Goal: Book appointment/travel/reservation: Book appointment/travel/reservation

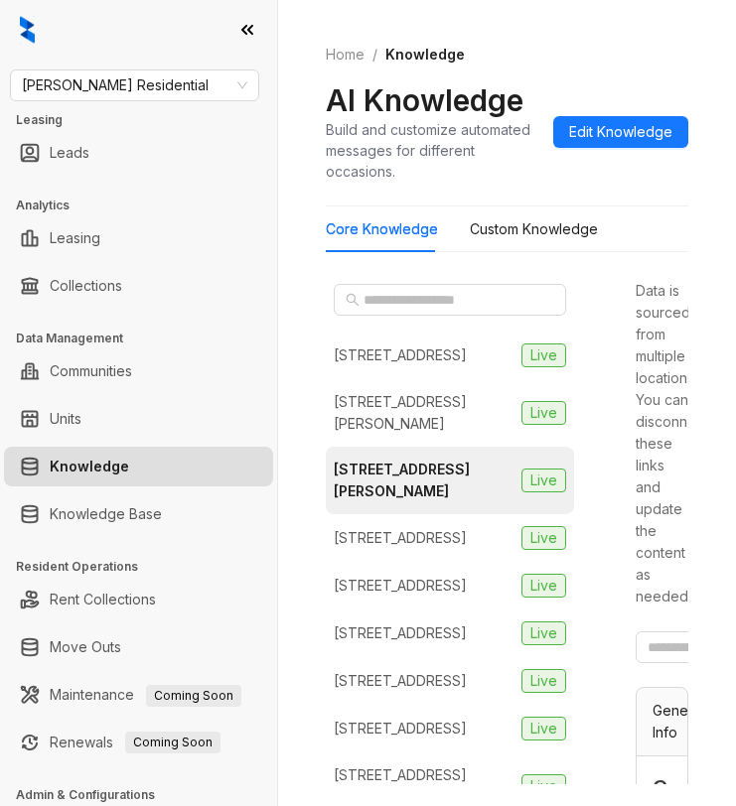
click at [84, 26] on div at bounding box center [138, 30] width 277 height 60
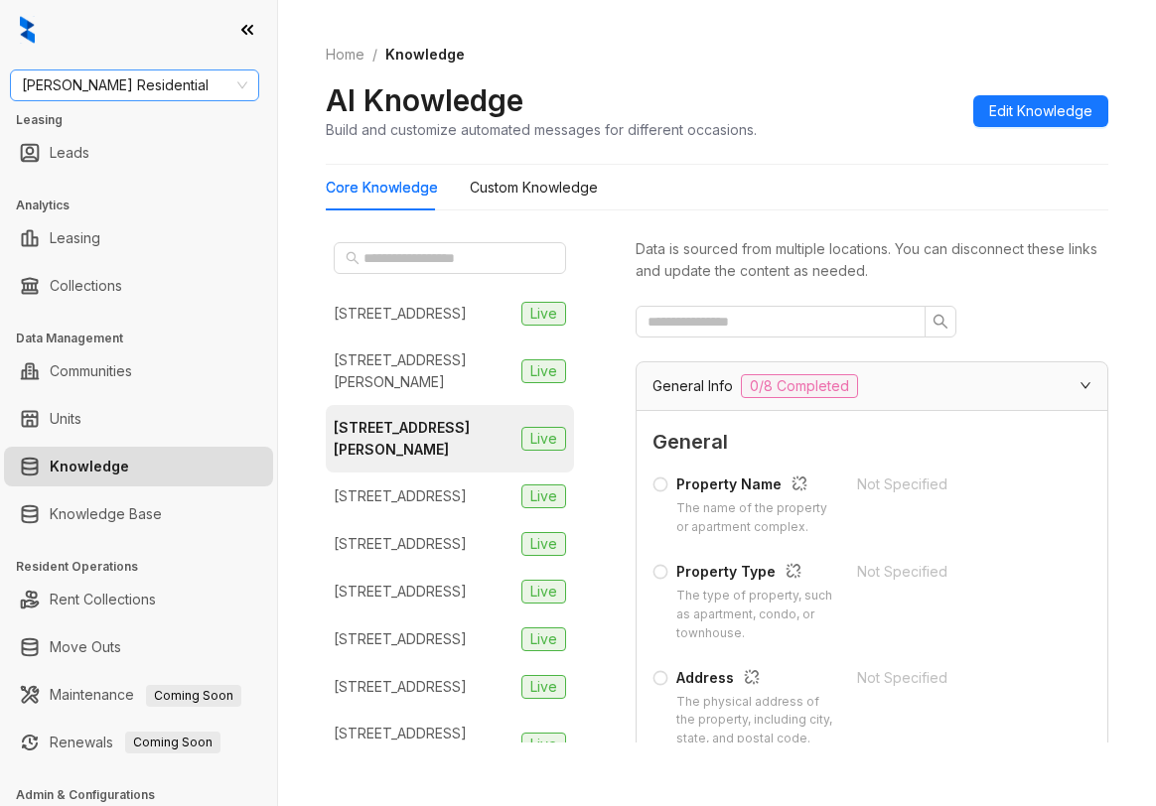
click at [175, 87] on span "Griffis Residential" at bounding box center [134, 86] width 225 height 30
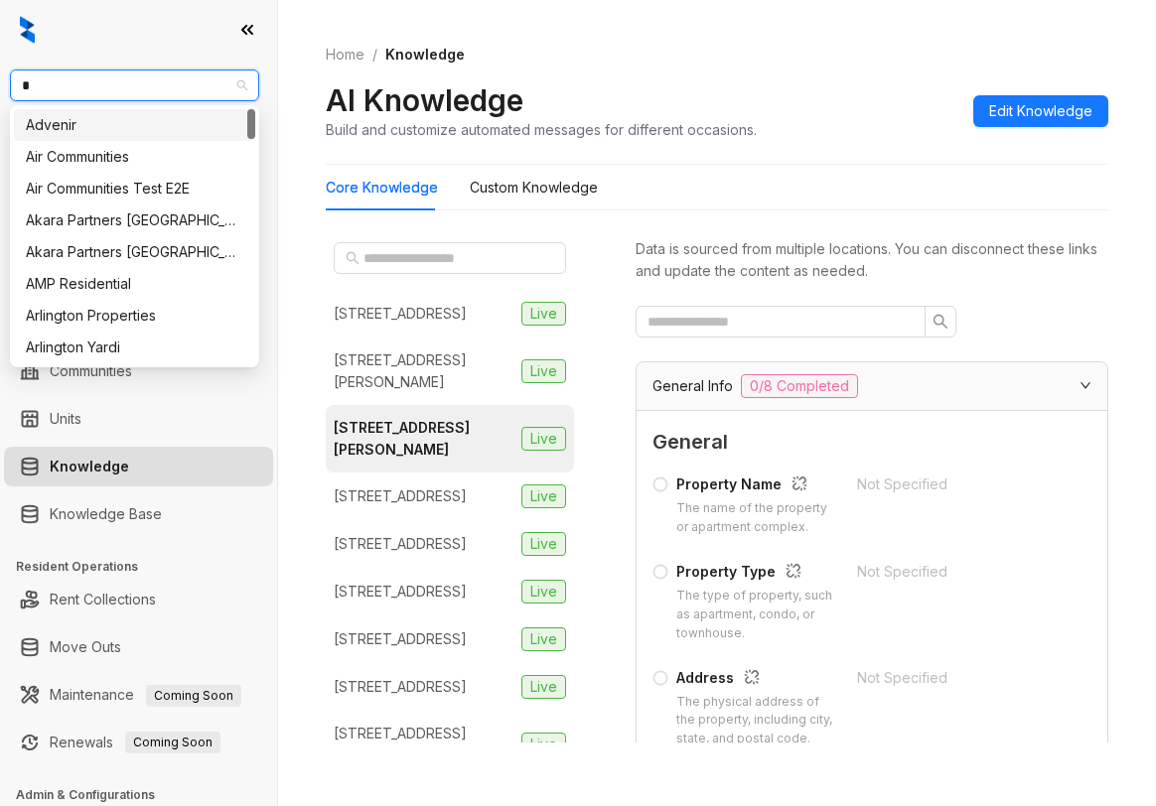
type input "**"
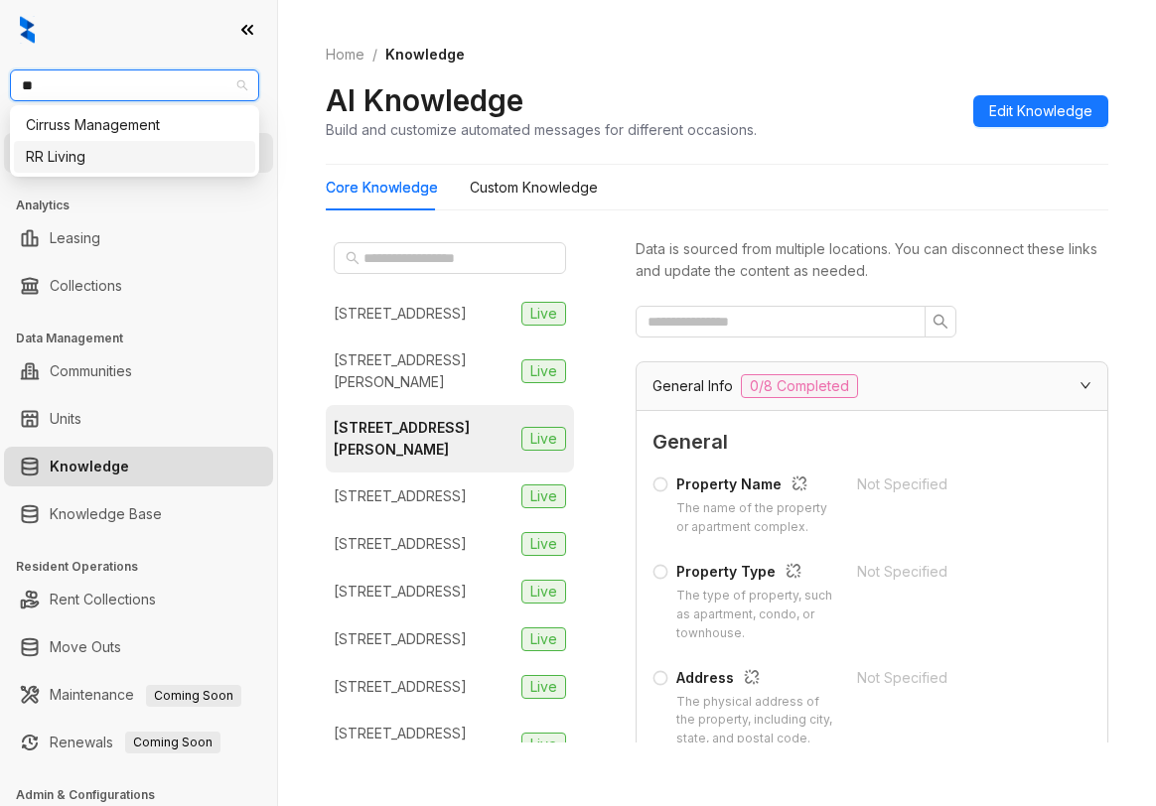
click at [135, 172] on div "RR Living" at bounding box center [134, 157] width 241 height 32
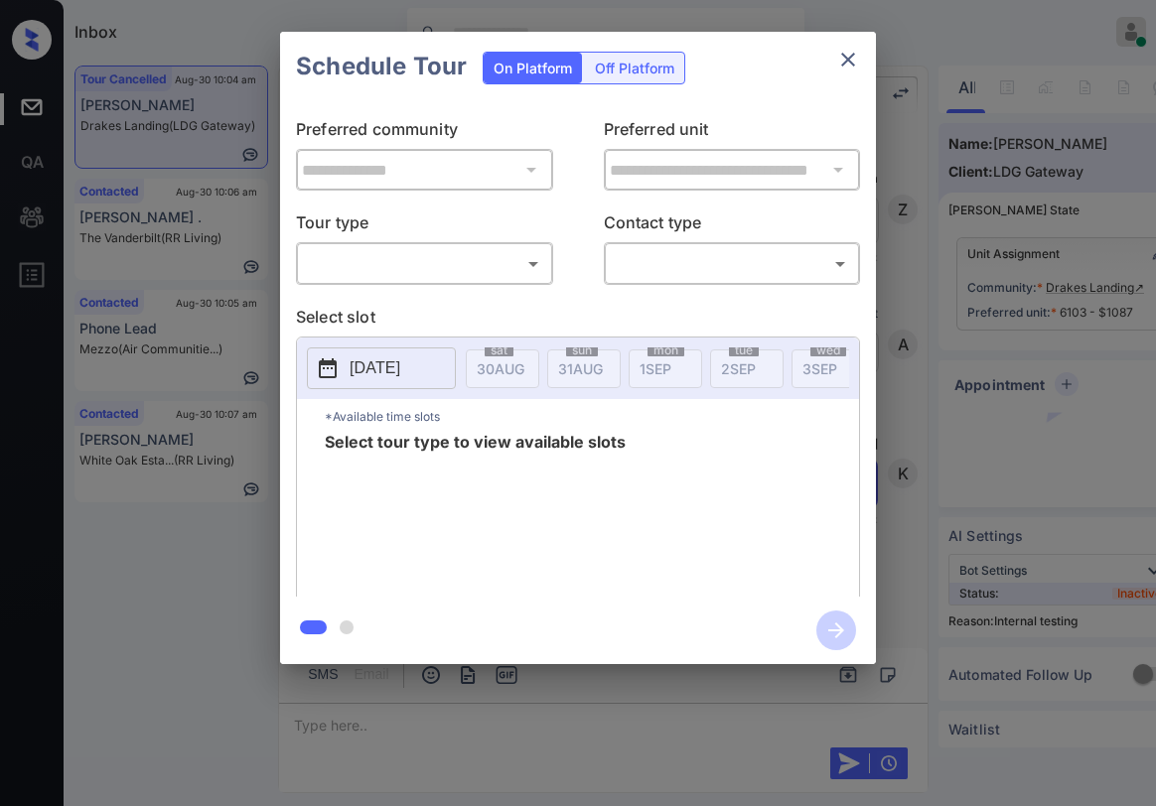
scroll to position [4680, 0]
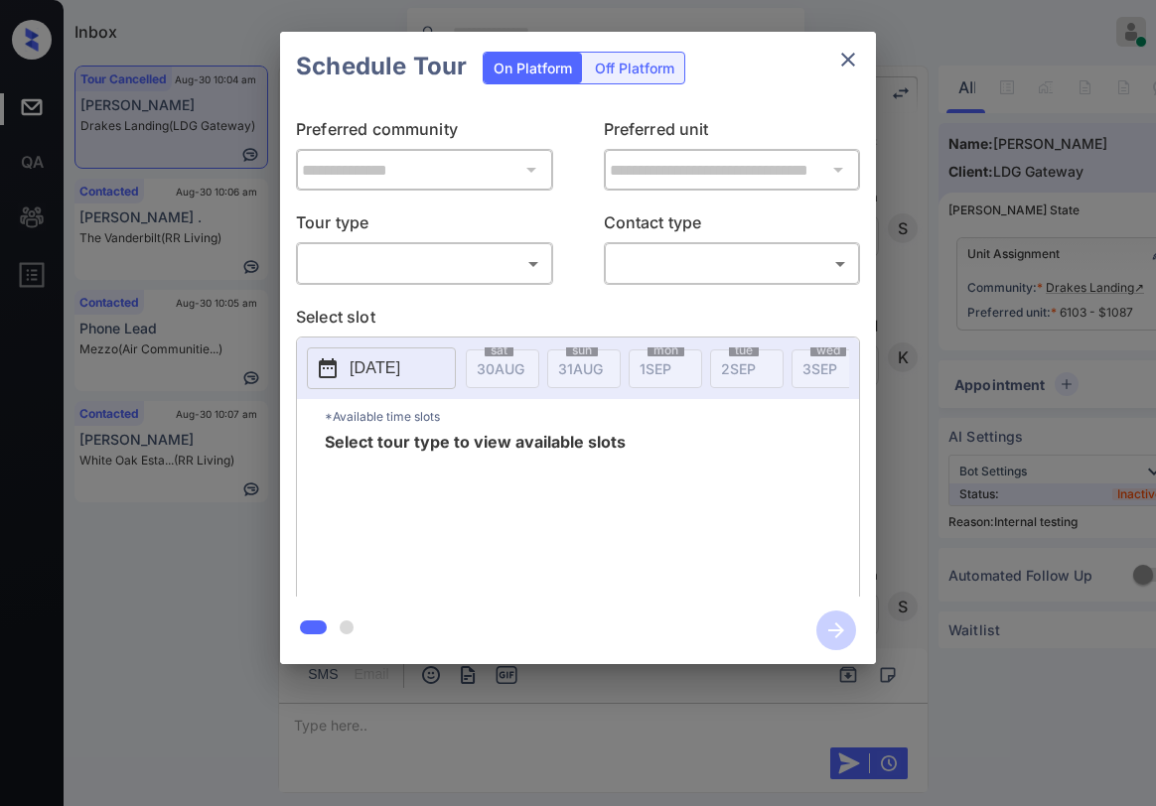
click at [389, 281] on div "​ ​" at bounding box center [424, 263] width 257 height 43
click at [393, 255] on body "Inbox Paolo Gabriel Online Set yourself offline Set yourself on break Profile S…" at bounding box center [578, 403] width 1156 height 806
click at [568, 233] on div at bounding box center [578, 403] width 1156 height 806
click at [853, 57] on icon "close" at bounding box center [848, 60] width 24 height 24
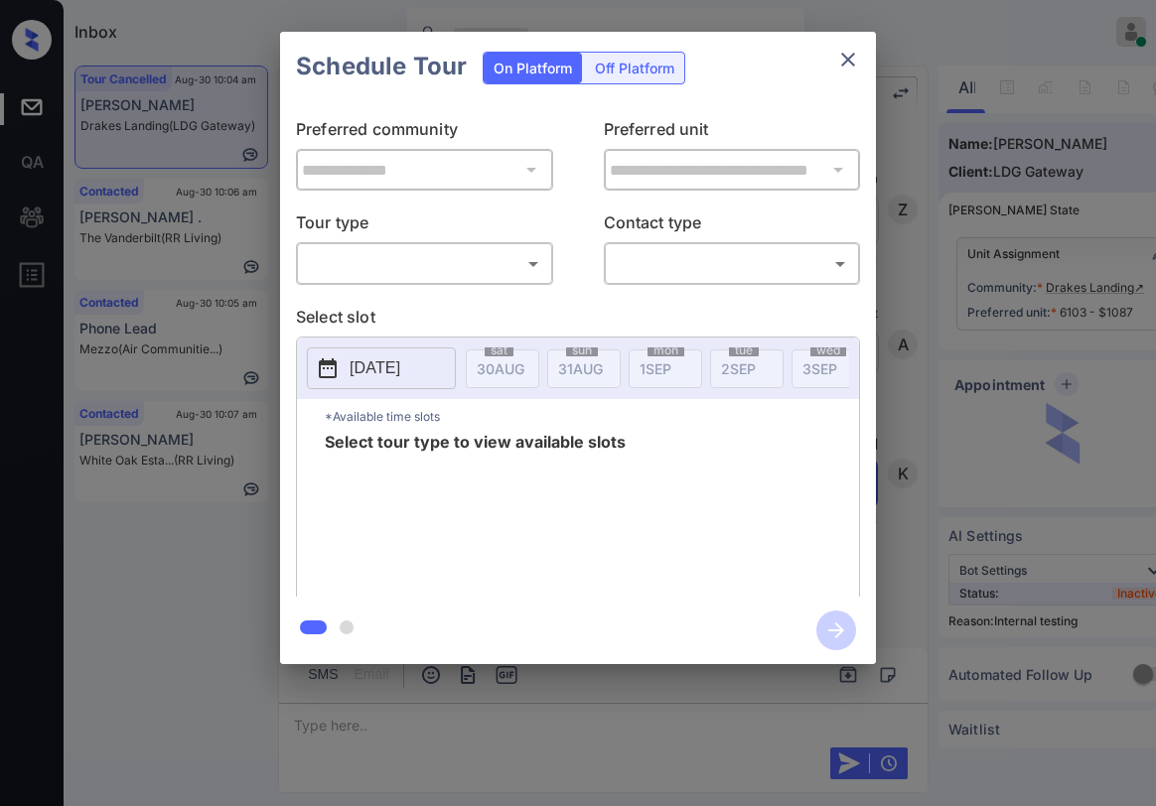
scroll to position [4879, 0]
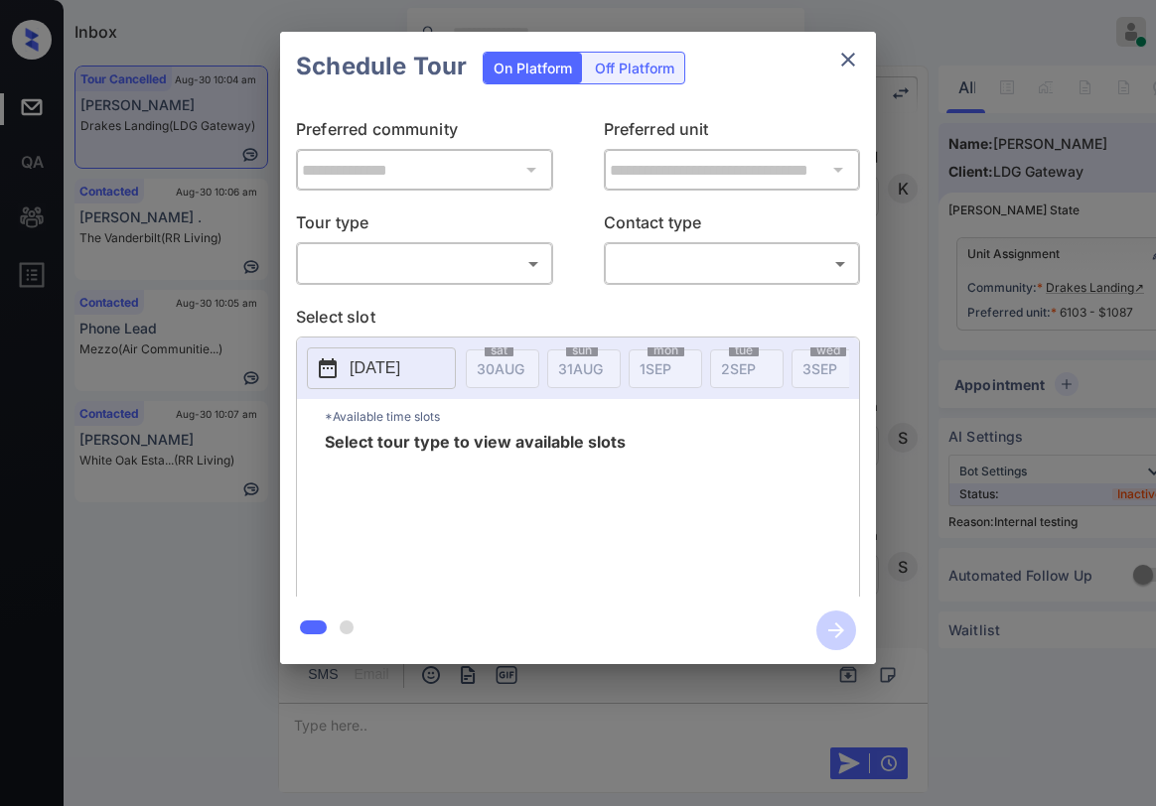
click at [425, 265] on body "Inbox [PERSON_NAME] Online Set yourself offline Set yourself on break Profile S…" at bounding box center [578, 403] width 1156 height 806
click at [623, 213] on div at bounding box center [578, 403] width 1156 height 806
click at [847, 60] on icon "close" at bounding box center [848, 60] width 24 height 24
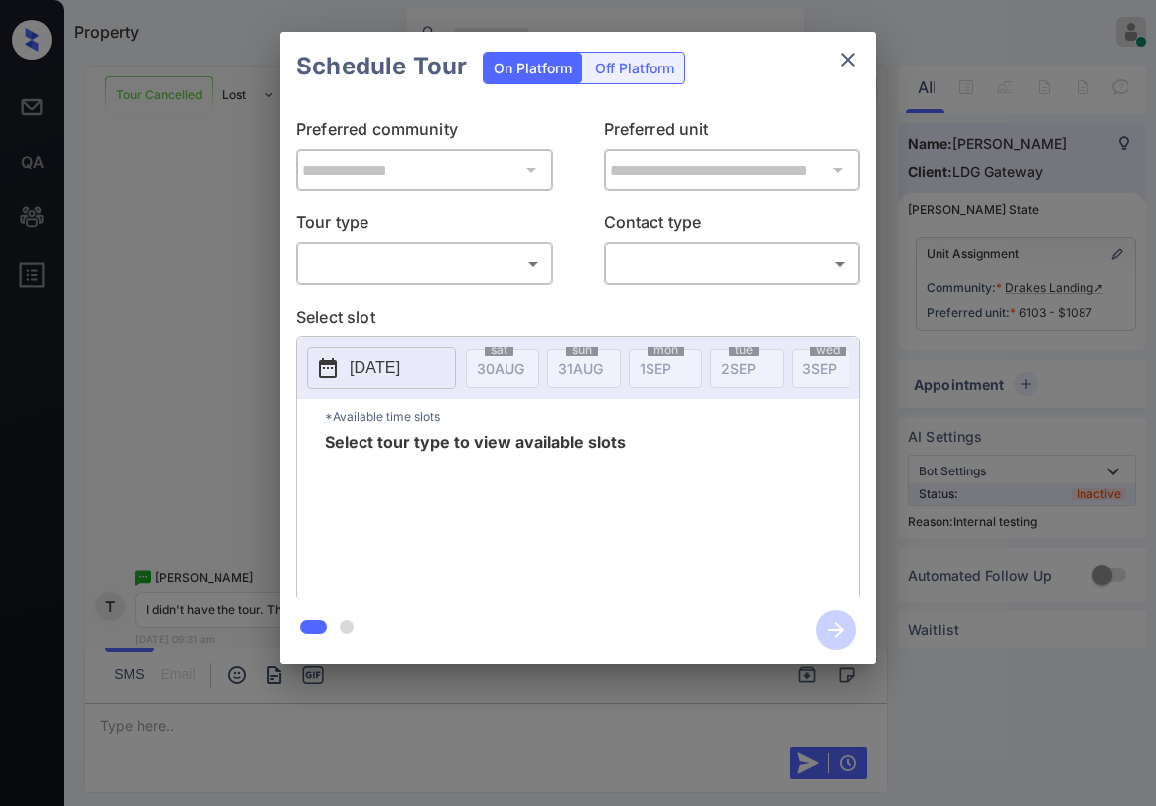
scroll to position [4879, 0]
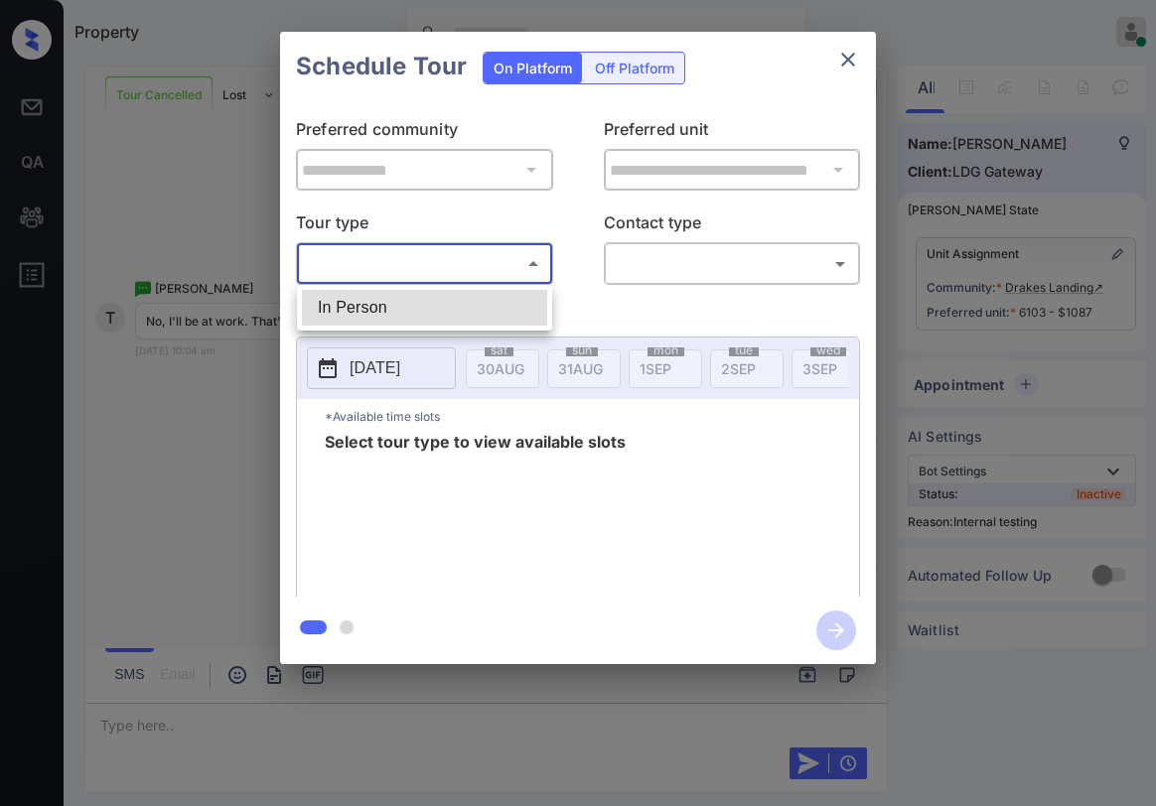
click at [476, 267] on body "Property Paolo Gabriel Online Set yourself offline Set yourself on break Profil…" at bounding box center [578, 403] width 1156 height 806
click at [462, 305] on li "In Person" at bounding box center [424, 308] width 245 height 36
type input "********"
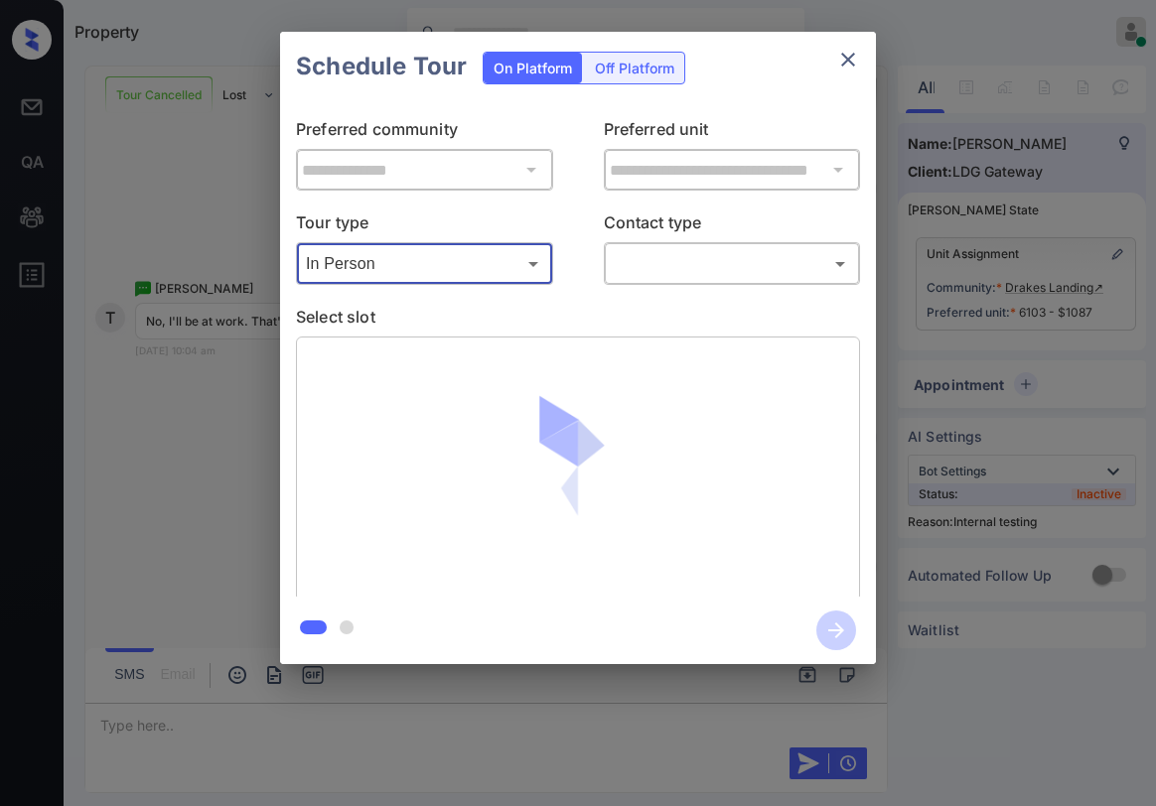
click at [662, 263] on body "Property Paolo Gabriel Online Set yourself offline Set yourself on break Profil…" at bounding box center [578, 403] width 1156 height 806
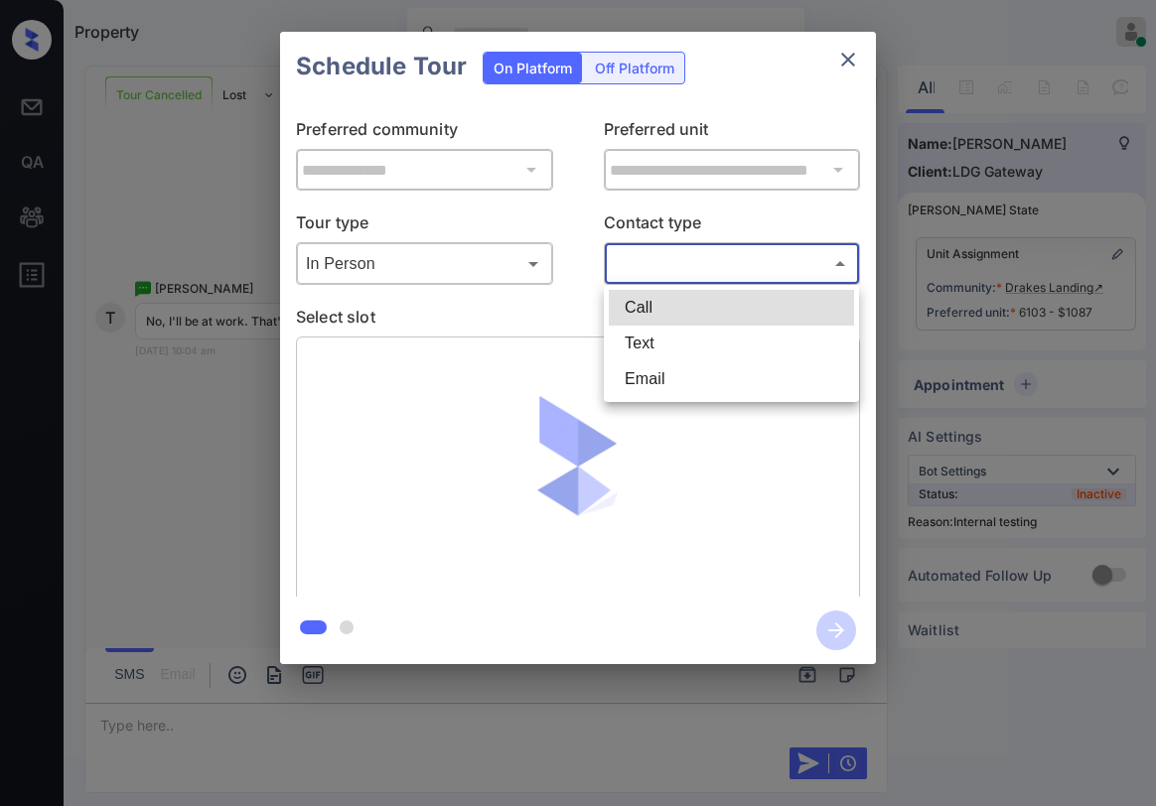
click at [677, 350] on li "Text" at bounding box center [731, 344] width 245 height 36
type input "****"
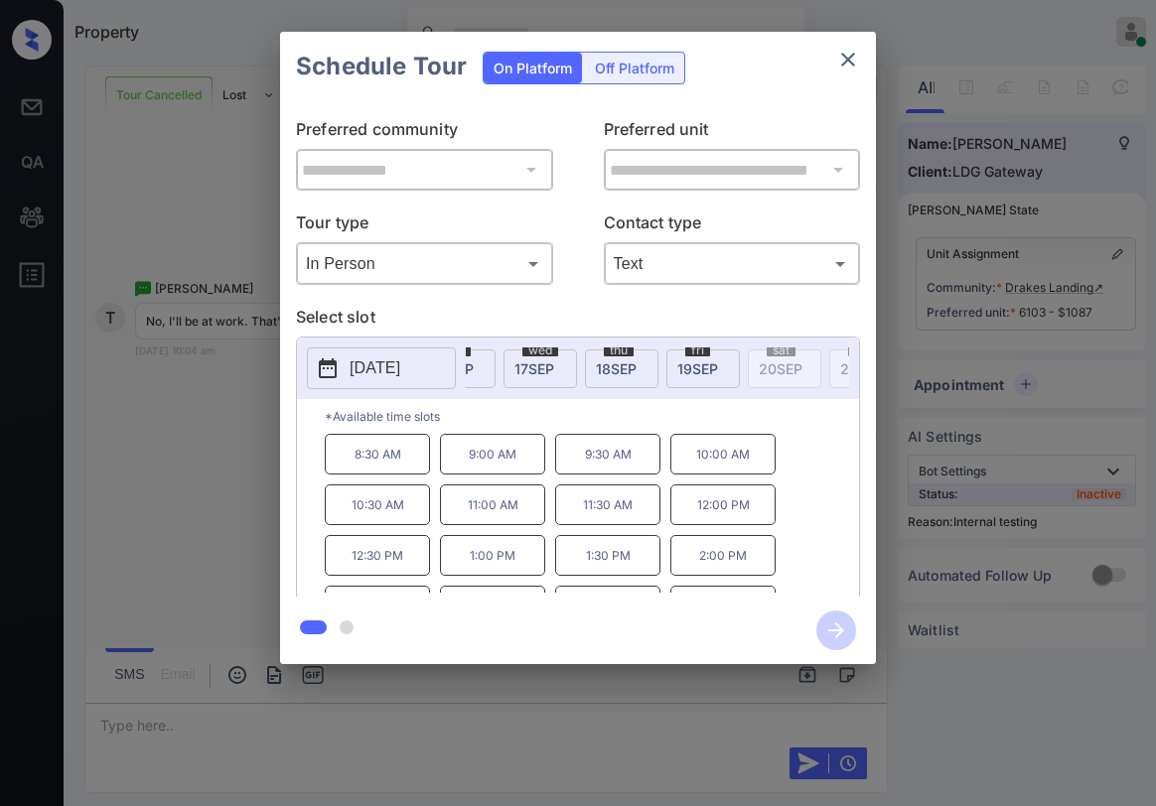
scroll to position [0, 1443]
click at [843, 59] on icon "close" at bounding box center [848, 60] width 24 height 24
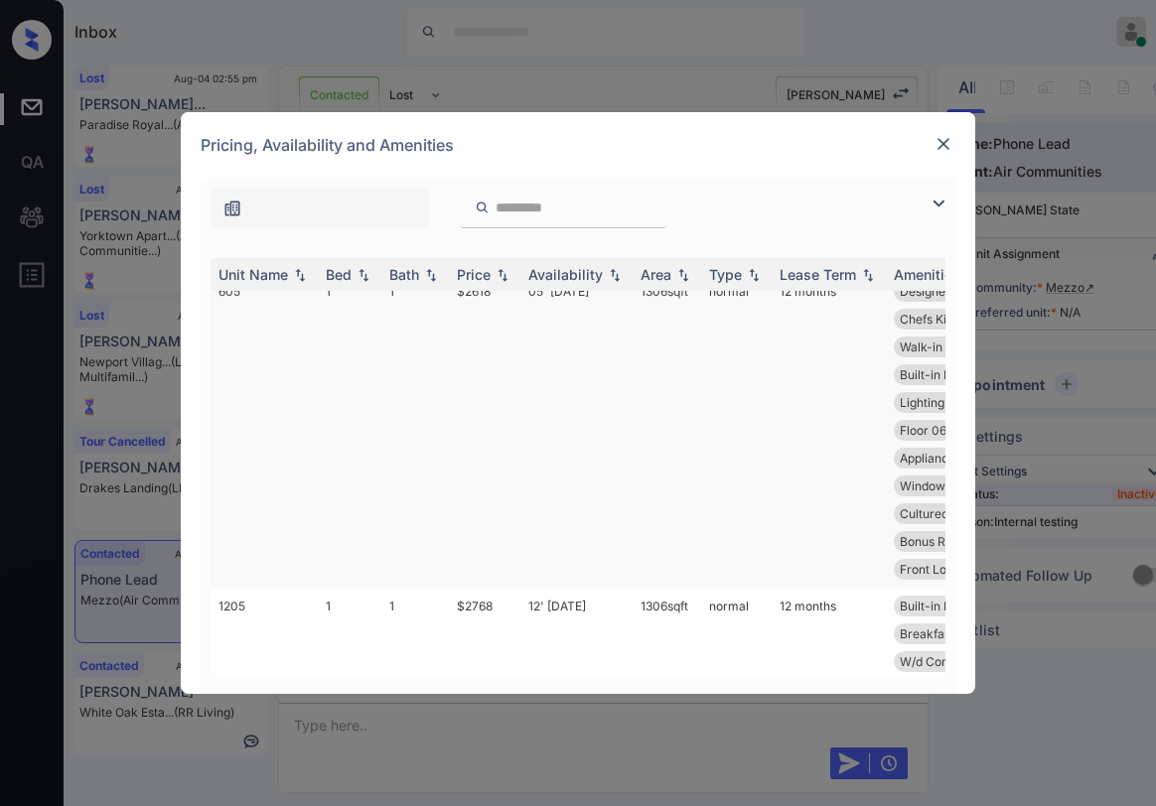
scroll to position [695, 0]
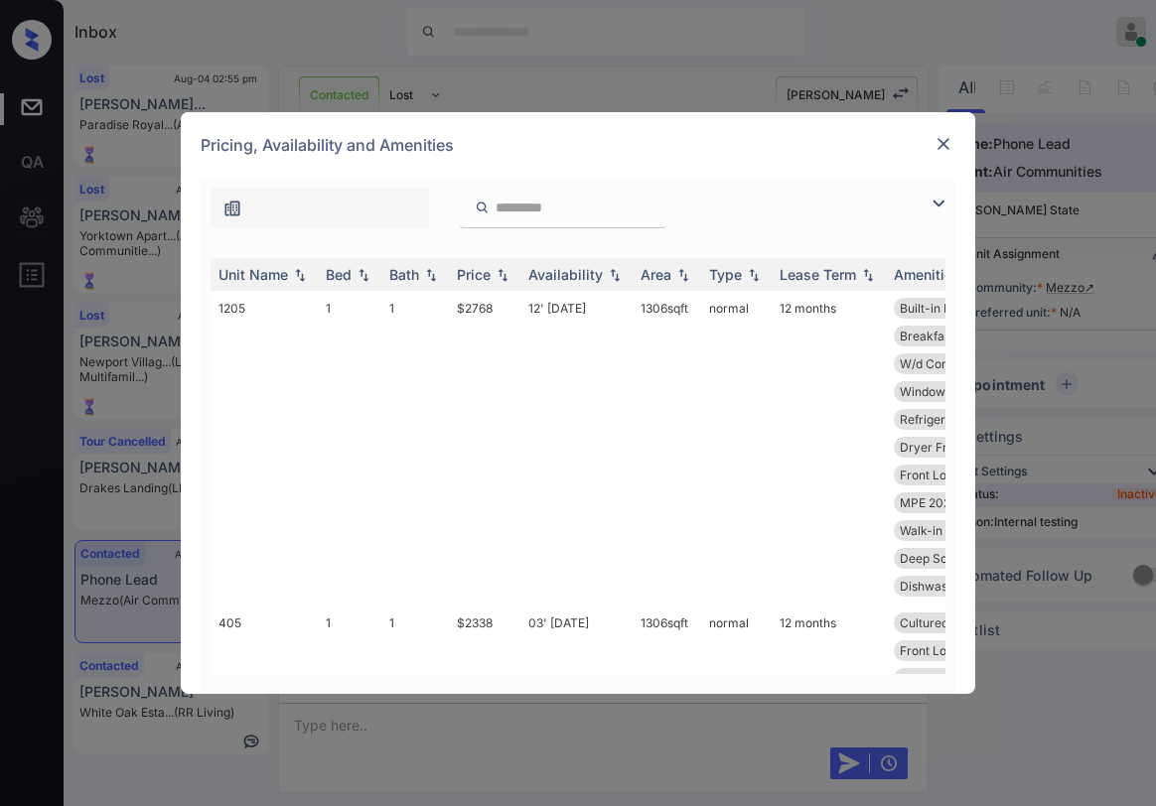
click at [938, 141] on img at bounding box center [944, 144] width 20 height 20
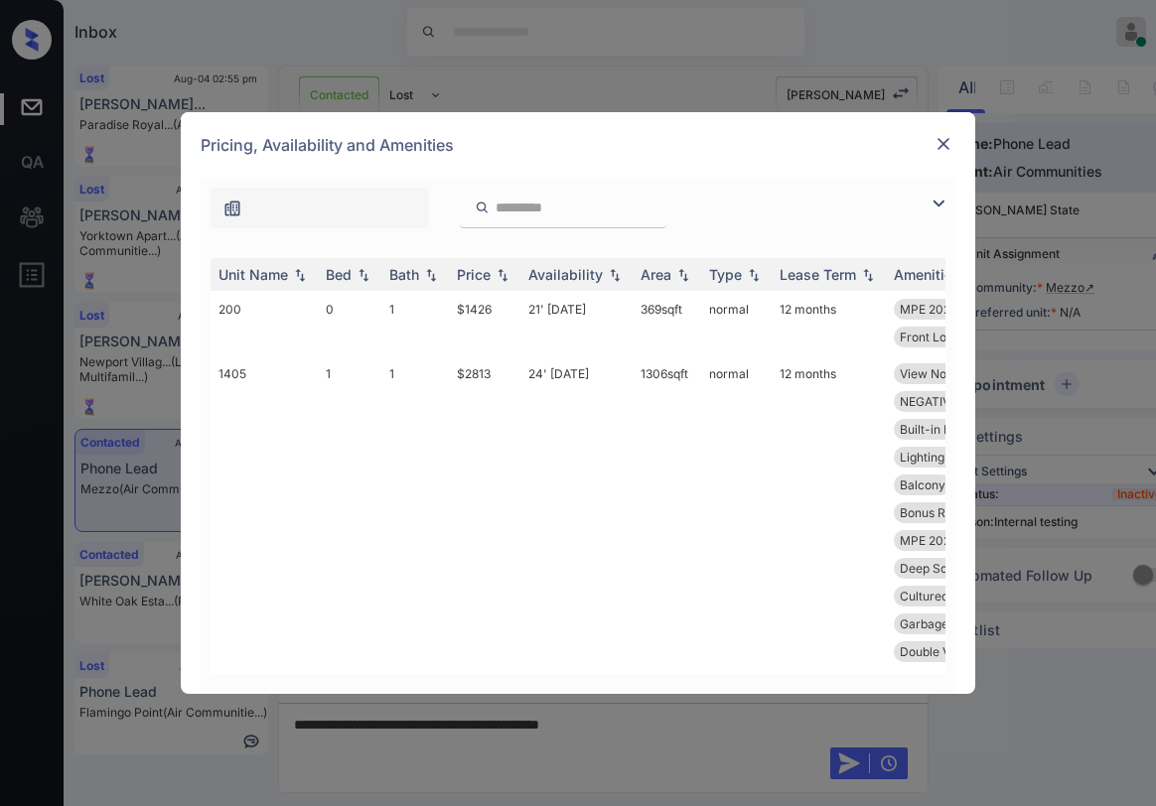
click at [944, 149] on img at bounding box center [944, 144] width 20 height 20
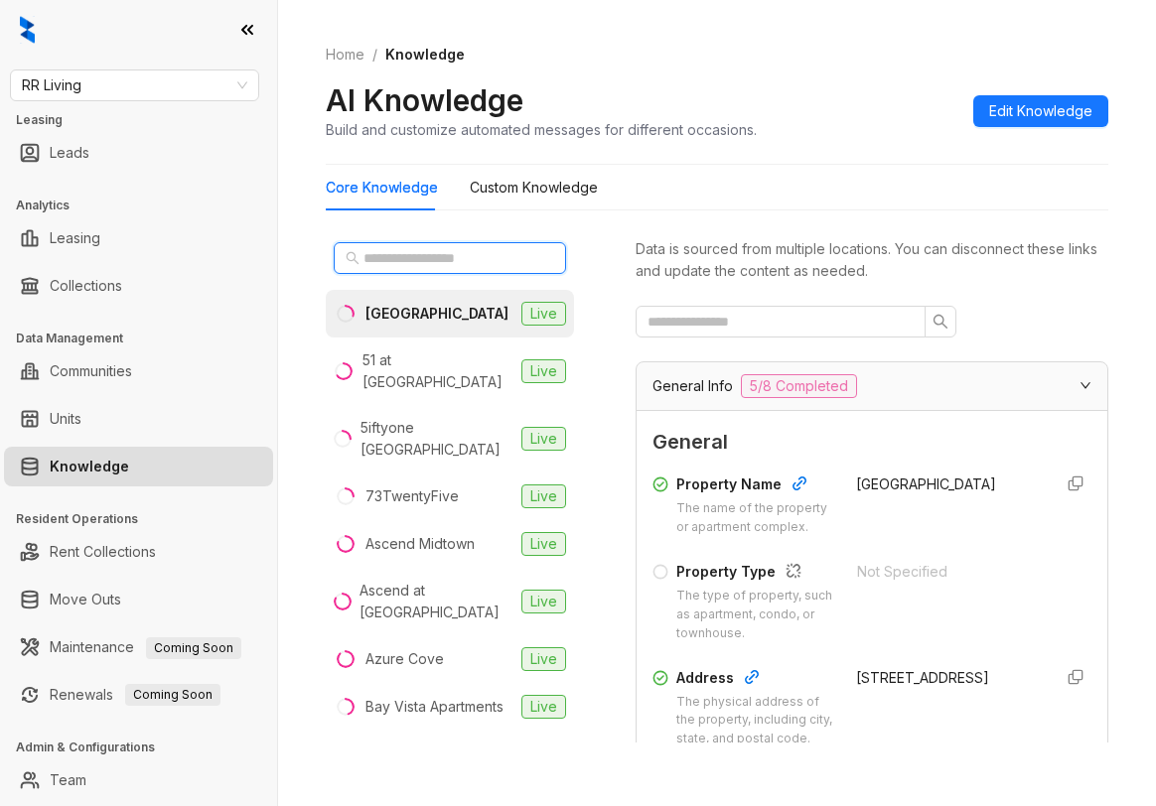
click at [467, 260] on input "text" at bounding box center [450, 258] width 175 height 22
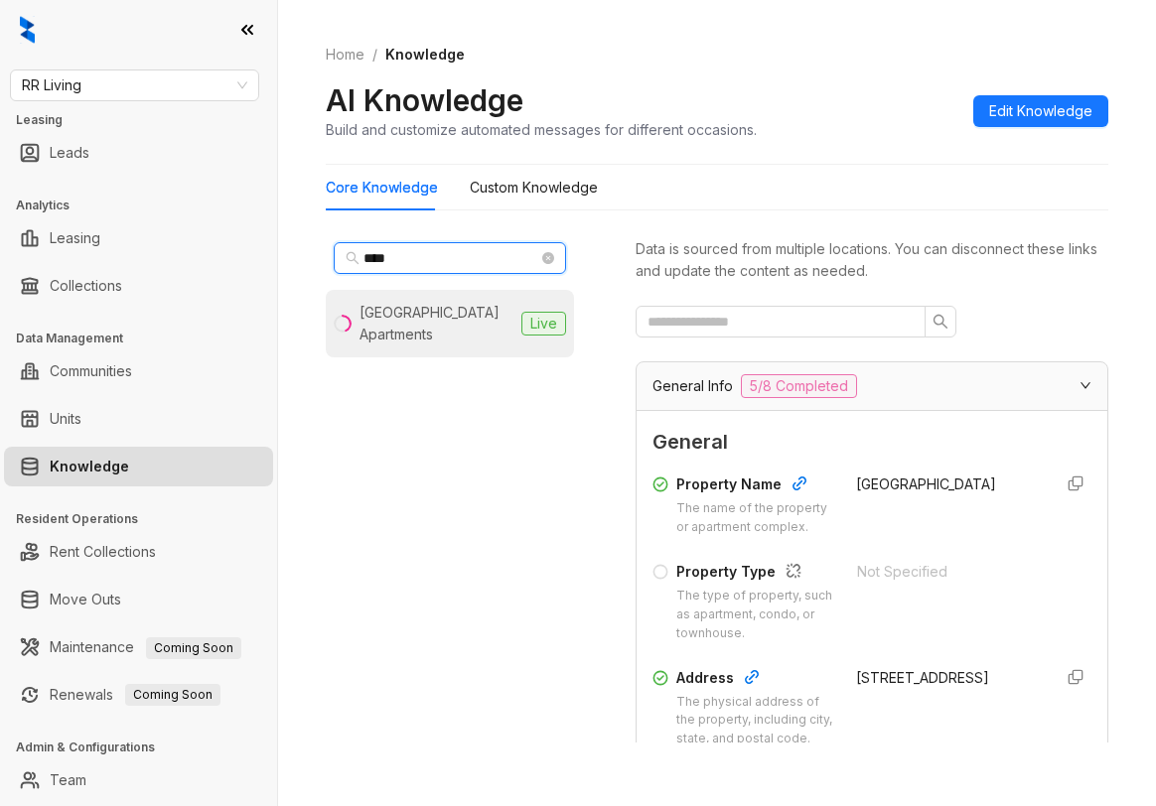
type input "****"
click at [450, 333] on div "White Oak Estates Apartments" at bounding box center [437, 324] width 154 height 44
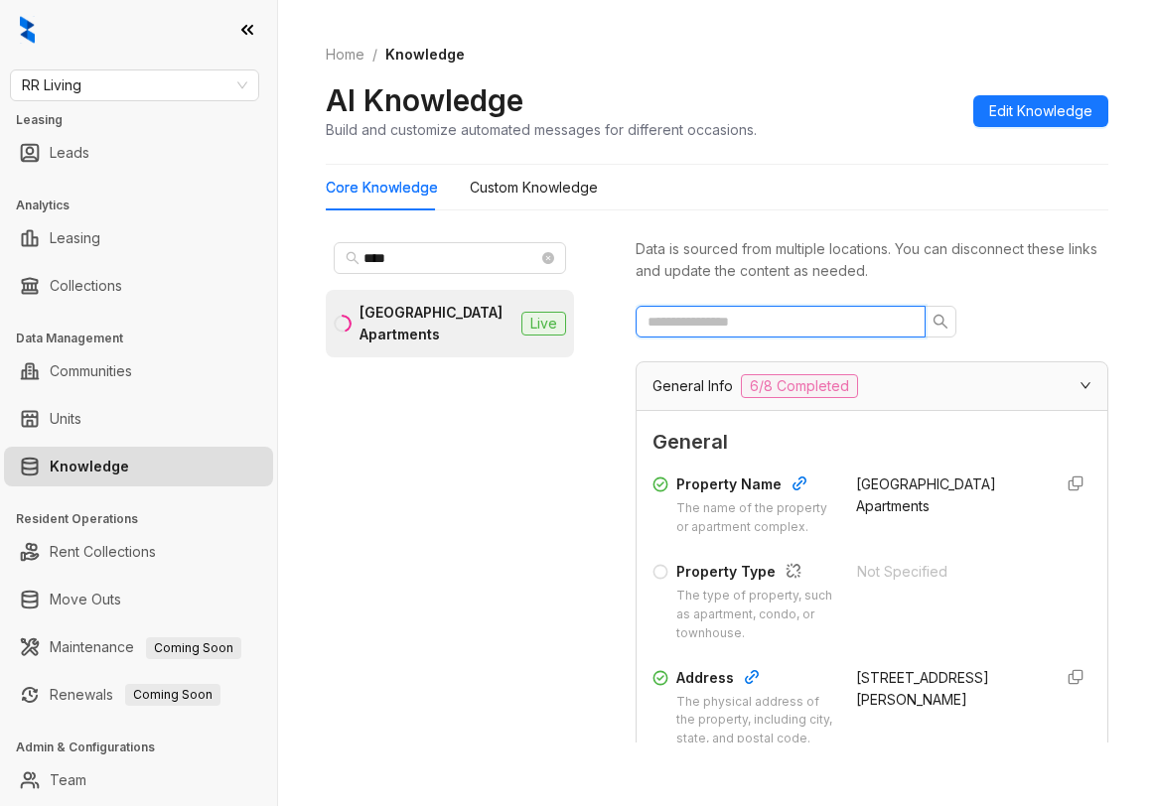
click at [748, 326] on input "text" at bounding box center [773, 322] width 250 height 22
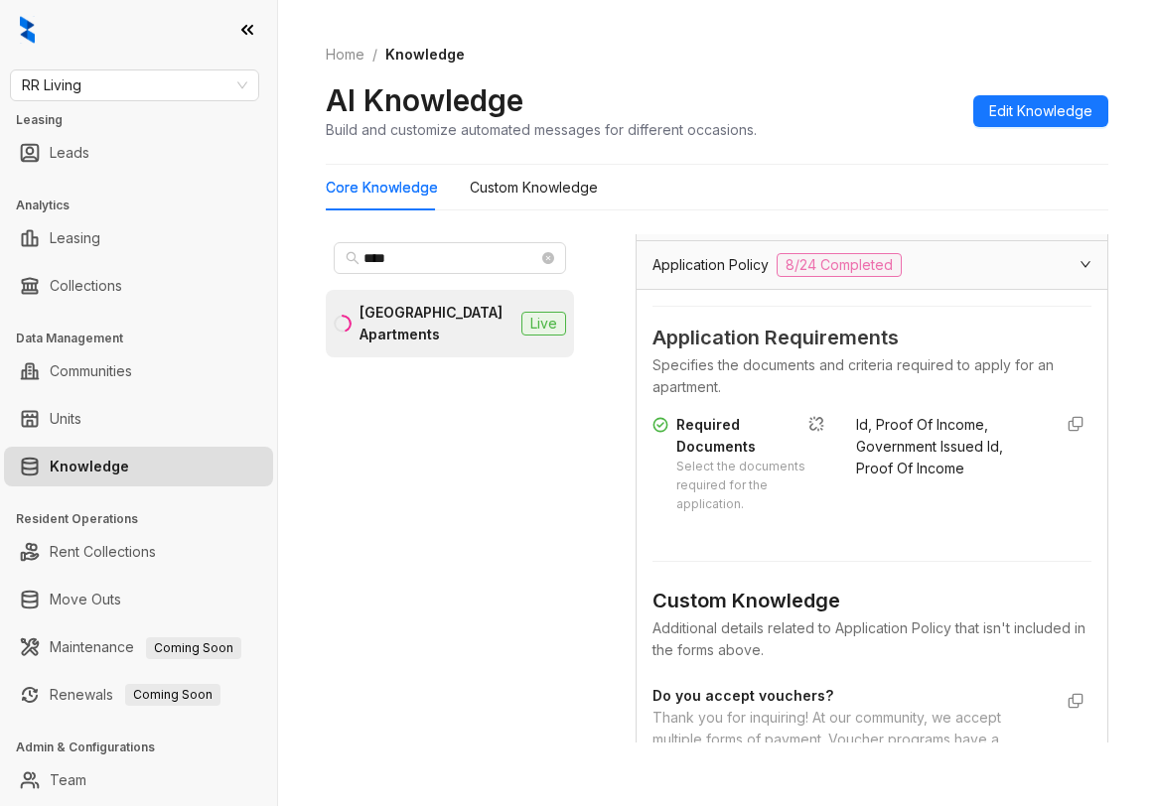
scroll to position [794, 0]
type input "**"
drag, startPoint x: 830, startPoint y: 466, endPoint x: 955, endPoint y: 512, distance: 133.6
click at [955, 512] on div "Required Documents Select the documents required for the application. Id, Proof…" at bounding box center [871, 463] width 439 height 100
copy span "Id, Proof Of Income, Government Issued Id, Proof Of Income"
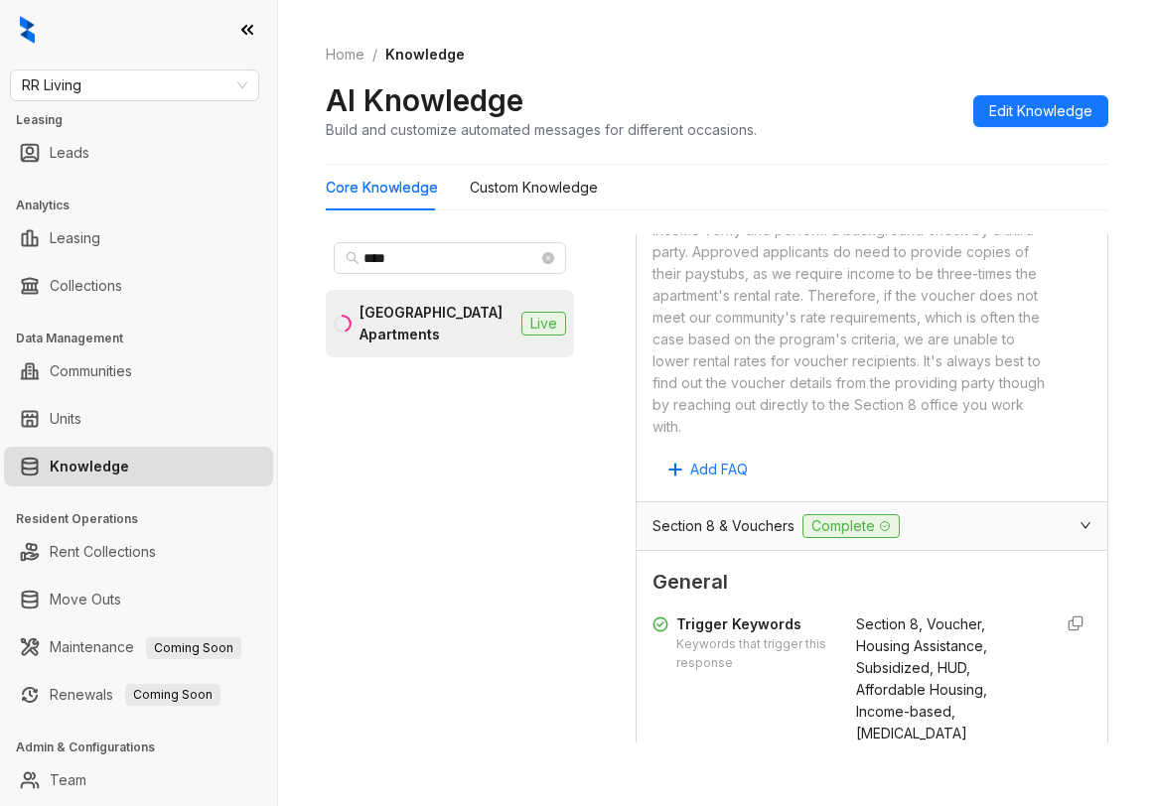
scroll to position [894, 0]
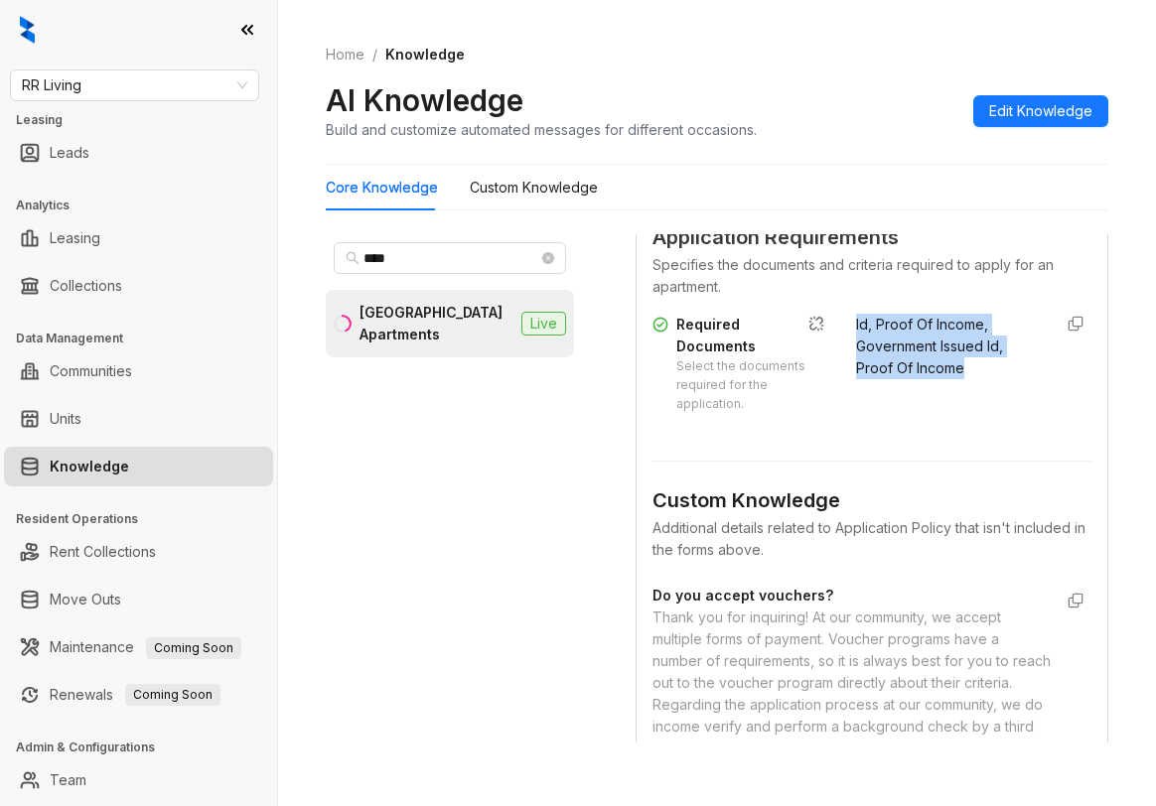
click at [889, 368] on span "Id, Proof Of Income, Government Issued Id, Proof Of Income" at bounding box center [929, 346] width 147 height 61
drag, startPoint x: 854, startPoint y: 367, endPoint x: 973, endPoint y: 364, distance: 119.2
click at [973, 364] on div "Id, Proof Of Income, Government Issued Id, Proof Of Income" at bounding box center [946, 364] width 180 height 100
copy span "Proof Of Income,"
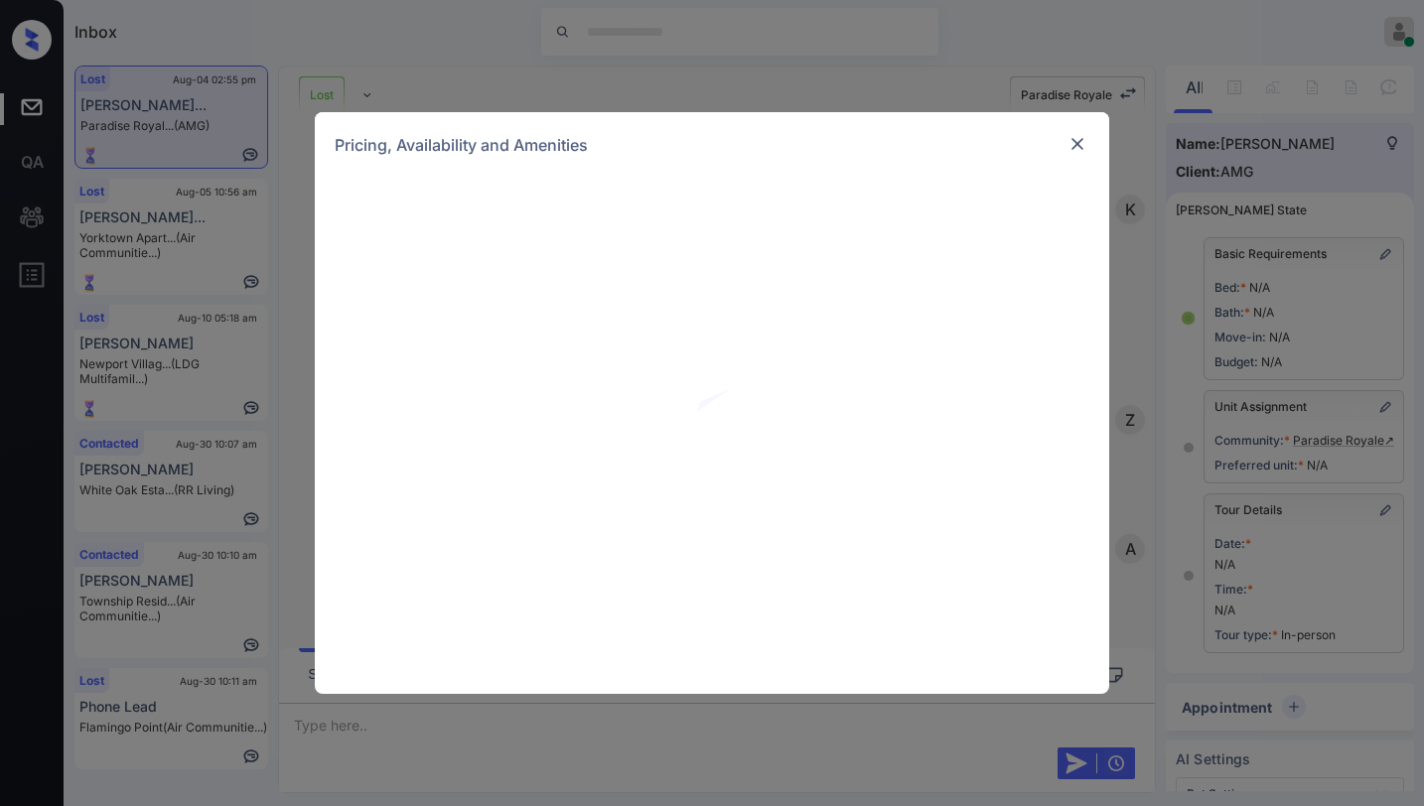
scroll to position [24922, 0]
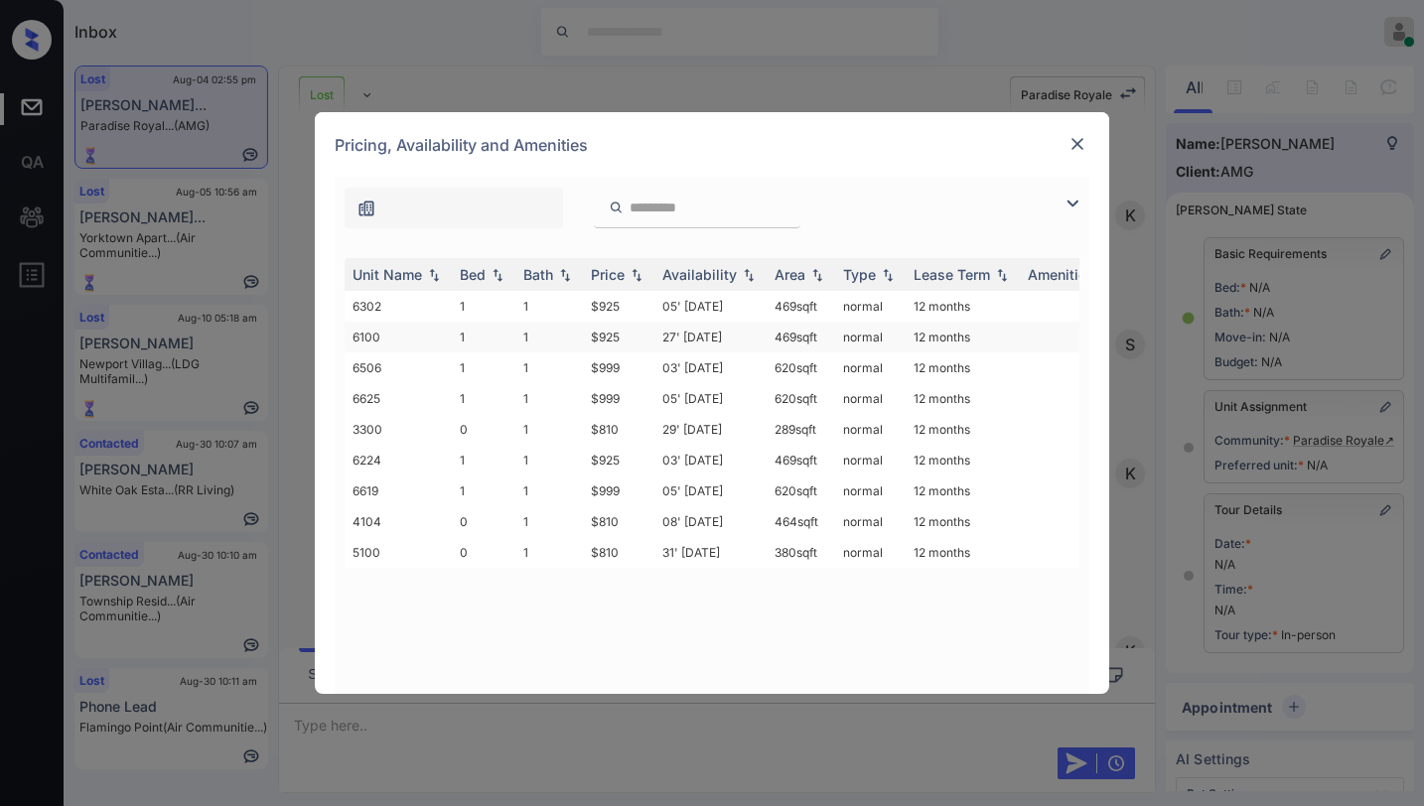
click at [606, 341] on td "$925" at bounding box center [619, 337] width 72 height 31
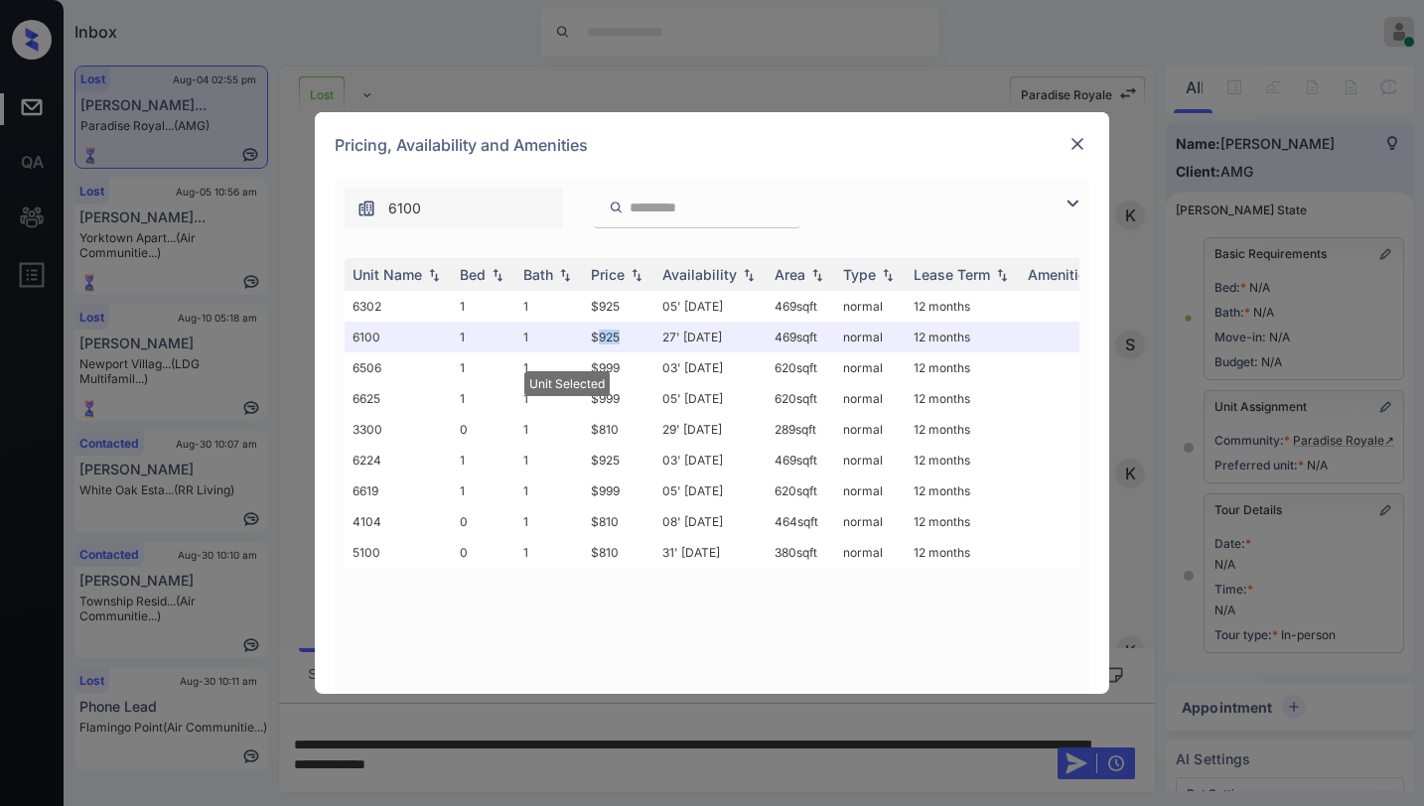
click at [1076, 153] on img at bounding box center [1078, 144] width 20 height 20
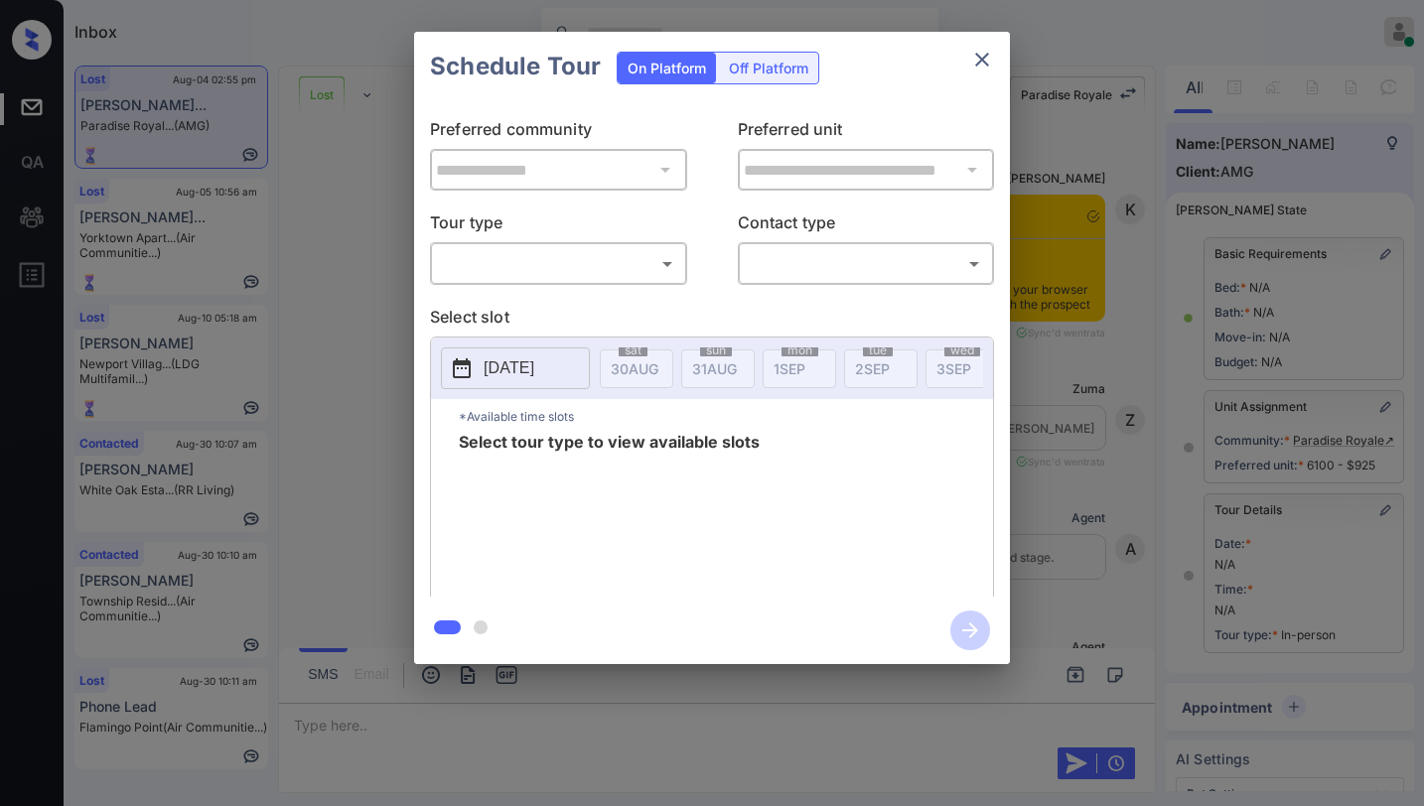
click at [597, 284] on div "​ ​" at bounding box center [558, 263] width 257 height 43
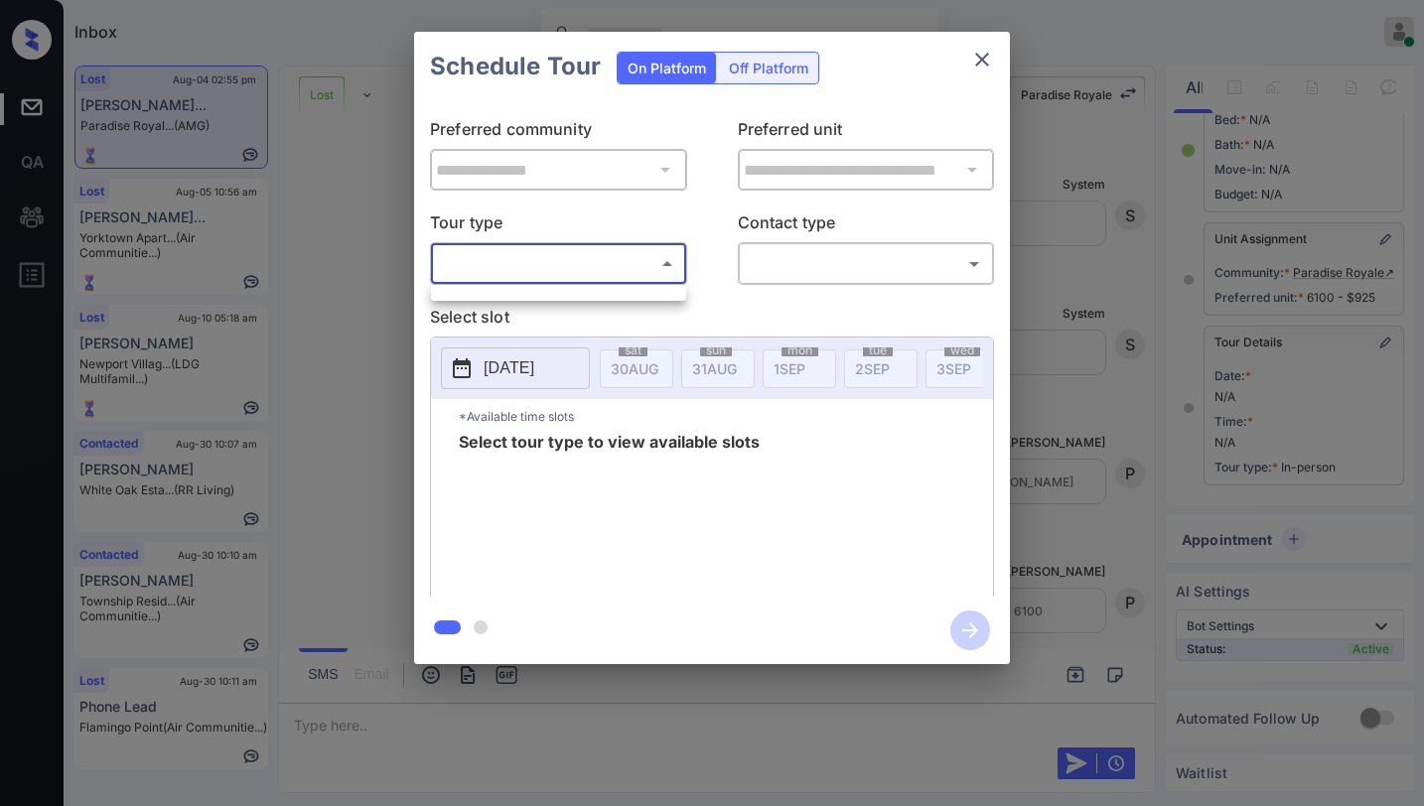
click at [589, 266] on body "Inbox Paolo Gabriel Online Set yourself offline Set yourself on break Profile S…" at bounding box center [712, 403] width 1424 height 806
click at [716, 325] on div at bounding box center [712, 403] width 1424 height 806
click at [985, 55] on icon "close" at bounding box center [982, 60] width 24 height 24
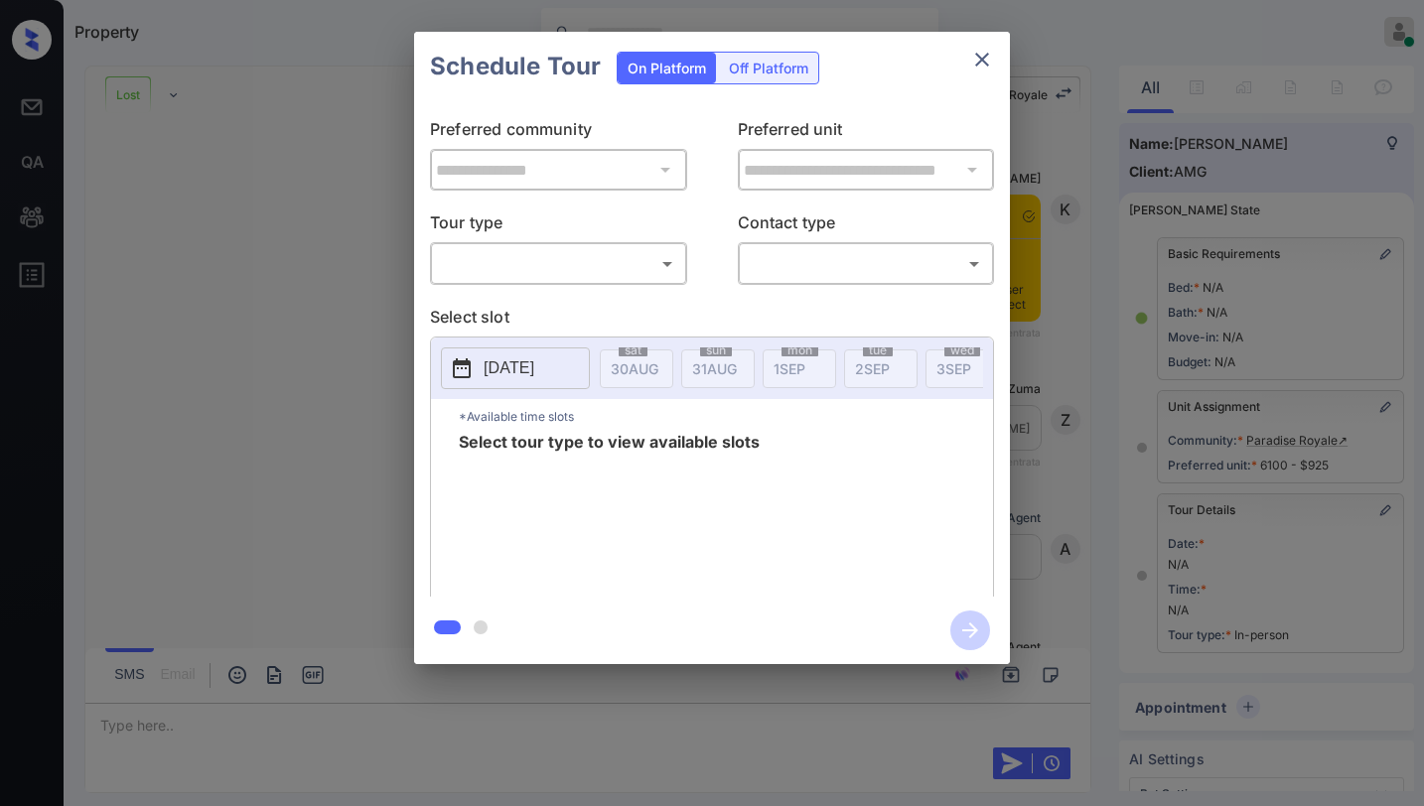
scroll to position [32032, 0]
click at [627, 264] on body "Property [PERSON_NAME] Online Set yourself offline Set yourself on break Profil…" at bounding box center [712, 403] width 1424 height 806
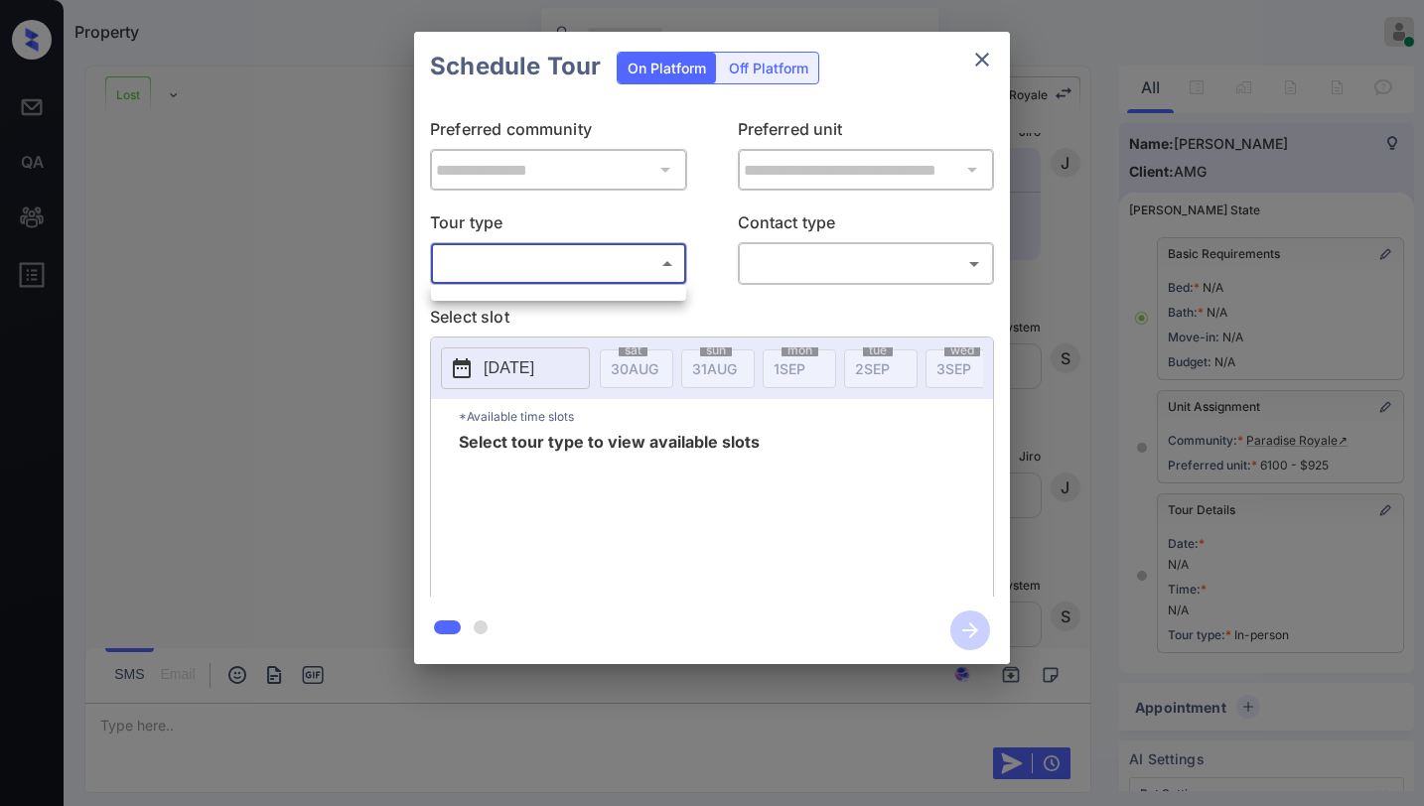
click at [703, 249] on div at bounding box center [712, 403] width 1424 height 806
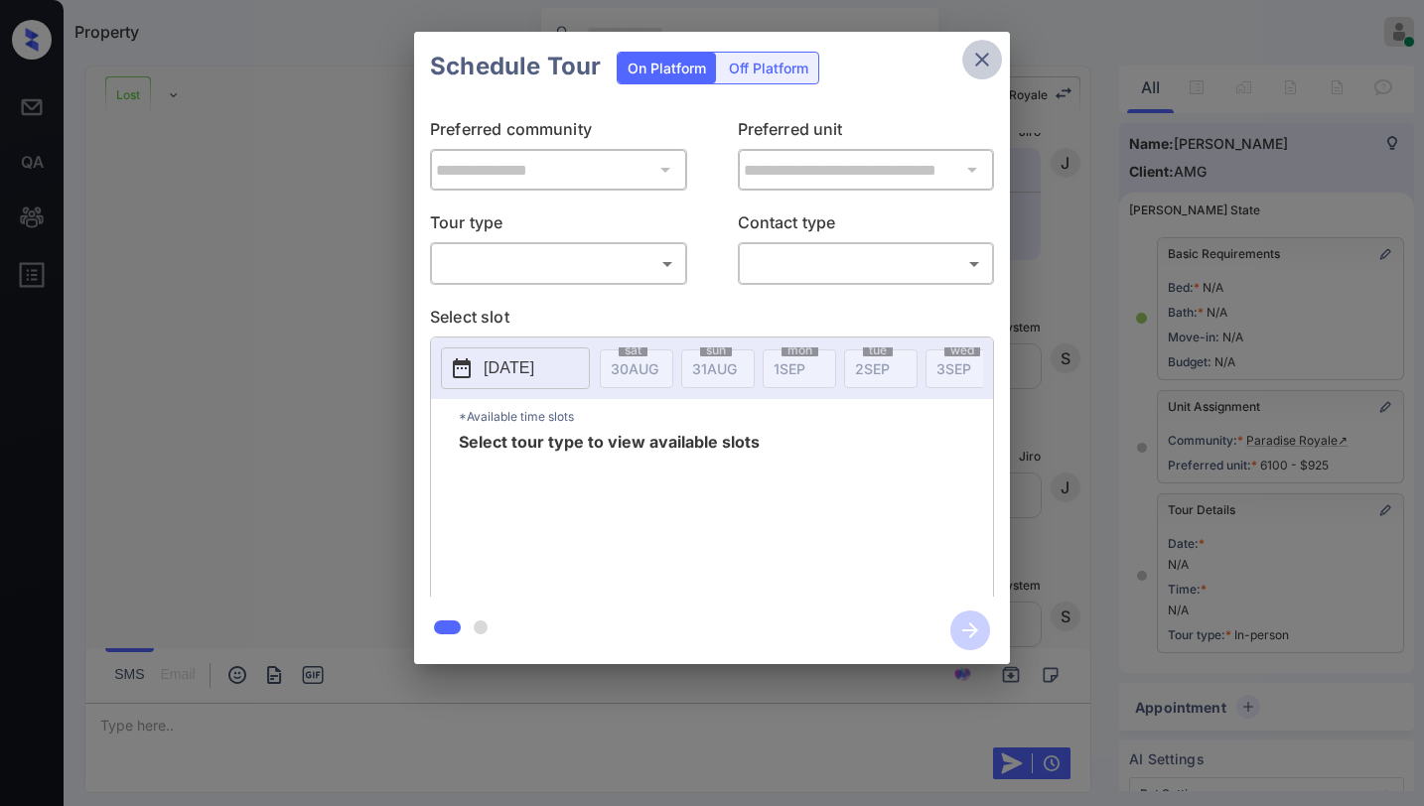
click at [975, 56] on icon "close" at bounding box center [982, 60] width 24 height 24
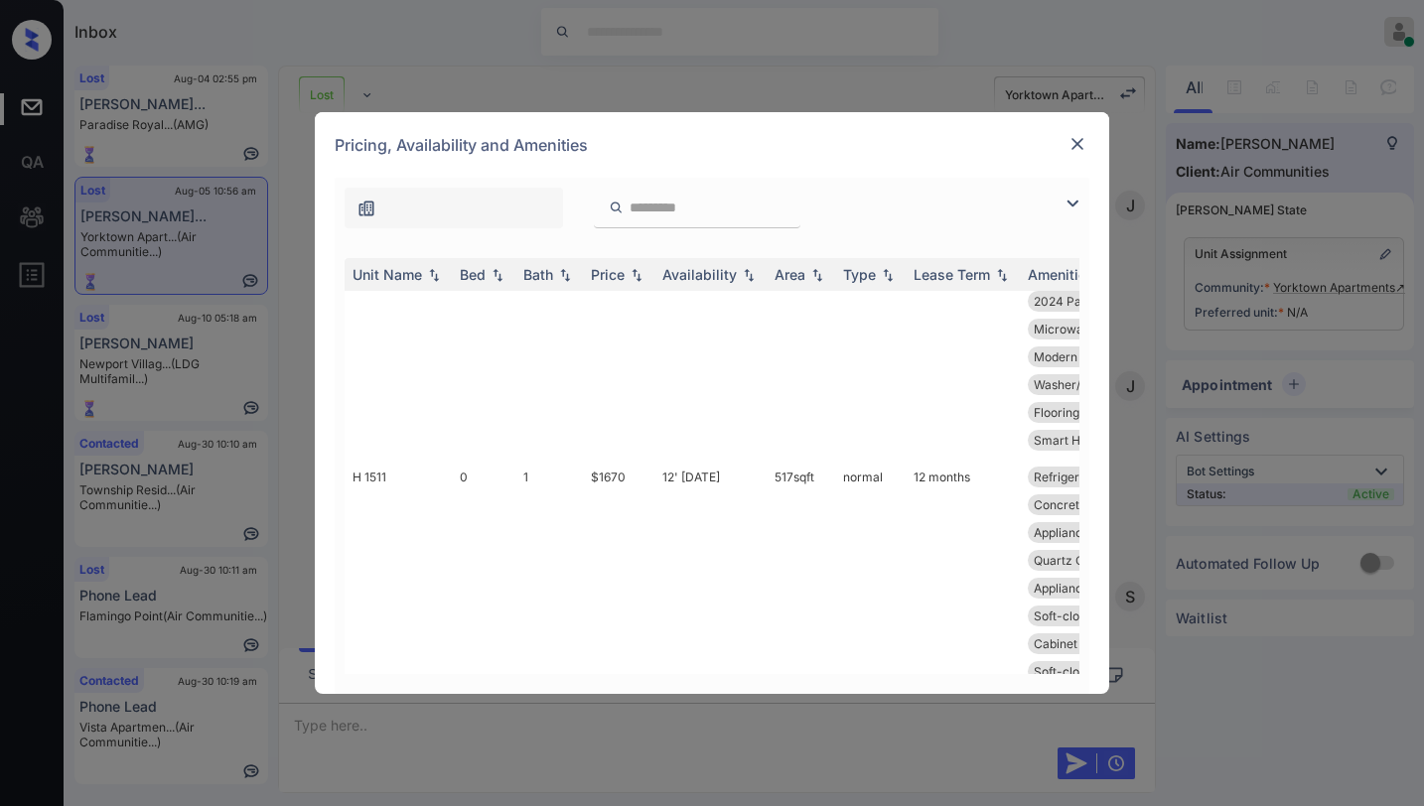
scroll to position [99, 0]
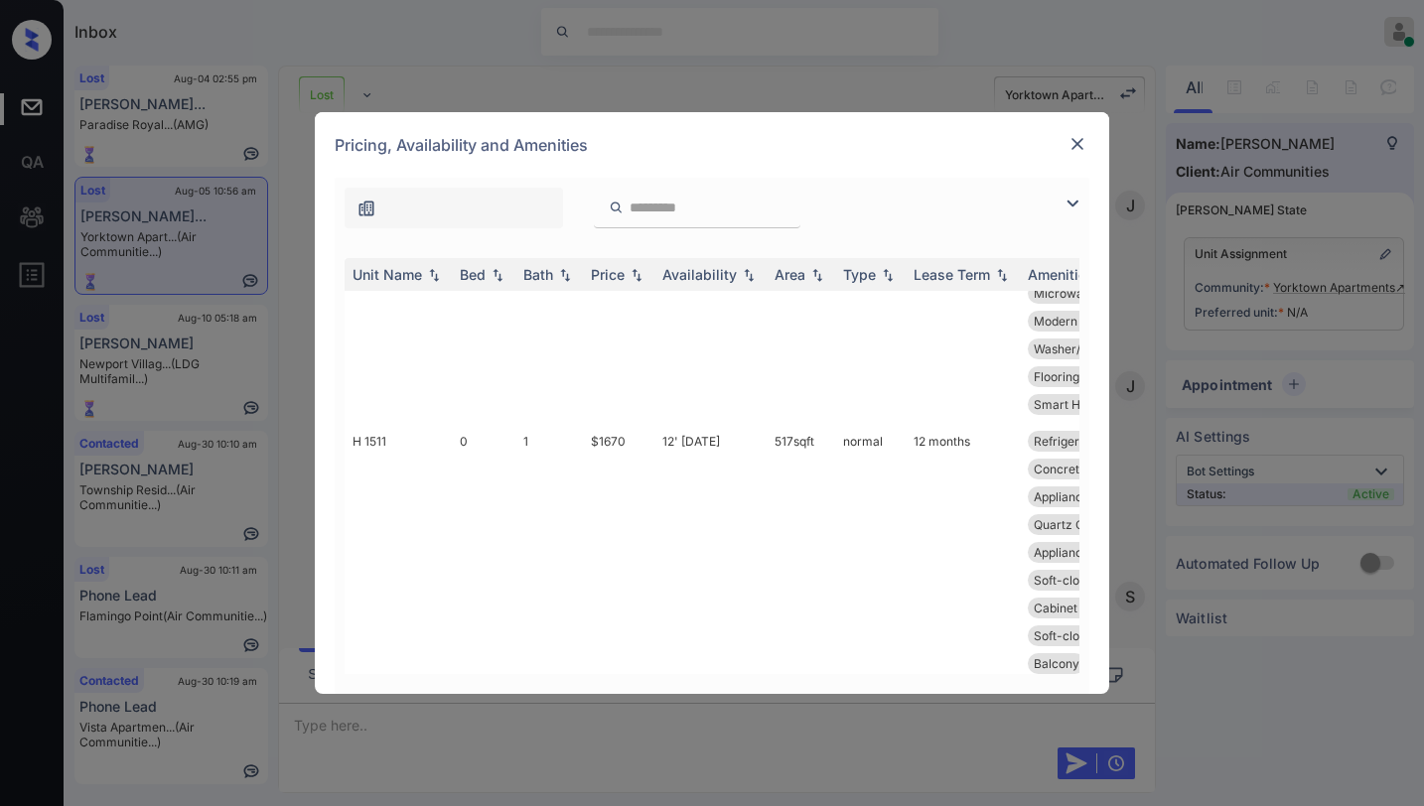
drag, startPoint x: 1064, startPoint y: 198, endPoint x: 1037, endPoint y: 204, distance: 27.5
click at [1065, 199] on img at bounding box center [1073, 204] width 24 height 24
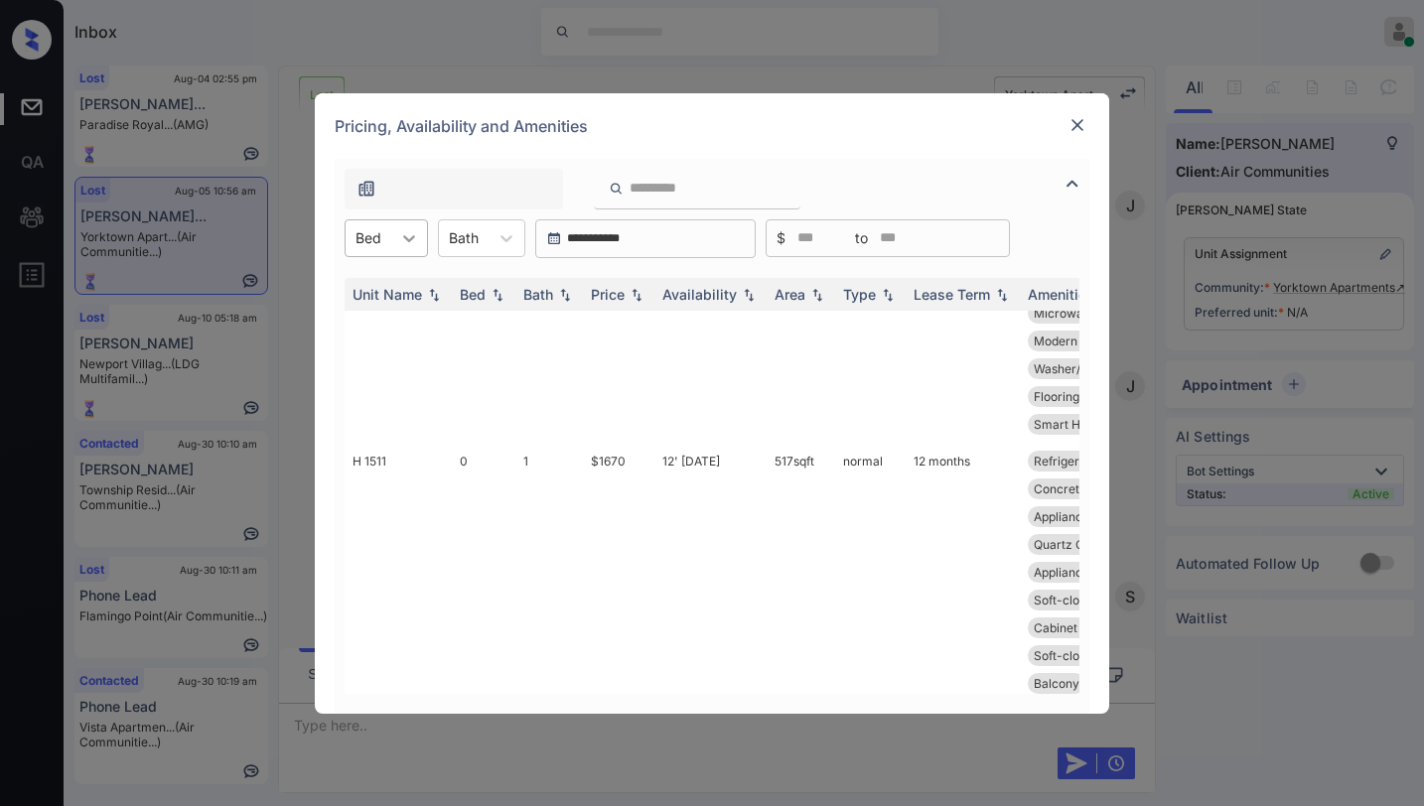
click at [401, 233] on icon at bounding box center [409, 238] width 20 height 20
click at [858, 118] on div "Pricing, Availability and Amenities" at bounding box center [712, 126] width 794 height 66
click at [1078, 123] on img at bounding box center [1078, 125] width 20 height 20
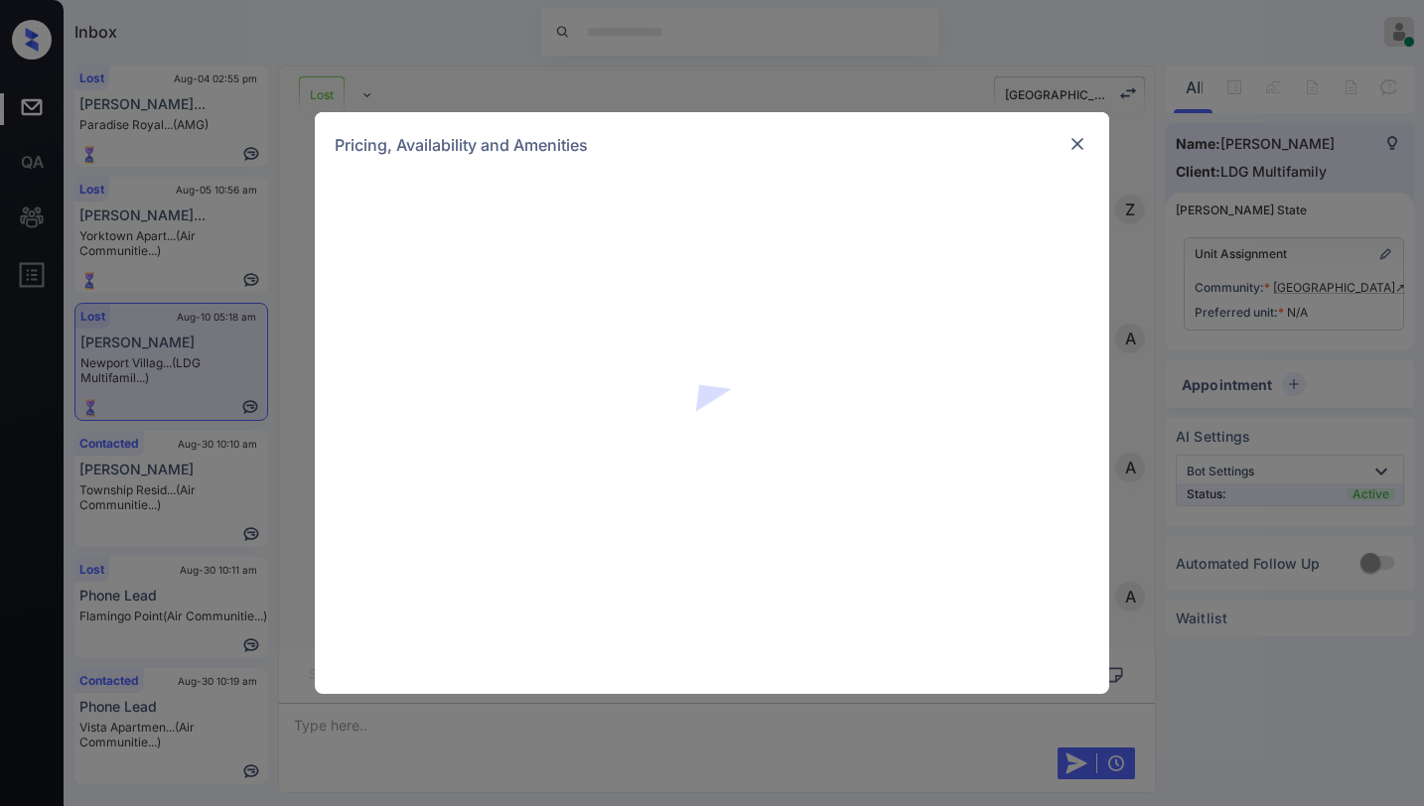
scroll to position [3800, 0]
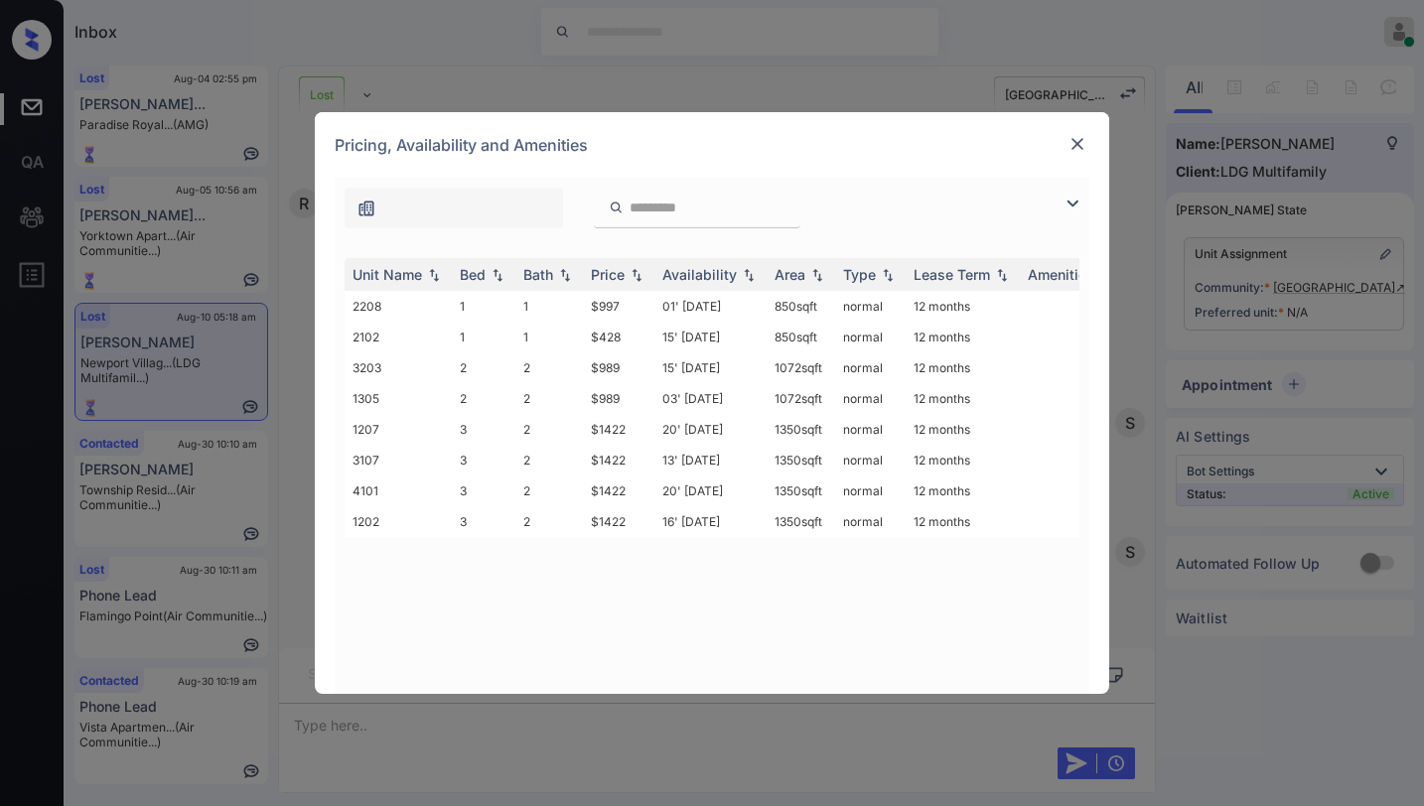
click at [1071, 203] on img at bounding box center [1073, 204] width 24 height 24
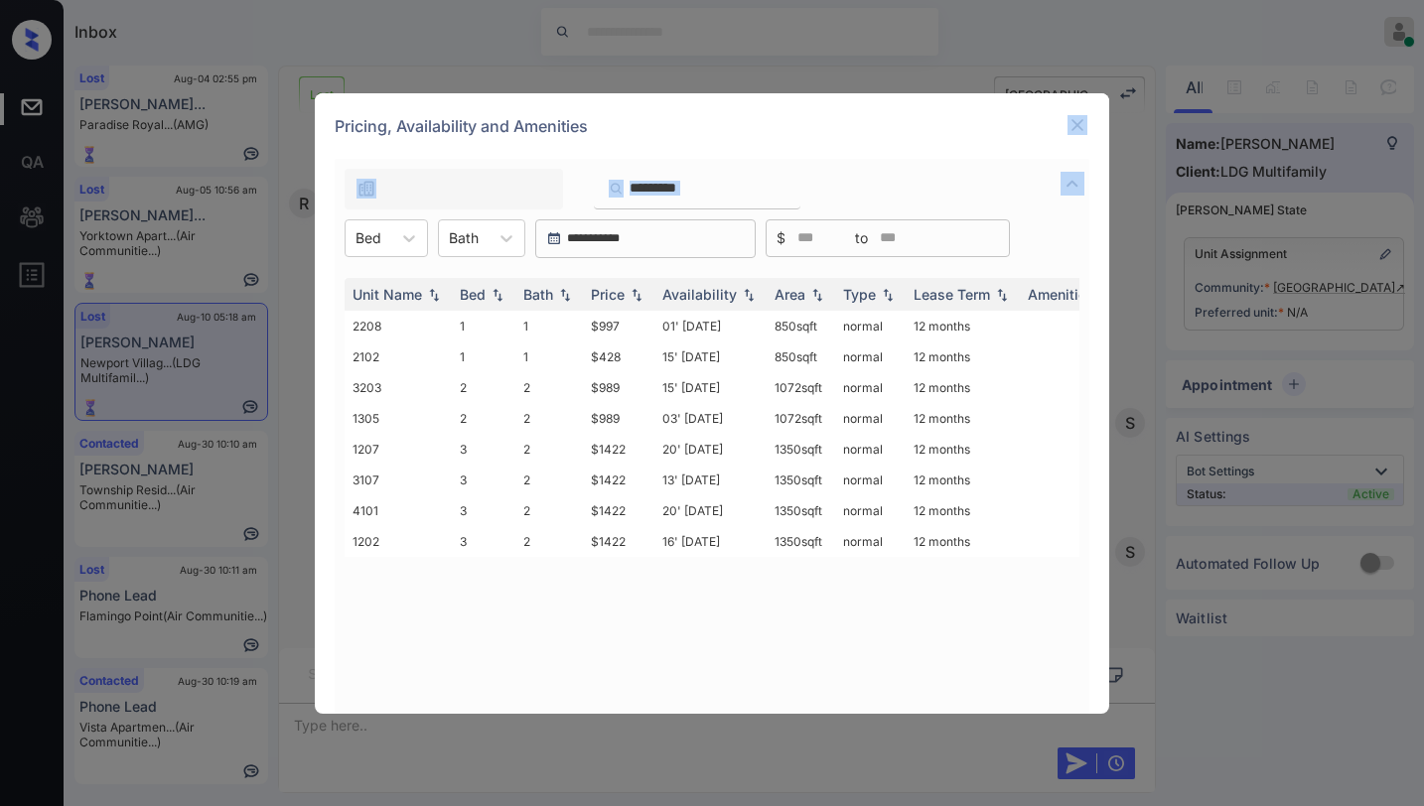
click at [1071, 203] on div at bounding box center [712, 184] width 755 height 51
click at [929, 166] on div at bounding box center [712, 184] width 755 height 51
click at [378, 239] on div at bounding box center [369, 237] width 26 height 21
click at [370, 291] on div "1" at bounding box center [386, 287] width 83 height 36
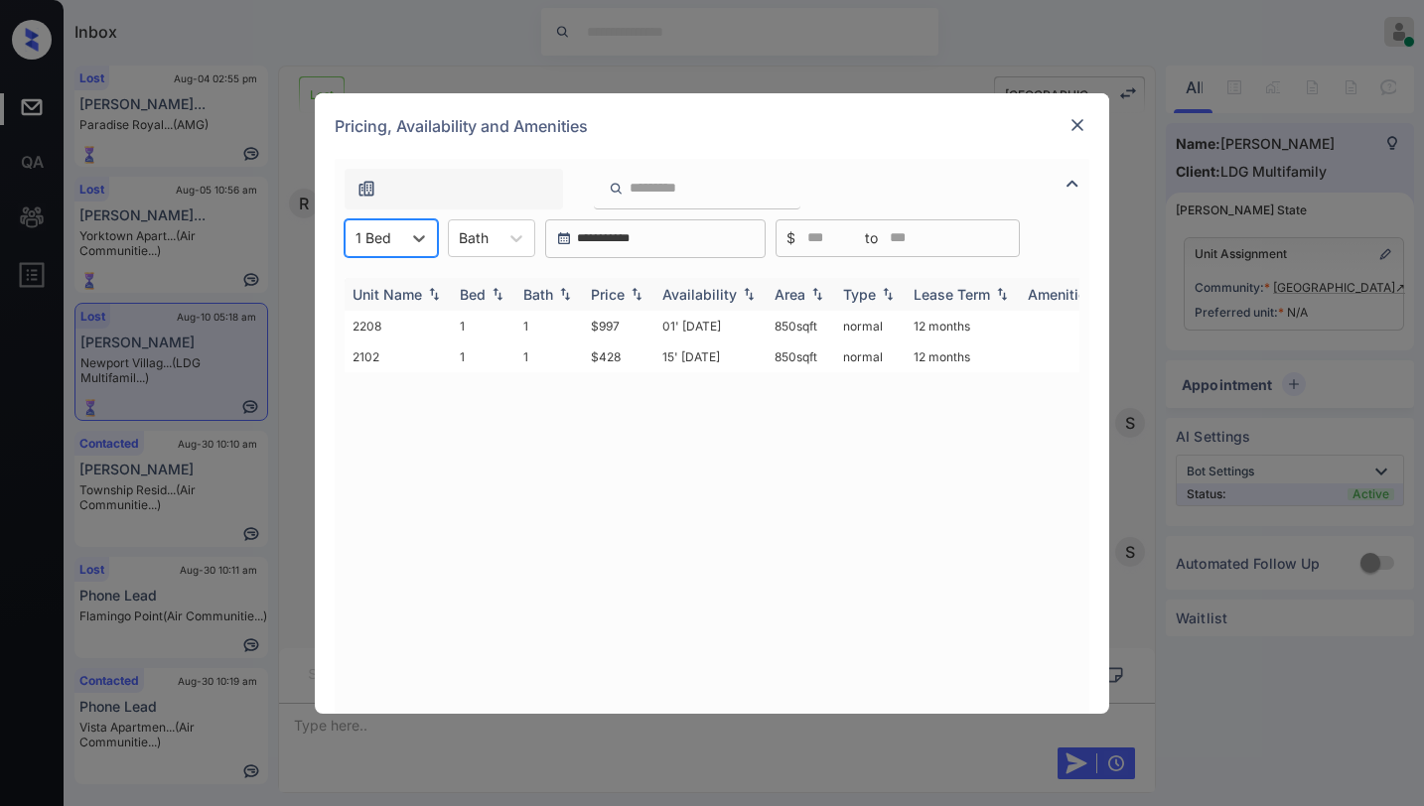
click at [619, 291] on div "Price" at bounding box center [608, 294] width 34 height 17
click at [602, 320] on td "$997" at bounding box center [619, 326] width 72 height 31
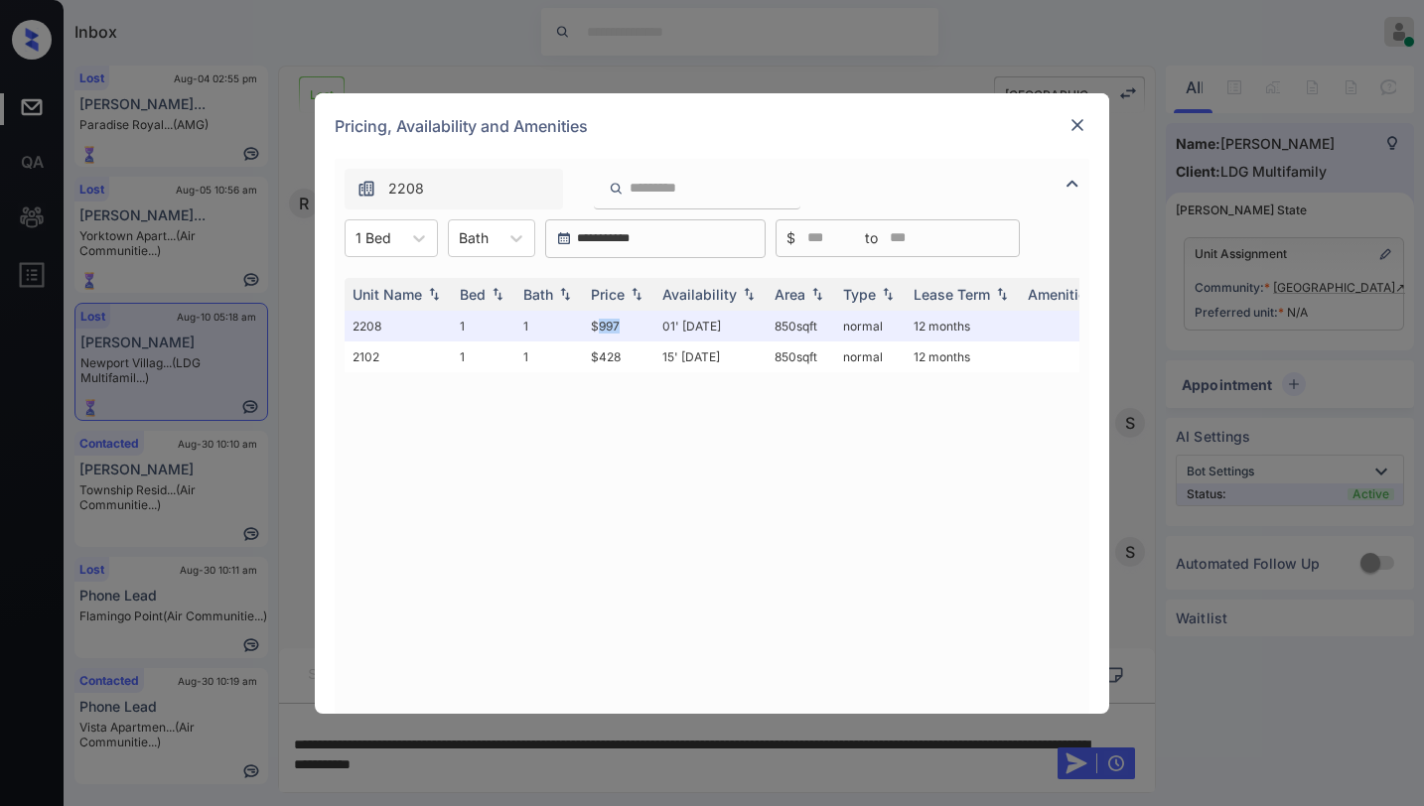
click at [1077, 130] on img at bounding box center [1078, 125] width 20 height 20
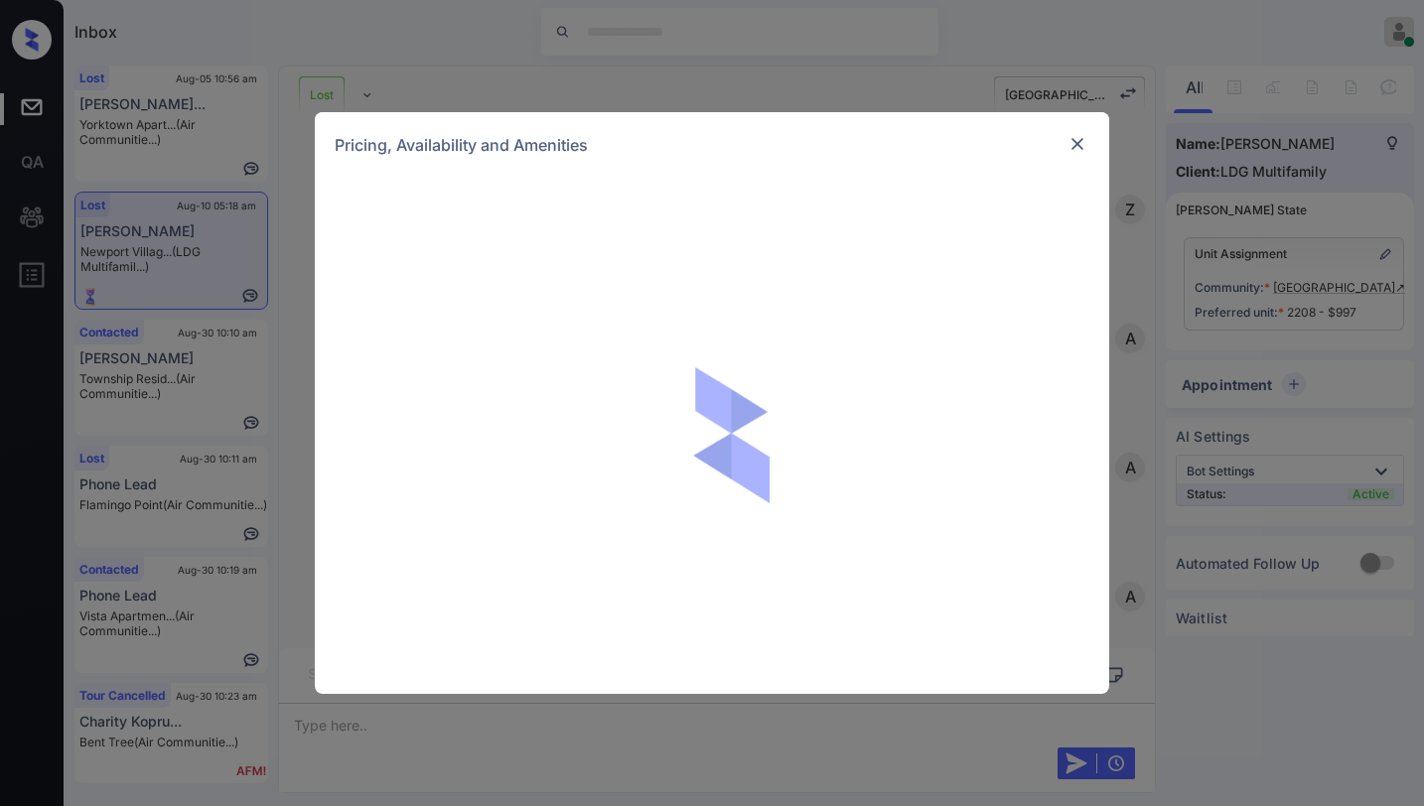
scroll to position [5749, 0]
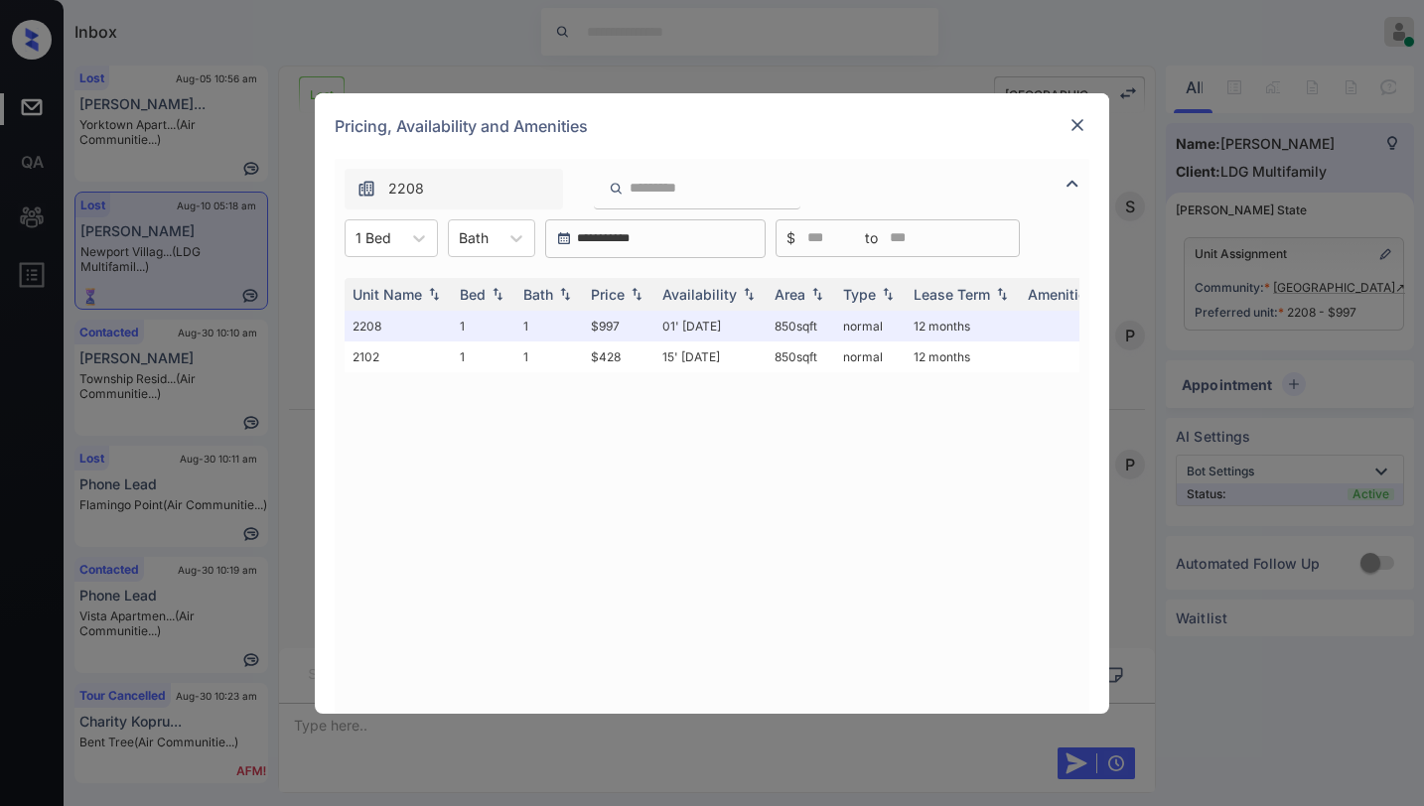
click at [1076, 119] on img at bounding box center [1078, 125] width 20 height 20
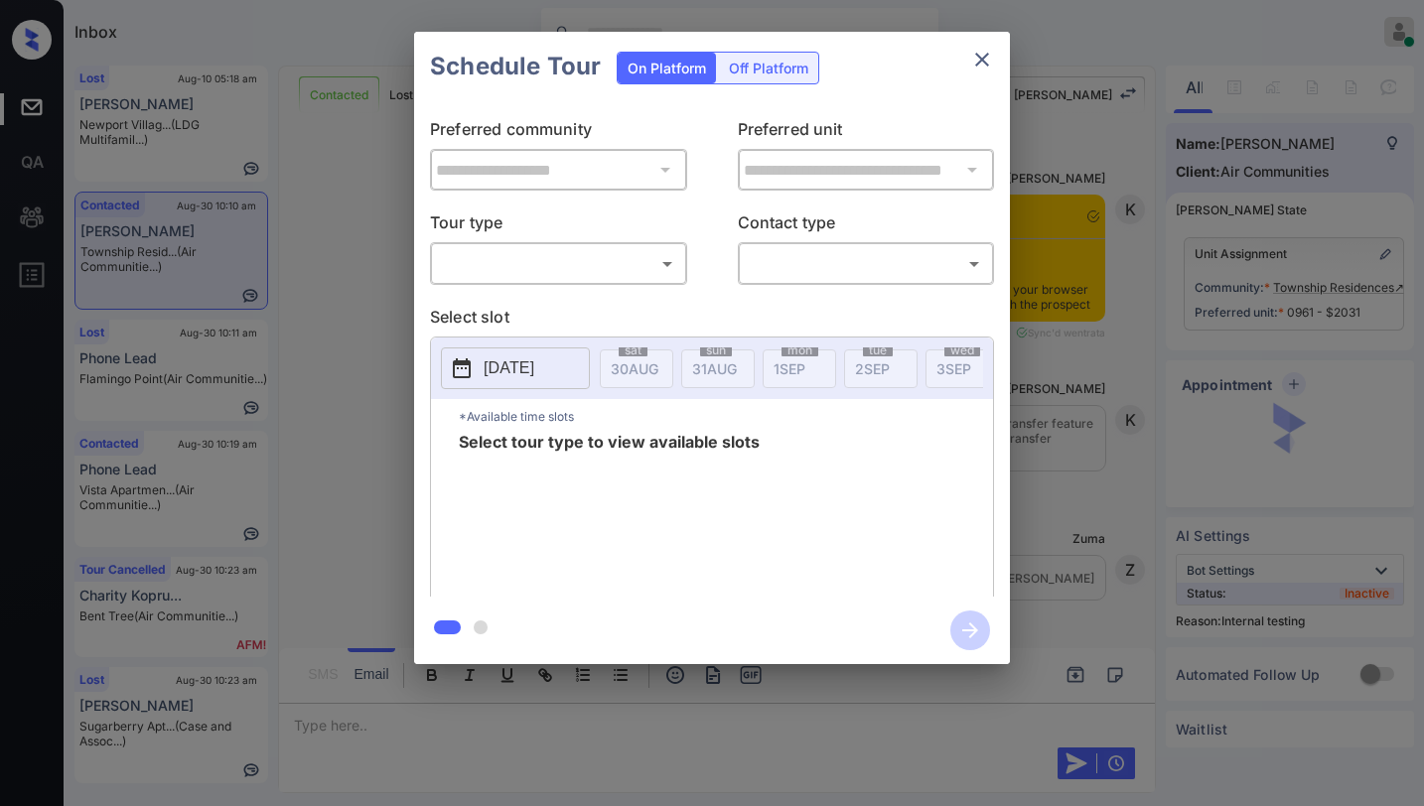
scroll to position [9021, 0]
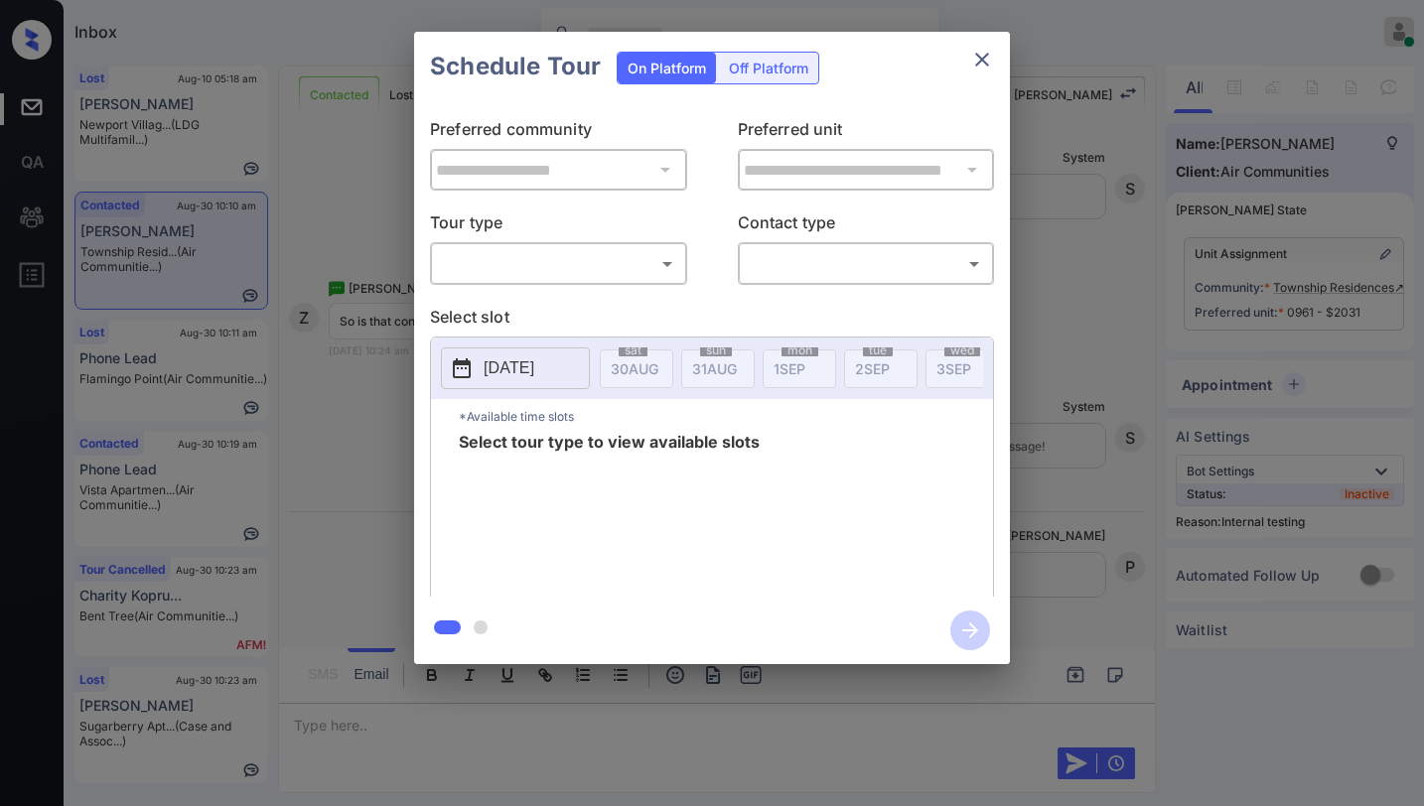
click at [631, 255] on body "Inbox Paolo Gabriel Online Set yourself offline Set yourself on break Profile S…" at bounding box center [712, 403] width 1424 height 806
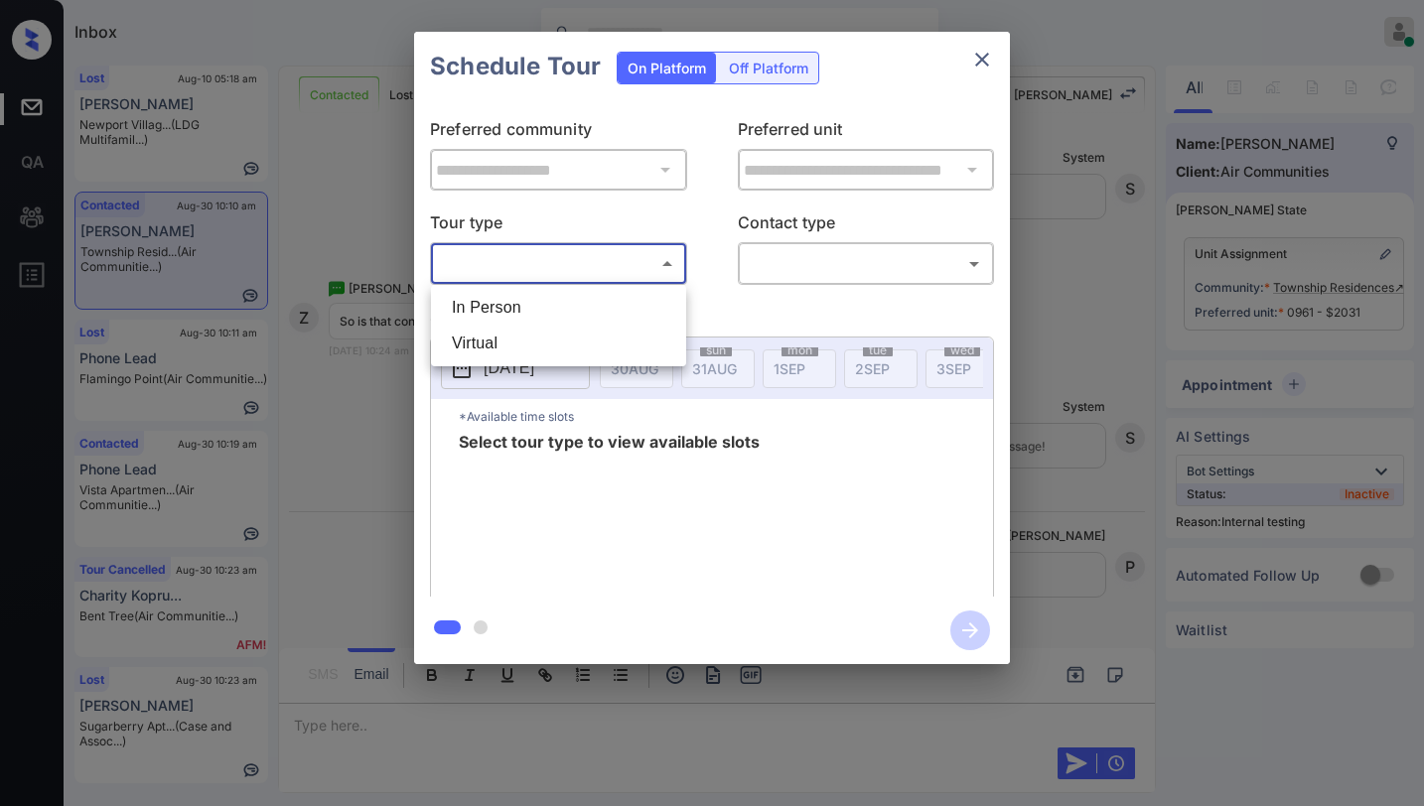
click at [590, 309] on li "In Person" at bounding box center [558, 308] width 245 height 36
type input "********"
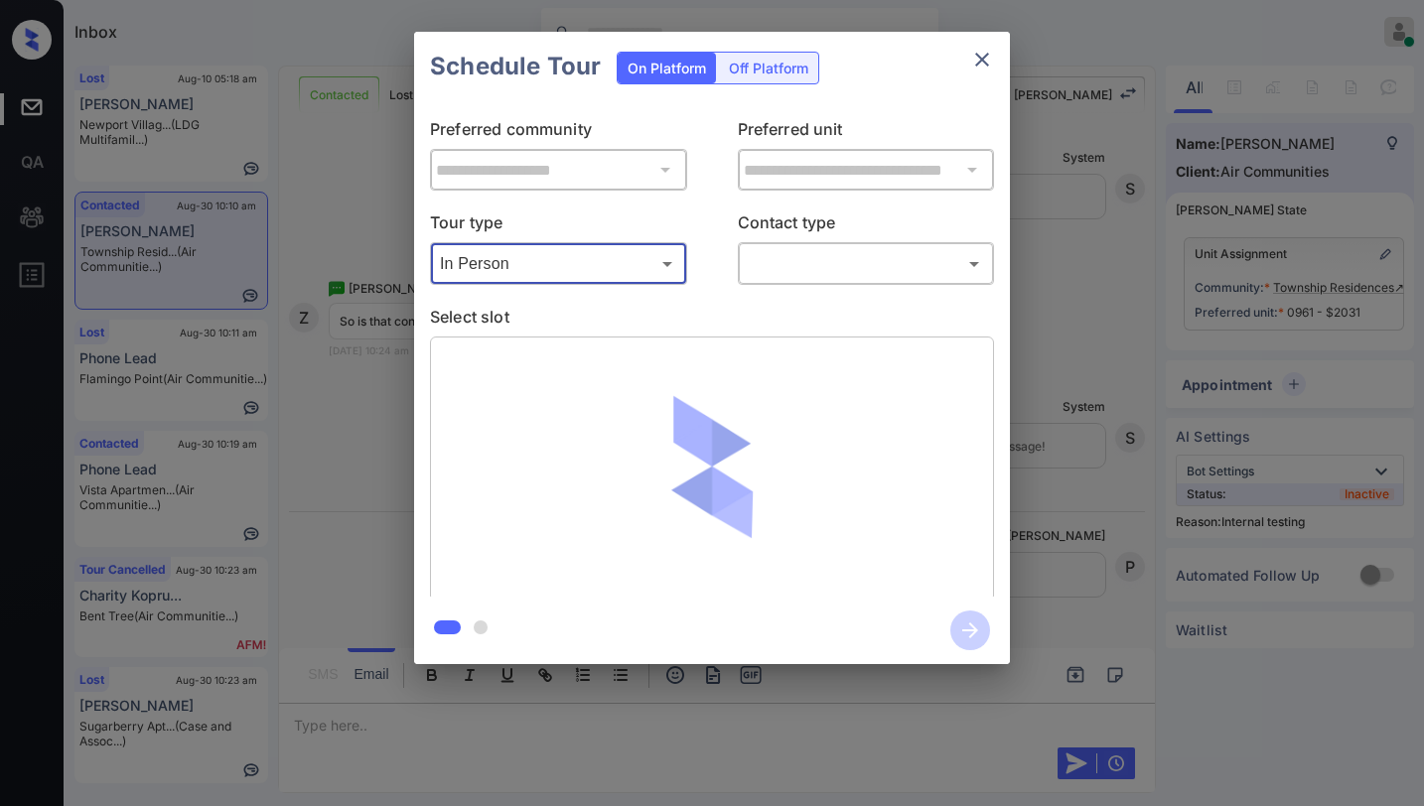
click at [969, 42] on div "Schedule Tour On Platform Off Platform" at bounding box center [712, 67] width 596 height 70
click at [980, 58] on icon "close" at bounding box center [982, 60] width 14 height 14
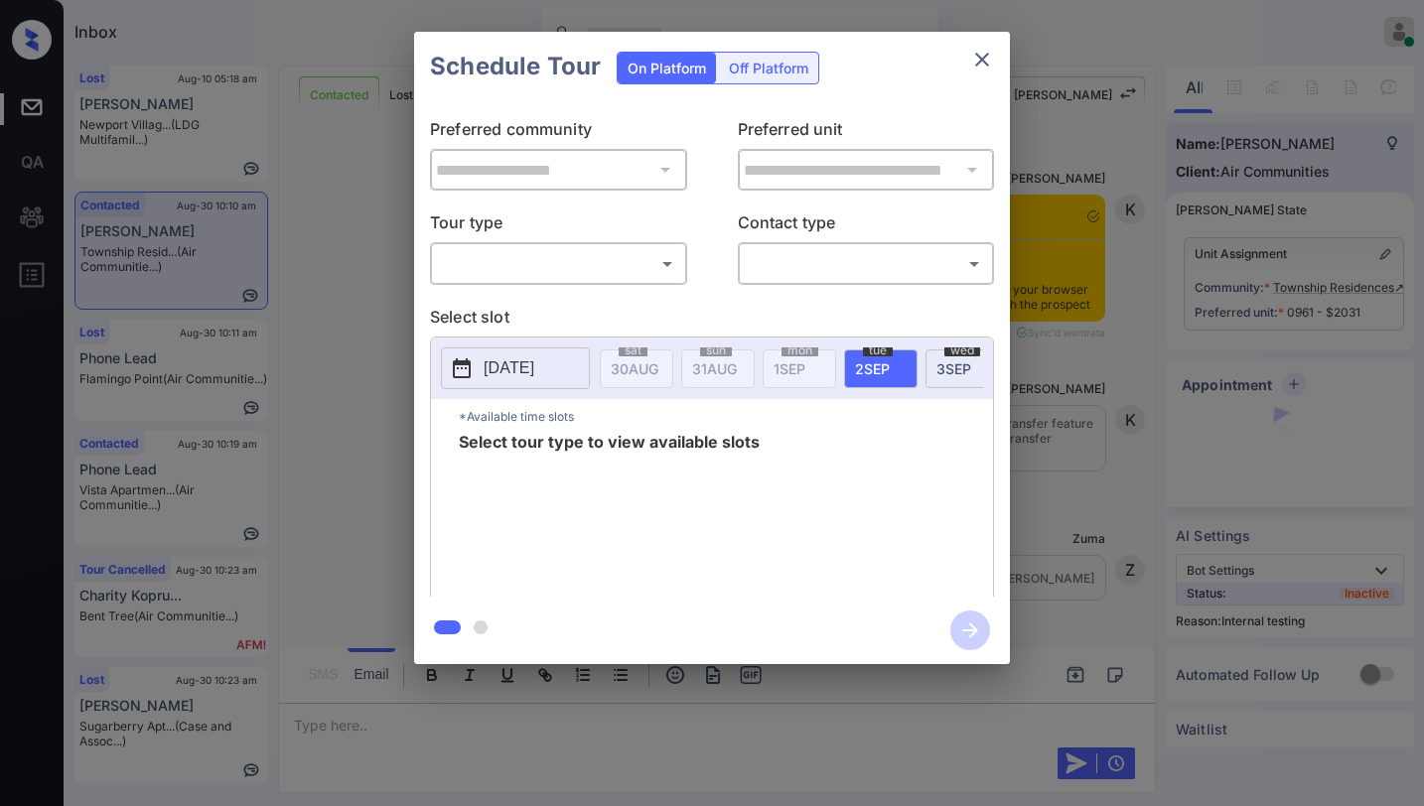
scroll to position [9021, 0]
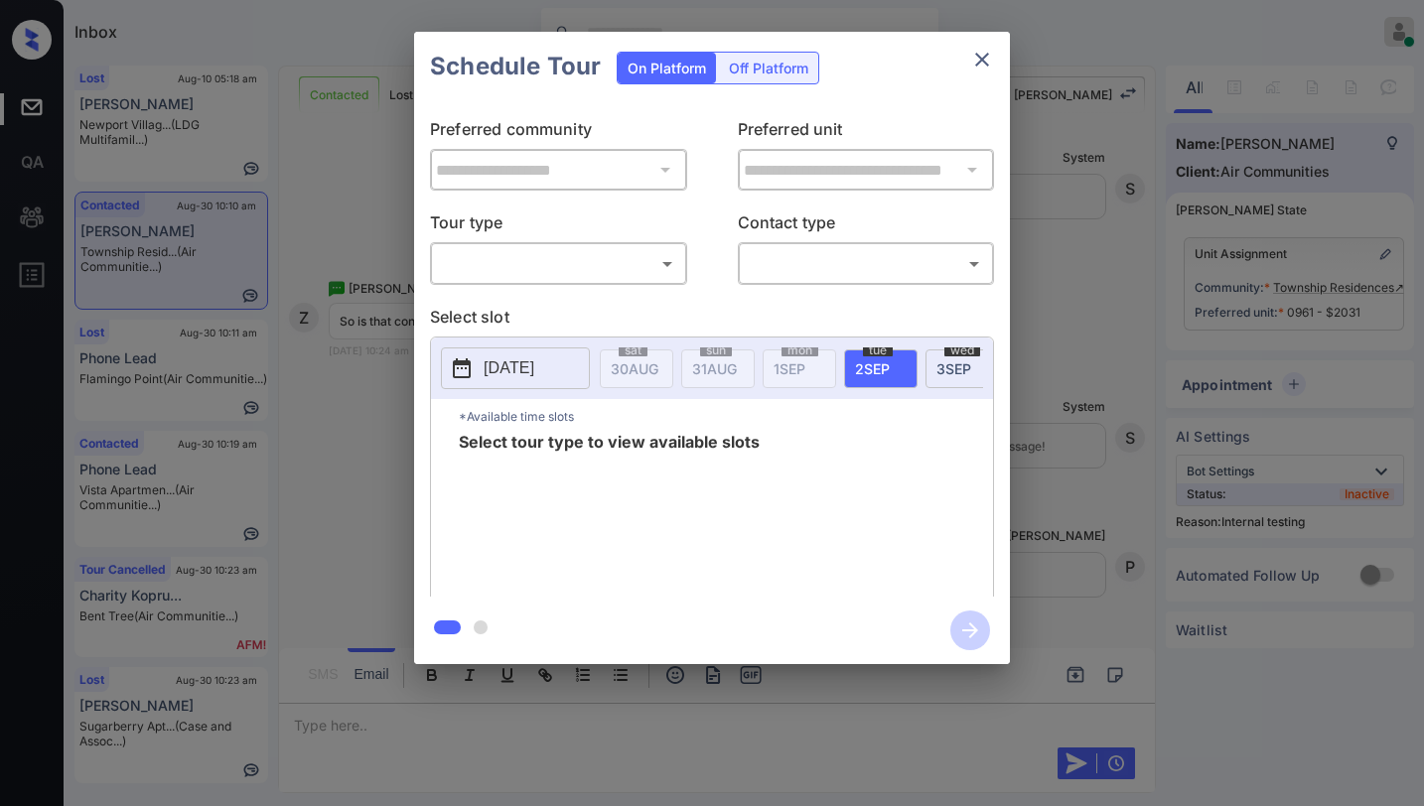
click at [569, 273] on body "Inbox Paolo Gabriel Online Set yourself offline Set yourself on break Profile S…" at bounding box center [712, 403] width 1424 height 806
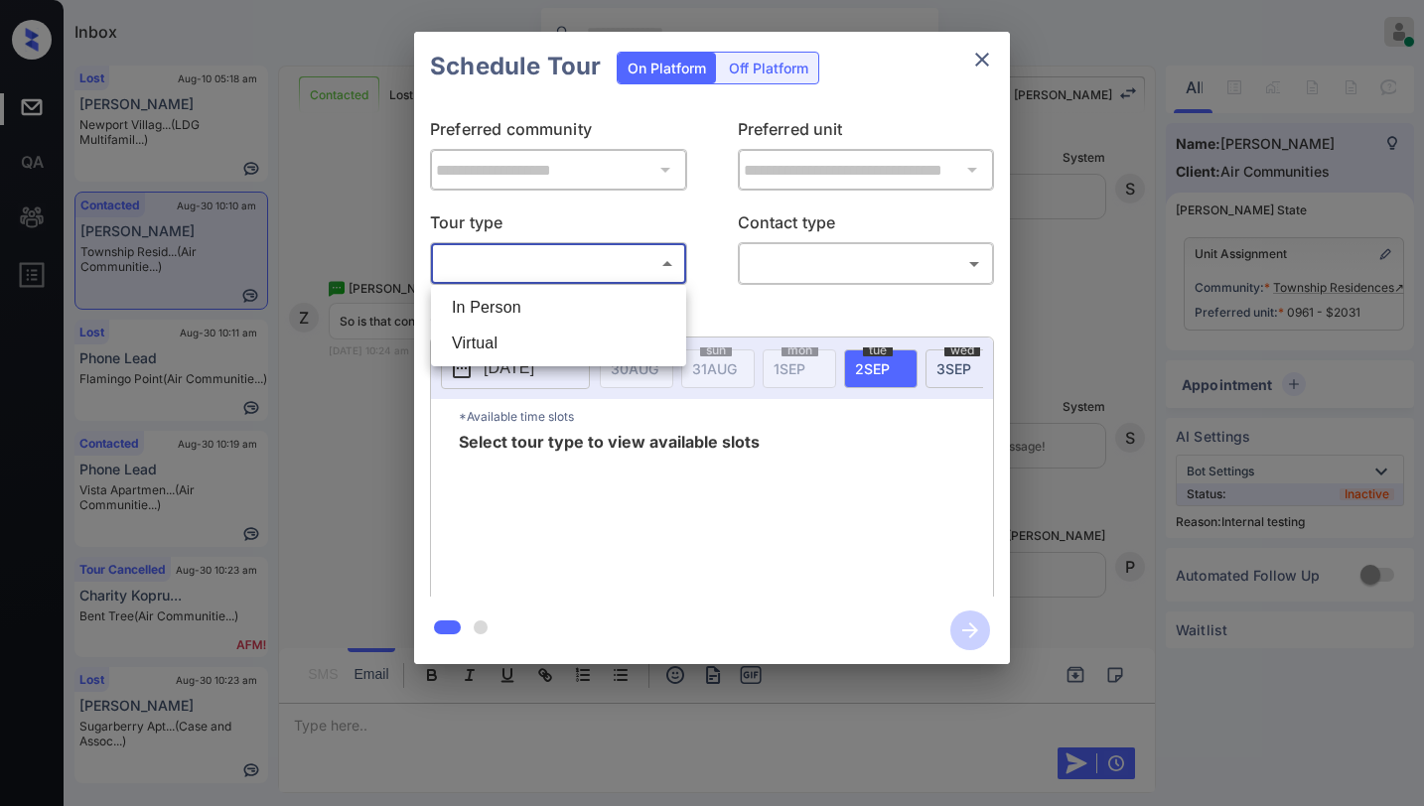
click at [554, 315] on li "In Person" at bounding box center [558, 308] width 245 height 36
type input "********"
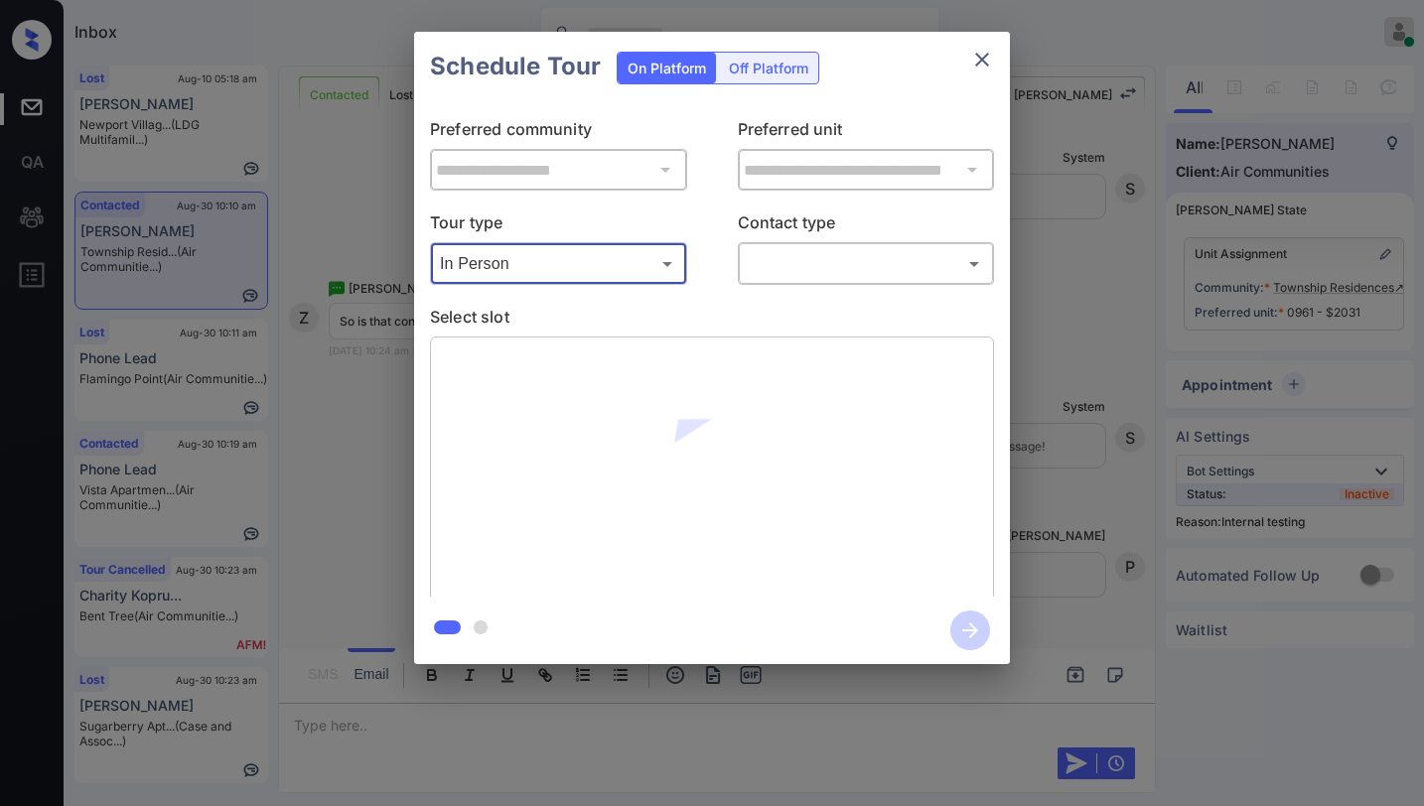
click at [792, 262] on body "Inbox Paolo Gabriel Online Set yourself offline Set yourself on break Profile S…" at bounding box center [712, 403] width 1424 height 806
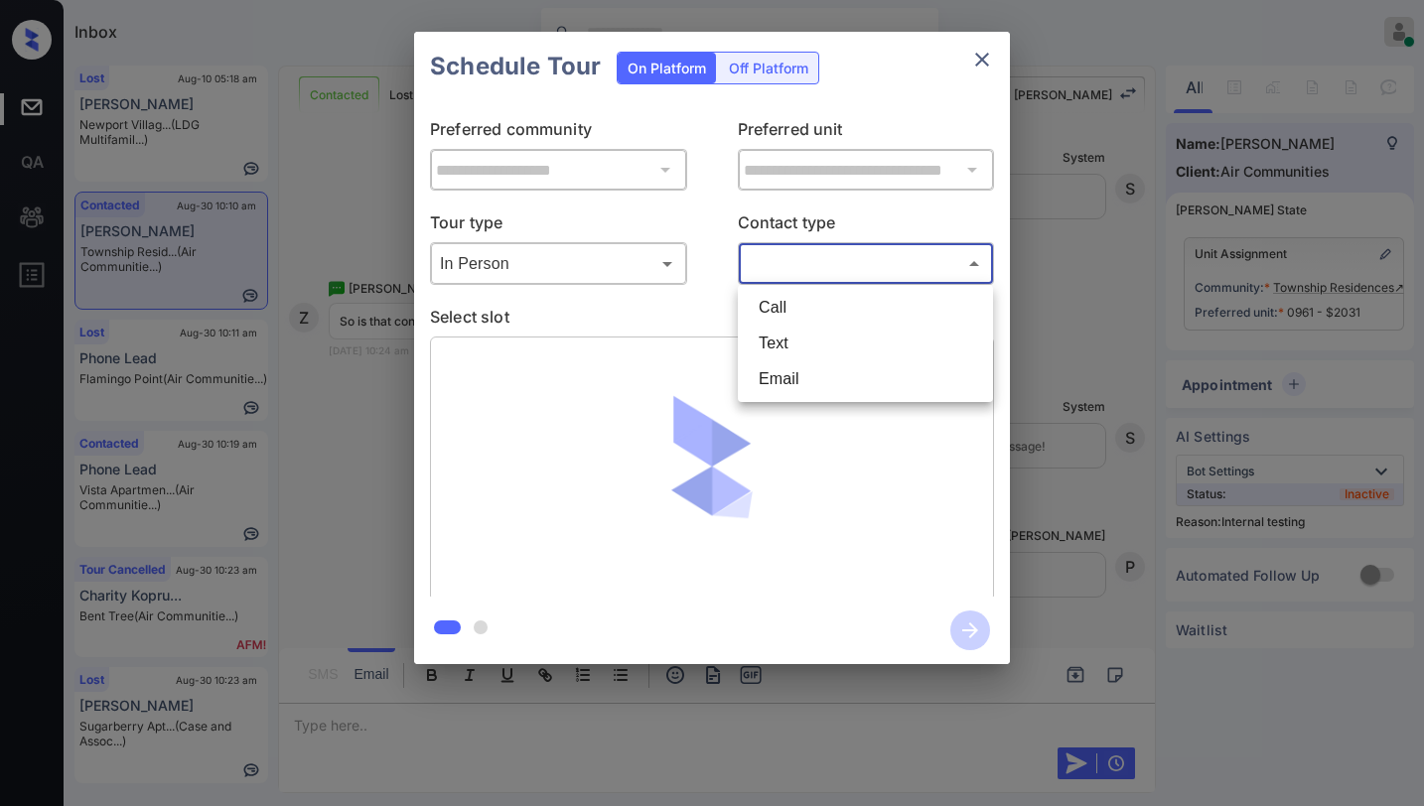
click at [806, 359] on li "Text" at bounding box center [865, 344] width 245 height 36
type input "****"
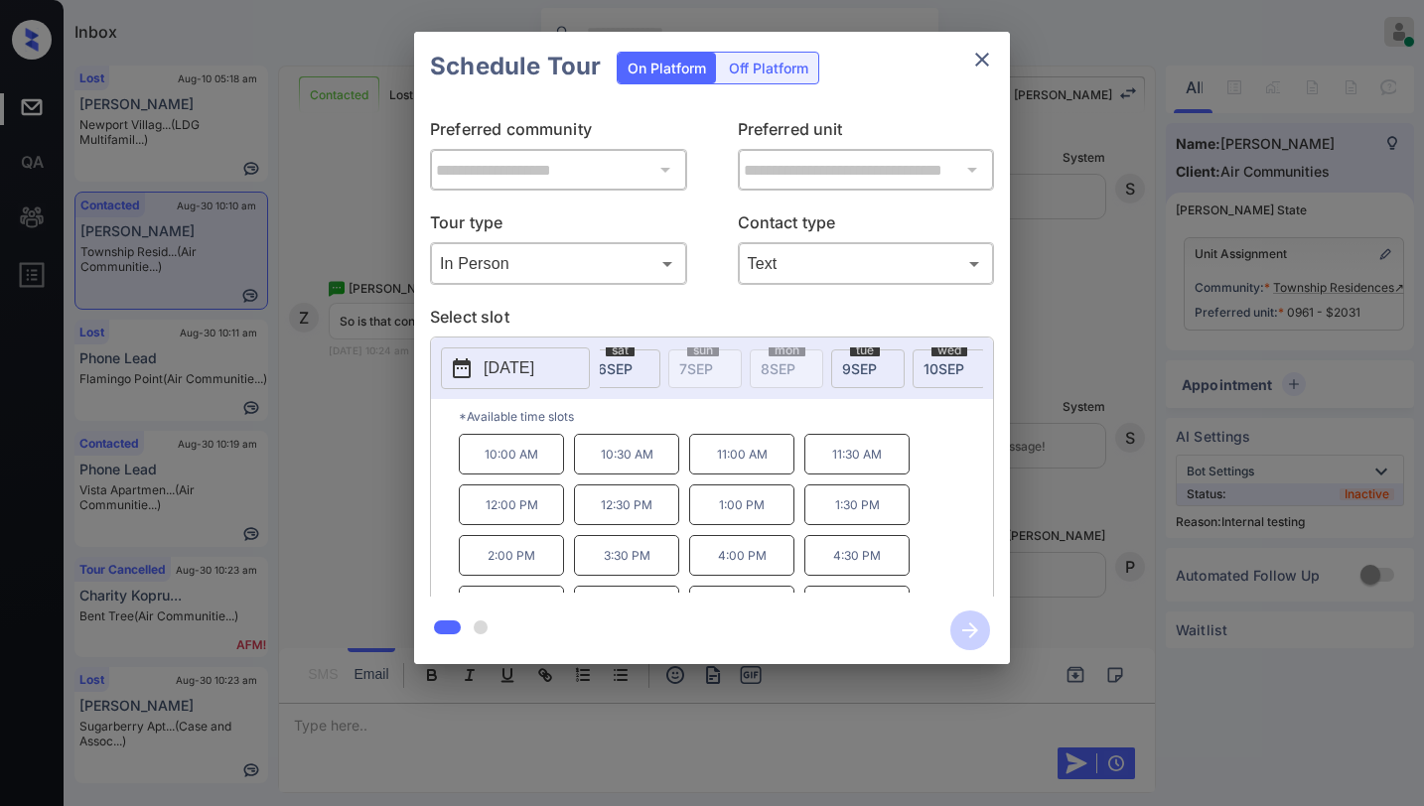
scroll to position [0, 627]
click at [811, 357] on div "tue 9 SEP" at bounding box center [824, 369] width 73 height 39
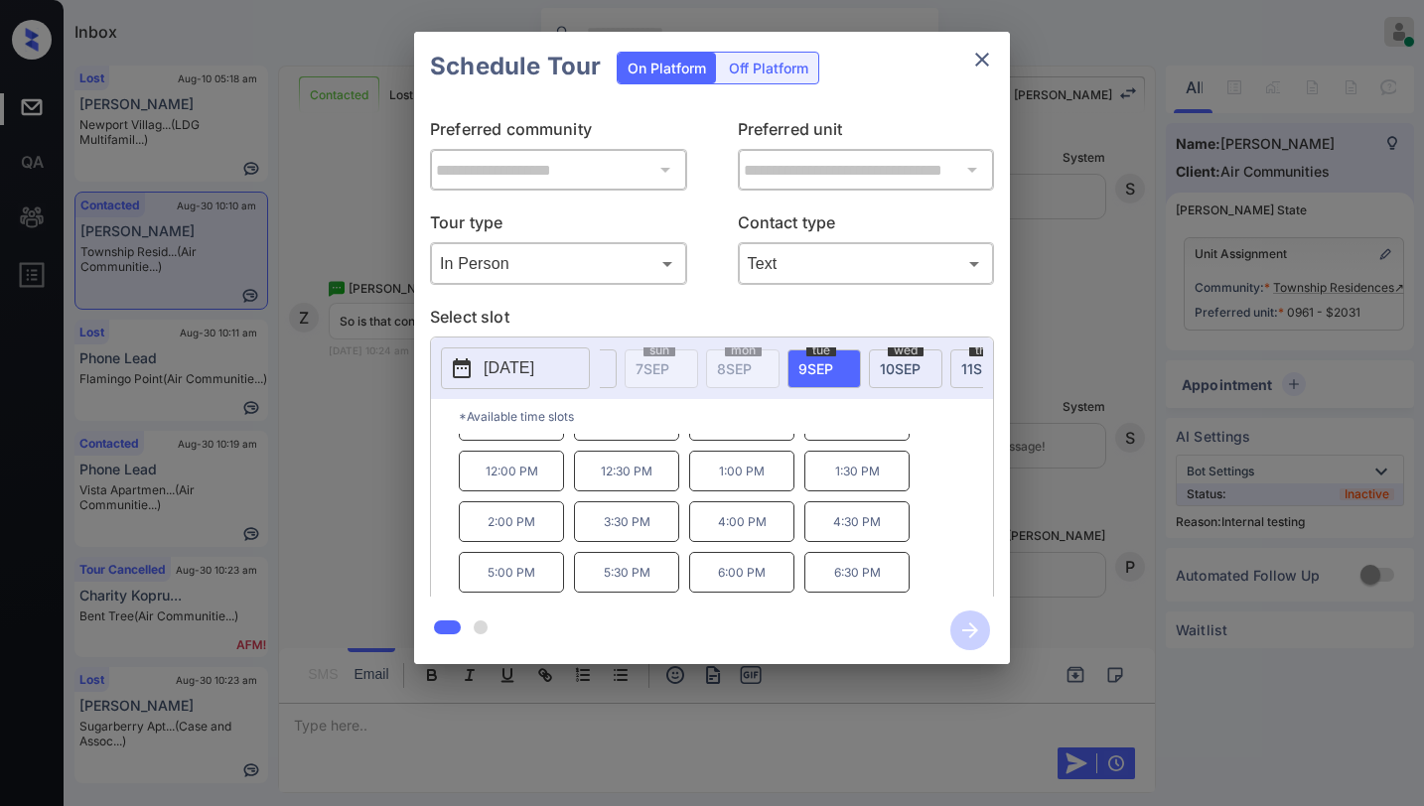
click at [524, 585] on p "5:00 PM" at bounding box center [511, 572] width 105 height 41
click at [966, 630] on icon "button" at bounding box center [970, 631] width 16 height 16
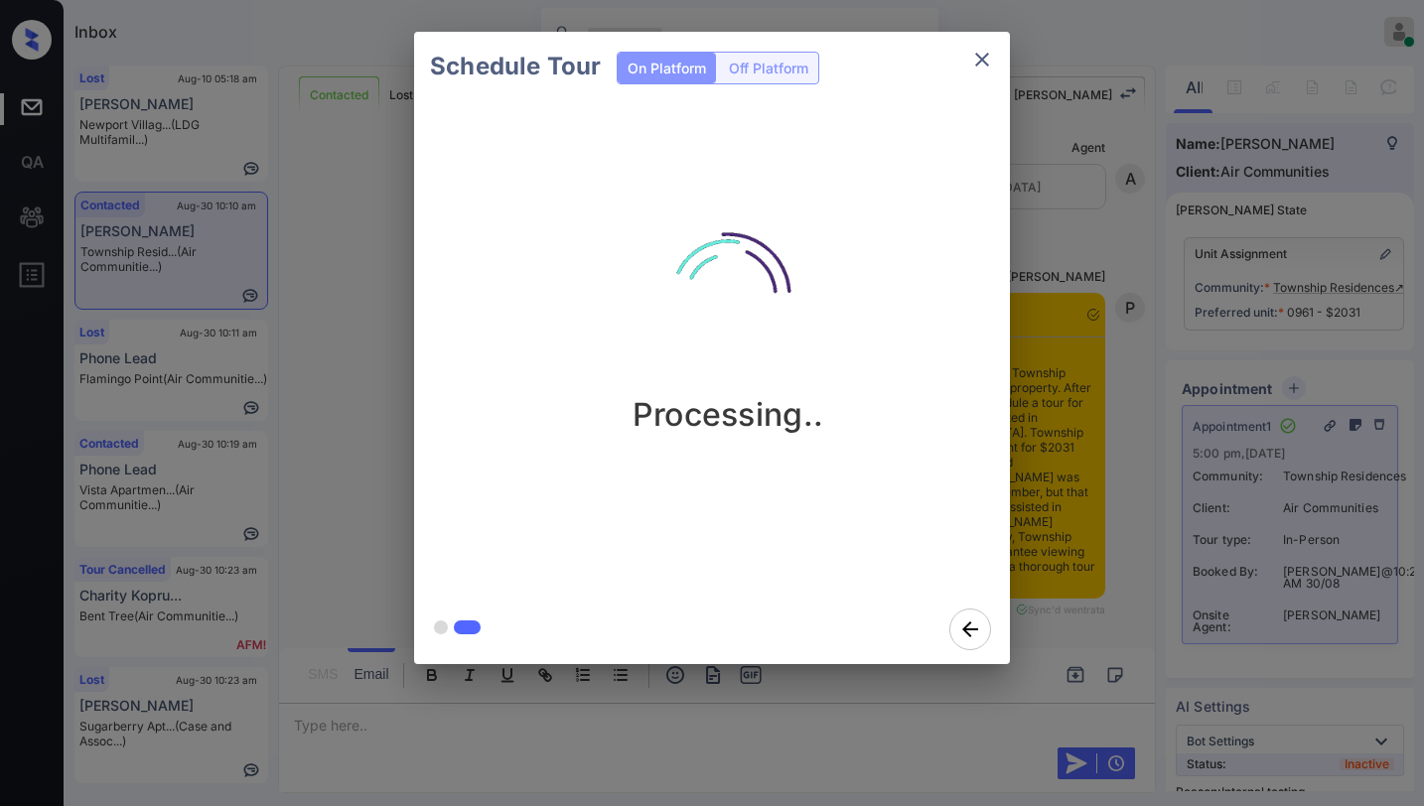
scroll to position [10205, 0]
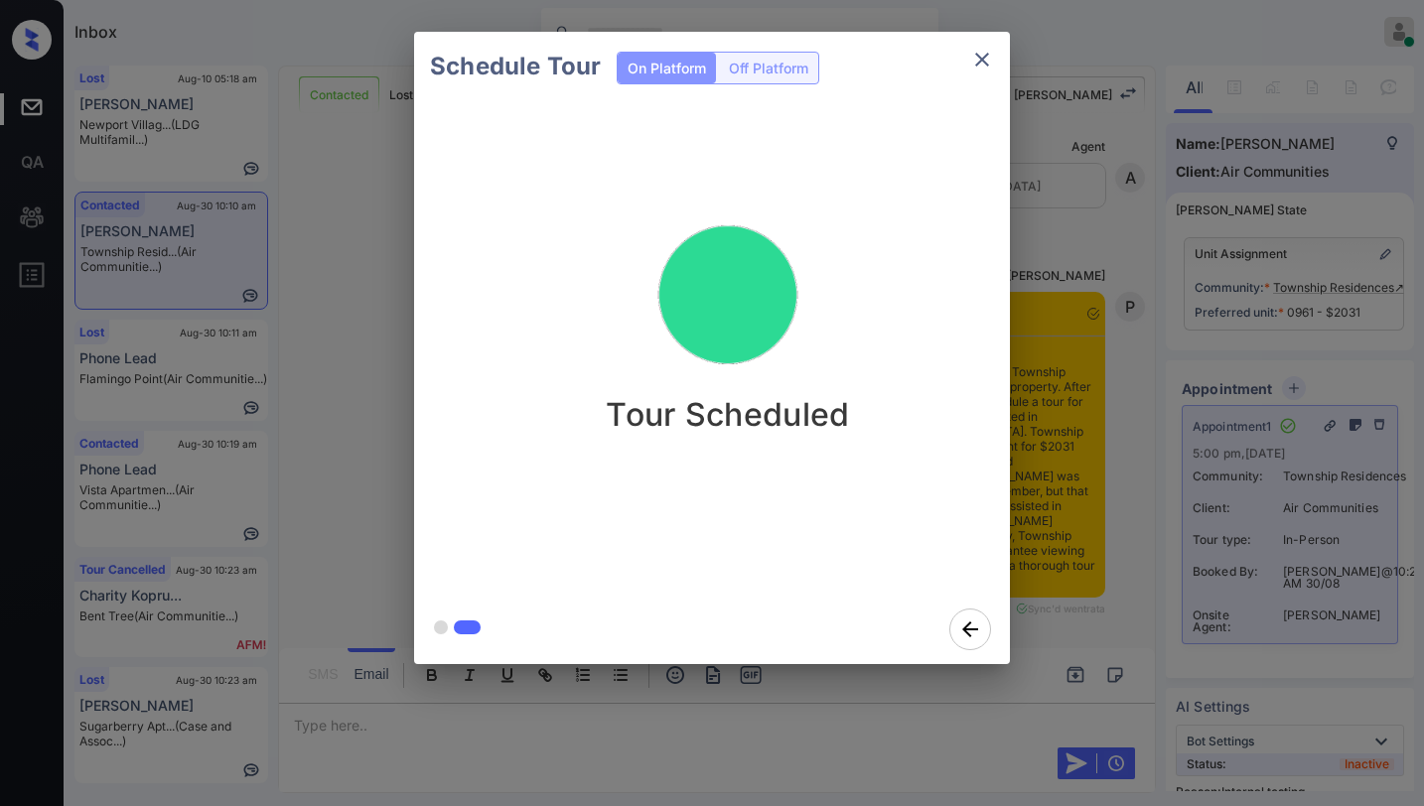
click at [981, 67] on icon "close" at bounding box center [982, 60] width 24 height 24
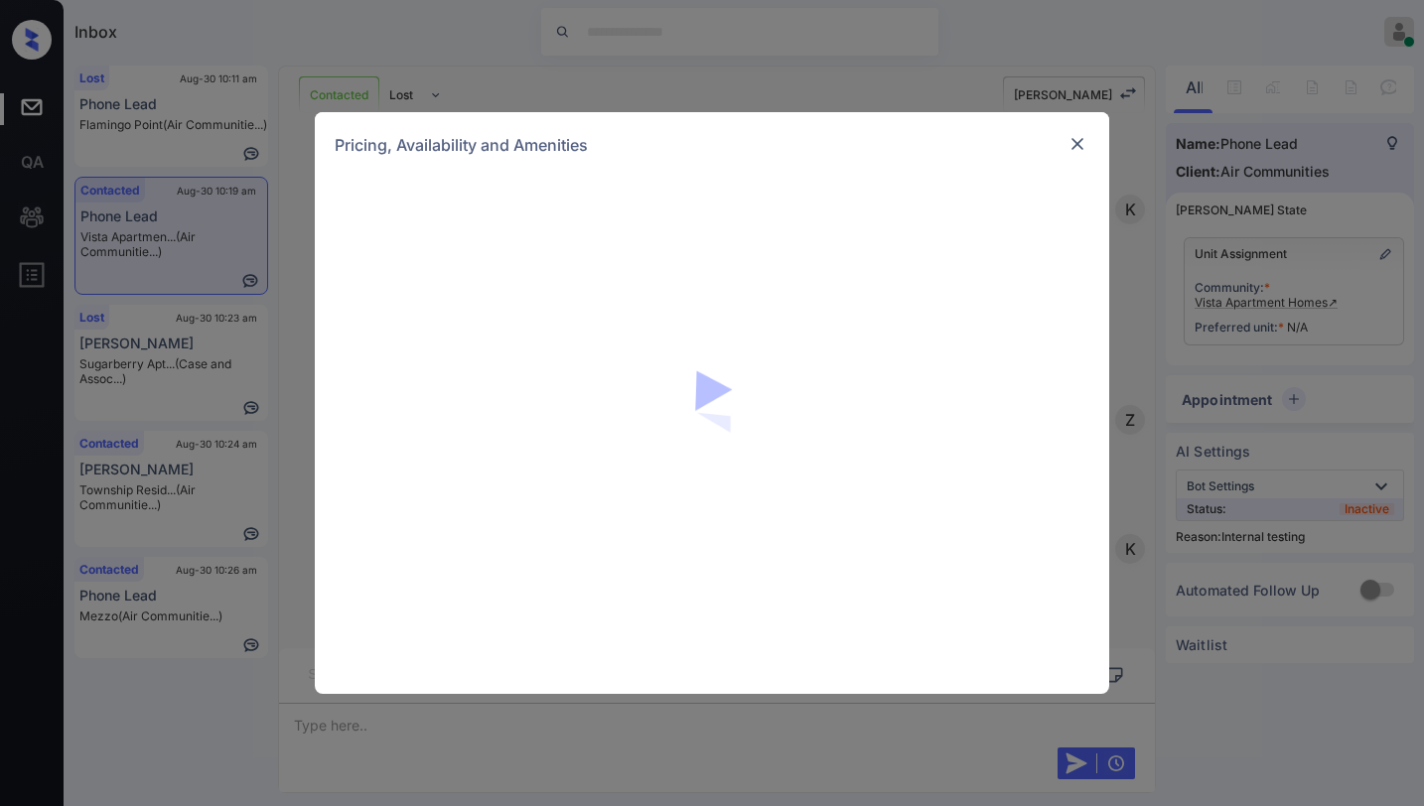
scroll to position [2306, 0]
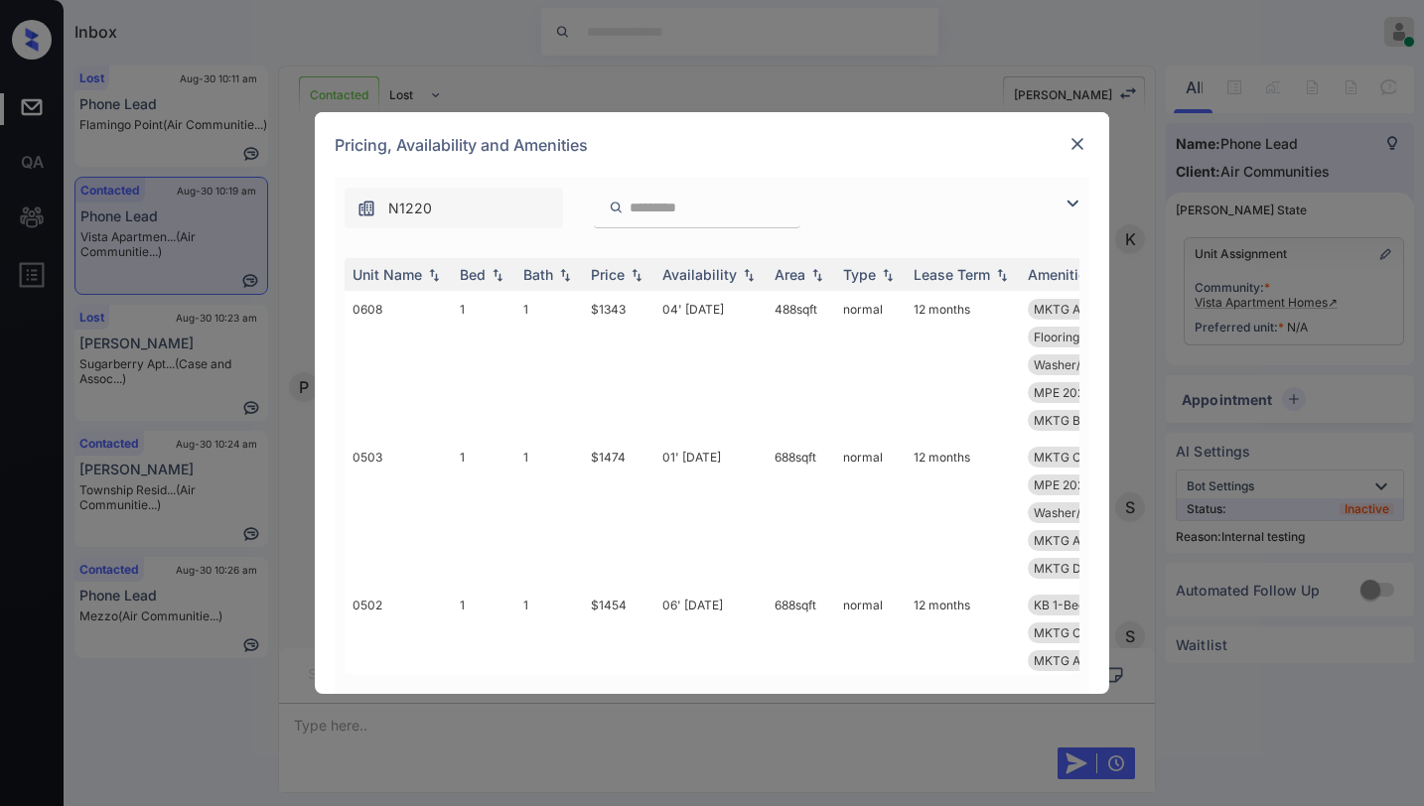
click at [1076, 204] on img at bounding box center [1073, 204] width 24 height 24
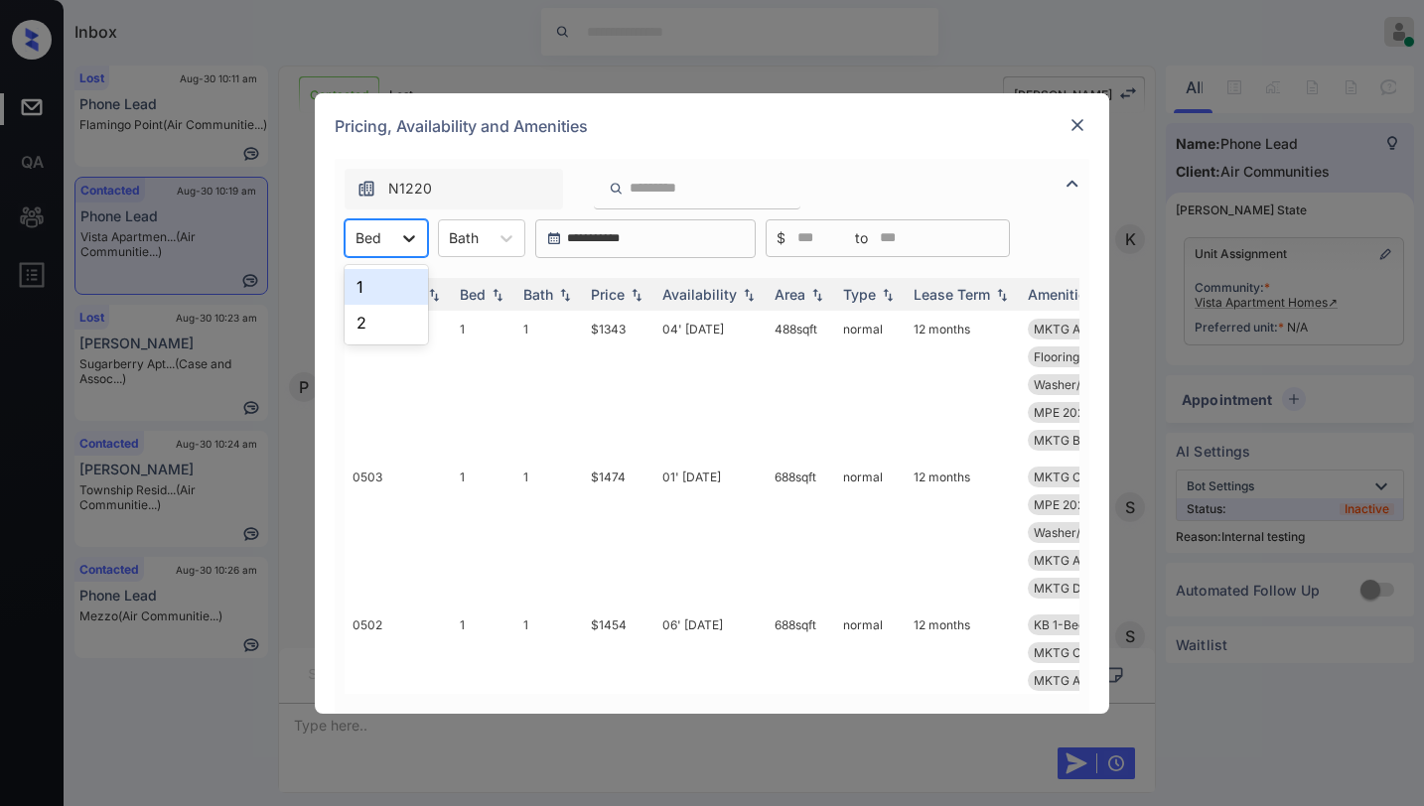
click at [391, 241] on div at bounding box center [409, 238] width 36 height 36
click at [390, 279] on div "1" at bounding box center [386, 287] width 83 height 36
click at [624, 284] on th "Price" at bounding box center [619, 294] width 72 height 33
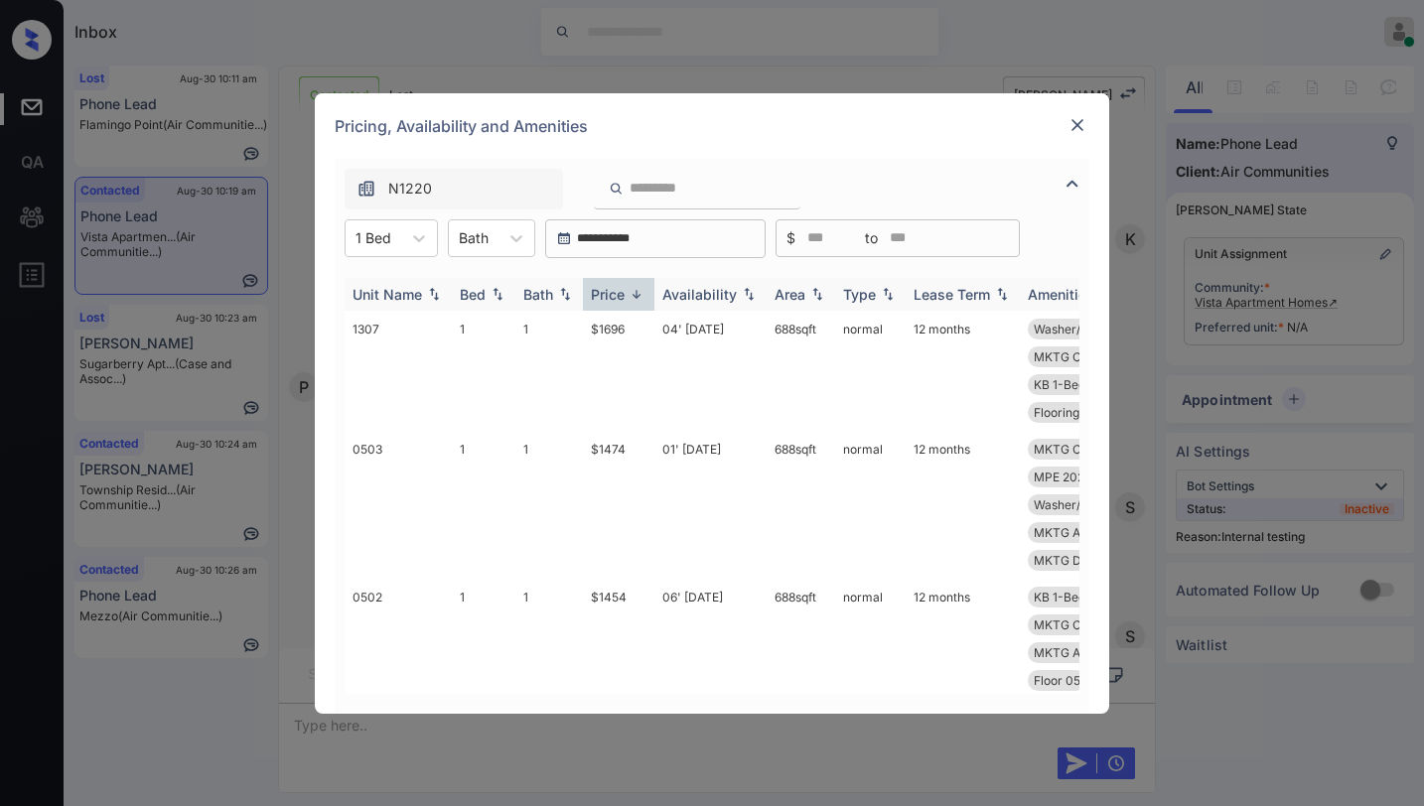
click at [624, 290] on div "Price" at bounding box center [608, 294] width 34 height 17
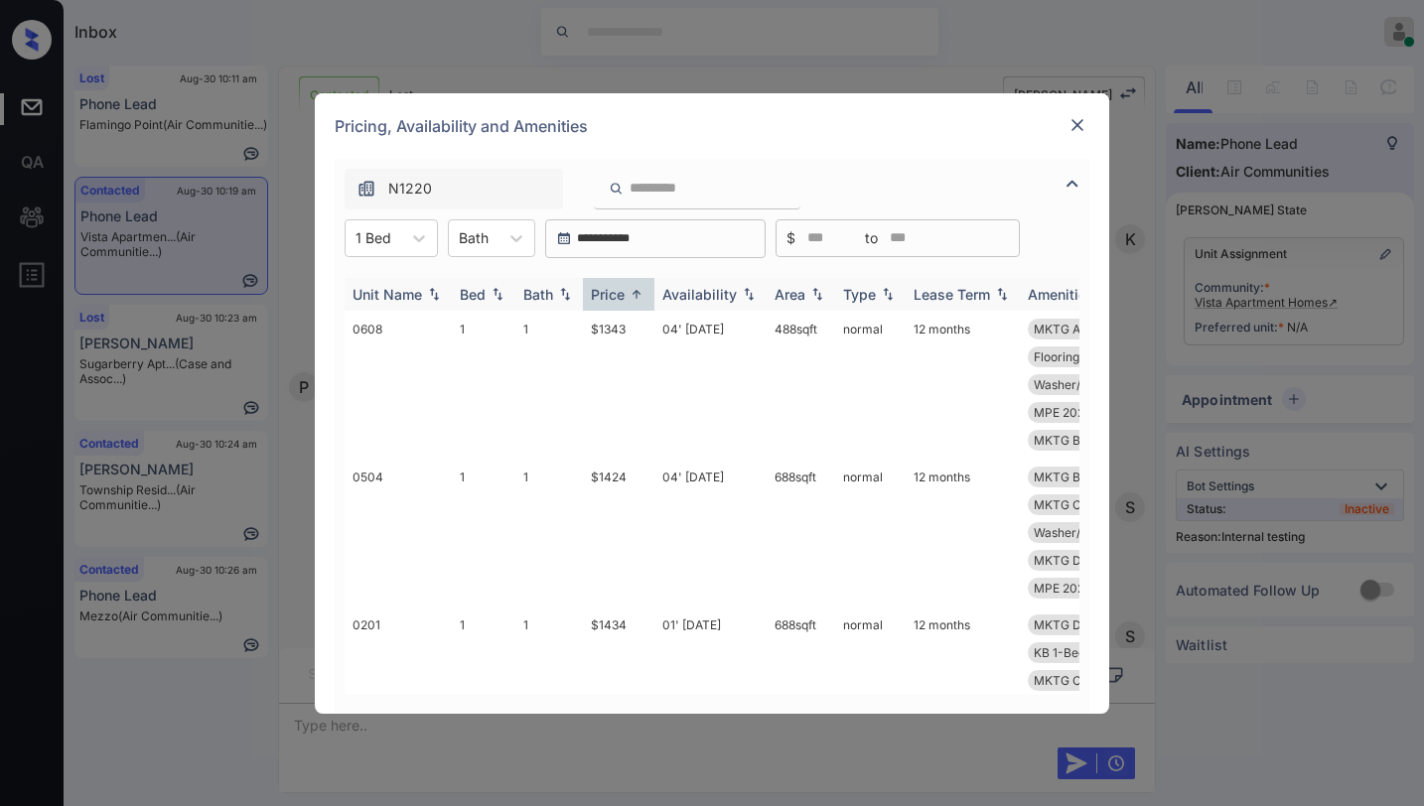
click at [624, 290] on div "Price" at bounding box center [608, 294] width 34 height 17
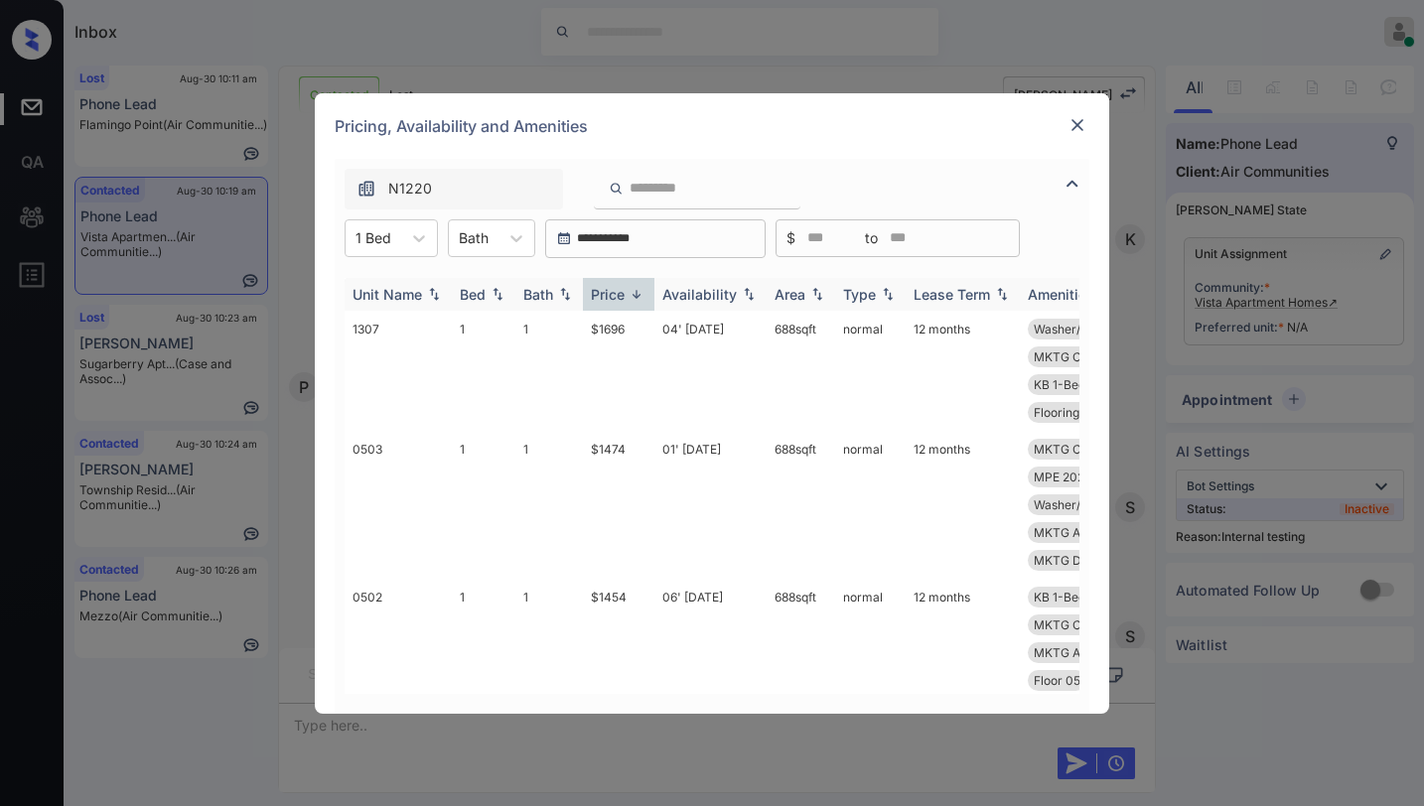
click at [621, 291] on div "Price" at bounding box center [608, 294] width 34 height 17
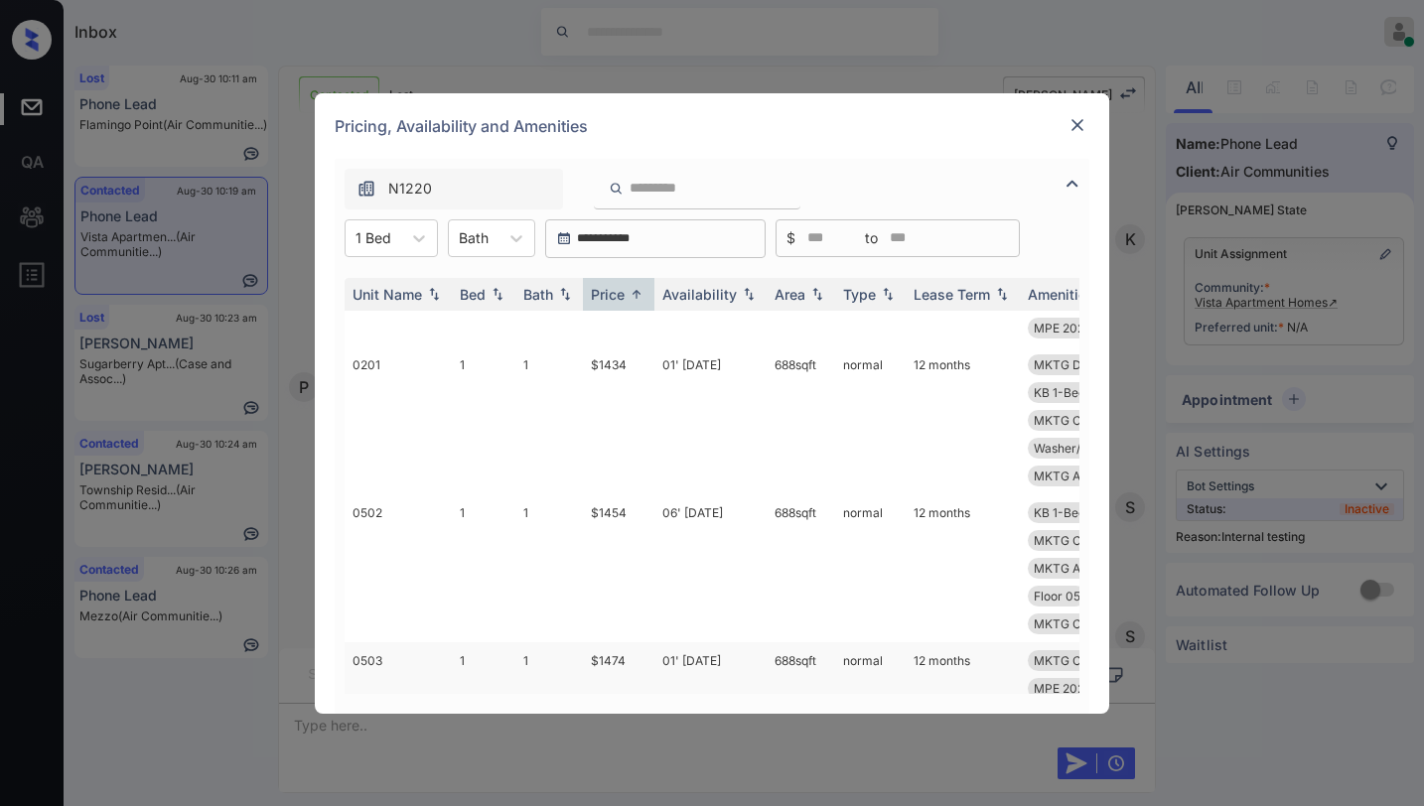
scroll to position [0, 0]
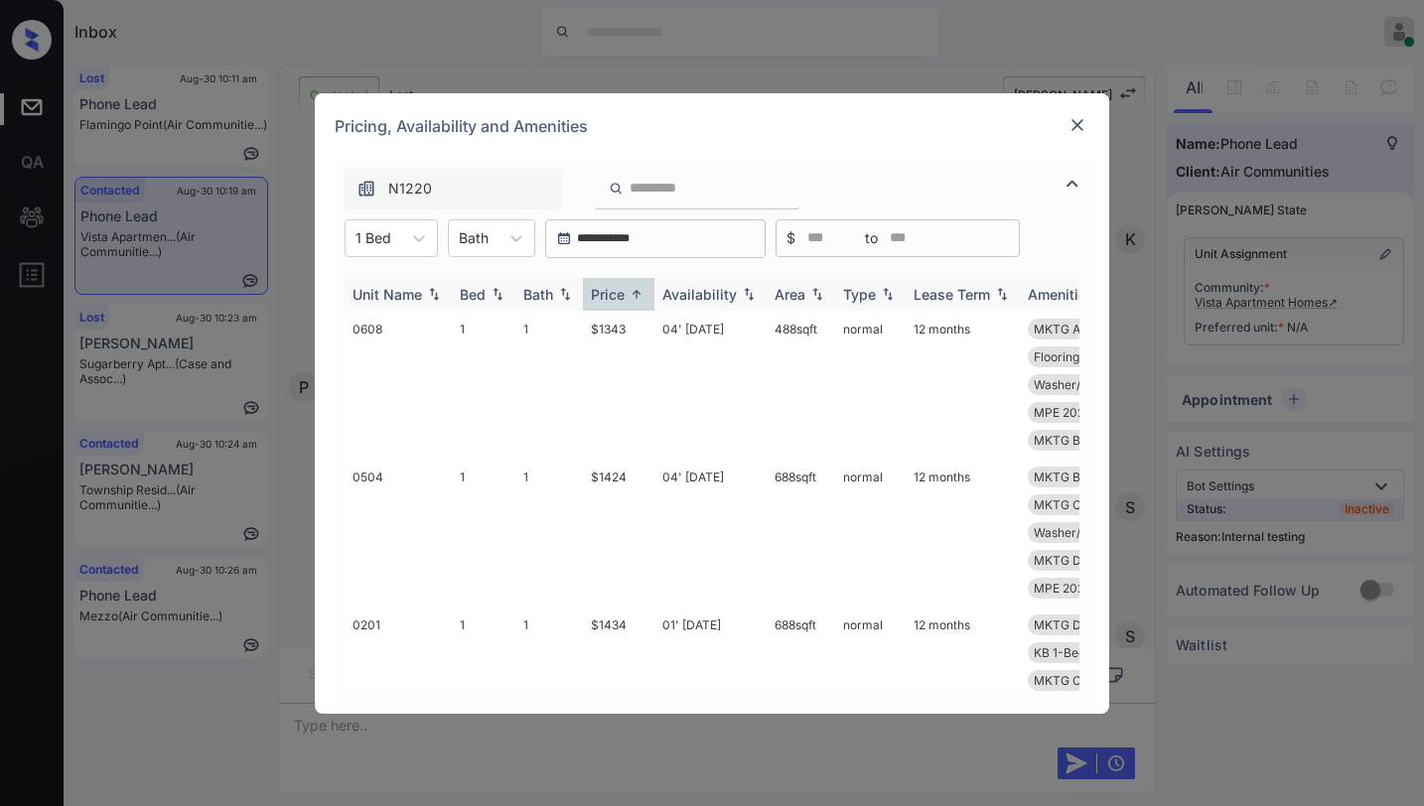
click at [602, 290] on div "Price" at bounding box center [608, 294] width 34 height 17
click at [604, 287] on div "Price" at bounding box center [608, 294] width 34 height 17
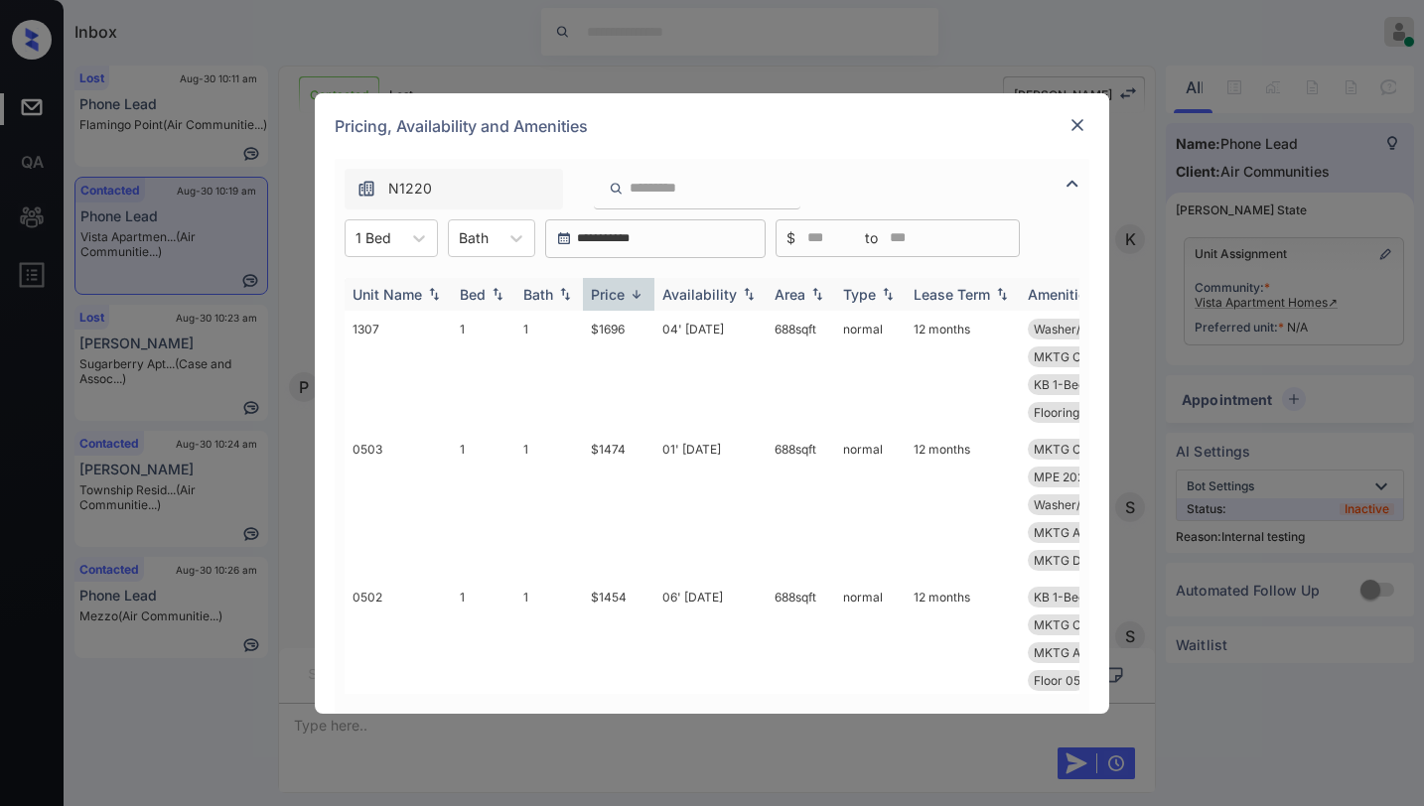
click at [604, 287] on div "Price" at bounding box center [608, 294] width 34 height 17
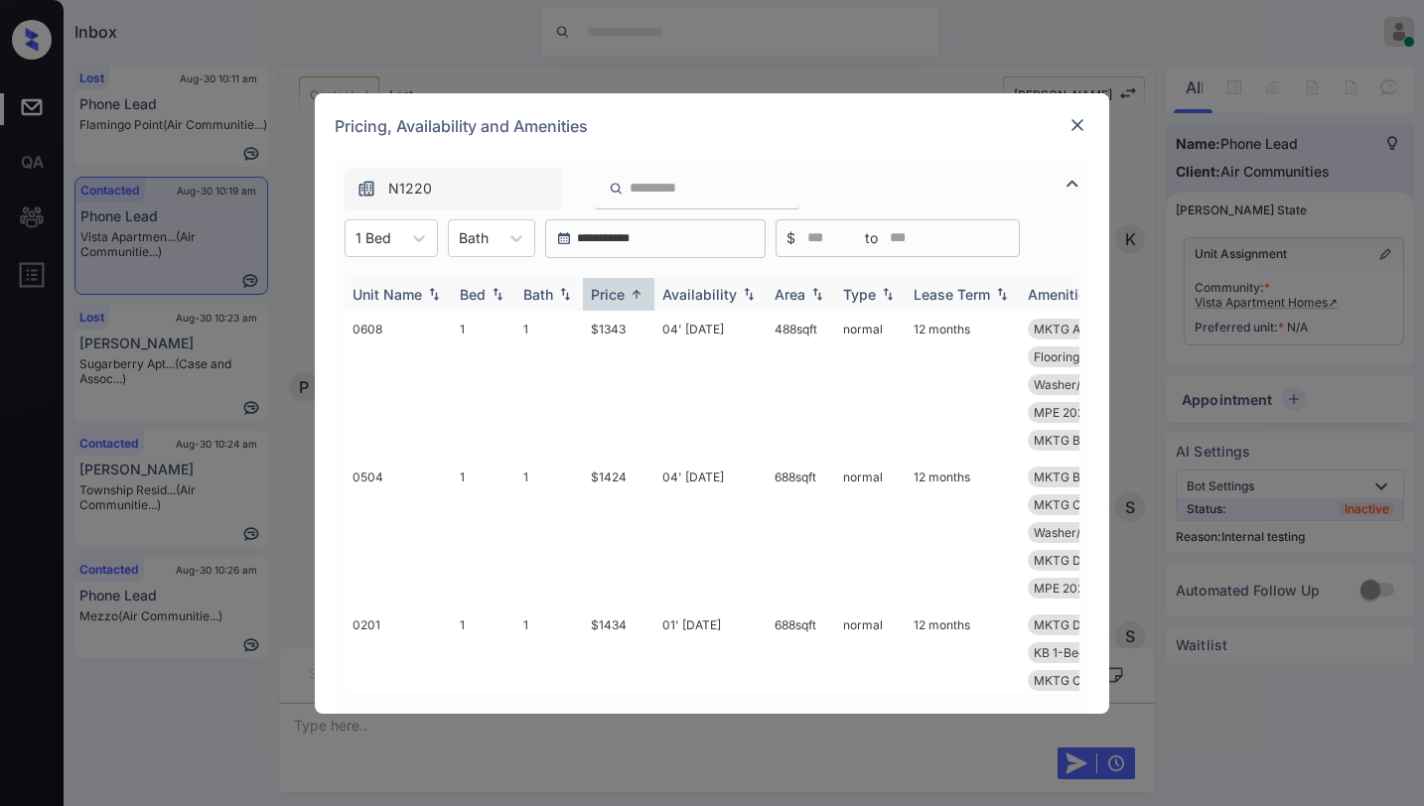
click at [604, 287] on div "Price" at bounding box center [608, 294] width 34 height 17
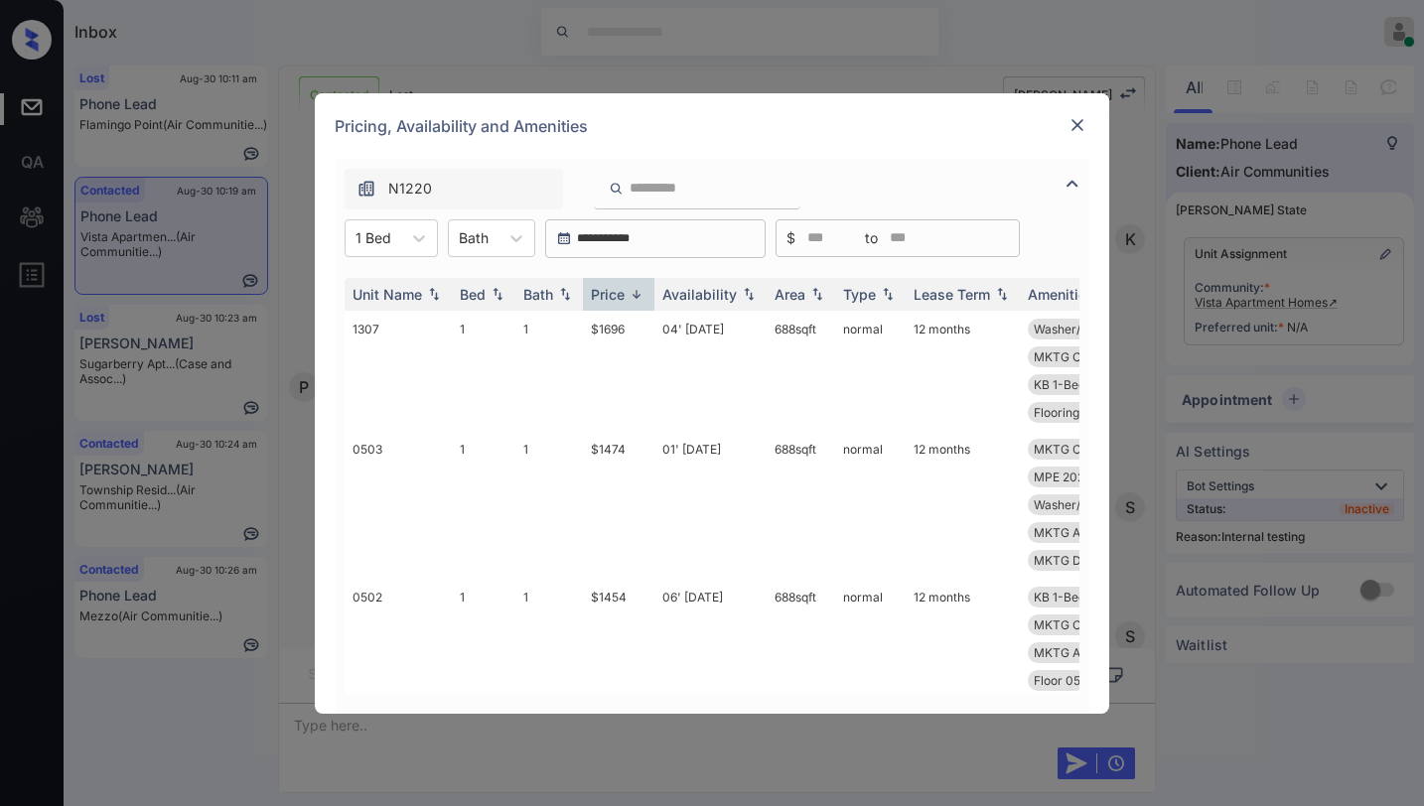
click at [1078, 131] on img at bounding box center [1078, 125] width 20 height 20
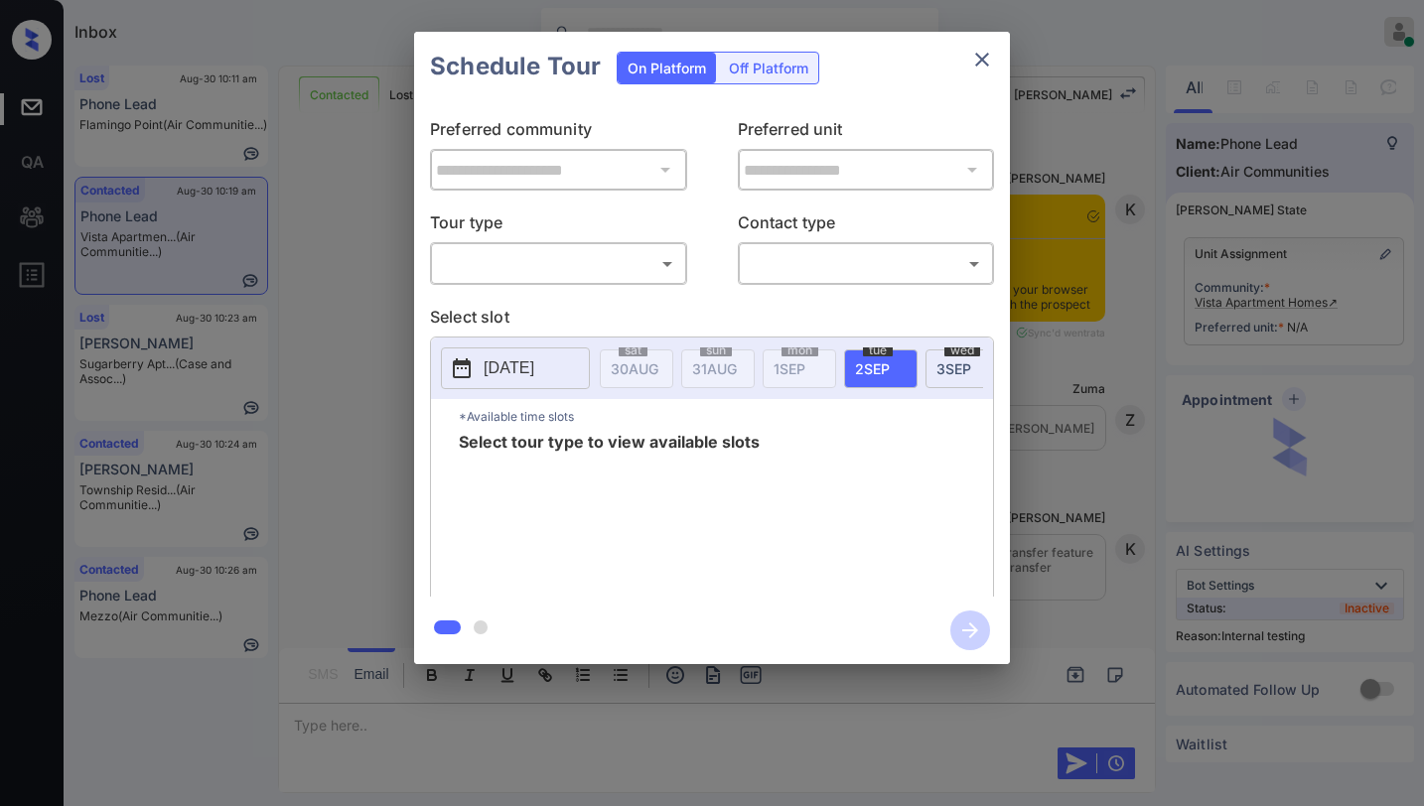
scroll to position [2306, 0]
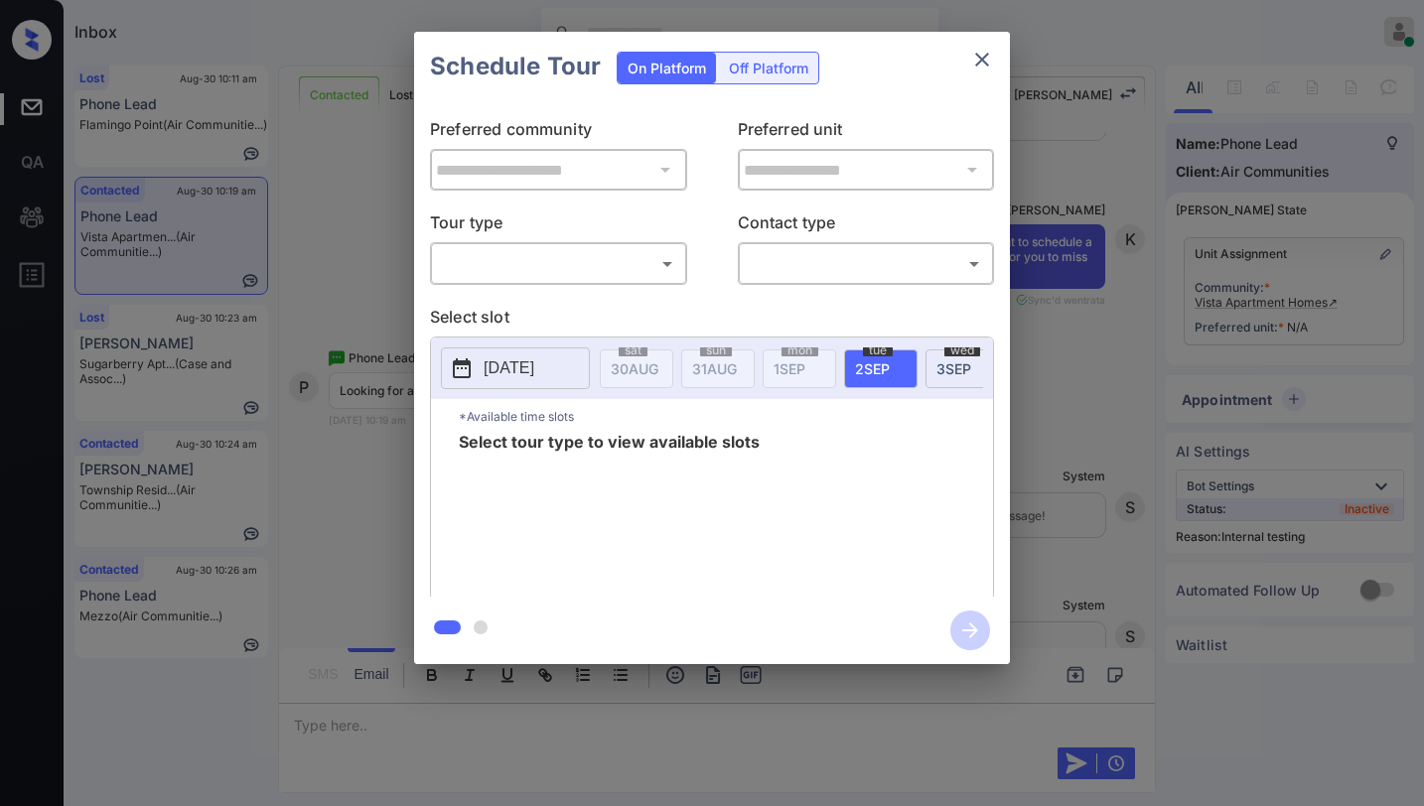
click at [977, 66] on icon "close" at bounding box center [982, 60] width 14 height 14
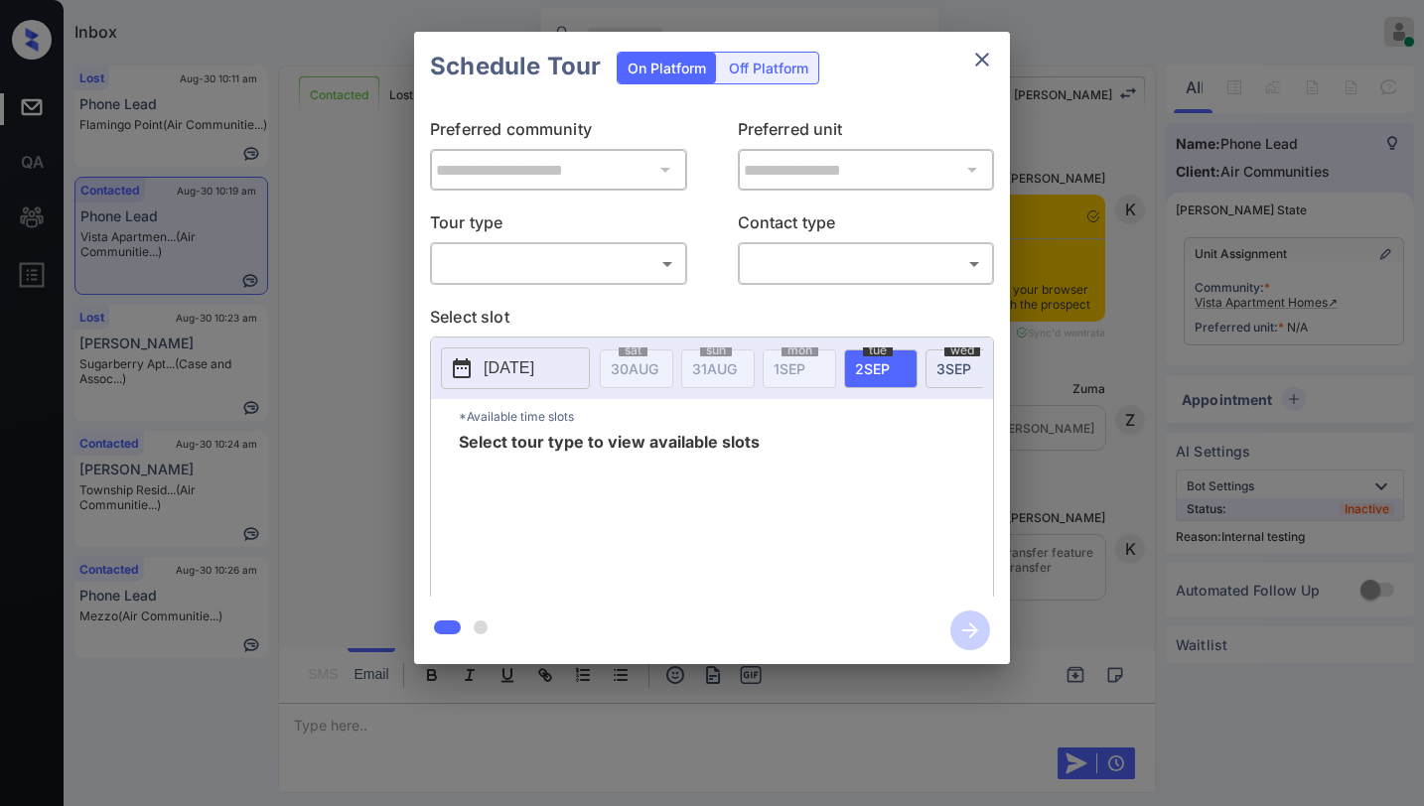
scroll to position [2306, 0]
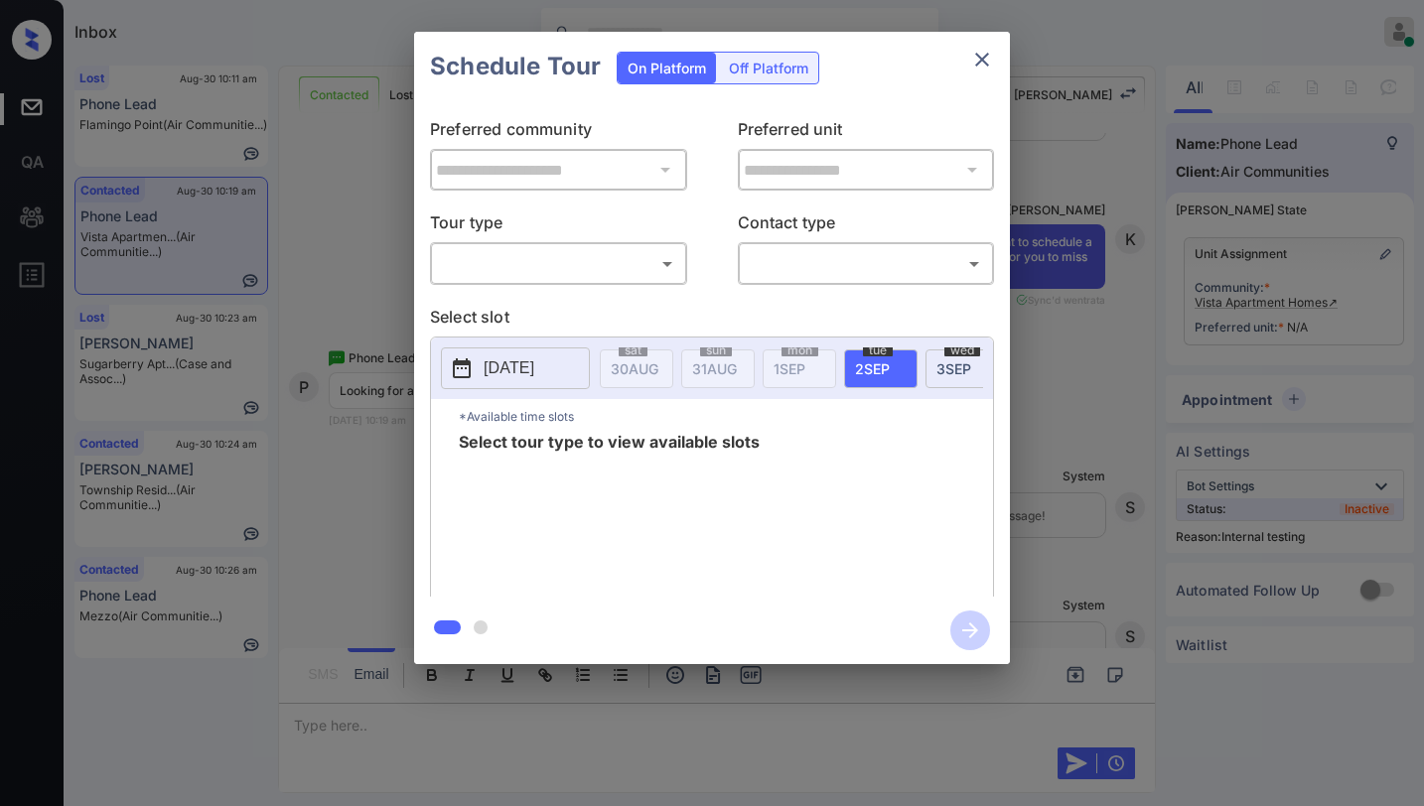
click at [566, 273] on body "Inbox [PERSON_NAME] Online Set yourself offline Set yourself on break Profile S…" at bounding box center [712, 403] width 1424 height 806
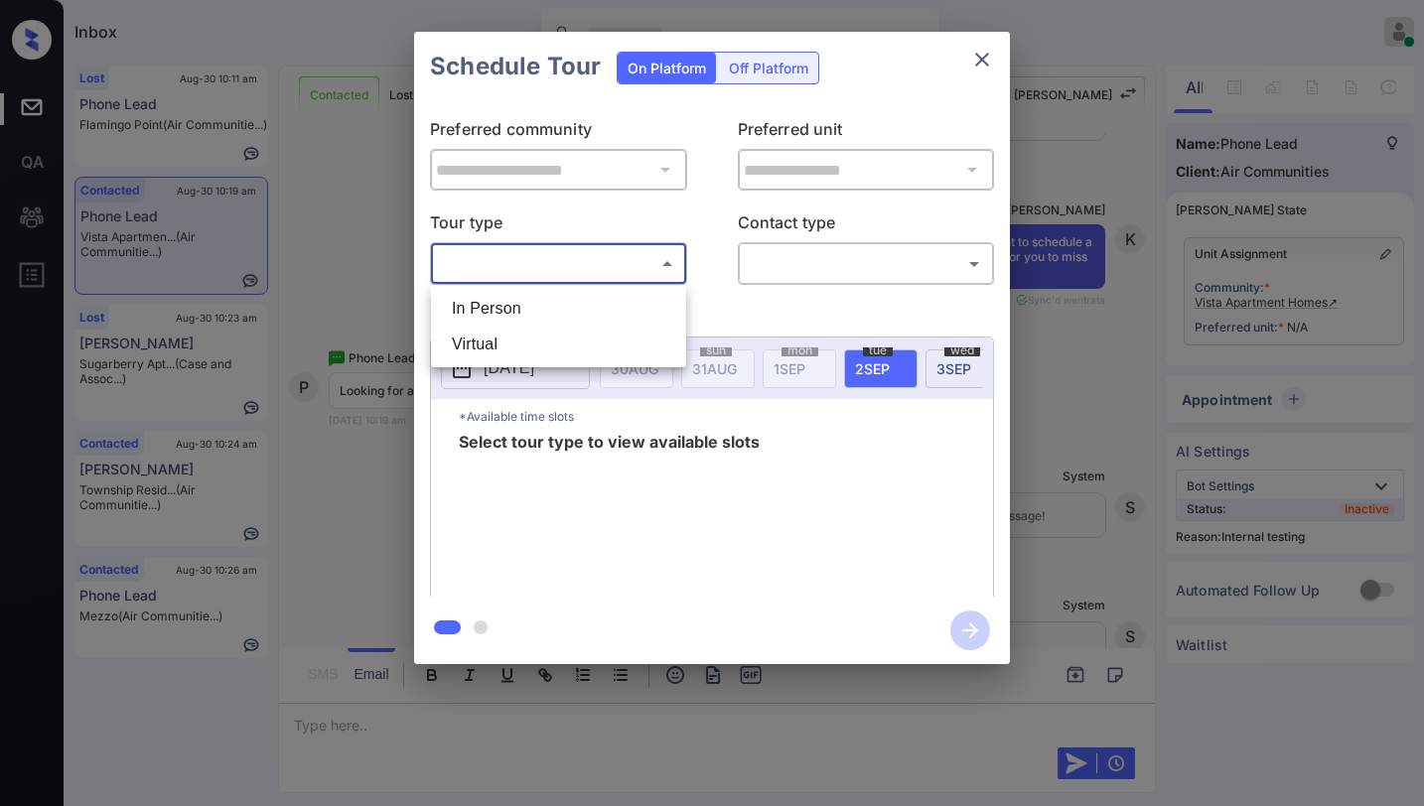
click at [541, 305] on li "In Person" at bounding box center [558, 309] width 245 height 36
type input "********"
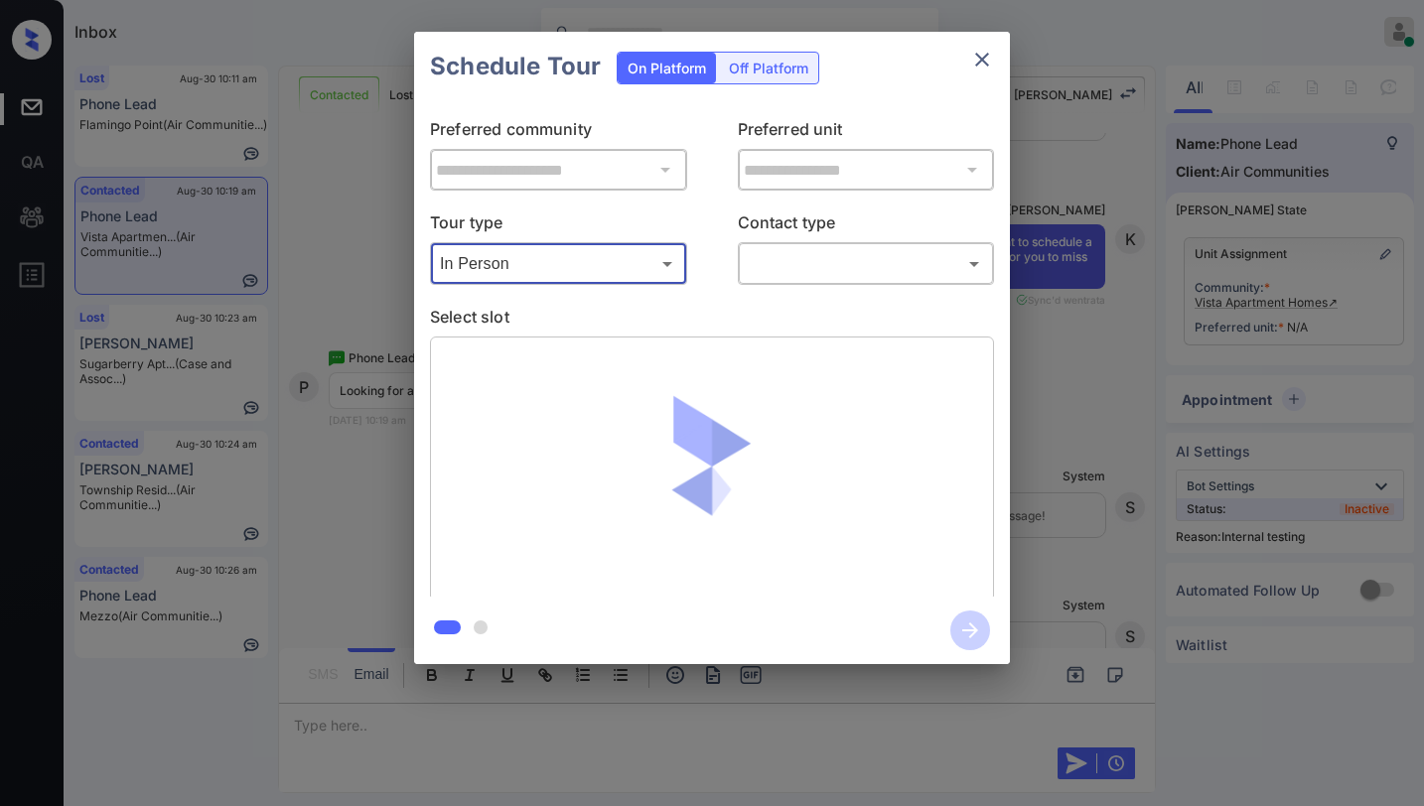
click at [756, 268] on body "Inbox Paolo Gabriel Online Set yourself offline Set yourself on break Profile S…" at bounding box center [712, 403] width 1424 height 806
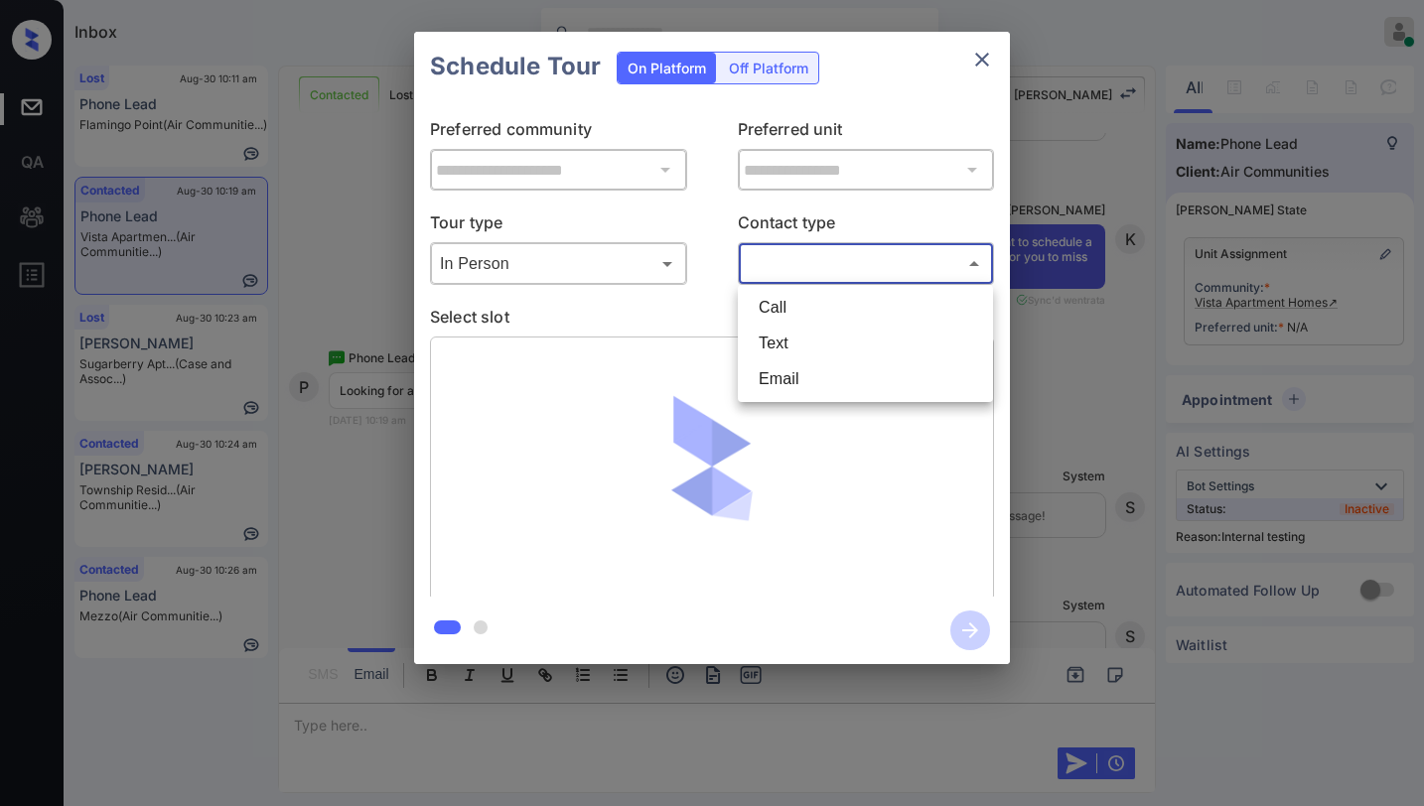
click at [773, 344] on li "Text" at bounding box center [865, 344] width 245 height 36
type input "****"
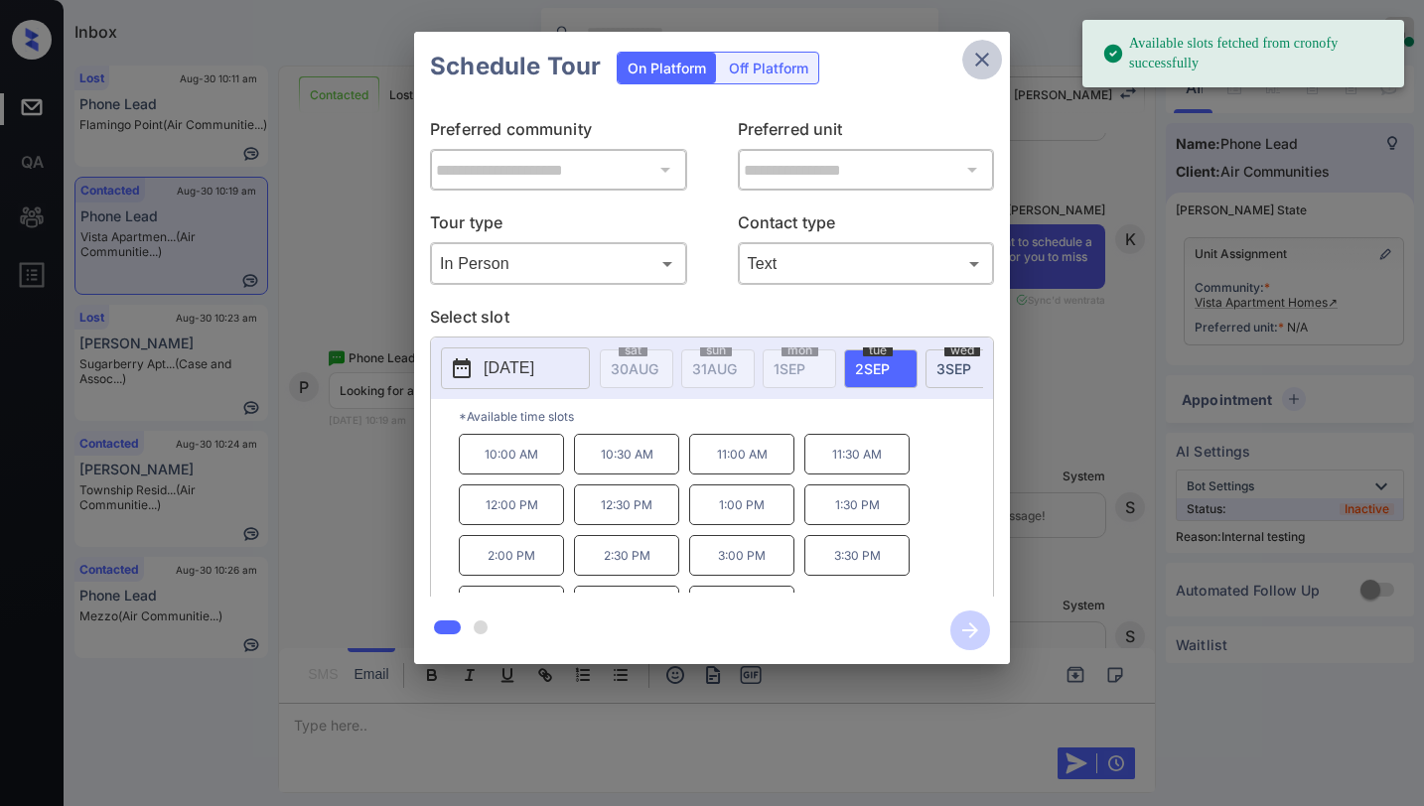
click at [982, 61] on icon "close" at bounding box center [982, 60] width 14 height 14
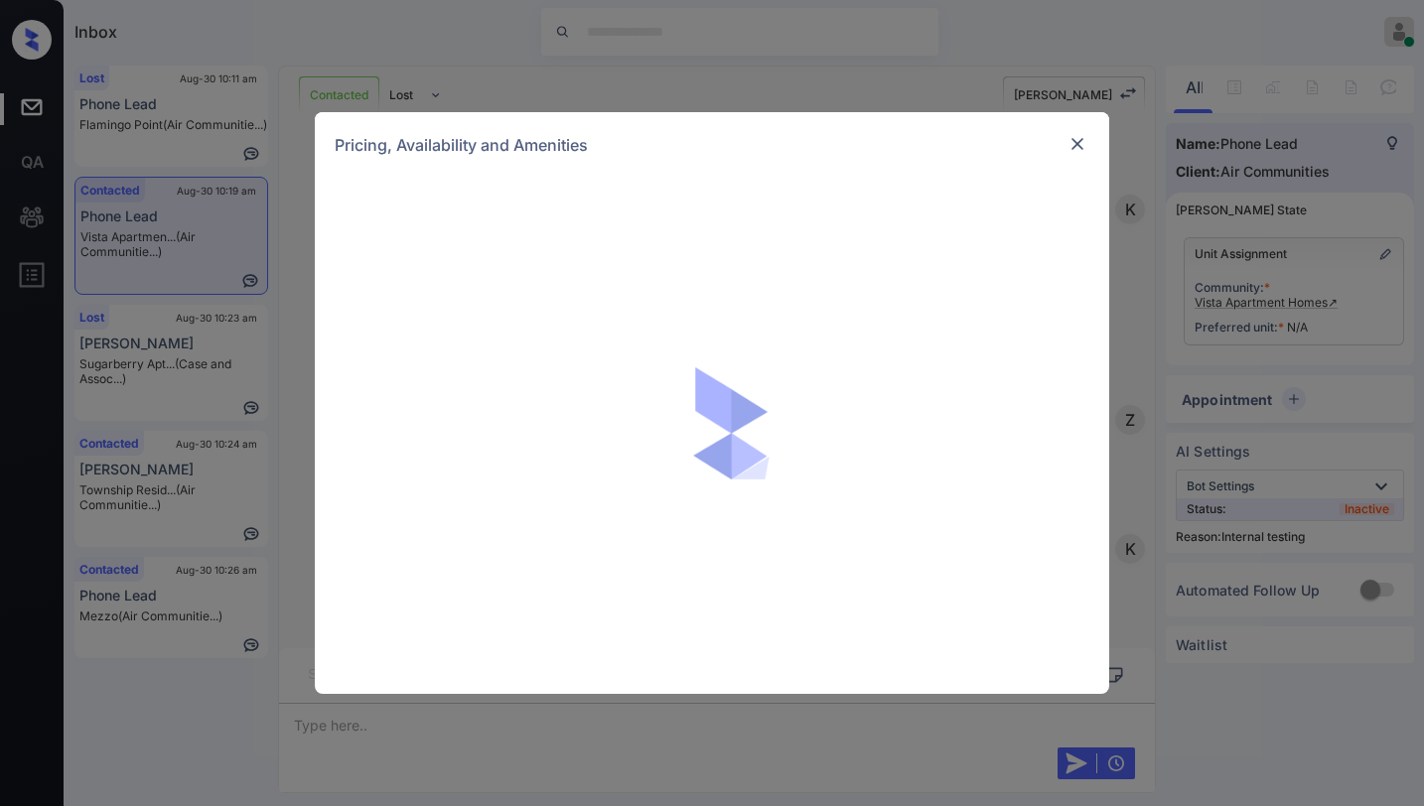
scroll to position [2306, 0]
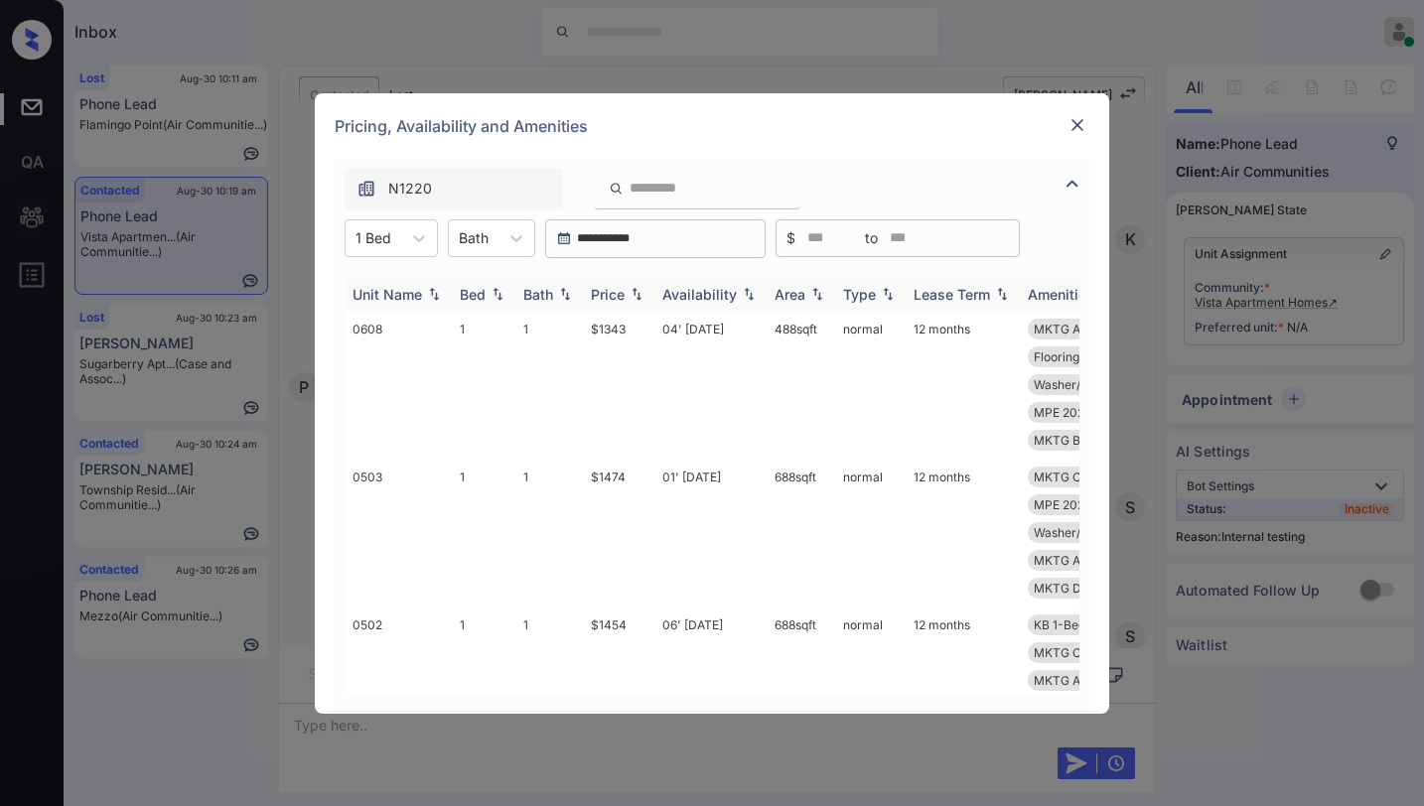
click at [622, 298] on div "Price" at bounding box center [608, 294] width 34 height 17
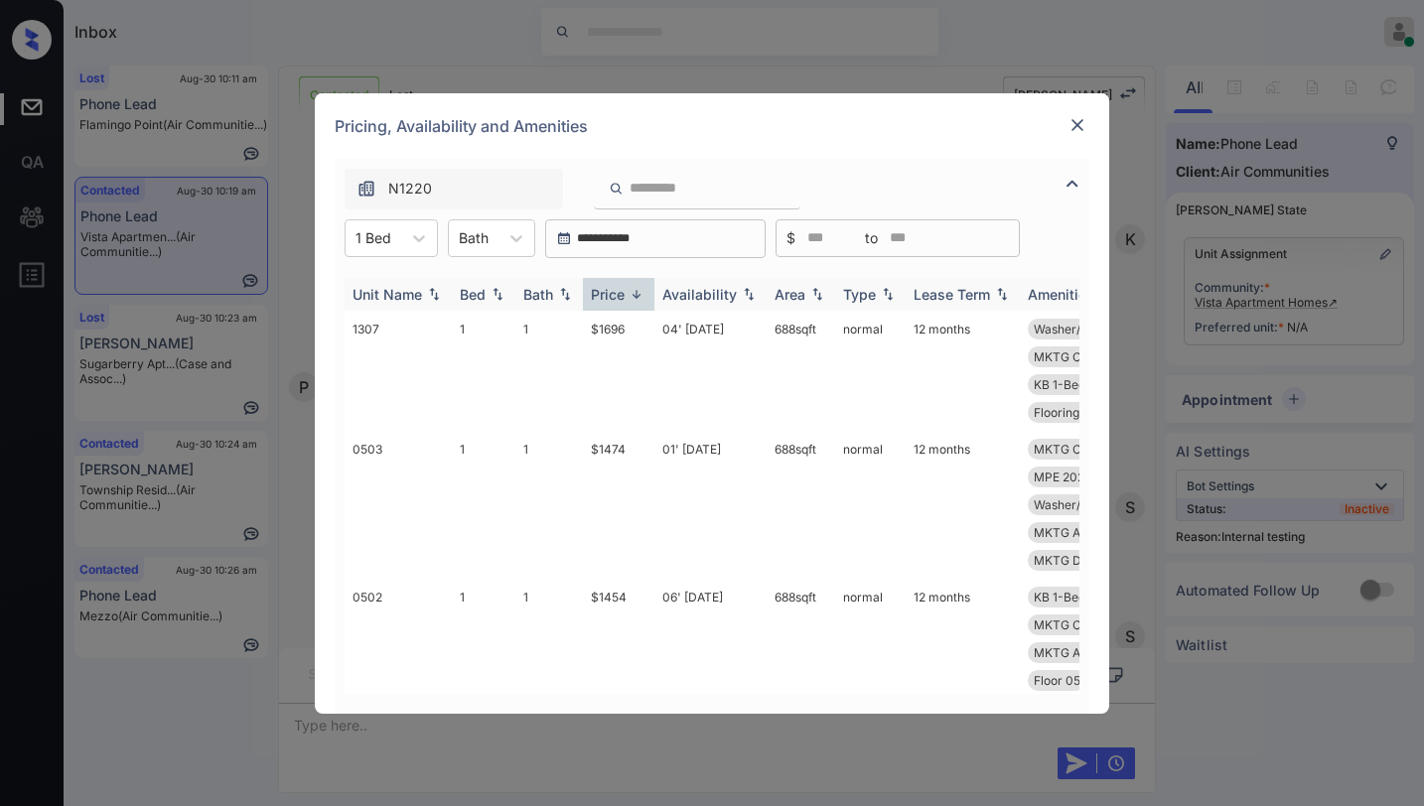
click at [622, 298] on div "Price" at bounding box center [608, 294] width 34 height 17
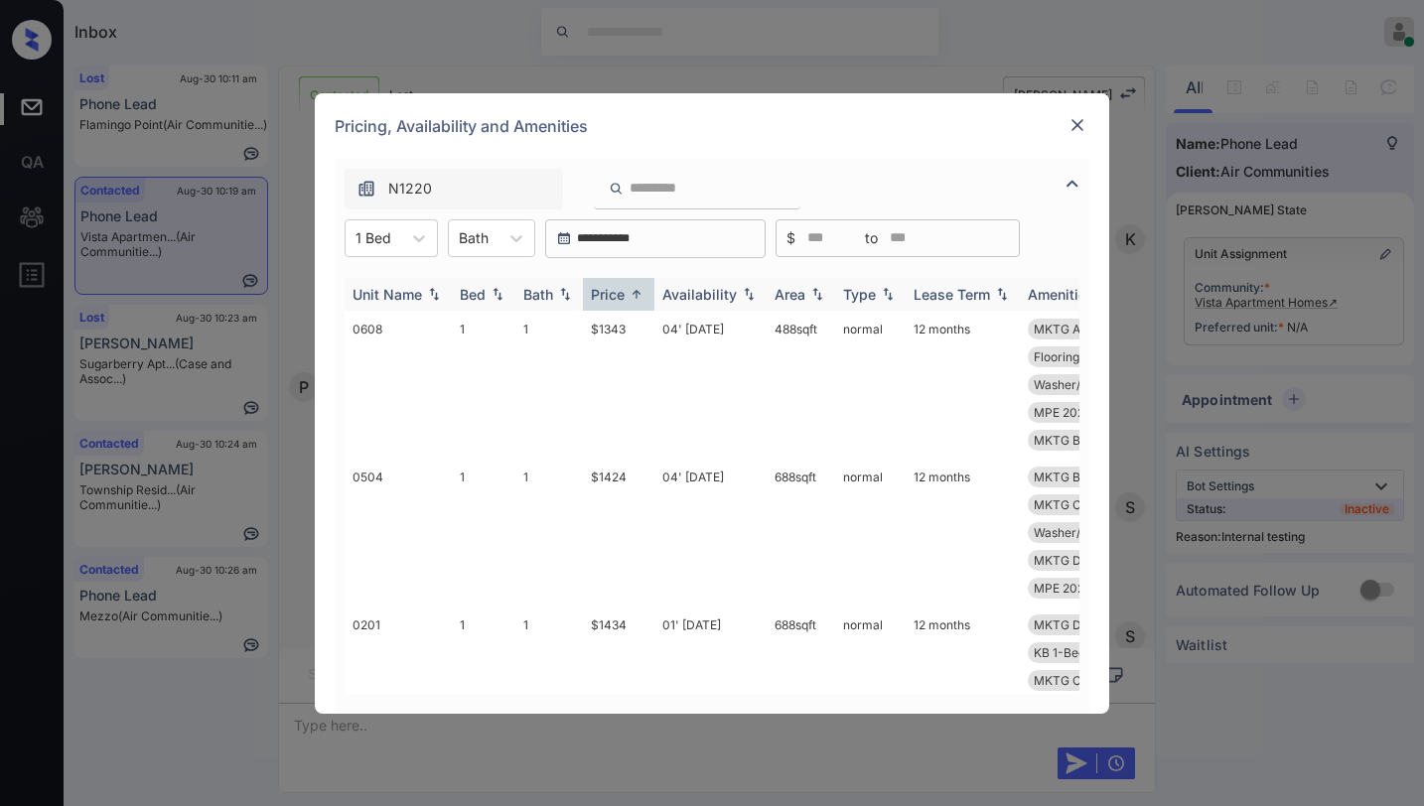
click at [622, 298] on div "Price" at bounding box center [608, 294] width 34 height 17
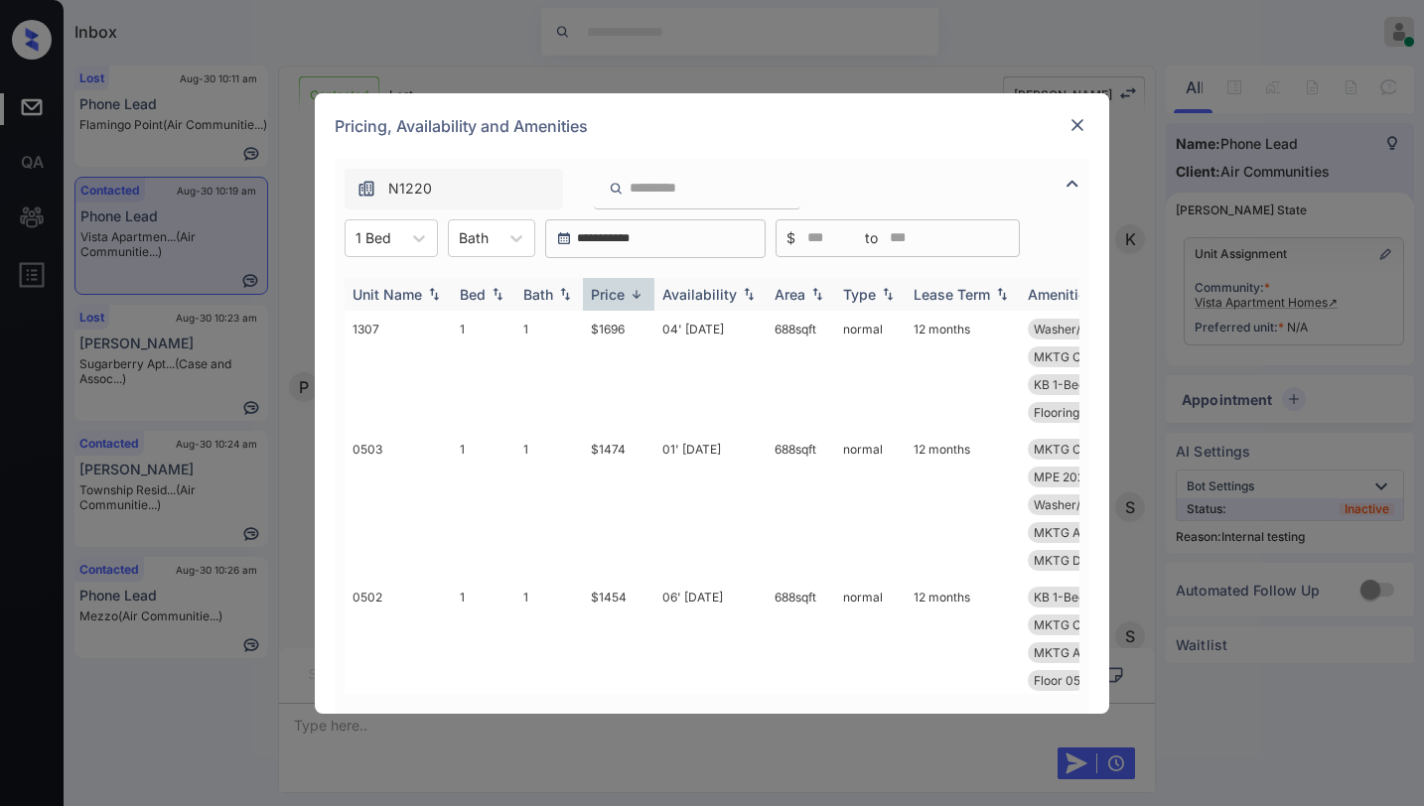
click at [622, 298] on div "Price" at bounding box center [608, 294] width 34 height 17
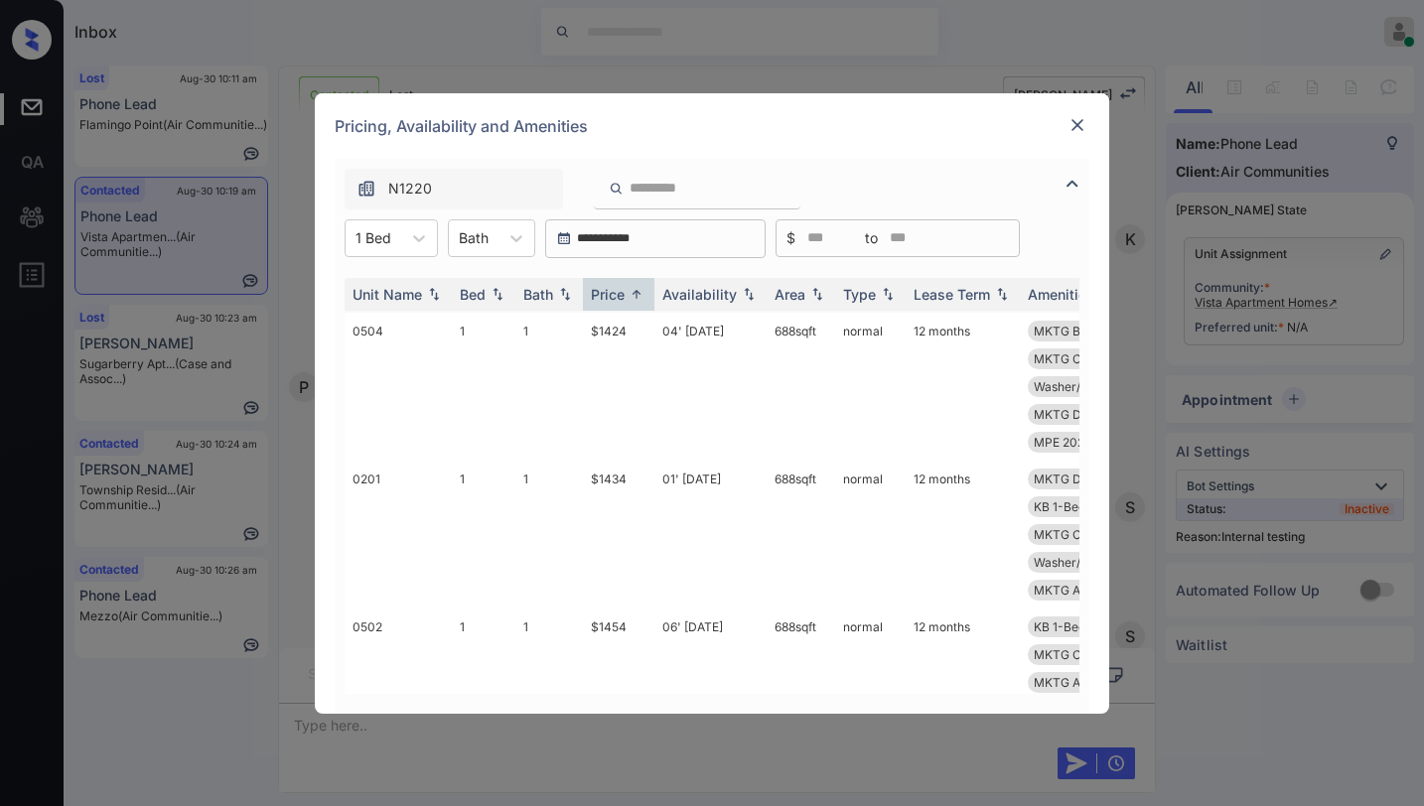
scroll to position [0, 0]
click at [613, 333] on td "$1343" at bounding box center [619, 385] width 72 height 148
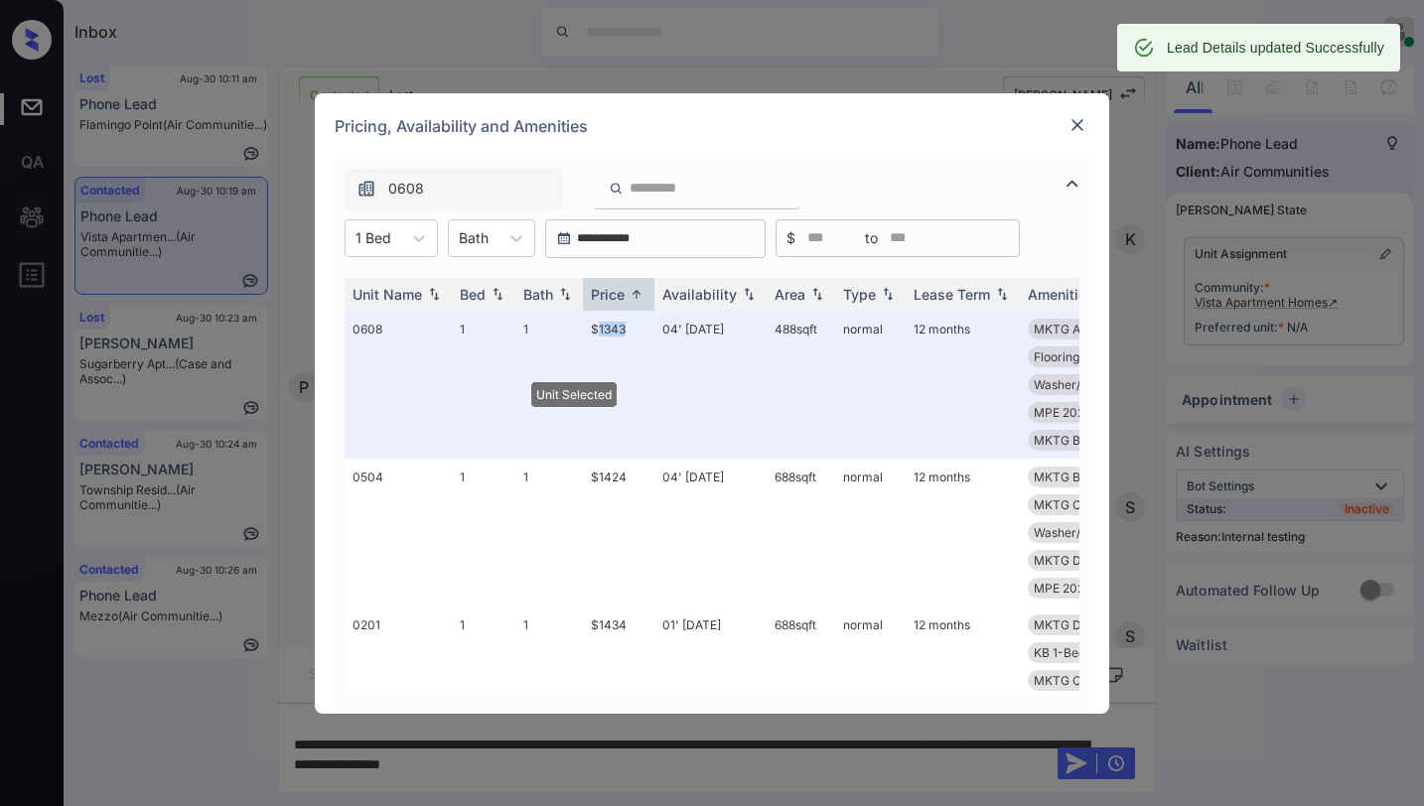
click at [1077, 123] on img at bounding box center [1078, 125] width 20 height 20
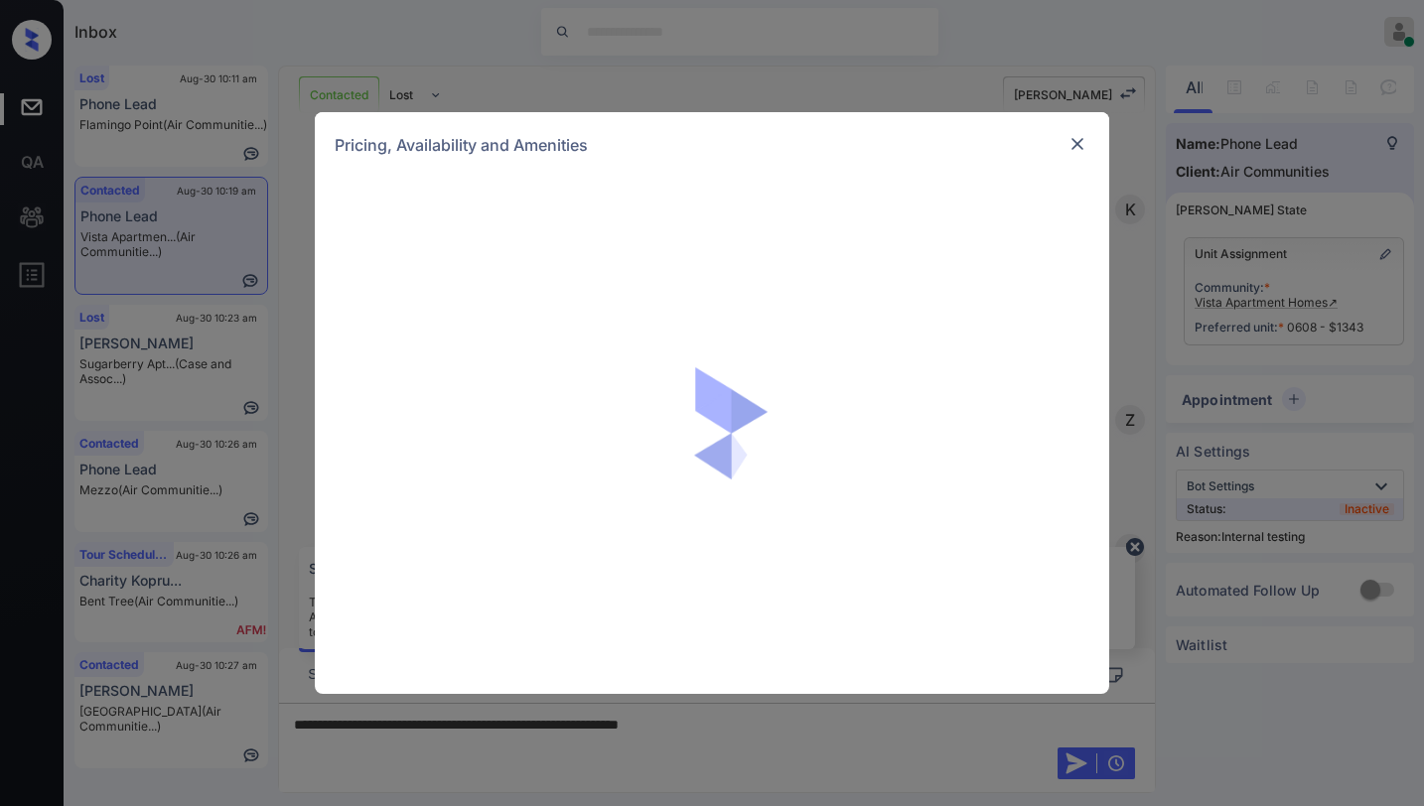
scroll to position [2306, 0]
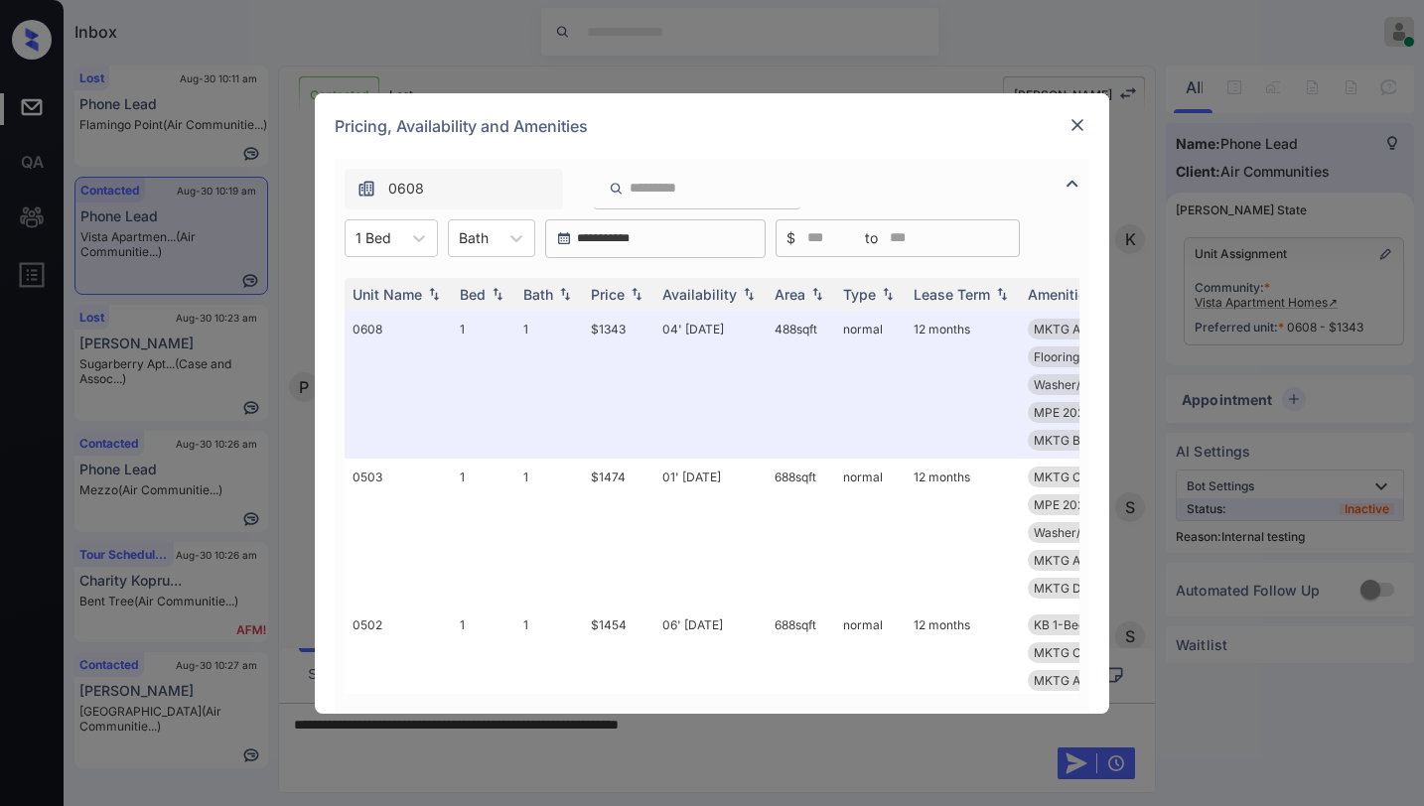
click at [1080, 121] on img at bounding box center [1078, 125] width 20 height 20
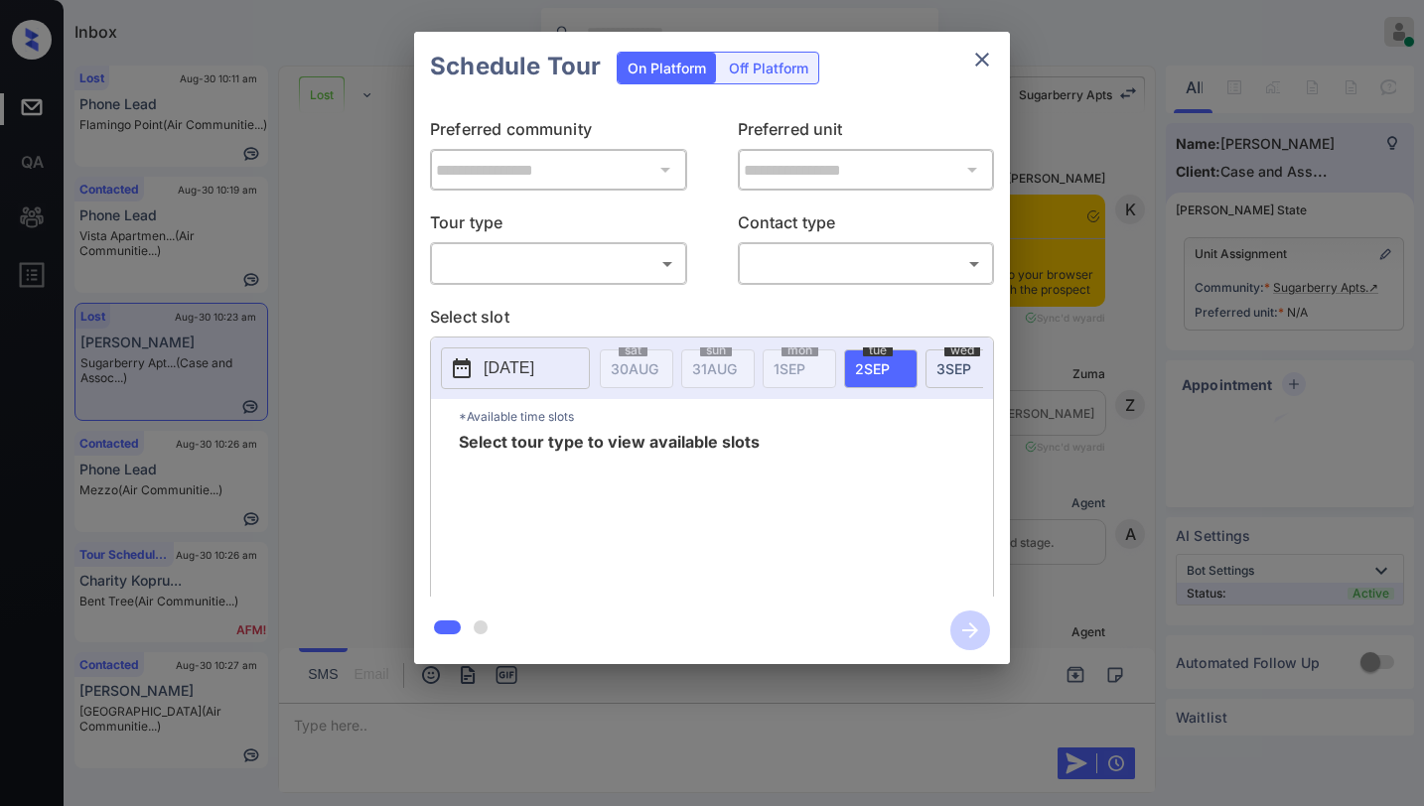
scroll to position [18825, 0]
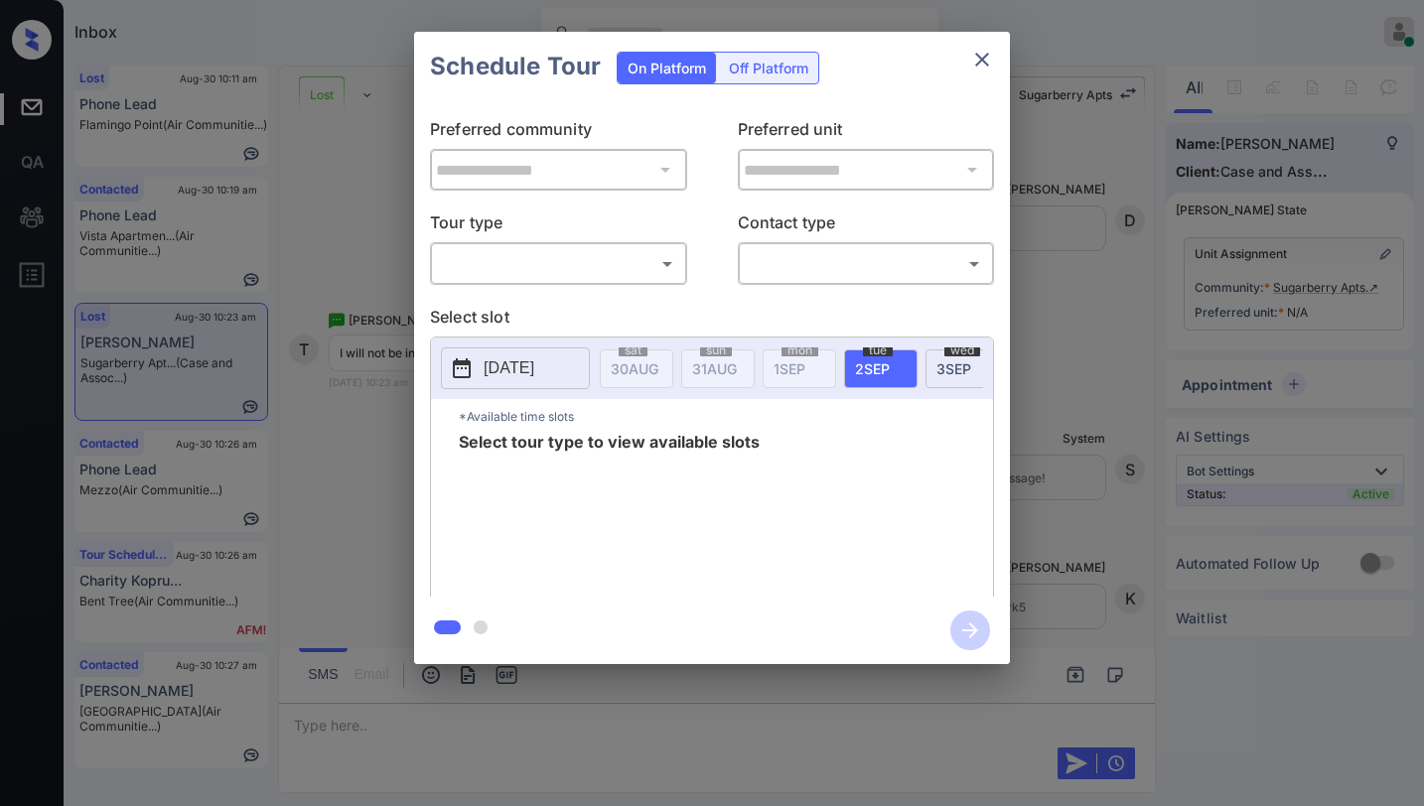
click at [511, 265] on body "Inbox [PERSON_NAME] Online Set yourself offline Set yourself on break Profile S…" at bounding box center [712, 403] width 1424 height 806
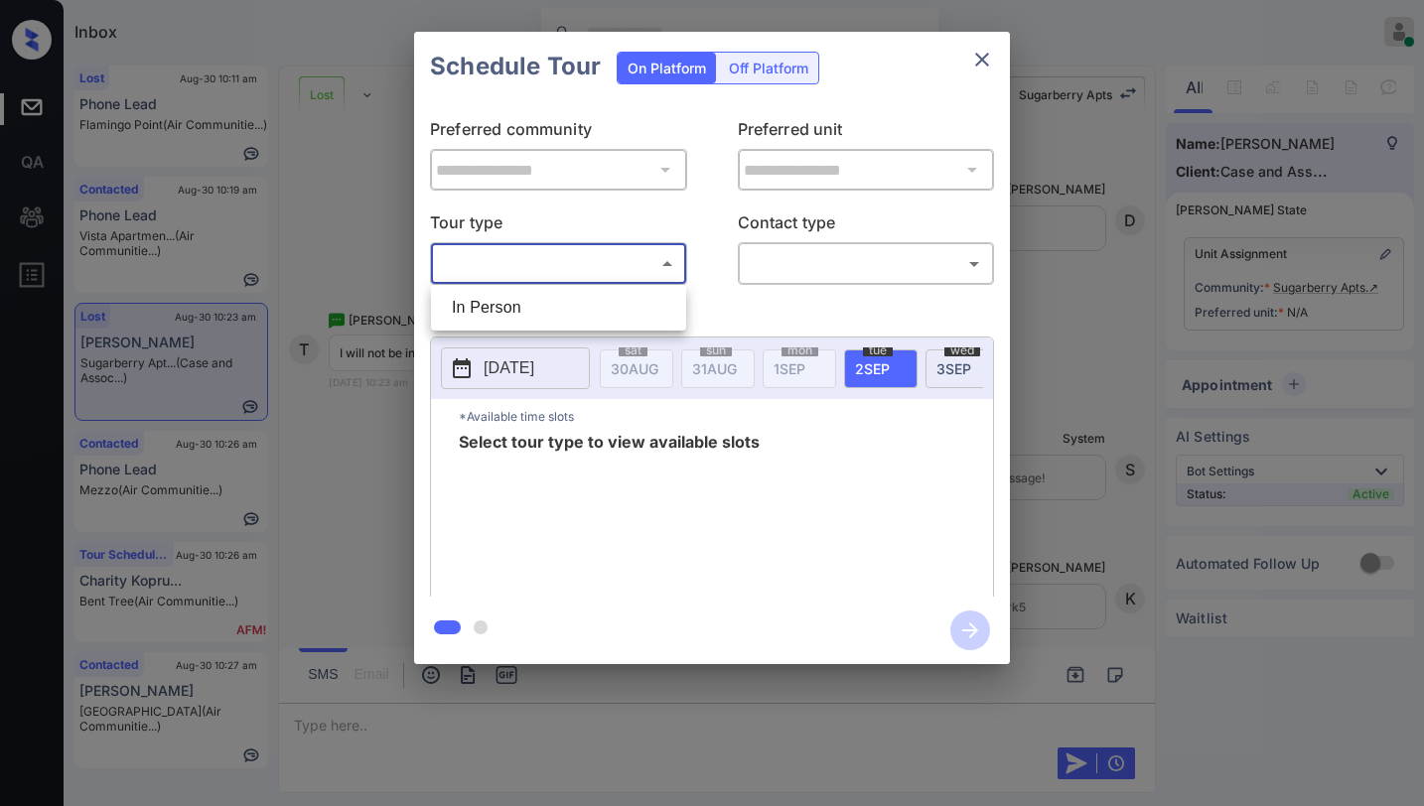
click at [504, 304] on li "In Person" at bounding box center [558, 308] width 245 height 36
type input "********"
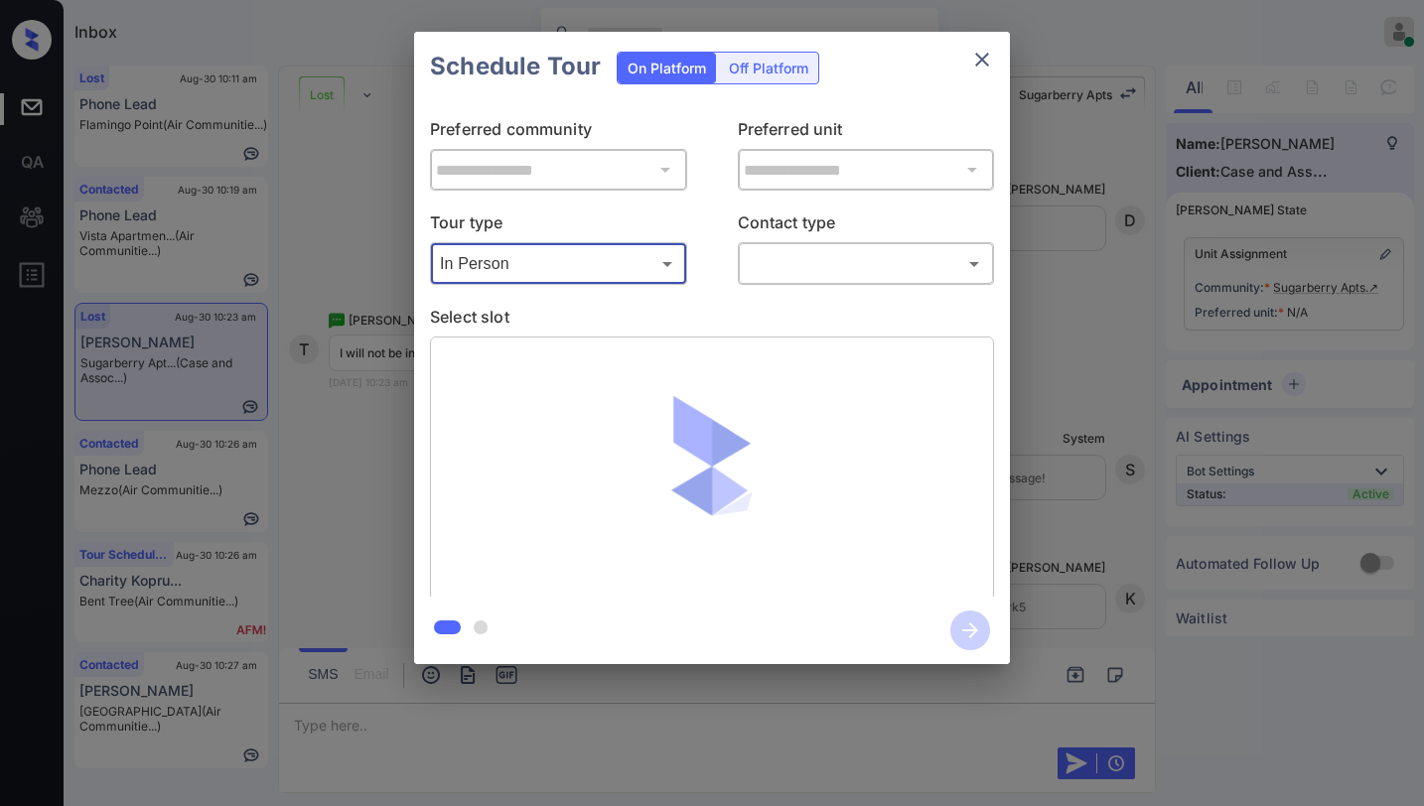
click at [810, 265] on body "Inbox [PERSON_NAME] Online Set yourself offline Set yourself on break Profile S…" at bounding box center [712, 403] width 1424 height 806
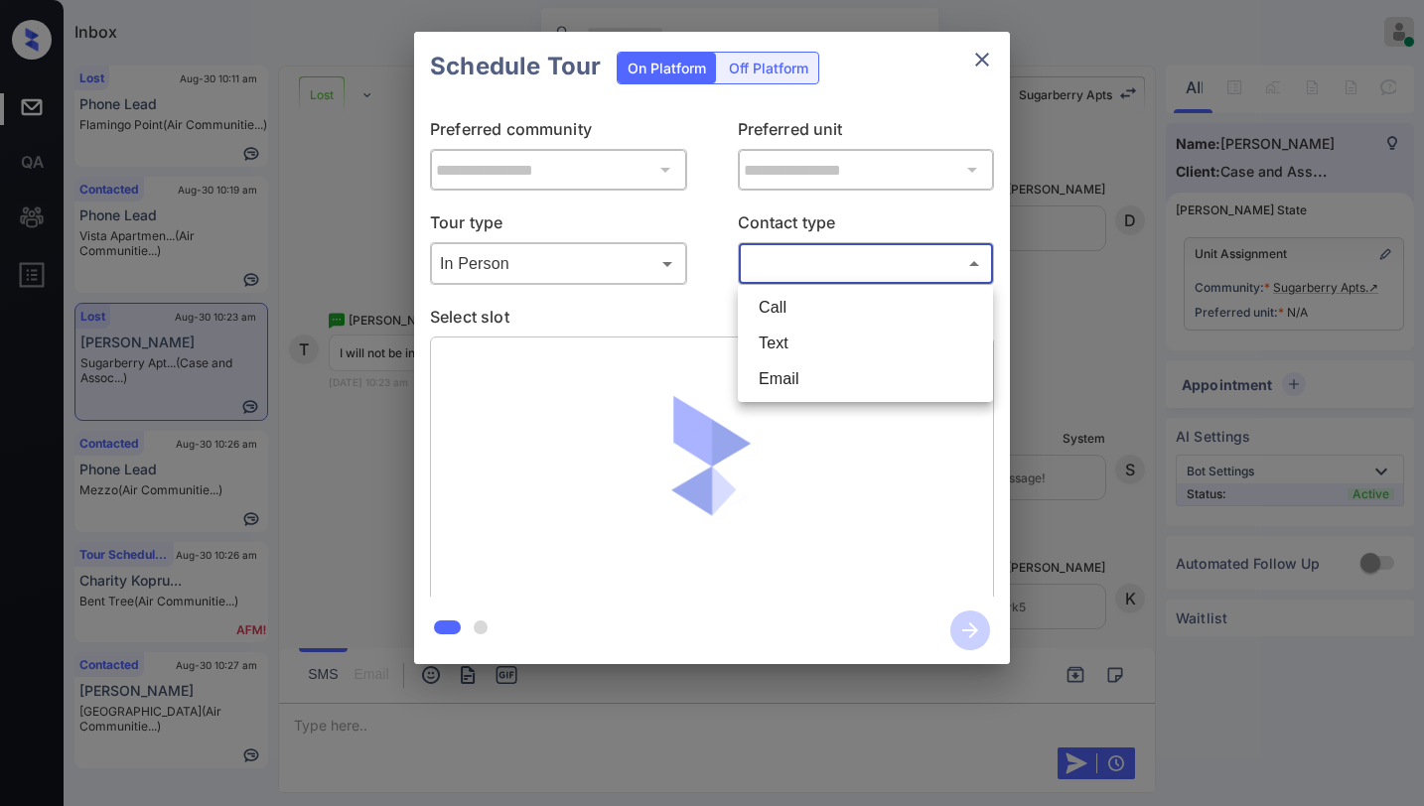
click at [791, 352] on li "Text" at bounding box center [865, 344] width 245 height 36
type input "****"
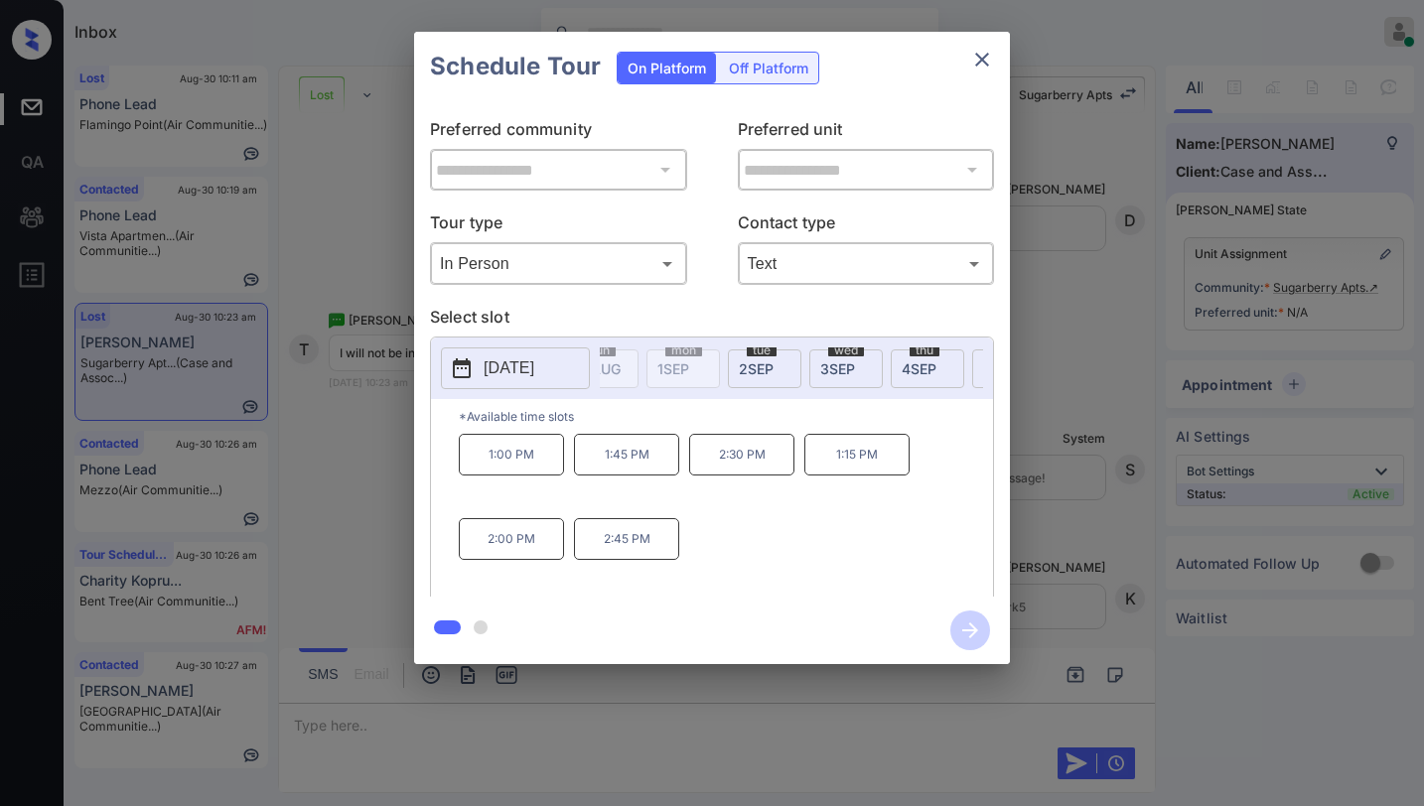
scroll to position [0, 146]
click at [719, 357] on div "tue 2 SEP" at bounding box center [734, 369] width 73 height 39
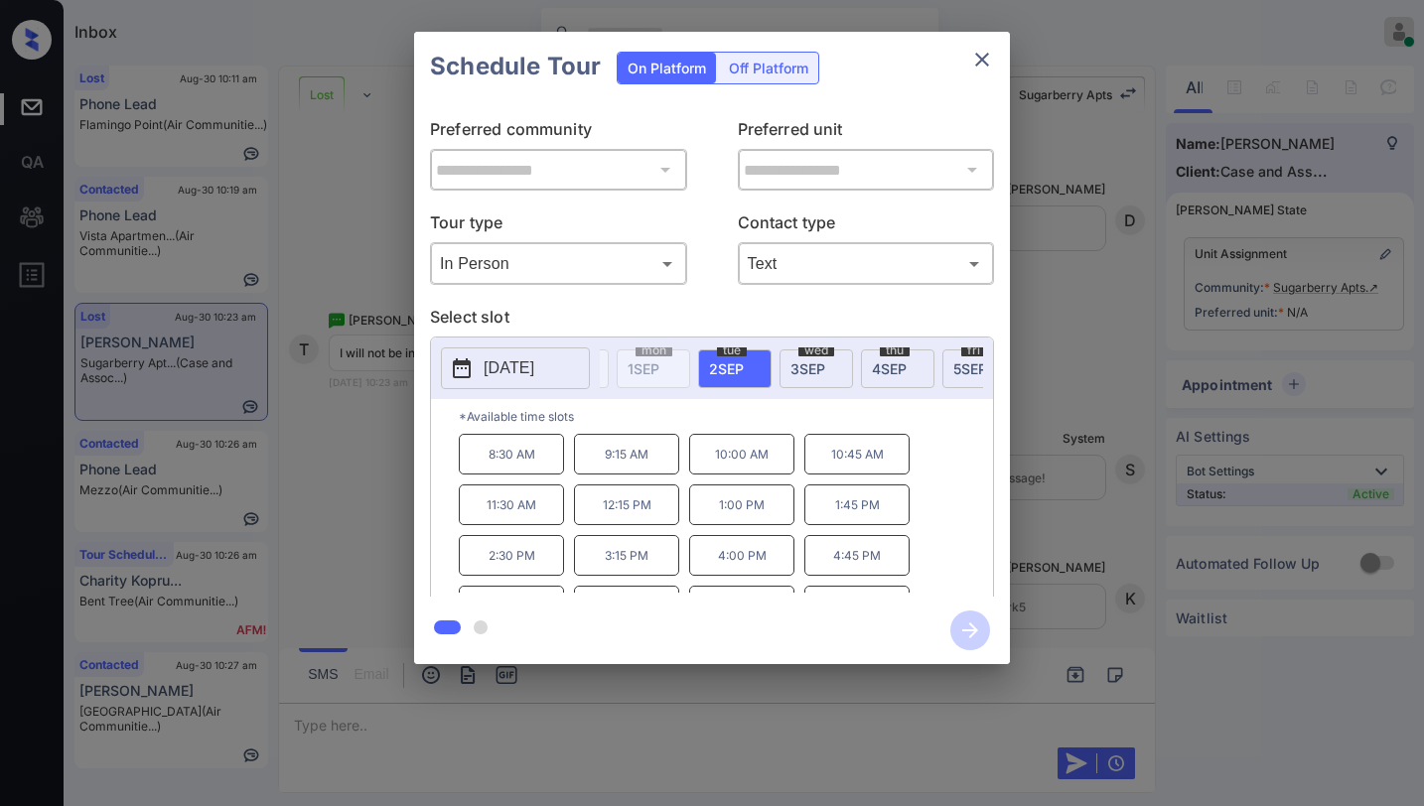
click at [986, 51] on icon "close" at bounding box center [982, 60] width 24 height 24
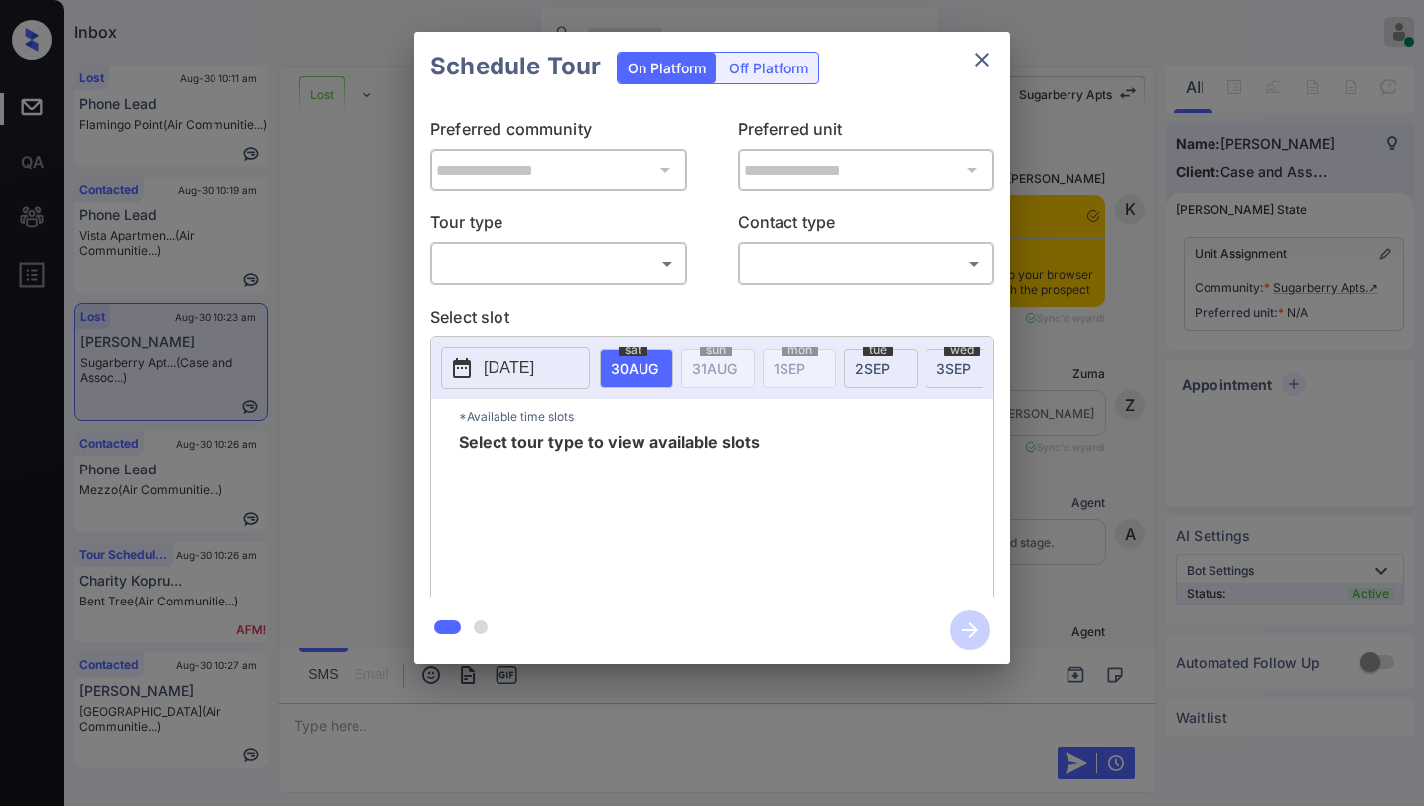
scroll to position [18527, 0]
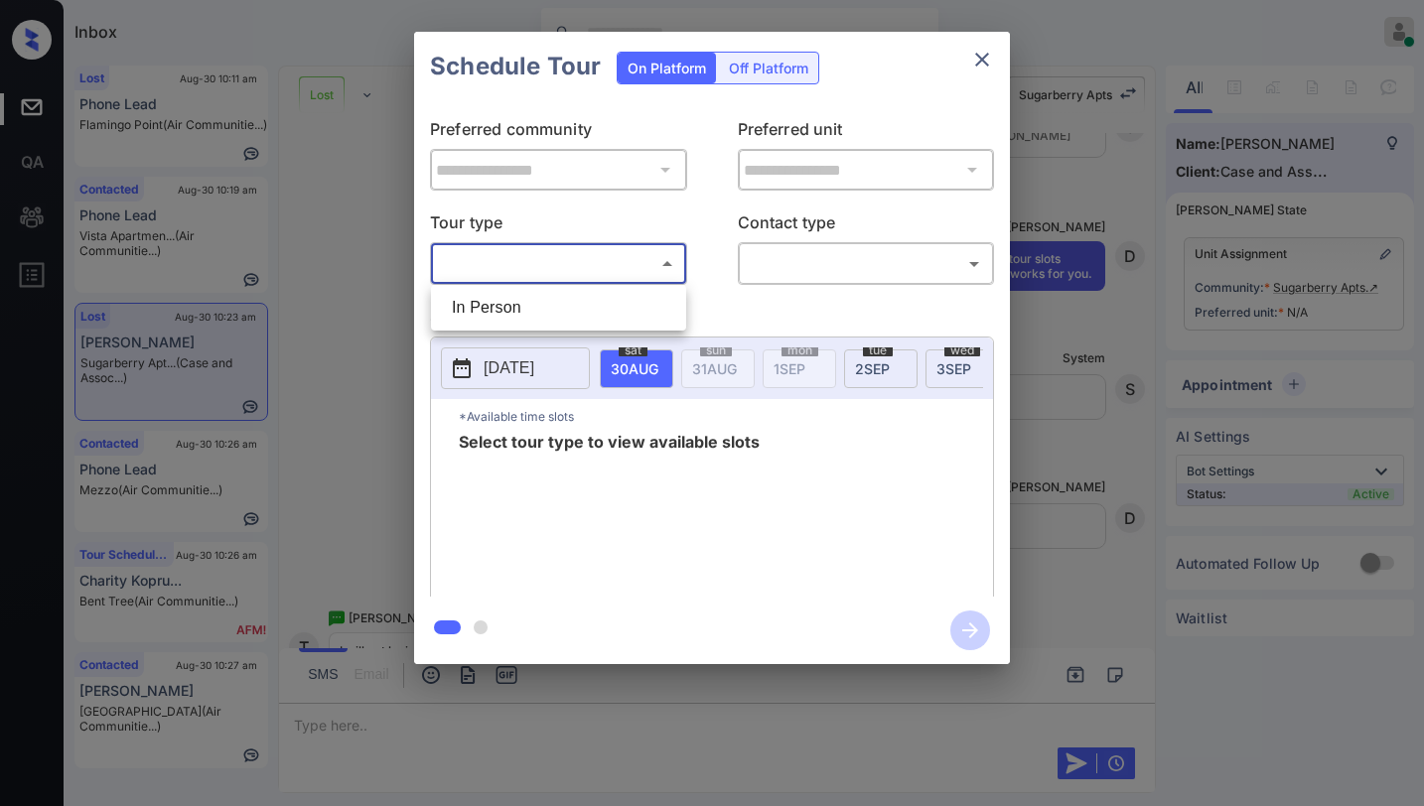
click at [583, 270] on body "Inbox Paolo Gabriel Online Set yourself offline Set yourself on break Profile S…" at bounding box center [712, 403] width 1424 height 806
click at [553, 307] on li "In Person" at bounding box center [558, 308] width 245 height 36
type input "********"
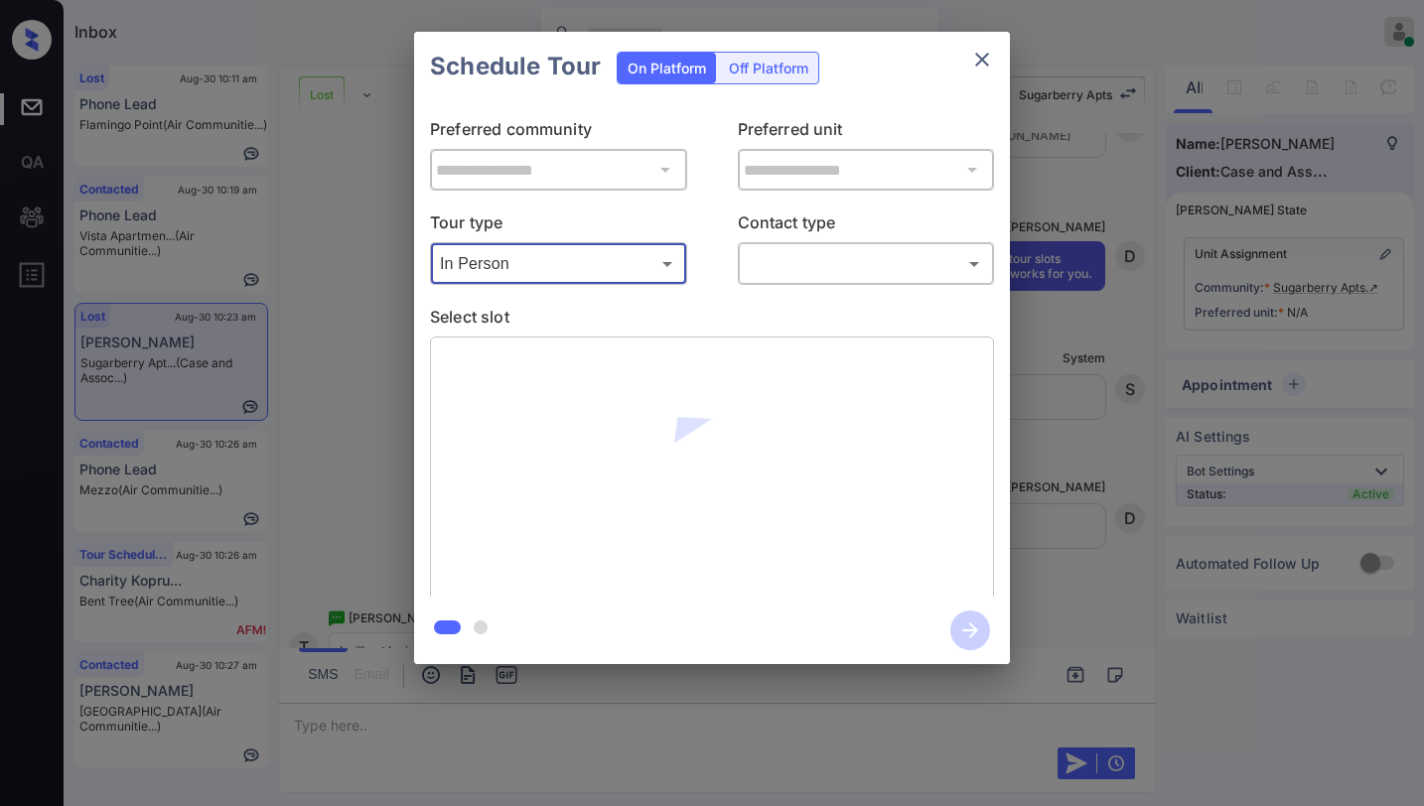
click at [814, 253] on body "Inbox Paolo Gabriel Online Set yourself offline Set yourself on break Profile S…" at bounding box center [712, 403] width 1424 height 806
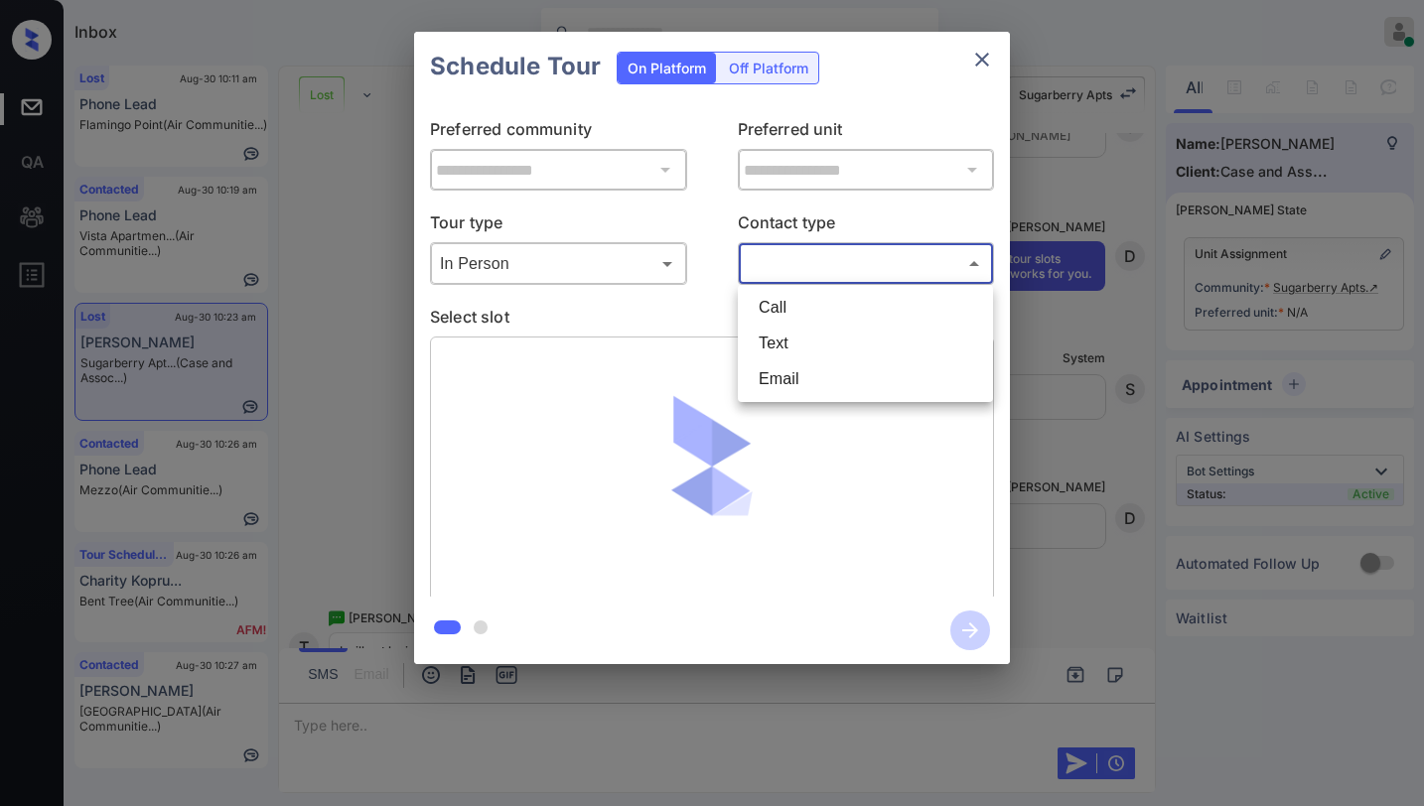
click at [790, 339] on li "Text" at bounding box center [865, 344] width 245 height 36
type input "****"
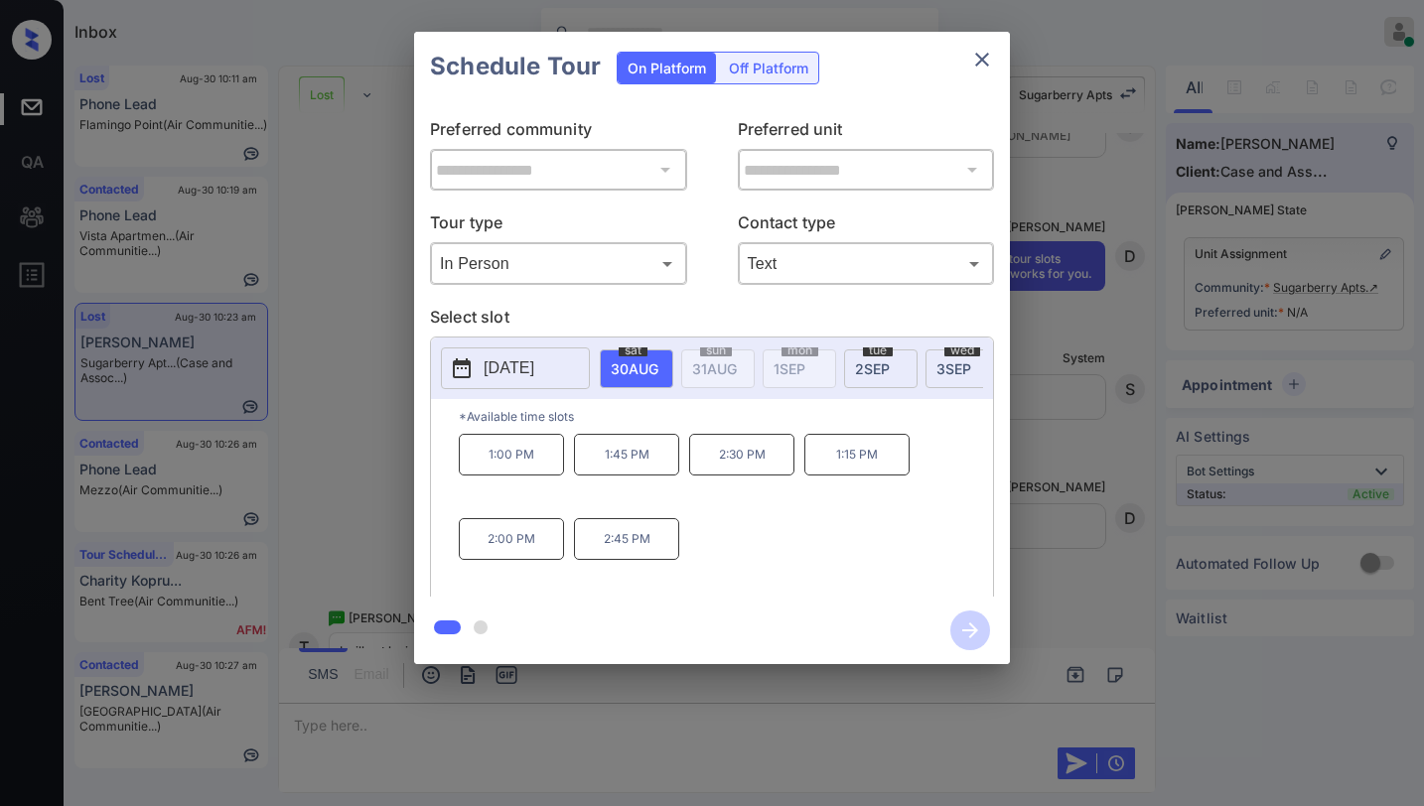
click at [658, 370] on span "[DATE]" at bounding box center [635, 368] width 48 height 17
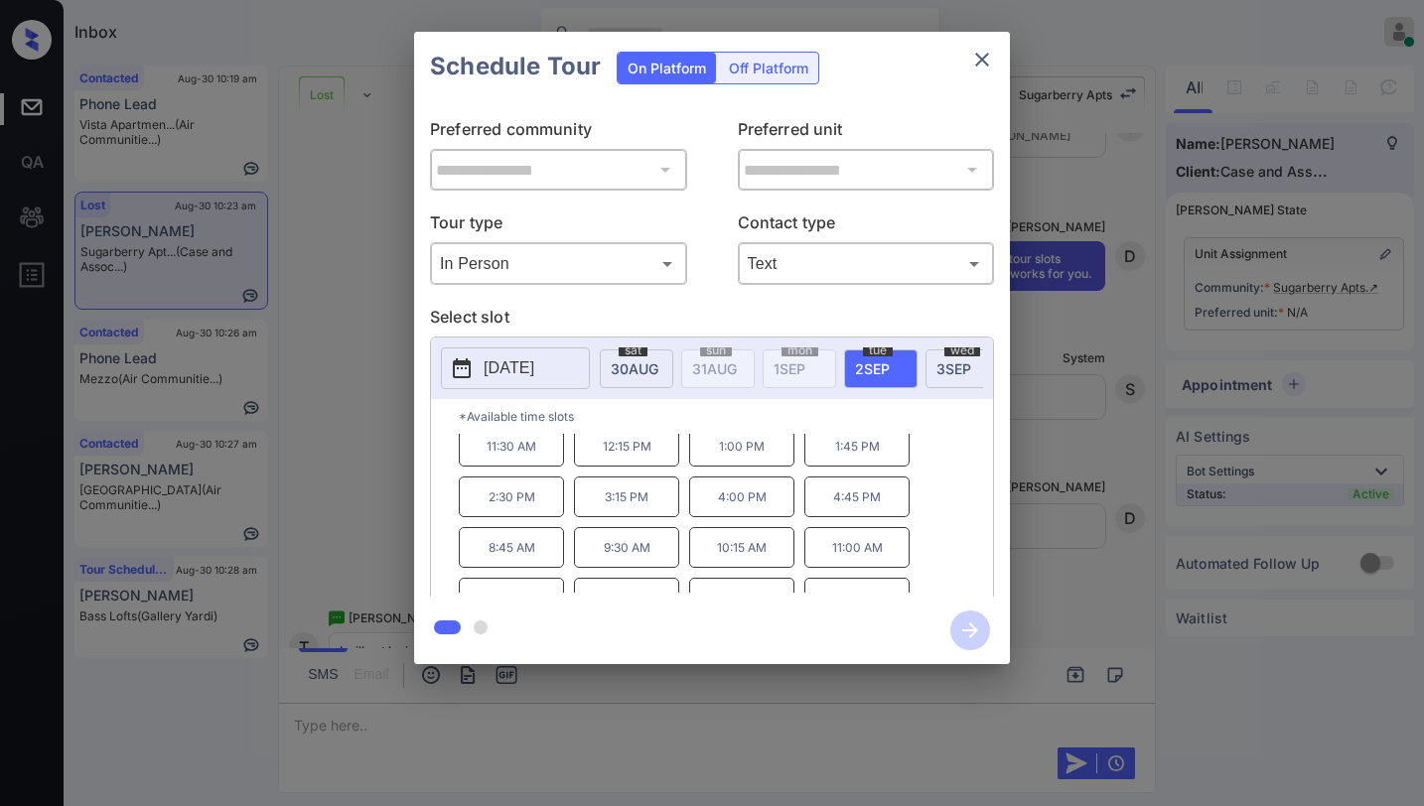
scroll to position [0, 0]
drag, startPoint x: 479, startPoint y: 460, endPoint x: 547, endPoint y: 466, distance: 68.8
click at [547, 466] on p "8:30 AM" at bounding box center [511, 454] width 105 height 41
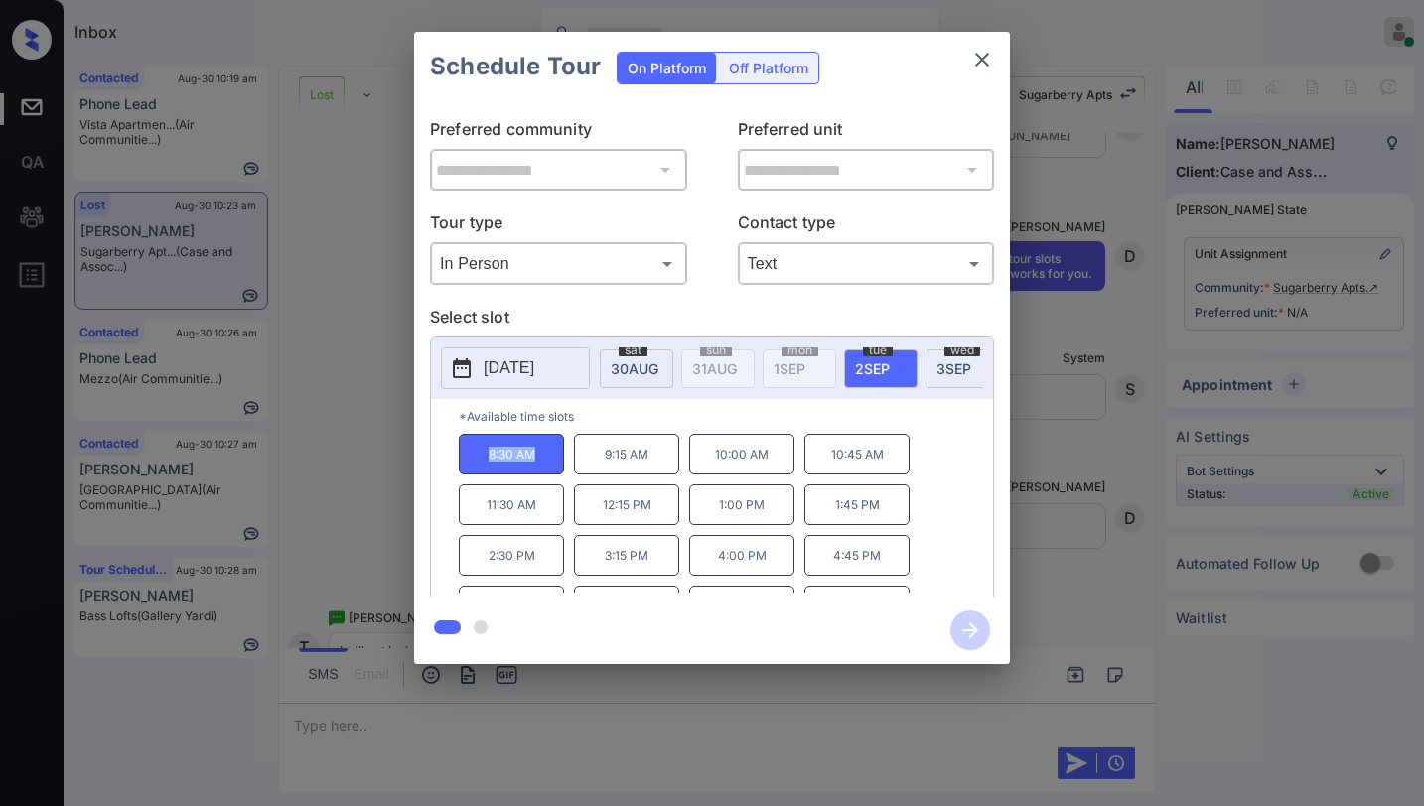
copy p "8:30 AM"
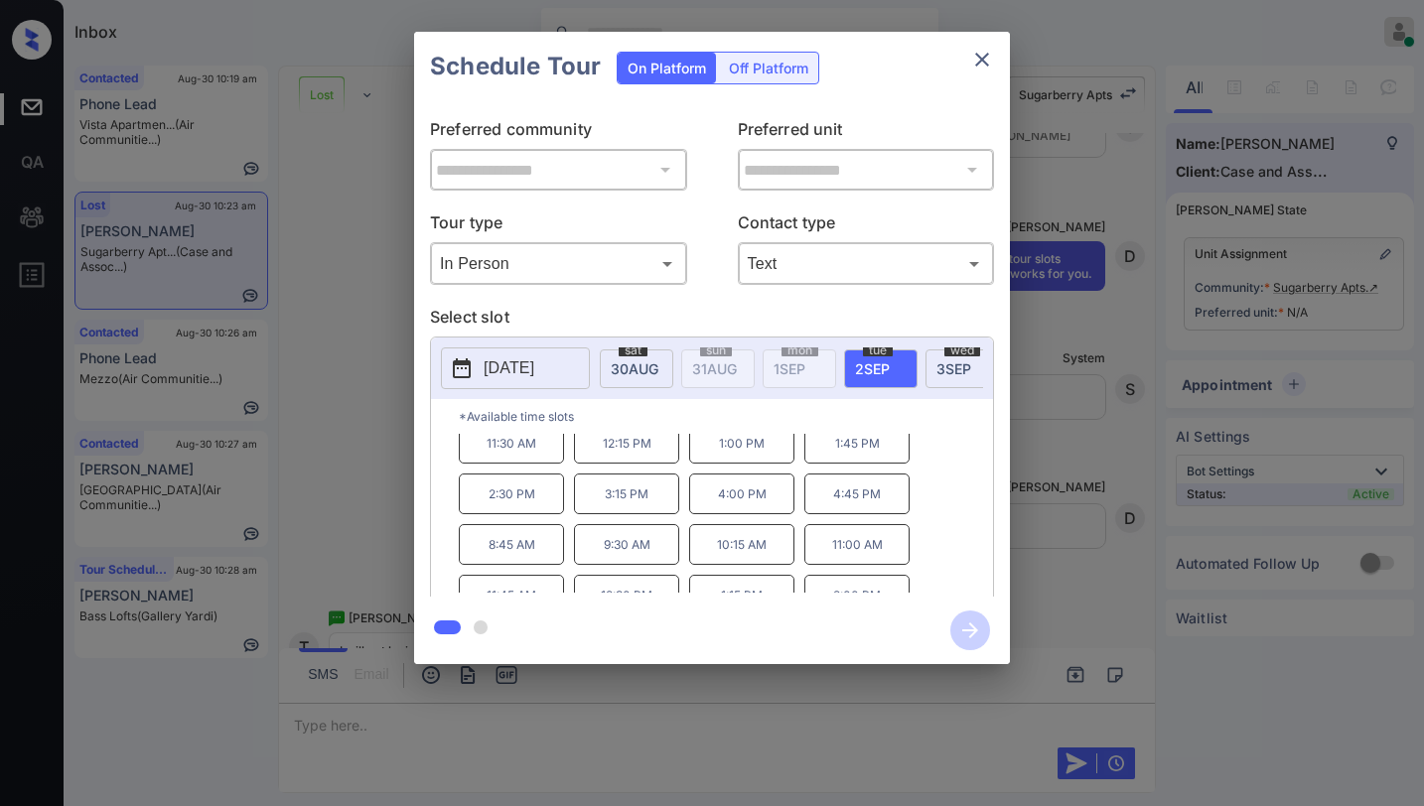
scroll to position [135, 0]
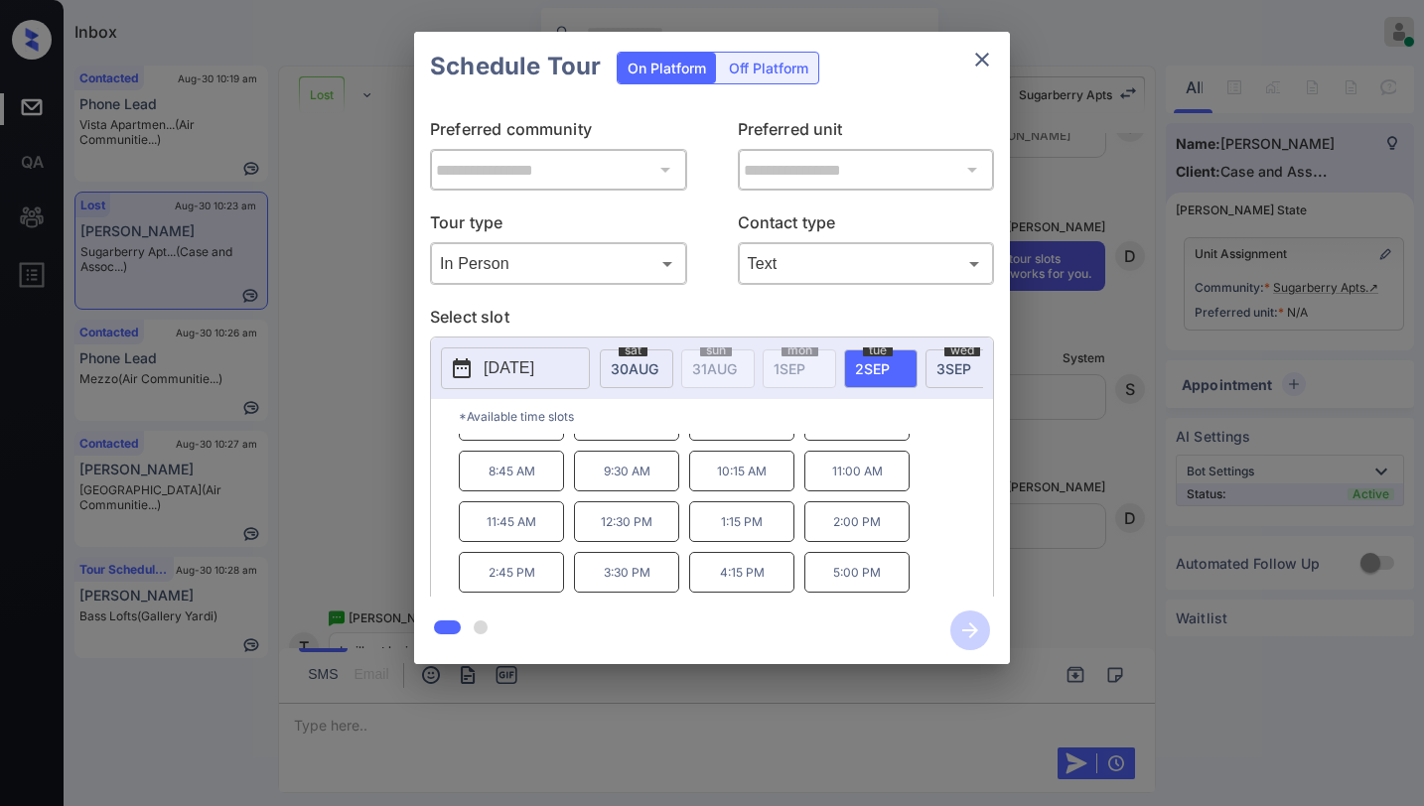
click at [977, 55] on icon "close" at bounding box center [982, 60] width 14 height 14
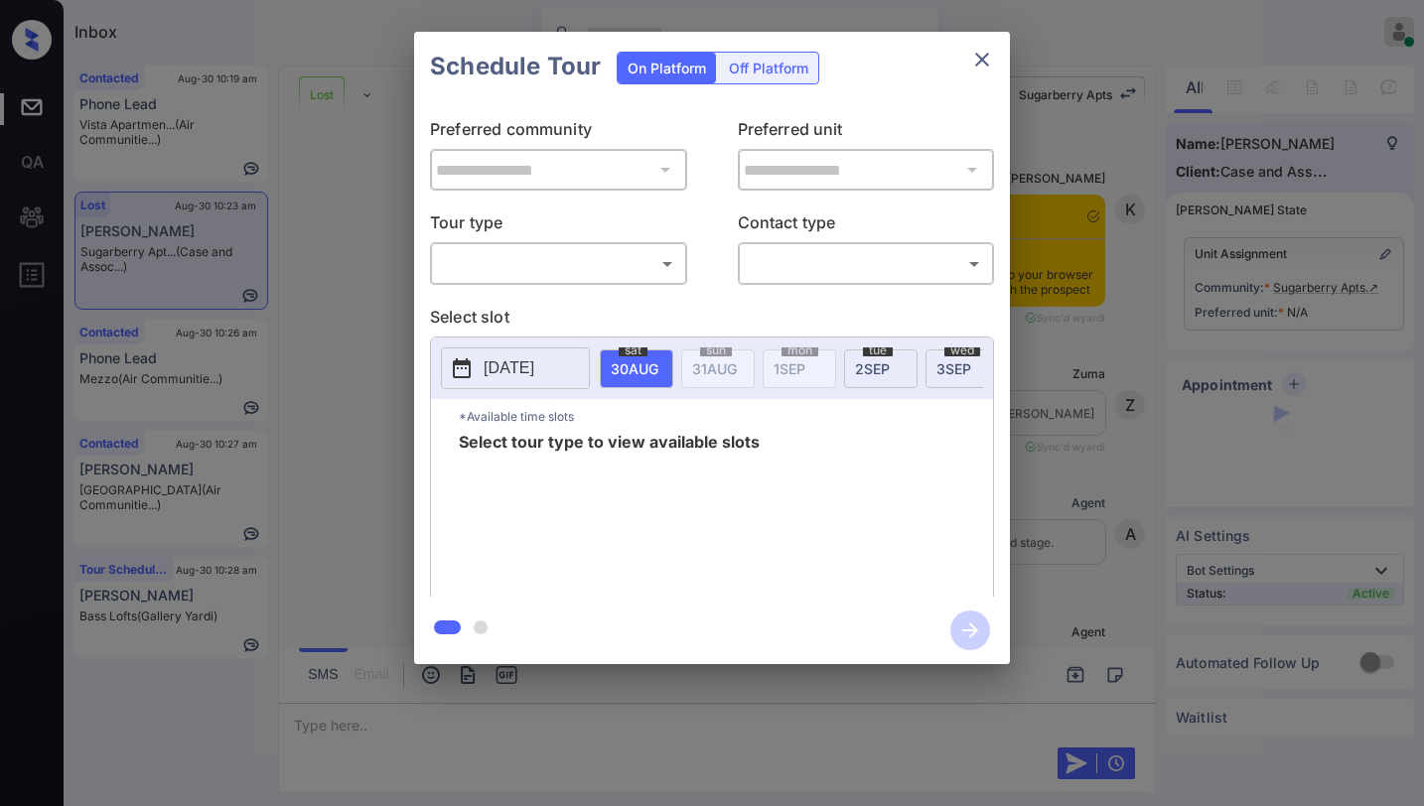
scroll to position [18924, 0]
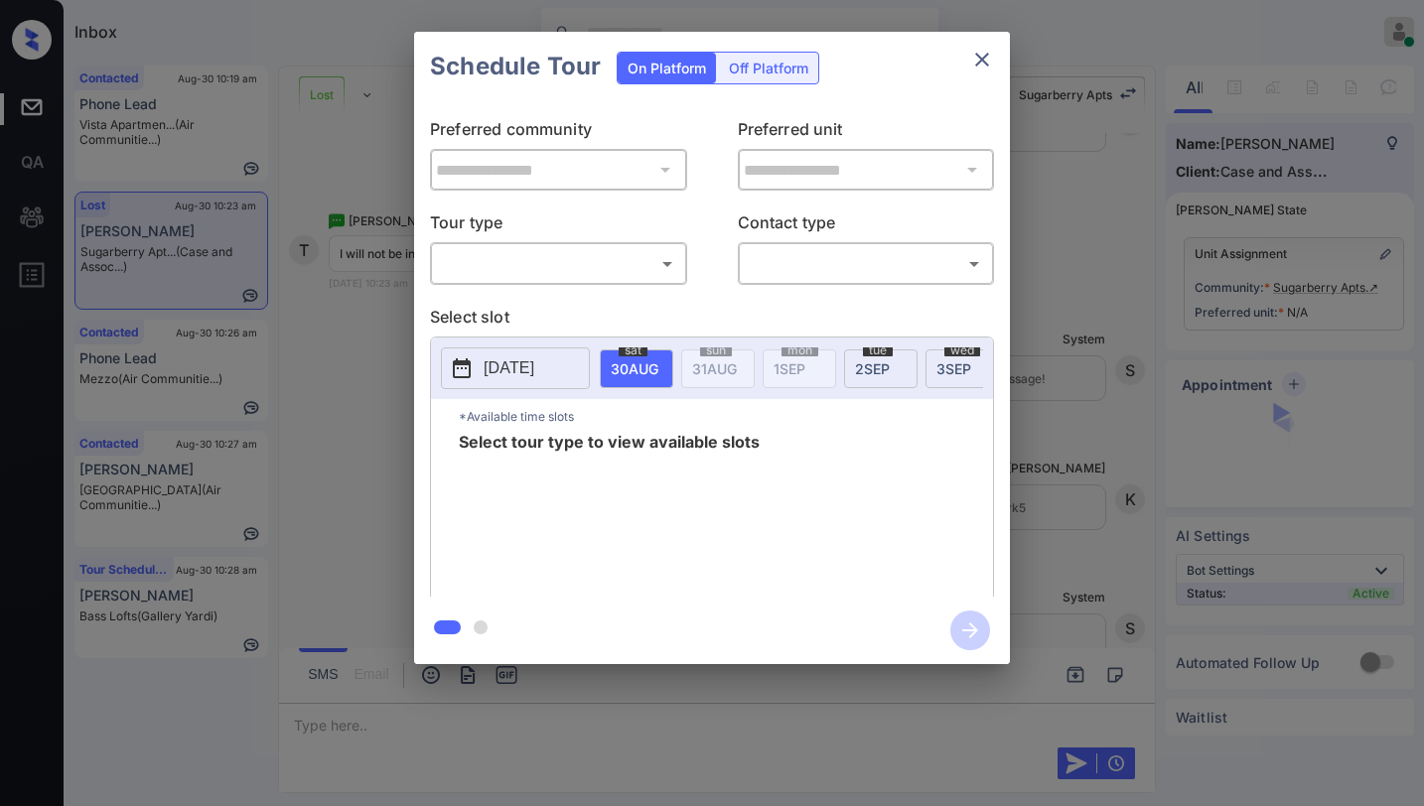
click at [483, 282] on div "​ ​" at bounding box center [558, 263] width 257 height 43
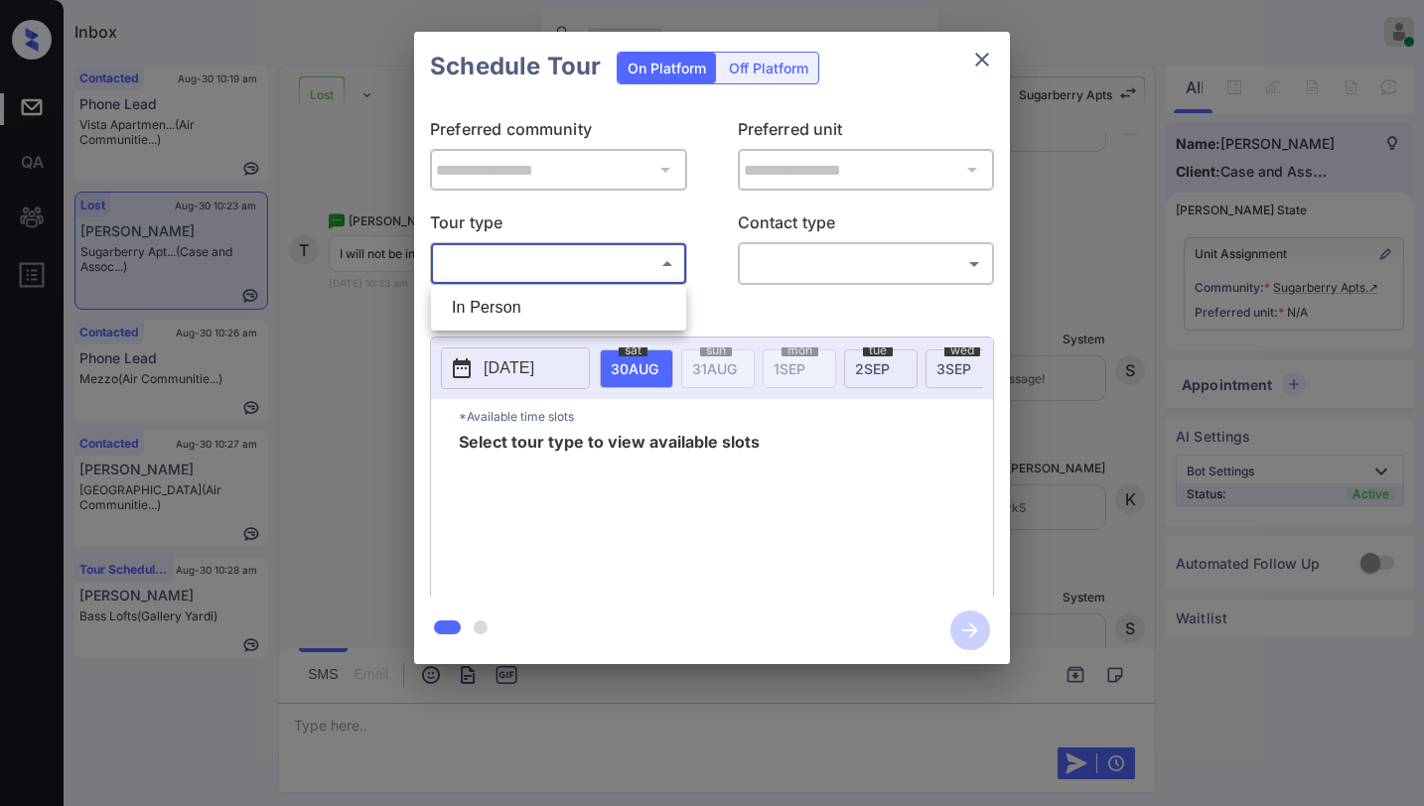
click at [502, 247] on body "Inbox [PERSON_NAME] Online Set yourself offline Set yourself on break Profile S…" at bounding box center [712, 403] width 1424 height 806
click at [511, 306] on li "In Person" at bounding box center [558, 308] width 245 height 36
type input "********"
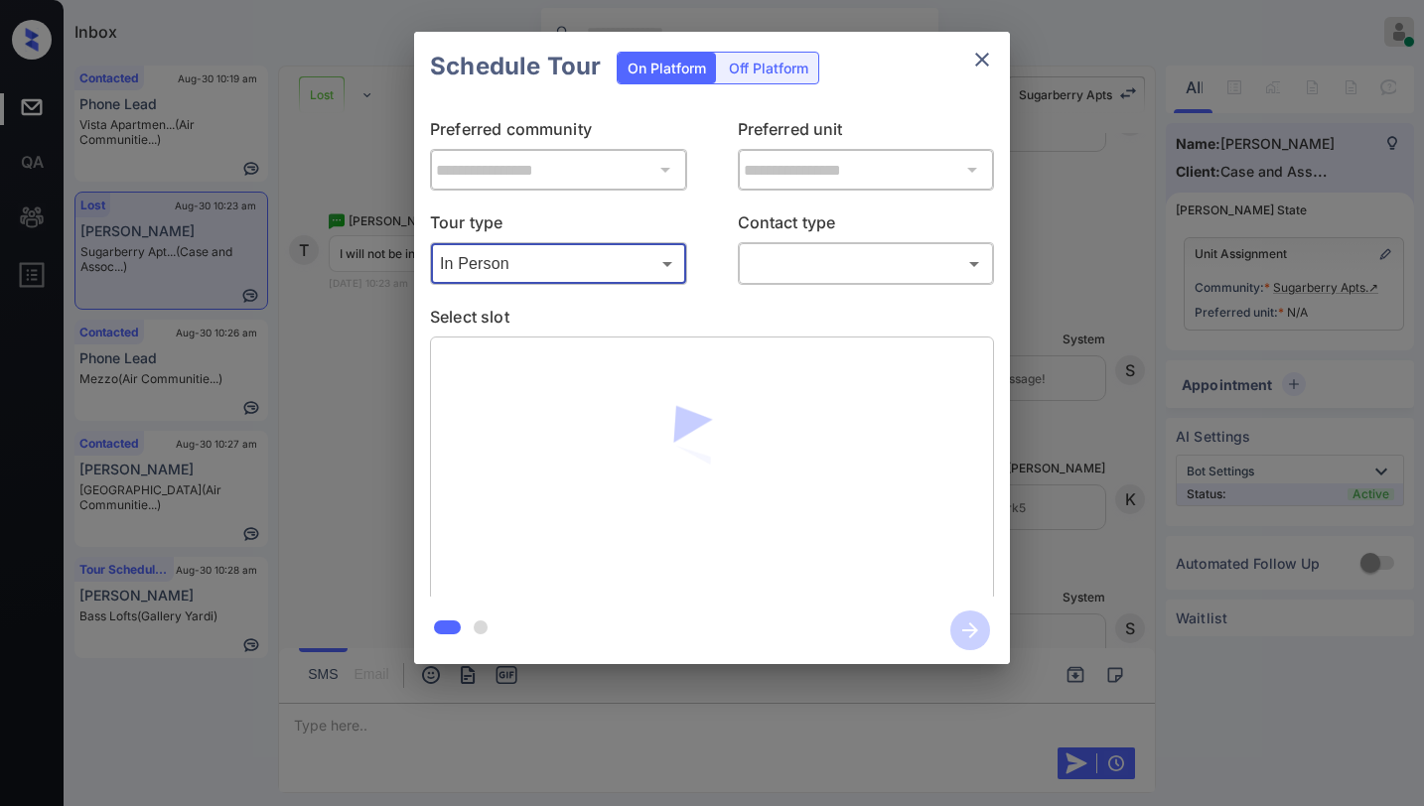
click at [860, 267] on body "Inbox Paolo Gabriel Online Set yourself offline Set yourself on break Profile S…" at bounding box center [712, 403] width 1424 height 806
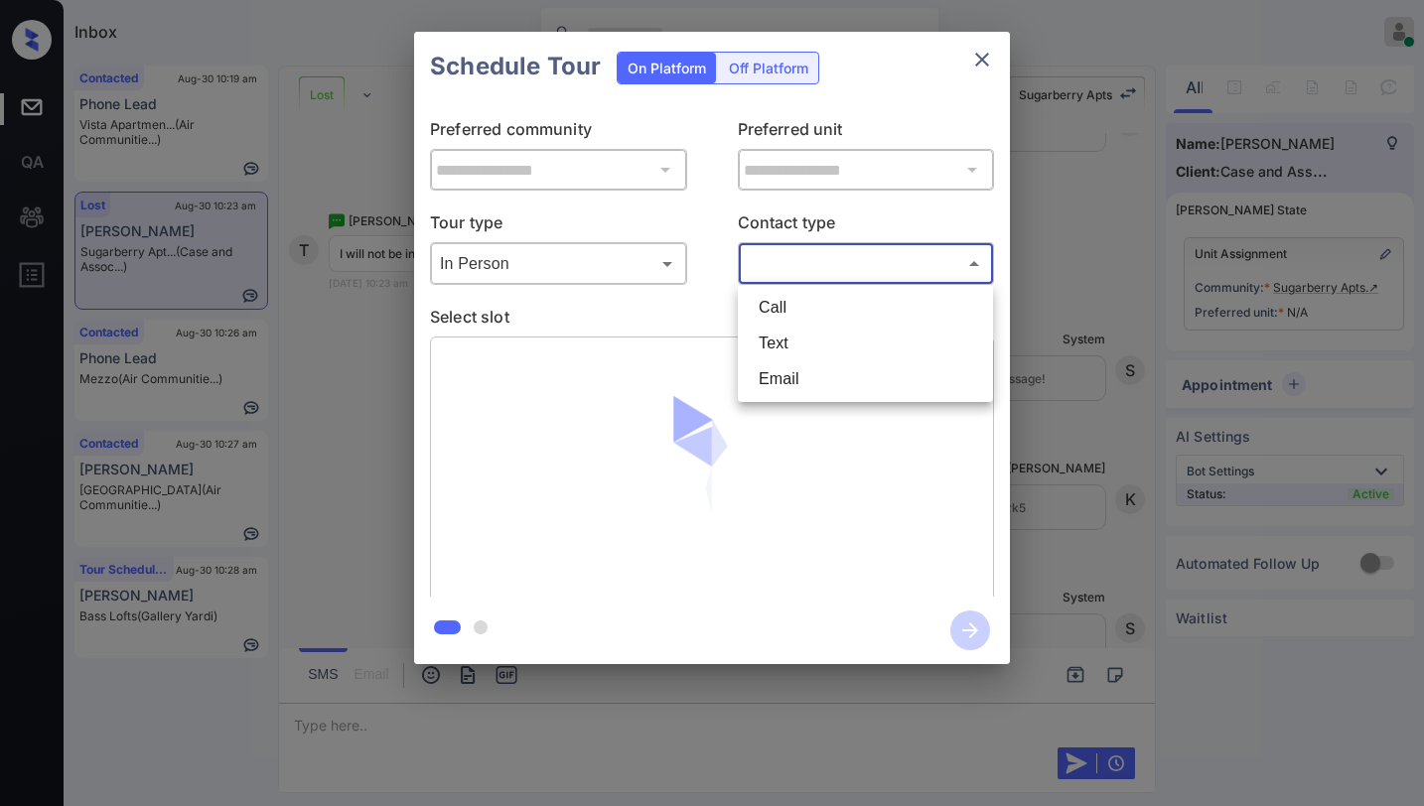
click at [814, 345] on li "Text" at bounding box center [865, 344] width 245 height 36
type input "****"
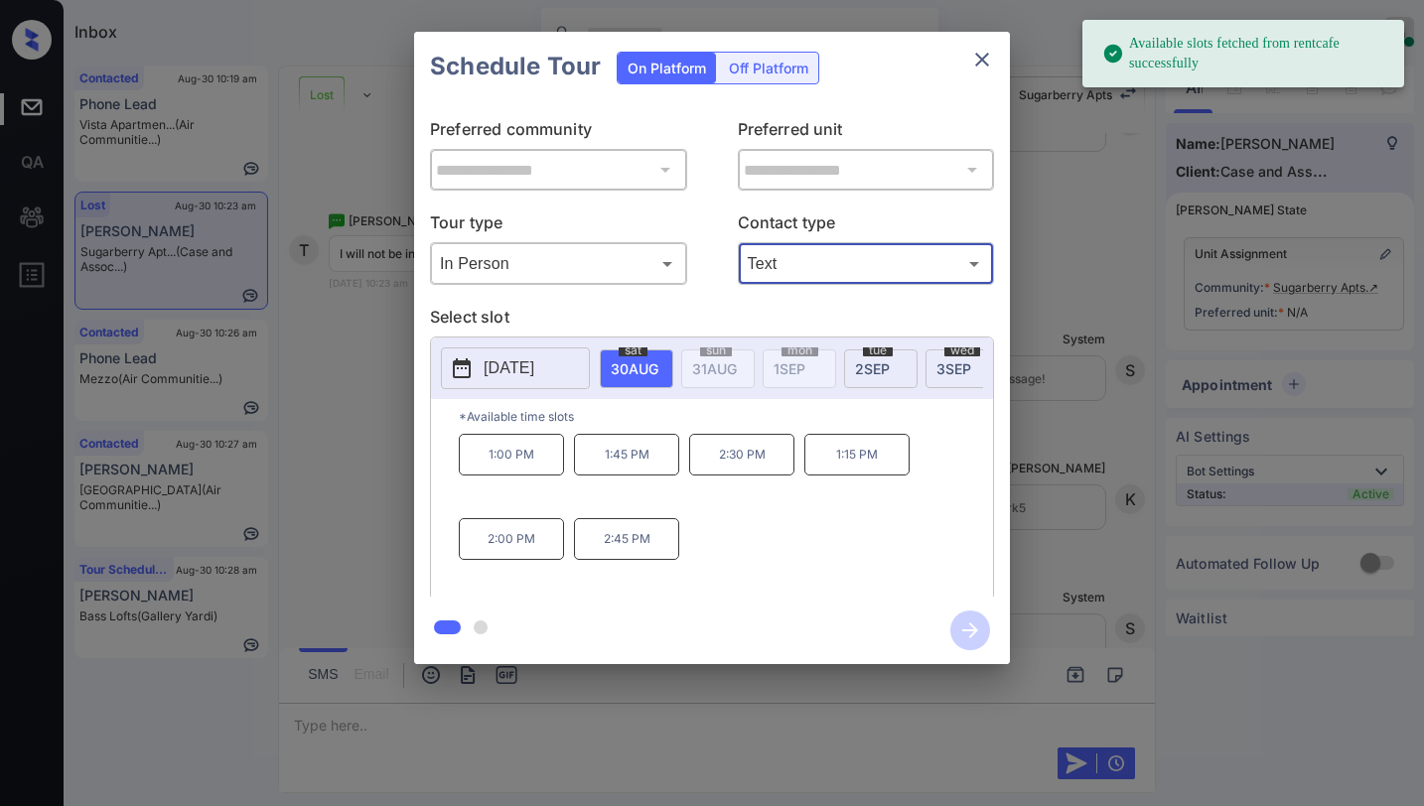
click at [658, 366] on span "2 SEP" at bounding box center [635, 368] width 48 height 17
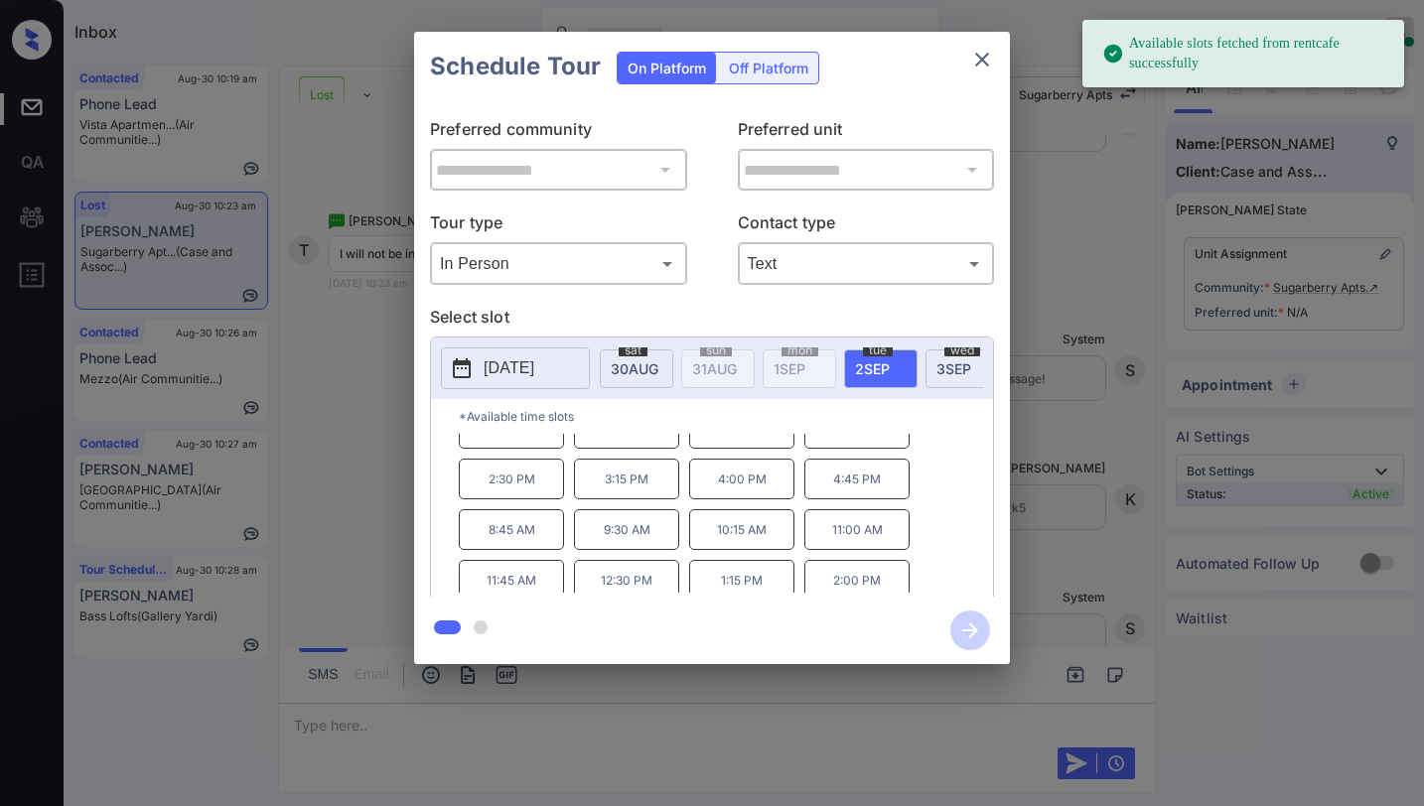
scroll to position [135, 0]
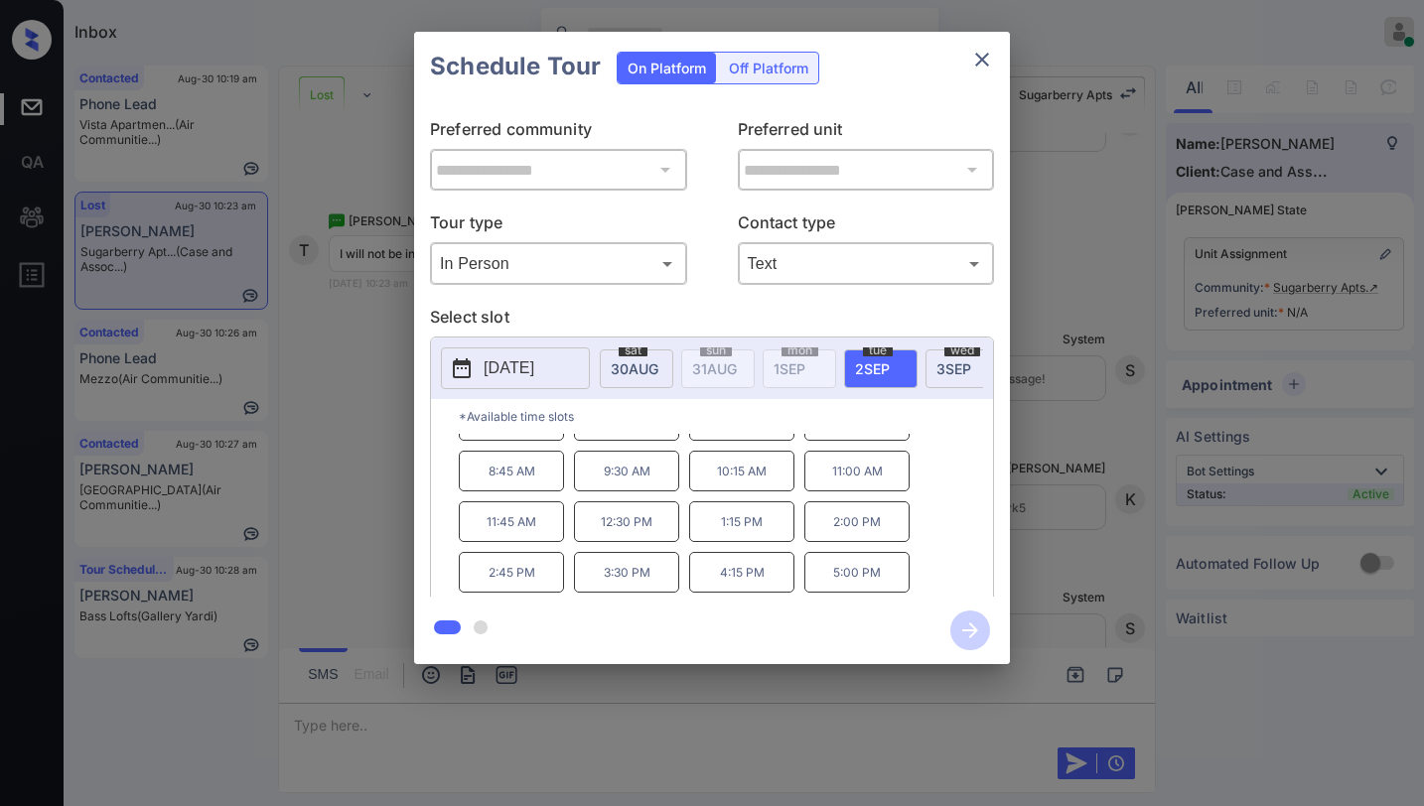
click at [971, 59] on icon "close" at bounding box center [982, 60] width 24 height 24
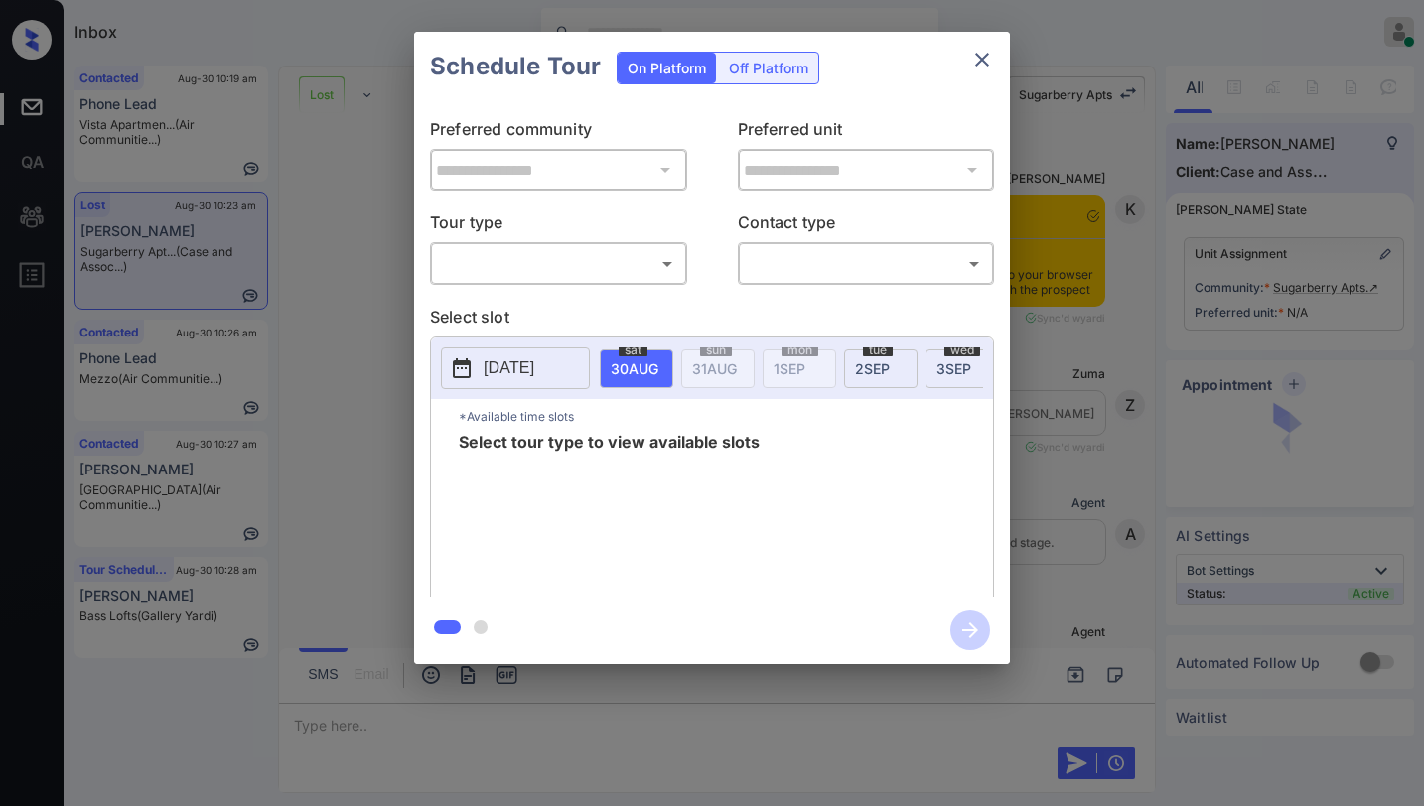
scroll to position [18924, 0]
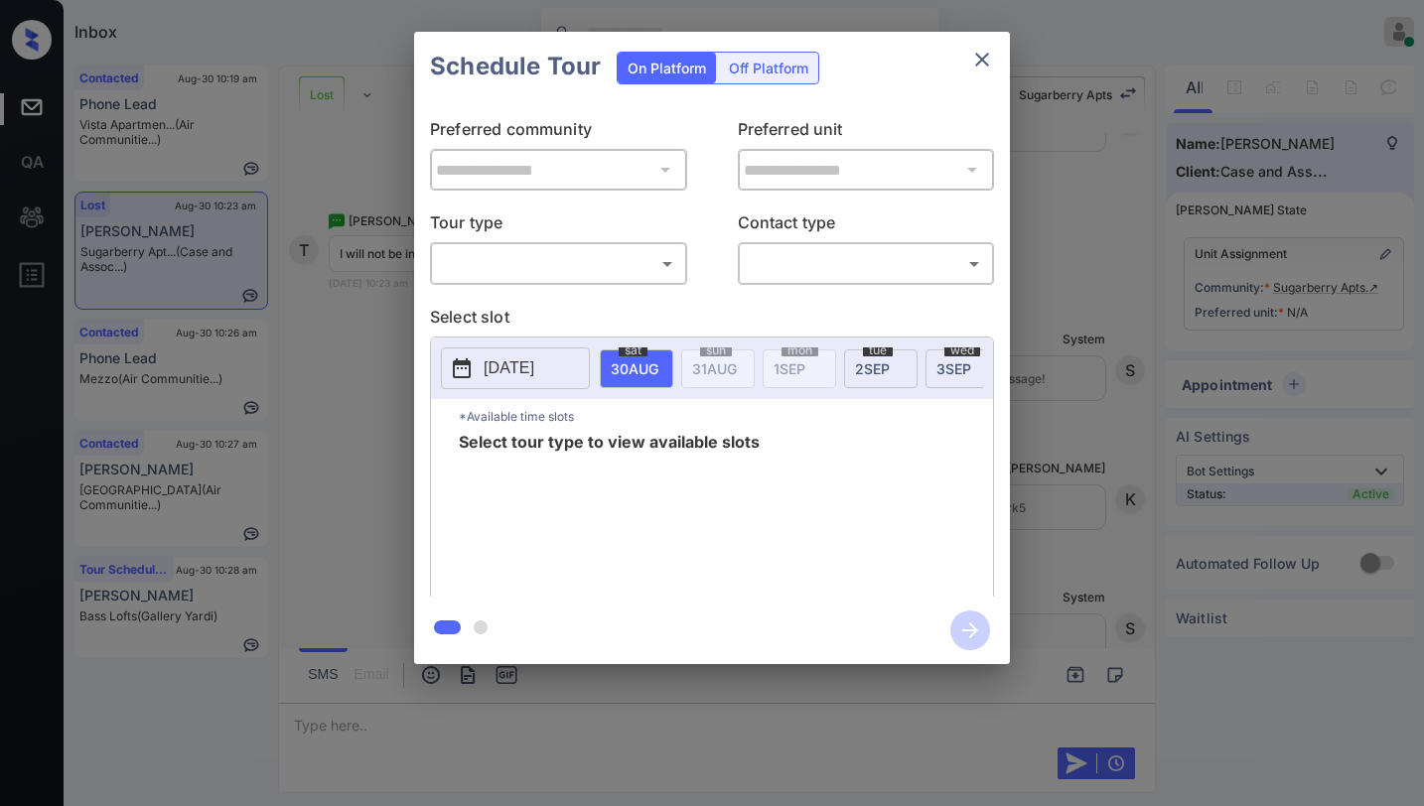
click at [581, 265] on body "Inbox [PERSON_NAME] Online Set yourself offline Set yourself on break Profile S…" at bounding box center [712, 403] width 1424 height 806
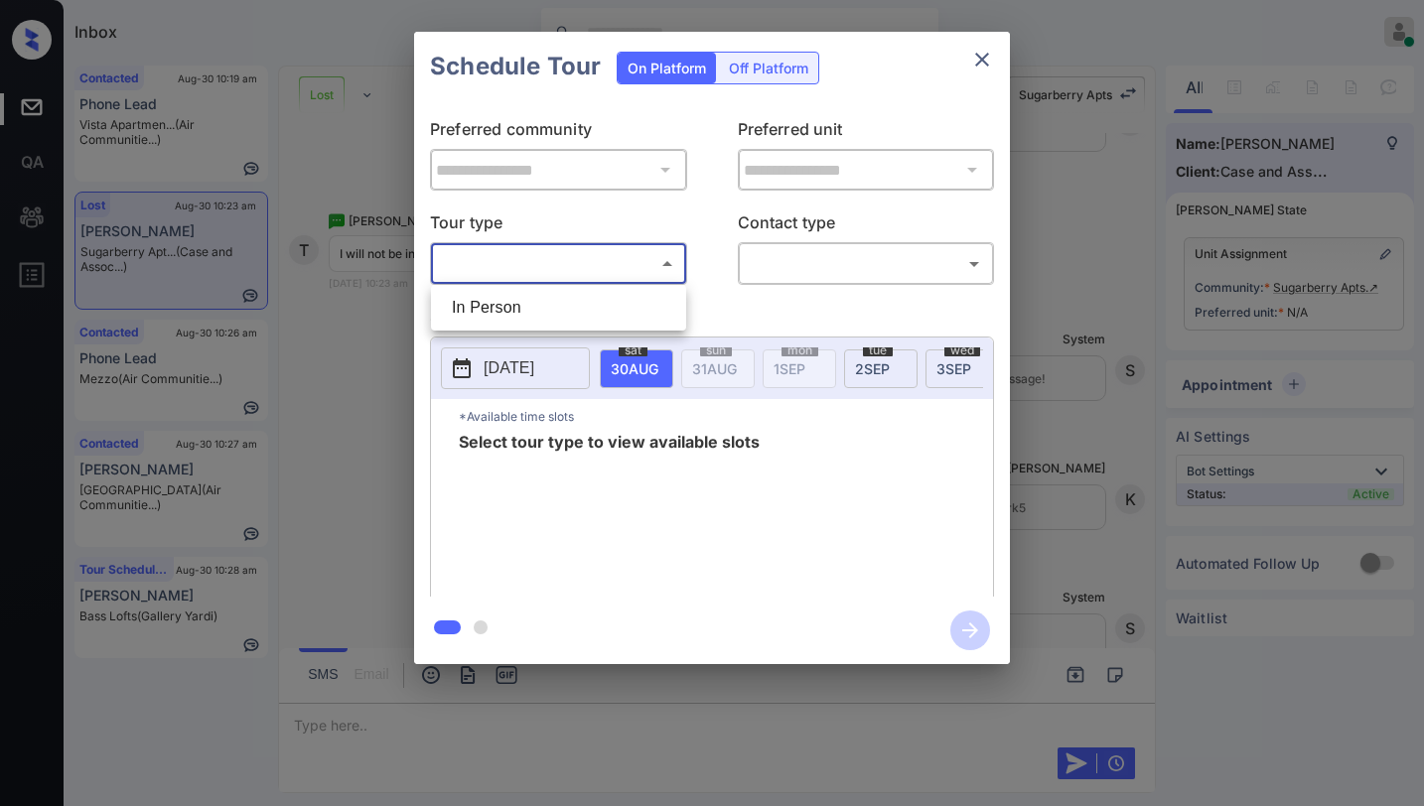
click at [551, 305] on li "In Person" at bounding box center [558, 308] width 245 height 36
type input "********"
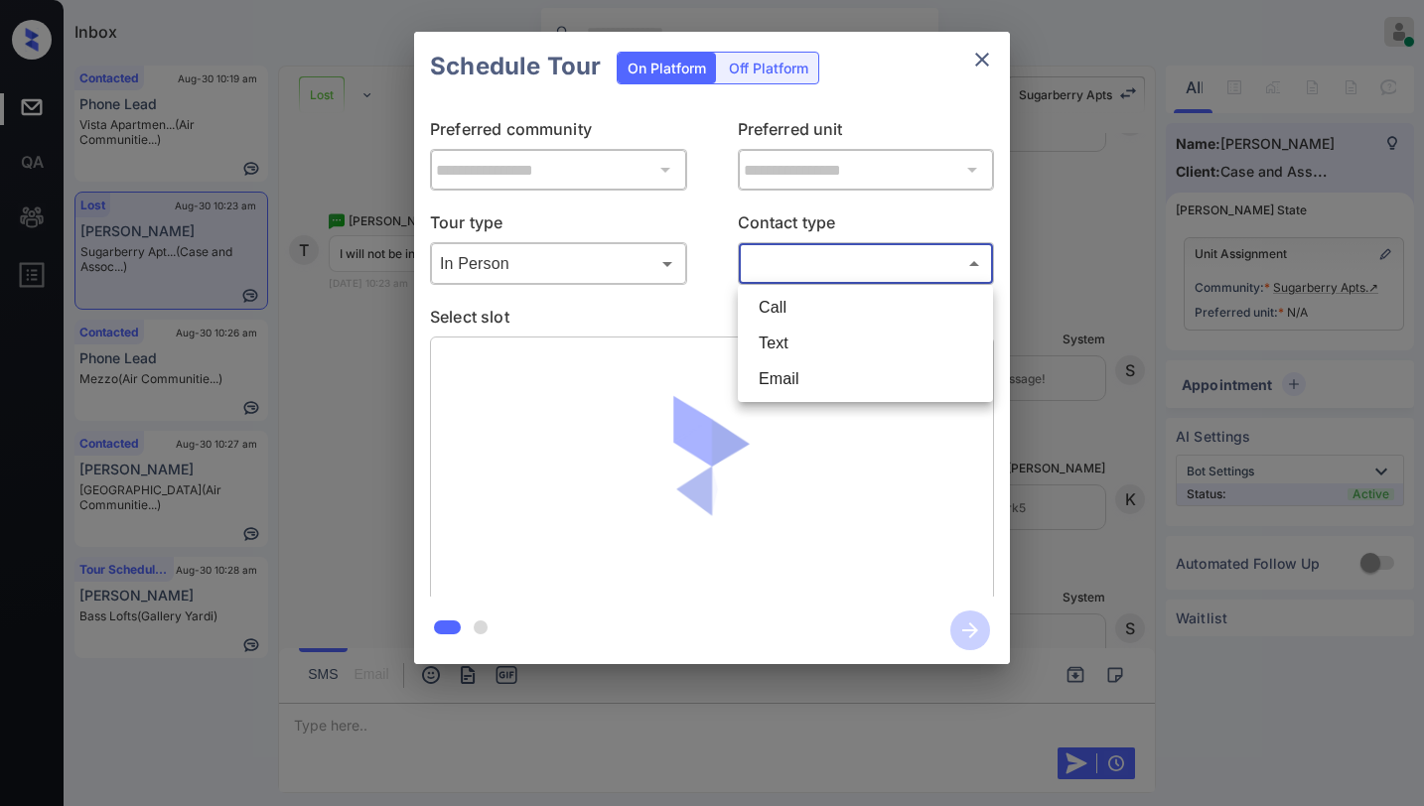
click at [780, 252] on body "Inbox Paolo Gabriel Online Set yourself offline Set yourself on break Profile S…" at bounding box center [712, 403] width 1424 height 806
click at [763, 335] on li "Text" at bounding box center [865, 344] width 245 height 36
type input "****"
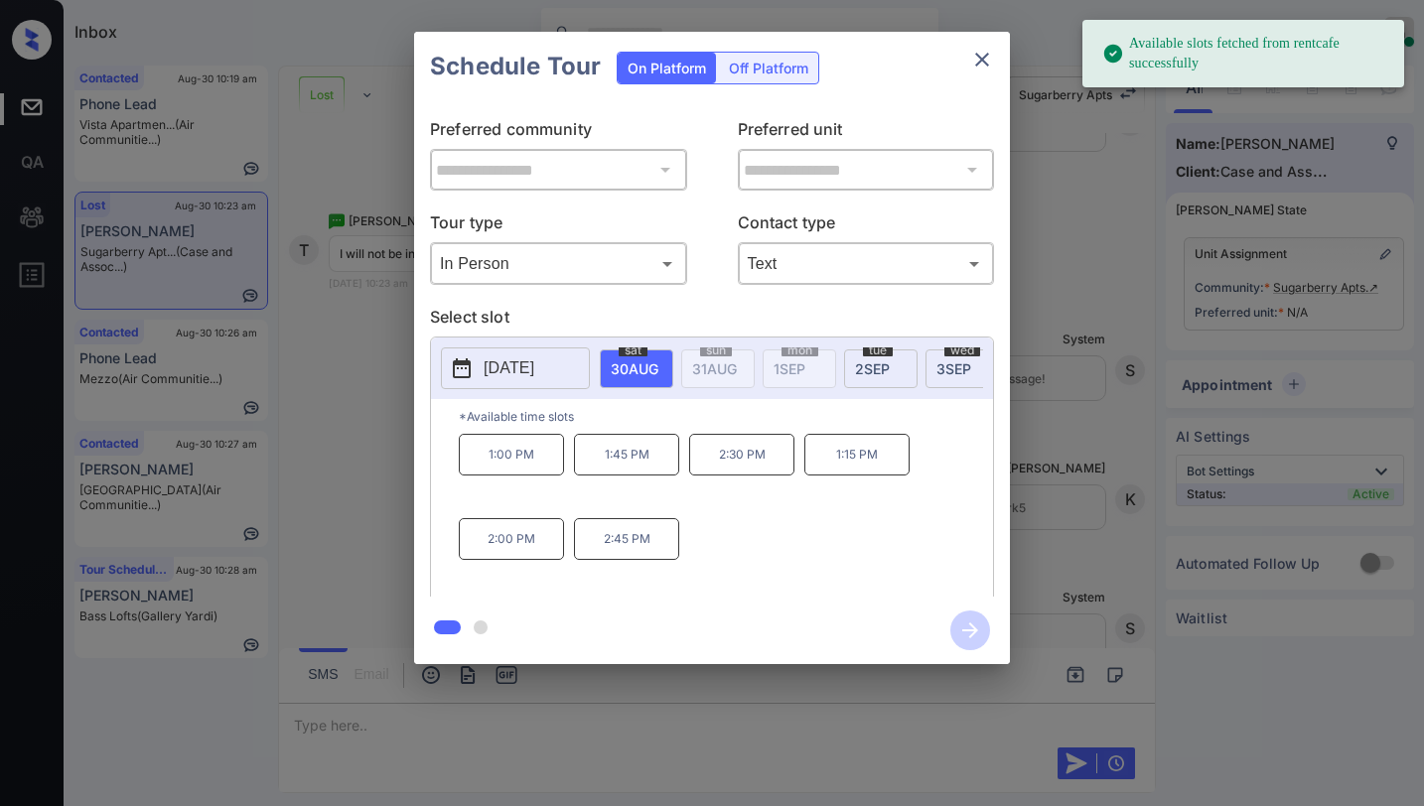
click at [658, 364] on span "2 SEP" at bounding box center [635, 368] width 48 height 17
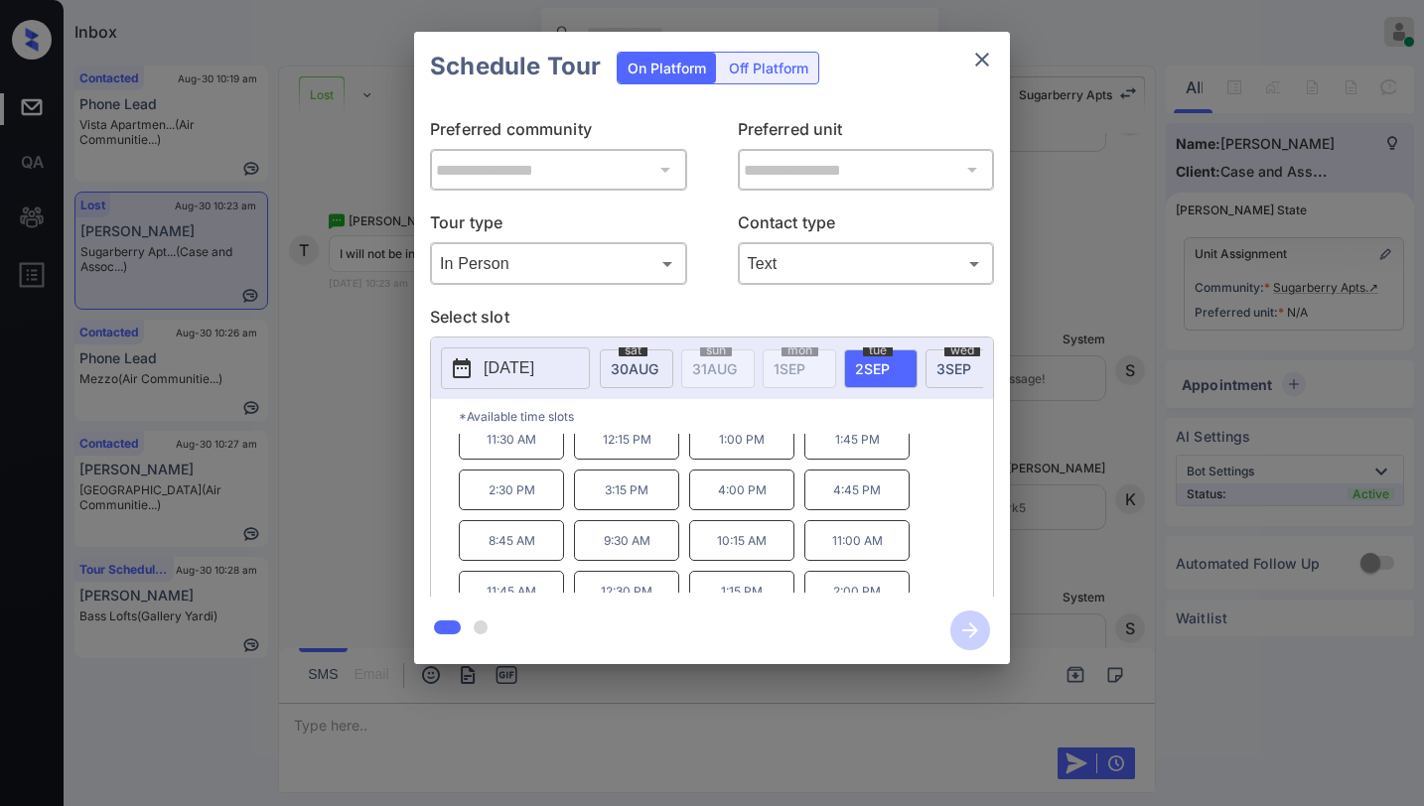
scroll to position [0, 0]
drag, startPoint x: 516, startPoint y: 473, endPoint x: 556, endPoint y: 470, distance: 39.8
click at [551, 473] on p "8:30 AM" at bounding box center [511, 454] width 105 height 41
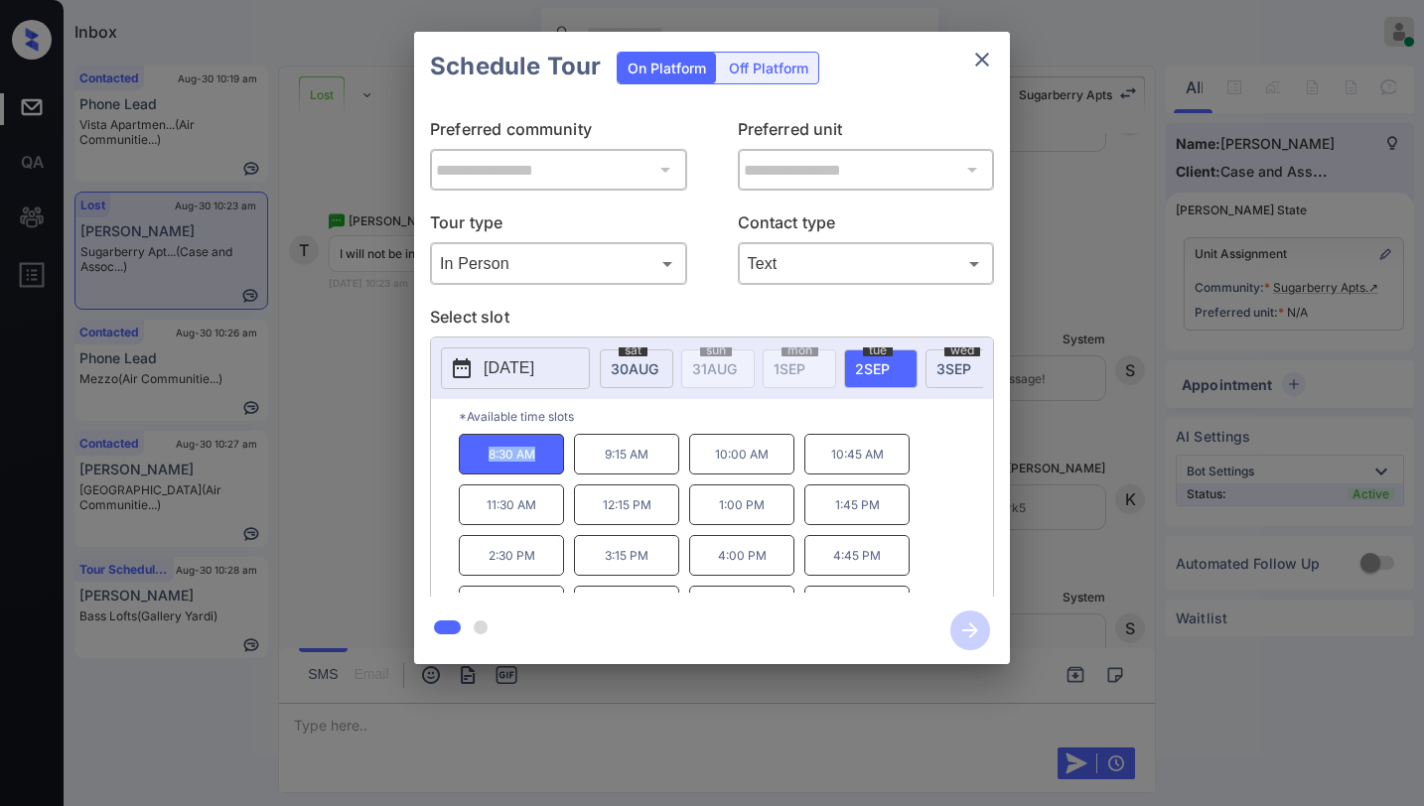
copy p "8:30 AM"
click at [981, 55] on icon "close" at bounding box center [982, 60] width 24 height 24
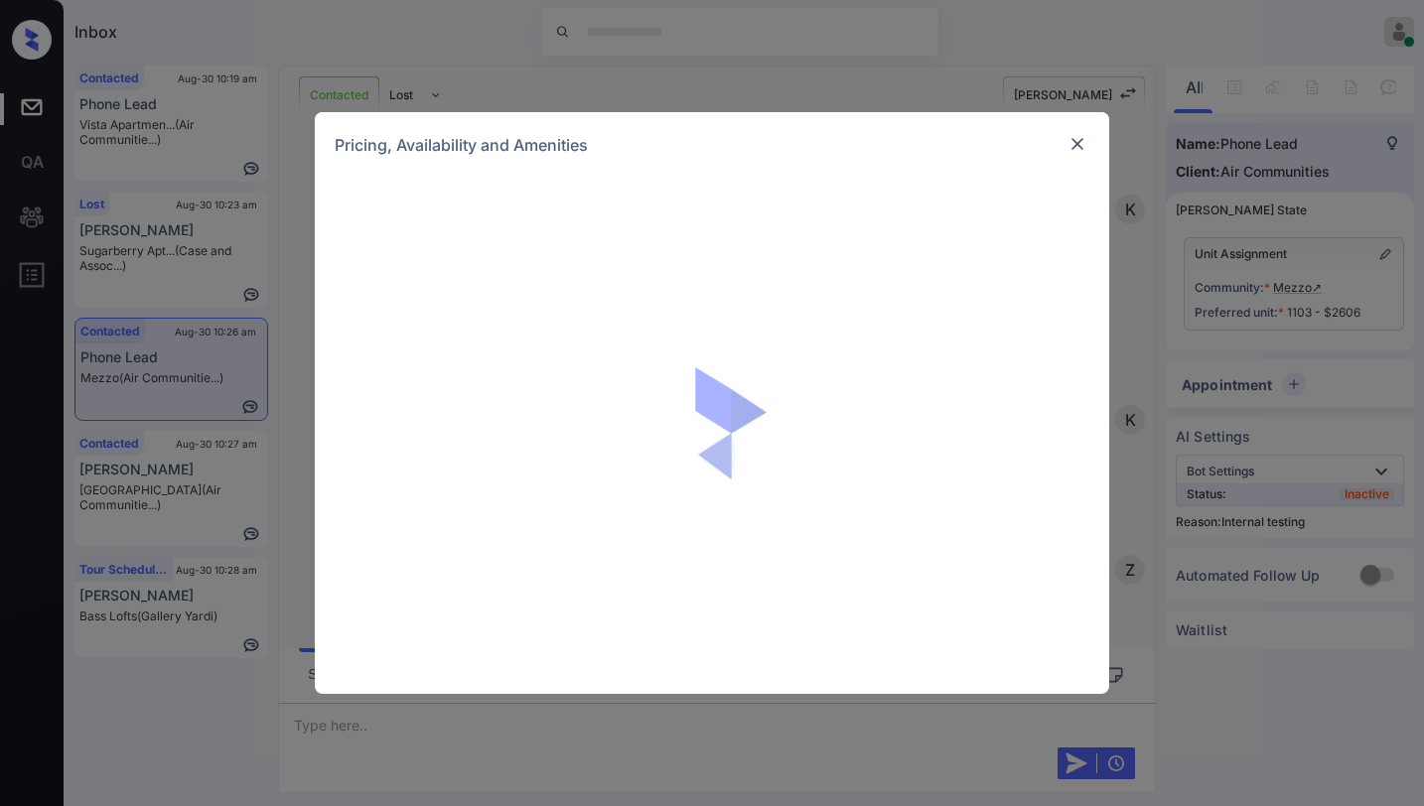
scroll to position [5118, 0]
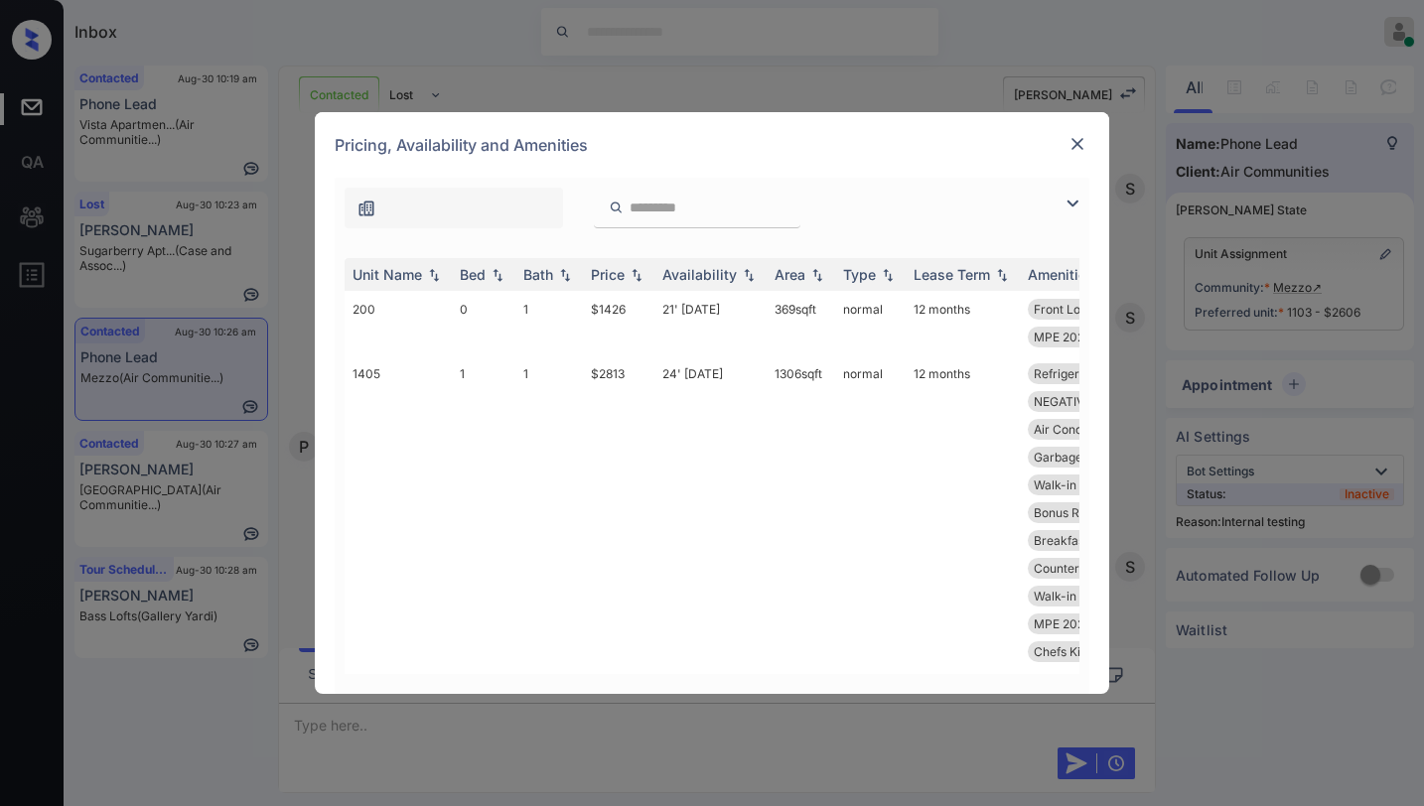
click at [1065, 199] on img at bounding box center [1073, 204] width 24 height 24
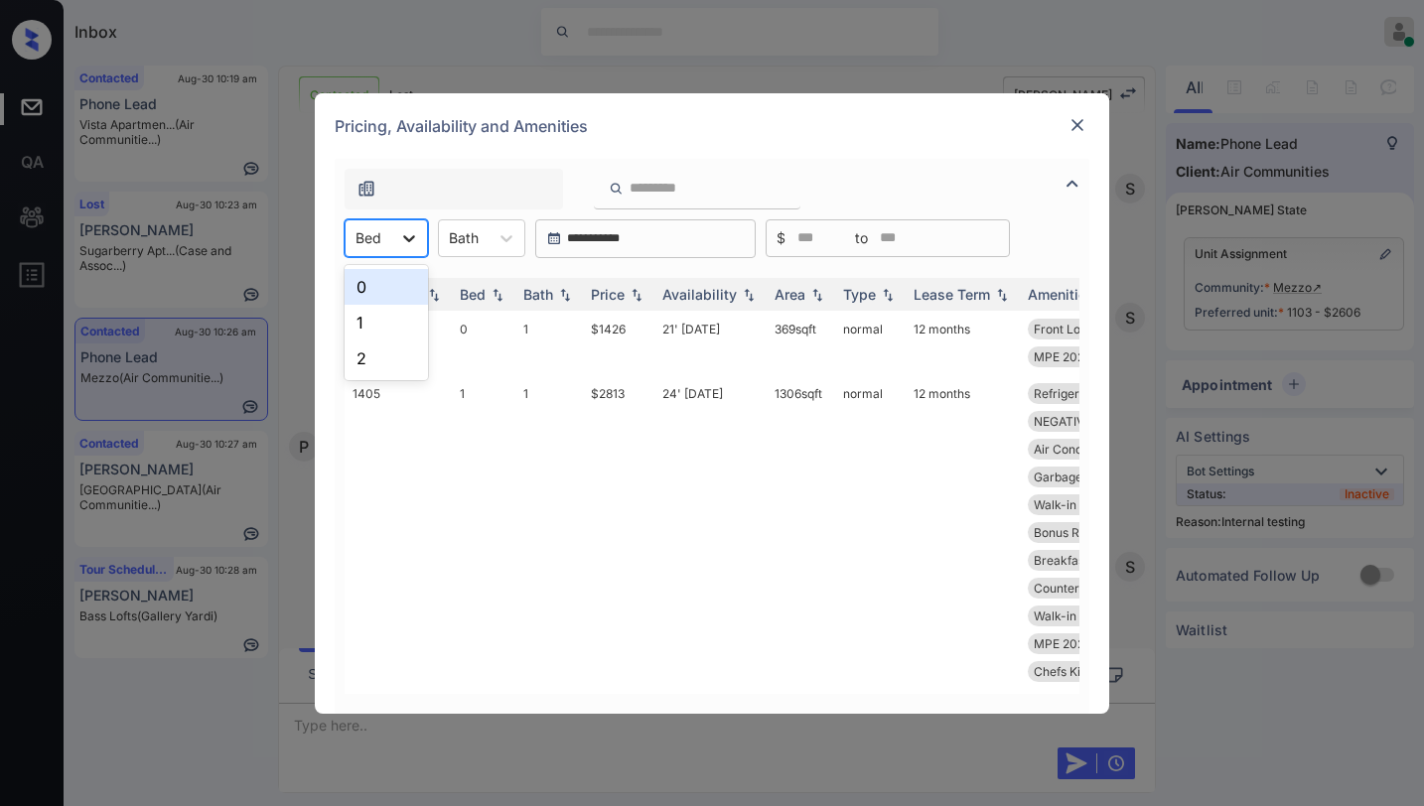
click at [403, 238] on icon at bounding box center [409, 238] width 20 height 20
click at [373, 330] on div "1" at bounding box center [386, 323] width 83 height 36
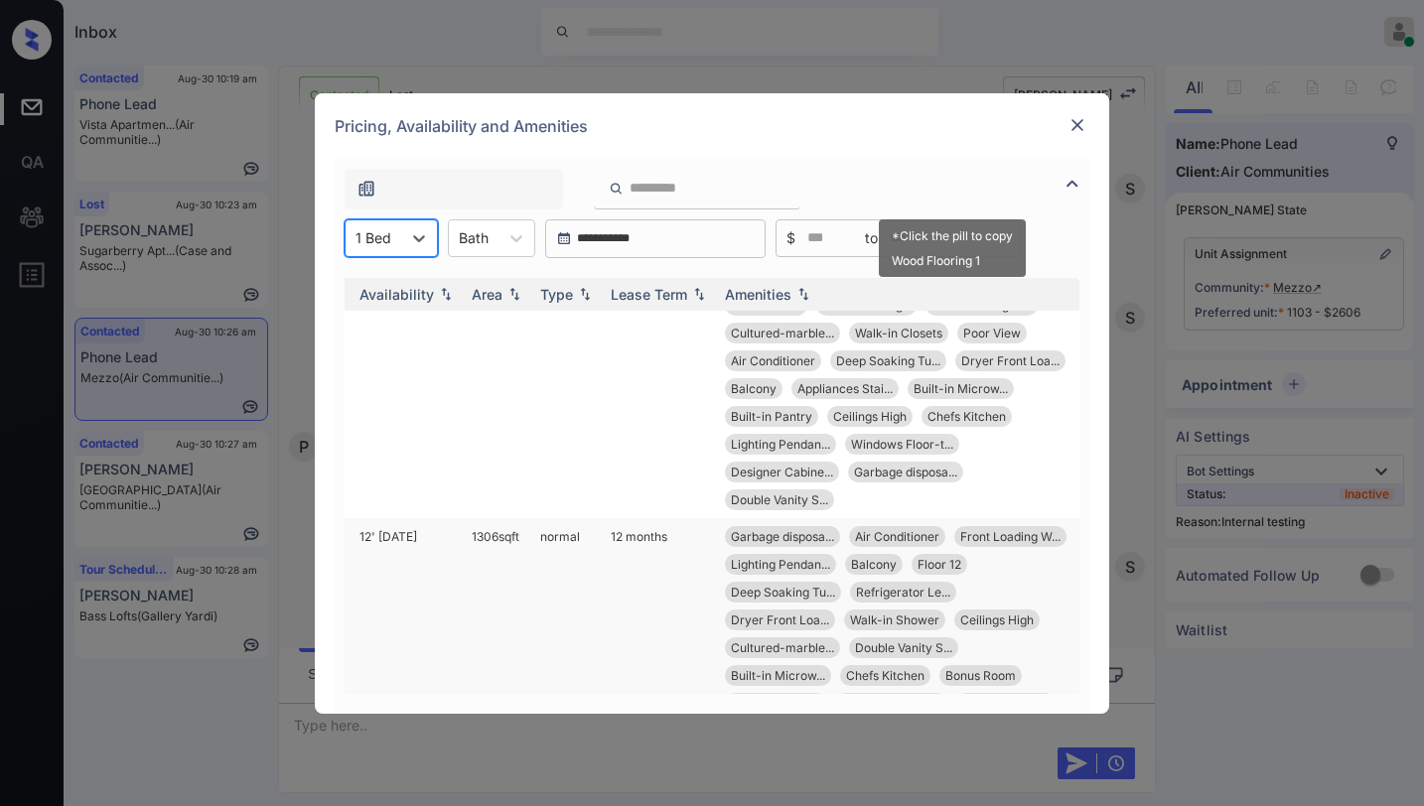
scroll to position [596, 318]
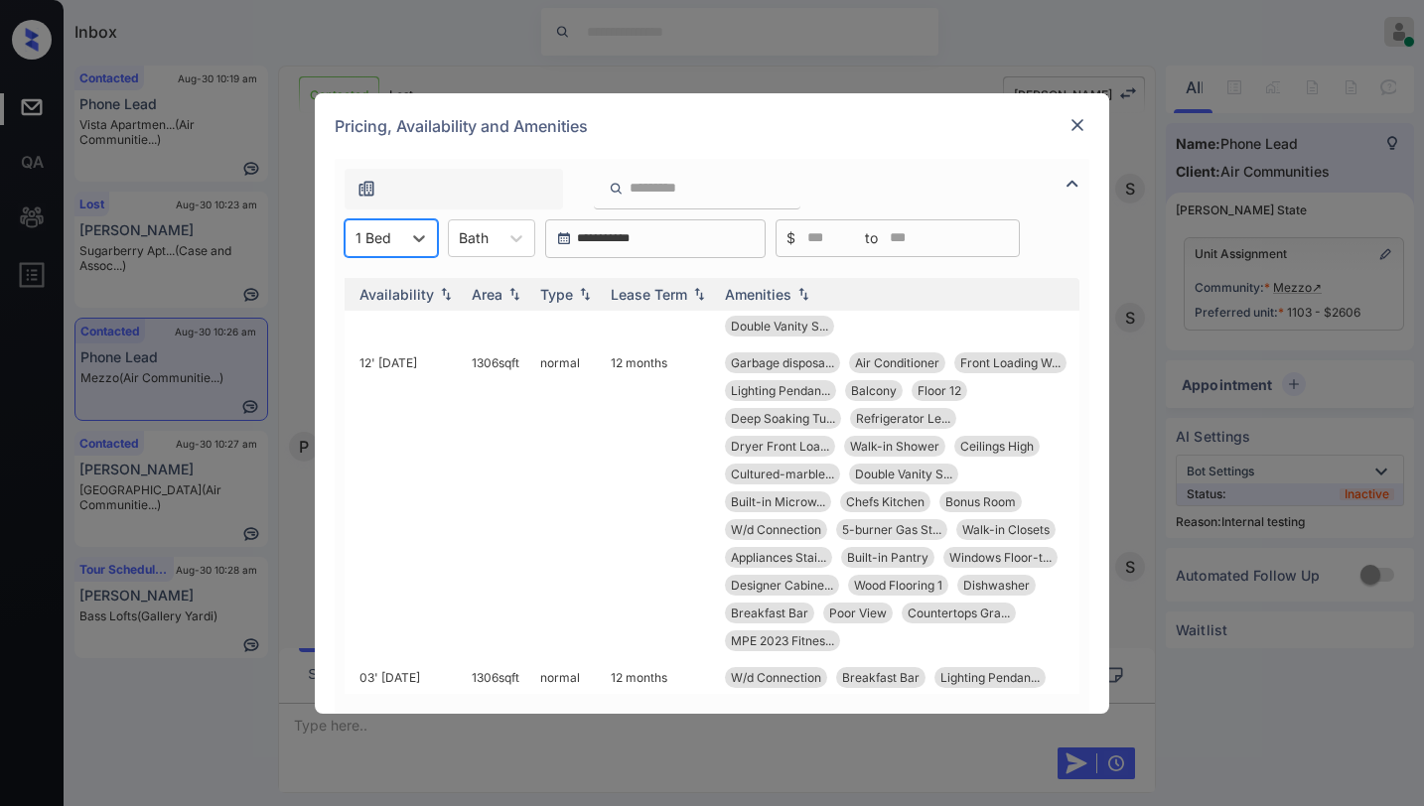
click at [719, 182] on input "search" at bounding box center [709, 188] width 163 height 17
type input "***"
click at [615, 189] on img at bounding box center [616, 189] width 15 height 18
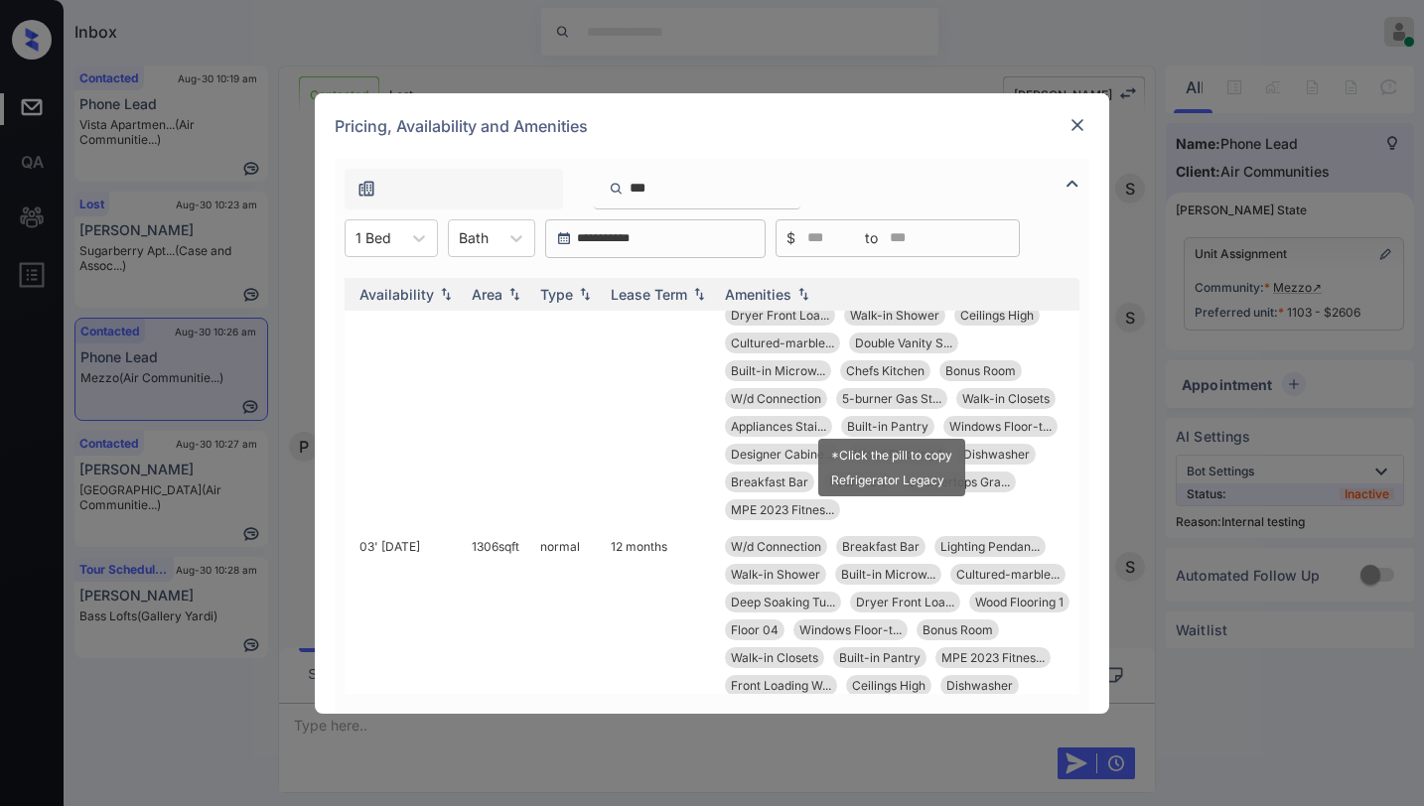
scroll to position [919, 318]
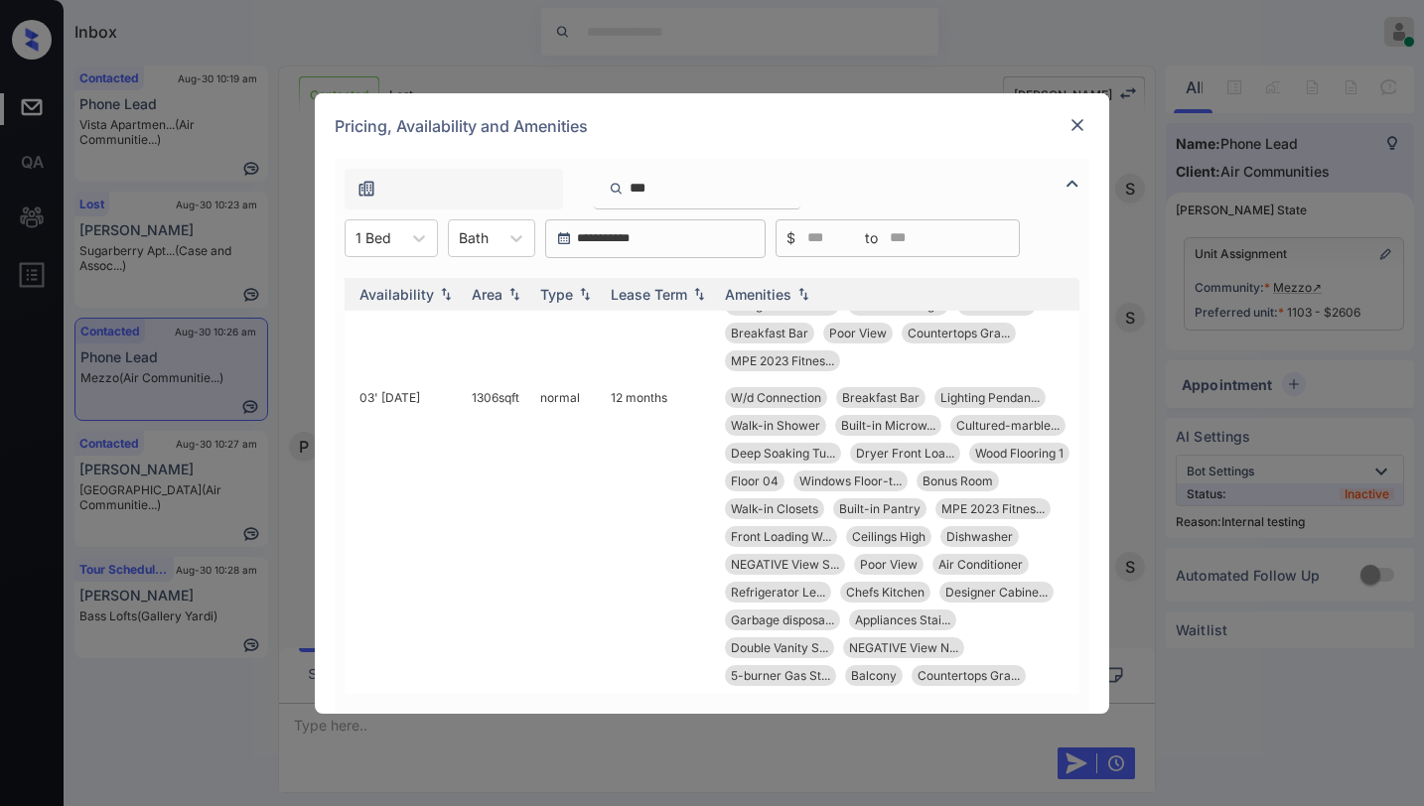
click at [1073, 116] on img at bounding box center [1078, 125] width 20 height 20
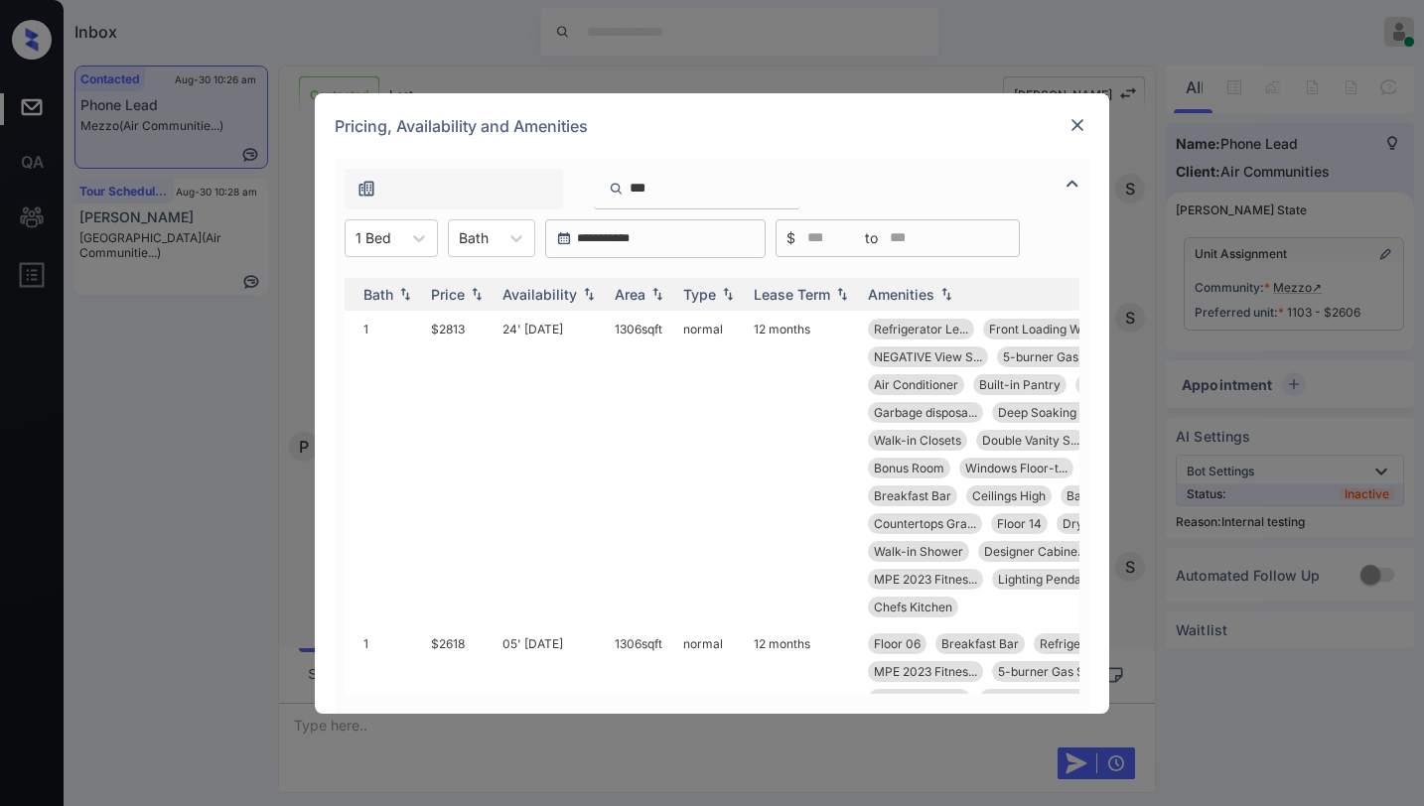
scroll to position [0, 157]
click at [459, 330] on td "$2813" at bounding box center [462, 468] width 72 height 315
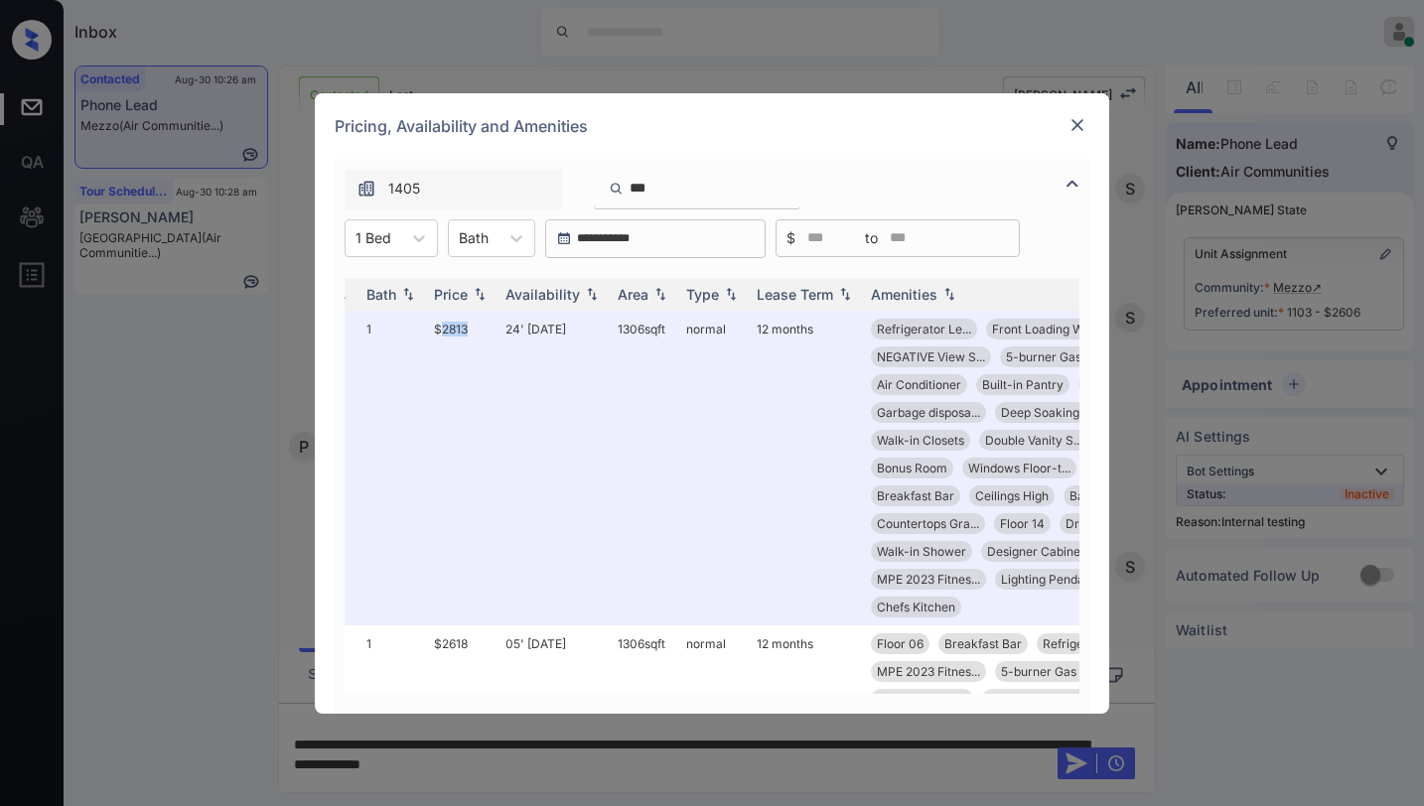
click at [1081, 129] on img at bounding box center [1078, 125] width 20 height 20
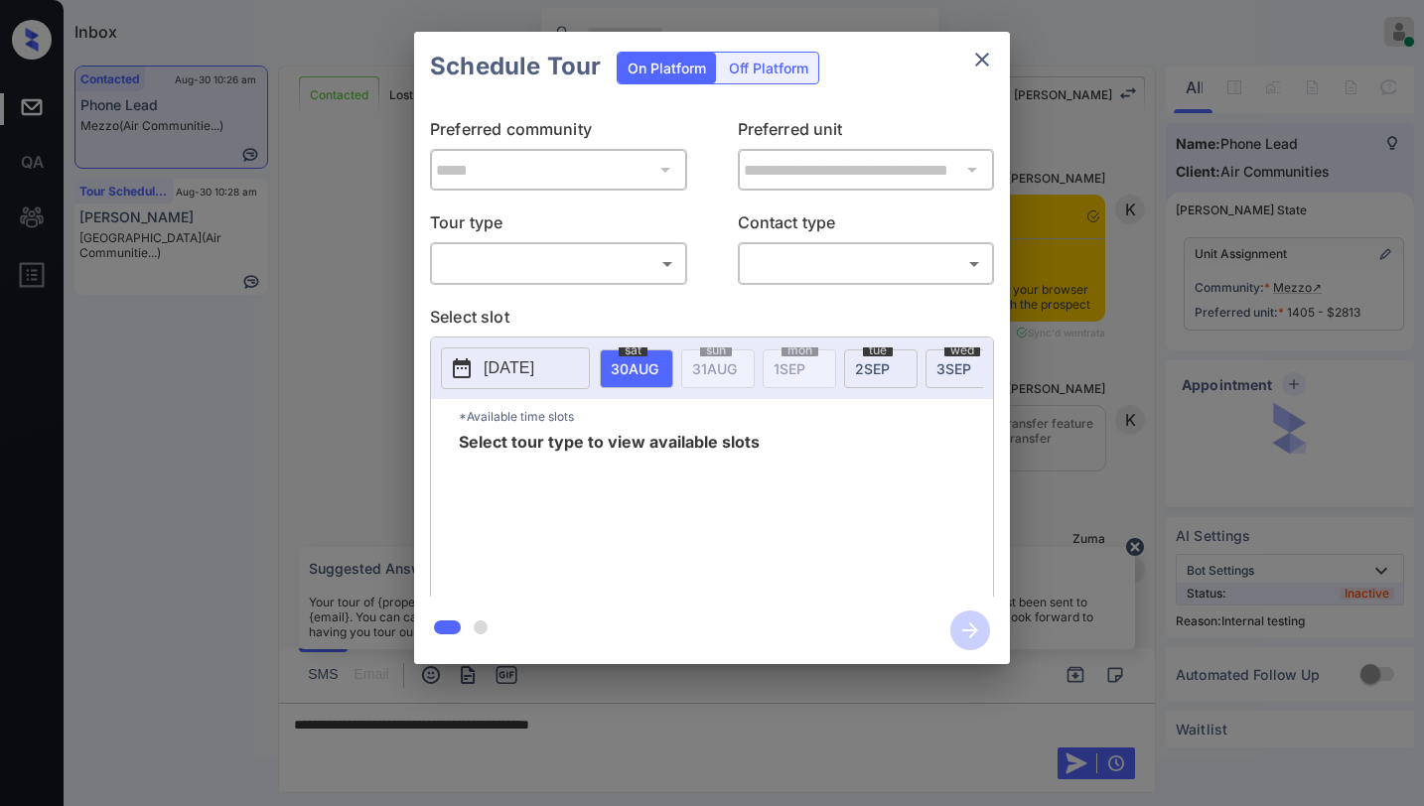
scroll to position [4850, 0]
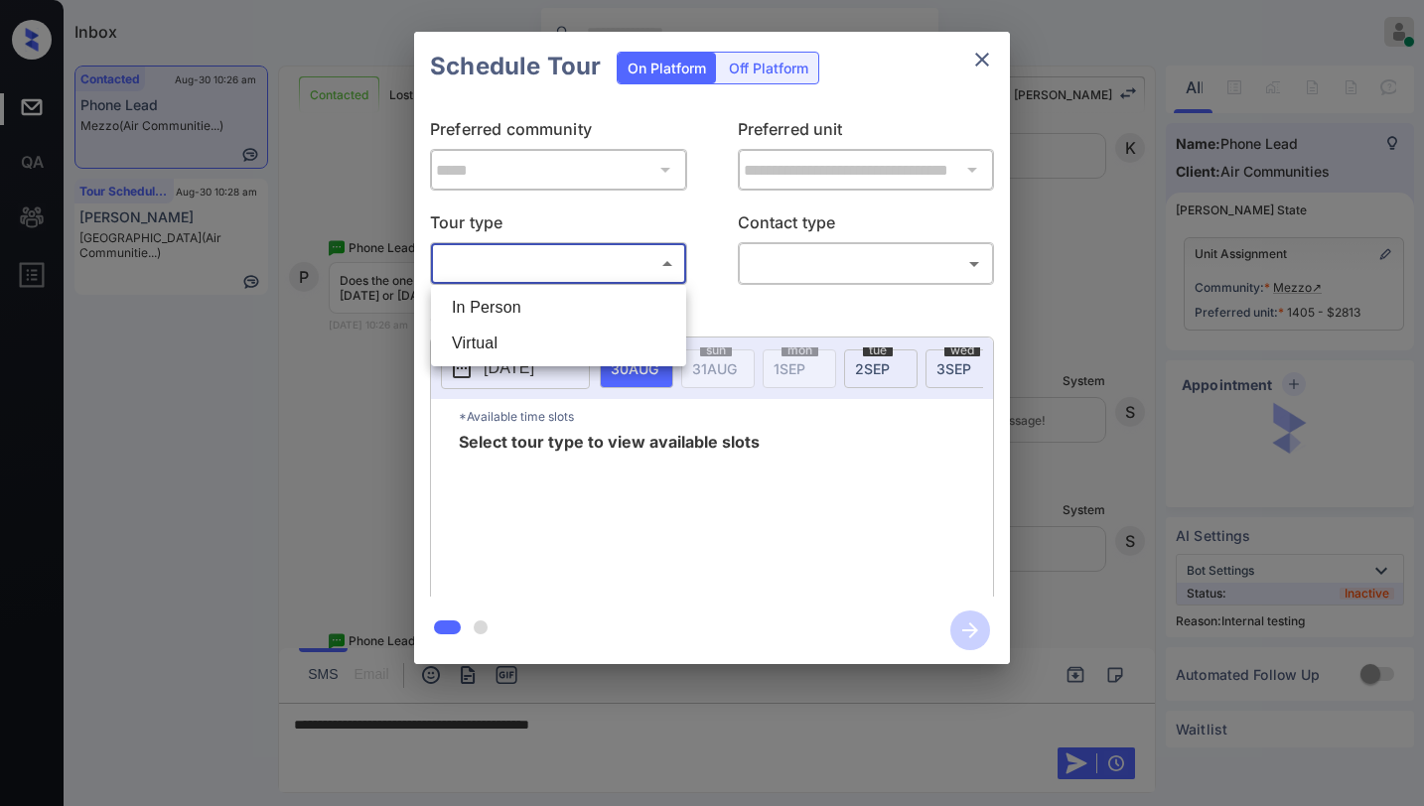
click at [619, 257] on body "Inbox Paolo Gabriel Online Set yourself offline Set yourself on break Profile S…" at bounding box center [712, 403] width 1424 height 806
click at [567, 301] on li "In Person" at bounding box center [558, 308] width 245 height 36
type input "********"
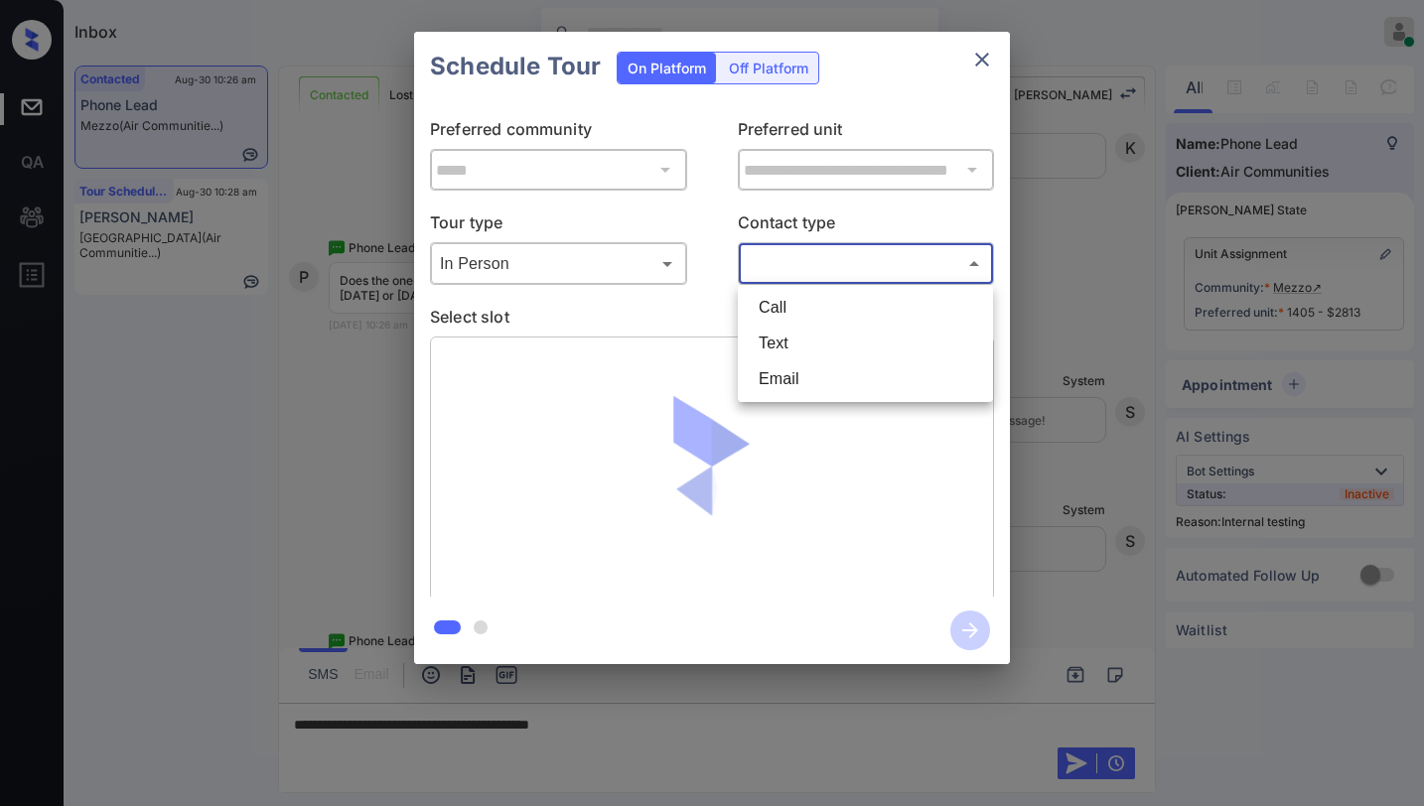
click at [833, 254] on body "Inbox Paolo Gabriel Online Set yourself offline Set yourself on break Profile S…" at bounding box center [712, 403] width 1424 height 806
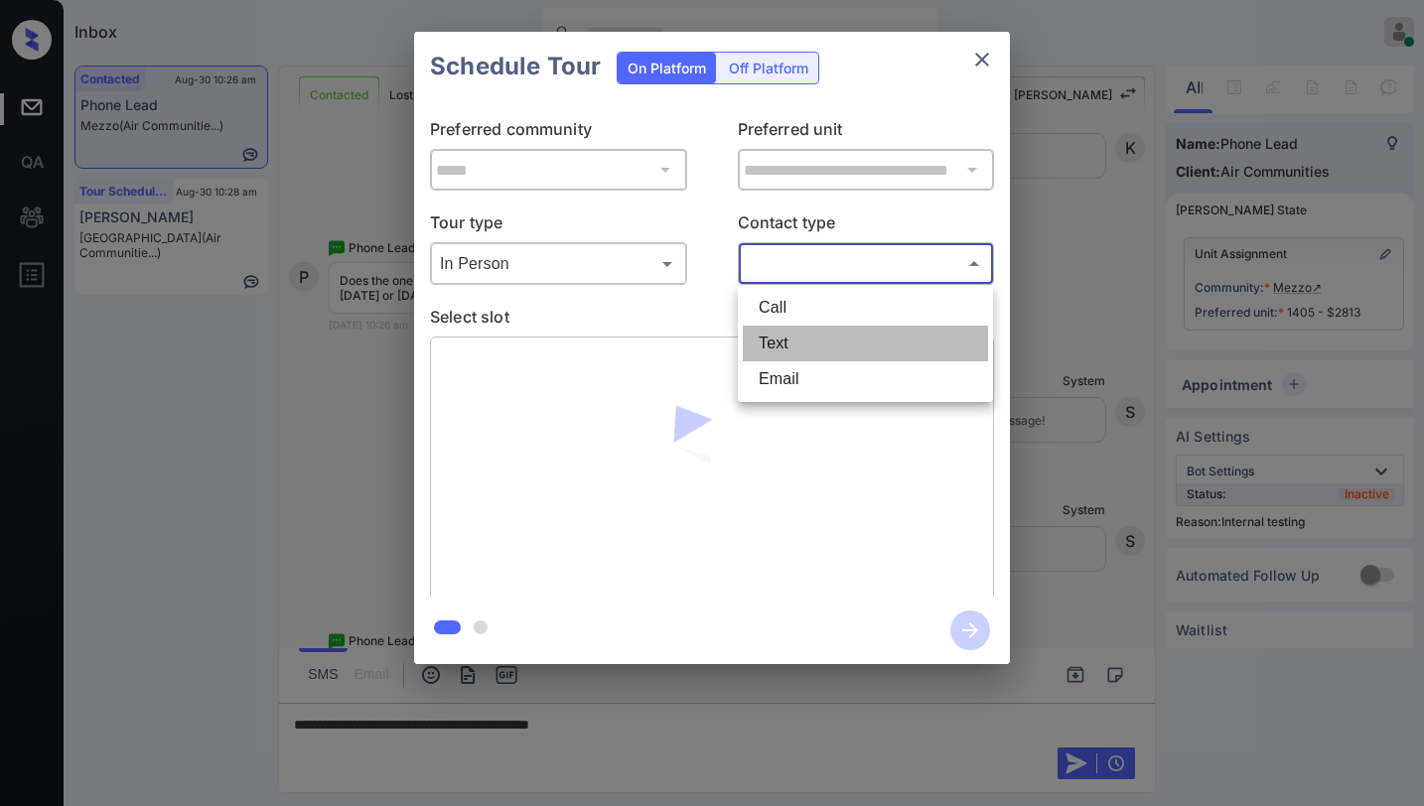
click at [811, 331] on li "Text" at bounding box center [865, 344] width 245 height 36
type input "****"
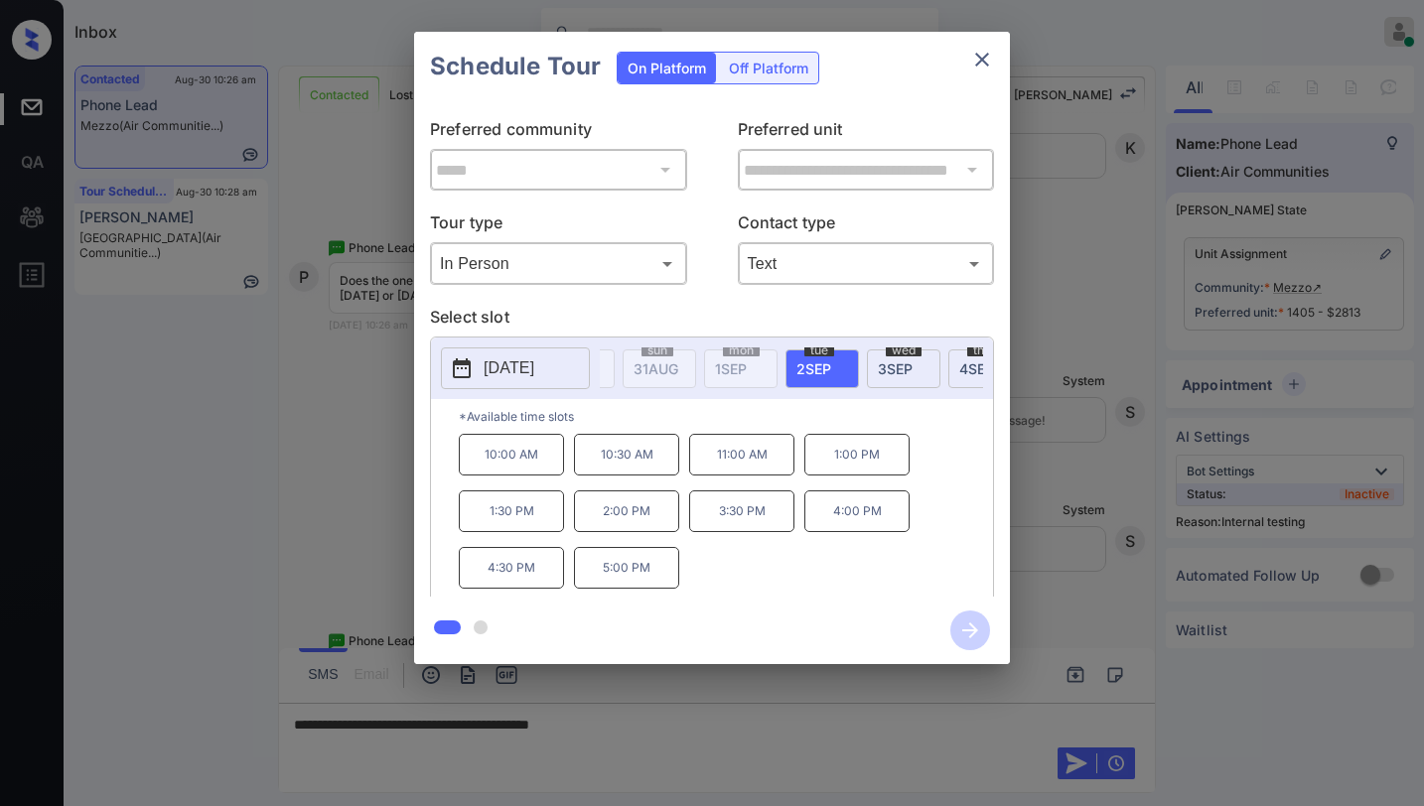
scroll to position [0, 0]
click at [984, 66] on icon "close" at bounding box center [982, 60] width 24 height 24
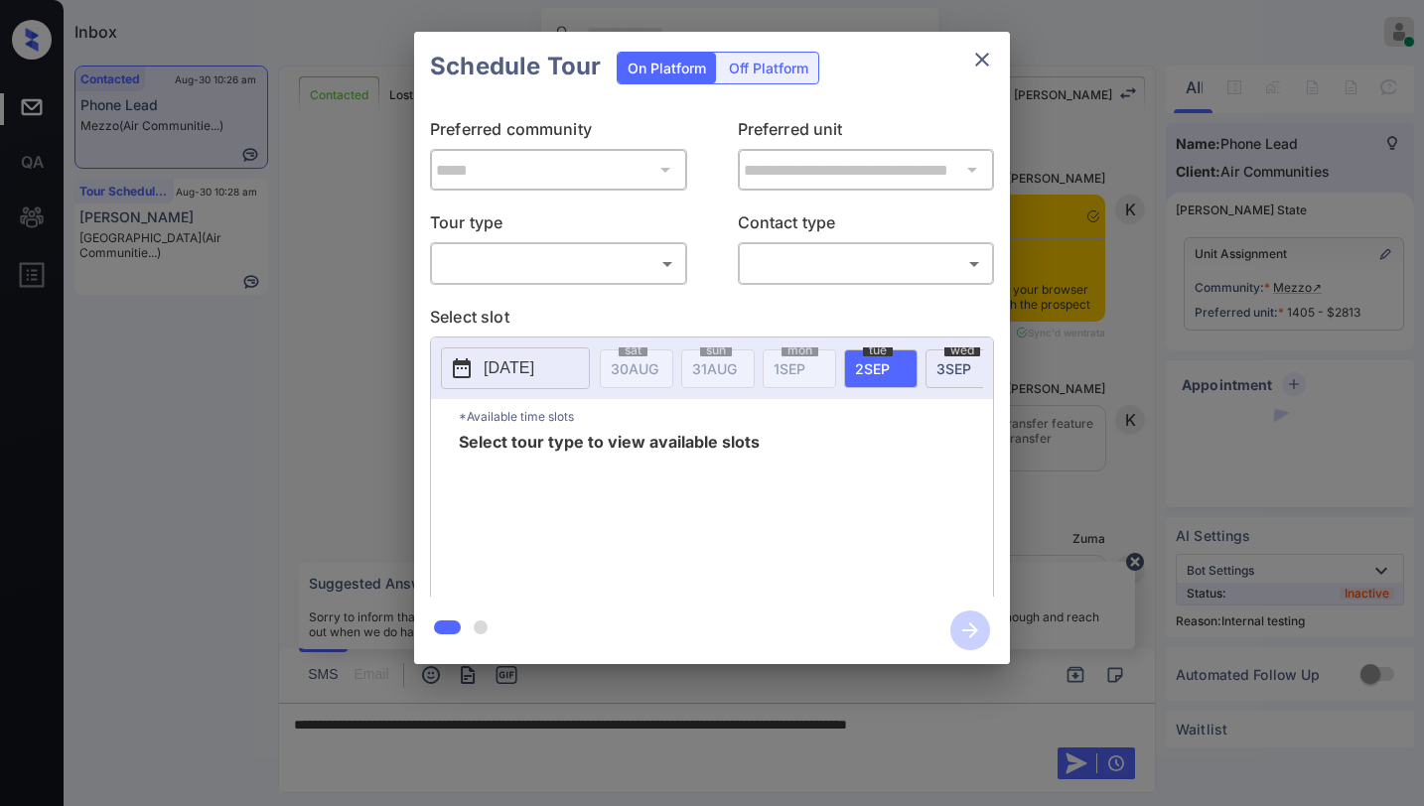
scroll to position [4354, 0]
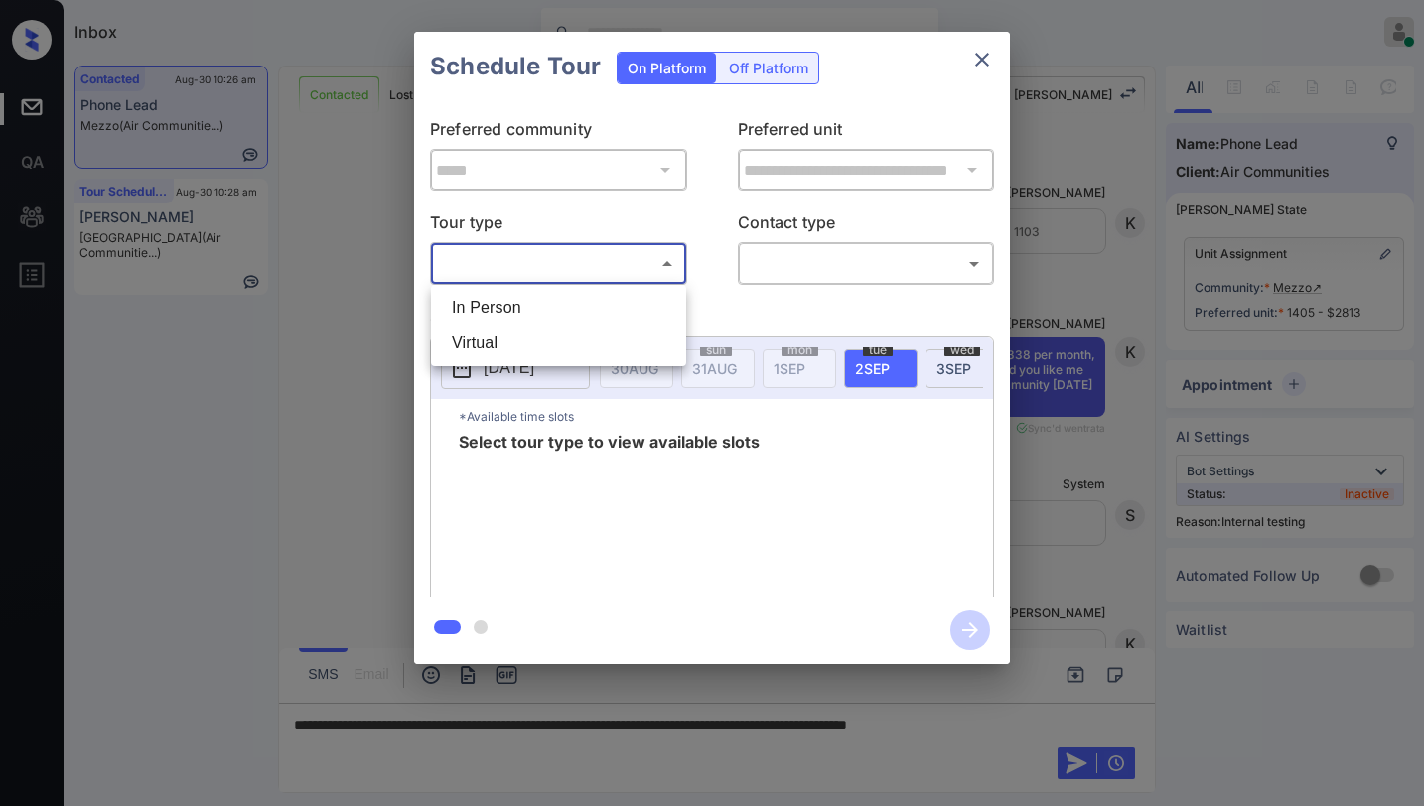
click at [551, 262] on body "Inbox Paolo Gabriel Online Set yourself offline Set yourself on break Profile S…" at bounding box center [712, 403] width 1424 height 806
click at [543, 308] on li "In Person" at bounding box center [558, 308] width 245 height 36
type input "********"
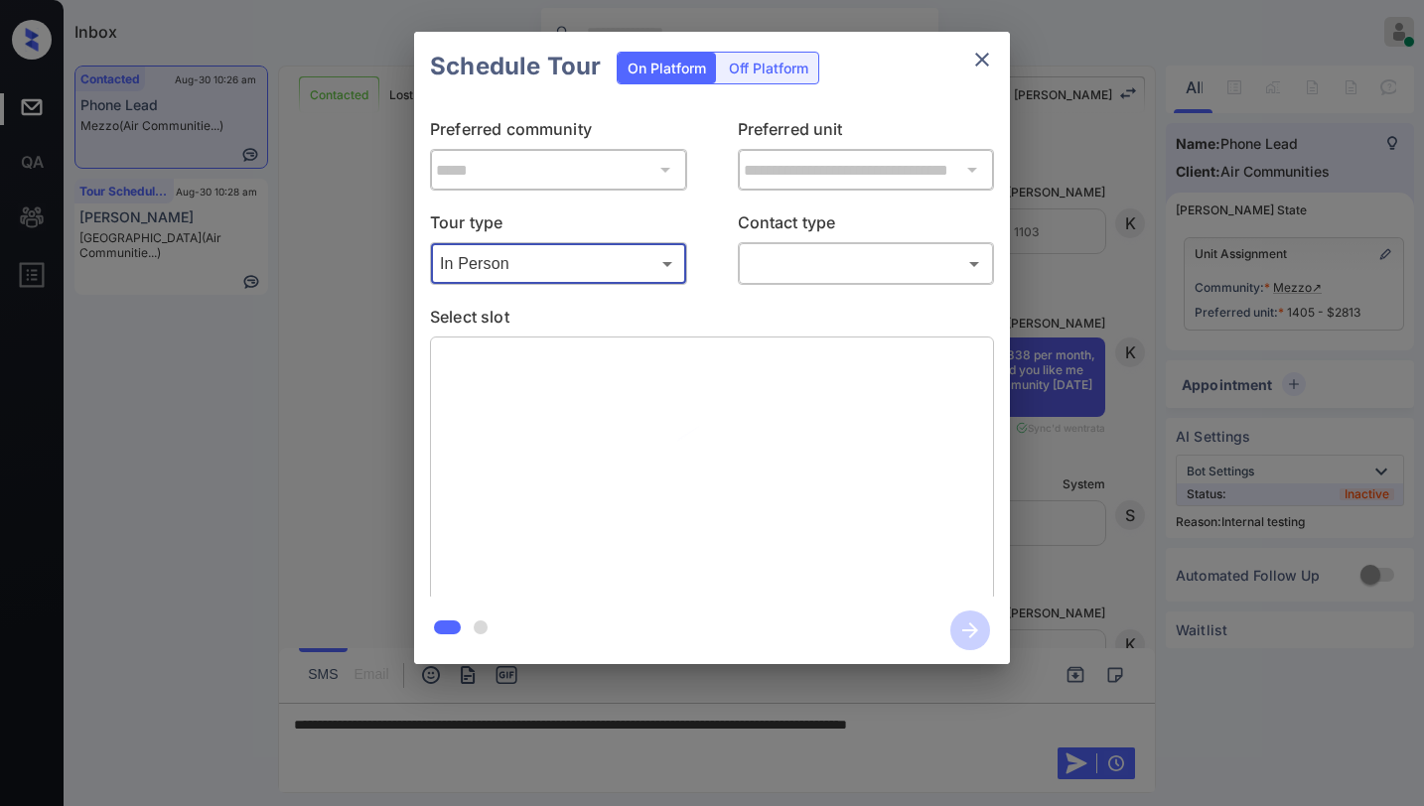
click at [855, 278] on body "Inbox Paolo Gabriel Online Set yourself offline Set yourself on break Profile S…" at bounding box center [712, 403] width 1424 height 806
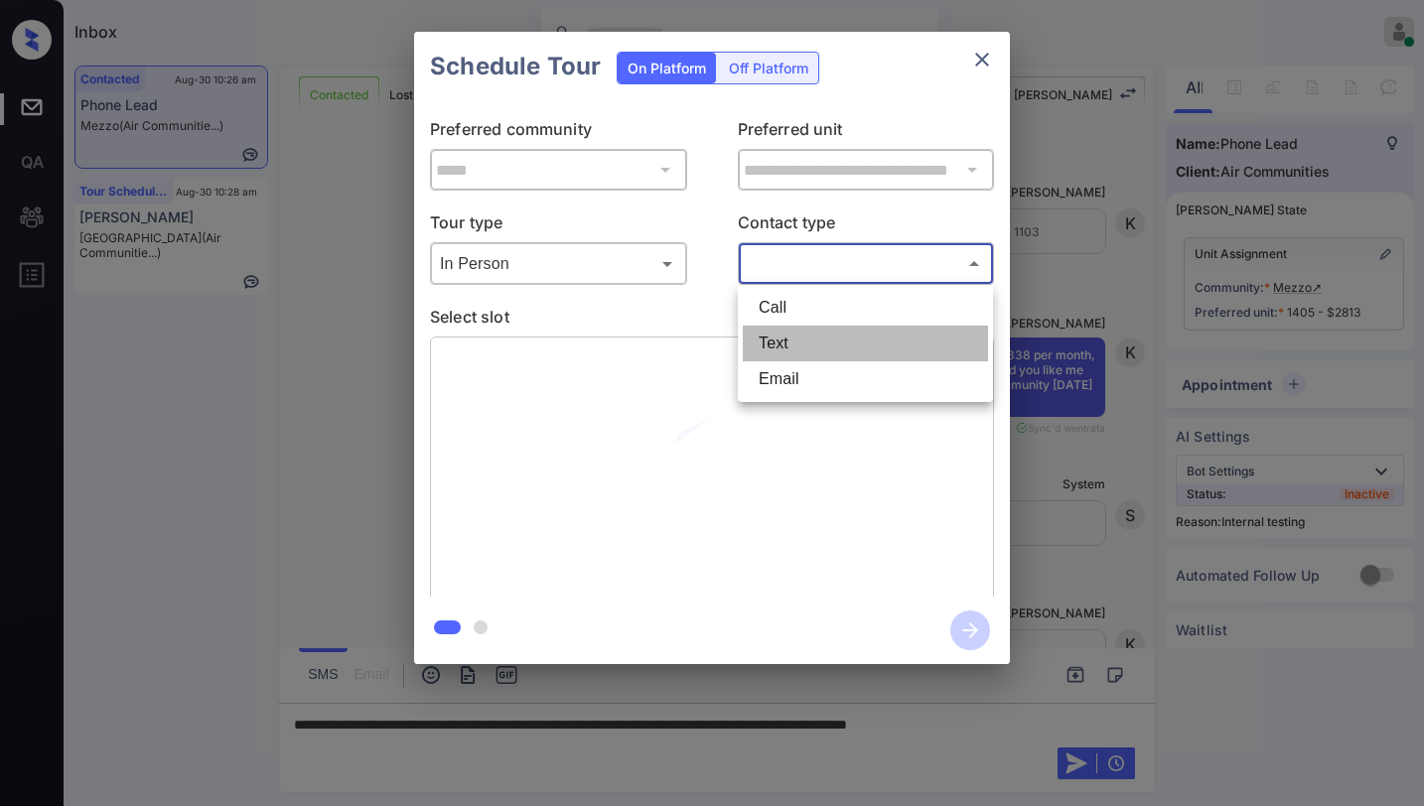
click at [815, 335] on li "Text" at bounding box center [865, 344] width 245 height 36
type input "****"
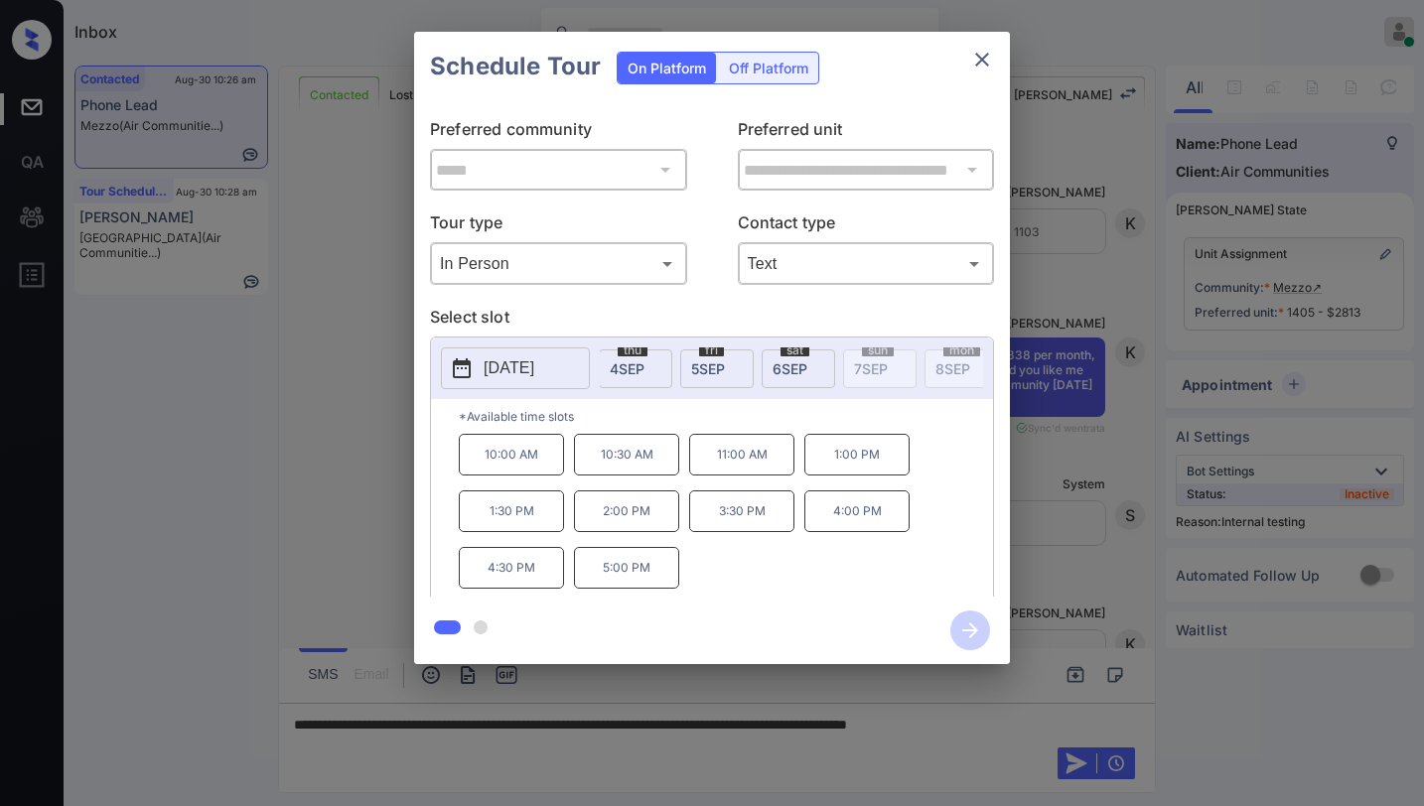
scroll to position [0, 0]
click at [986, 63] on icon "close" at bounding box center [982, 60] width 24 height 24
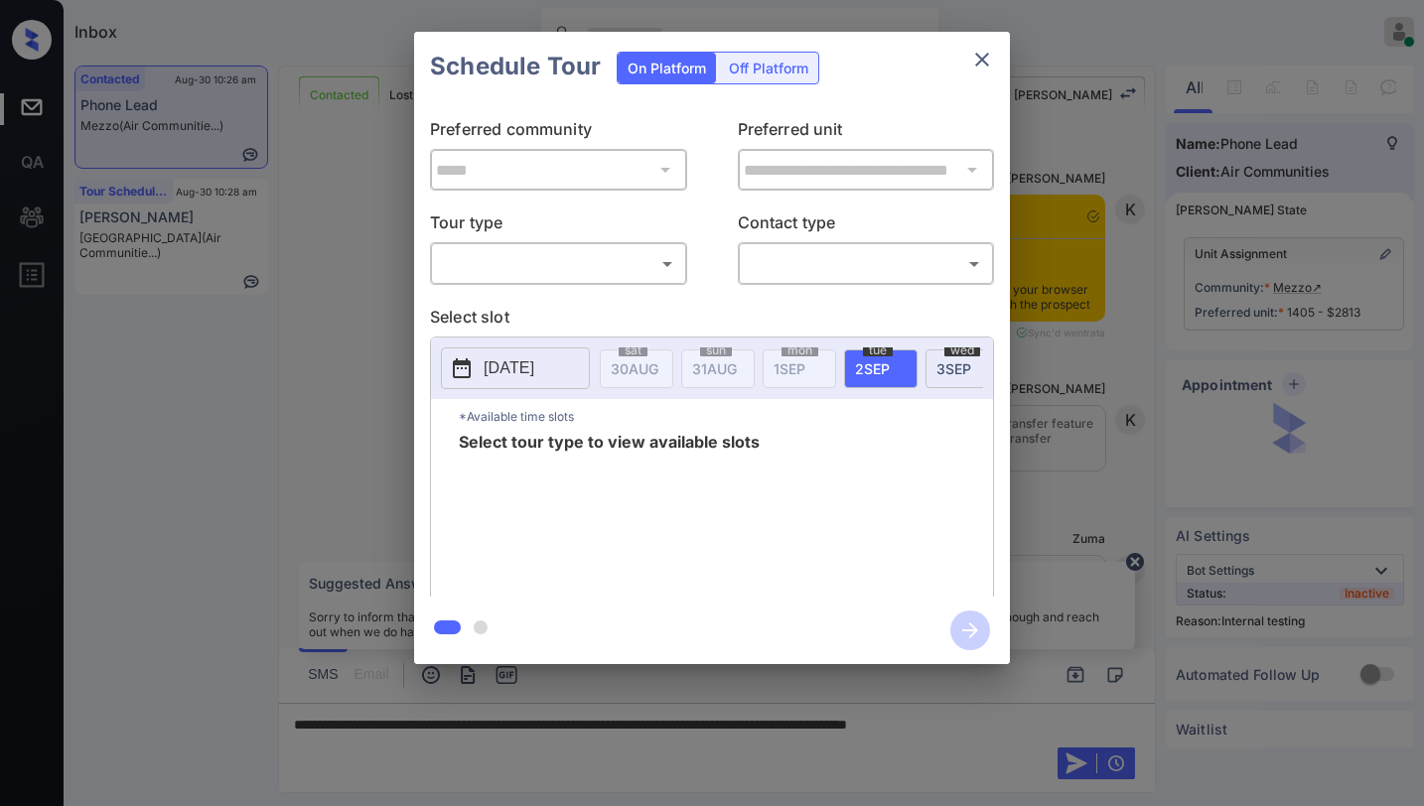
scroll to position [4354, 0]
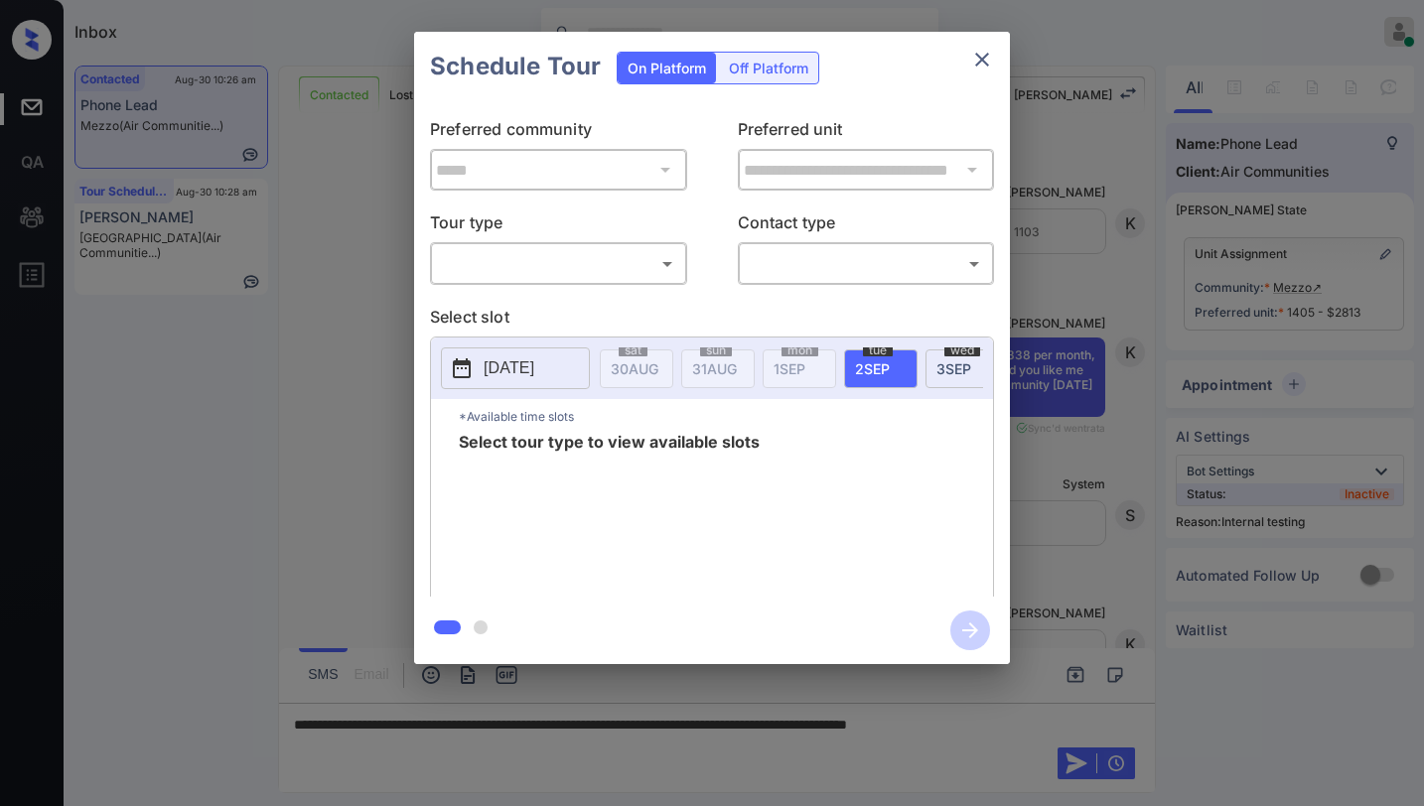
click at [641, 262] on body "Inbox Paolo Gabriel Online Set yourself offline Set yourself on break Profile S…" at bounding box center [712, 403] width 1424 height 806
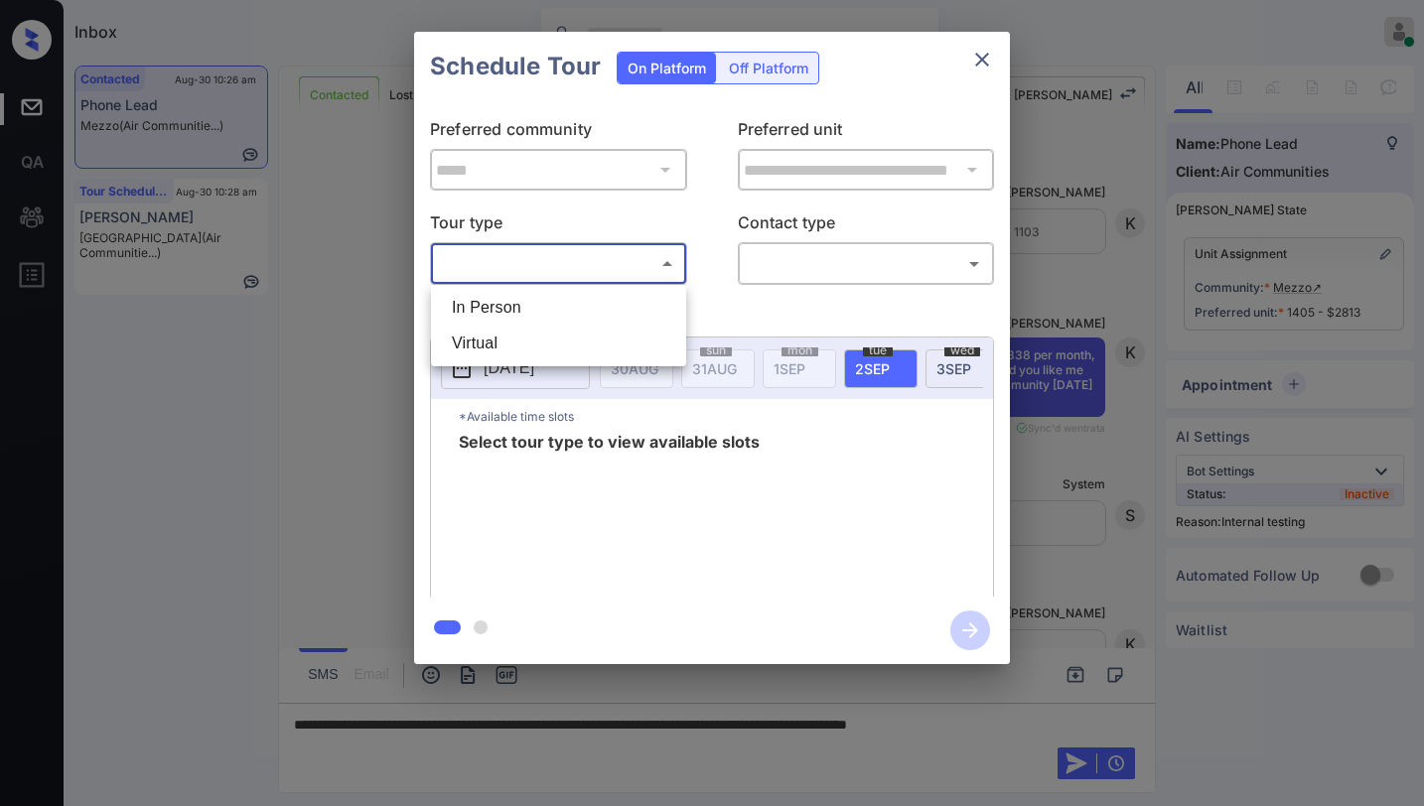
click at [598, 297] on li "In Person" at bounding box center [558, 308] width 245 height 36
type input "********"
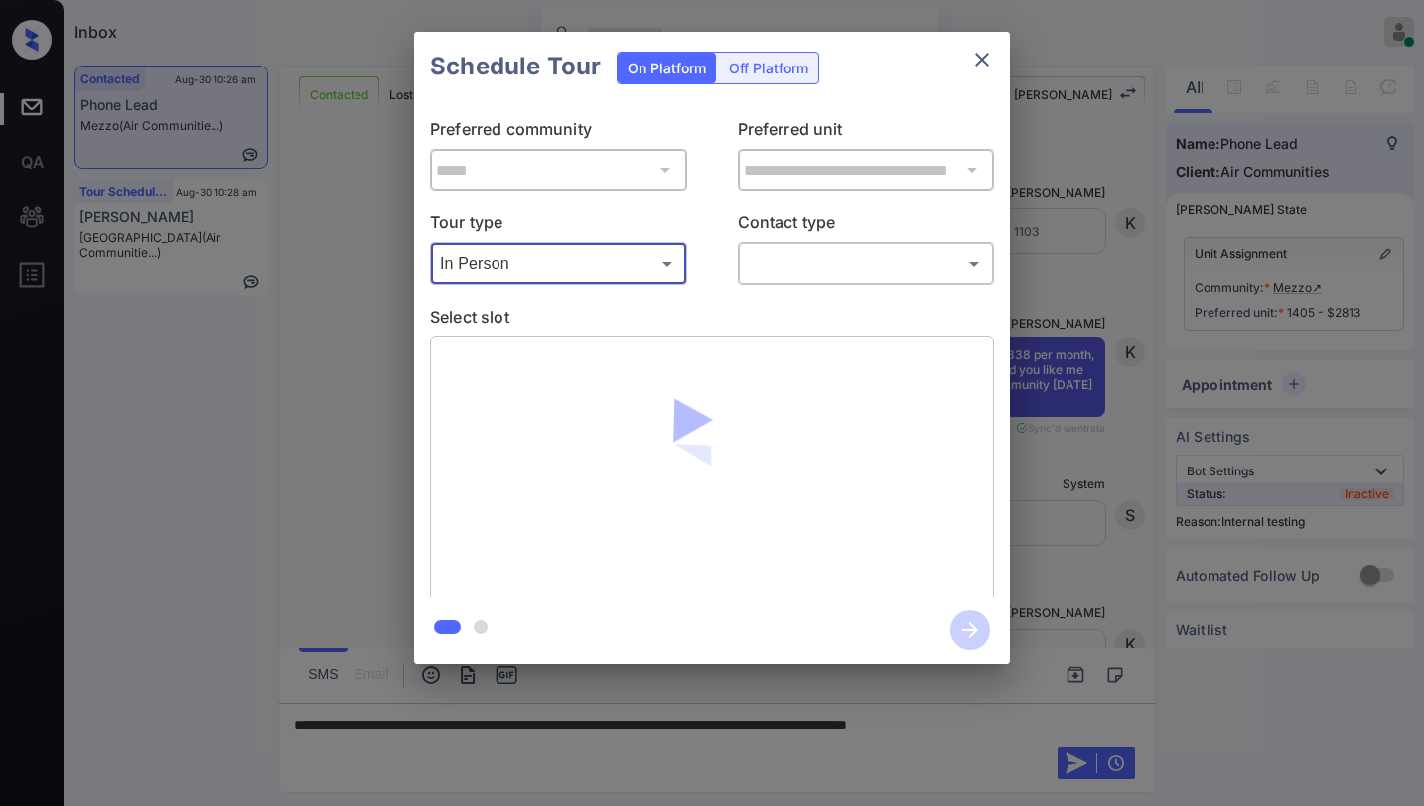
click at [782, 264] on body "Inbox Paolo Gabriel Online Set yourself offline Set yourself on break Profile S…" at bounding box center [712, 403] width 1424 height 806
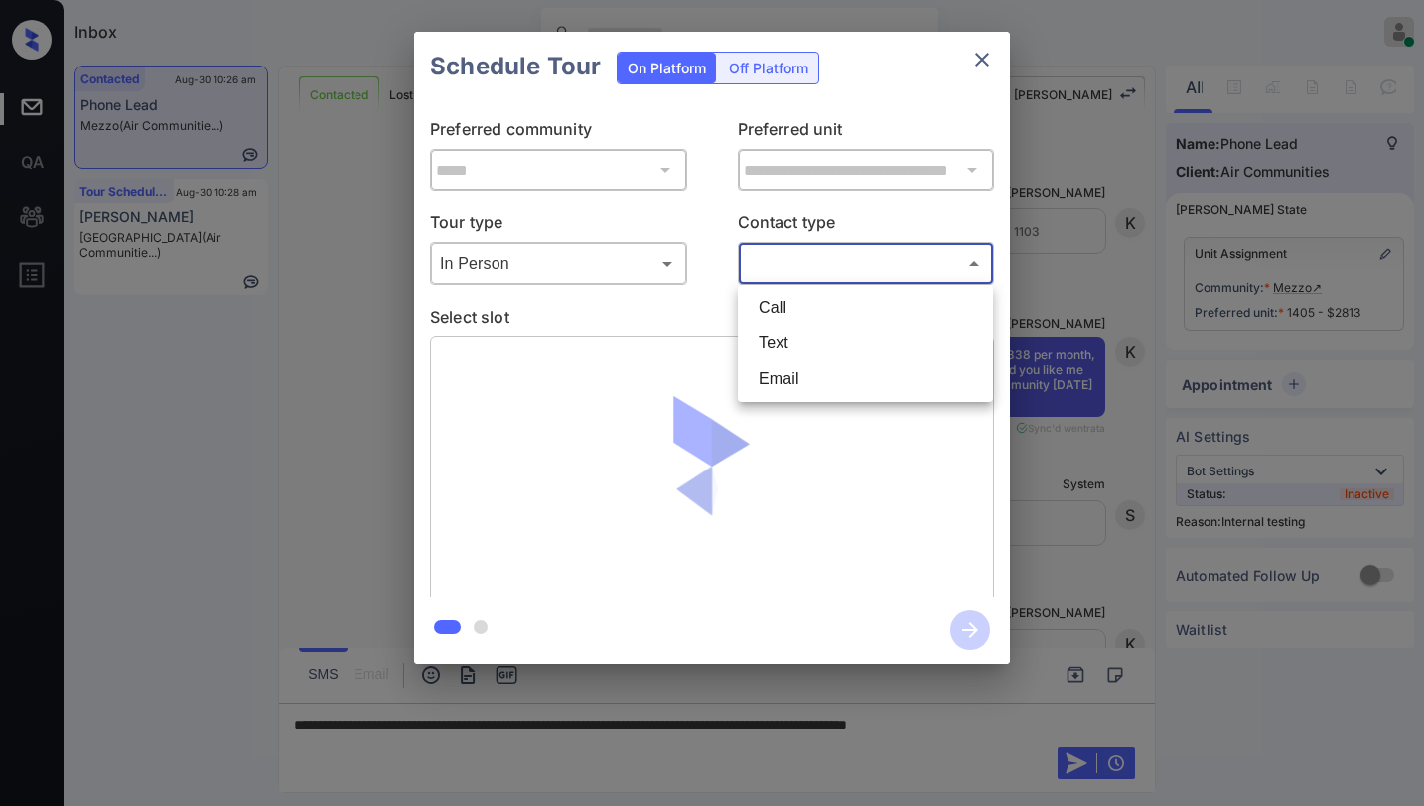
click at [781, 342] on li "Text" at bounding box center [865, 344] width 245 height 36
type input "****"
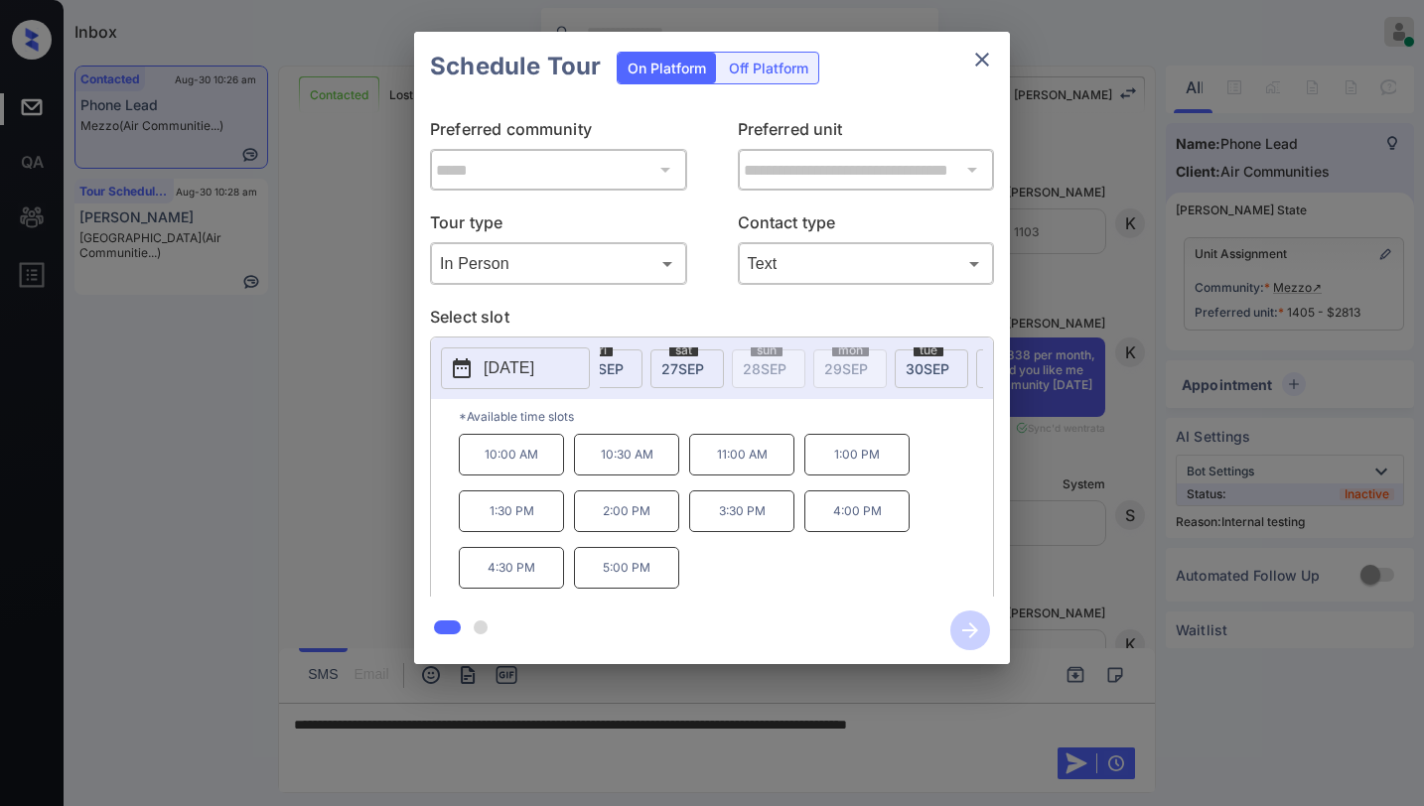
scroll to position [0, 2288]
click at [991, 59] on icon "close" at bounding box center [982, 60] width 24 height 24
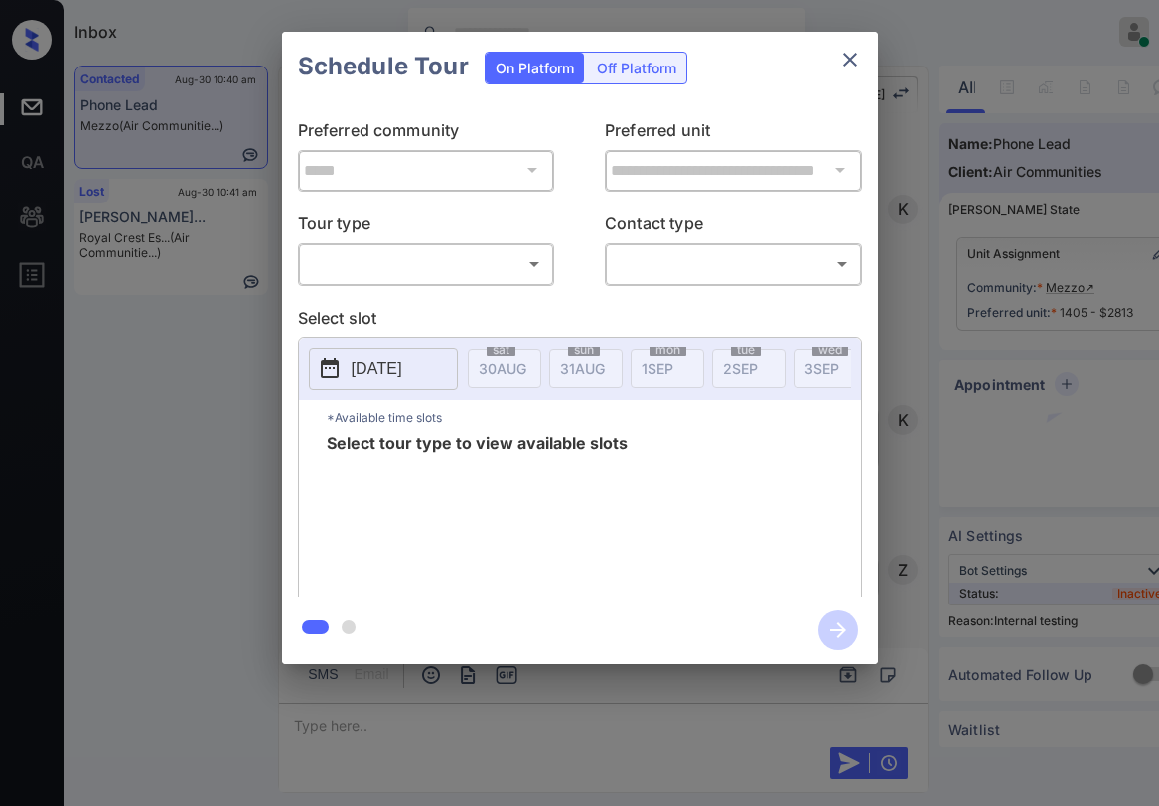
scroll to position [6032, 0]
click at [468, 260] on body "Inbox [PERSON_NAME] Online Set yourself offline Set yourself on break Profile S…" at bounding box center [579, 403] width 1159 height 806
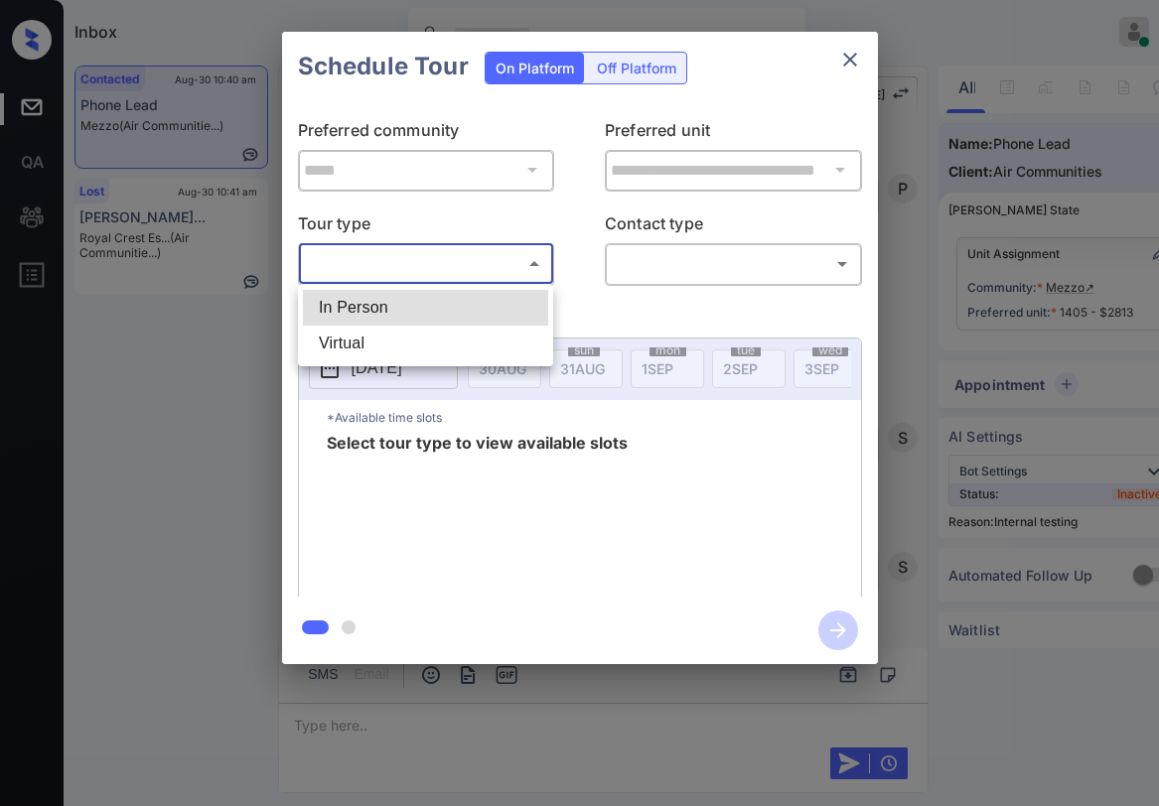
click at [445, 301] on li "In Person" at bounding box center [425, 308] width 245 height 36
type input "********"
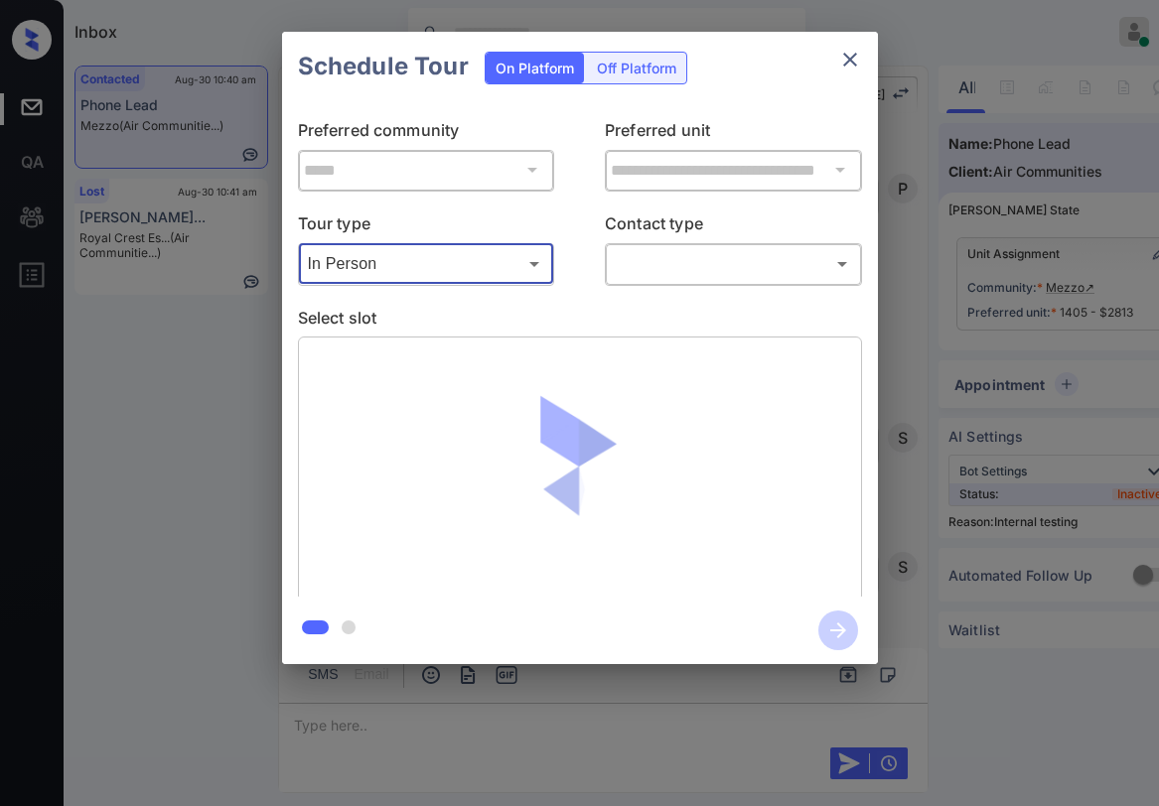
click at [676, 268] on body "Inbox [PERSON_NAME] Online Set yourself offline Set yourself on break Profile S…" at bounding box center [579, 403] width 1159 height 806
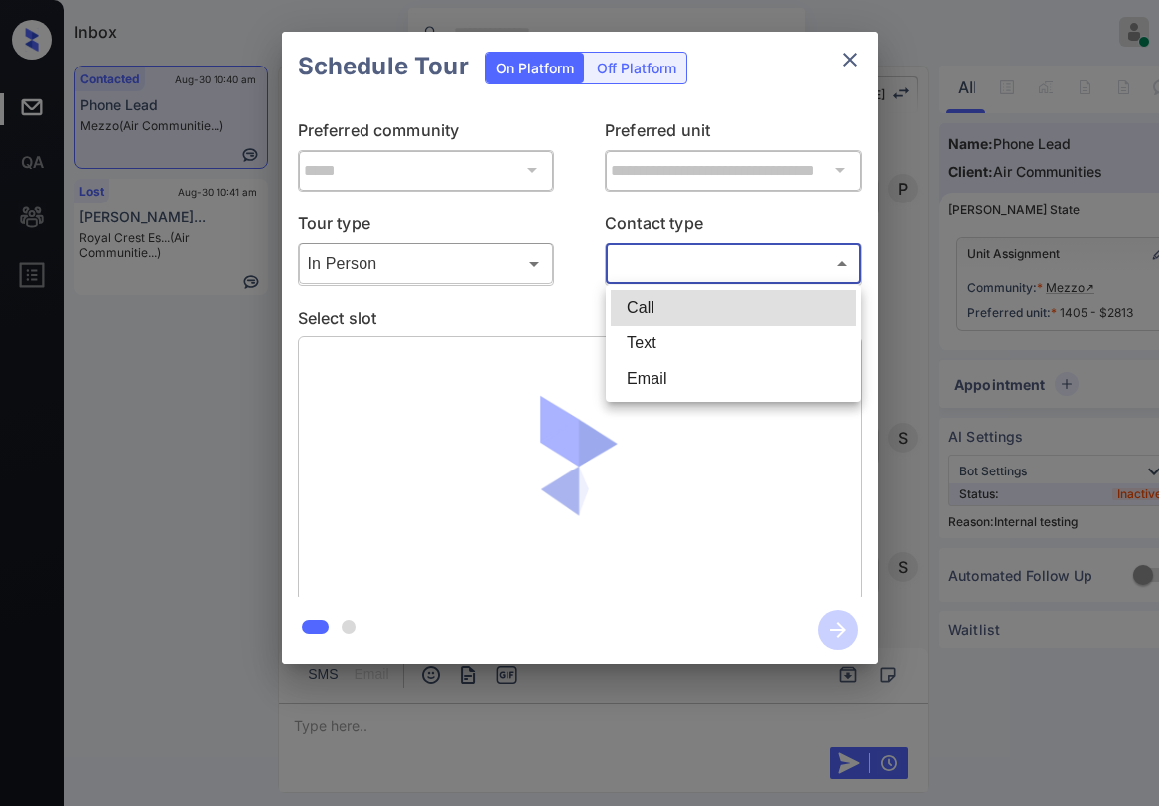
click at [672, 342] on li "Text" at bounding box center [733, 344] width 245 height 36
type input "****"
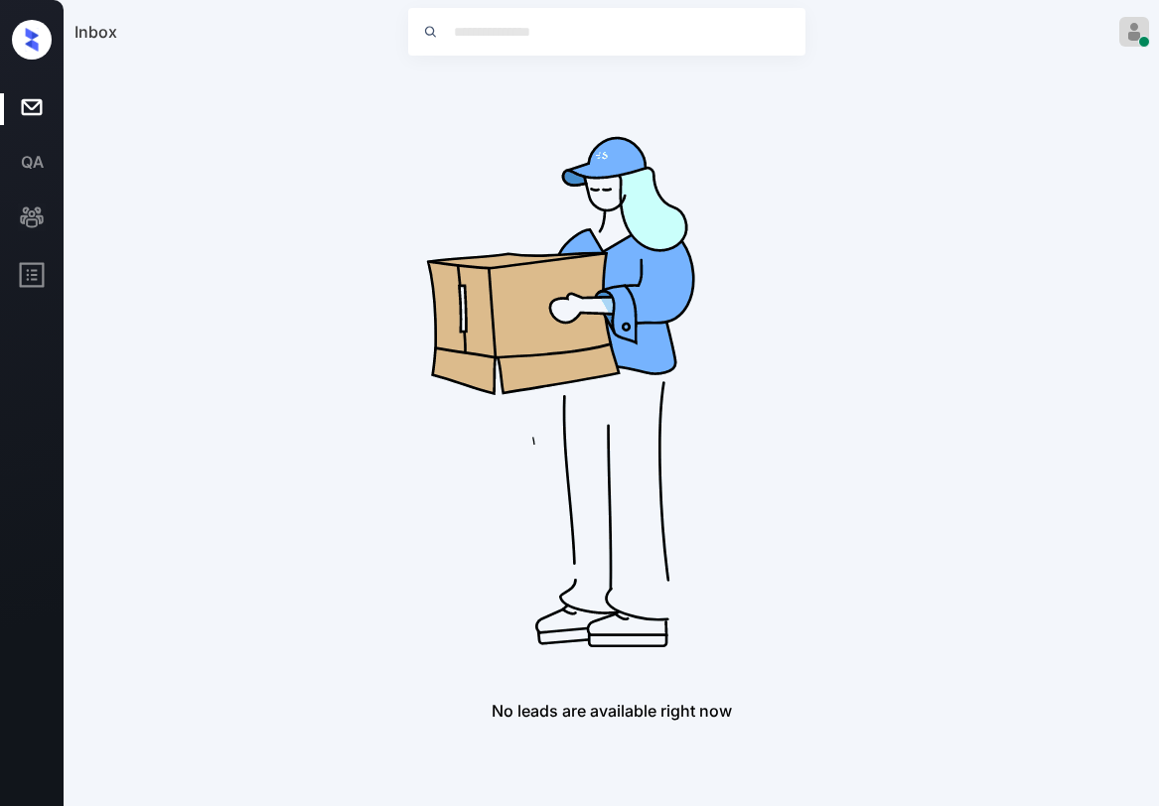
click at [234, 142] on div "No leads are available right now" at bounding box center [611, 393] width 1075 height 655
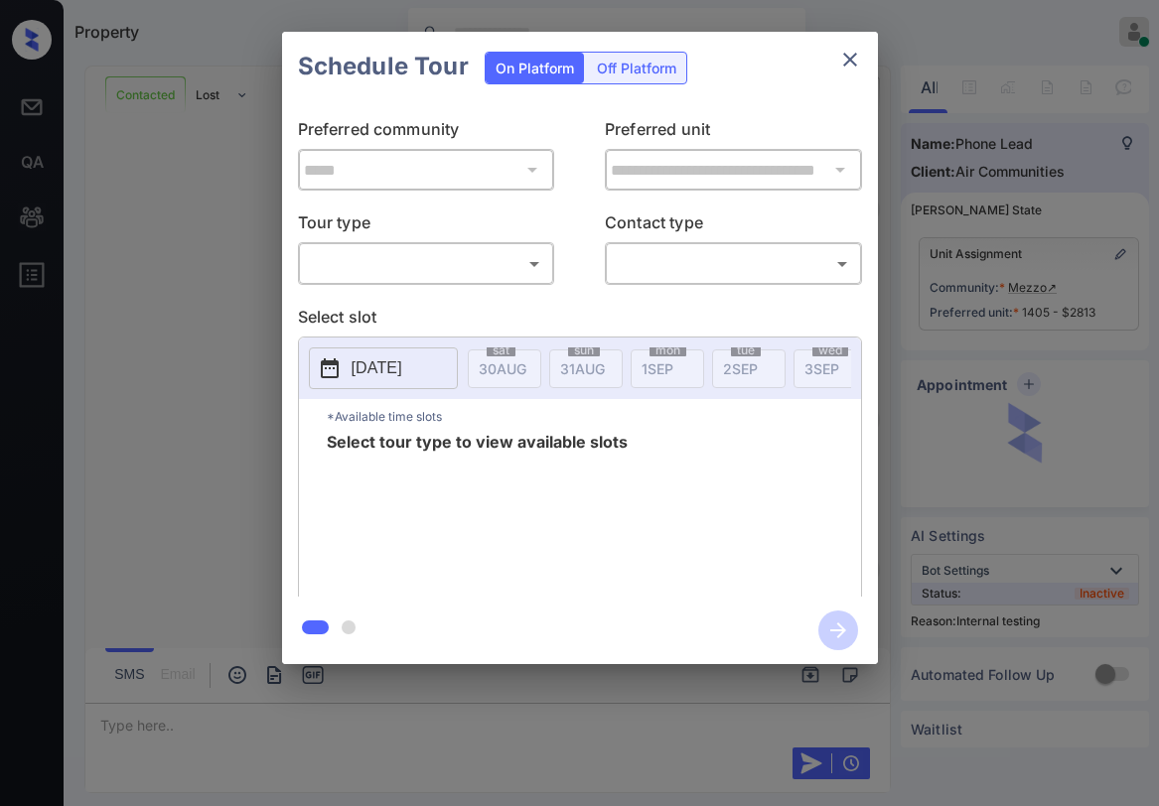
scroll to position [5734, 0]
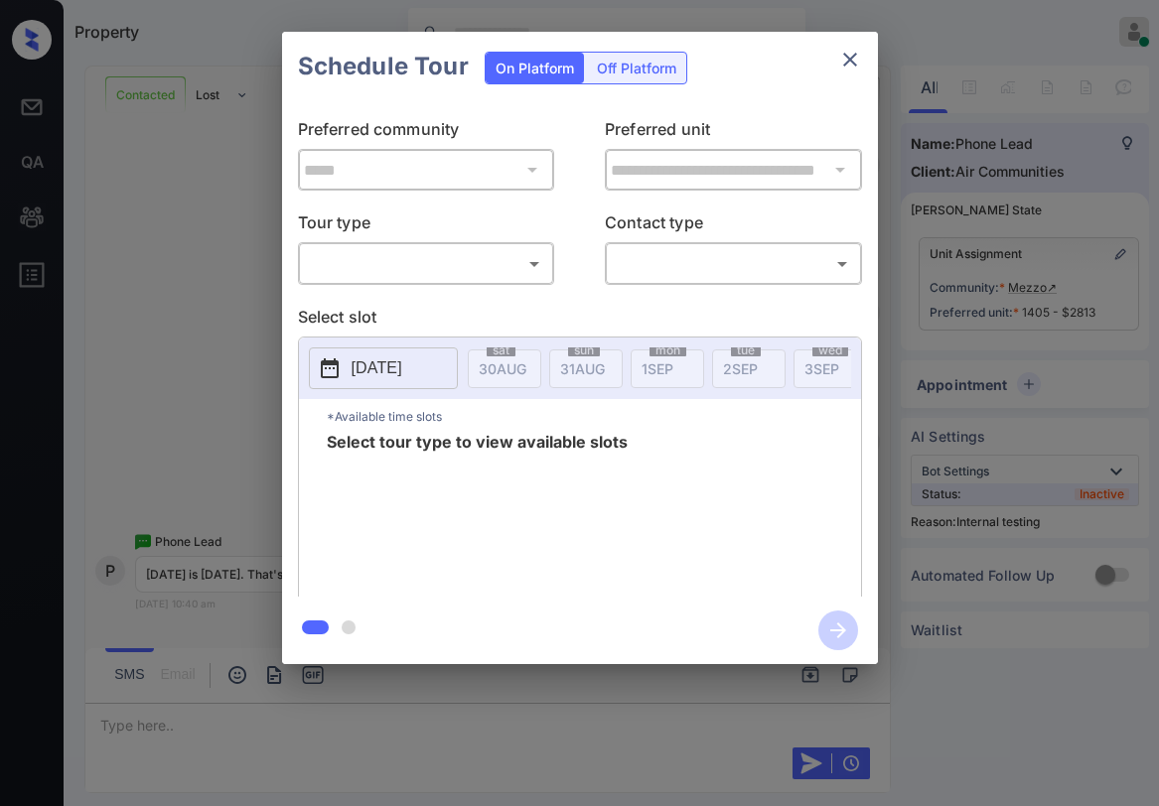
click at [405, 258] on body "Property Paolo Gabriel Online Set yourself offline Set yourself on break Profil…" at bounding box center [579, 403] width 1159 height 806
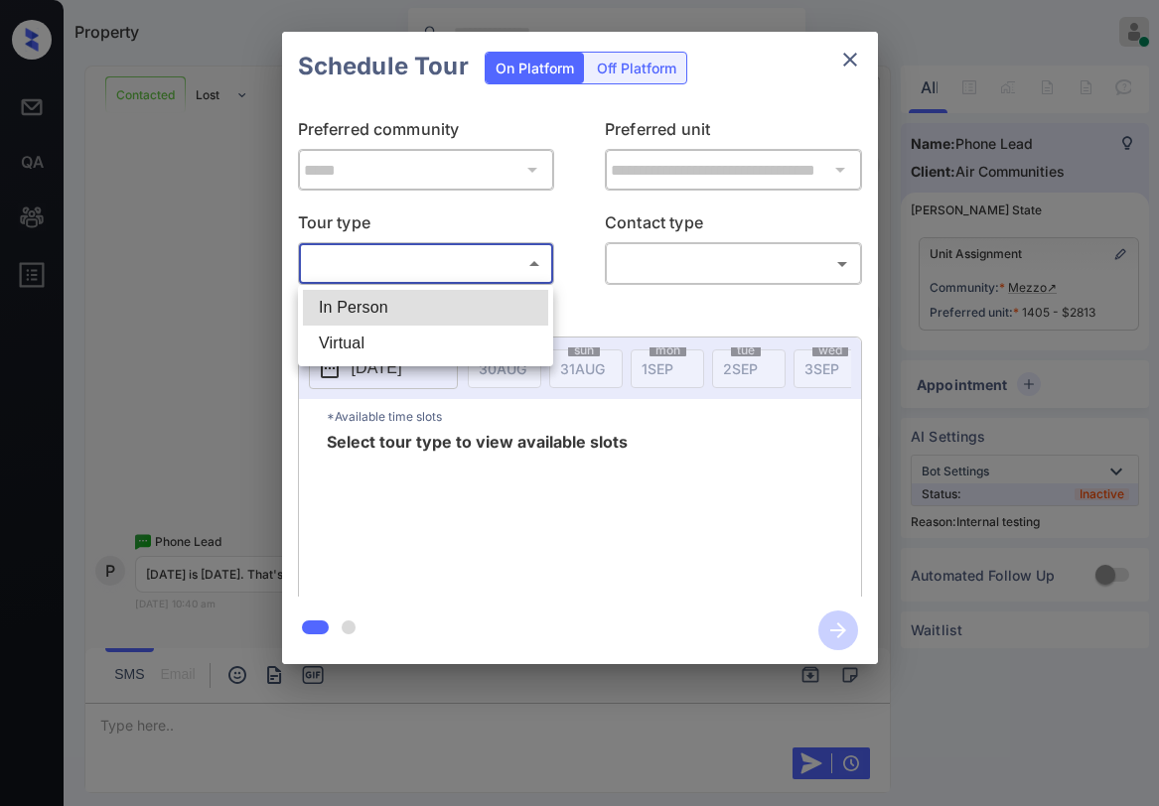
click at [413, 293] on li "In Person" at bounding box center [425, 308] width 245 height 36
type input "********"
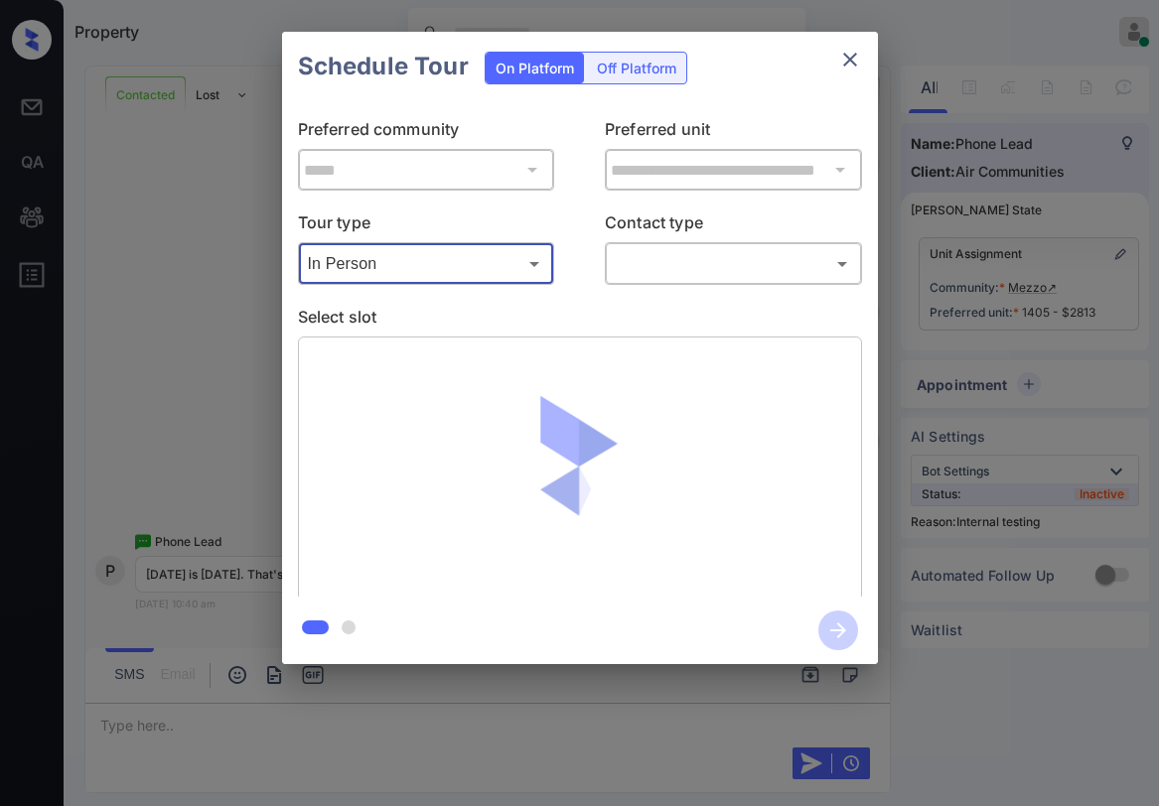
click at [683, 269] on body "Property Paolo Gabriel Online Set yourself offline Set yourself on break Profil…" at bounding box center [579, 403] width 1159 height 806
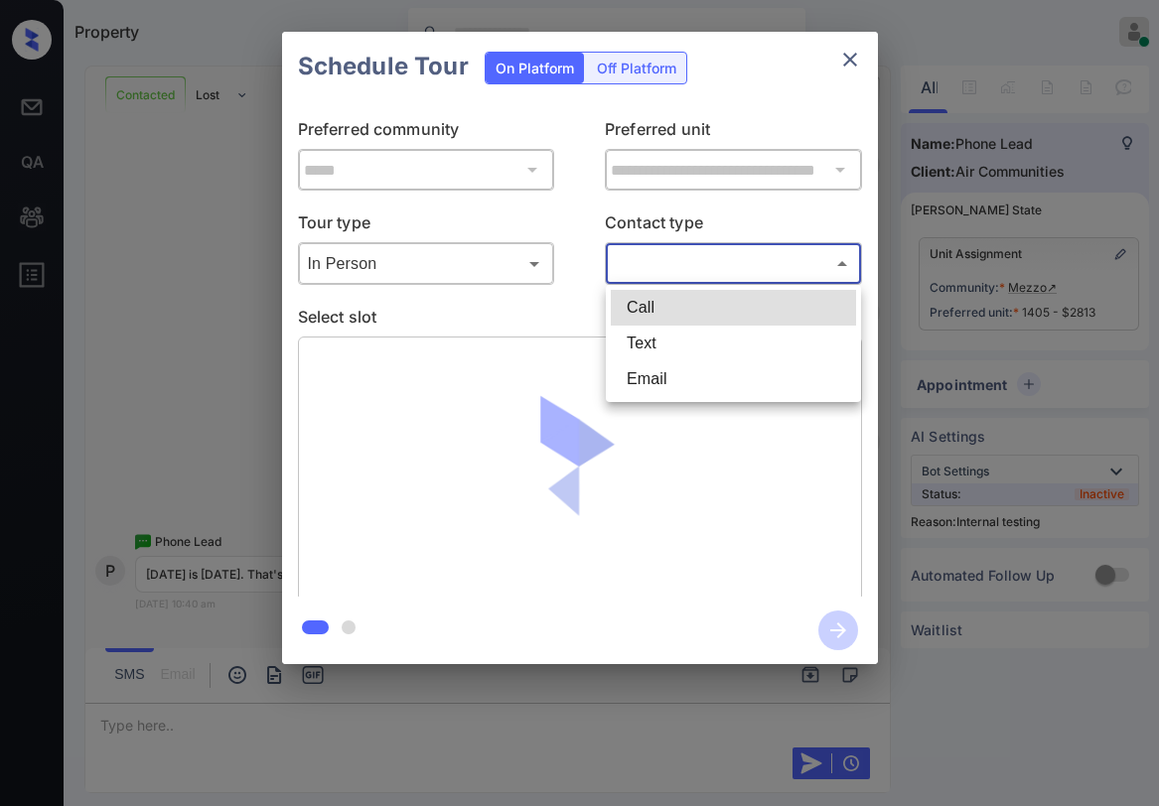
click at [639, 342] on li "Text" at bounding box center [733, 344] width 245 height 36
type input "****"
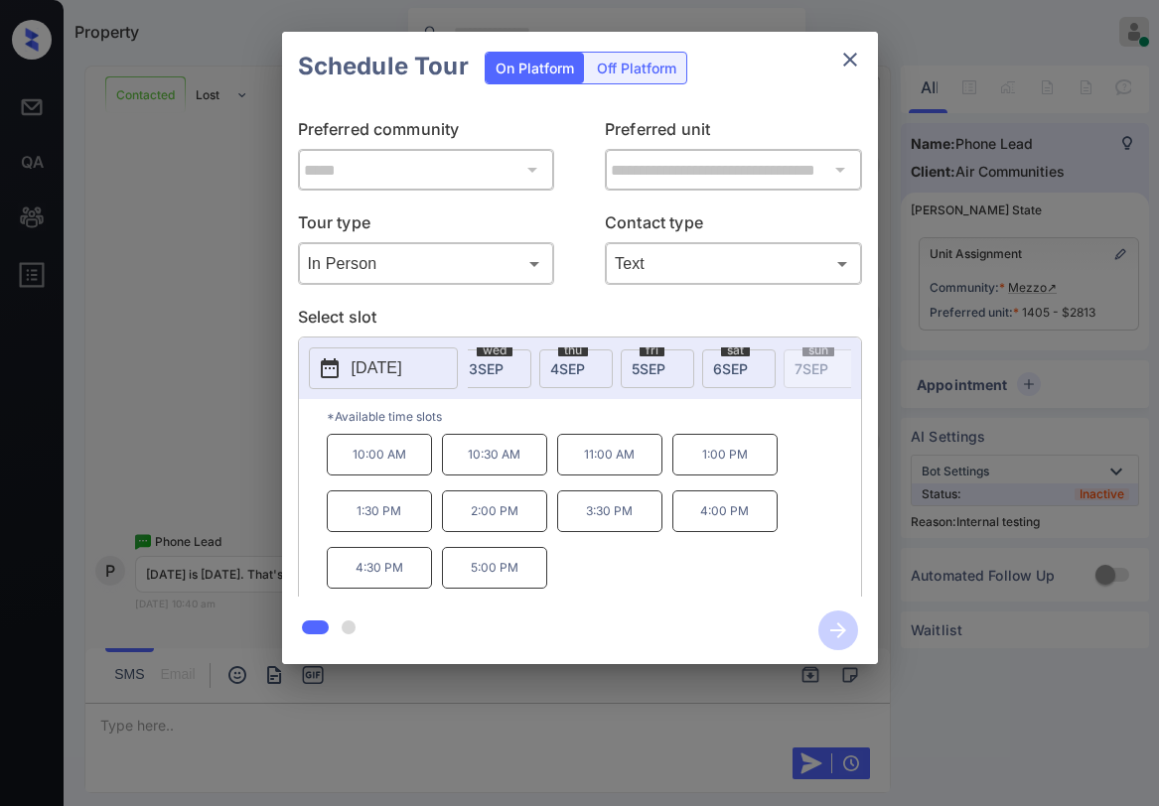
scroll to position [0, 393]
click at [133, 371] on span "6 SEP" at bounding box center [109, 368] width 48 height 17
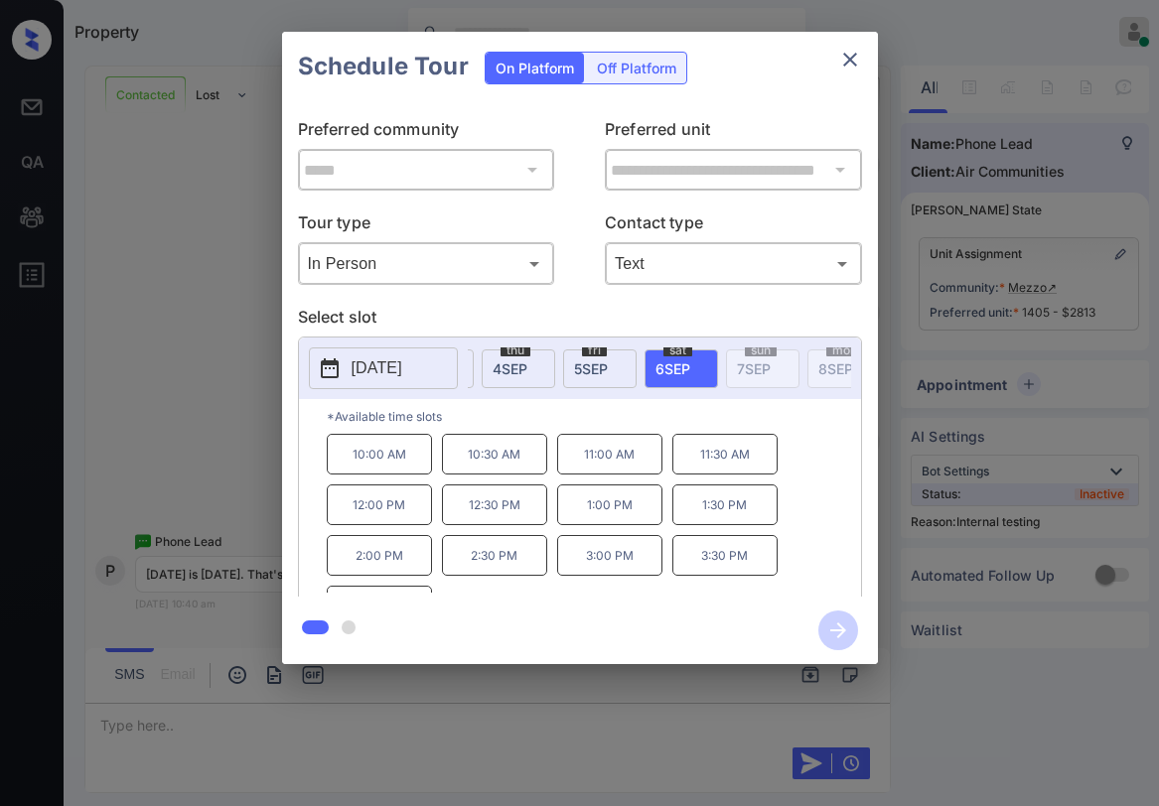
click at [856, 59] on icon "close" at bounding box center [850, 60] width 24 height 24
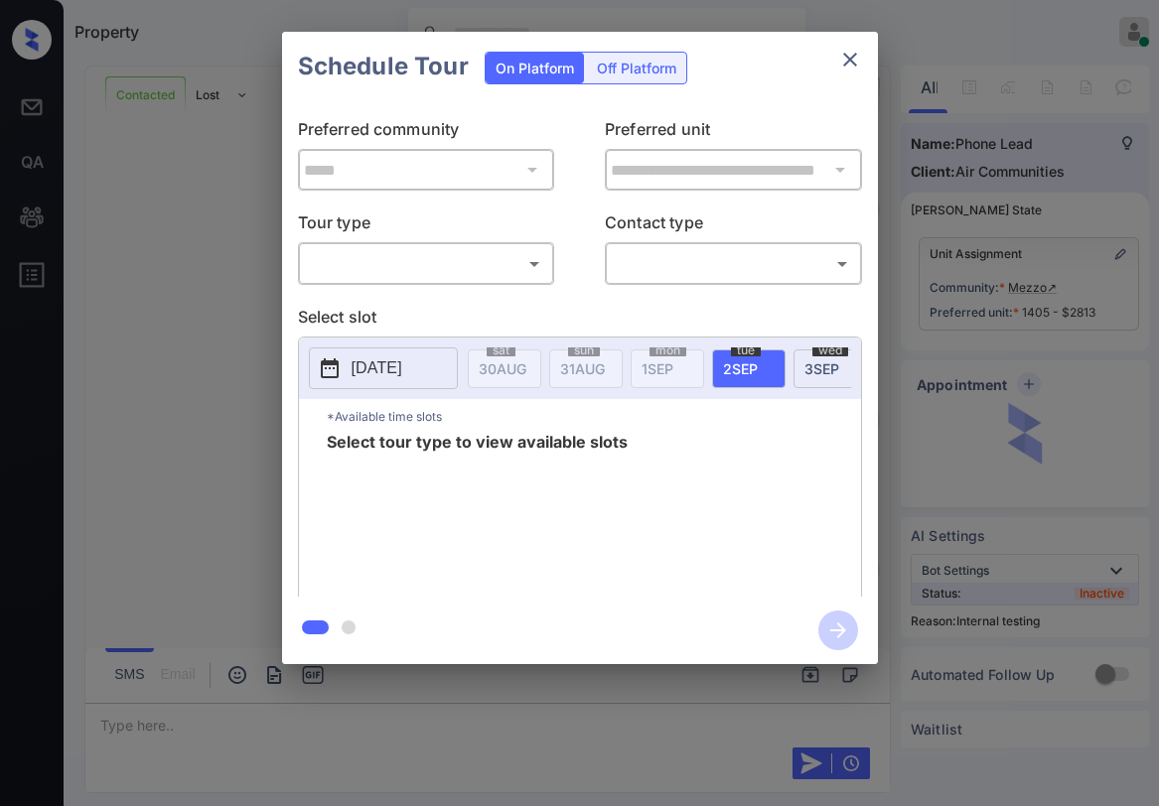
scroll to position [6032, 0]
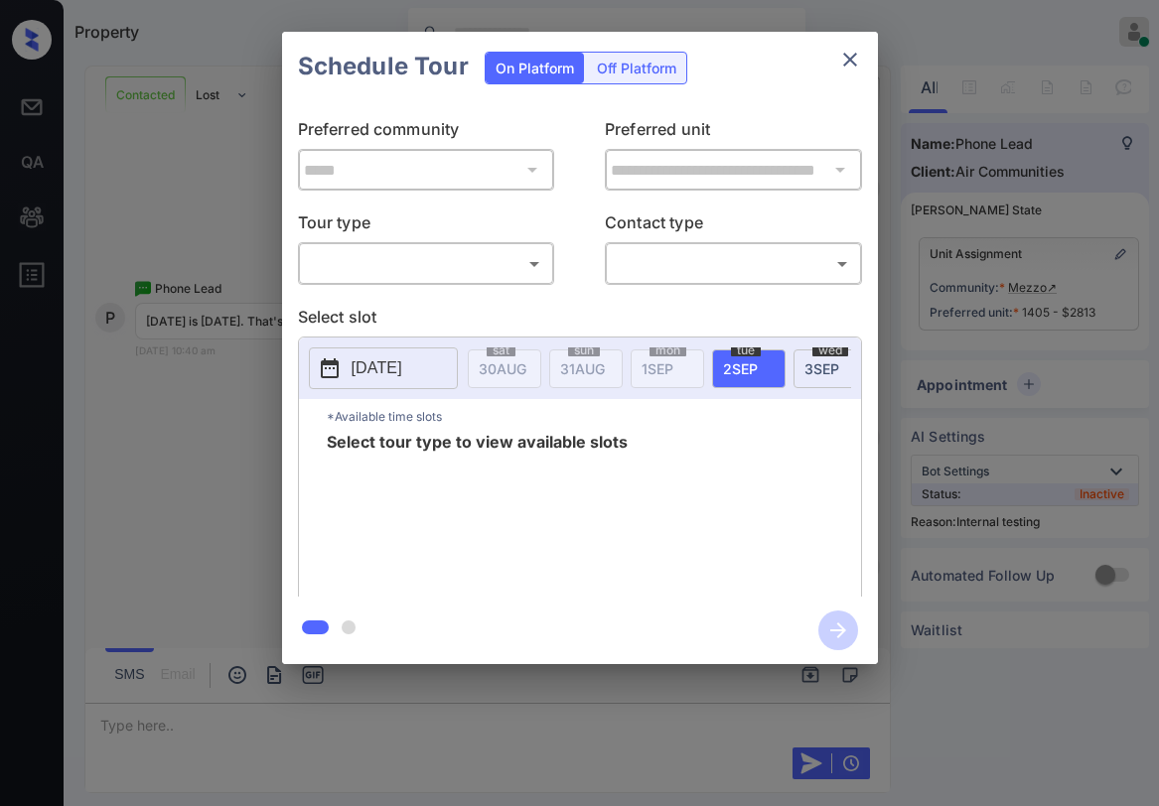
click at [441, 266] on body "Property Paolo Gabriel Online Set yourself offline Set yourself on break Profil…" at bounding box center [579, 403] width 1159 height 806
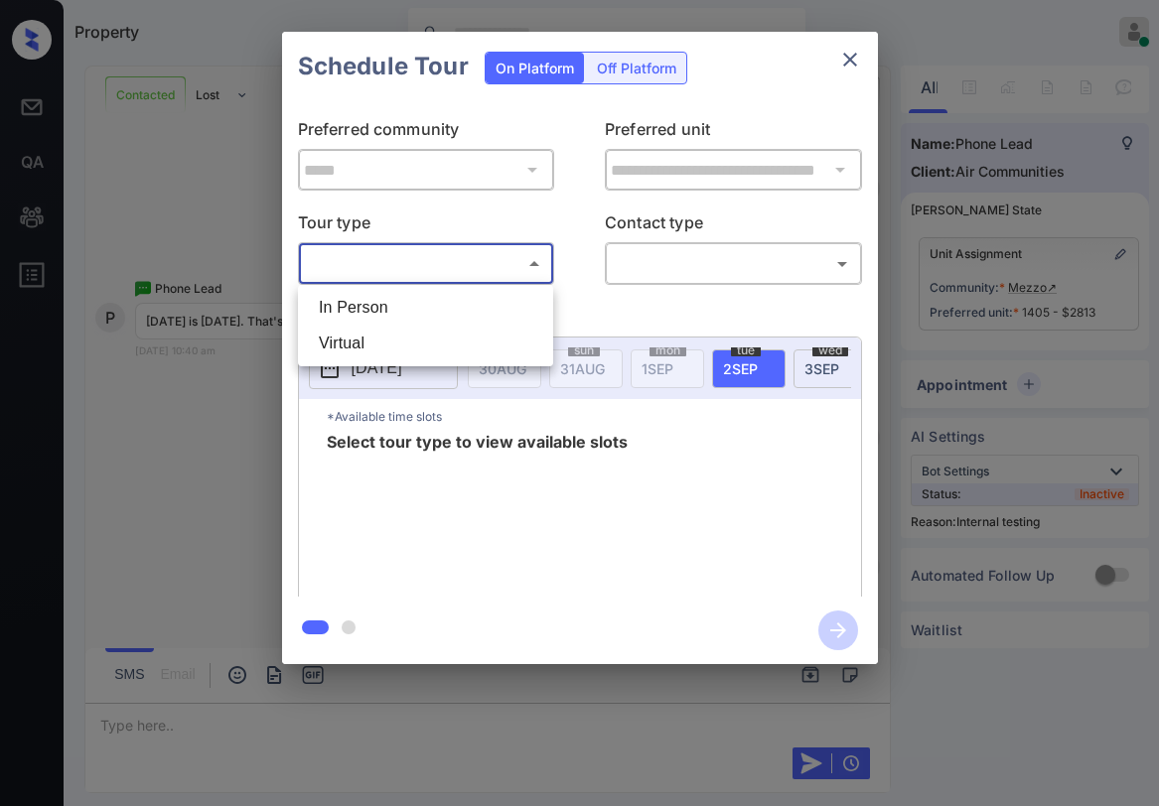
click at [413, 299] on li "In Person" at bounding box center [425, 308] width 245 height 36
type input "********"
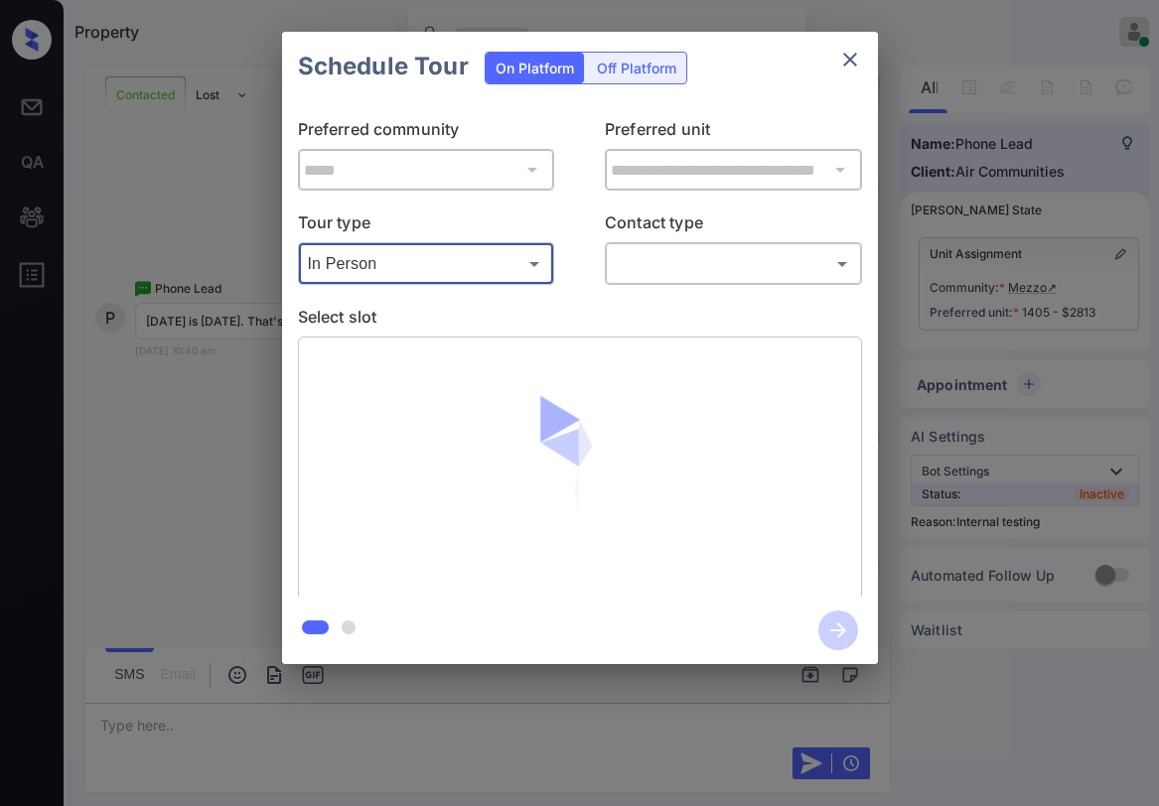
click at [616, 263] on body "Property Paolo Gabriel Online Set yourself offline Set yourself on break Profil…" at bounding box center [579, 403] width 1159 height 806
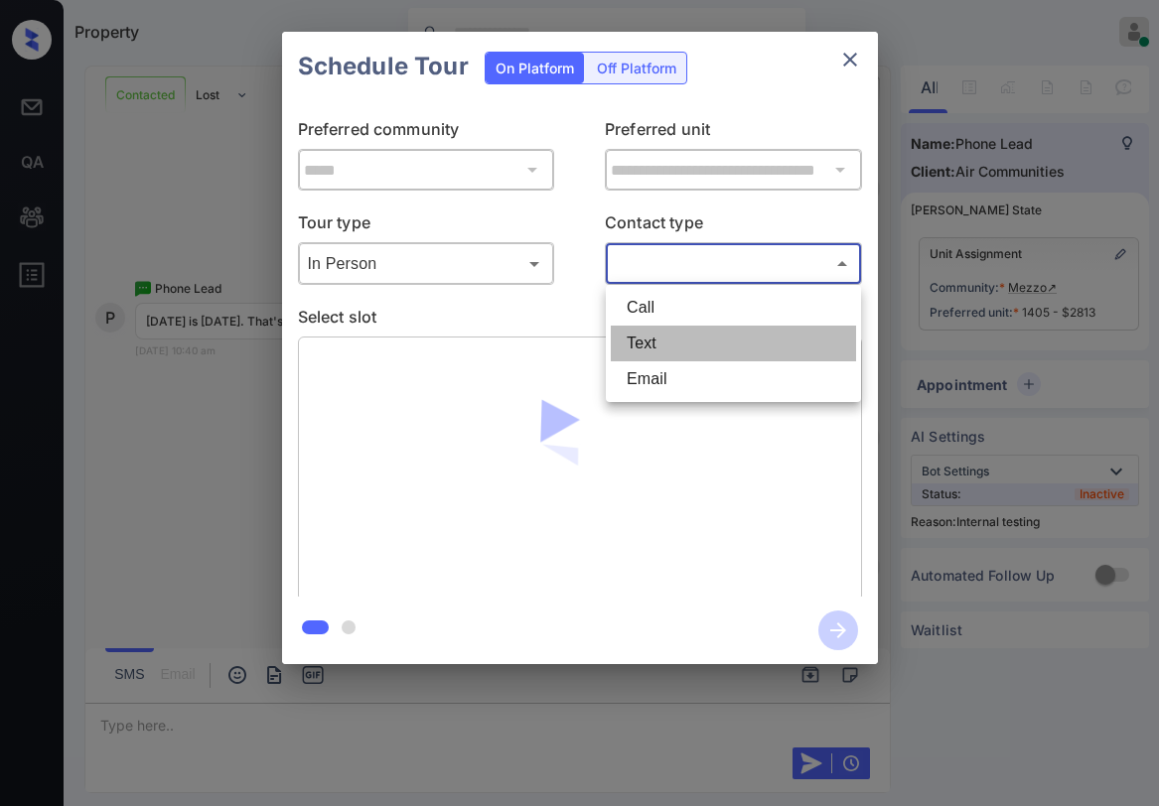
click at [656, 341] on li "Text" at bounding box center [733, 344] width 245 height 36
type input "****"
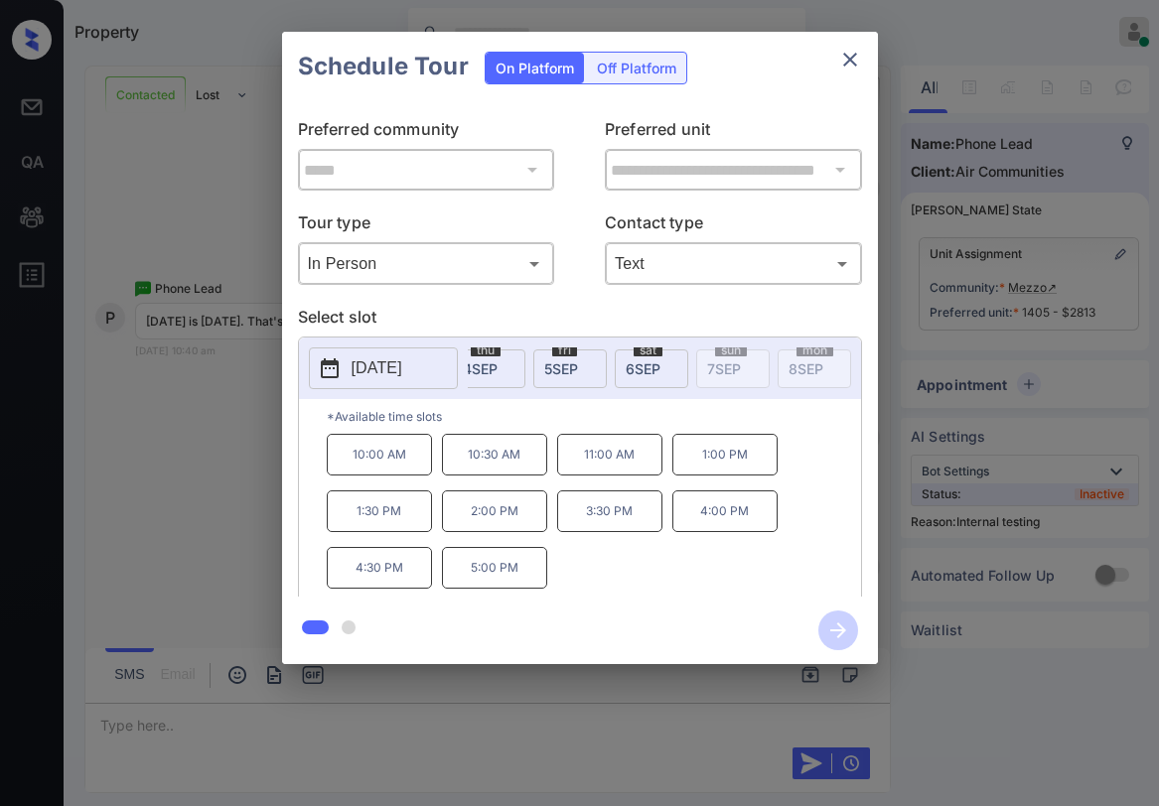
scroll to position [0, 437]
click at [89, 360] on span "6 SEP" at bounding box center [66, 368] width 48 height 17
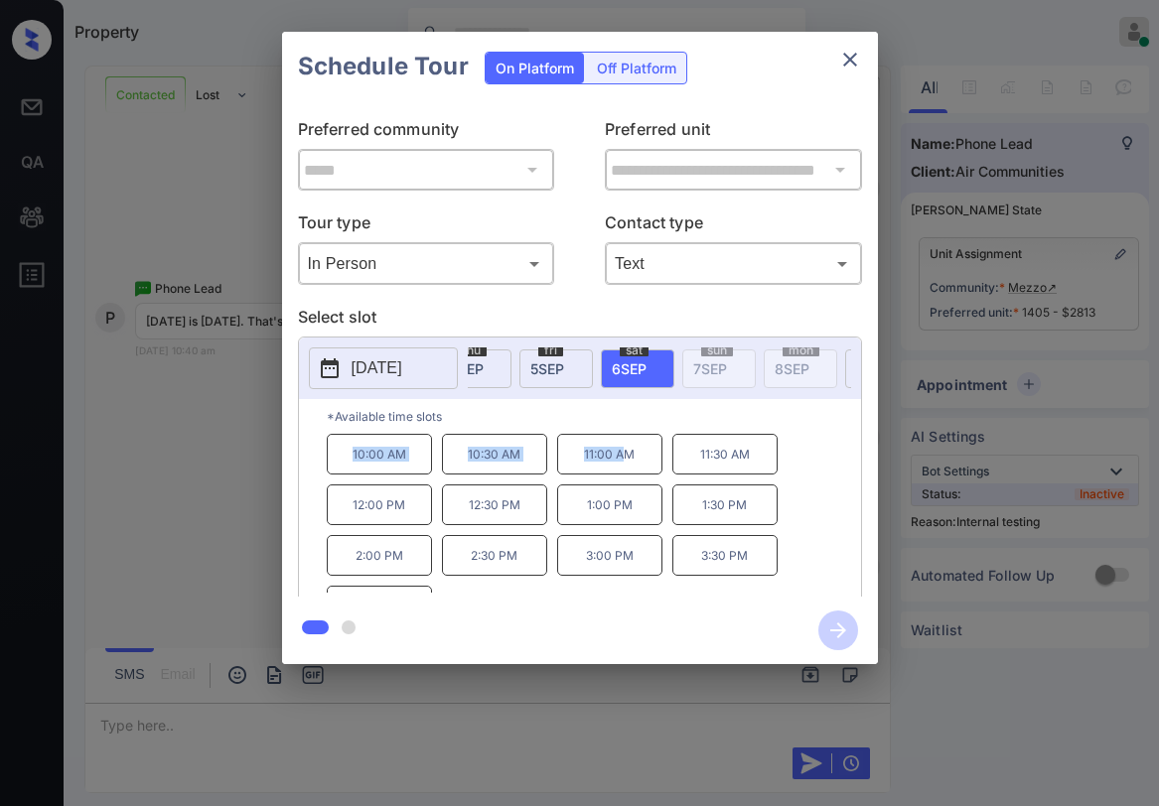
drag, startPoint x: 346, startPoint y: 467, endPoint x: 631, endPoint y: 462, distance: 285.1
click at [631, 462] on div "10:00 AM 10:30 AM 11:00 AM 11:30 AM 12:00 PM 12:30 PM 1:00 PM 1:30 PM 2:00 PM 2…" at bounding box center [594, 513] width 534 height 159
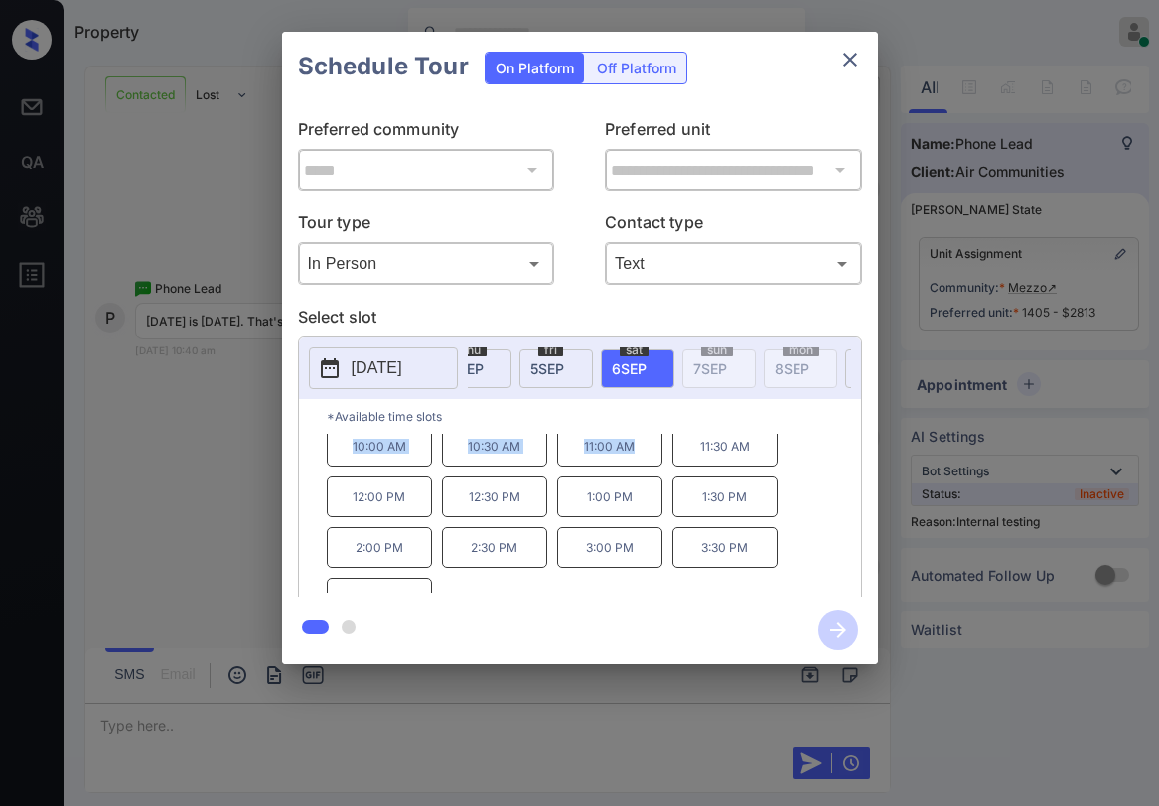
scroll to position [0, 0]
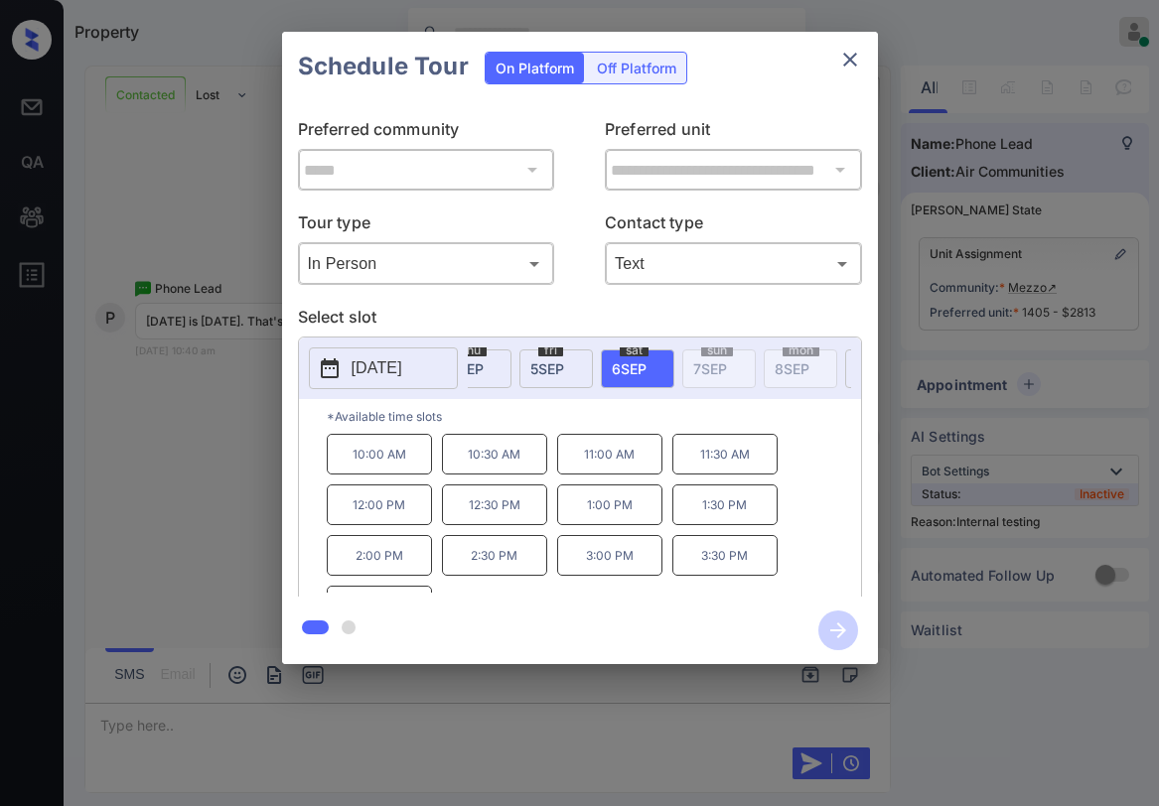
click at [461, 424] on p "*Available time slots" at bounding box center [594, 416] width 534 height 35
drag, startPoint x: 346, startPoint y: 463, endPoint x: 412, endPoint y: 471, distance: 67.0
click at [412, 471] on p "10:00 AM" at bounding box center [379, 454] width 105 height 41
copy p "10:00 AM"
click at [856, 62] on icon "close" at bounding box center [850, 60] width 24 height 24
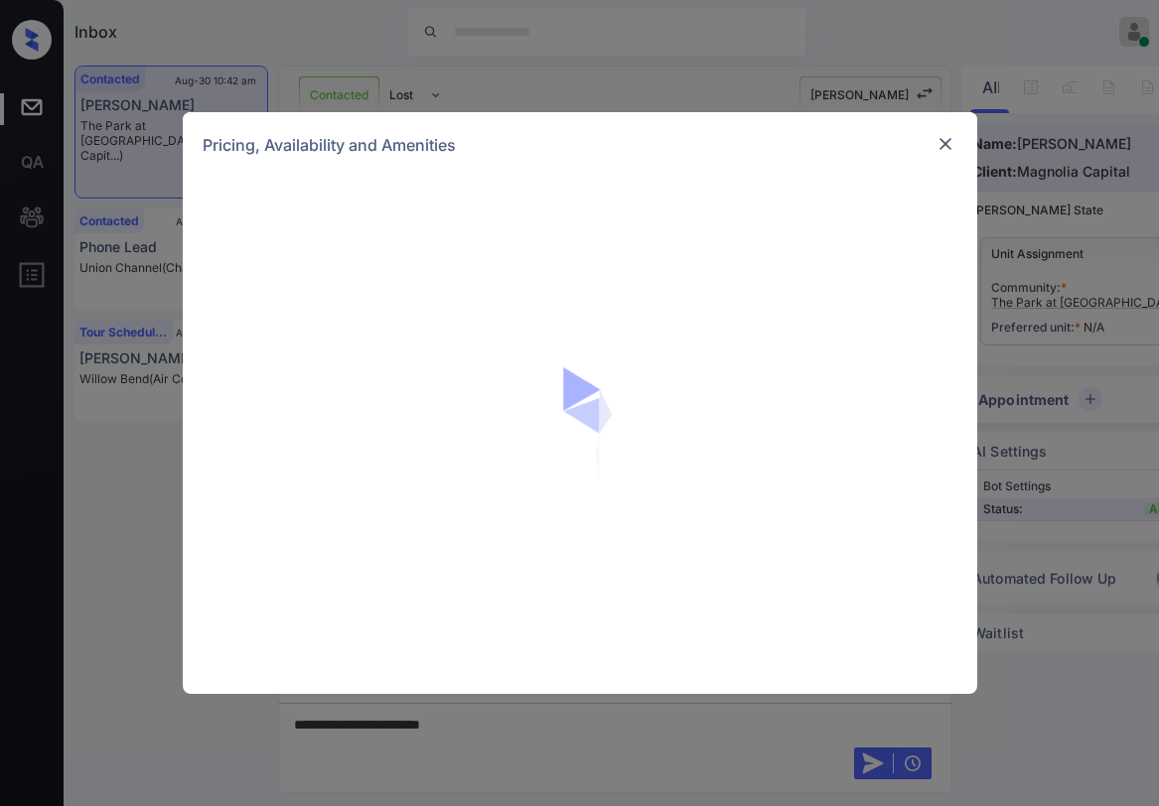
scroll to position [690, 0]
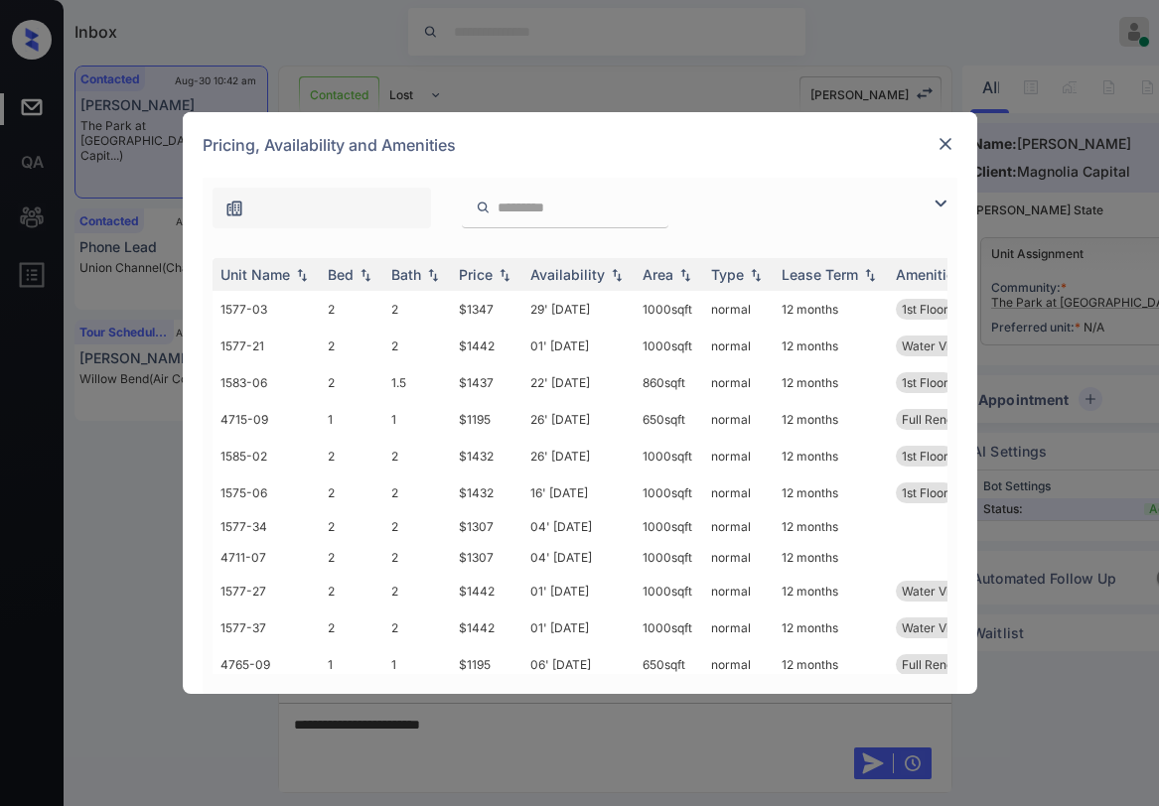
click at [934, 202] on img at bounding box center [941, 204] width 24 height 24
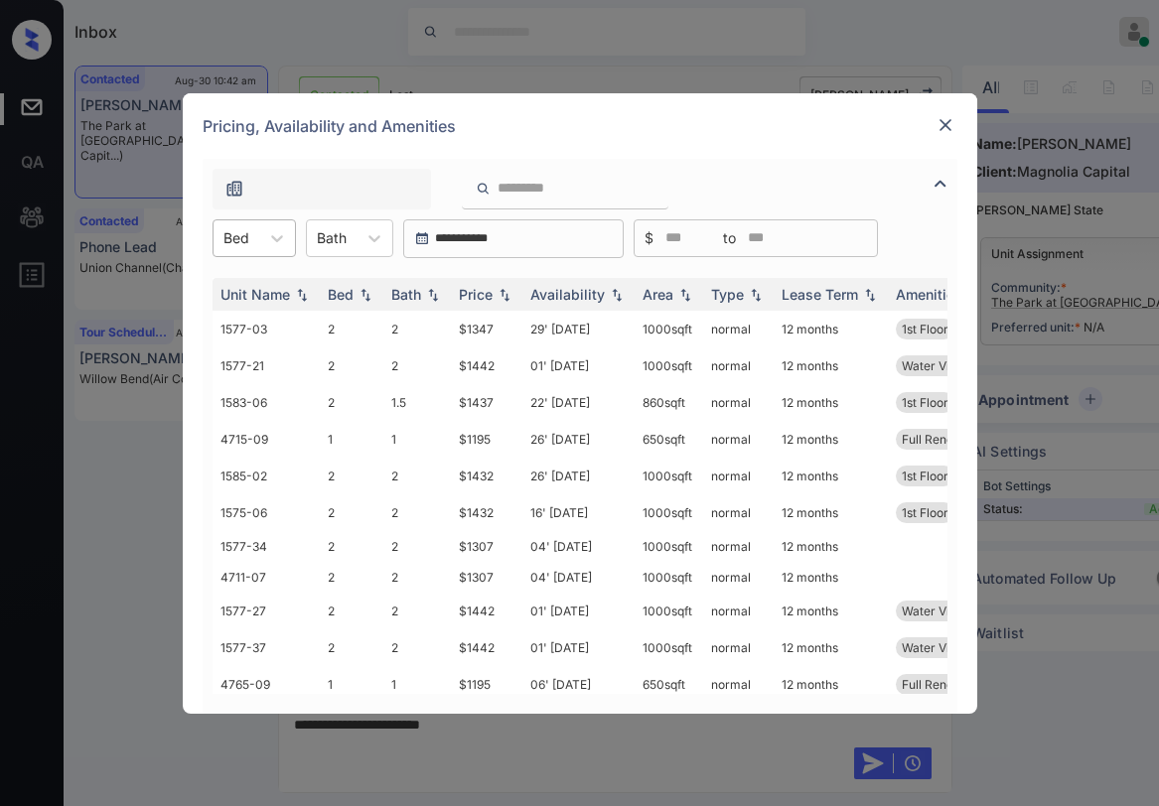
click at [245, 240] on div at bounding box center [236, 237] width 26 height 21
click at [242, 294] on div "1" at bounding box center [254, 287] width 83 height 36
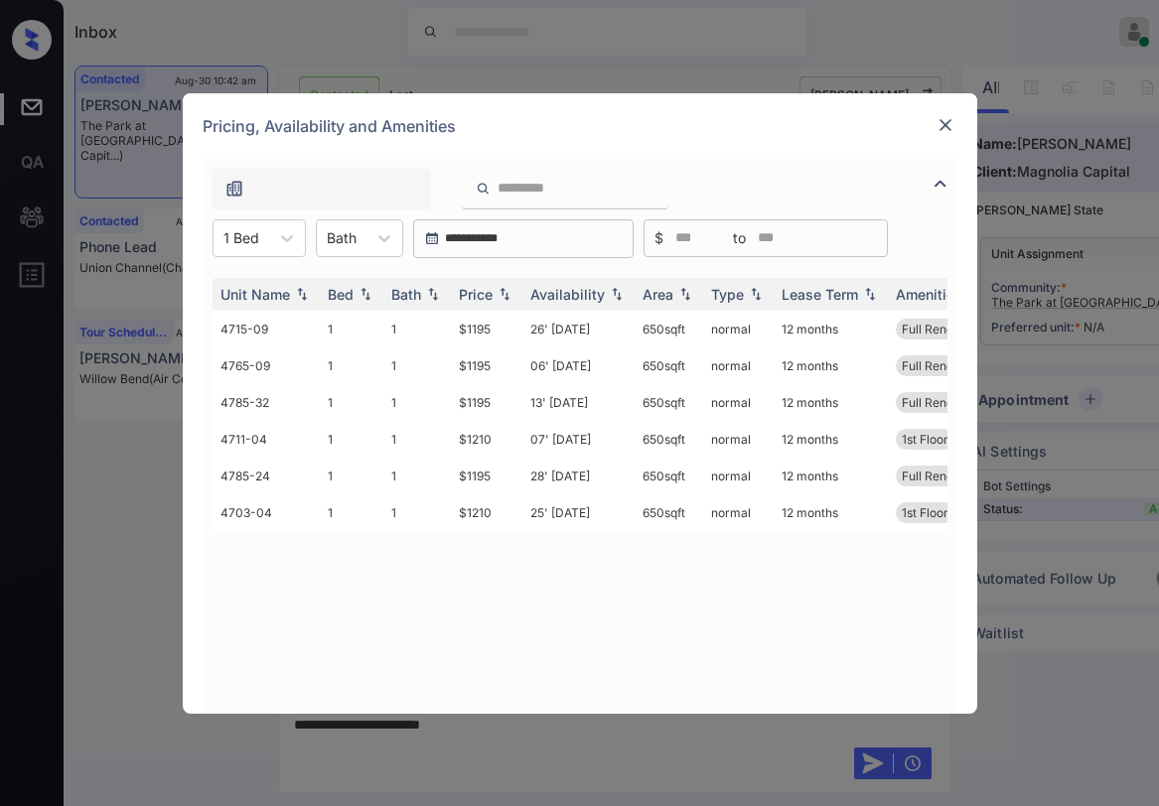
click at [939, 123] on img at bounding box center [945, 125] width 20 height 20
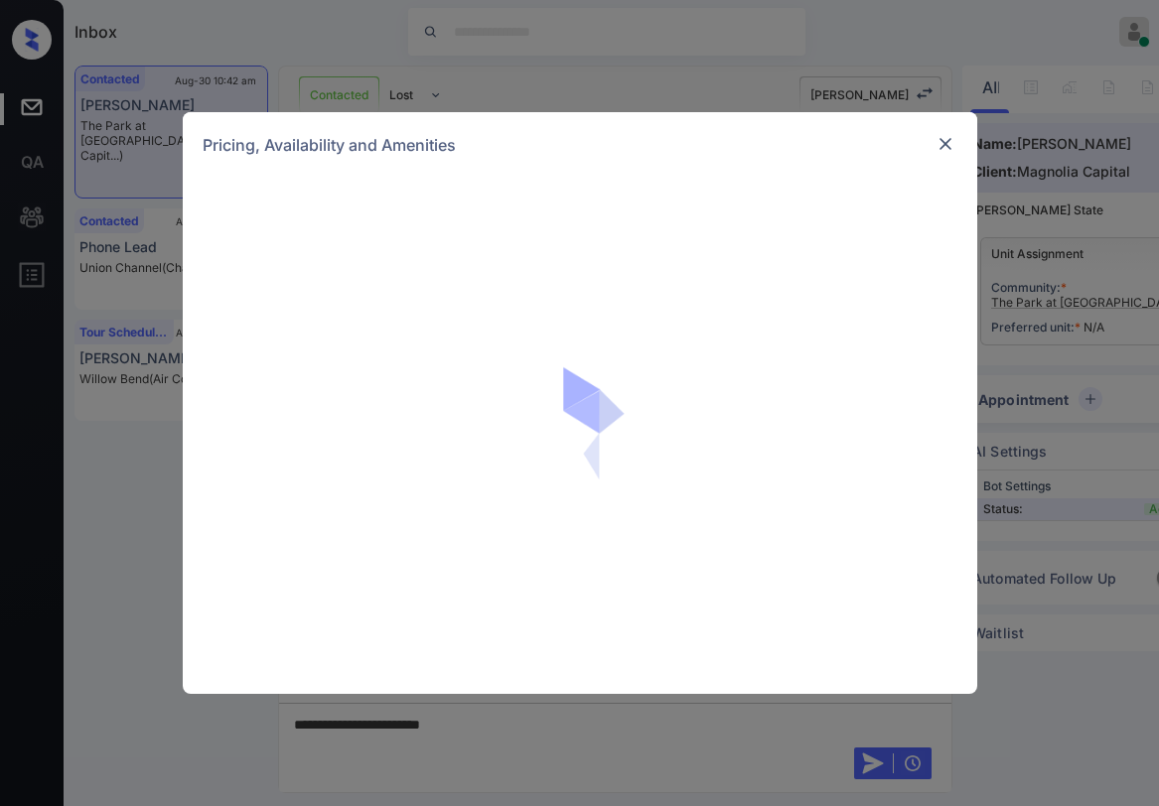
scroll to position [690, 0]
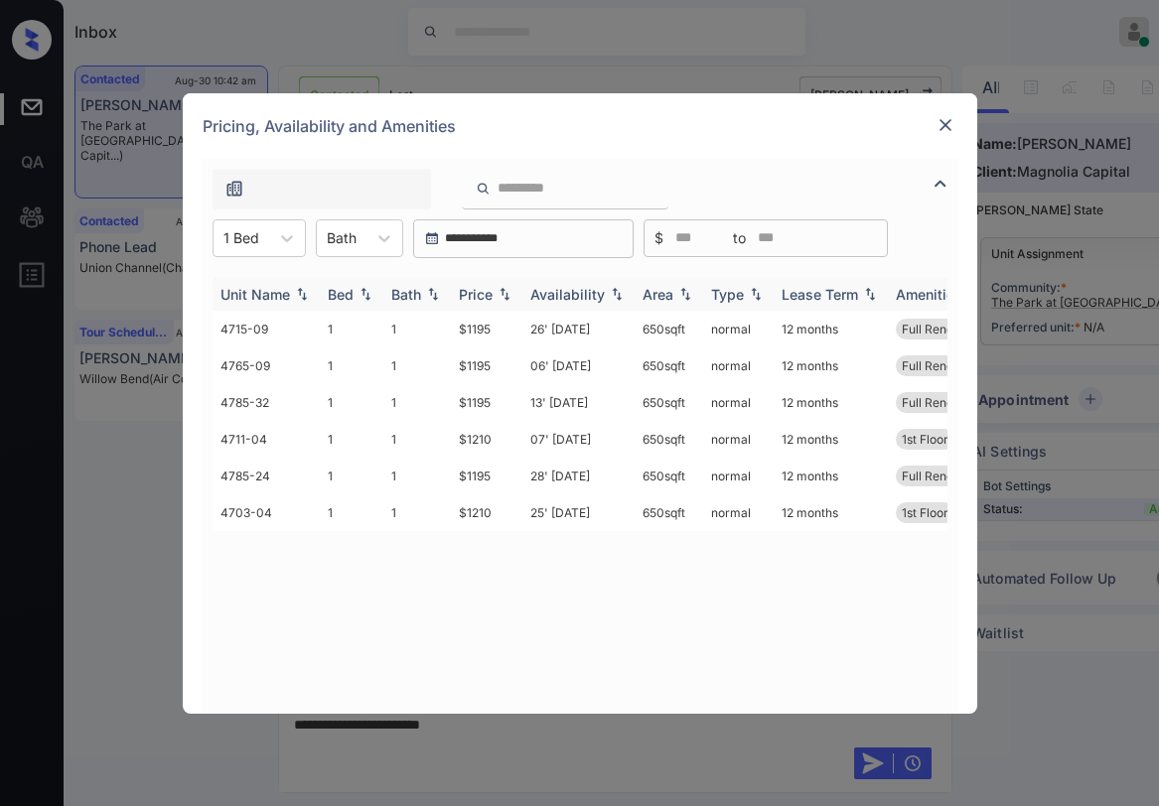
click at [481, 292] on div "Price" at bounding box center [476, 294] width 34 height 17
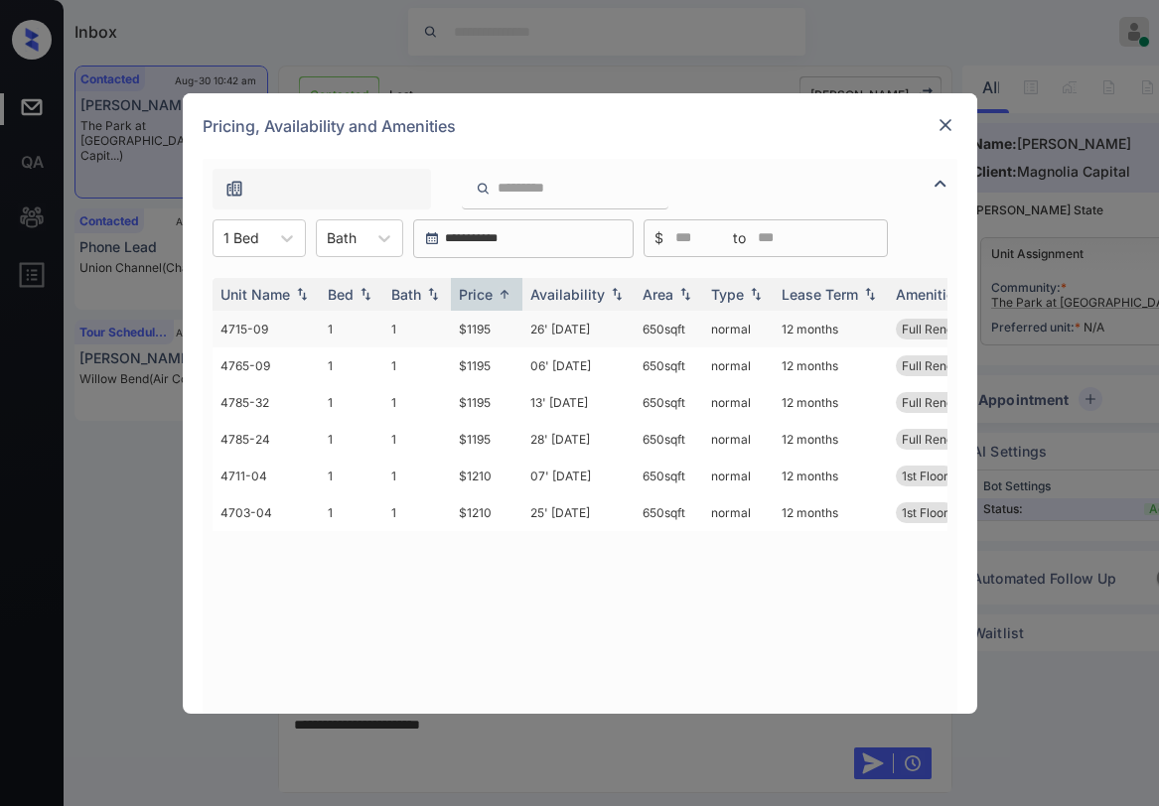
click at [483, 333] on td "$1195" at bounding box center [487, 329] width 72 height 37
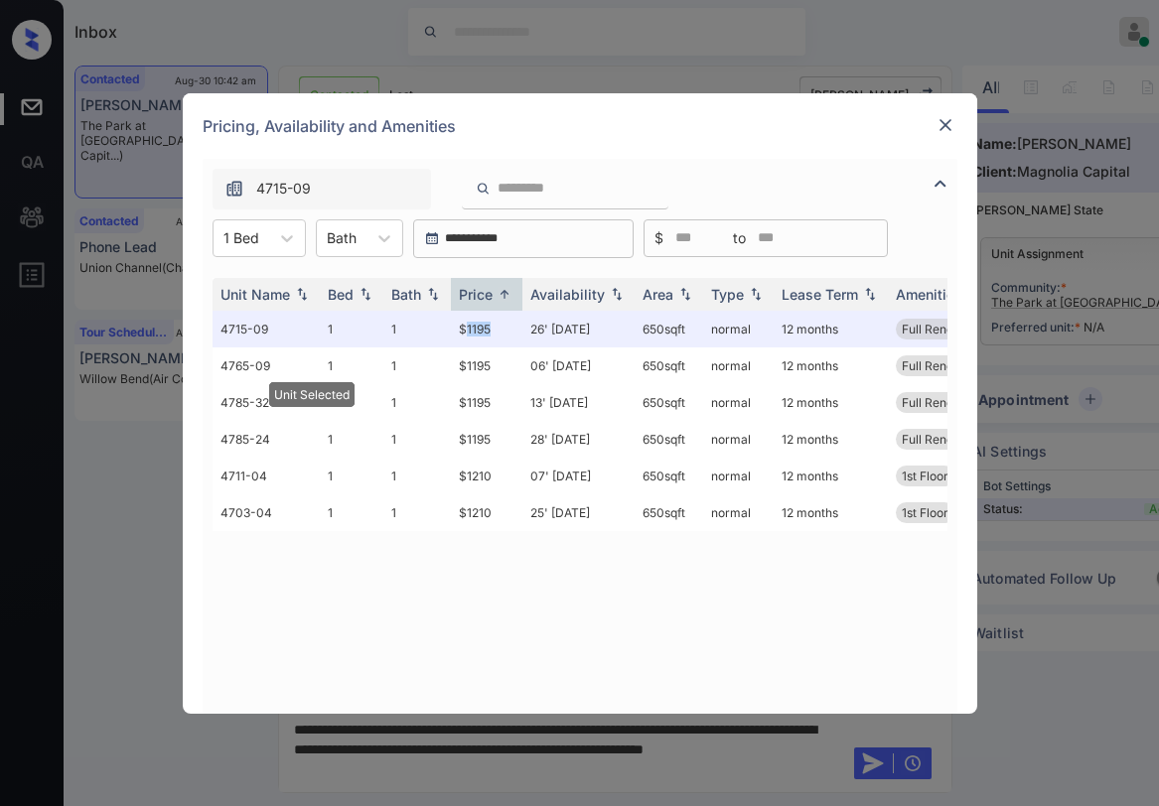
click at [943, 123] on img at bounding box center [945, 125] width 20 height 20
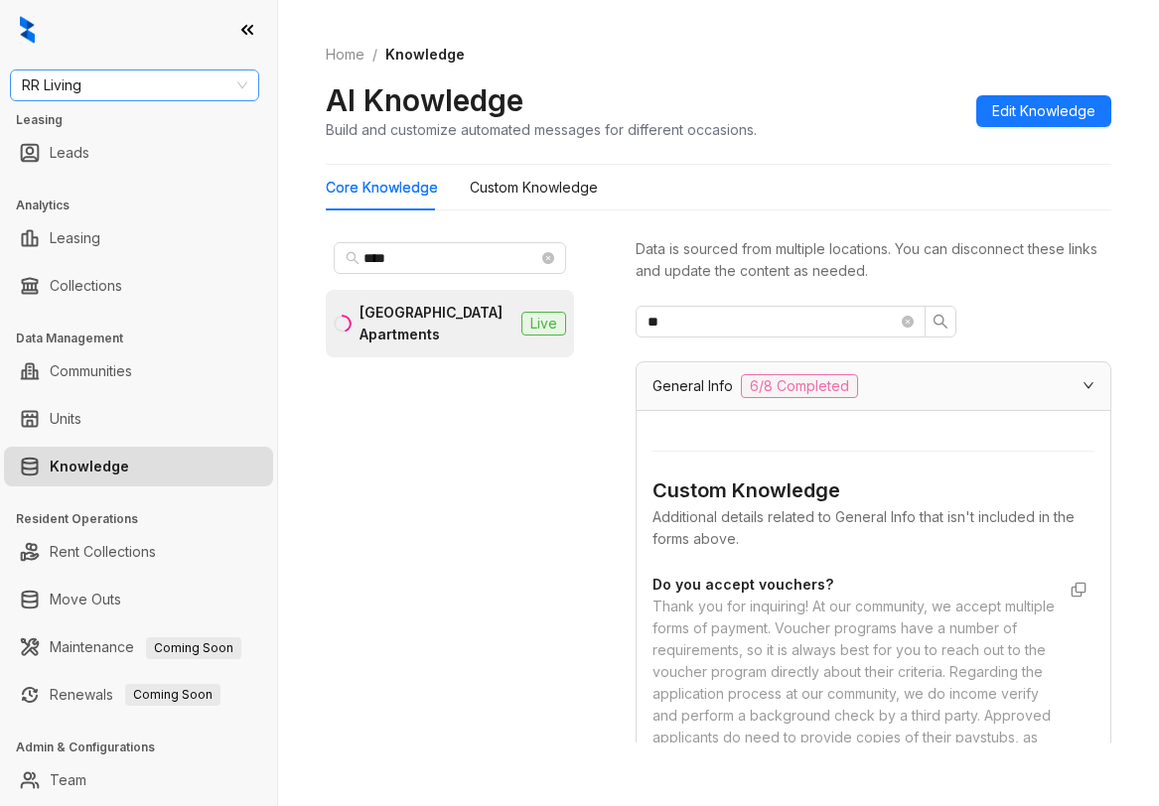
scroll to position [872, 0]
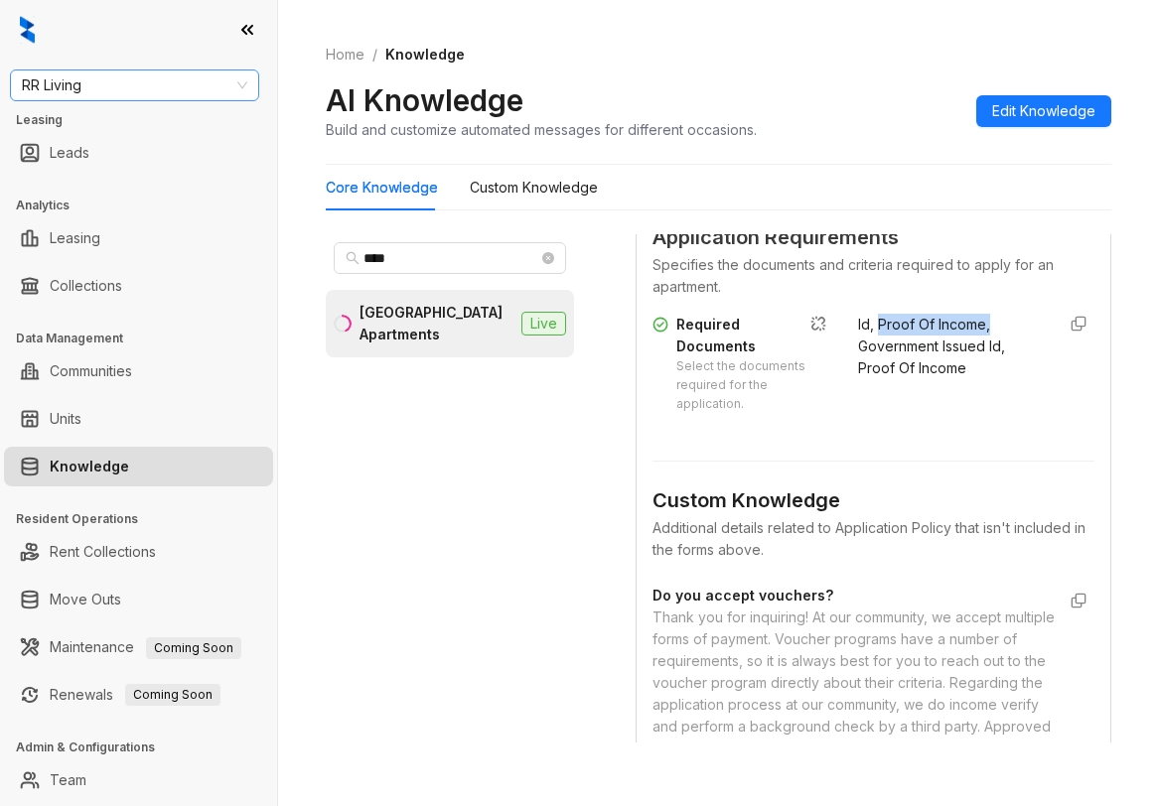
click at [153, 80] on span "RR Living" at bounding box center [134, 86] width 225 height 30
type input "*******"
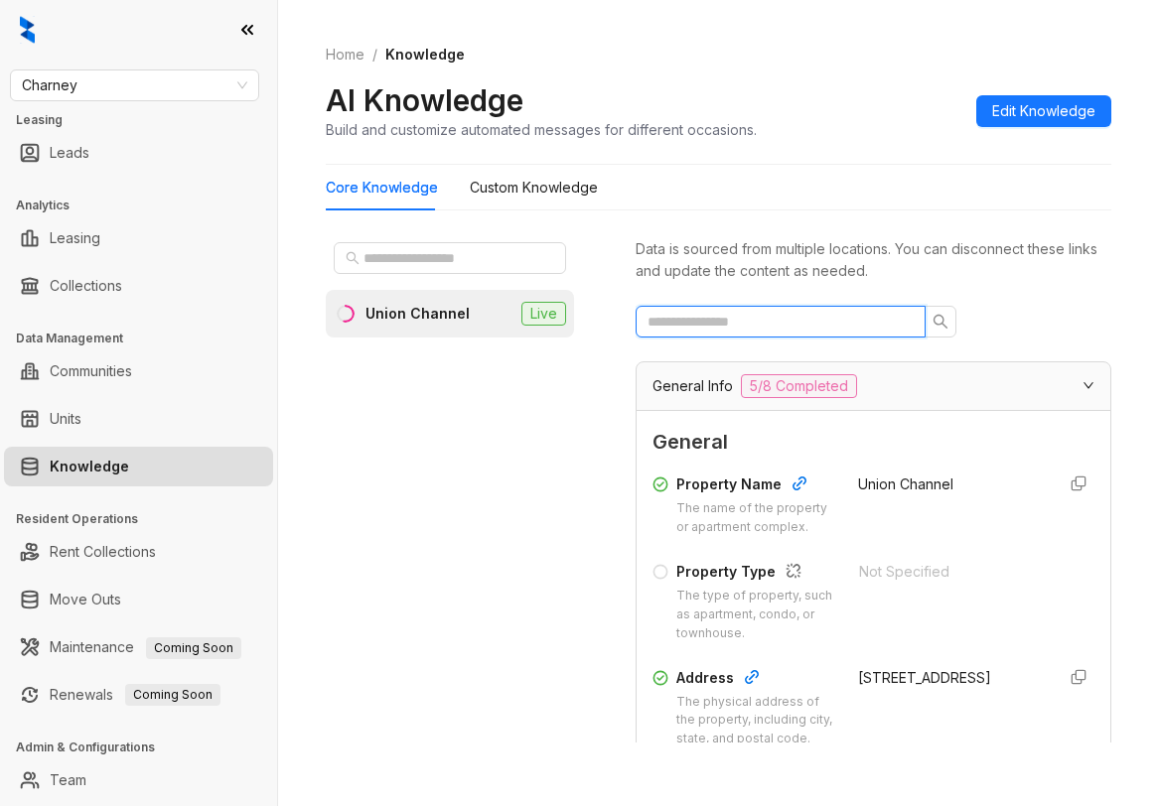
click at [720, 328] on input "text" at bounding box center [773, 322] width 250 height 22
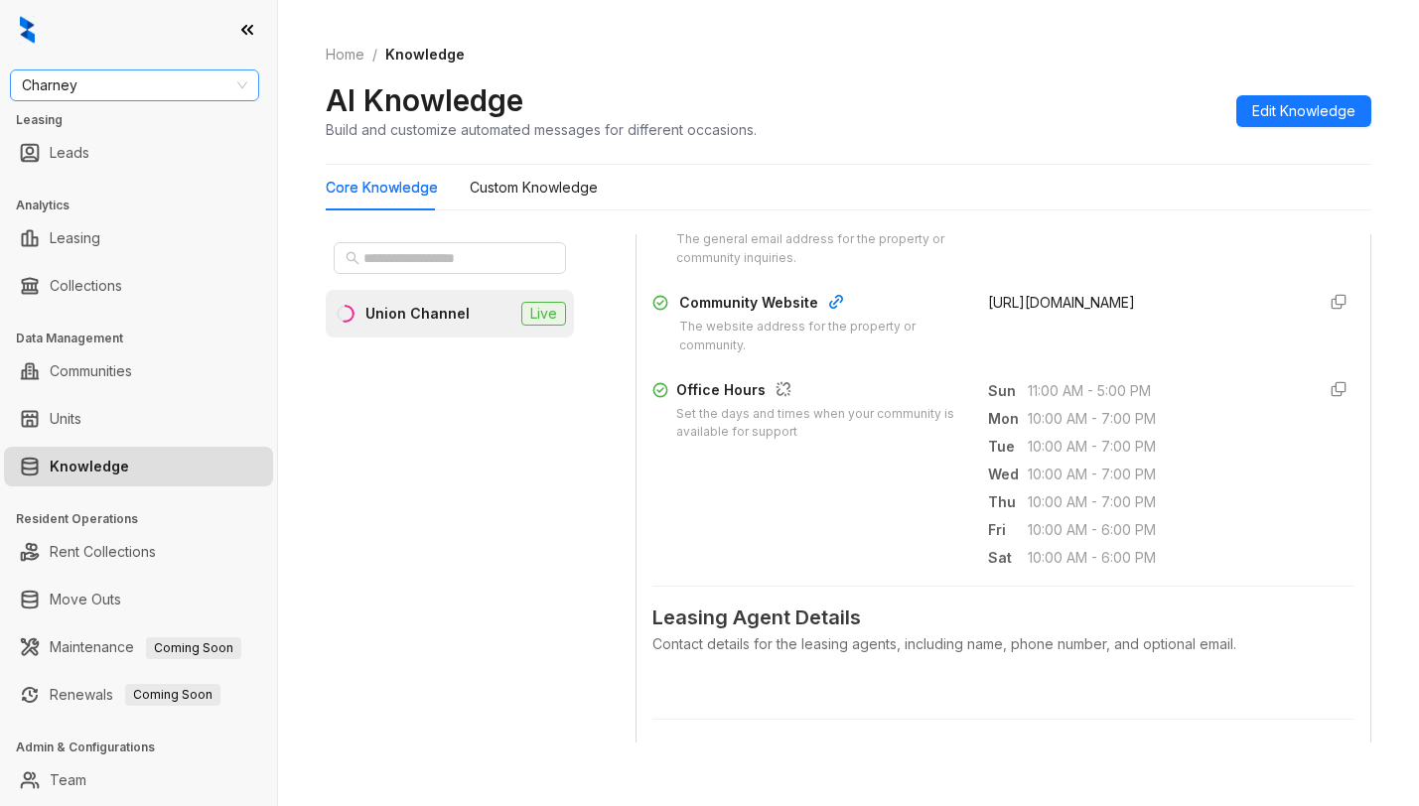
scroll to position [503, 0]
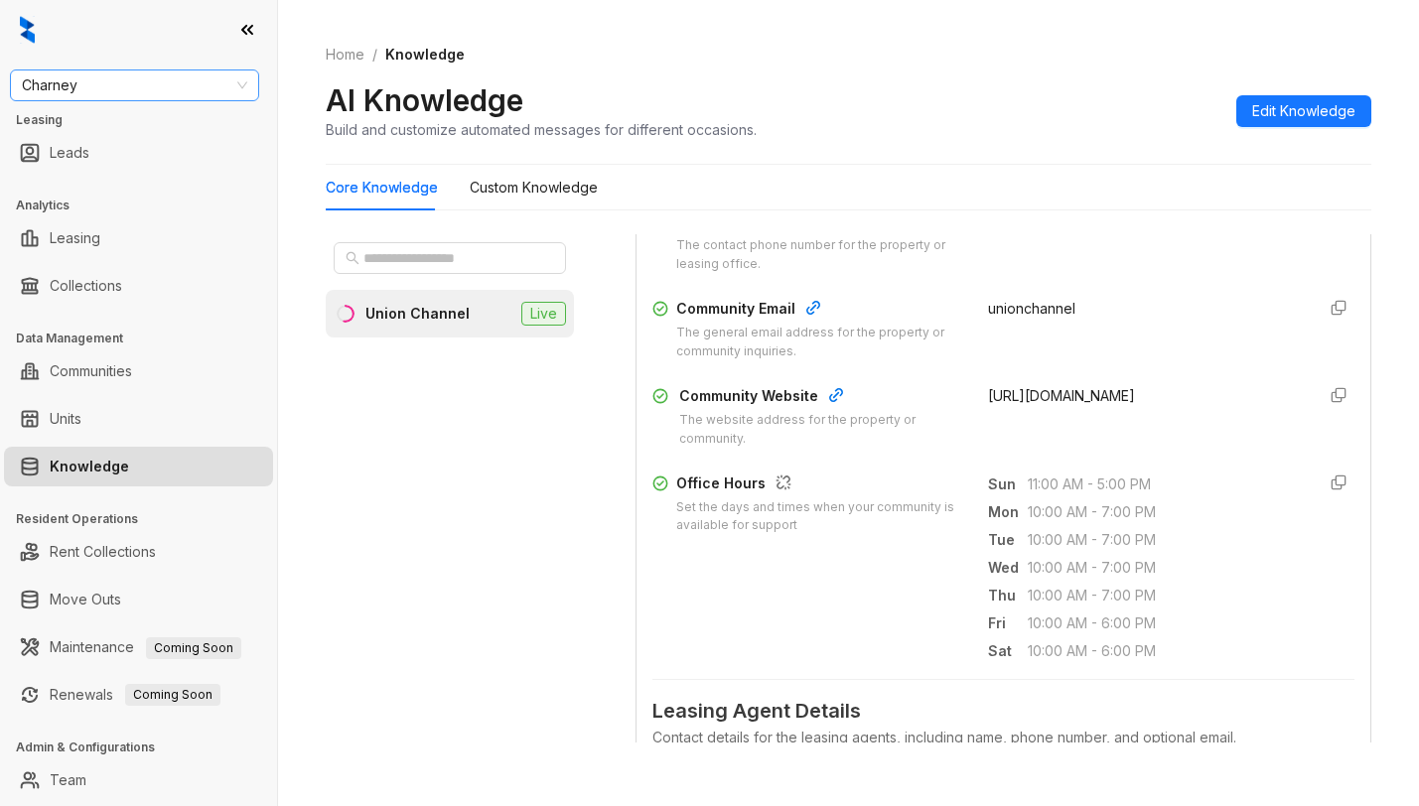
click at [158, 85] on span "Charney" at bounding box center [134, 86] width 225 height 30
type input "*******"
click at [127, 124] on div "Magnolia Capital" at bounding box center [134, 125] width 217 height 22
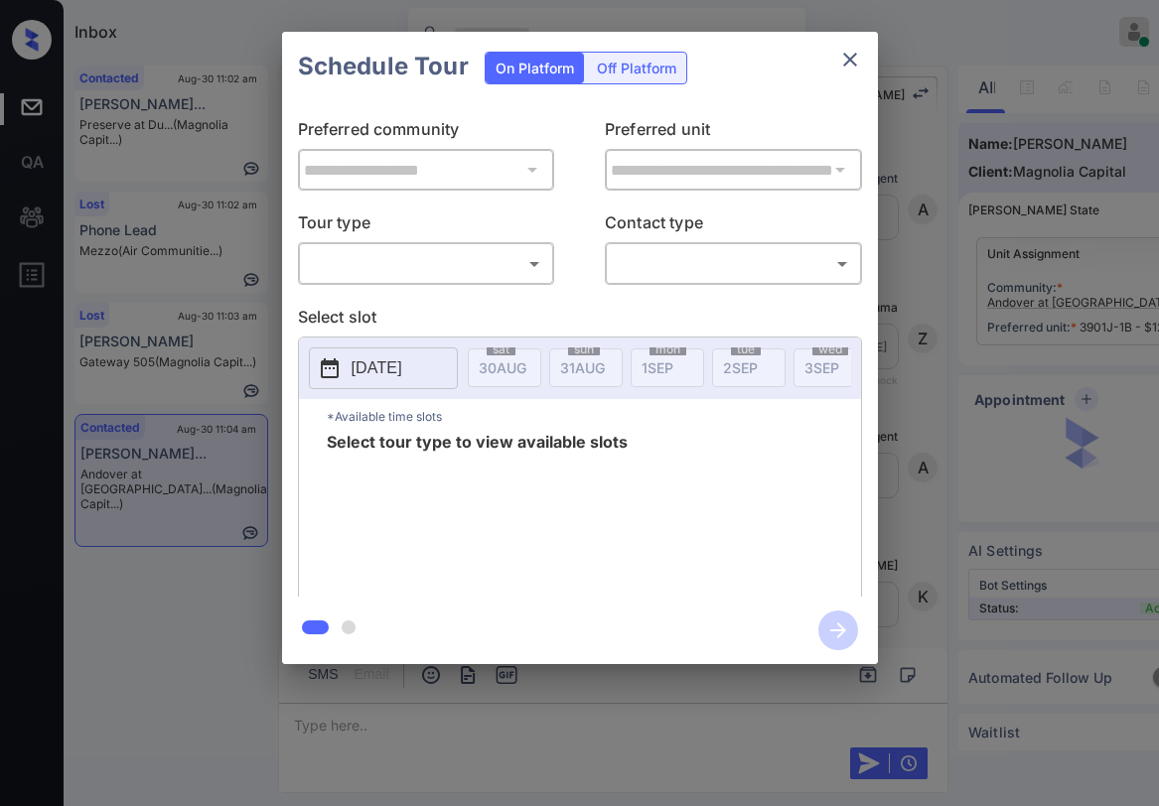
scroll to position [4886, 0]
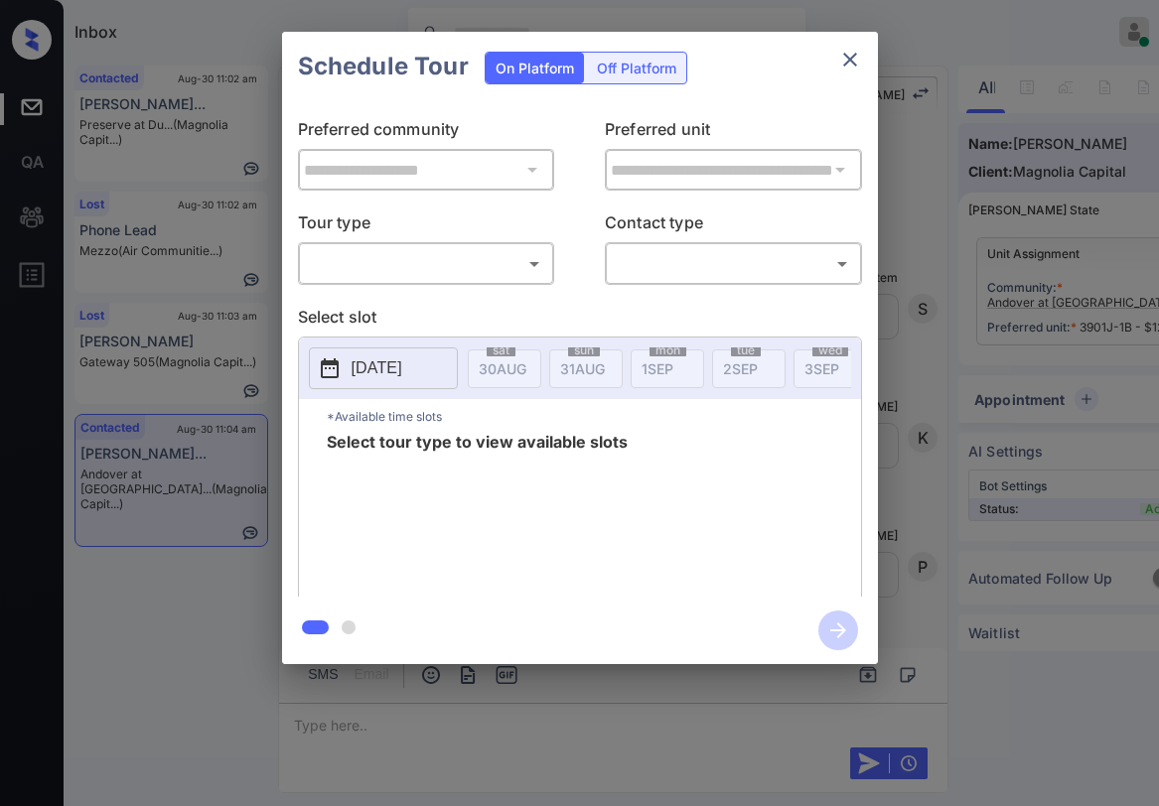
click at [857, 59] on icon "close" at bounding box center [850, 60] width 24 height 24
click at [457, 283] on div "​ ​" at bounding box center [426, 263] width 257 height 43
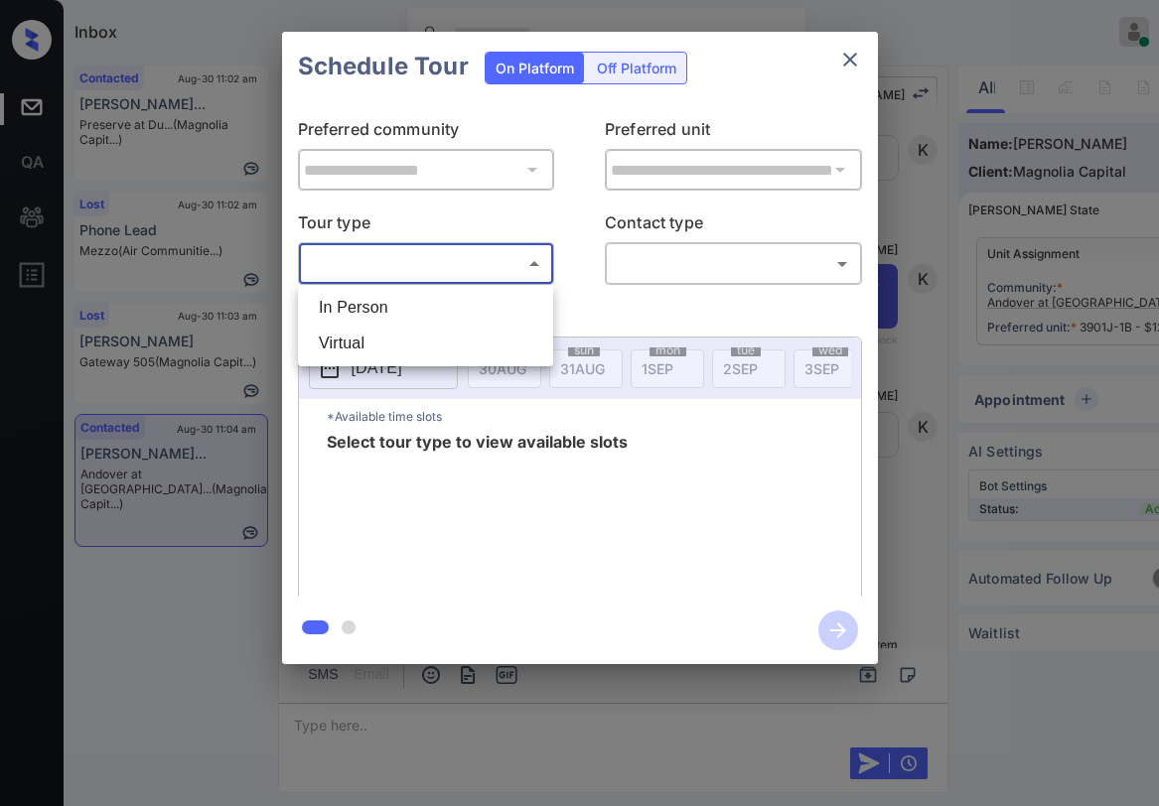
click at [453, 263] on body "Inbox [PERSON_NAME] Online Set yourself offline Set yourself on break Profile S…" at bounding box center [579, 403] width 1159 height 806
click at [414, 297] on li "In Person" at bounding box center [425, 308] width 245 height 36
type input "********"
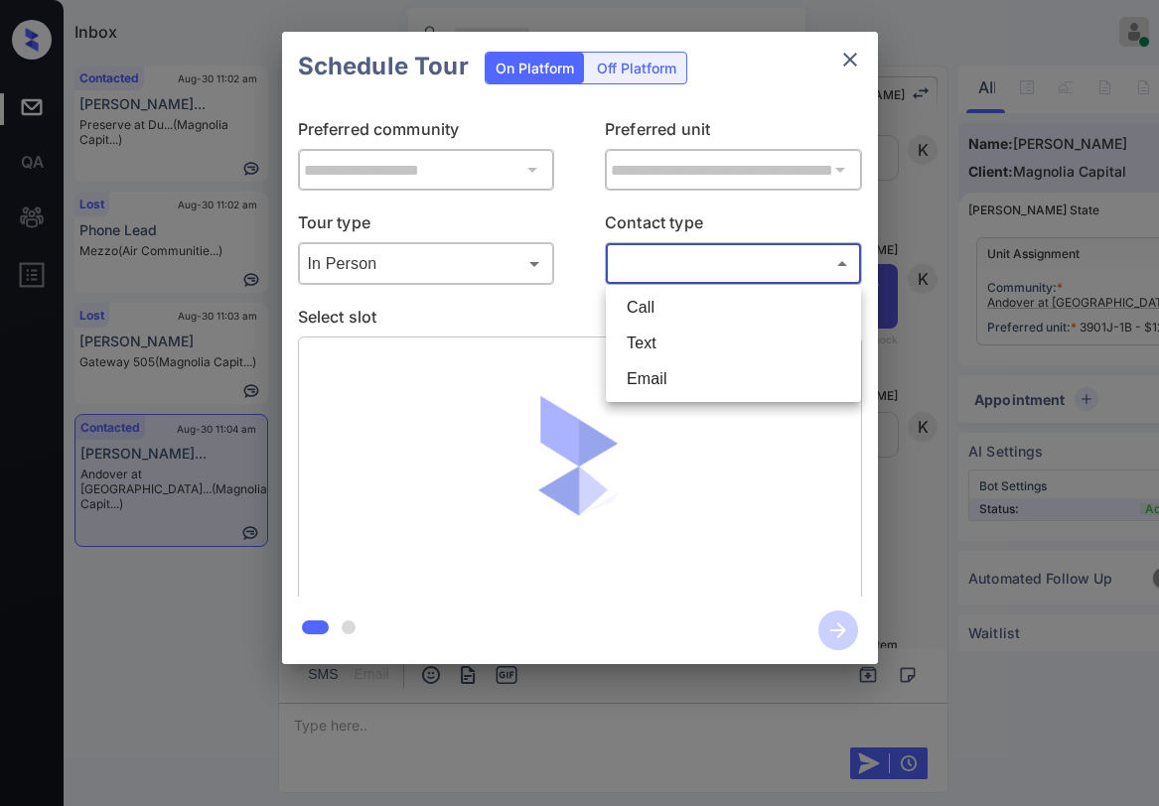
click at [652, 276] on body "Inbox Paolo Gabriel Online Set yourself offline Set yourself on break Profile S…" at bounding box center [579, 403] width 1159 height 806
click at [647, 344] on li "Text" at bounding box center [733, 344] width 245 height 36
type input "****"
click at [853, 58] on icon "close" at bounding box center [850, 60] width 24 height 24
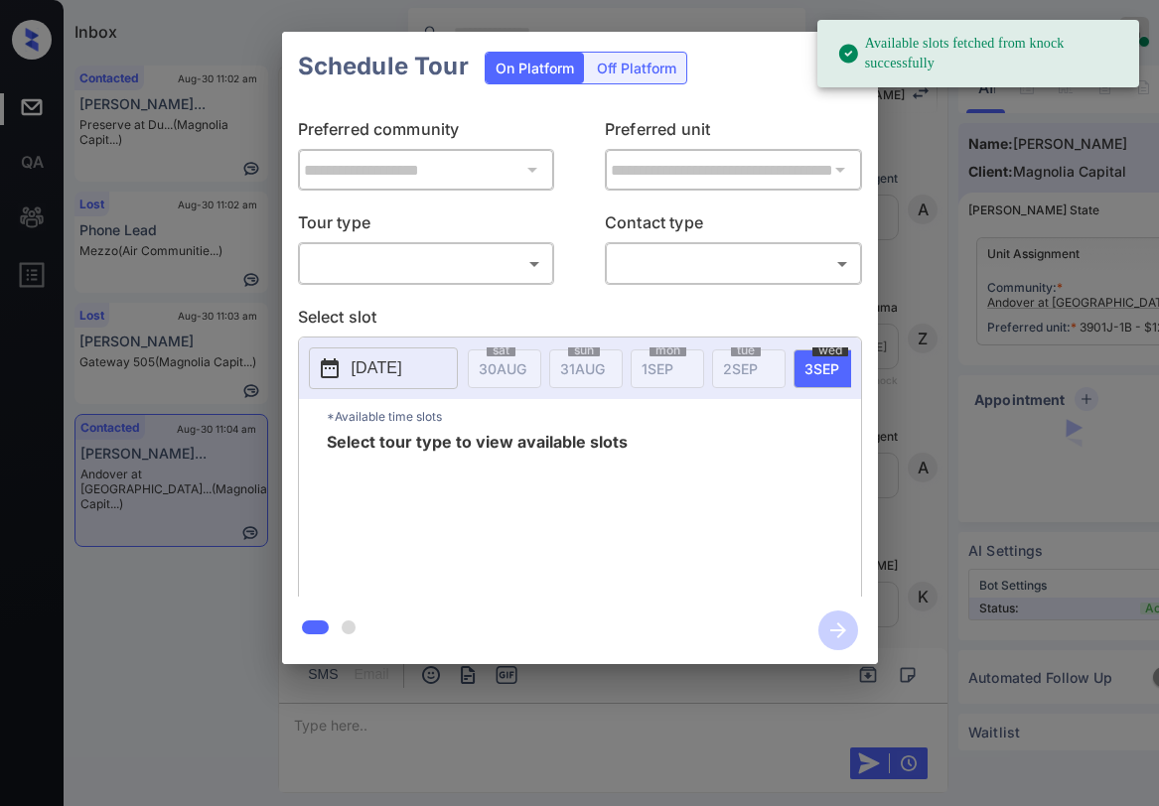
scroll to position [4886, 0]
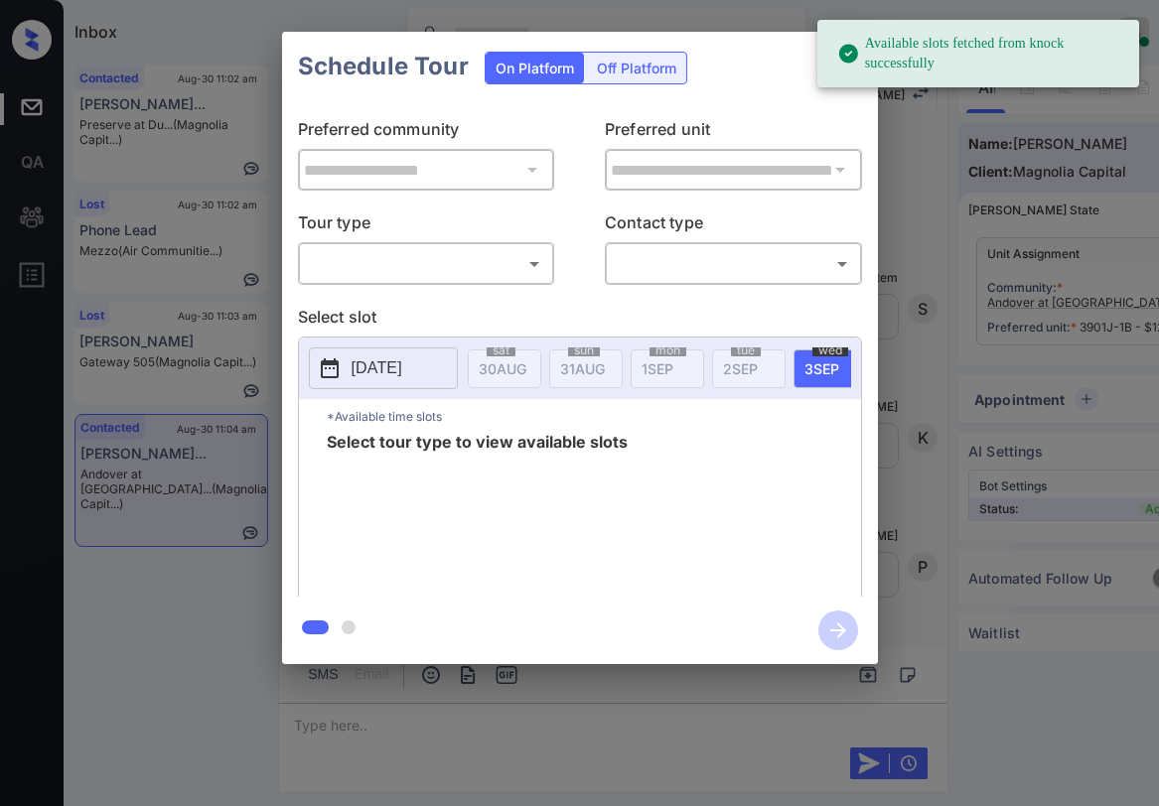
click at [444, 253] on body "Available slots fetched from knock successfully Inbox Paolo Gabriel Online Set …" at bounding box center [579, 403] width 1159 height 806
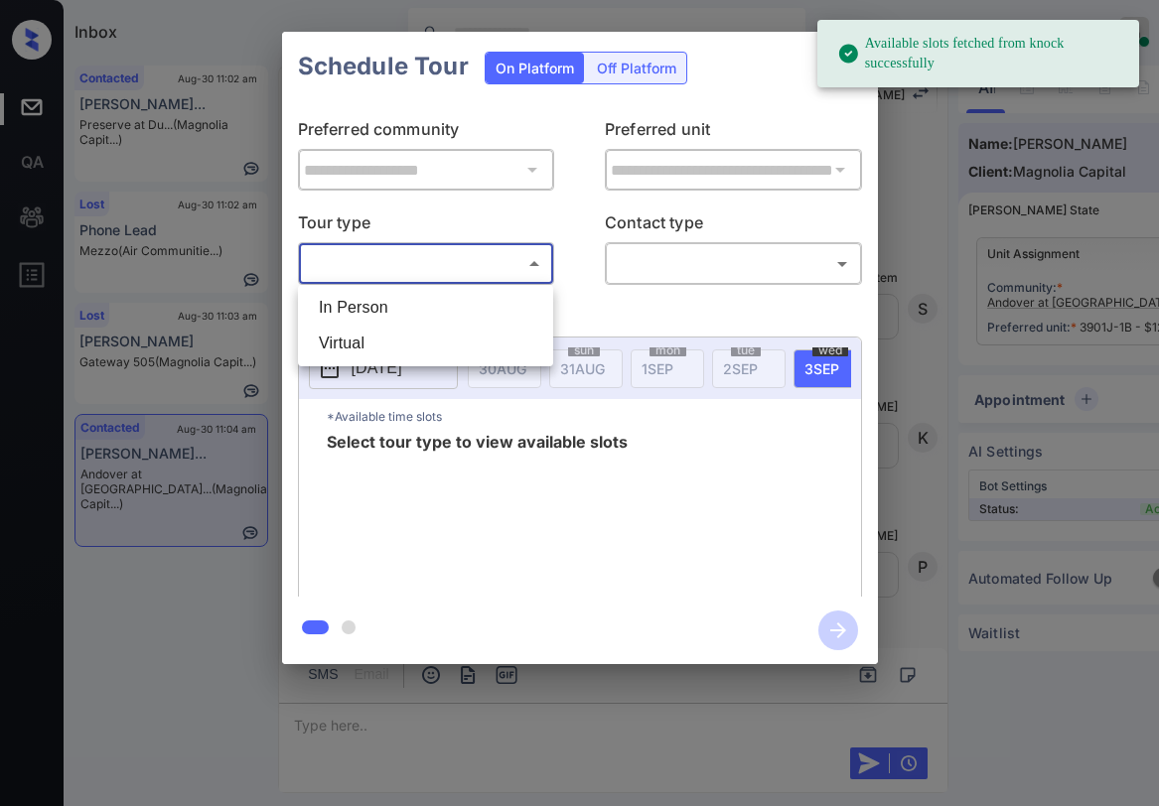
click at [405, 306] on li "In Person" at bounding box center [425, 308] width 245 height 36
type input "********"
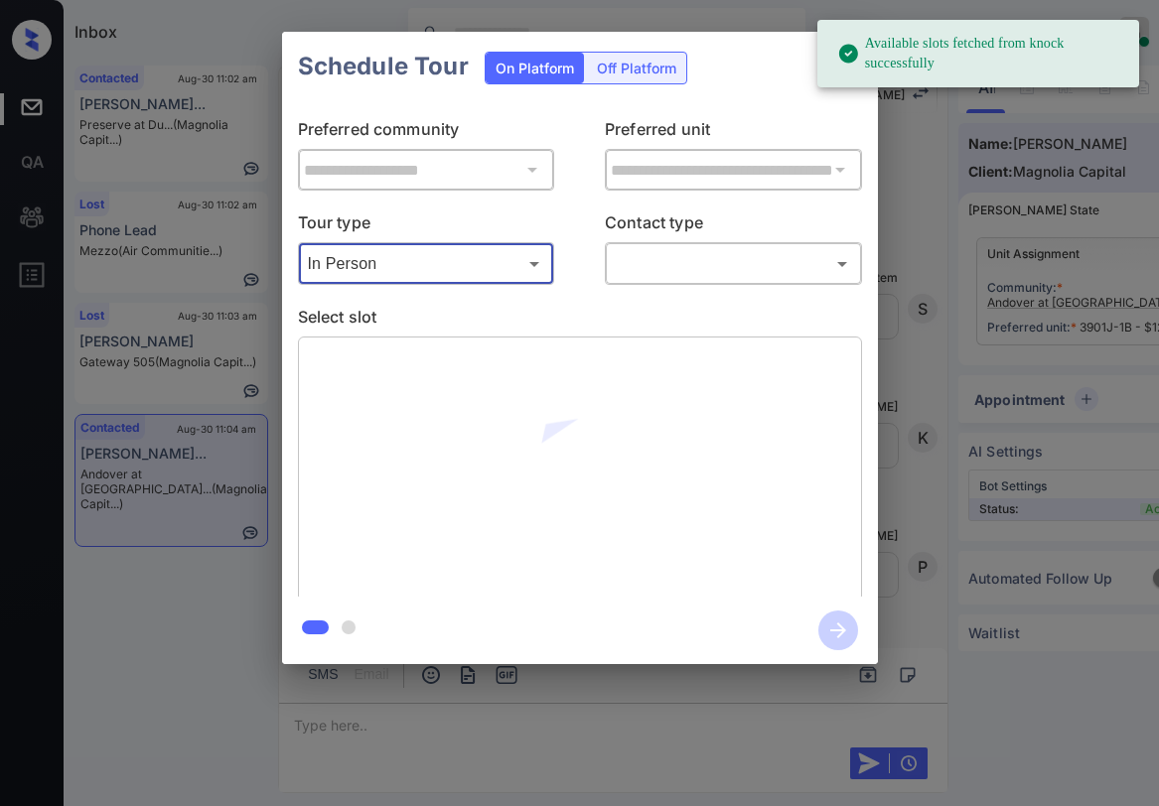
click at [698, 239] on p "Contact type" at bounding box center [733, 227] width 257 height 32
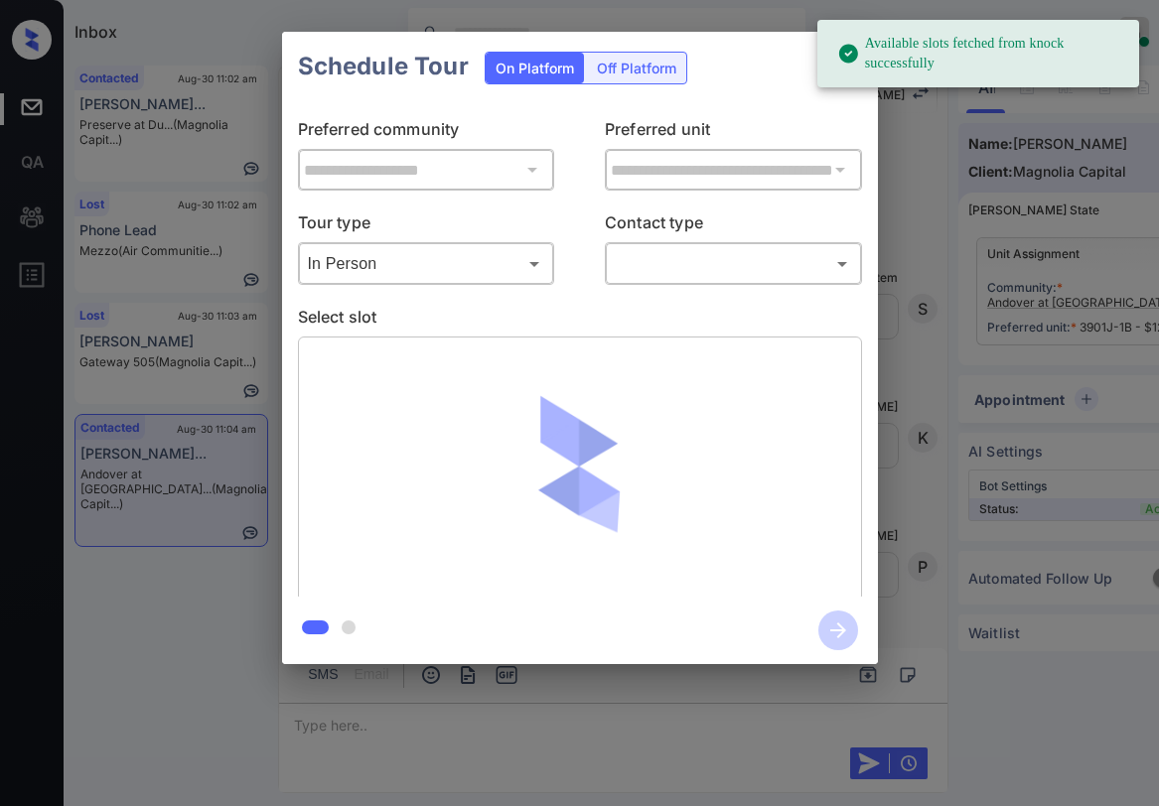
click at [696, 250] on body "Available slots fetched from knock successfully Inbox Paolo Gabriel Online Set …" at bounding box center [579, 403] width 1159 height 806
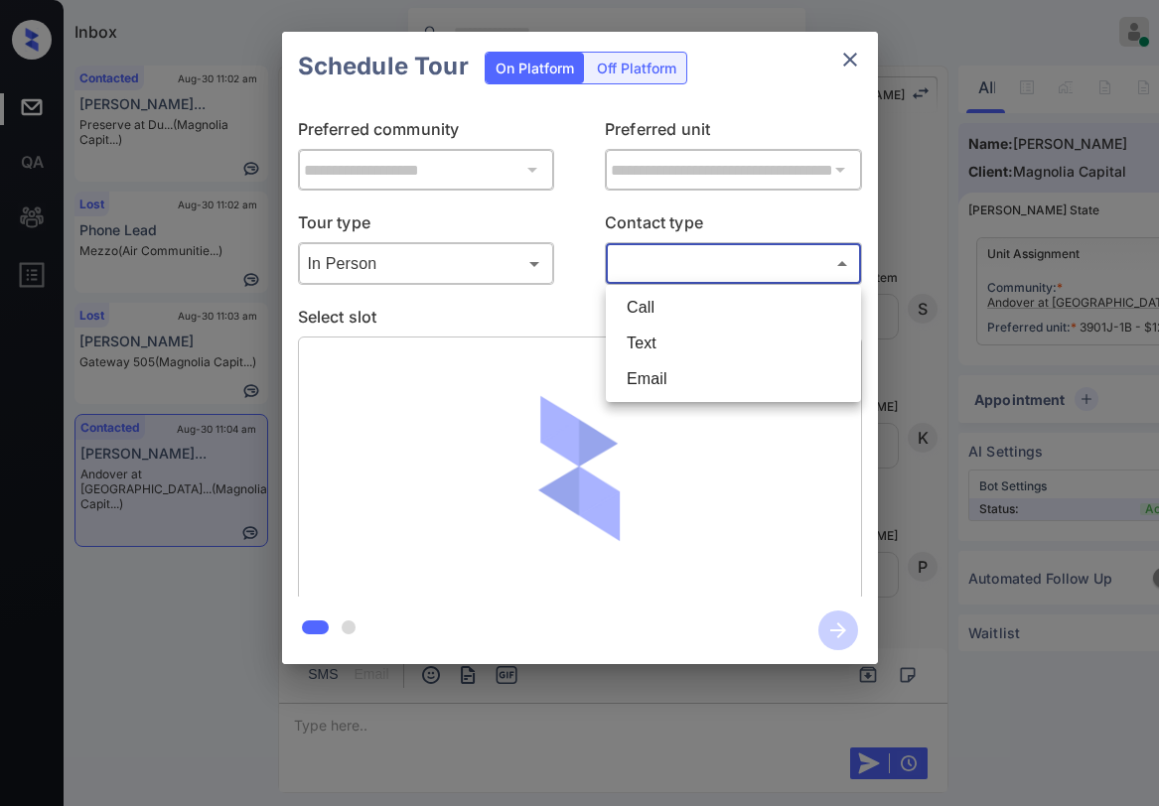
click at [656, 338] on li "Text" at bounding box center [733, 344] width 245 height 36
type input "****"
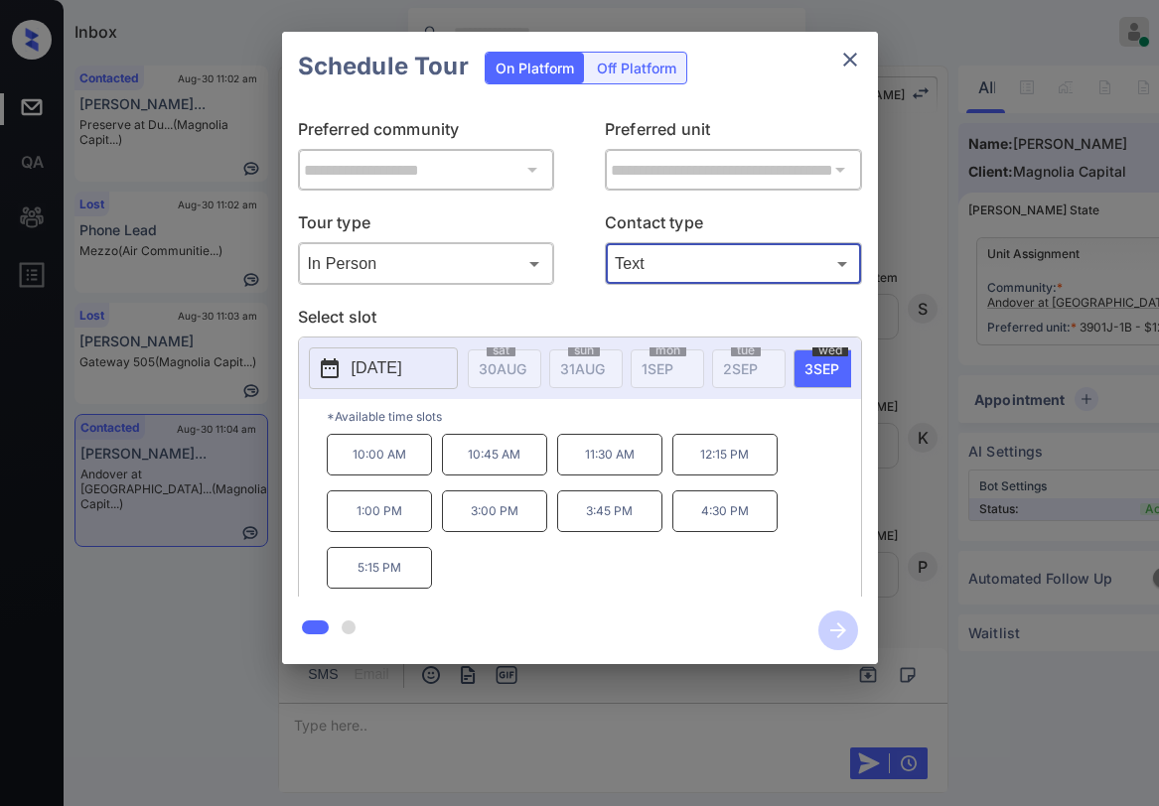
click at [396, 531] on p "1:00 PM" at bounding box center [379, 512] width 105 height 42
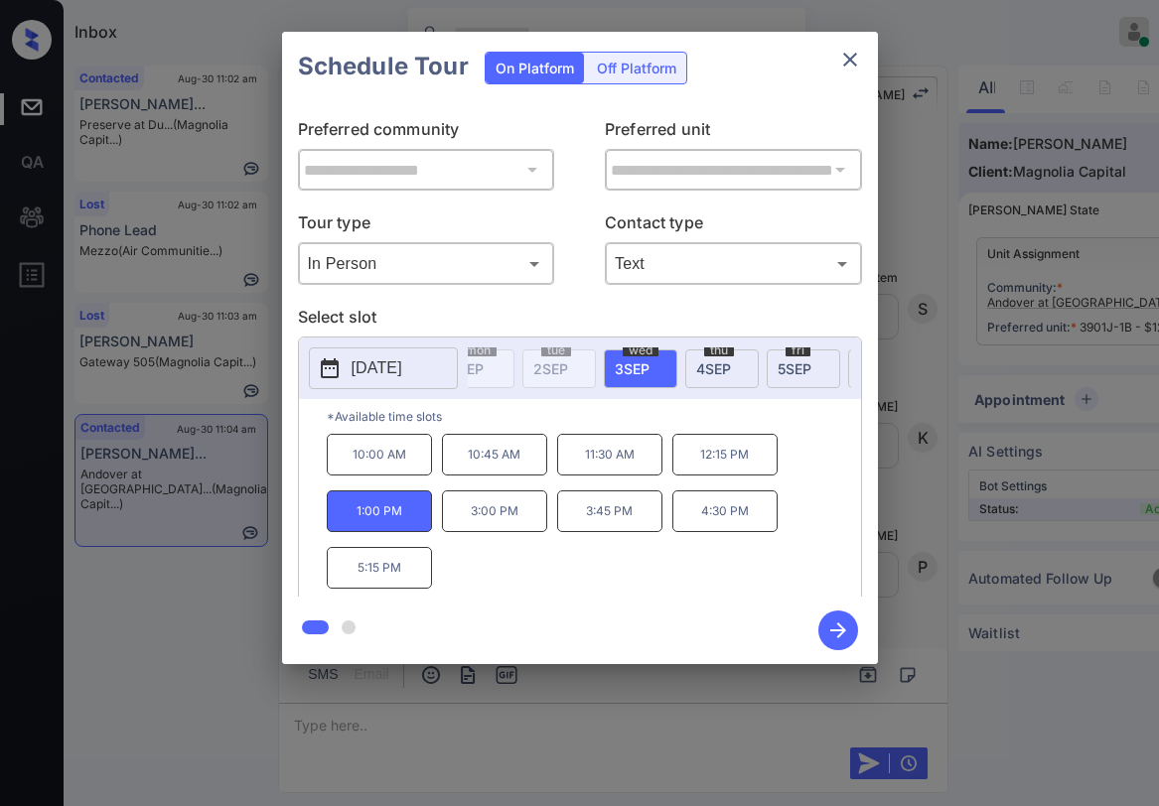
scroll to position [0, 218]
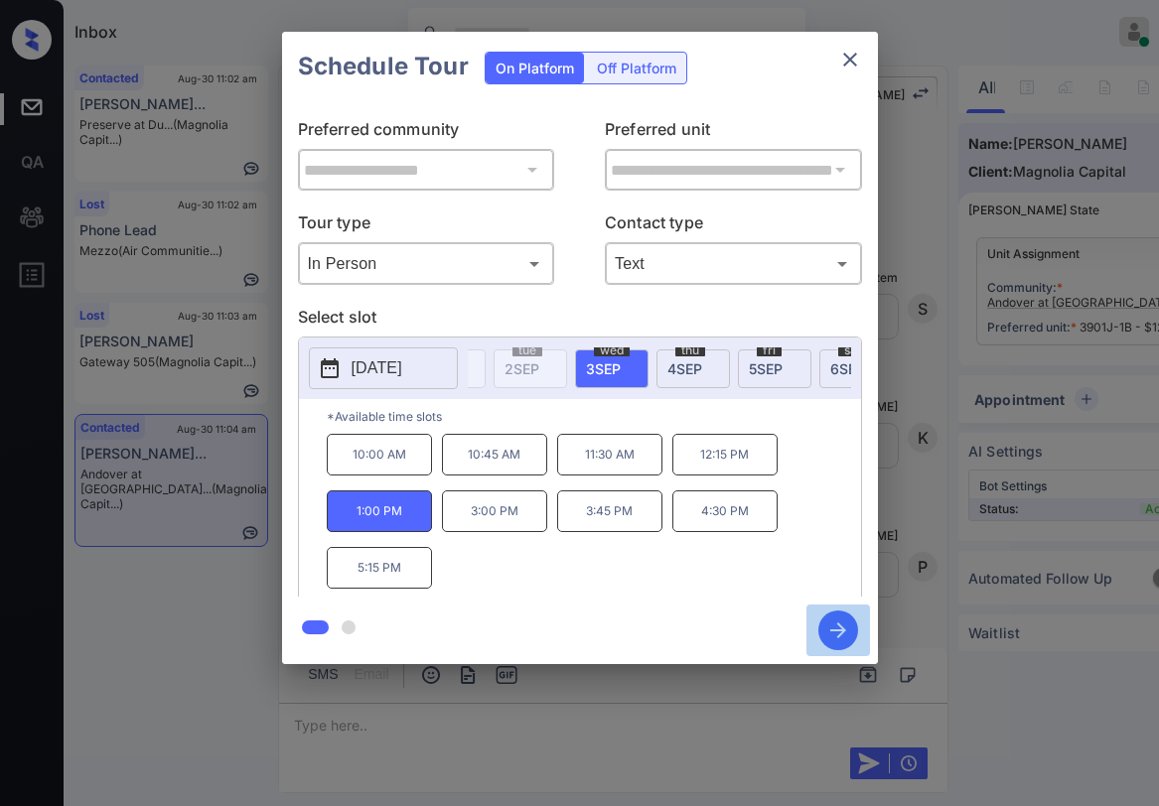
click at [846, 625] on icon "button" at bounding box center [838, 631] width 40 height 40
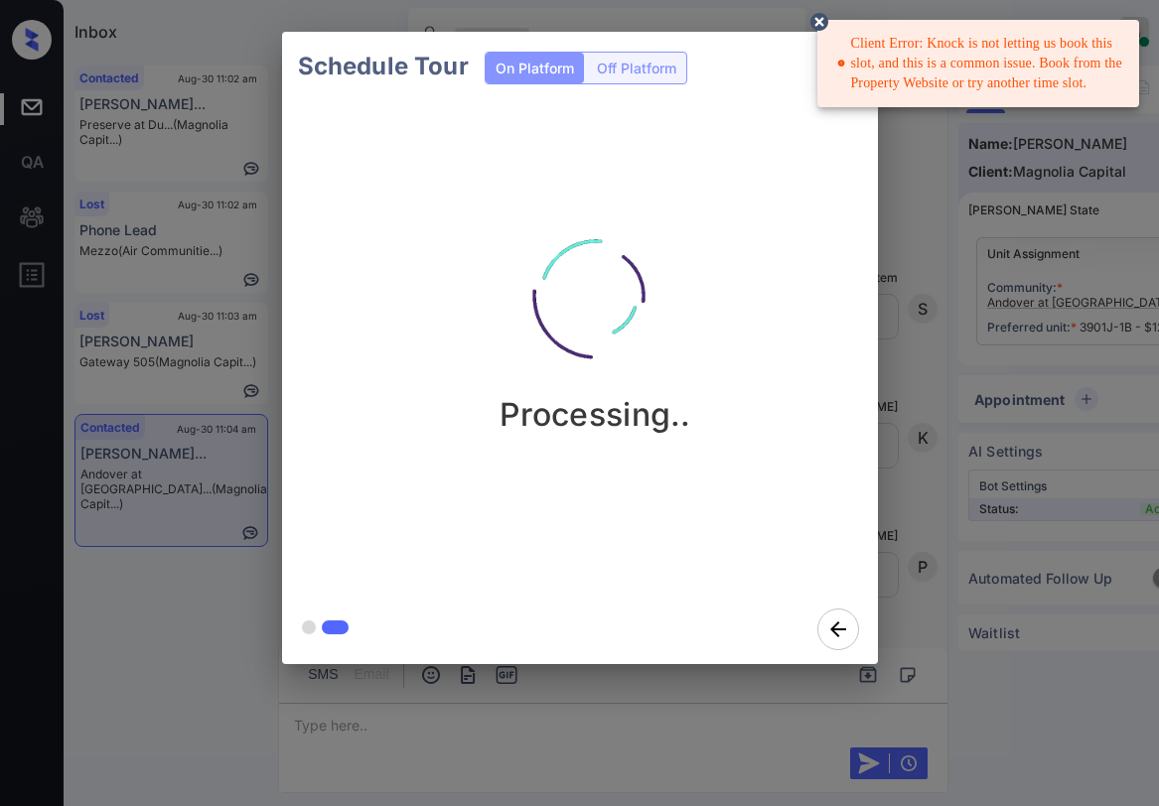
drag, startPoint x: 710, startPoint y: 267, endPoint x: 712, endPoint y: 218, distance: 48.7
click at [711, 259] on div "Processing.." at bounding box center [596, 315] width 596 height 237
click at [828, 23] on icon at bounding box center [819, 22] width 18 height 18
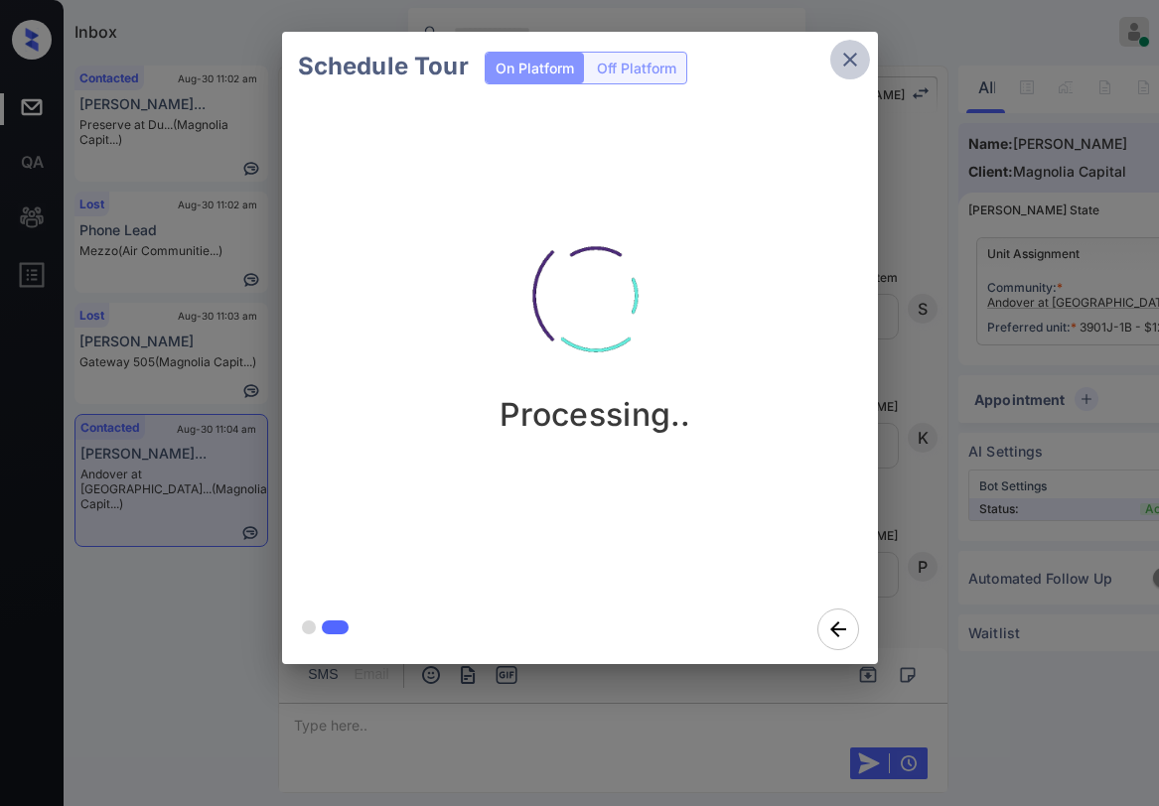
click at [852, 65] on icon "close" at bounding box center [850, 60] width 24 height 24
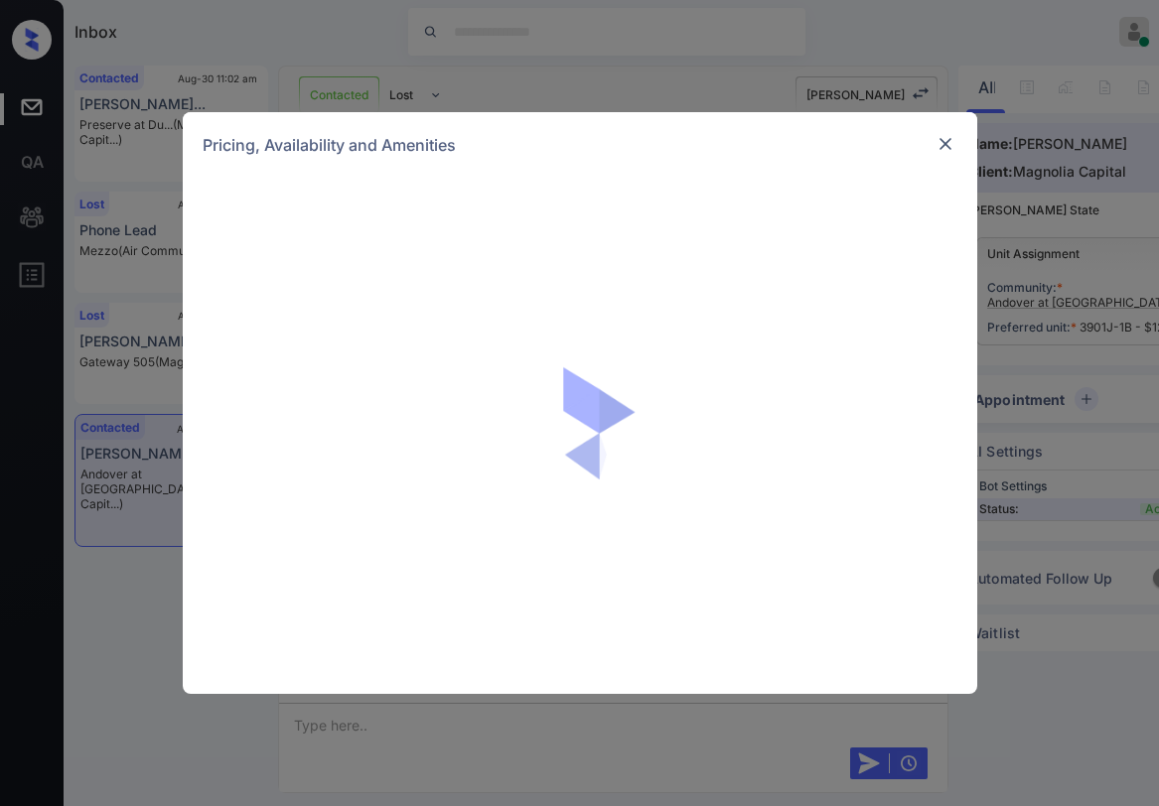
scroll to position [4022, 0]
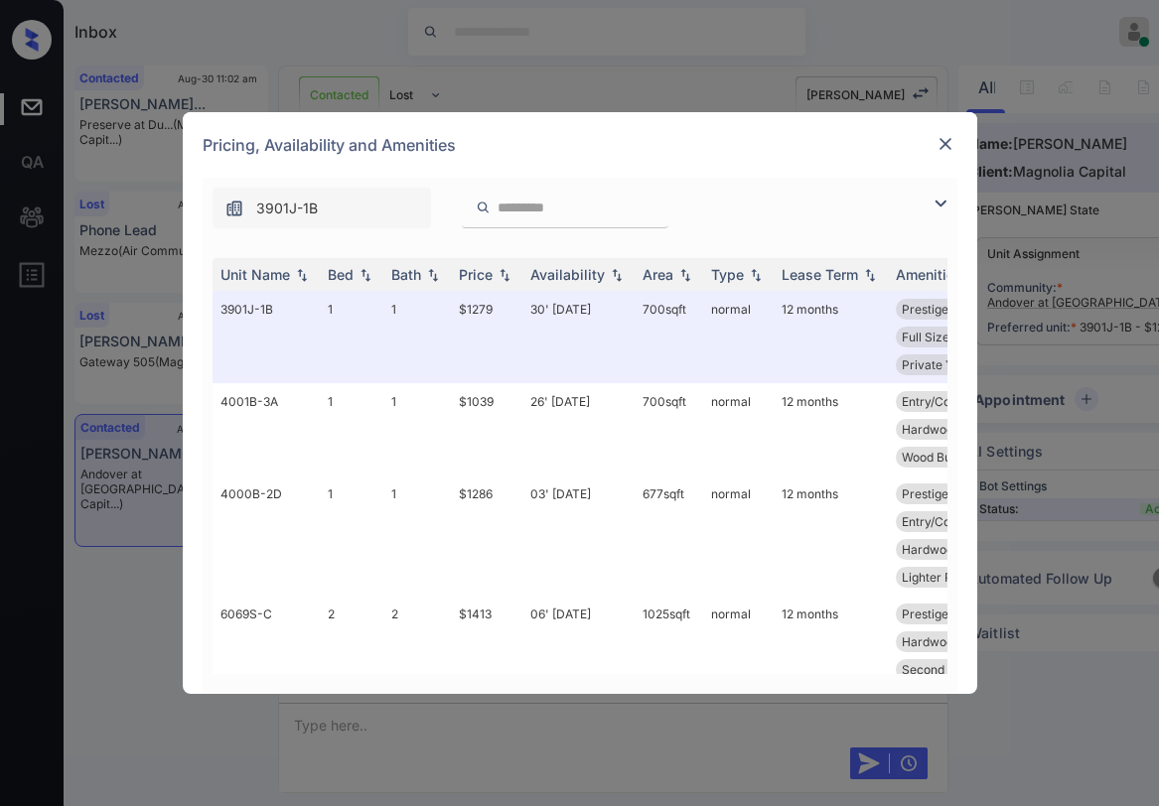
click at [945, 141] on img at bounding box center [945, 144] width 20 height 20
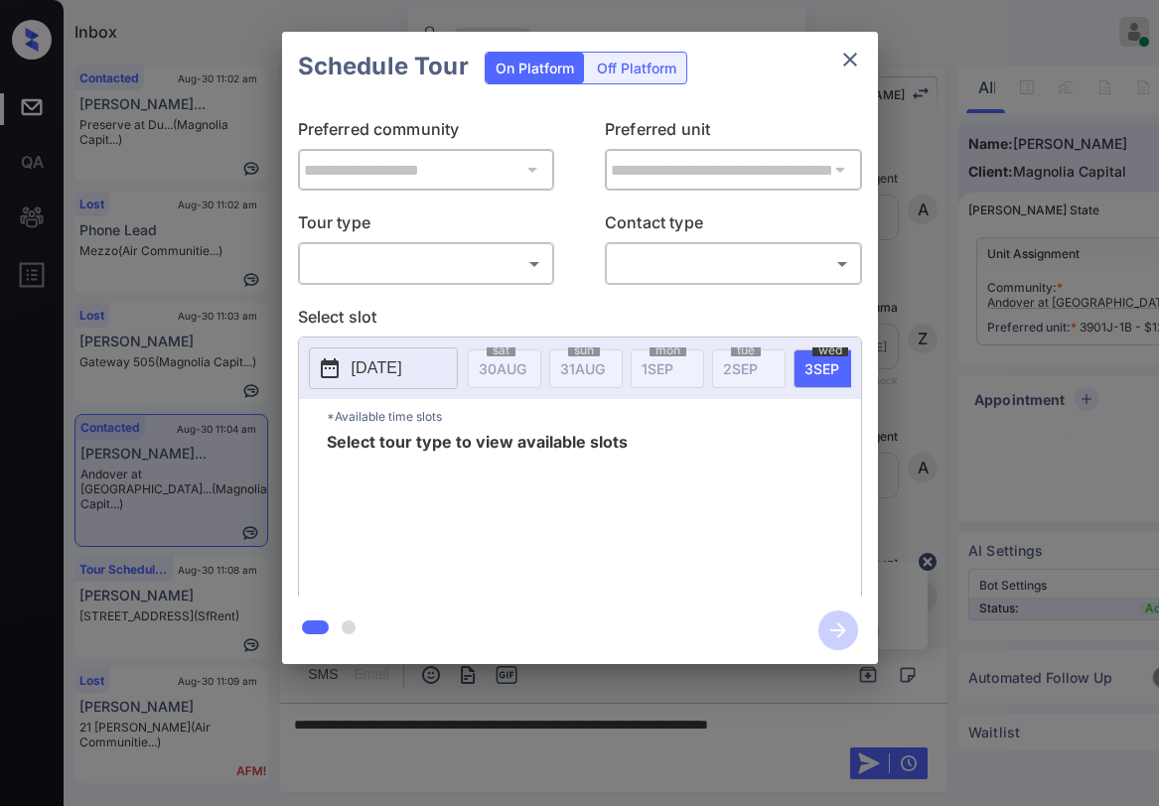
scroll to position [4747, 0]
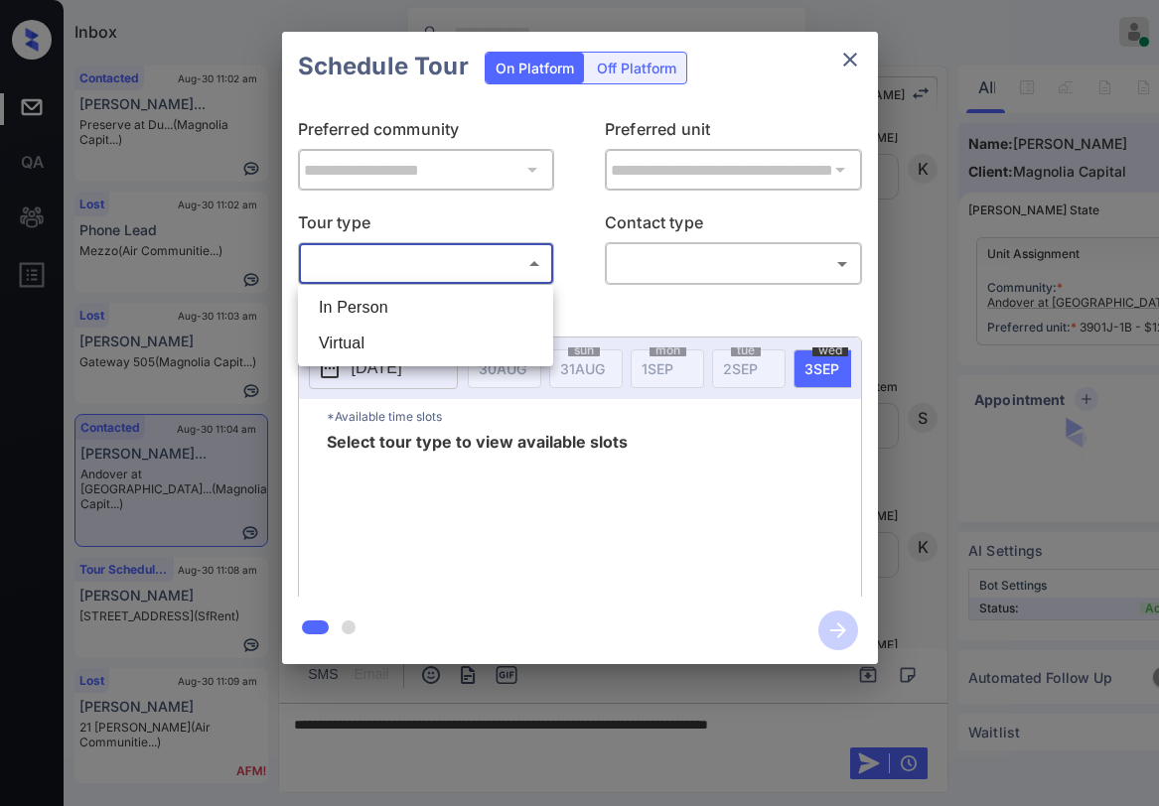
click at [393, 265] on body "Inbox [PERSON_NAME] Online Set yourself offline Set yourself on break Profile S…" at bounding box center [579, 403] width 1159 height 806
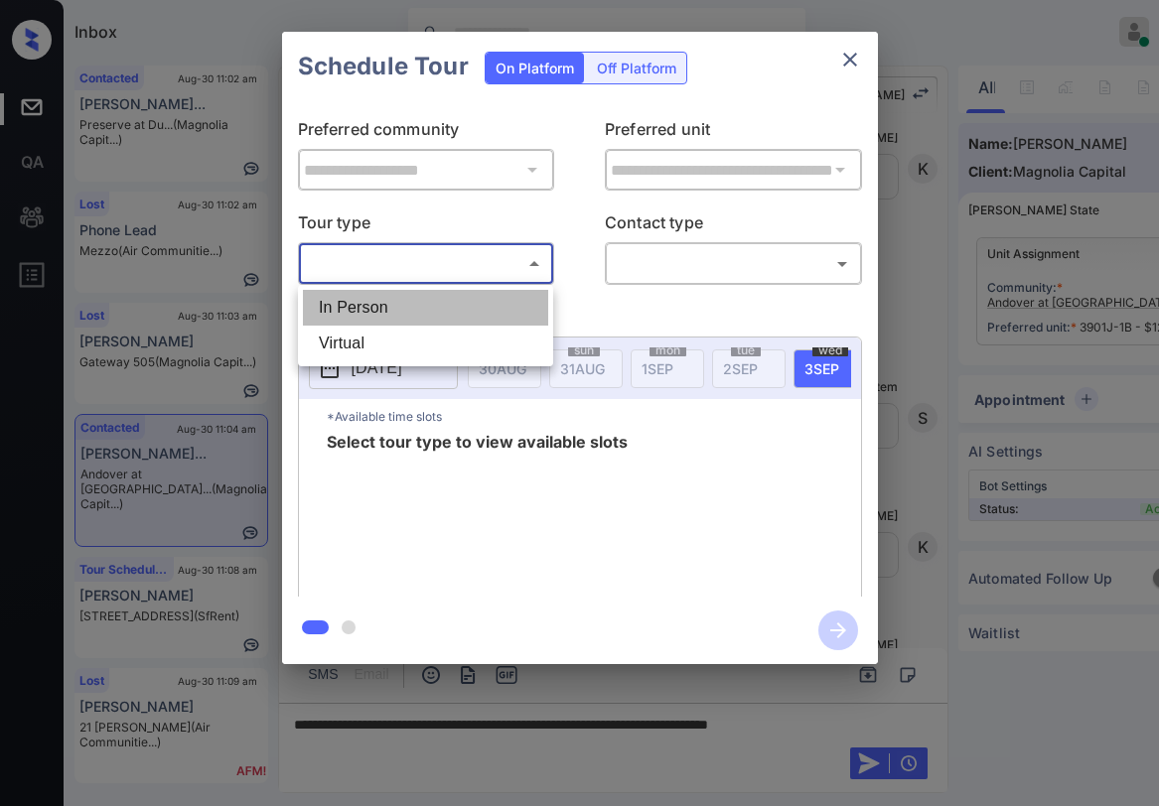
click at [368, 312] on li "In Person" at bounding box center [425, 308] width 245 height 36
type input "********"
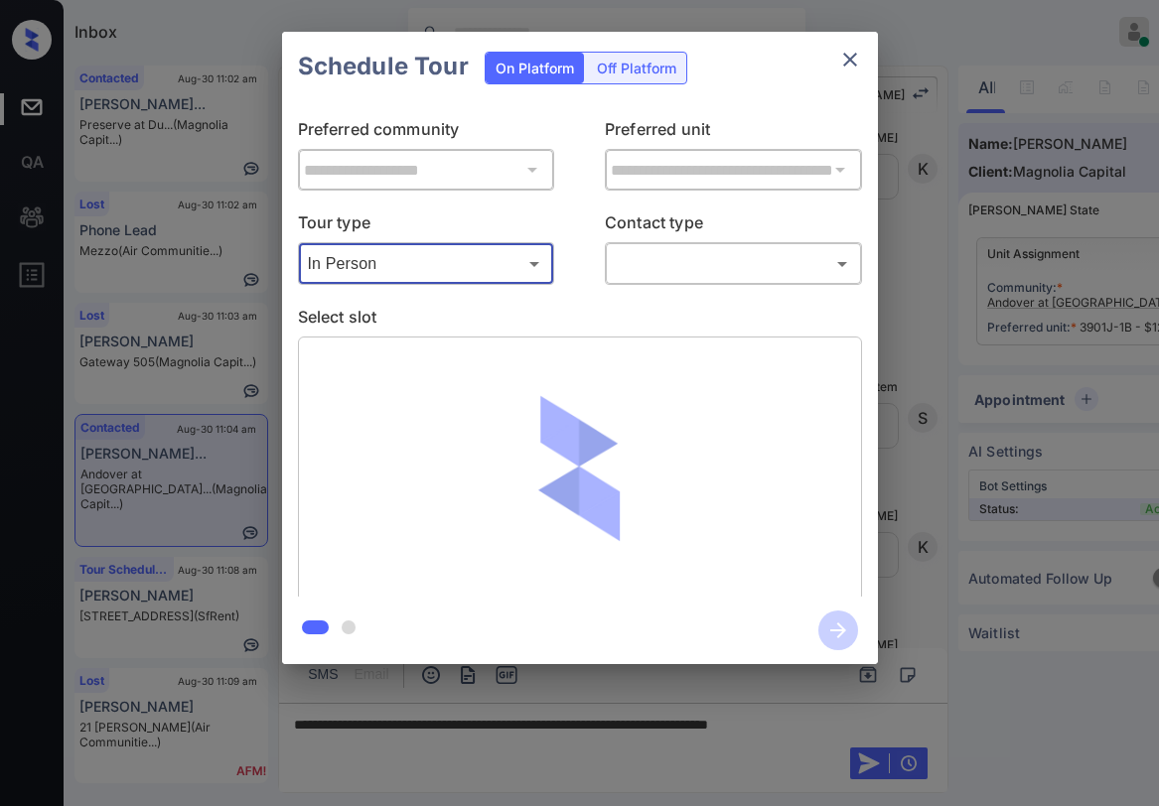
click at [674, 255] on body "Inbox Paolo Gabriel Online Set yourself offline Set yourself on break Profile S…" at bounding box center [579, 403] width 1159 height 806
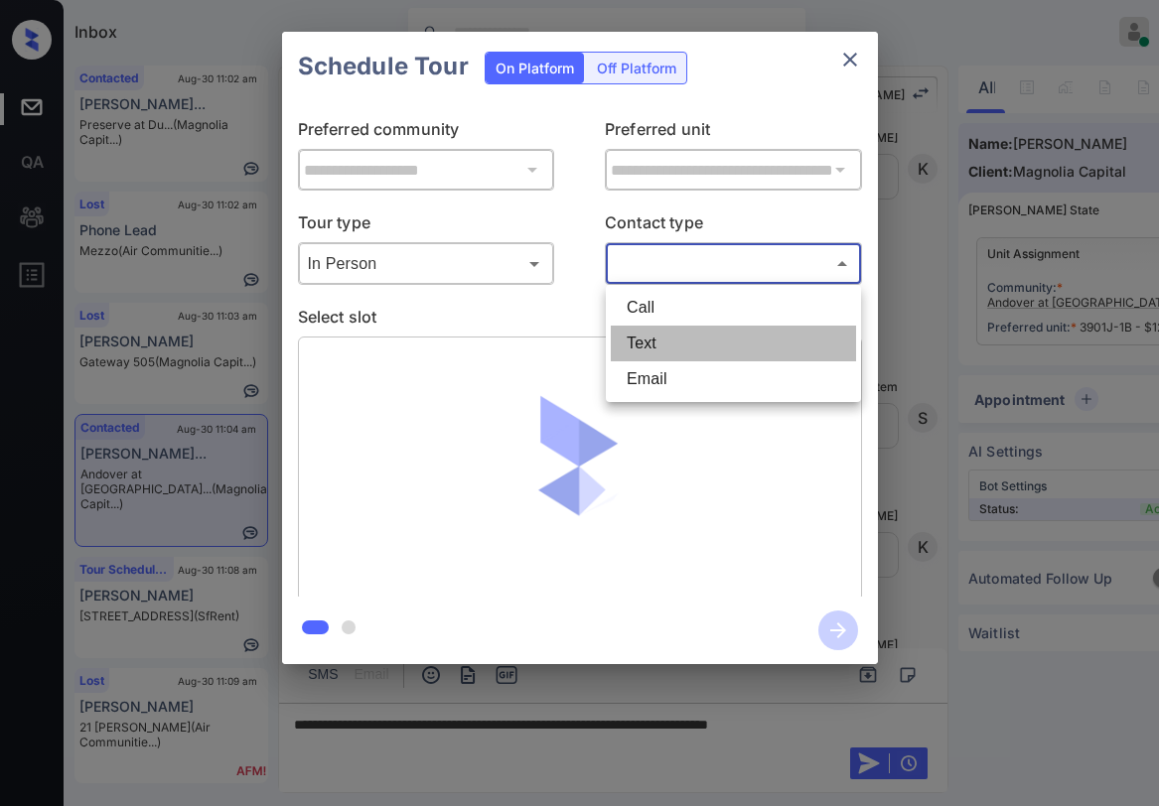
click at [648, 338] on li "Text" at bounding box center [733, 344] width 245 height 36
type input "****"
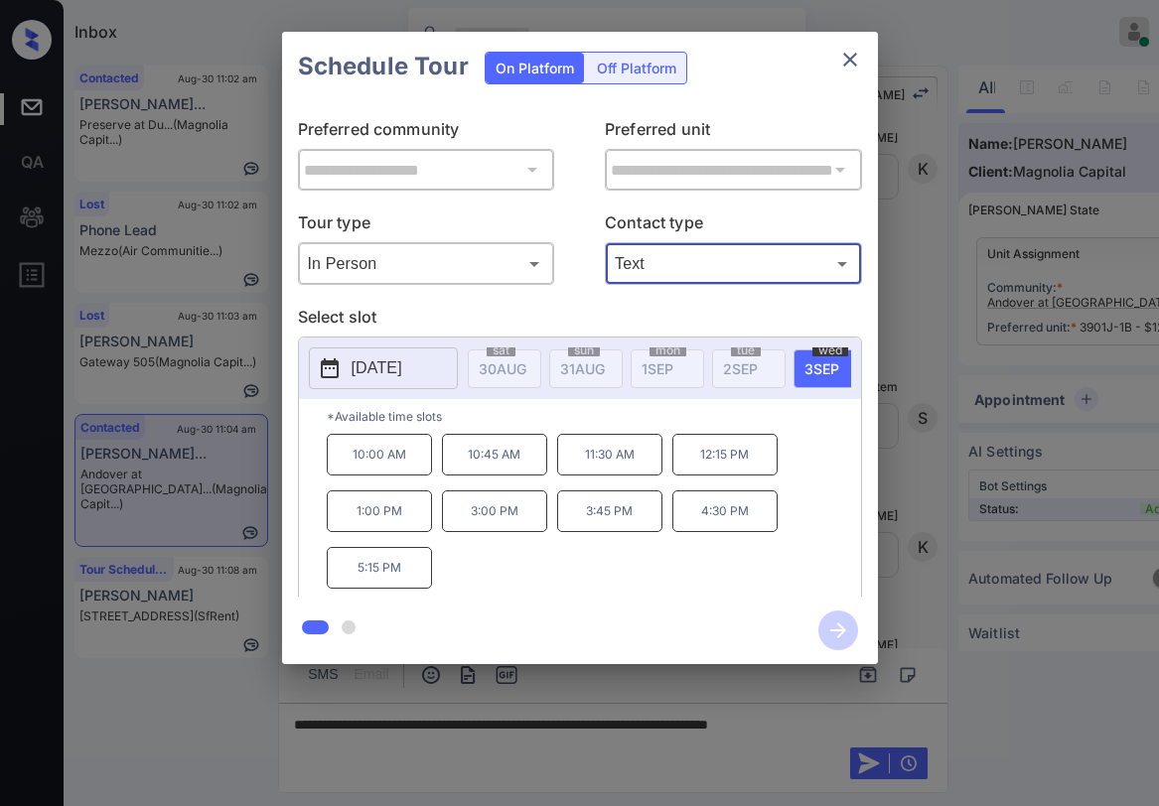
click at [845, 46] on button "close" at bounding box center [850, 60] width 40 height 40
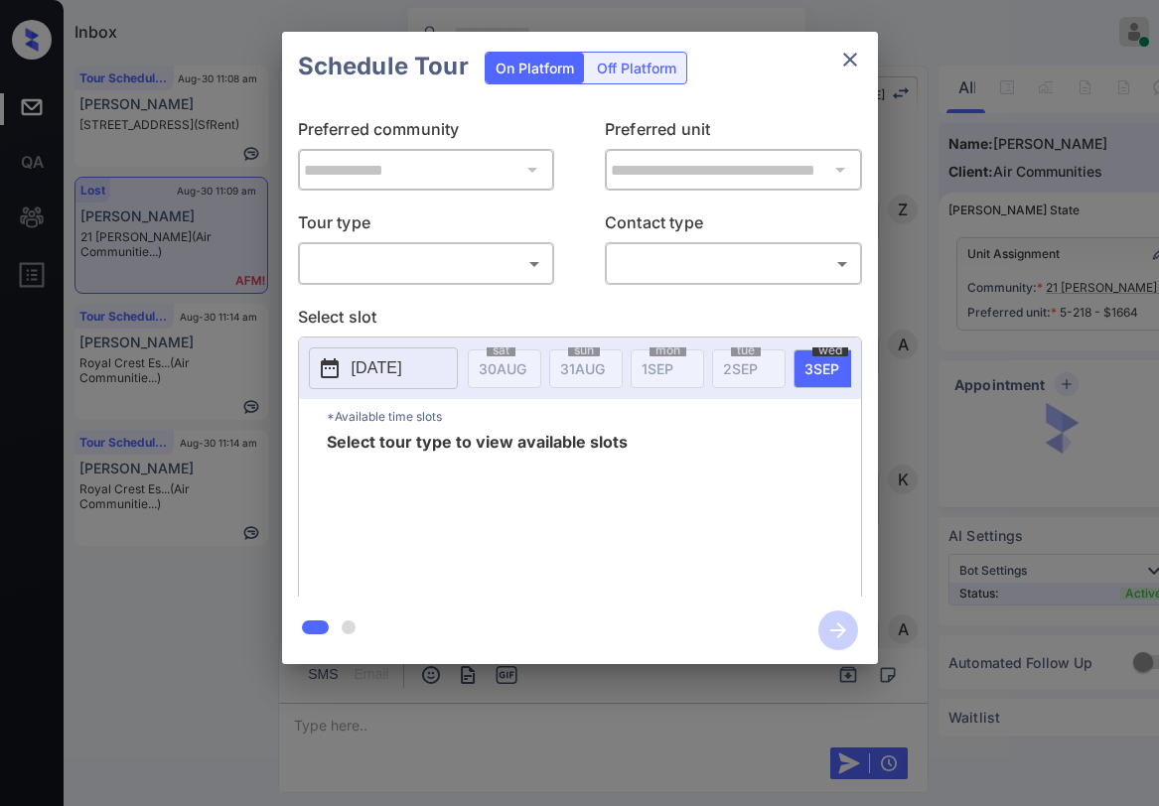
scroll to position [2108, 0]
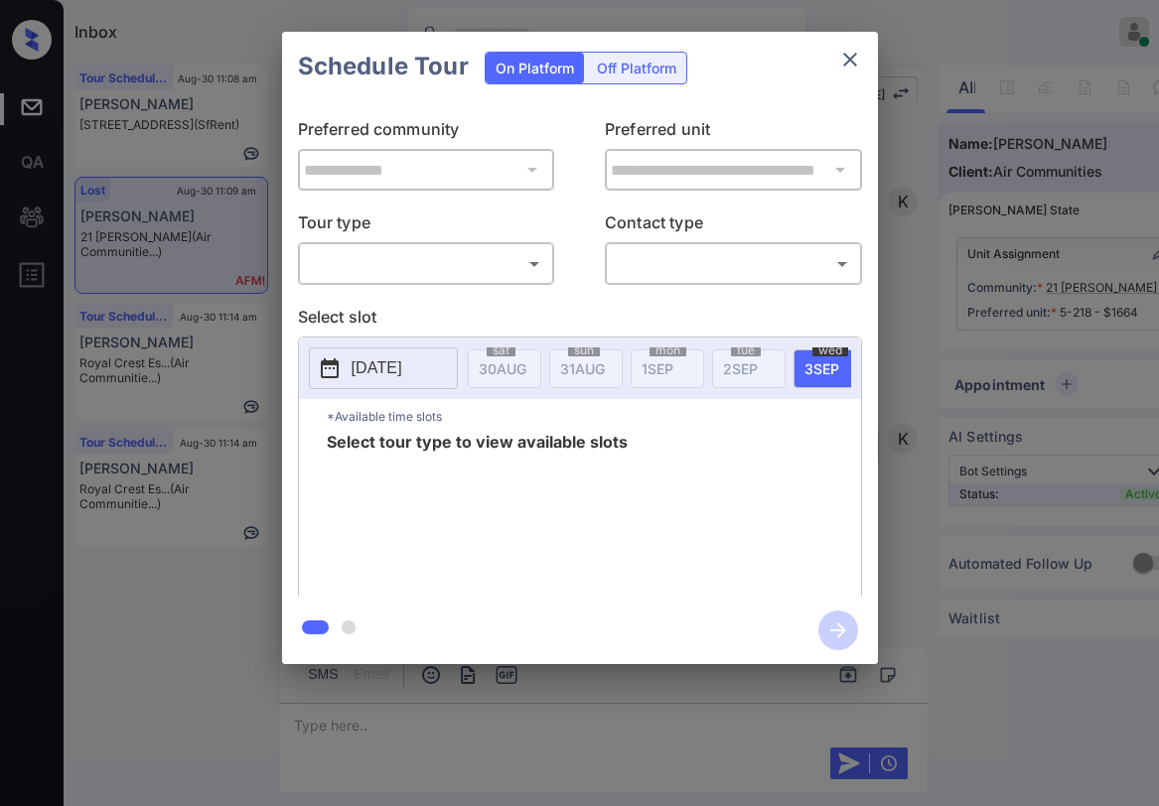
click at [449, 262] on body "Inbox Paolo Gabriel Online Set yourself offline Set yourself on break Profile S…" at bounding box center [579, 403] width 1159 height 806
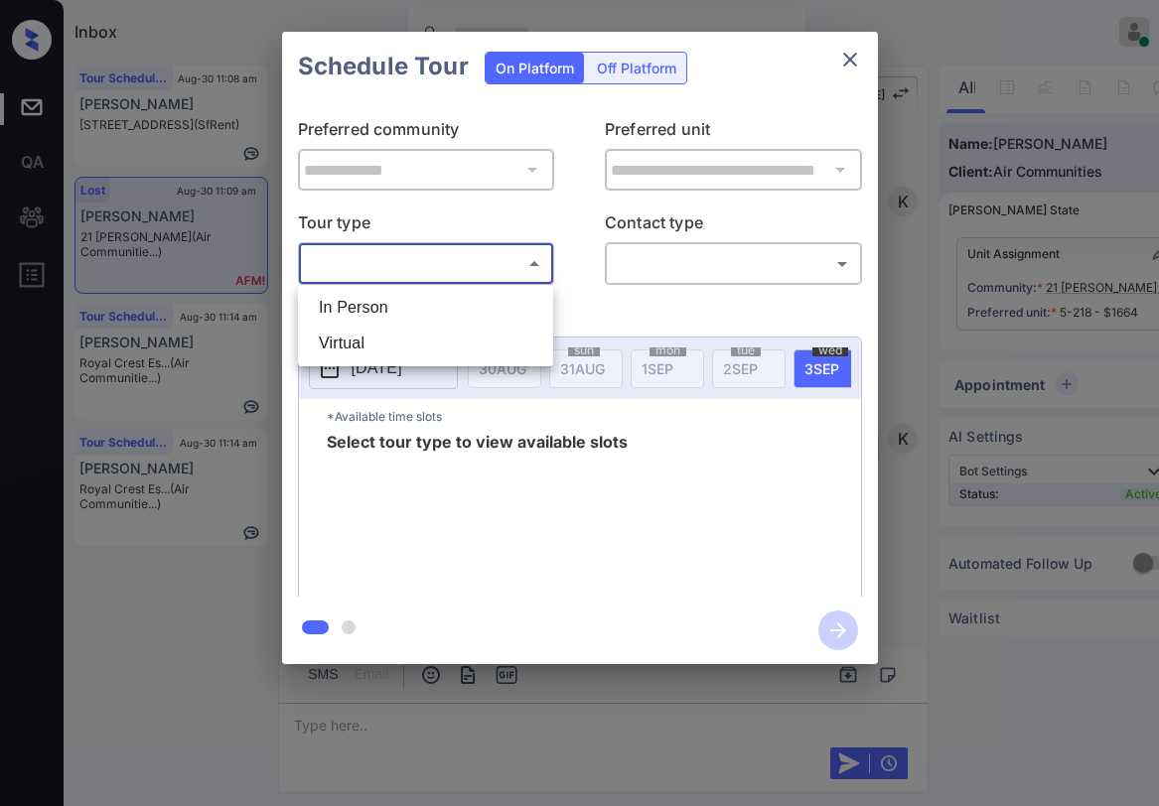
click at [394, 338] on li "Virtual" at bounding box center [425, 344] width 245 height 36
type input "*******"
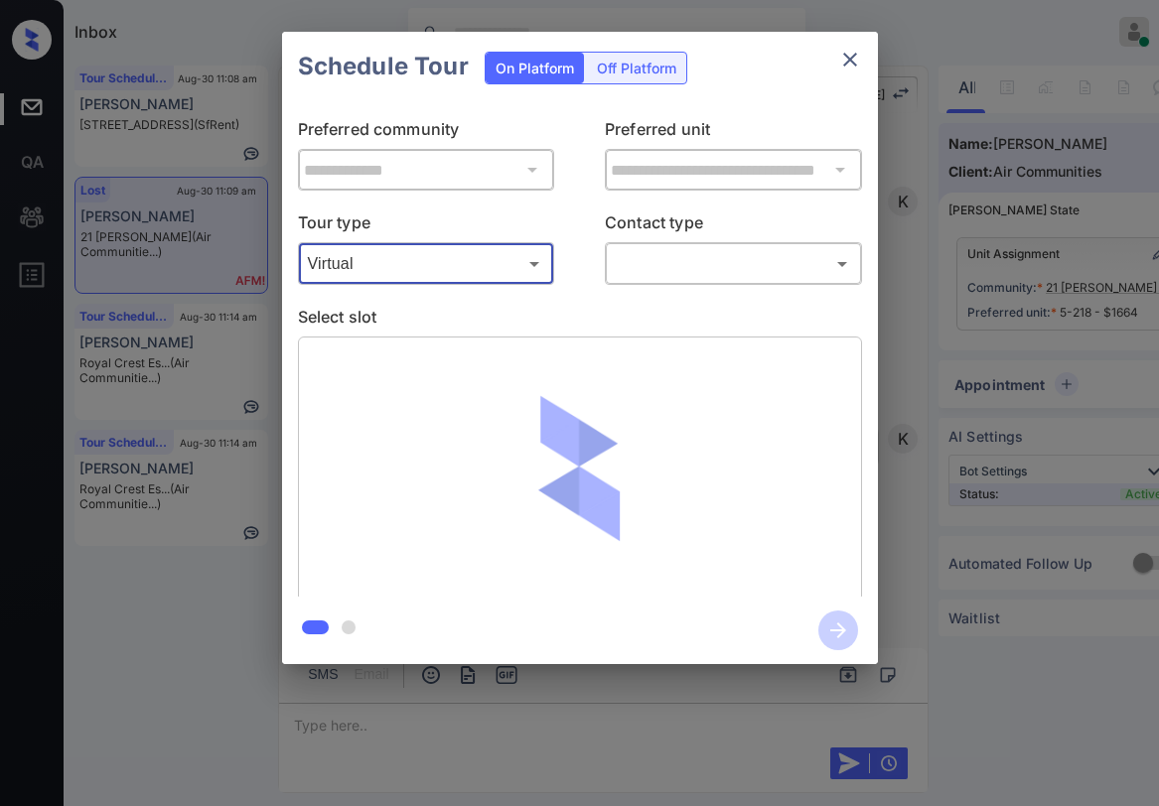
click at [639, 251] on body "Inbox Paolo Gabriel Online Set yourself offline Set yourself on break Profile S…" at bounding box center [579, 403] width 1159 height 806
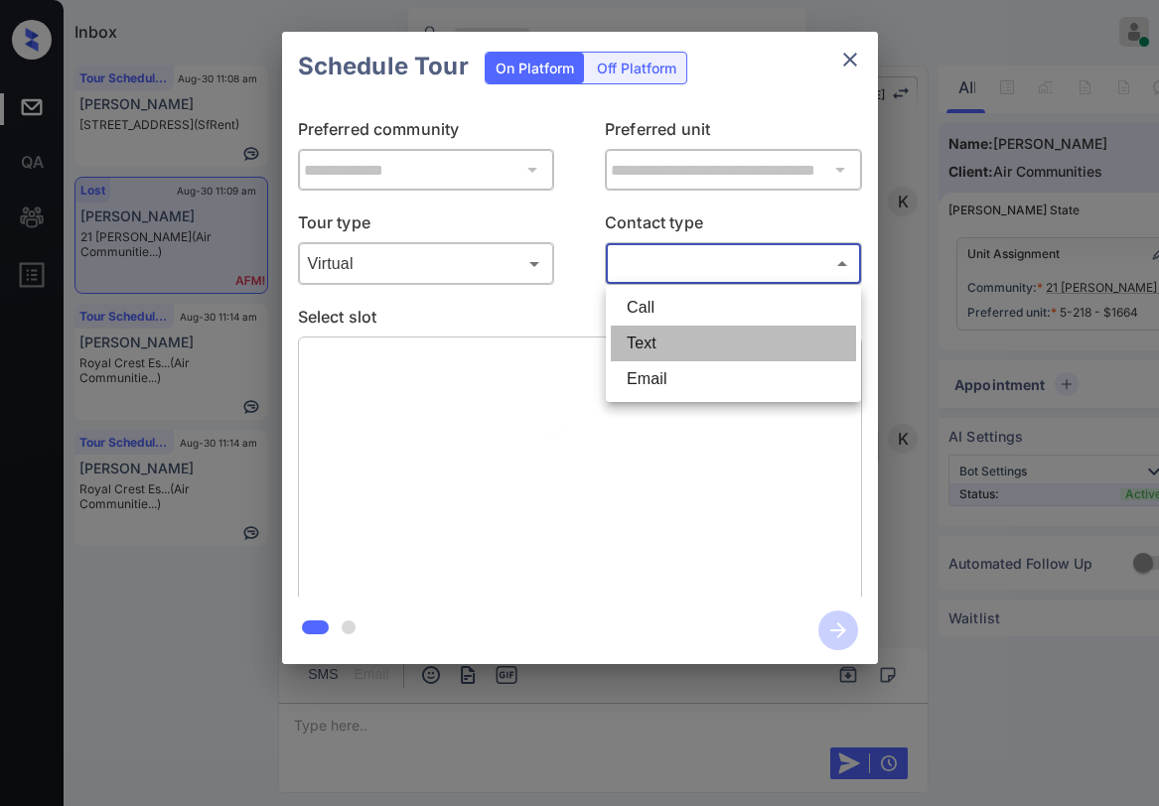
click at [648, 348] on li "Text" at bounding box center [733, 344] width 245 height 36
type input "****"
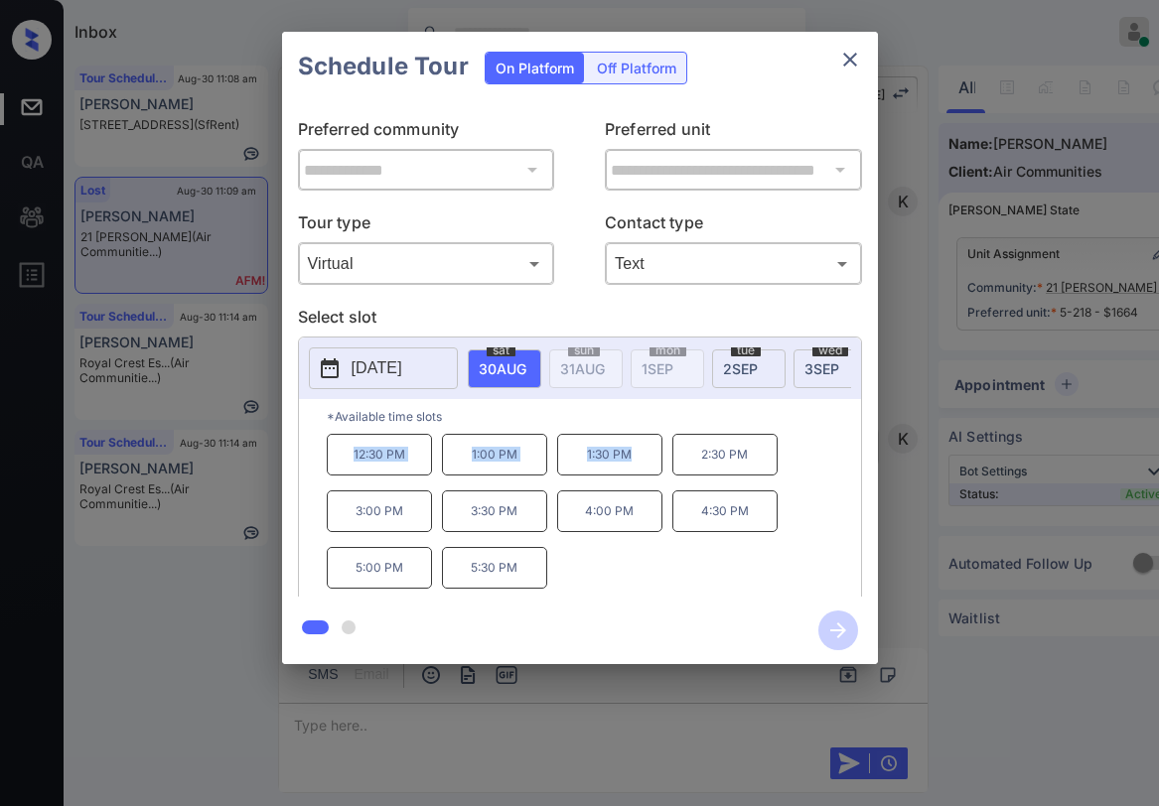
drag, startPoint x: 346, startPoint y: 466, endPoint x: 654, endPoint y: 465, distance: 308.9
click at [654, 465] on div "12:30 PM 1:00 PM 1:30 PM 2:30 PM 3:00 PM 3:30 PM 4:00 PM 4:30 PM 5:00 PM 5:30 PM" at bounding box center [594, 513] width 534 height 159
copy div "12:30 PM 1:00 PM 1:30 PM"
click at [848, 68] on icon "close" at bounding box center [850, 60] width 24 height 24
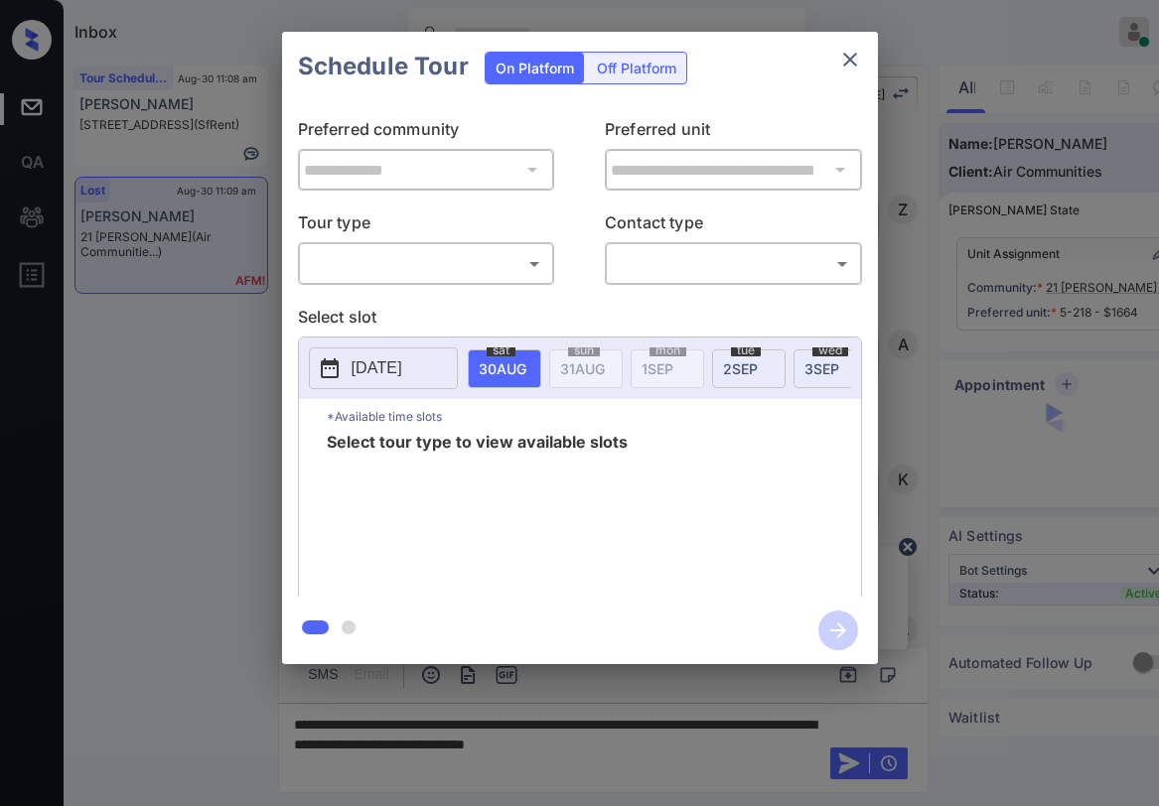
scroll to position [2506, 0]
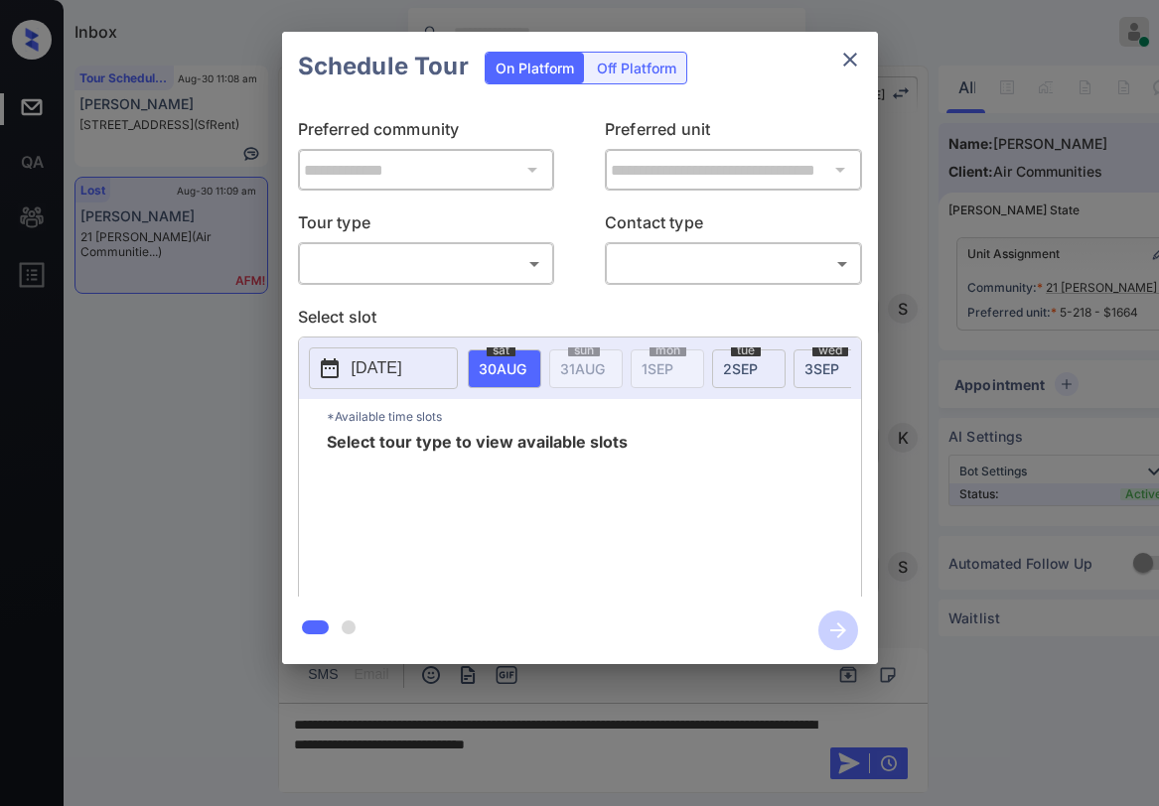
click at [389, 259] on body "Inbox [PERSON_NAME] Online Set yourself offline Set yourself on break Profile S…" at bounding box center [579, 403] width 1159 height 806
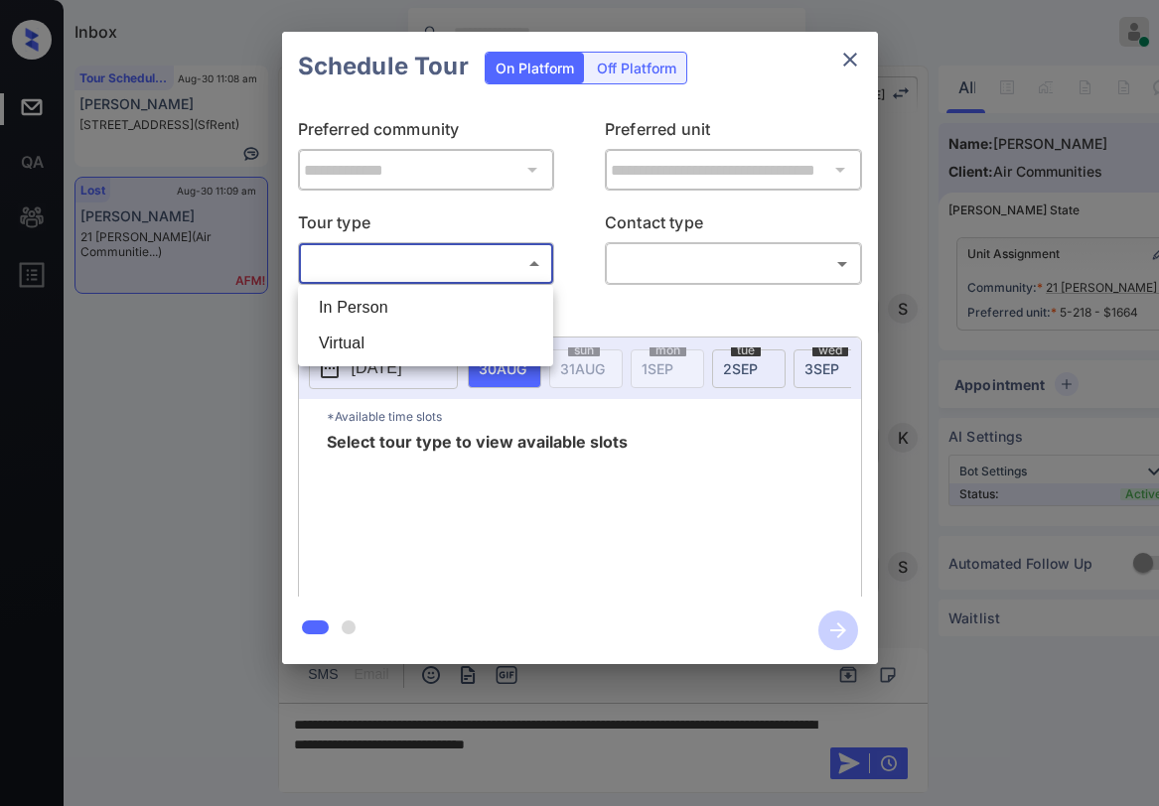
click at [398, 329] on li "Virtual" at bounding box center [425, 344] width 245 height 36
type input "*******"
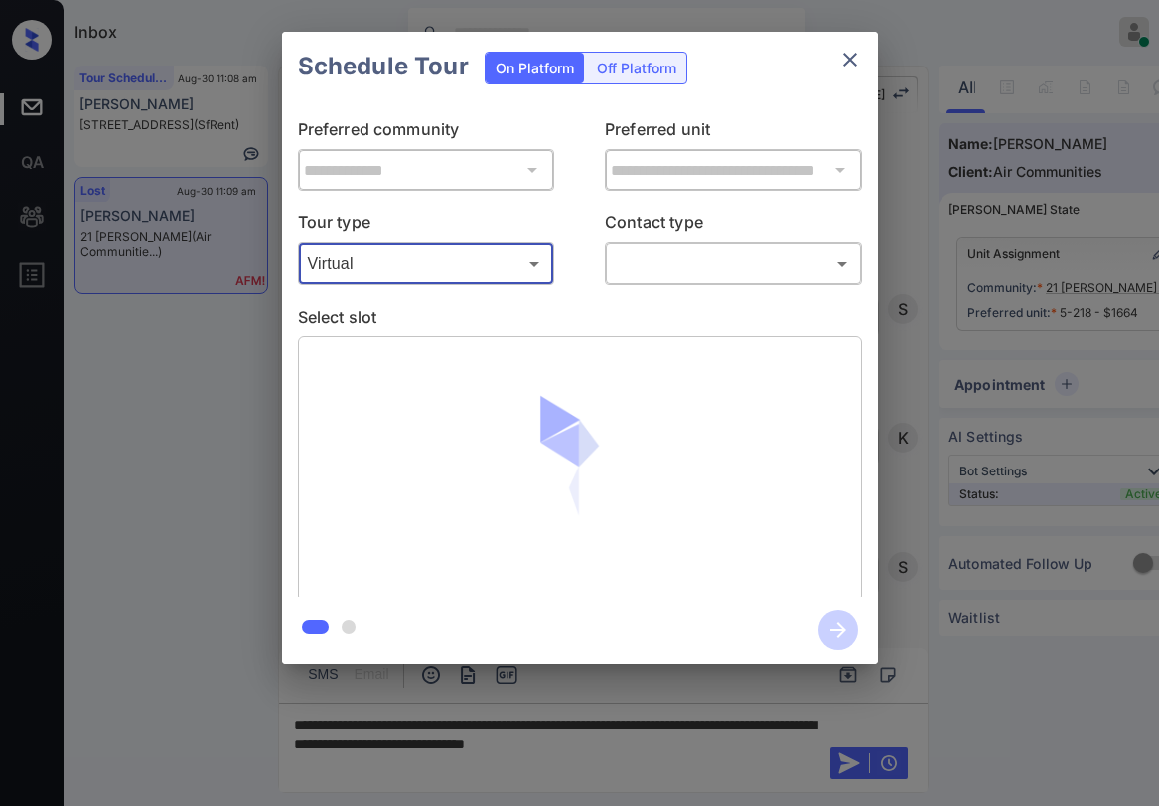
click at [648, 258] on body "Inbox [PERSON_NAME] Online Set yourself offline Set yourself on break Profile S…" at bounding box center [579, 403] width 1159 height 806
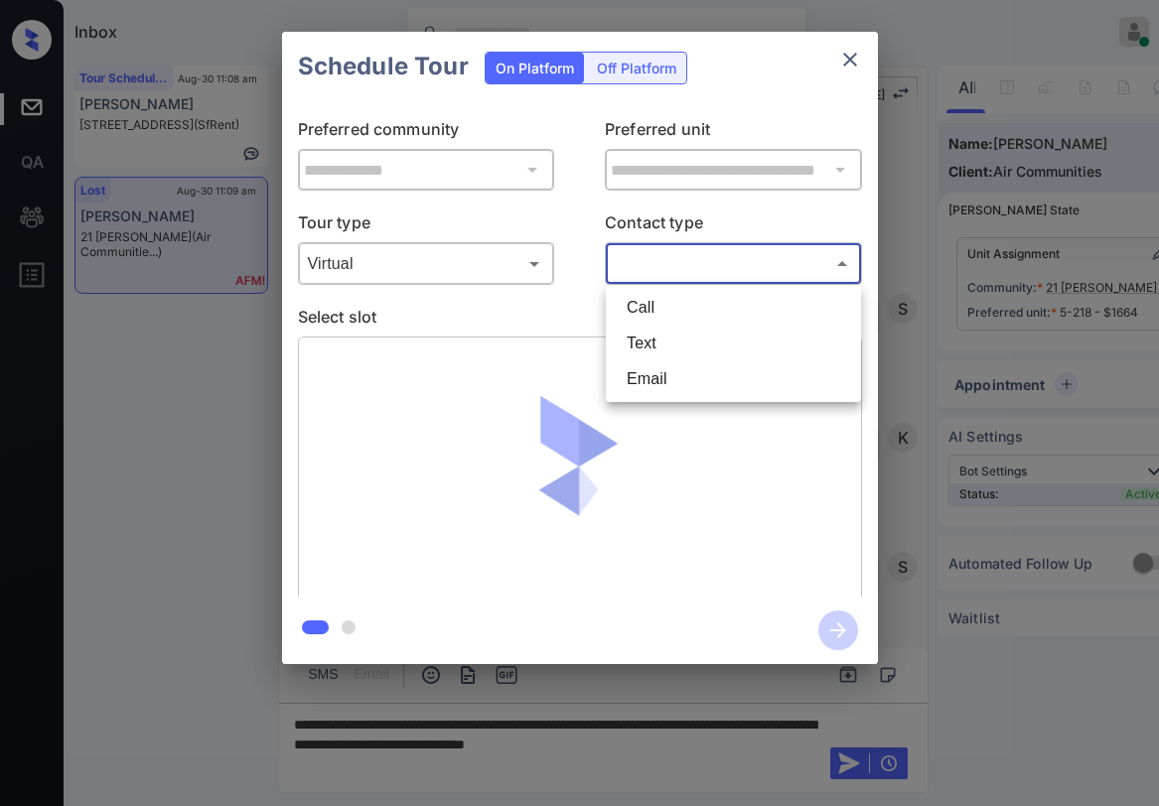
click at [659, 338] on li "Text" at bounding box center [733, 344] width 245 height 36
type input "****"
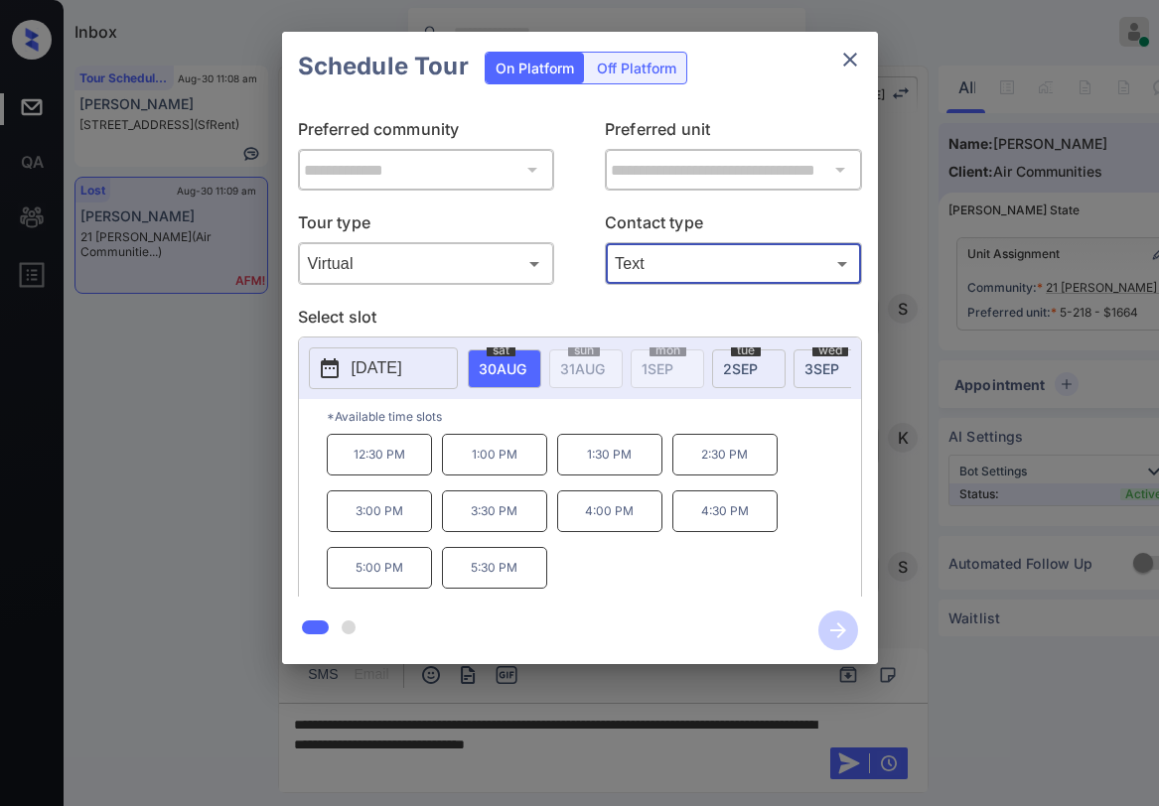
click at [847, 55] on icon "close" at bounding box center [850, 60] width 24 height 24
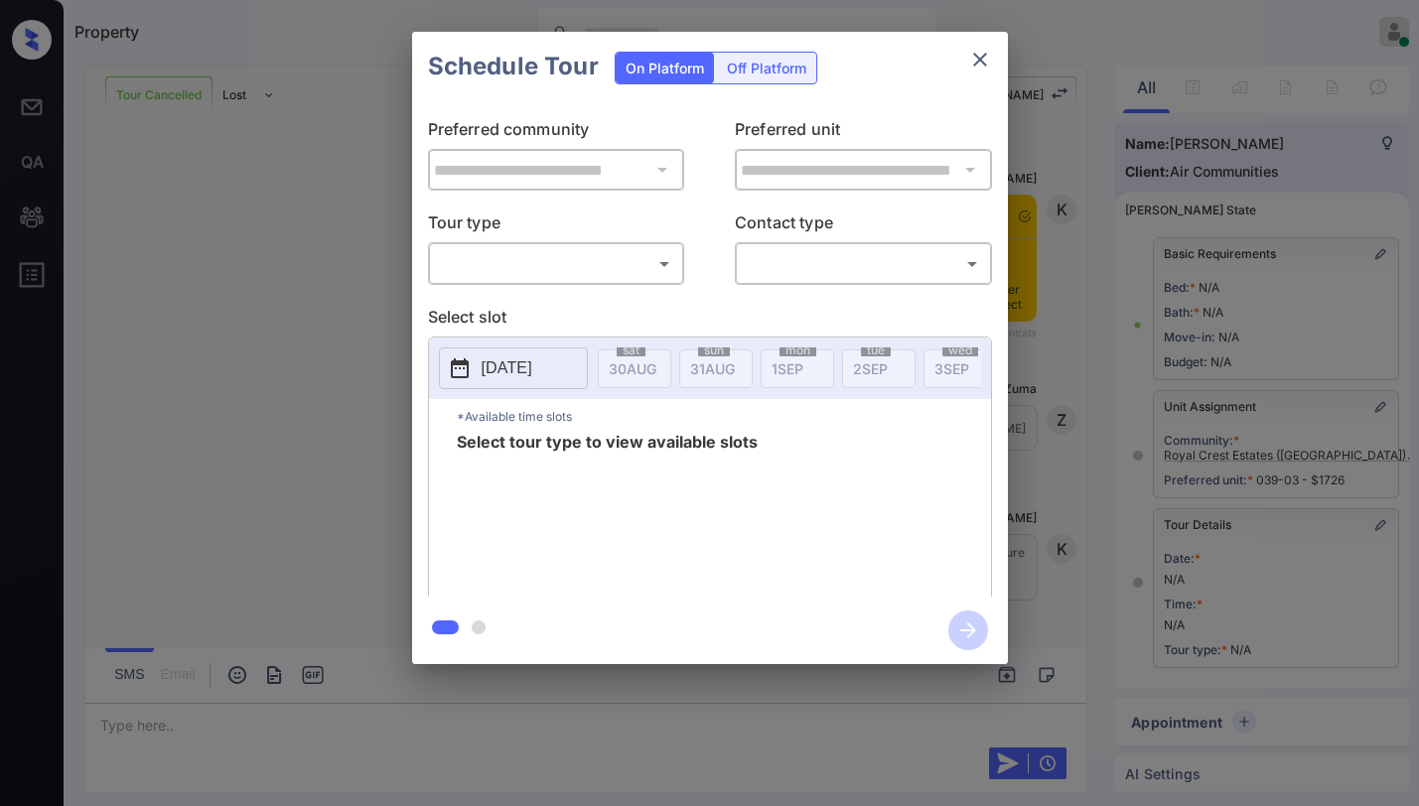
scroll to position [198, 0]
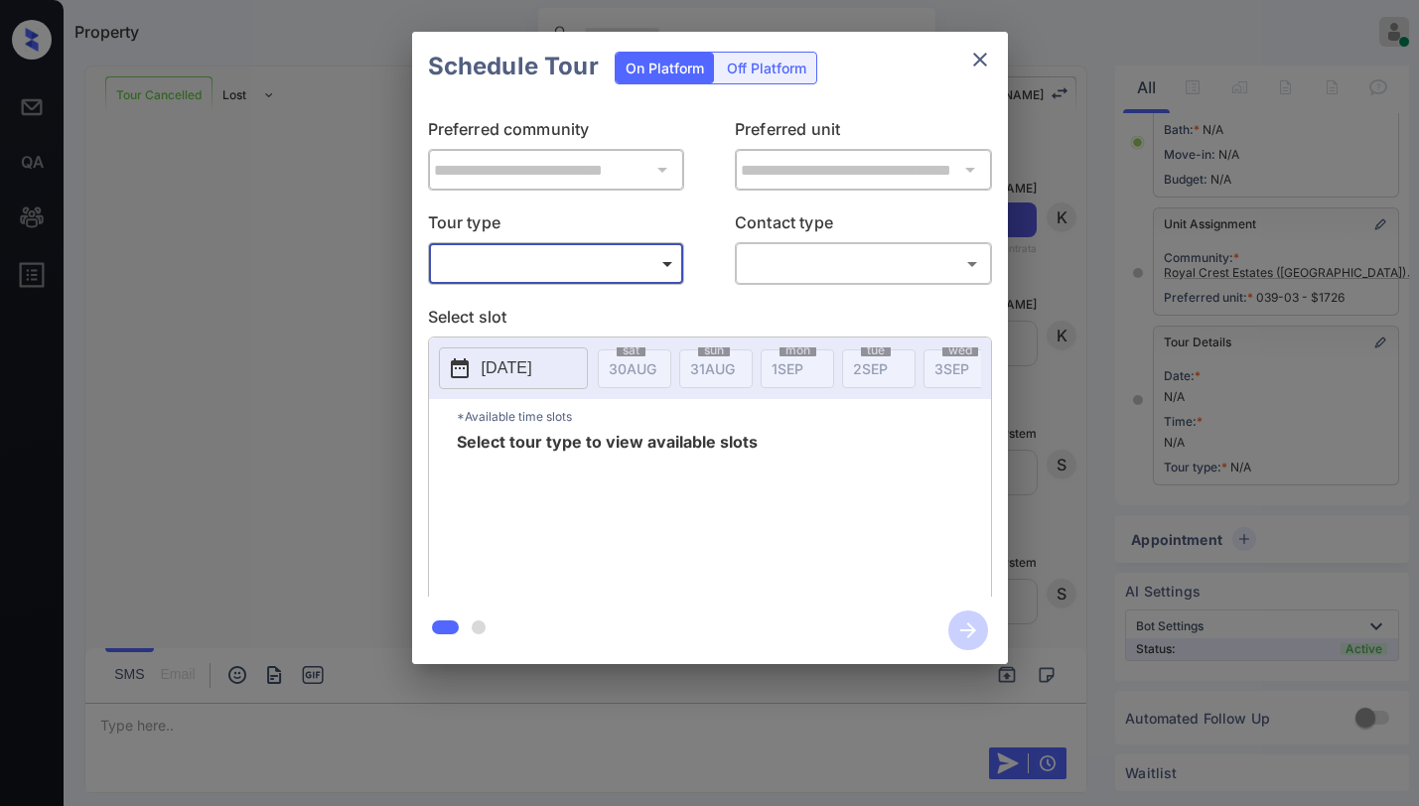
click at [565, 269] on body "Property Paolo Gabriel Online Set yourself offline Set yourself on break Profil…" at bounding box center [709, 403] width 1419 height 806
type input "********"
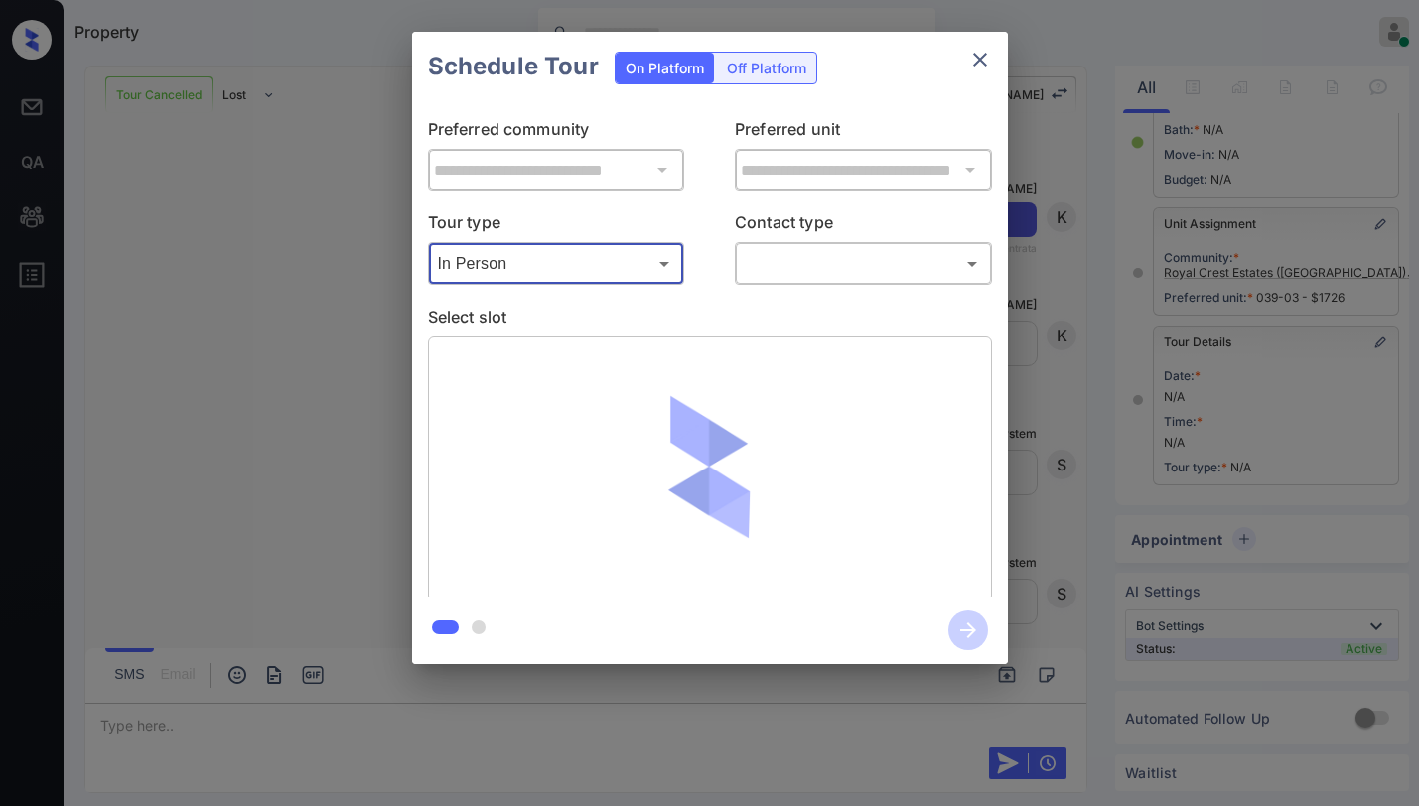
click at [823, 276] on body "Property Paolo Gabriel Online Set yourself offline Set yourself on break Profil…" at bounding box center [709, 403] width 1419 height 806
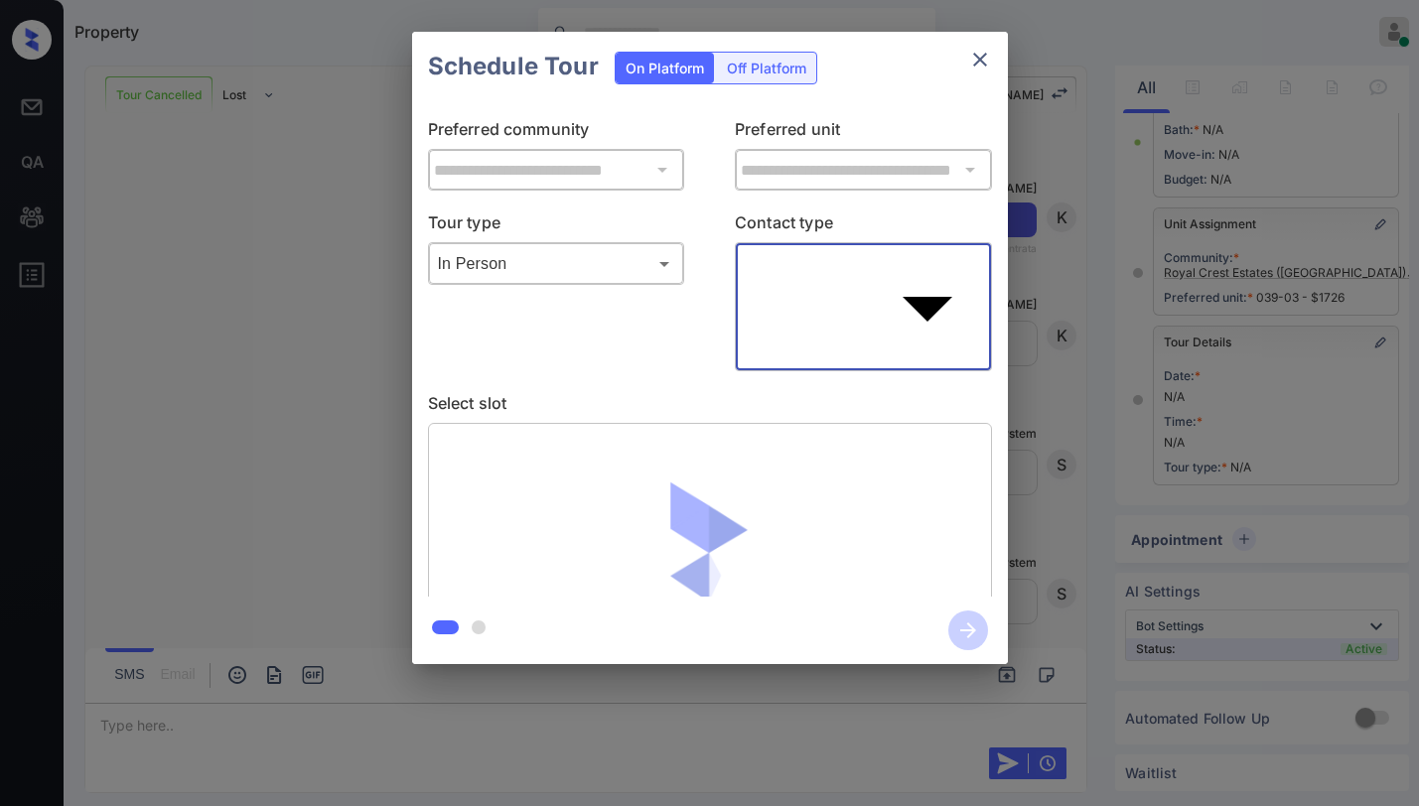
type input "****"
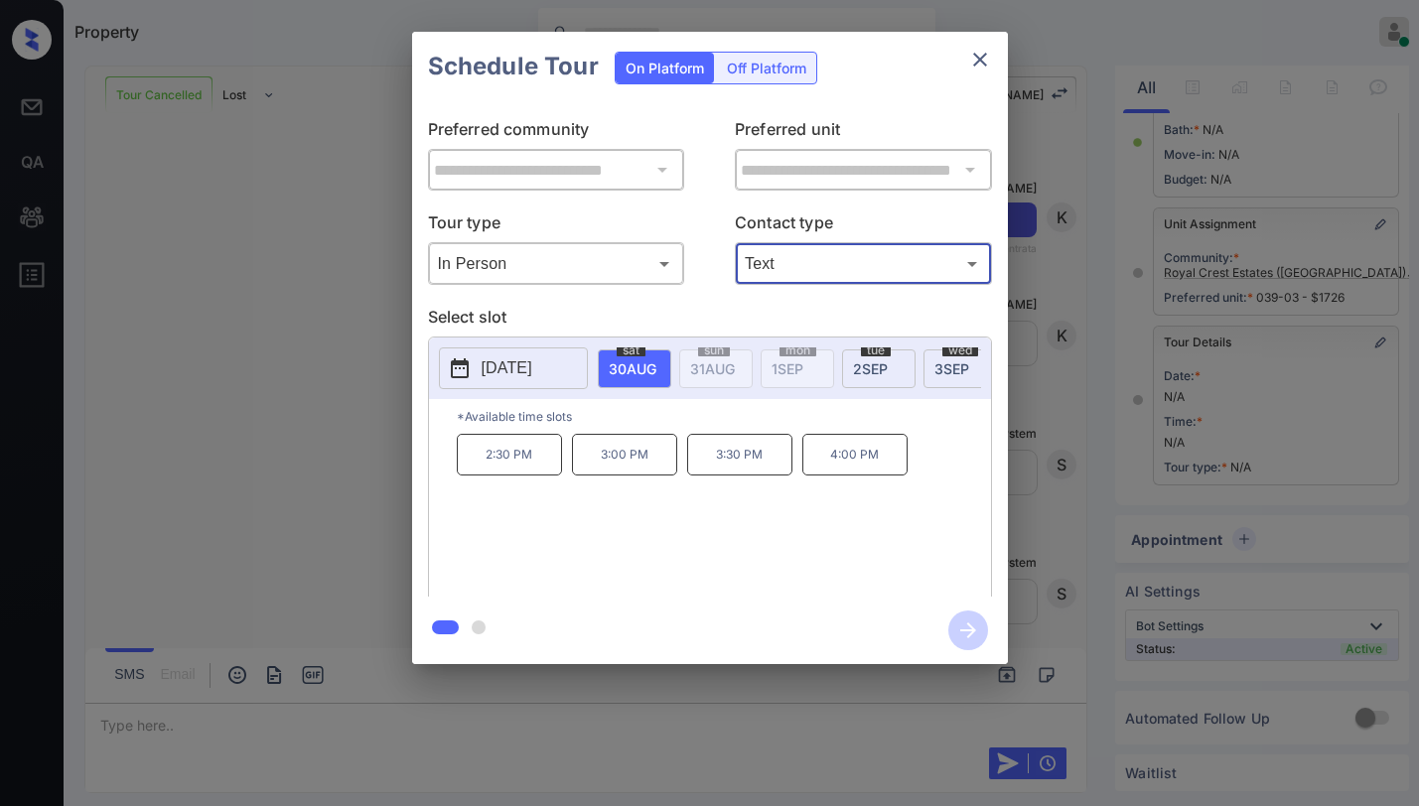
click at [981, 51] on icon "close" at bounding box center [980, 60] width 24 height 24
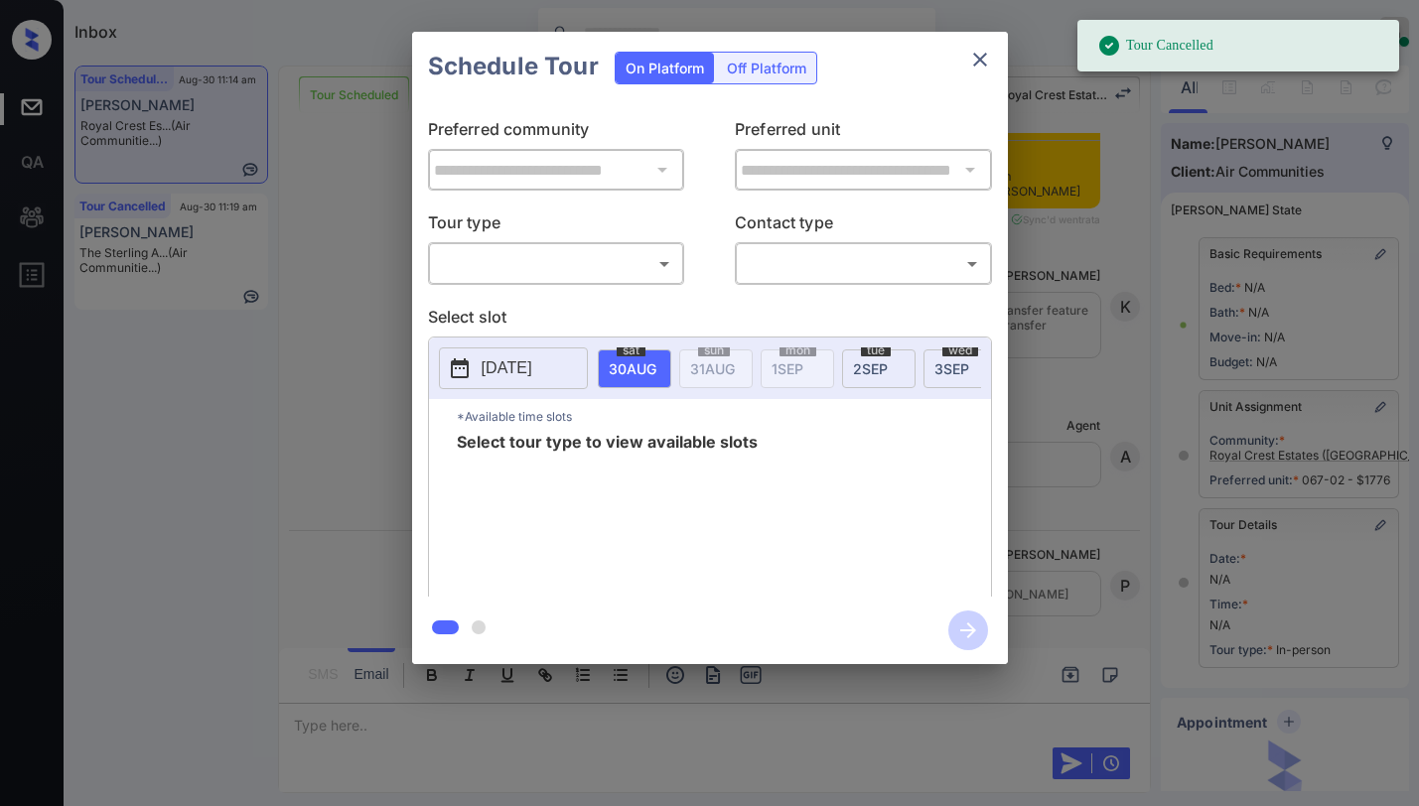
scroll to position [198, 0]
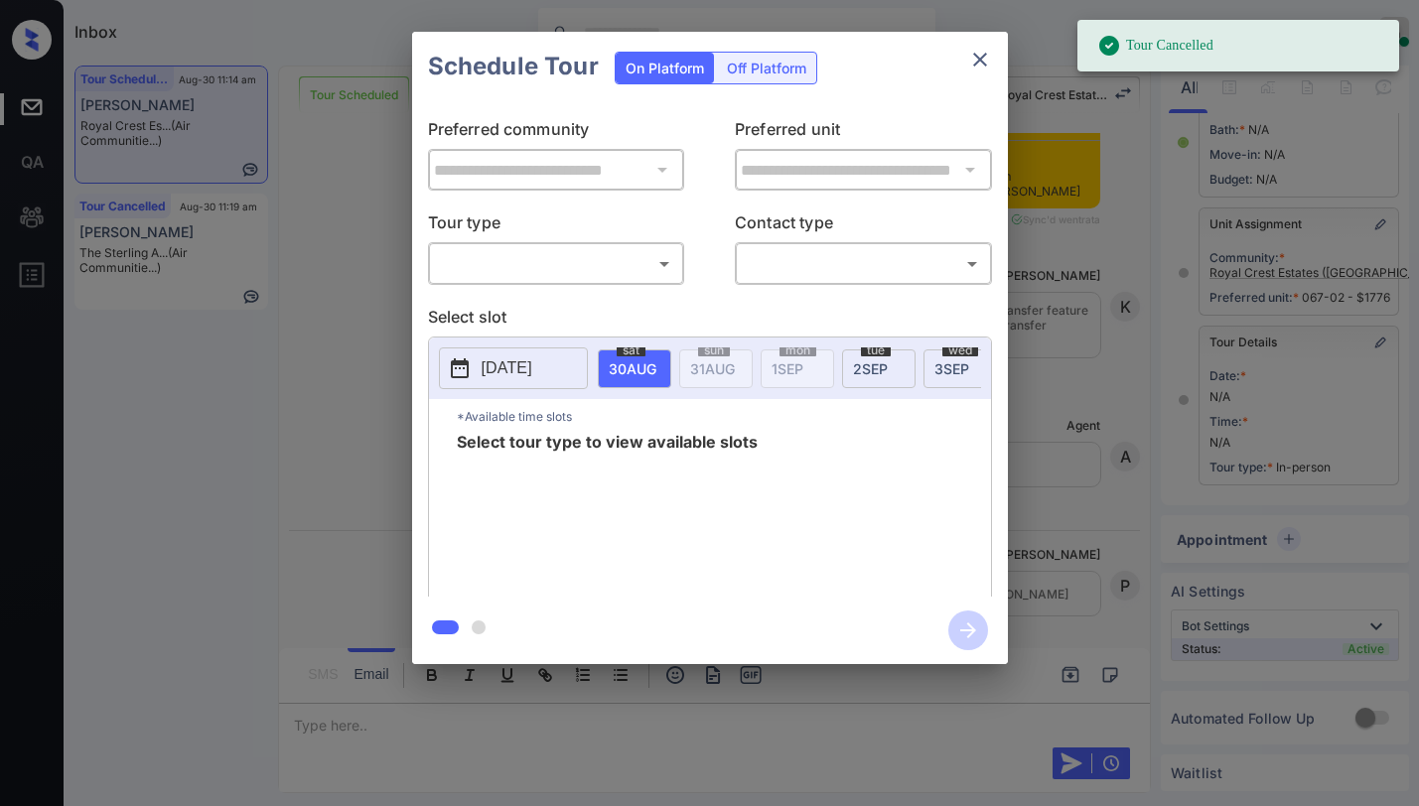
click at [597, 255] on body "Tour Cancelled Inbox Paolo Gabriel Online Set yourself offline Set yourself on …" at bounding box center [709, 403] width 1419 height 806
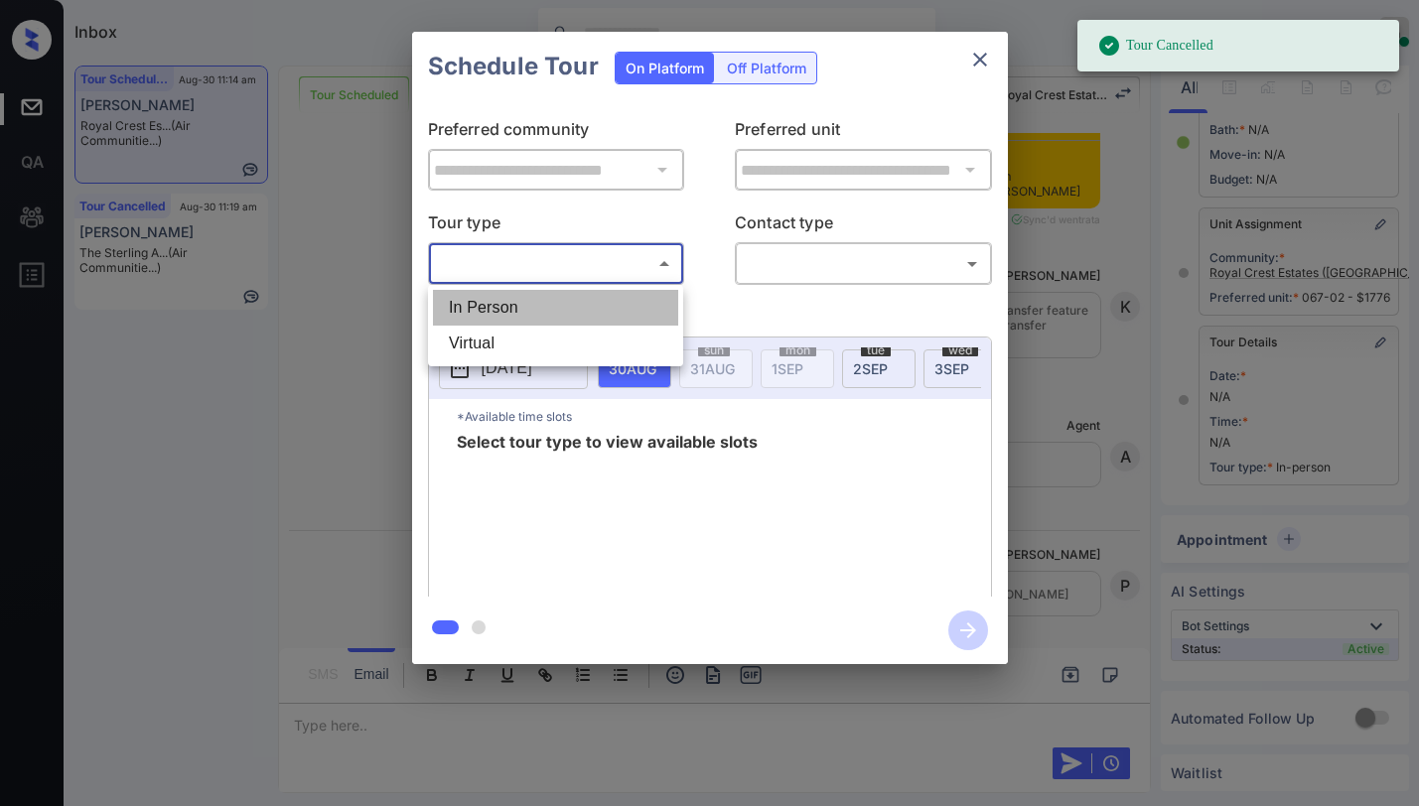
click at [534, 305] on li "In Person" at bounding box center [555, 308] width 245 height 36
type input "********"
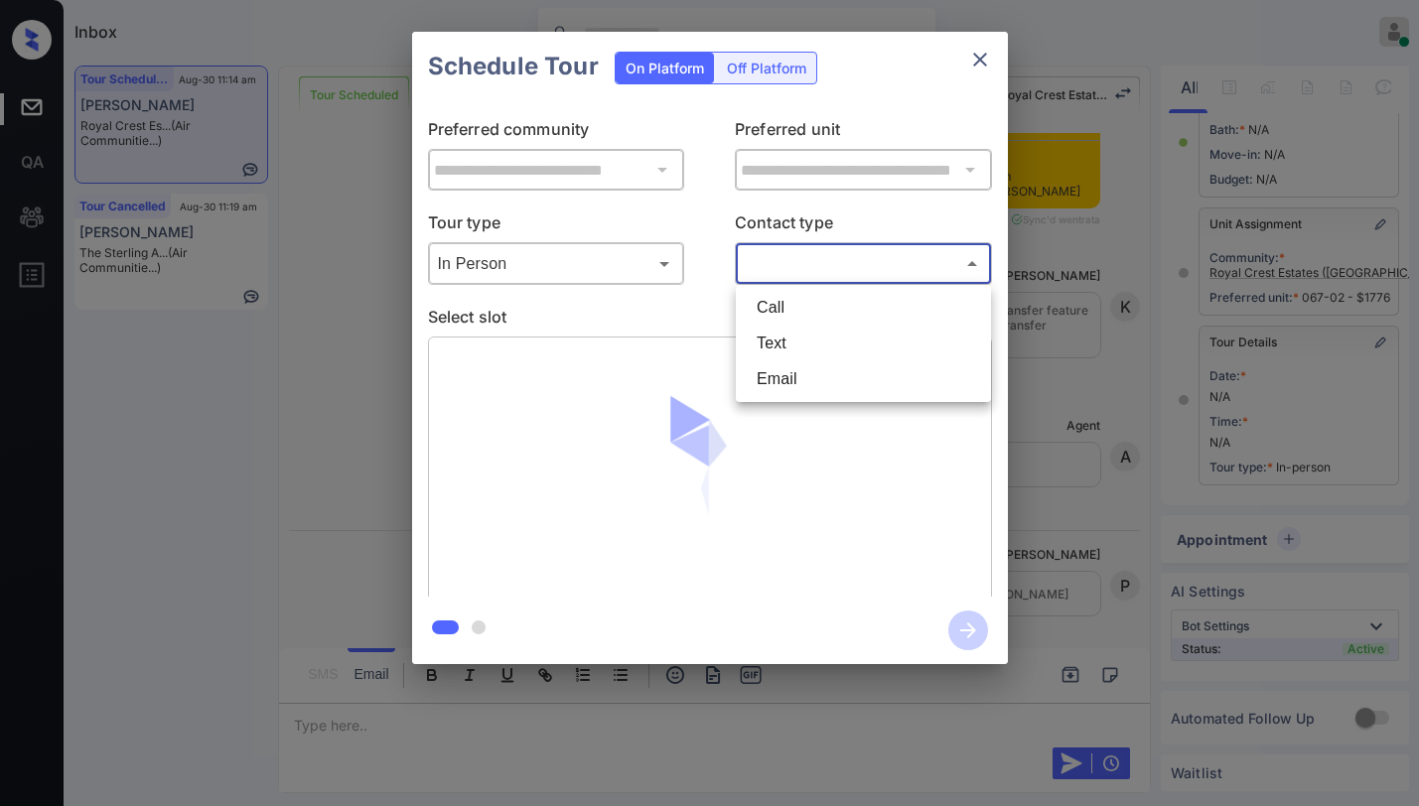
click at [804, 277] on body "Tour Cancelled Inbox Paolo Gabriel Online Set yourself offline Set yourself on …" at bounding box center [709, 403] width 1419 height 806
click at [795, 348] on li "Text" at bounding box center [863, 344] width 245 height 36
type input "****"
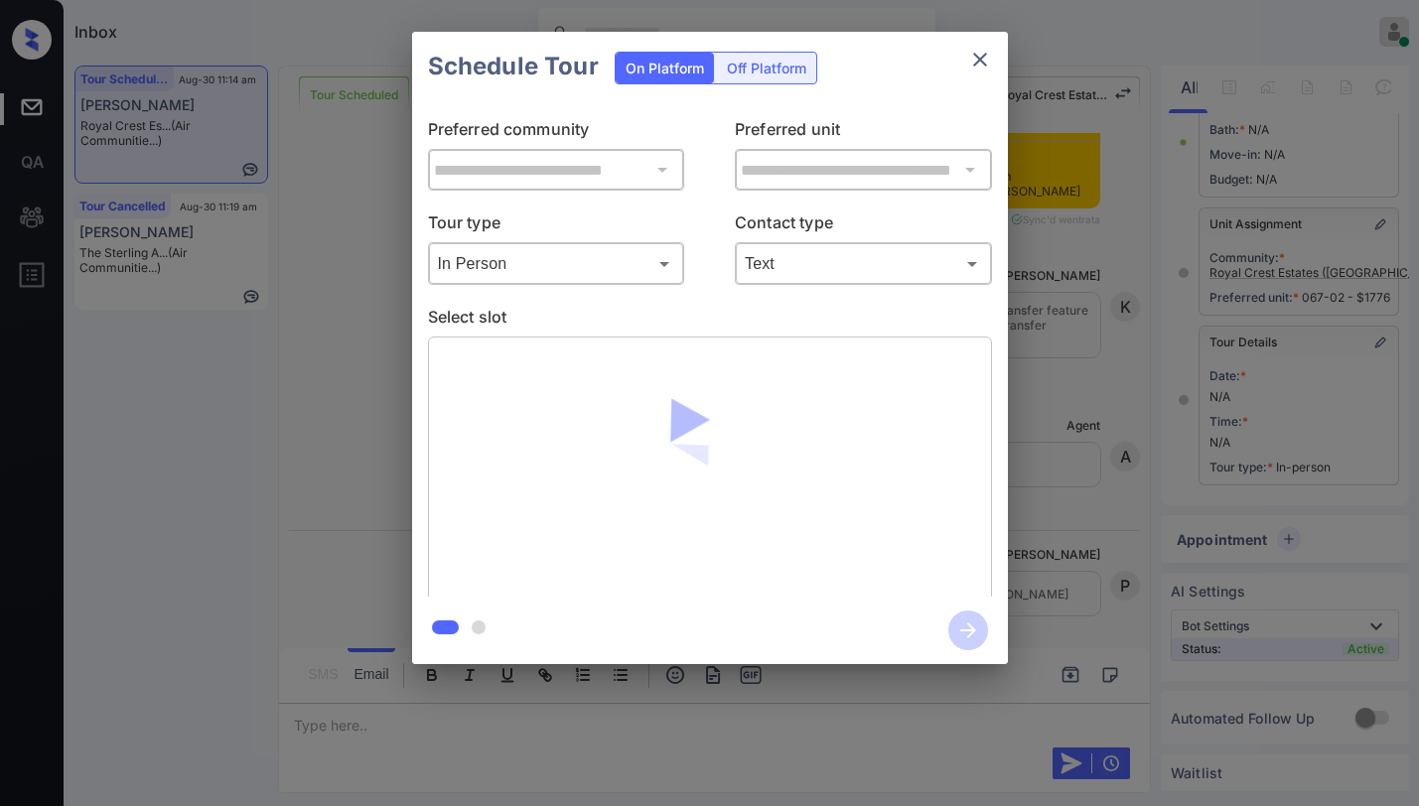
click at [795, 328] on li "Text" at bounding box center [864, 318] width 184 height 20
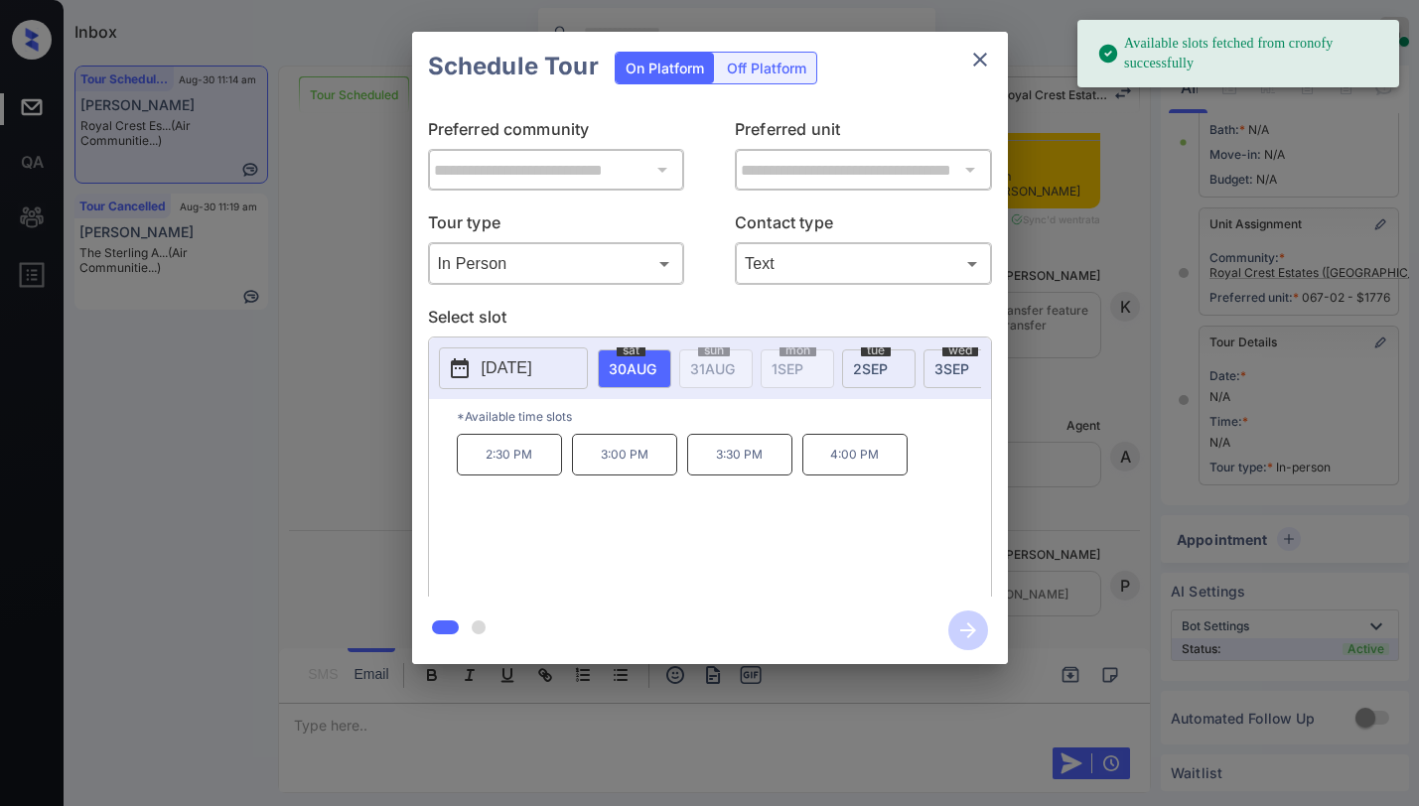
click at [755, 459] on p "3:30 PM" at bounding box center [739, 455] width 105 height 42
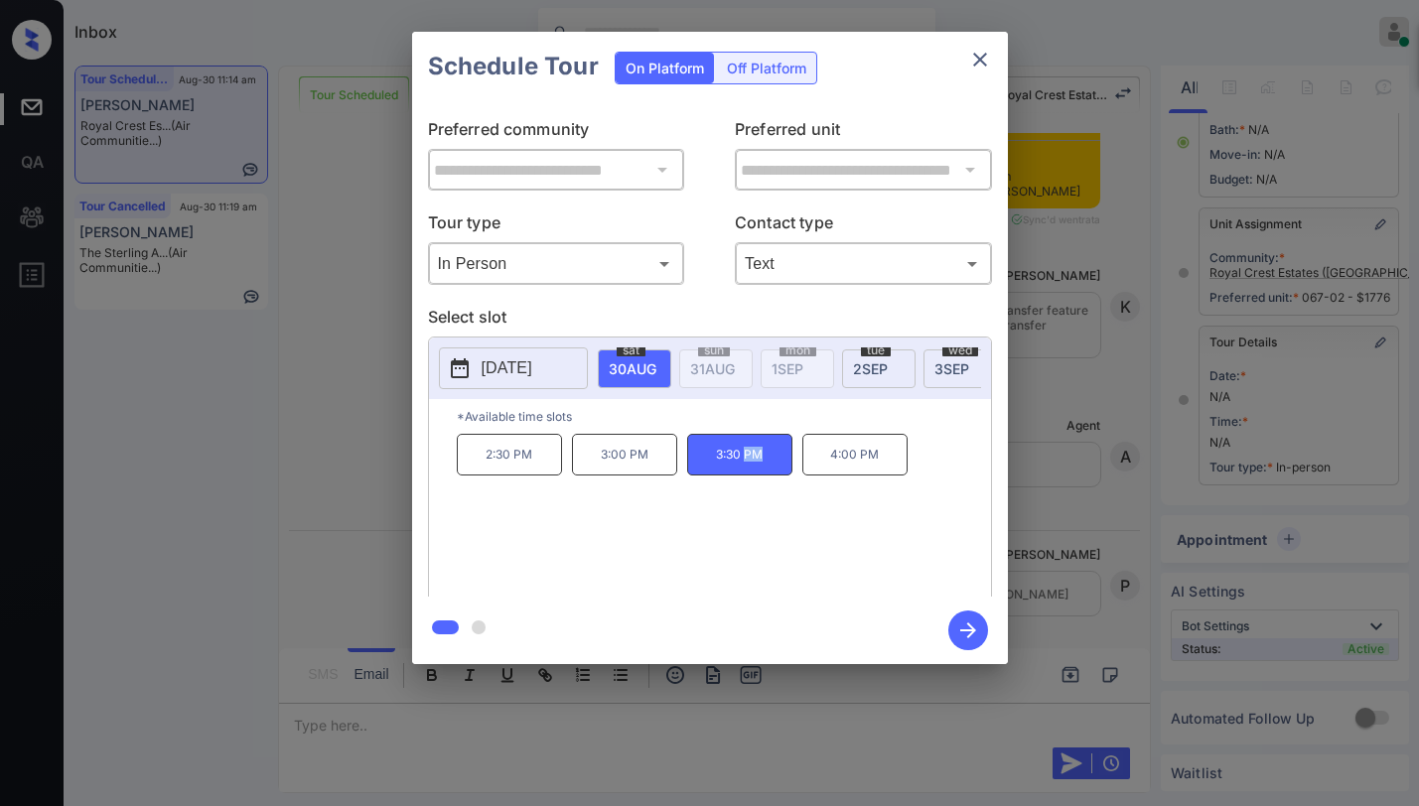
click at [963, 626] on icon "button" at bounding box center [968, 631] width 40 height 40
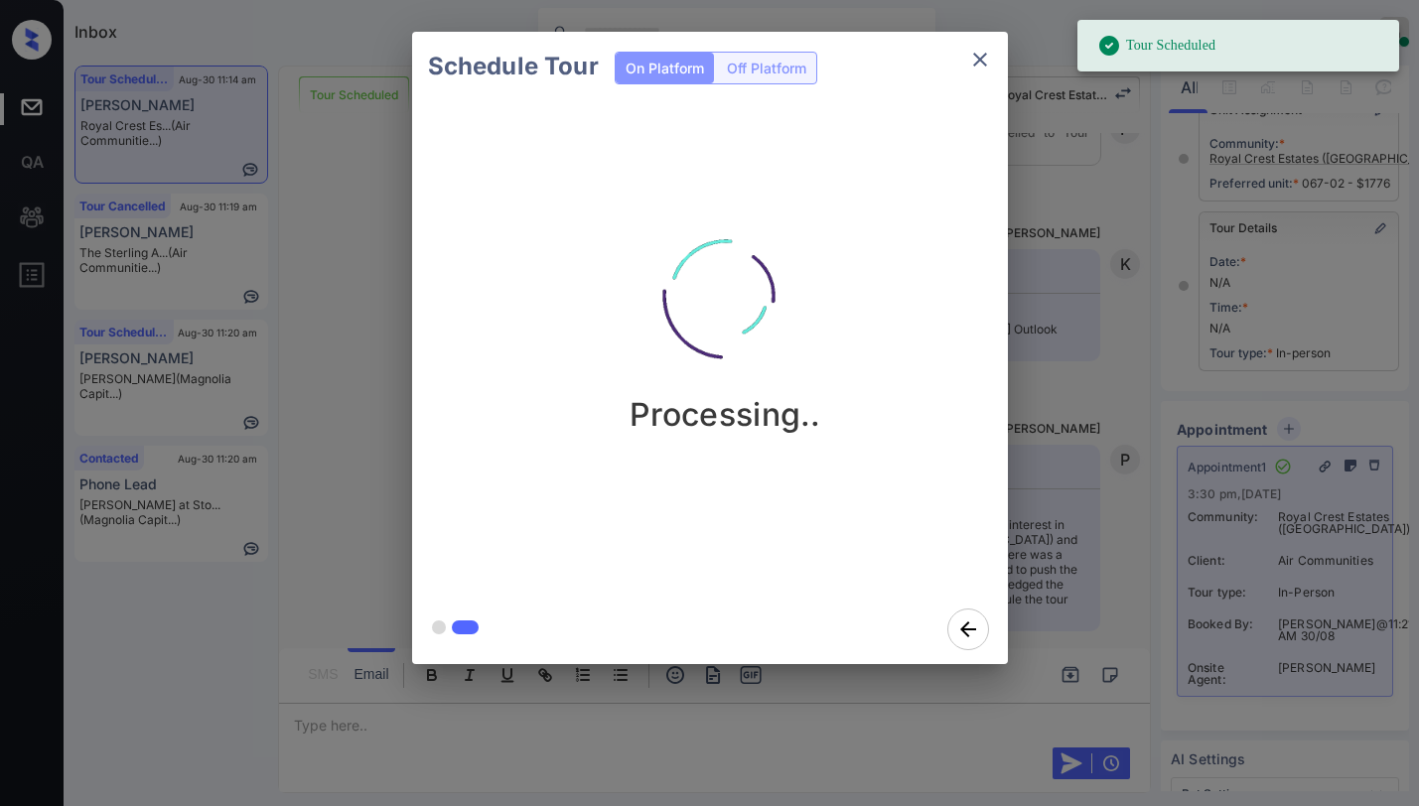
scroll to position [350, 0]
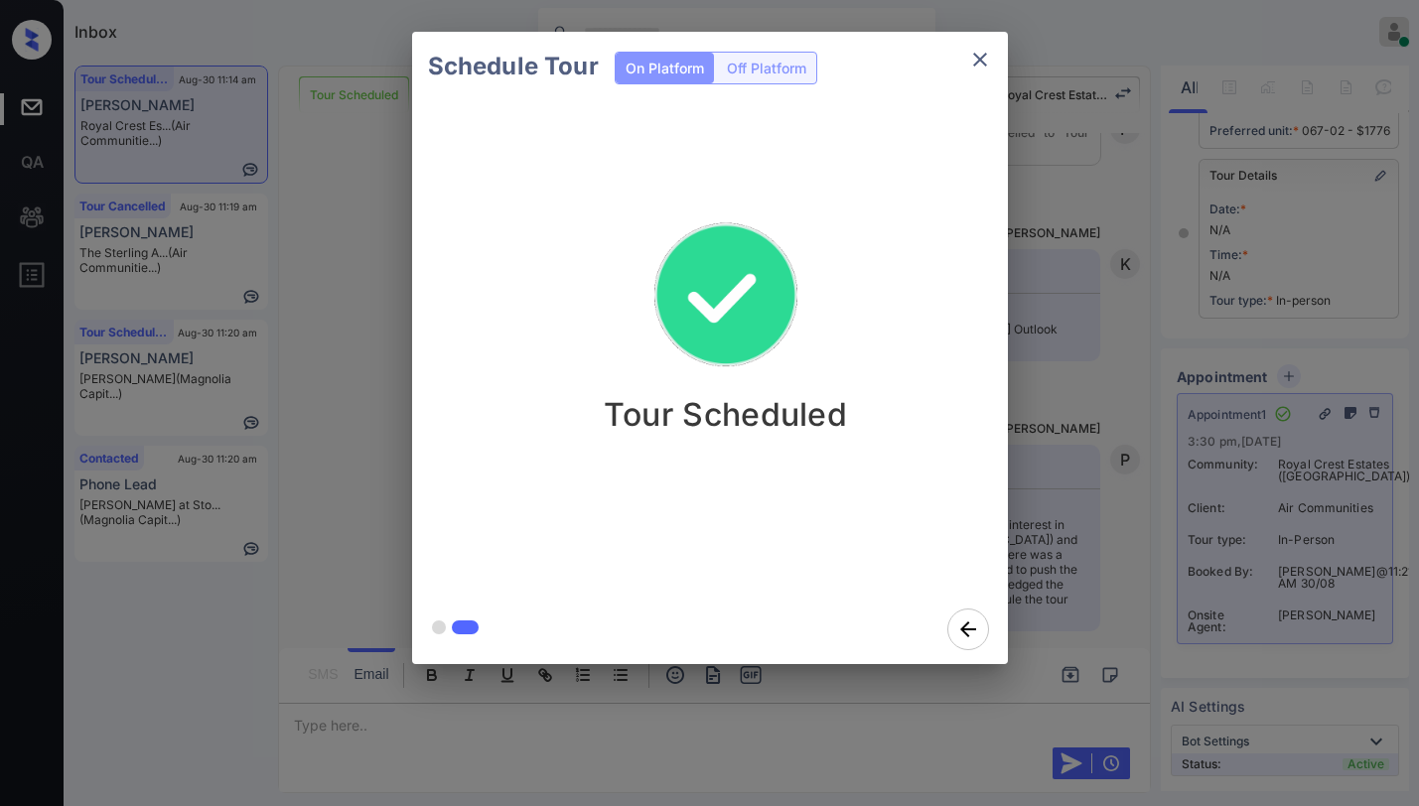
click at [975, 62] on icon "close" at bounding box center [980, 60] width 24 height 24
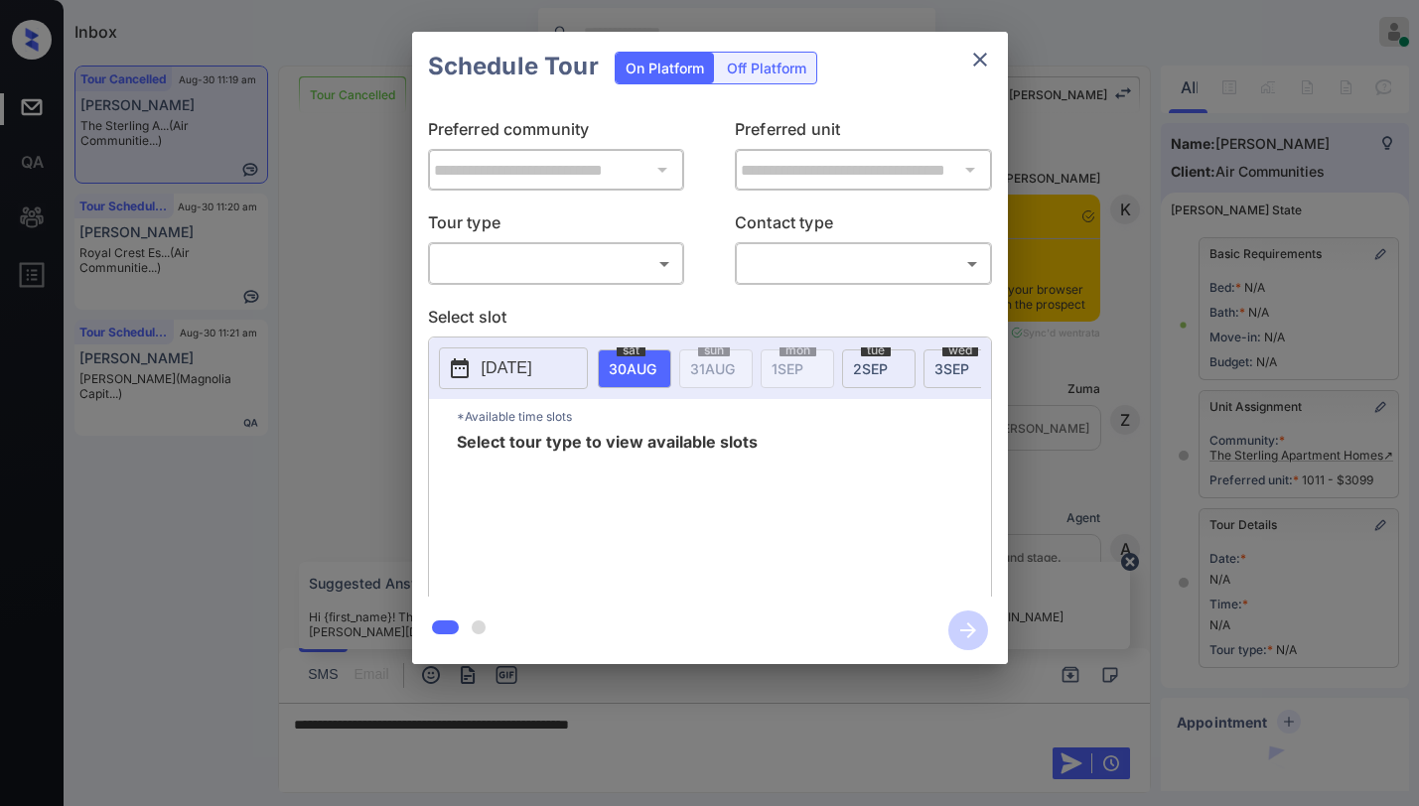
scroll to position [7089, 0]
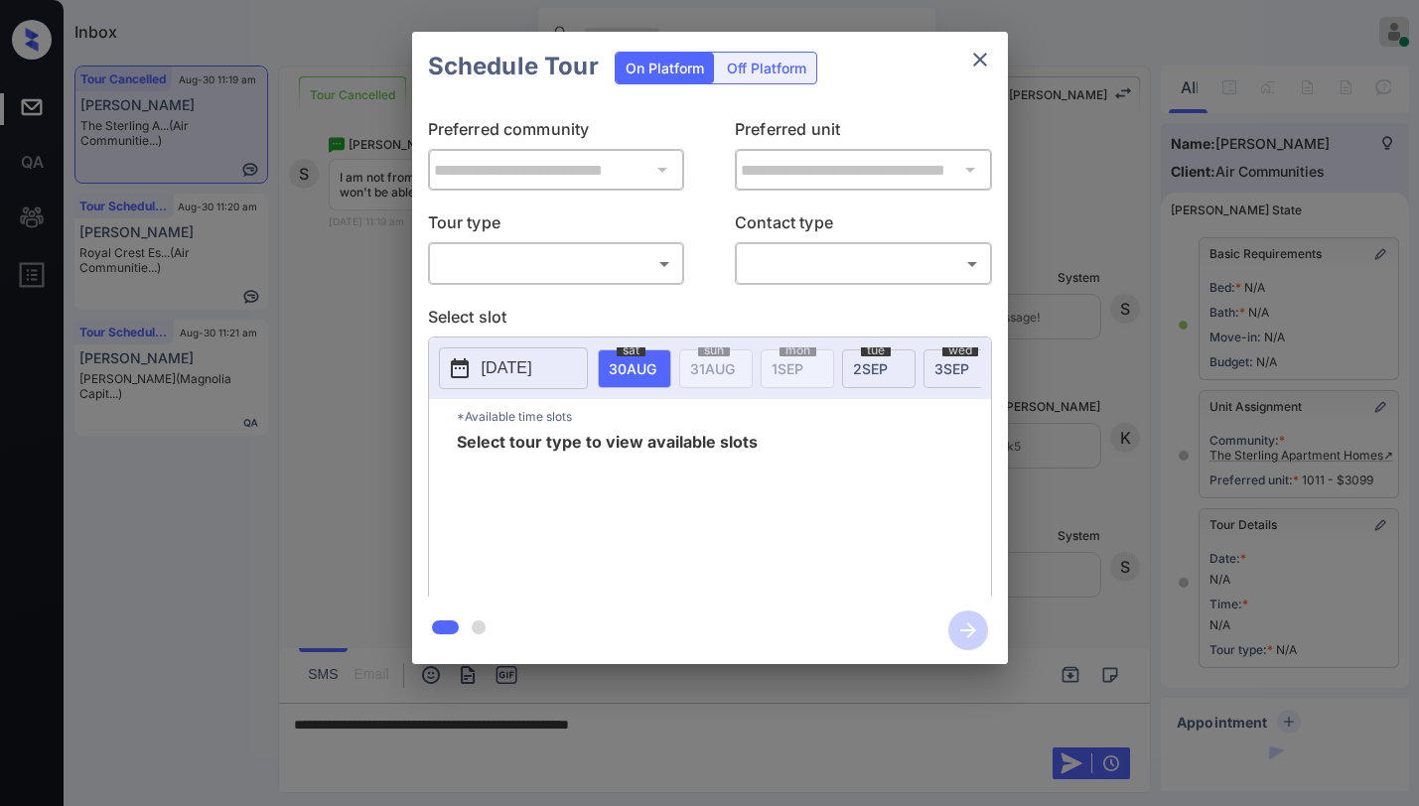
click at [593, 261] on body "Inbox Paolo Gabriel Online Set yourself offline Set yourself on break Profile S…" at bounding box center [709, 403] width 1419 height 806
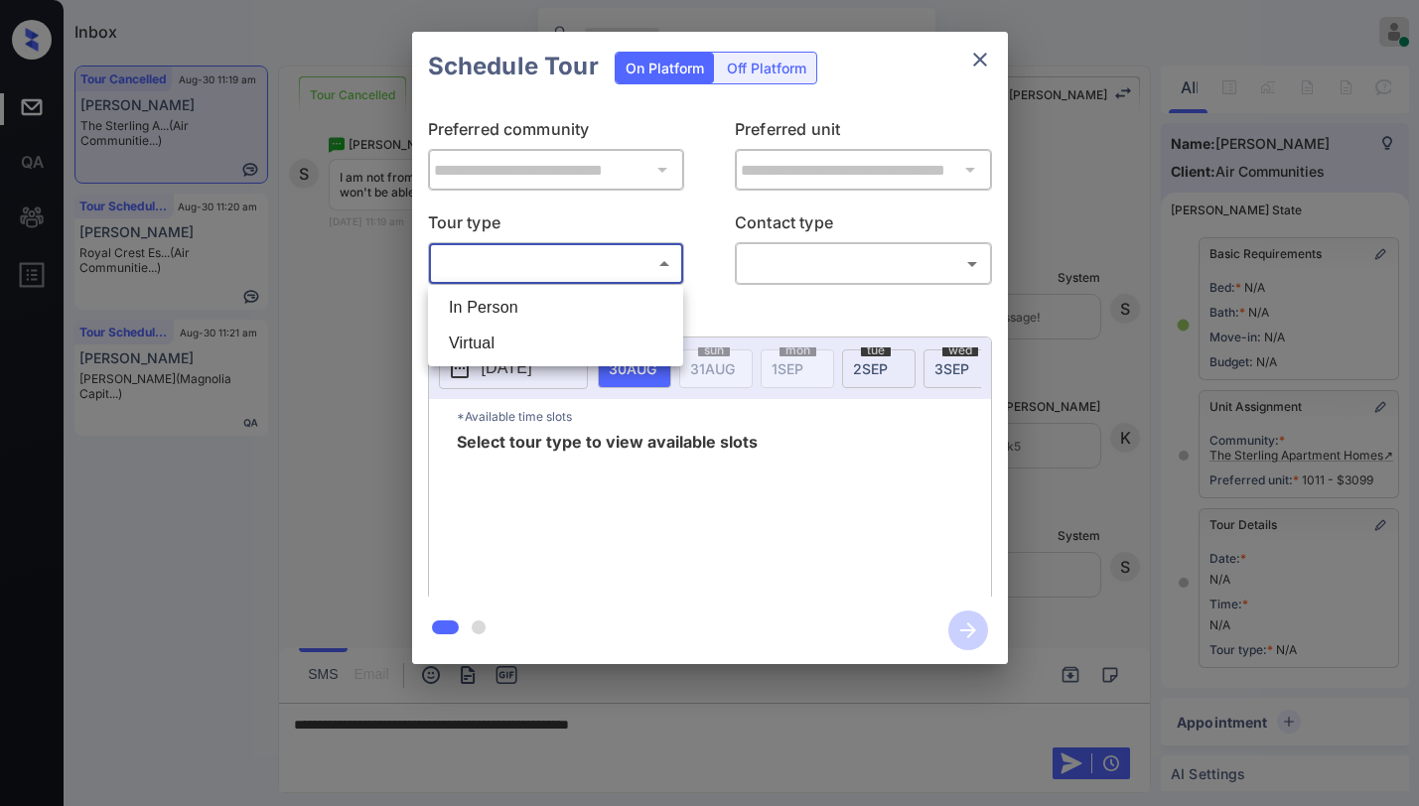
click at [634, 344] on li "Virtual" at bounding box center [555, 344] width 245 height 36
type input "*******"
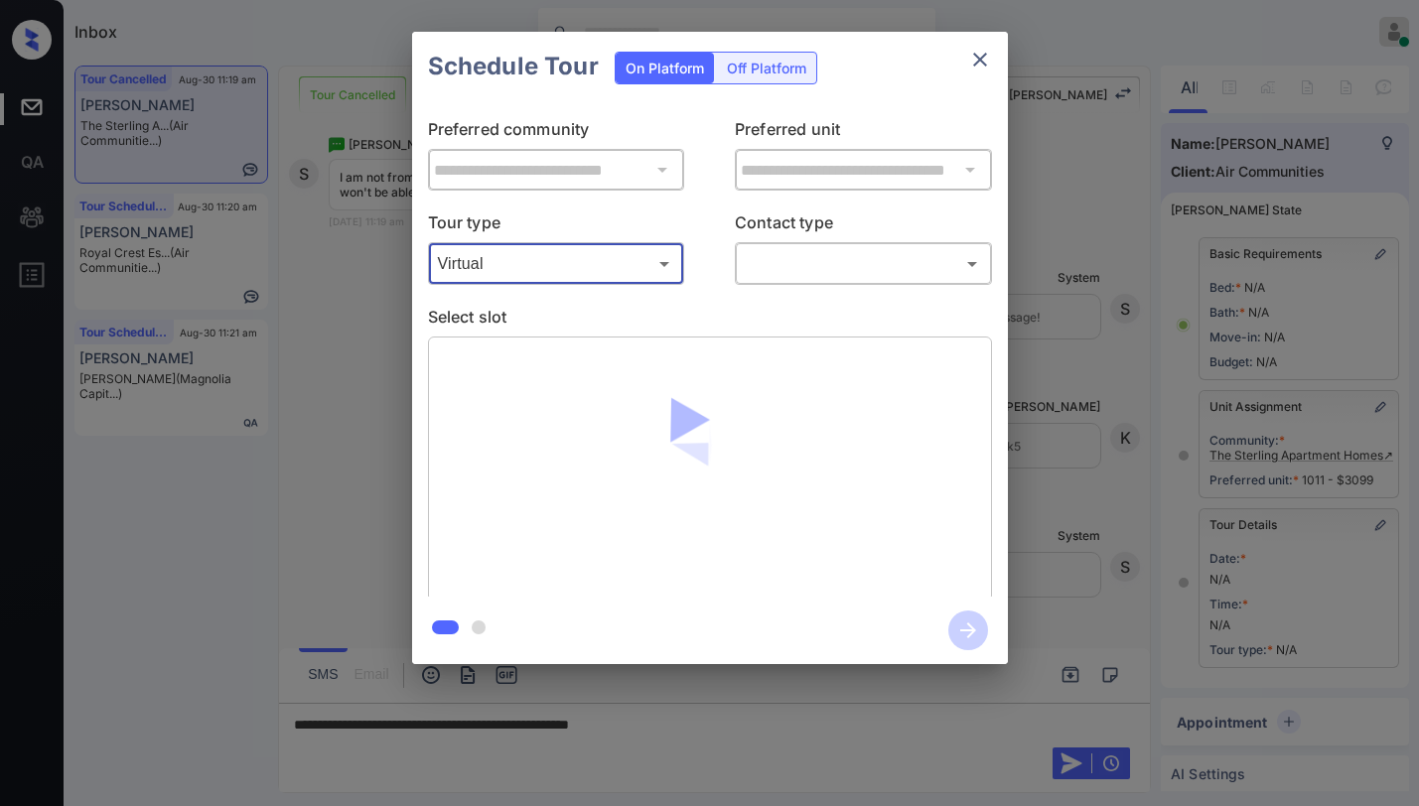
click at [822, 262] on body "Inbox Paolo Gabriel Online Set yourself offline Set yourself on break Profile S…" at bounding box center [709, 403] width 1419 height 806
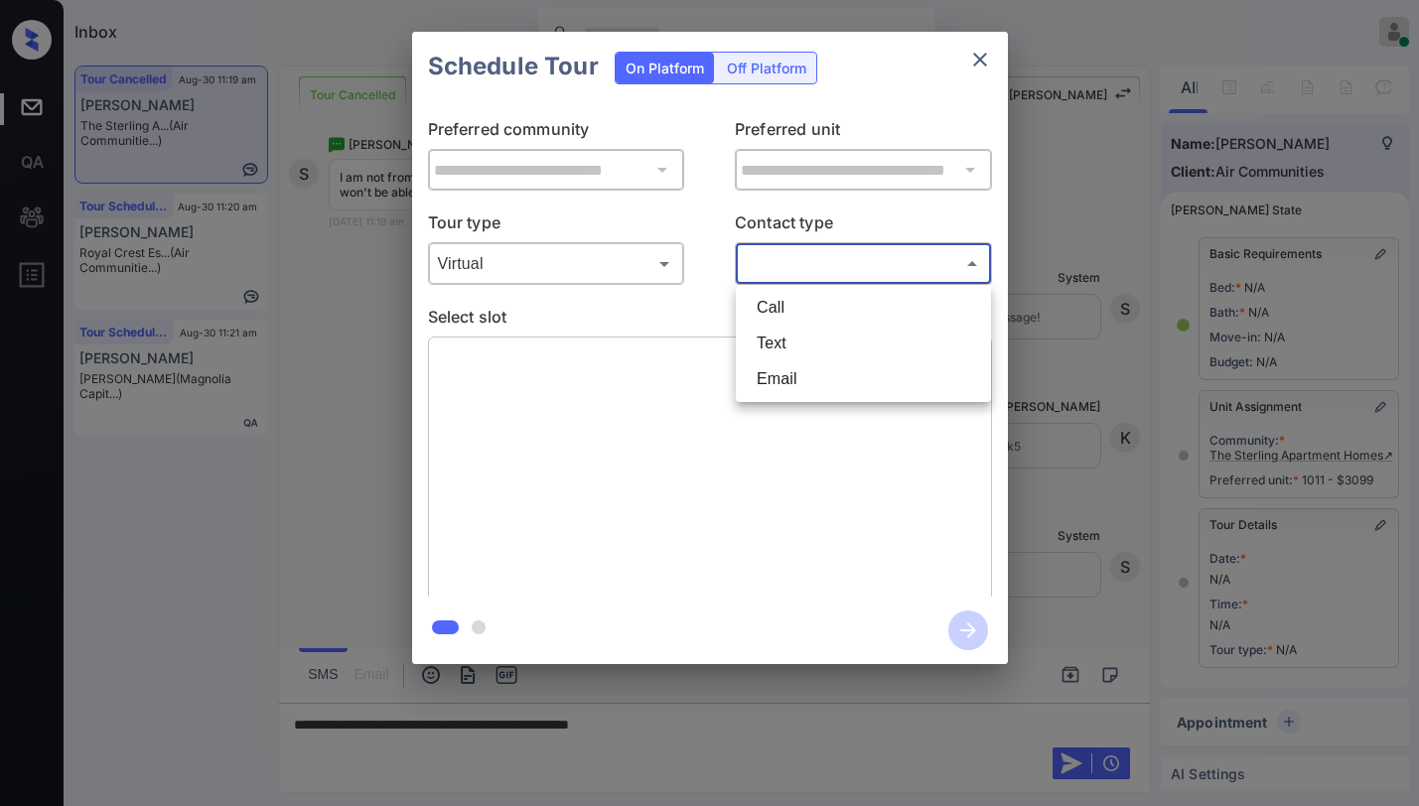
click at [798, 331] on li "Text" at bounding box center [863, 344] width 245 height 36
type input "****"
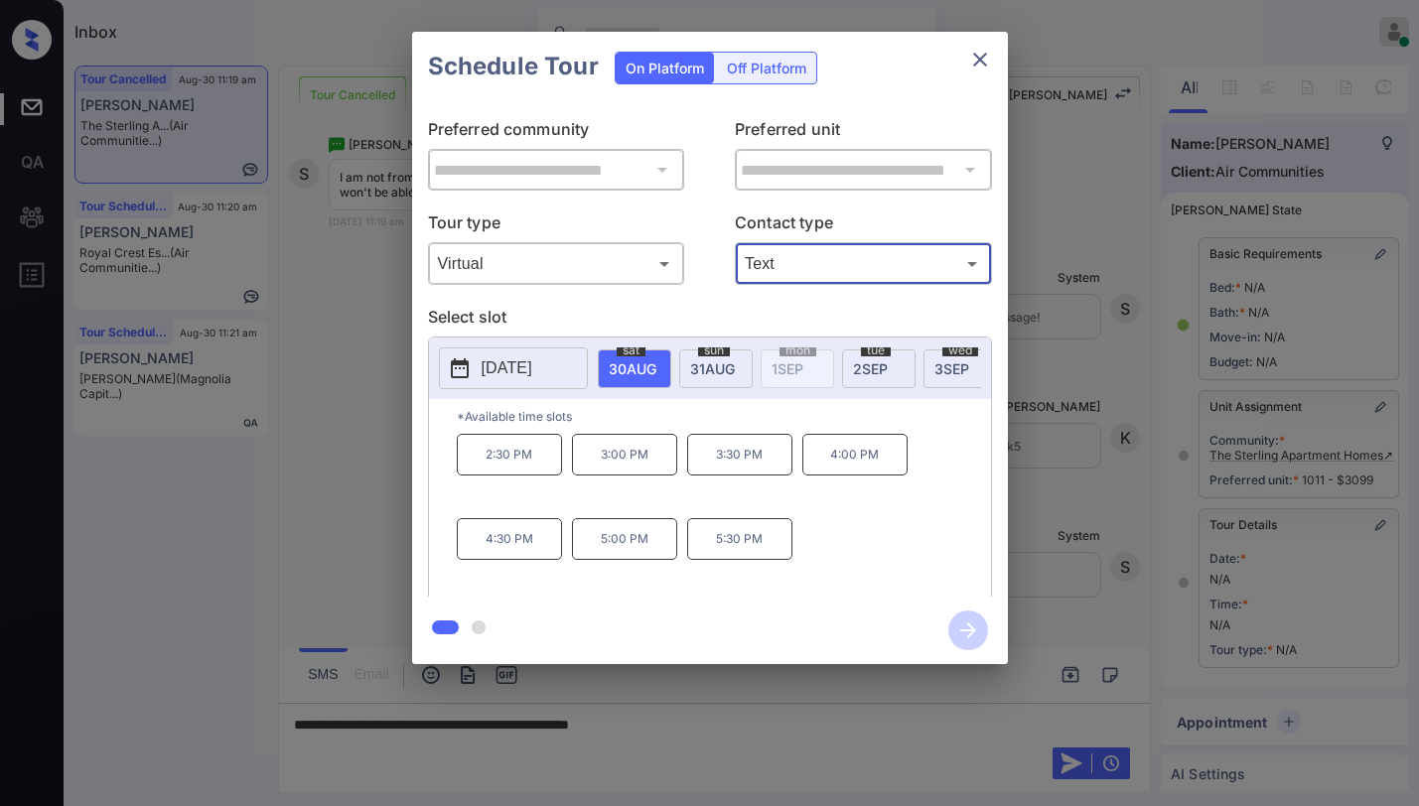
click at [978, 52] on icon "close" at bounding box center [980, 60] width 24 height 24
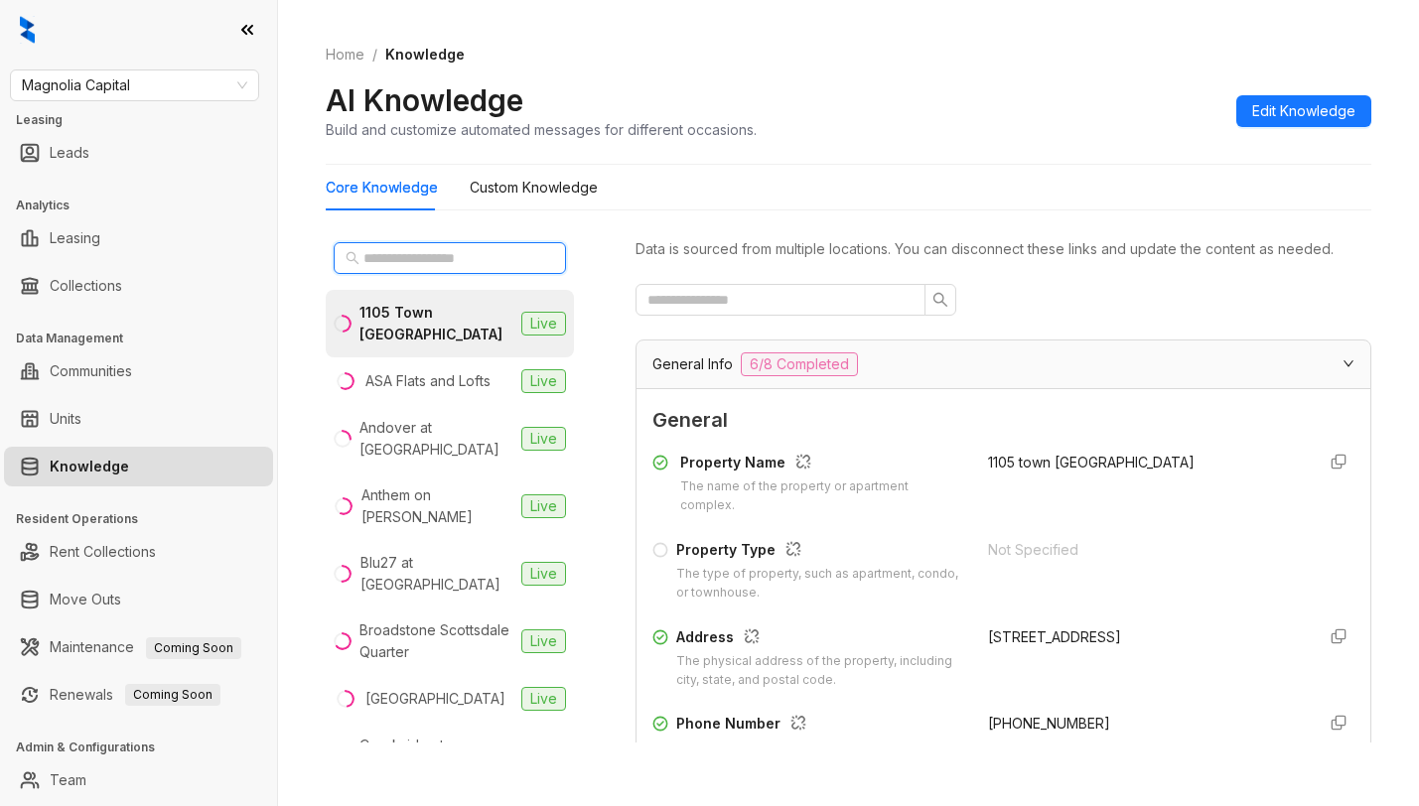
click at [480, 263] on input "text" at bounding box center [450, 258] width 175 height 22
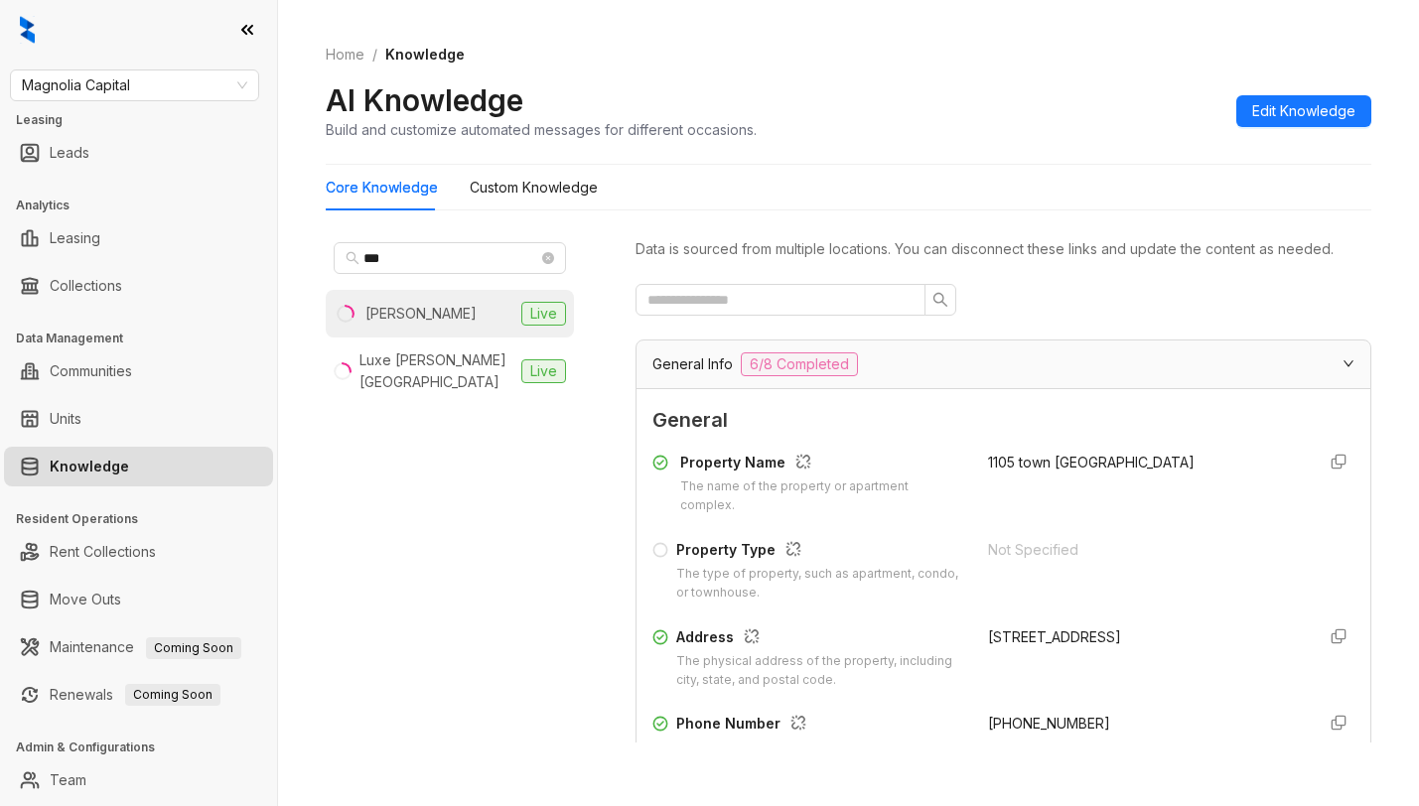
click at [415, 321] on li "[PERSON_NAME] Live" at bounding box center [450, 314] width 248 height 48
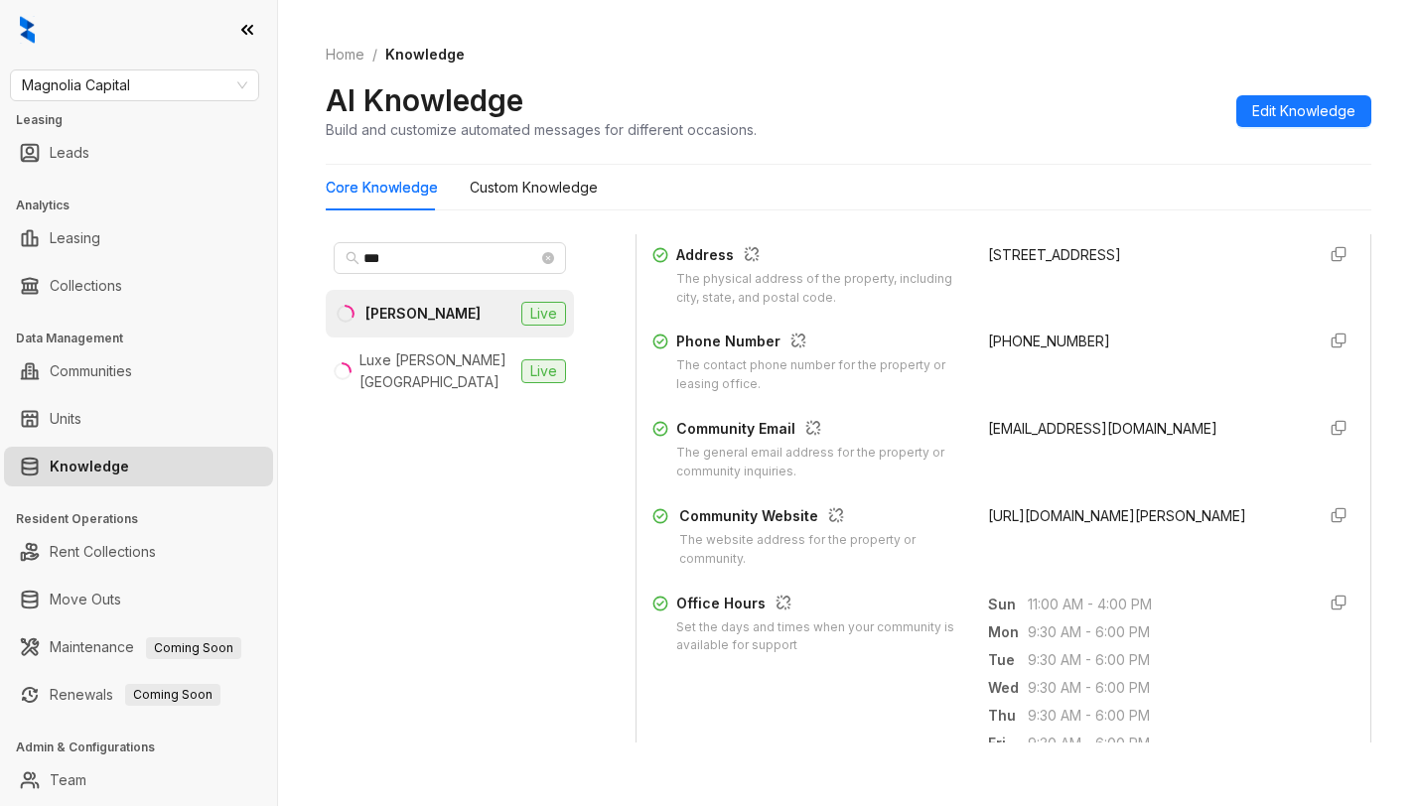
scroll to position [397, 0]
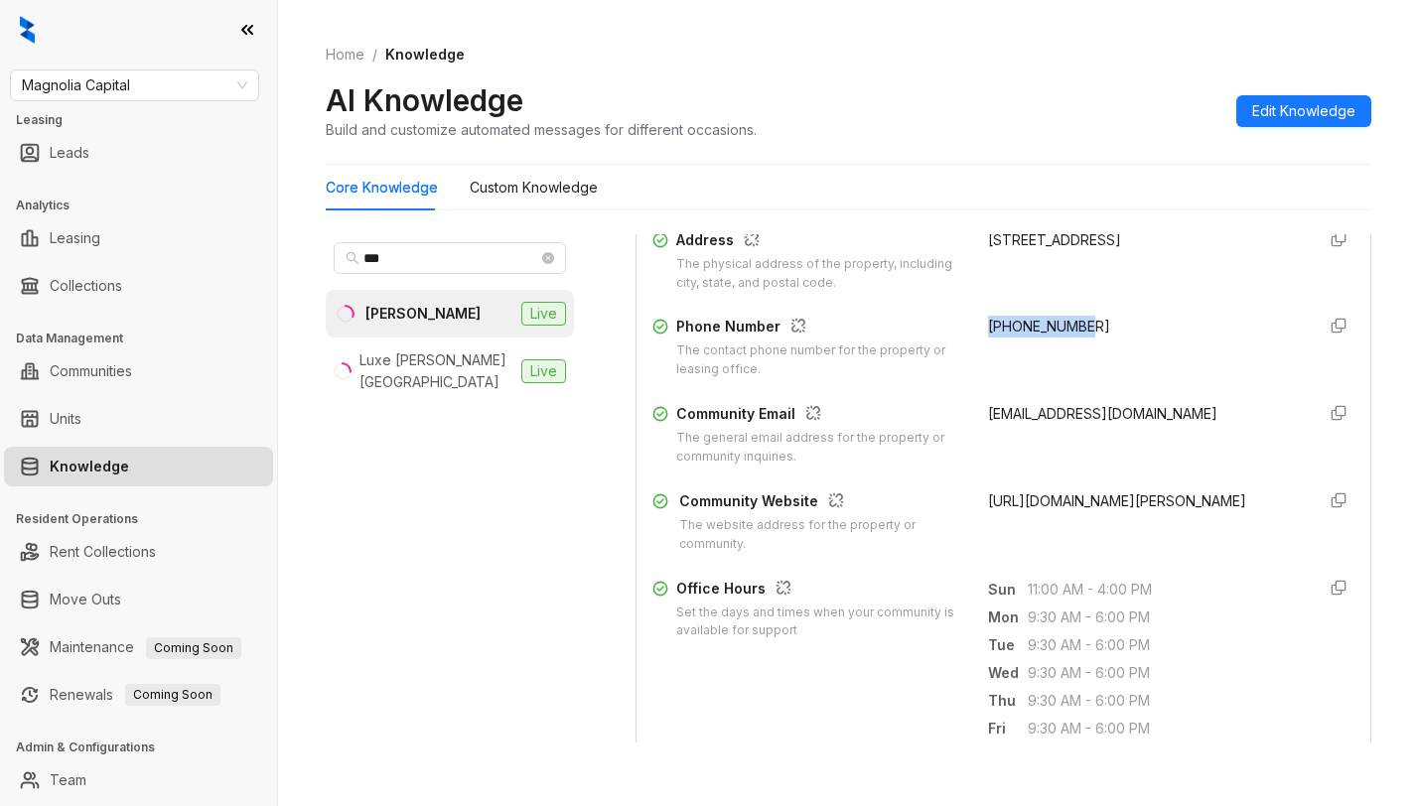
drag, startPoint x: 965, startPoint y: 355, endPoint x: 1080, endPoint y: 360, distance: 115.3
click at [1080, 360] on div "[PHONE_NUMBER]" at bounding box center [1144, 348] width 312 height 64
copy span "[PHONE_NUMBER]"
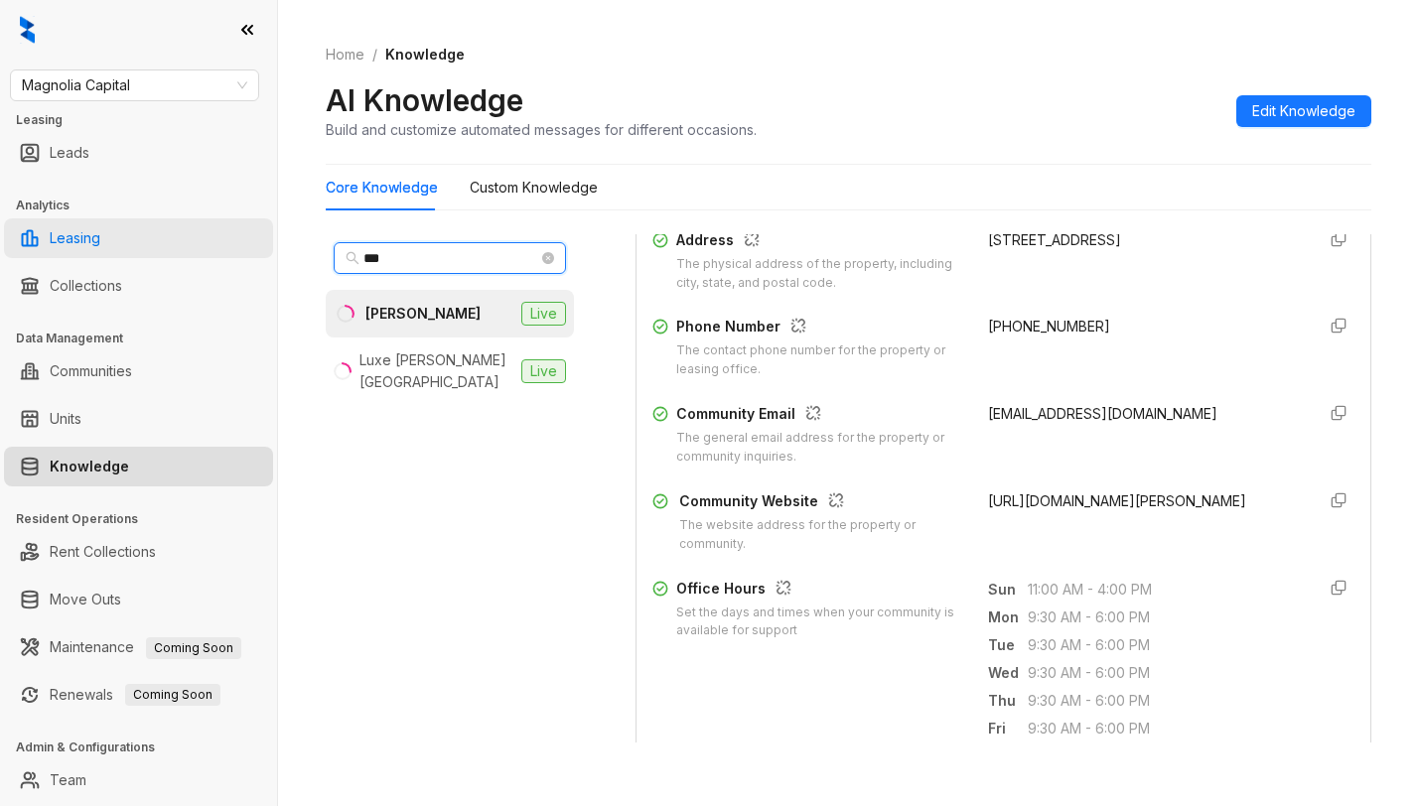
drag, startPoint x: 404, startPoint y: 254, endPoint x: 217, endPoint y: 241, distance: 187.1
click at [217, 241] on div "Magnolia Capital Leasing Leads Analytics Leasing Collections Data Management Co…" at bounding box center [709, 403] width 1419 height 806
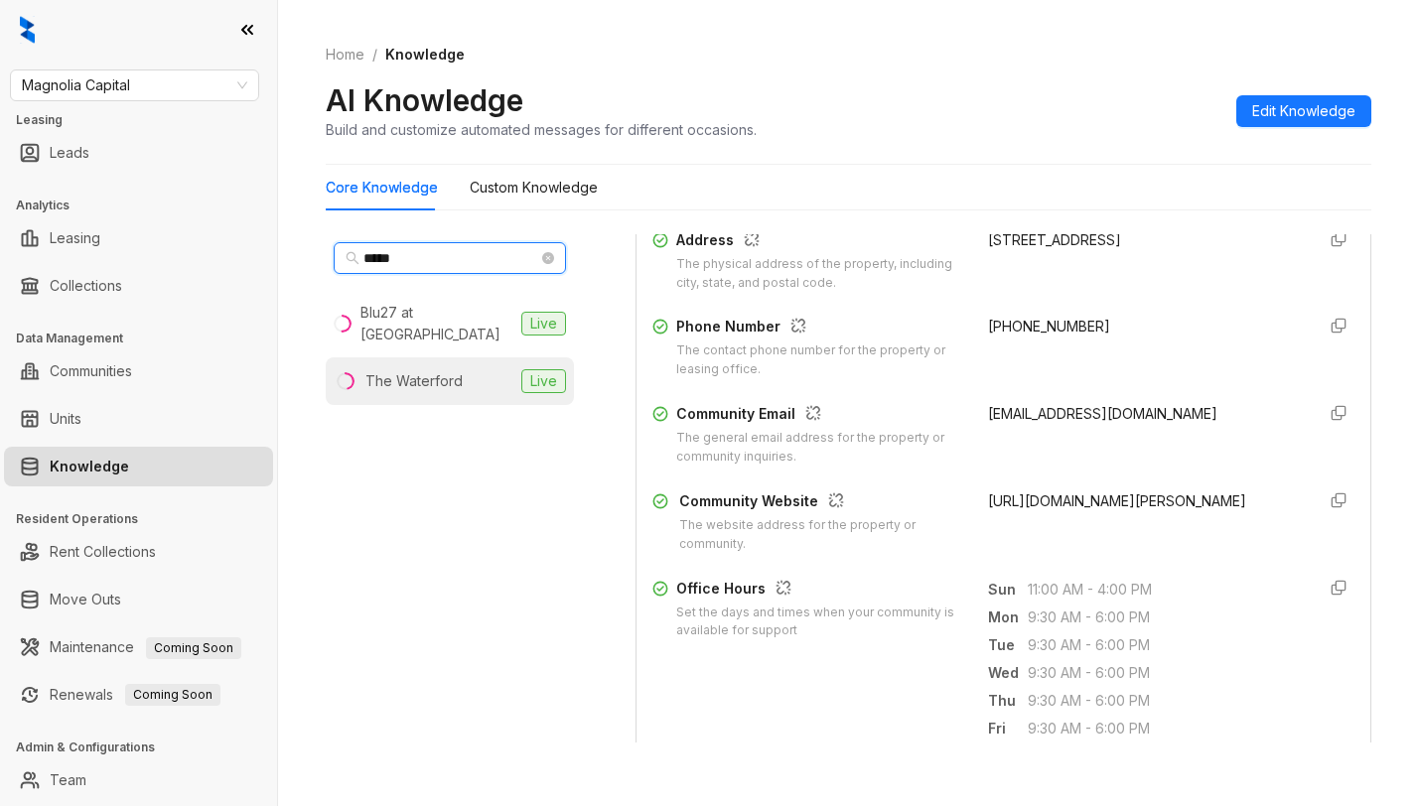
type input "*****"
click at [451, 370] on div "The Waterford" at bounding box center [413, 381] width 97 height 22
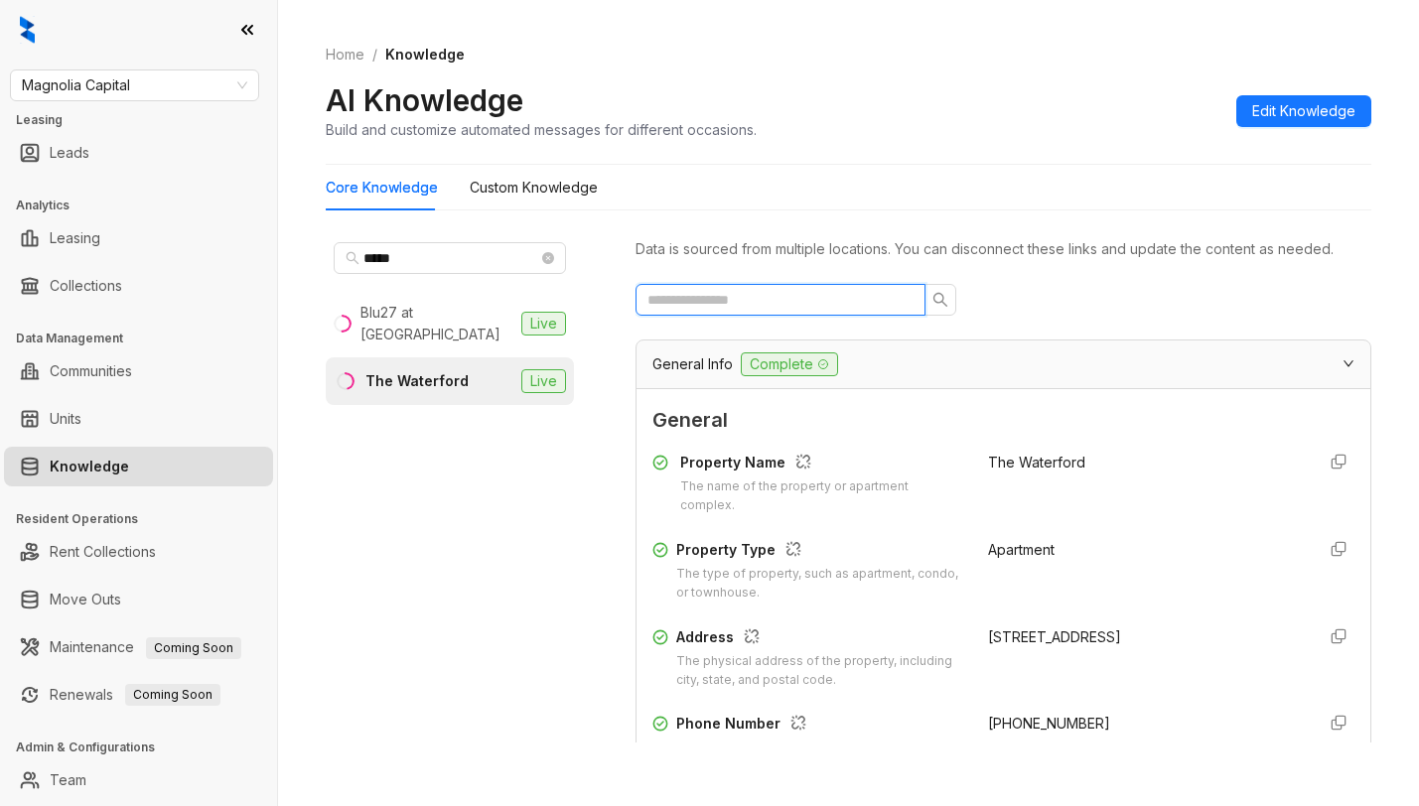
click at [776, 311] on input "text" at bounding box center [773, 300] width 250 height 22
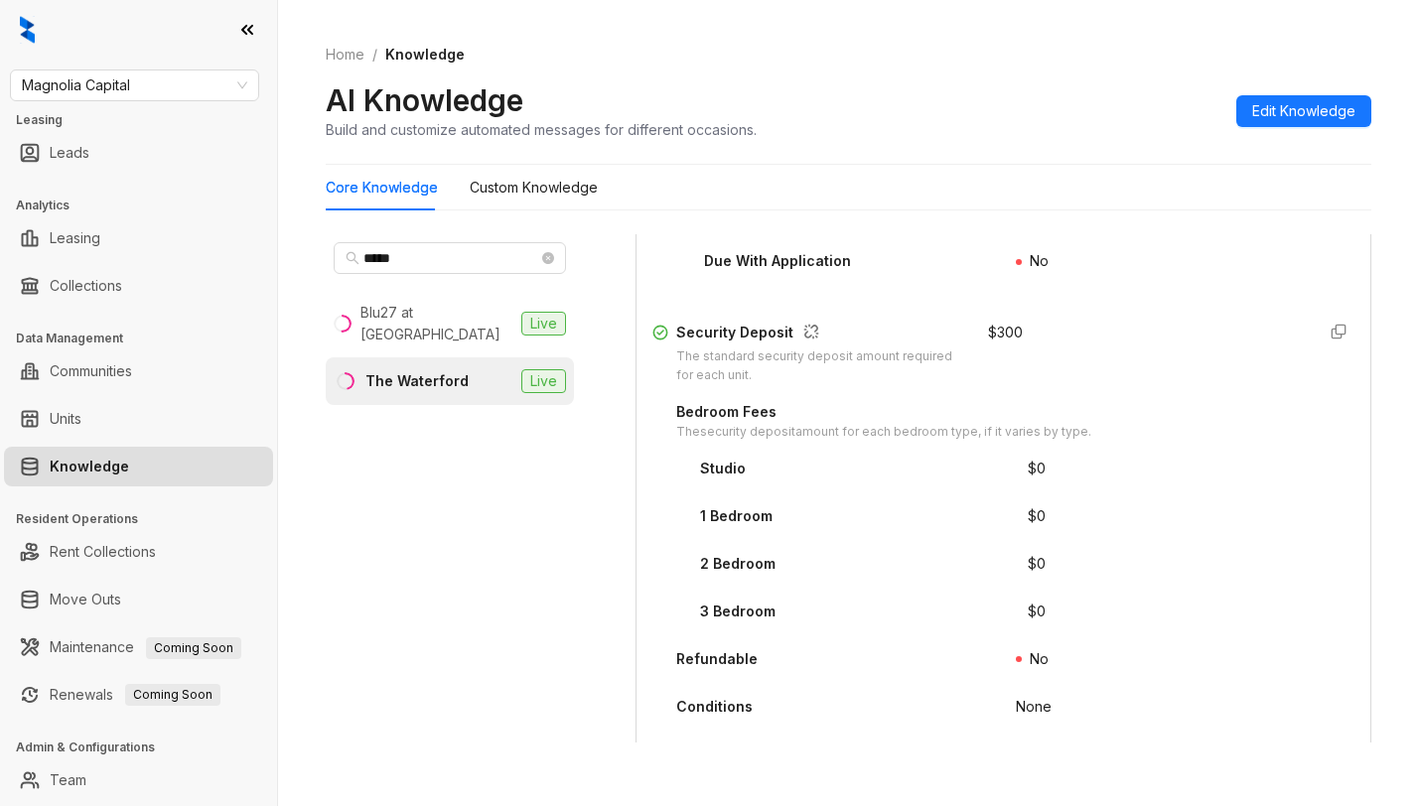
scroll to position [292, 0]
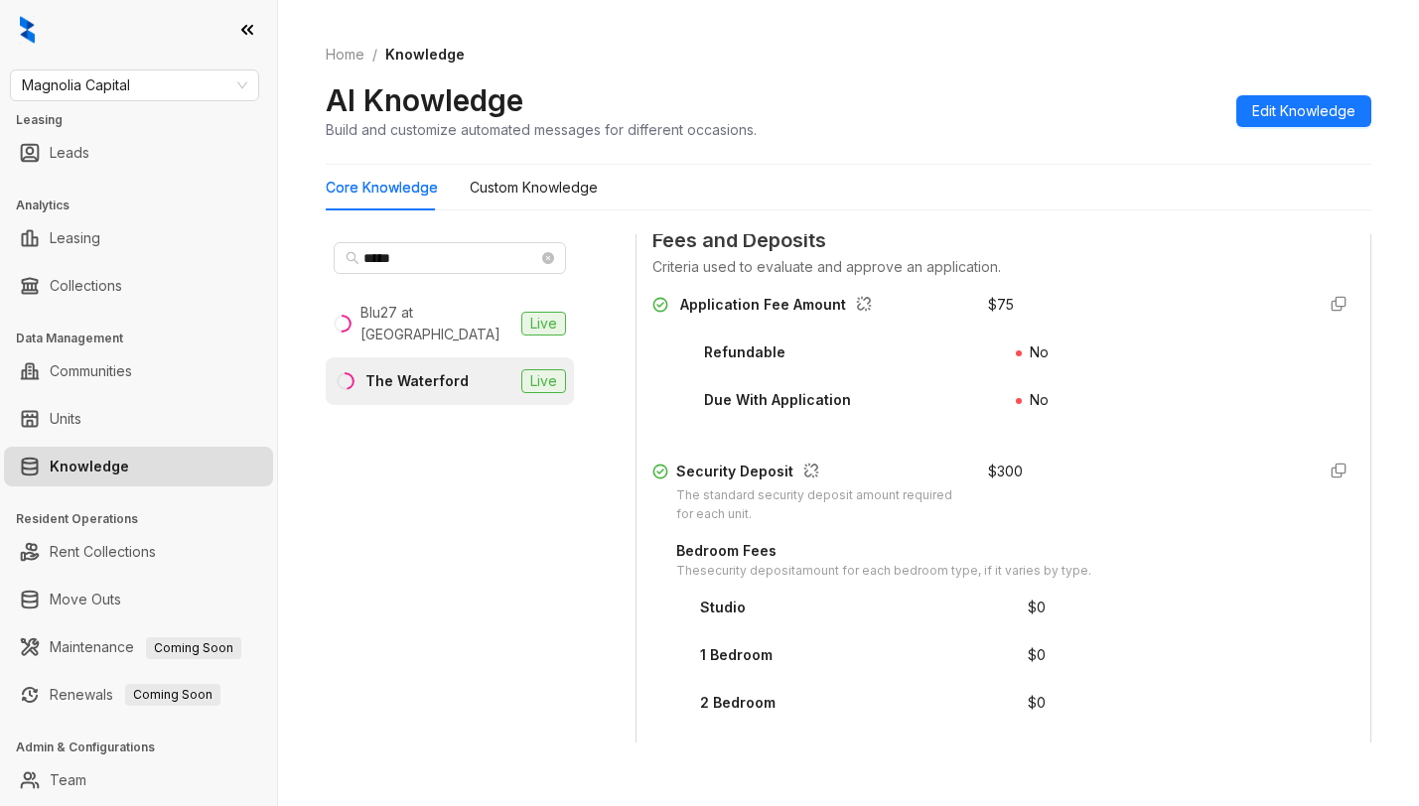
type input "***"
drag, startPoint x: 969, startPoint y: 328, endPoint x: 1010, endPoint y: 332, distance: 40.9
click at [1010, 326] on div "Application Fee Amount $ 75" at bounding box center [1003, 310] width 702 height 32
copy div "$ 75"
drag, startPoint x: 964, startPoint y: 498, endPoint x: 1016, endPoint y: 497, distance: 51.7
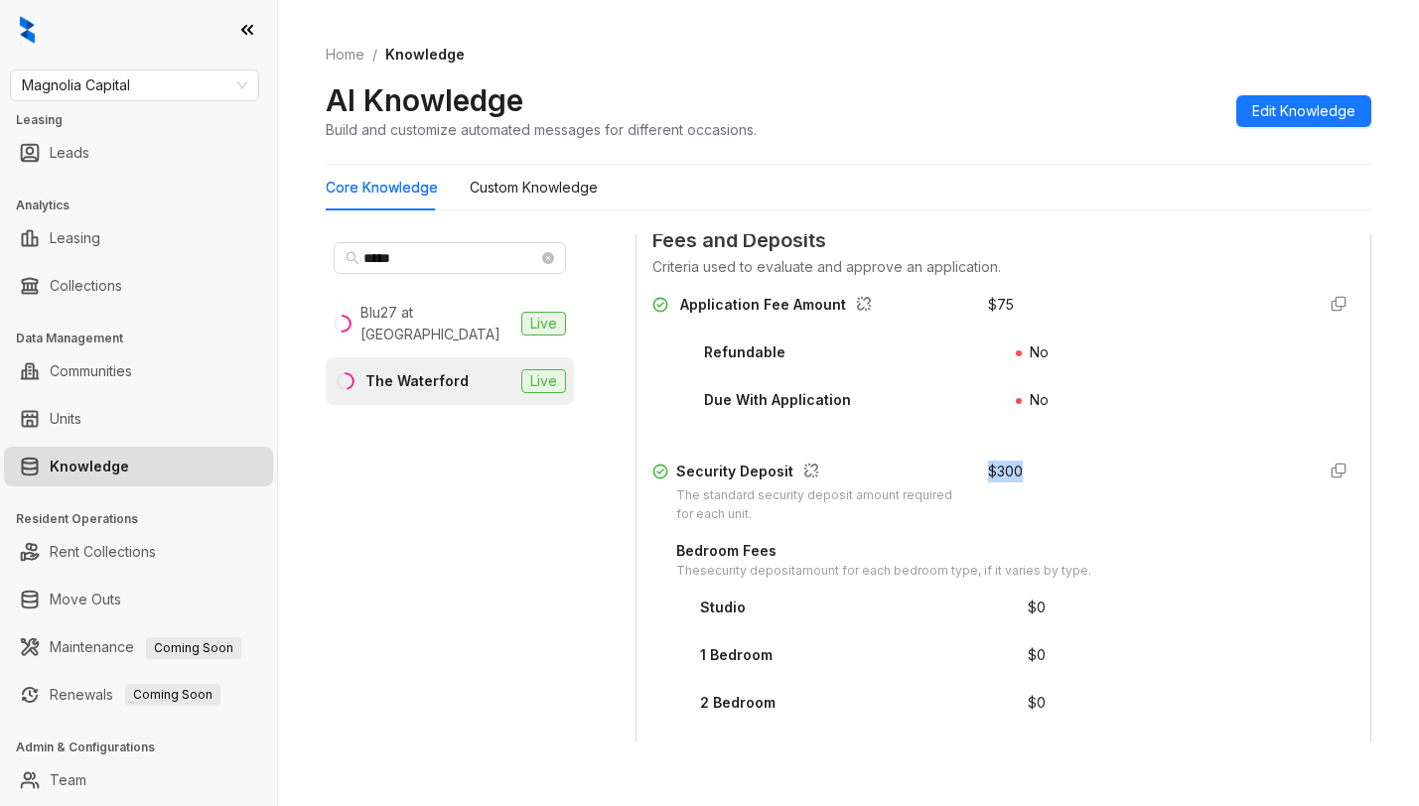
click at [1016, 497] on div "Security Deposit The standard security deposit amount required for each unit. $…" at bounding box center [1003, 493] width 702 height 64
copy div "$ 300"
click at [179, 79] on span "Magnolia Capital" at bounding box center [134, 86] width 225 height 30
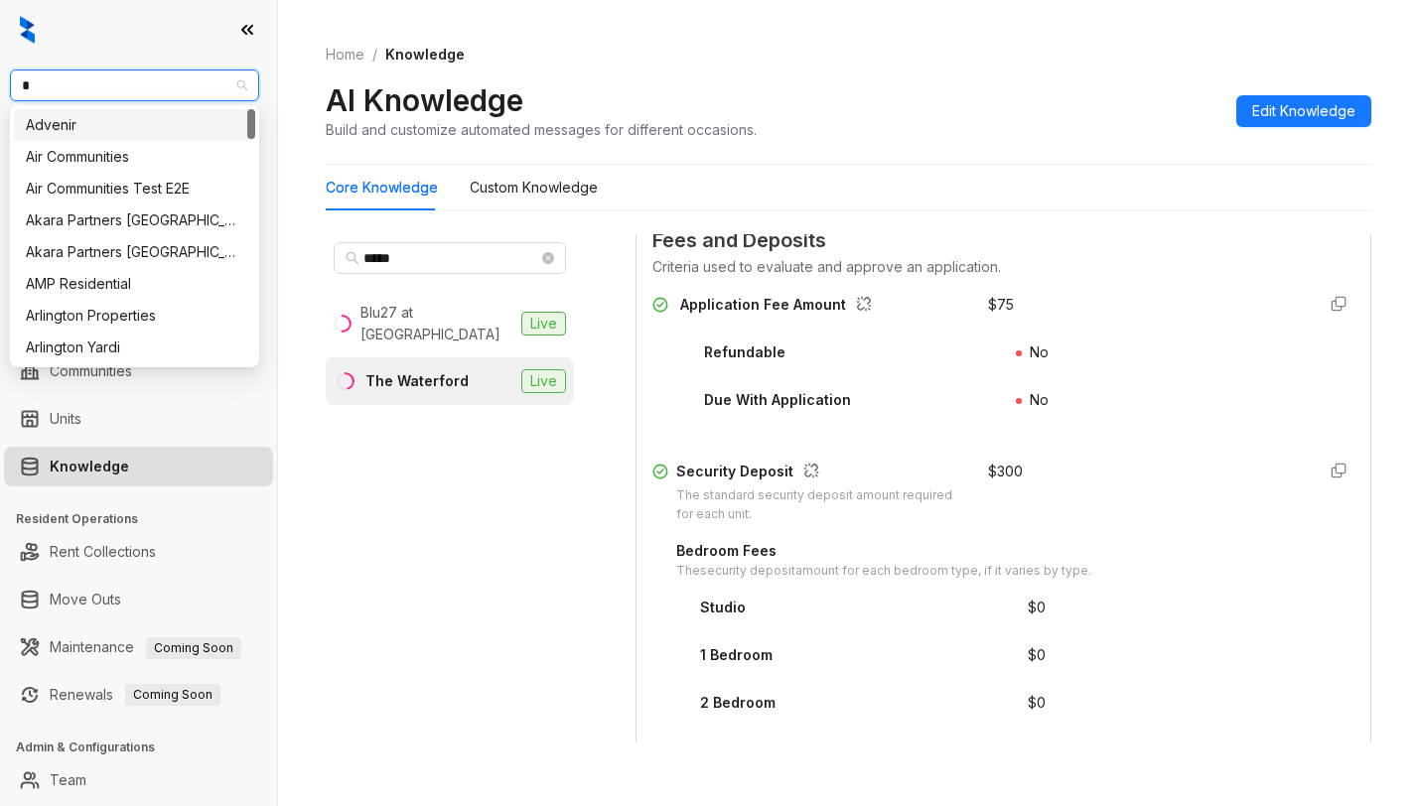
type input "**"
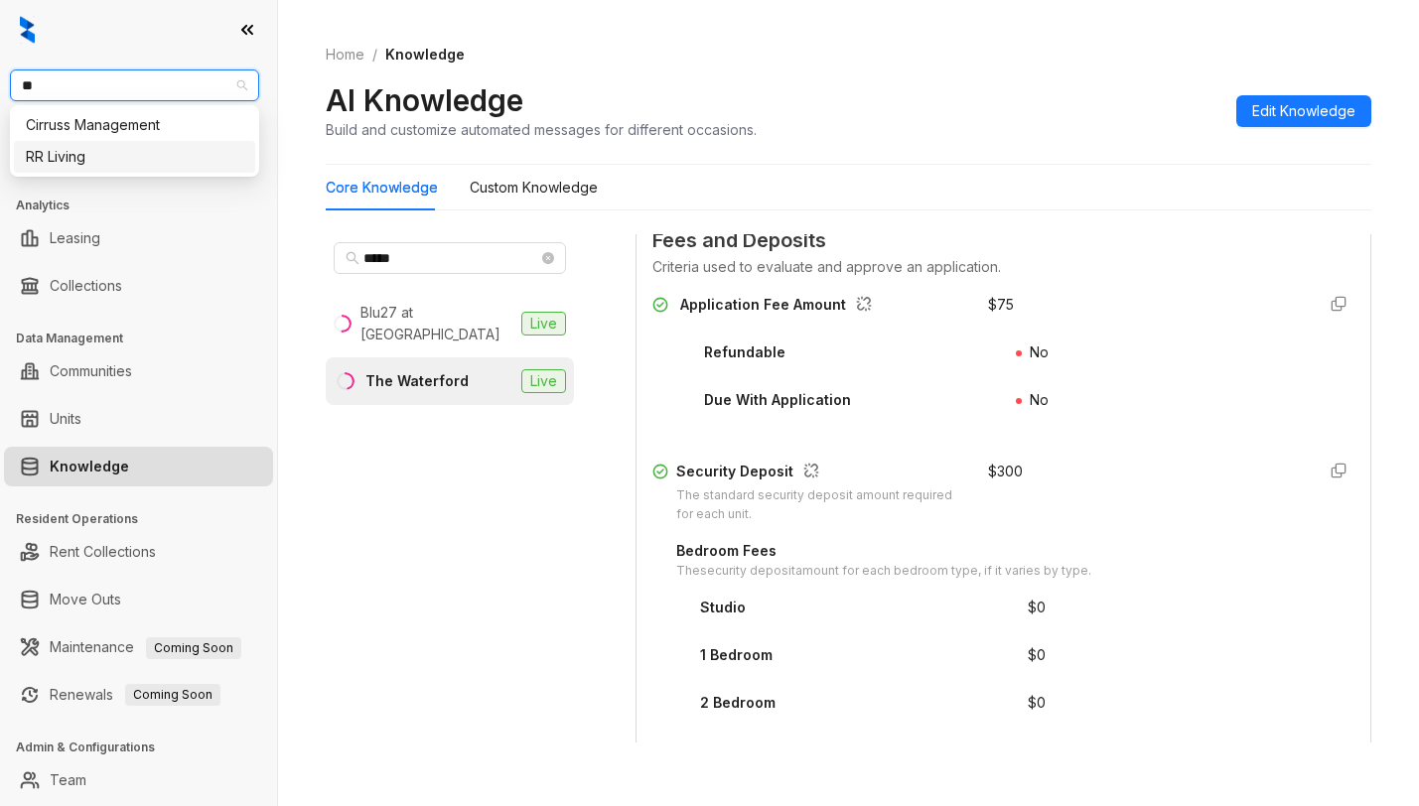
click at [137, 157] on div "RR Living" at bounding box center [134, 157] width 217 height 22
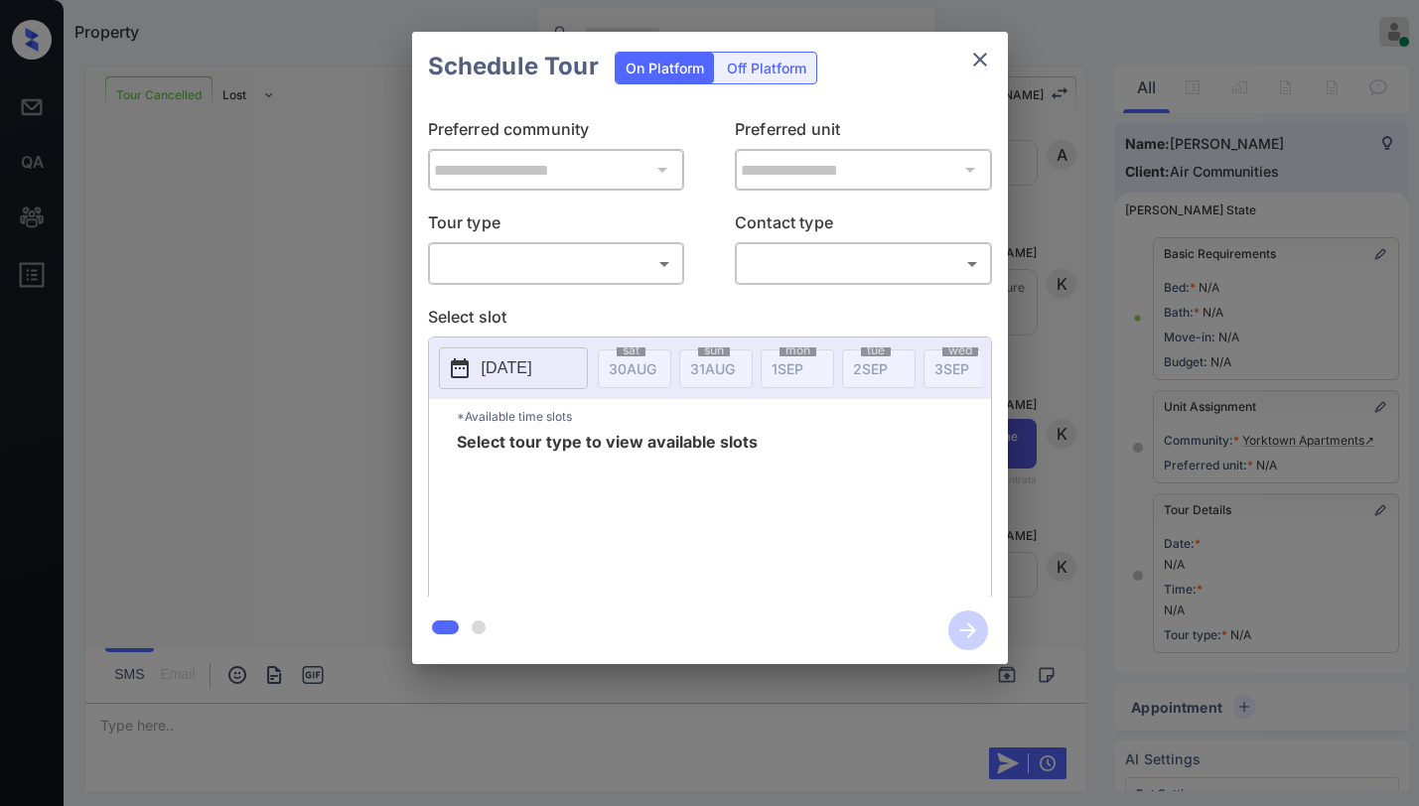
scroll to position [183, 0]
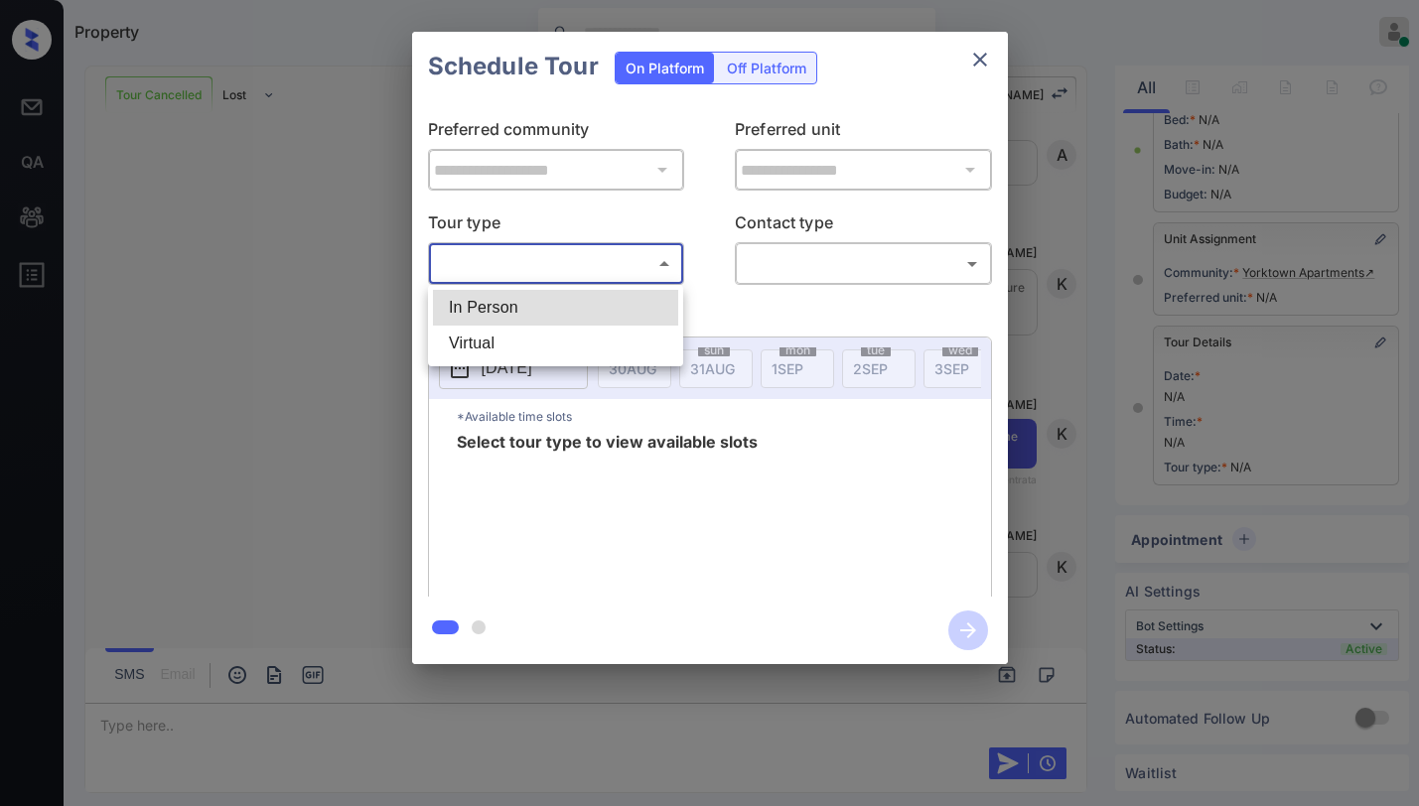
click at [528, 258] on body "Property [PERSON_NAME] Online Set yourself offline Set yourself on break Profil…" at bounding box center [709, 403] width 1419 height 806
click at [513, 304] on li "In Person" at bounding box center [555, 308] width 245 height 36
type input "********"
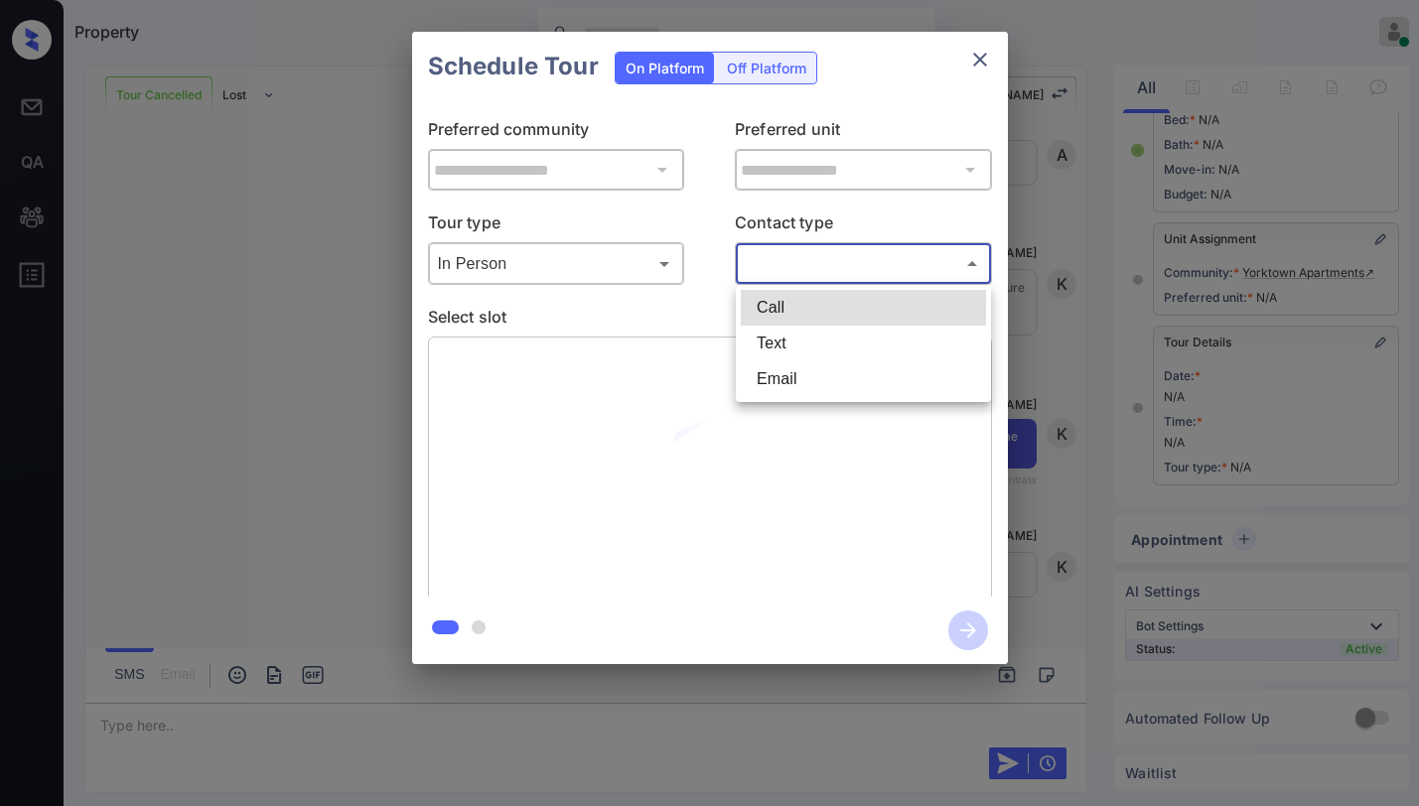
click at [810, 270] on body "Property Paolo Gabriel Online Set yourself offline Set yourself on break Profil…" at bounding box center [709, 403] width 1419 height 806
click at [767, 350] on li "Text" at bounding box center [863, 344] width 245 height 36
type input "****"
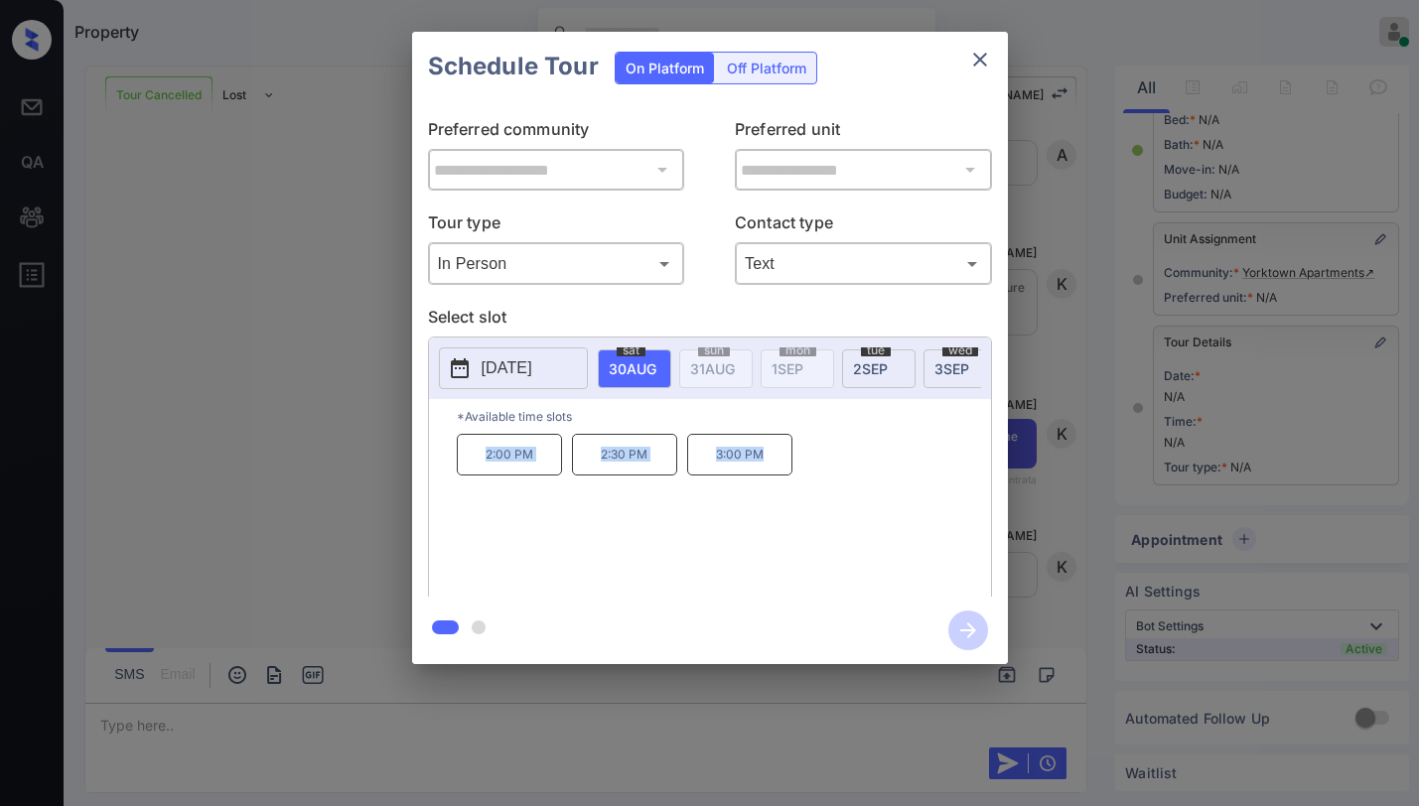
drag, startPoint x: 486, startPoint y: 469, endPoint x: 777, endPoint y: 478, distance: 291.1
click at [777, 478] on div "2:00 PM 2:30 PM 3:00 PM" at bounding box center [724, 513] width 534 height 159
copy div "2:00 PM 2:30 PM 3:00 PM"
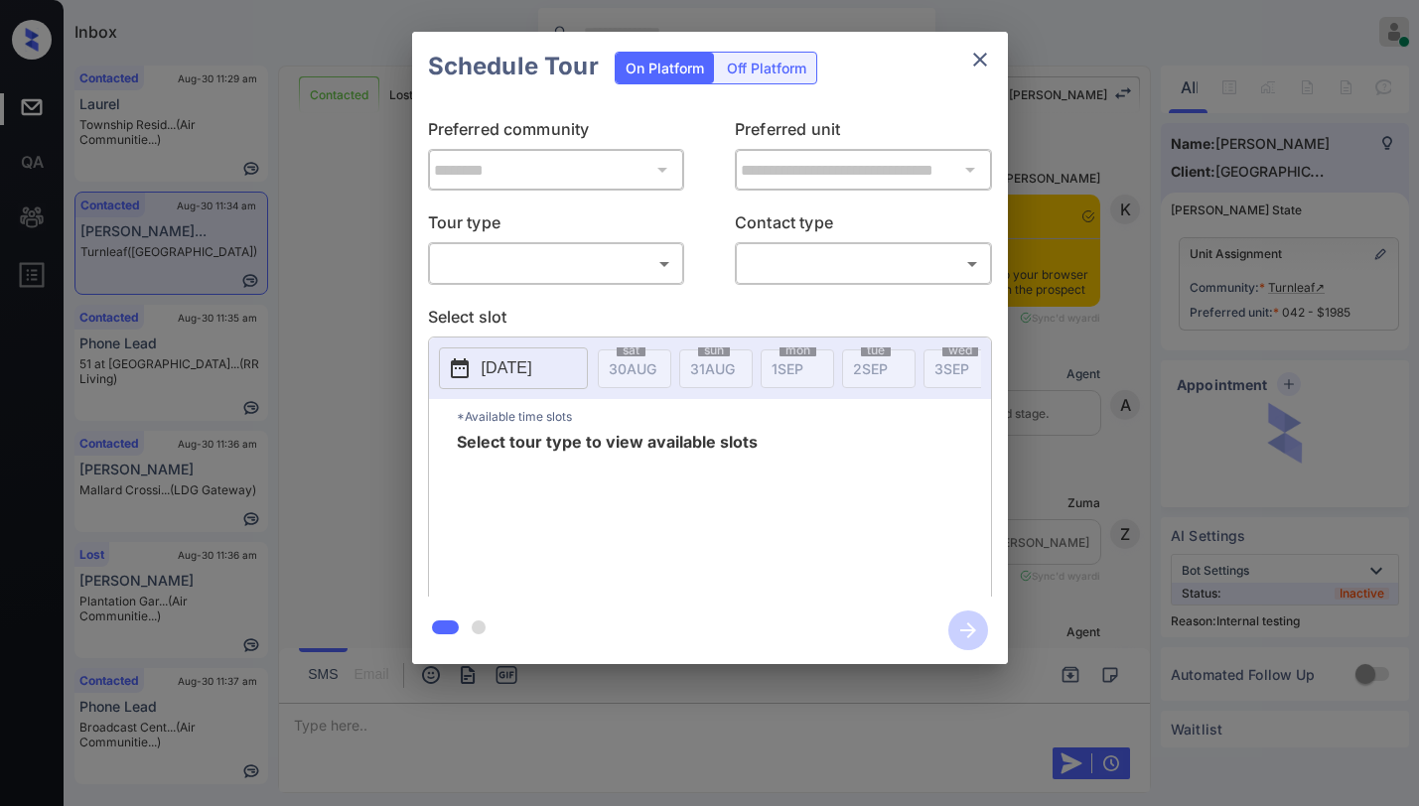
scroll to position [6777, 0]
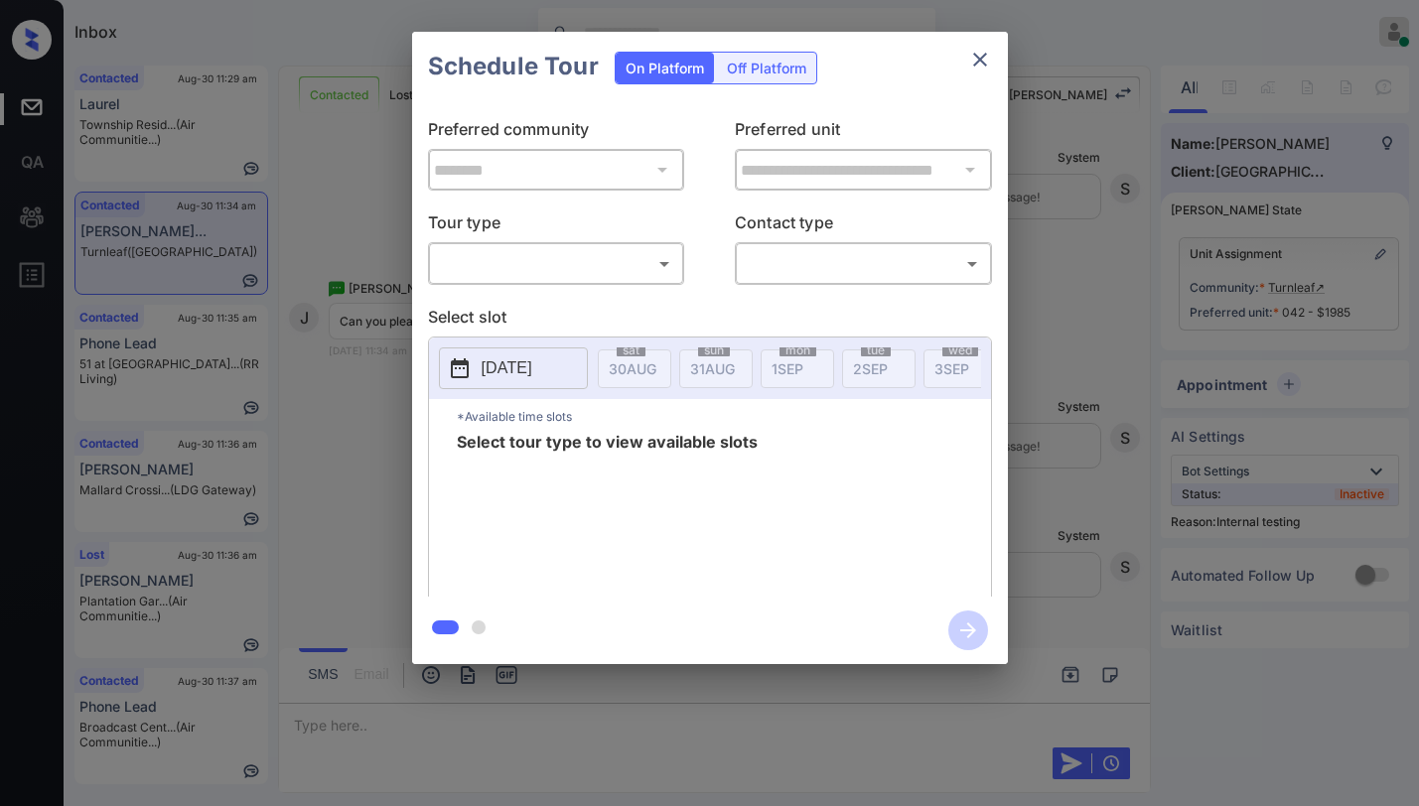
click at [477, 262] on body "Inbox [PERSON_NAME] Online Set yourself offline Set yourself on break Profile S…" at bounding box center [709, 403] width 1419 height 806
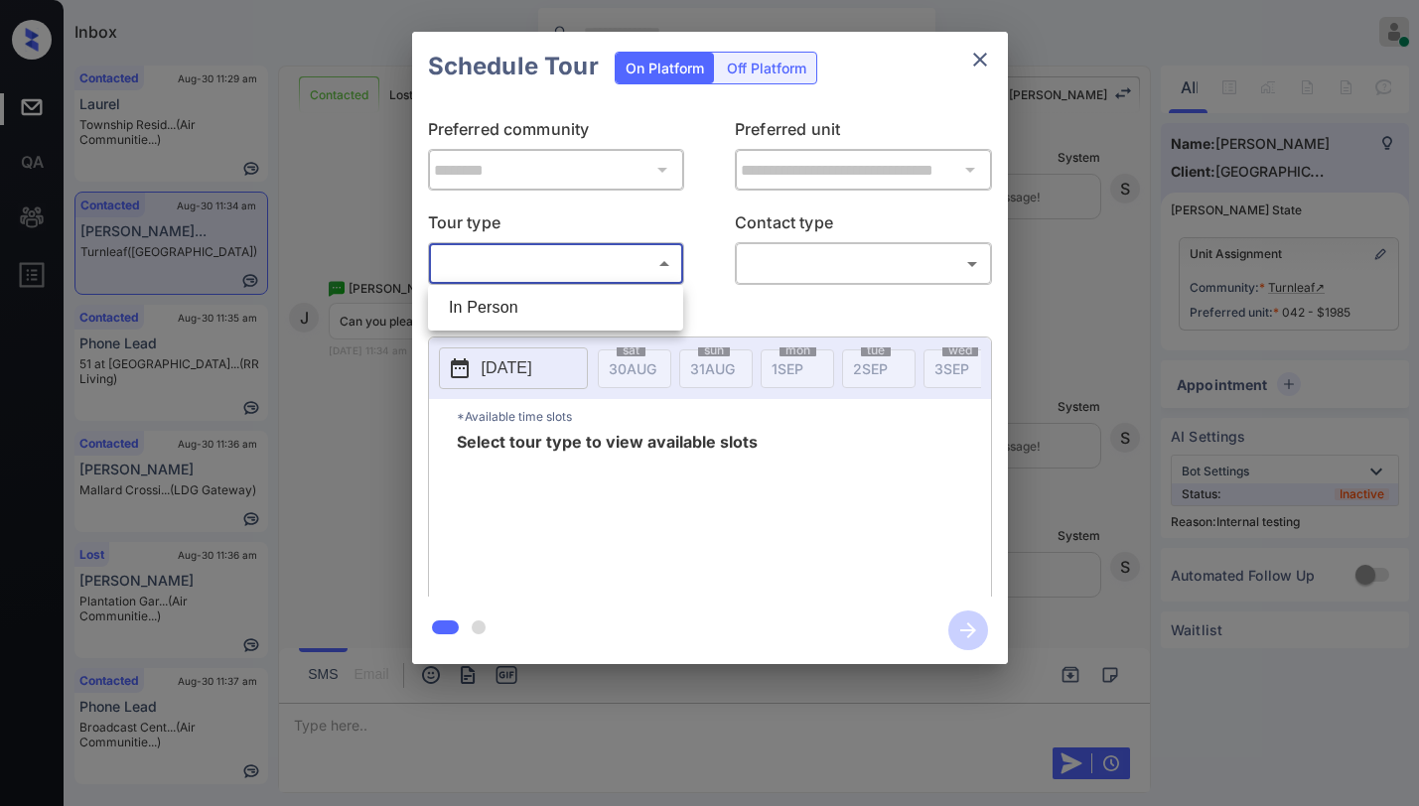
click at [516, 309] on li "In Person" at bounding box center [555, 308] width 245 height 36
type input "********"
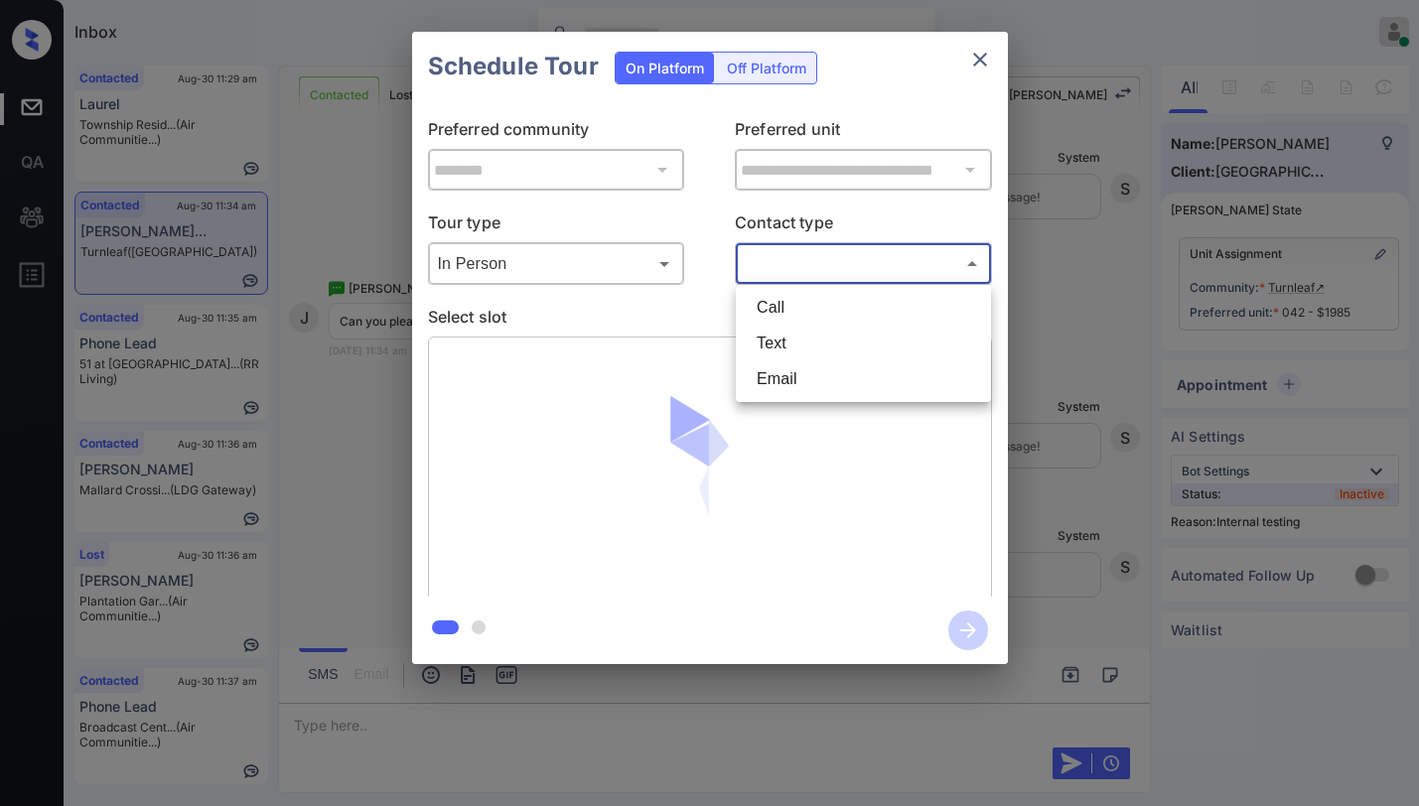
click at [784, 273] on body "Inbox [PERSON_NAME] Online Set yourself offline Set yourself on break Profile S…" at bounding box center [709, 403] width 1419 height 806
click at [784, 348] on li "Text" at bounding box center [863, 344] width 245 height 36
type input "****"
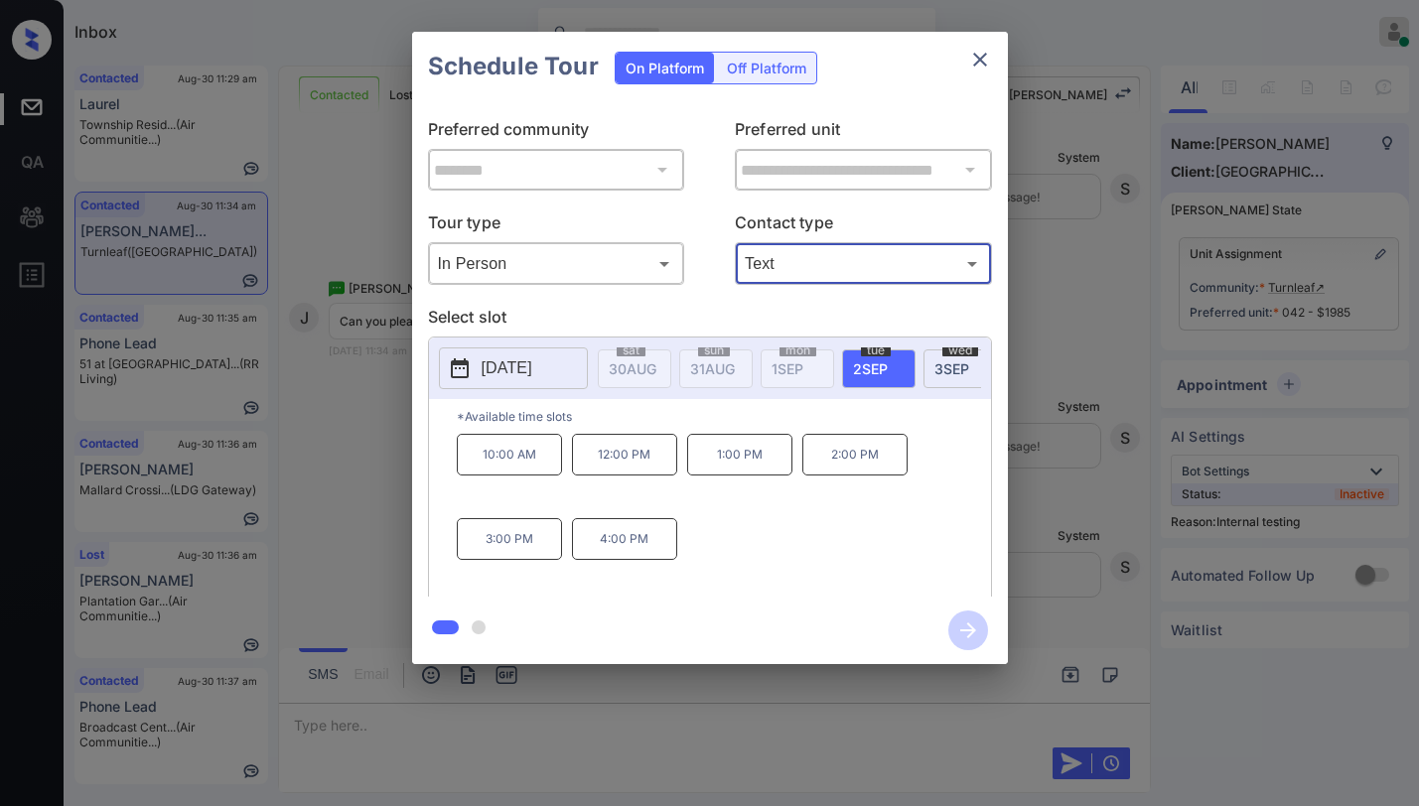
click at [987, 59] on icon "close" at bounding box center [980, 60] width 24 height 24
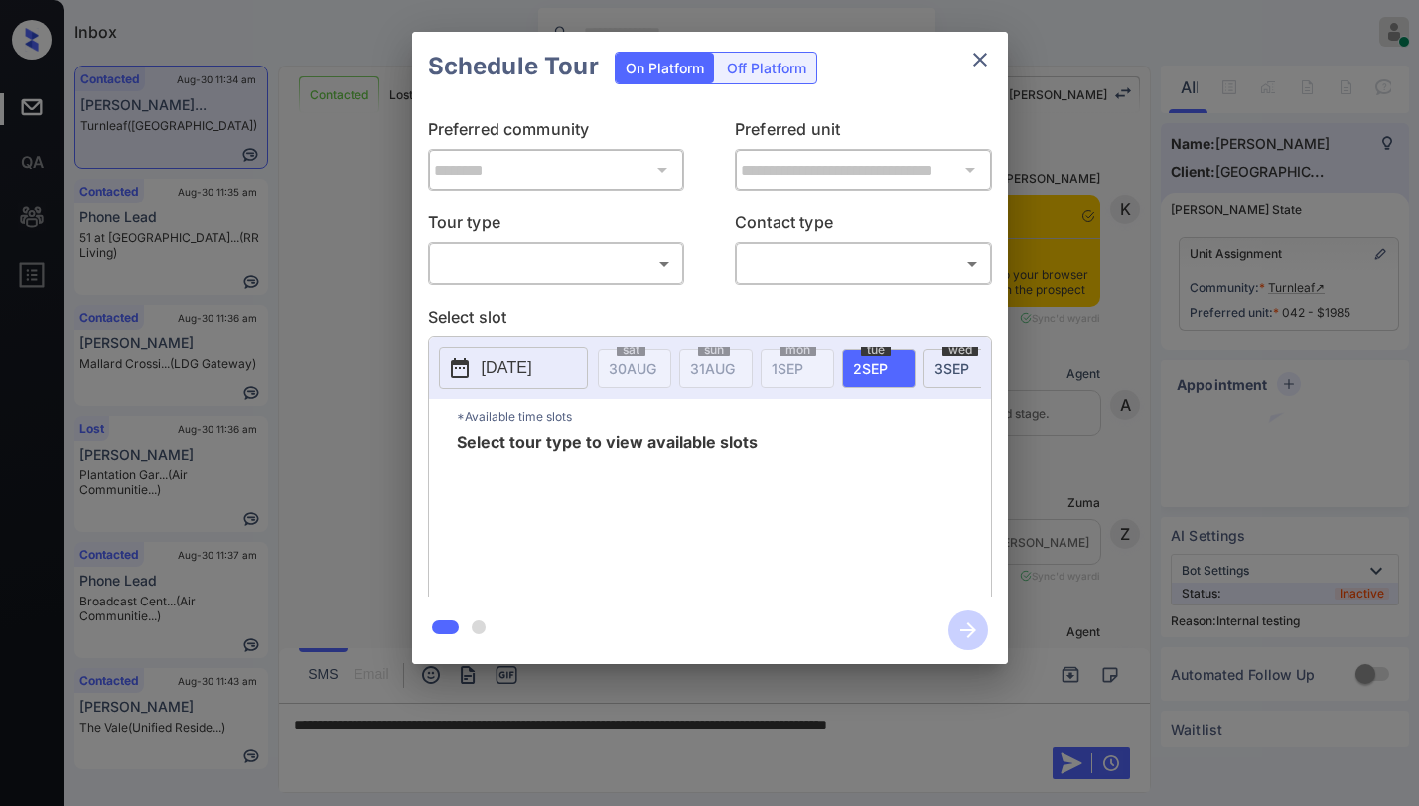
scroll to position [6777, 0]
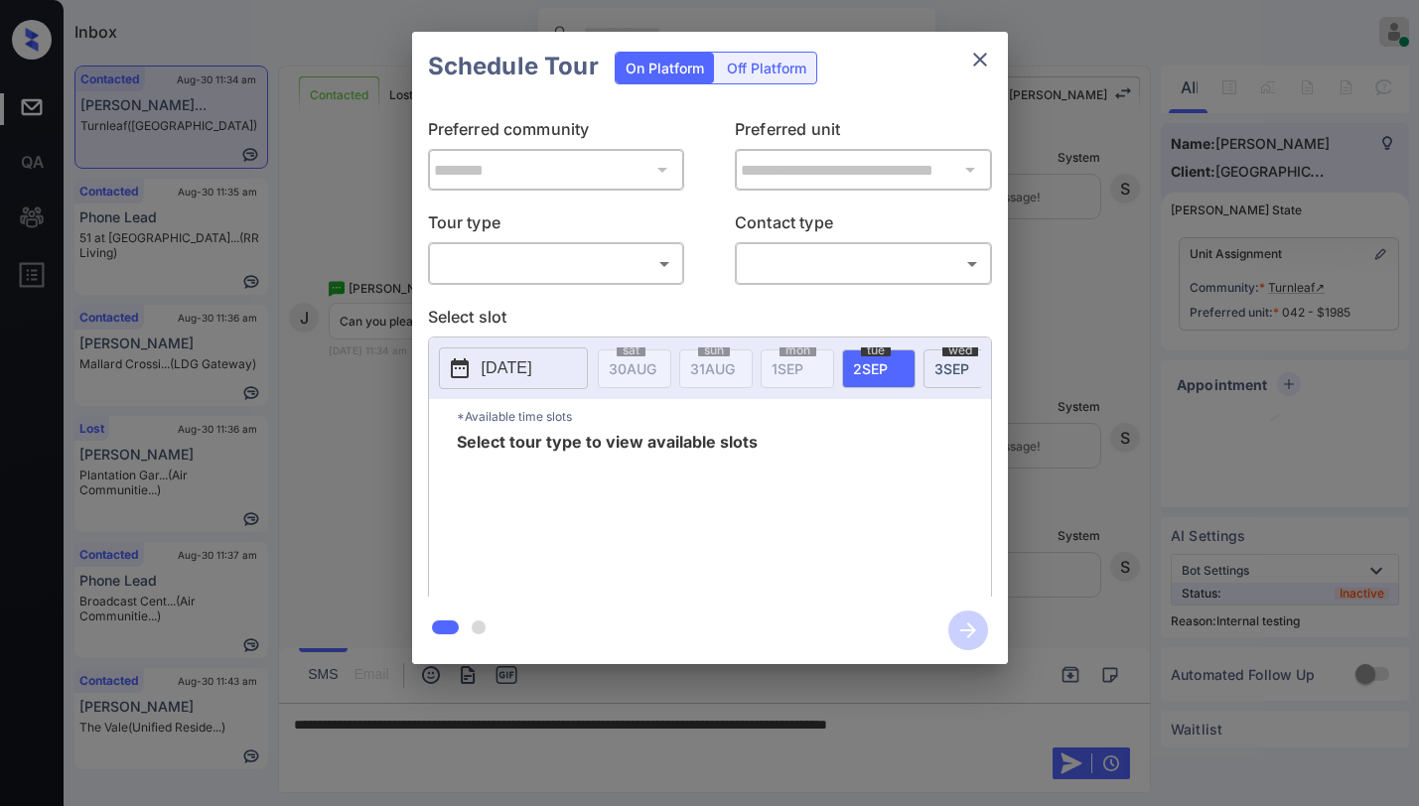
click at [538, 272] on body "Inbox Paolo Gabriel Online Set yourself offline Set yourself on break Profile S…" at bounding box center [709, 403] width 1419 height 806
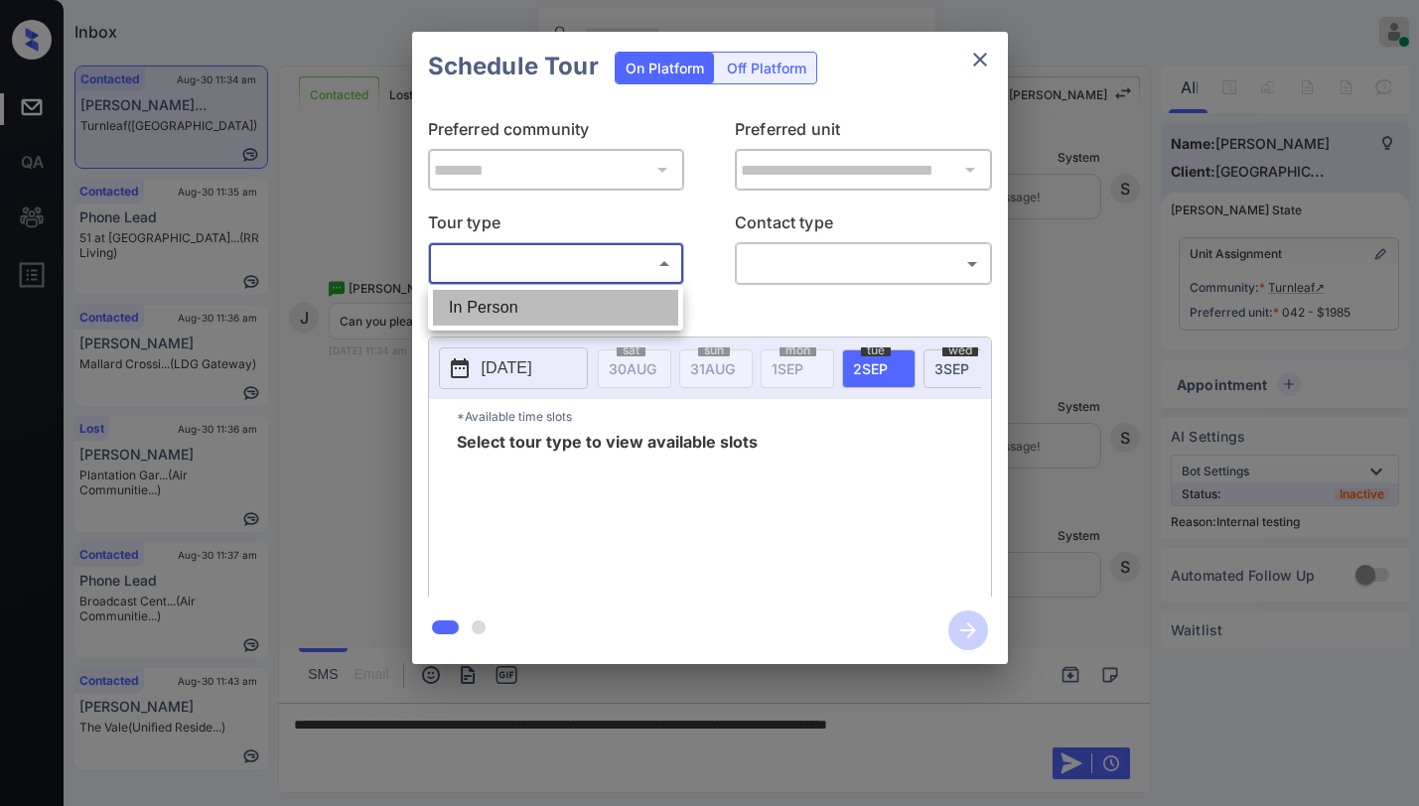
click at [534, 307] on li "In Person" at bounding box center [555, 308] width 245 height 36
type input "********"
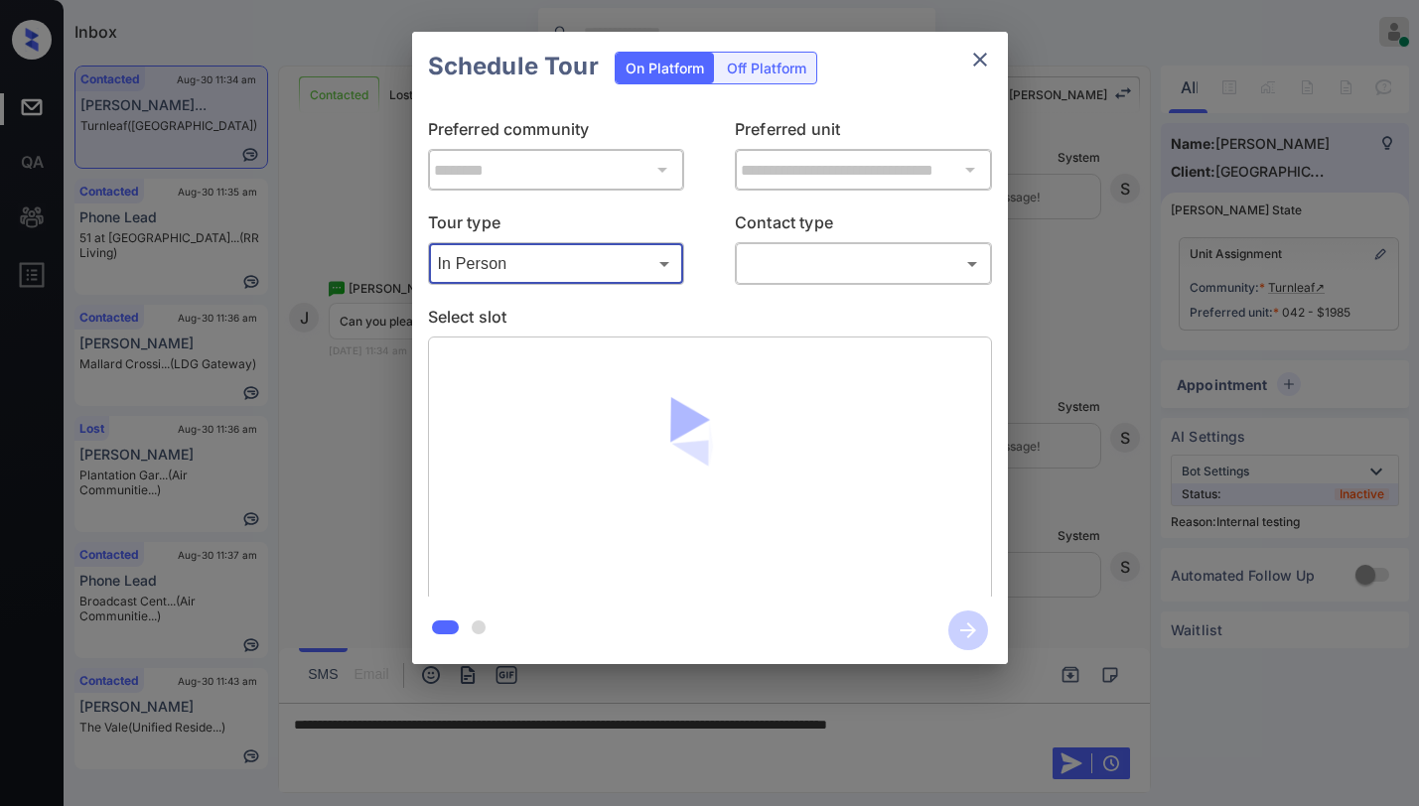
click at [860, 253] on body "Inbox Paolo Gabriel Online Set yourself offline Set yourself on break Profile S…" at bounding box center [709, 403] width 1419 height 806
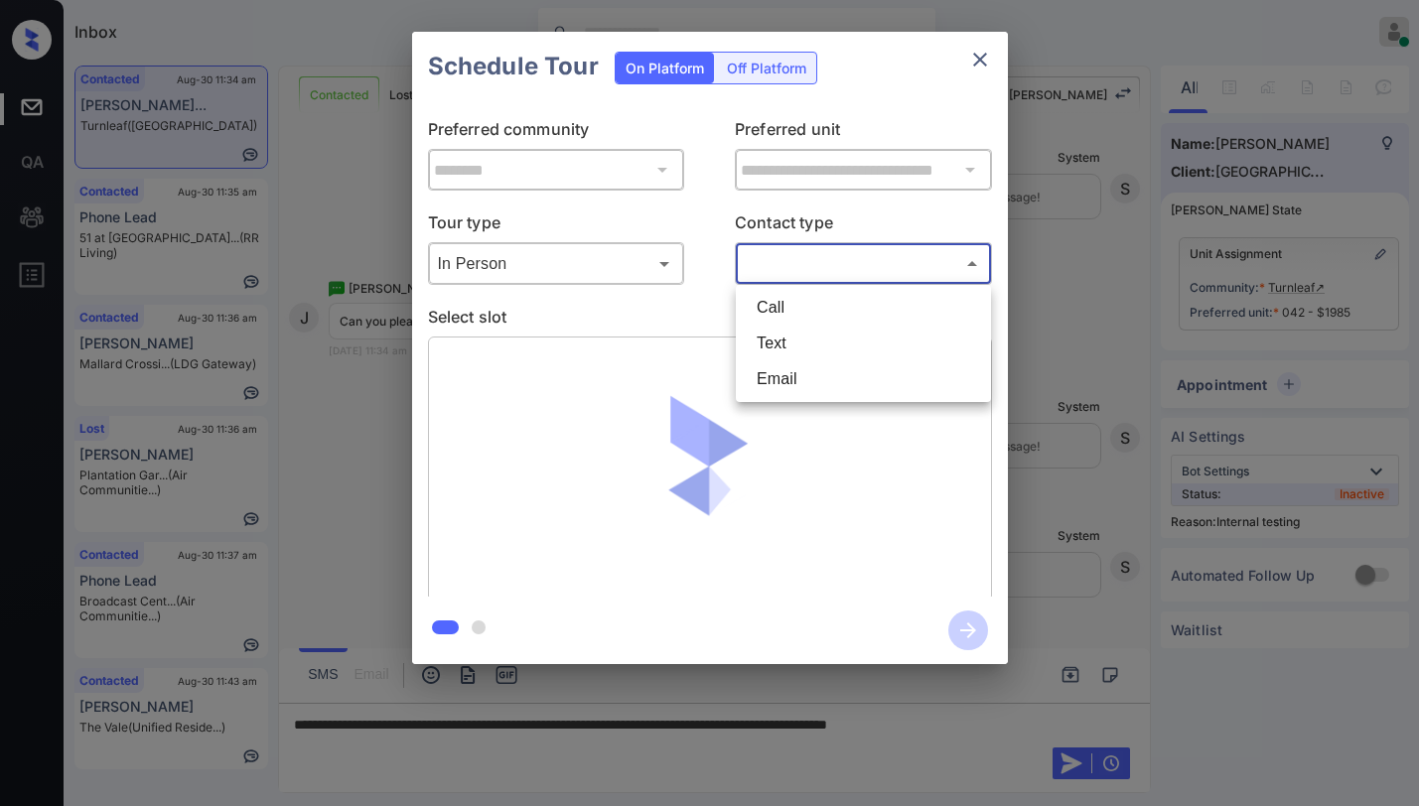
click at [797, 347] on li "Text" at bounding box center [863, 344] width 245 height 36
type input "****"
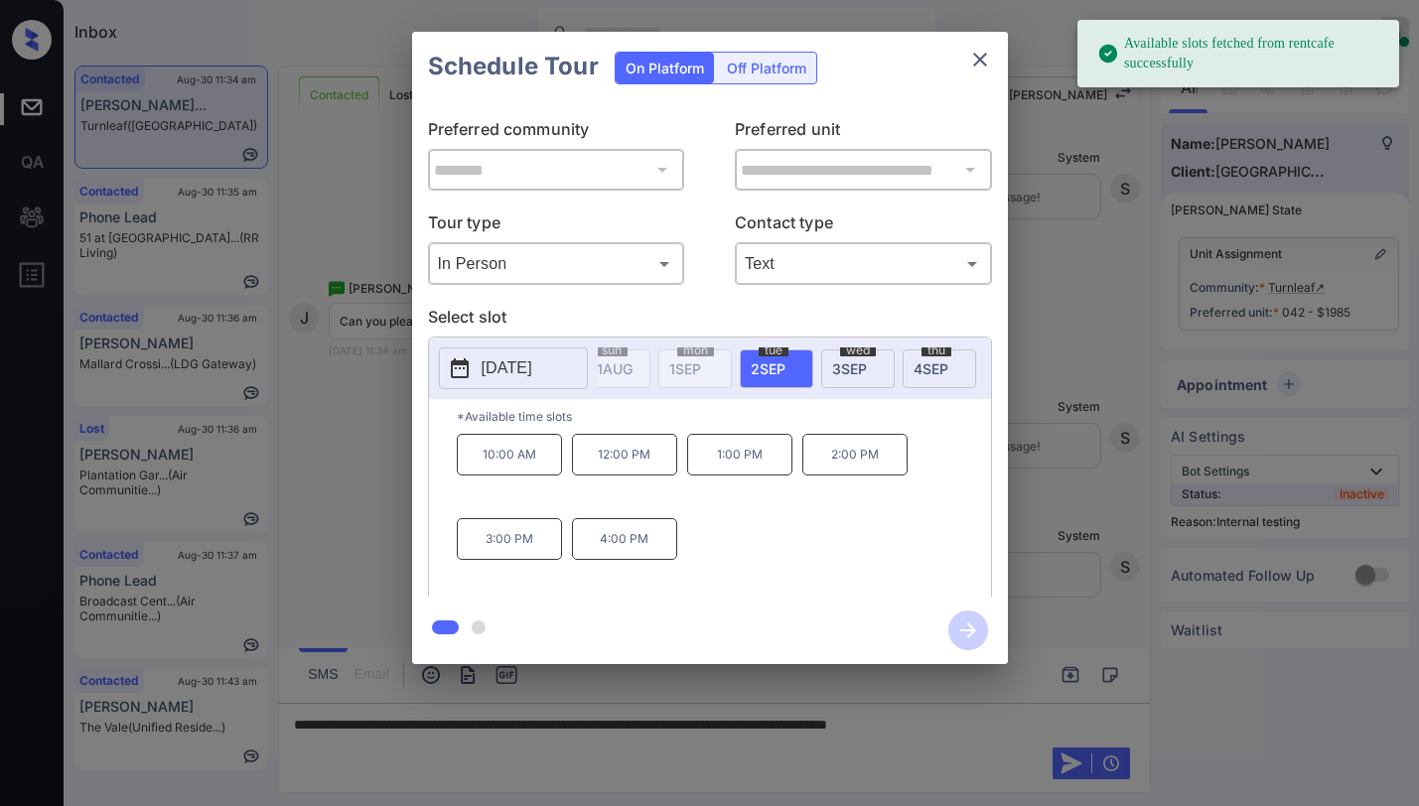
scroll to position [0, 175]
click at [482, 362] on span "2 SEP" at bounding box center [458, 368] width 48 height 17
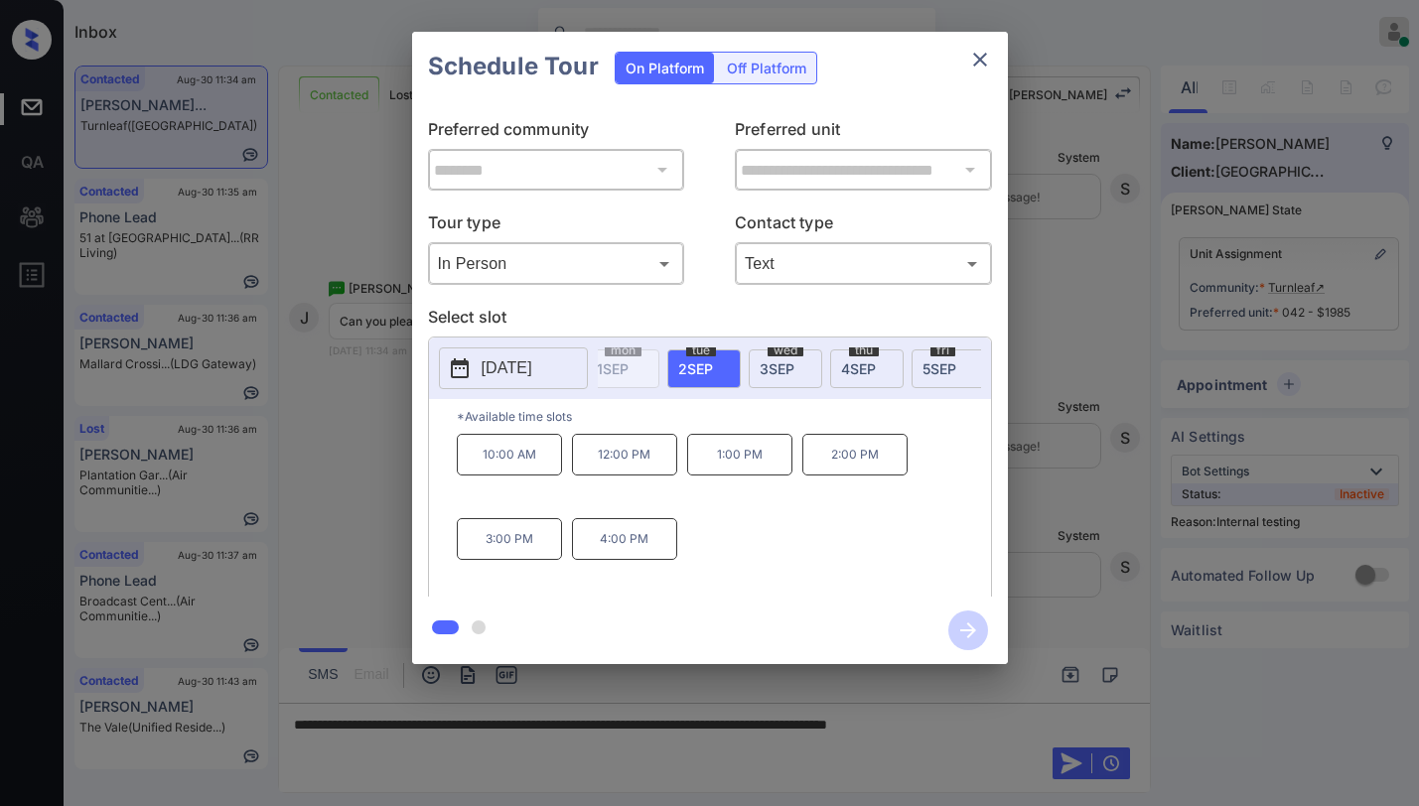
click at [1055, 485] on div "**********" at bounding box center [709, 348] width 1419 height 696
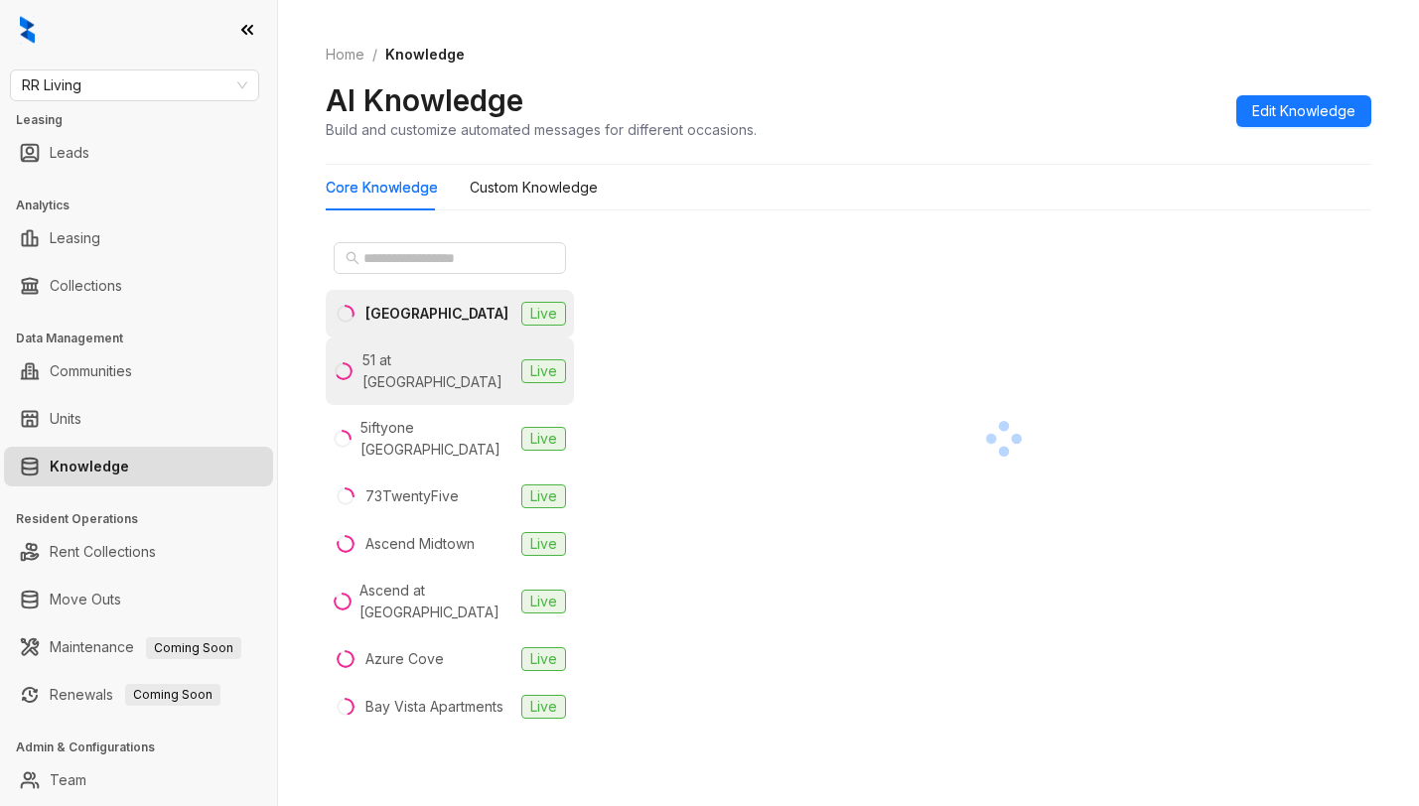
click at [447, 355] on div "51 at [GEOGRAPHIC_DATA]" at bounding box center [437, 372] width 151 height 44
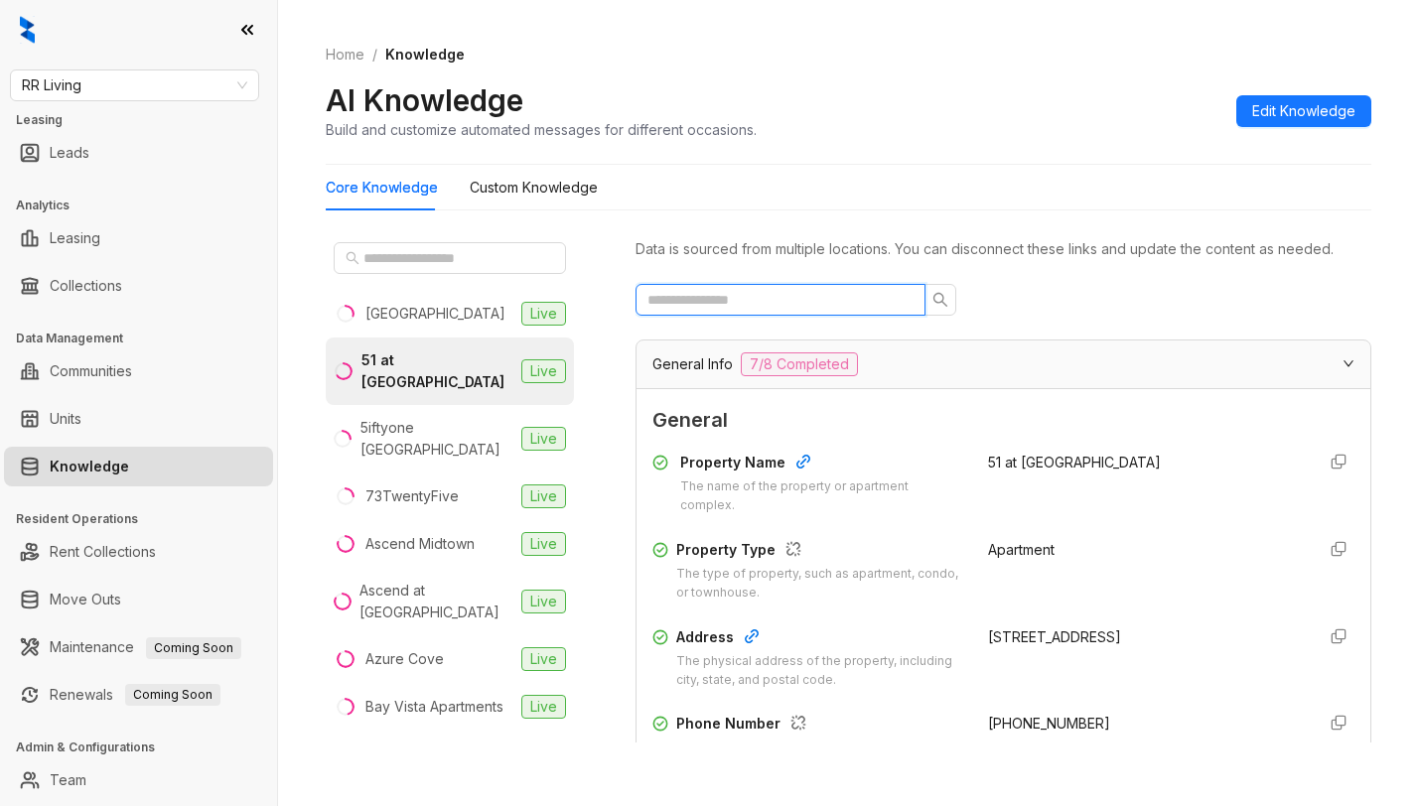
click at [760, 311] on input "text" at bounding box center [773, 300] width 250 height 22
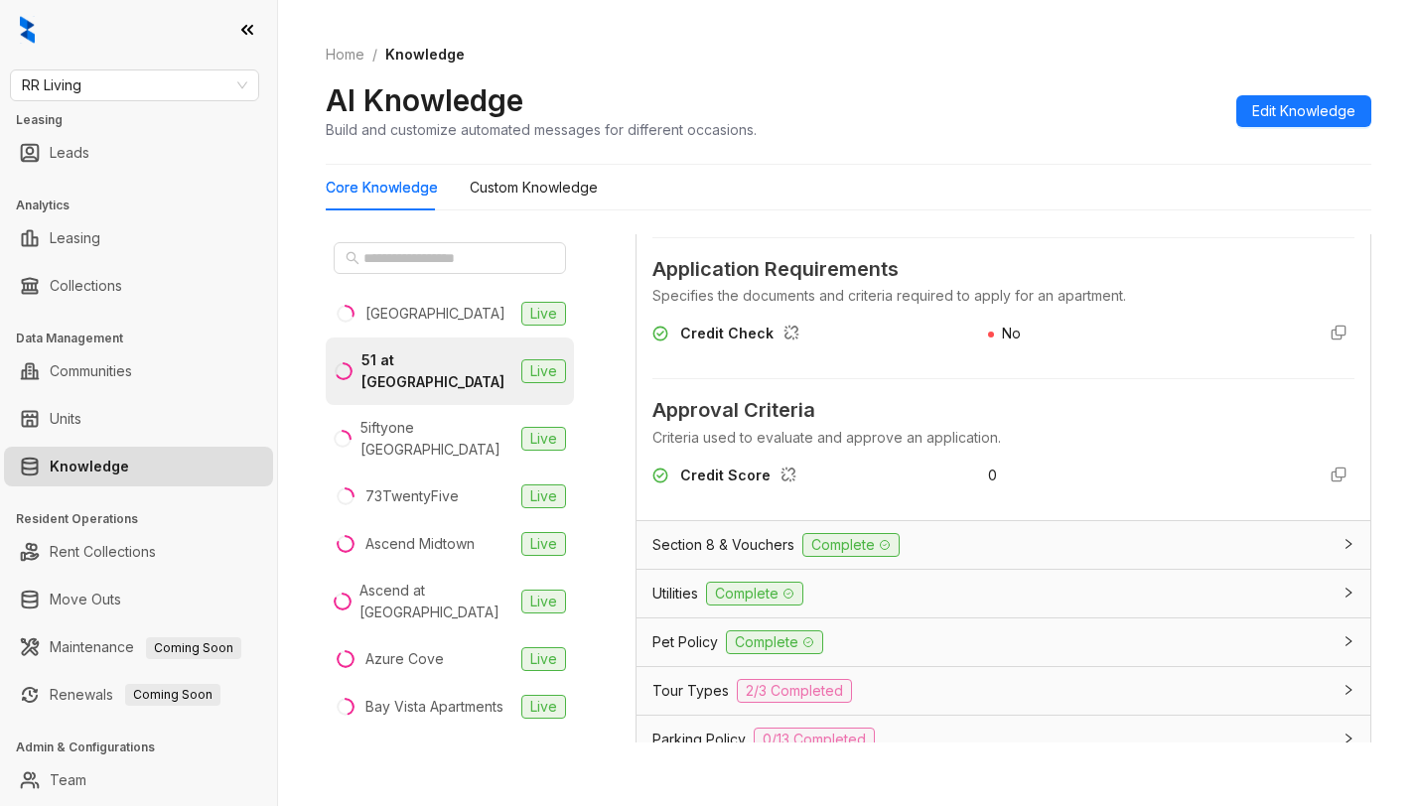
scroll to position [298, 0]
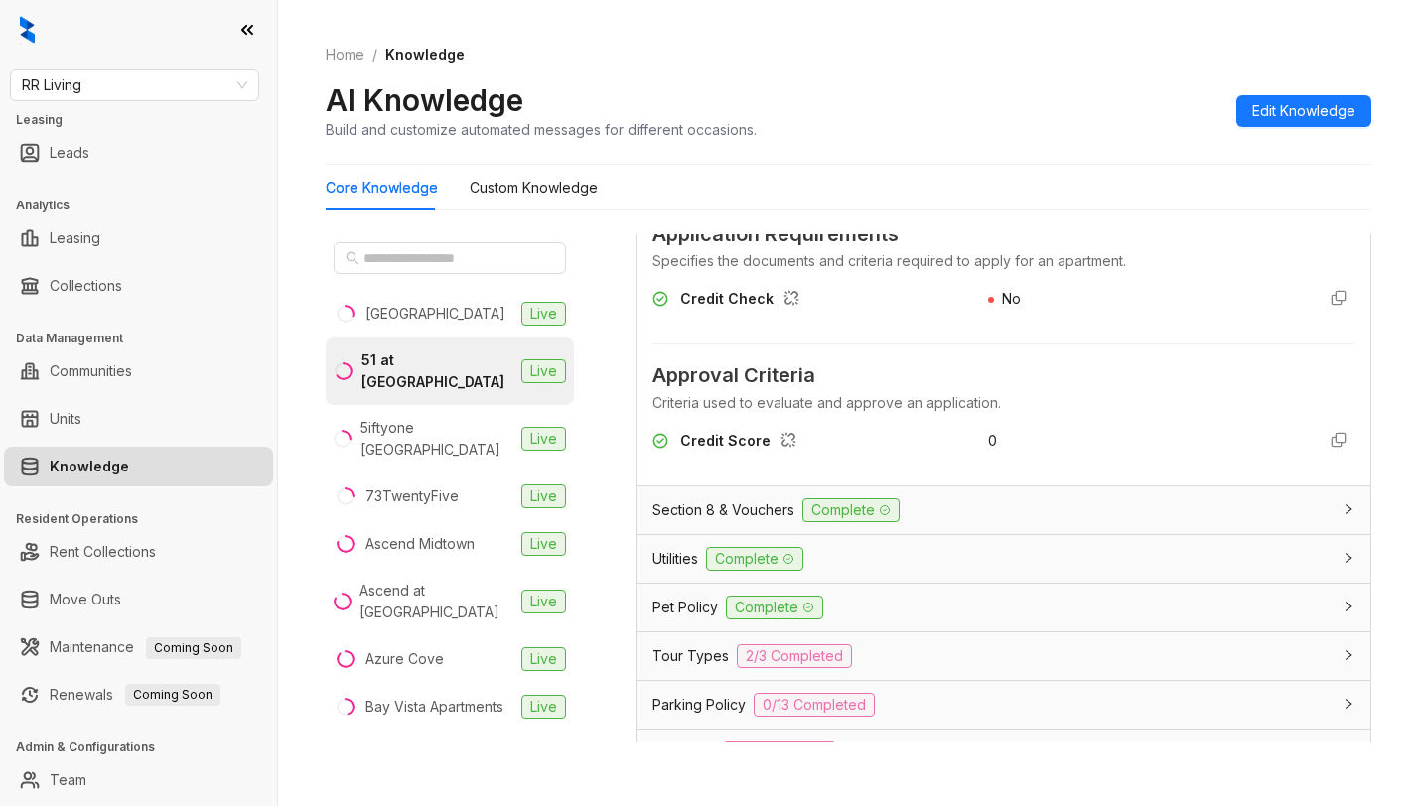
type input "*****"
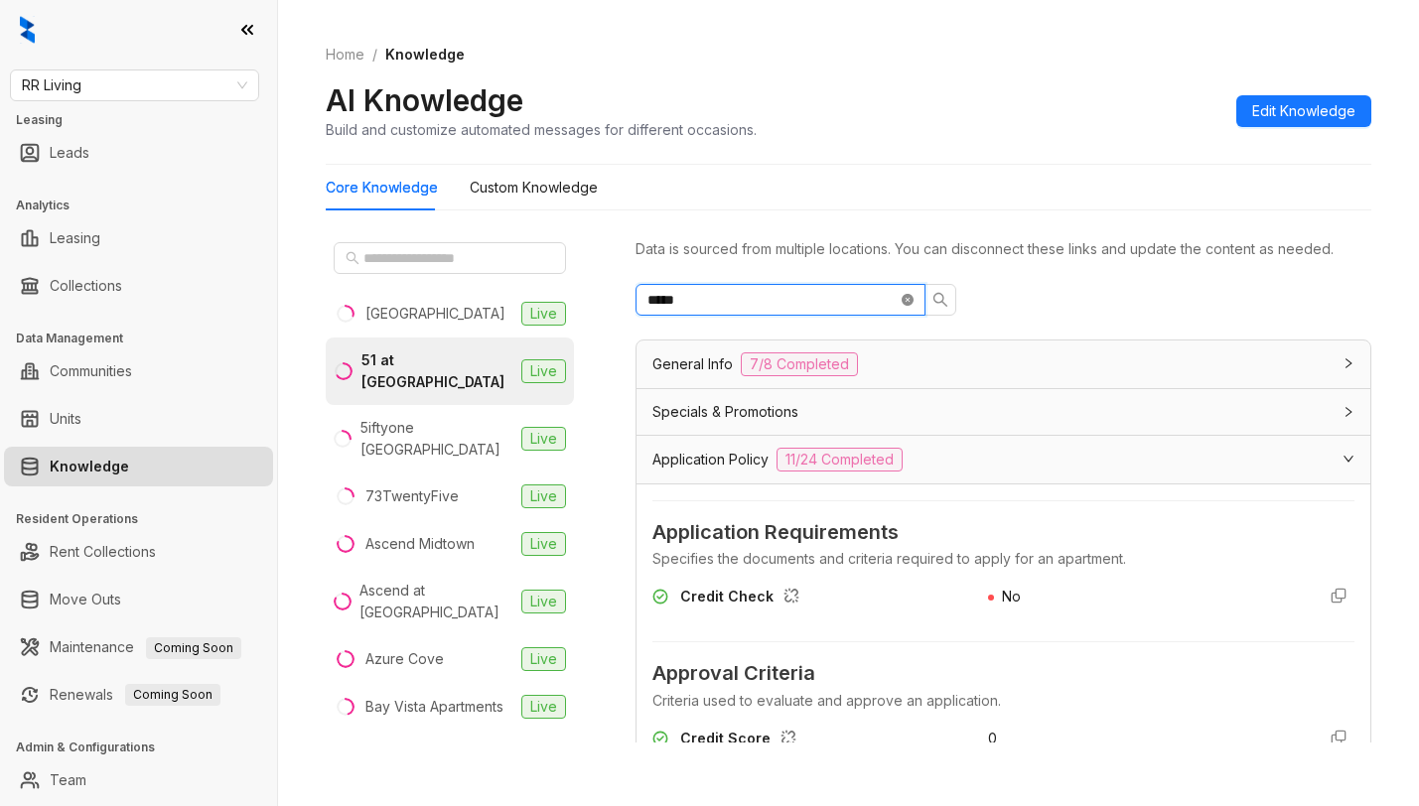
click at [910, 306] on icon "close-circle" at bounding box center [908, 300] width 12 height 12
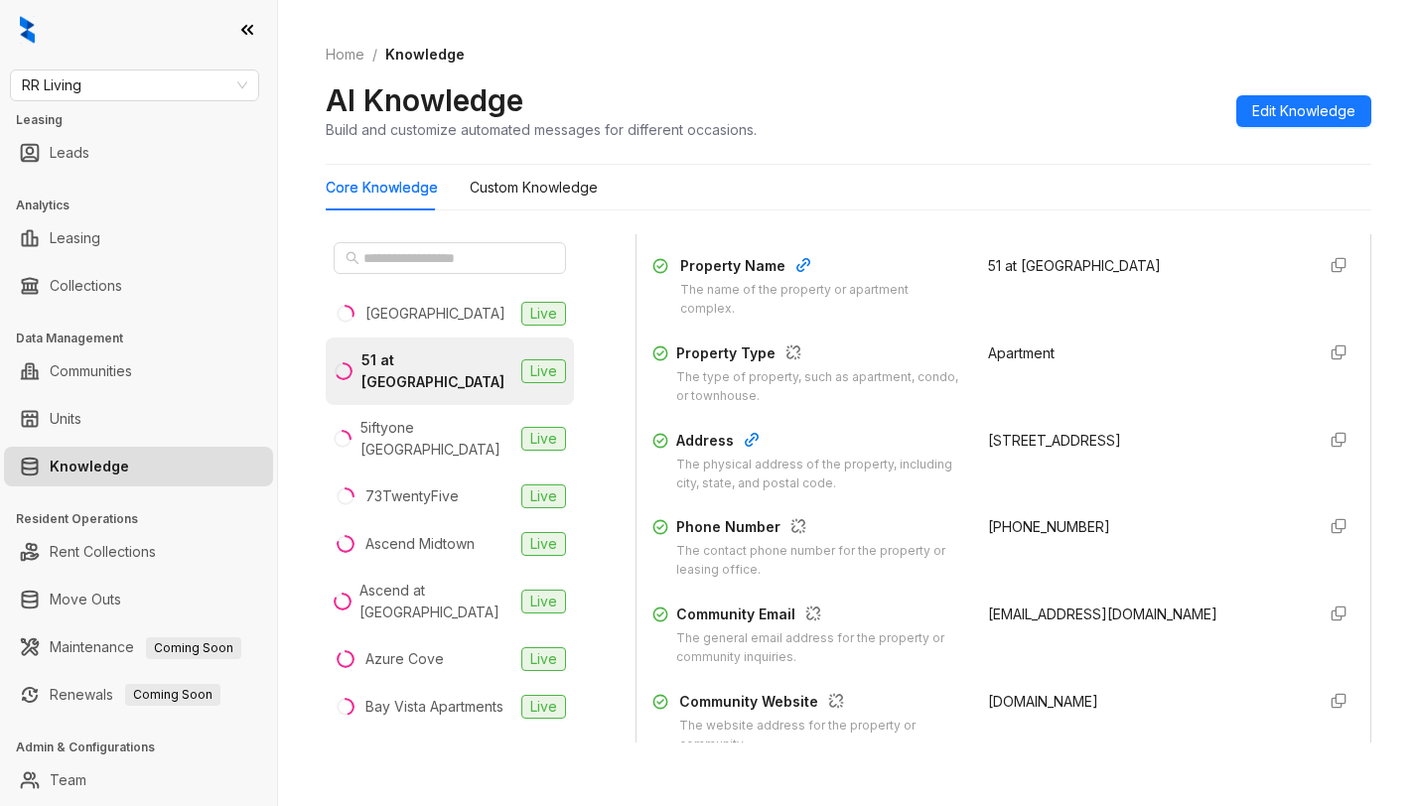
scroll to position [298, 0]
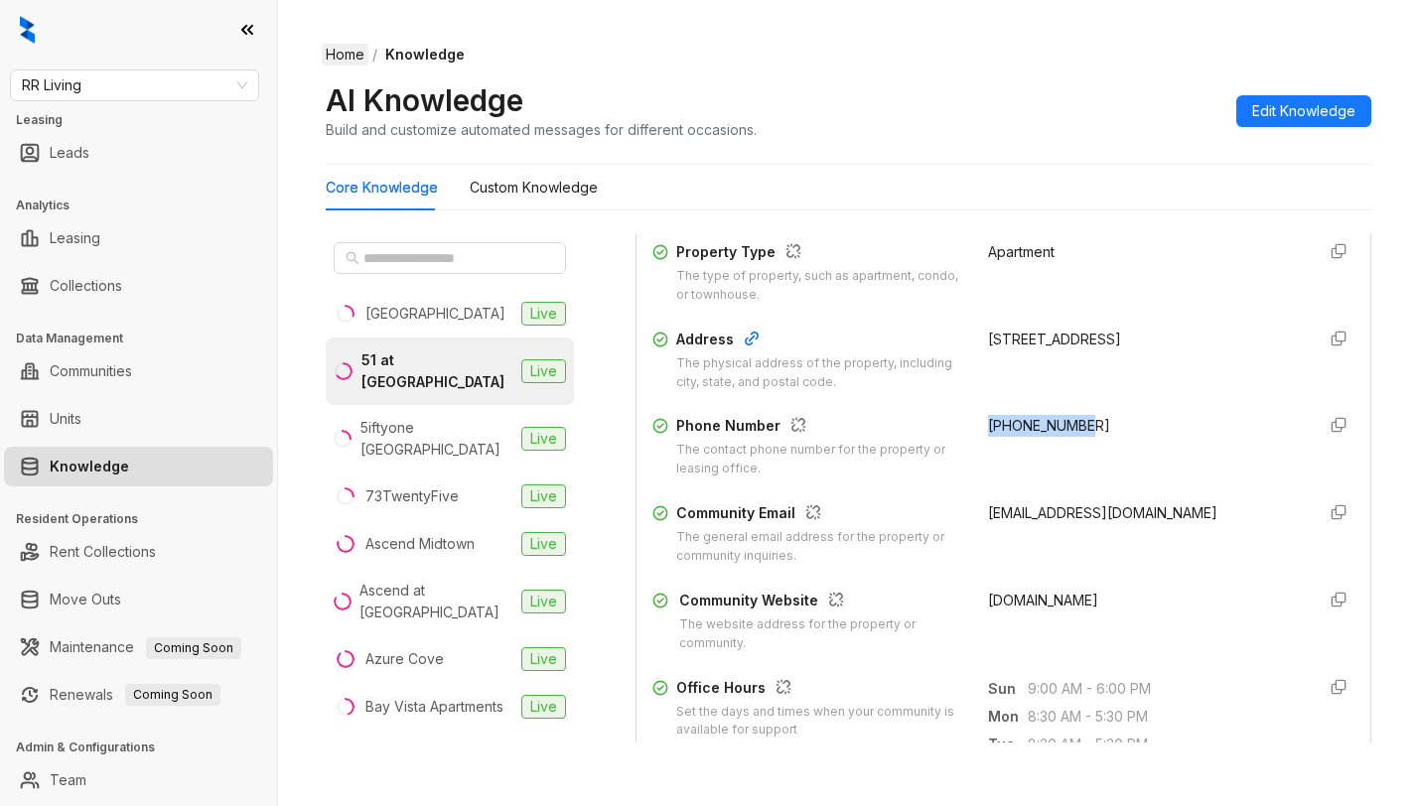
drag, startPoint x: 965, startPoint y: 444, endPoint x: 349, endPoint y: 55, distance: 729.3
click at [1093, 446] on div "+16623429000" at bounding box center [1144, 447] width 312 height 64
copy span "+16623429000"
click at [200, 89] on span "RR Living" at bounding box center [134, 86] width 225 height 30
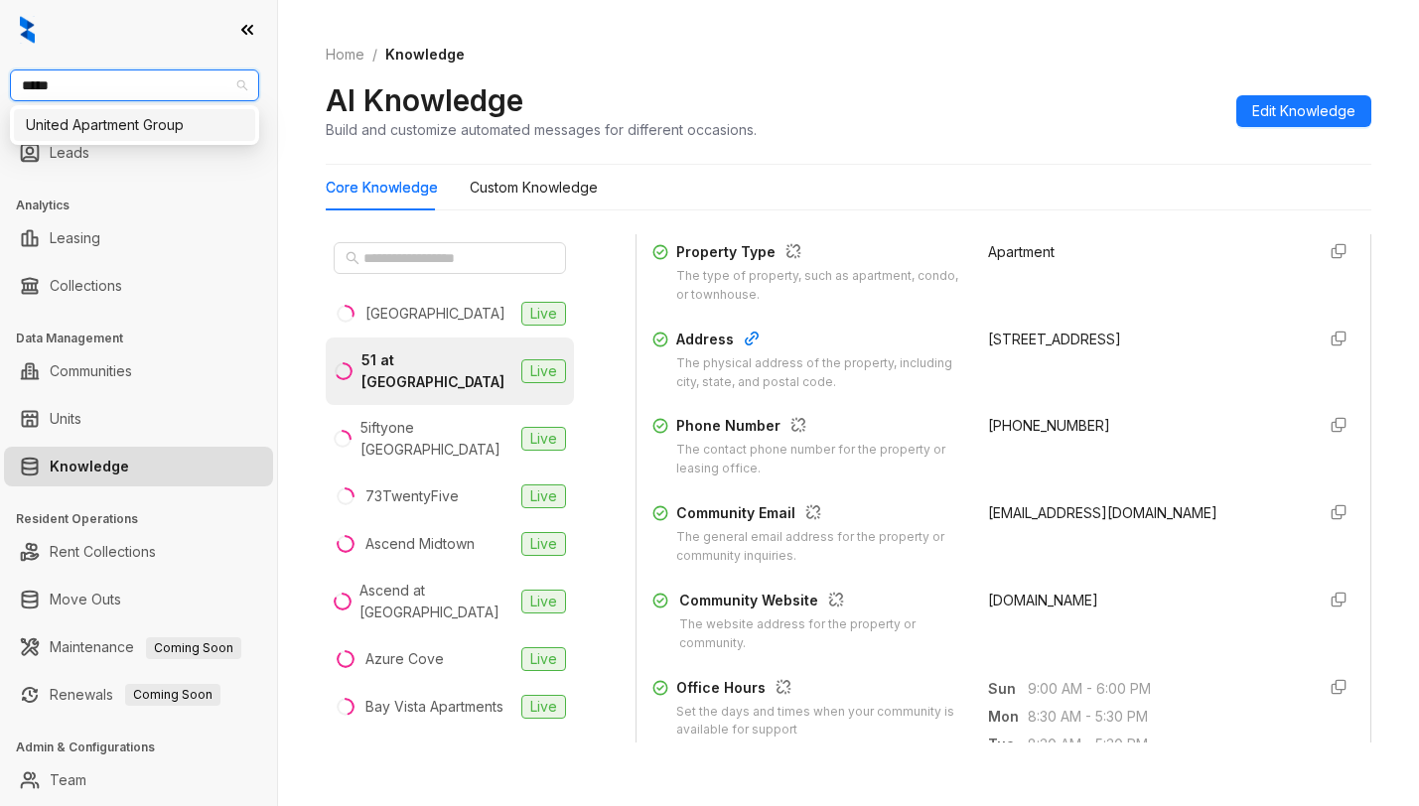
type input "******"
click at [162, 138] on div "United Apartment Group" at bounding box center [134, 125] width 241 height 32
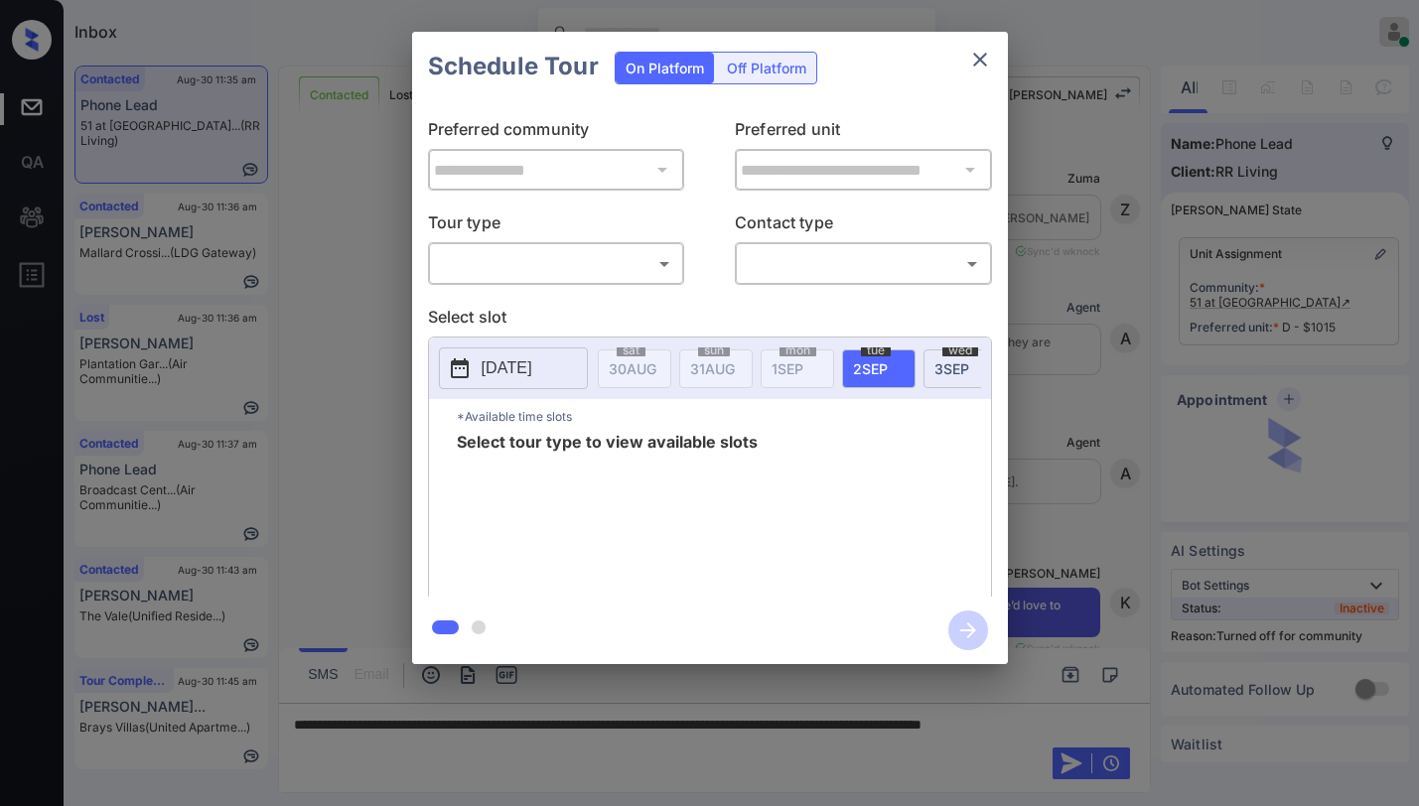
scroll to position [4973, 0]
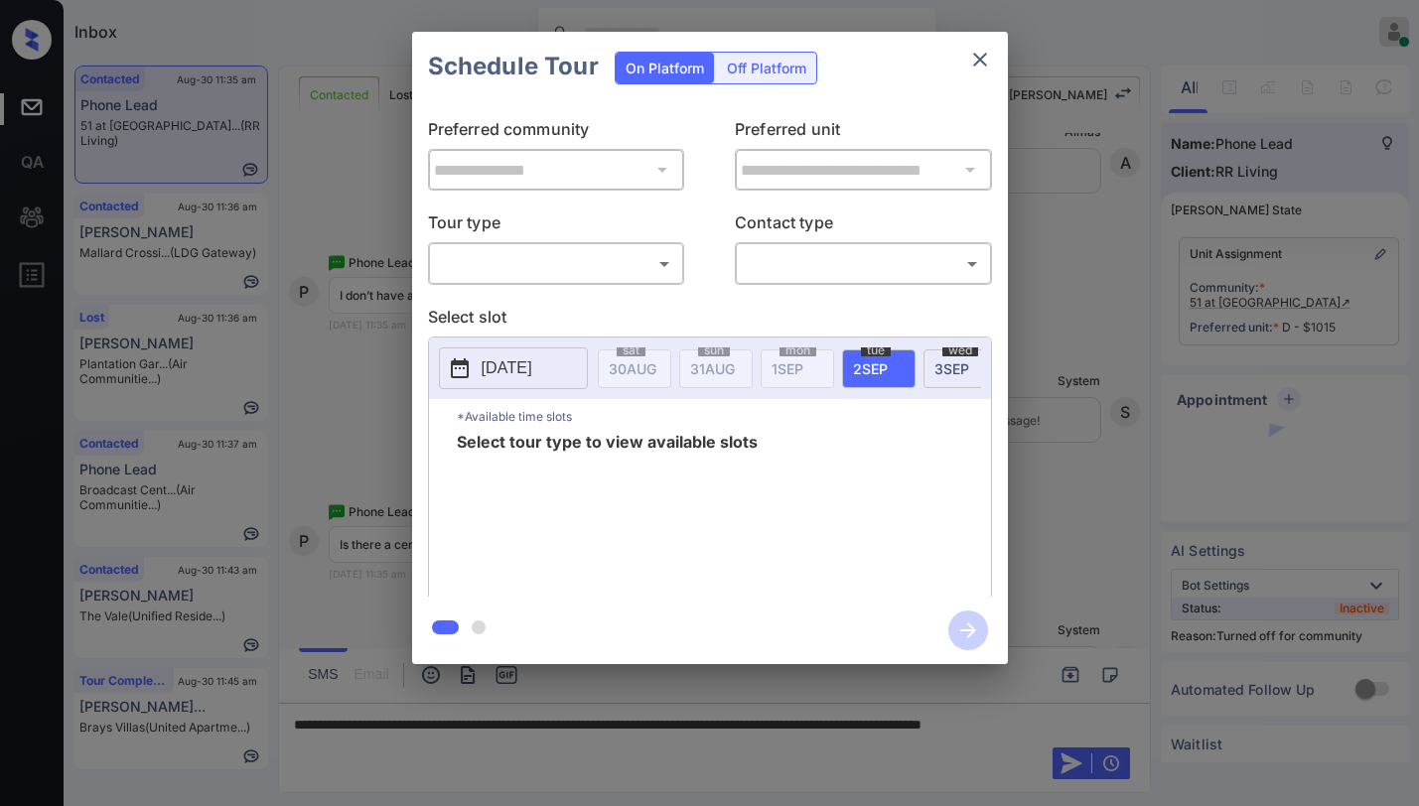
click at [548, 255] on body "Inbox [PERSON_NAME] Online Set yourself offline Set yourself on break Profile S…" at bounding box center [709, 403] width 1419 height 806
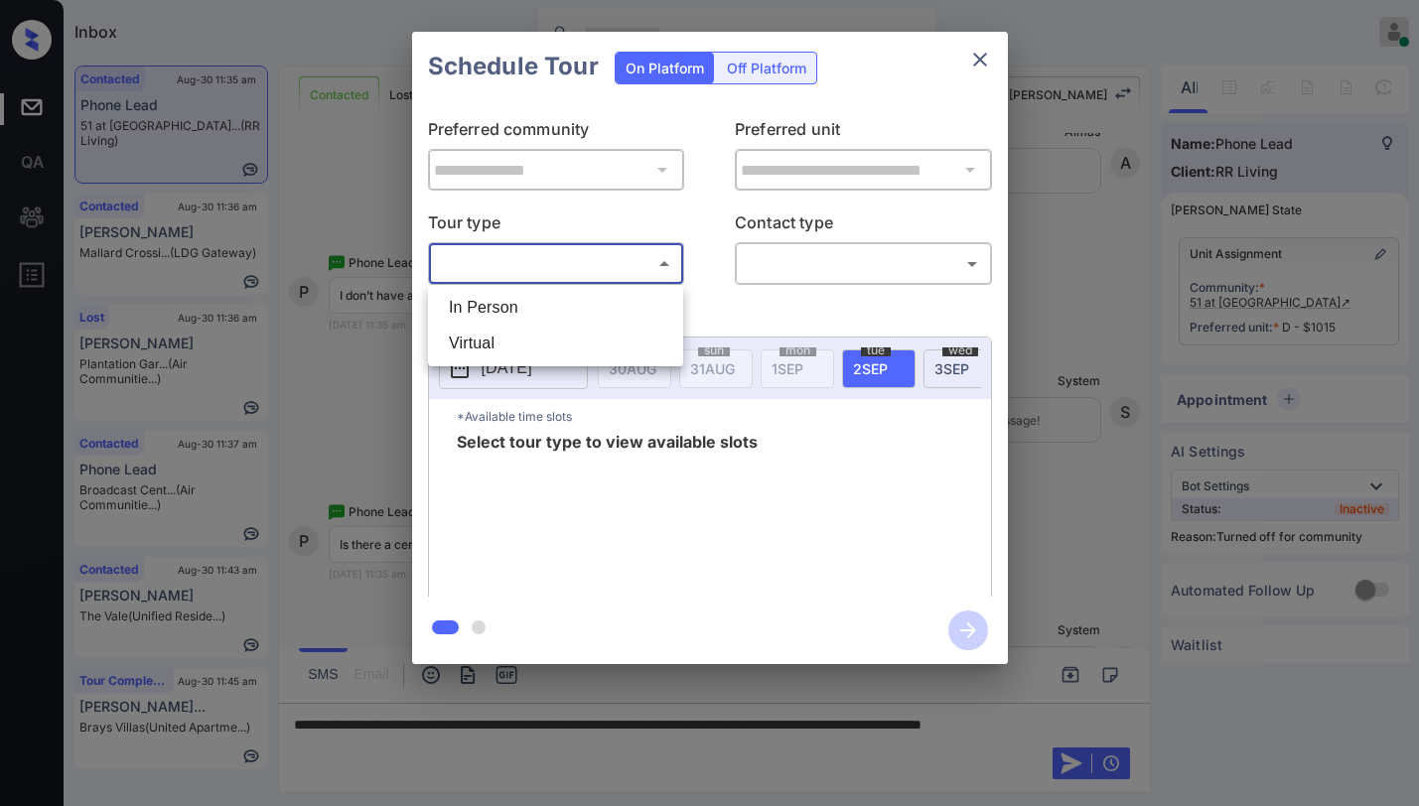
click at [545, 342] on li "Virtual" at bounding box center [555, 344] width 245 height 36
type input "*******"
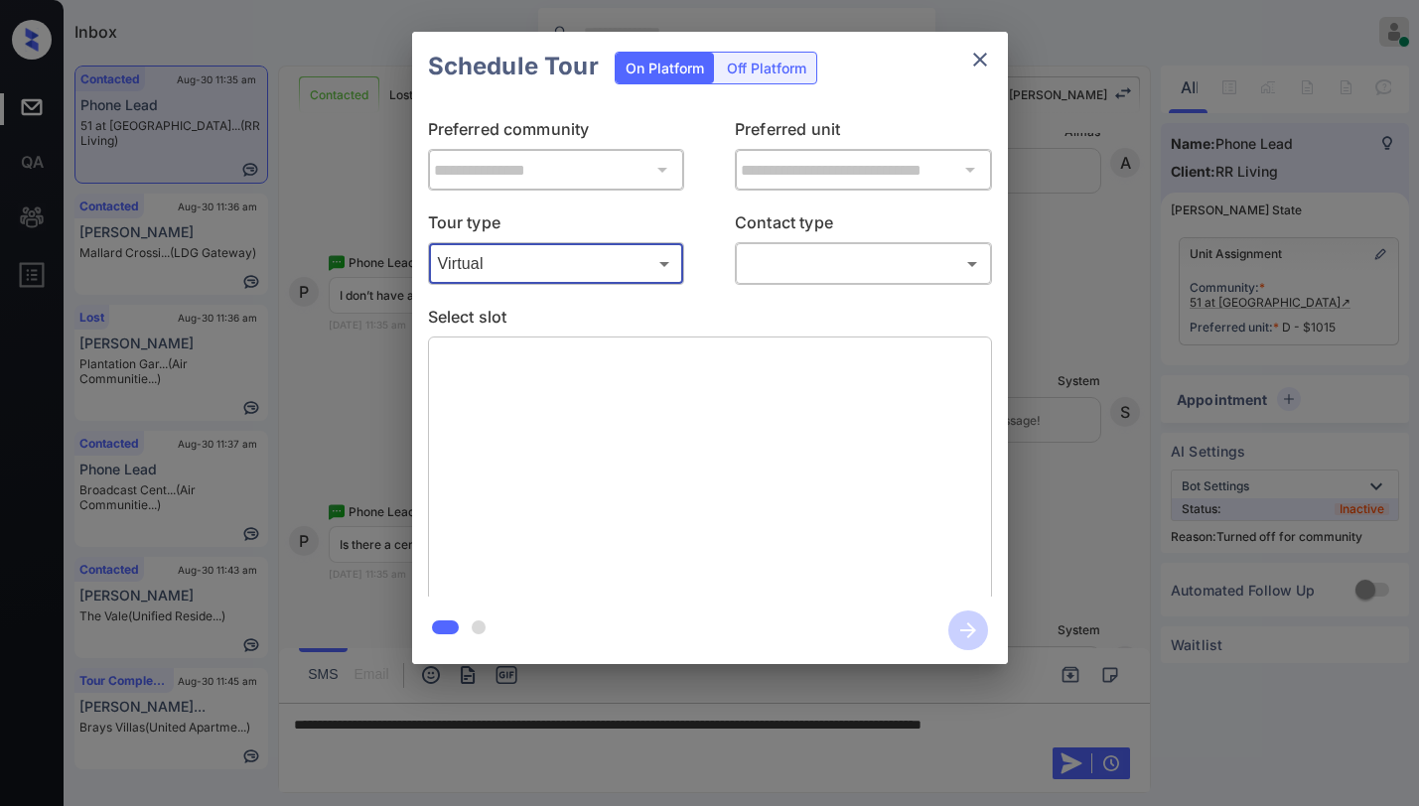
click at [794, 270] on body "Inbox [PERSON_NAME] Online Set yourself offline Set yourself on break Profile S…" at bounding box center [709, 403] width 1419 height 806
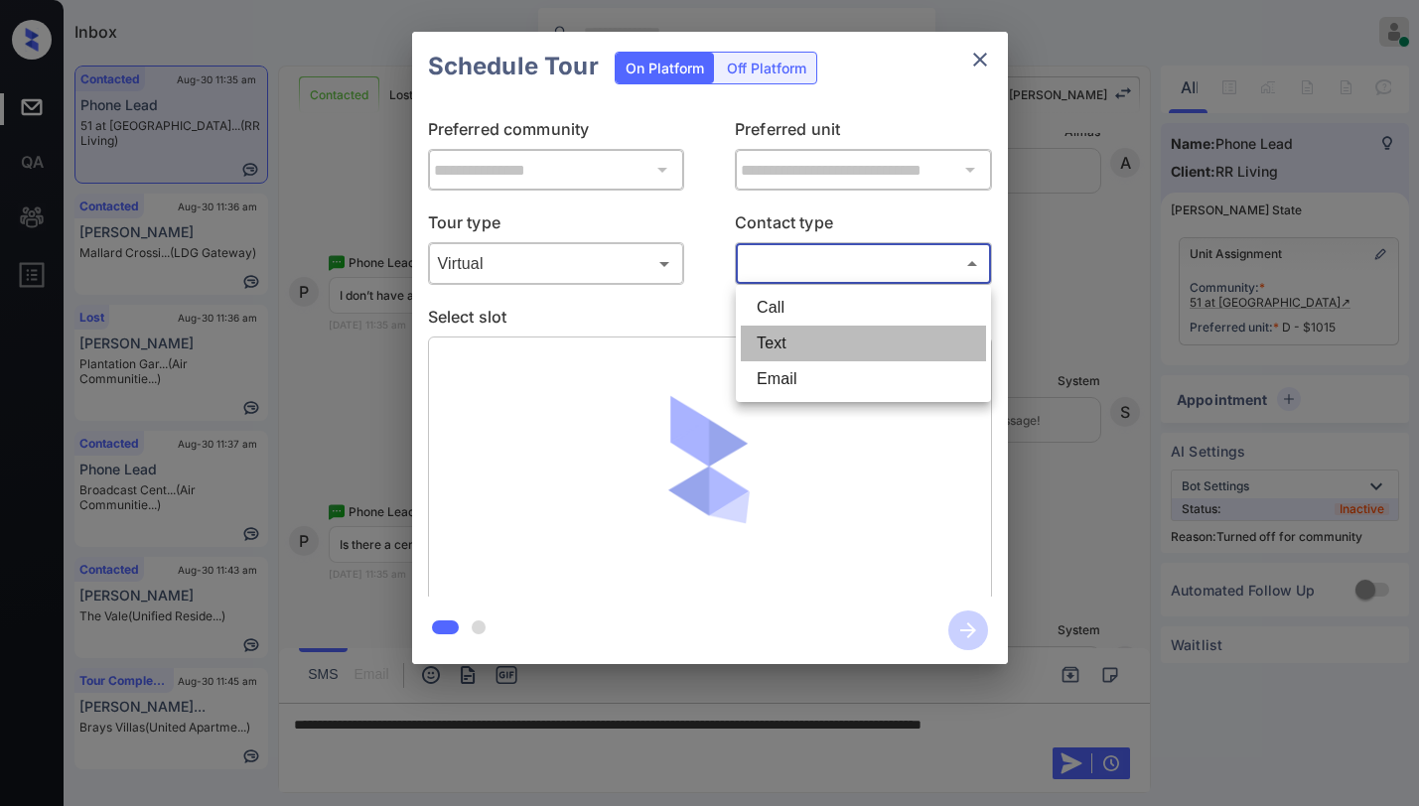
click at [776, 354] on li "Text" at bounding box center [863, 344] width 245 height 36
type input "****"
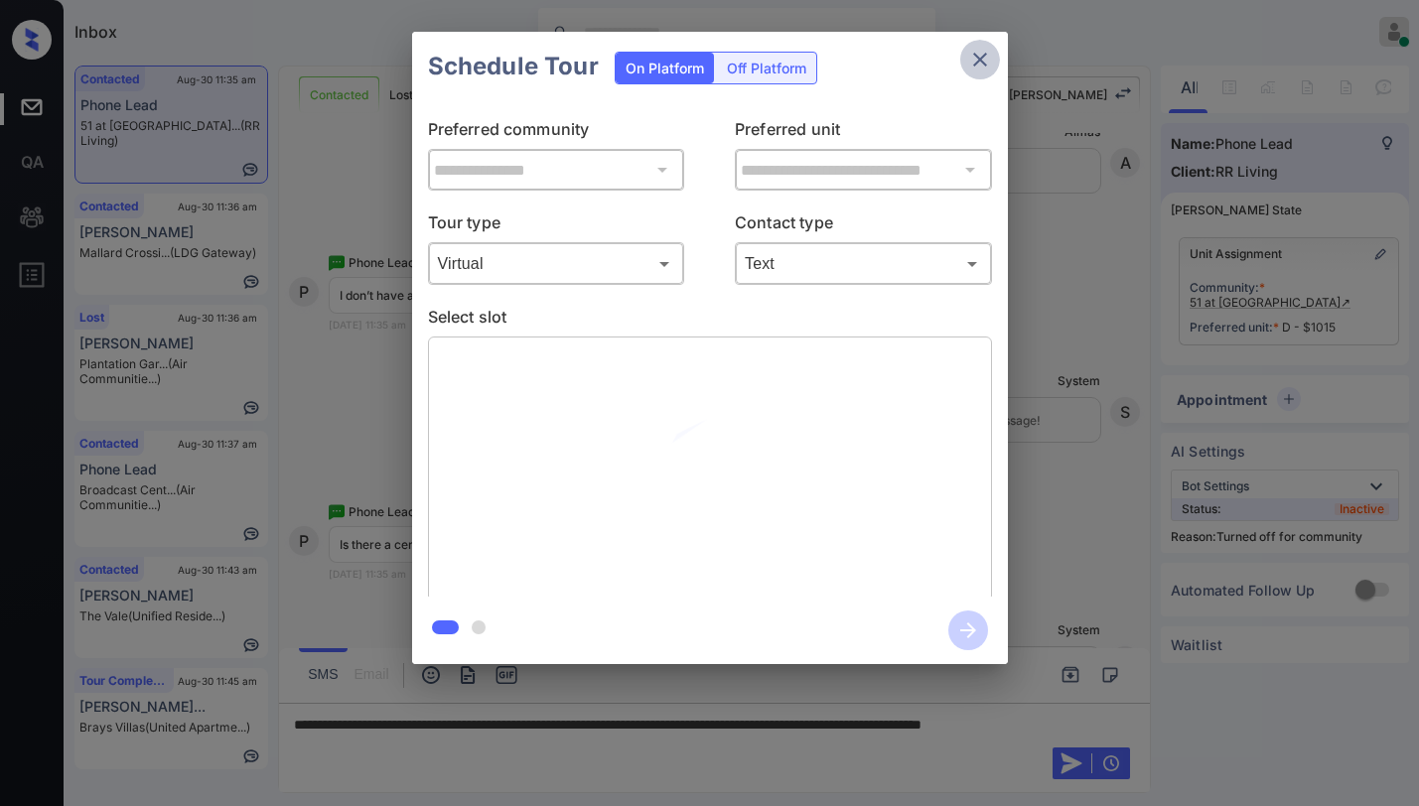
click at [973, 64] on icon "close" at bounding box center [980, 60] width 24 height 24
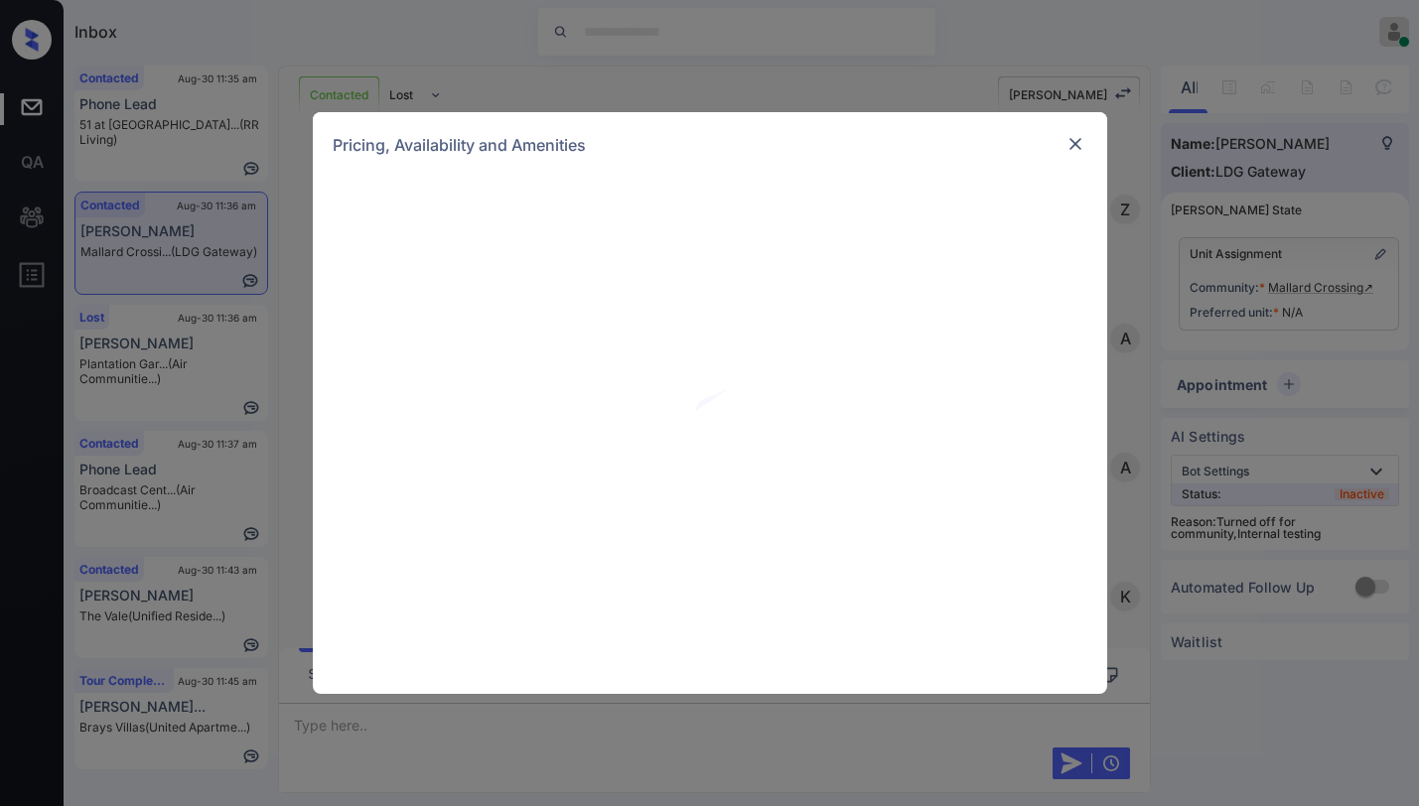
scroll to position [2229, 0]
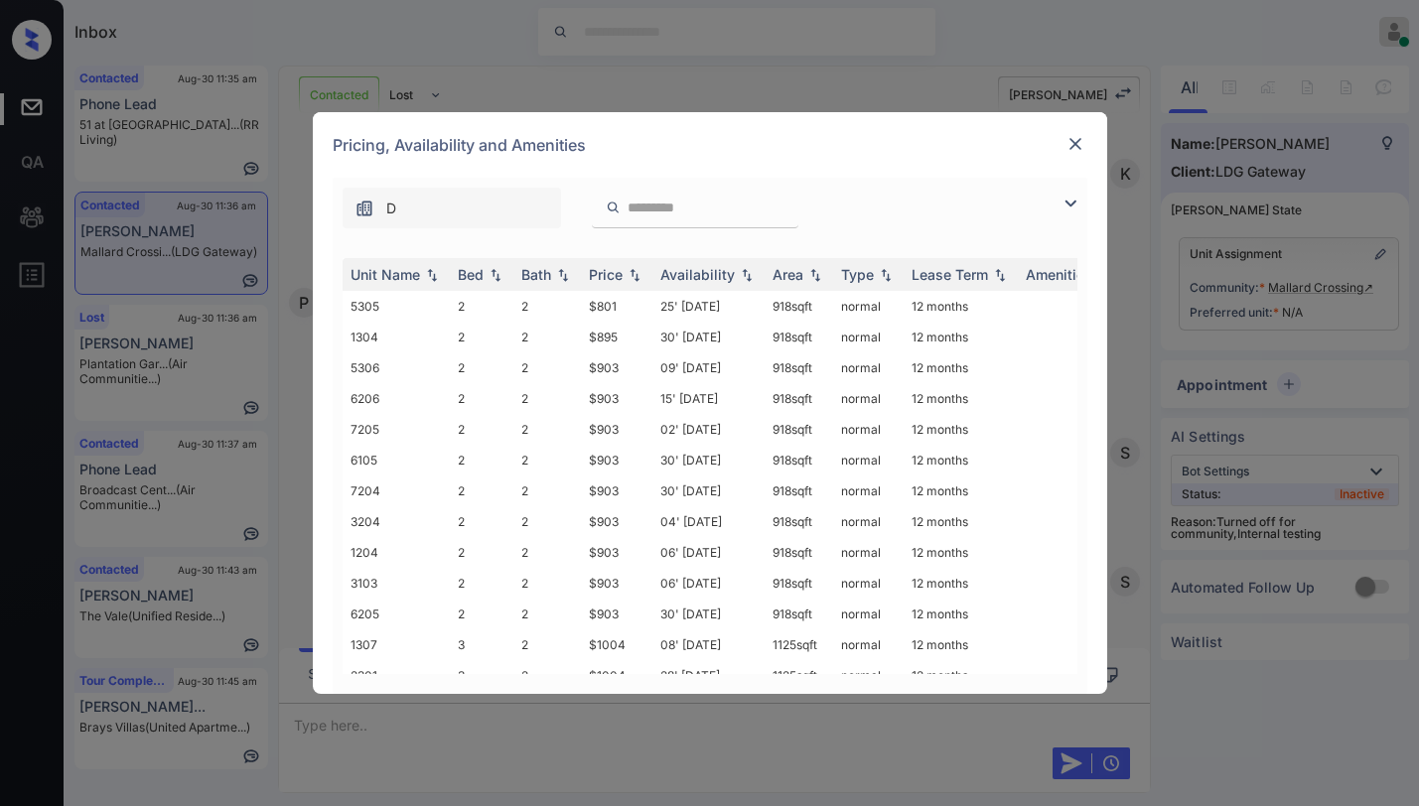
click at [1068, 200] on img at bounding box center [1071, 204] width 24 height 24
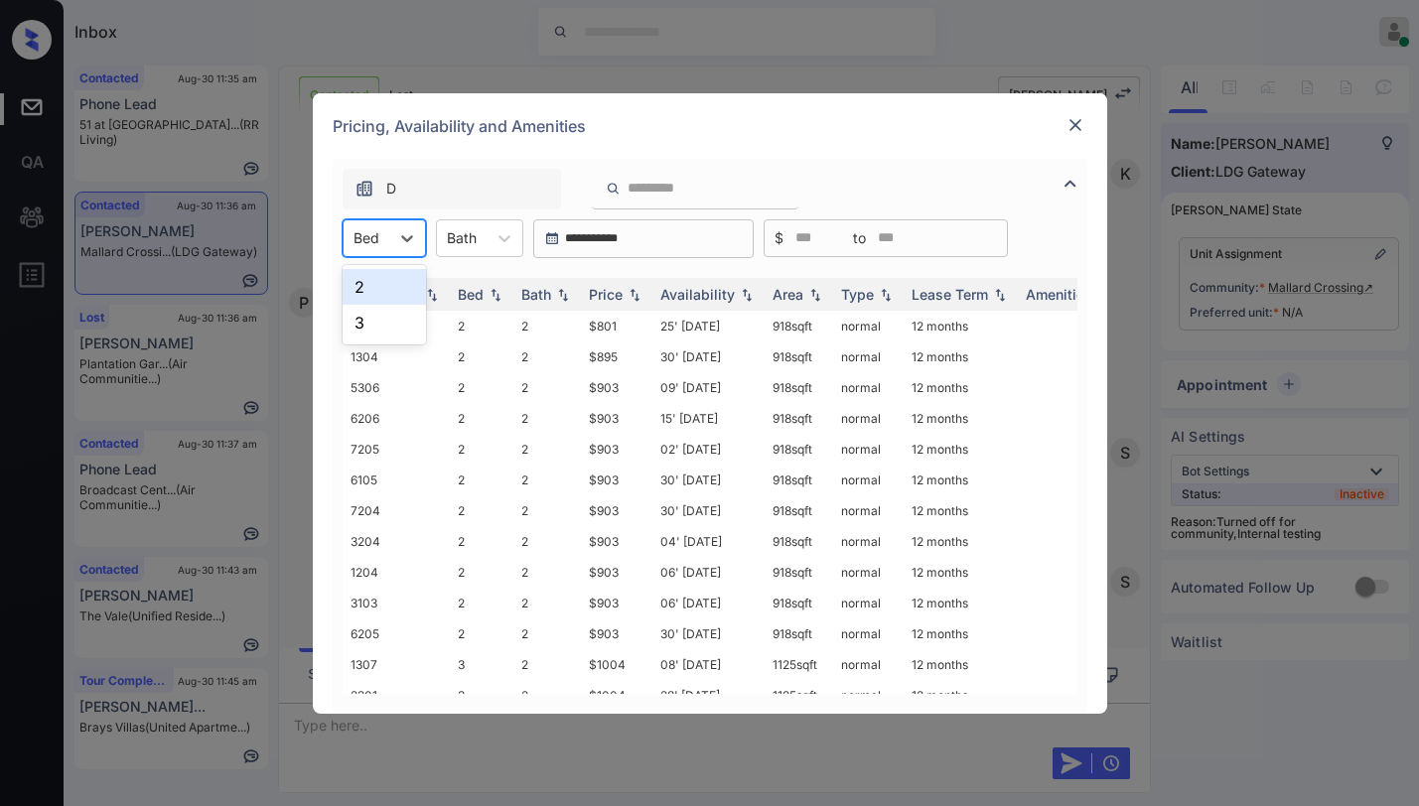
click at [385, 243] on div "Bed" at bounding box center [367, 237] width 46 height 29
click at [367, 294] on div "2" at bounding box center [384, 287] width 83 height 36
click at [611, 298] on div "Price" at bounding box center [606, 294] width 34 height 17
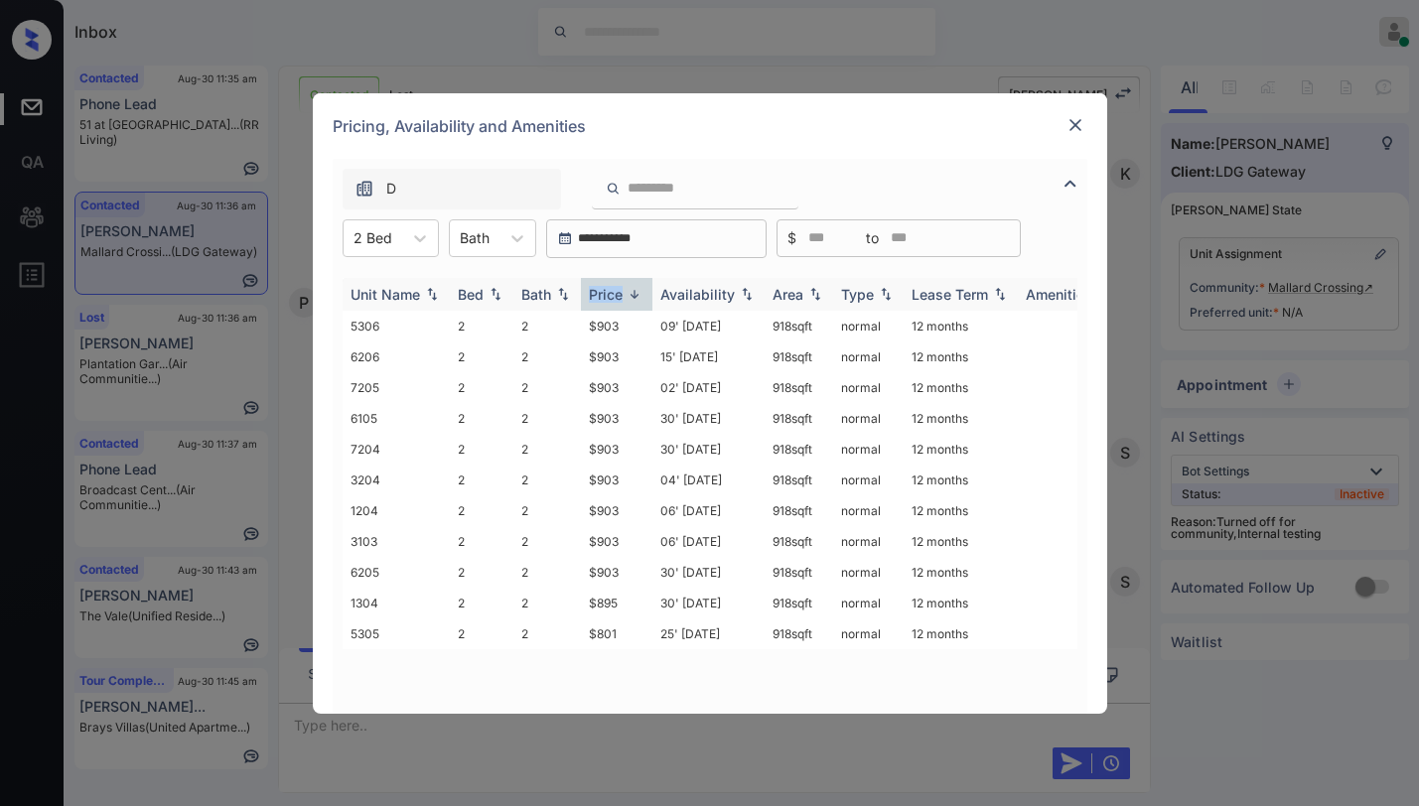
click at [611, 298] on div "Price" at bounding box center [606, 294] width 34 height 17
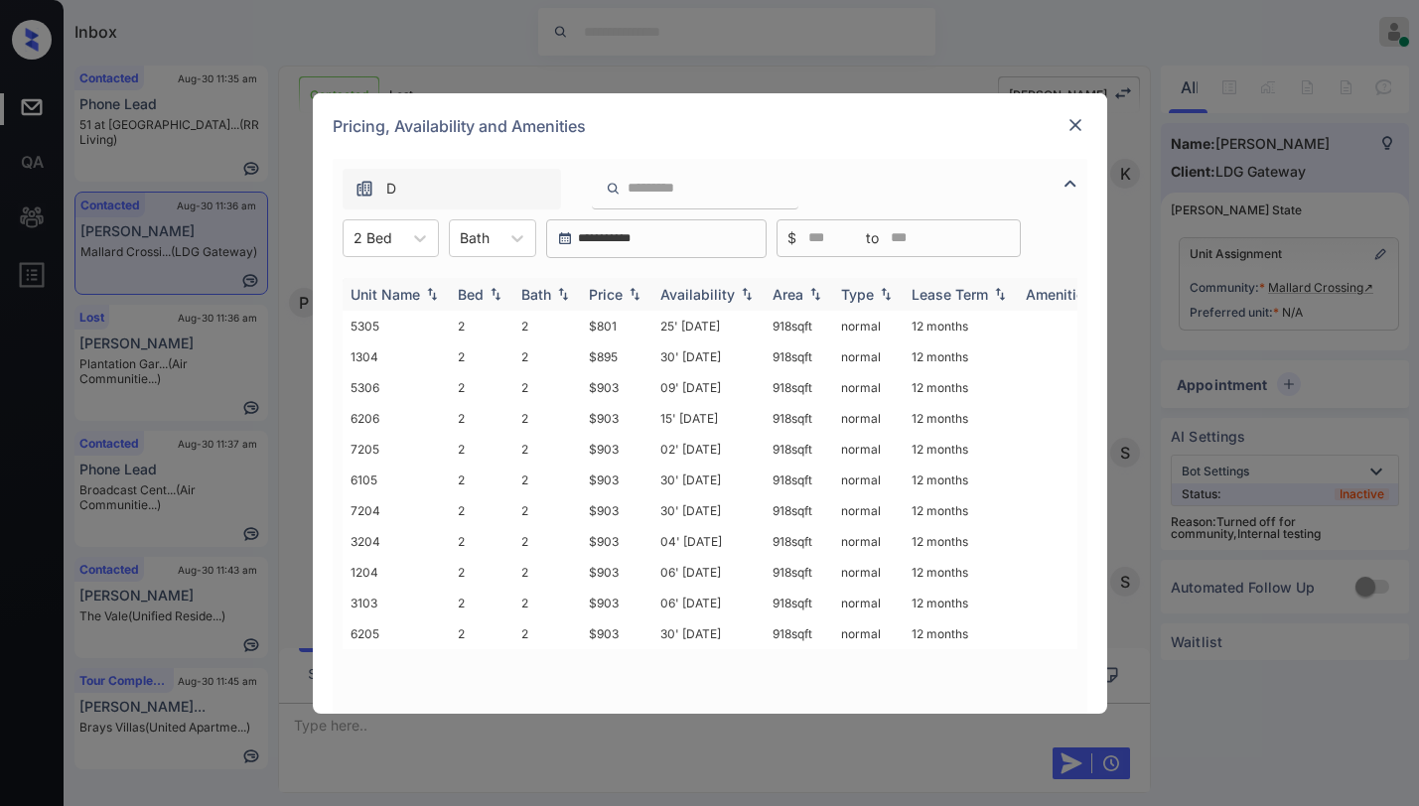
click at [611, 298] on div "Price" at bounding box center [606, 294] width 34 height 17
click at [603, 327] on td "$801" at bounding box center [617, 326] width 72 height 31
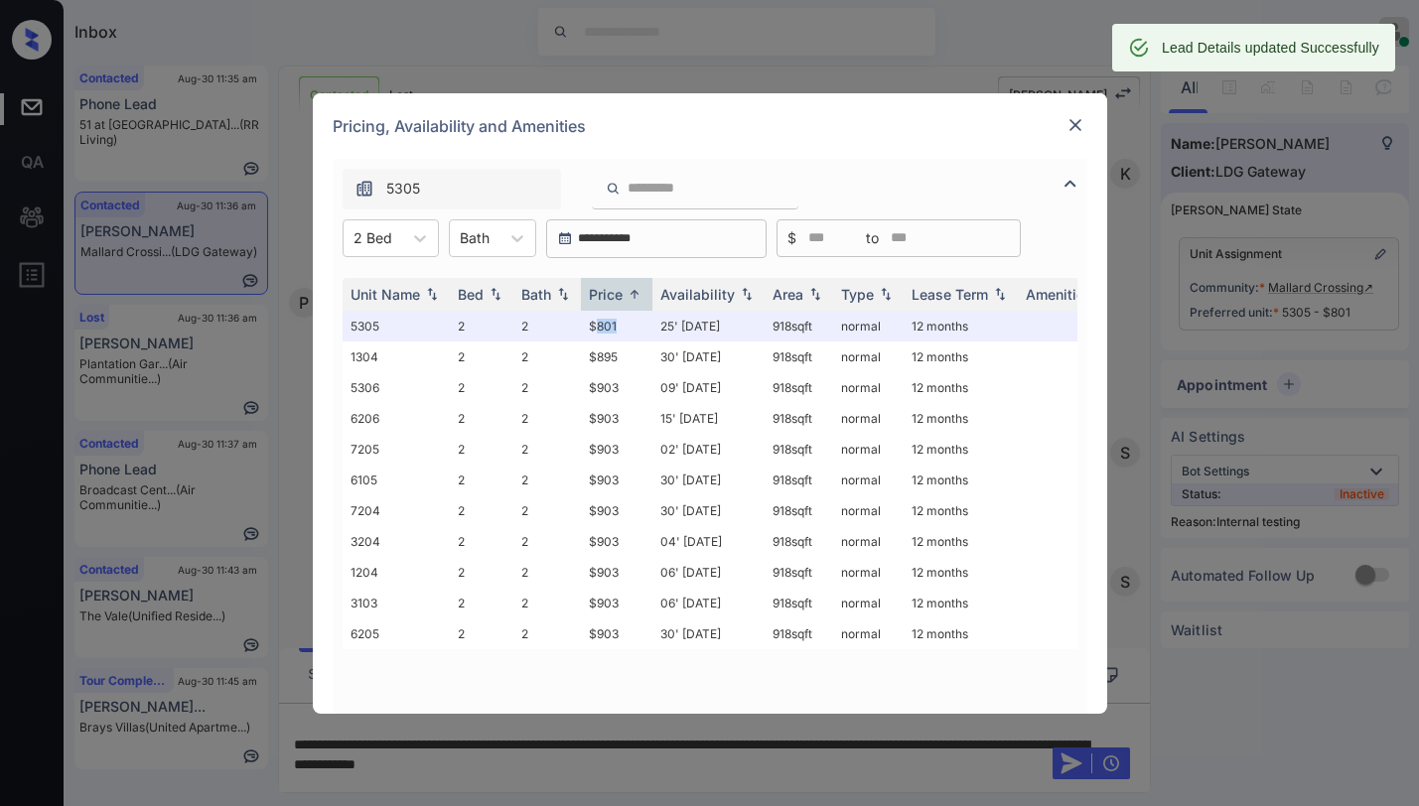
click at [1075, 125] on img at bounding box center [1076, 125] width 20 height 20
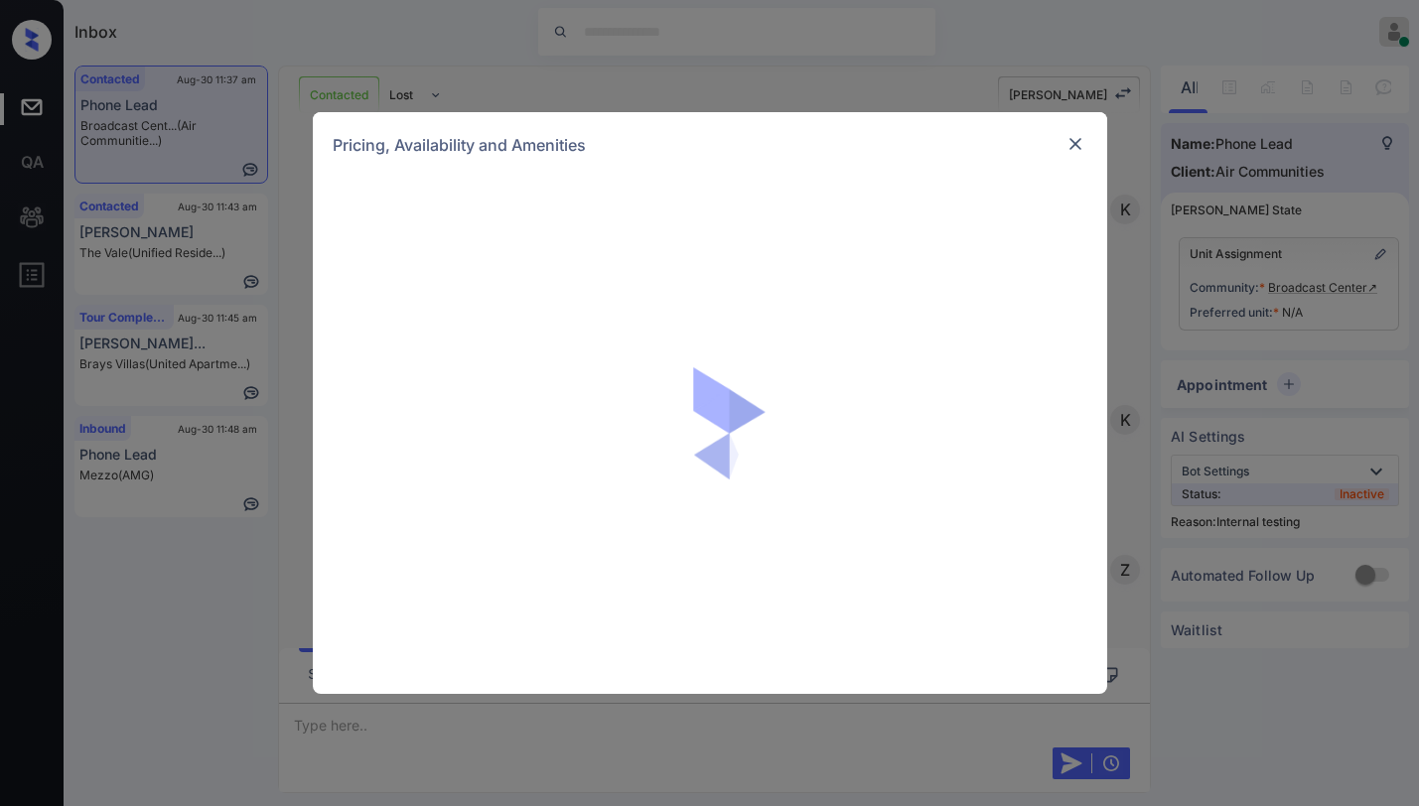
scroll to position [3090, 0]
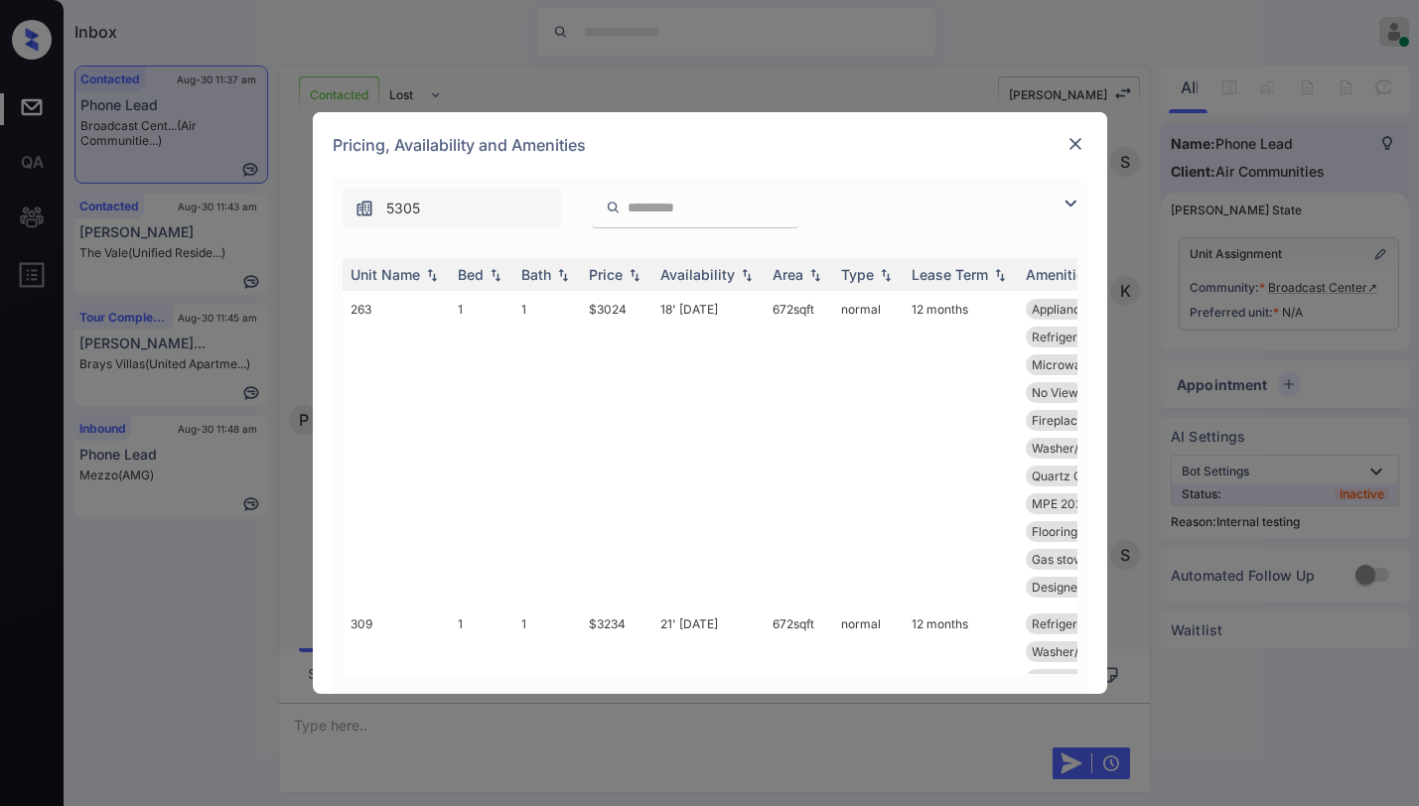
click at [1069, 143] on img at bounding box center [1076, 144] width 20 height 20
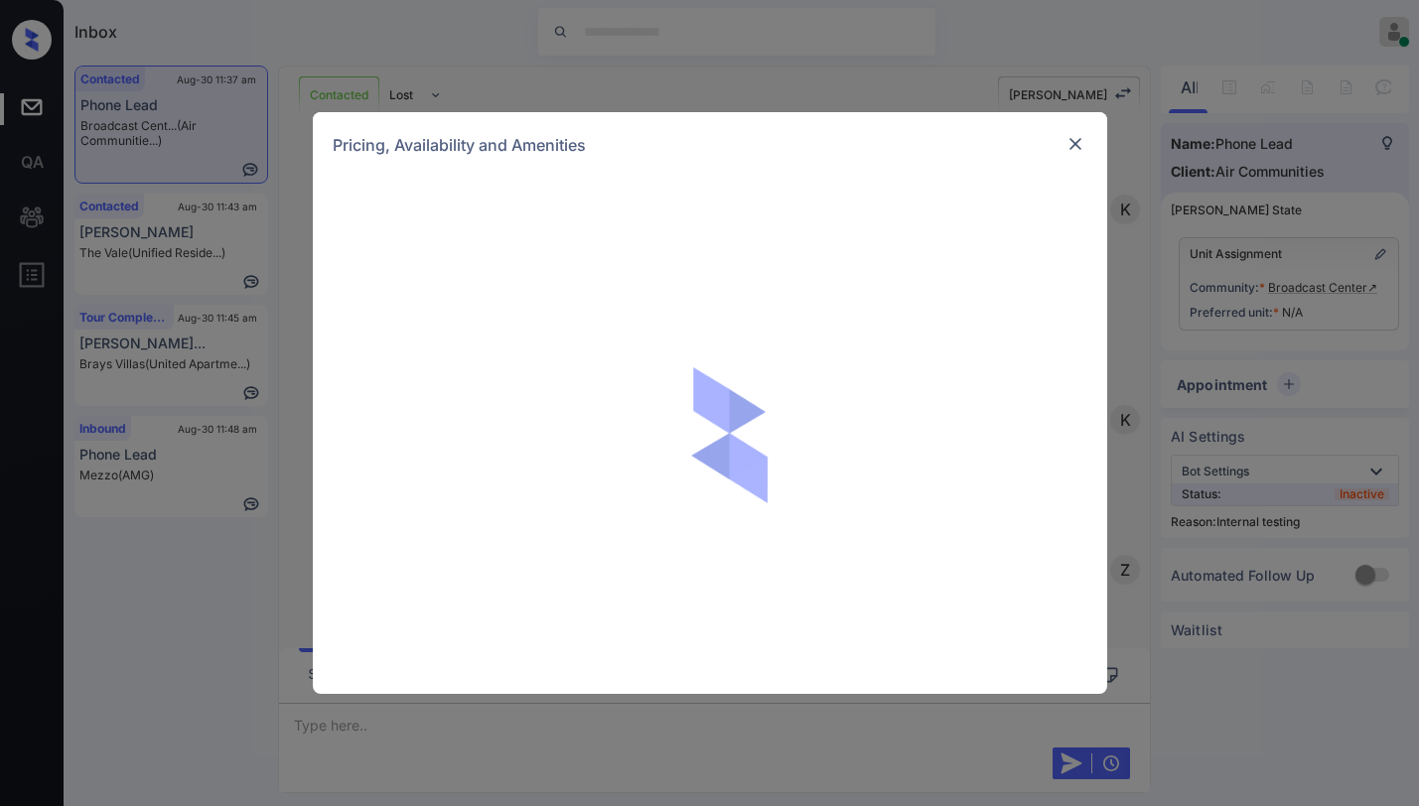
scroll to position [3487, 0]
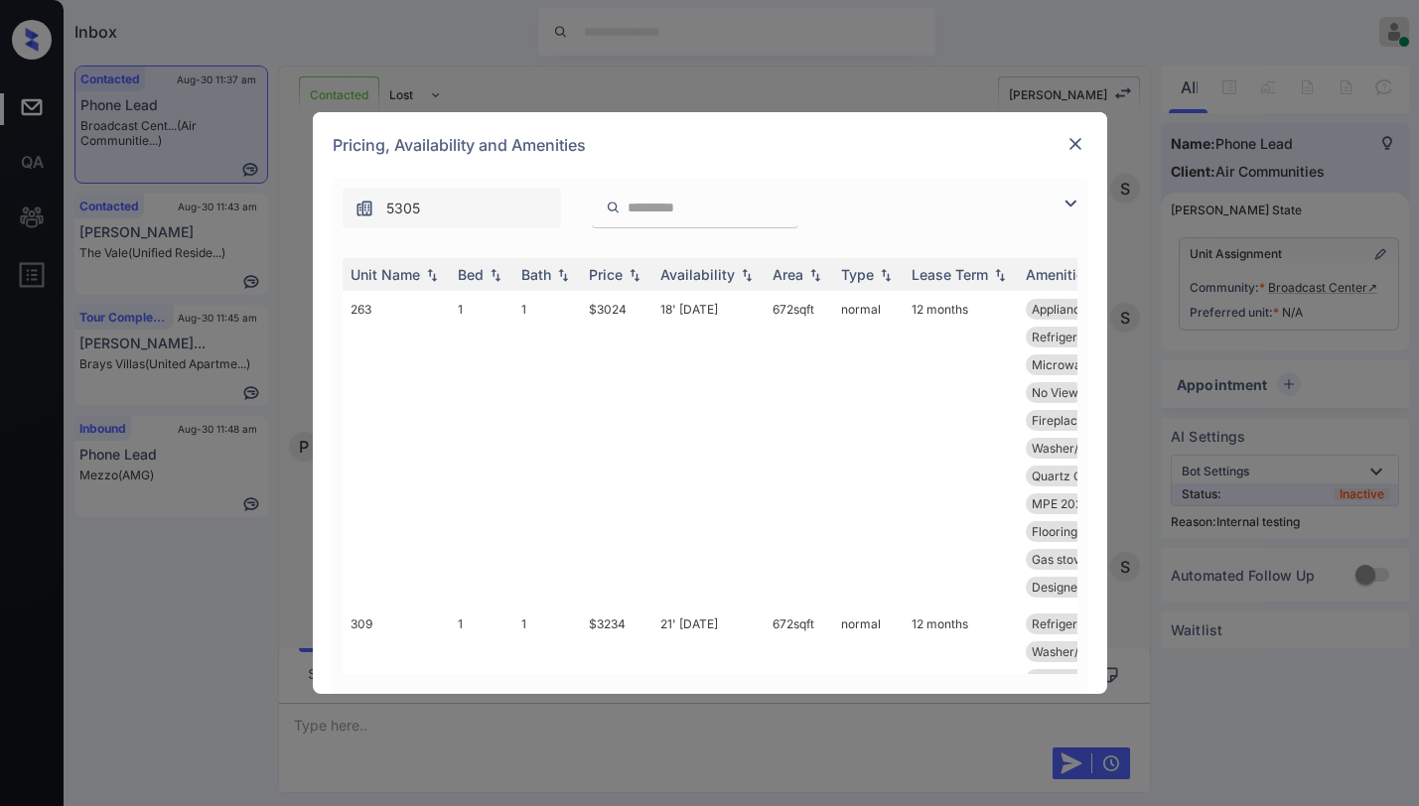
click at [1064, 207] on img at bounding box center [1071, 204] width 24 height 24
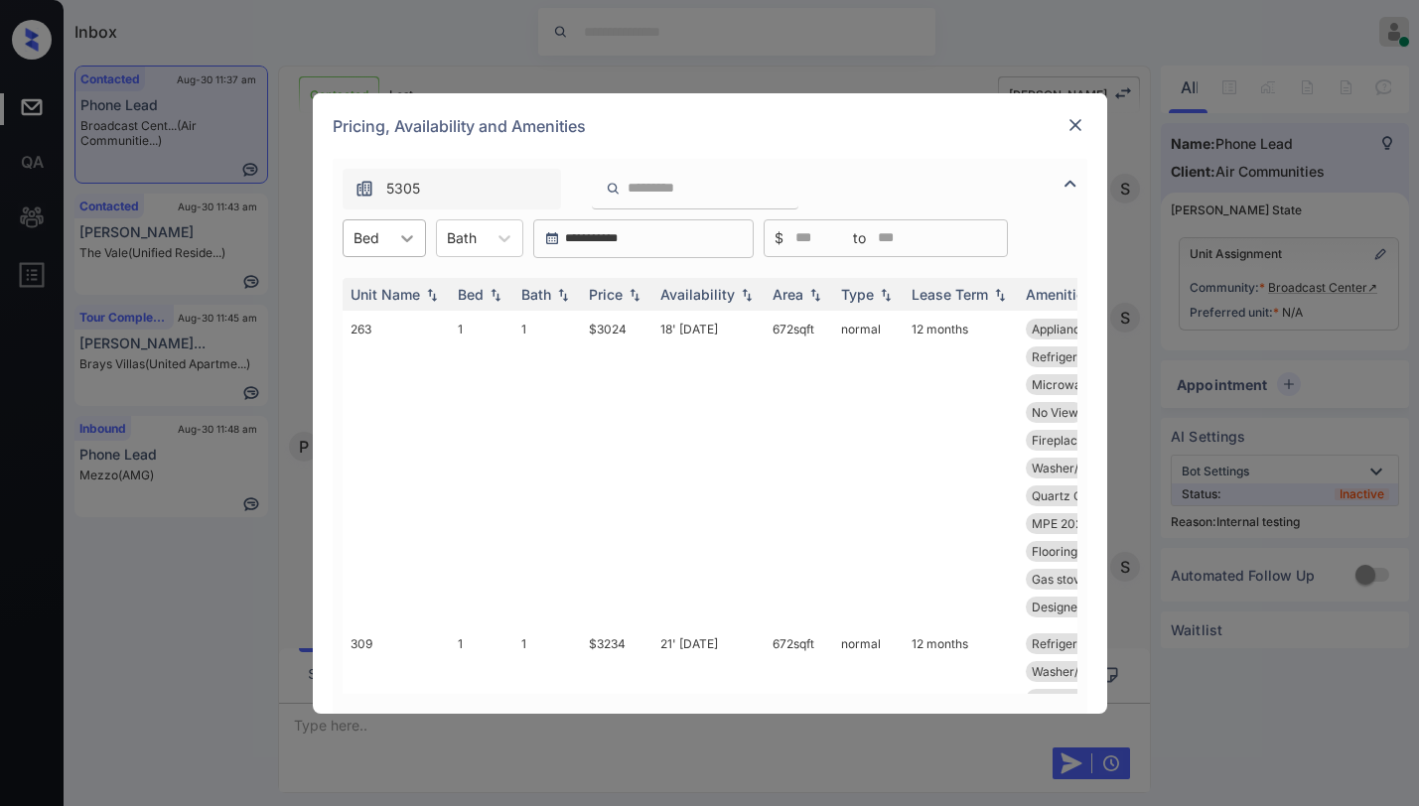
click at [391, 249] on div at bounding box center [407, 238] width 36 height 36
click at [363, 321] on div "2" at bounding box center [384, 323] width 83 height 36
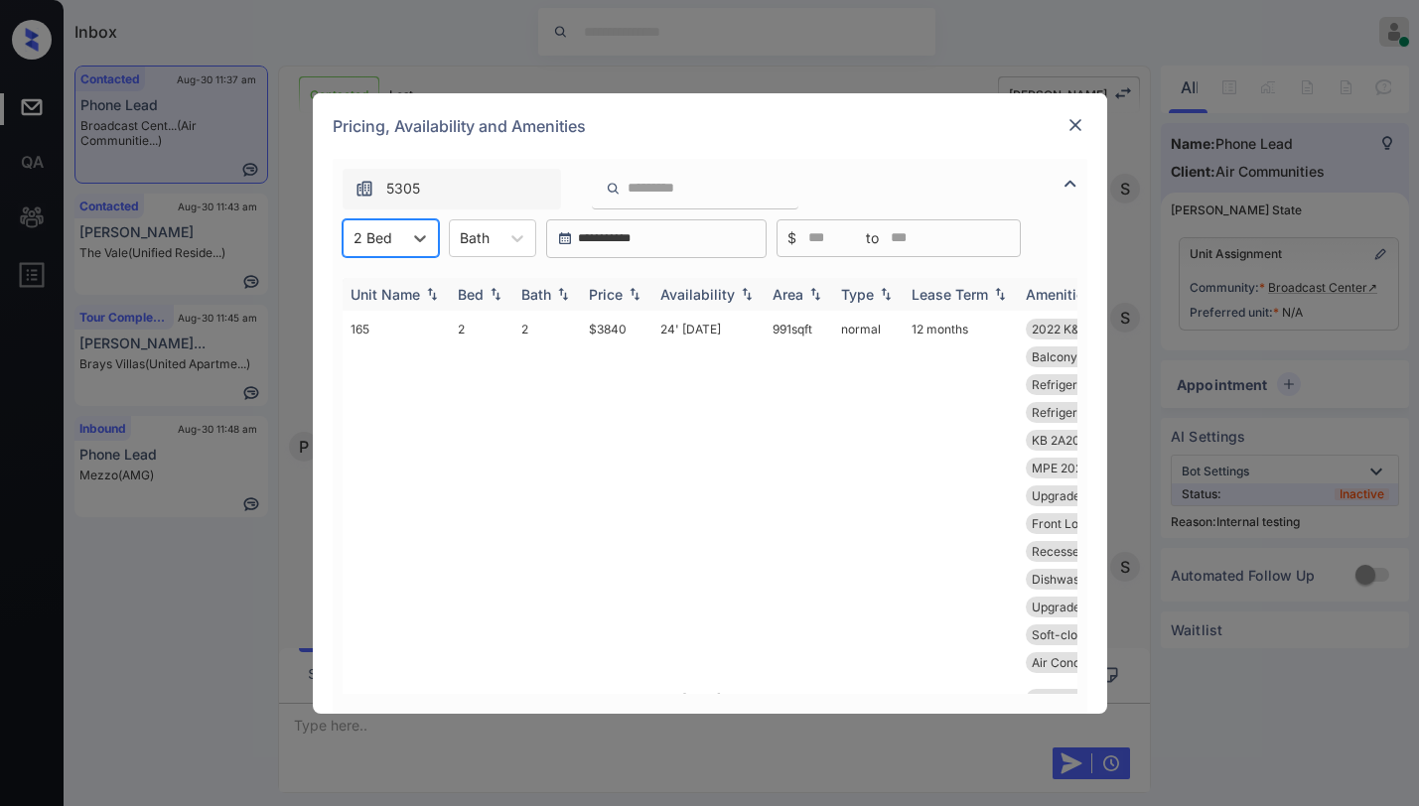
click at [607, 287] on div "Price" at bounding box center [606, 294] width 34 height 17
click at [609, 287] on div "Price" at bounding box center [606, 294] width 34 height 17
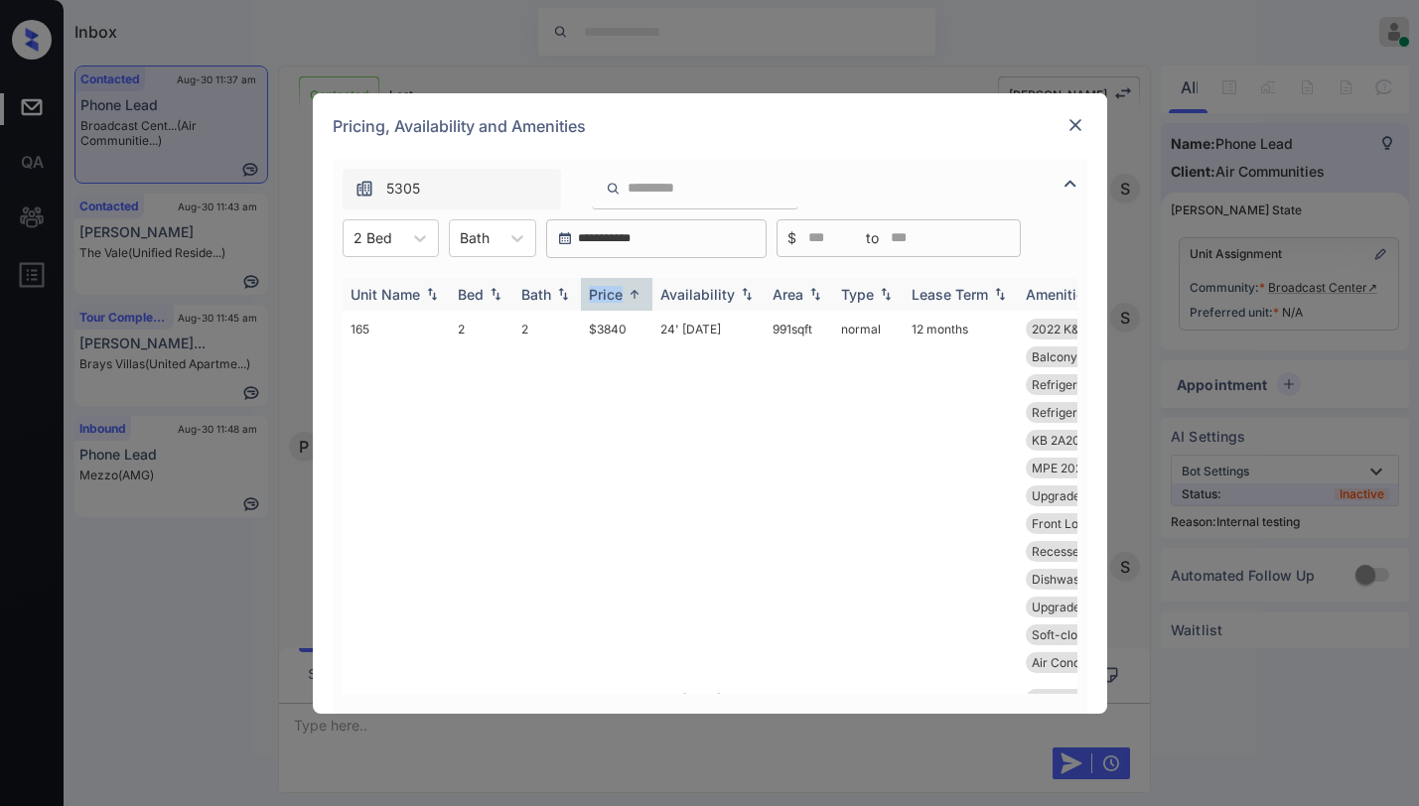
click at [609, 287] on div "Price" at bounding box center [606, 294] width 34 height 17
click at [610, 288] on div "Price" at bounding box center [606, 294] width 34 height 17
click at [609, 330] on td "$3840" at bounding box center [617, 496] width 72 height 370
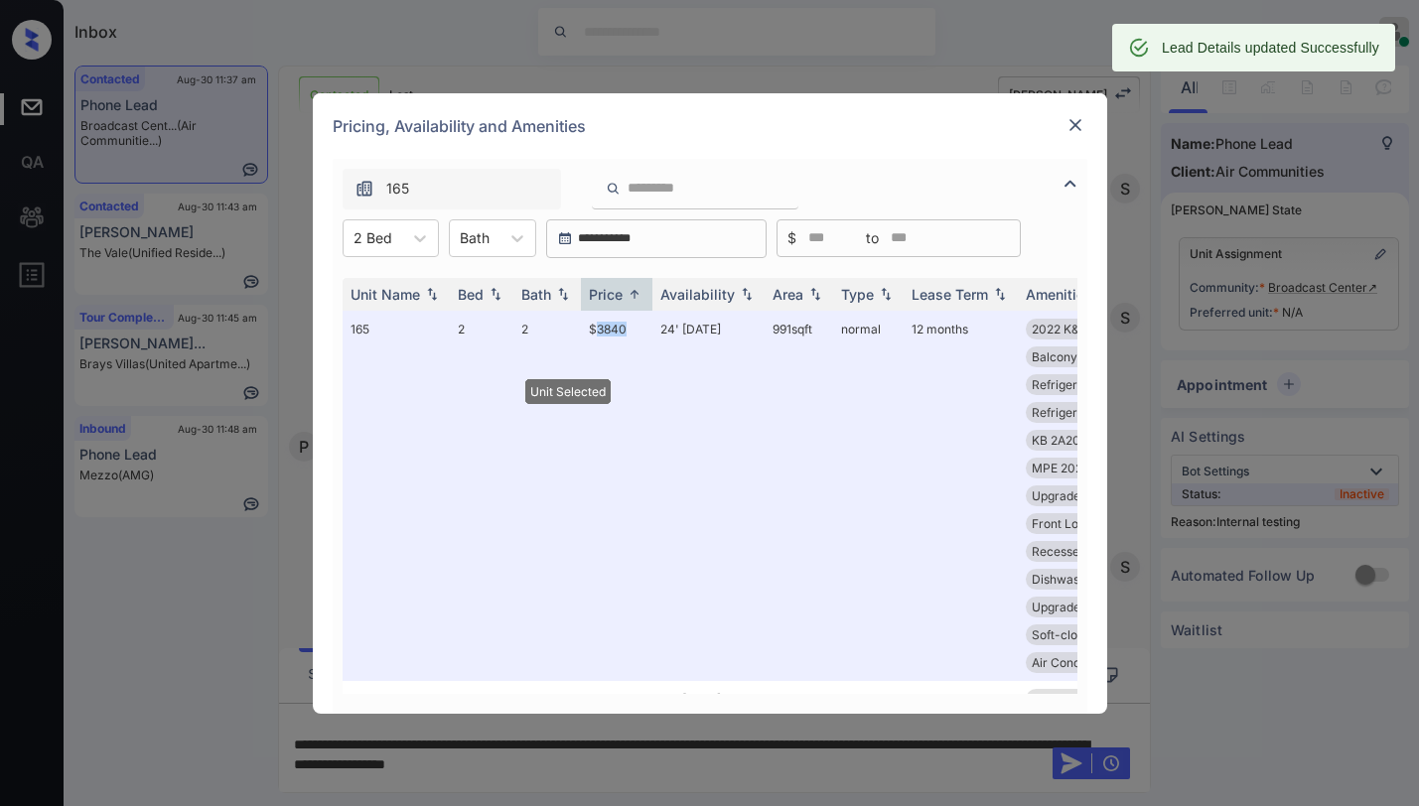
click at [1079, 127] on img at bounding box center [1076, 125] width 20 height 20
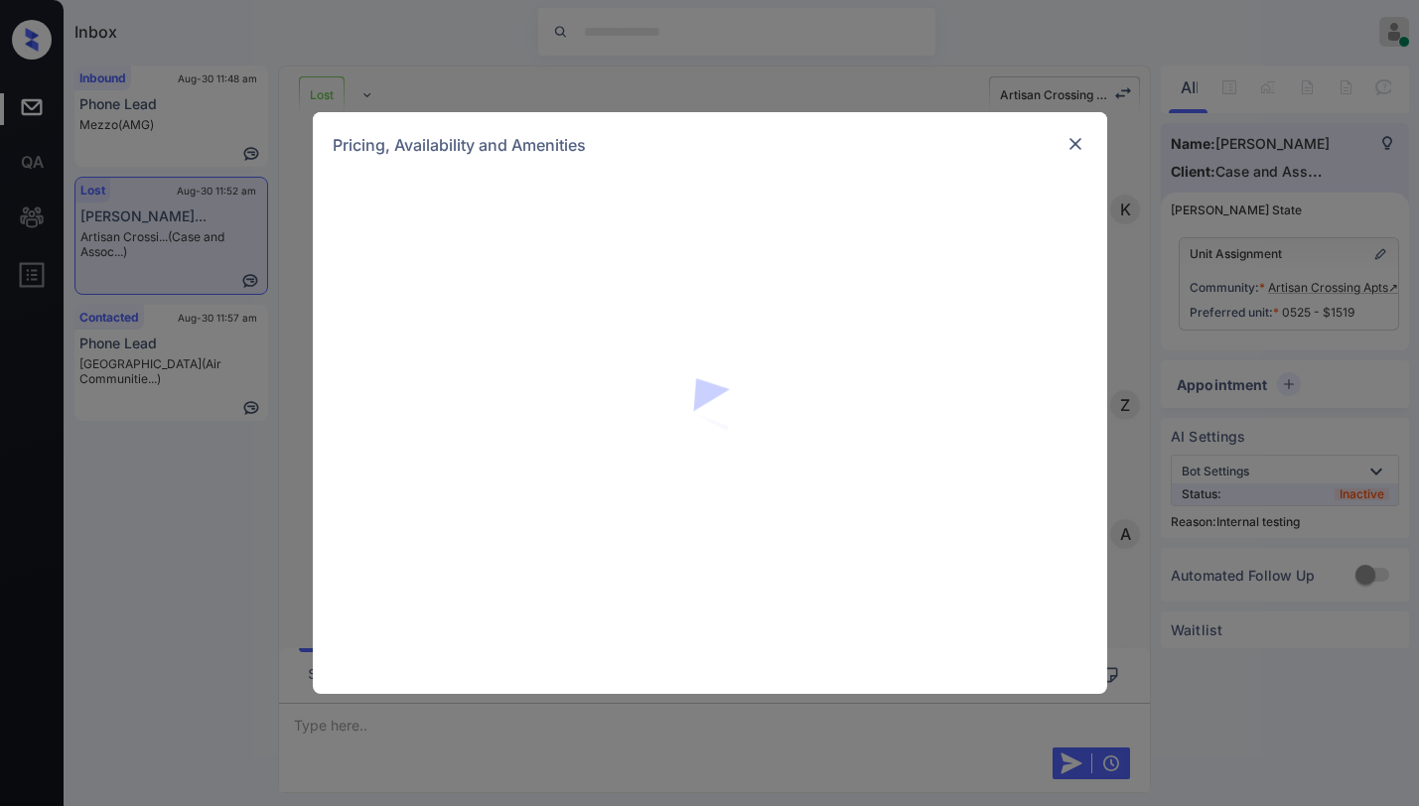
scroll to position [16672, 0]
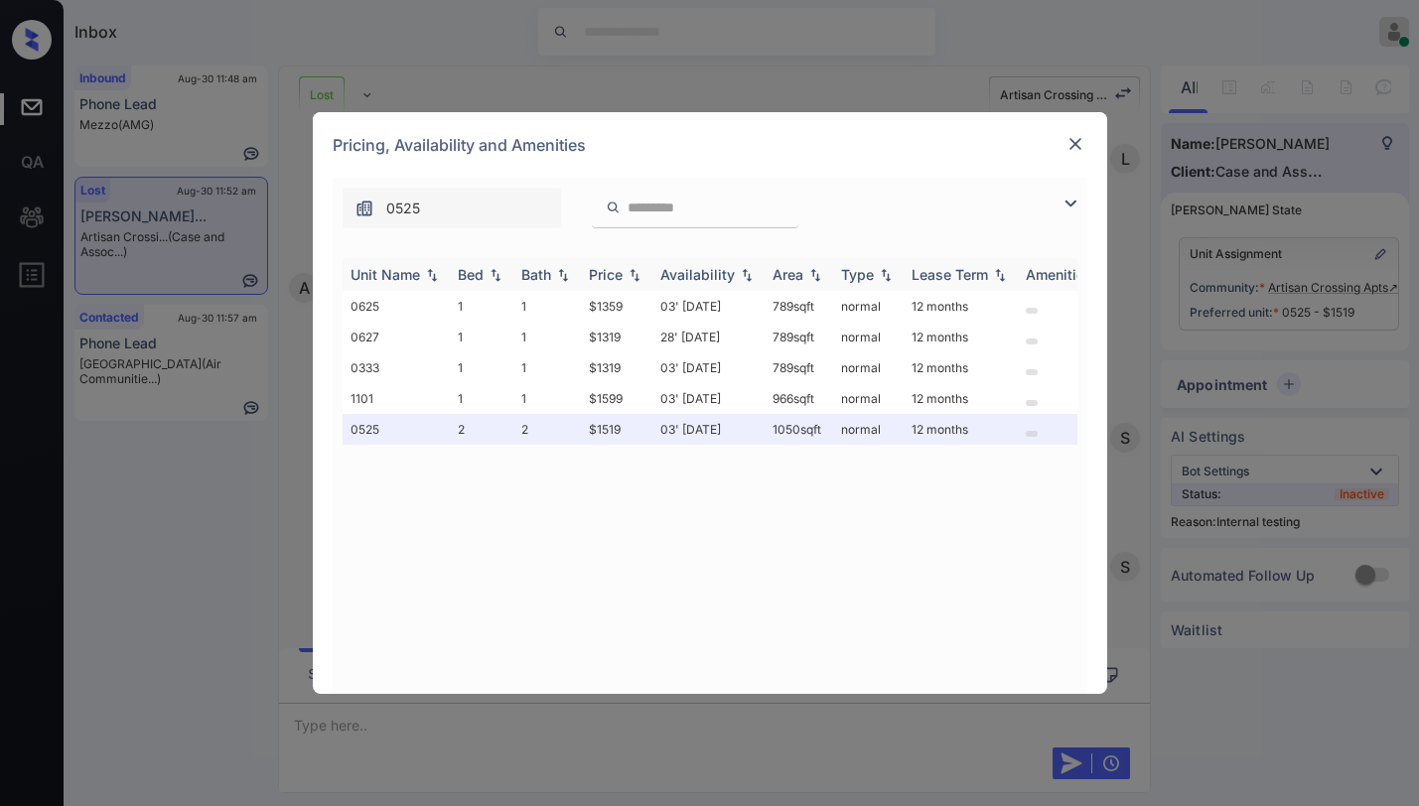
click at [626, 277] on img at bounding box center [635, 275] width 20 height 14
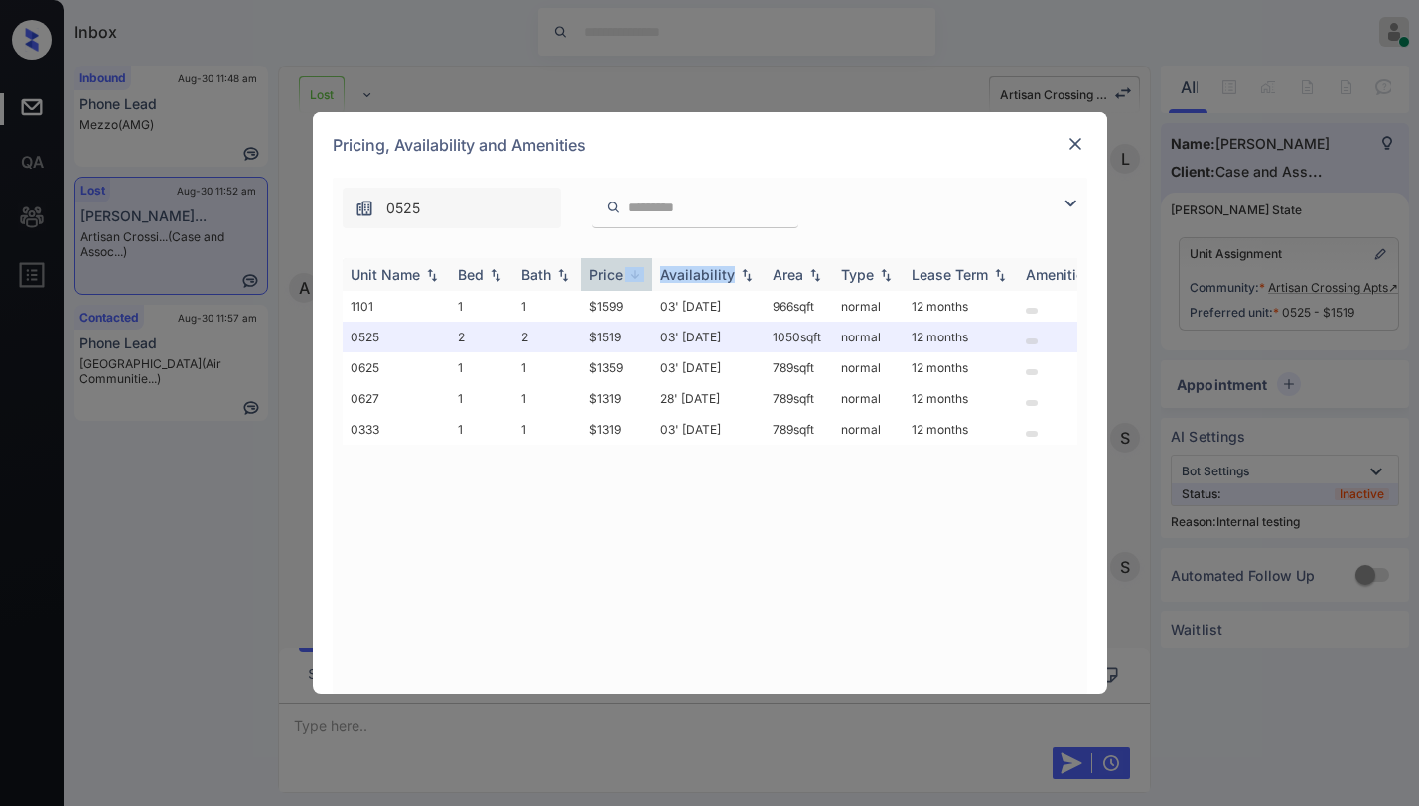
click at [624, 277] on div "Price" at bounding box center [617, 274] width 56 height 17
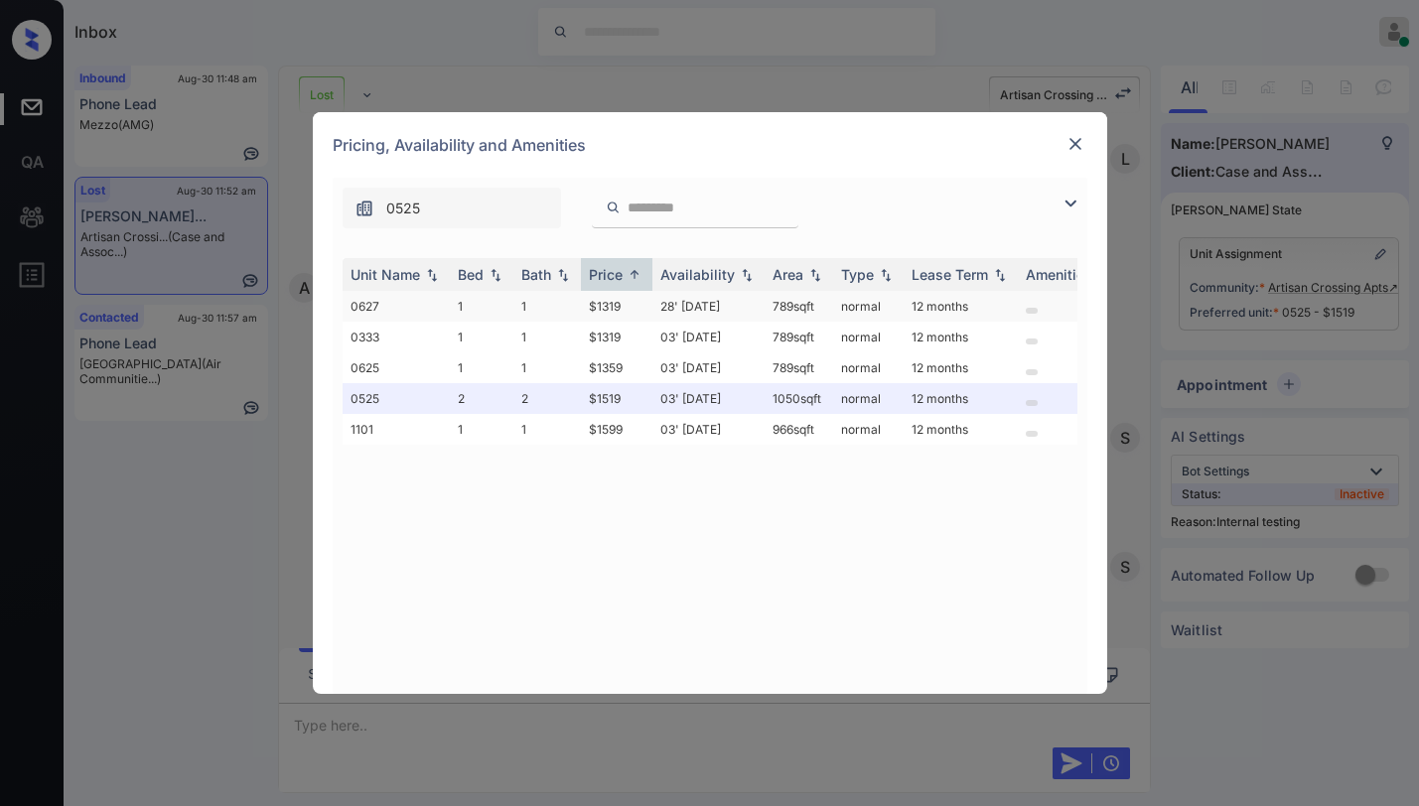
click at [614, 309] on td "$1319" at bounding box center [617, 306] width 72 height 31
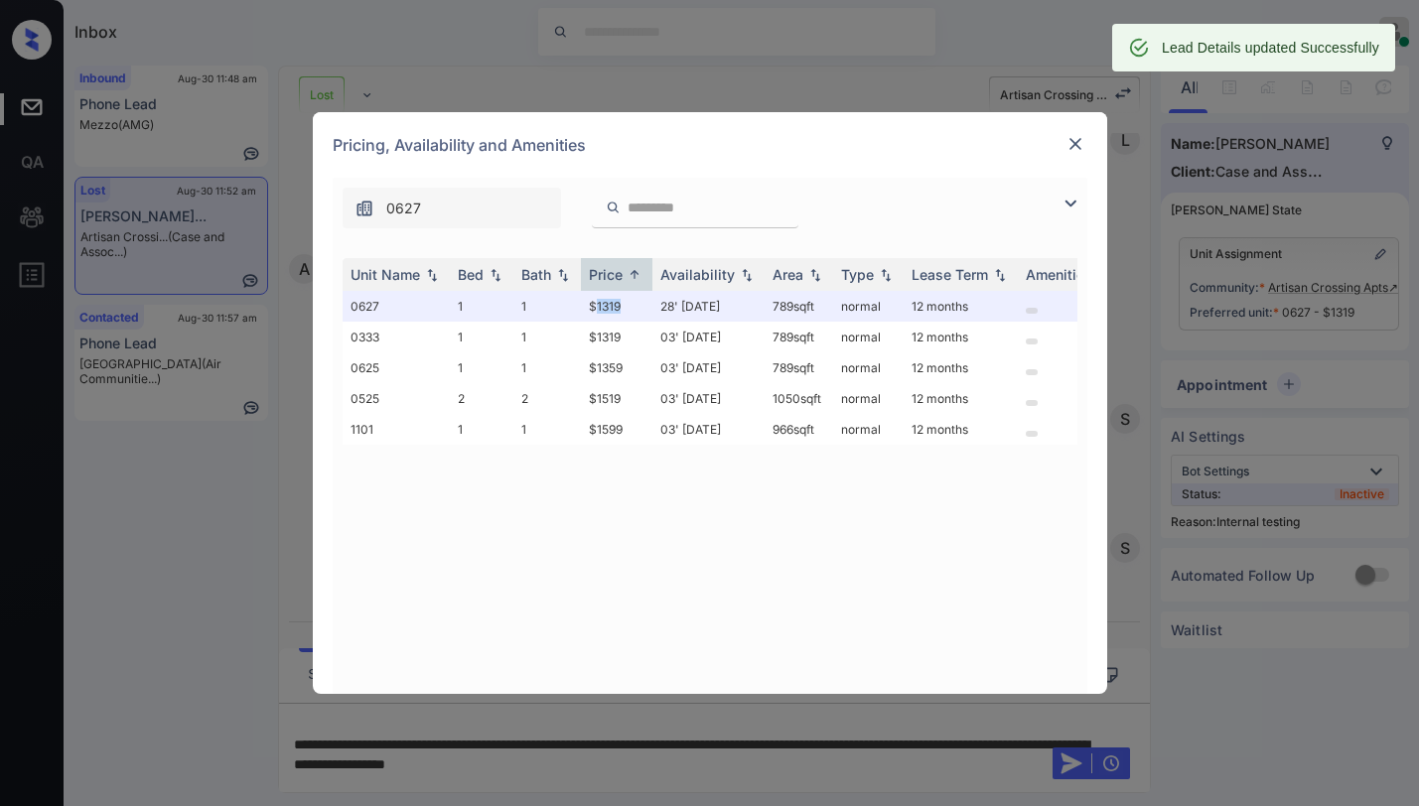
click at [1080, 148] on img at bounding box center [1076, 144] width 20 height 20
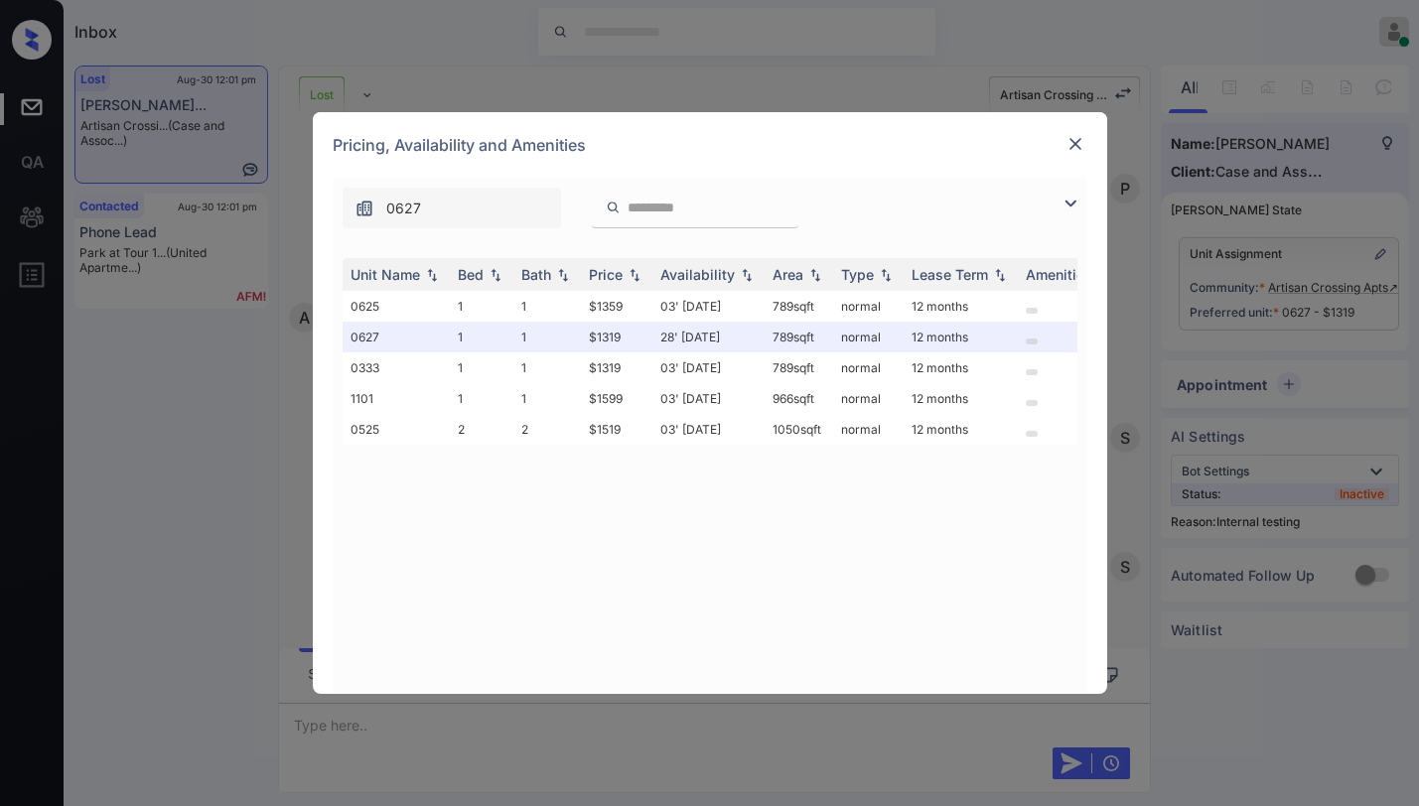
click at [1077, 142] on img at bounding box center [1076, 144] width 20 height 20
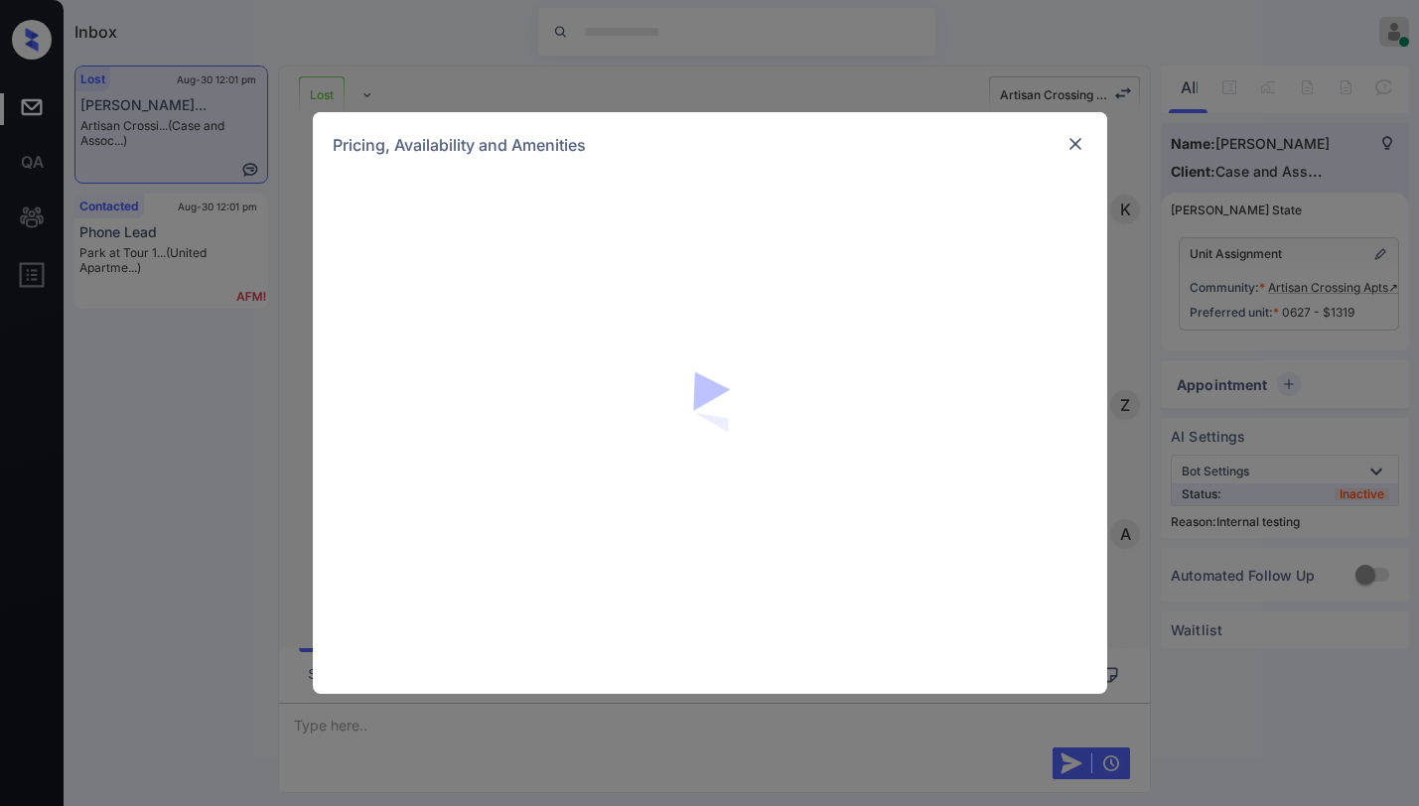
scroll to position [17258, 0]
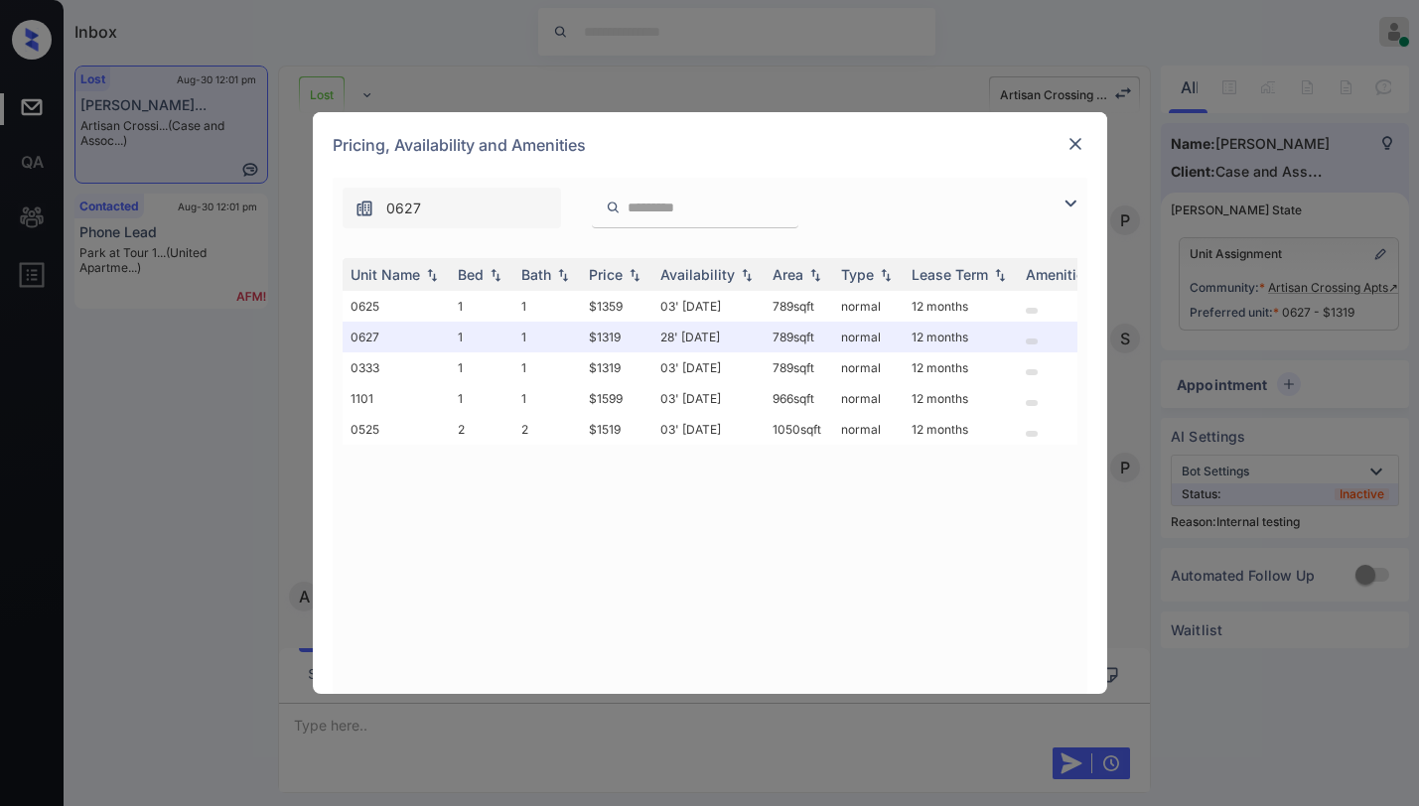
click at [1082, 130] on div "Pricing, Availability and Amenities" at bounding box center [710, 145] width 794 height 66
click at [1071, 138] on img at bounding box center [1076, 144] width 20 height 20
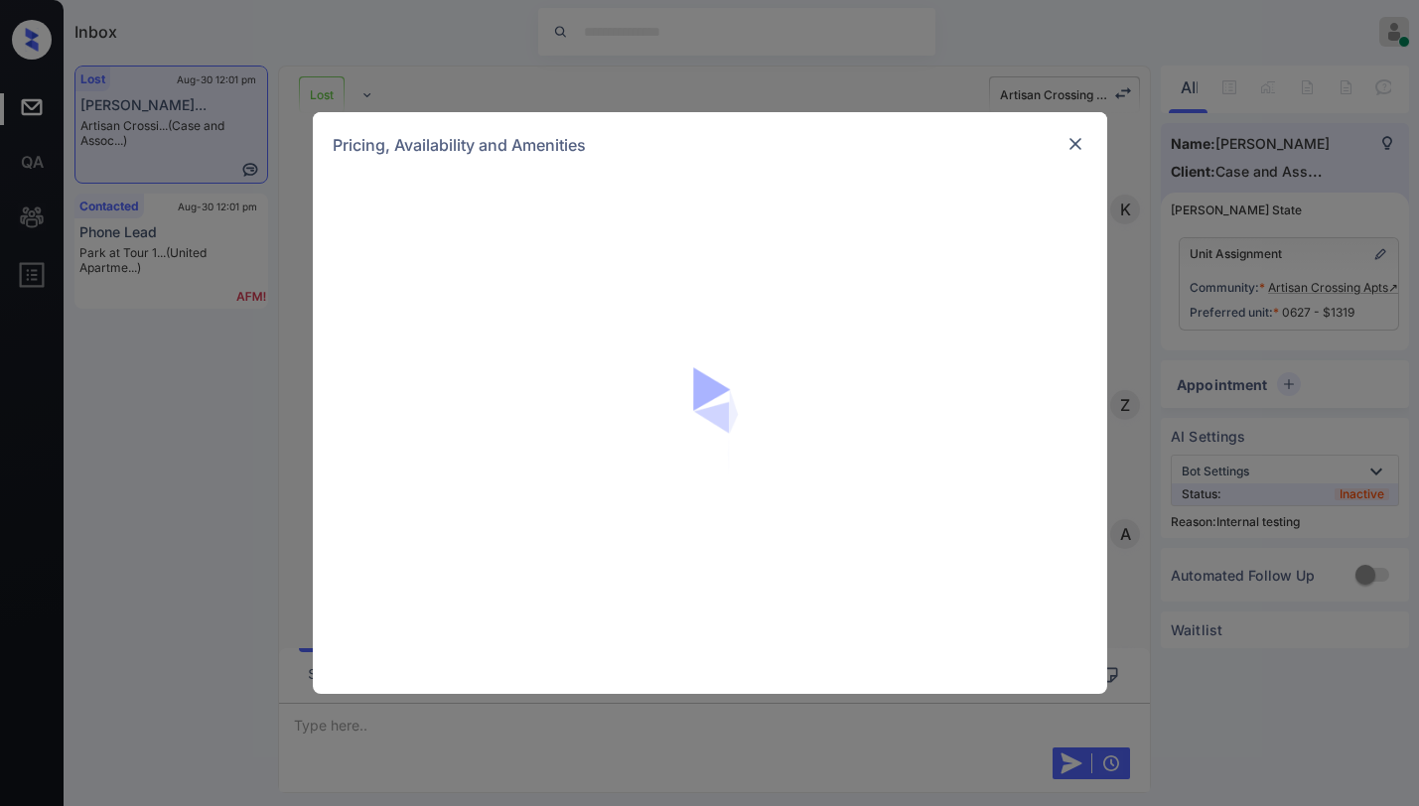
scroll to position [17258, 0]
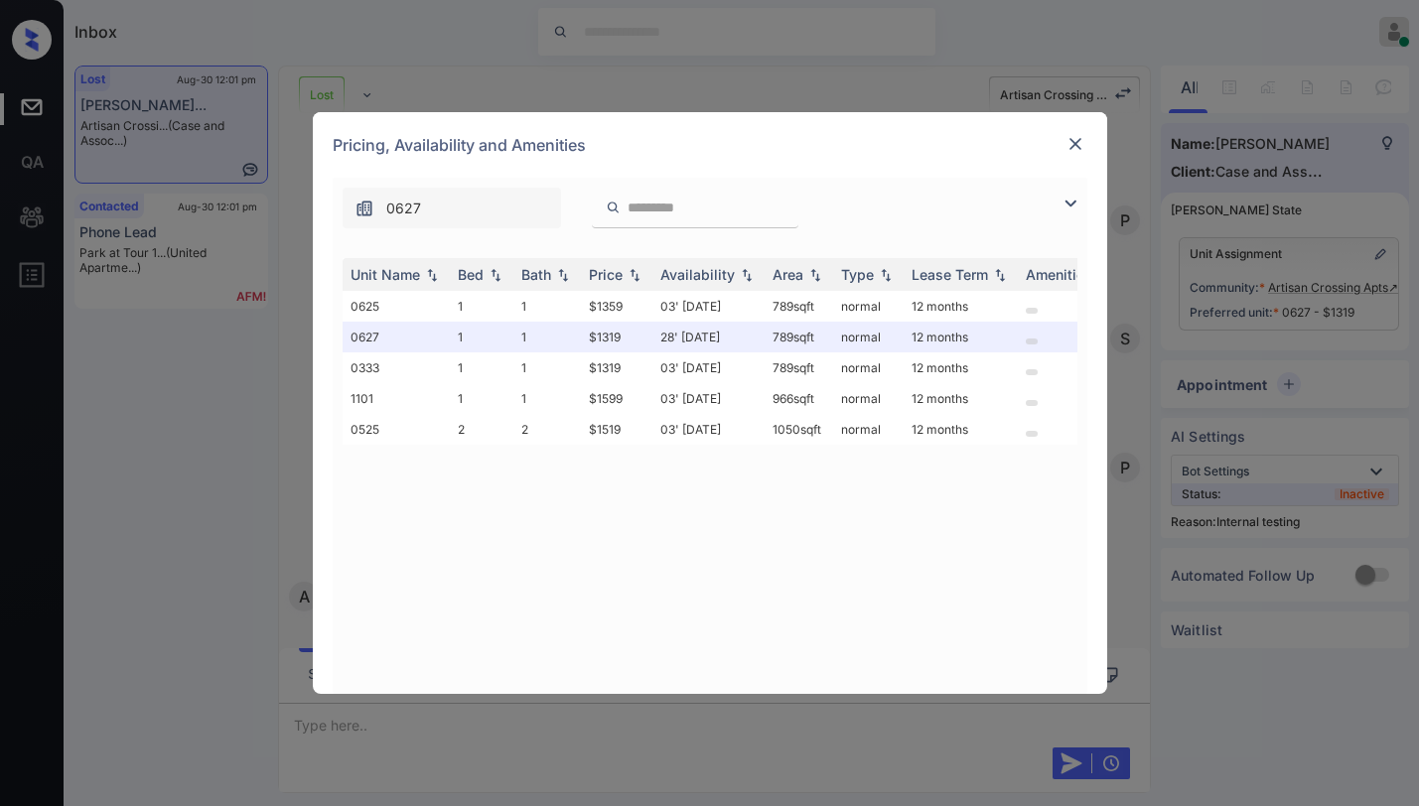
click at [1073, 146] on img at bounding box center [1076, 144] width 20 height 20
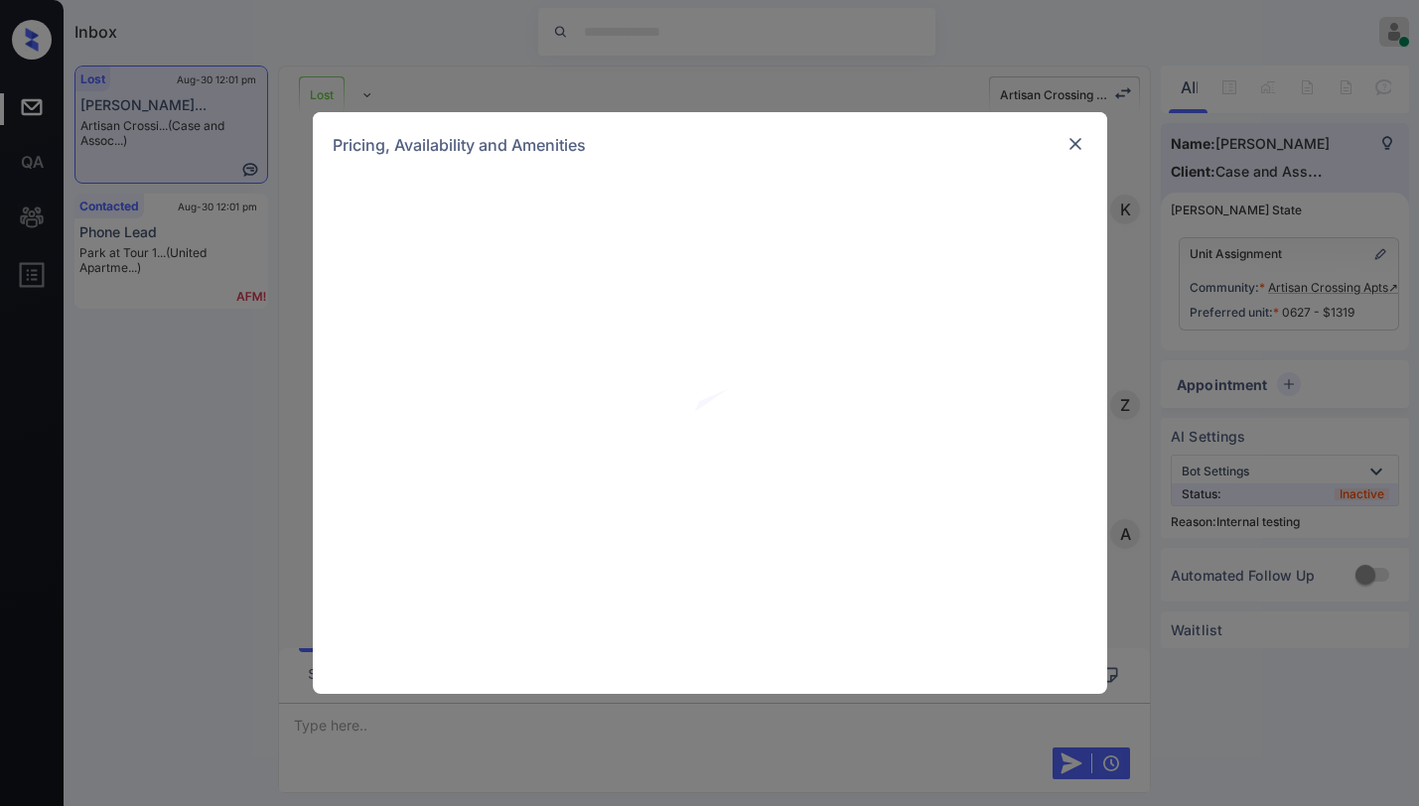
scroll to position [17258, 0]
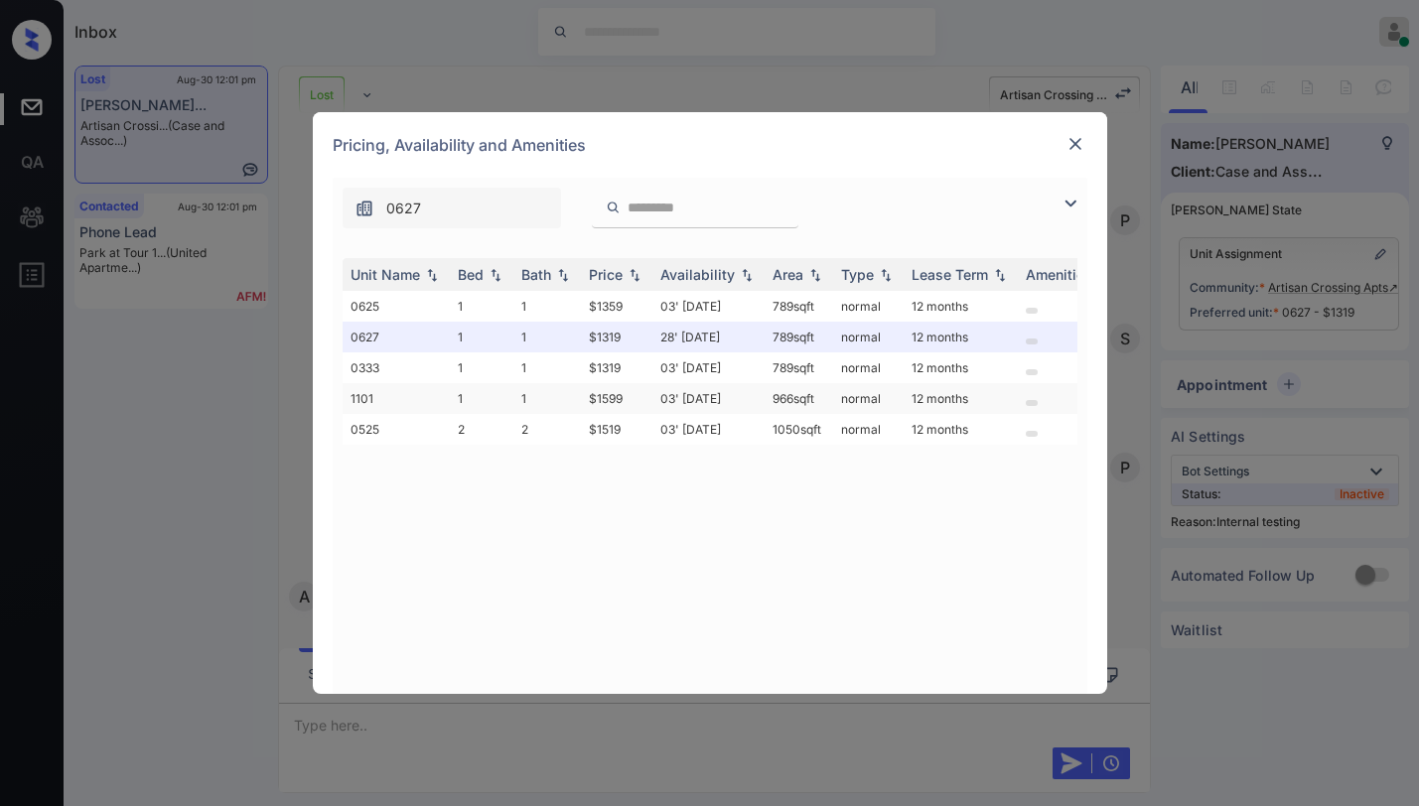
click at [612, 399] on td "$1599" at bounding box center [617, 398] width 72 height 31
drag, startPoint x: 588, startPoint y: 396, endPoint x: 640, endPoint y: 398, distance: 51.7
click at [640, 398] on td "$1599" at bounding box center [617, 398] width 72 height 31
copy td "$1599"
click at [1076, 141] on img at bounding box center [1076, 144] width 20 height 20
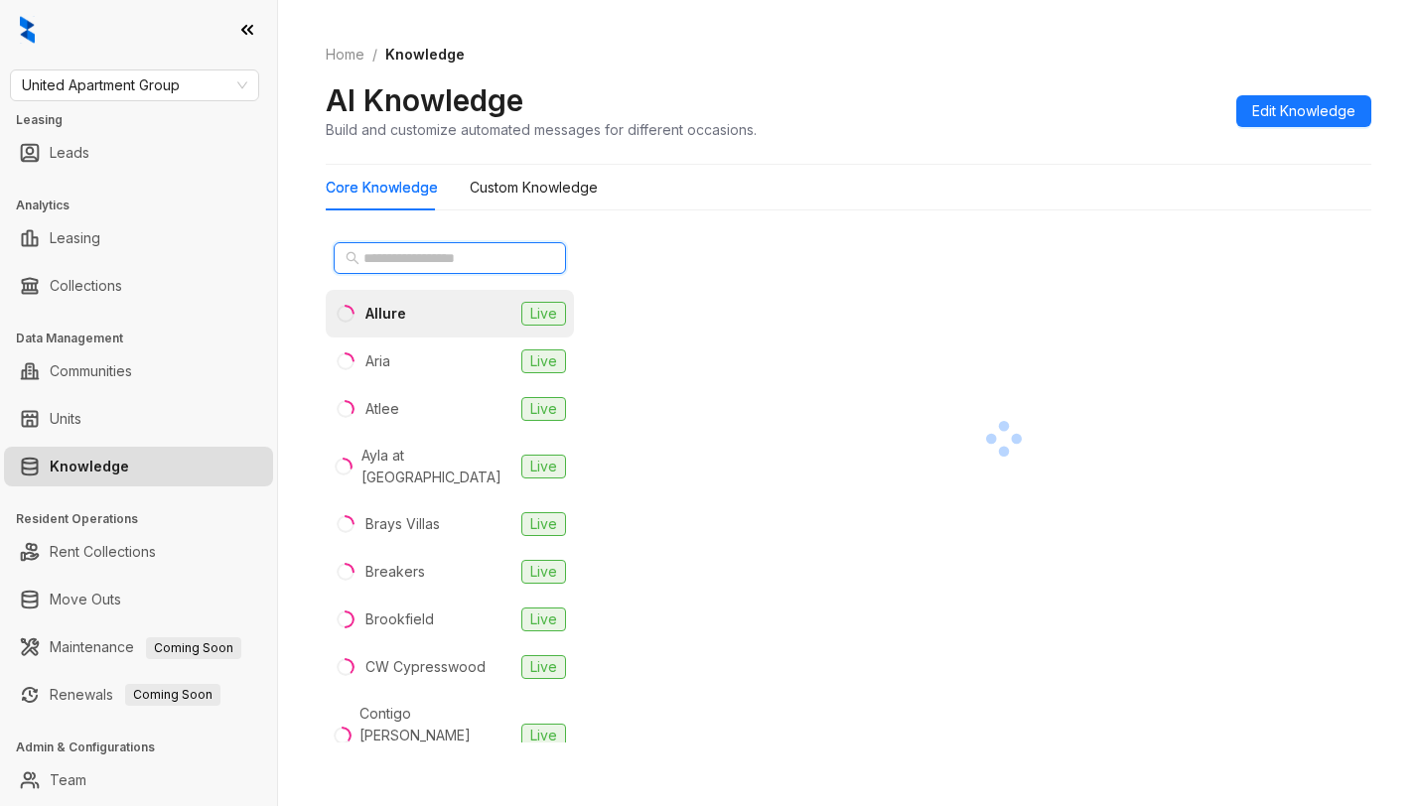
click at [430, 257] on input "text" at bounding box center [450, 258] width 175 height 22
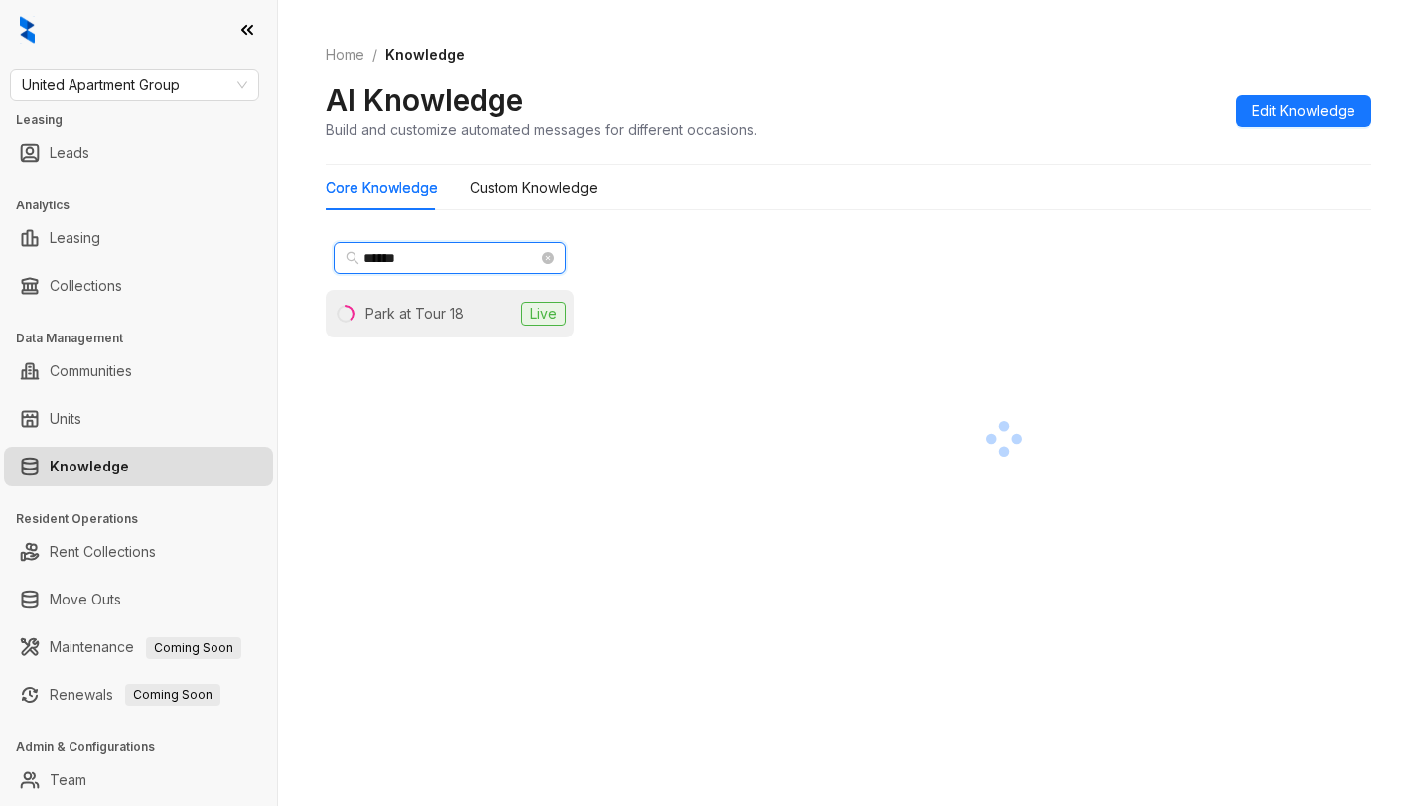
type input "******"
click at [423, 320] on div "Park at Tour 18" at bounding box center [414, 314] width 98 height 22
click at [1137, 38] on div "Home / Knowledge AI Knowledge Build and customize automated messages for differ…" at bounding box center [849, 92] width 1046 height 145
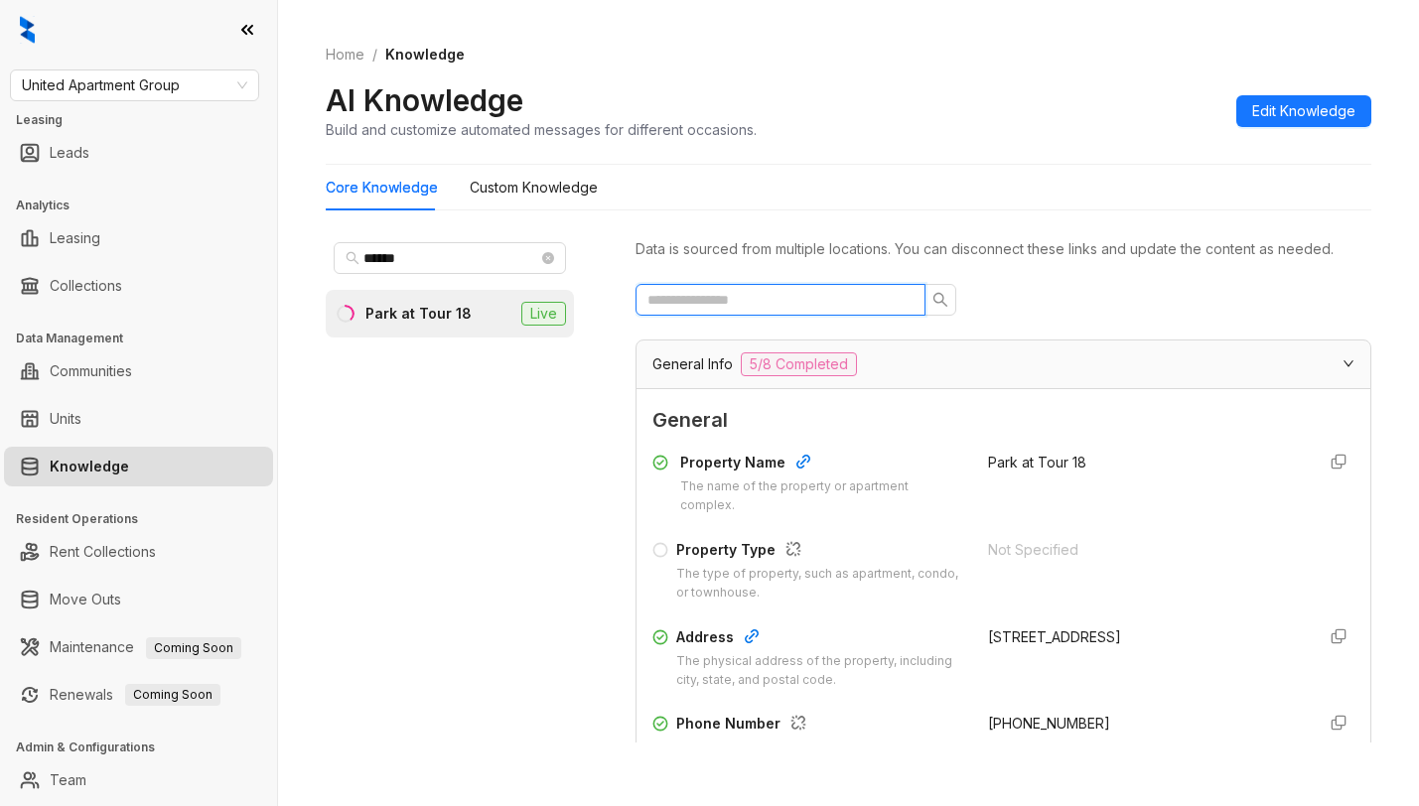
click at [796, 311] on input "text" at bounding box center [773, 300] width 250 height 22
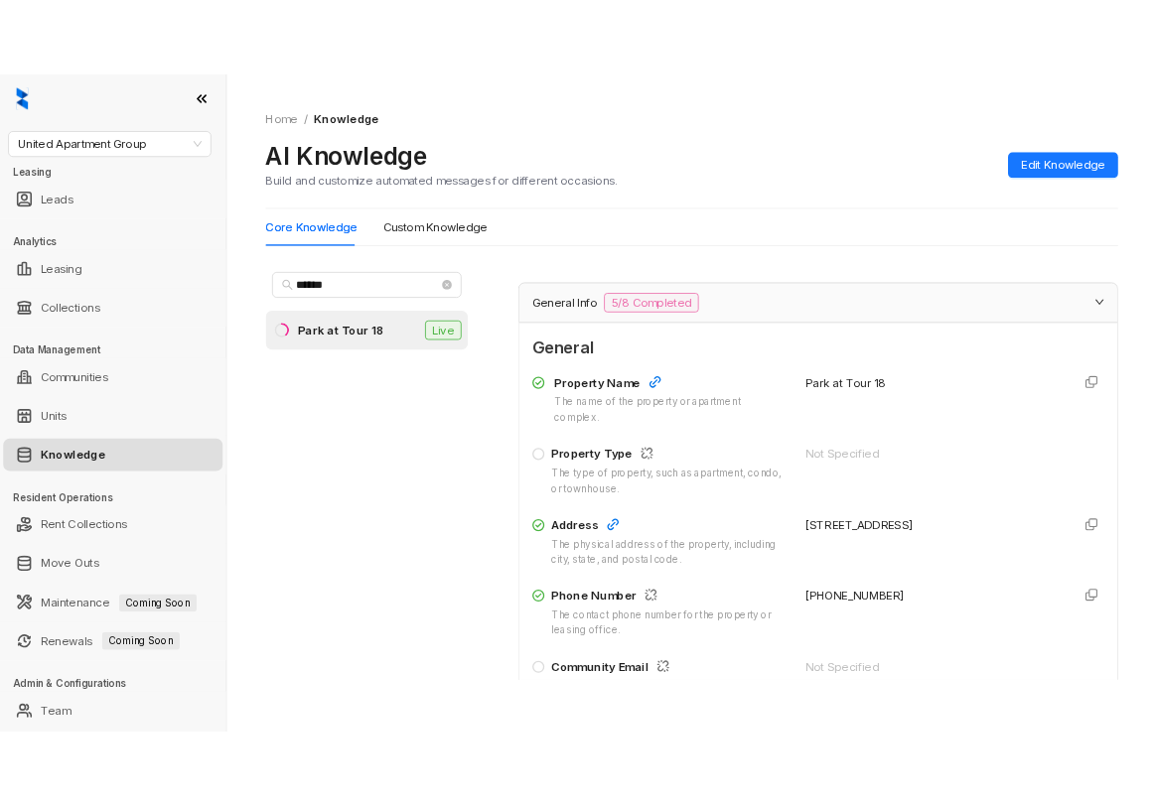
scroll to position [298, 0]
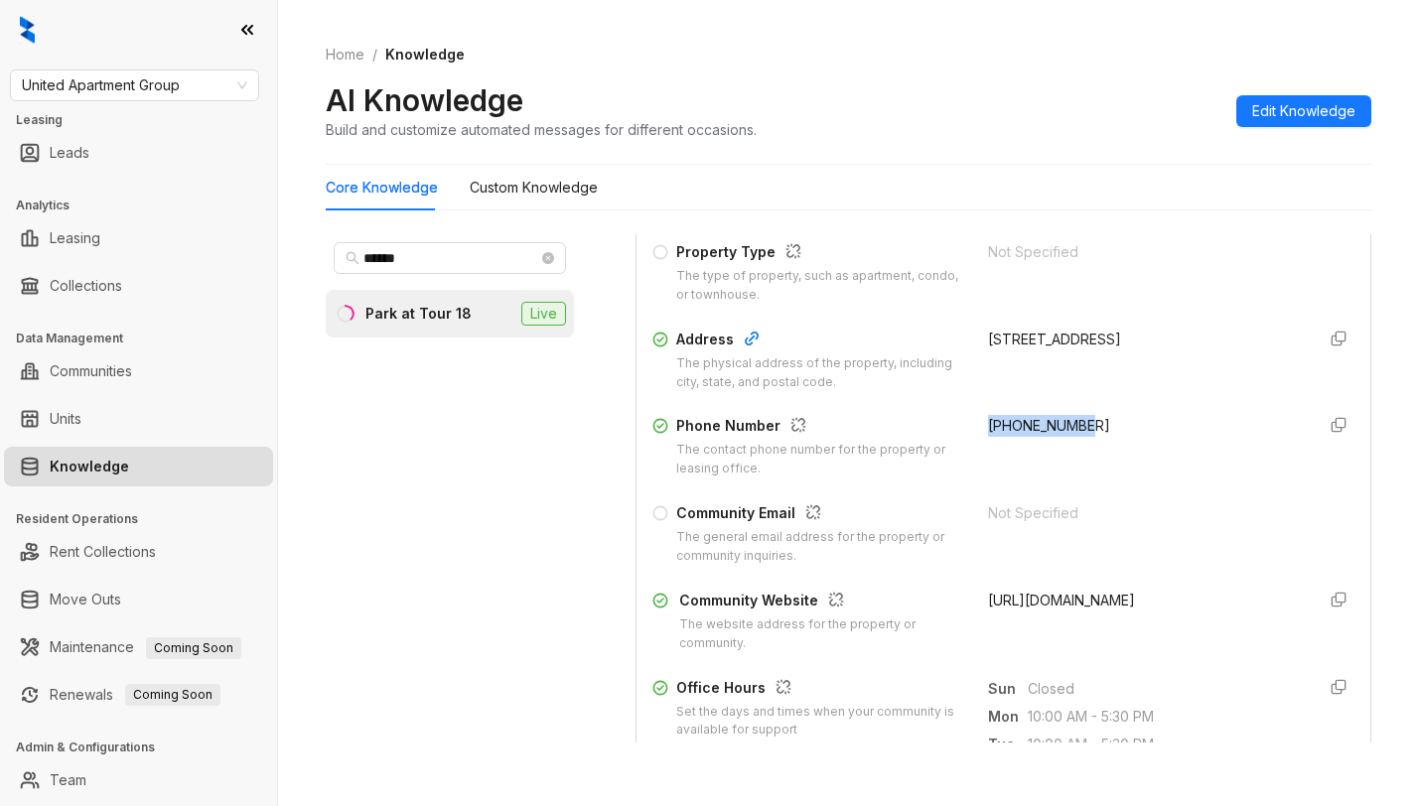
drag, startPoint x: 962, startPoint y: 441, endPoint x: 1072, endPoint y: 452, distance: 109.8
click at [1072, 452] on div "Phone Number The contact phone number for the property or leasing office. +1346…" at bounding box center [1003, 447] width 702 height 64
copy span "+13462587084"
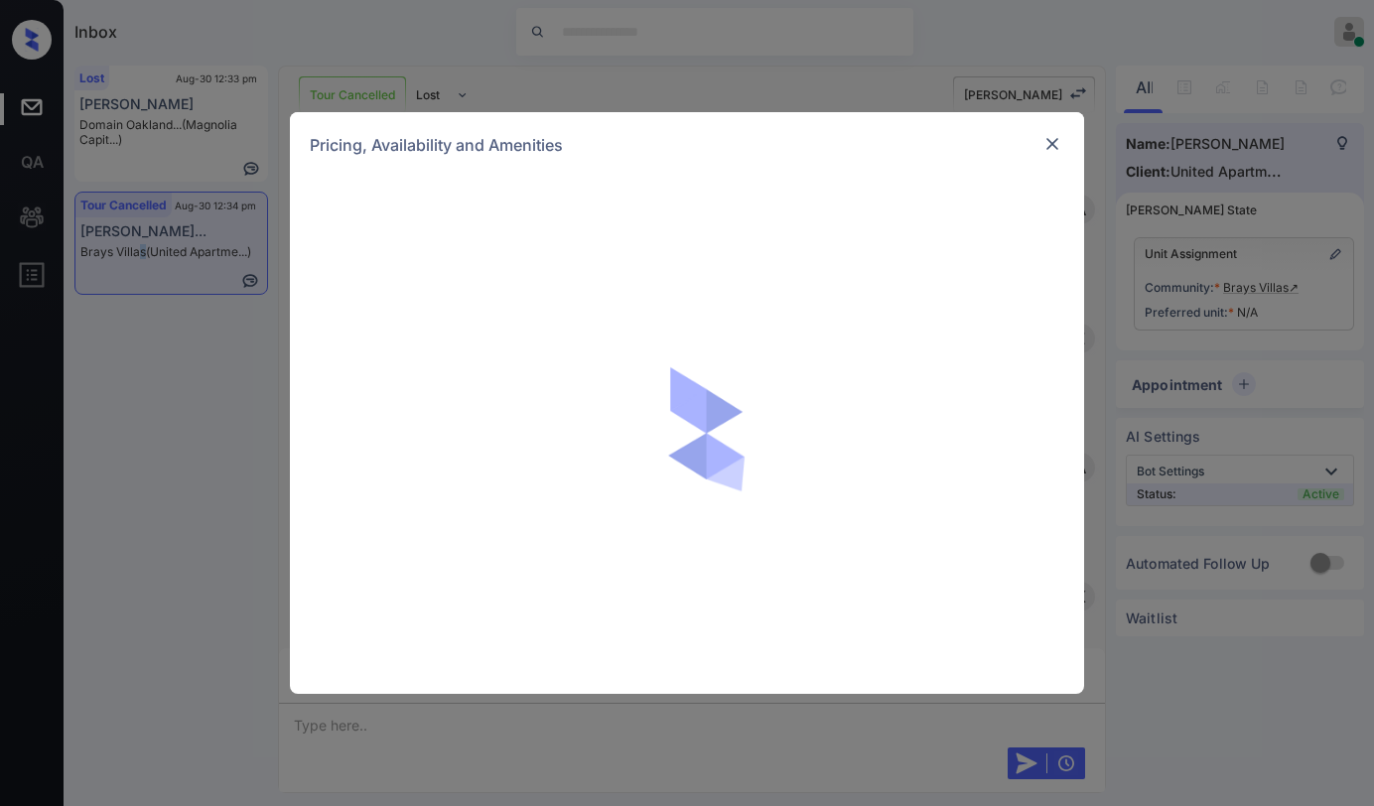
scroll to position [2517, 0]
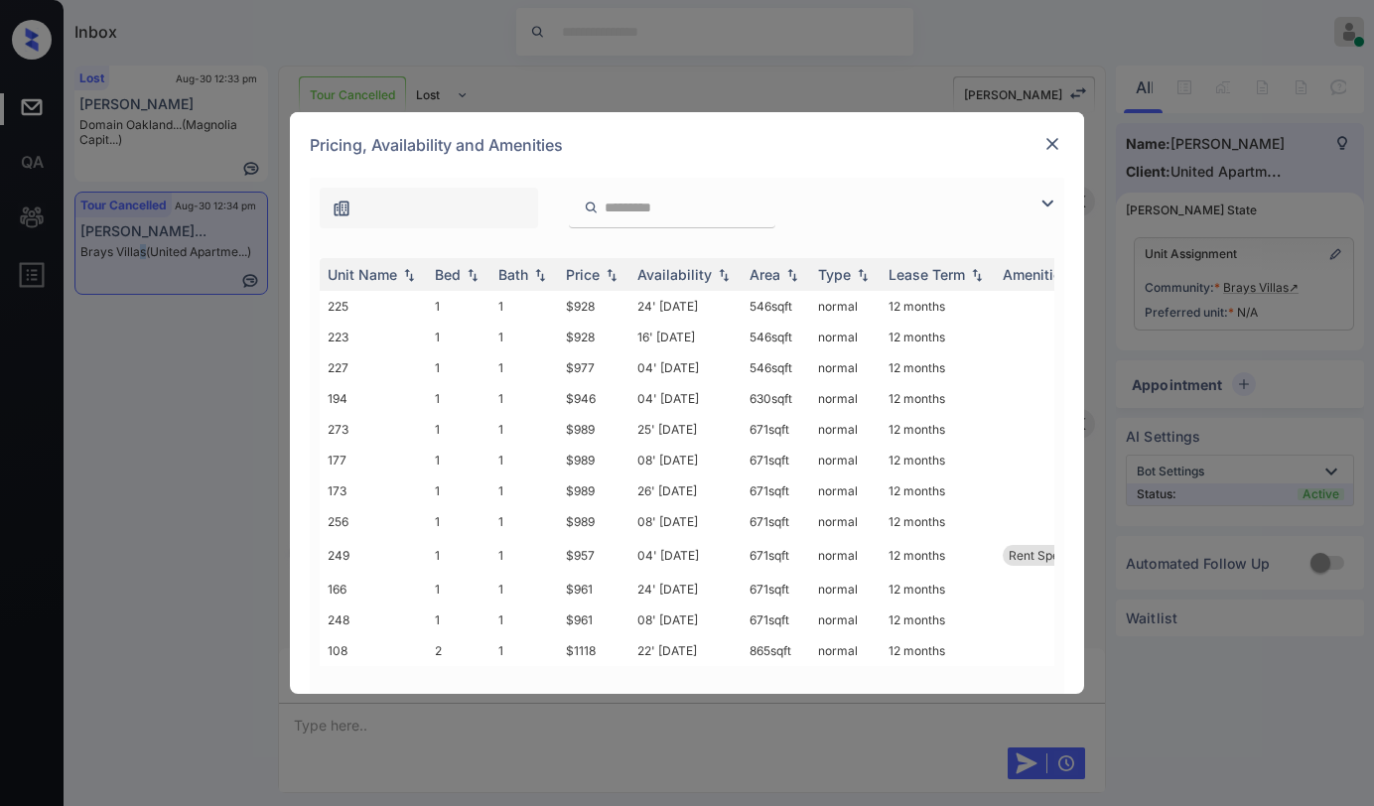
click at [1041, 202] on img at bounding box center [1048, 204] width 24 height 24
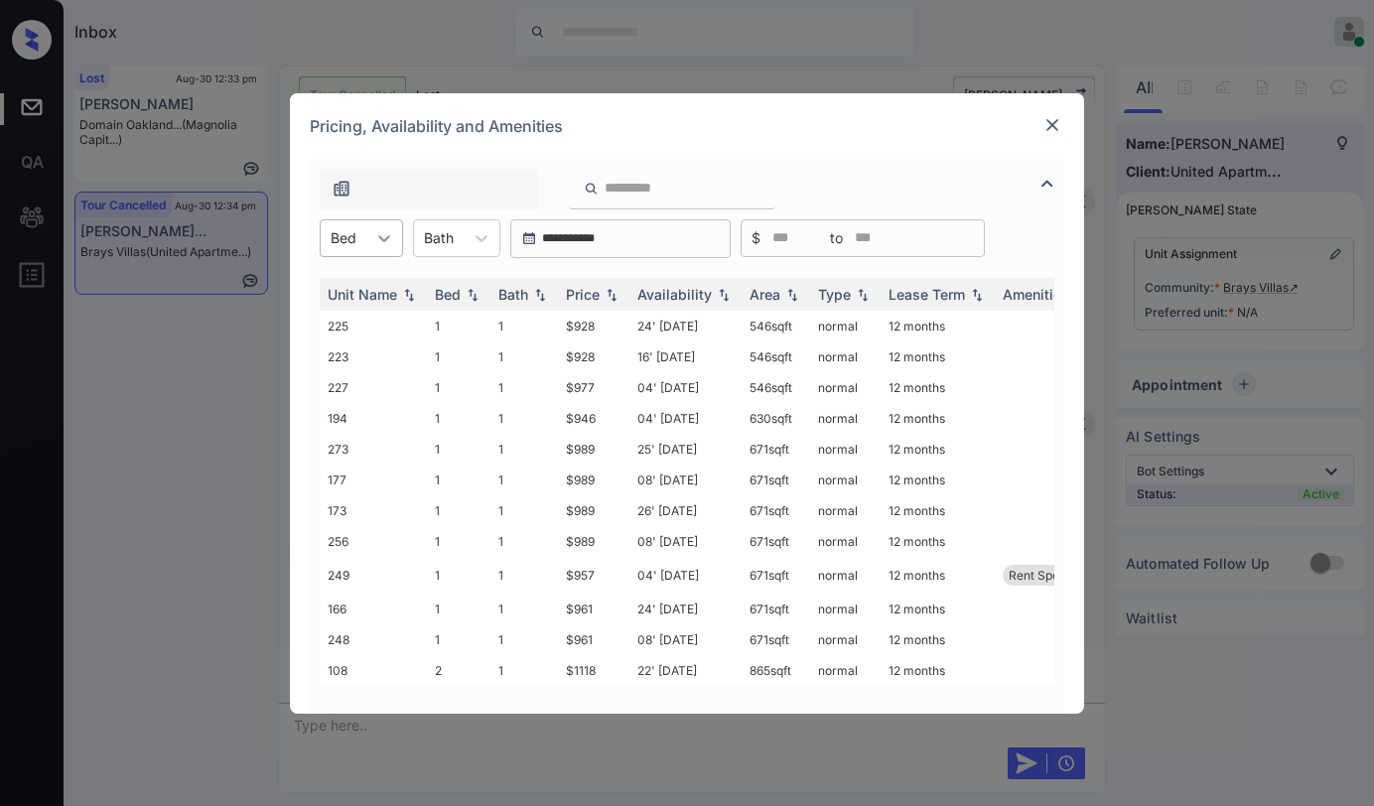
click at [378, 242] on icon at bounding box center [384, 238] width 20 height 20
click at [360, 284] on div "1" at bounding box center [361, 287] width 83 height 36
click at [594, 294] on div "Price" at bounding box center [583, 294] width 34 height 17
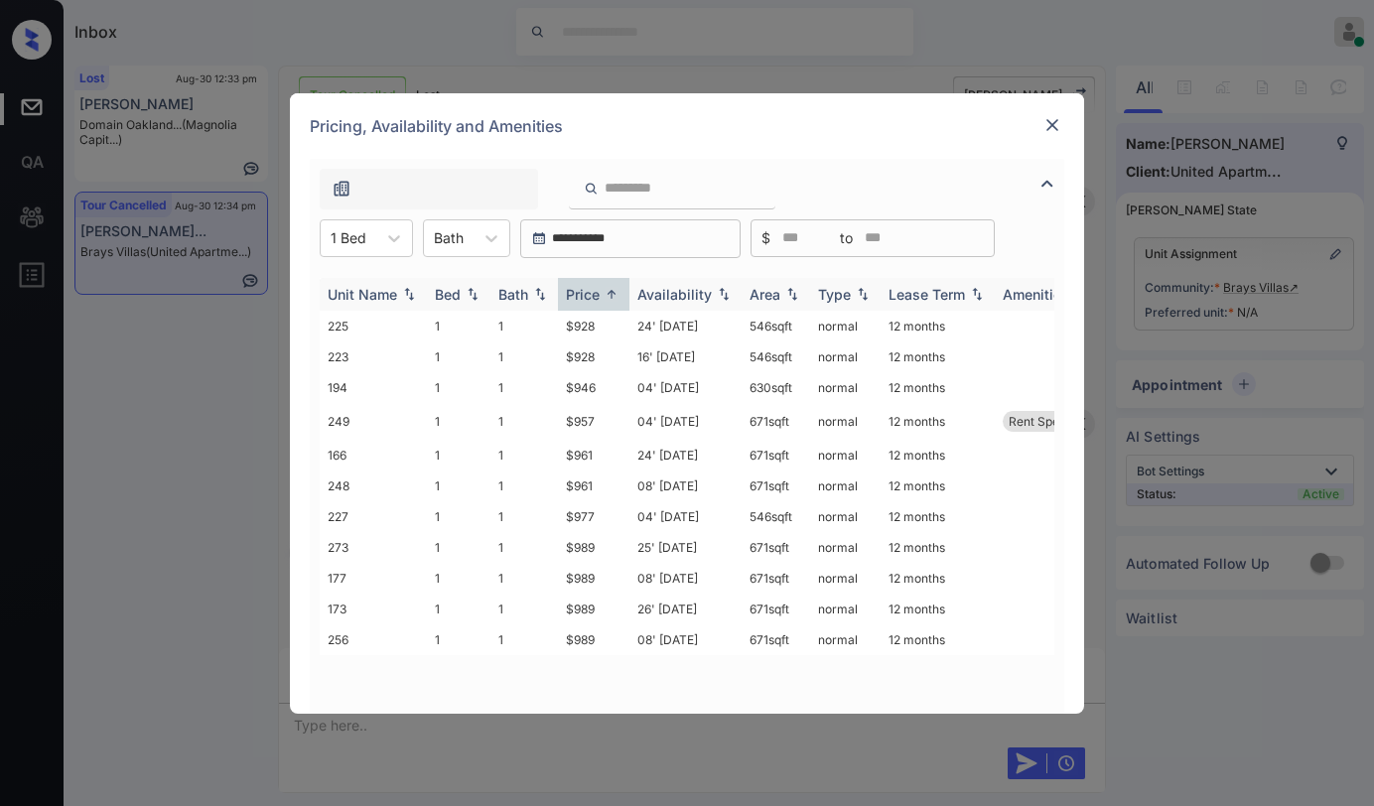
click at [594, 294] on div "Price" at bounding box center [583, 294] width 34 height 17
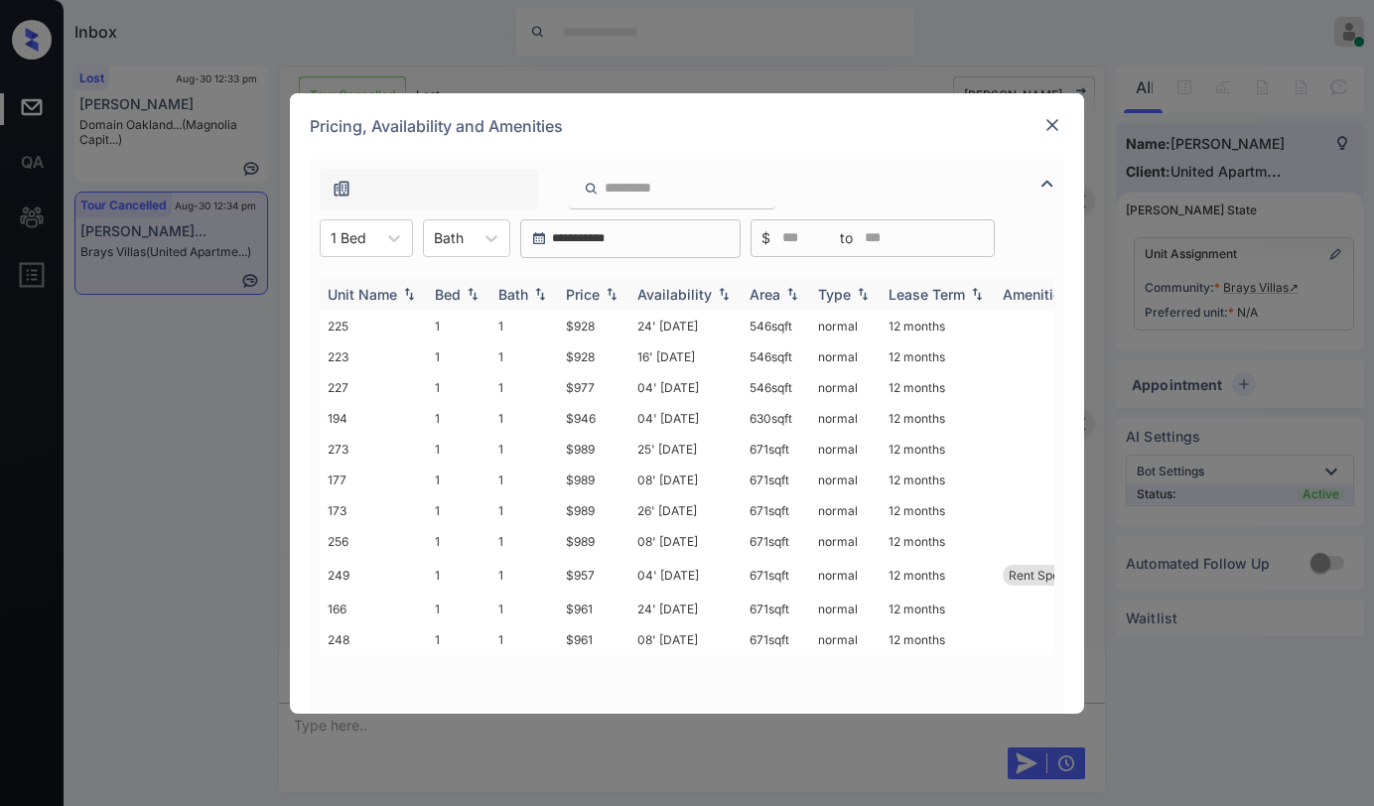
click at [595, 294] on div "Price" at bounding box center [583, 294] width 34 height 17
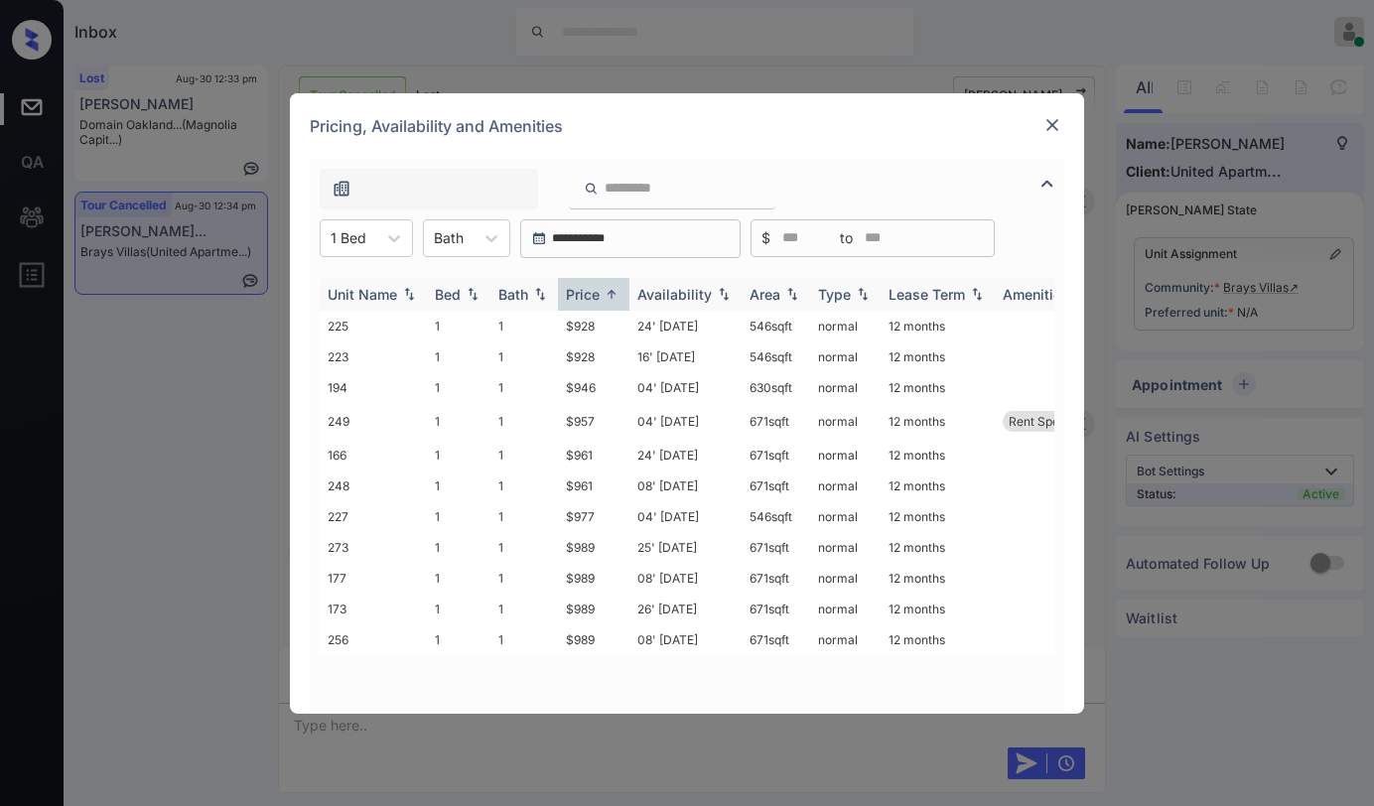
click at [595, 294] on div "Price" at bounding box center [583, 294] width 34 height 17
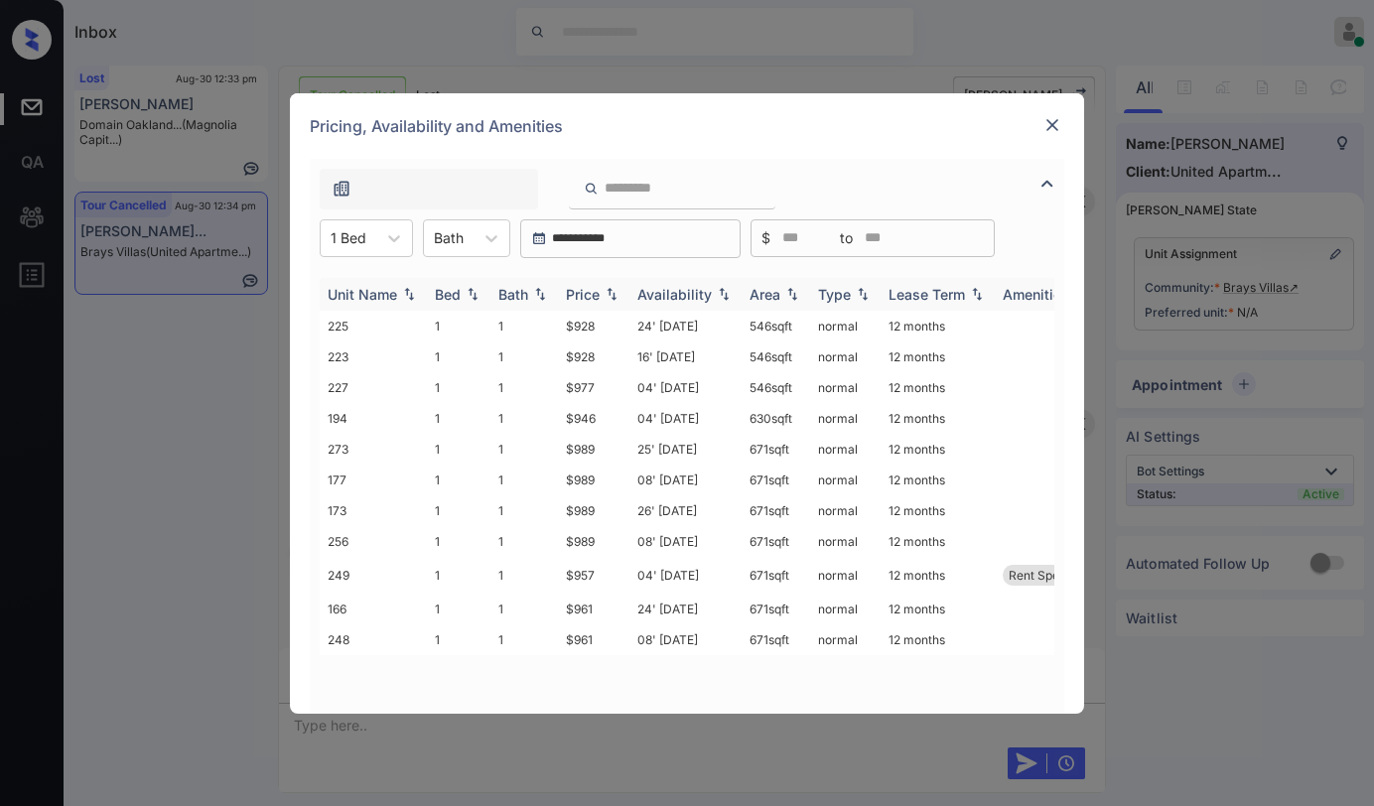
click at [595, 294] on div "Price" at bounding box center [583, 294] width 34 height 17
click at [1056, 119] on img at bounding box center [1053, 125] width 20 height 20
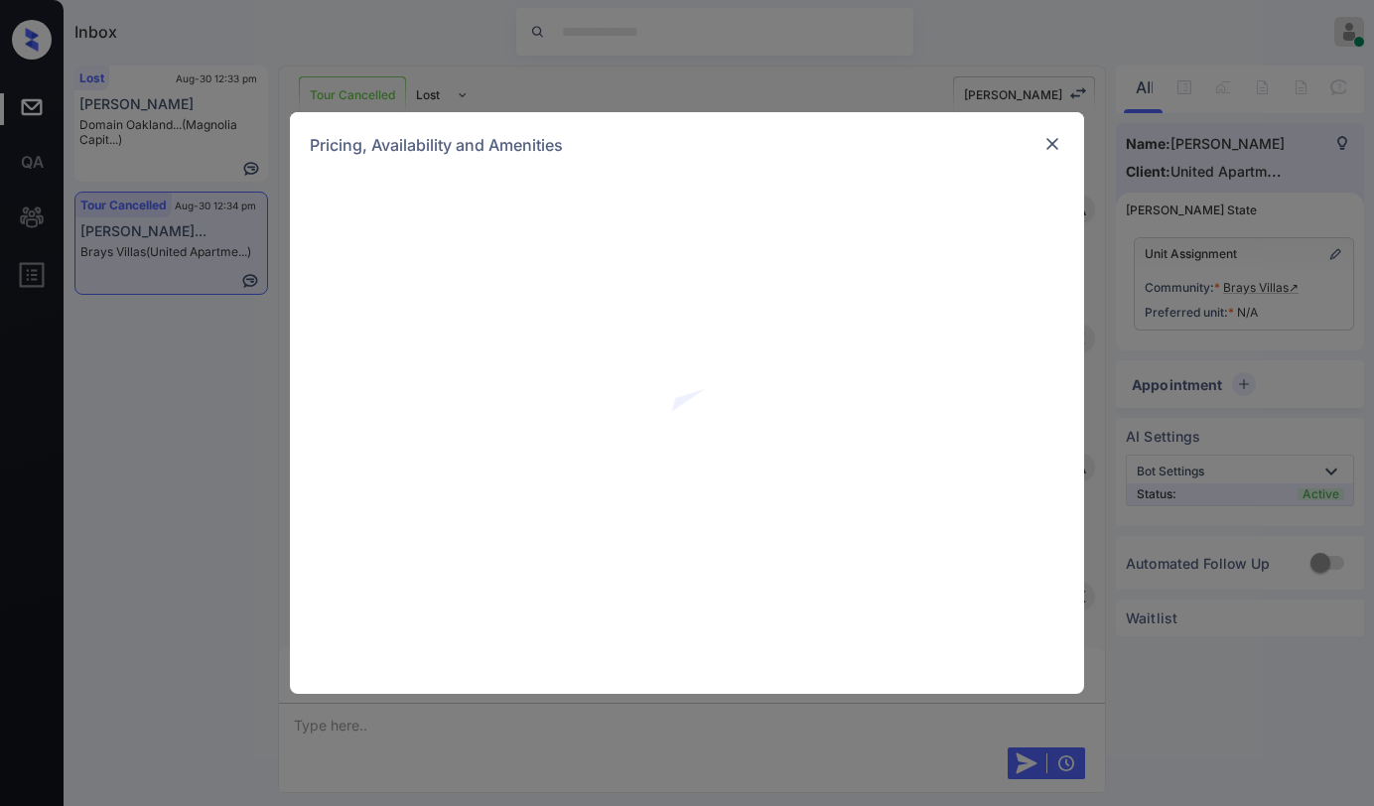
scroll to position [2517, 0]
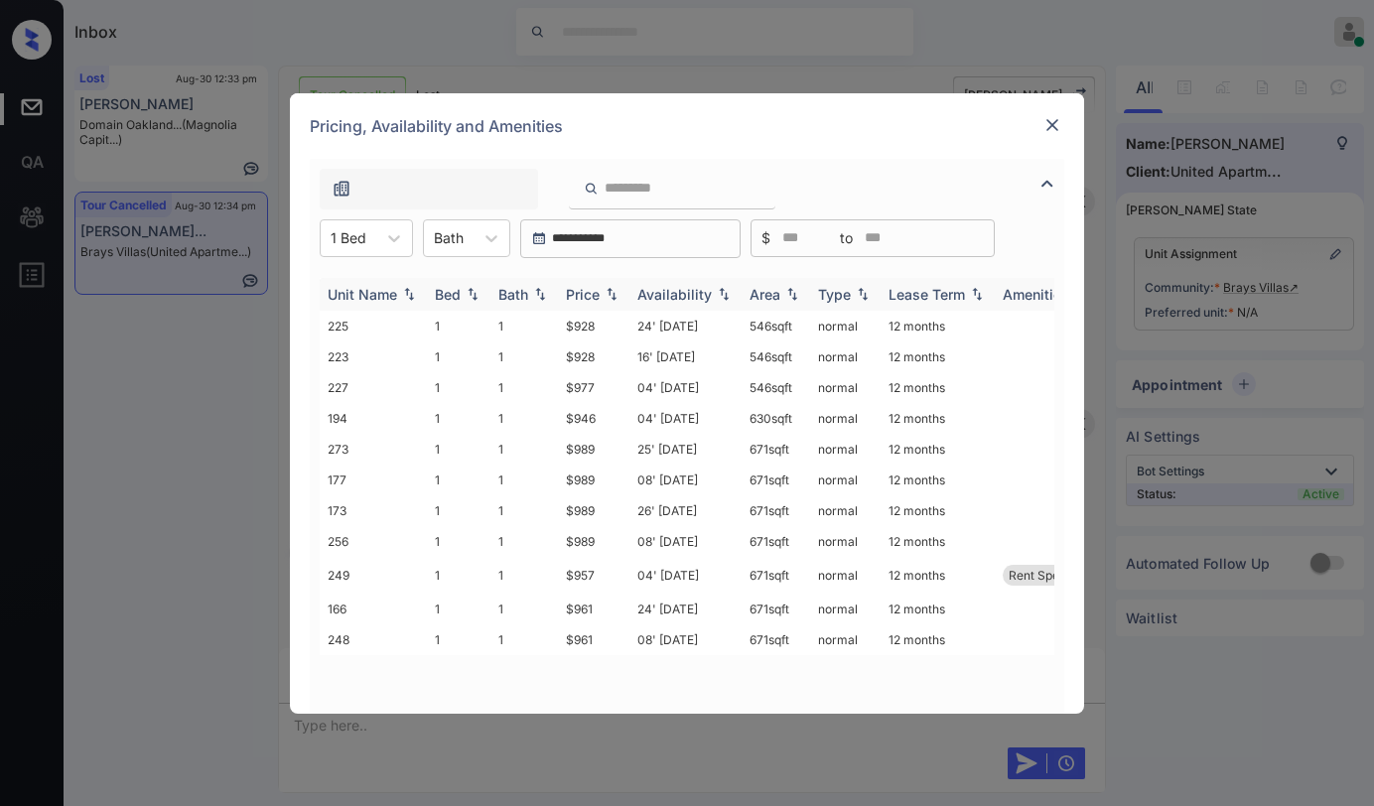
click at [592, 293] on div "Price" at bounding box center [583, 294] width 34 height 17
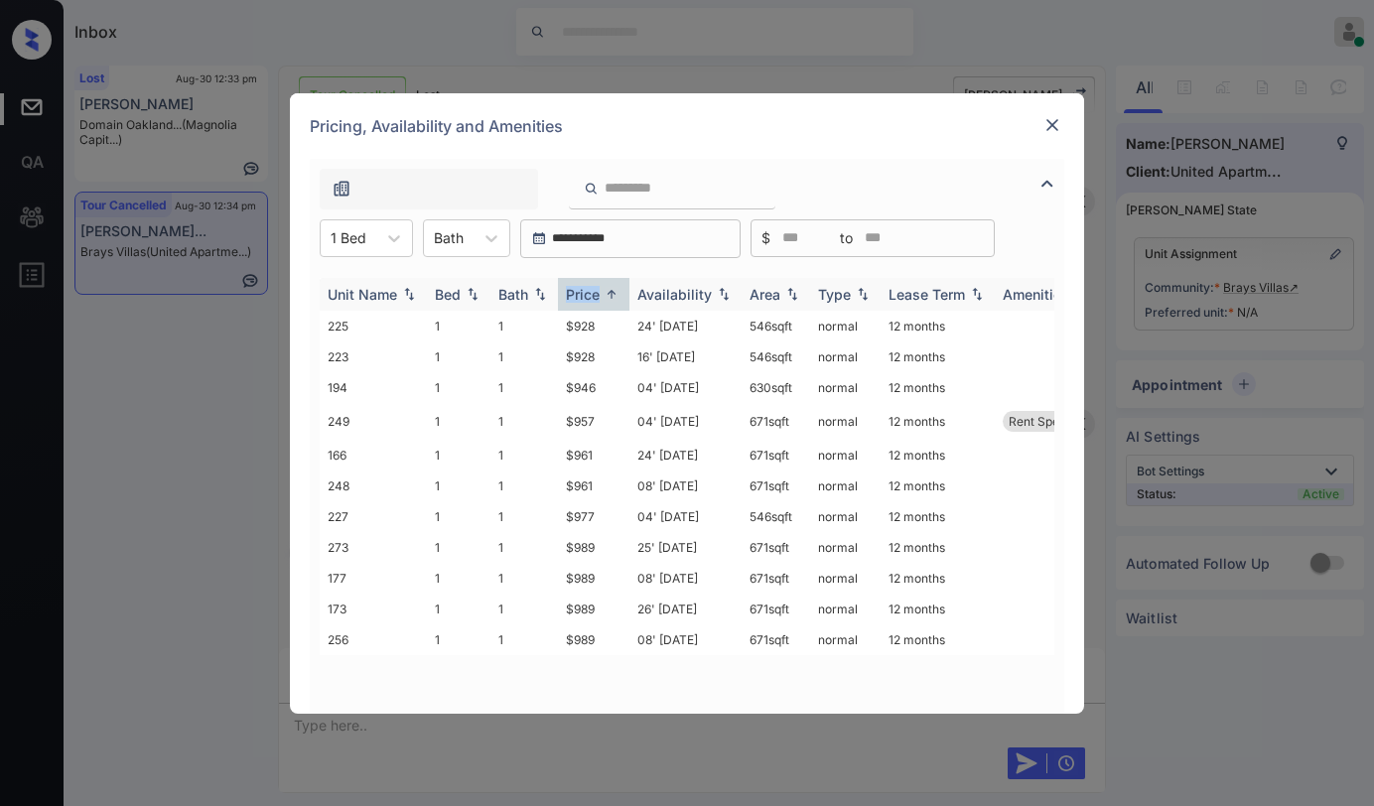
click at [592, 293] on div "Price" at bounding box center [583, 294] width 34 height 17
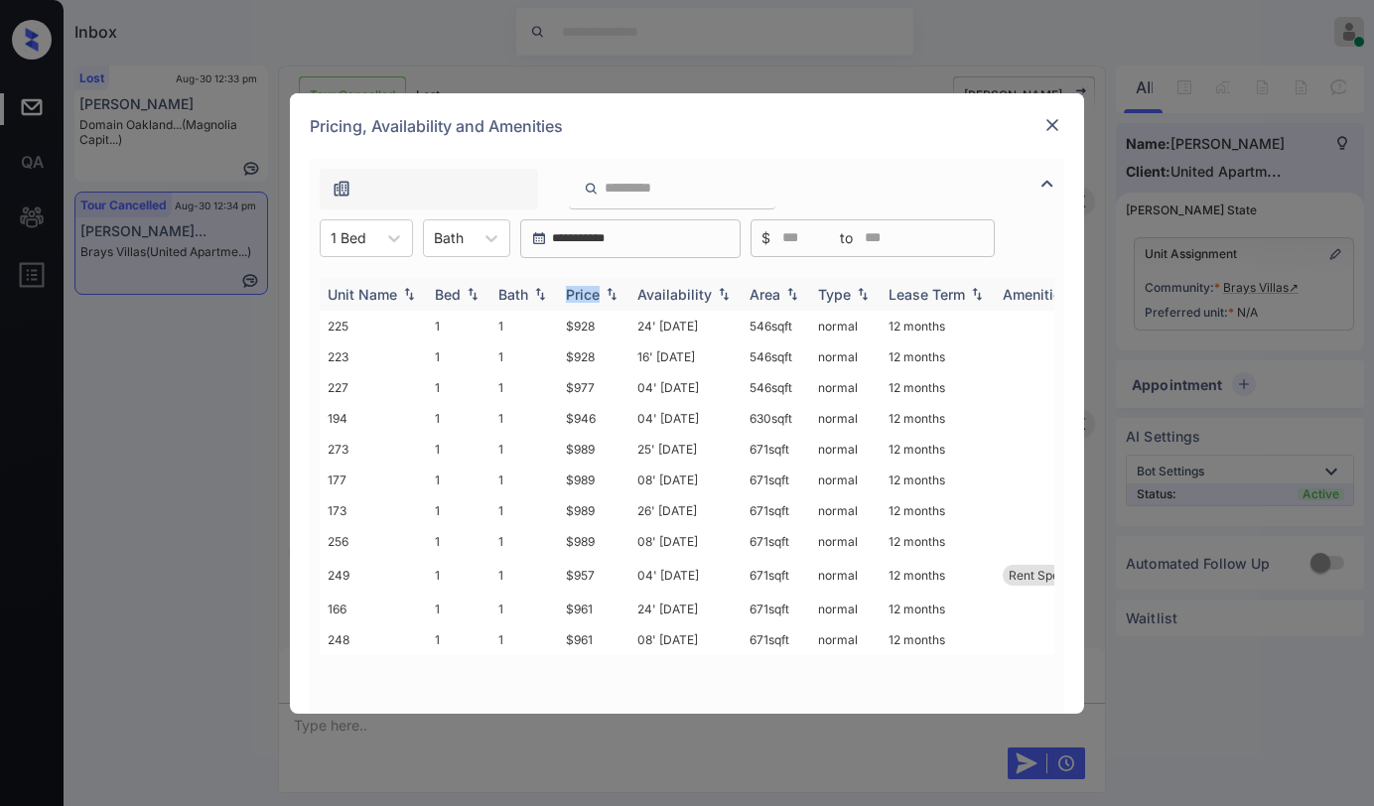
click at [592, 293] on div "Price" at bounding box center [583, 294] width 34 height 17
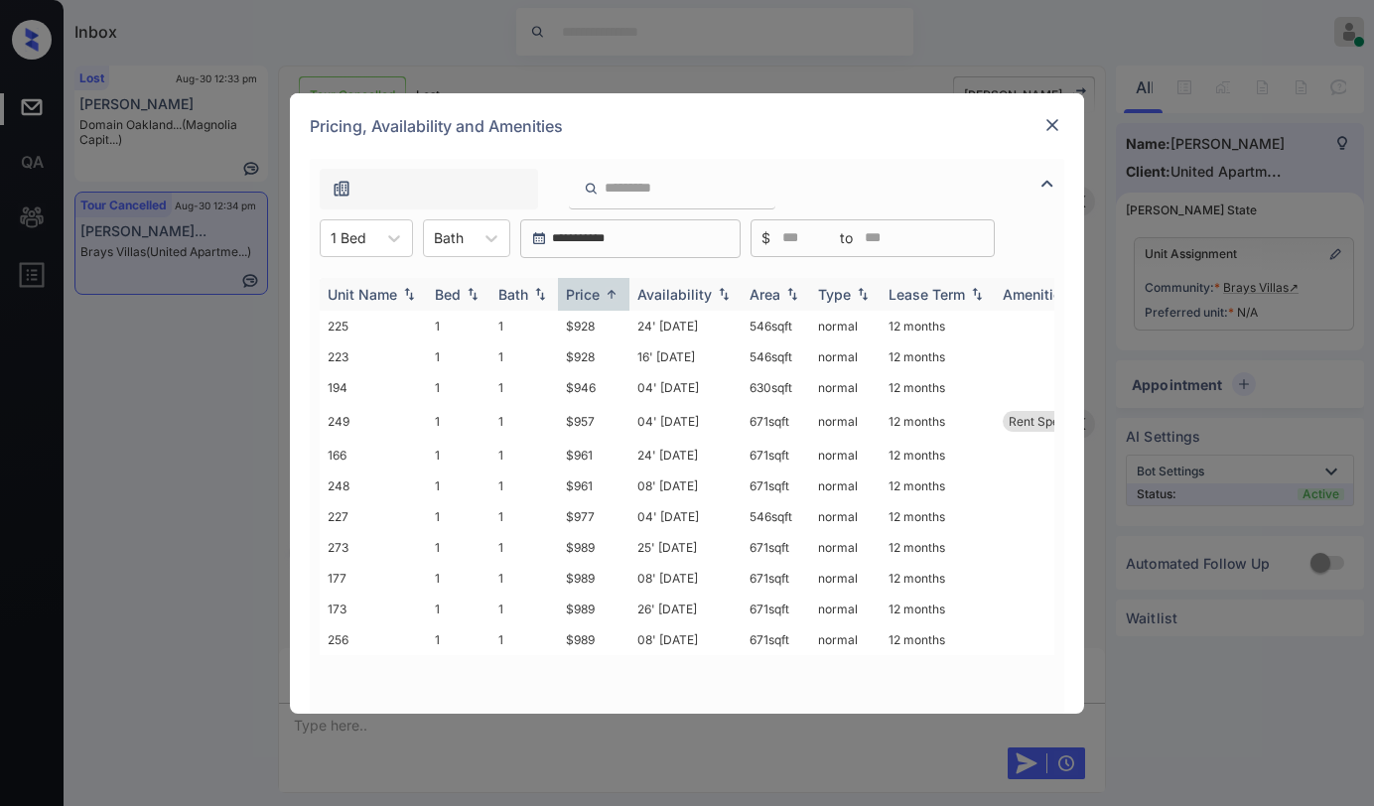
click at [592, 293] on div "Price" at bounding box center [583, 294] width 34 height 17
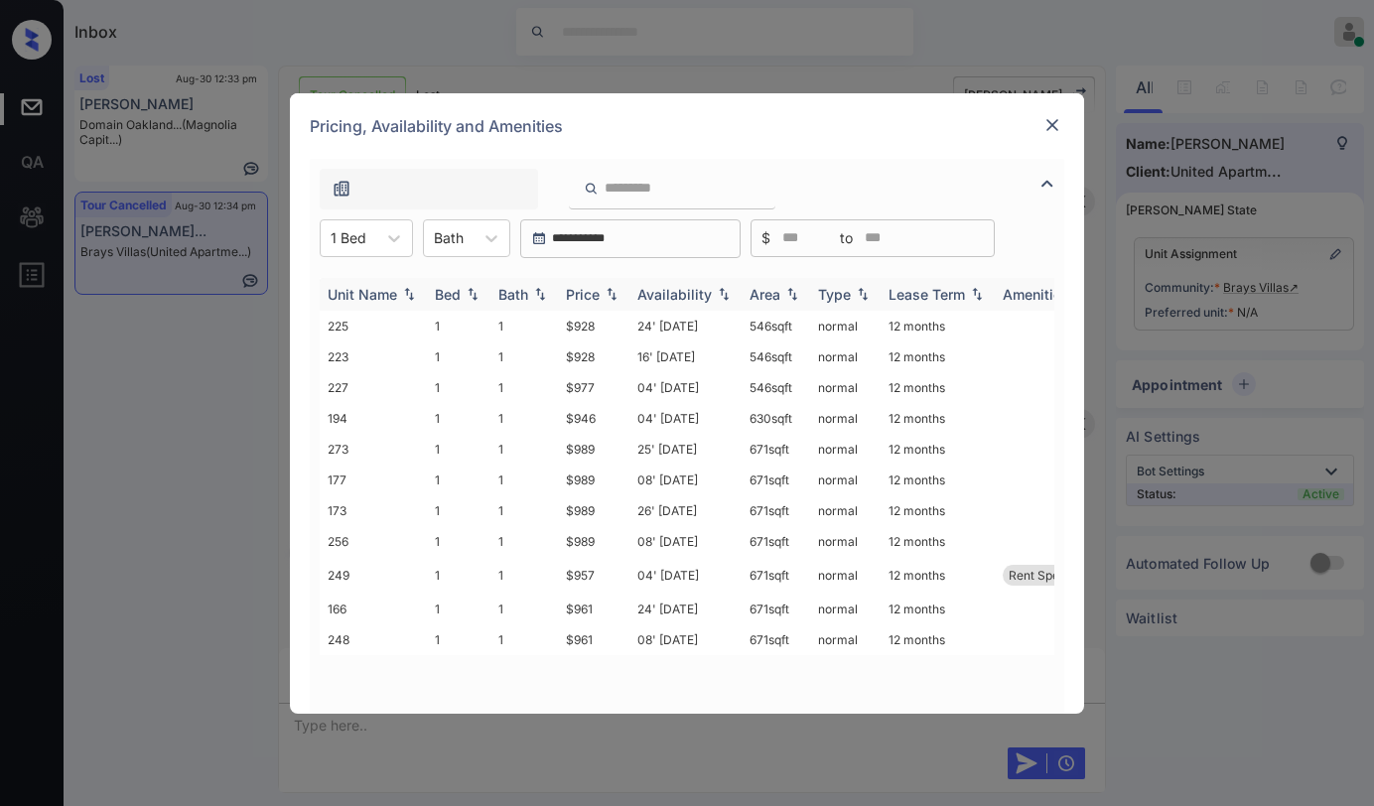
click at [592, 293] on div "Price" at bounding box center [583, 294] width 34 height 17
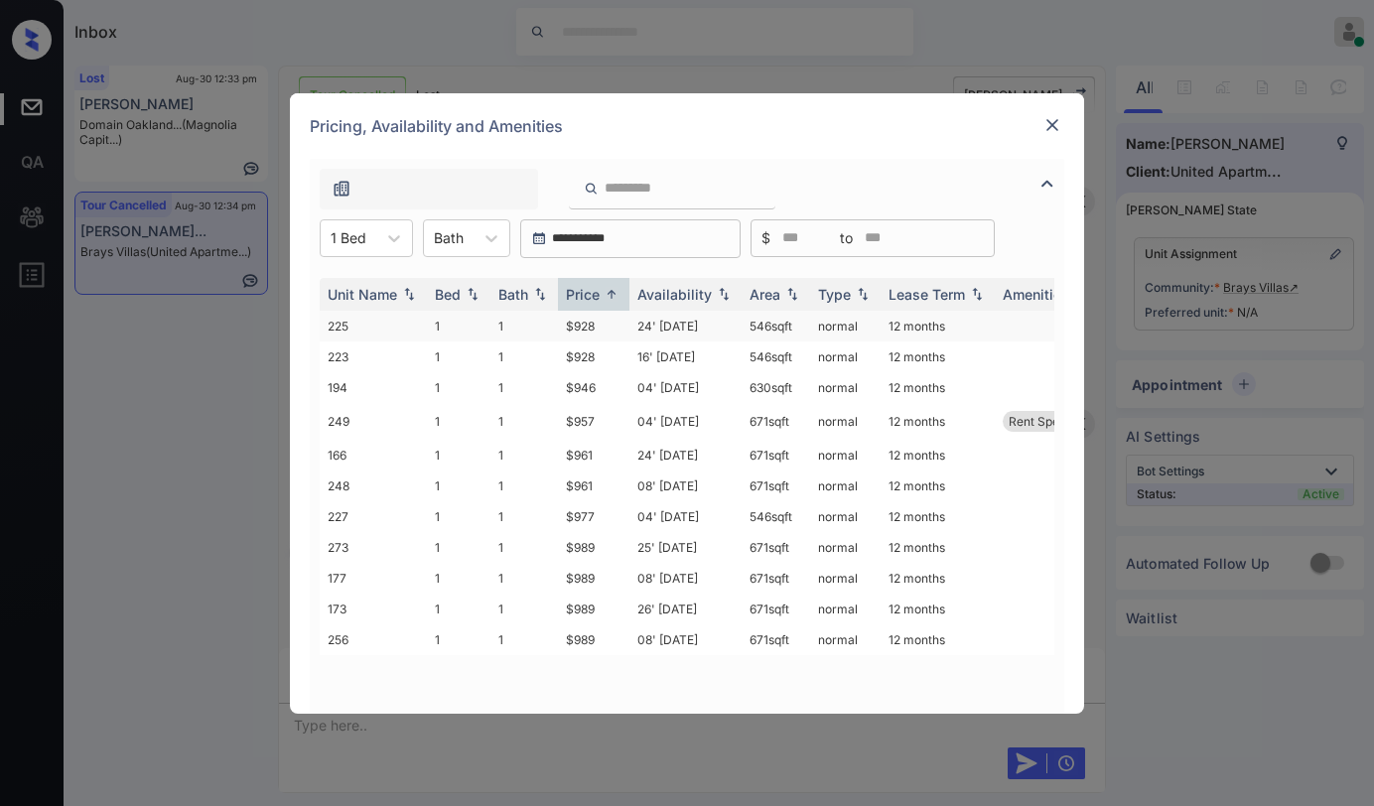
click at [684, 326] on td "24' Aug 23" at bounding box center [686, 326] width 112 height 31
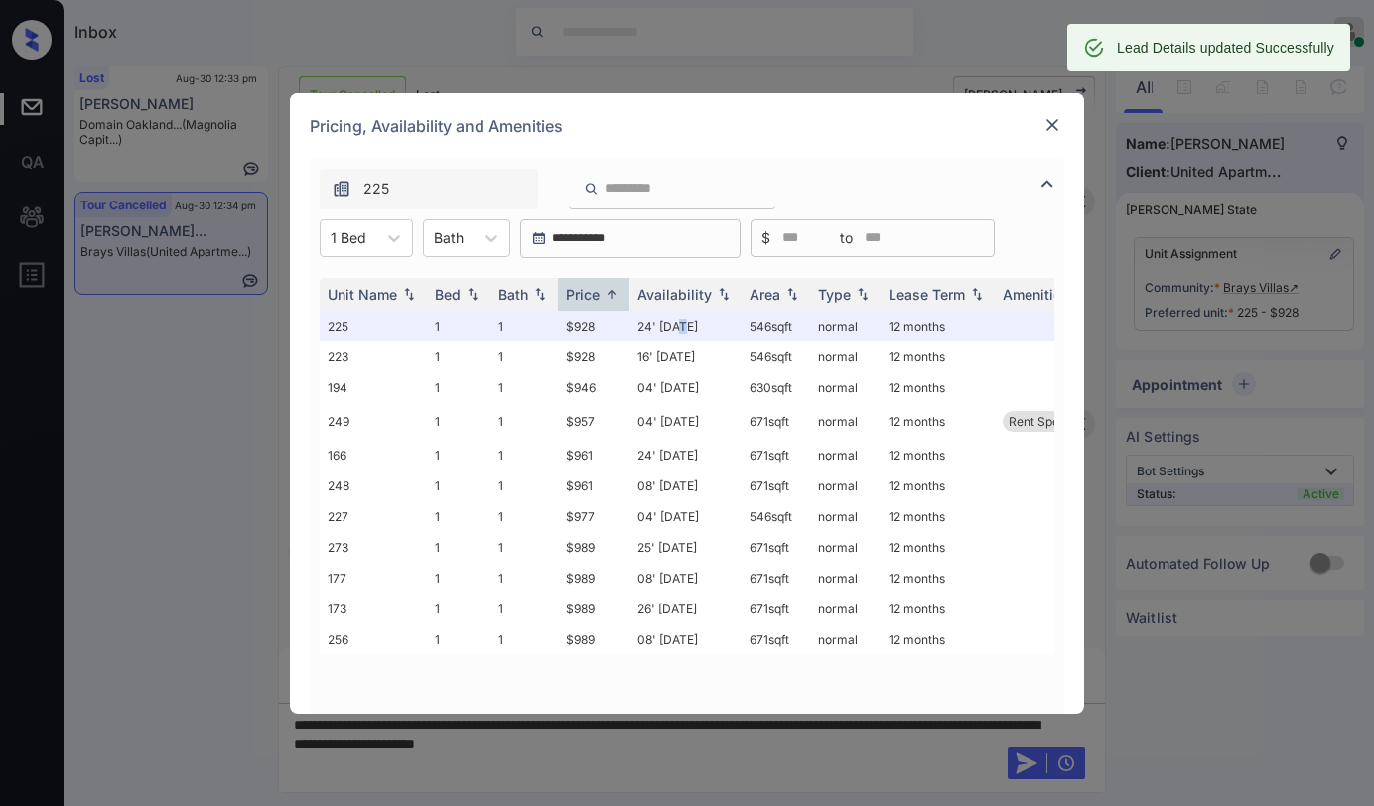
click at [1055, 125] on img at bounding box center [1053, 125] width 20 height 20
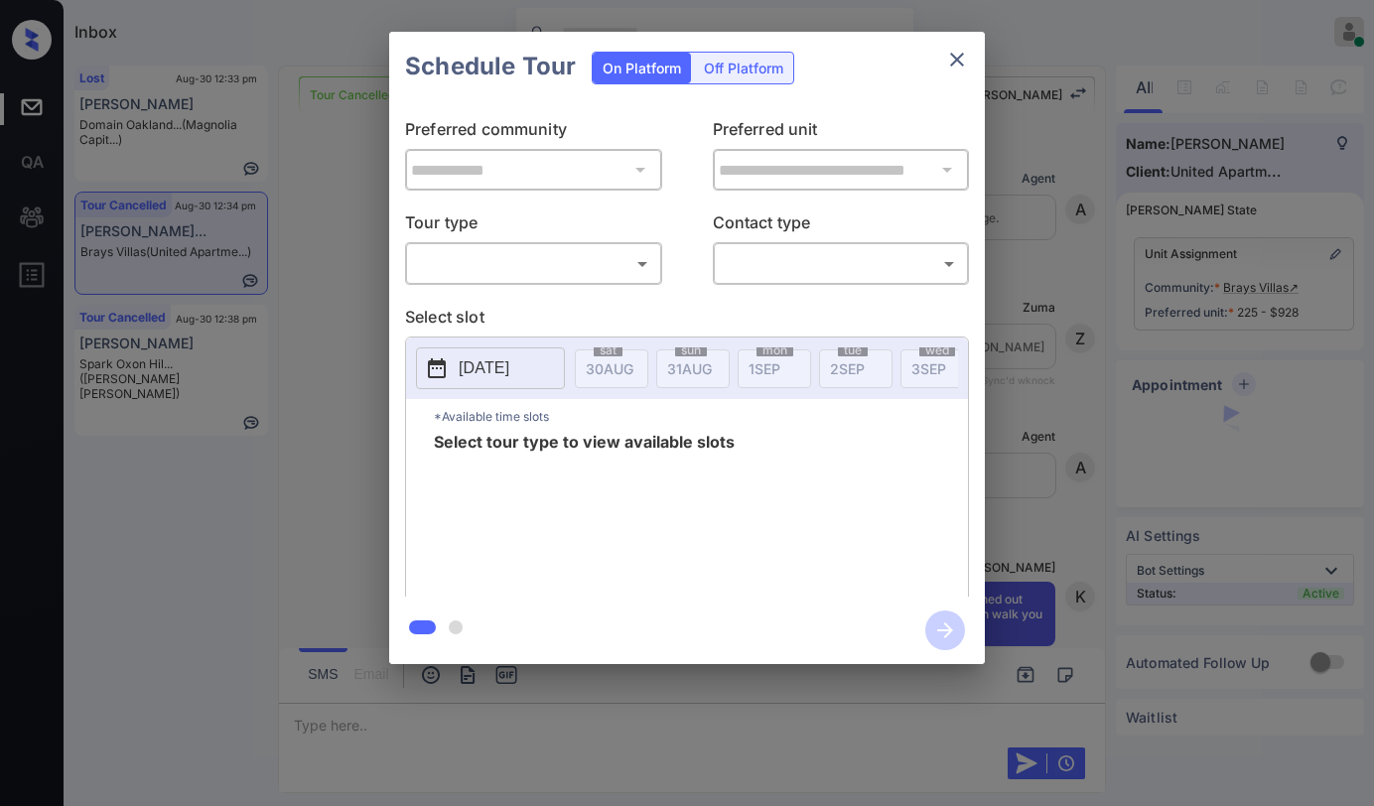
scroll to position [7909, 0]
click at [581, 264] on body "Inbox Paolo Gabriel Online Set yourself offline Set yourself on break Profile S…" at bounding box center [687, 403] width 1374 height 806
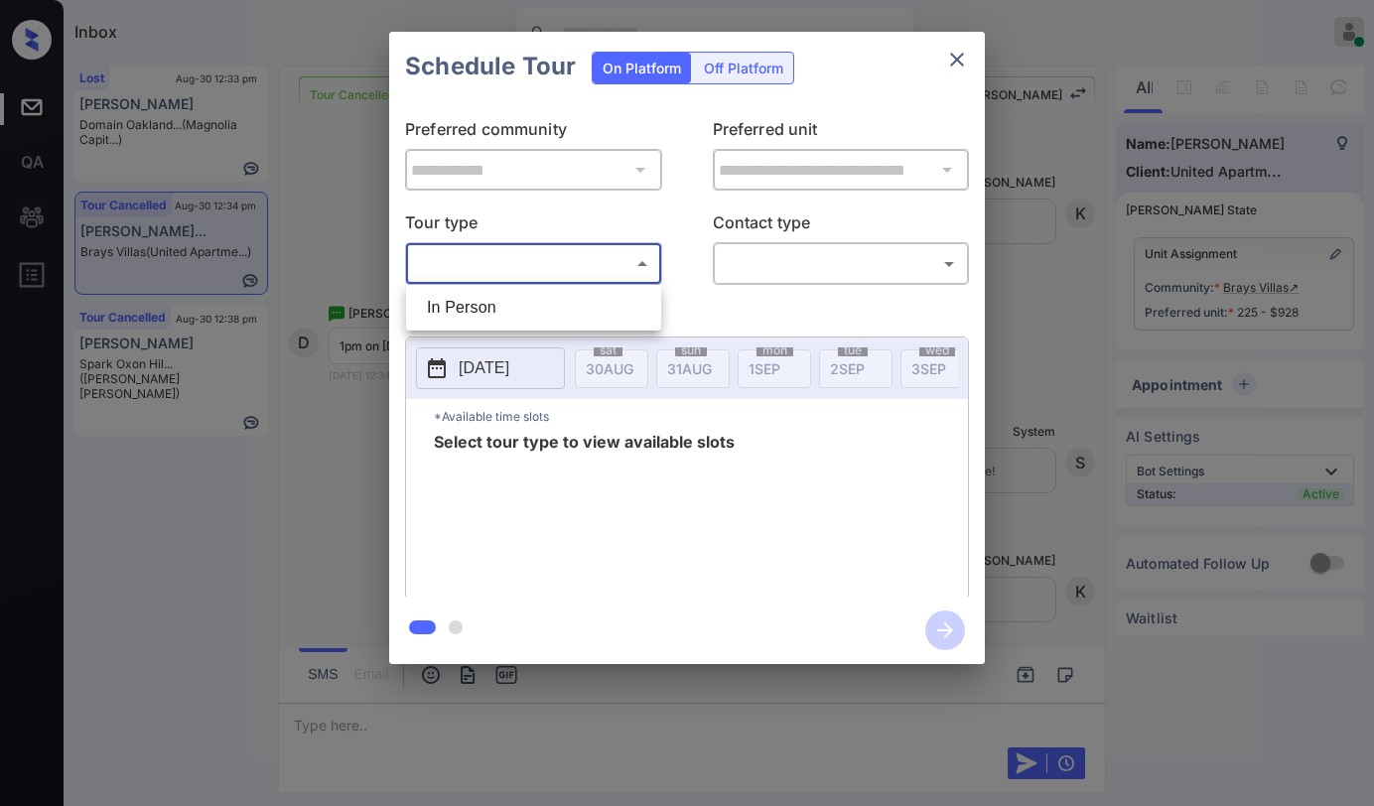
click at [952, 61] on div at bounding box center [687, 403] width 1374 height 806
click at [963, 57] on icon "close" at bounding box center [957, 60] width 24 height 24
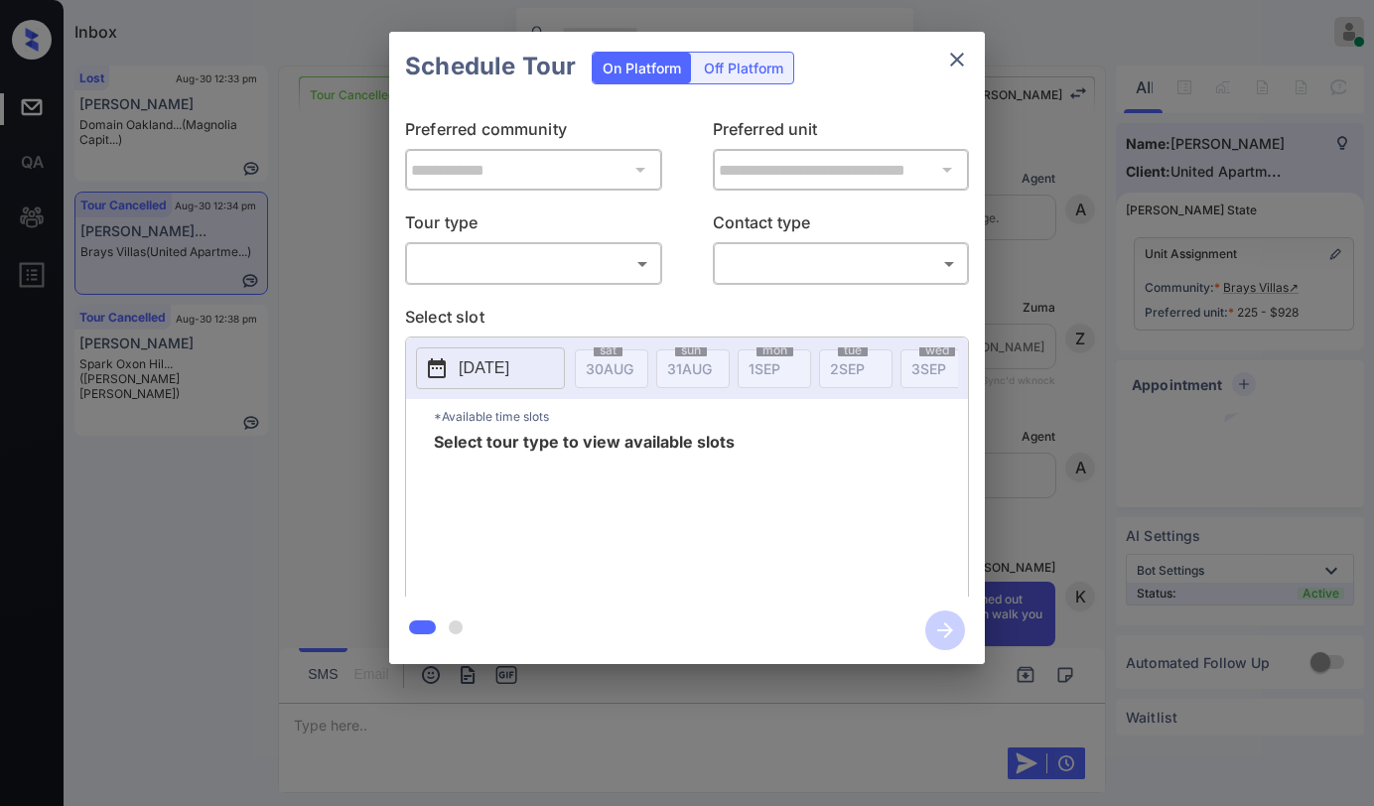
scroll to position [7909, 0]
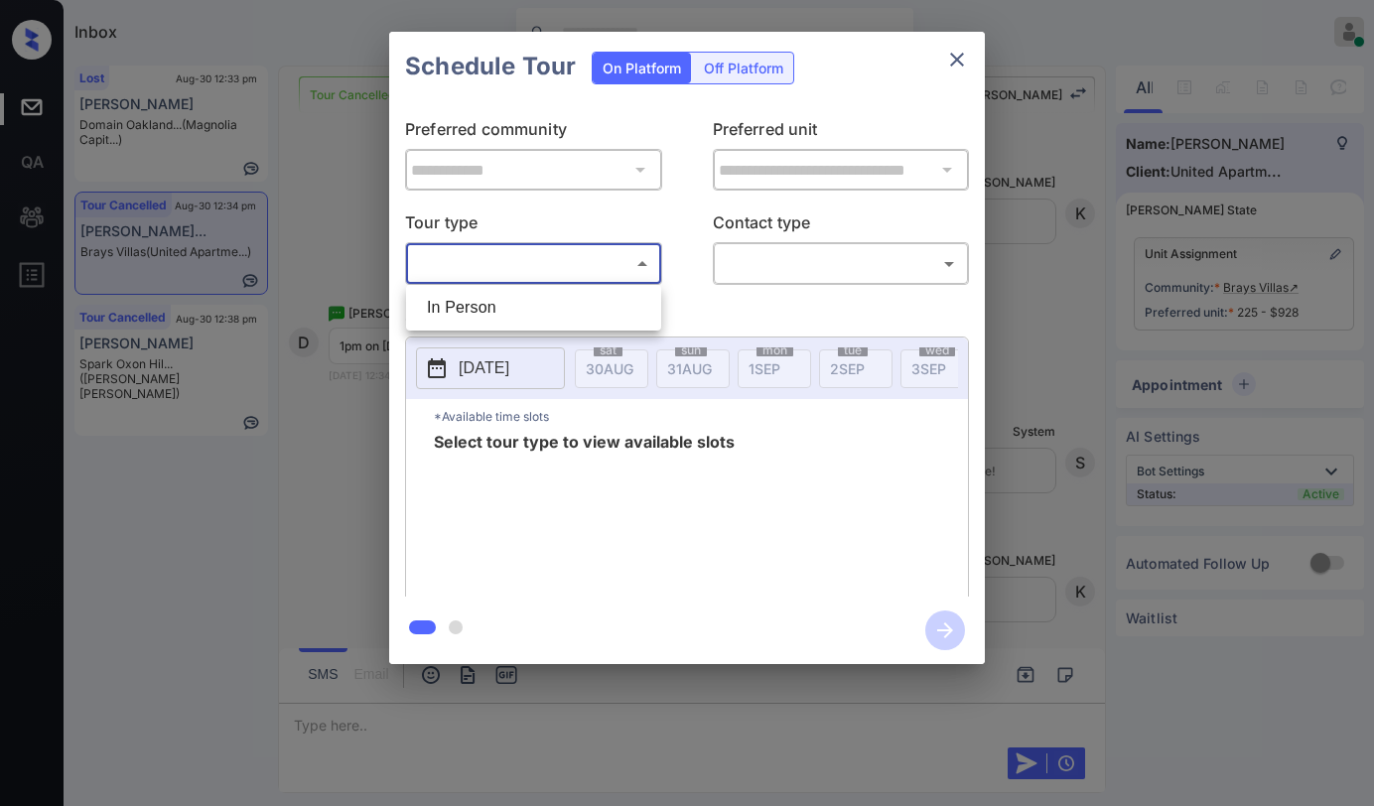
click at [590, 256] on body "Inbox [PERSON_NAME] Online Set yourself offline Set yourself on break Profile S…" at bounding box center [687, 403] width 1374 height 806
click at [532, 299] on li "In Person" at bounding box center [533, 308] width 245 height 36
type input "********"
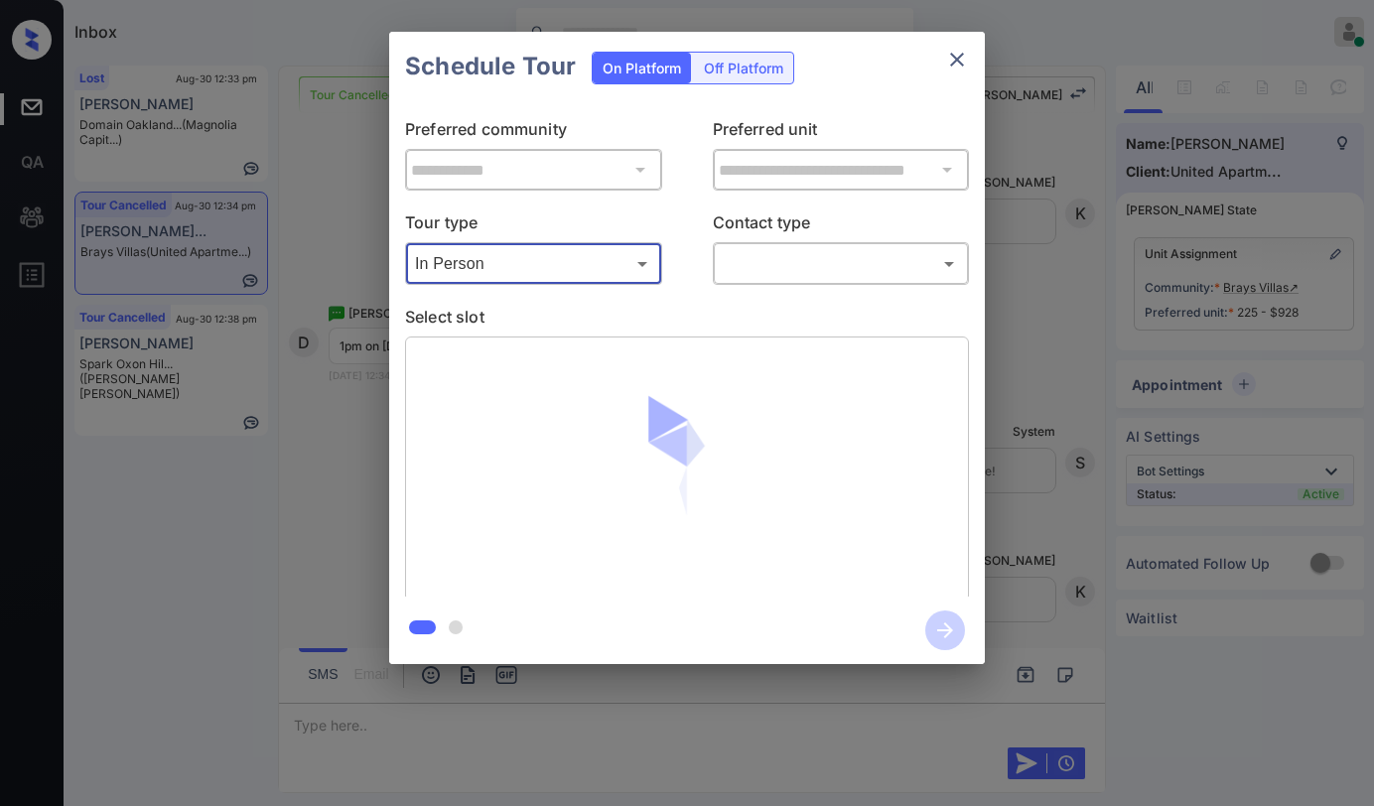
click at [774, 259] on body "Inbox Paolo Gabriel Online Set yourself offline Set yourself on break Profile S…" at bounding box center [687, 403] width 1374 height 806
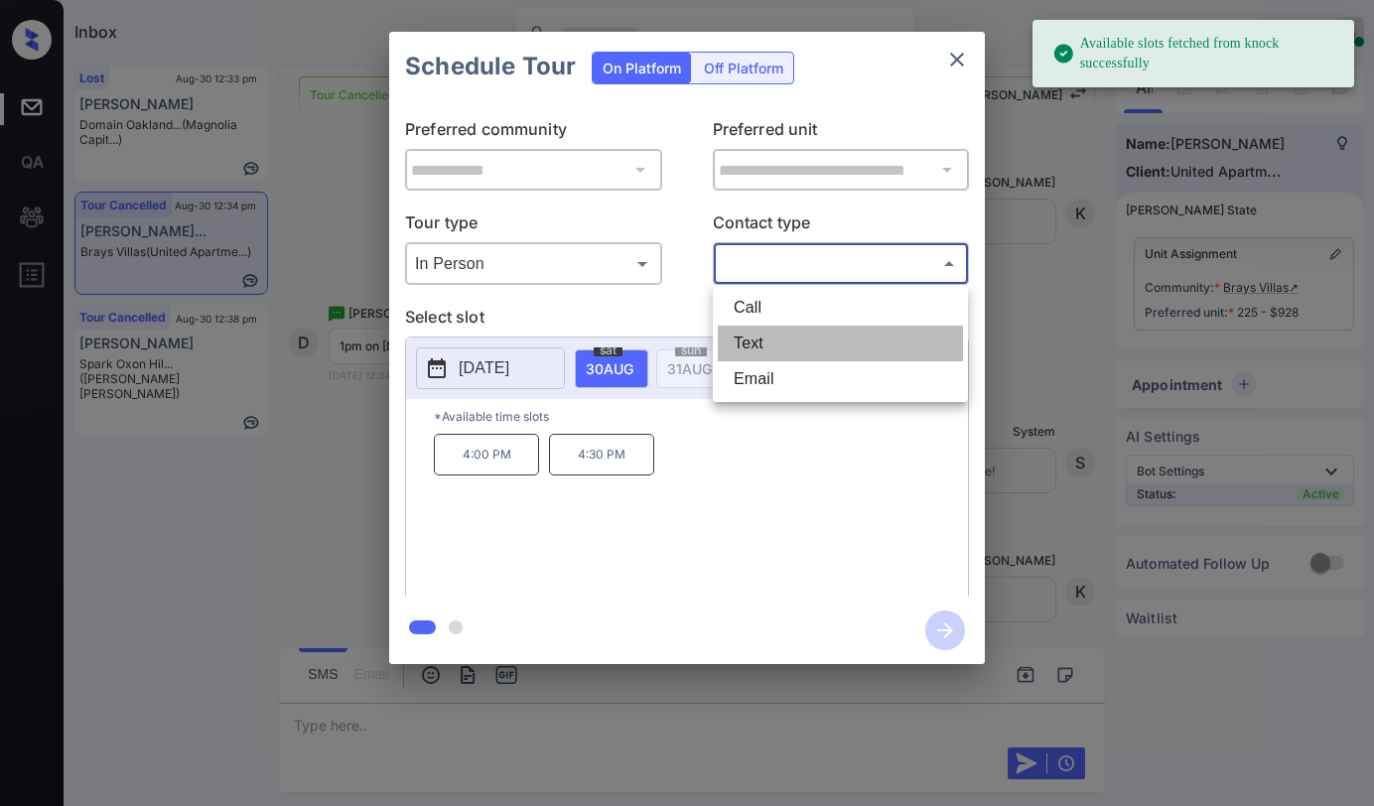
click at [765, 341] on li "Text" at bounding box center [840, 344] width 245 height 36
type input "****"
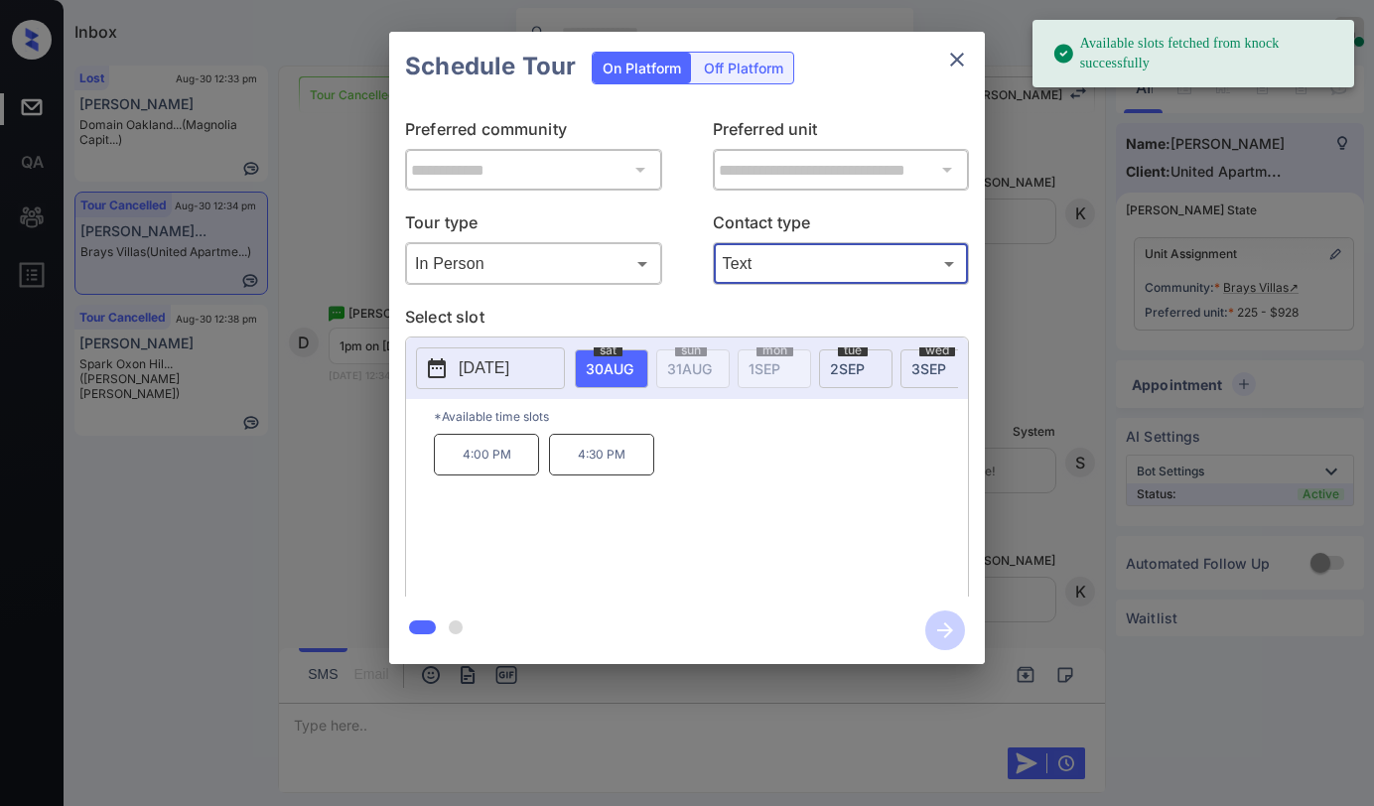
click at [952, 72] on button "close" at bounding box center [957, 60] width 40 height 40
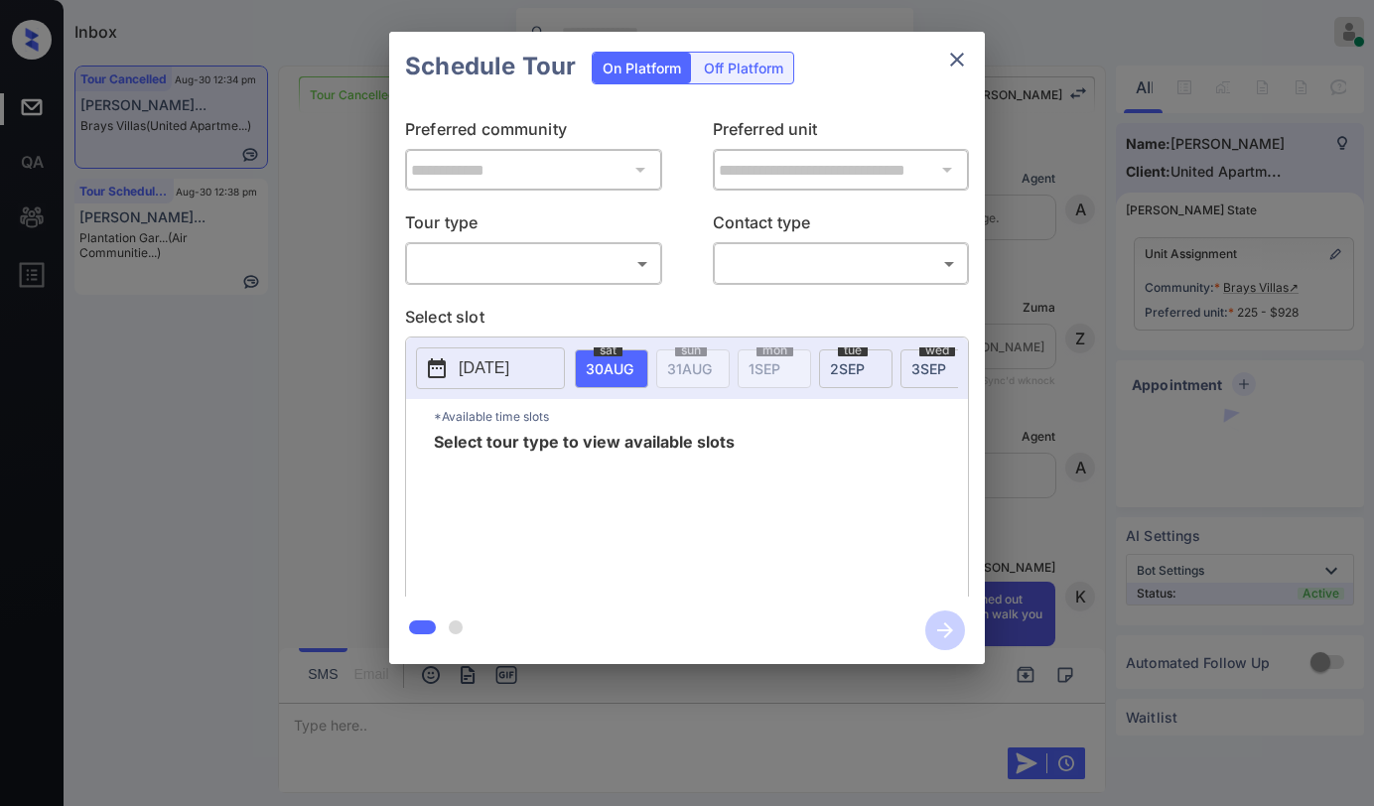
scroll to position [7939, 0]
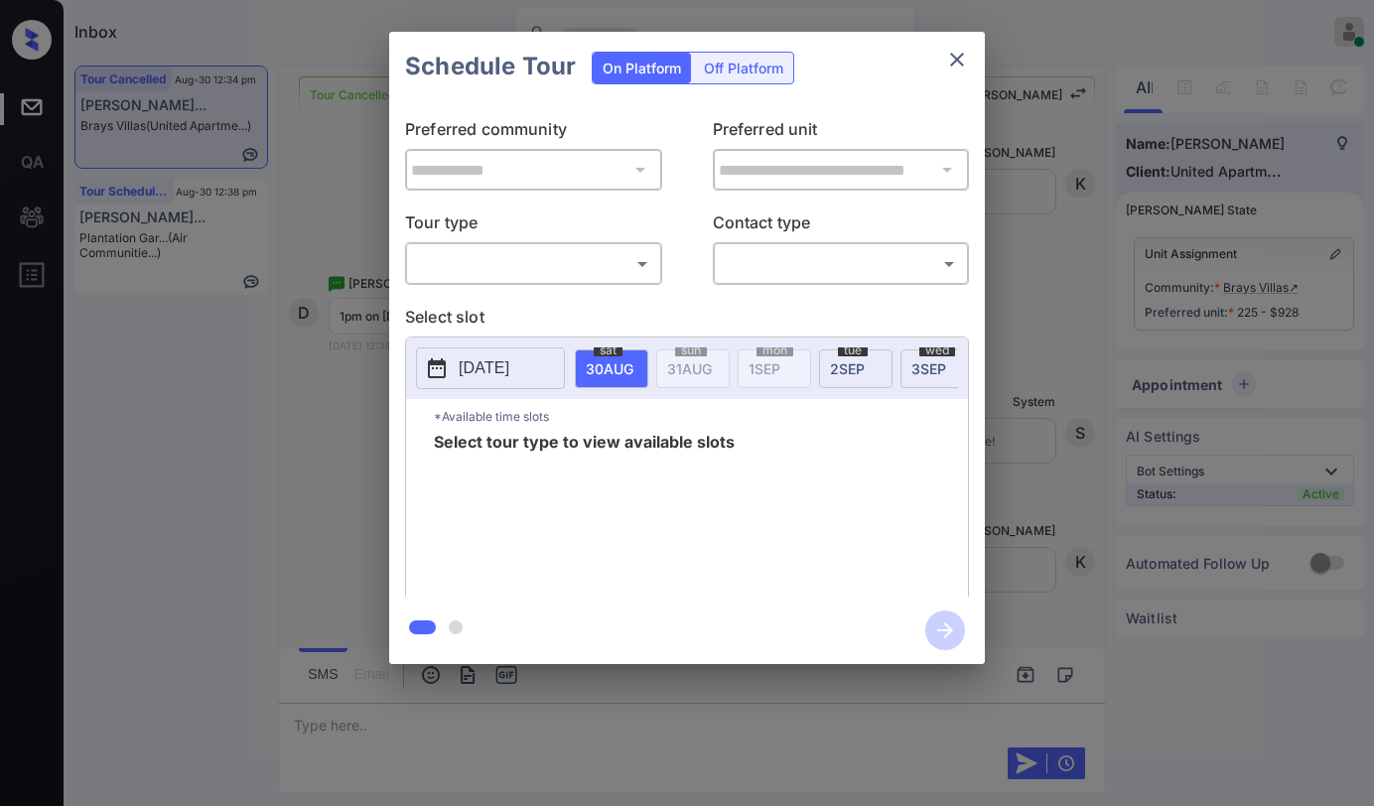
click at [626, 254] on body "Inbox [PERSON_NAME] Online Set yourself offline Set yourself on break Profile S…" at bounding box center [687, 403] width 1374 height 806
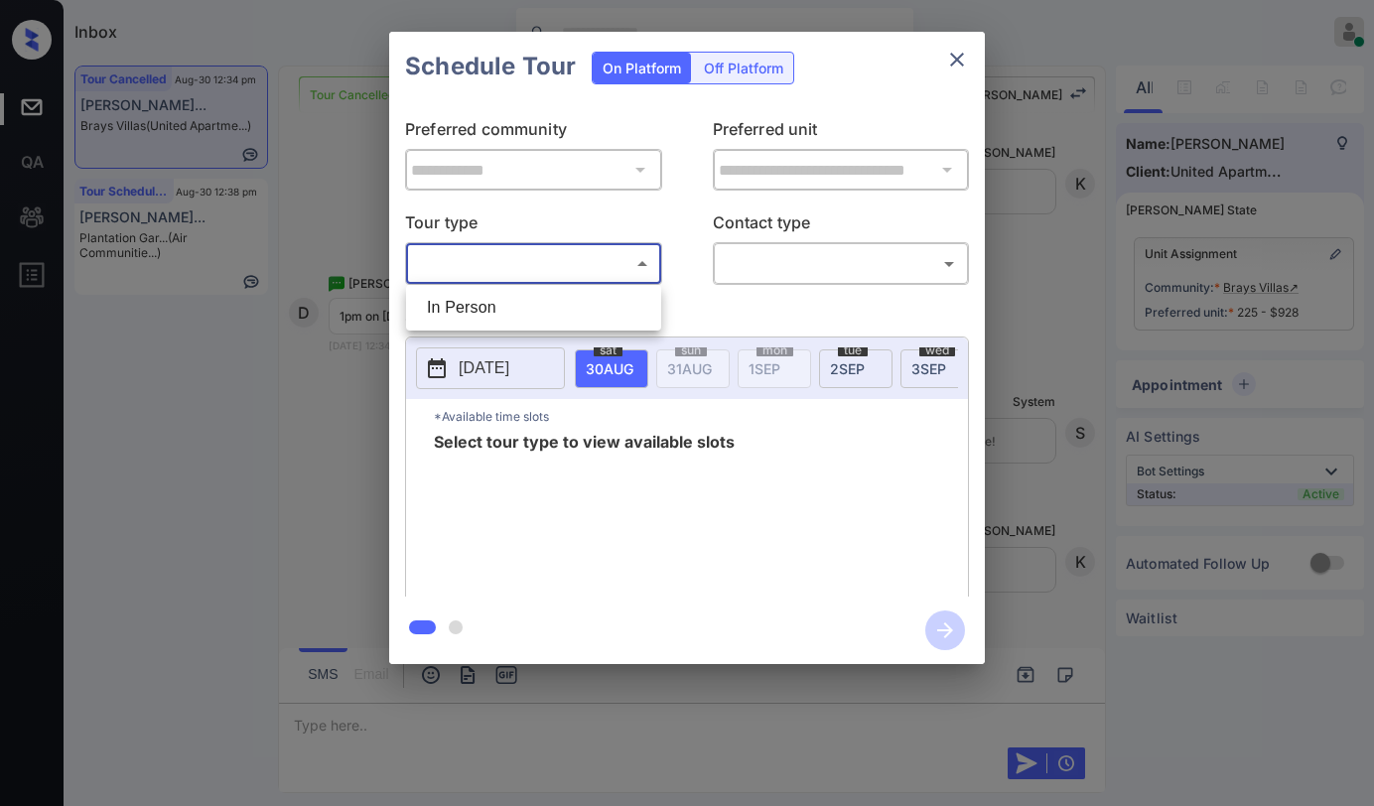
click at [548, 315] on li "In Person" at bounding box center [533, 308] width 245 height 36
type input "********"
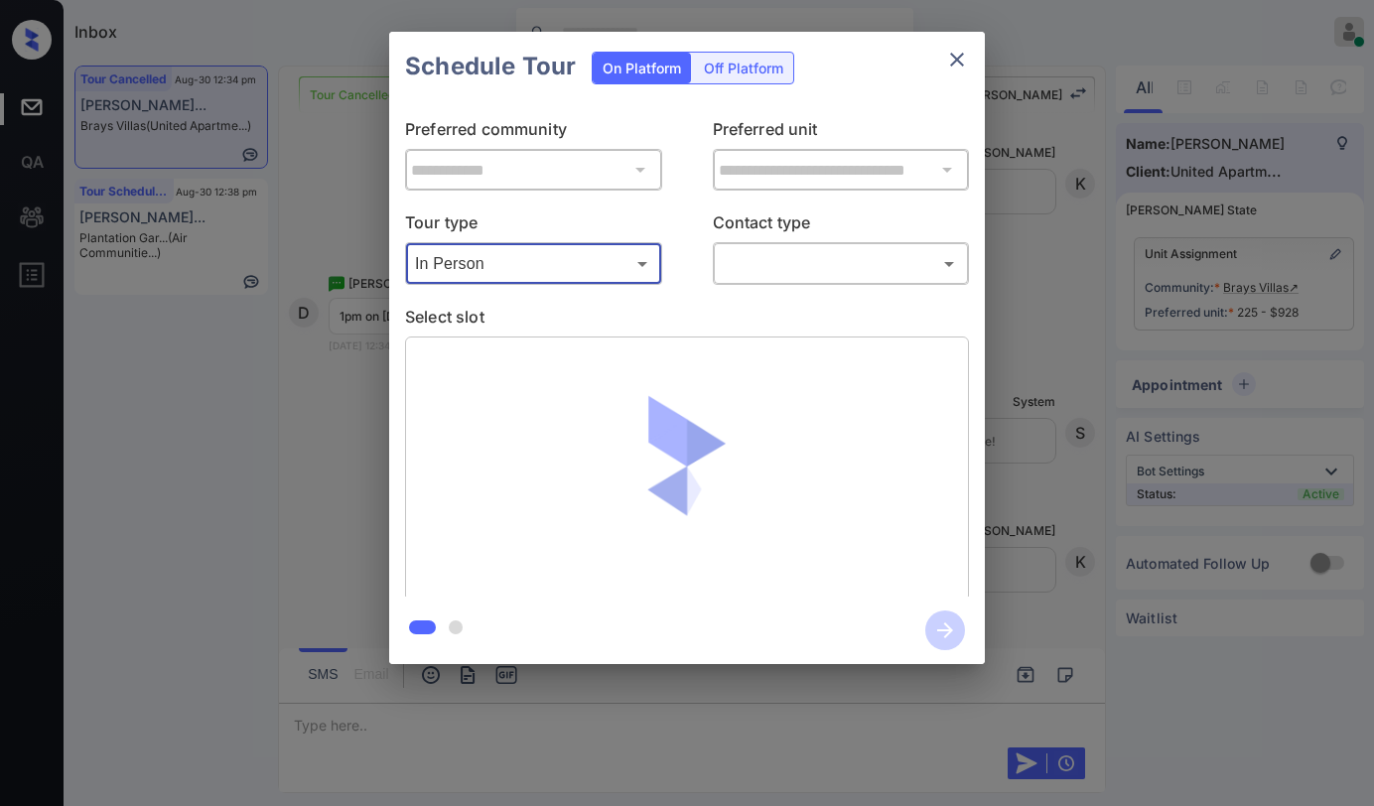
click at [808, 276] on body "Inbox Paolo Gabriel Online Set yourself offline Set yourself on break Profile S…" at bounding box center [687, 403] width 1374 height 806
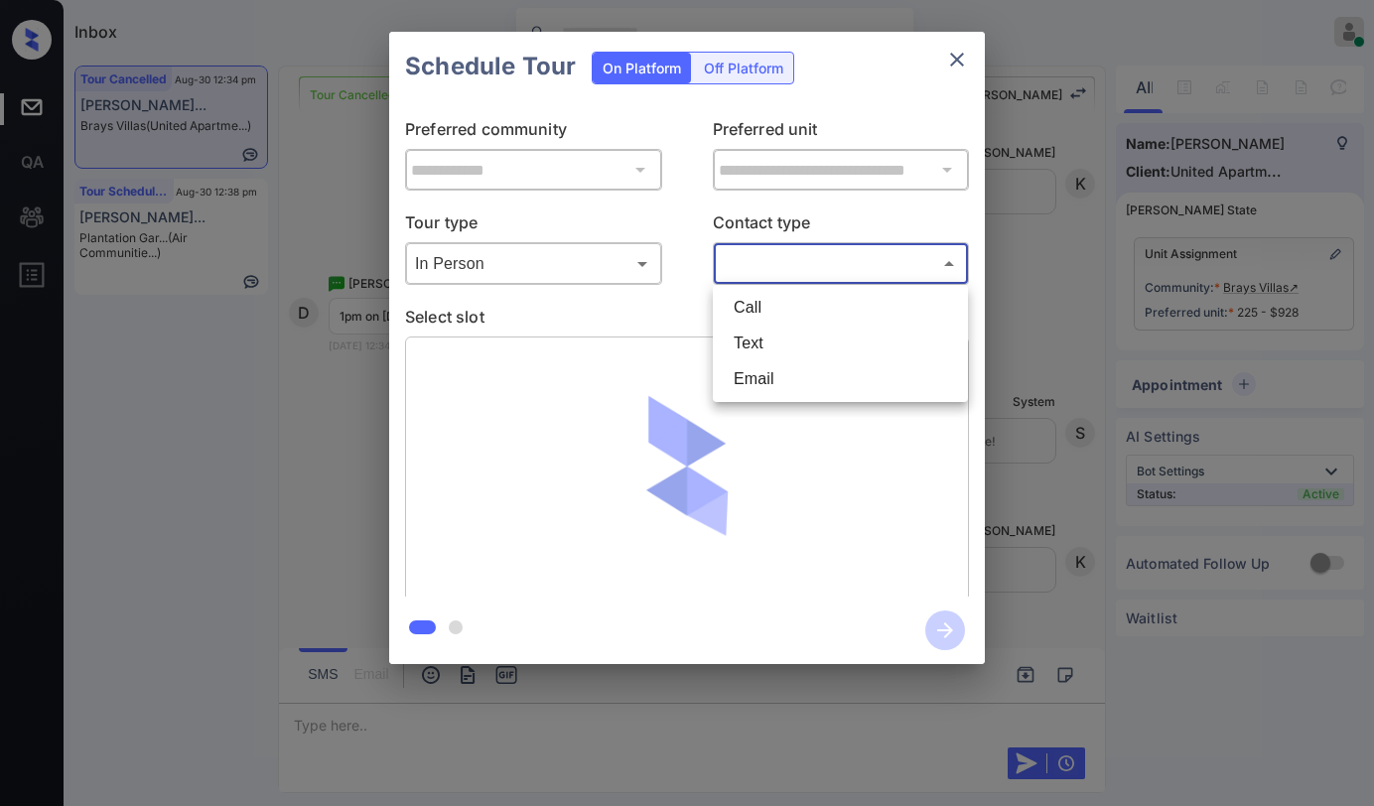
click at [790, 332] on li "Text" at bounding box center [840, 344] width 245 height 36
type input "****"
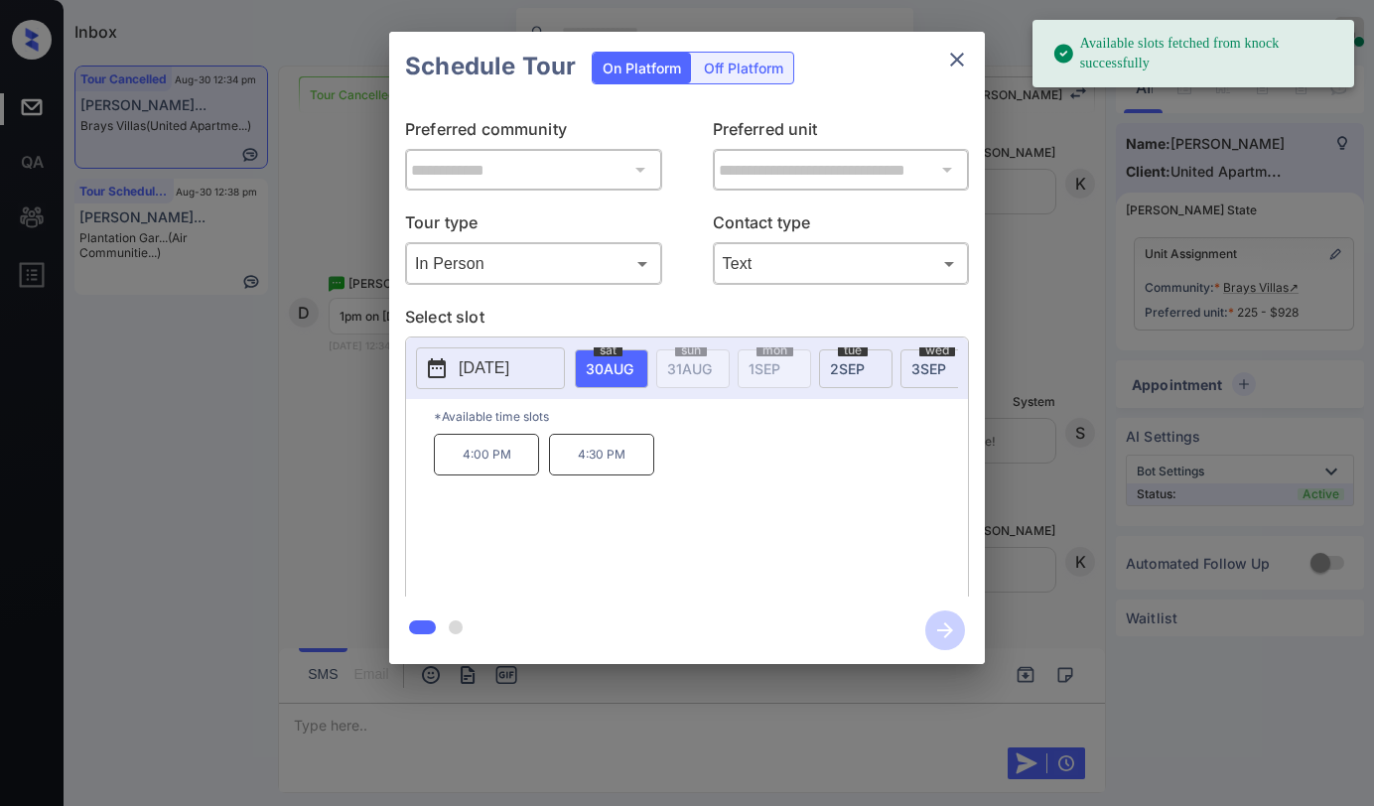
scroll to position [0, 379]
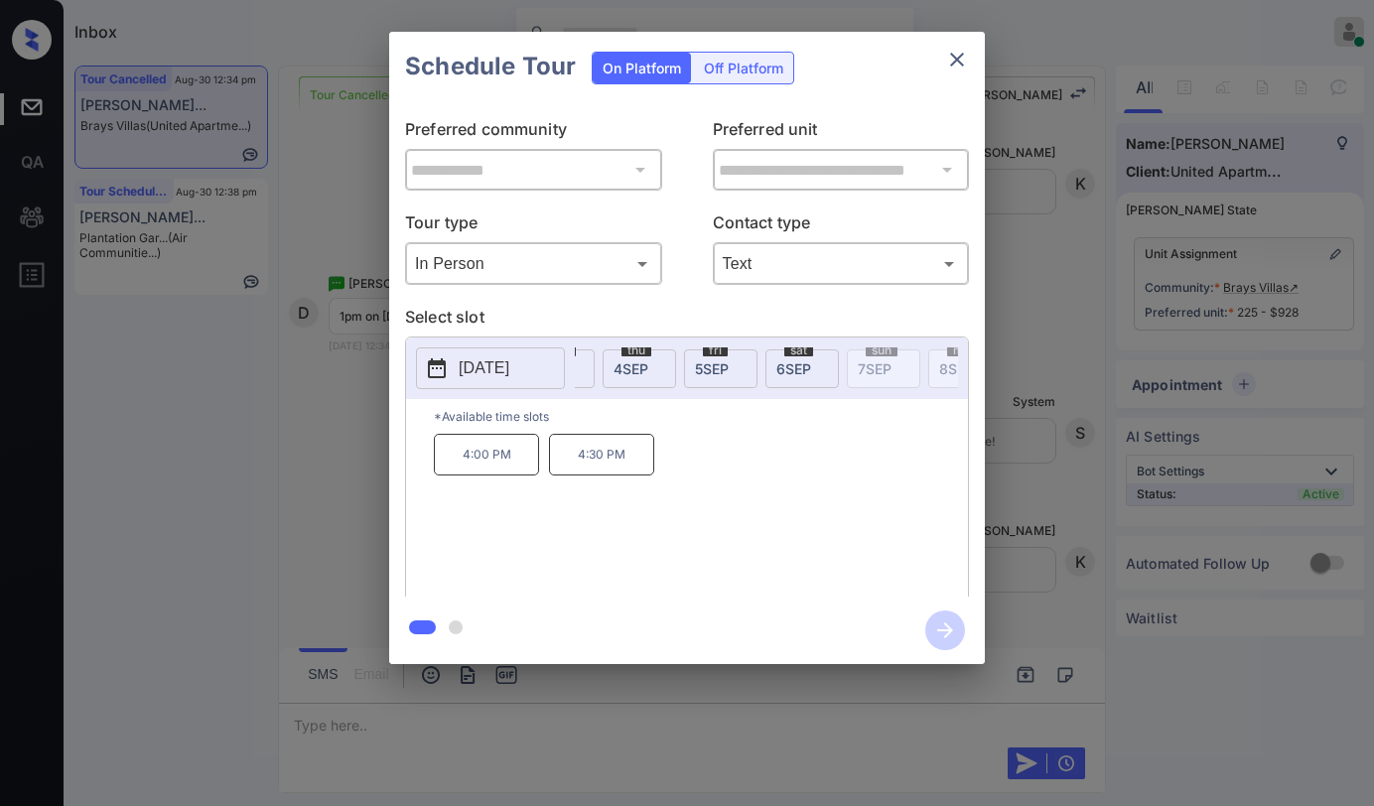
click at [254, 368] on span "6 SEP" at bounding box center [231, 368] width 48 height 17
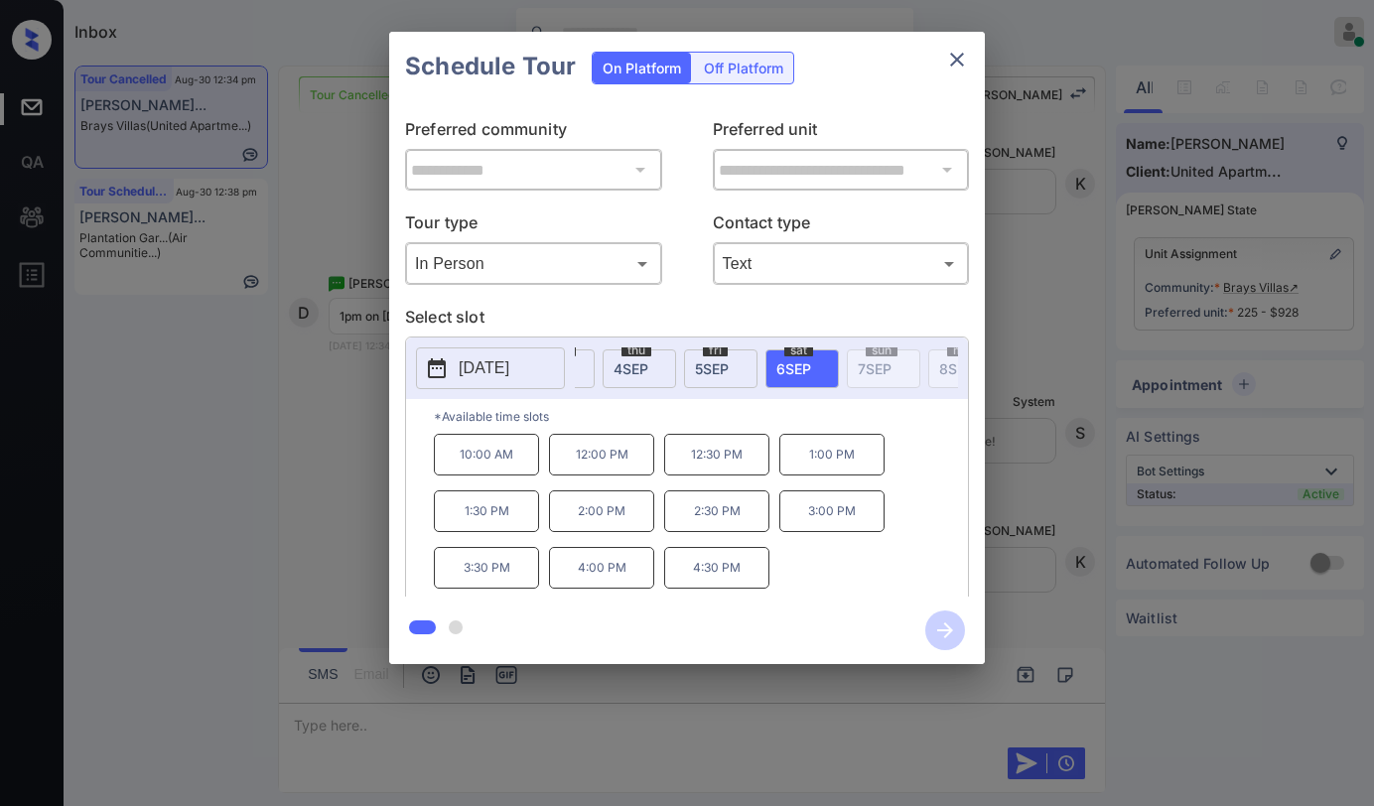
click at [808, 466] on p "1:00 PM" at bounding box center [832, 455] width 105 height 42
click at [947, 628] on icon "button" at bounding box center [946, 631] width 40 height 40
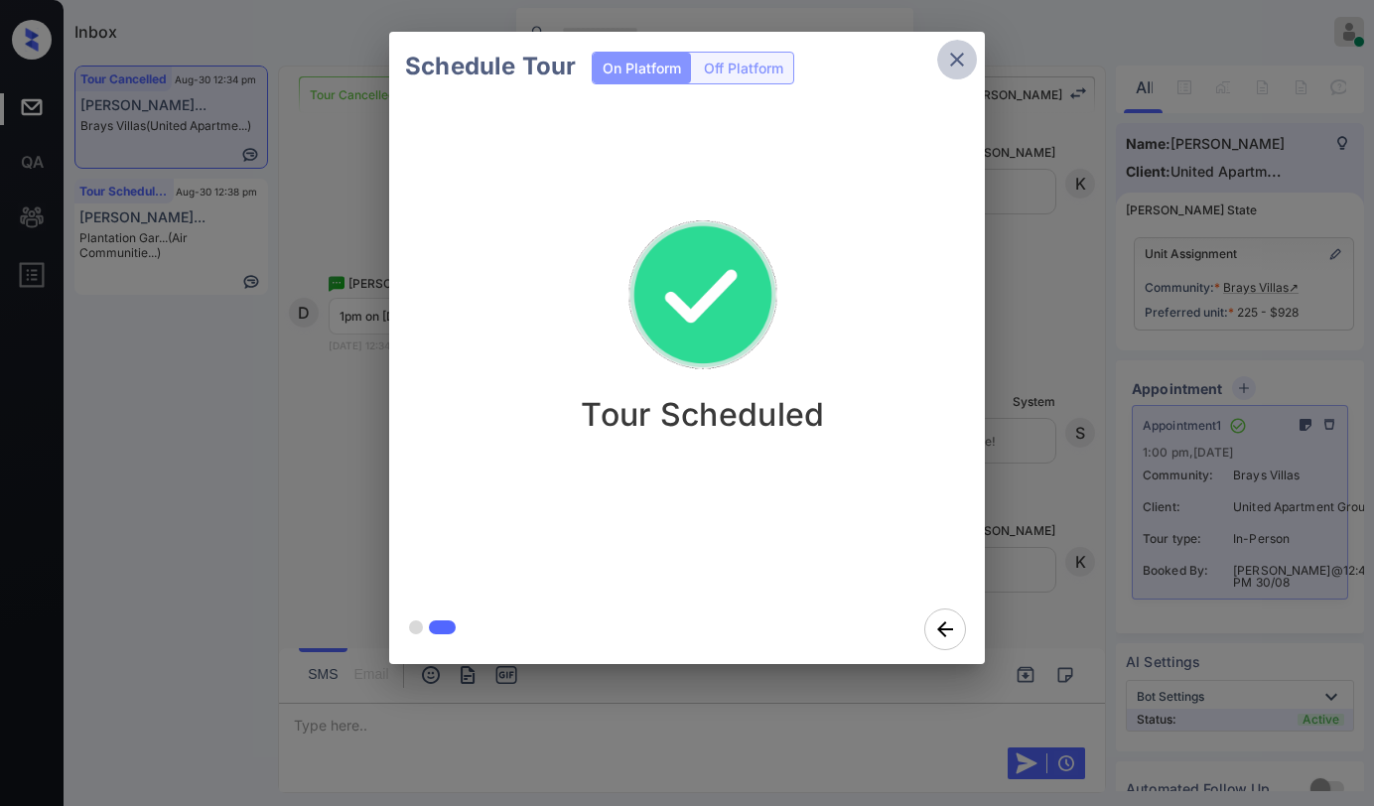
click at [961, 58] on icon "close" at bounding box center [957, 60] width 24 height 24
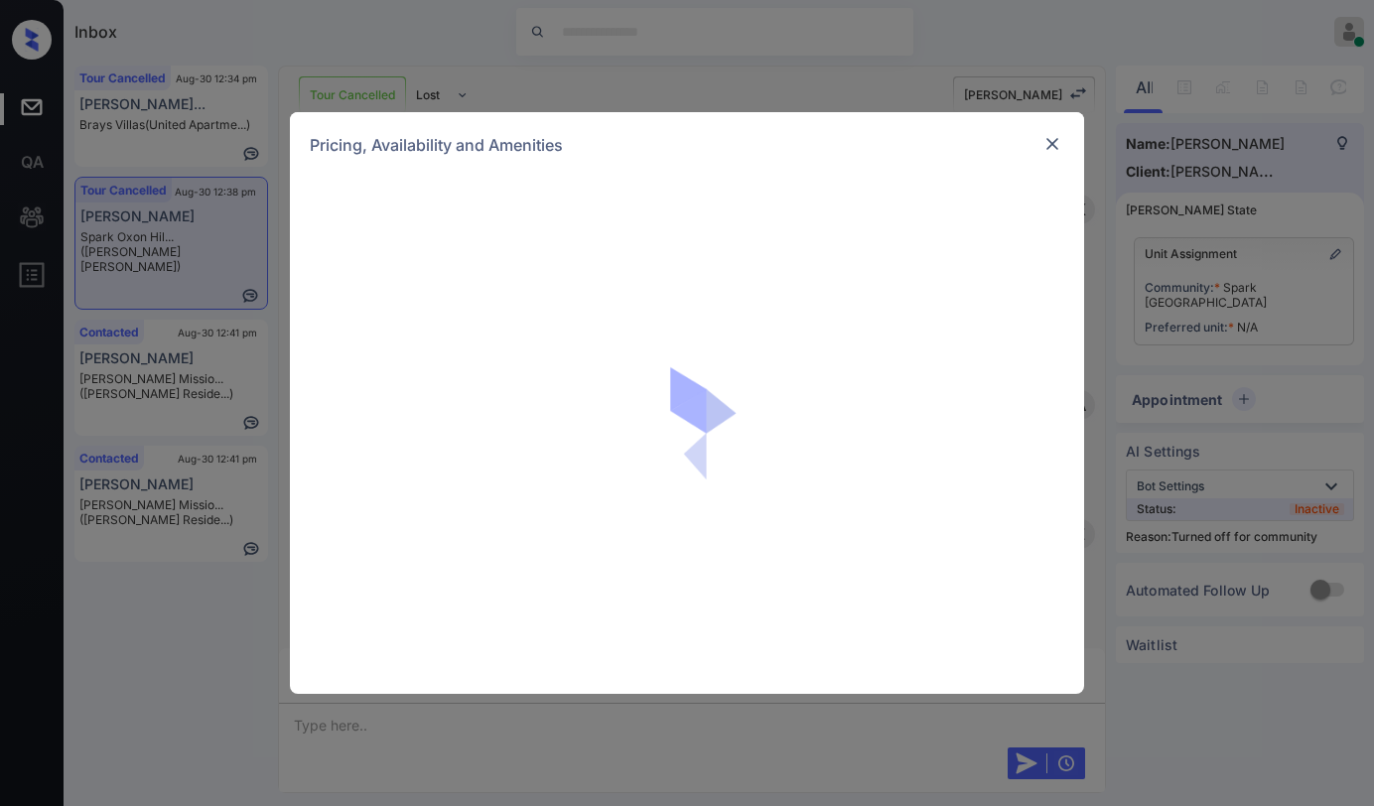
scroll to position [3730, 0]
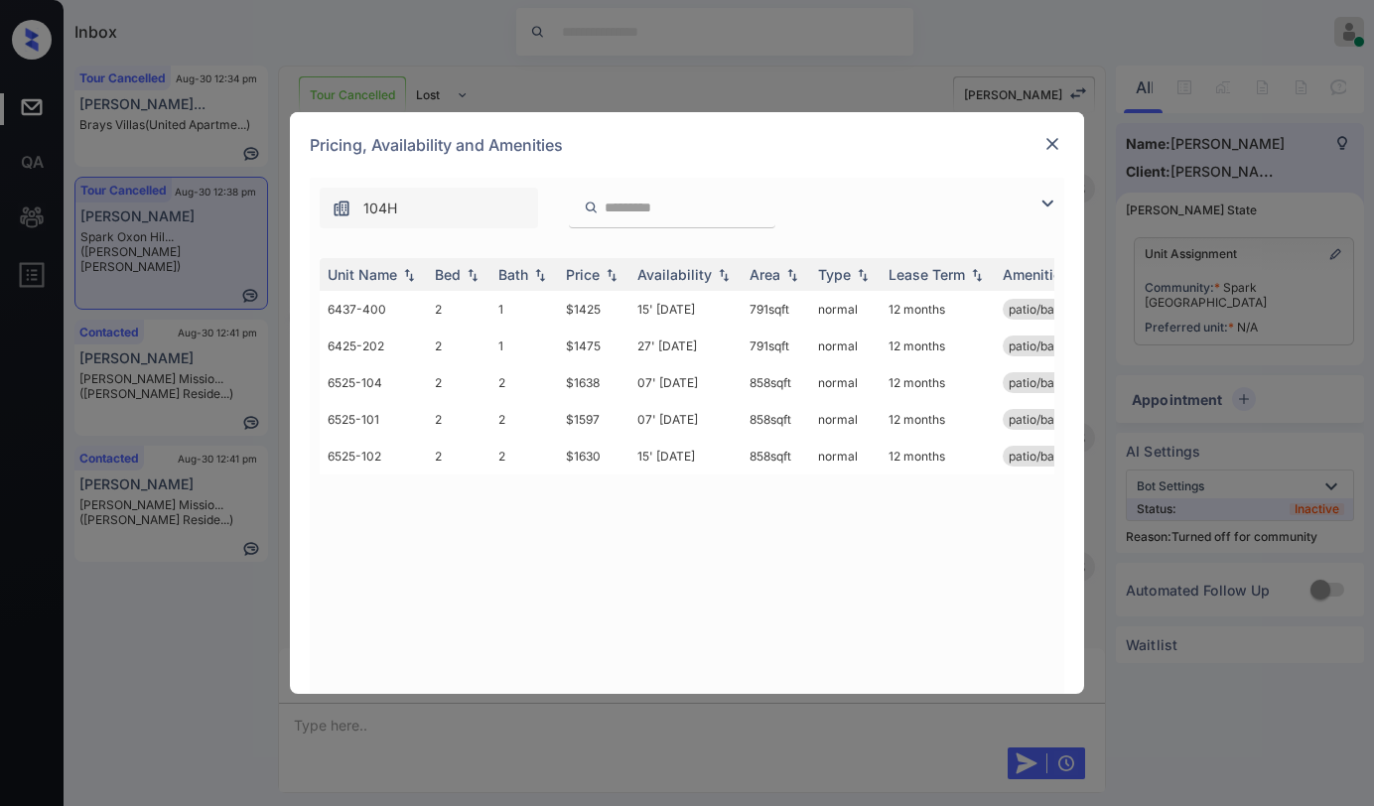
click at [174, 611] on div "**********" at bounding box center [687, 403] width 1374 height 806
click at [1063, 138] on div at bounding box center [1053, 144] width 24 height 24
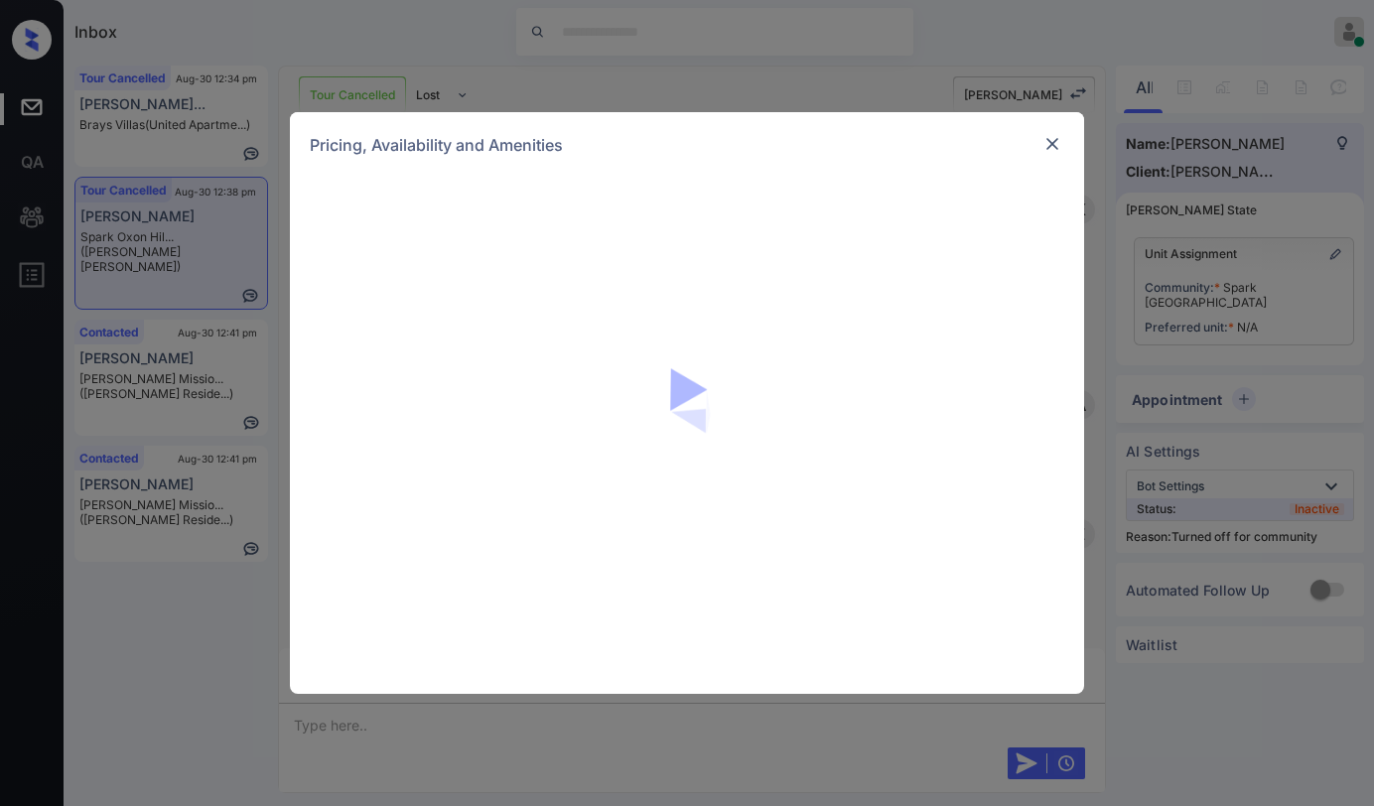
scroll to position [3730, 0]
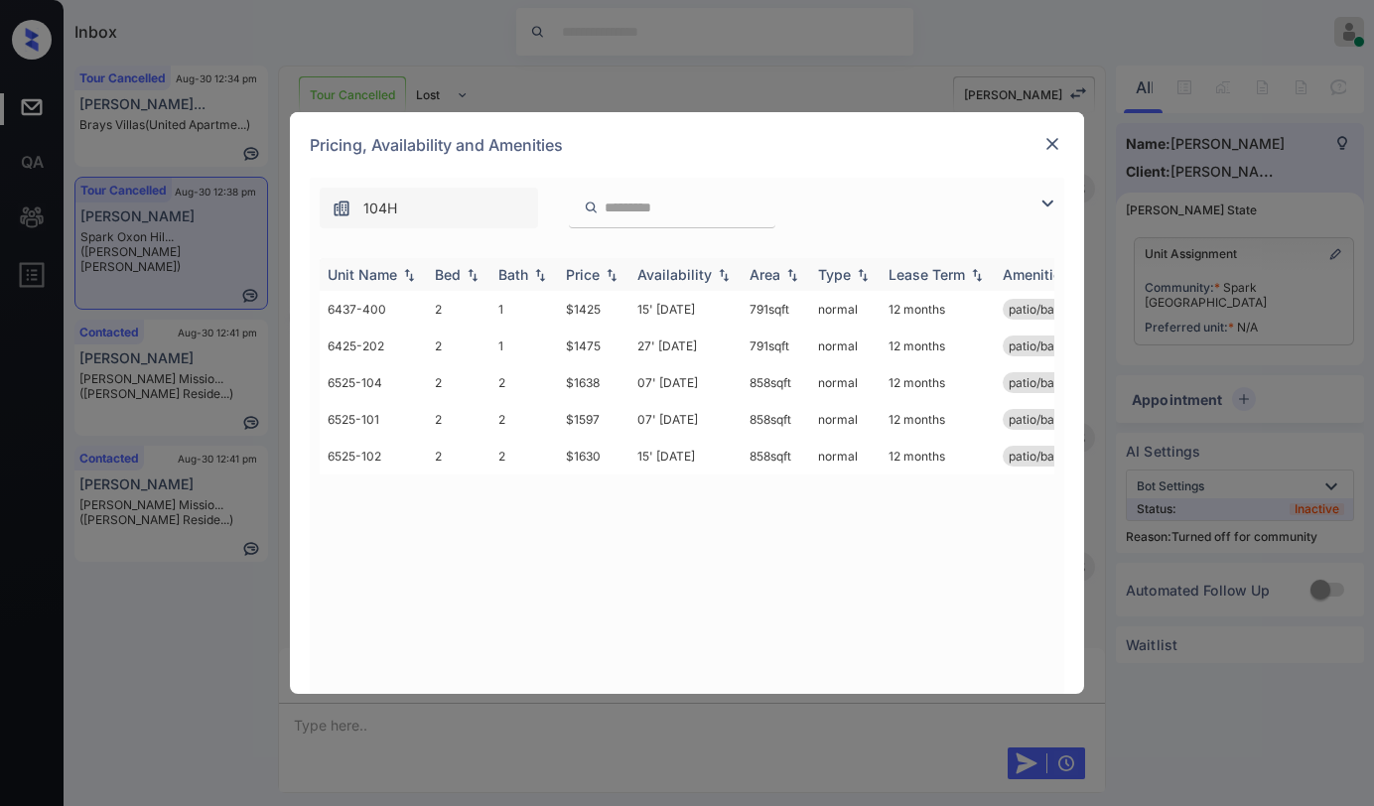
click at [604, 275] on img at bounding box center [612, 275] width 20 height 14
click at [604, 275] on img at bounding box center [612, 274] width 20 height 15
click at [604, 274] on img at bounding box center [612, 275] width 20 height 14
click at [604, 272] on img at bounding box center [612, 274] width 20 height 15
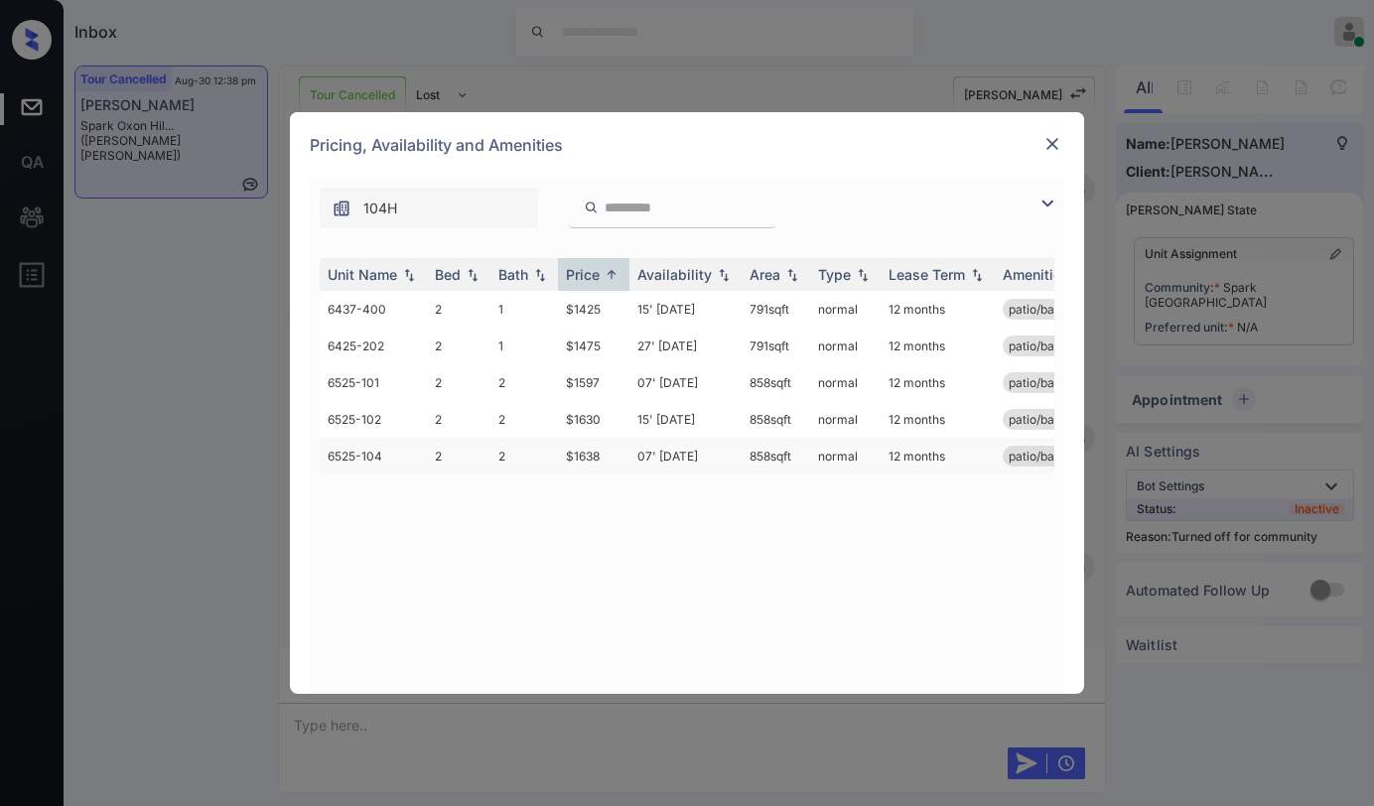
click at [583, 458] on td "$1638" at bounding box center [594, 456] width 72 height 37
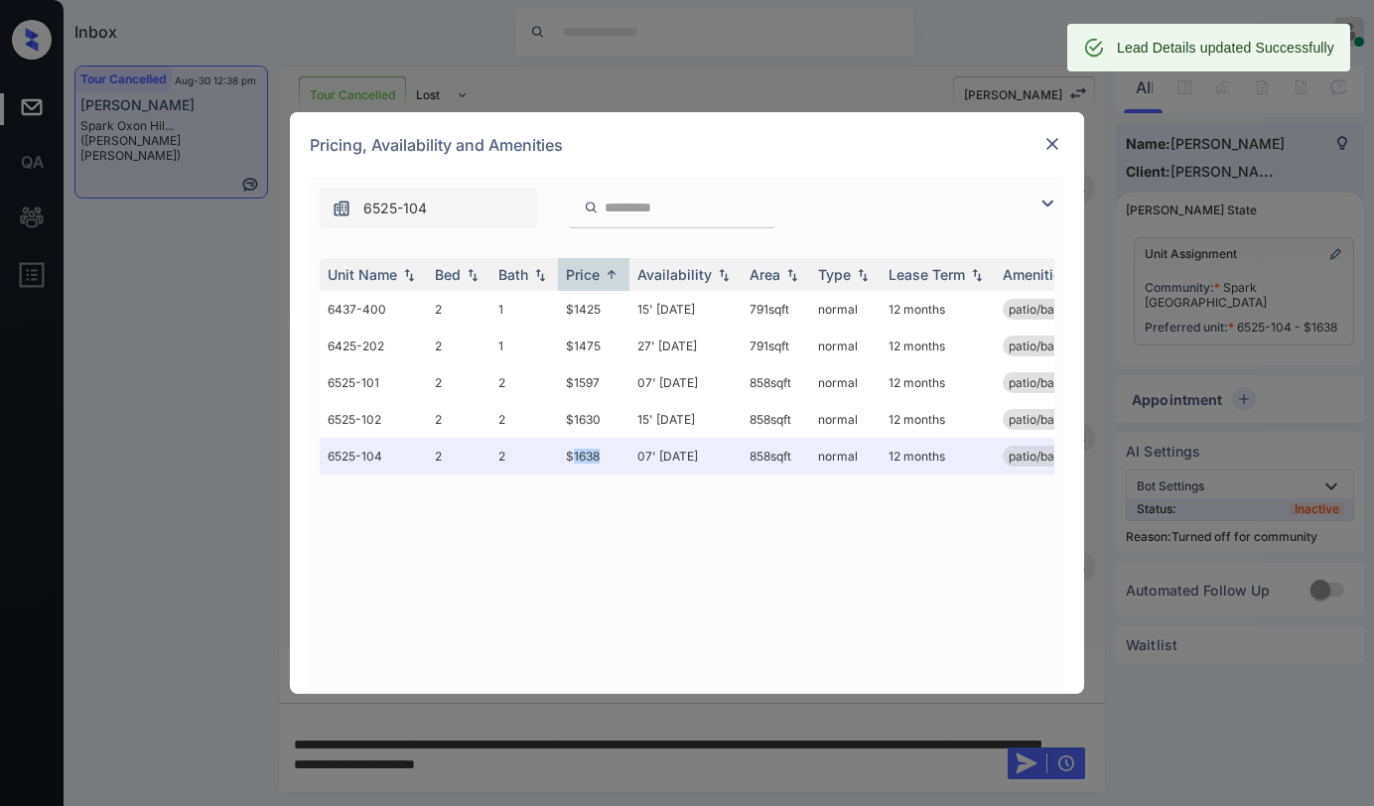
click at [1056, 143] on img at bounding box center [1053, 144] width 20 height 20
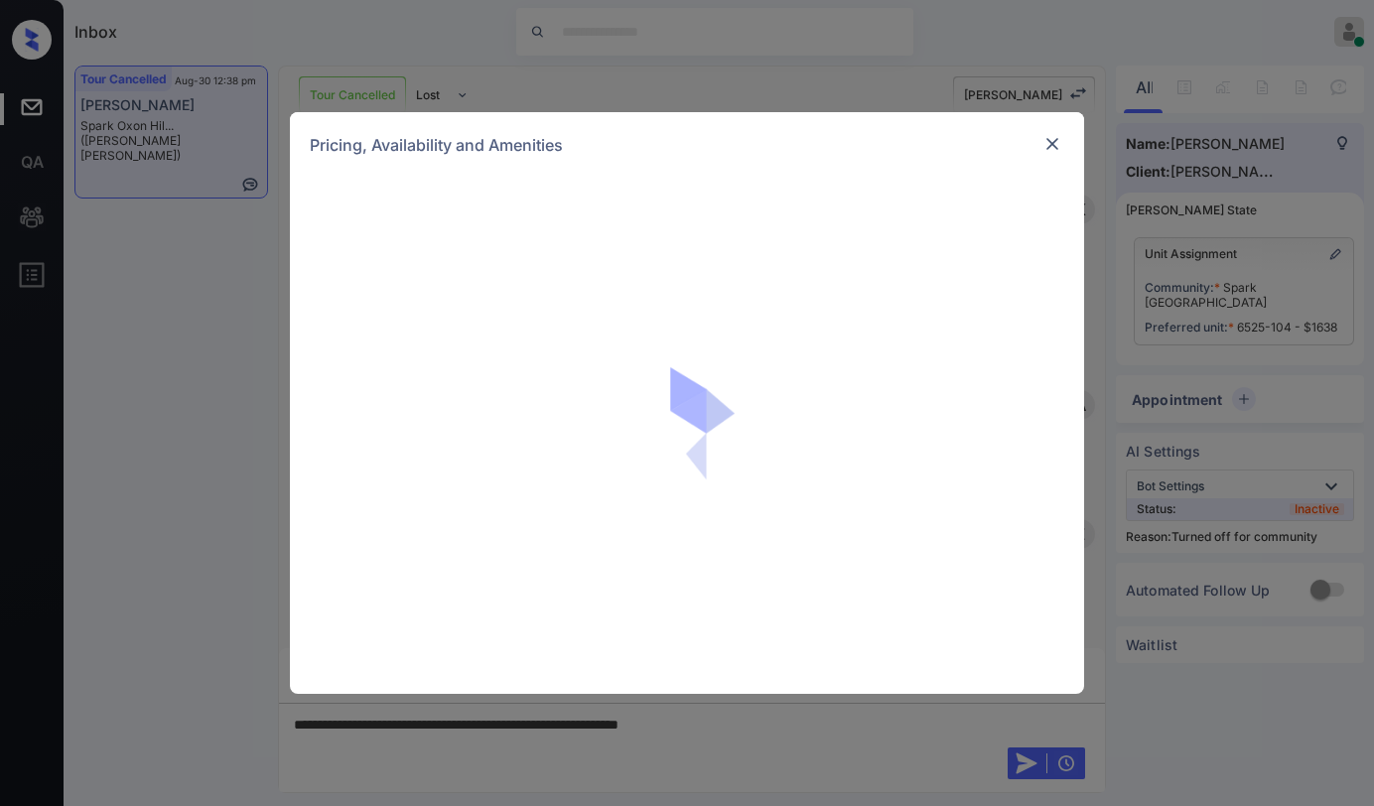
scroll to position [3859, 0]
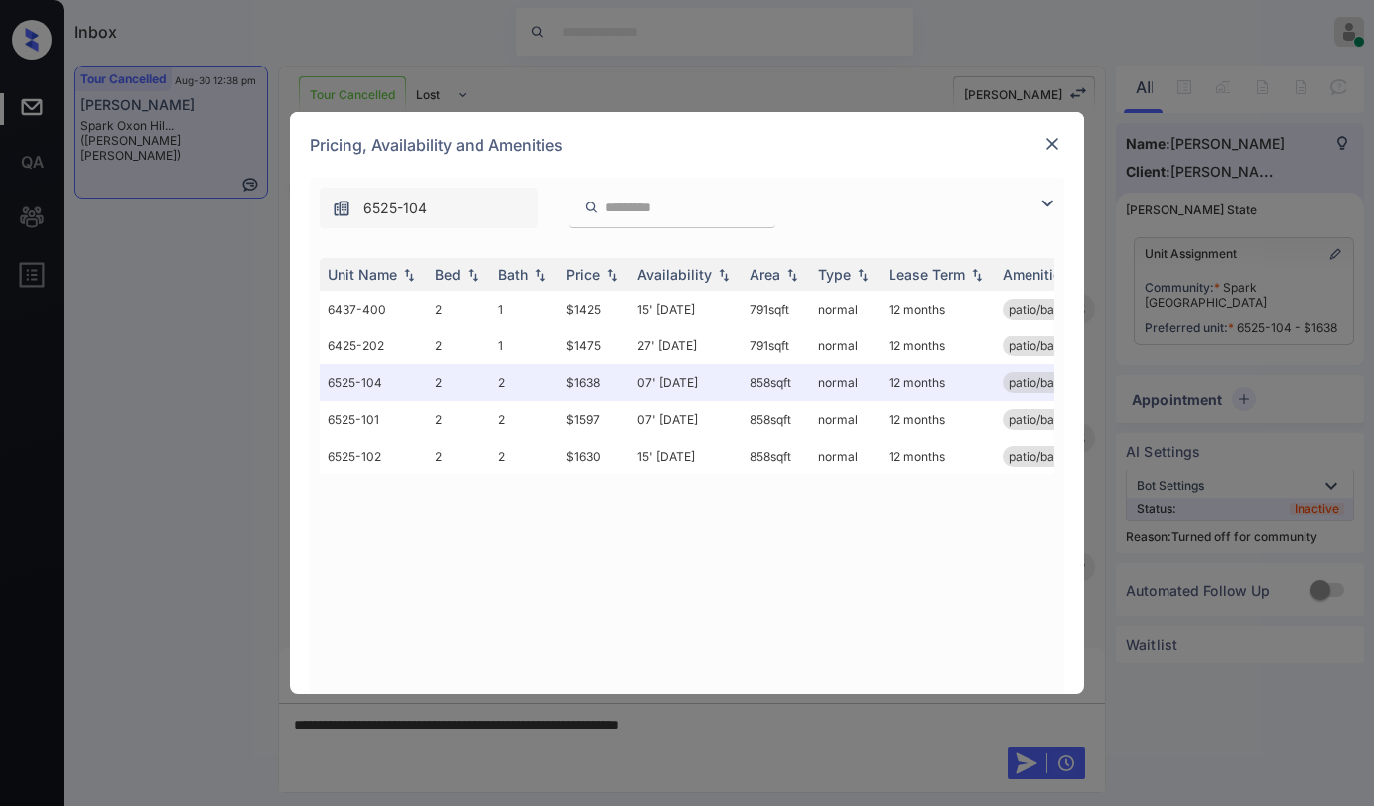
click at [791, 733] on div "**********" at bounding box center [687, 403] width 1374 height 806
click at [175, 399] on div "**********" at bounding box center [687, 403] width 1374 height 806
click at [1058, 141] on img at bounding box center [1053, 144] width 20 height 20
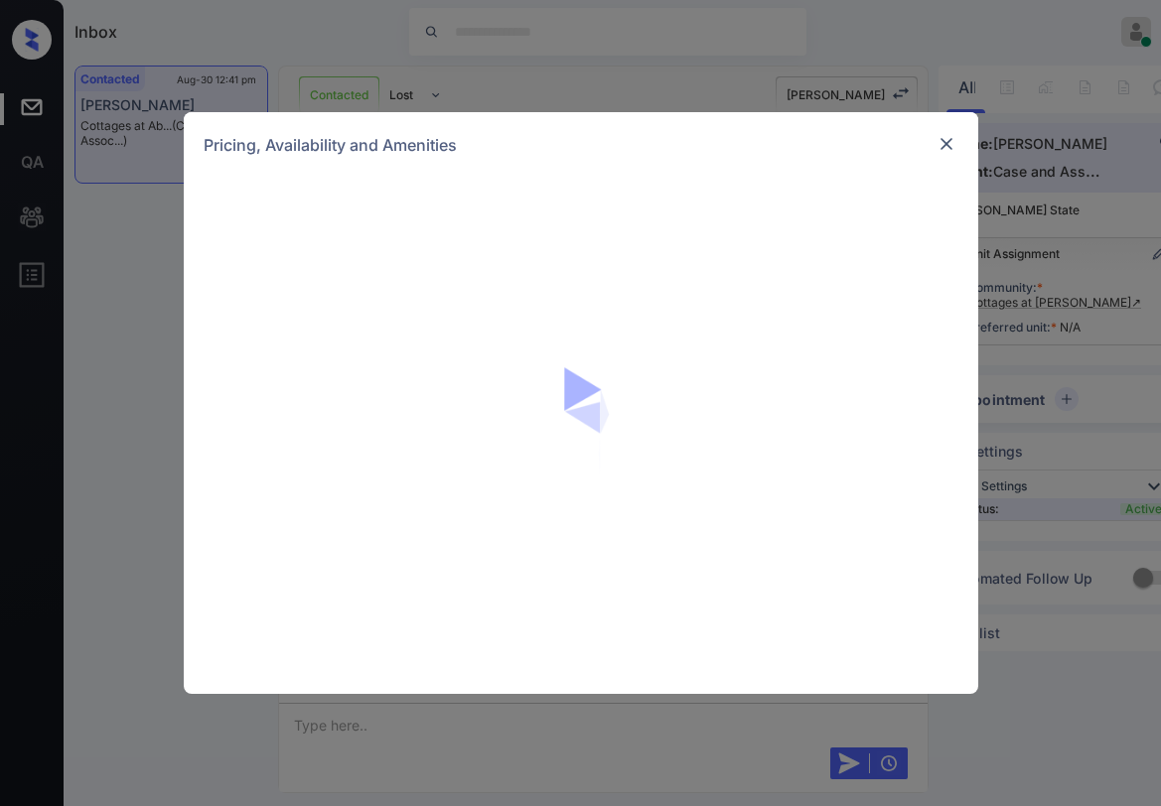
scroll to position [2715, 0]
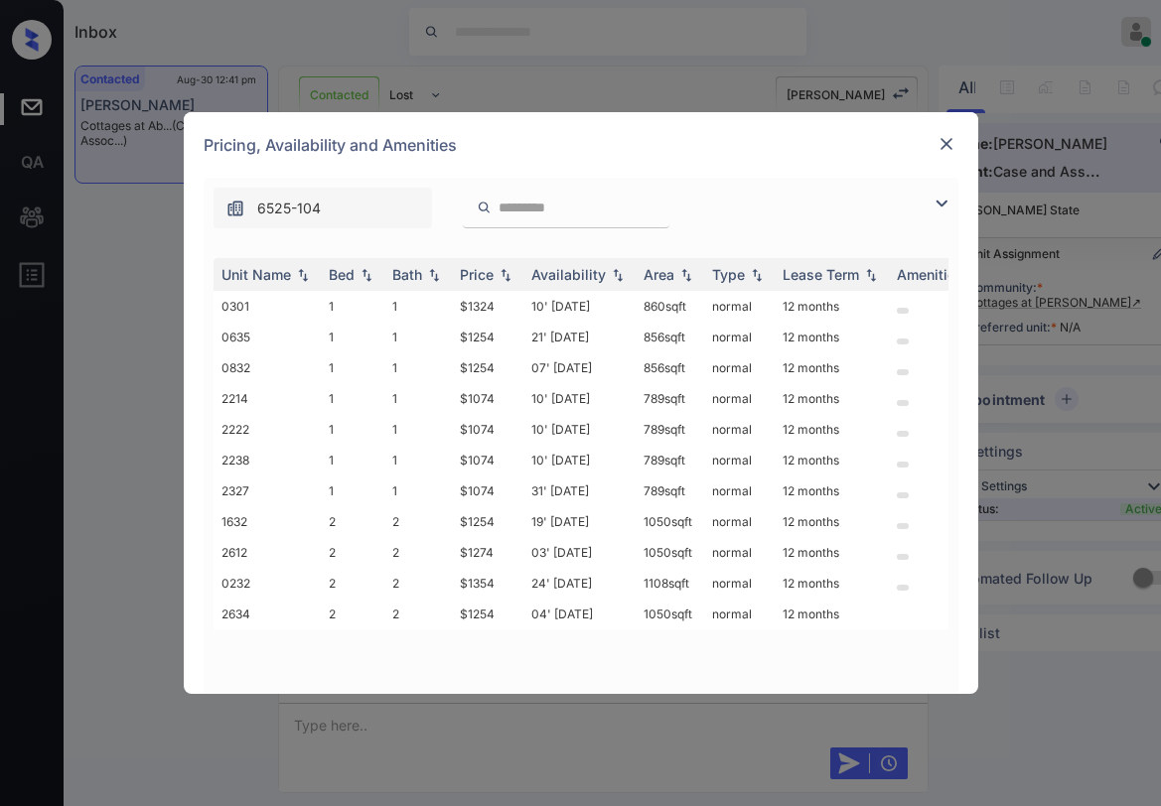
click at [953, 146] on img at bounding box center [946, 144] width 20 height 20
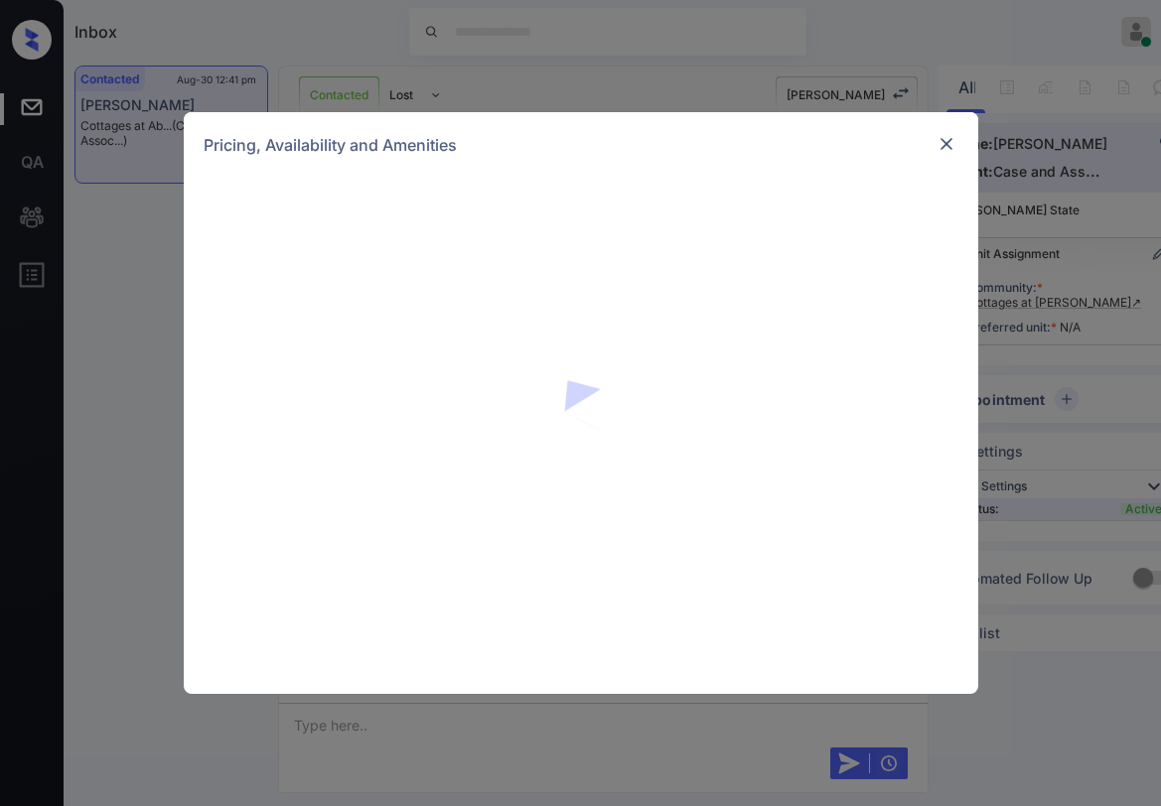
scroll to position [2814, 0]
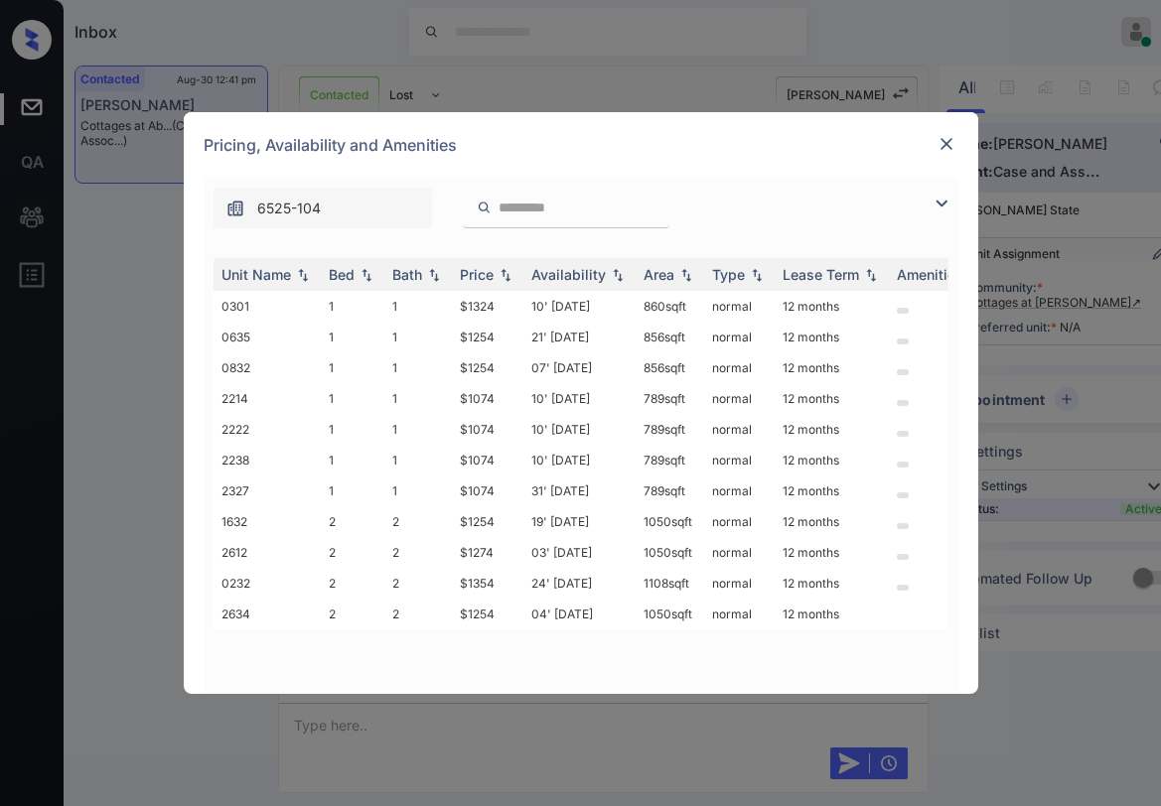
click at [937, 202] on img at bounding box center [942, 204] width 24 height 24
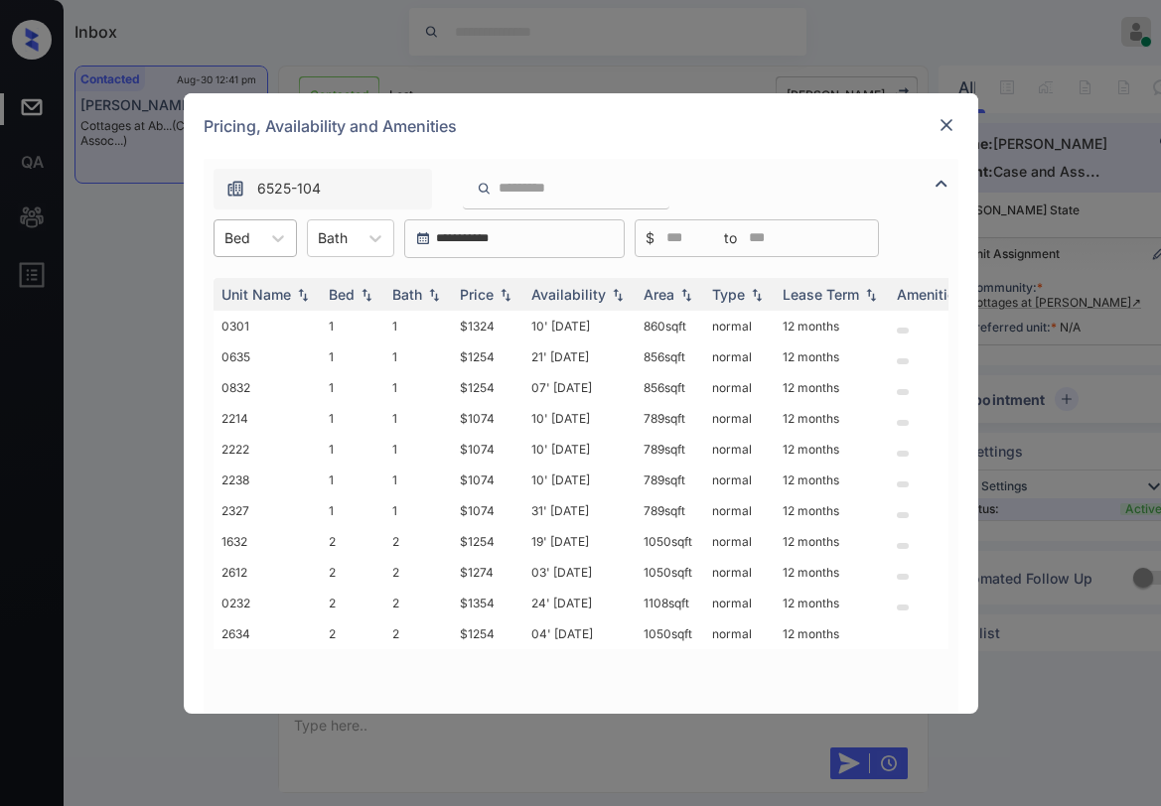
click at [243, 230] on div at bounding box center [237, 237] width 26 height 21
click at [256, 309] on div "2" at bounding box center [255, 323] width 83 height 36
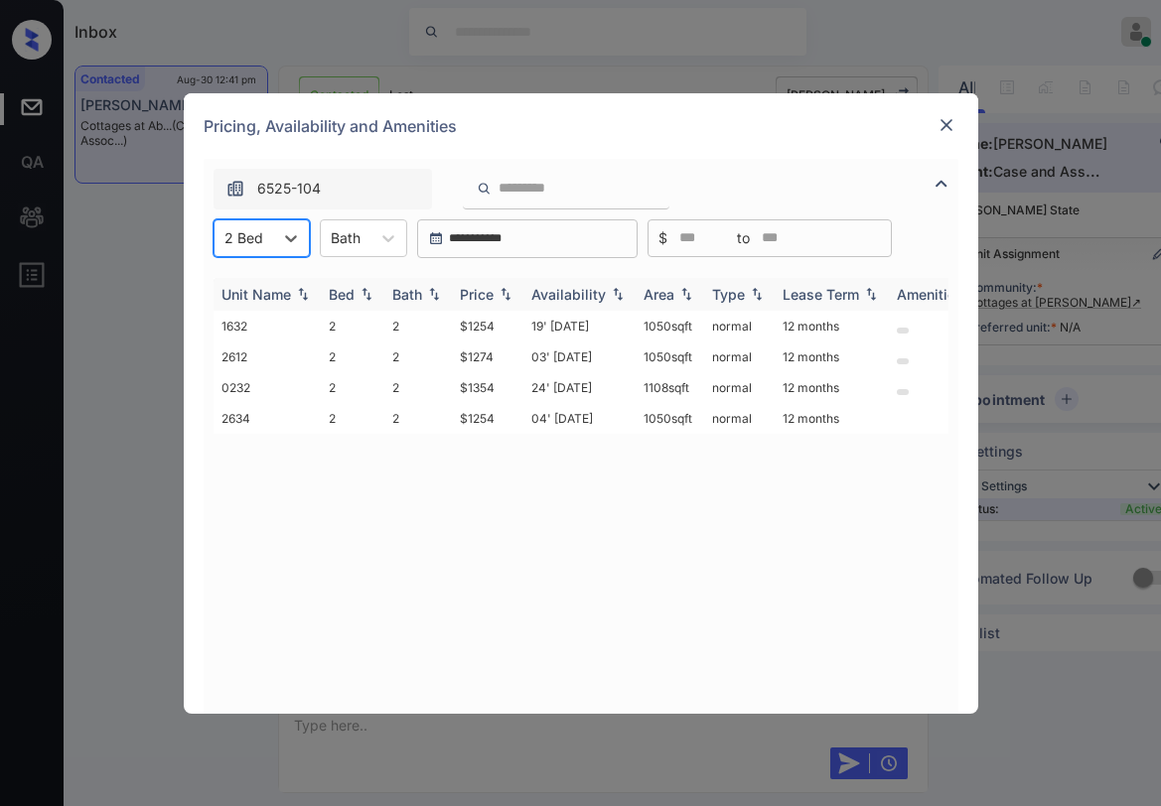
click at [500, 304] on th "Price" at bounding box center [488, 294] width 72 height 33
click at [494, 300] on div "Price" at bounding box center [477, 294] width 34 height 17
click at [493, 299] on div "Price" at bounding box center [477, 294] width 34 height 17
click at [492, 299] on div "Price" at bounding box center [477, 294] width 34 height 17
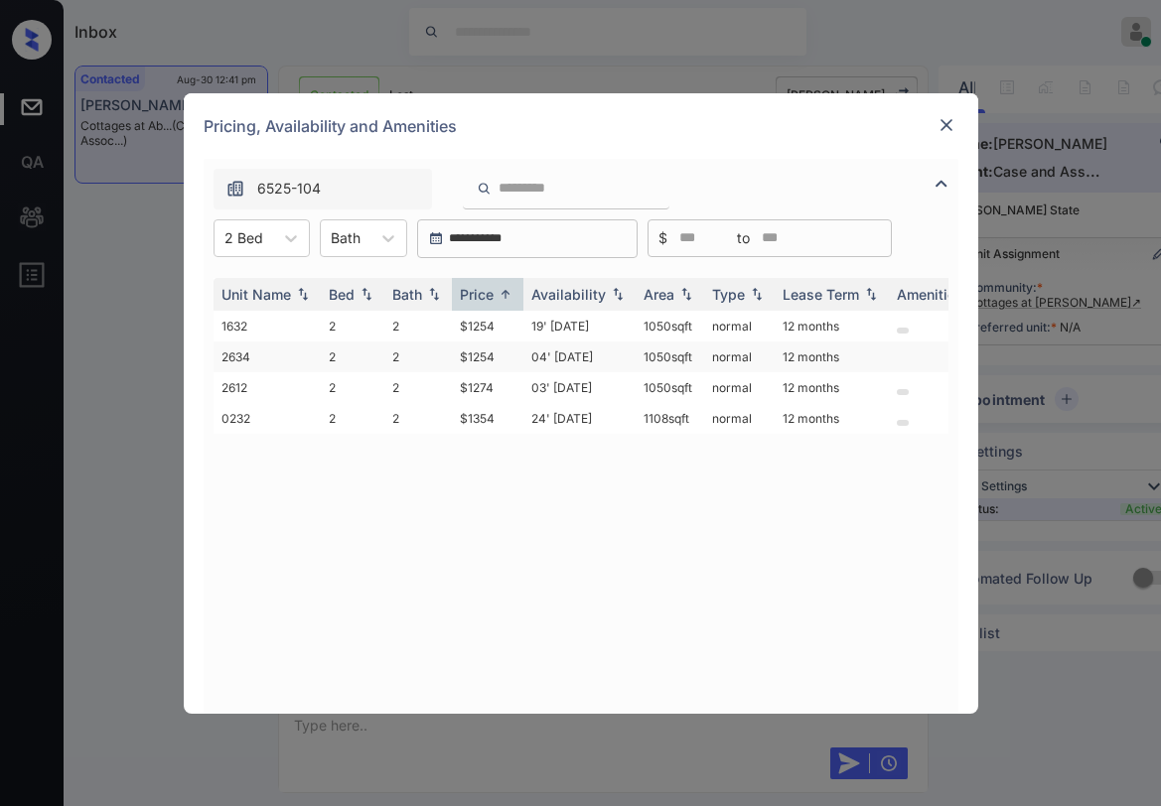
click at [492, 353] on td "$1254" at bounding box center [488, 357] width 72 height 31
click at [491, 353] on td "$1254" at bounding box center [488, 357] width 72 height 31
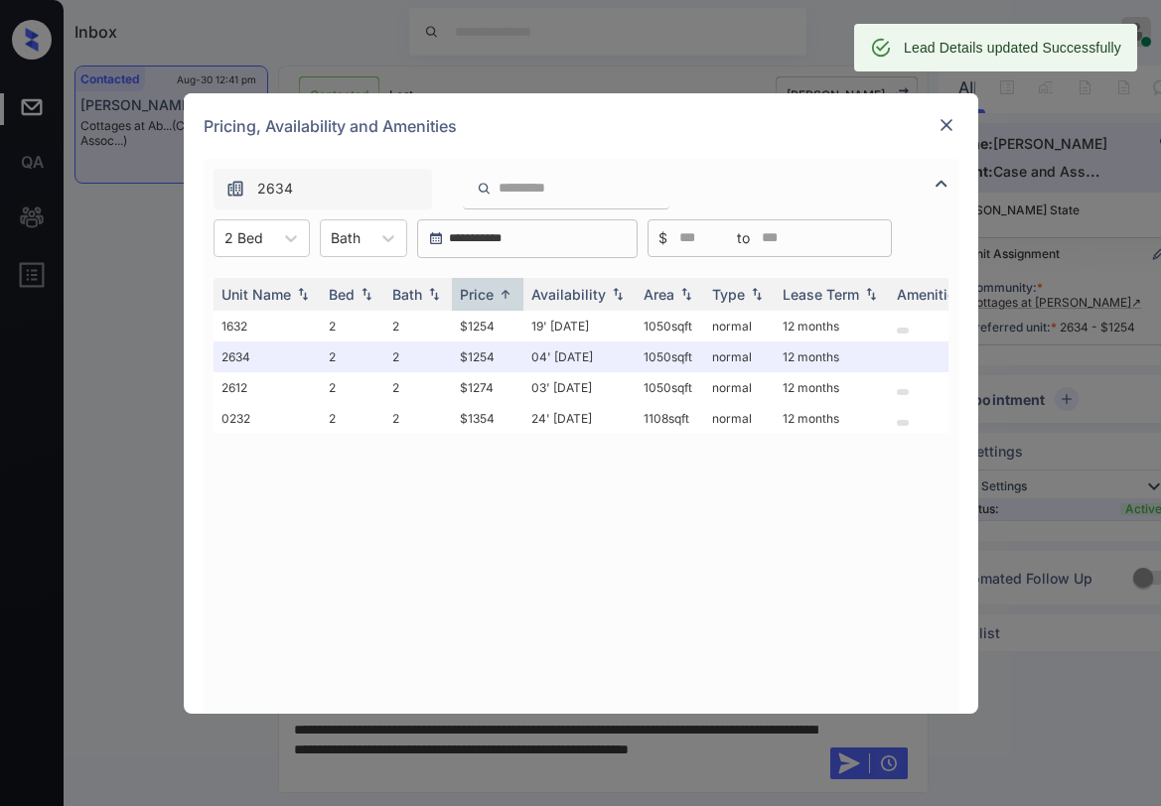
click at [940, 129] on img at bounding box center [946, 125] width 20 height 20
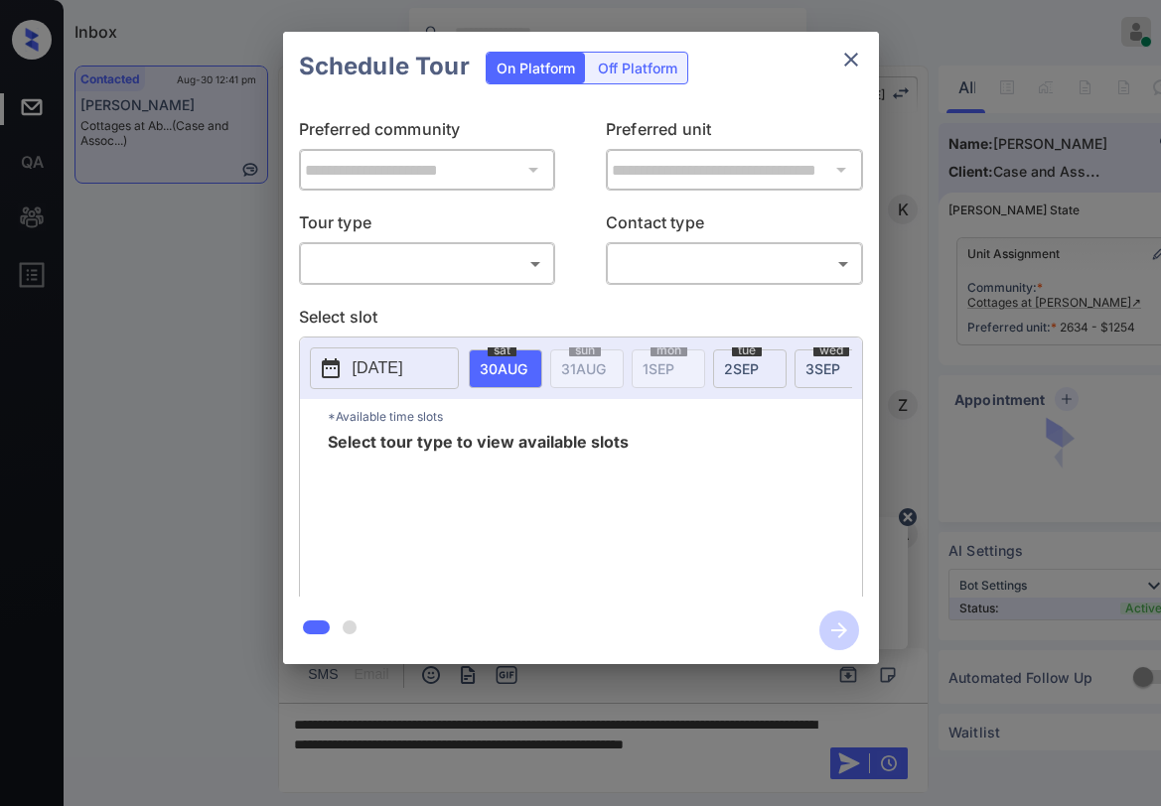
scroll to position [2745, 0]
click at [417, 268] on body "Inbox Paolo Gabriel Online Set yourself offline Set yourself on break Profile S…" at bounding box center [580, 403] width 1161 height 806
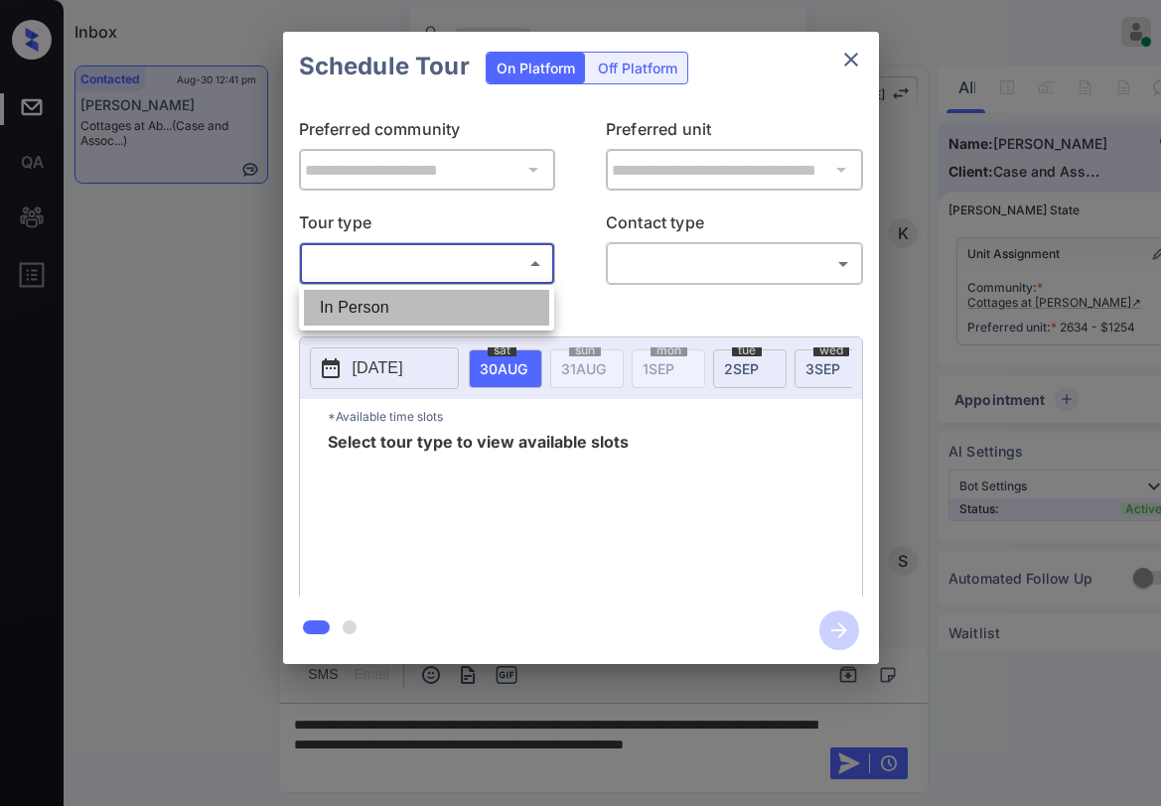
click at [403, 305] on li "In Person" at bounding box center [426, 308] width 245 height 36
type input "********"
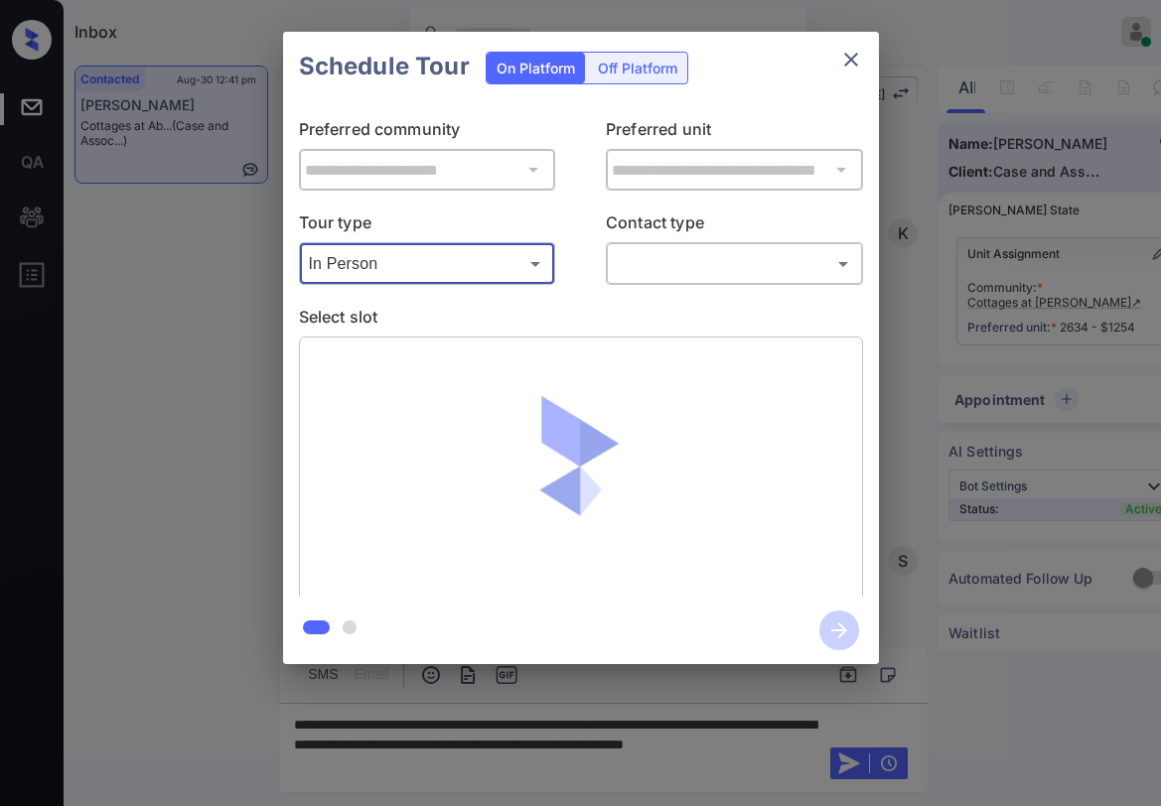
click at [688, 267] on body "Inbox Paolo Gabriel Online Set yourself offline Set yourself on break Profile S…" at bounding box center [580, 403] width 1161 height 806
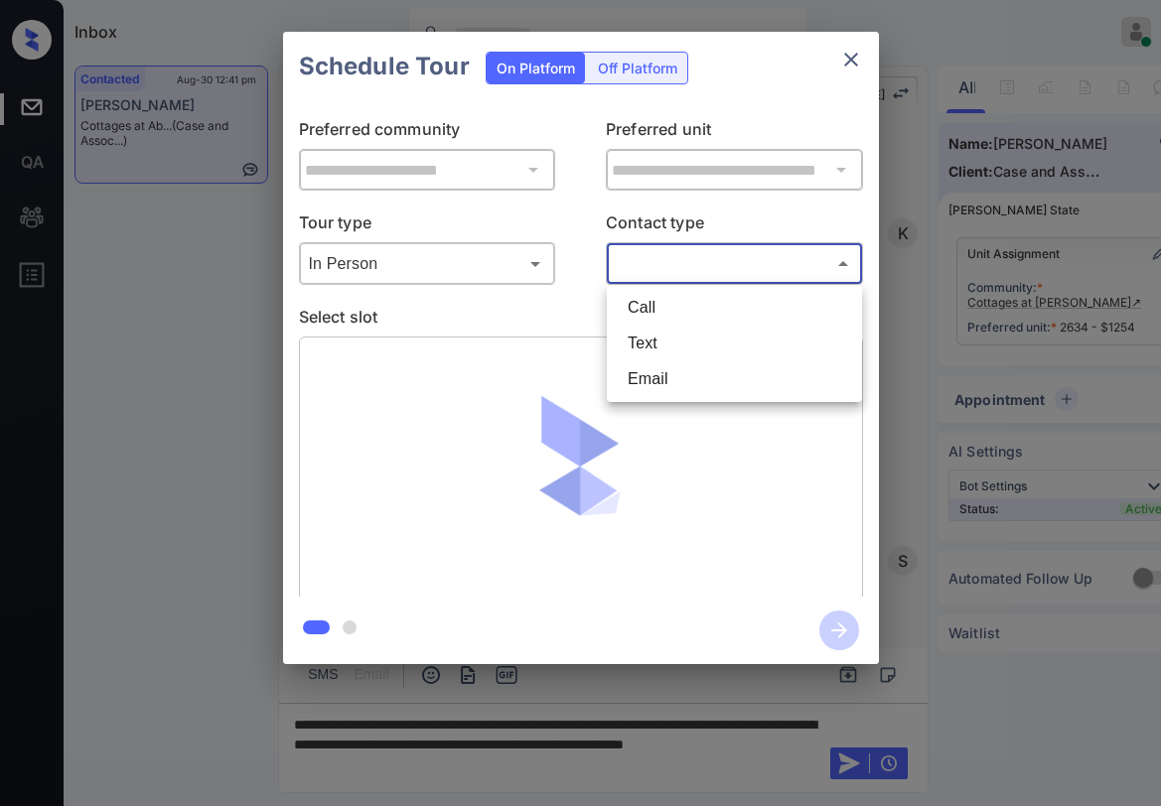
click at [663, 343] on li "Text" at bounding box center [734, 344] width 245 height 36
type input "****"
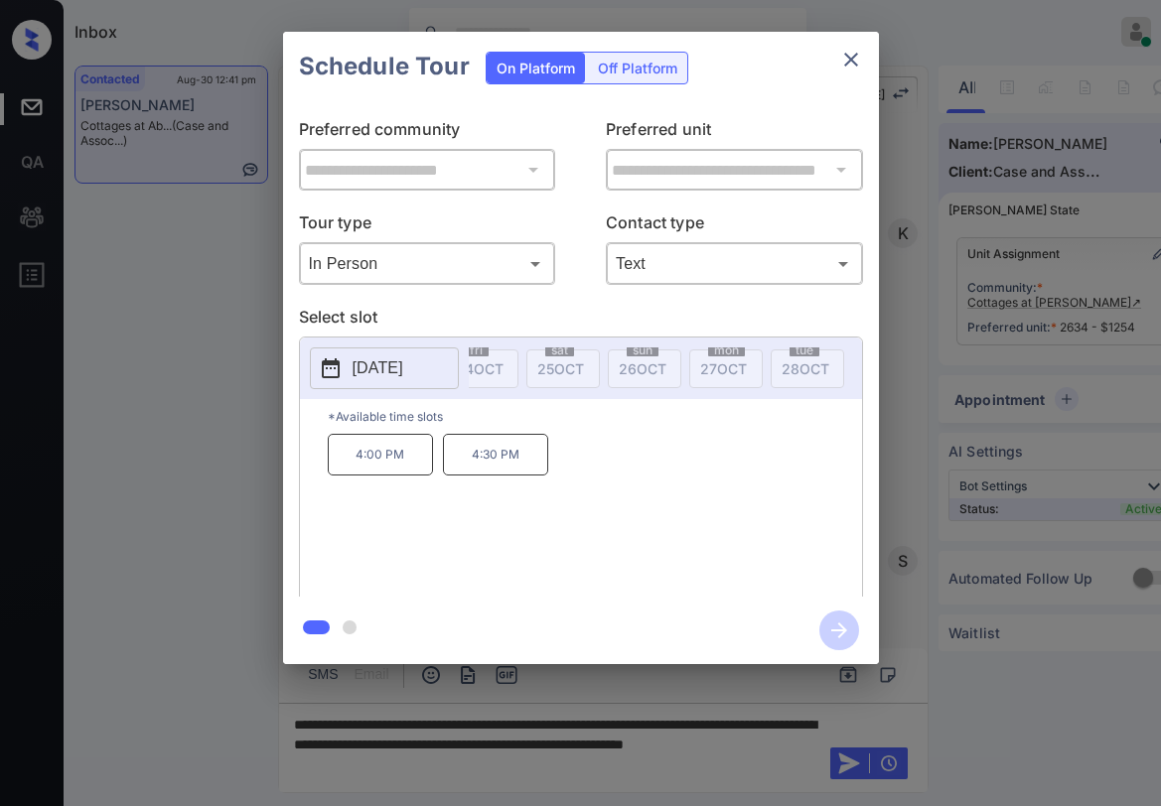
scroll to position [0, 0]
click at [559, 298] on div "**********" at bounding box center [581, 349] width 596 height 496
click at [853, 64] on icon "close" at bounding box center [851, 60] width 24 height 24
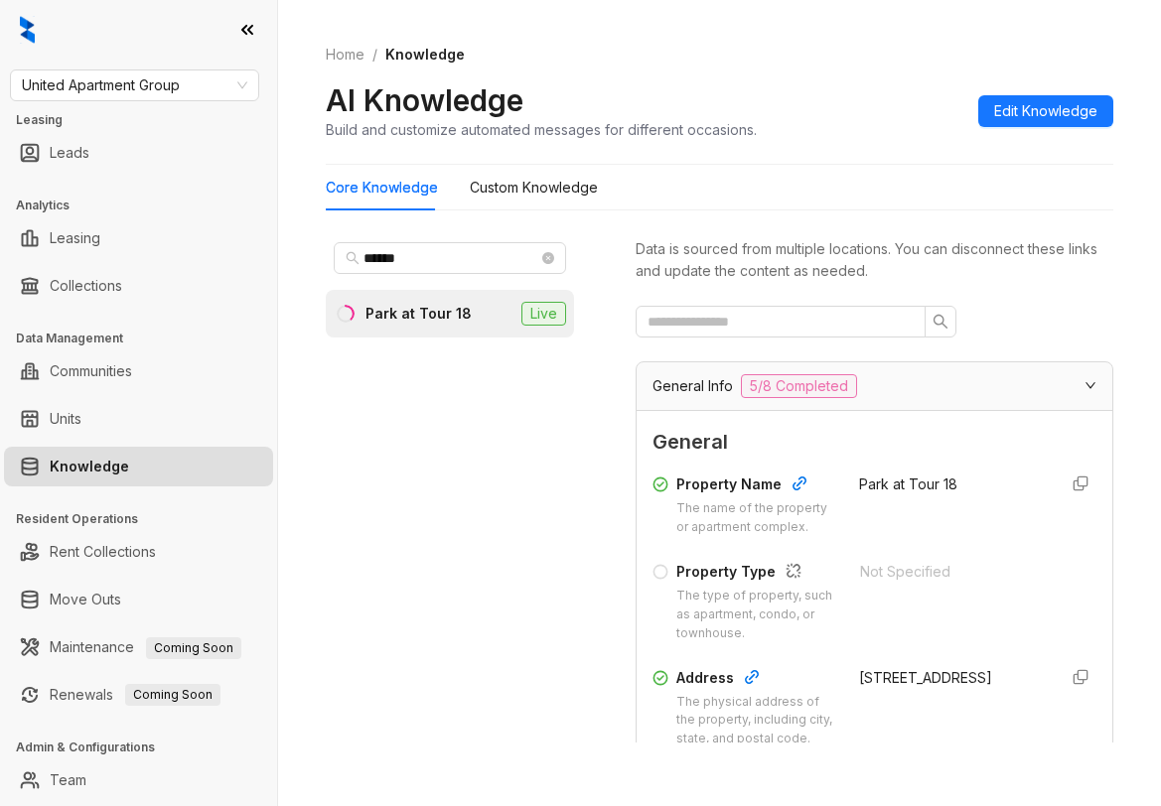
scroll to position [298, 0]
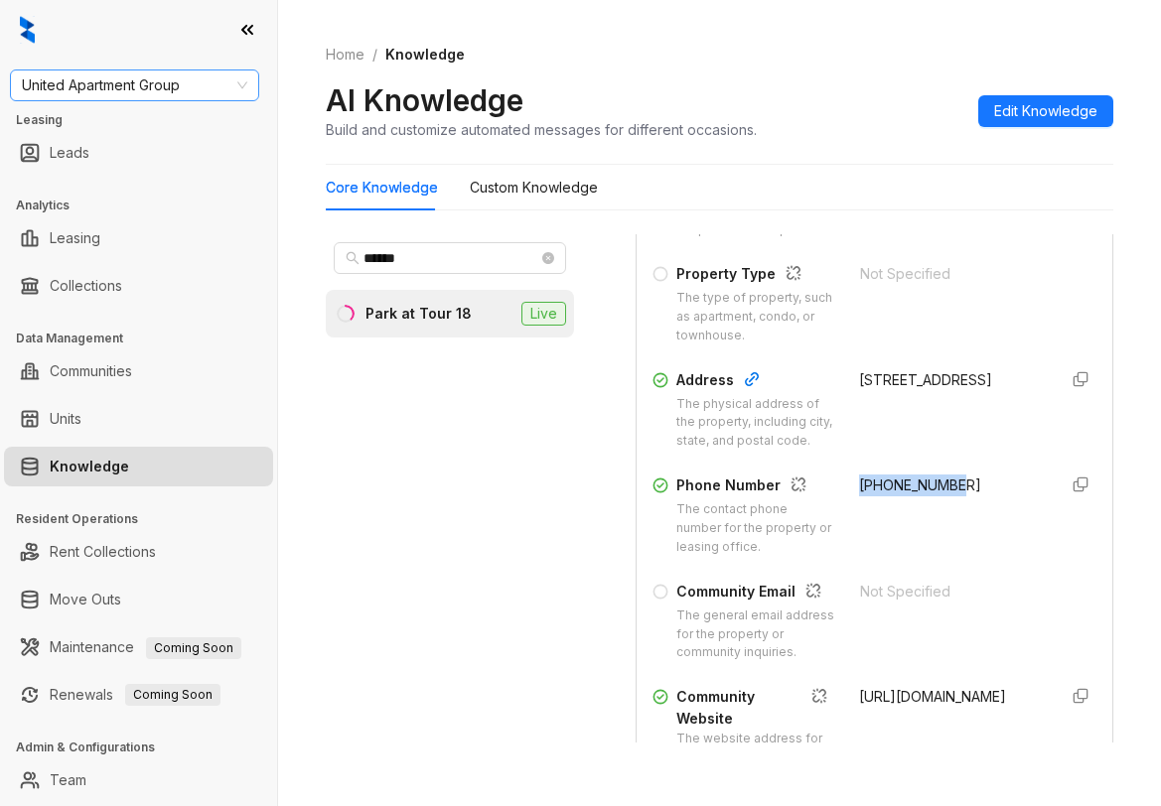
click at [207, 90] on span "United Apartment Group" at bounding box center [134, 86] width 225 height 30
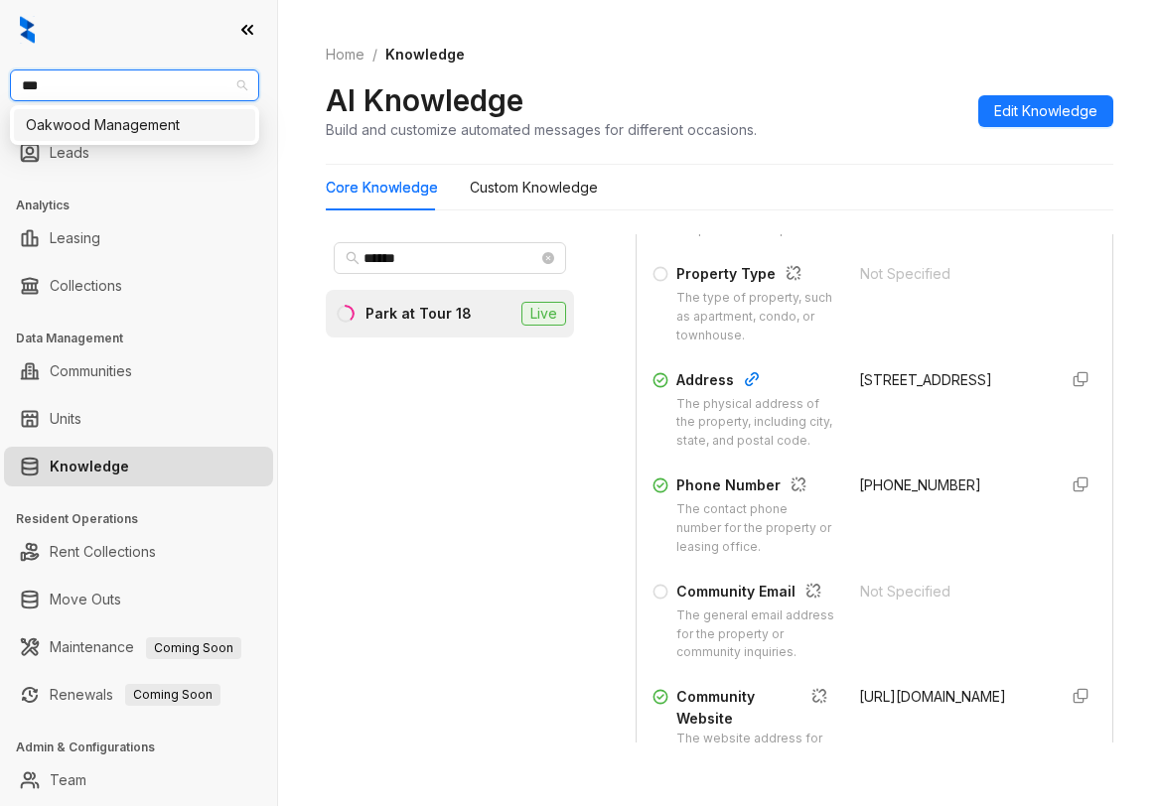
type input "****"
click at [194, 129] on div "Oakwood Management" at bounding box center [134, 125] width 217 height 22
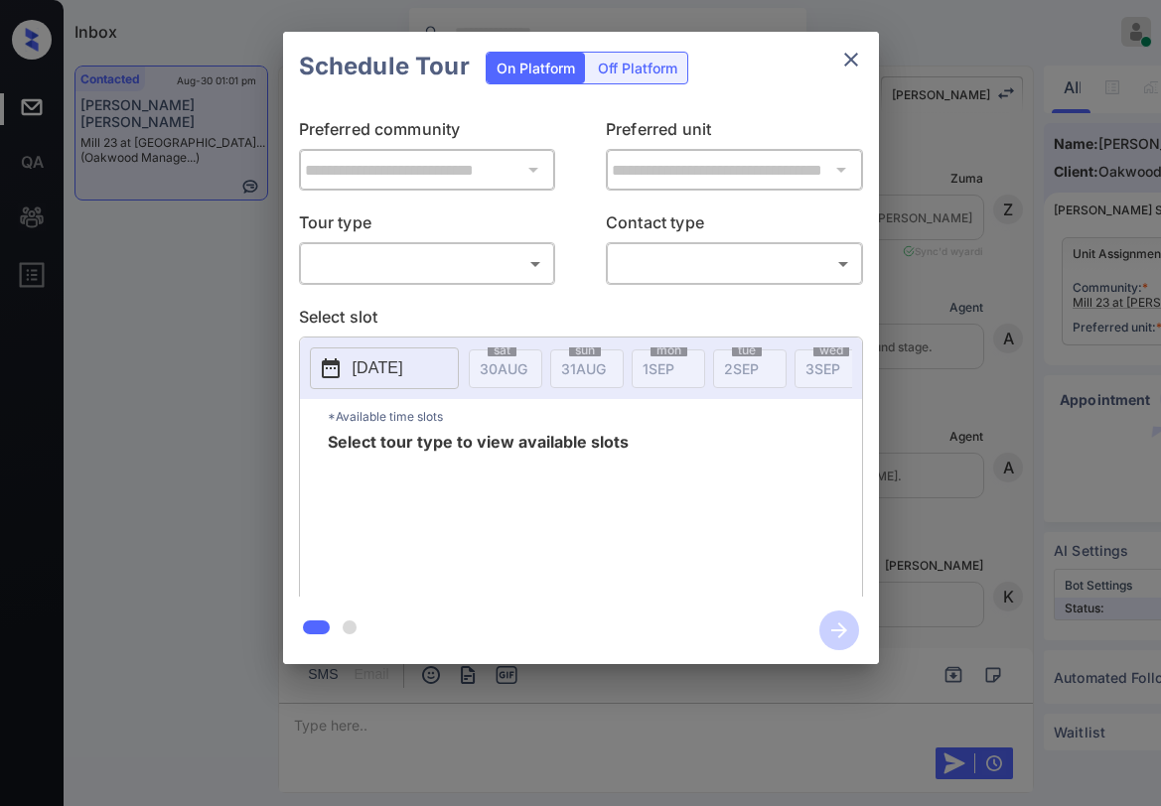
scroll to position [11542, 0]
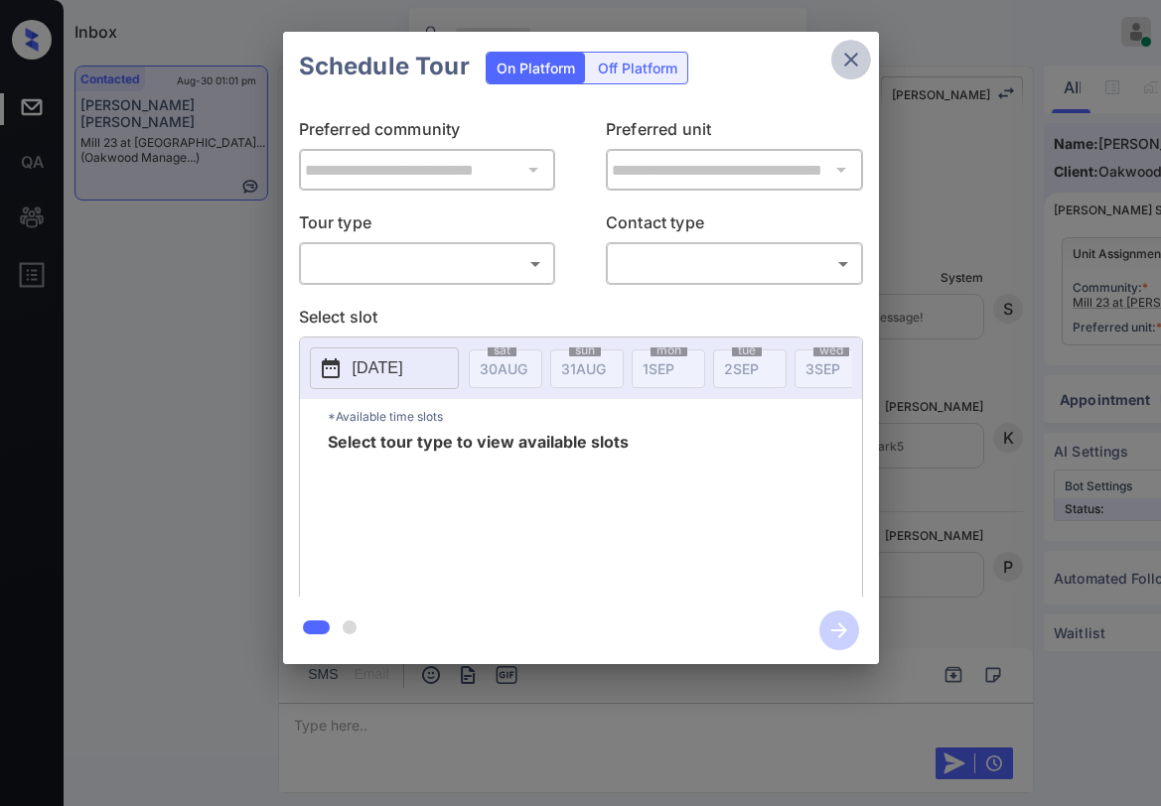
click at [858, 57] on icon "close" at bounding box center [851, 60] width 24 height 24
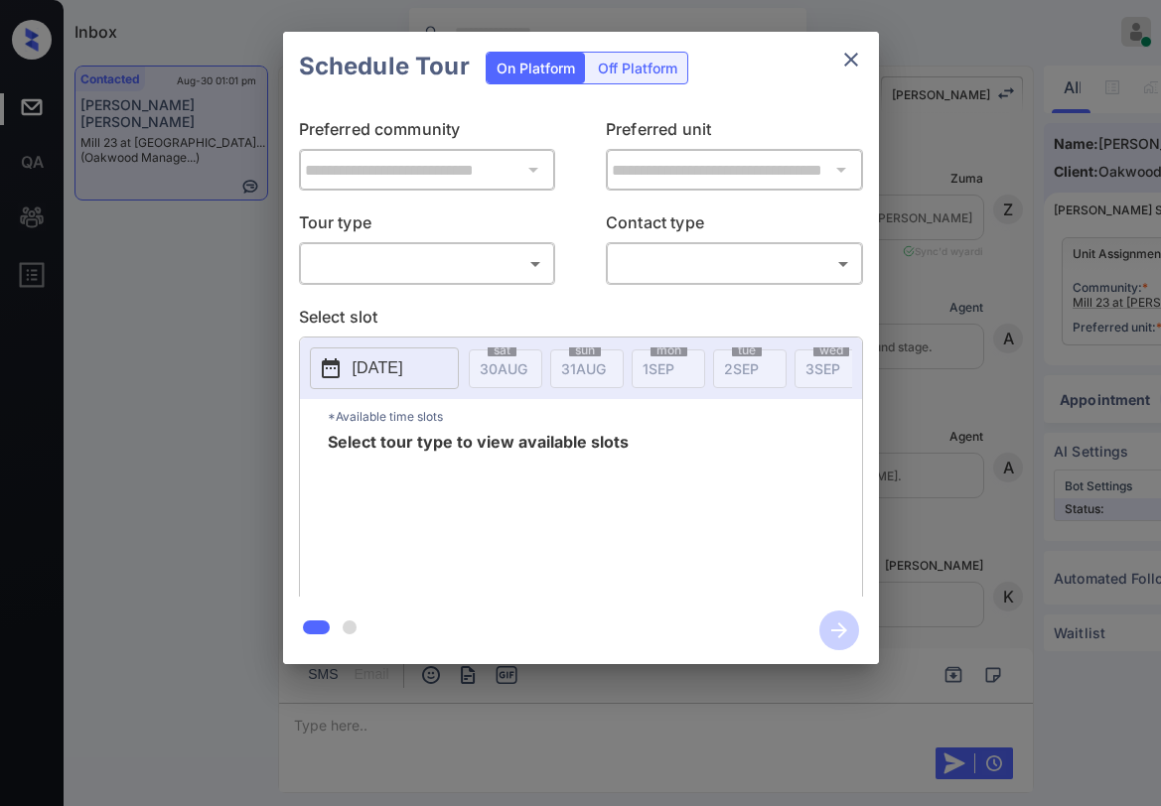
scroll to position [11542, 0]
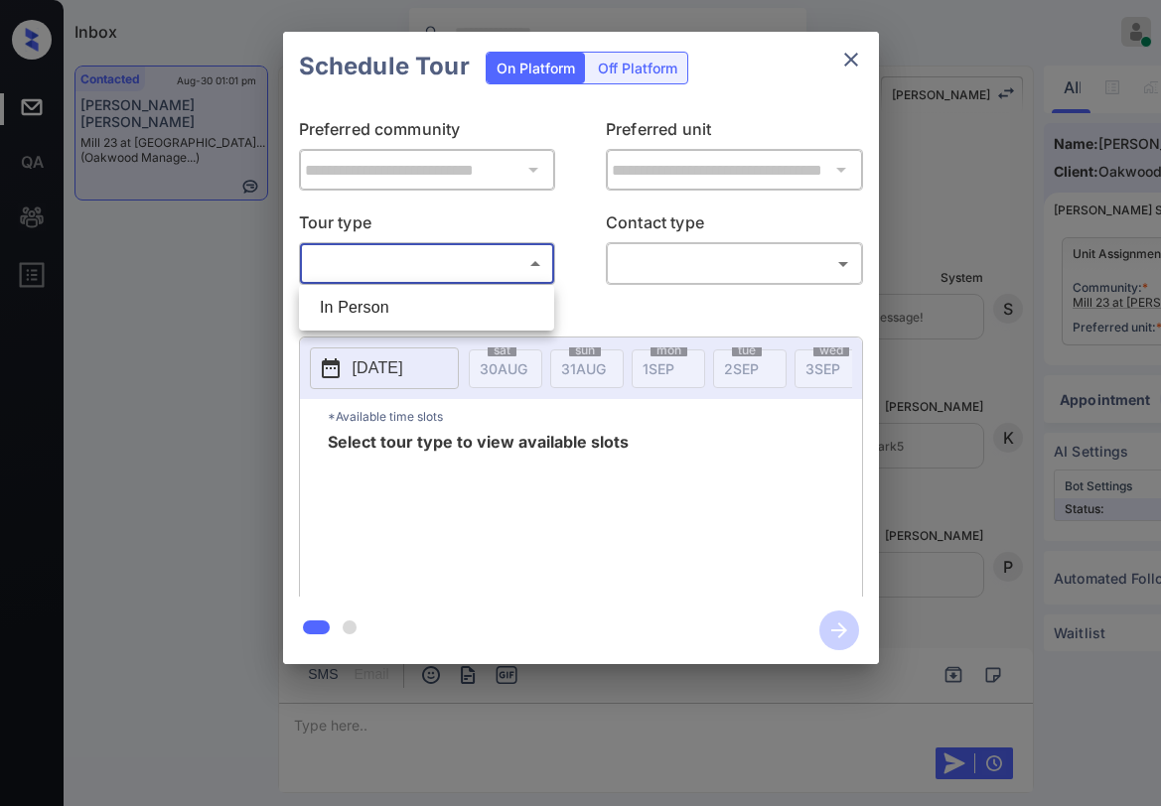
click at [496, 279] on body "Inbox Paolo Gabriel Online Set yourself offline Set yourself on break Profile S…" at bounding box center [580, 403] width 1161 height 806
click at [849, 53] on div at bounding box center [580, 403] width 1161 height 806
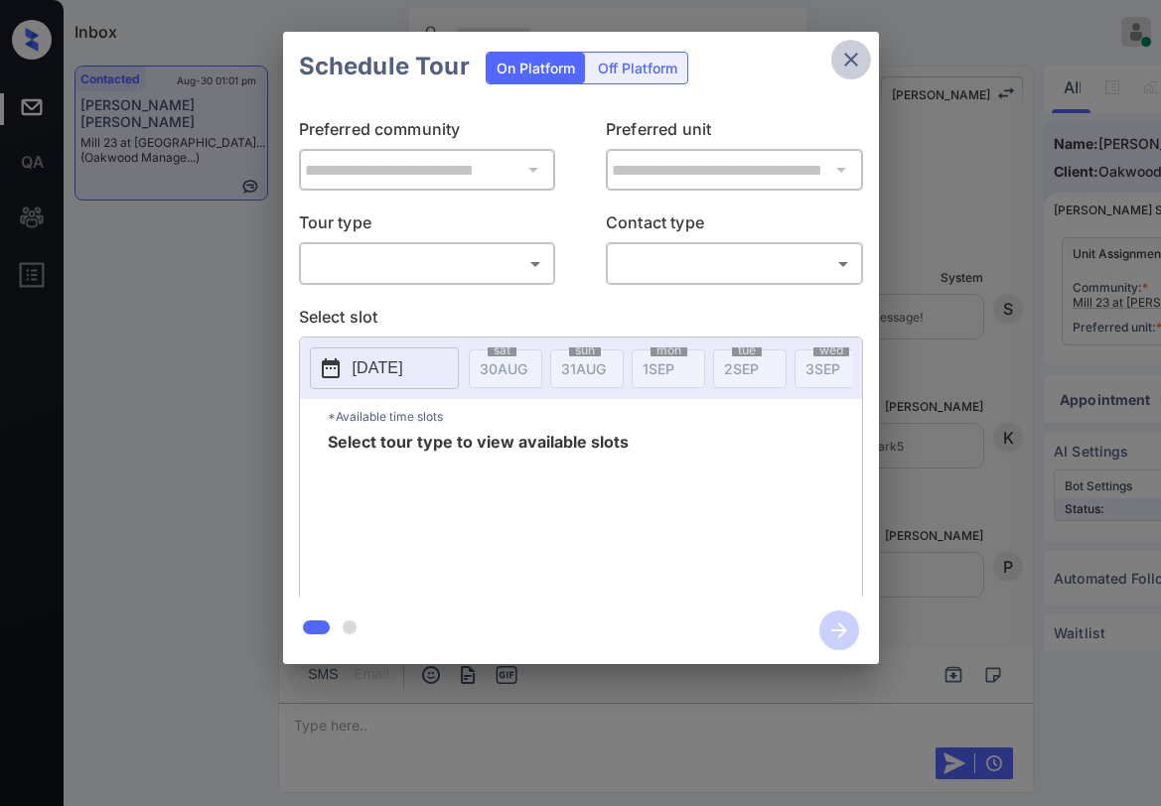
click at [849, 58] on icon "close" at bounding box center [851, 60] width 14 height 14
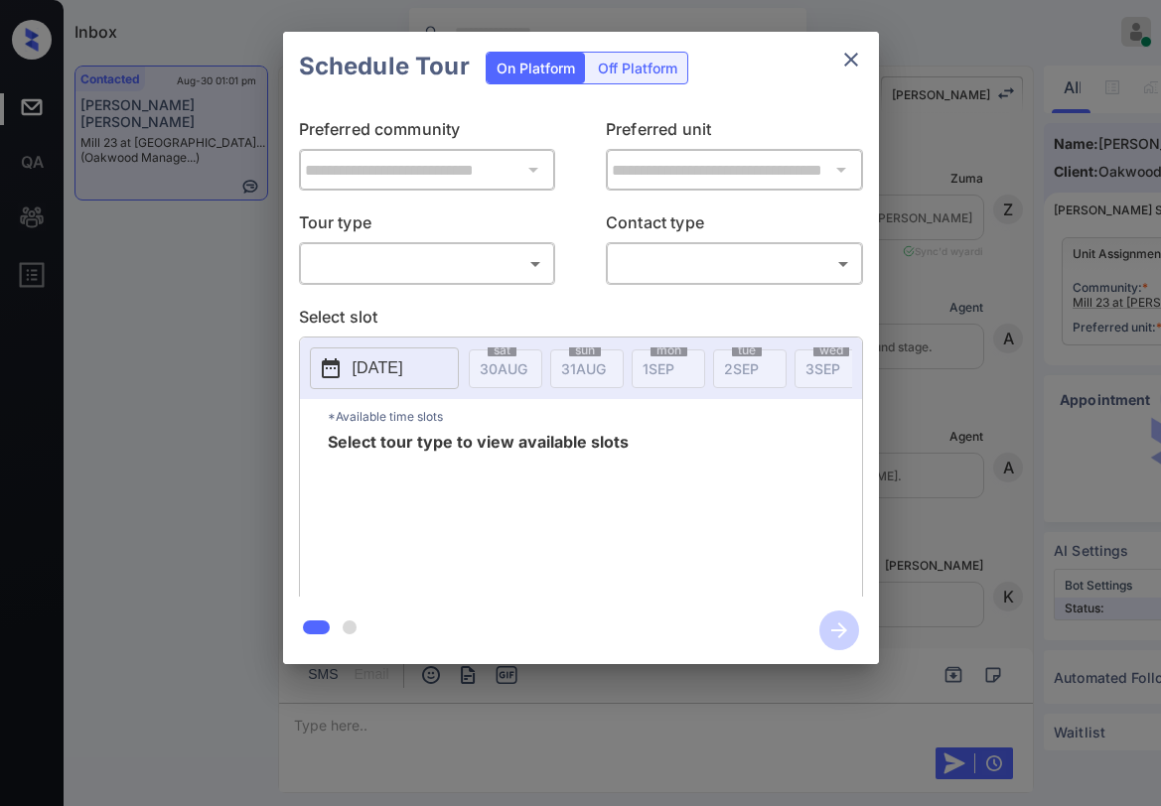
scroll to position [11145, 0]
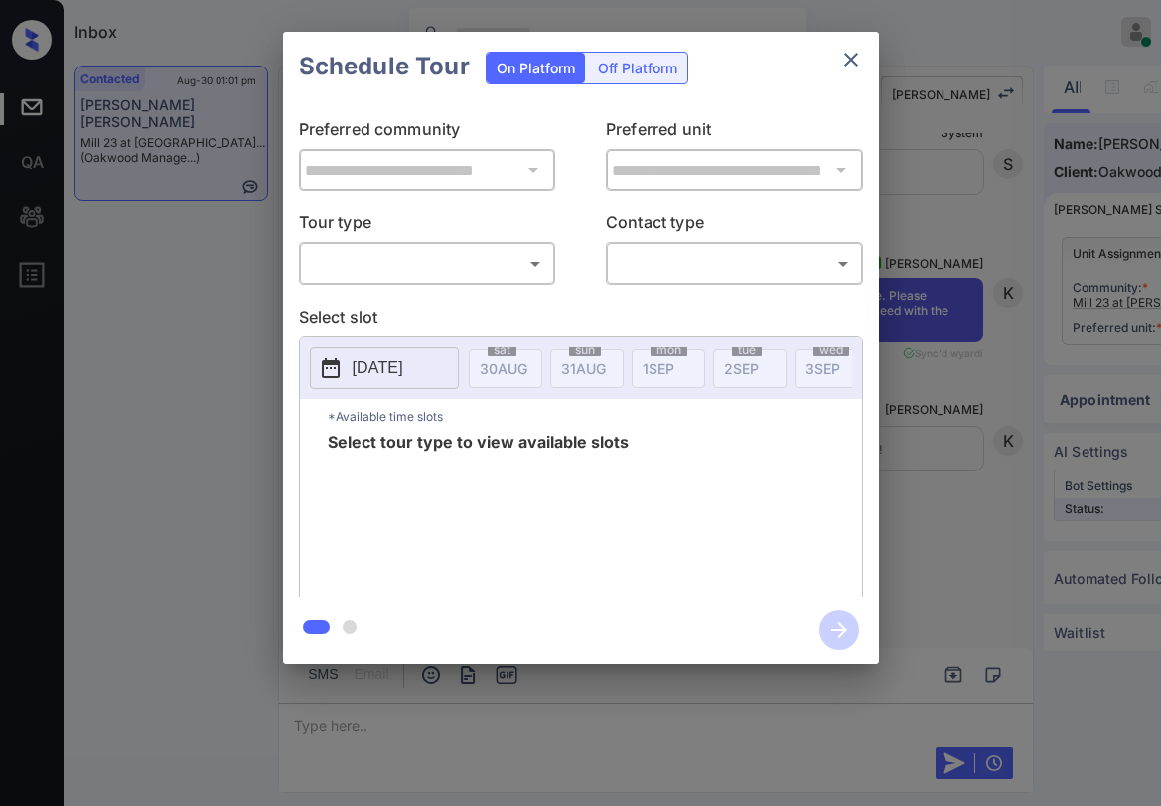
click at [426, 258] on body "Inbox Paolo Gabriel Online Set yourself offline Set yourself on break Profile S…" at bounding box center [580, 403] width 1161 height 806
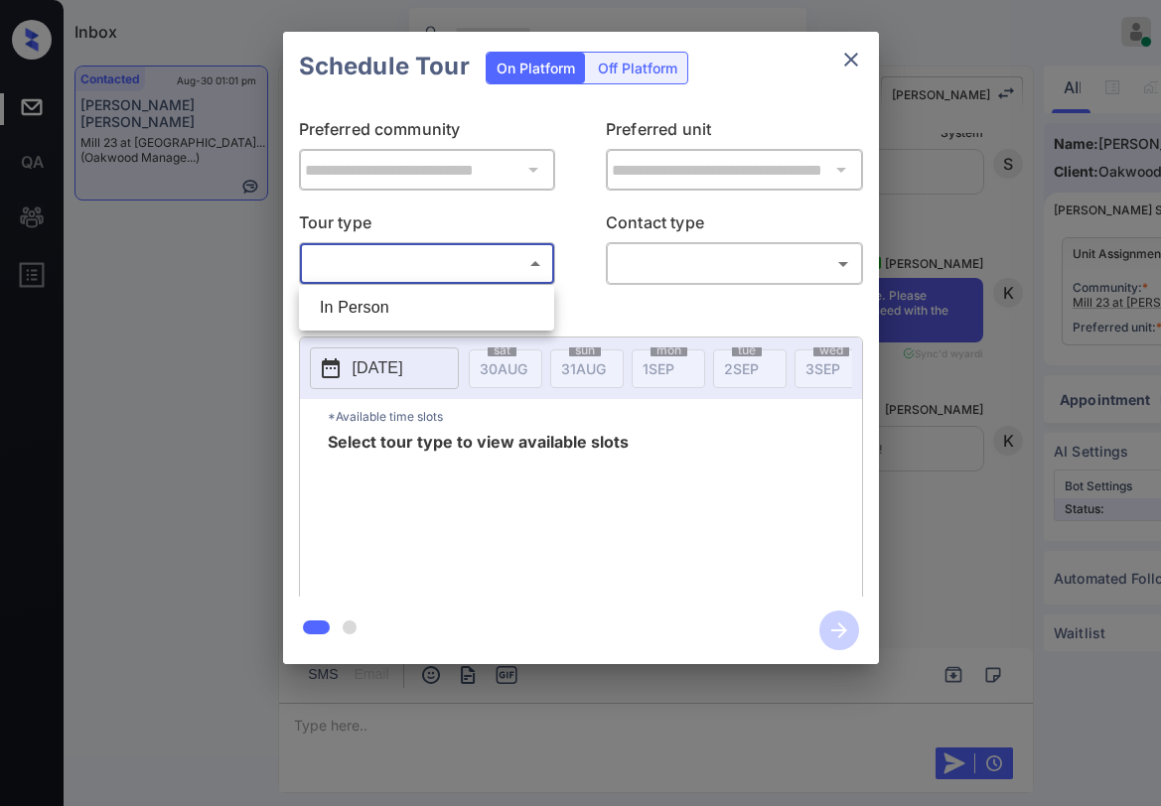
click at [414, 298] on li "In Person" at bounding box center [426, 308] width 245 height 36
type input "********"
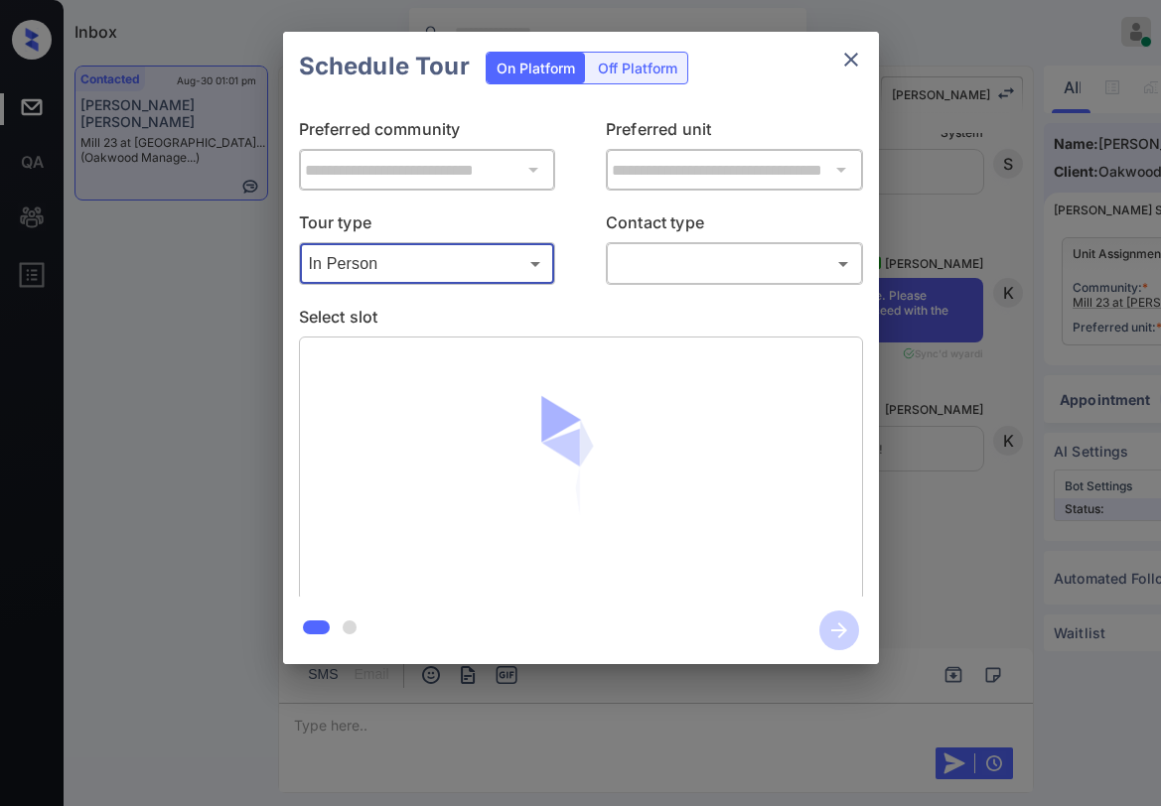
click at [681, 267] on body "Inbox Paolo Gabriel Online Set yourself offline Set yourself on break Profile S…" at bounding box center [580, 403] width 1161 height 806
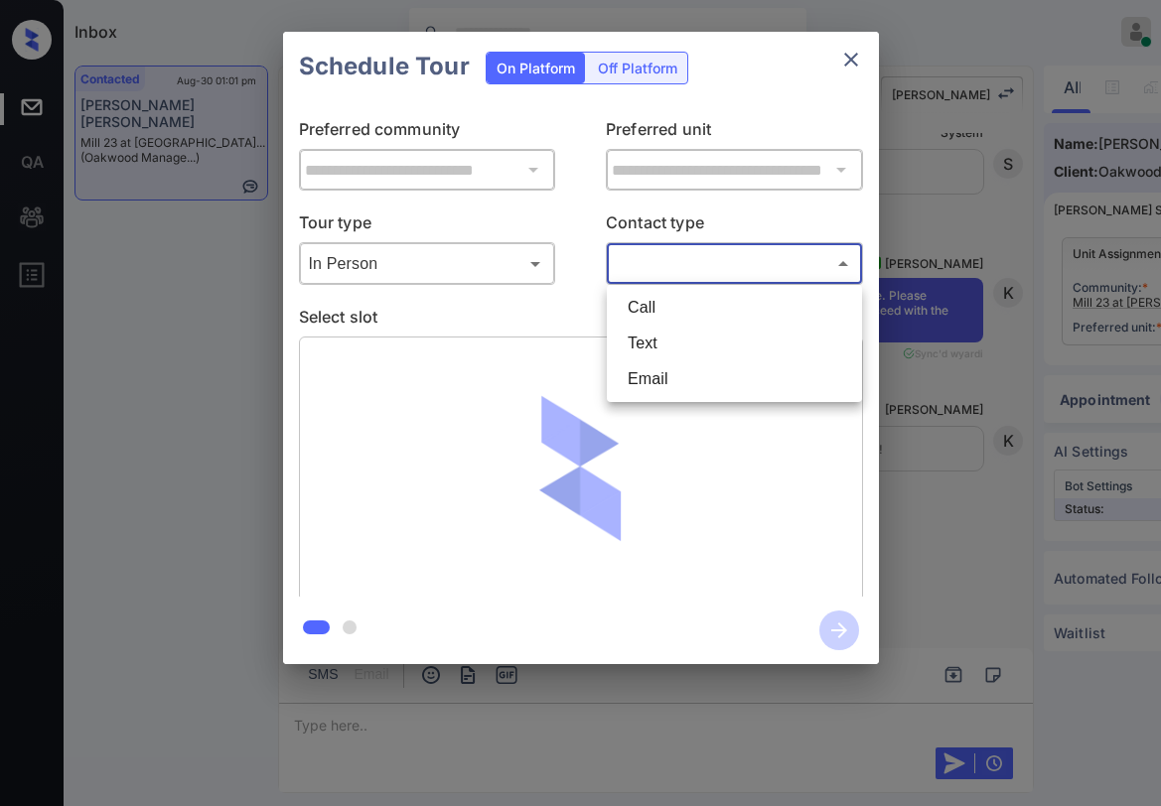
click at [654, 349] on li "Text" at bounding box center [734, 344] width 245 height 36
type input "****"
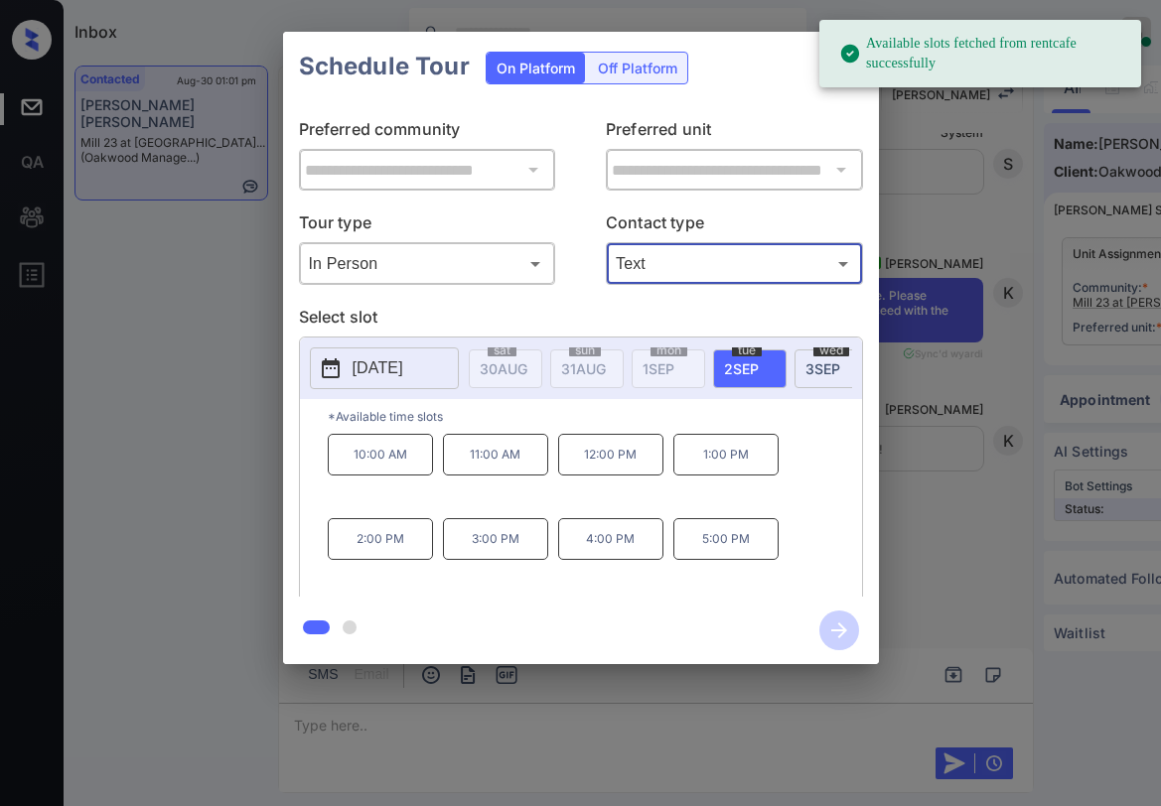
click at [527, 360] on span "2 SEP" at bounding box center [504, 368] width 48 height 17
click at [511, 459] on p "11:00 AM" at bounding box center [495, 455] width 105 height 42
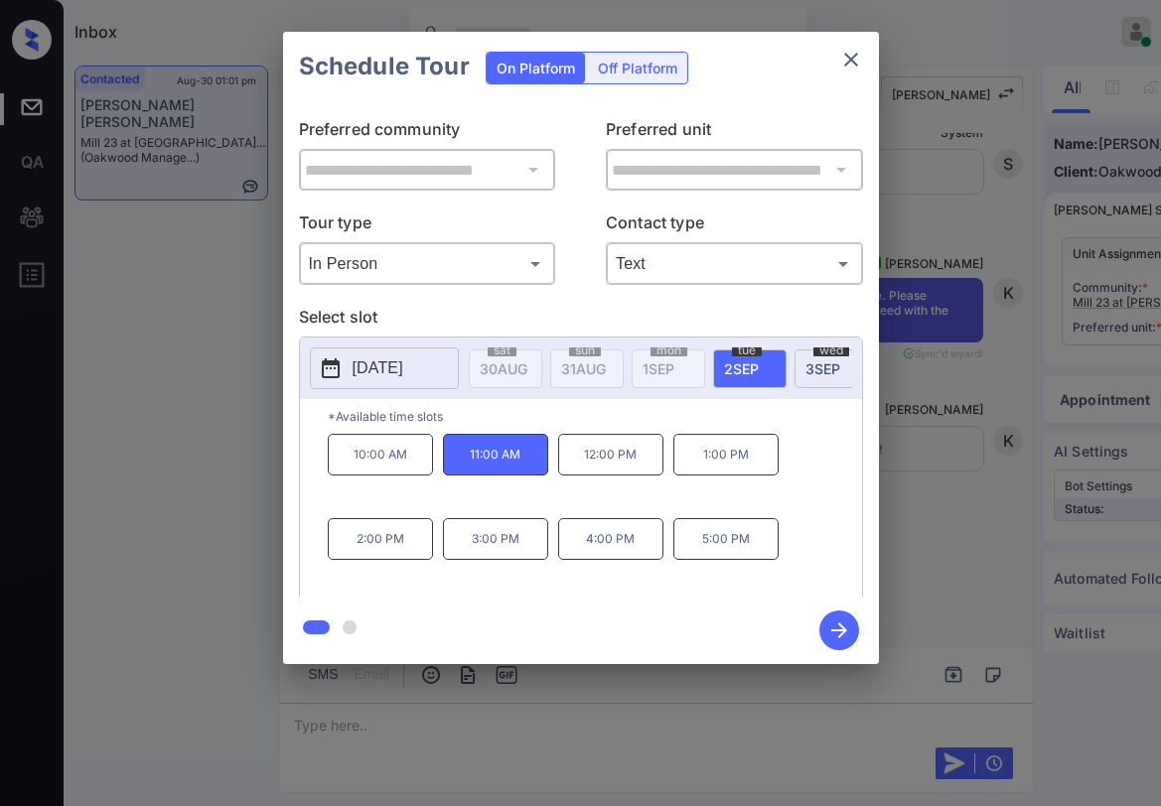
click at [452, 266] on body "Inbox Paolo Gabriel Online Set yourself offline Set yourself on break Profile S…" at bounding box center [580, 403] width 1161 height 806
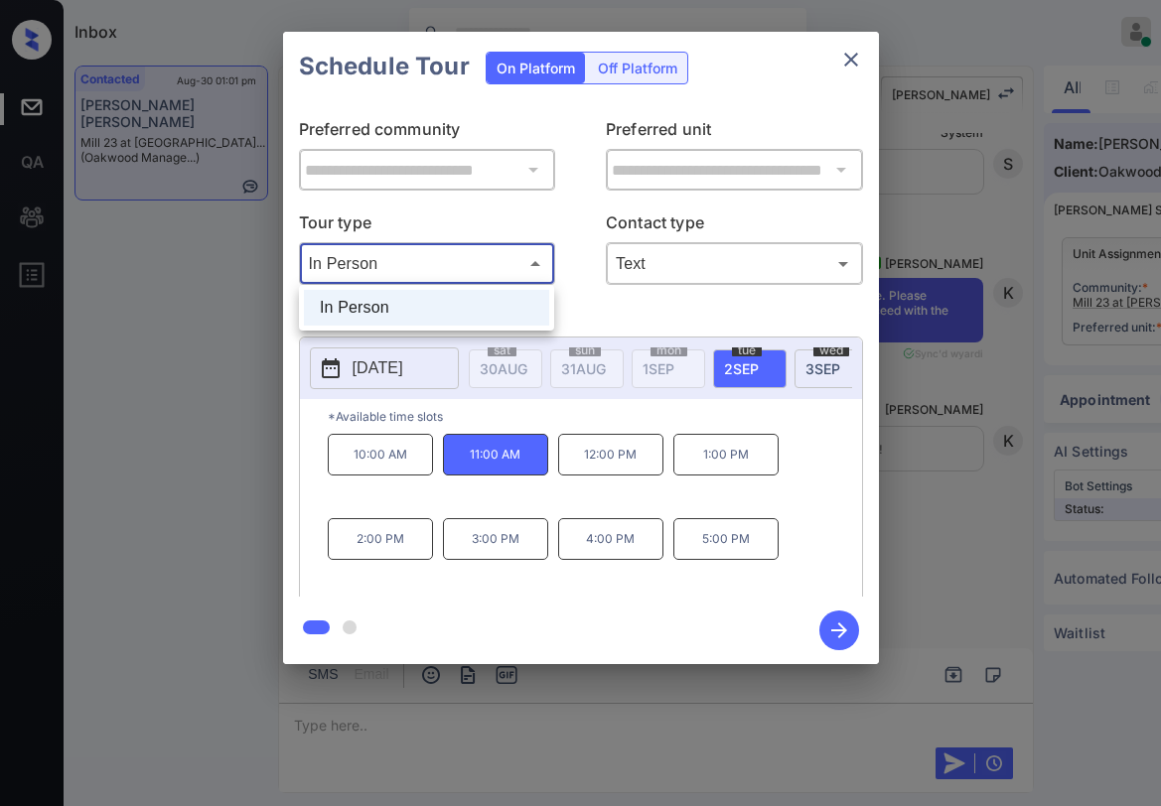
click at [576, 316] on div at bounding box center [580, 403] width 1161 height 806
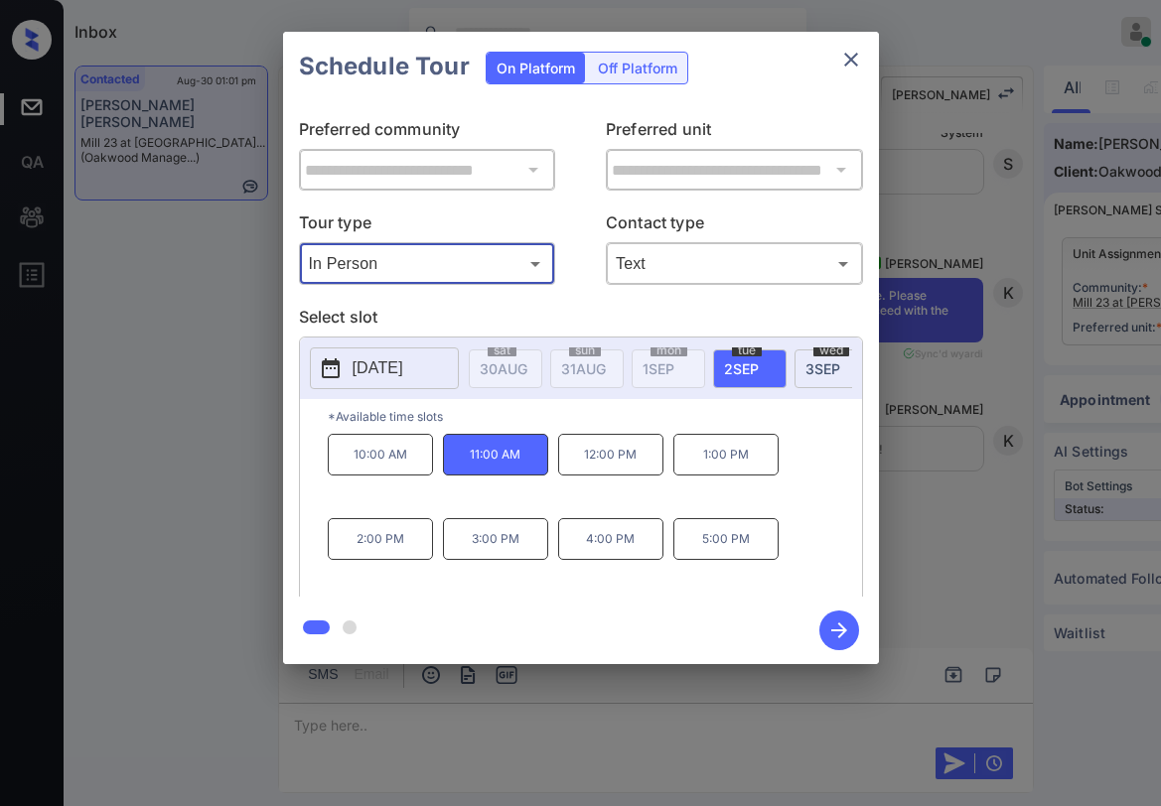
click at [845, 63] on icon "close" at bounding box center [851, 60] width 24 height 24
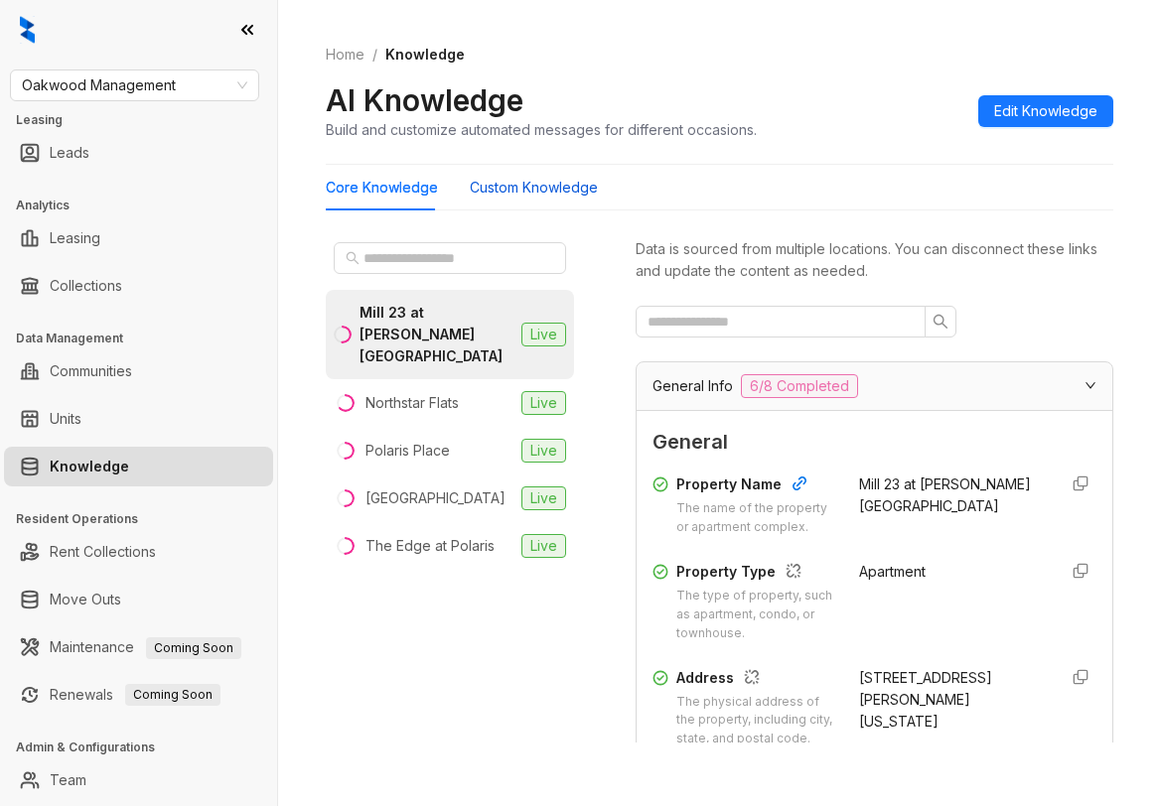
click at [535, 181] on Knowledge "Custom Knowledge" at bounding box center [534, 188] width 128 height 22
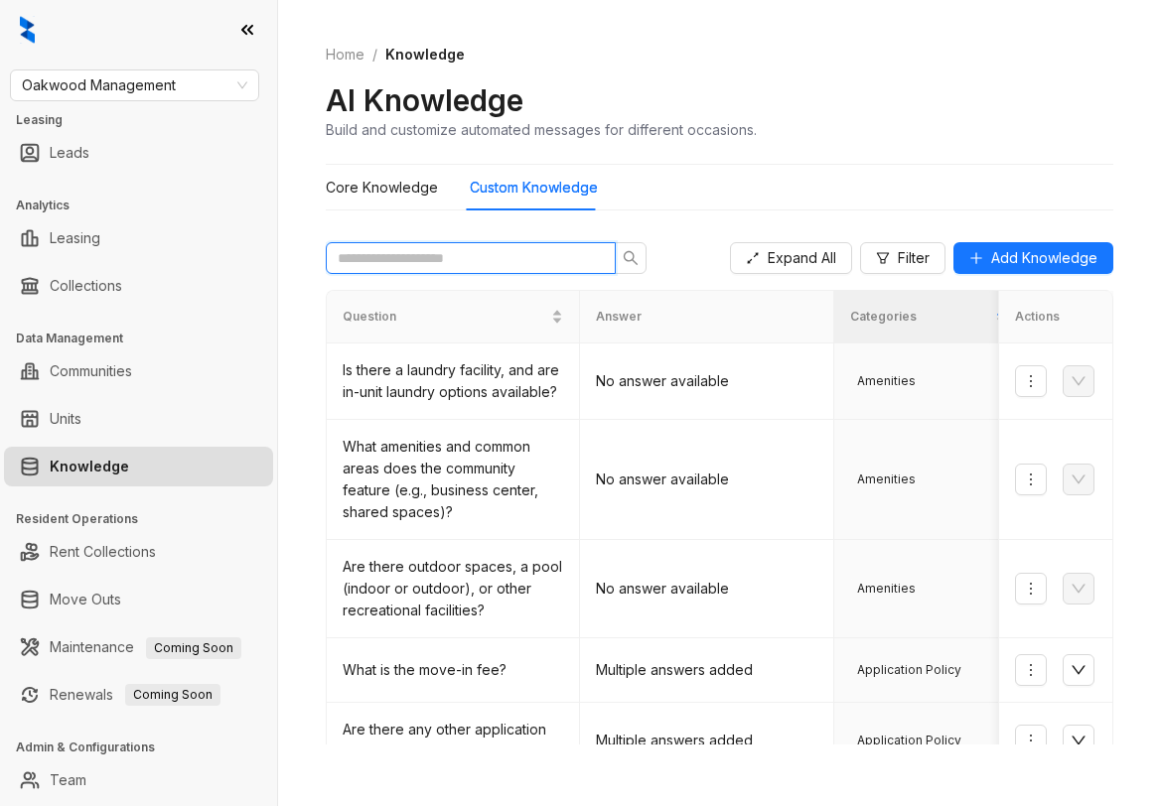
click at [541, 262] on input "text" at bounding box center [463, 258] width 250 height 22
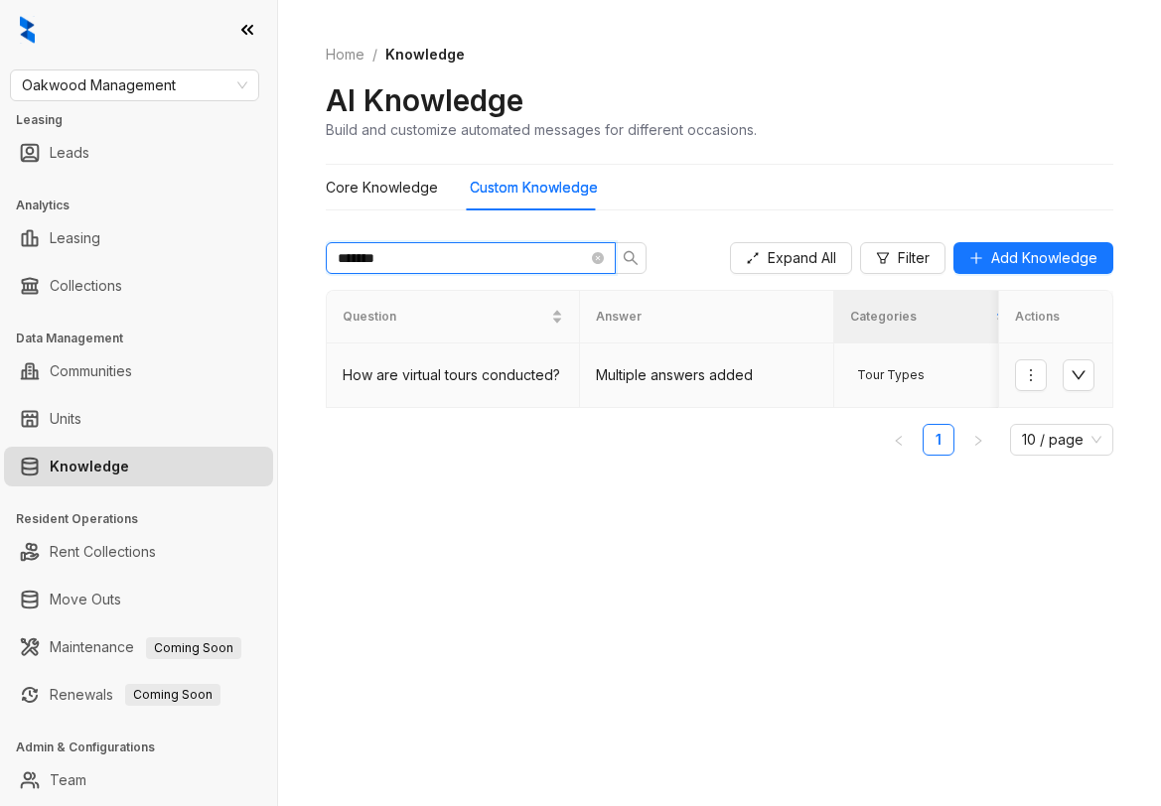
type input "*******"
click at [674, 372] on td "Multiple answers added" at bounding box center [706, 376] width 253 height 65
click at [530, 371] on div "How are virtual tours conducted?" at bounding box center [453, 375] width 220 height 22
click at [638, 373] on td "Multiple answers added" at bounding box center [706, 376] width 253 height 65
click at [782, 370] on td "Multiple answers added" at bounding box center [706, 376] width 253 height 65
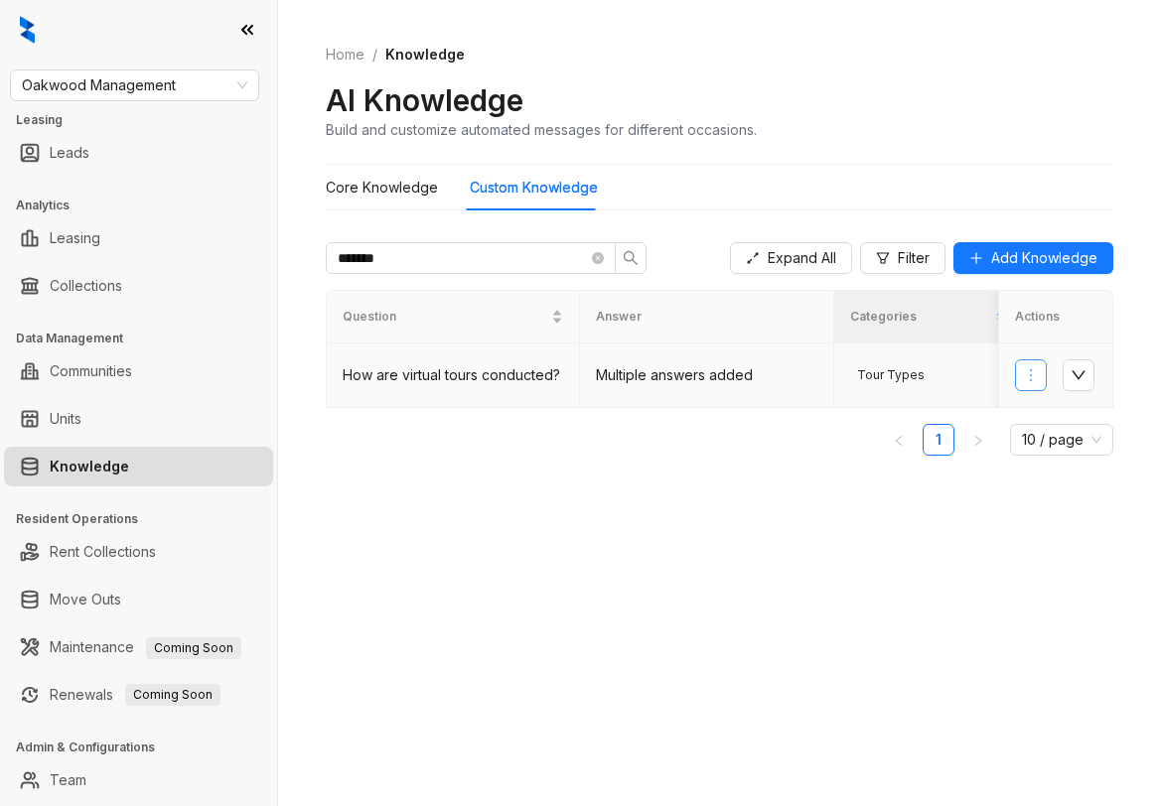
click at [1023, 383] on icon "more" at bounding box center [1031, 375] width 16 height 16
click at [685, 366] on td "Multiple answers added" at bounding box center [706, 376] width 253 height 65
drag, startPoint x: 695, startPoint y: 367, endPoint x: 654, endPoint y: 378, distance: 42.2
click at [667, 380] on td "Multiple answers added" at bounding box center [706, 376] width 253 height 65
click at [649, 376] on td "Multiple answers added" at bounding box center [706, 376] width 253 height 65
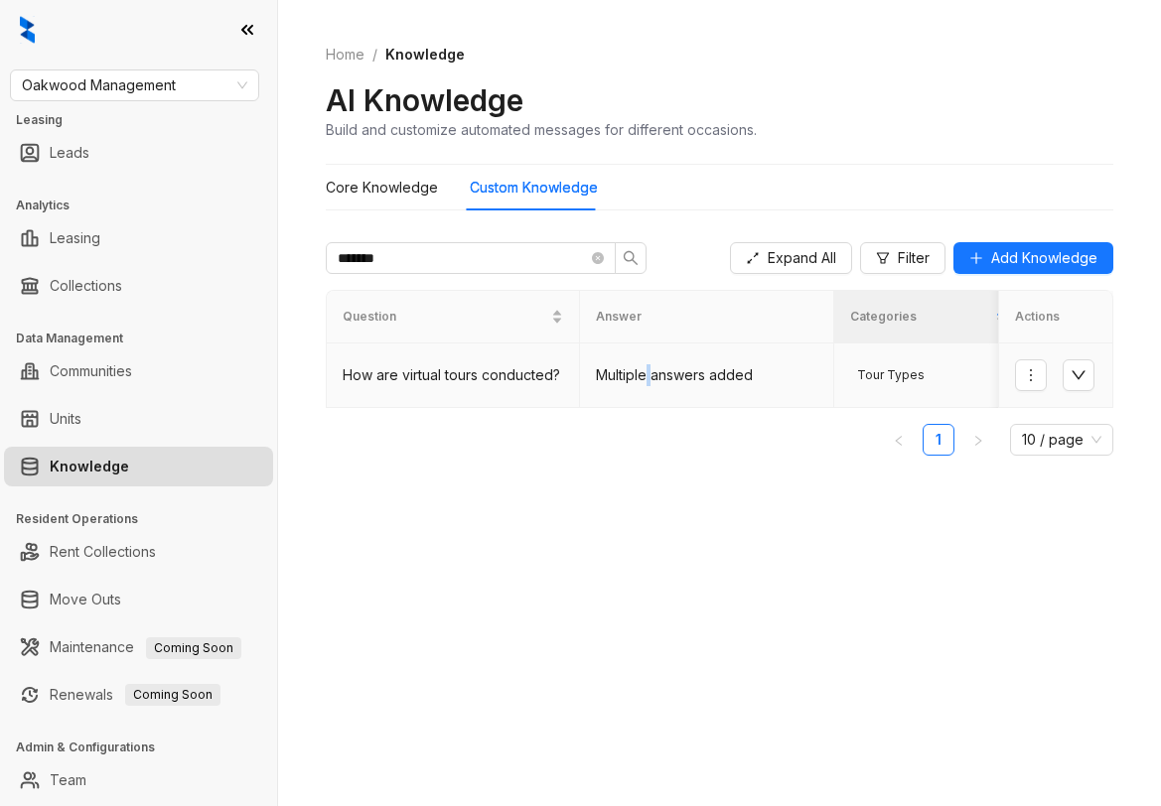
click at [649, 376] on td "Multiple answers added" at bounding box center [706, 376] width 253 height 65
click at [770, 396] on td "Multiple answers added" at bounding box center [706, 376] width 253 height 65
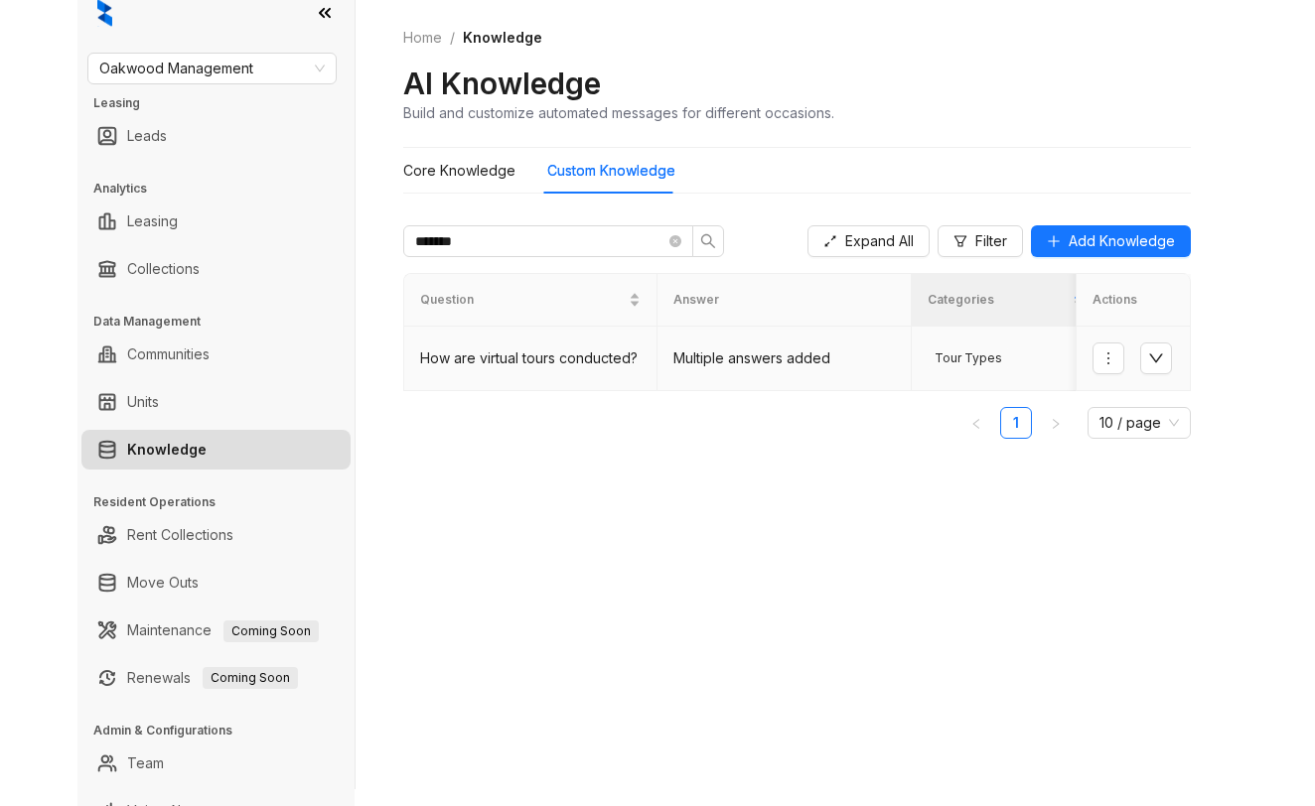
scroll to position [46, 0]
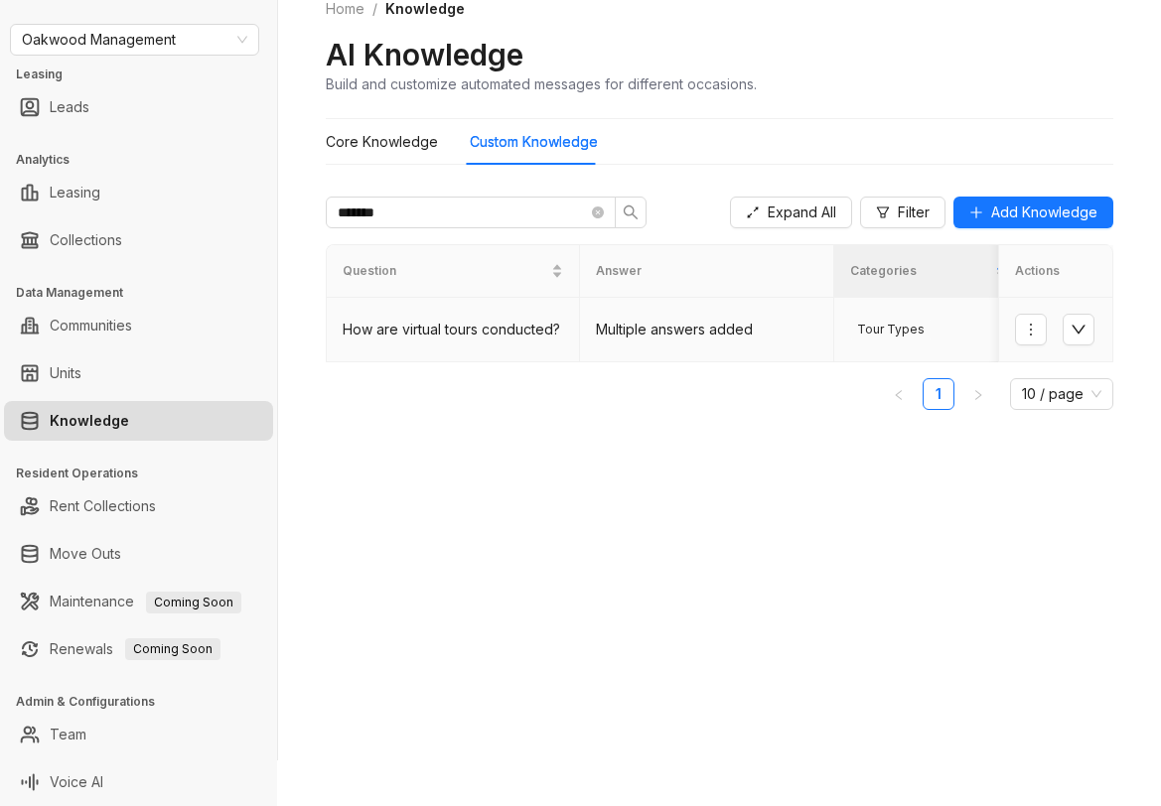
click at [767, 321] on td "Multiple answers added" at bounding box center [706, 330] width 253 height 65
click at [1067, 319] on button "button" at bounding box center [1079, 330] width 32 height 32
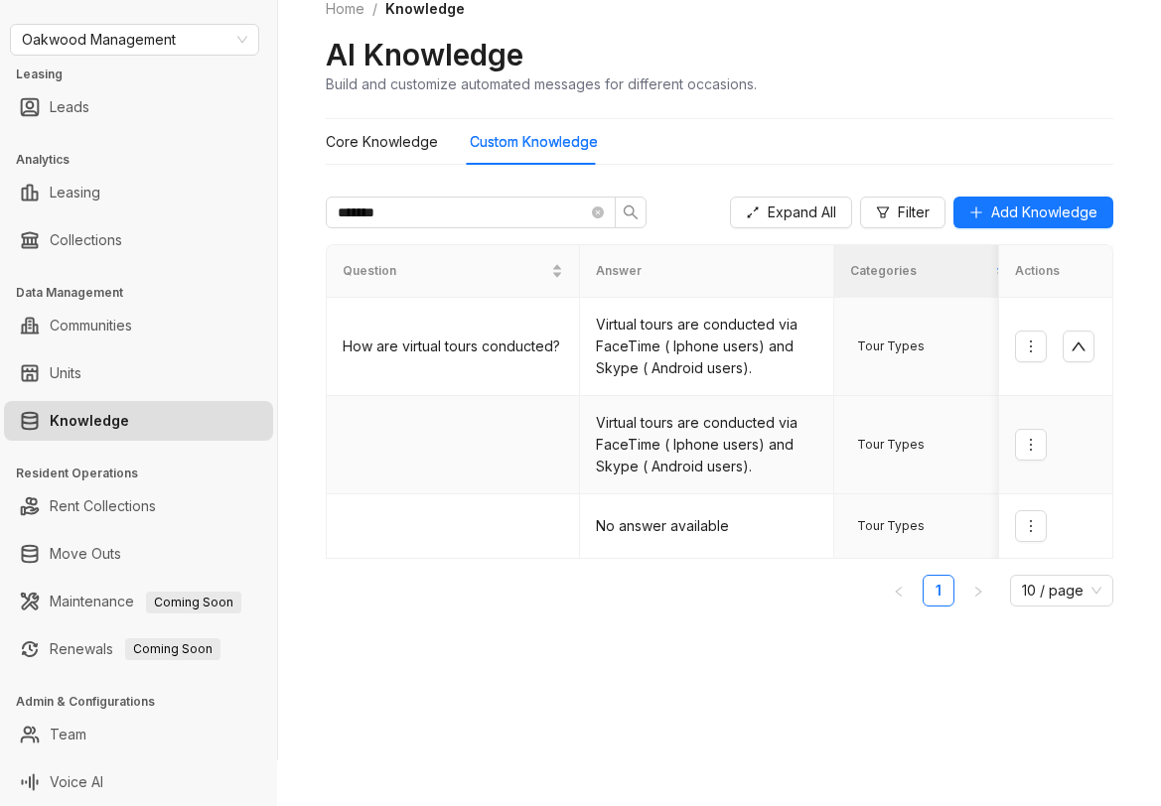
click at [730, 441] on td "Virtual tours are conducted via FaceTime ( Iphone users) and Skype ( Android us…" at bounding box center [706, 445] width 253 height 98
click at [1023, 453] on icon "more" at bounding box center [1031, 445] width 16 height 16
click at [729, 471] on td "Virtual tours are conducted via FaceTime ( Iphone users) and Skype ( Android us…" at bounding box center [706, 445] width 253 height 98
click at [1015, 432] on button "button" at bounding box center [1031, 445] width 32 height 32
click at [723, 604] on ul "1 10 / page" at bounding box center [720, 591] width 788 height 32
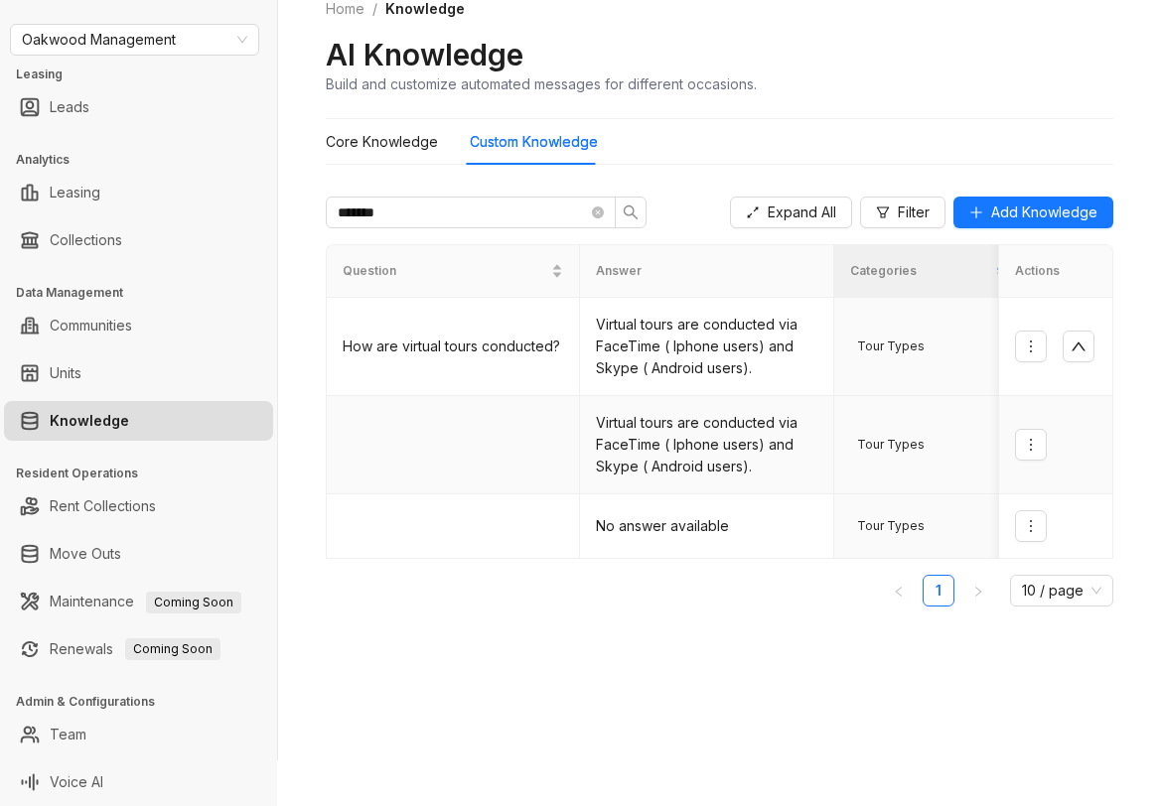
click at [766, 440] on td "Virtual tours are conducted via FaceTime ( Iphone users) and Skype ( Android us…" at bounding box center [706, 445] width 253 height 98
click at [1023, 446] on icon "more" at bounding box center [1031, 445] width 16 height 16
click at [803, 623] on div "Question Answer Categories Products Communities Actions How are virtual tours c…" at bounding box center [720, 433] width 788 height 378
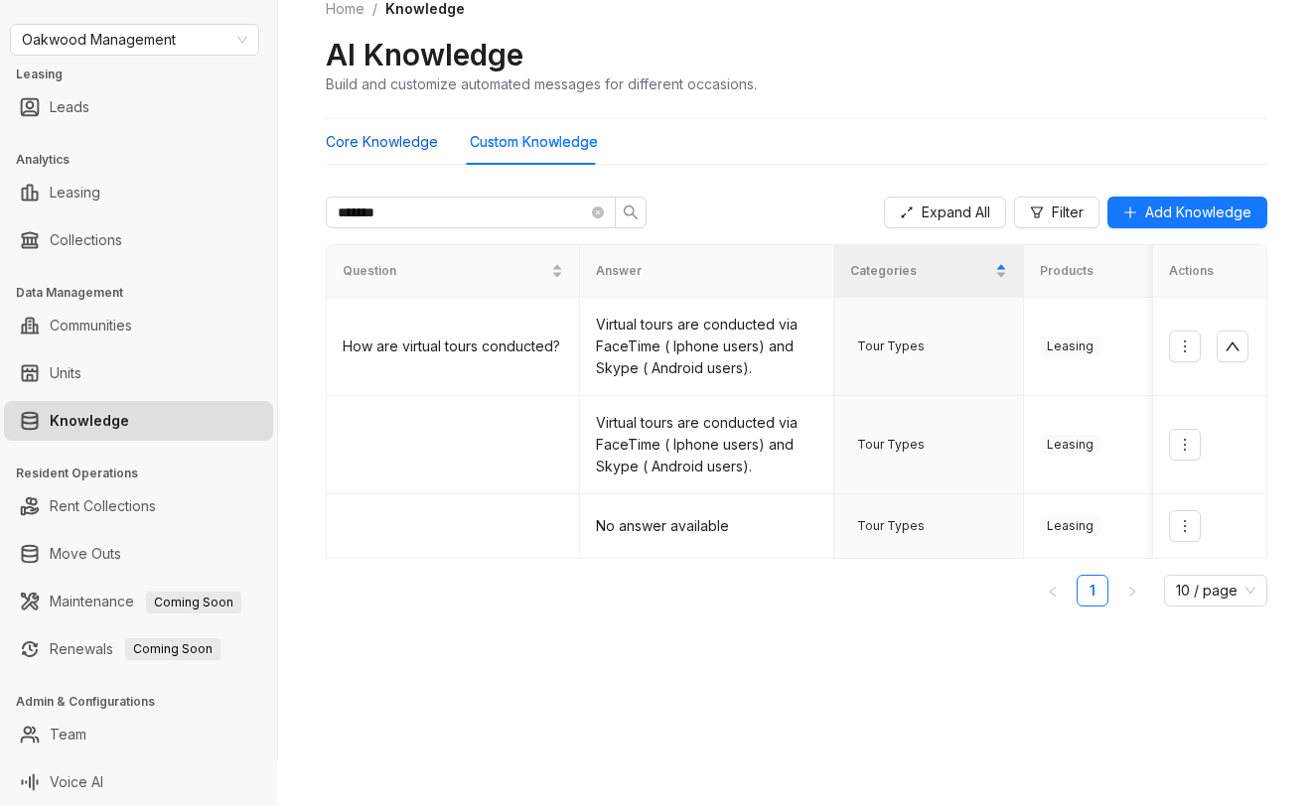
click at [360, 146] on Knowledge "Core Knowledge" at bounding box center [382, 142] width 112 height 22
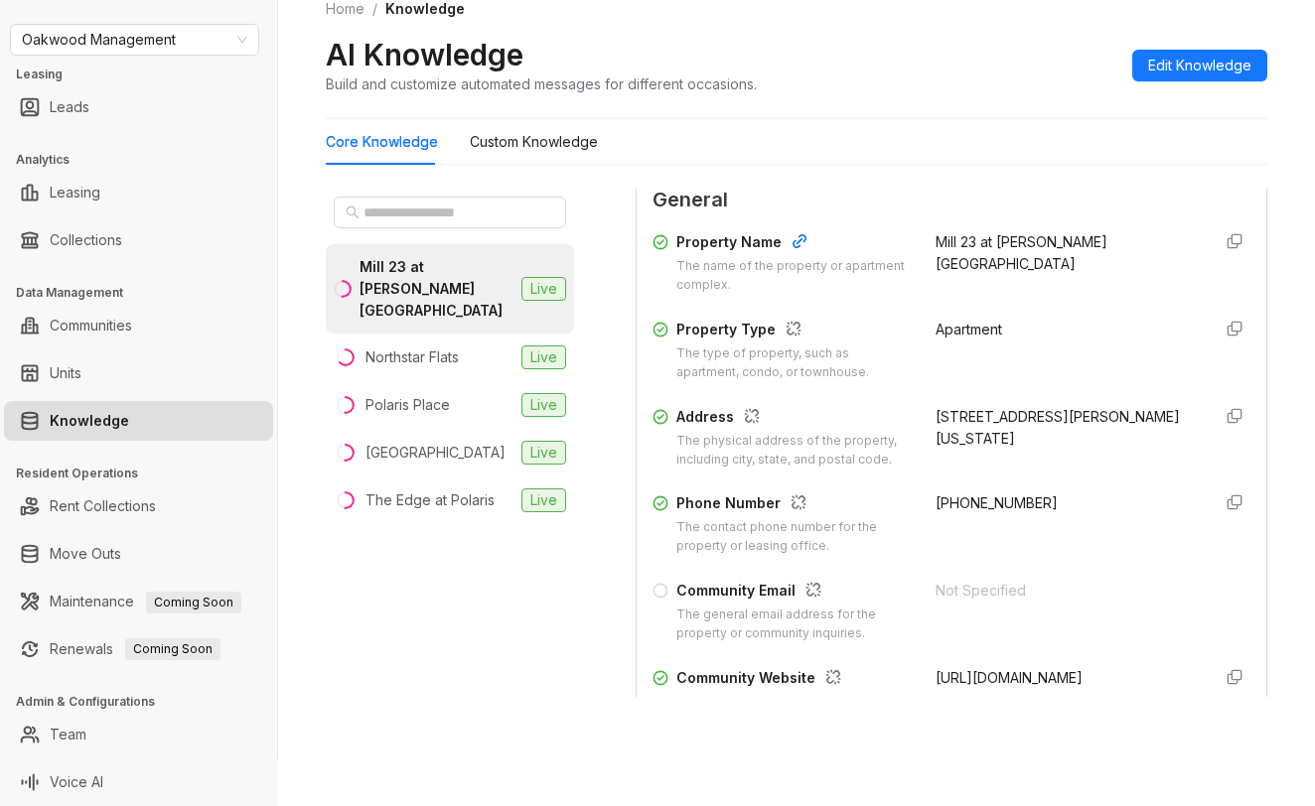
scroll to position [199, 0]
drag, startPoint x: 917, startPoint y: 507, endPoint x: 1021, endPoint y: 507, distance: 104.3
click at [1021, 507] on div "+17406251009" at bounding box center [1064, 523] width 259 height 64
copy span "+17406251009"
click at [398, 656] on div "Mill 23 at Coughlin Crossing Live Northstar Flats Live Polaris Place Live Sanct…" at bounding box center [450, 443] width 248 height 508
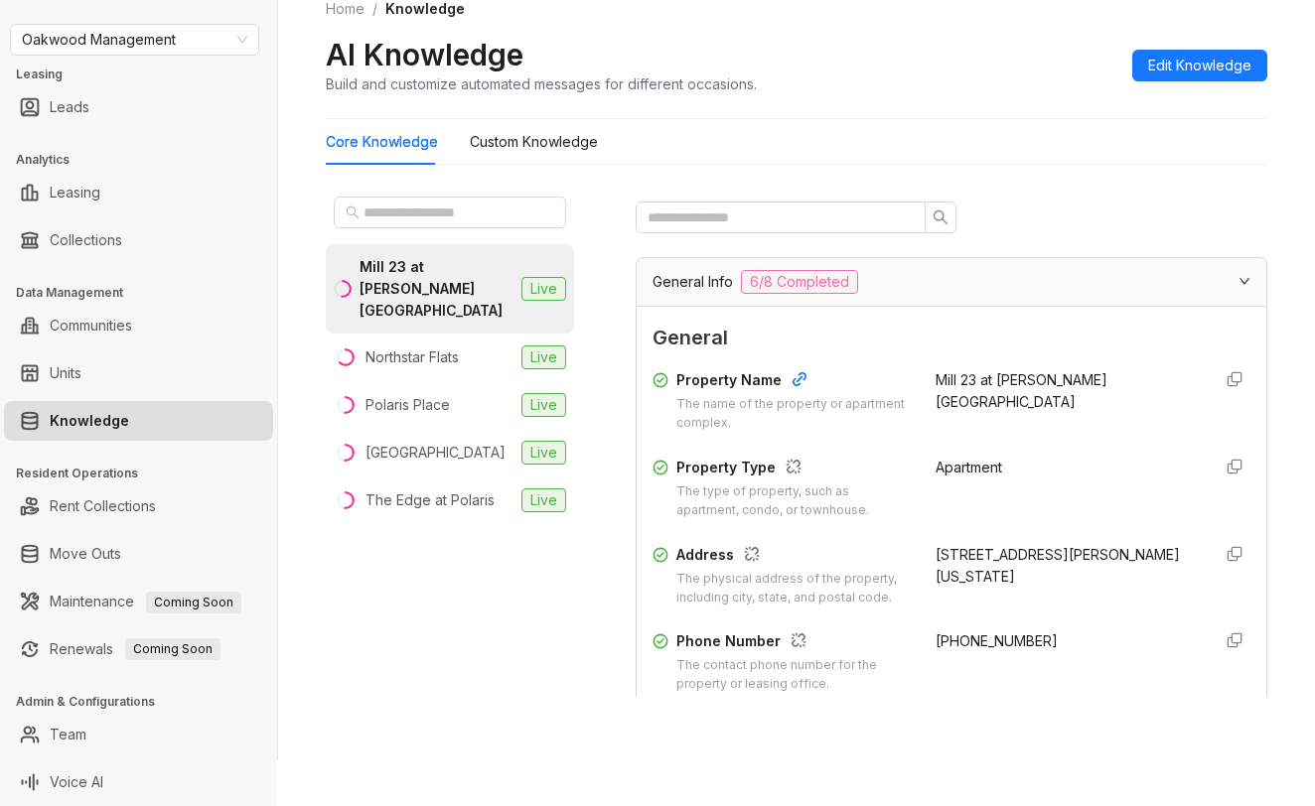
scroll to position [0, 0]
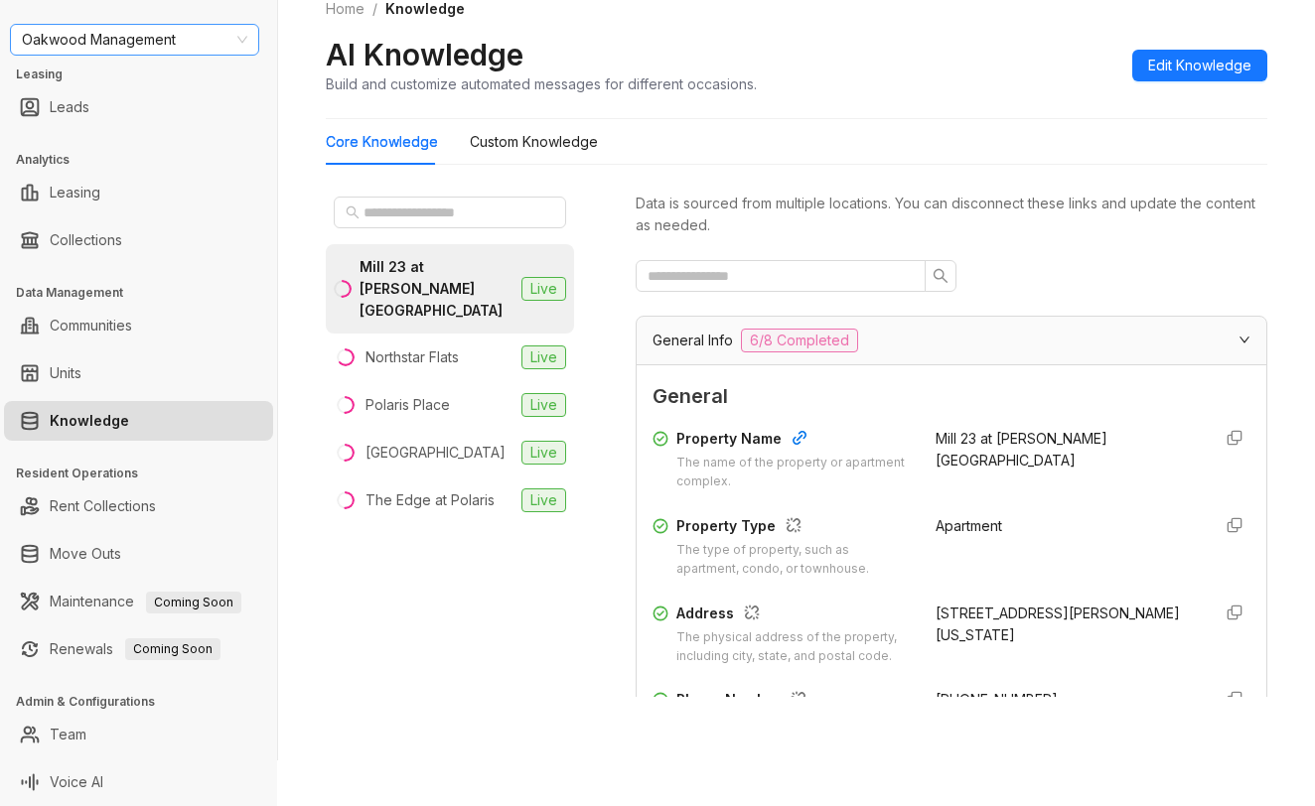
click at [174, 35] on span "Oakwood Management" at bounding box center [134, 40] width 225 height 30
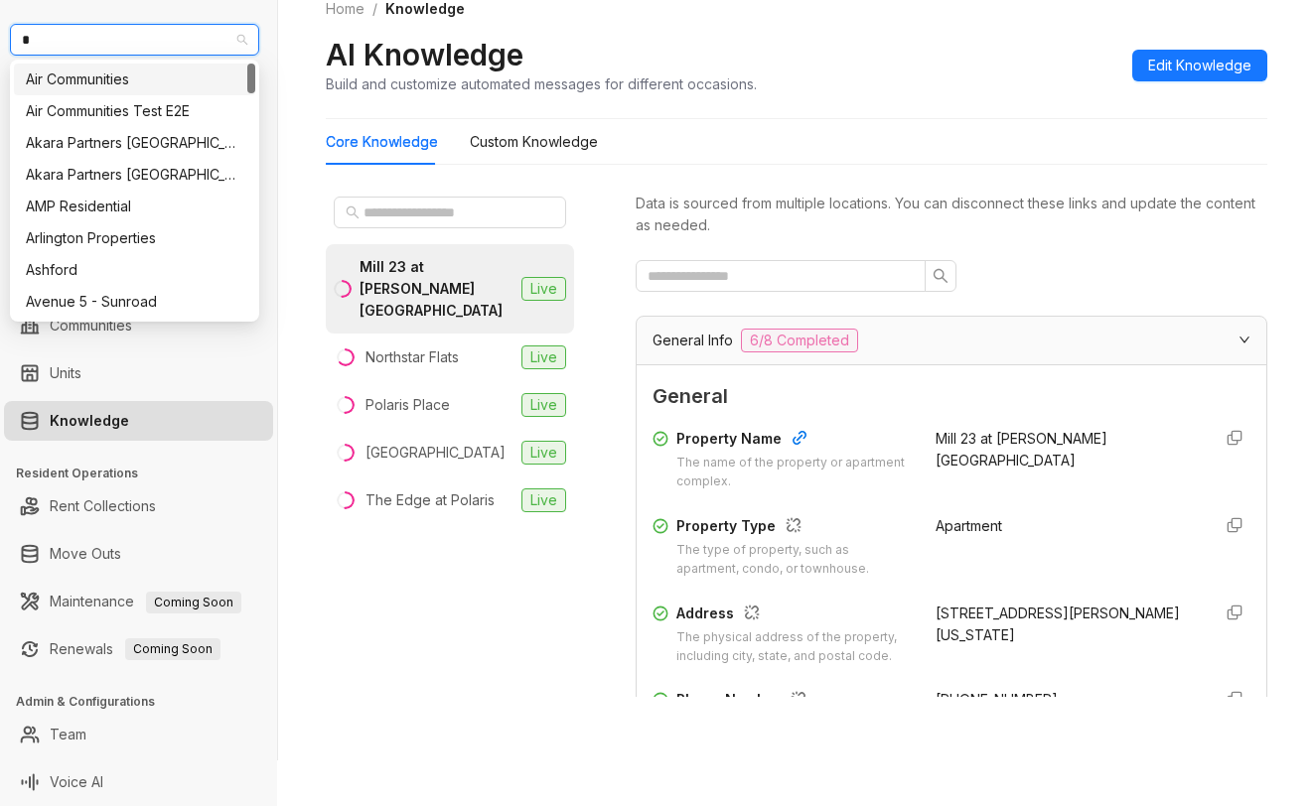
type input "**"
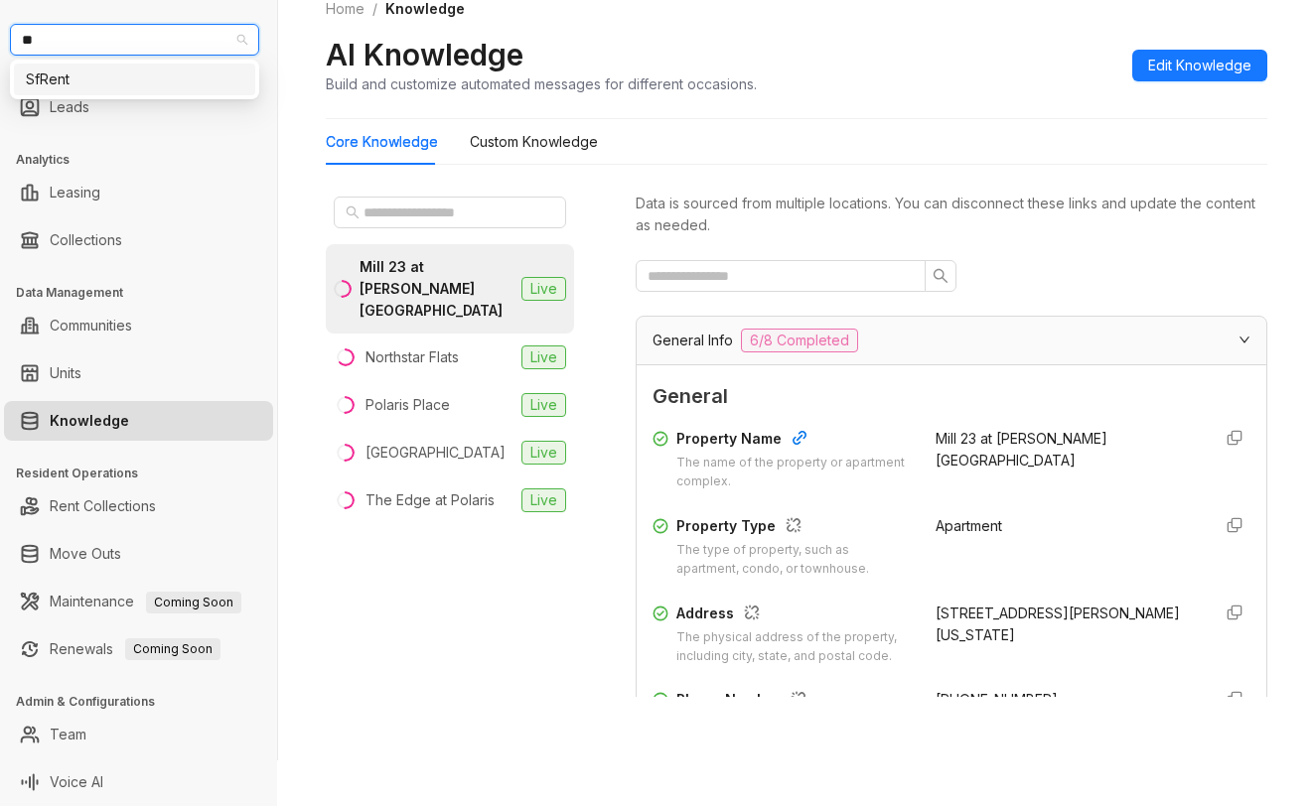
click at [131, 77] on div "SfRent" at bounding box center [134, 80] width 217 height 22
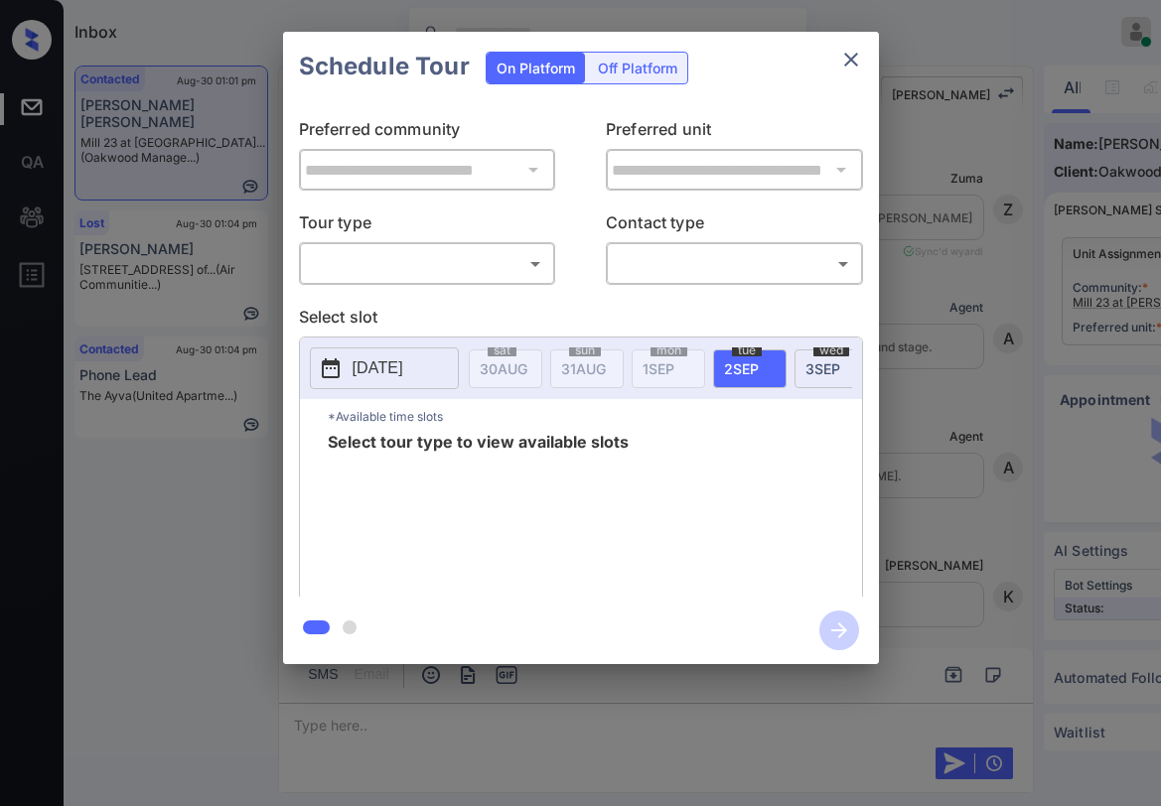
scroll to position [11542, 0]
click at [494, 283] on div "​ ​" at bounding box center [427, 263] width 257 height 43
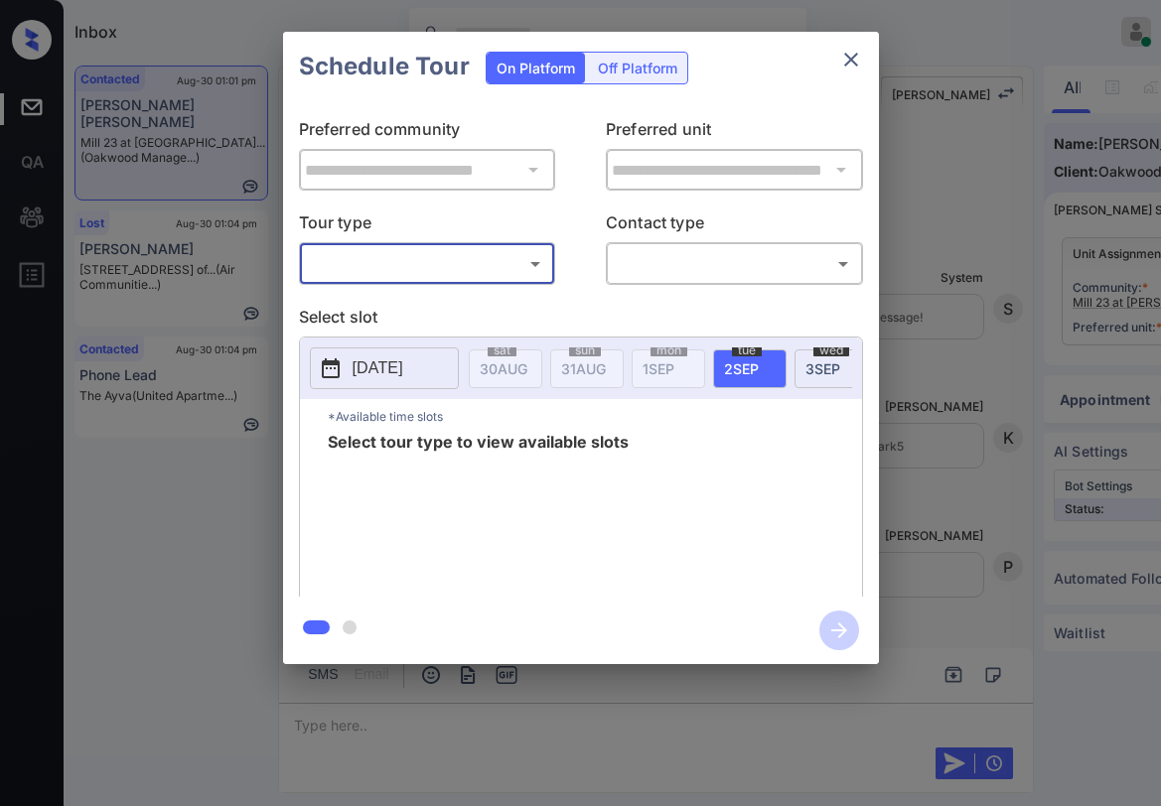
click at [458, 281] on div "​ ​" at bounding box center [427, 263] width 257 height 43
click at [440, 265] on body "Inbox [PERSON_NAME] Online Set yourself offline Set yourself on break Profile S…" at bounding box center [580, 403] width 1161 height 806
click at [432, 306] on li "In Person" at bounding box center [426, 308] width 245 height 36
type input "********"
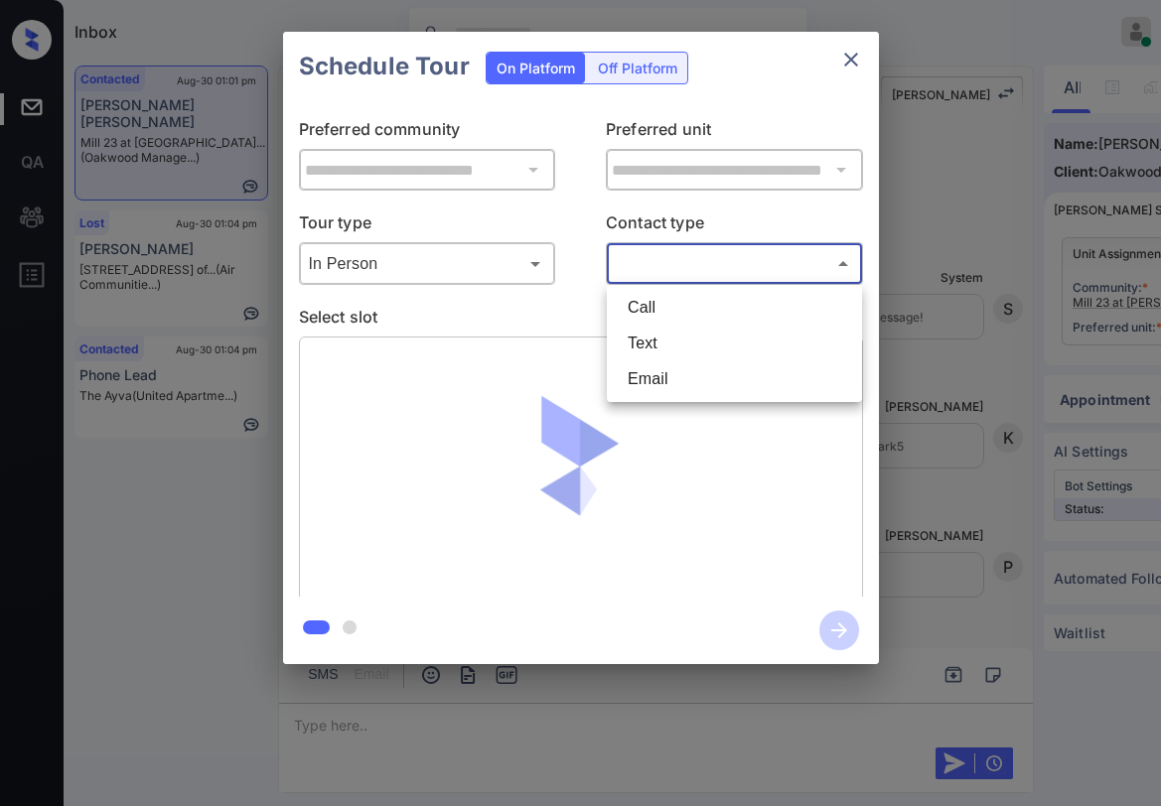
click at [674, 277] on body "Inbox [PERSON_NAME] Online Set yourself offline Set yourself on break Profile S…" at bounding box center [580, 403] width 1161 height 806
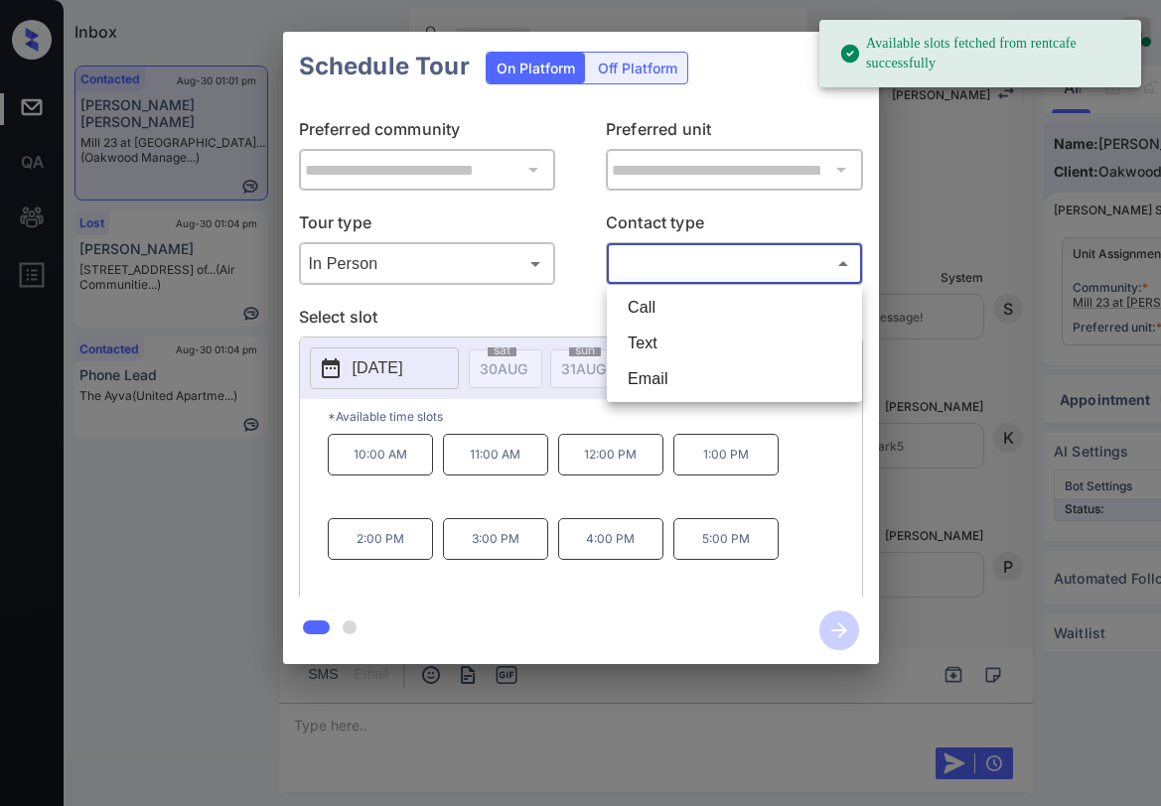
click at [652, 344] on li "Text" at bounding box center [734, 344] width 245 height 36
type input "****"
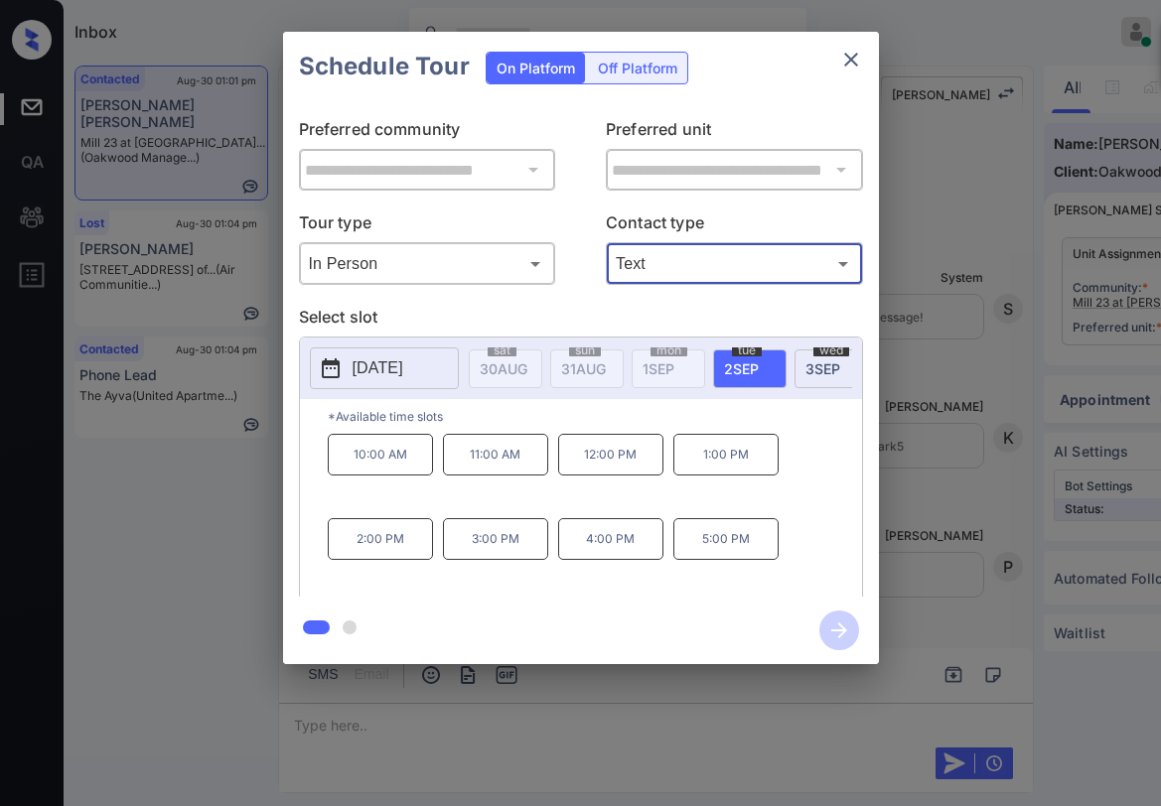
click at [775, 75] on div "Schedule Tour On Platform Off Platform" at bounding box center [581, 67] width 596 height 70
click at [855, 61] on icon "close" at bounding box center [851, 60] width 24 height 24
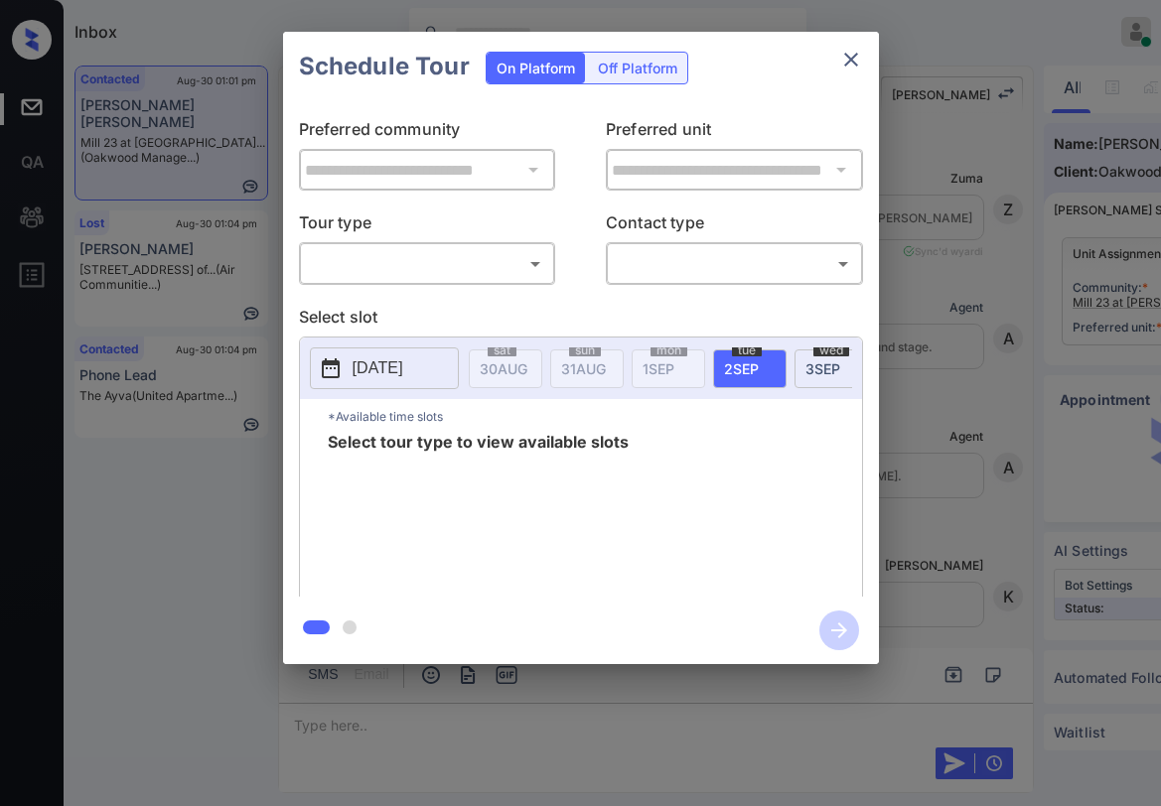
scroll to position [11045, 0]
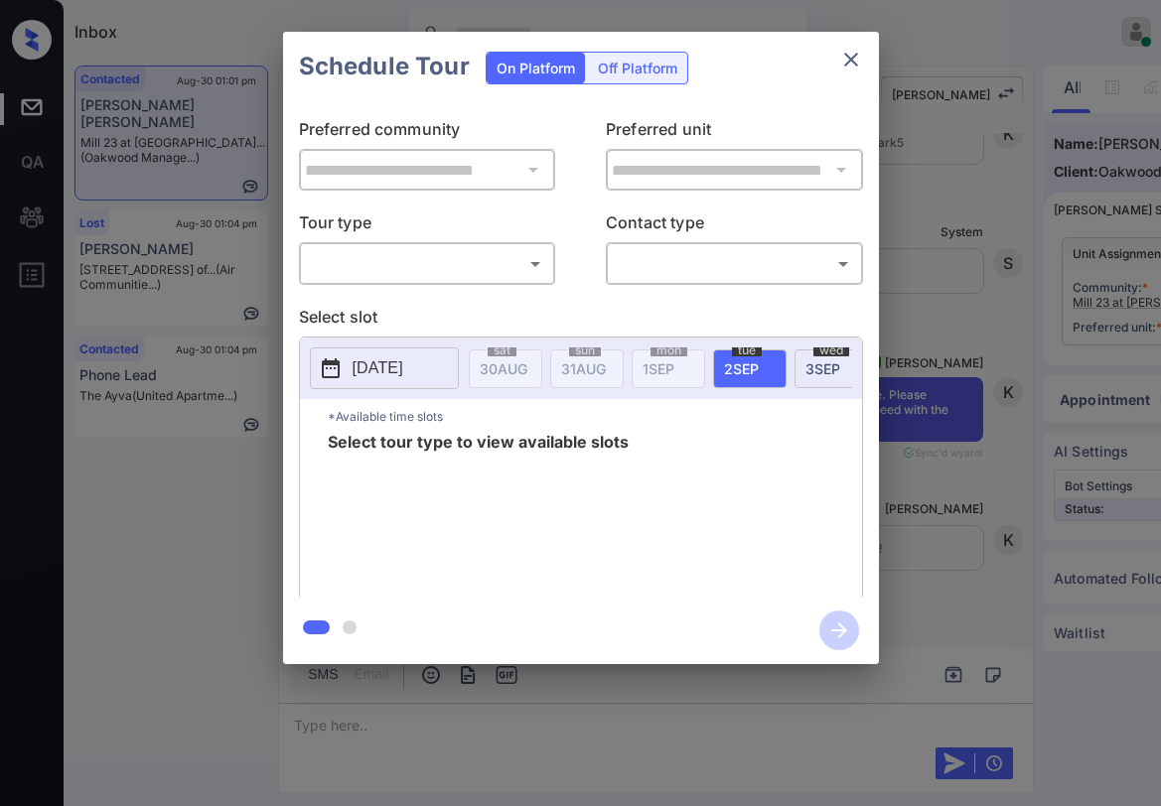
click at [467, 264] on body "Inbox [PERSON_NAME] Online Set yourself offline Set yourself on break Profile S…" at bounding box center [580, 403] width 1161 height 806
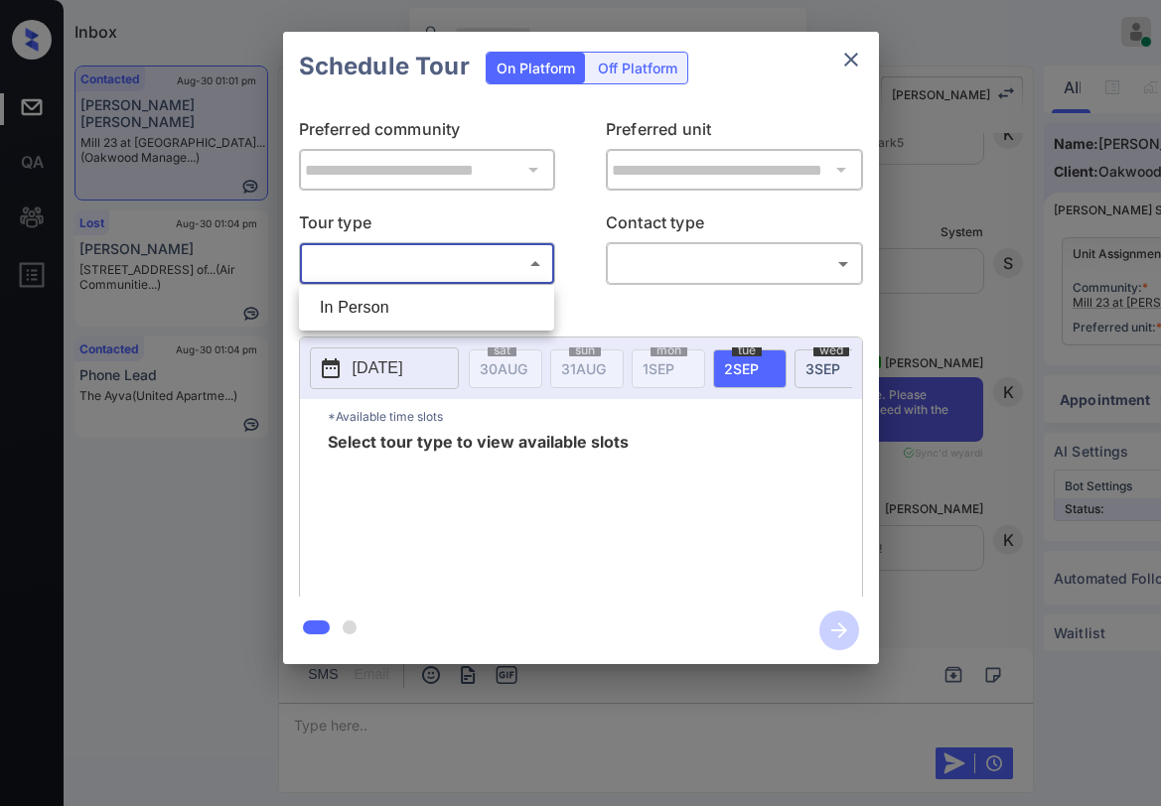
click at [423, 306] on li "In Person" at bounding box center [426, 308] width 245 height 36
type input "********"
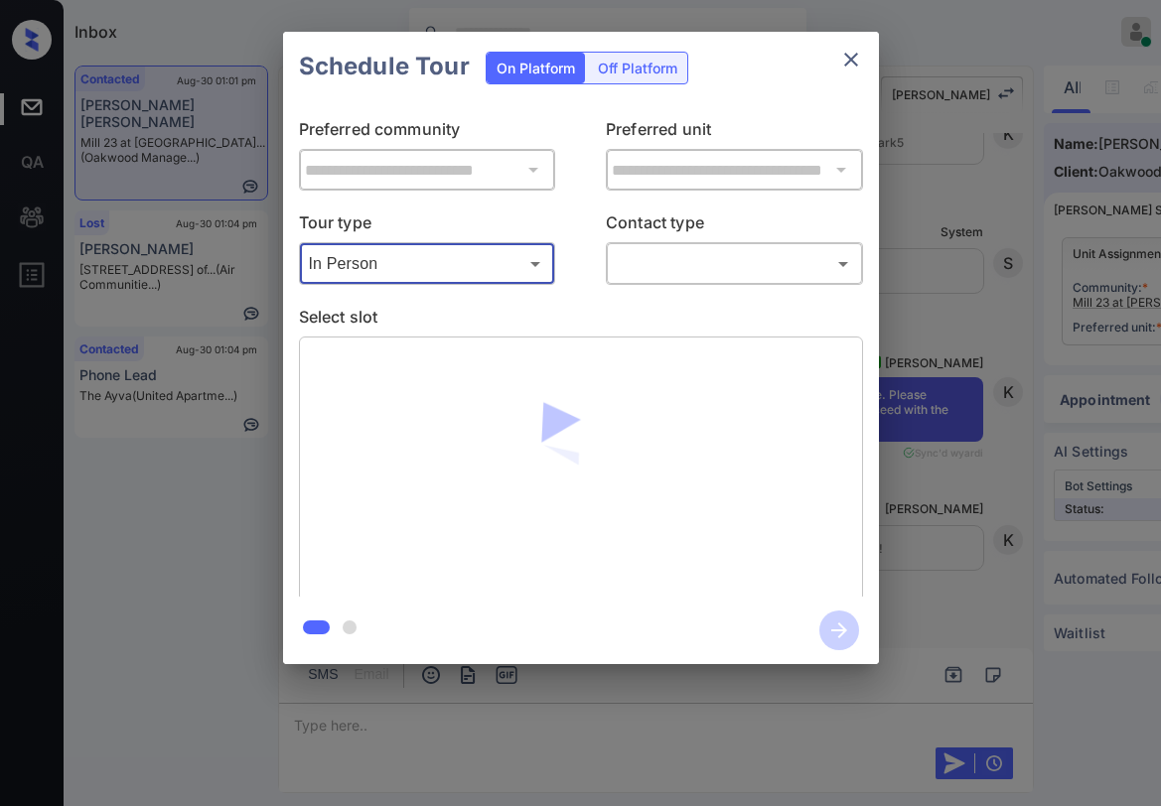
click at [646, 262] on body "Inbox [PERSON_NAME] Online Set yourself offline Set yourself on break Profile S…" at bounding box center [580, 403] width 1161 height 806
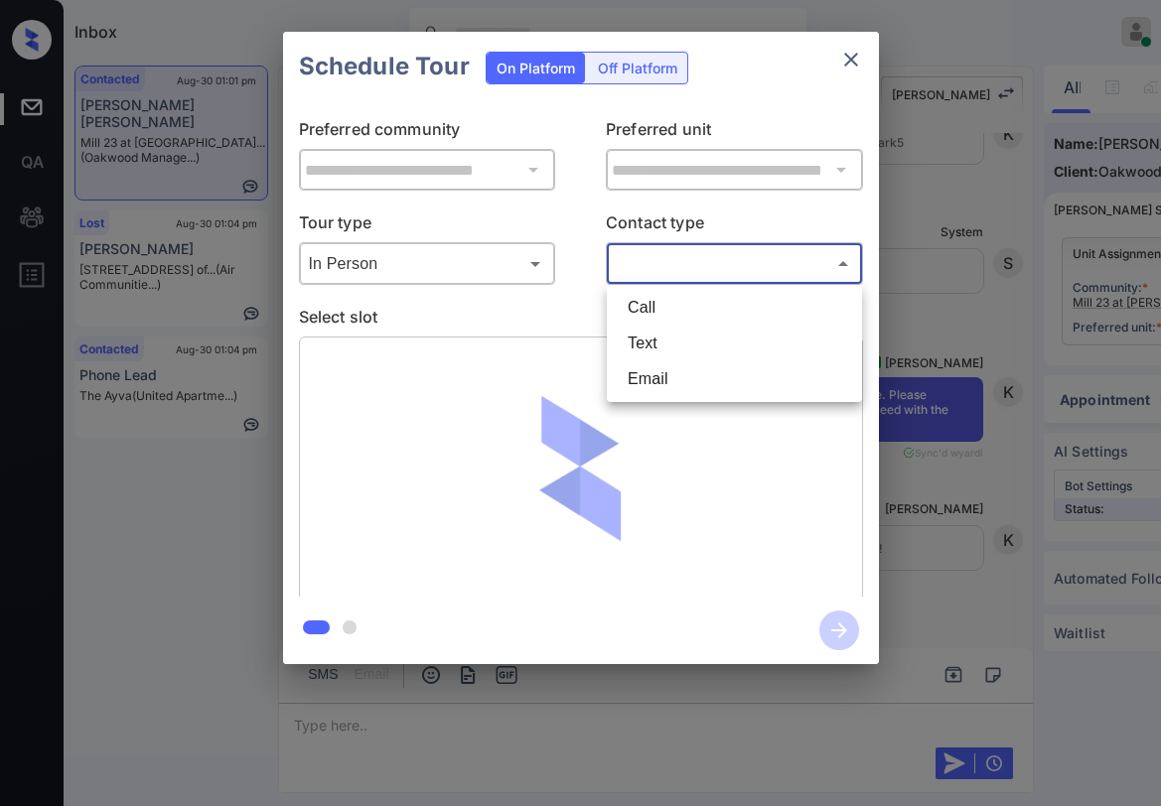
click at [638, 339] on li "Text" at bounding box center [734, 344] width 245 height 36
type input "****"
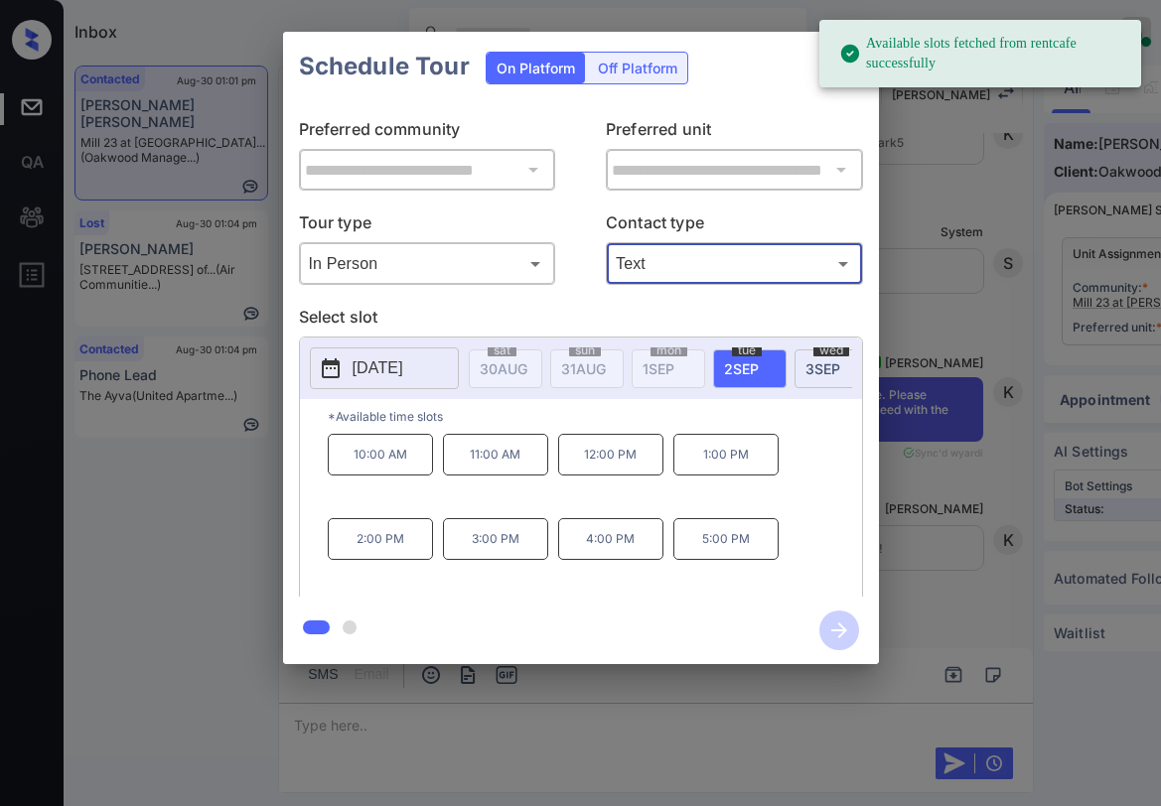
click at [492, 463] on p "11:00 AM" at bounding box center [495, 455] width 105 height 42
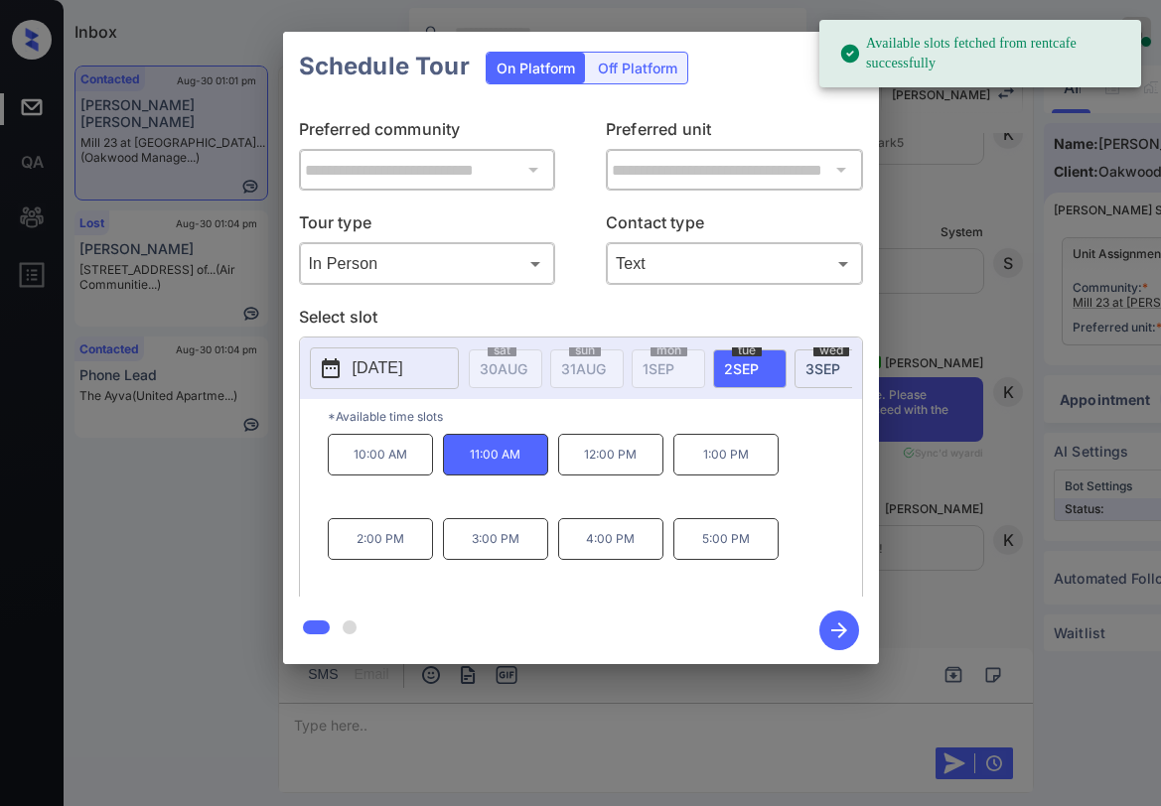
click at [845, 632] on icon "button" at bounding box center [839, 631] width 16 height 16
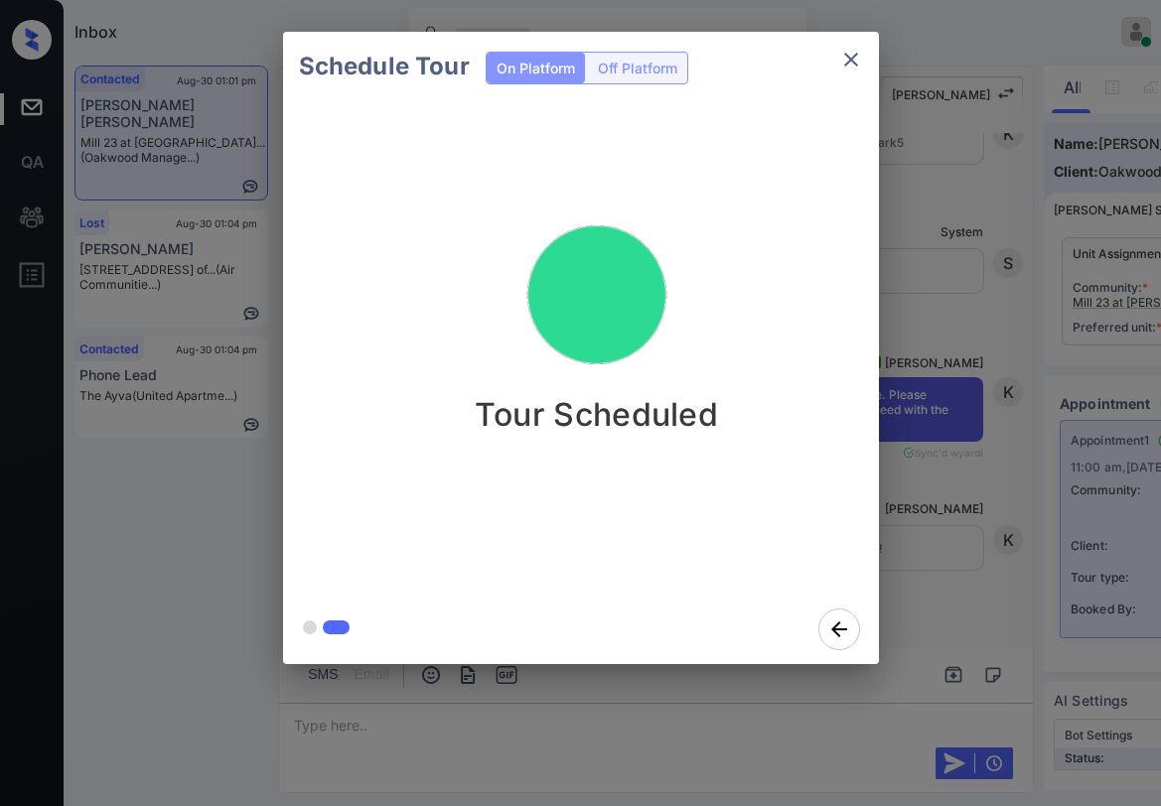
click at [177, 678] on div "Schedule Tour On Platform Off Platform Tour Scheduled" at bounding box center [580, 348] width 1161 height 696
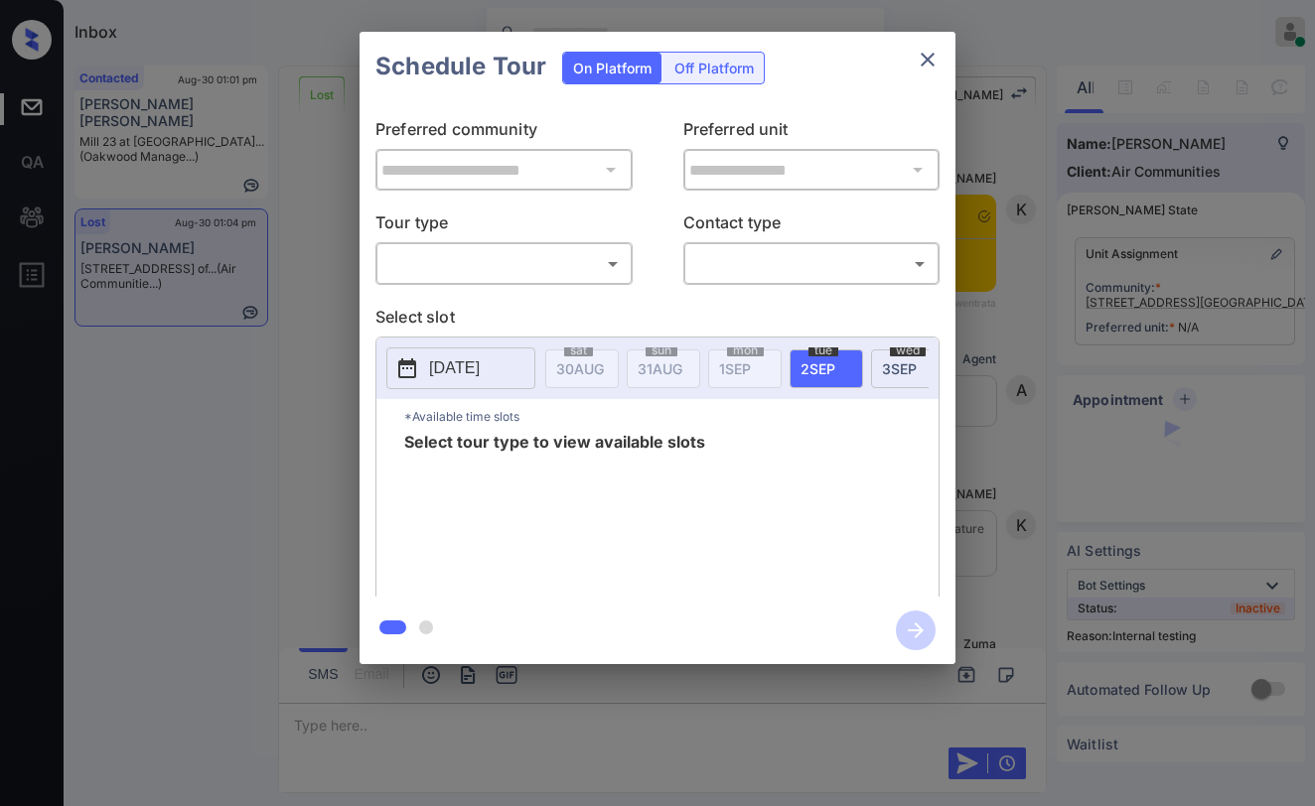
scroll to position [10816, 0]
click at [447, 264] on body "Inbox Paolo Gabriel Online Set yourself offline Set yourself on break Profile S…" at bounding box center [657, 403] width 1315 height 806
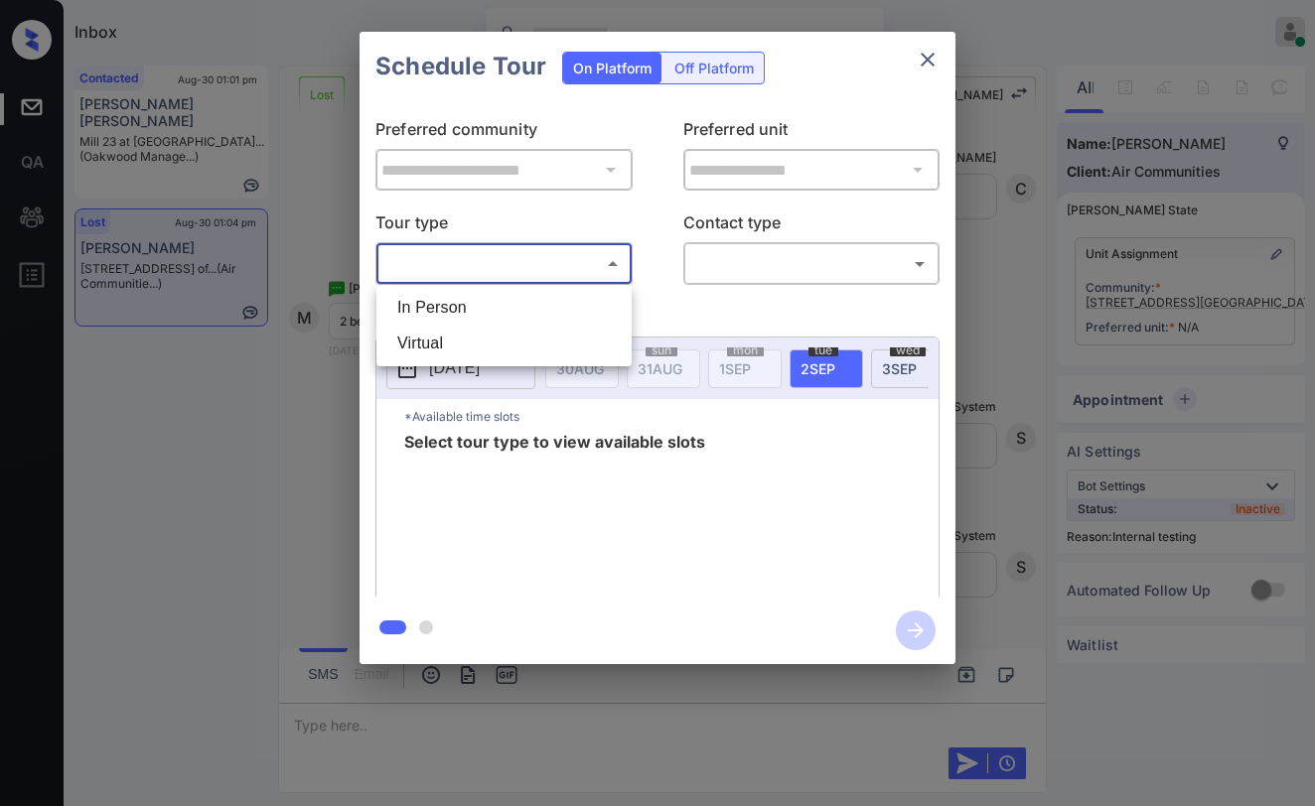
click at [443, 311] on li "In Person" at bounding box center [503, 308] width 245 height 36
type input "********"
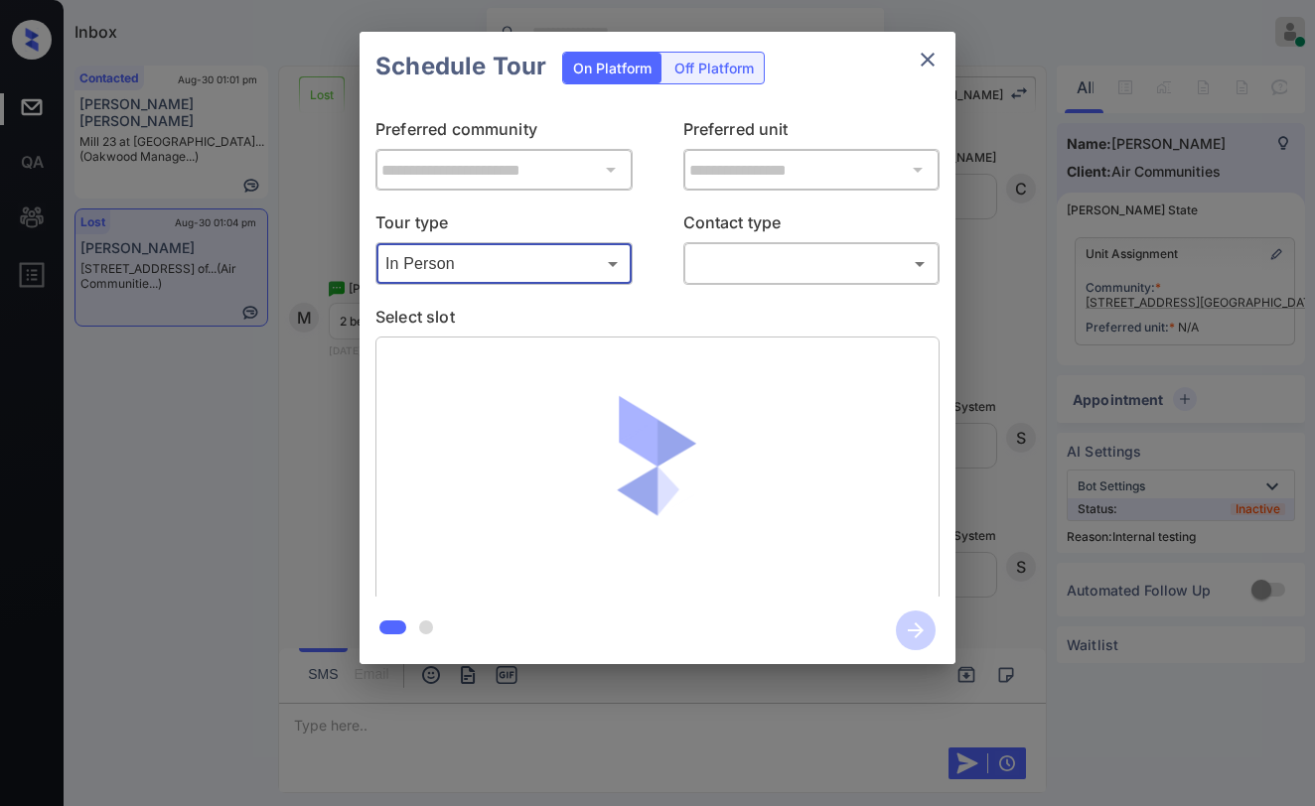
click at [762, 247] on body "Inbox Paolo Gabriel Online Set yourself offline Set yourself on break Profile S…" at bounding box center [657, 403] width 1315 height 806
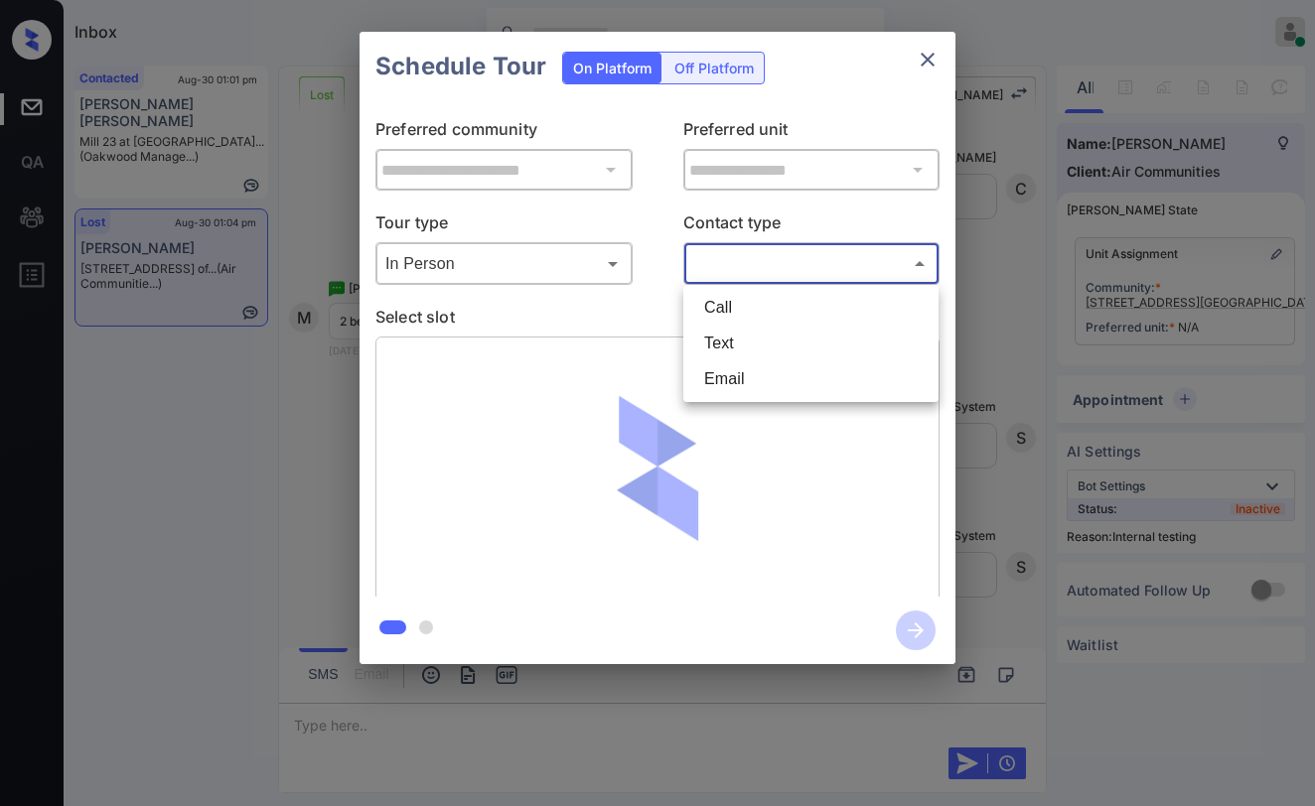
click at [742, 335] on li "Text" at bounding box center [810, 344] width 245 height 36
type input "****"
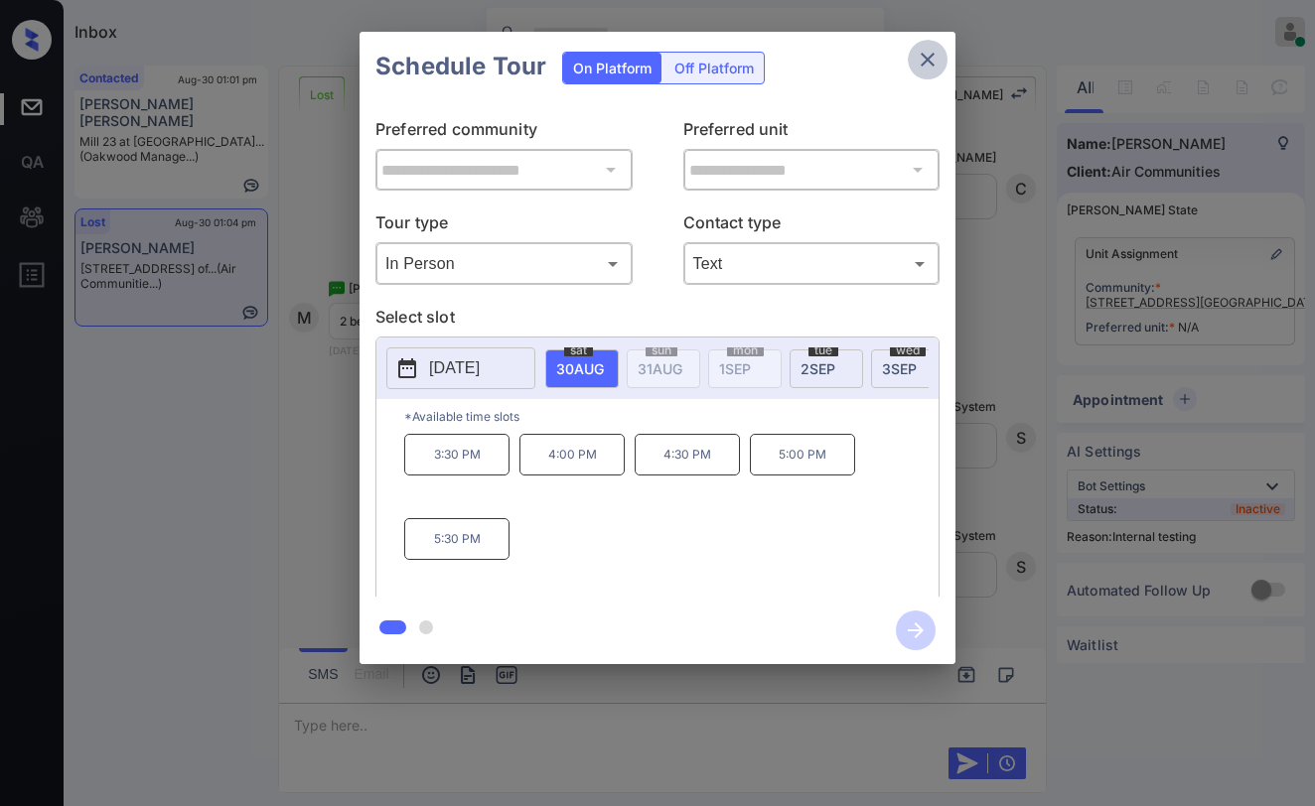
click at [931, 64] on icon "close" at bounding box center [928, 60] width 14 height 14
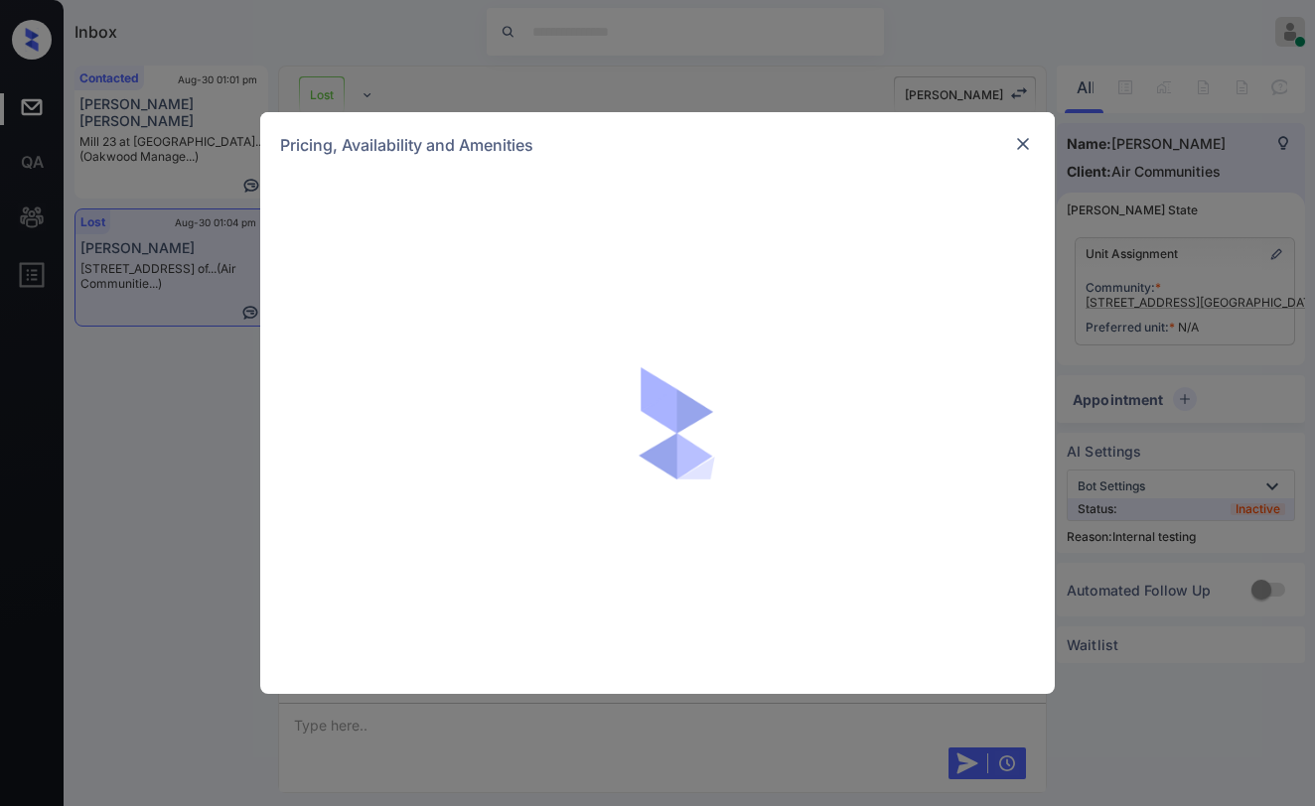
scroll to position [10816, 0]
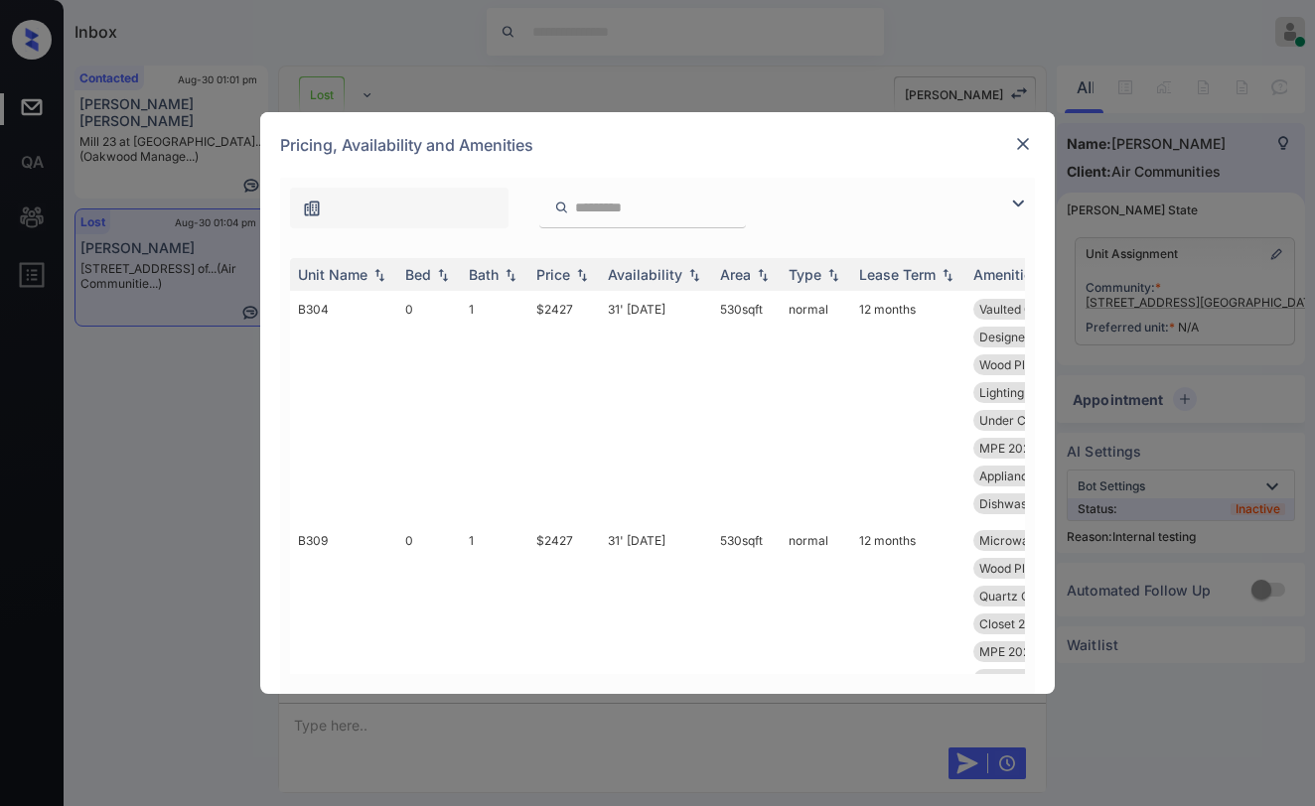
click at [1016, 204] on img at bounding box center [1018, 204] width 24 height 24
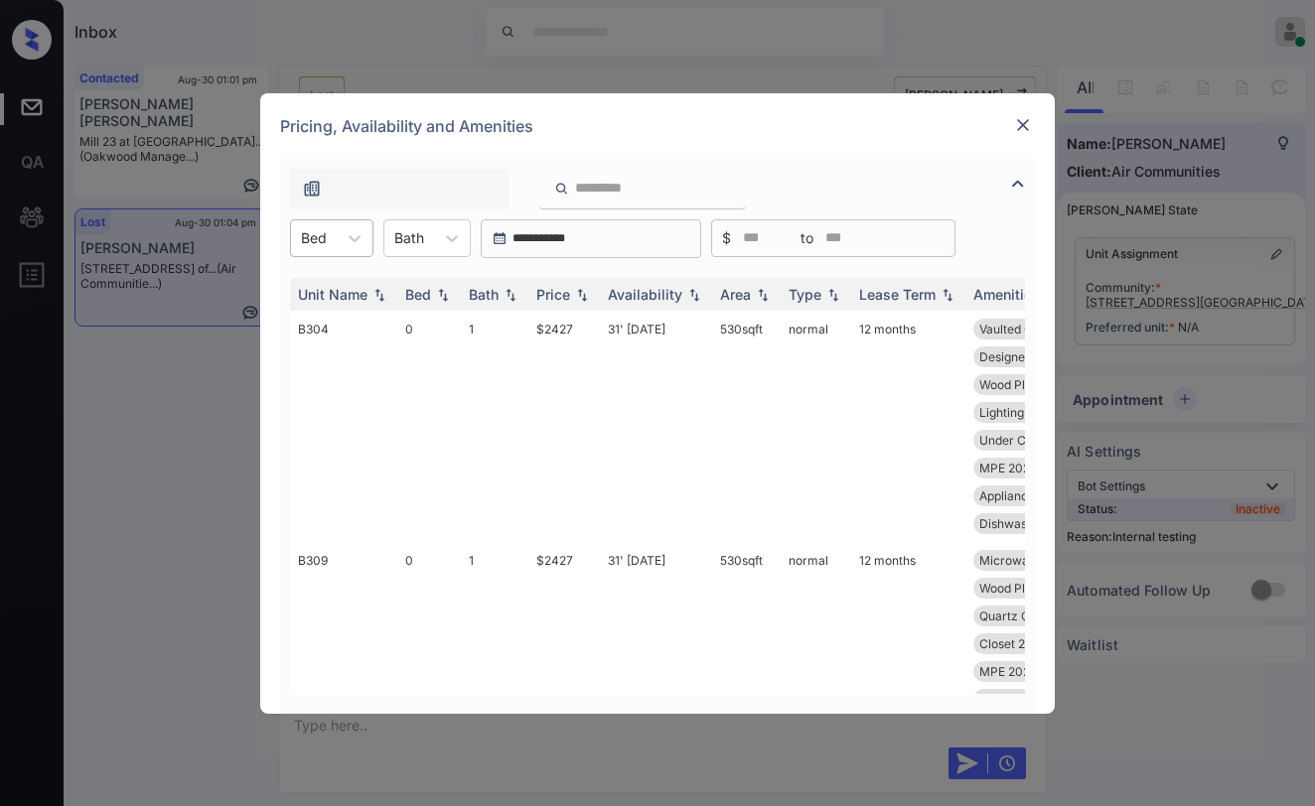
click at [336, 233] on div "Bed" at bounding box center [314, 237] width 46 height 29
click at [316, 360] on div "2" at bounding box center [331, 359] width 83 height 36
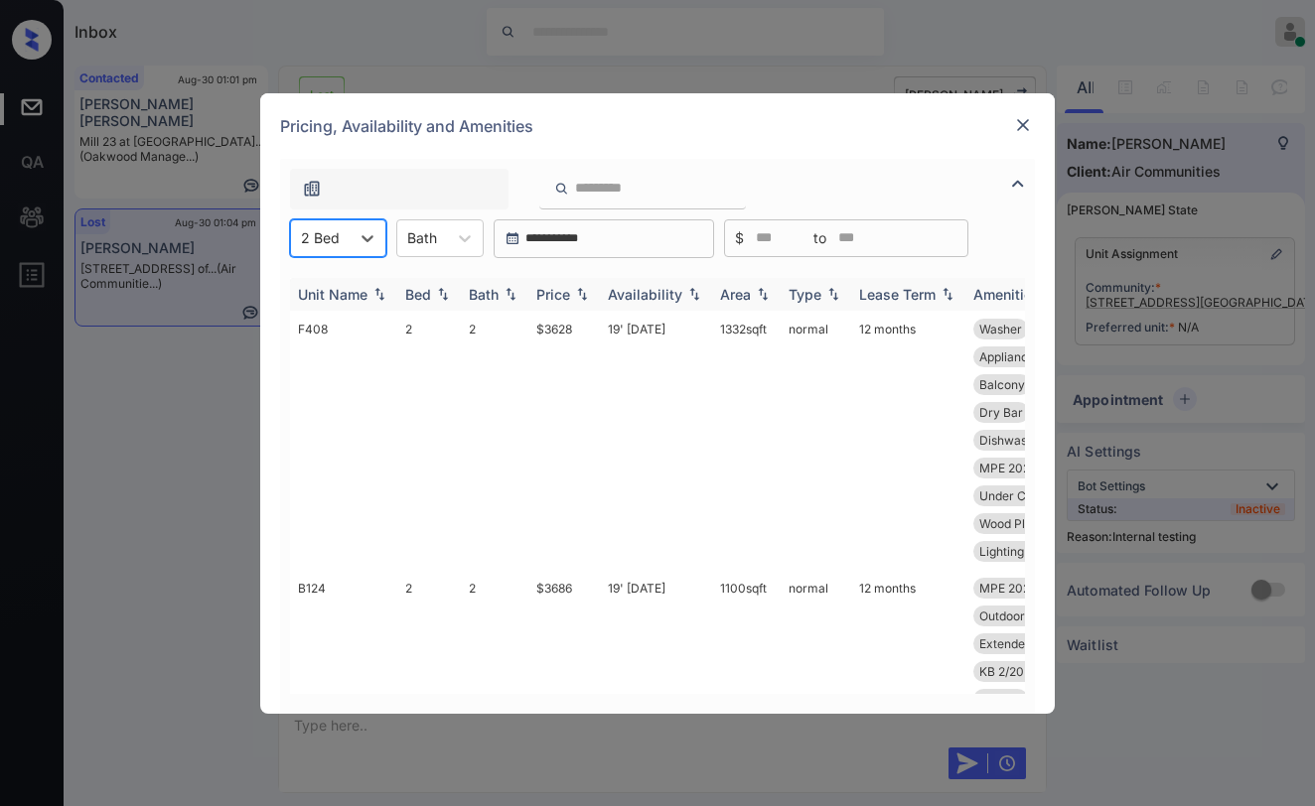
click at [585, 295] on img at bounding box center [582, 294] width 20 height 14
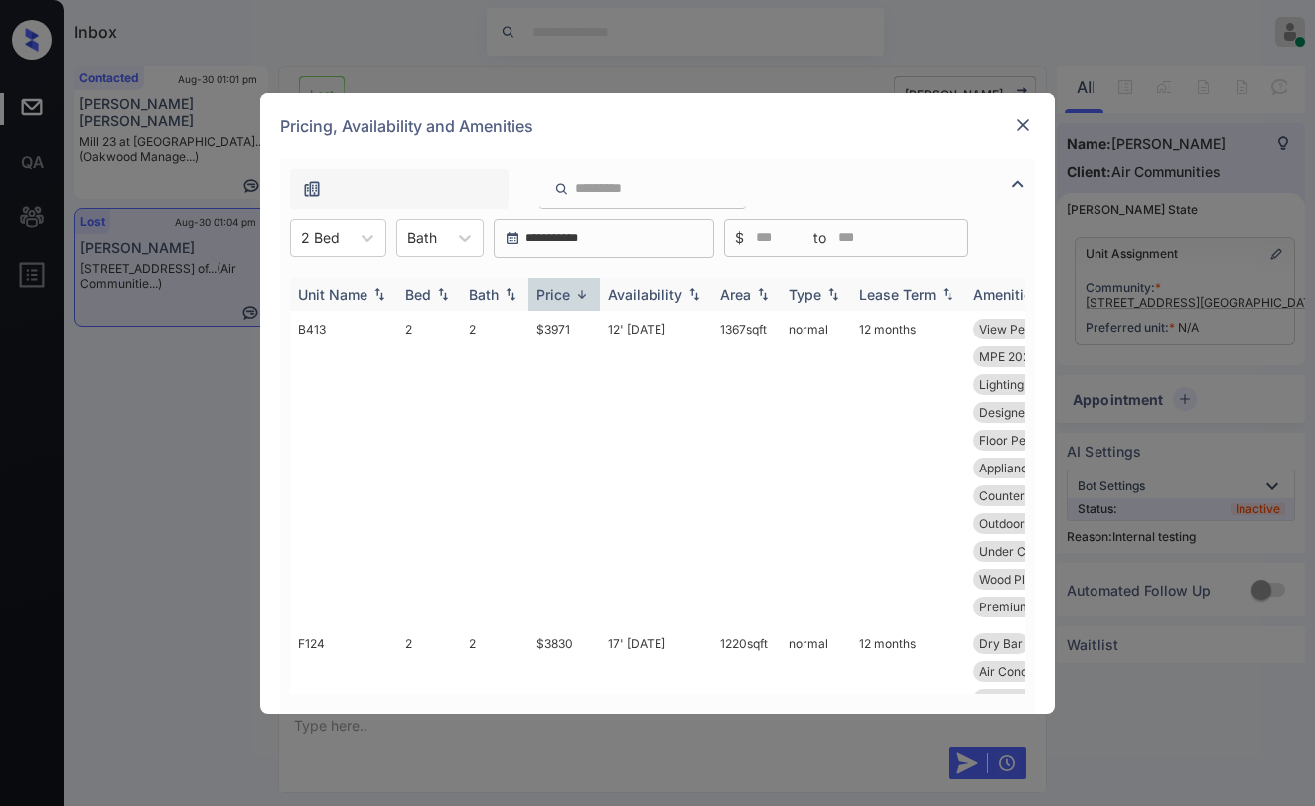
click at [583, 295] on img at bounding box center [582, 294] width 20 height 15
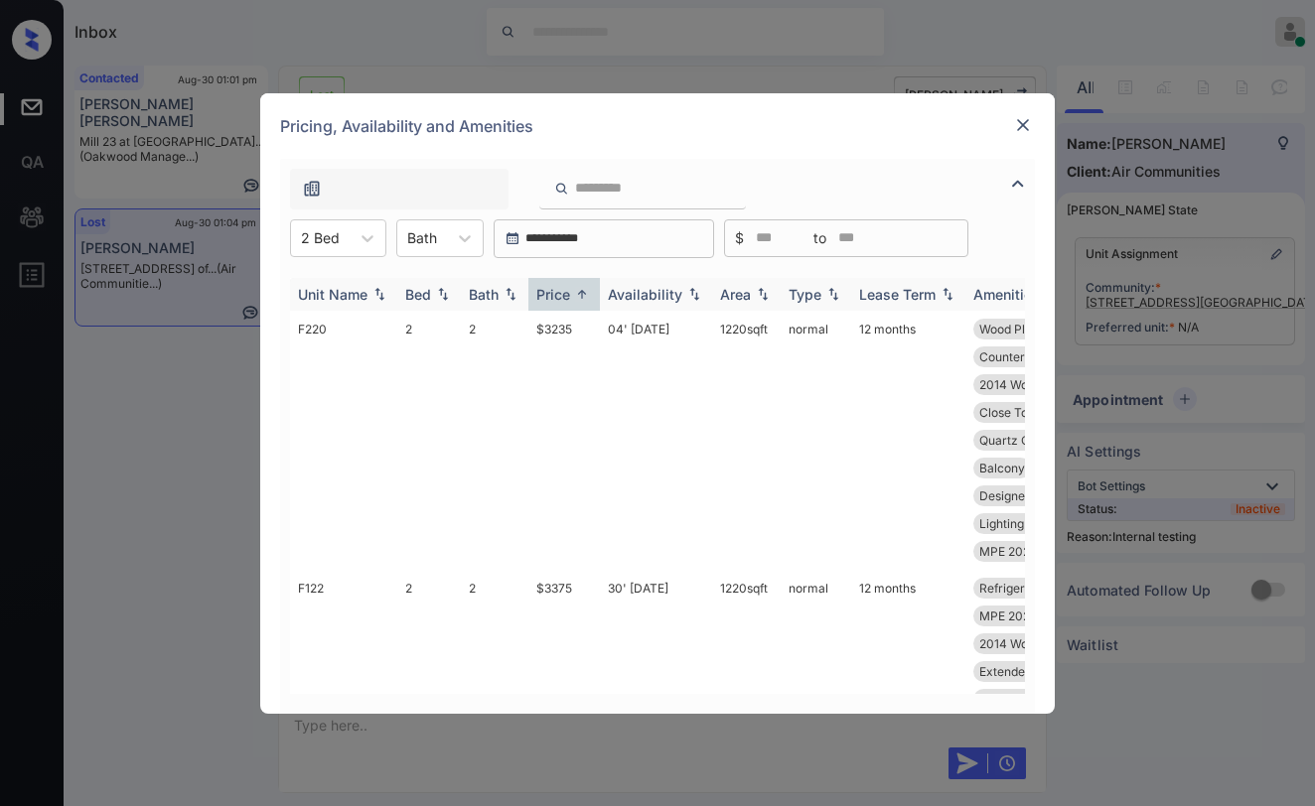
click at [582, 295] on img at bounding box center [582, 294] width 20 height 15
click at [582, 295] on img at bounding box center [582, 294] width 20 height 14
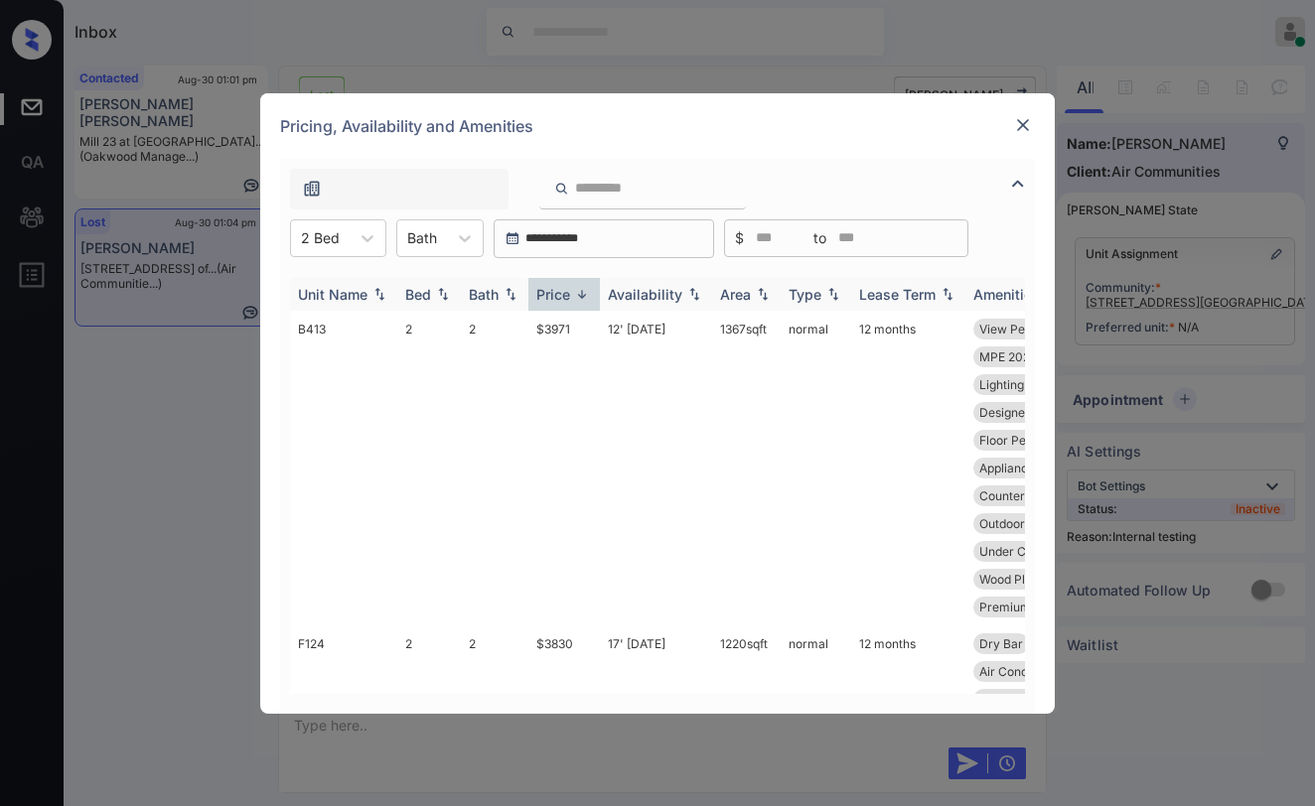
click at [582, 295] on img at bounding box center [582, 294] width 20 height 15
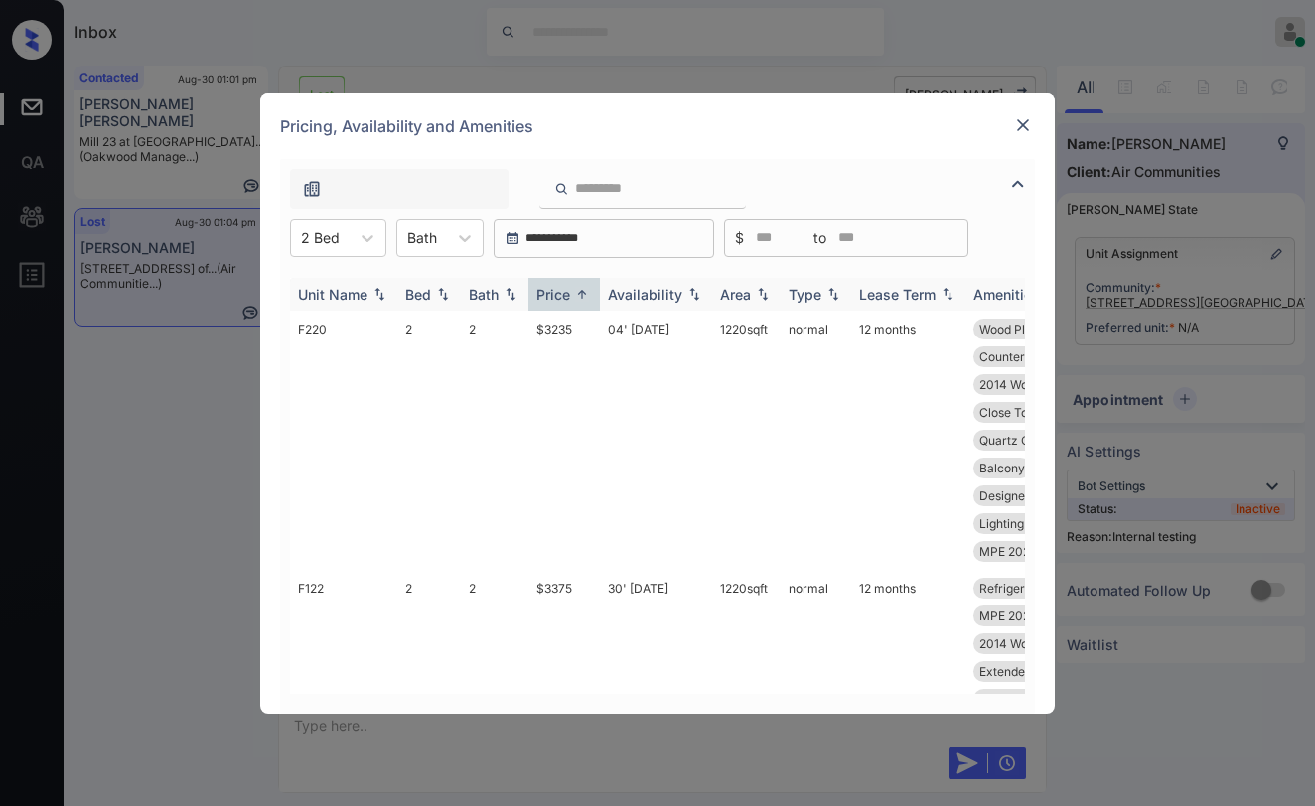
click at [582, 295] on img at bounding box center [582, 294] width 20 height 15
click at [582, 295] on img at bounding box center [582, 294] width 20 height 14
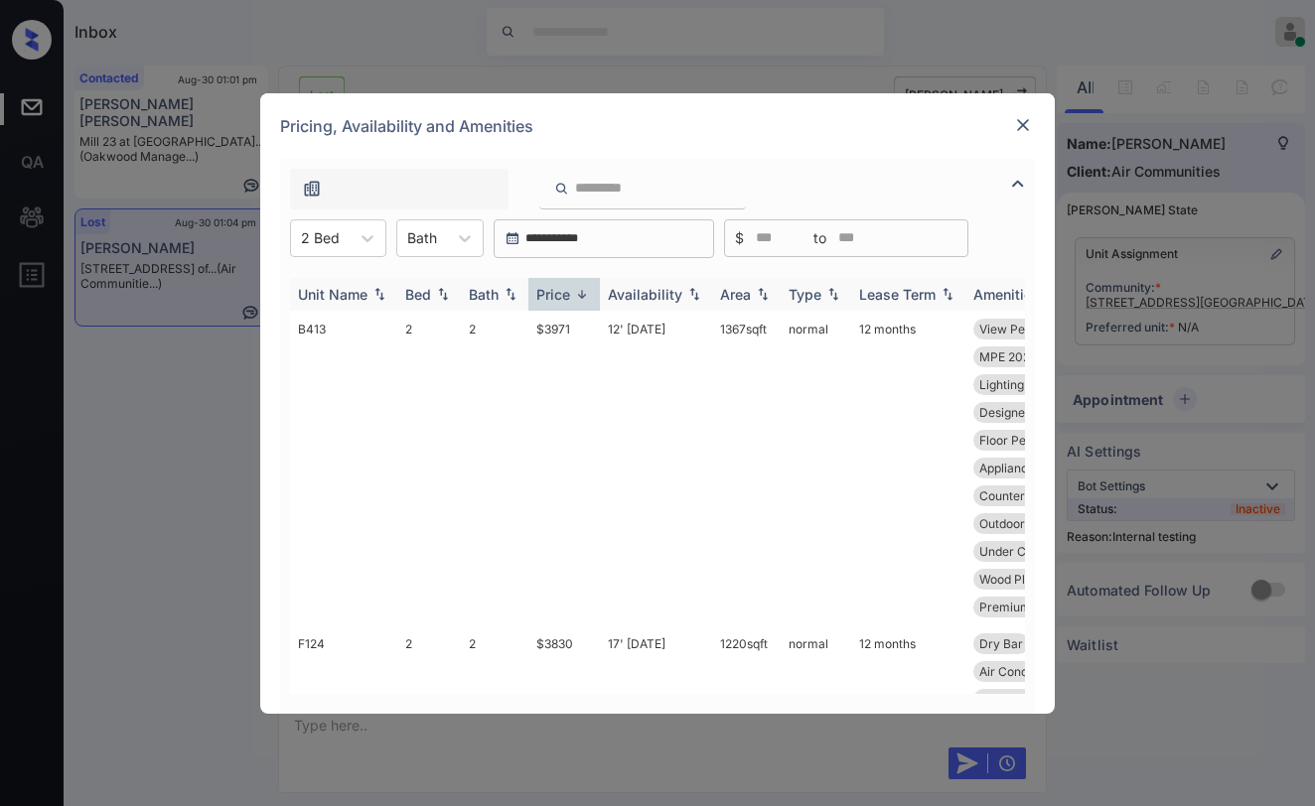
click at [582, 295] on img at bounding box center [582, 294] width 20 height 15
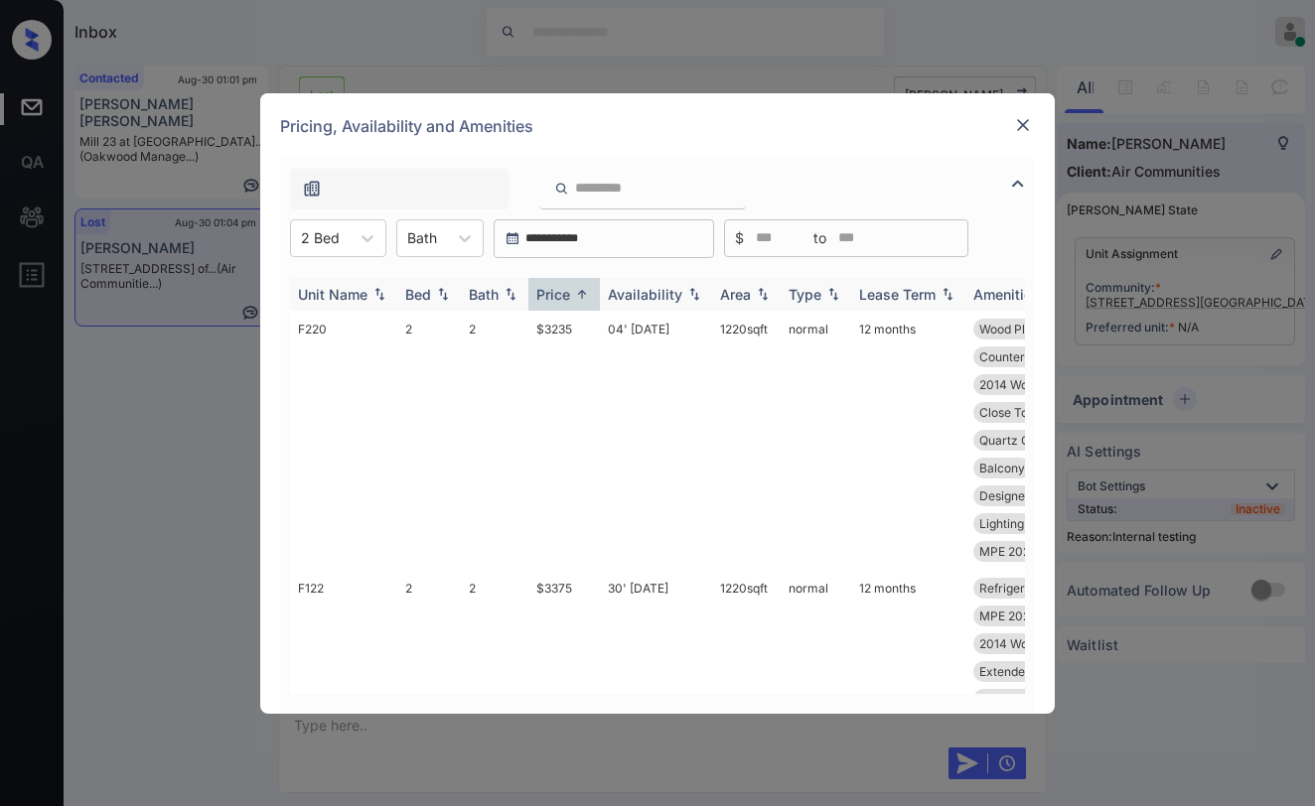
click at [582, 295] on img at bounding box center [582, 294] width 20 height 15
click at [582, 295] on img at bounding box center [582, 294] width 20 height 14
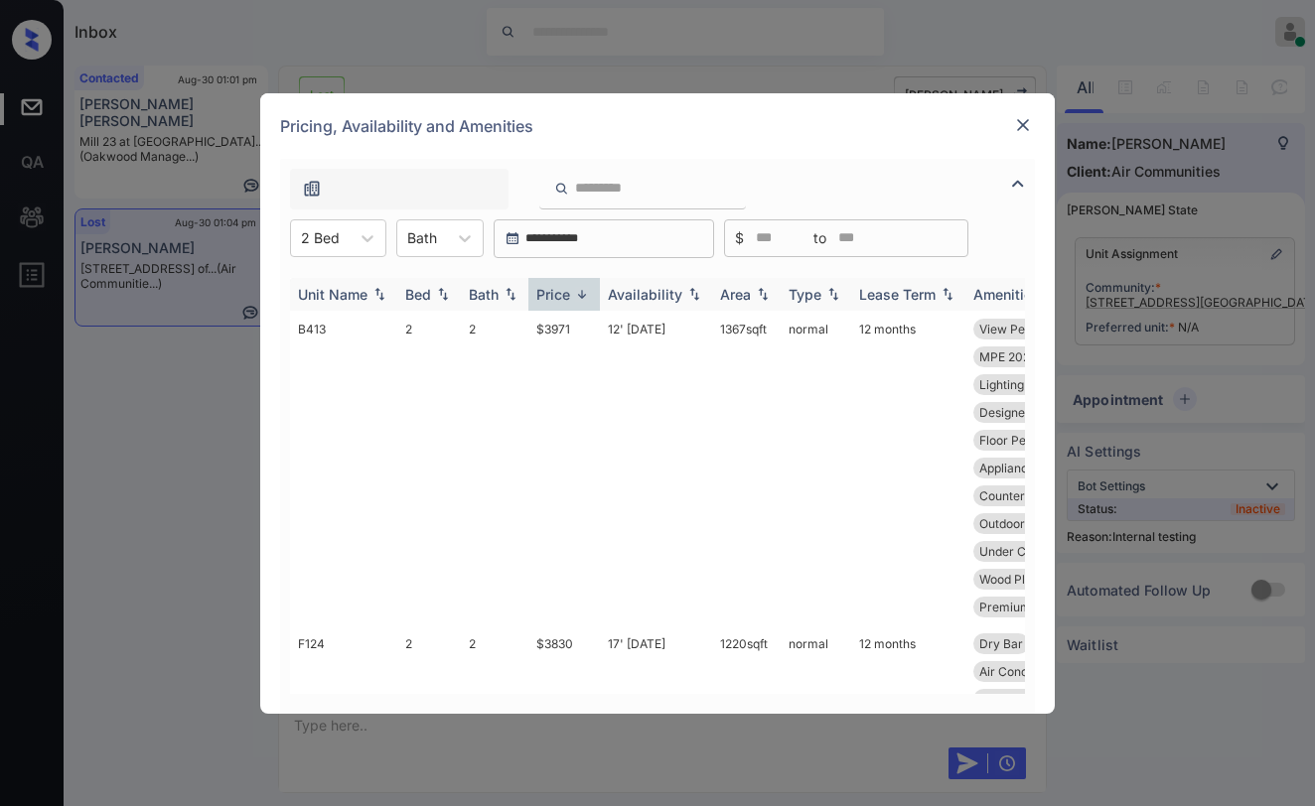
click at [582, 295] on img at bounding box center [582, 294] width 20 height 15
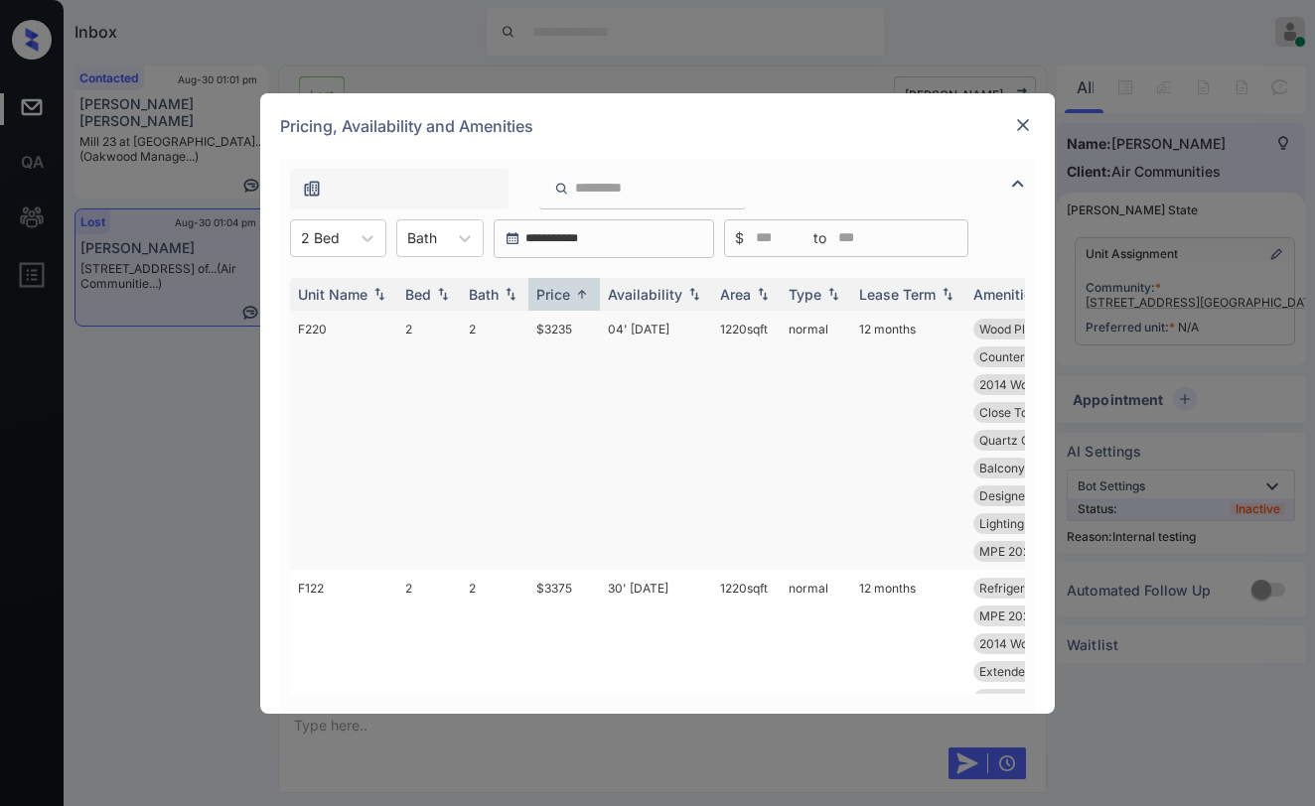
click at [567, 334] on td "$3235" at bounding box center [564, 440] width 72 height 259
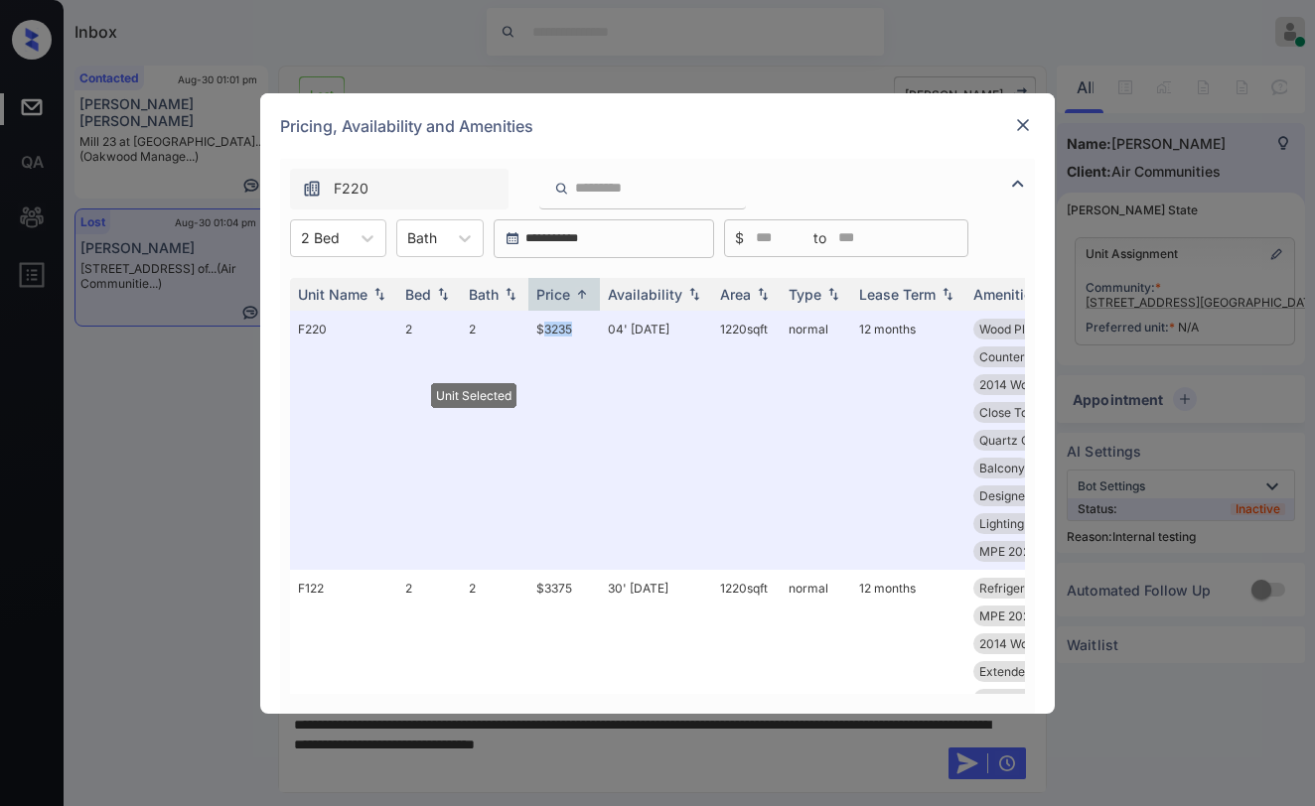
click at [1024, 122] on img at bounding box center [1023, 125] width 20 height 20
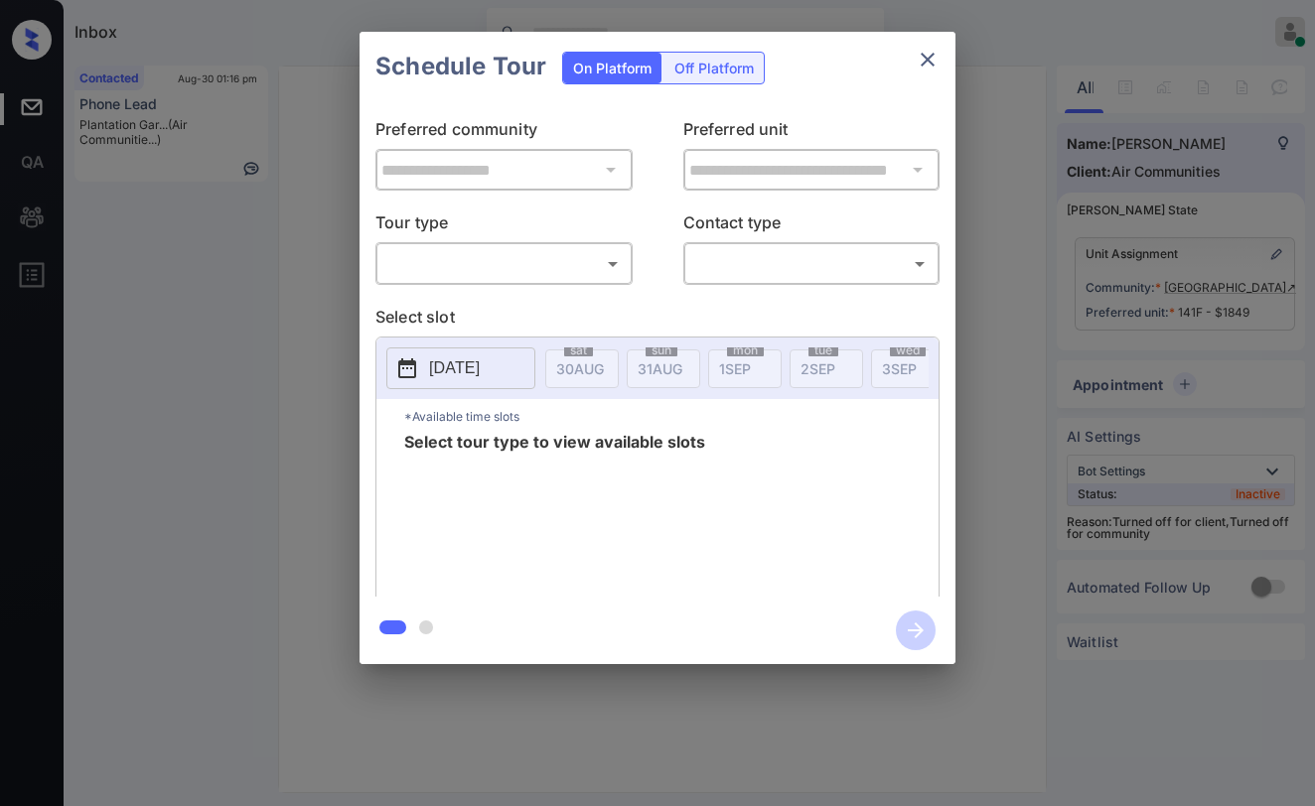
click at [530, 284] on div "​ ​" at bounding box center [503, 263] width 257 height 43
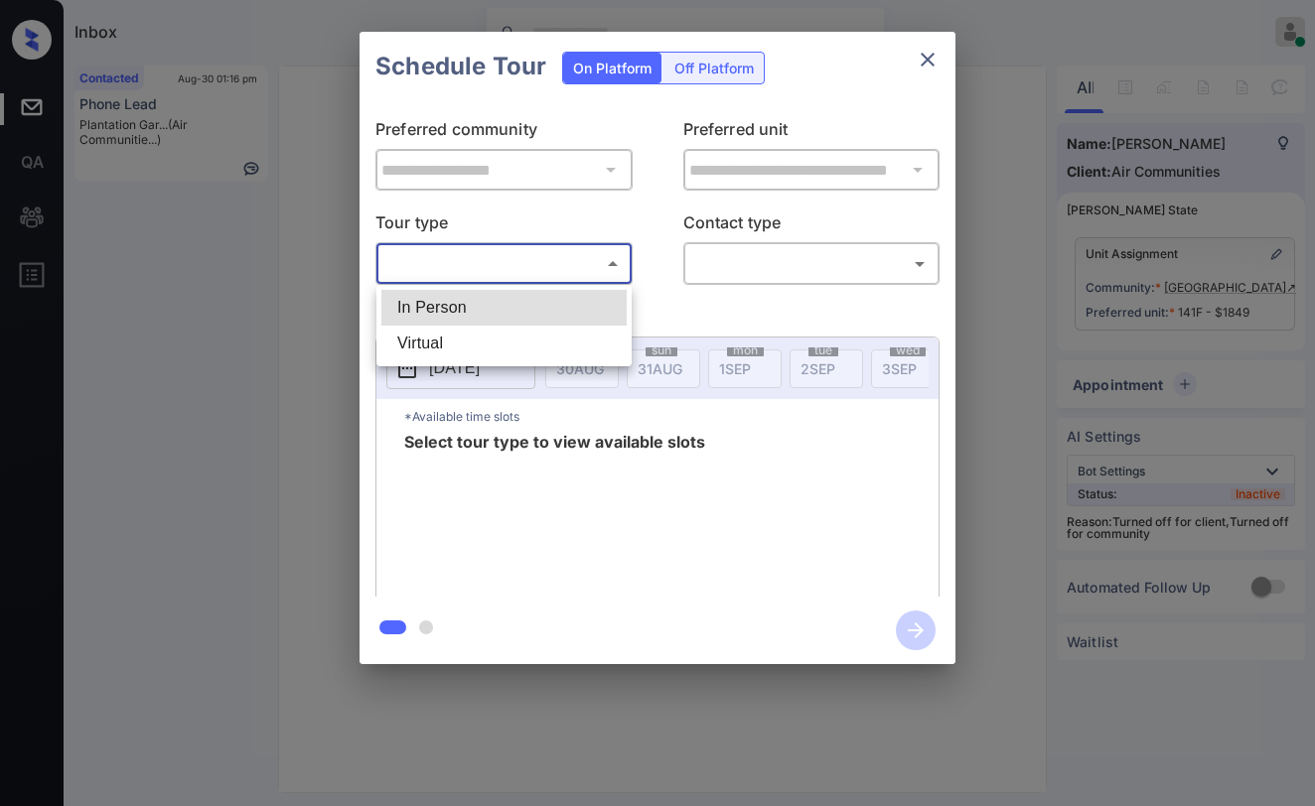
click at [489, 274] on body "**********" at bounding box center [657, 403] width 1315 height 806
click at [463, 316] on li "In Person" at bounding box center [503, 308] width 245 height 36
type input "********"
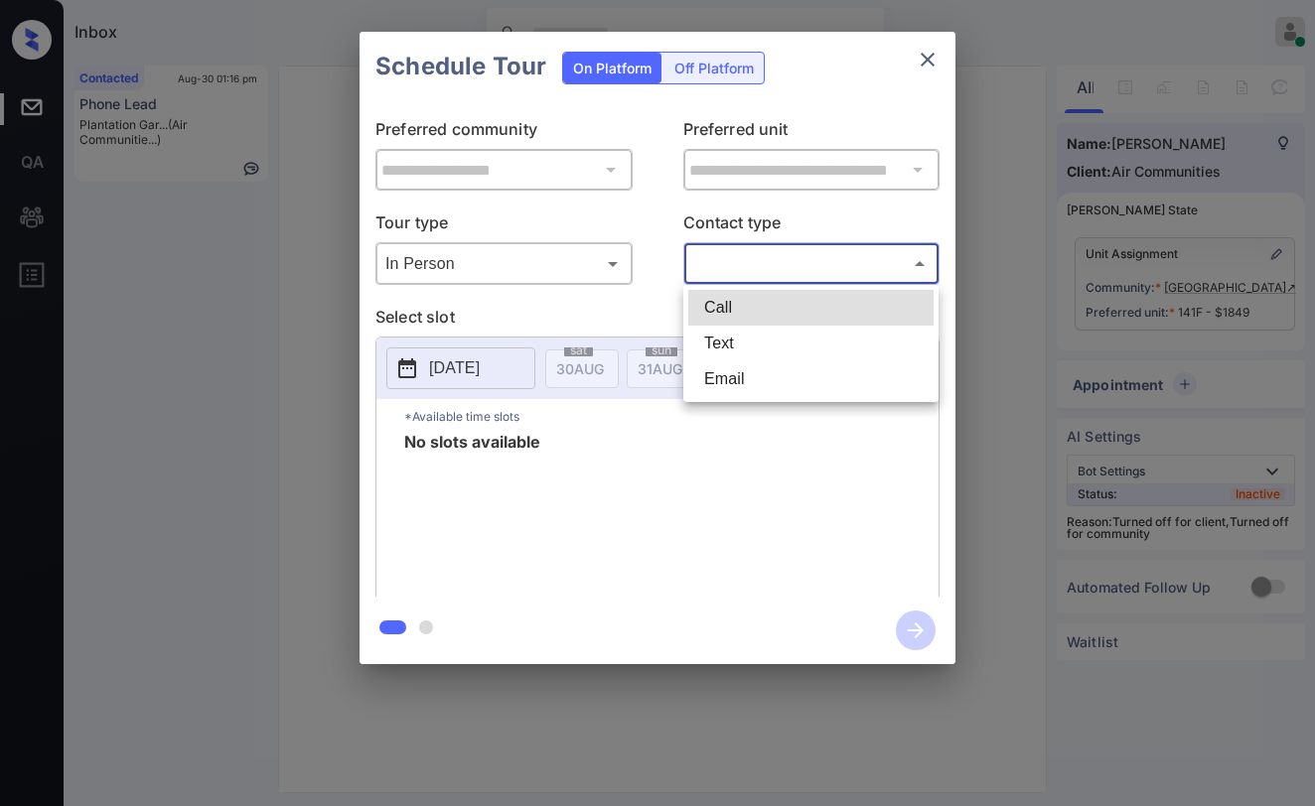
click at [701, 255] on body "**********" at bounding box center [657, 403] width 1315 height 806
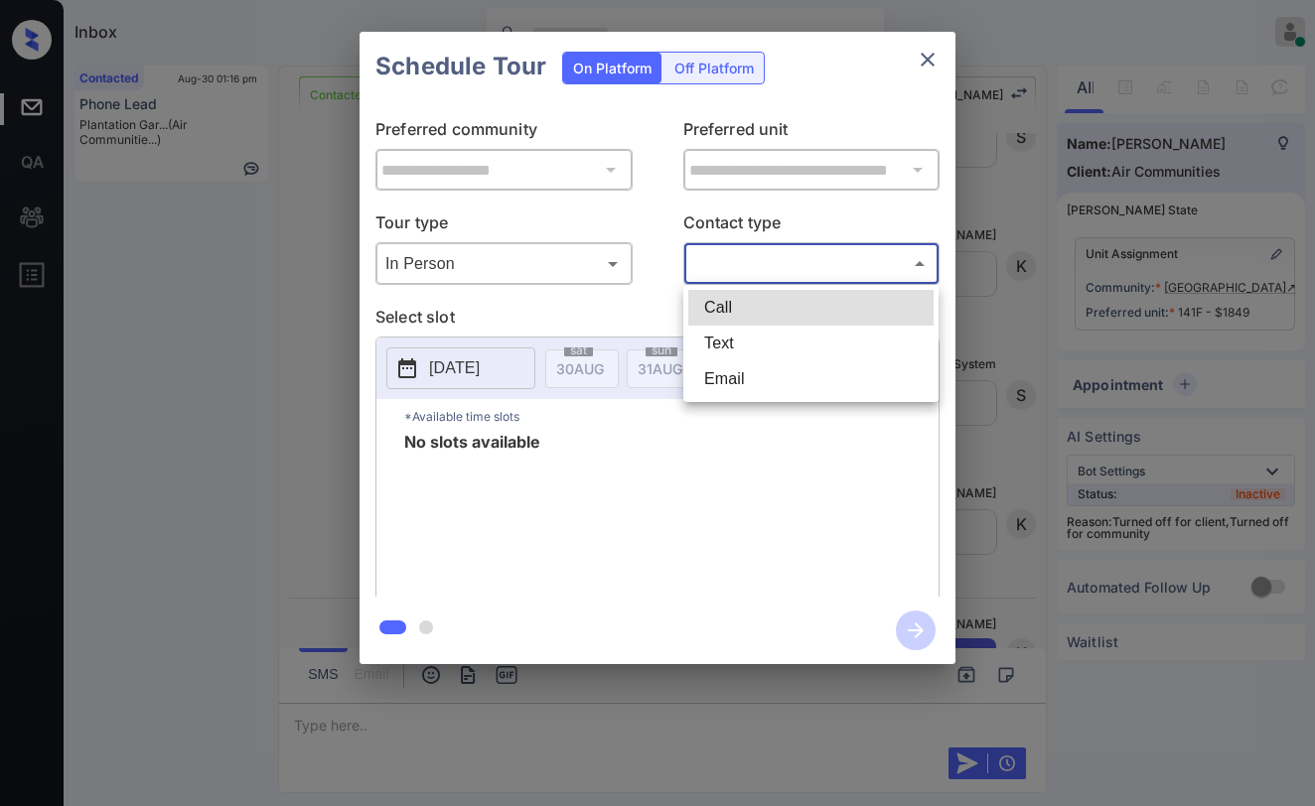
click at [720, 337] on li "Text" at bounding box center [810, 344] width 245 height 36
type input "****"
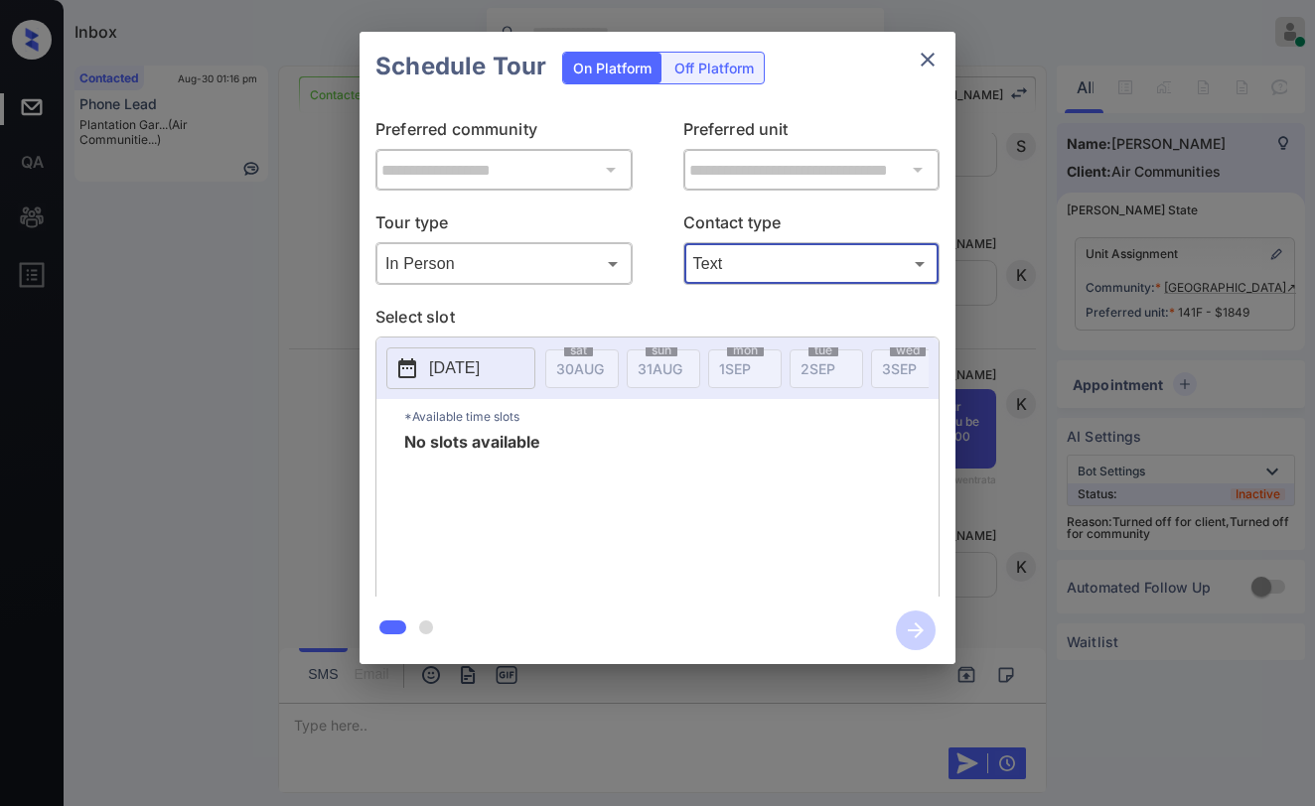
scroll to position [2786, 0]
click at [911, 64] on button "close" at bounding box center [928, 60] width 40 height 40
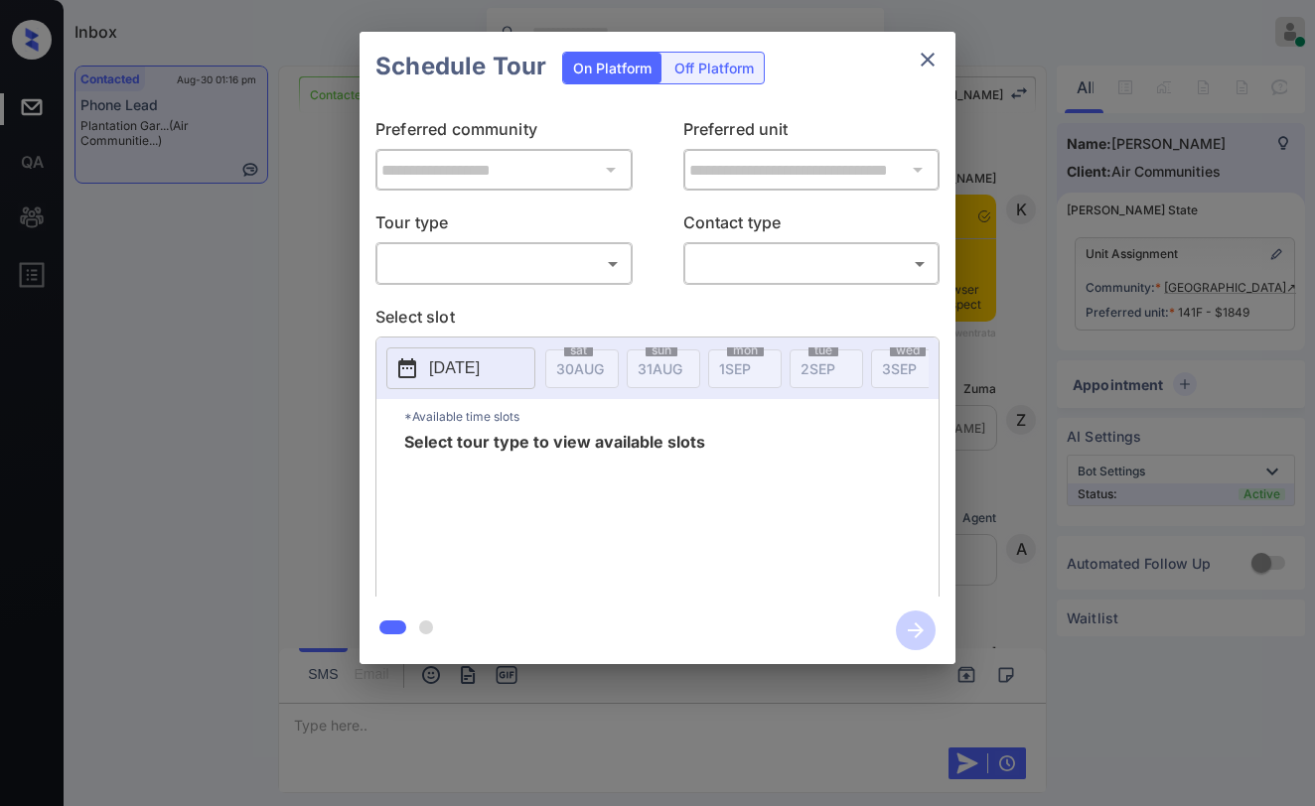
scroll to position [3044, 0]
click at [592, 285] on div "​ ​" at bounding box center [503, 263] width 257 height 43
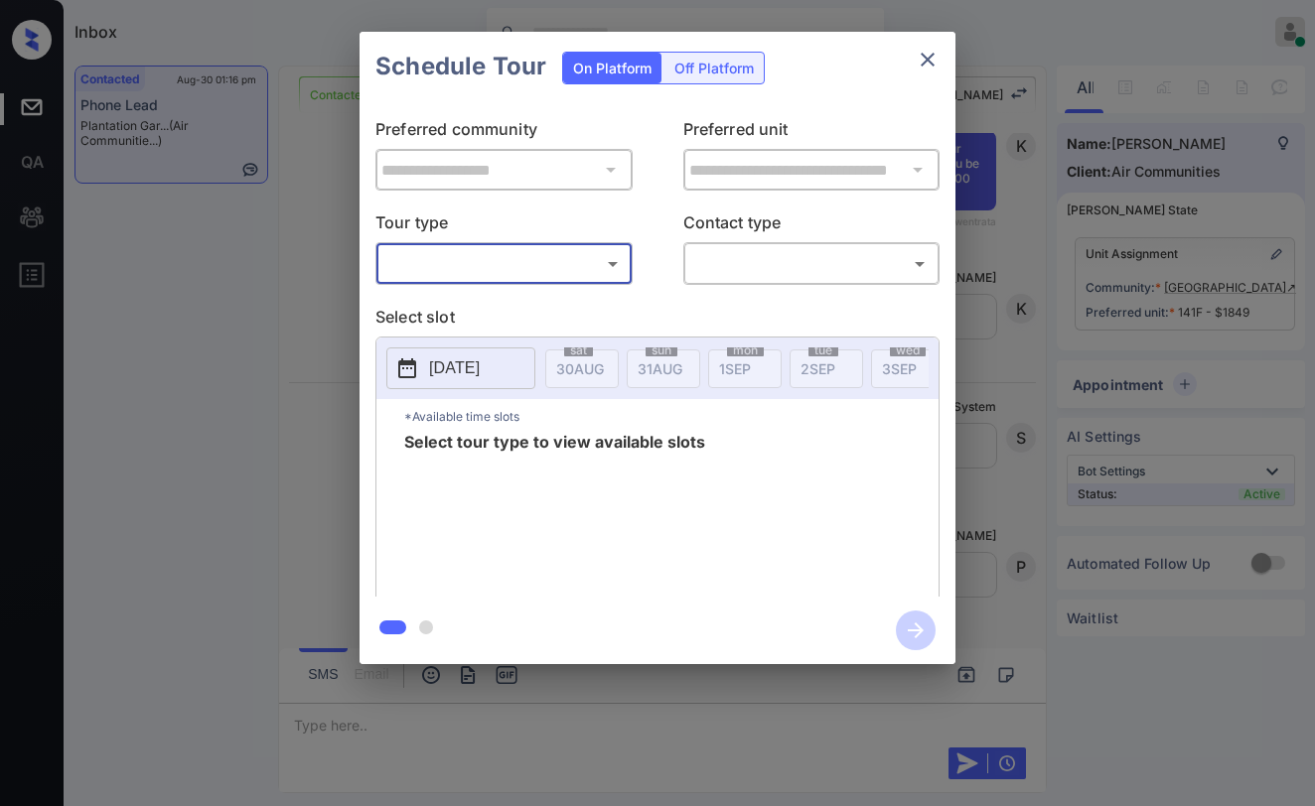
click at [518, 280] on body "Inbox [PERSON_NAME] Online Set yourself offline Set yourself on break Profile S…" at bounding box center [657, 403] width 1315 height 806
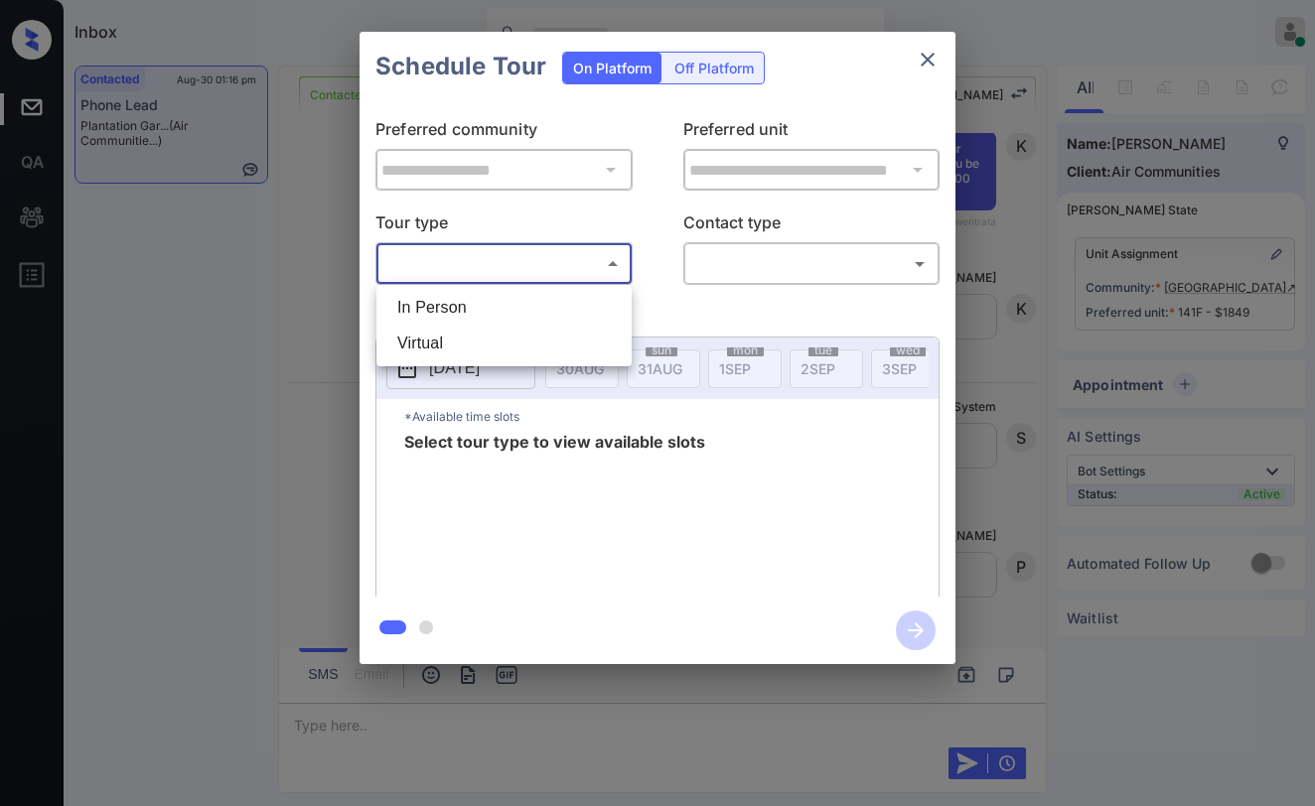
click at [496, 313] on li "In Person" at bounding box center [503, 308] width 245 height 36
type input "********"
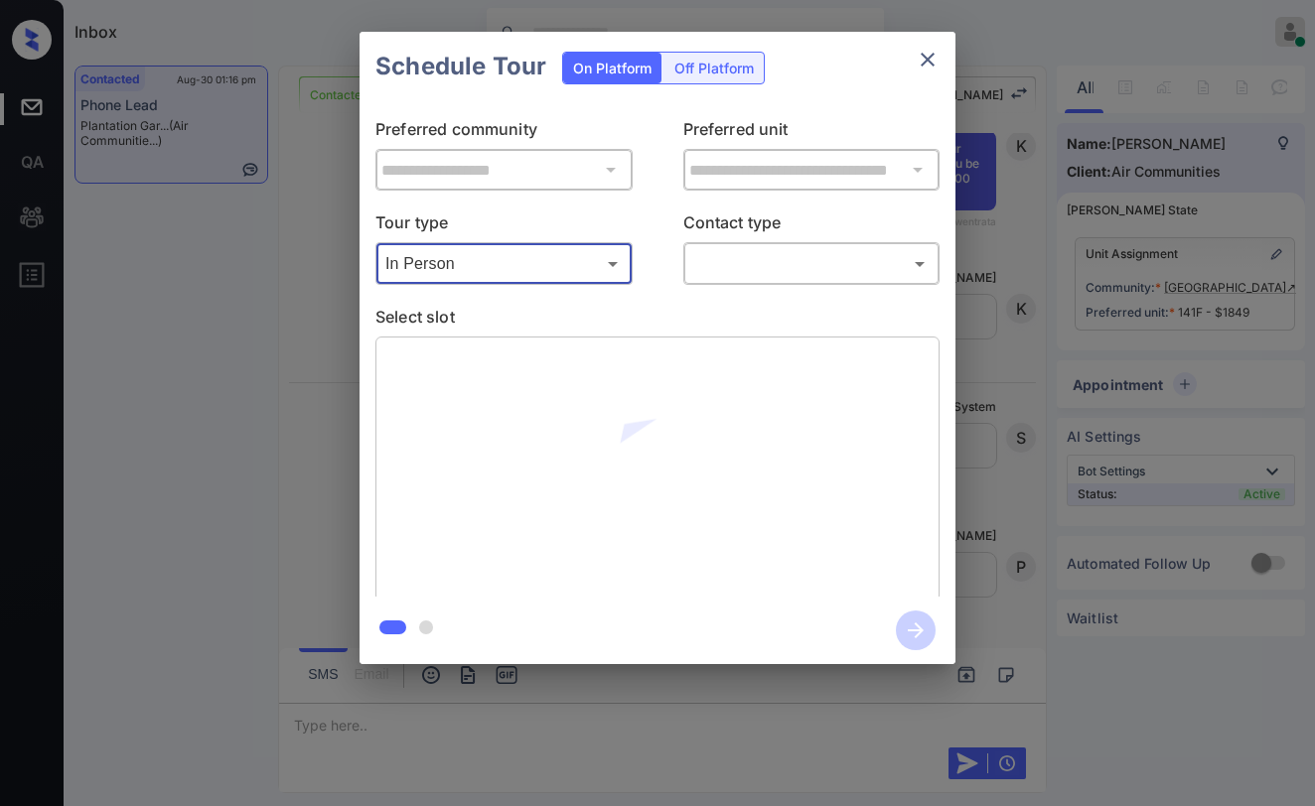
click at [716, 266] on body "Inbox [PERSON_NAME] Online Set yourself offline Set yourself on break Profile S…" at bounding box center [657, 403] width 1315 height 806
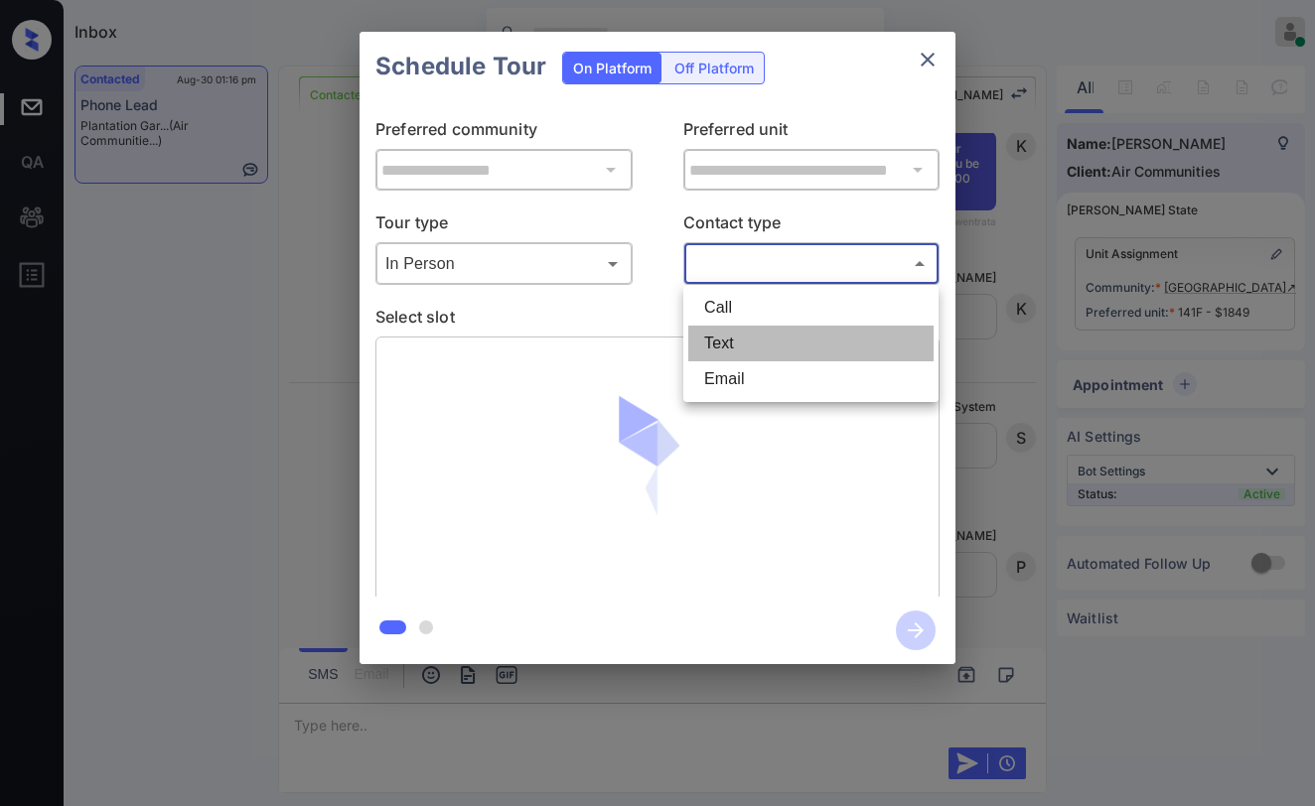
click at [725, 341] on li "Text" at bounding box center [810, 344] width 245 height 36
type input "****"
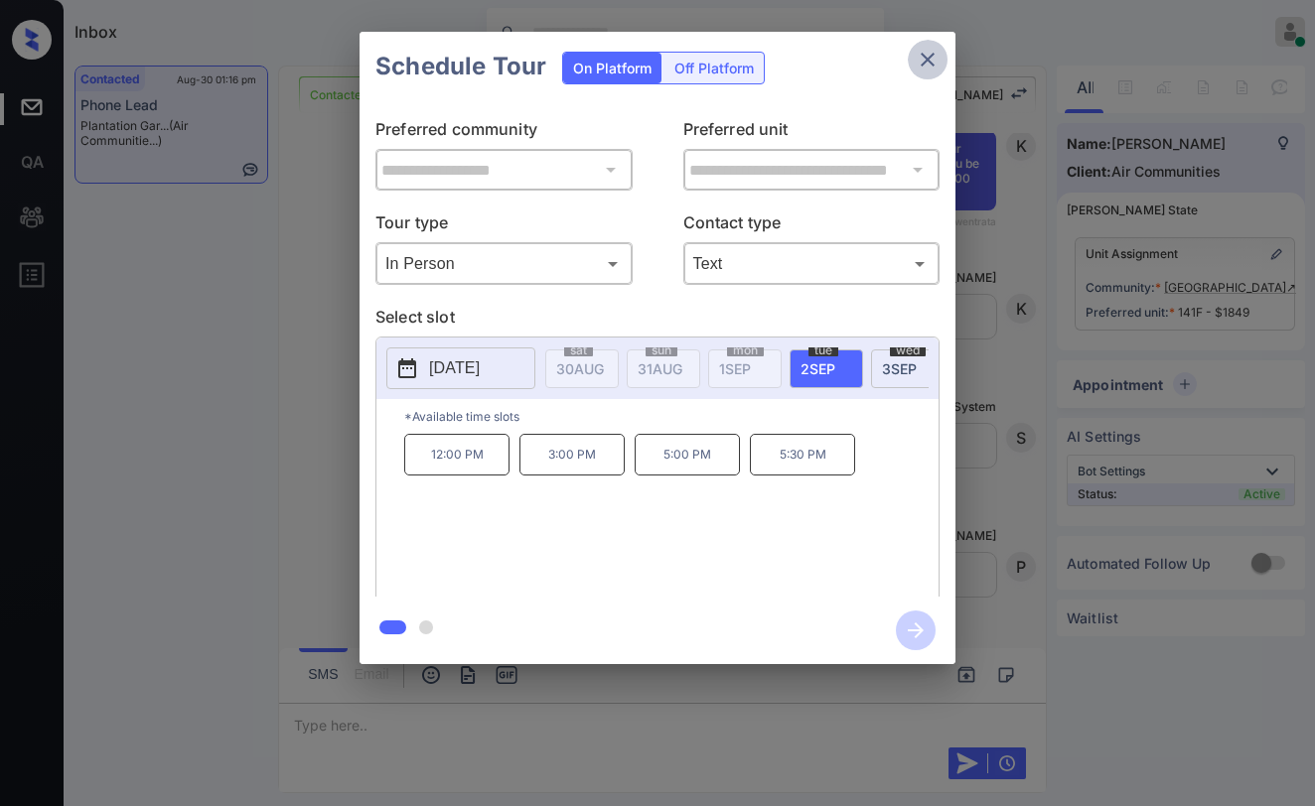
click at [923, 55] on icon "close" at bounding box center [928, 60] width 14 height 14
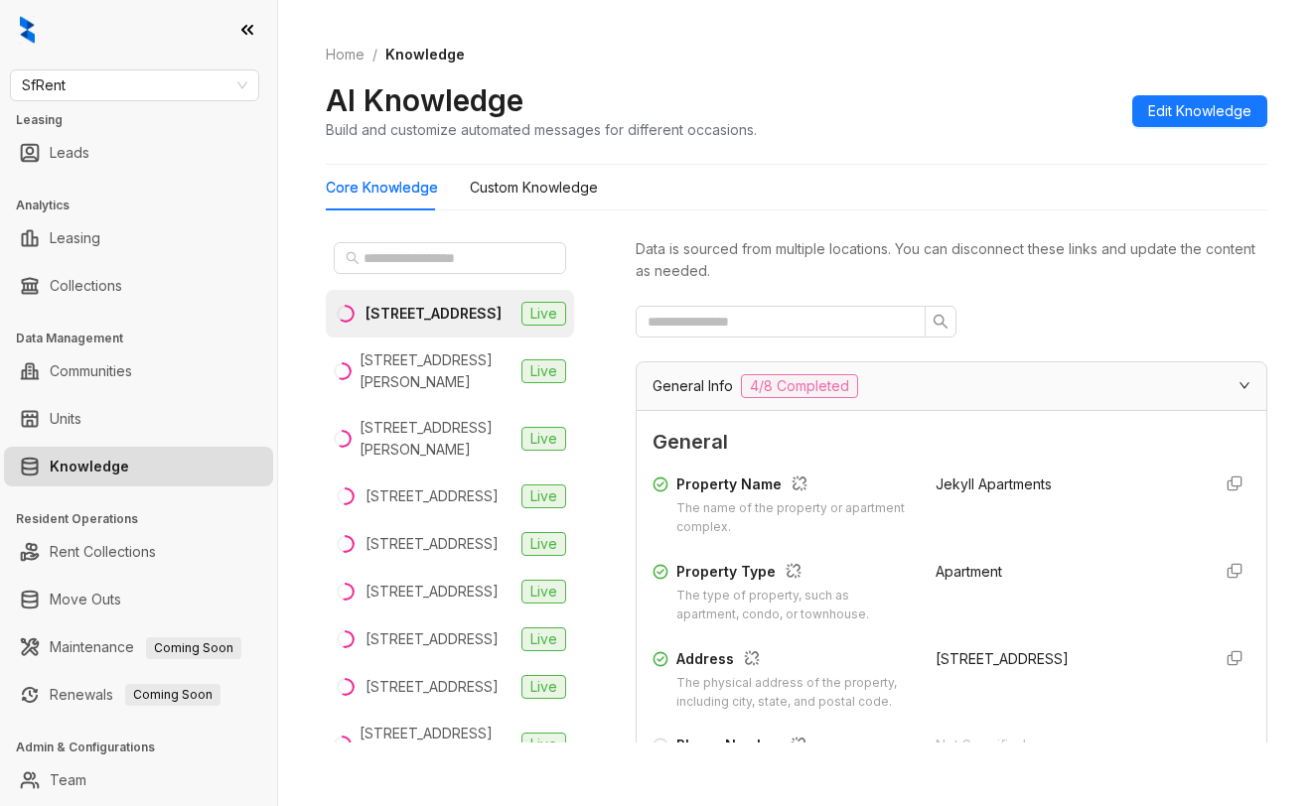
click at [1028, 88] on div "AI Knowledge Build and customize automated messages for different occasions. Ed…" at bounding box center [796, 110] width 941 height 59
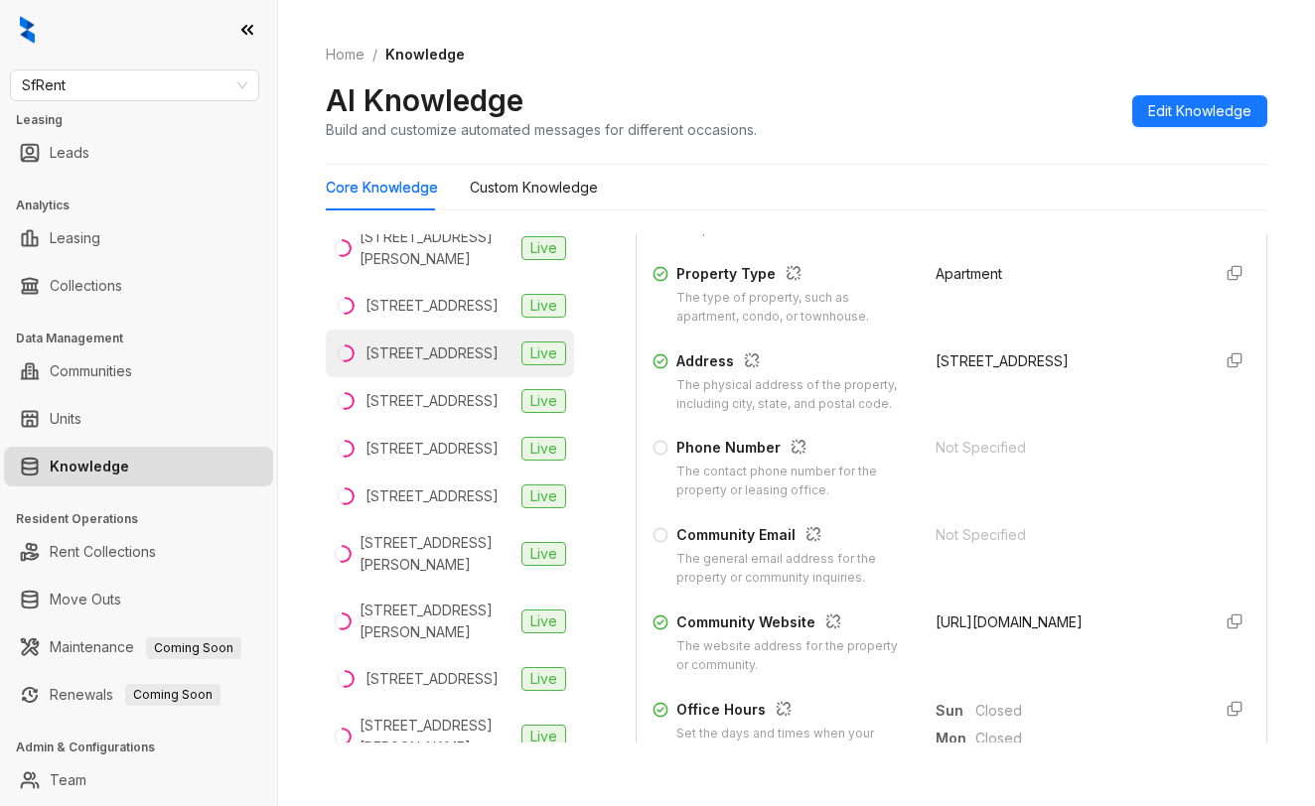
scroll to position [199, 0]
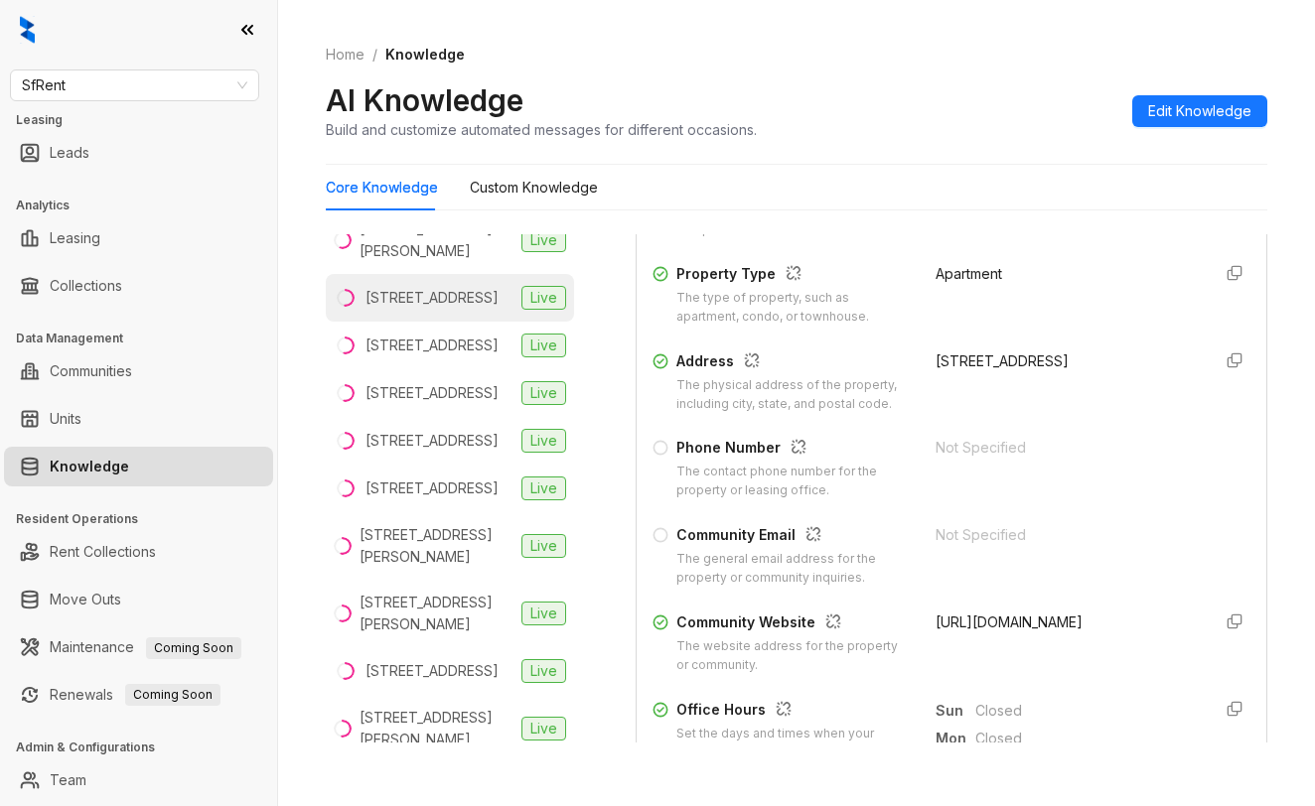
click at [420, 309] on div "1739 Pine St, San Francisco, CA" at bounding box center [431, 298] width 133 height 22
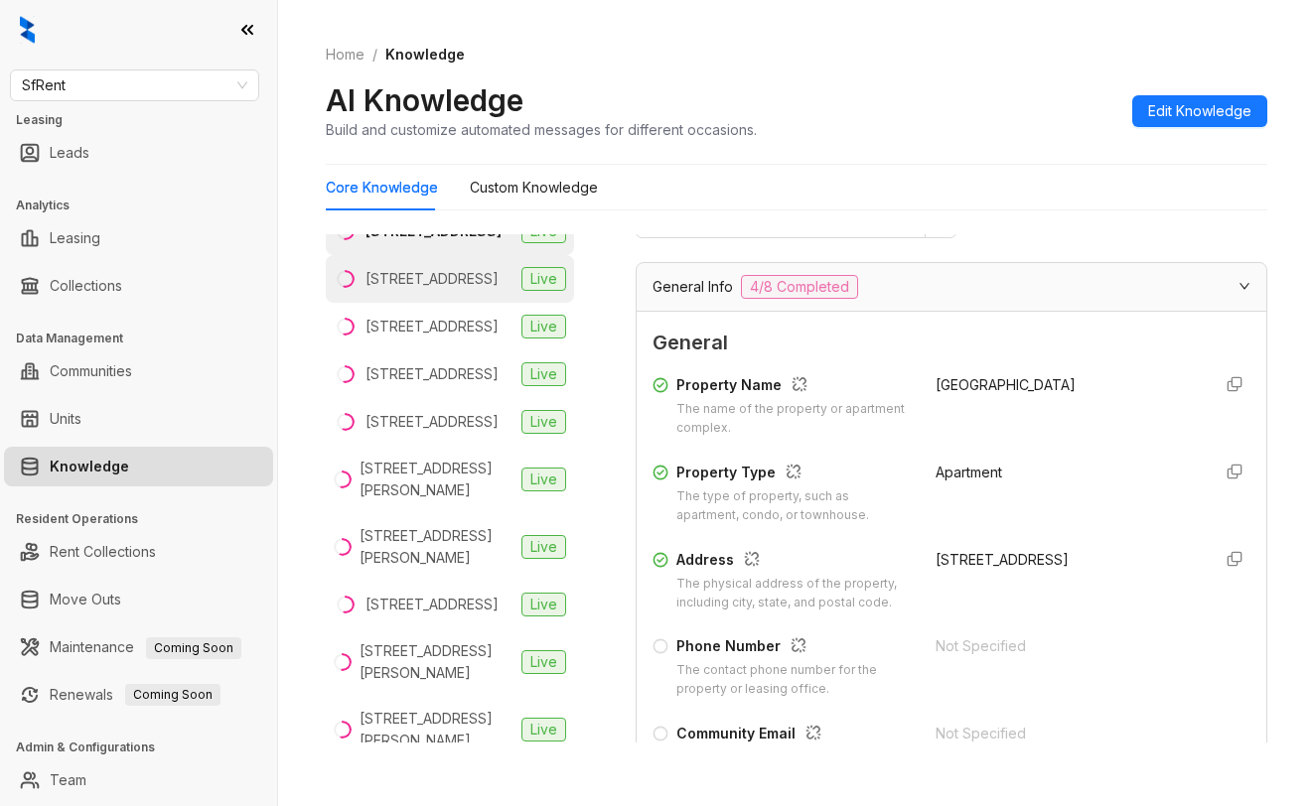
scroll to position [298, 0]
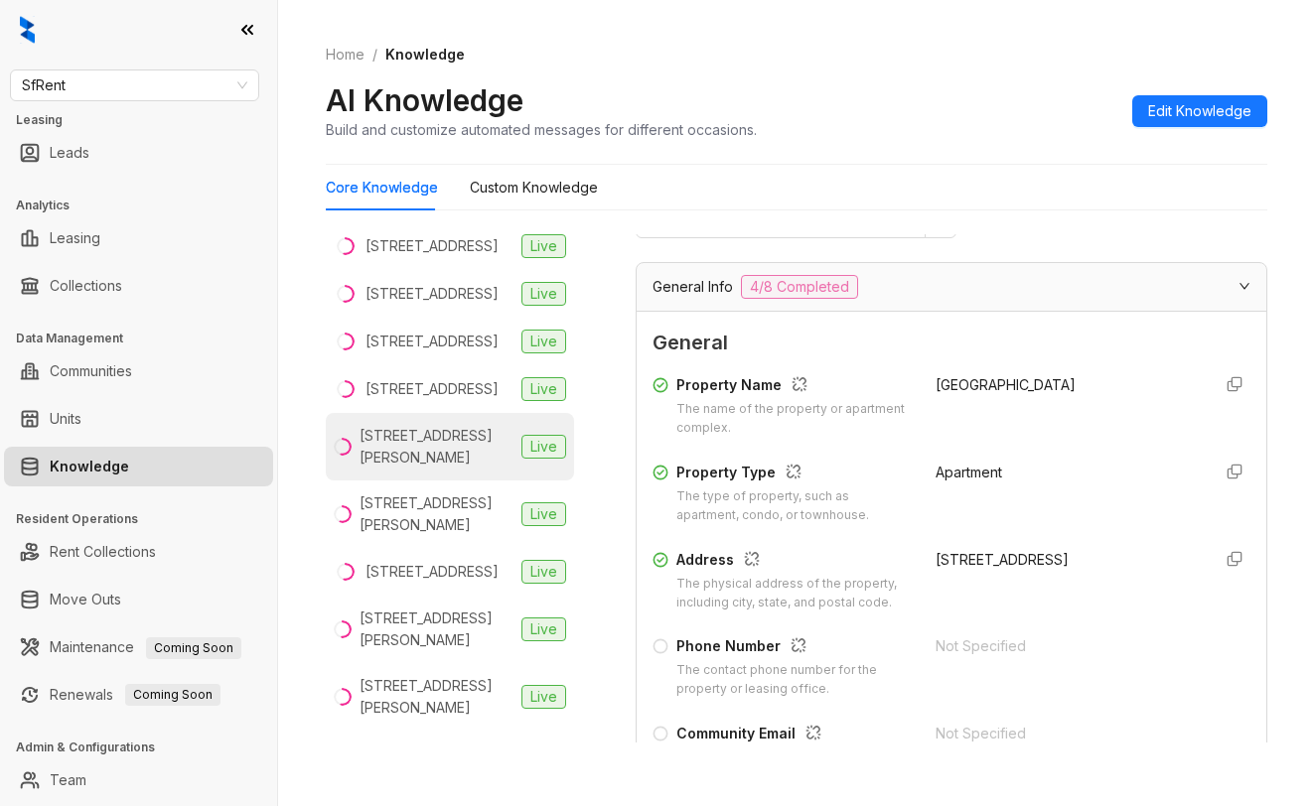
click at [433, 469] on div "424 Jones St, San Francisco, CA" at bounding box center [437, 447] width 154 height 44
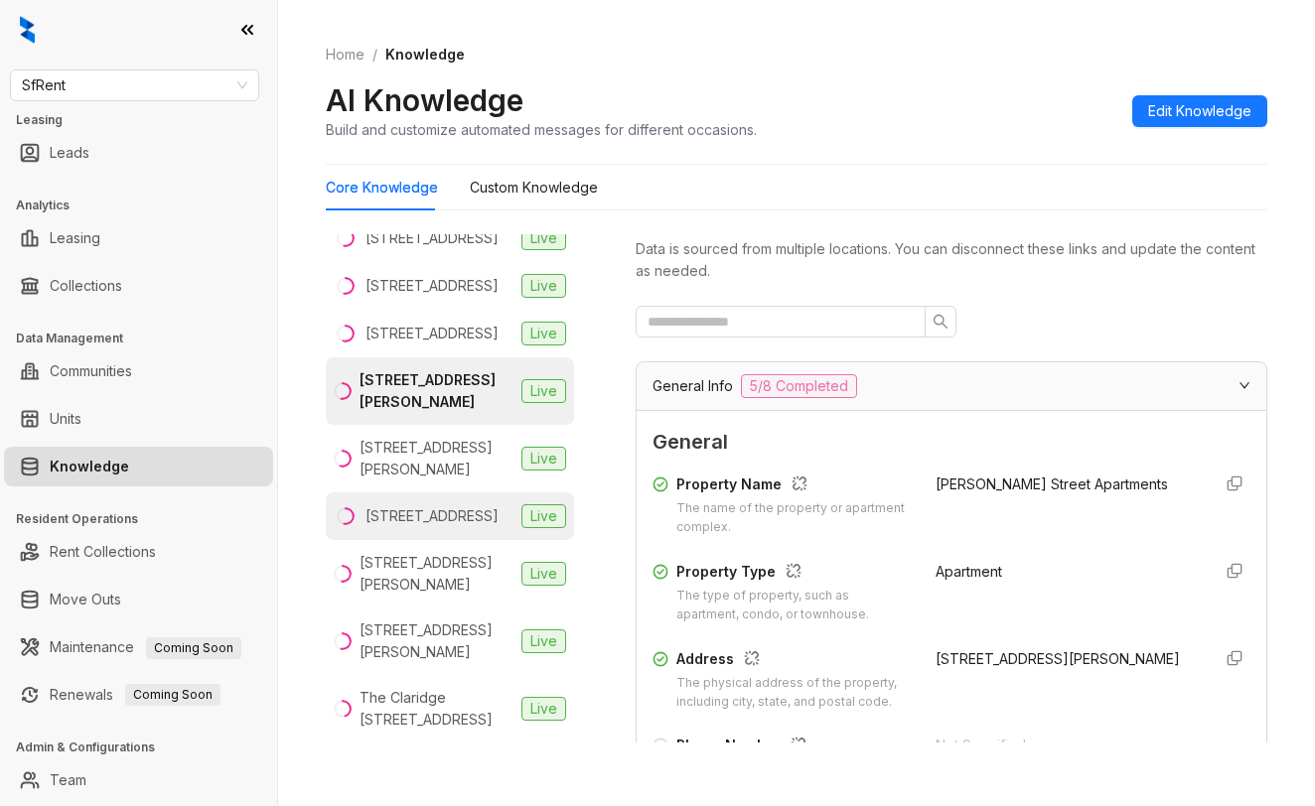
scroll to position [493, 0]
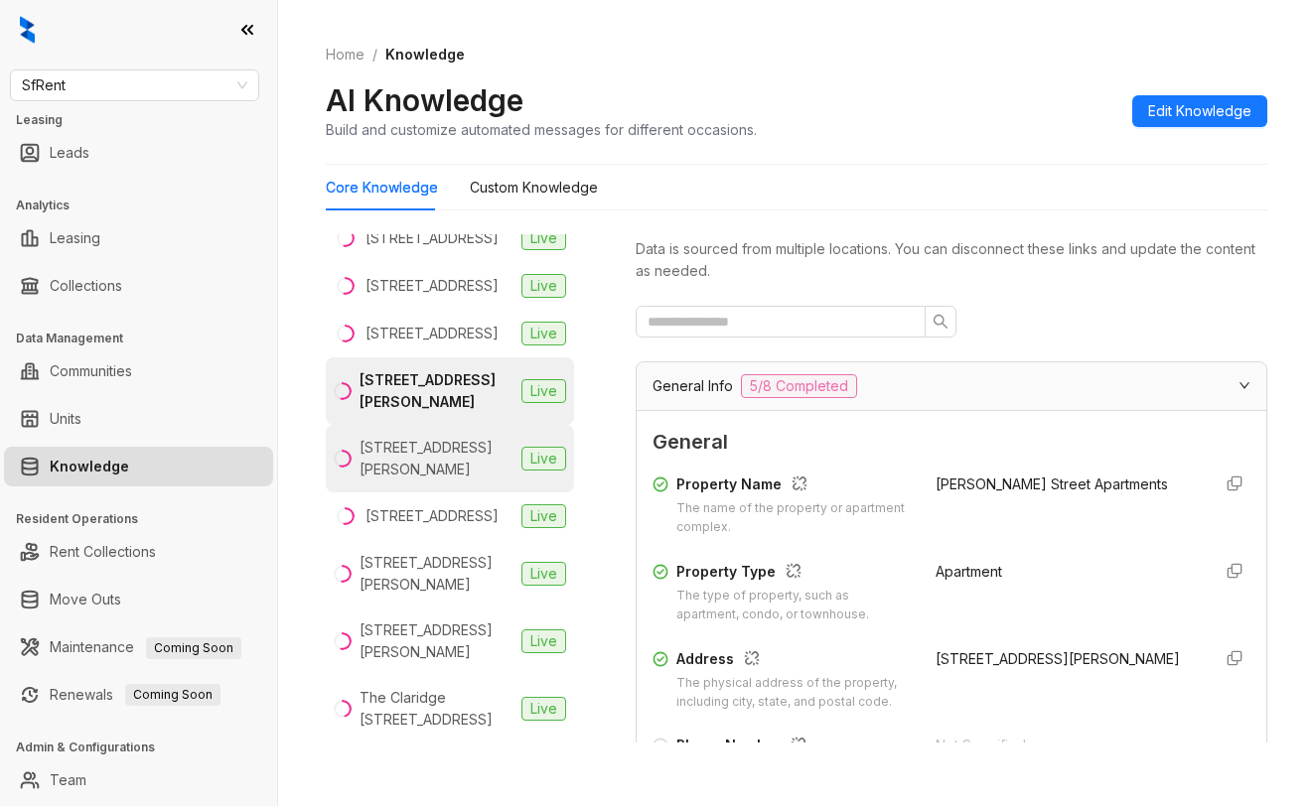
click at [432, 444] on div "555 O’Farrell St, San Francisco, CA" at bounding box center [437, 459] width 154 height 44
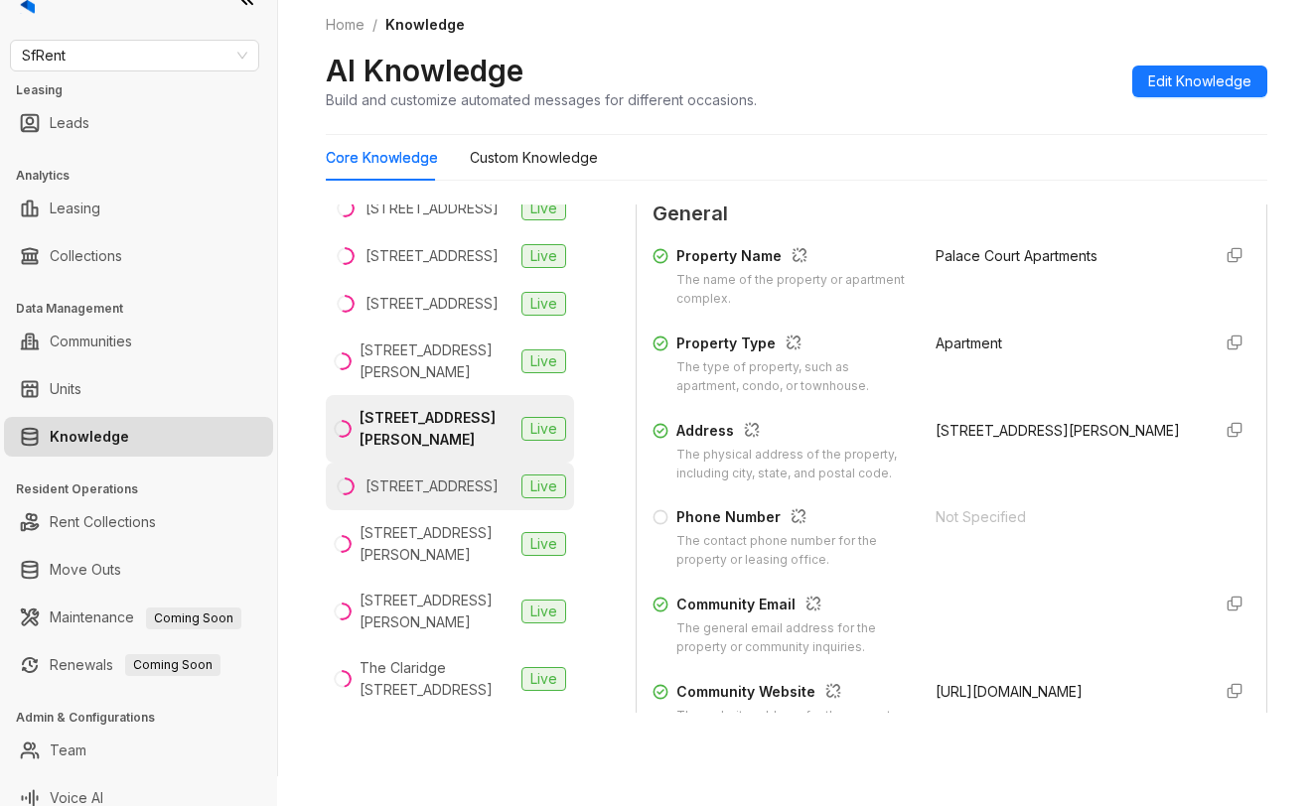
scroll to position [46, 0]
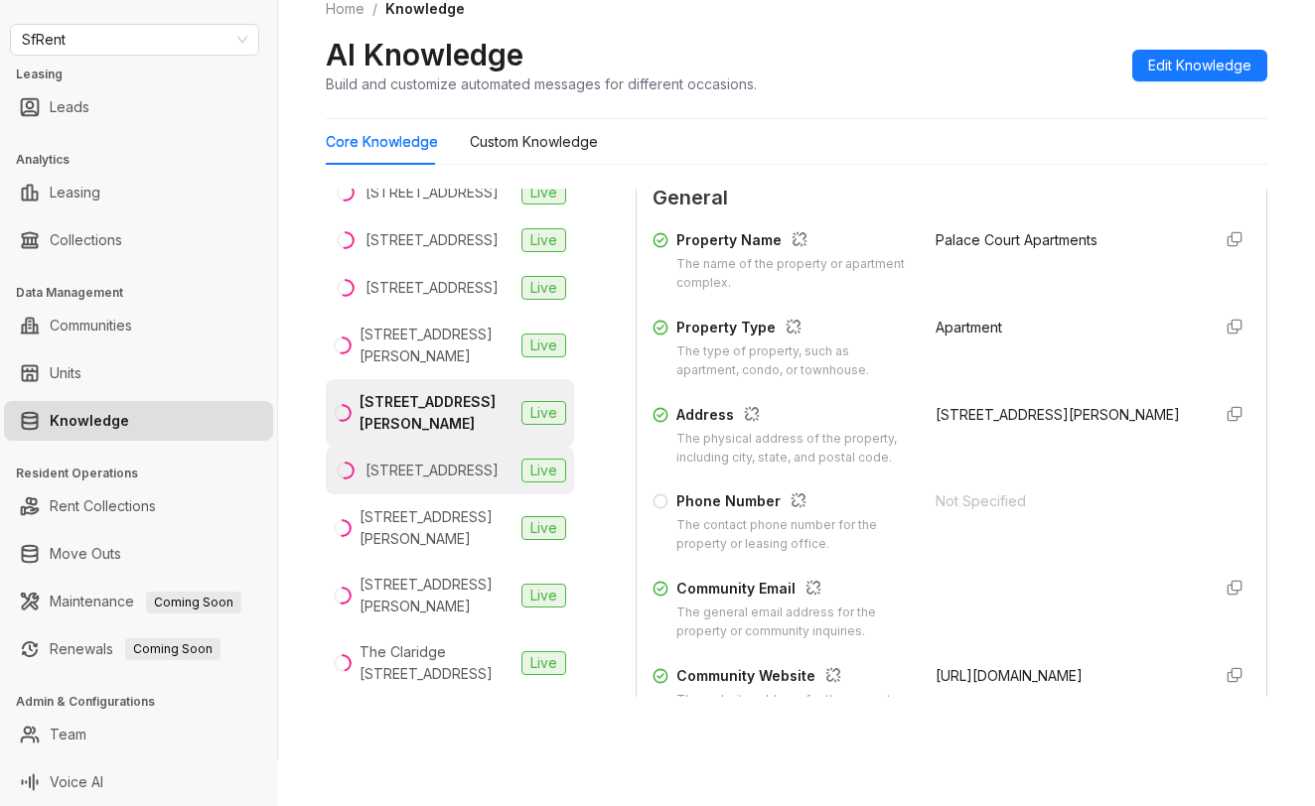
click at [412, 460] on div "780 Post St, San Francisco, CA" at bounding box center [431, 471] width 133 height 22
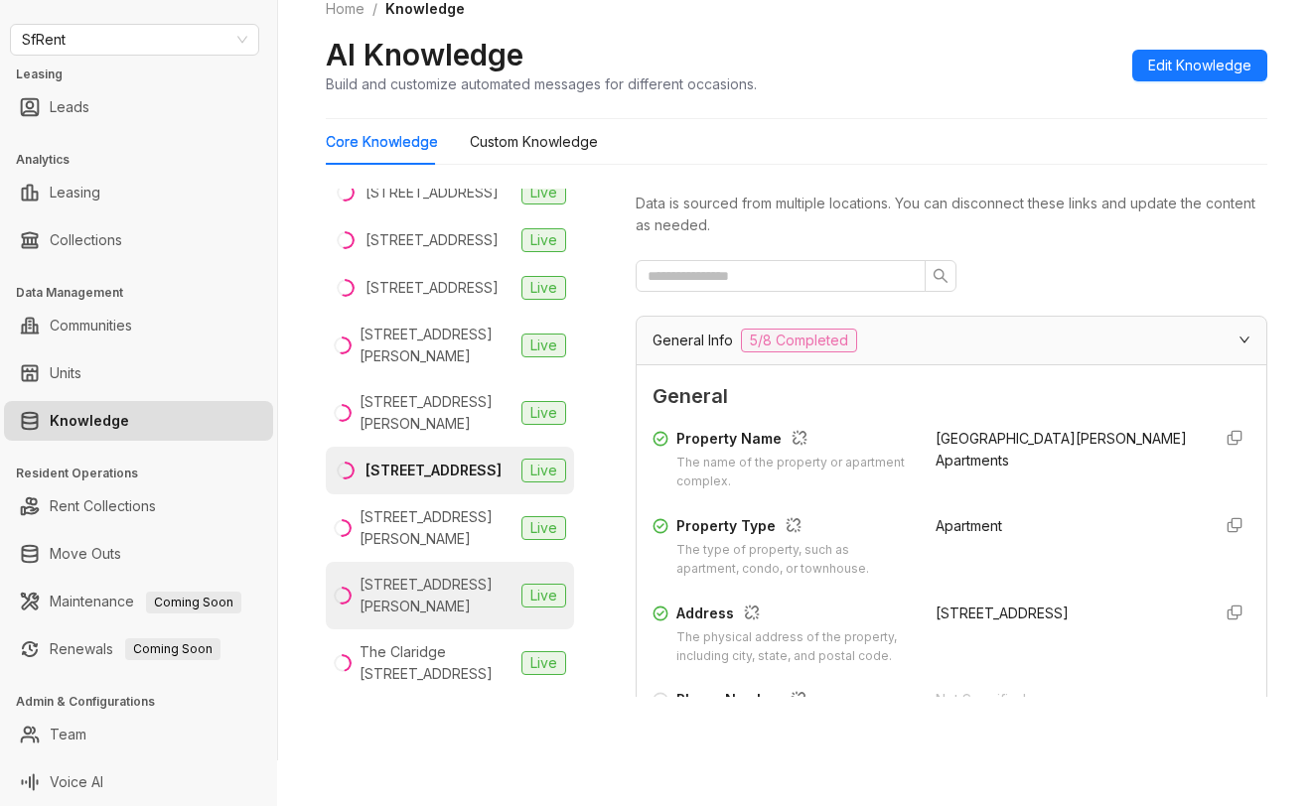
click at [442, 599] on div "930 Sutter St, San Francisco, CA" at bounding box center [437, 596] width 154 height 44
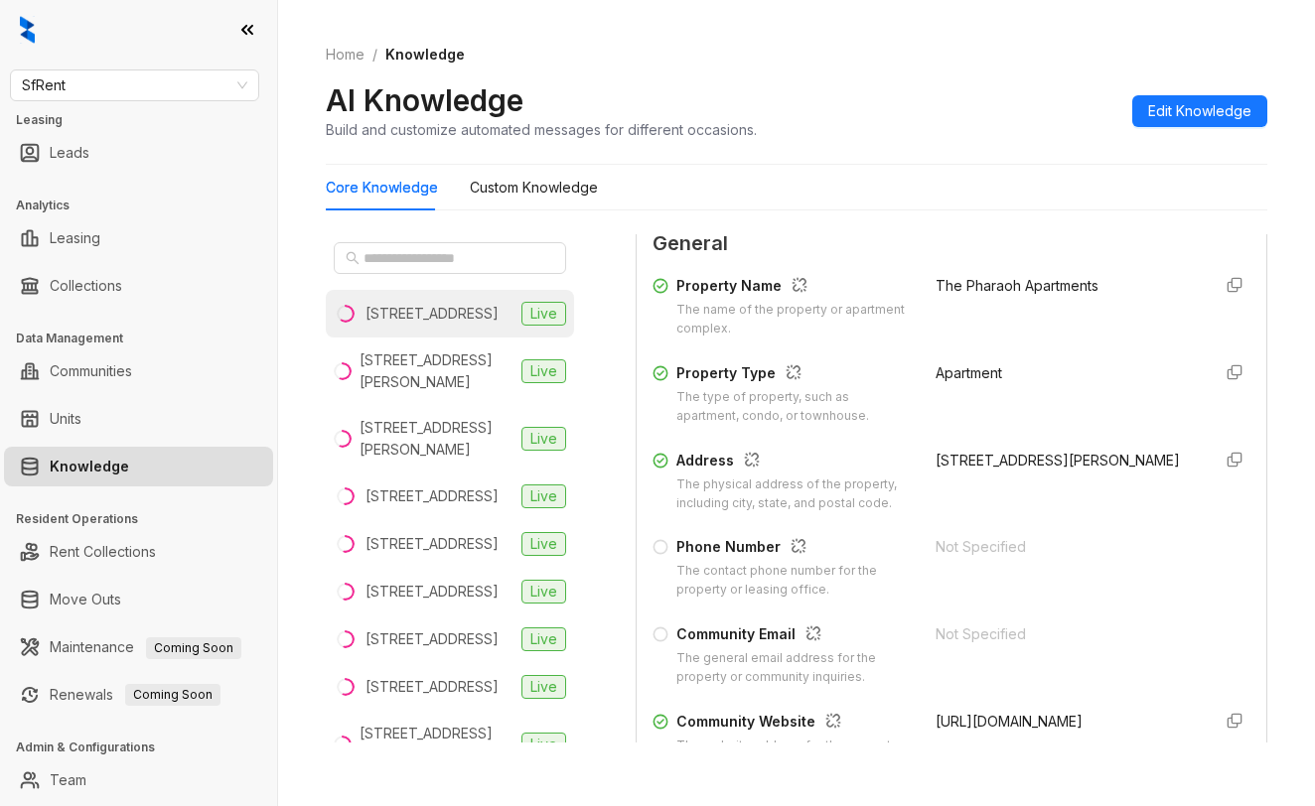
click at [420, 325] on div "138 Hyde St, San Francisco, CA" at bounding box center [431, 314] width 133 height 22
click at [162, 84] on span "SfRent" at bounding box center [134, 86] width 225 height 30
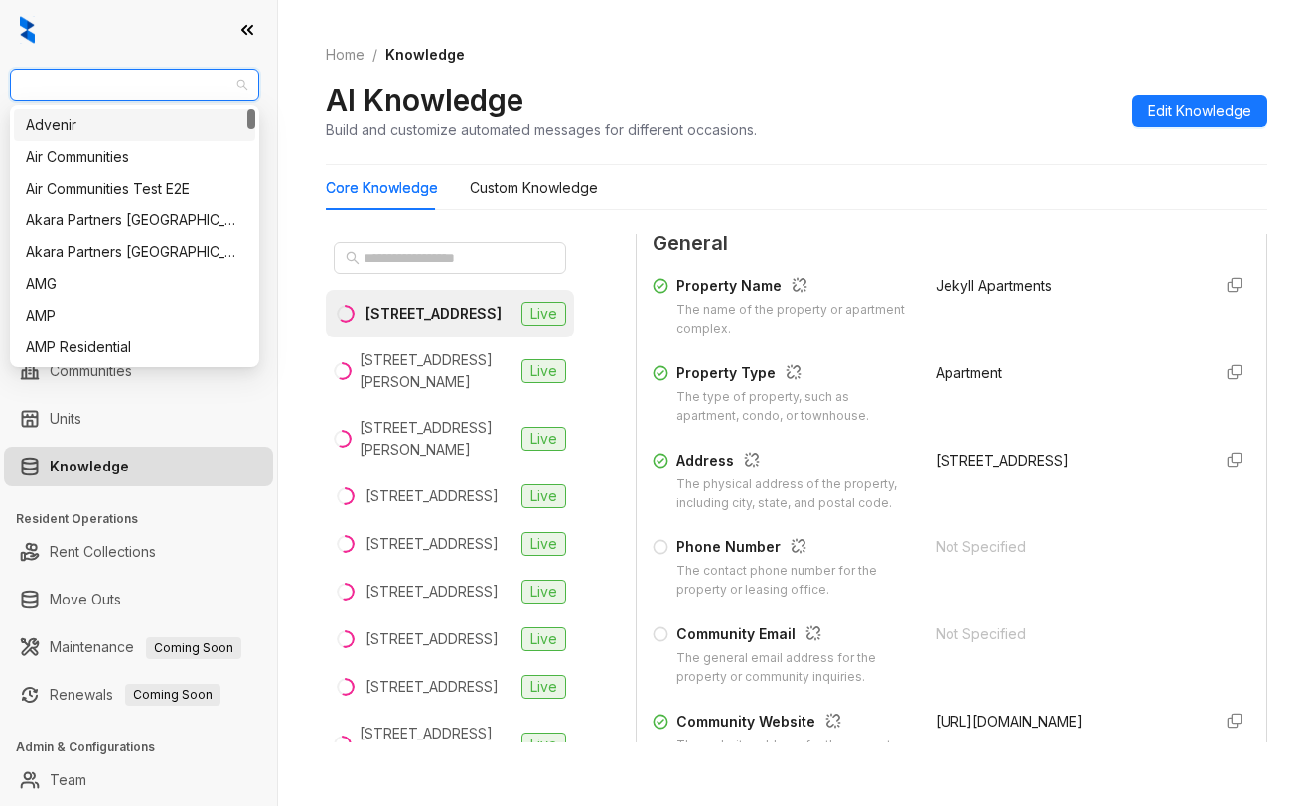
type input "*"
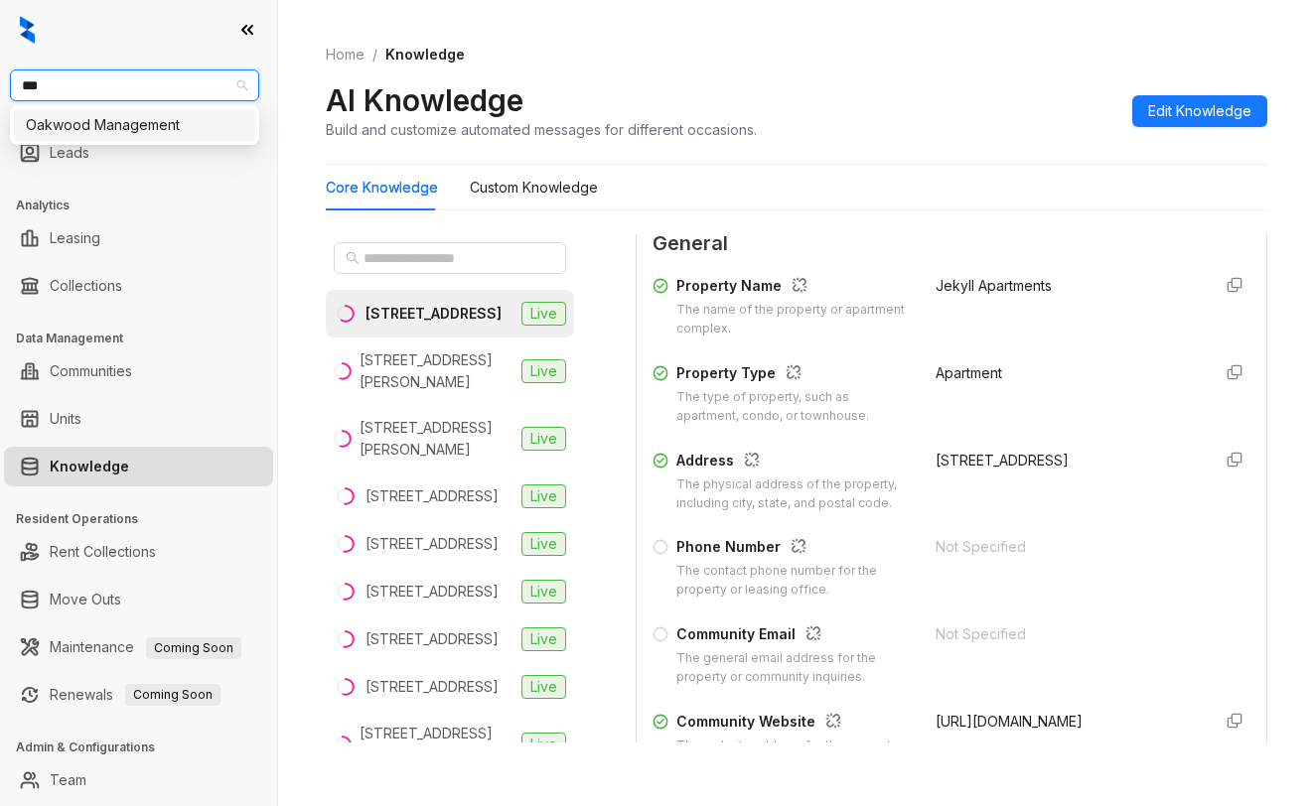
type input "****"
click at [153, 134] on div "Oakwood Management" at bounding box center [134, 125] width 217 height 22
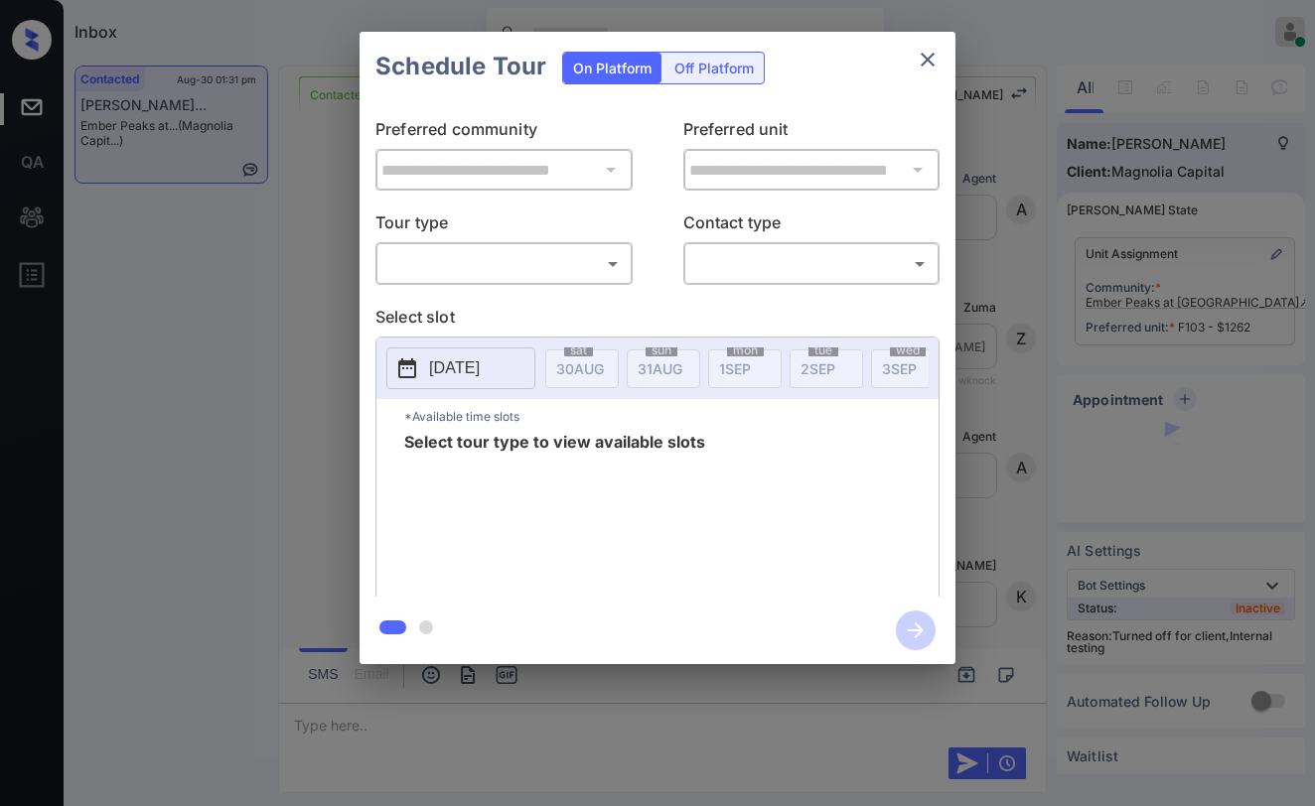
scroll to position [7476, 0]
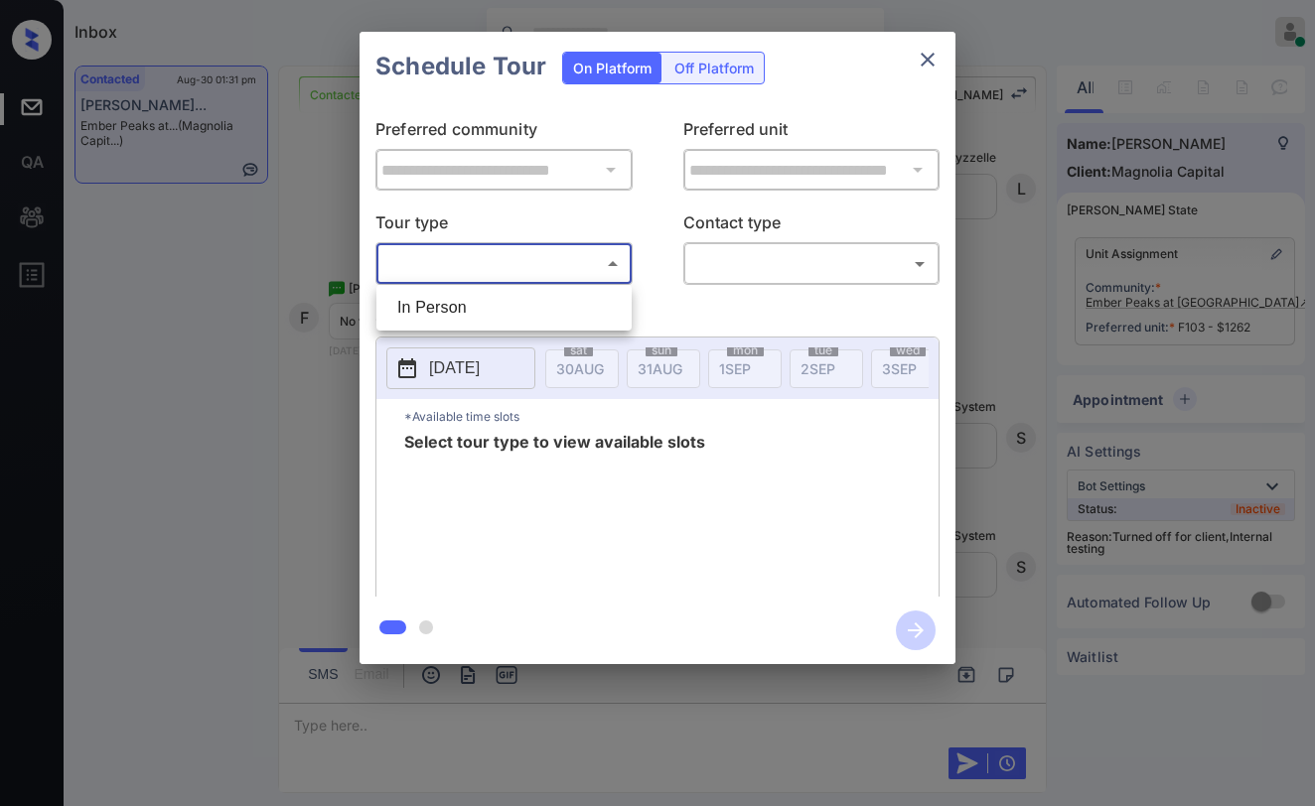
click at [541, 261] on body "Inbox [PERSON_NAME] Online Set yourself offline Set yourself on break Profile S…" at bounding box center [657, 403] width 1315 height 806
click at [549, 304] on li "In Person" at bounding box center [503, 308] width 245 height 36
type input "********"
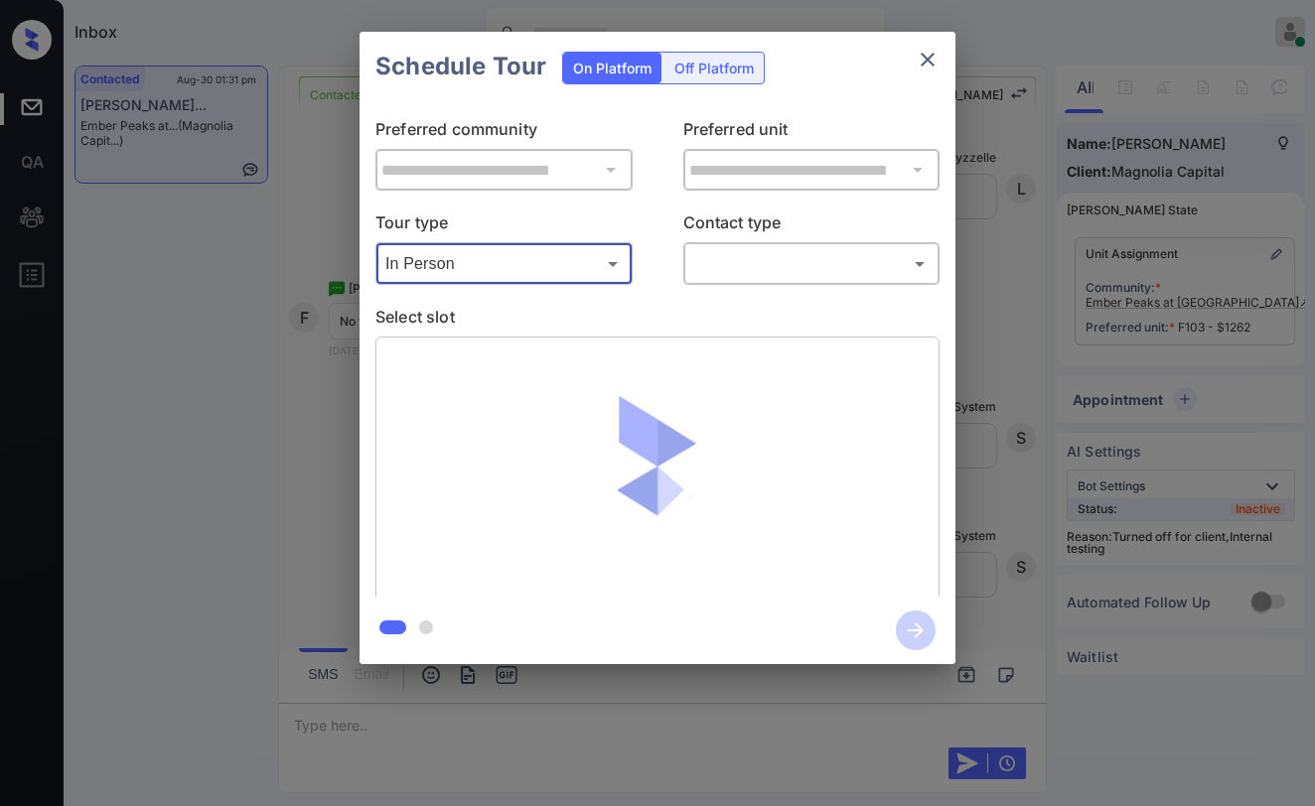
click at [760, 281] on div "​ ​" at bounding box center [811, 263] width 257 height 43
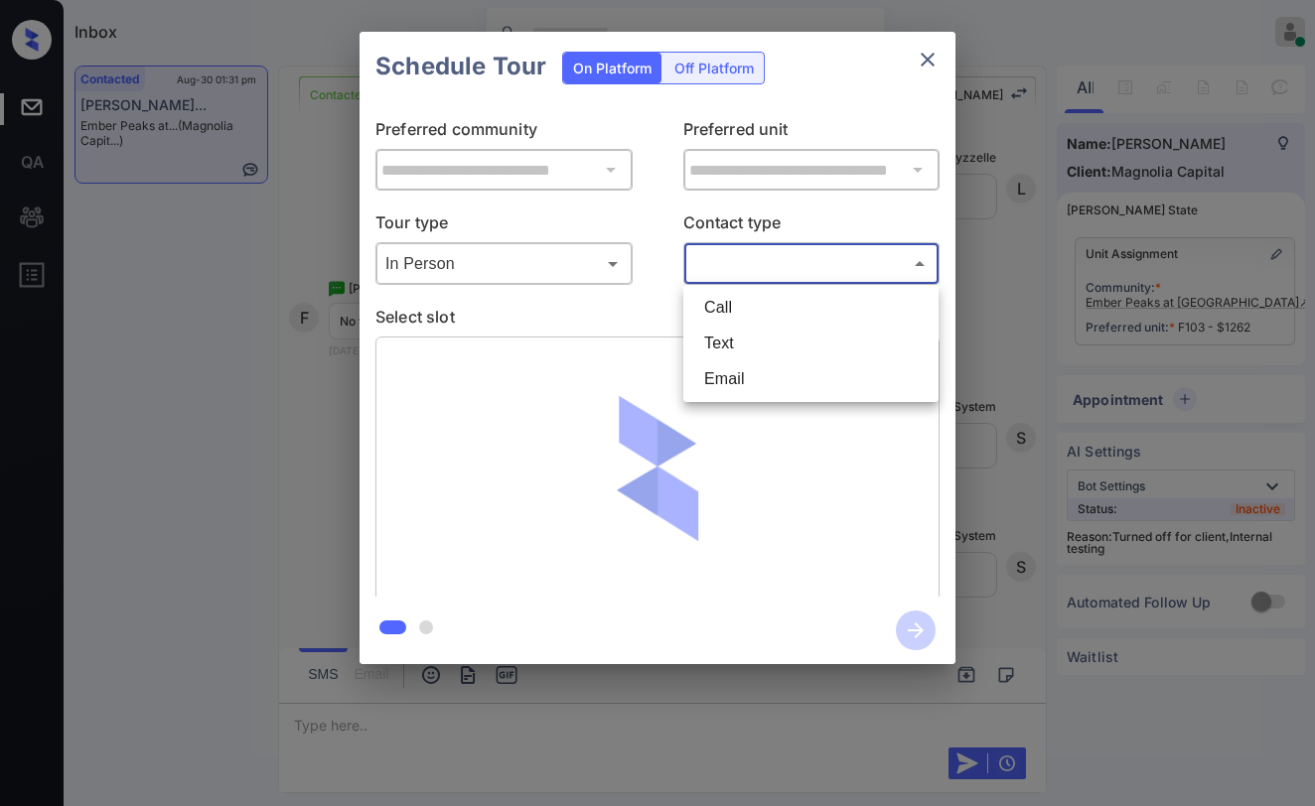
click at [766, 261] on body "Inbox [PERSON_NAME] Online Set yourself offline Set yourself on break Profile S…" at bounding box center [657, 403] width 1315 height 806
click at [765, 330] on li "Text" at bounding box center [810, 344] width 245 height 36
type input "****"
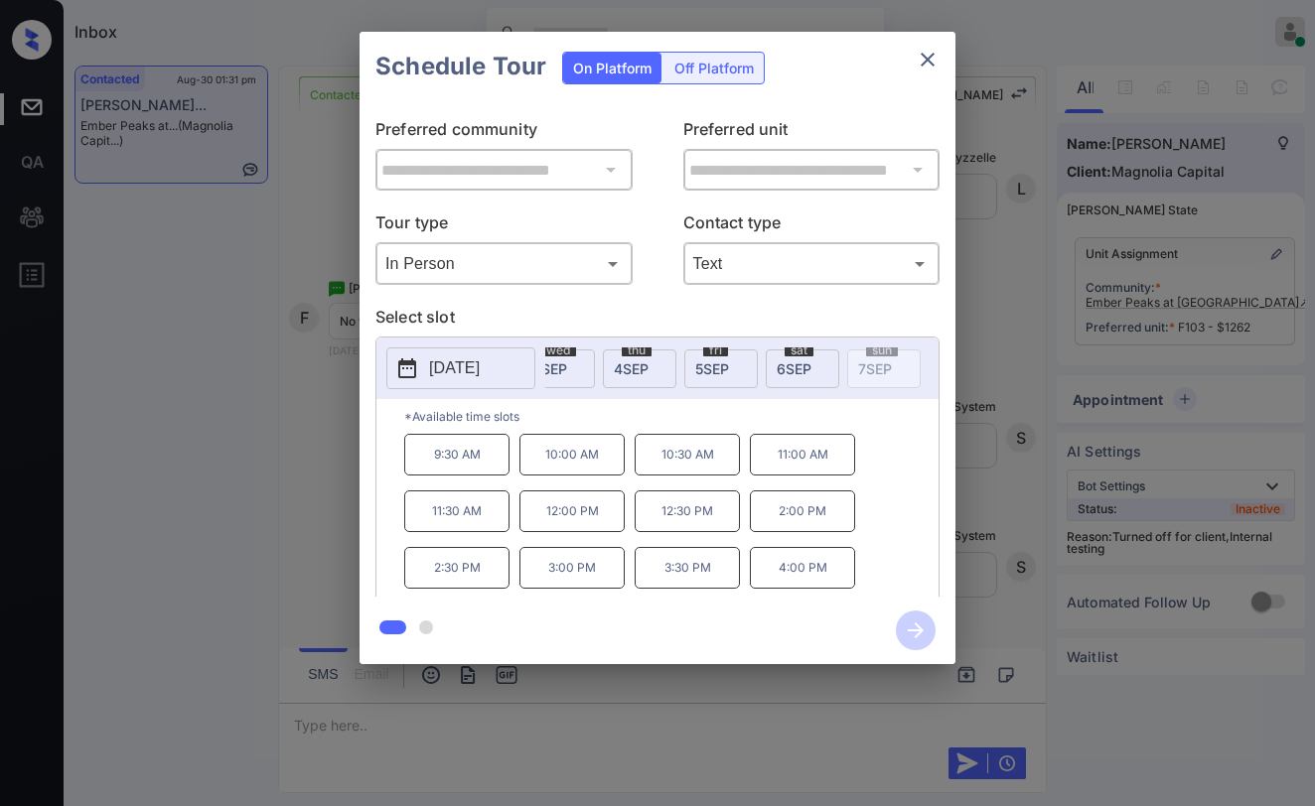
scroll to position [0, 393]
click at [658, 357] on div "[DATE]" at bounding box center [677, 369] width 73 height 39
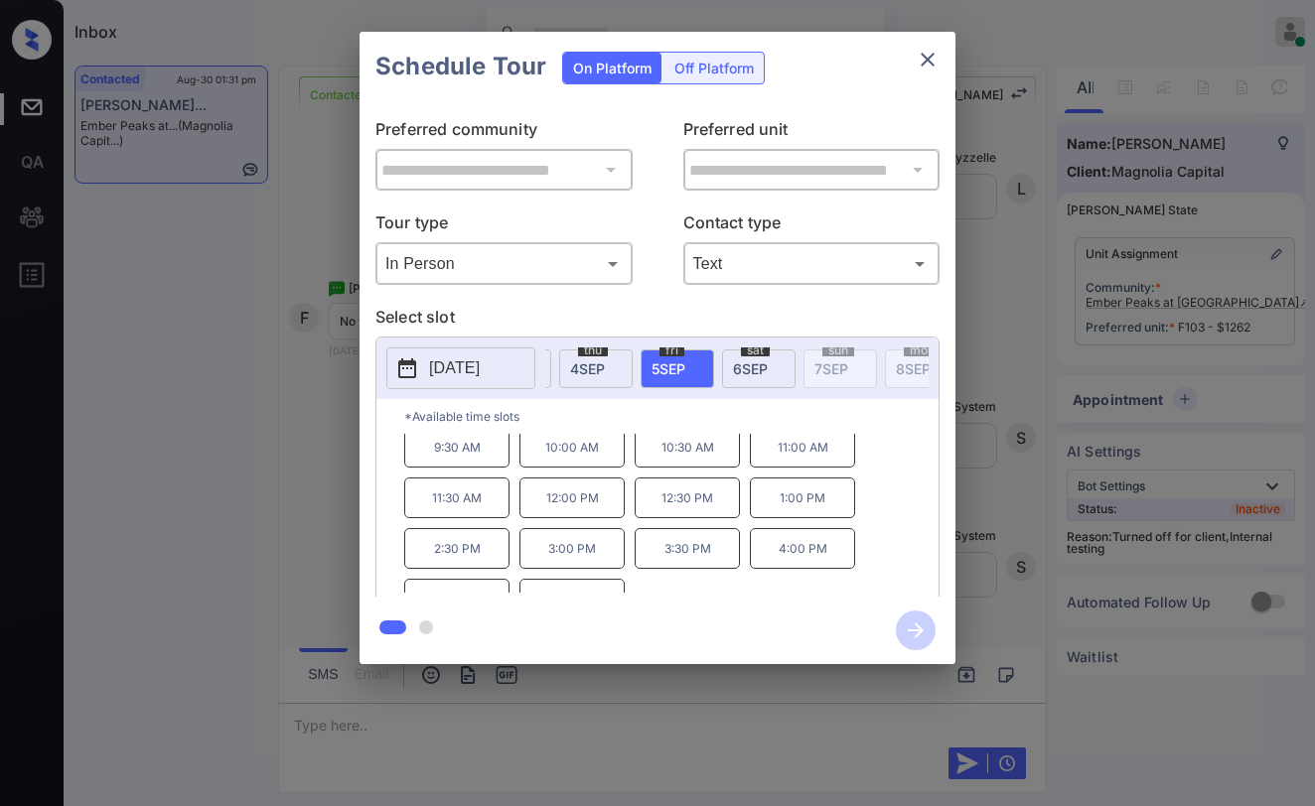
scroll to position [0, 0]
click at [927, 61] on icon "close" at bounding box center [928, 60] width 14 height 14
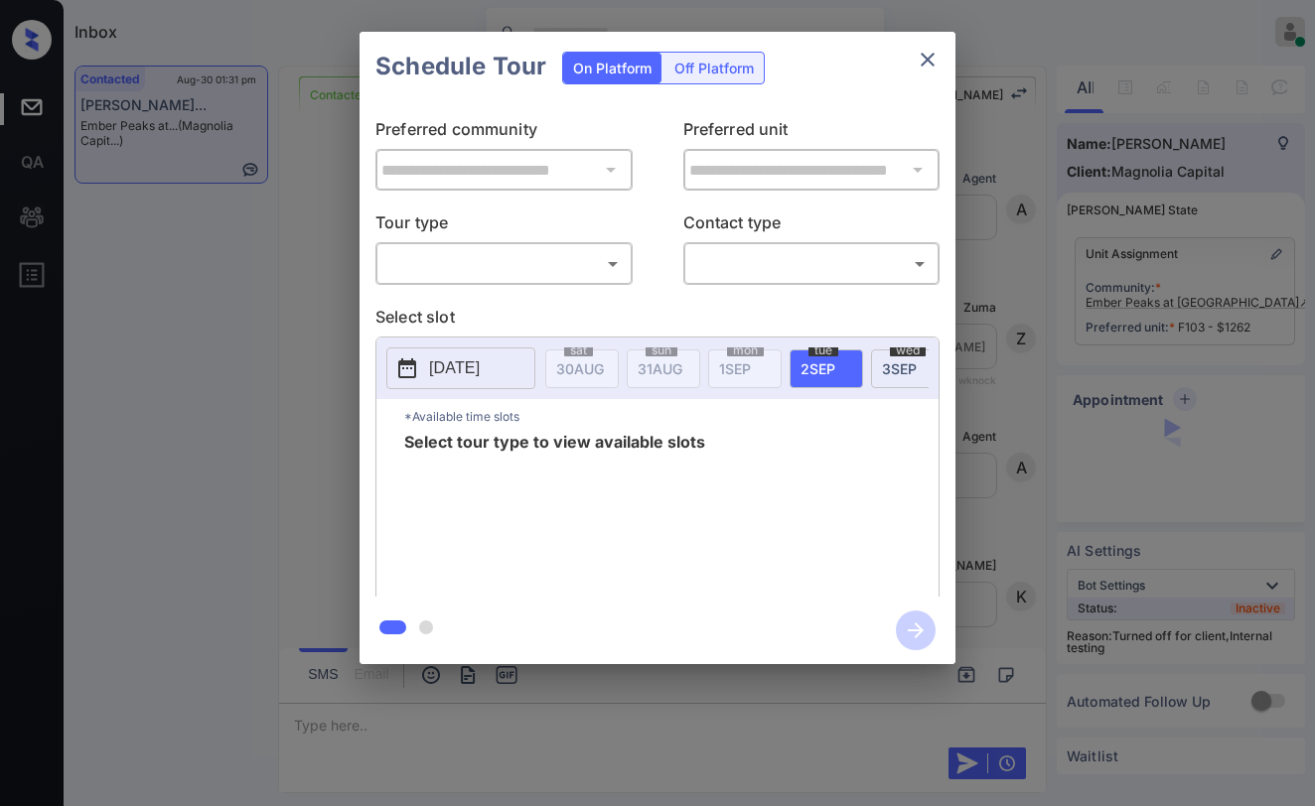
scroll to position [6781, 0]
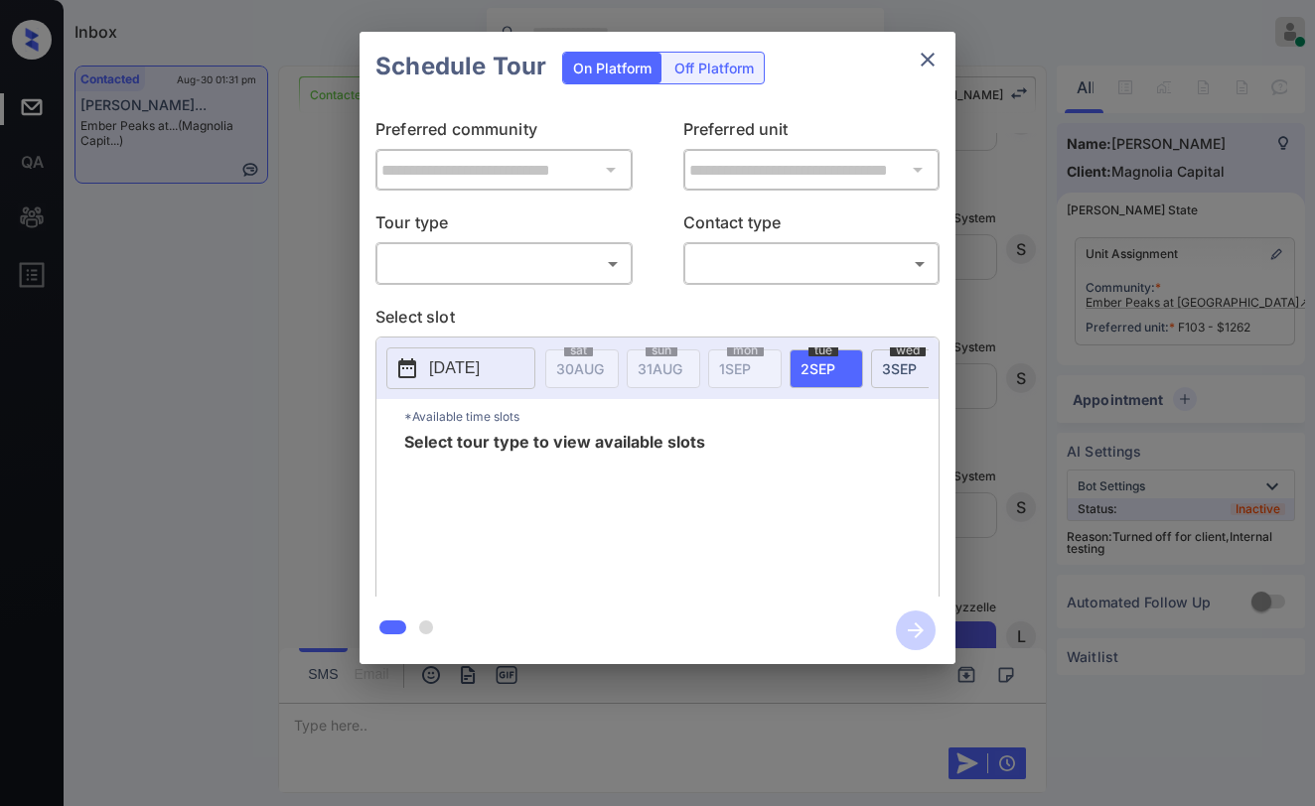
click at [585, 262] on body "Inbox Paolo Gabriel Online Set yourself offline Set yourself on break Profile S…" at bounding box center [657, 403] width 1315 height 806
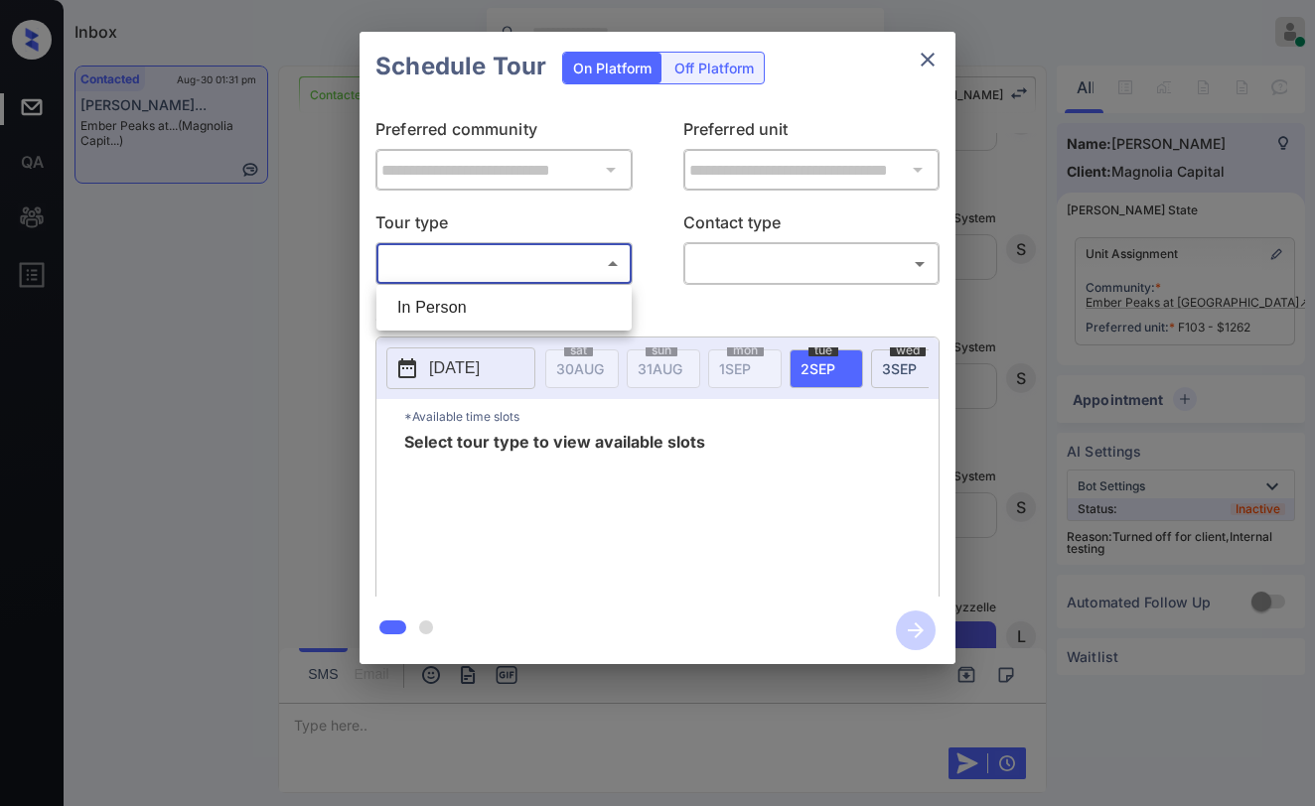
click at [914, 67] on div at bounding box center [657, 403] width 1315 height 806
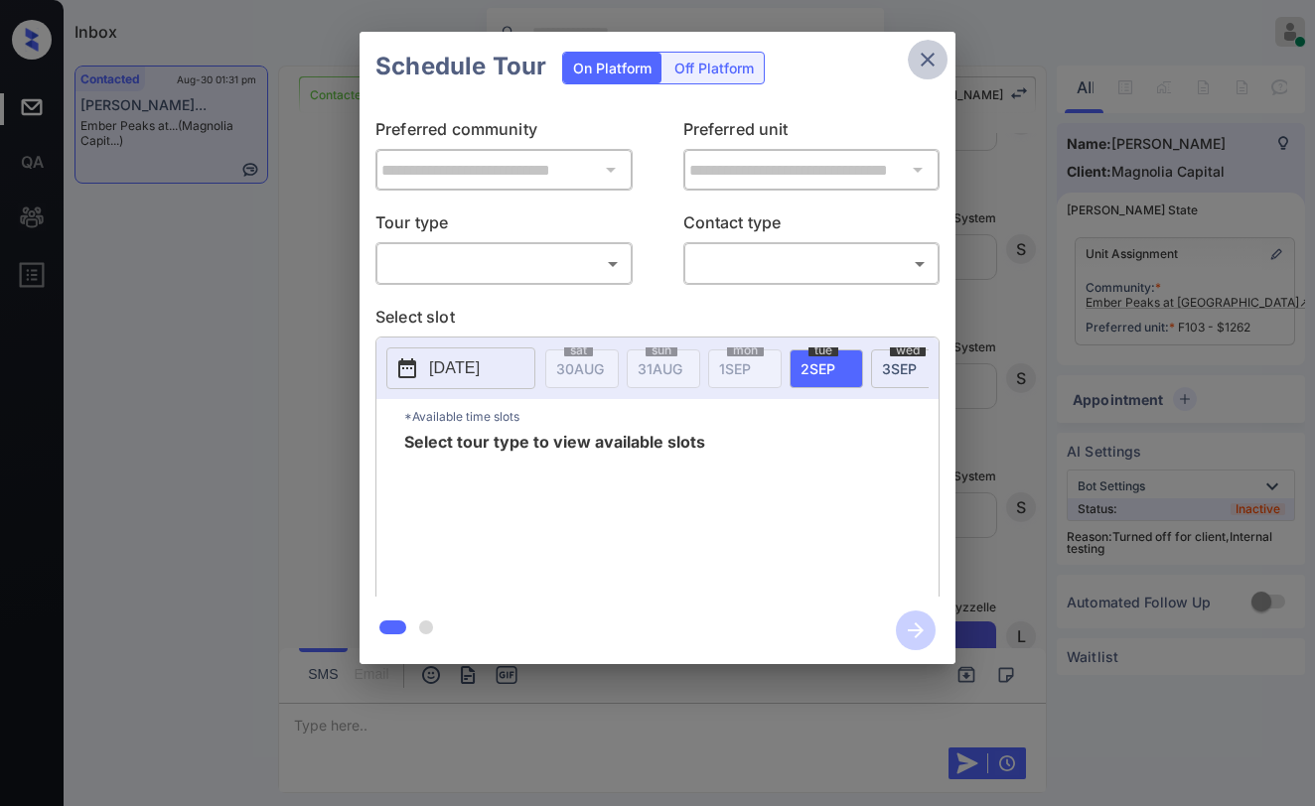
click at [922, 63] on icon "close" at bounding box center [928, 60] width 24 height 24
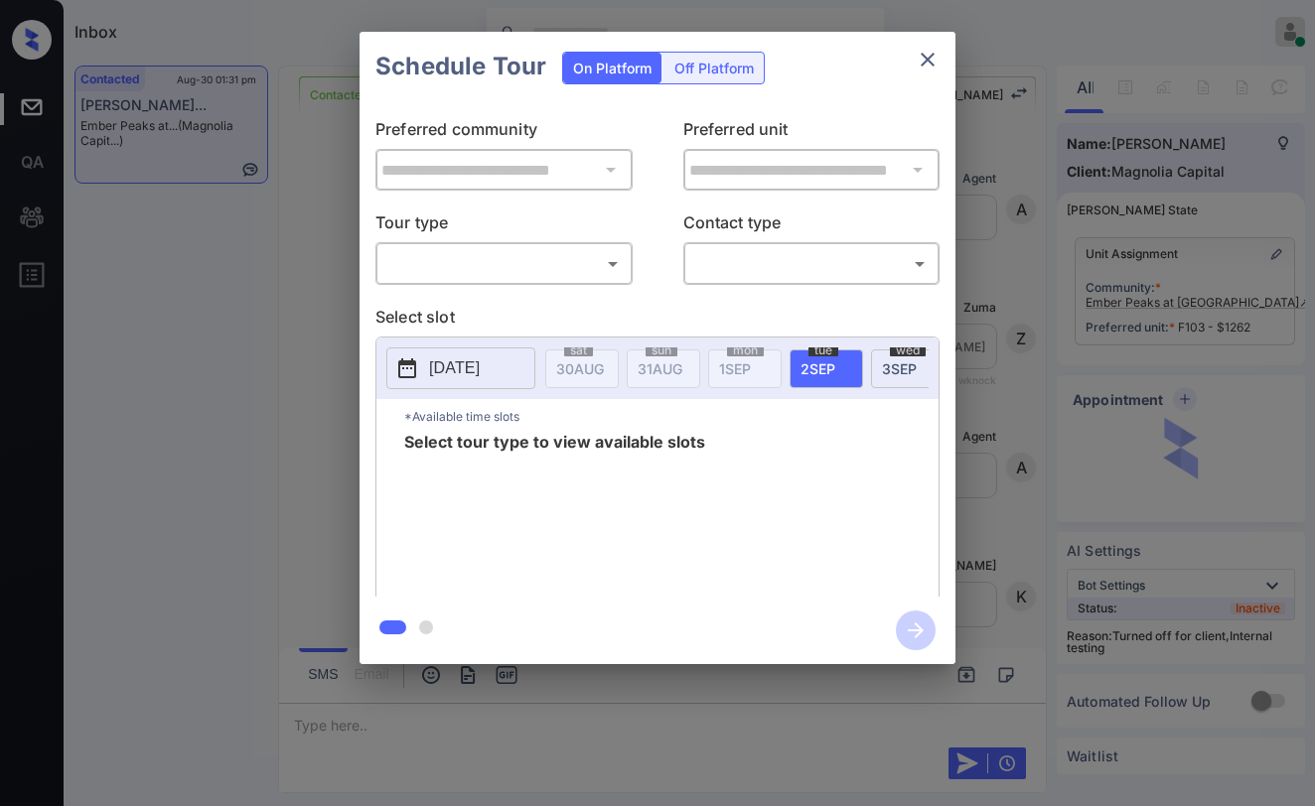
scroll to position [7476, 0]
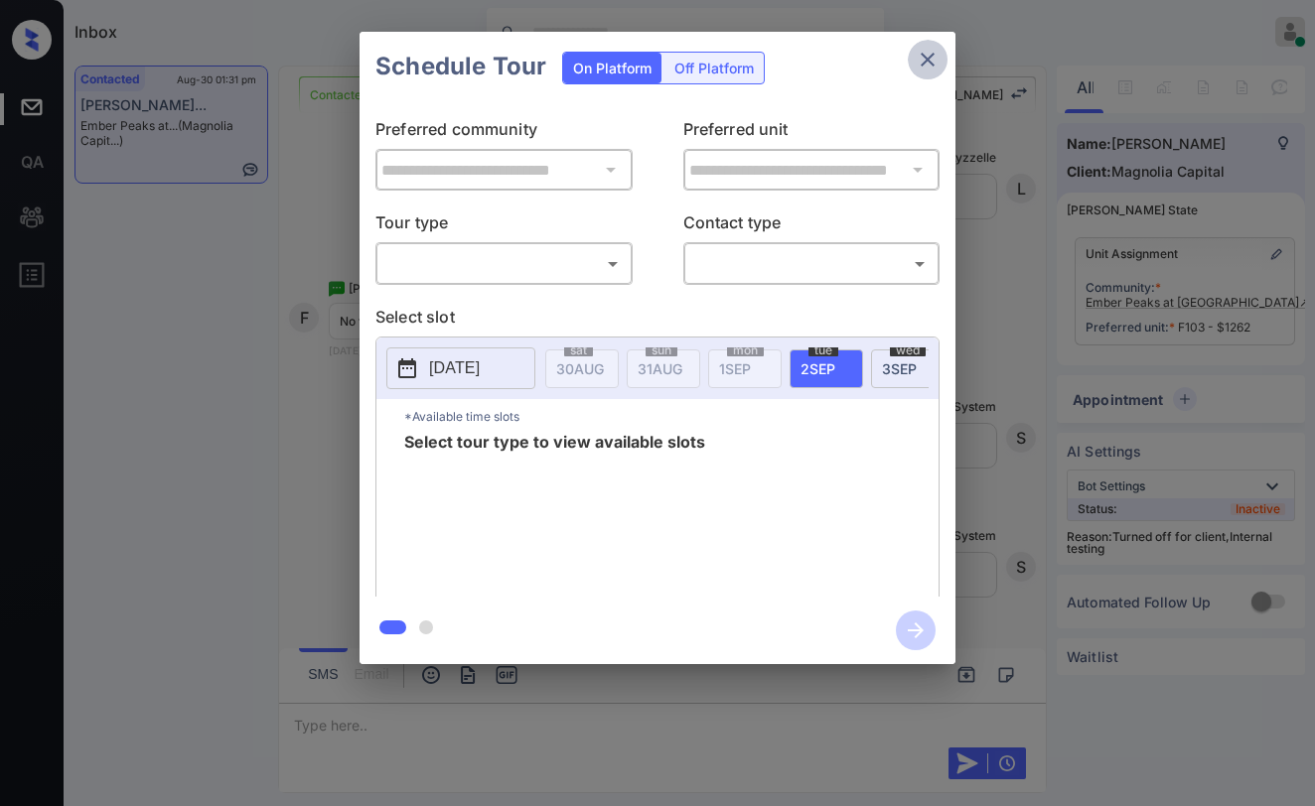
click at [931, 68] on icon "close" at bounding box center [928, 60] width 24 height 24
click at [924, 63] on icon "close" at bounding box center [928, 60] width 14 height 14
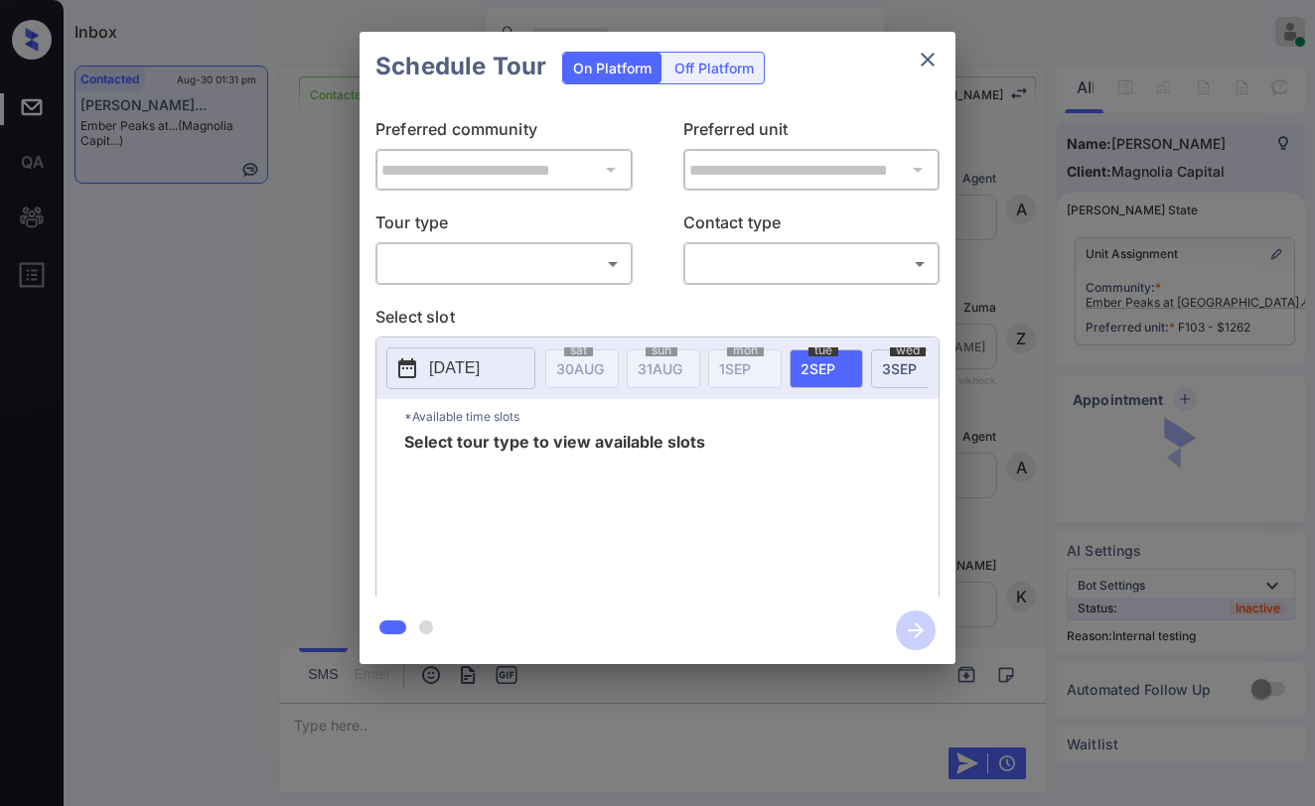
scroll to position [7605, 0]
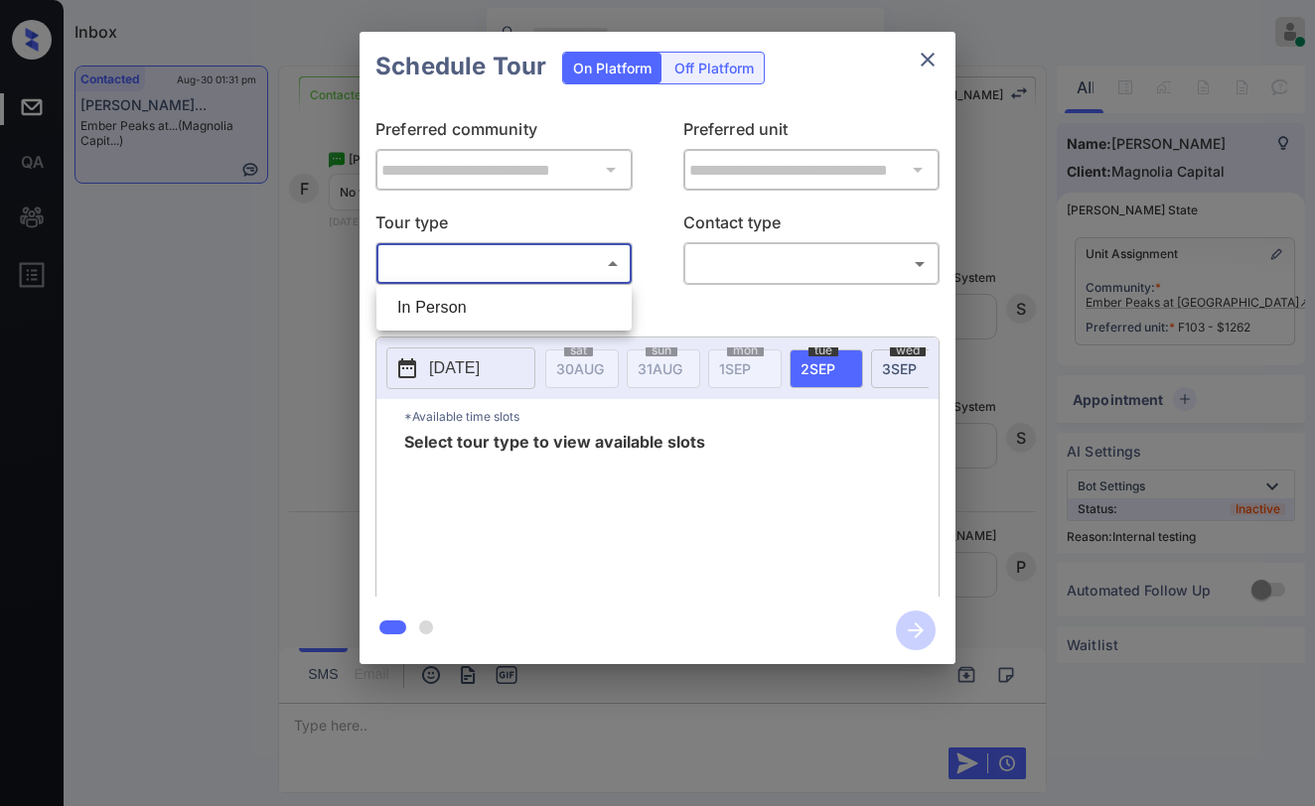
click at [463, 276] on body "Inbox Paolo Gabriel Online Set yourself offline Set yourself on break Profile S…" at bounding box center [657, 403] width 1315 height 806
click at [453, 316] on li "In Person" at bounding box center [503, 308] width 245 height 36
type input "********"
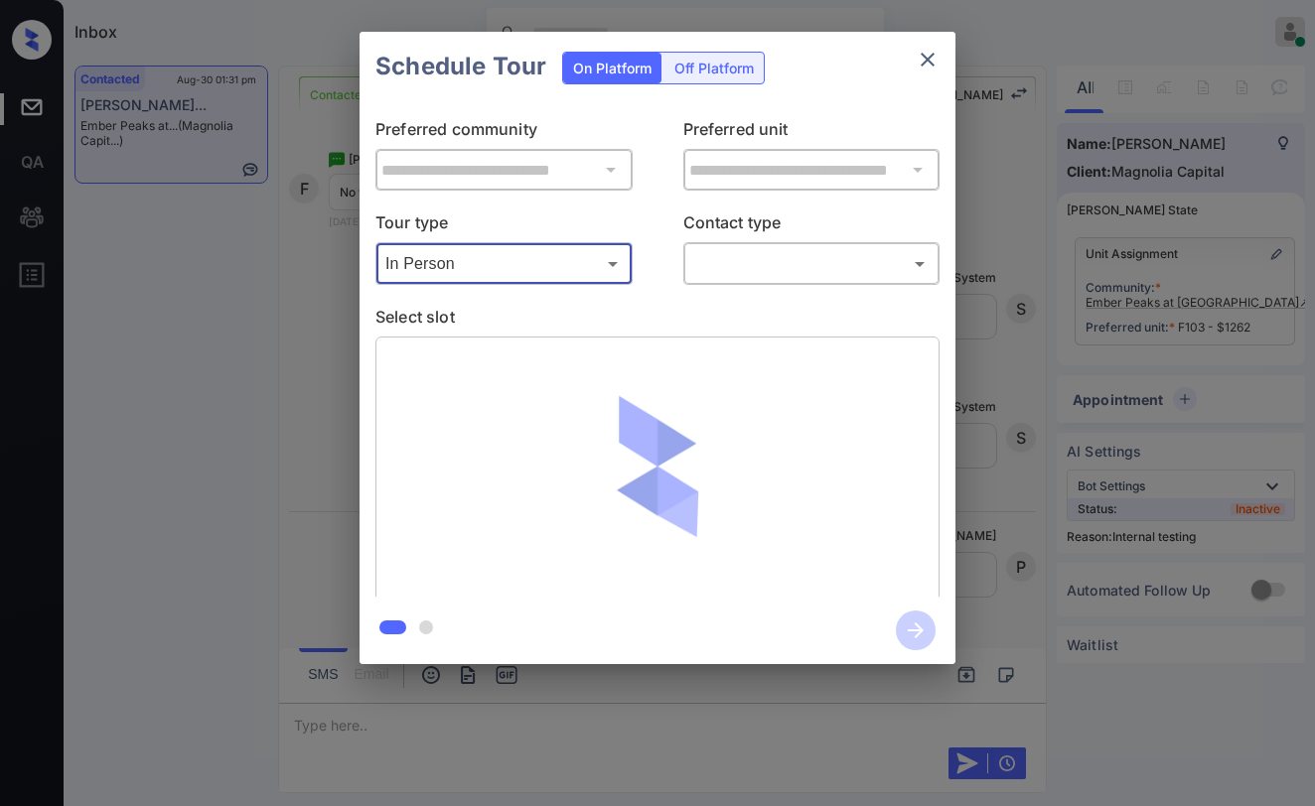
click at [736, 265] on body "Inbox Paolo Gabriel Online Set yourself offline Set yourself on break Profile S…" at bounding box center [657, 403] width 1315 height 806
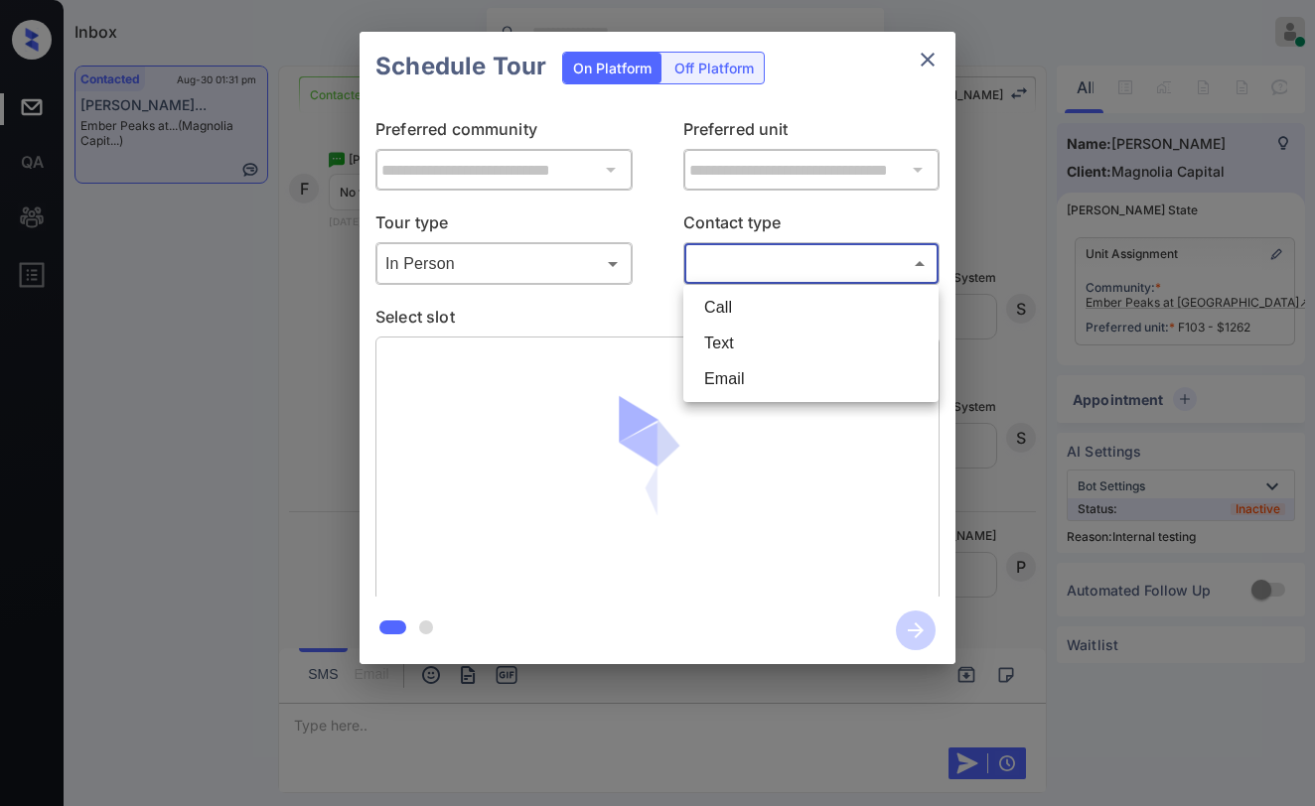
click at [732, 352] on li "Text" at bounding box center [810, 344] width 245 height 36
type input "****"
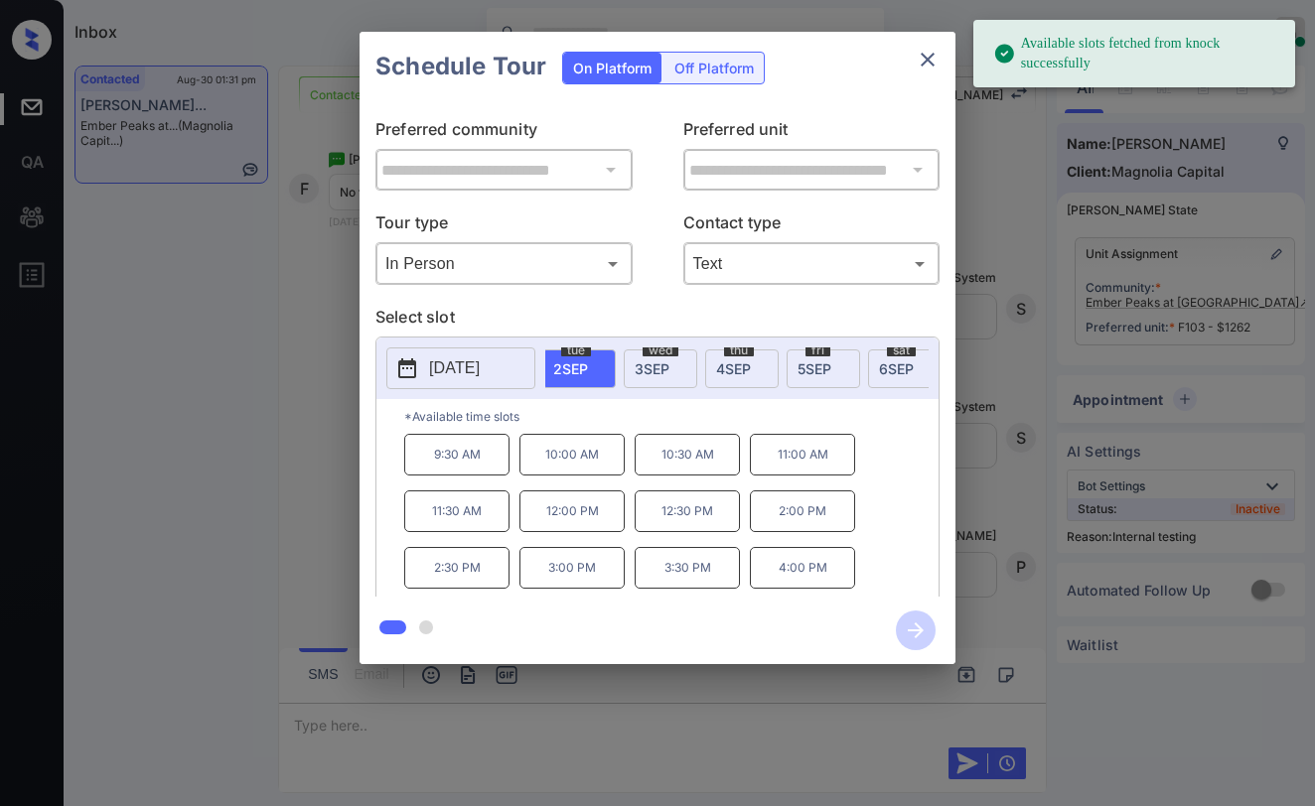
scroll to position [0, 306]
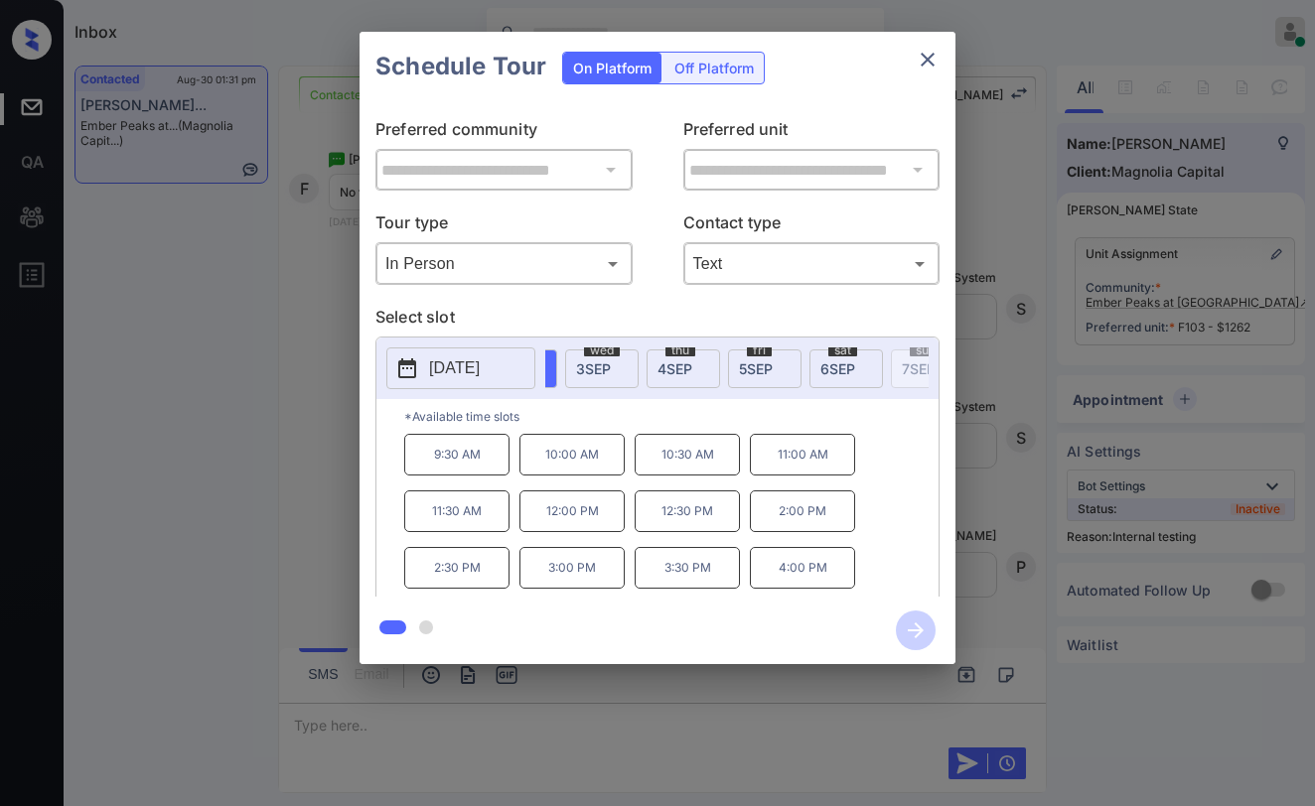
click at [298, 367] on span "5 SEP" at bounding box center [274, 368] width 48 height 17
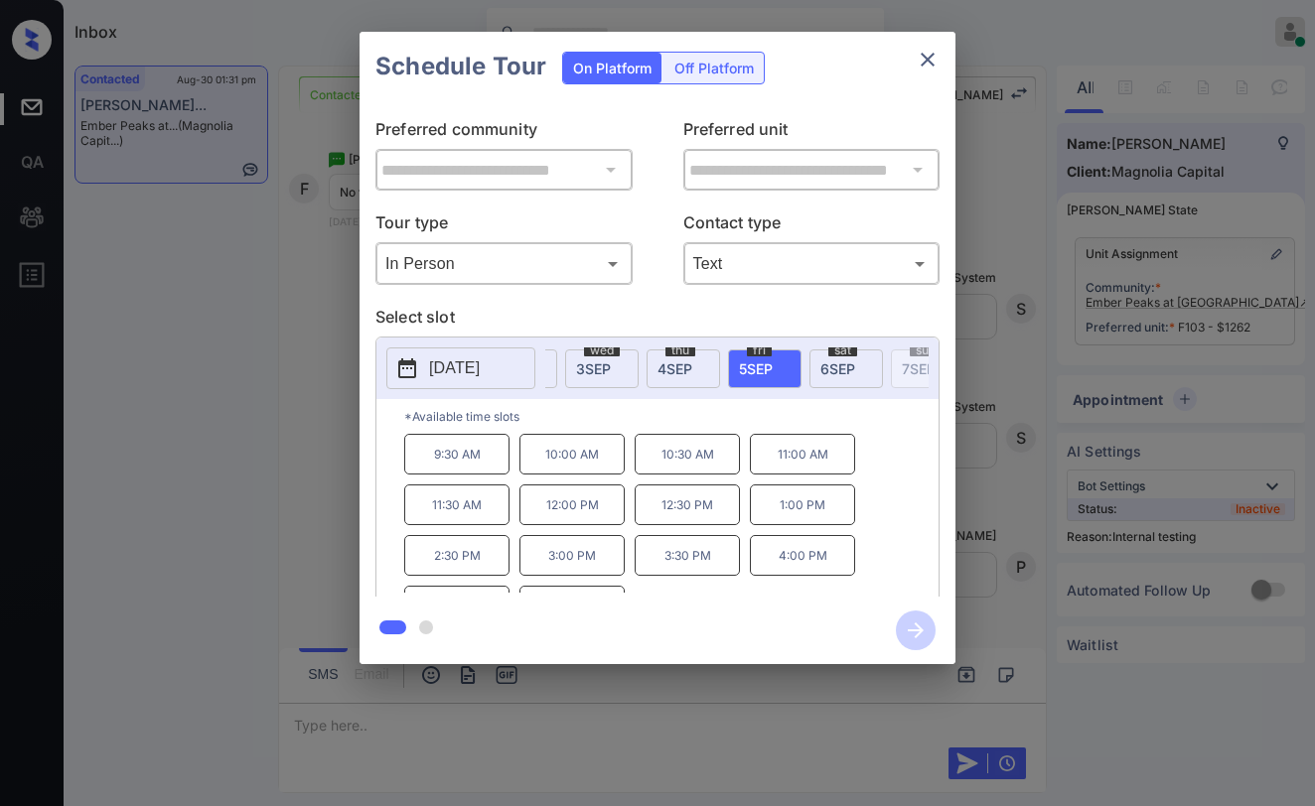
click at [800, 473] on p "11:00 AM" at bounding box center [802, 454] width 105 height 41
click at [457, 516] on p "11:30 AM" at bounding box center [456, 505] width 105 height 41
click at [918, 627] on icon "button" at bounding box center [916, 631] width 16 height 16
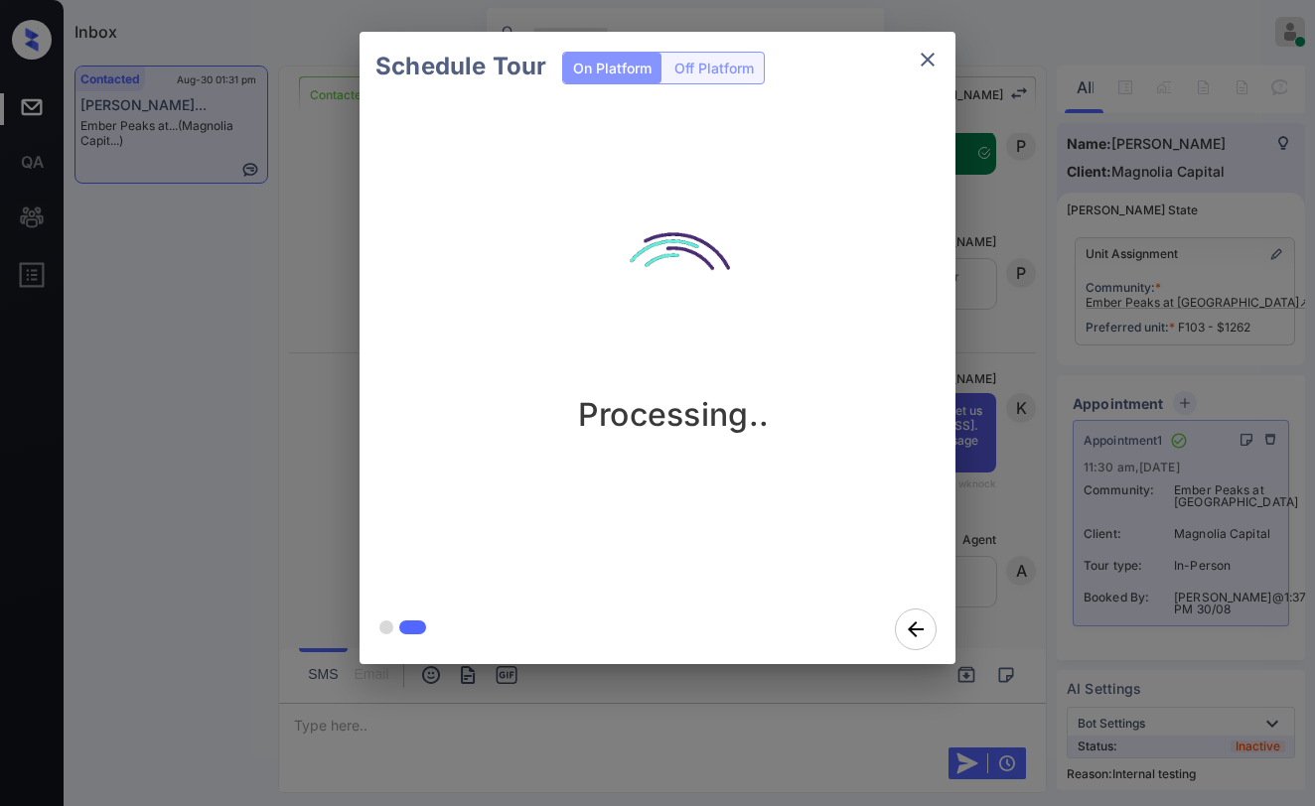
scroll to position [8159, 0]
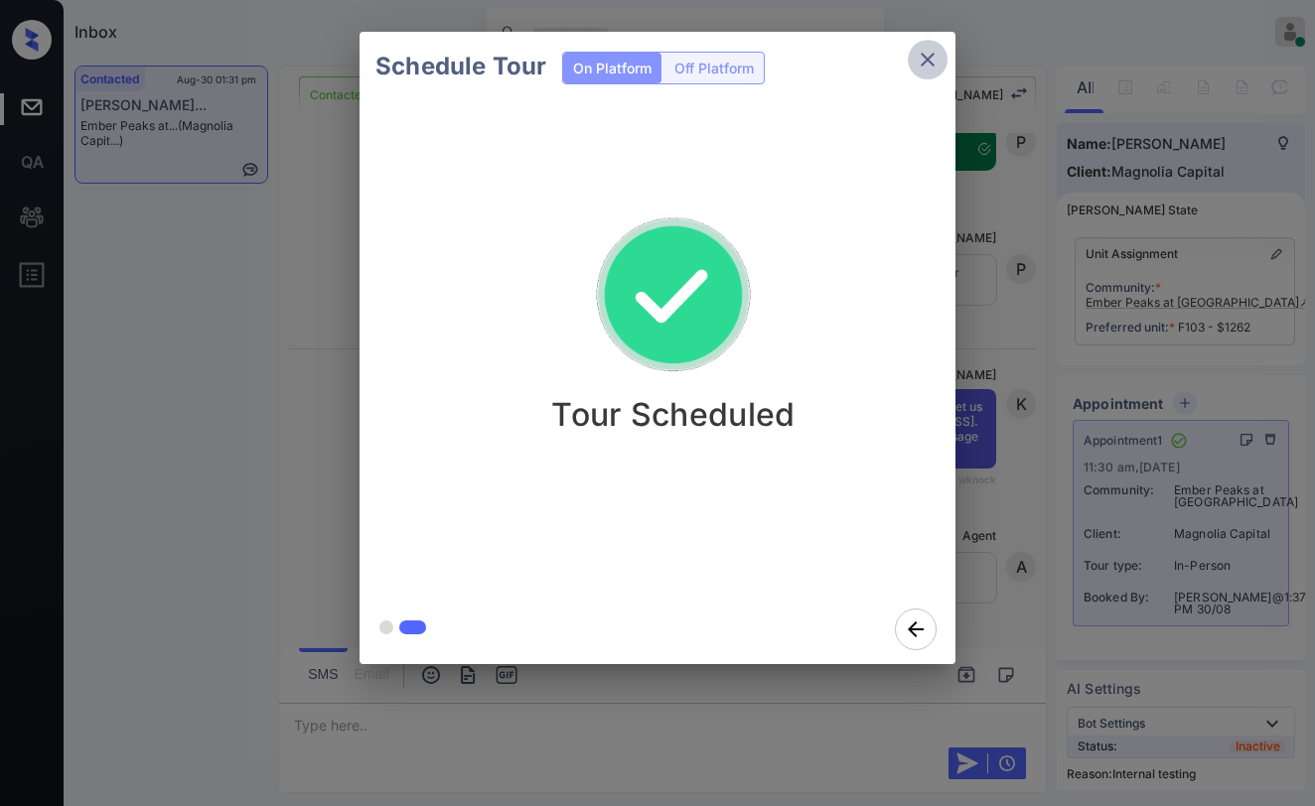
click at [930, 61] on icon "close" at bounding box center [928, 60] width 14 height 14
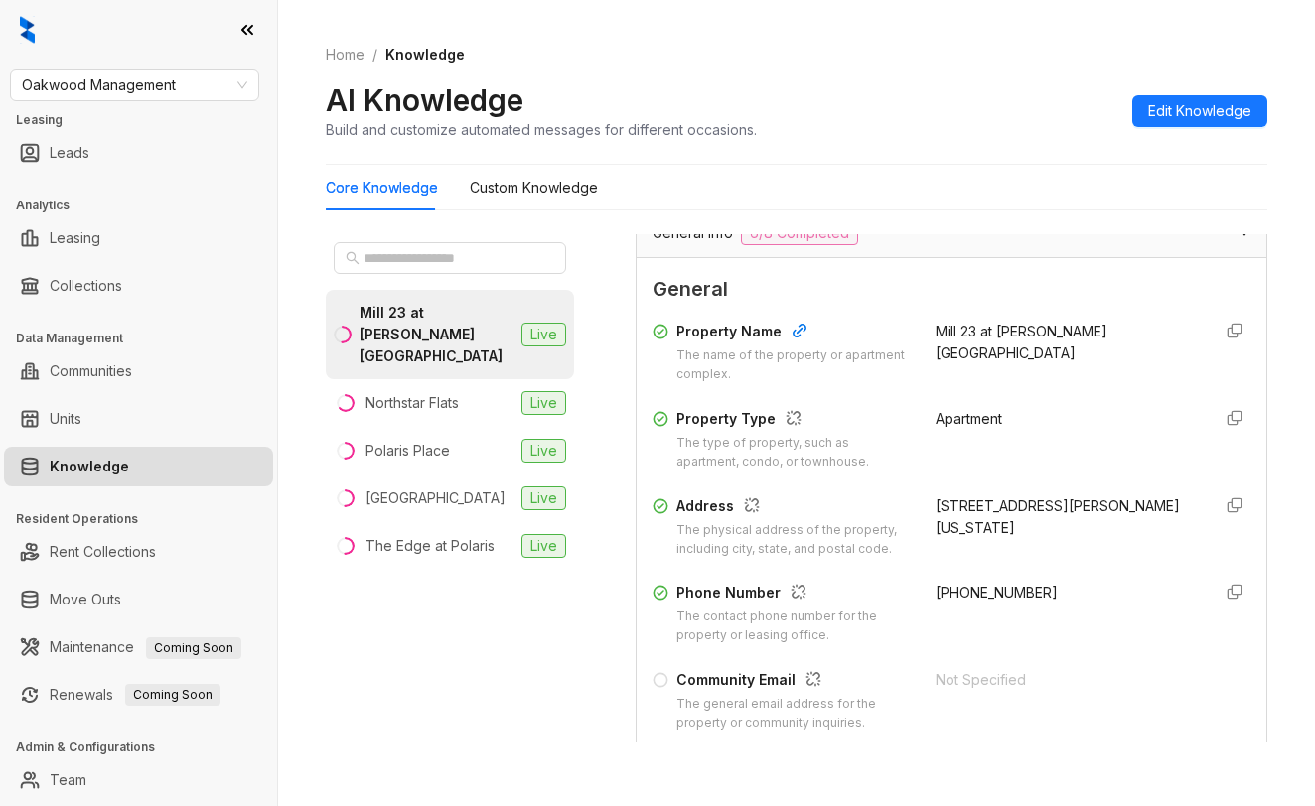
scroll to position [199, 0]
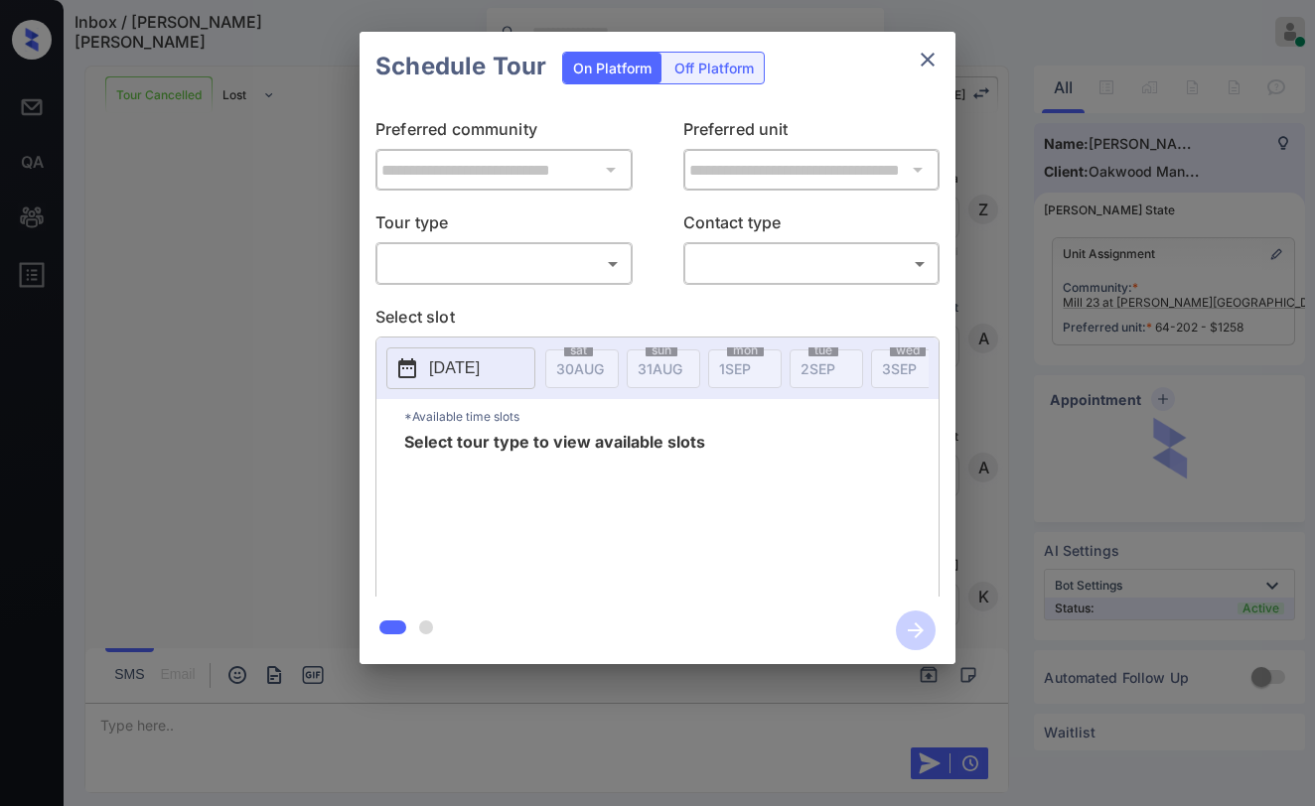
scroll to position [11156, 0]
click at [511, 249] on body "Inbox / [PERSON_NAME] [PERSON_NAME] [PERSON_NAME] Online Set yourself offline S…" at bounding box center [657, 403] width 1315 height 806
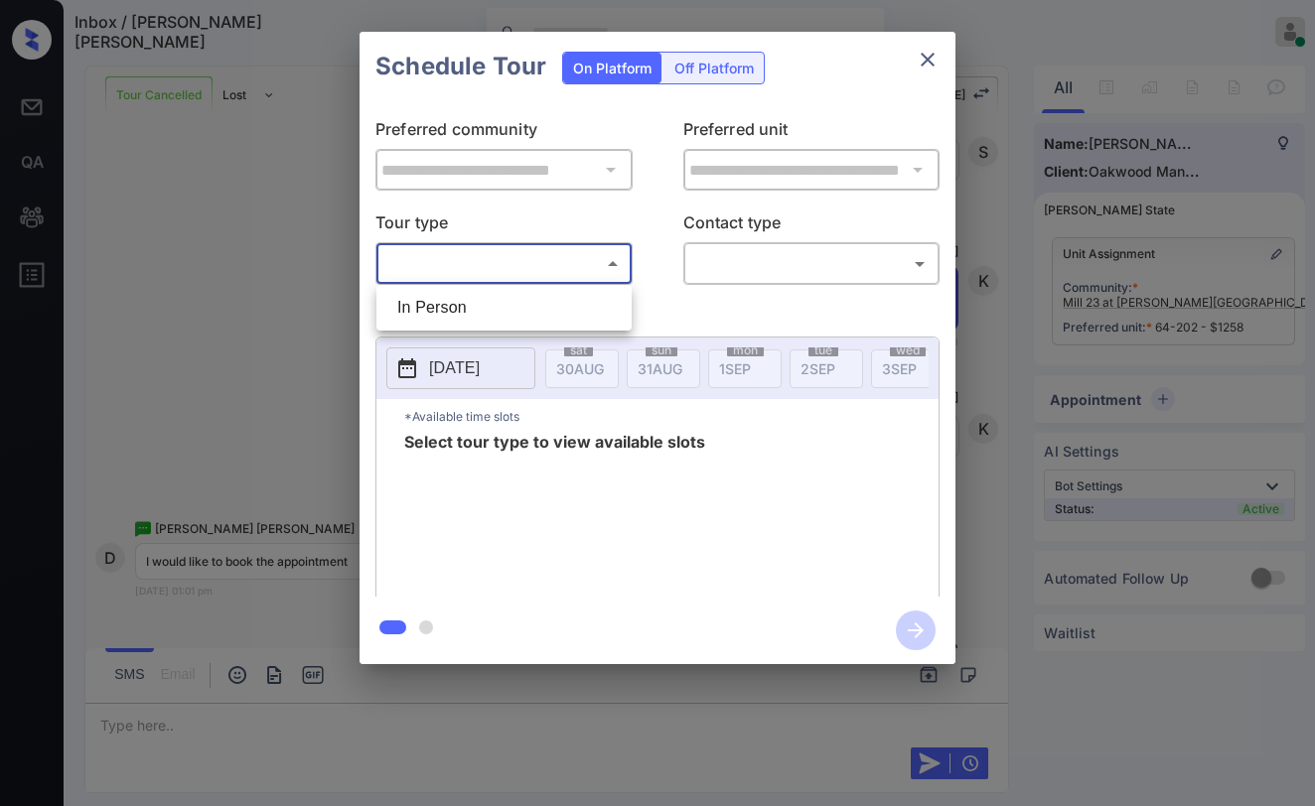
click at [1037, 245] on div at bounding box center [657, 403] width 1315 height 806
click at [1077, 184] on div "**********" at bounding box center [657, 348] width 1315 height 696
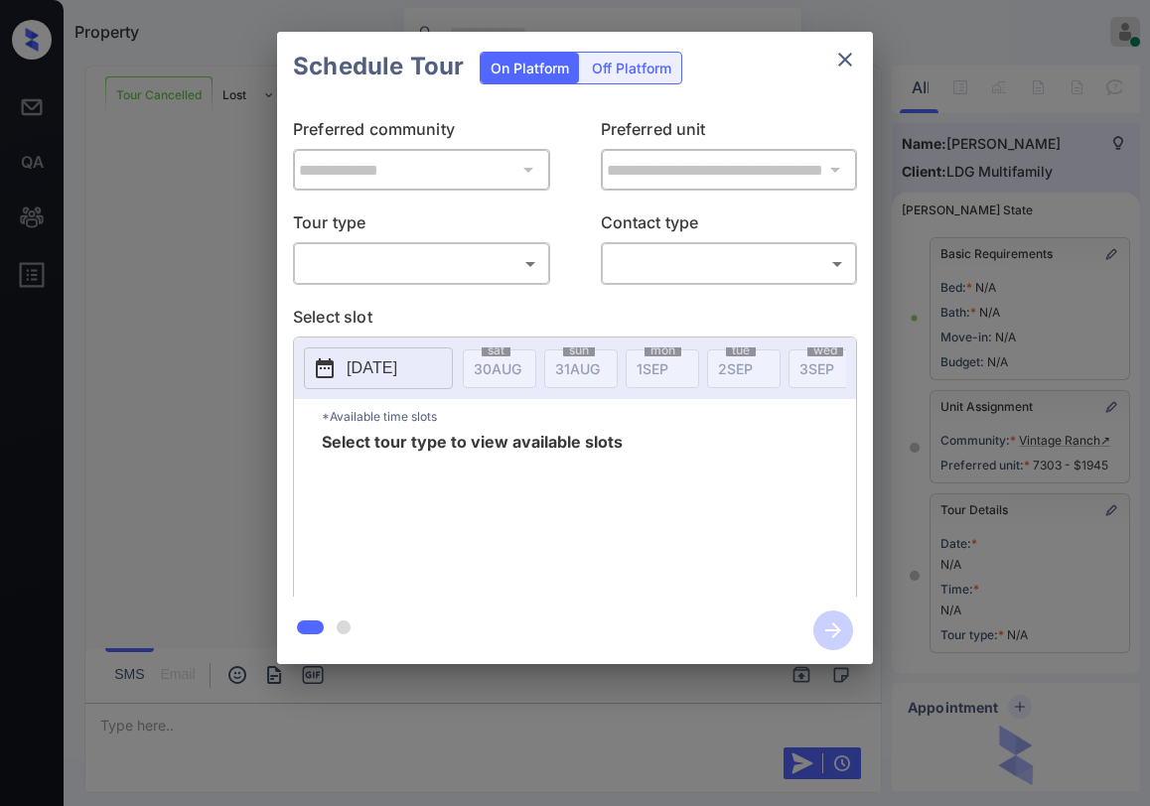
scroll to position [183, 0]
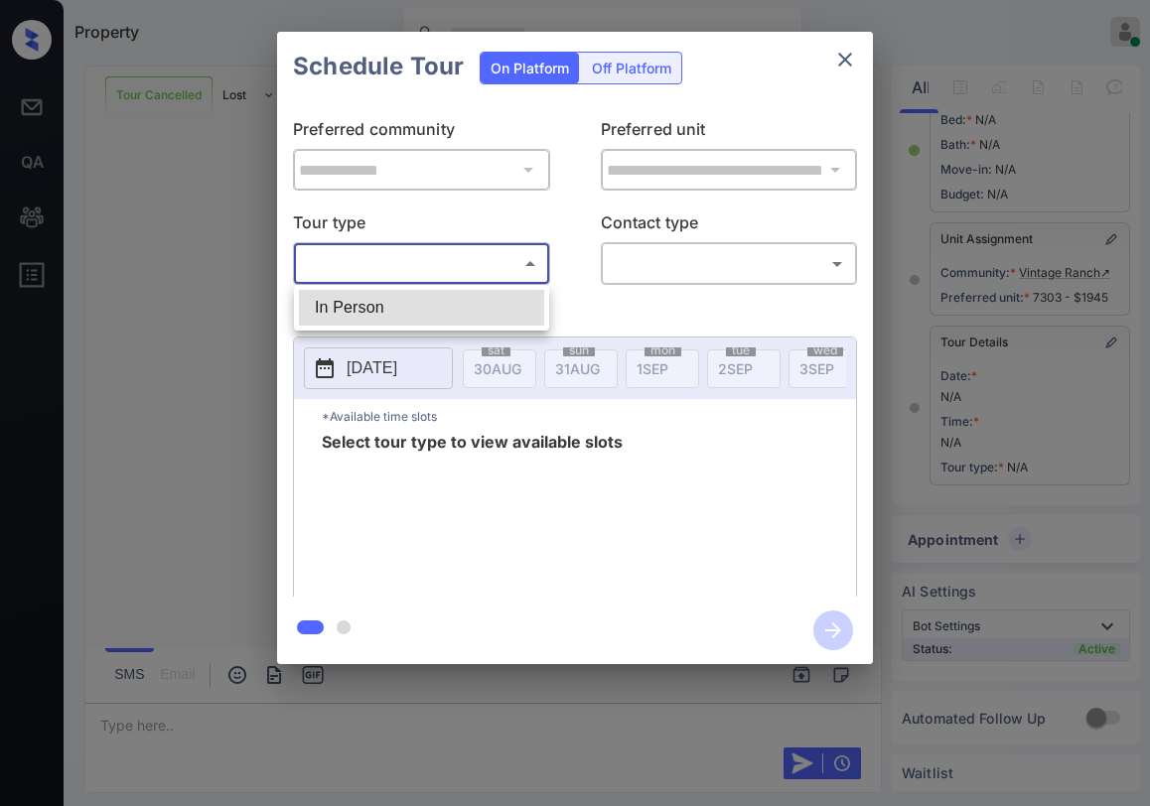
click at [459, 259] on body "Property Paolo Gabriel Online Set yourself offline Set yourself on break Profil…" at bounding box center [575, 403] width 1150 height 806
click at [428, 306] on li "In Person" at bounding box center [421, 308] width 245 height 36
type input "********"
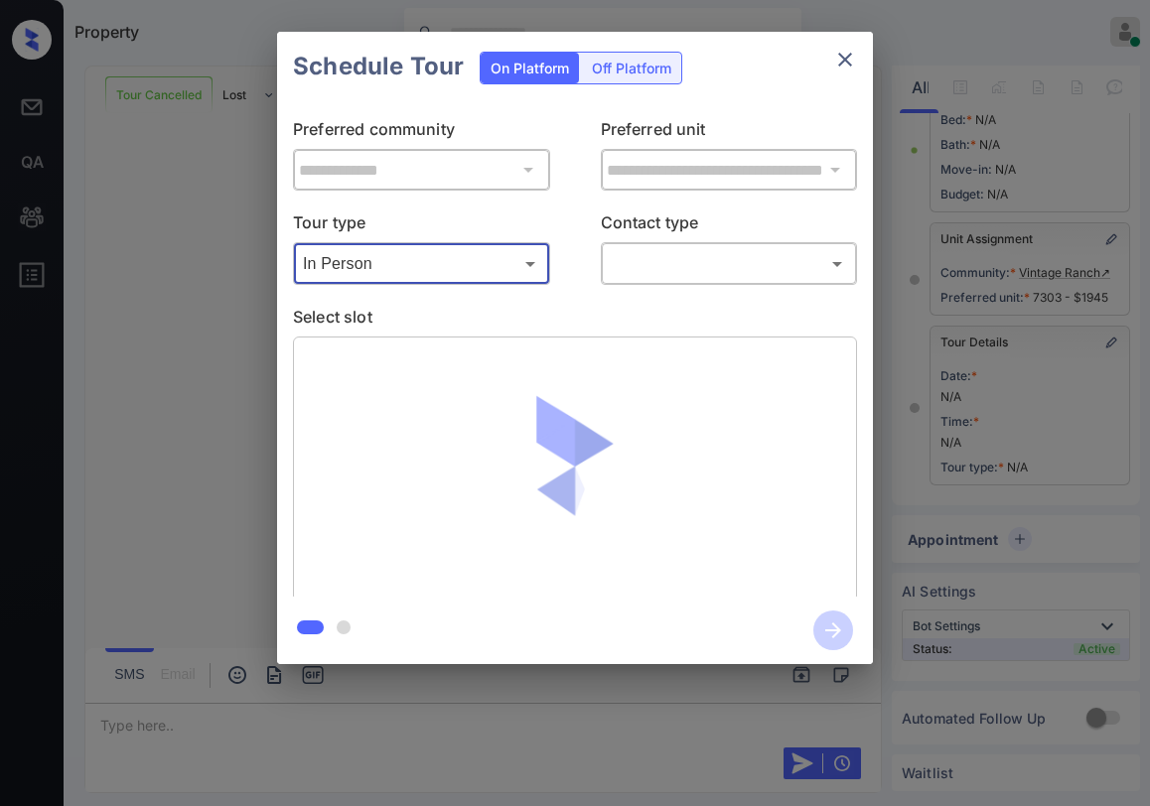
click at [629, 279] on body "Property Paolo Gabriel Online Set yourself offline Set yourself on break Profil…" at bounding box center [575, 403] width 1150 height 806
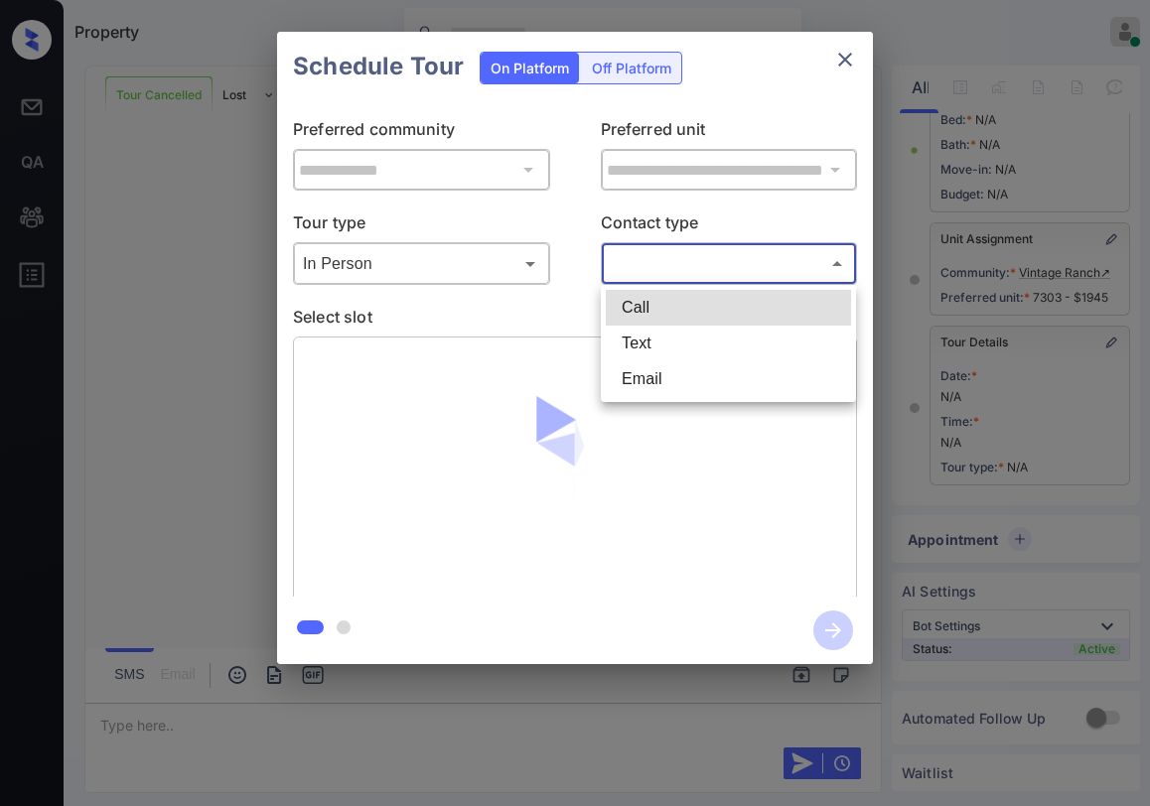
click at [638, 345] on li "Text" at bounding box center [728, 344] width 245 height 36
type input "****"
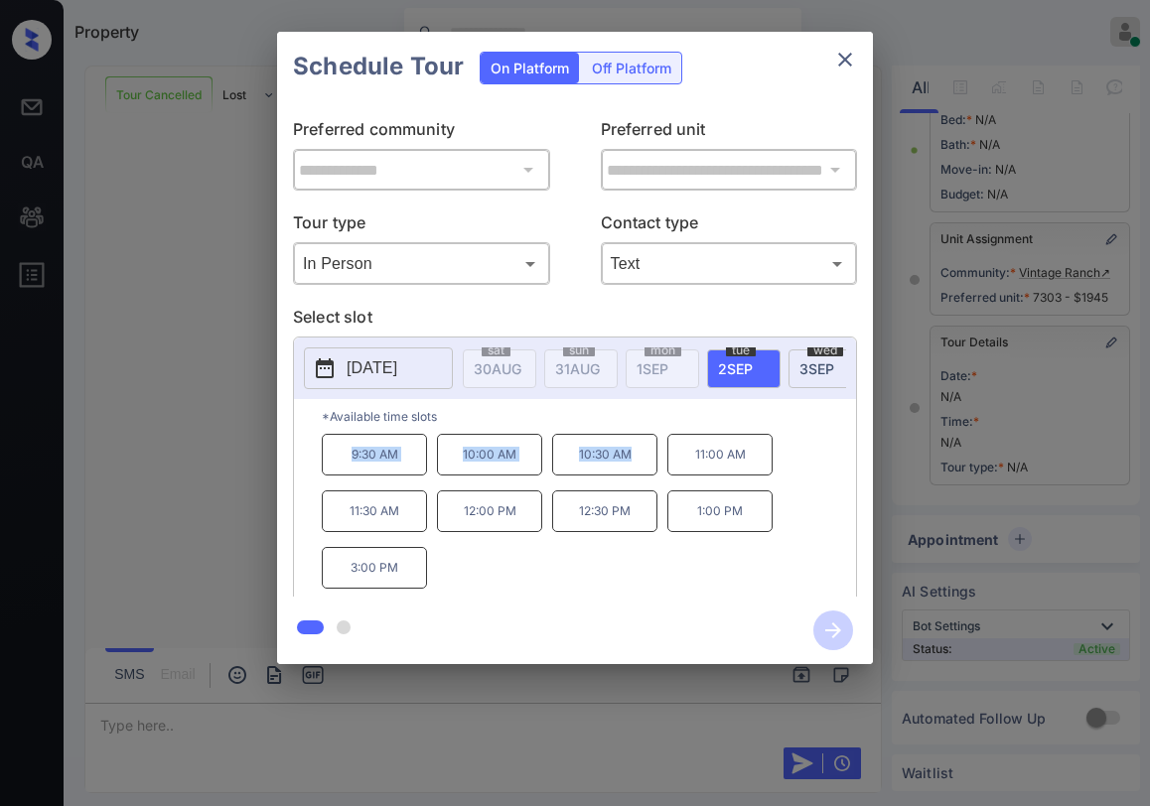
drag, startPoint x: 345, startPoint y: 461, endPoint x: 629, endPoint y: 472, distance: 284.2
click at [629, 472] on div "9:30 AM 10:00 AM 10:30 AM 11:00 AM 11:30 AM 12:00 PM 12:30 PM 1:00 PM 3:00 PM" at bounding box center [589, 513] width 534 height 159
copy div "9:30 AM 10:00 AM 10:30 AM"
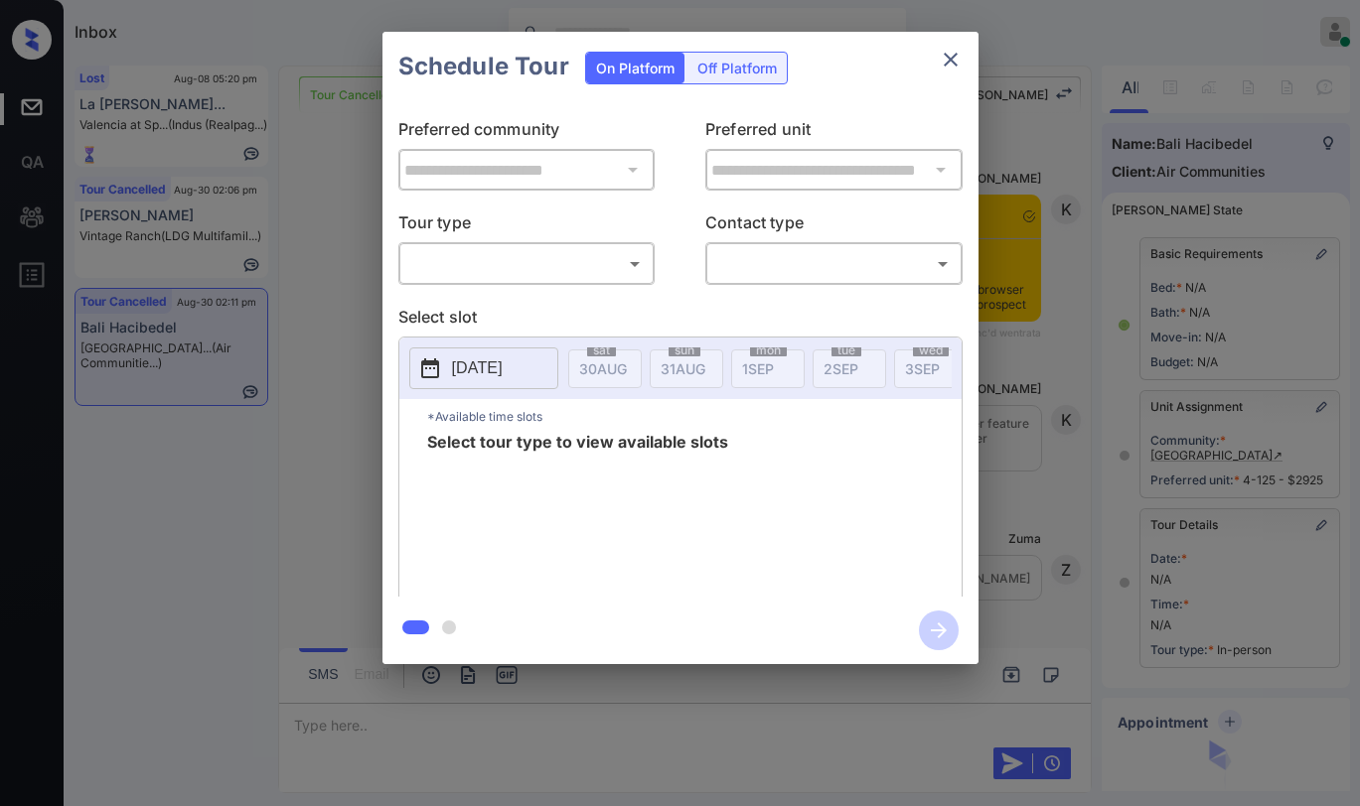
scroll to position [8392, 0]
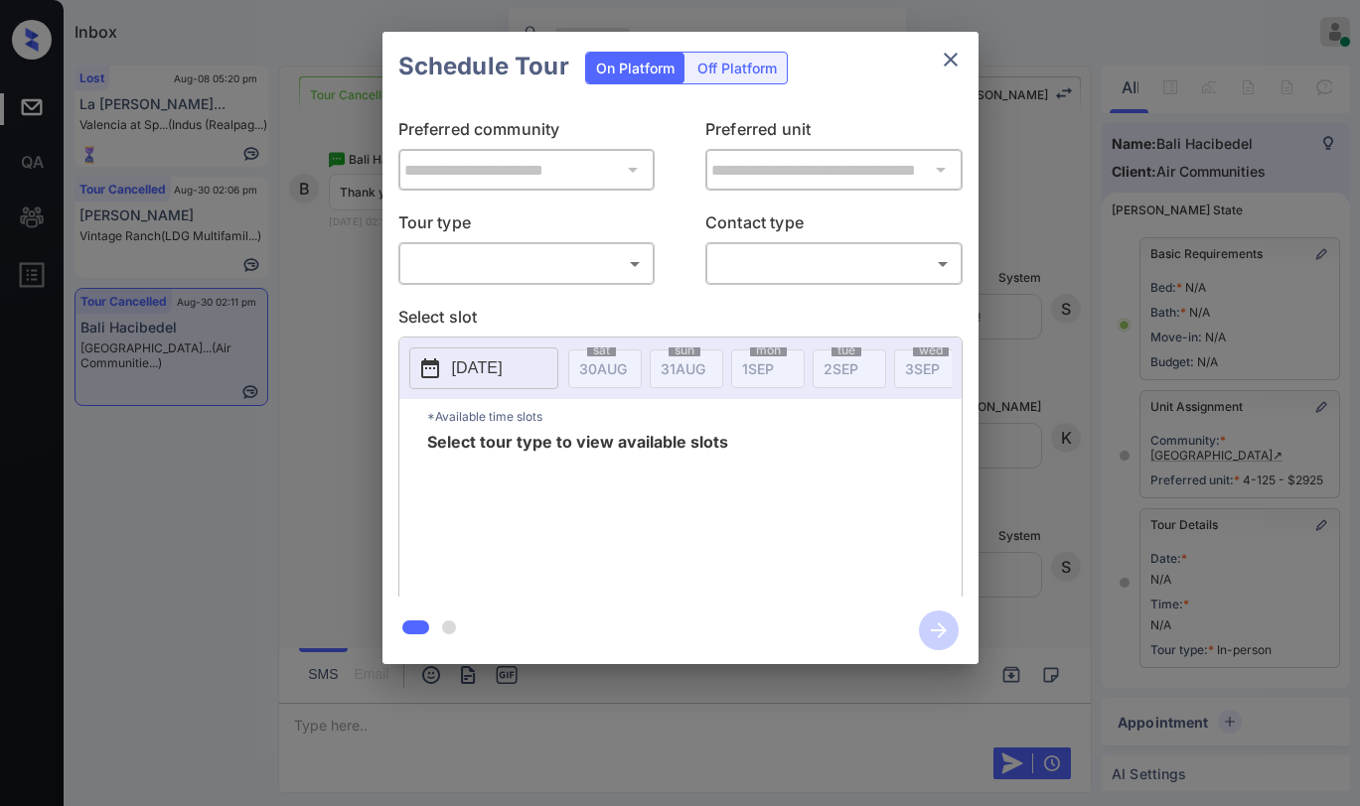
click at [573, 253] on body "Inbox [PERSON_NAME] Online Set yourself offline Set yourself on break Profile S…" at bounding box center [680, 403] width 1360 height 806
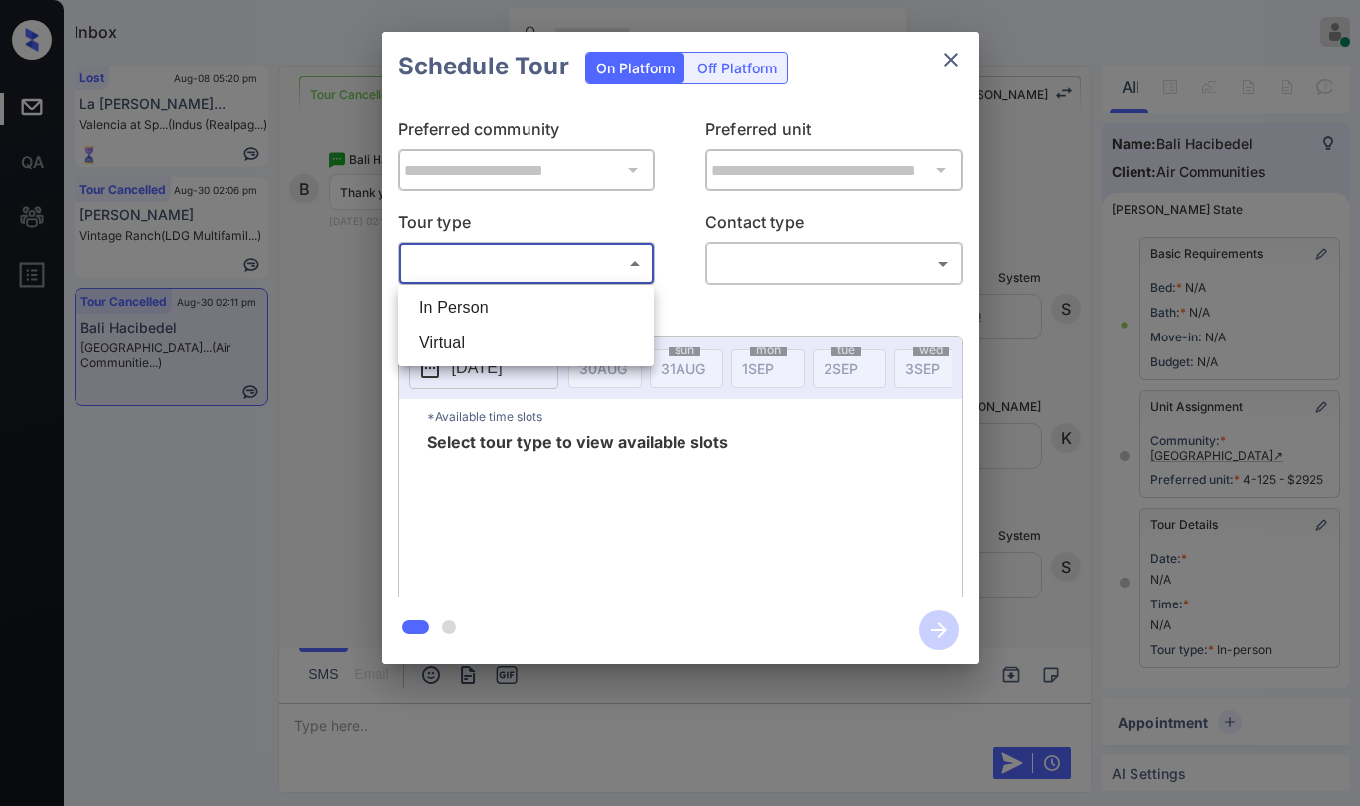
click at [516, 312] on li "In Person" at bounding box center [525, 308] width 245 height 36
type input "********"
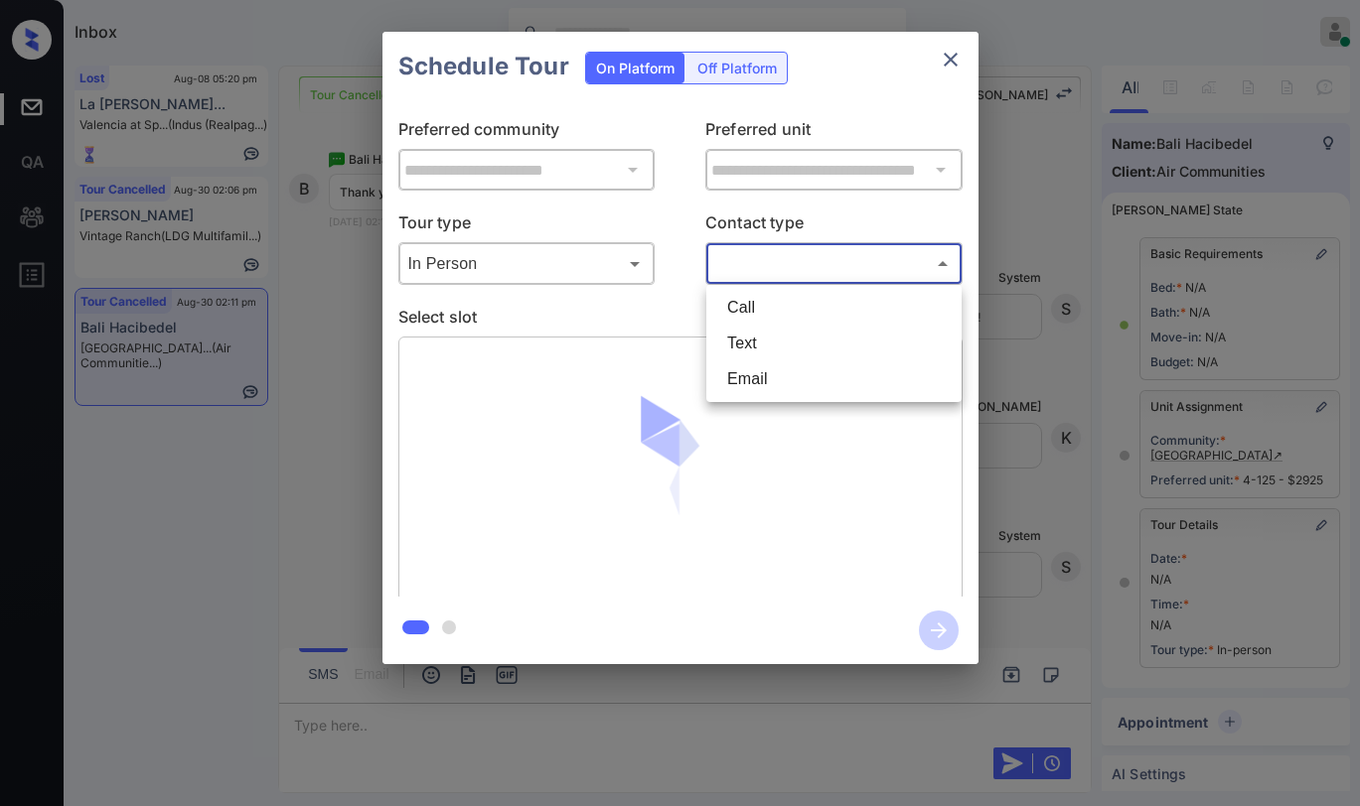
click at [756, 257] on body "Inbox [PERSON_NAME] Online Set yourself offline Set yourself on break Profile S…" at bounding box center [680, 403] width 1360 height 806
click at [763, 345] on li "Text" at bounding box center [833, 344] width 245 height 36
type input "****"
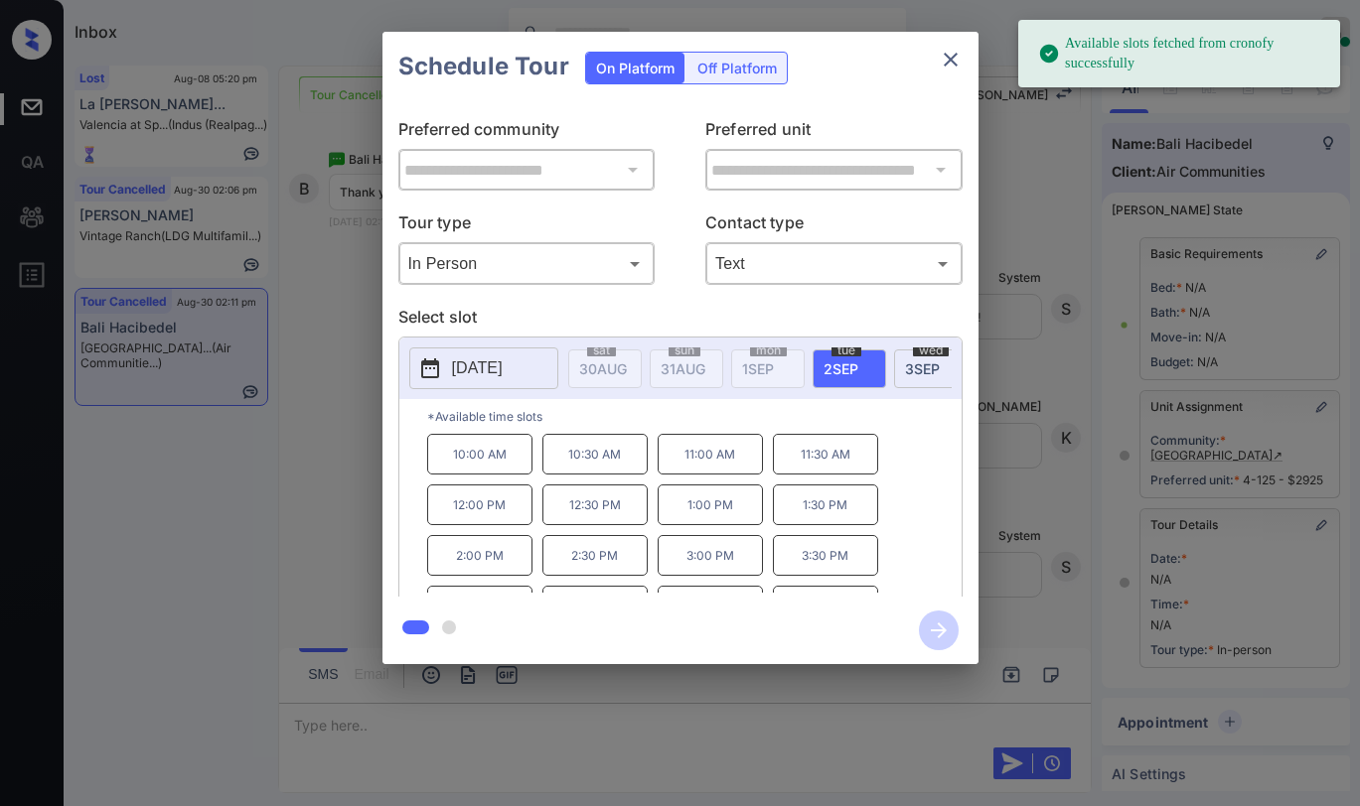
click at [801, 519] on p "1:30 PM" at bounding box center [825, 505] width 105 height 41
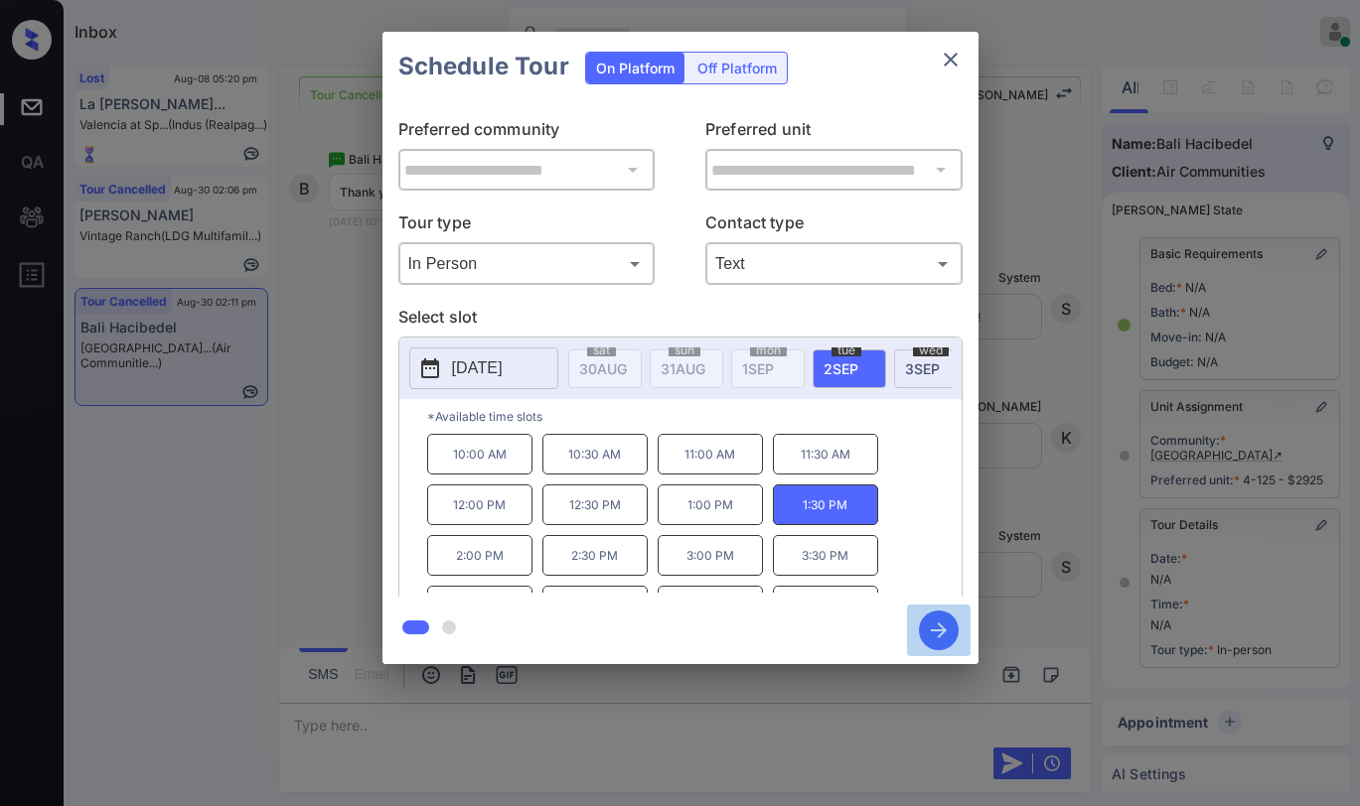
click at [931, 628] on icon "button" at bounding box center [939, 631] width 40 height 40
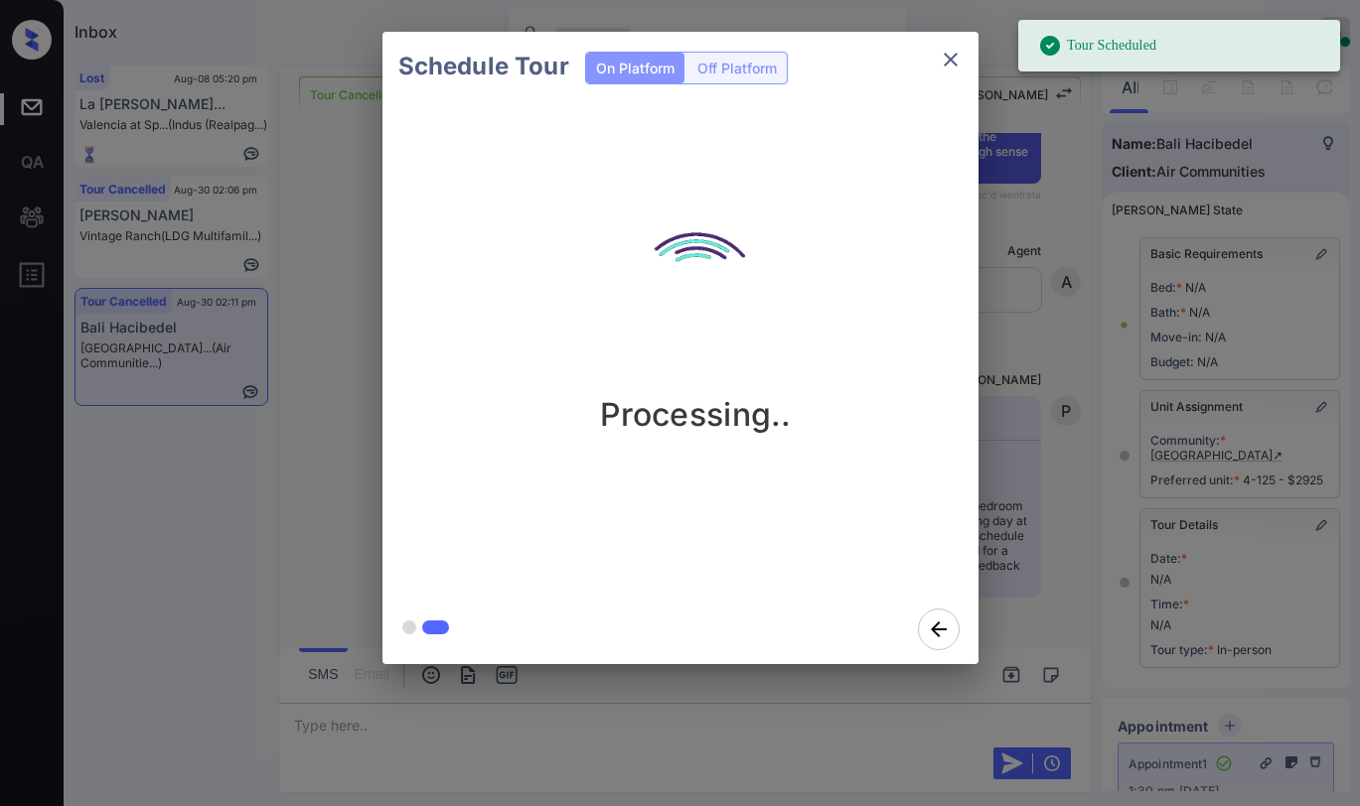
scroll to position [9456, 0]
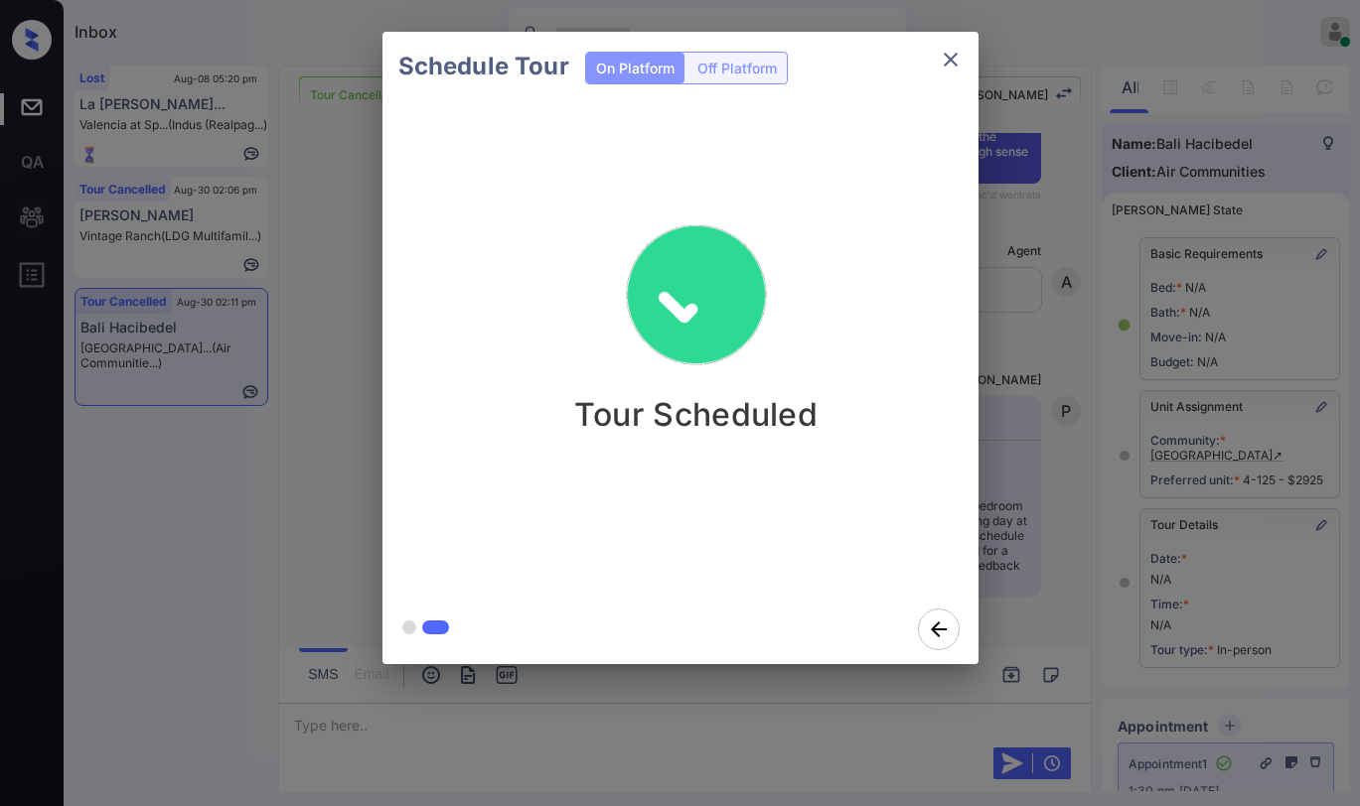
click at [953, 64] on icon "close" at bounding box center [950, 60] width 14 height 14
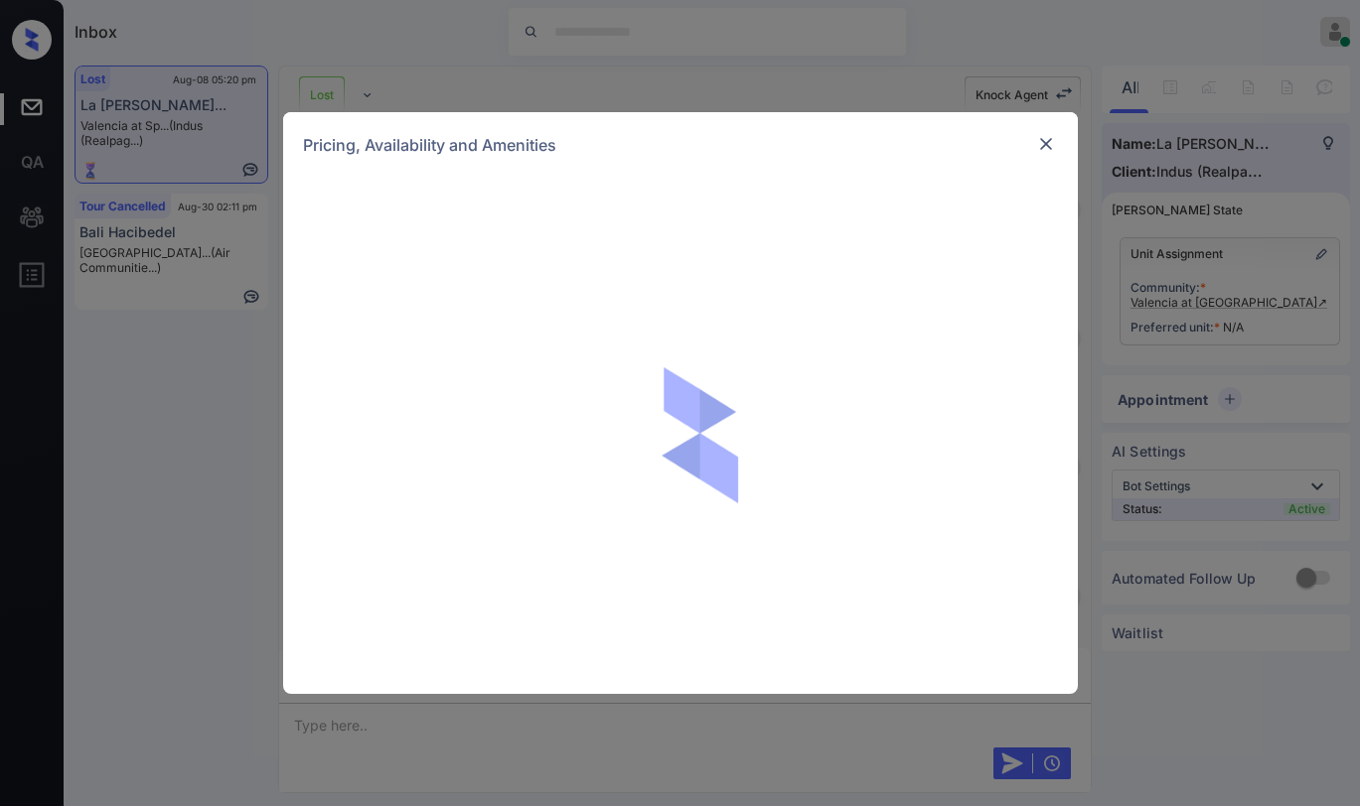
scroll to position [2739, 0]
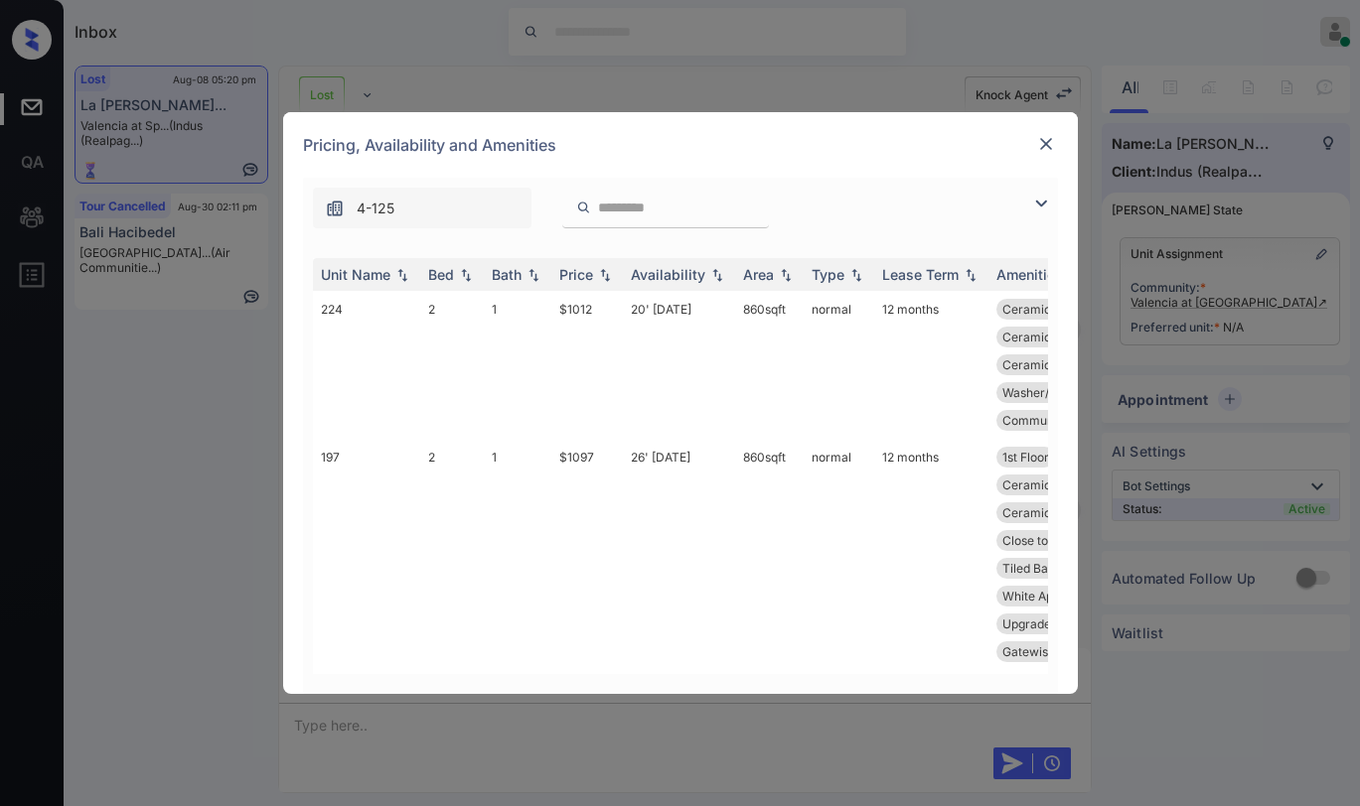
click at [1037, 151] on img at bounding box center [1046, 144] width 20 height 20
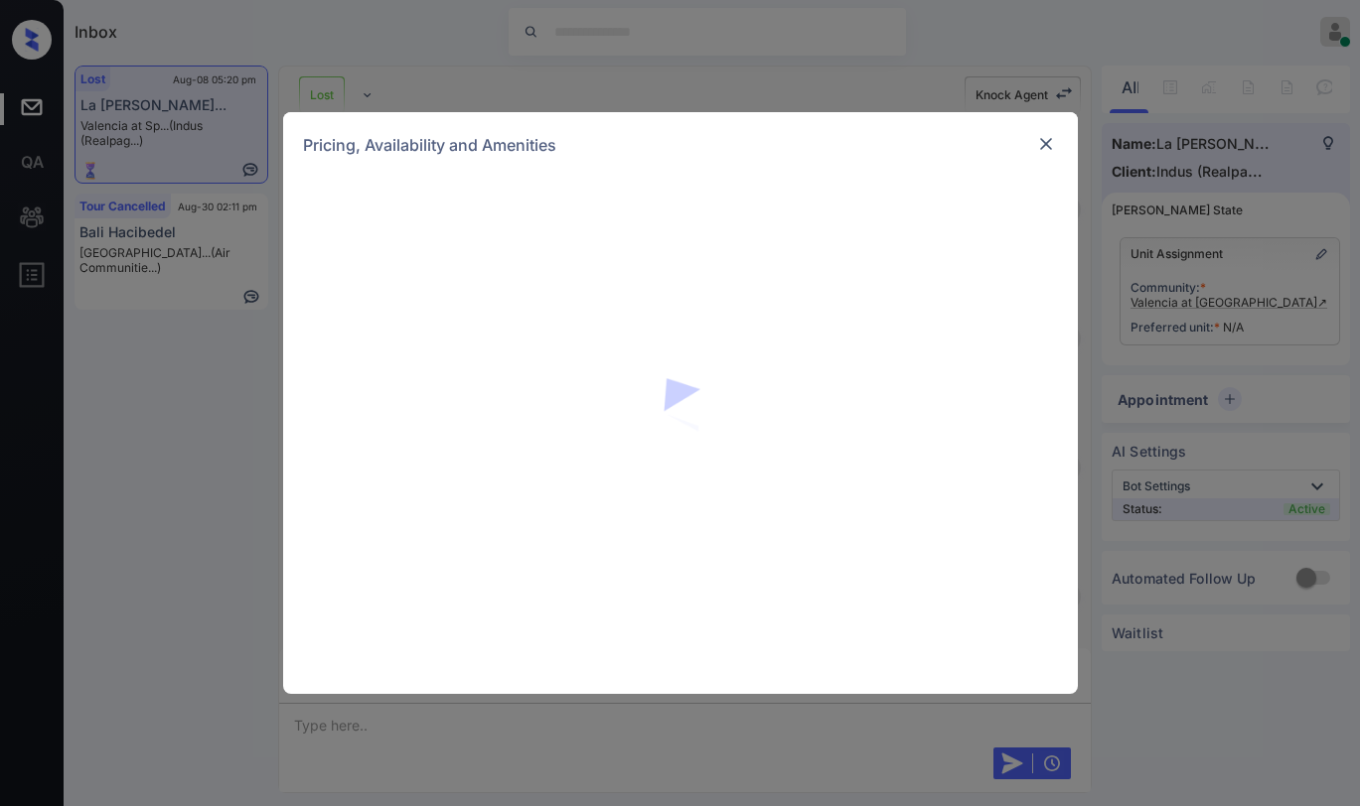
scroll to position [2739, 0]
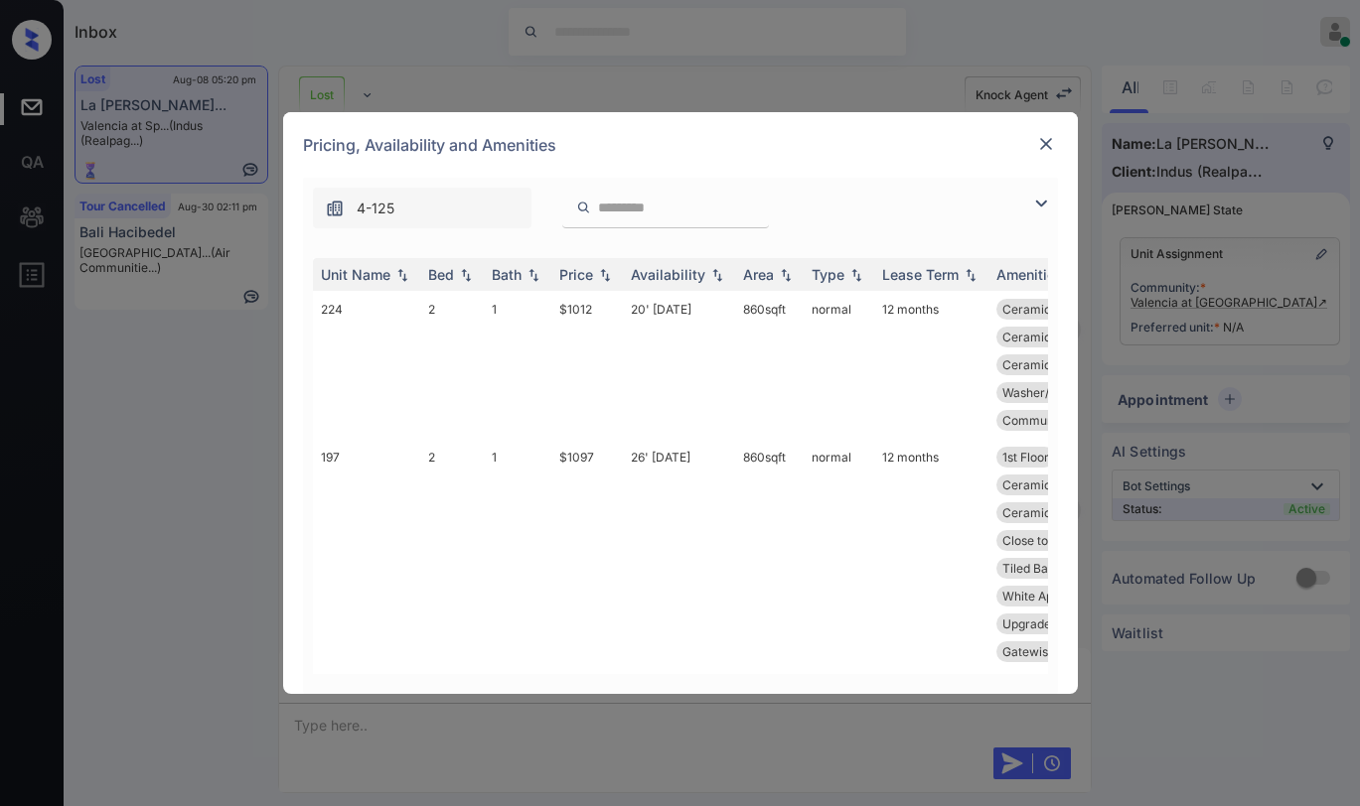
click at [1035, 202] on img at bounding box center [1041, 204] width 24 height 24
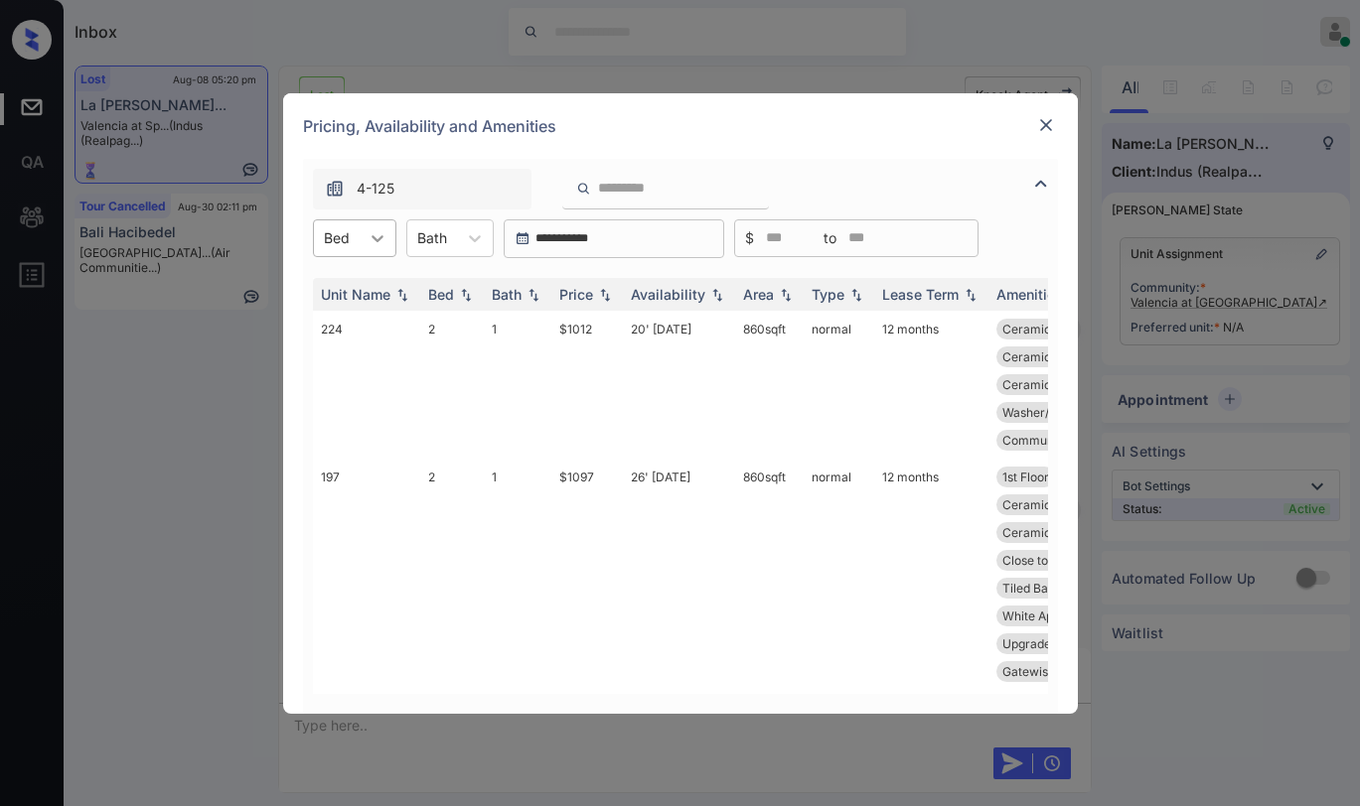
click at [380, 244] on icon at bounding box center [377, 238] width 20 height 20
click at [343, 291] on div "2" at bounding box center [354, 287] width 83 height 36
click at [464, 244] on div "Bath" at bounding box center [445, 237] width 50 height 29
click at [591, 290] on div "Price" at bounding box center [576, 294] width 34 height 17
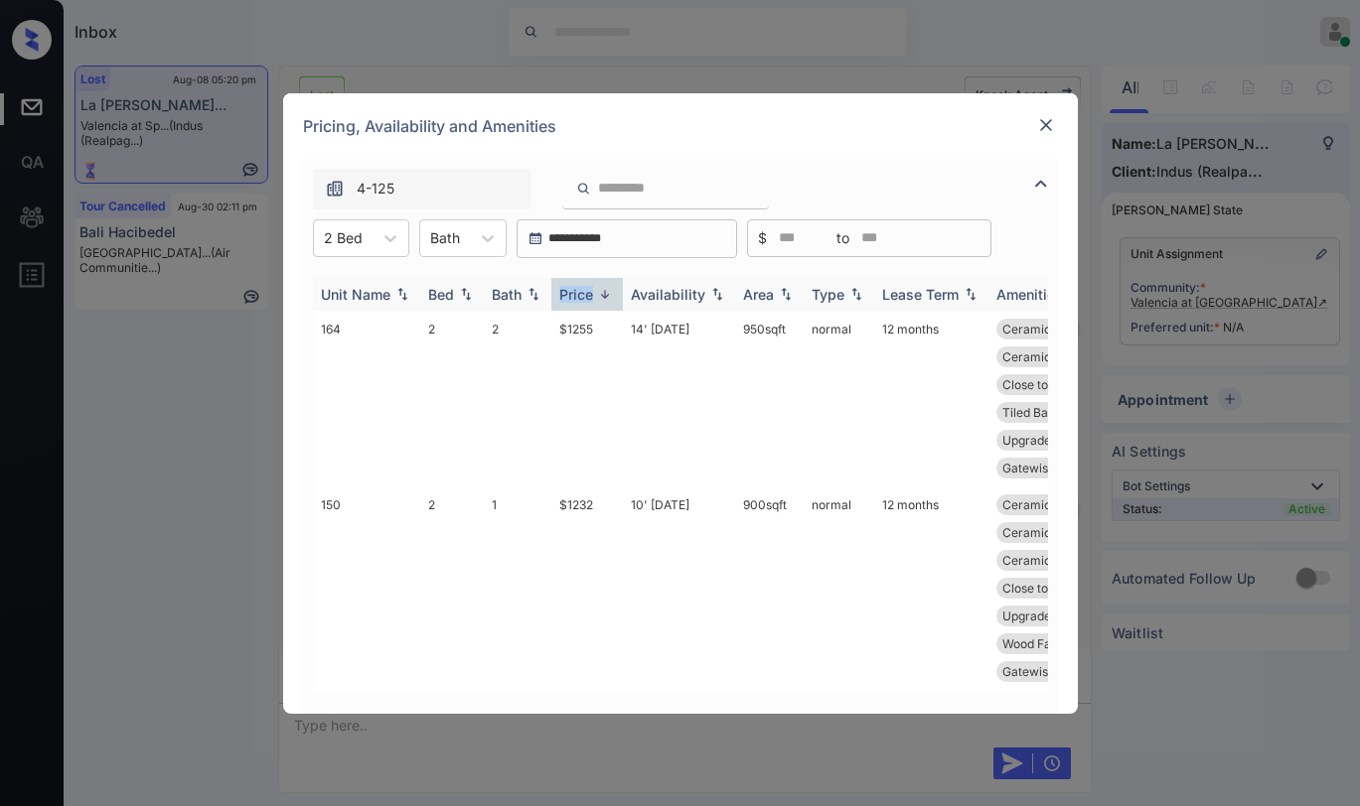
click at [589, 290] on div "Price" at bounding box center [576, 294] width 34 height 17
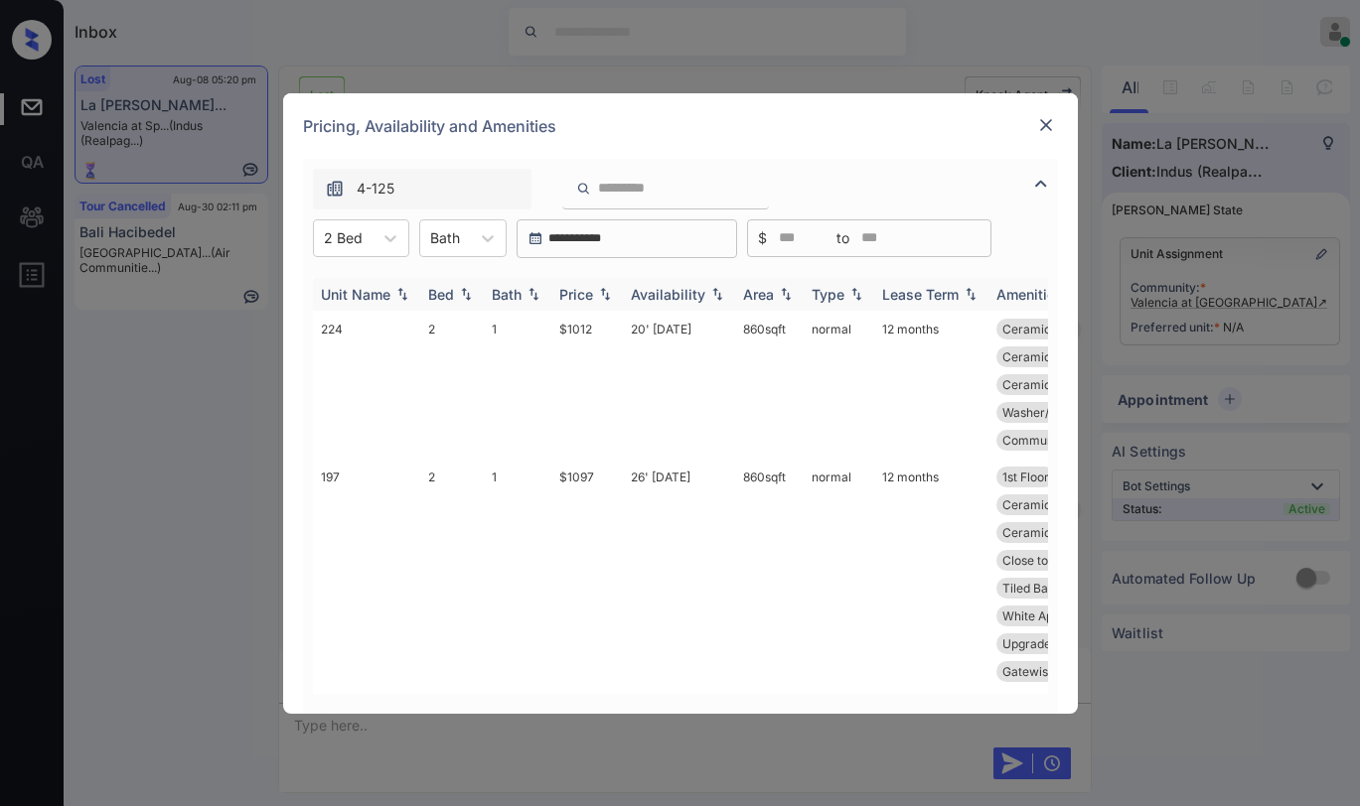
click at [589, 290] on div "Price" at bounding box center [576, 294] width 34 height 17
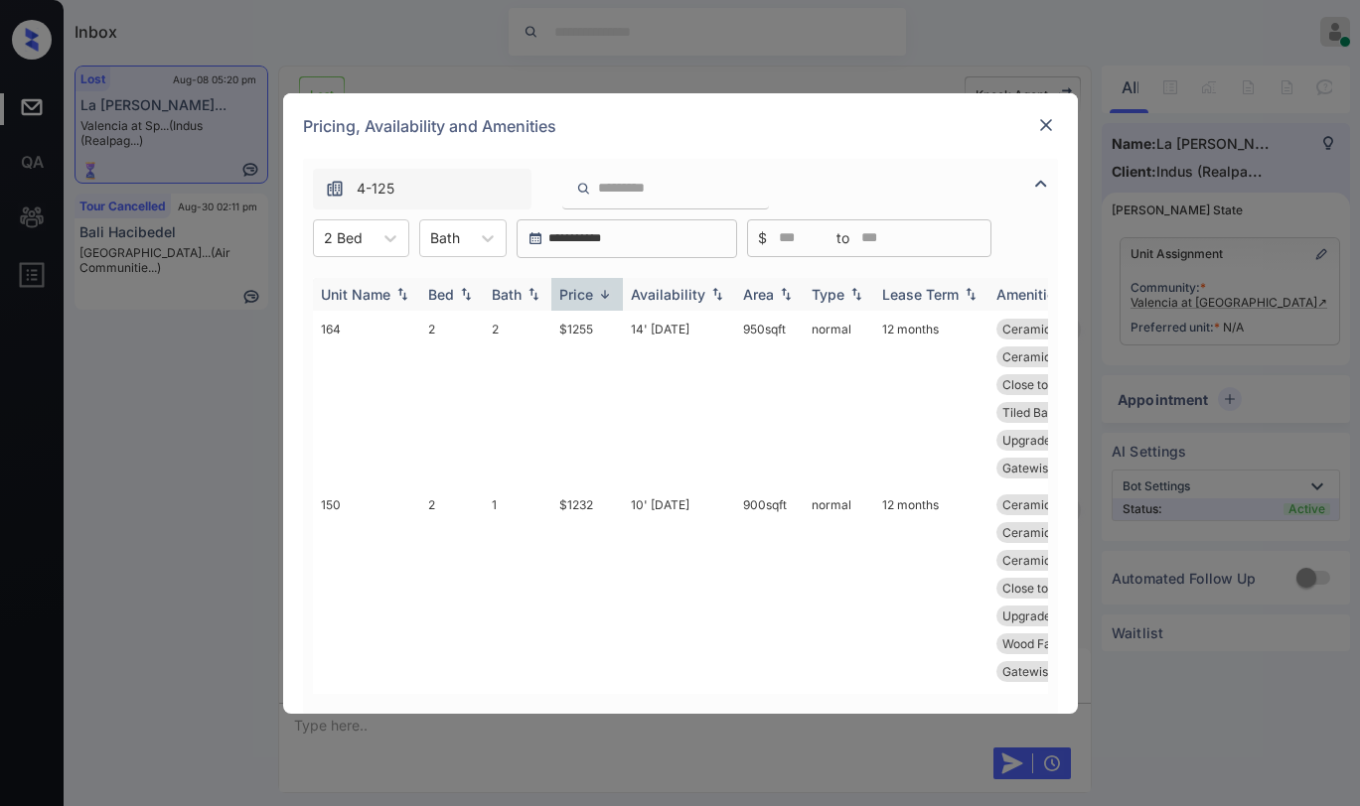
click at [585, 291] on div "Price" at bounding box center [576, 294] width 34 height 17
click at [585, 292] on div "Price" at bounding box center [576, 294] width 34 height 17
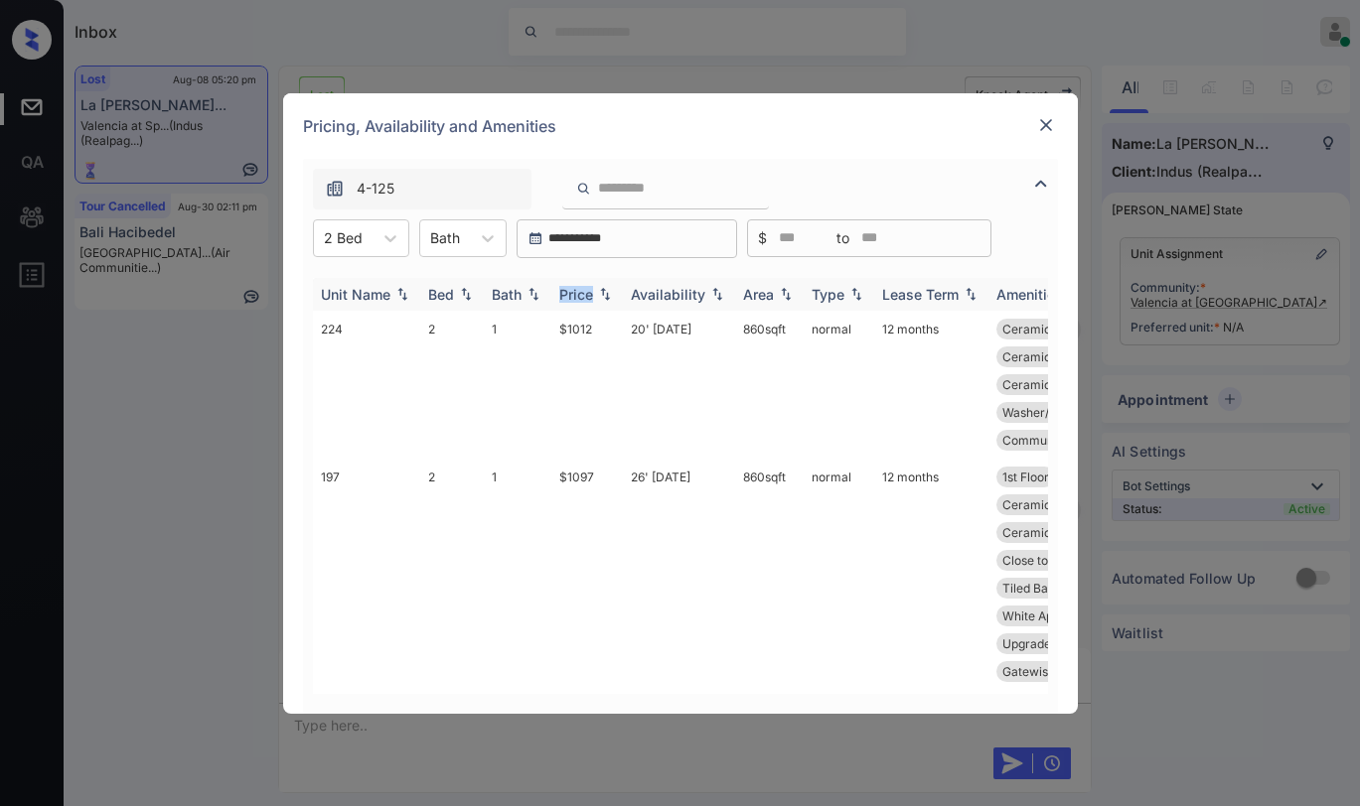
click at [585, 293] on div "Price" at bounding box center [576, 294] width 34 height 17
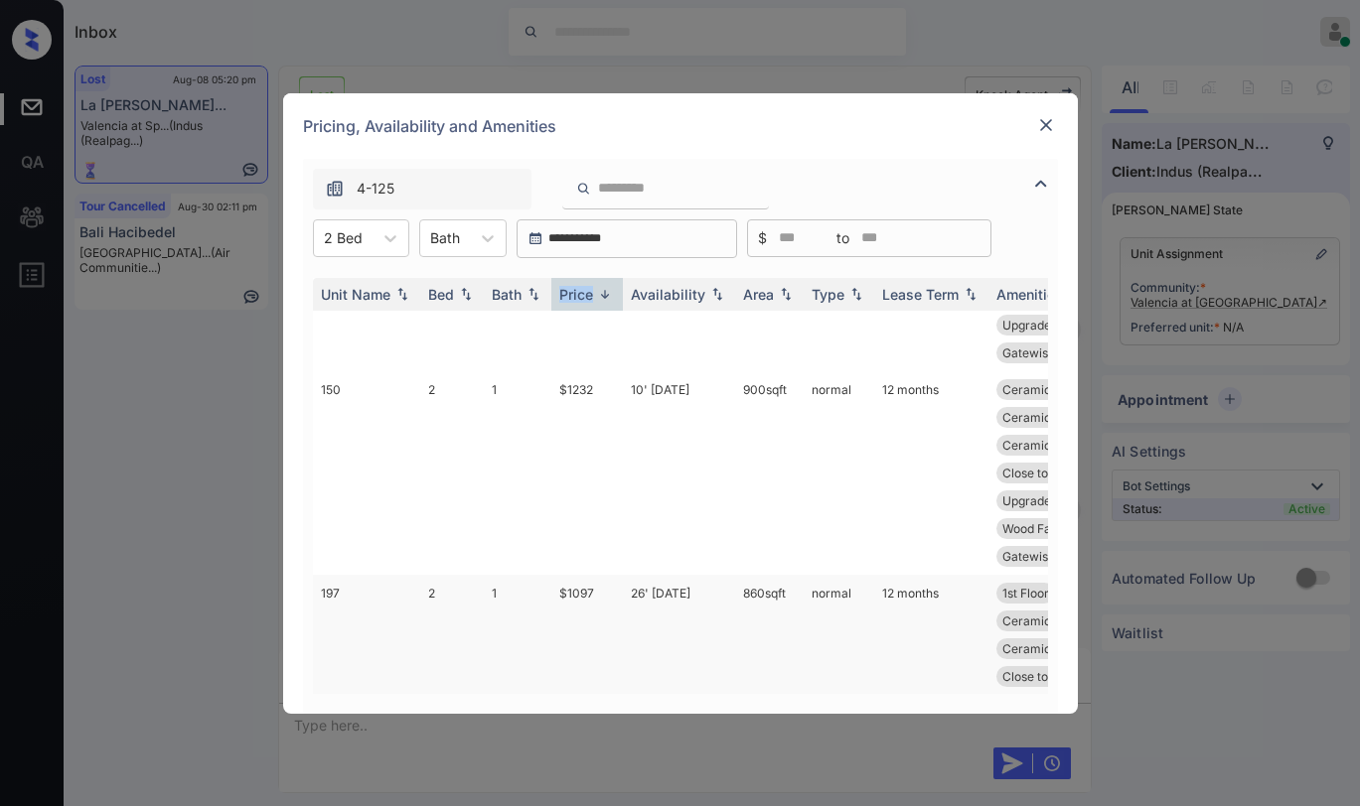
scroll to position [0, 0]
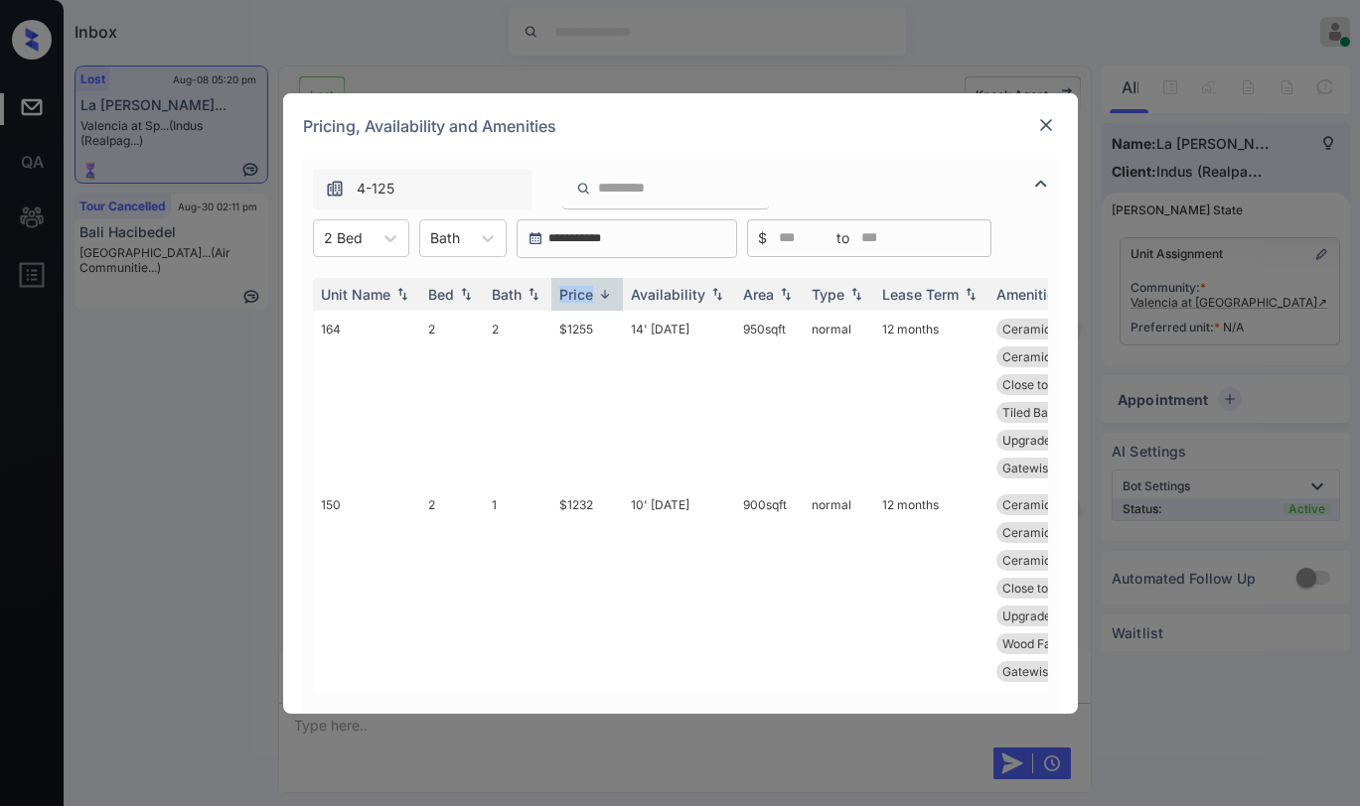
click at [1045, 126] on img at bounding box center [1046, 125] width 20 height 20
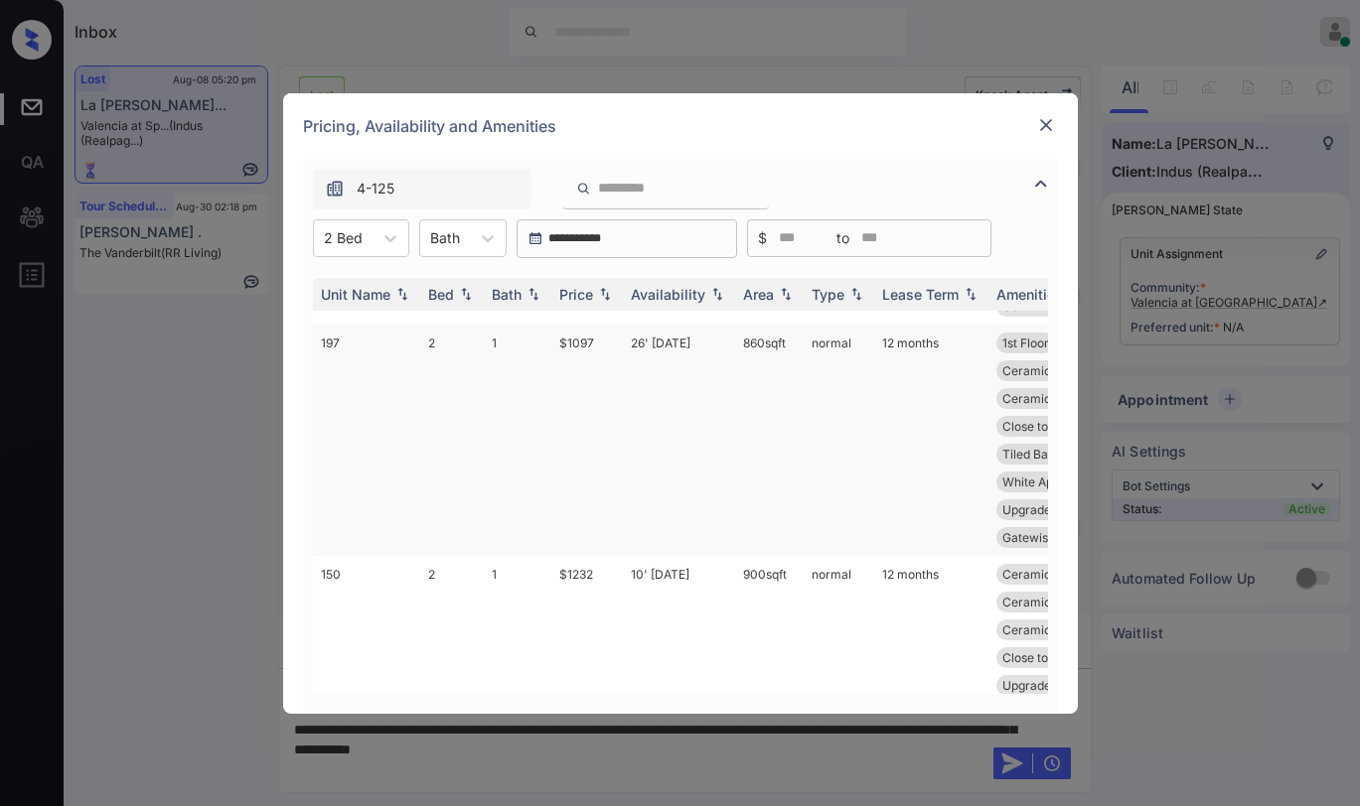
scroll to position [335, 0]
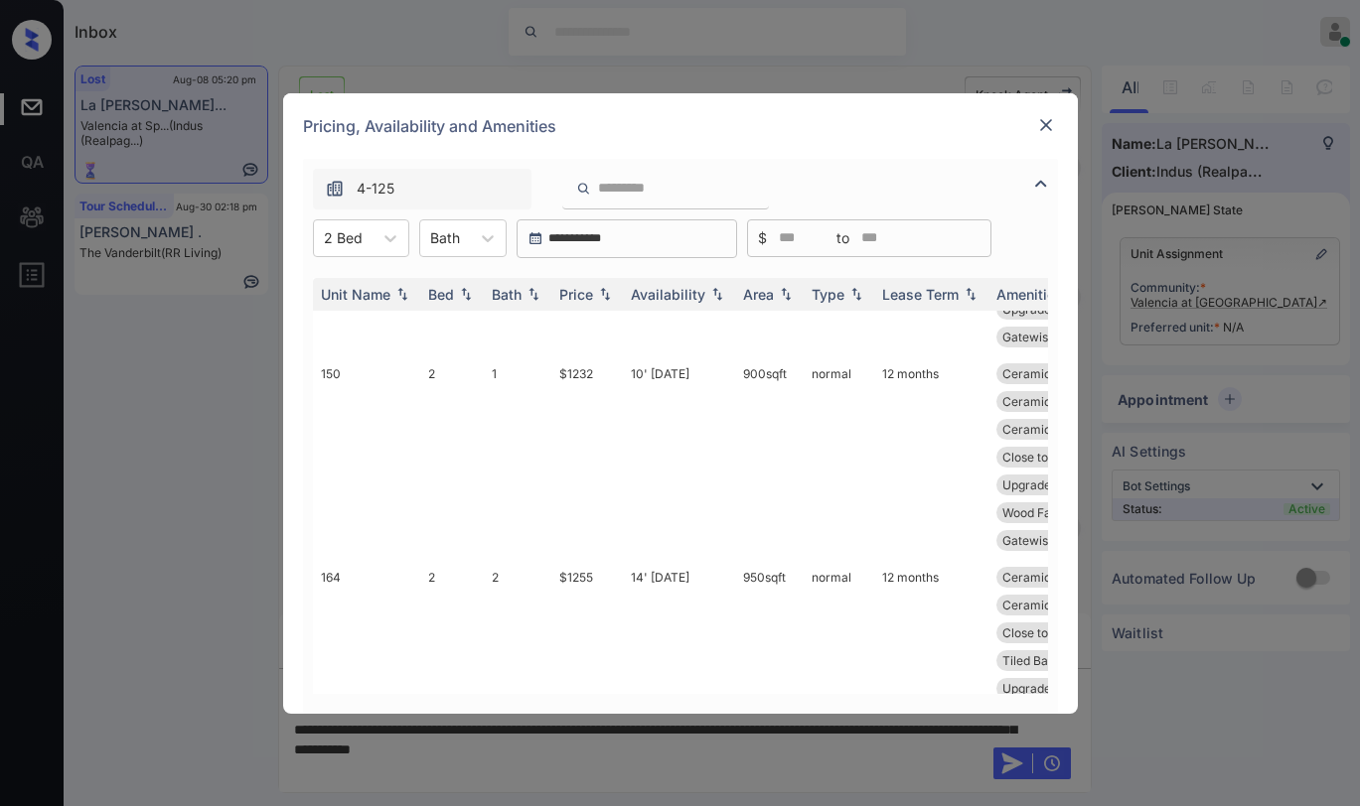
click at [1049, 124] on img at bounding box center [1046, 125] width 20 height 20
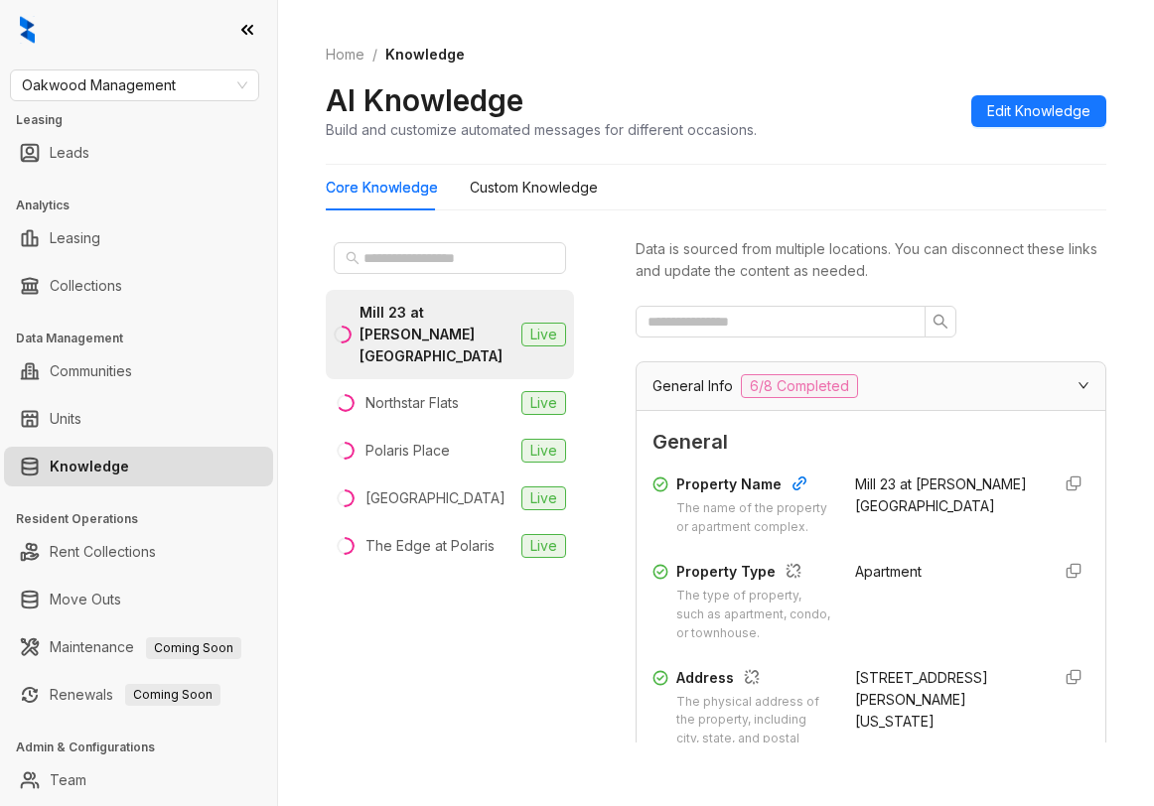
click at [185, 101] on div "Oakwood Management Leasing Leads Analytics Leasing Collections Data Management …" at bounding box center [138, 403] width 277 height 806
click at [185, 89] on span "Oakwood Management" at bounding box center [134, 86] width 225 height 30
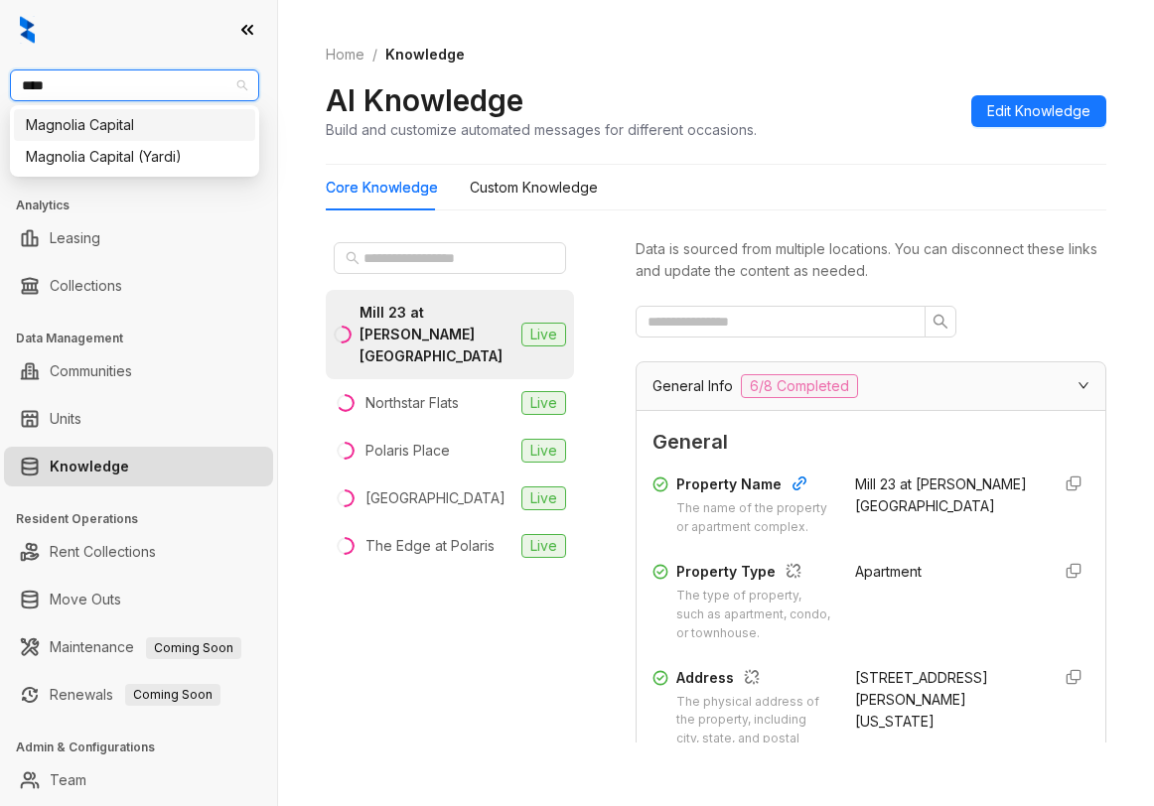
type input "*****"
click at [173, 133] on div "Magnolia Capital" at bounding box center [134, 125] width 217 height 22
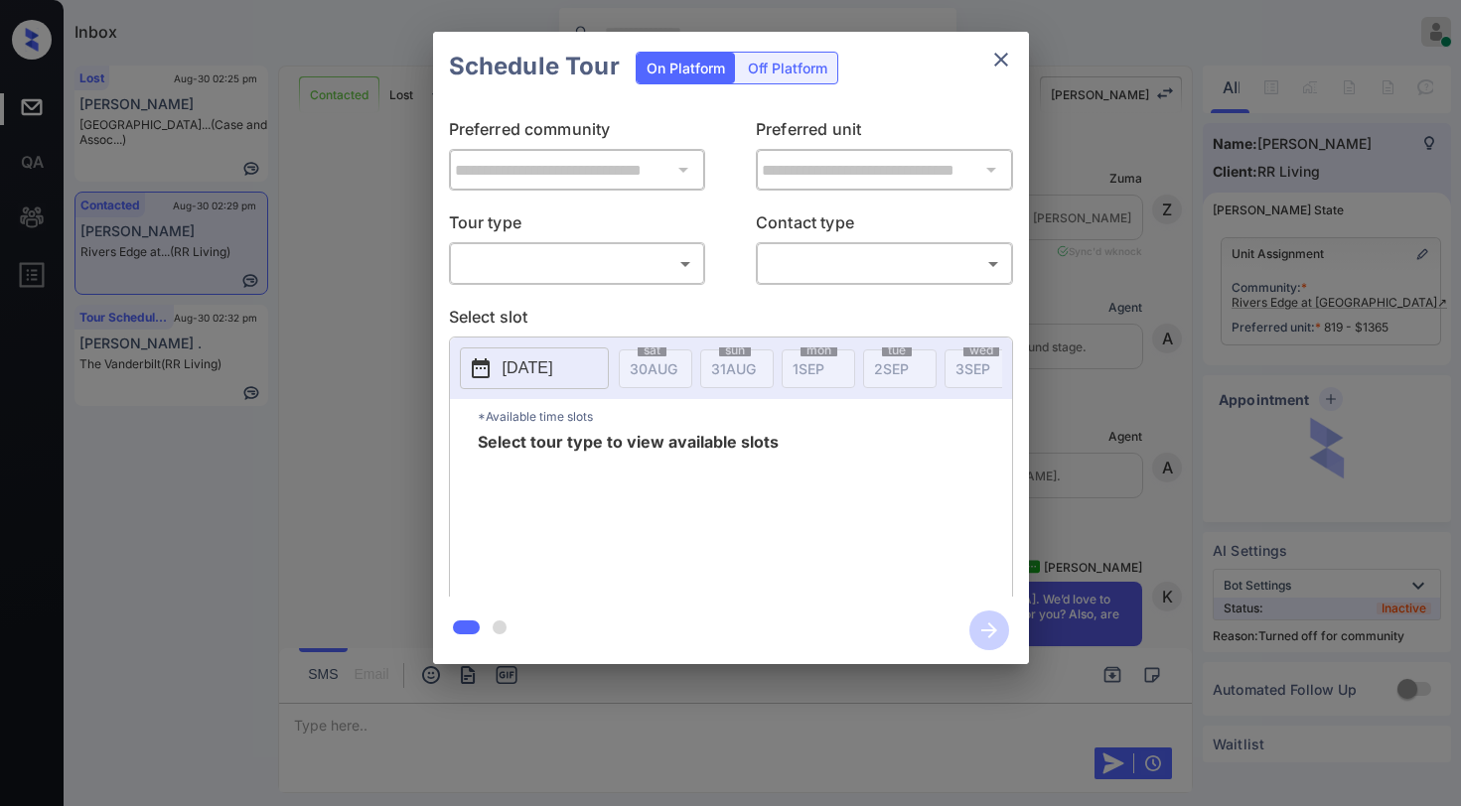
scroll to position [3314, 0]
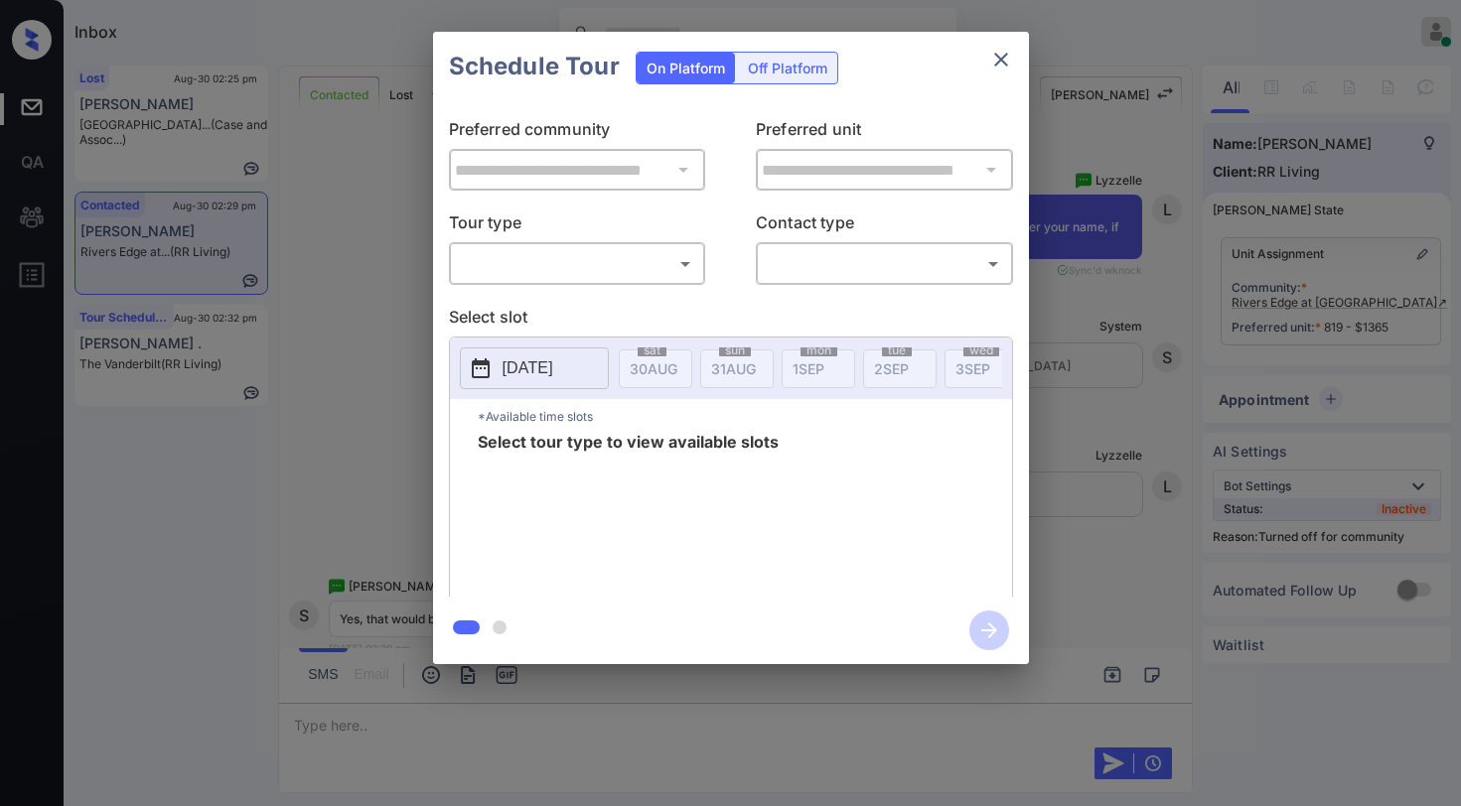
click at [1086, 270] on div "**********" at bounding box center [730, 348] width 1461 height 696
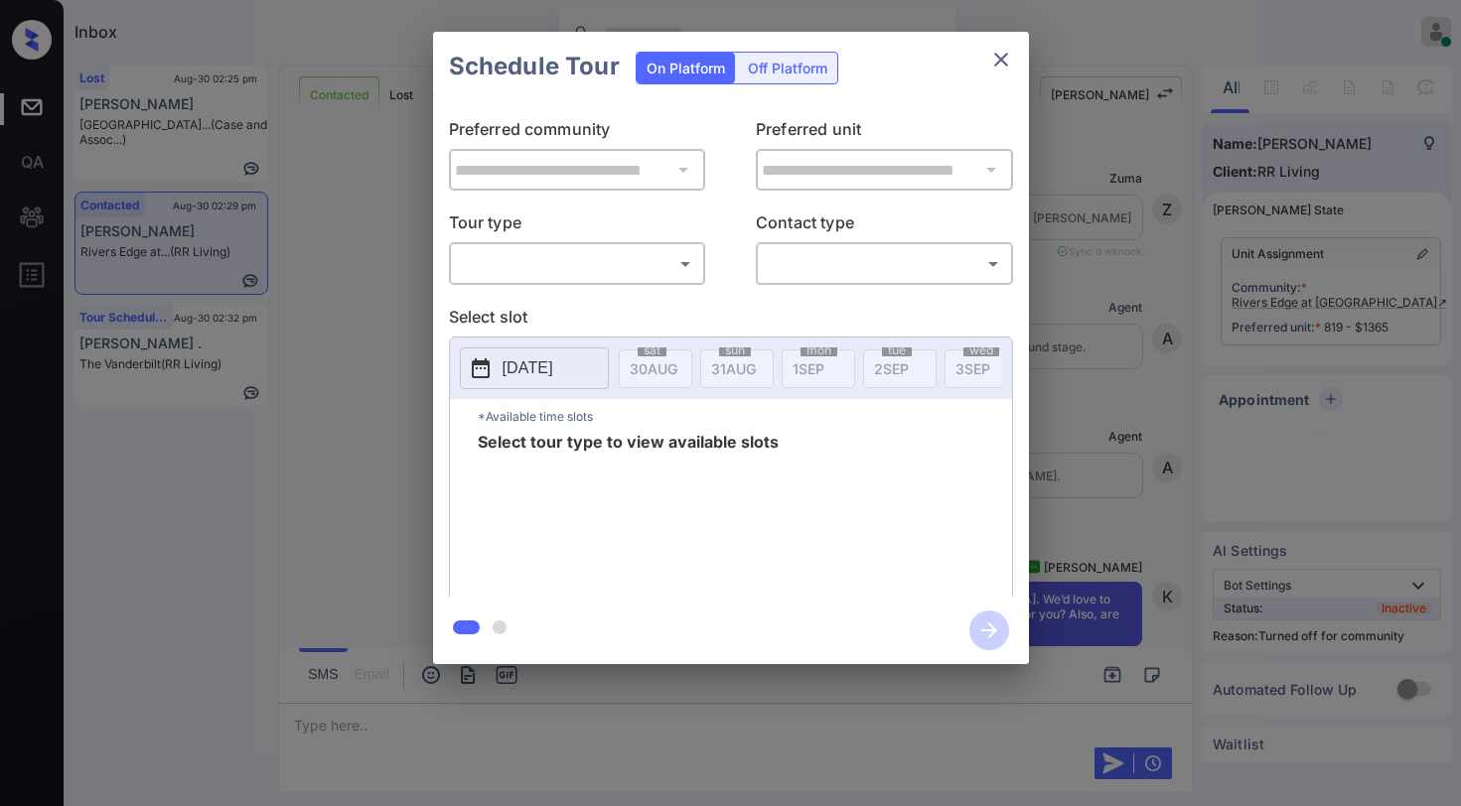
scroll to position [3612, 0]
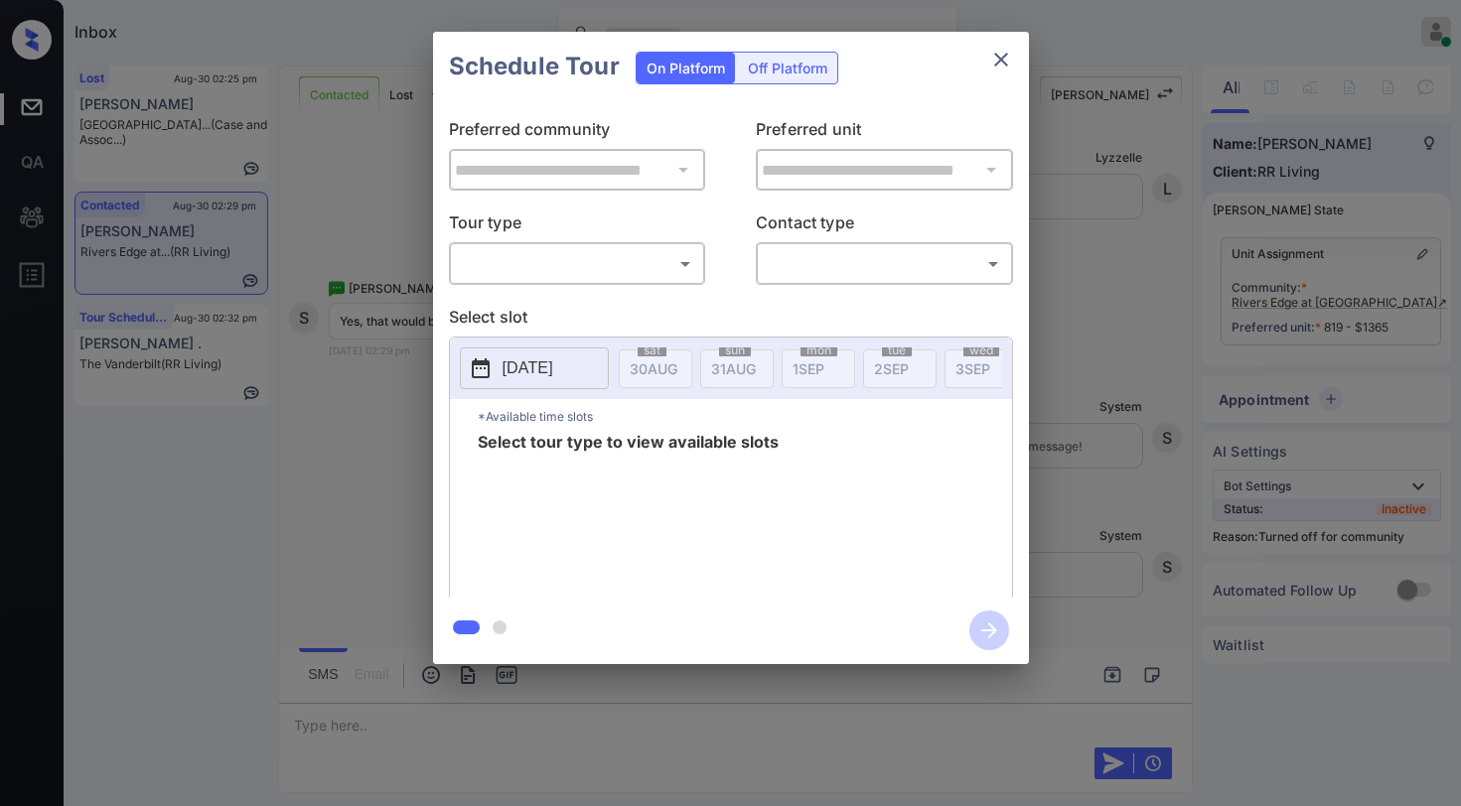
click at [503, 262] on body "Inbox [PERSON_NAME] Online Set yourself offline Set yourself on break Profile S…" at bounding box center [730, 403] width 1461 height 806
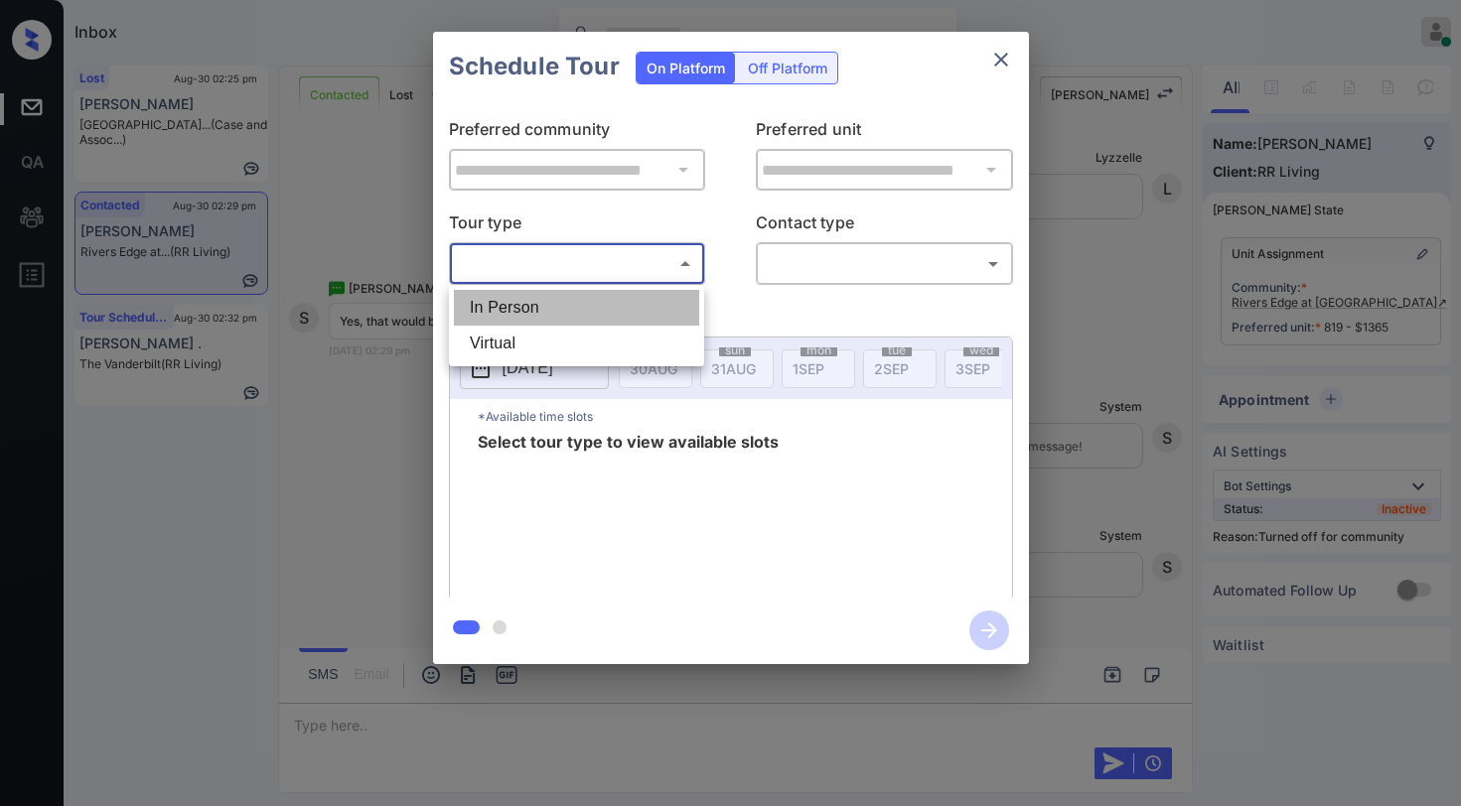
drag, startPoint x: 533, startPoint y: 304, endPoint x: 714, endPoint y: 304, distance: 180.7
click at [535, 304] on li "In Person" at bounding box center [576, 308] width 245 height 36
type input "********"
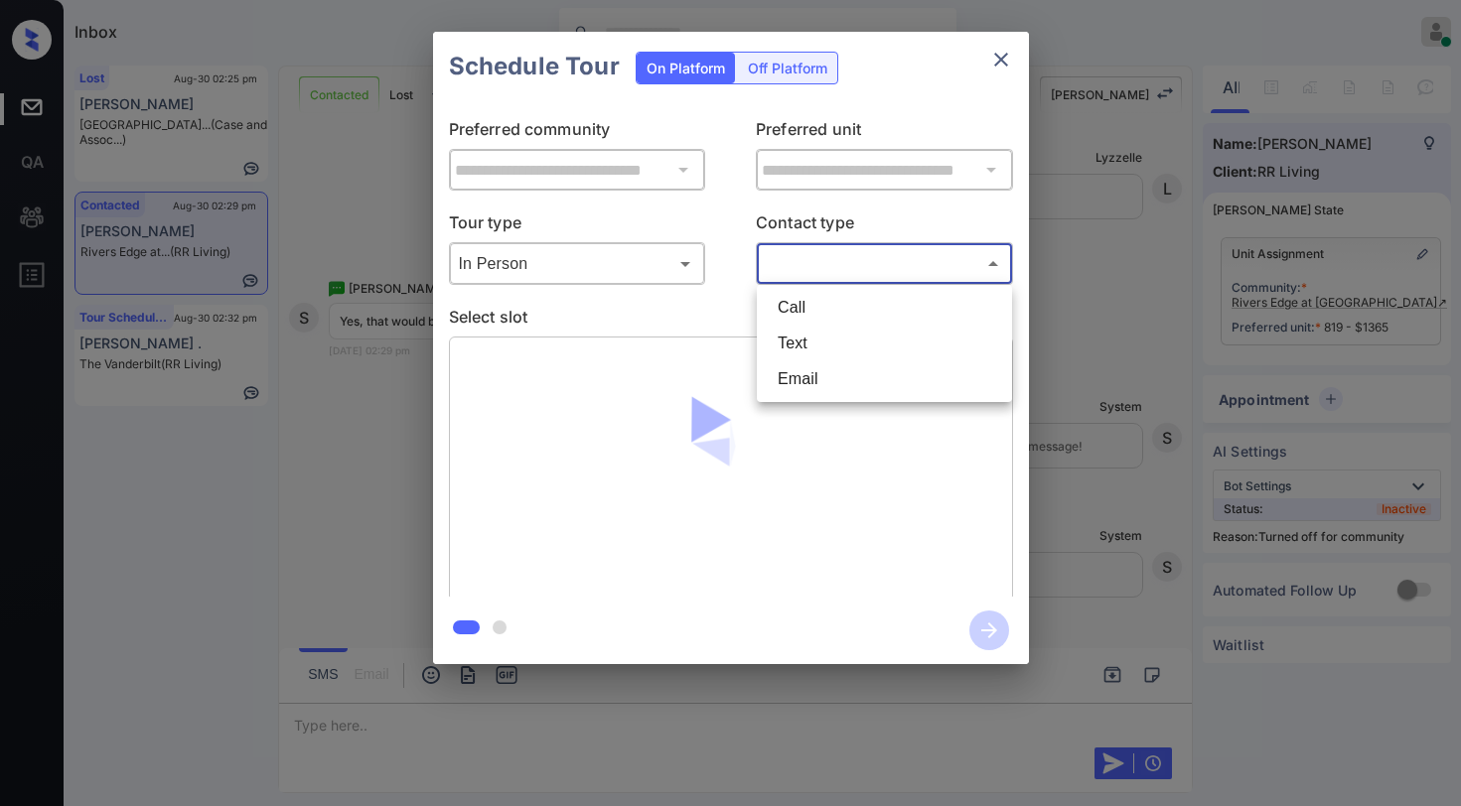
click at [842, 254] on body "Inbox Paolo Gabriel Online Set yourself offline Set yourself on break Profile S…" at bounding box center [730, 403] width 1461 height 806
click at [815, 345] on li "Text" at bounding box center [884, 344] width 245 height 36
type input "****"
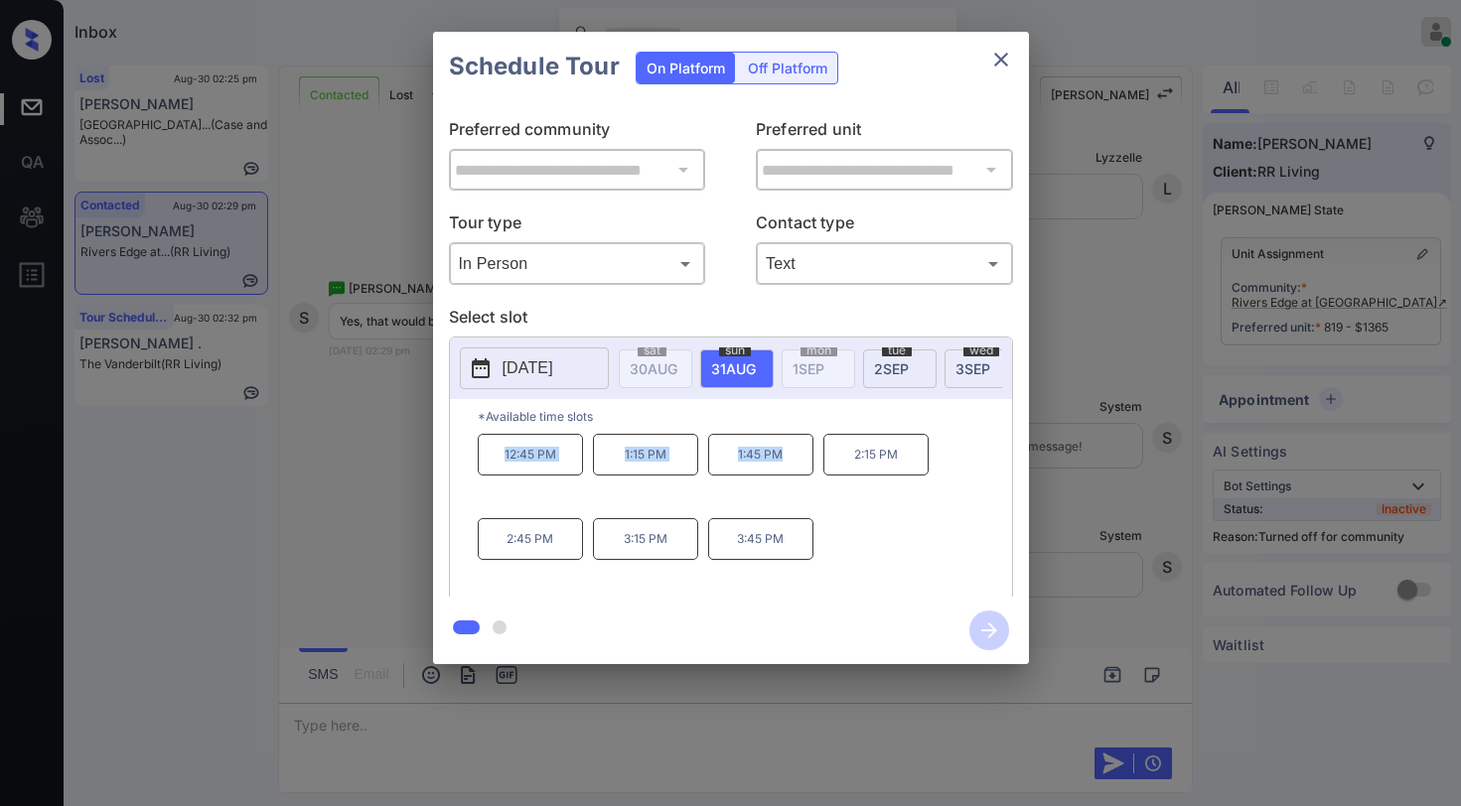
drag, startPoint x: 503, startPoint y: 461, endPoint x: 807, endPoint y: 465, distance: 304.9
click at [807, 465] on div "12:45 PM 1:15 PM 1:45 PM 2:15 PM 2:45 PM 3:15 PM 3:45 PM" at bounding box center [745, 513] width 534 height 159
copy div "12:45 PM 1:15 PM 1:45 PM"
click at [1003, 57] on icon "close" at bounding box center [1001, 60] width 14 height 14
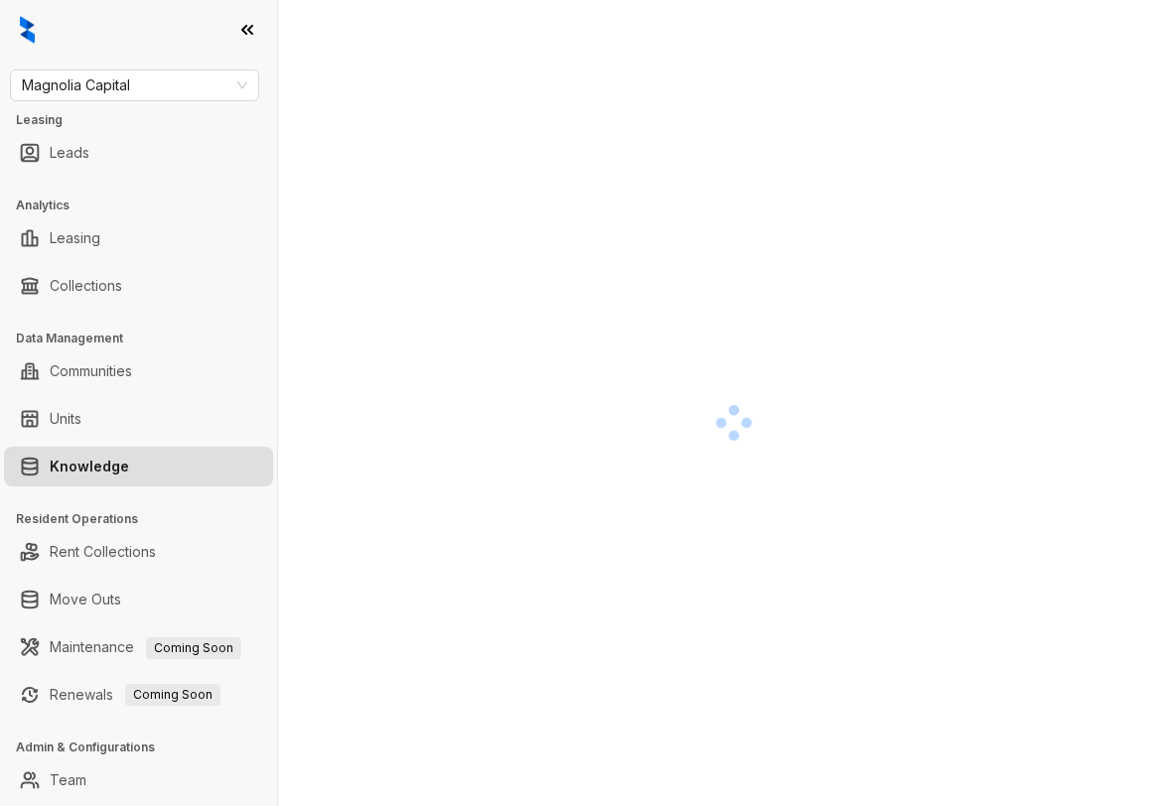
click at [1071, 294] on div at bounding box center [734, 423] width 816 height 806
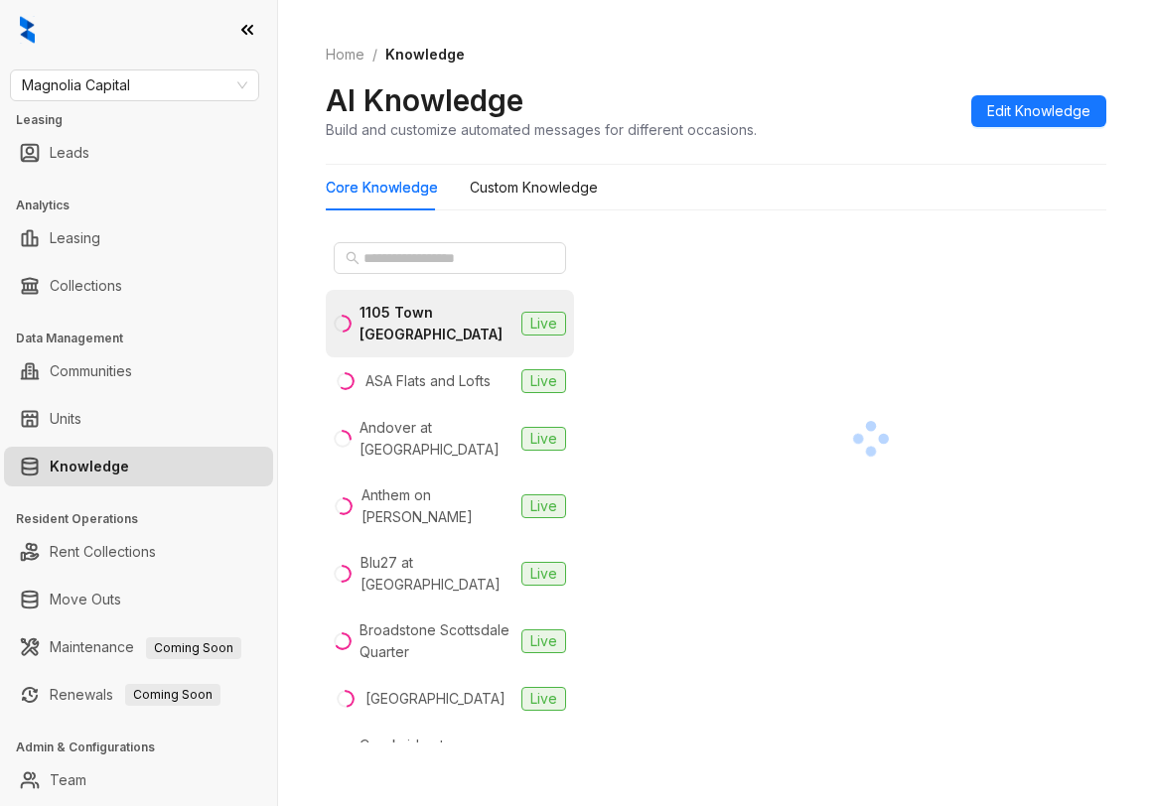
click at [1074, 296] on div at bounding box center [871, 438] width 471 height 409
click at [471, 256] on input "text" at bounding box center [450, 258] width 175 height 22
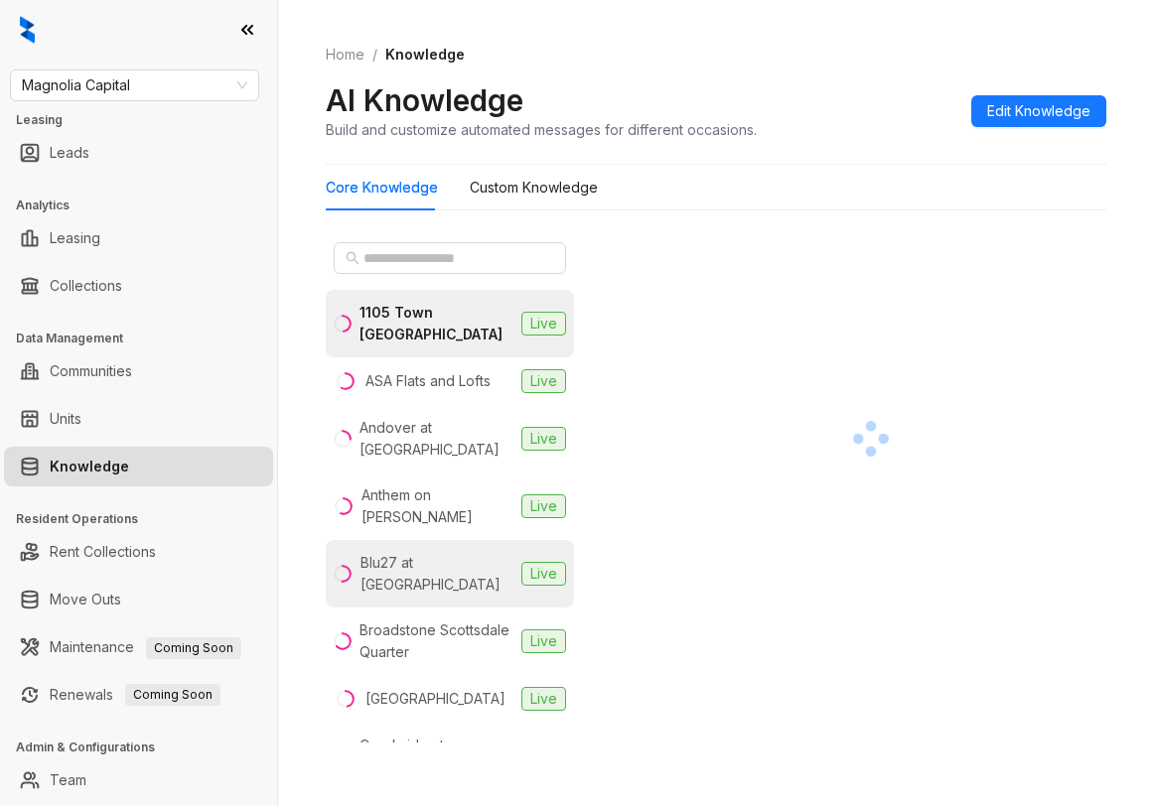
click at [452, 540] on li "Blu27 at Edgewater Live" at bounding box center [450, 574] width 248 height 68
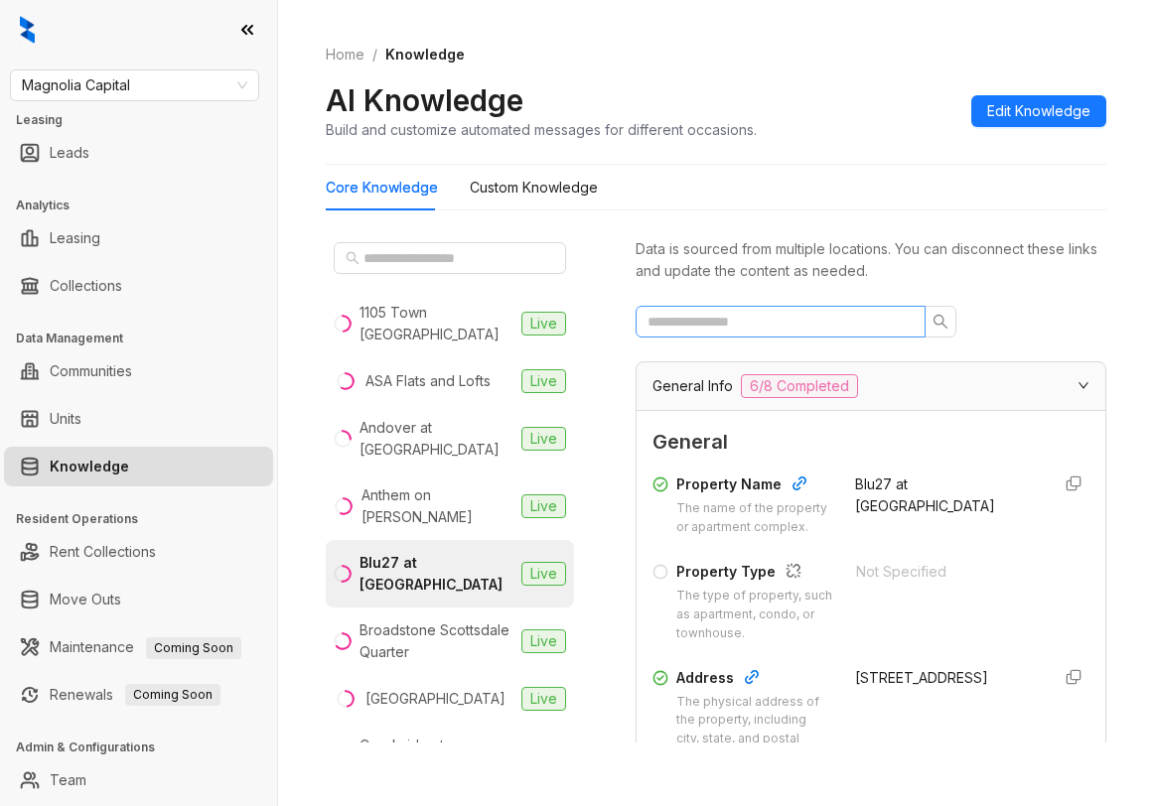
click at [725, 309] on span at bounding box center [781, 322] width 290 height 32
click at [725, 326] on input "text" at bounding box center [773, 322] width 250 height 22
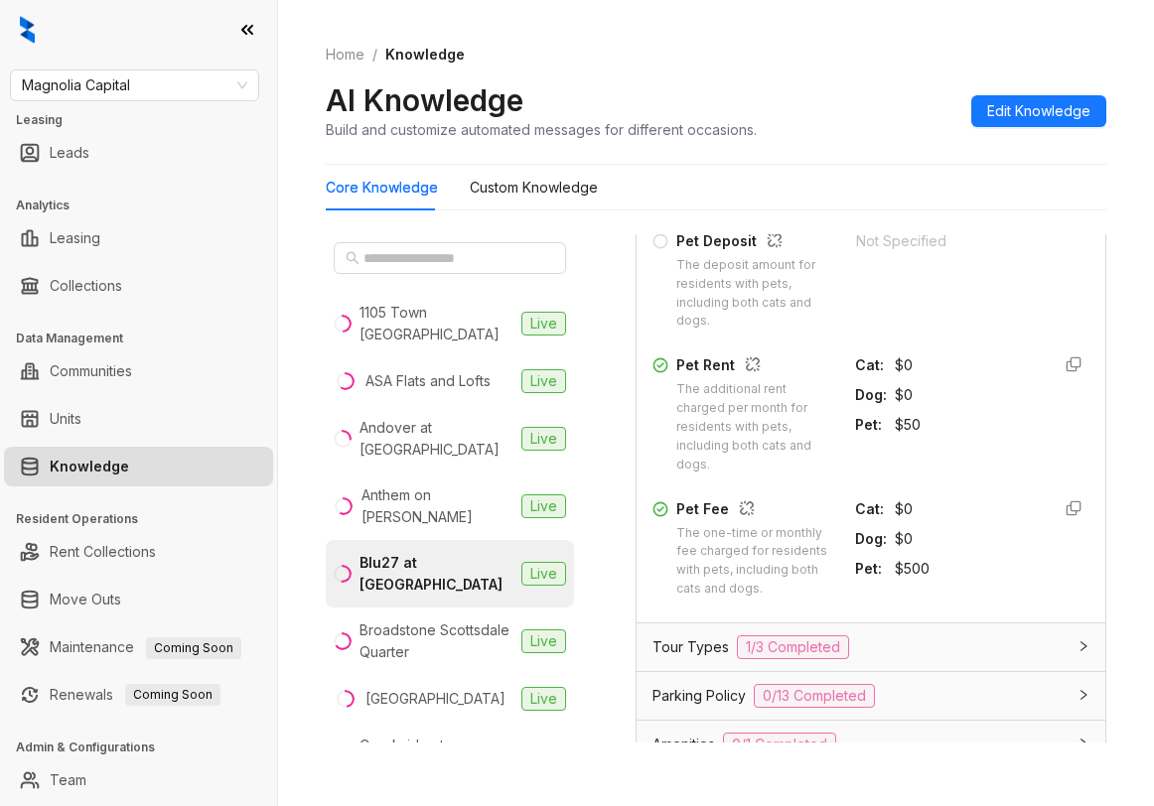
scroll to position [894, 0]
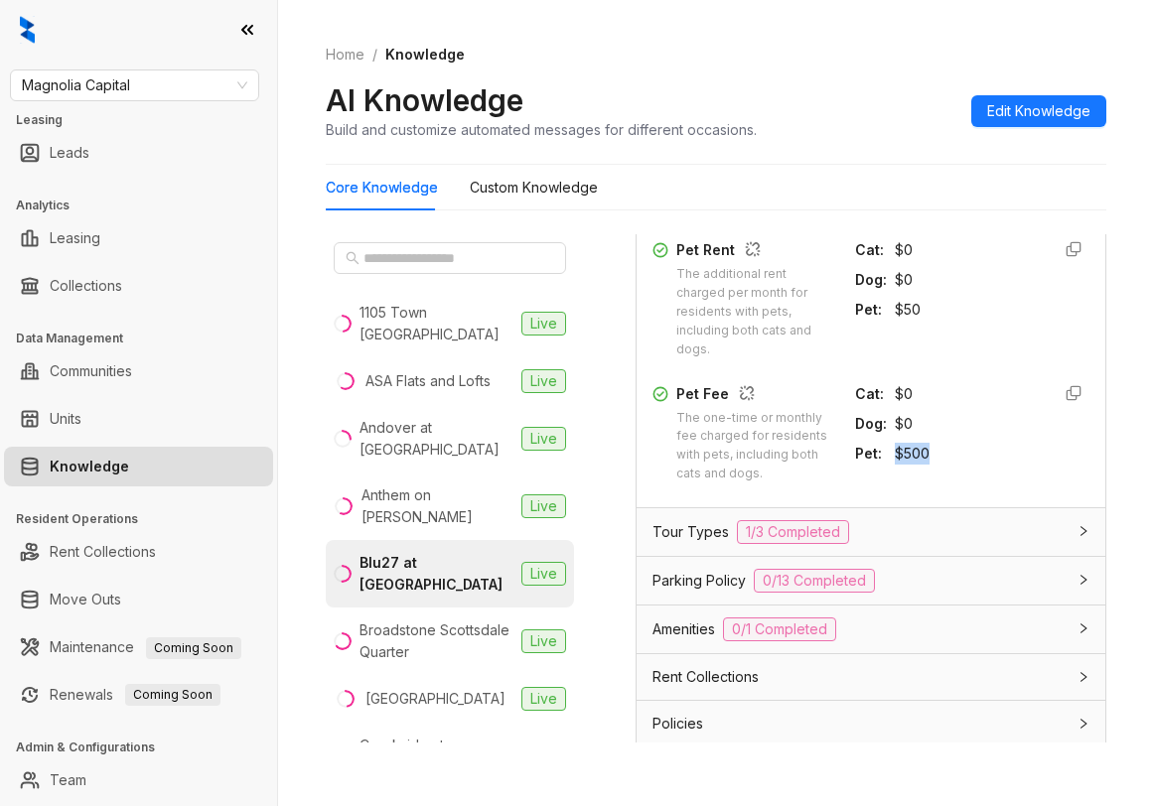
drag, startPoint x: 873, startPoint y: 452, endPoint x: 914, endPoint y: 454, distance: 40.8
click at [914, 454] on div "$500" at bounding box center [964, 454] width 139 height 22
copy div "$500"
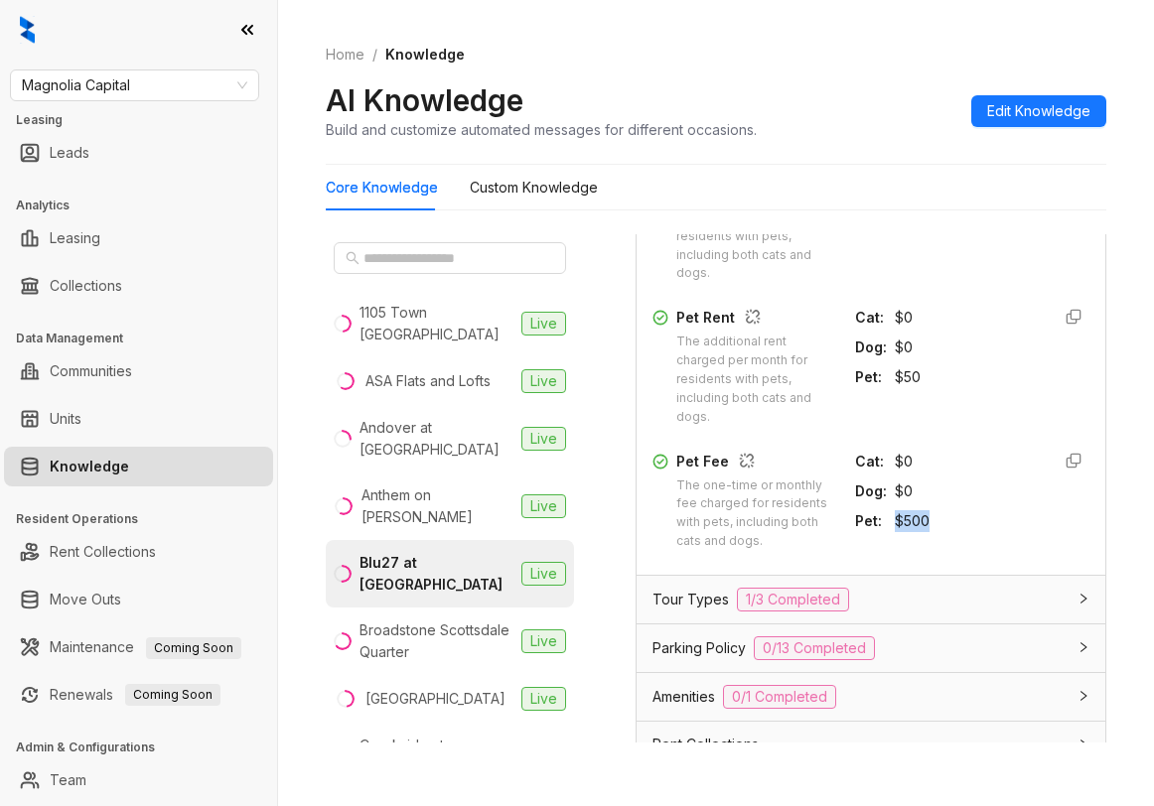
scroll to position [794, 0]
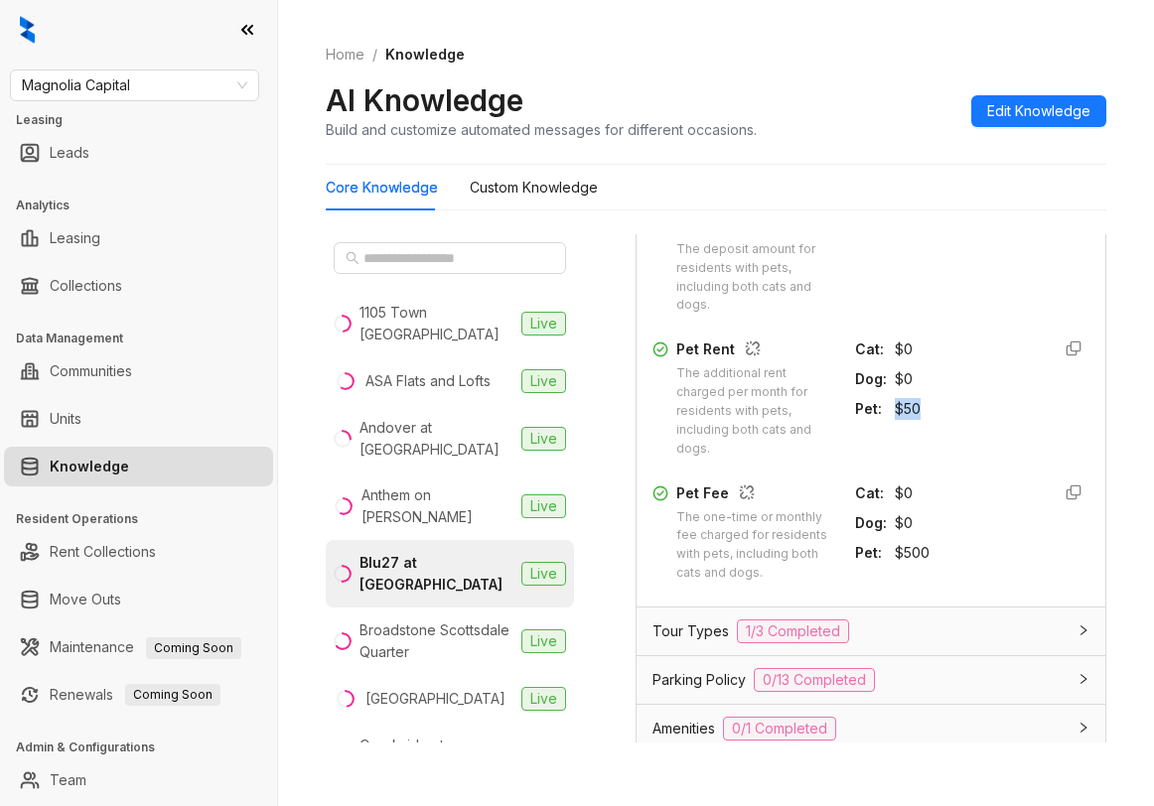
drag, startPoint x: 873, startPoint y: 407, endPoint x: 906, endPoint y: 410, distance: 32.9
click at [906, 410] on div "$50" at bounding box center [964, 409] width 139 height 22
copy div "$50"
click at [493, 252] on input "text" at bounding box center [450, 258] width 175 height 22
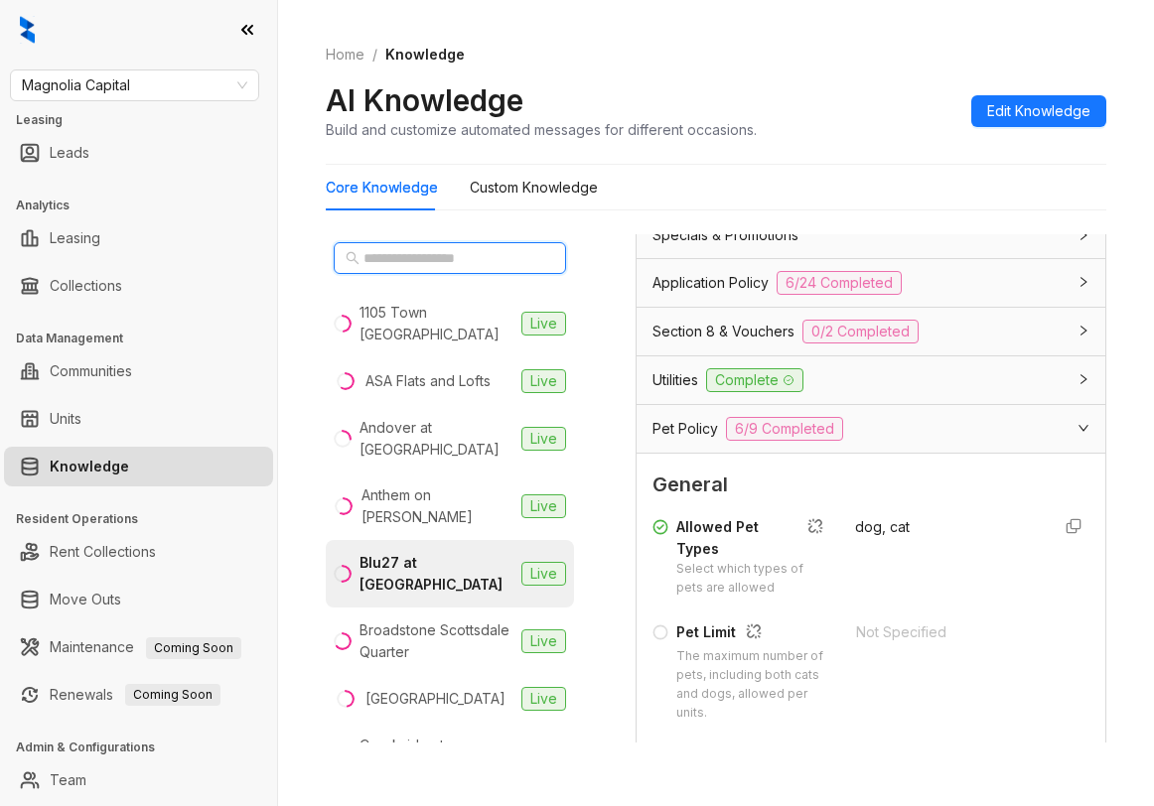
scroll to position [0, 0]
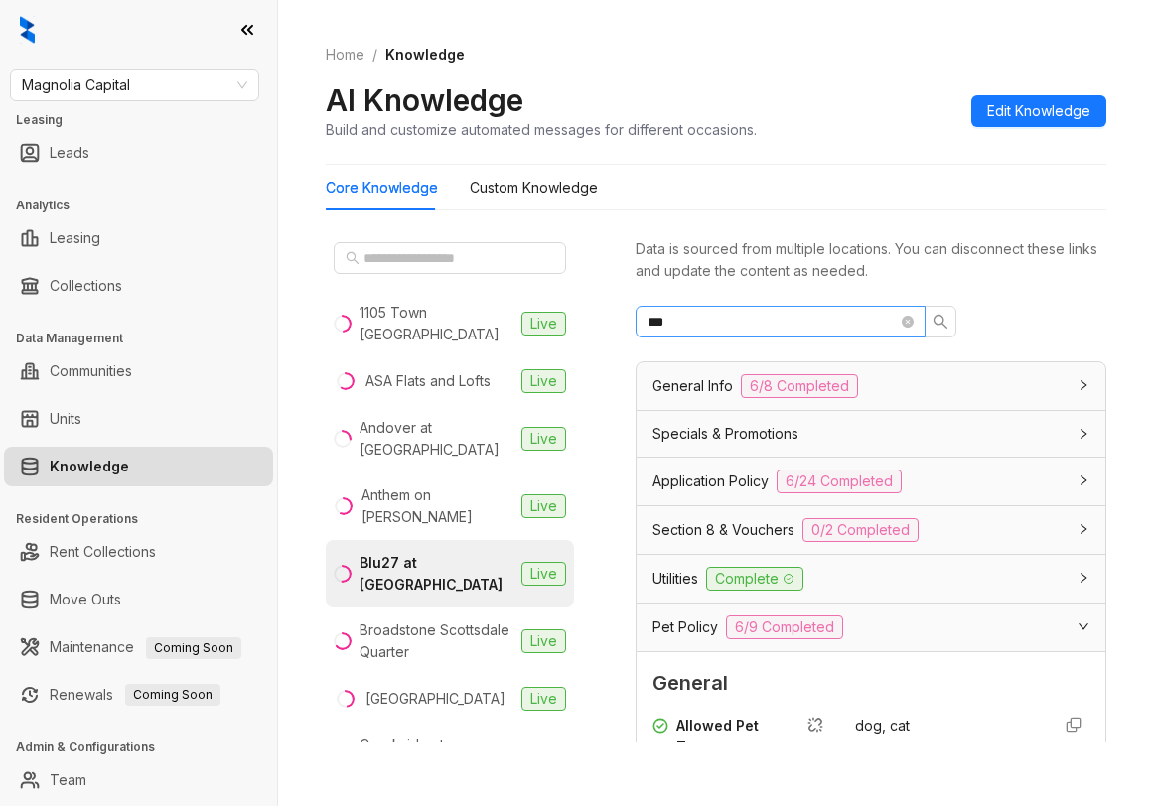
click at [731, 335] on span "***" at bounding box center [781, 322] width 290 height 32
drag, startPoint x: 715, startPoint y: 327, endPoint x: 482, endPoint y: 284, distance: 237.3
click at [486, 287] on div "1105 Town Brookhaven Live ASA Flats and Lofts Live Andover at Crabtree Live Ant…" at bounding box center [716, 492] width 781 height 533
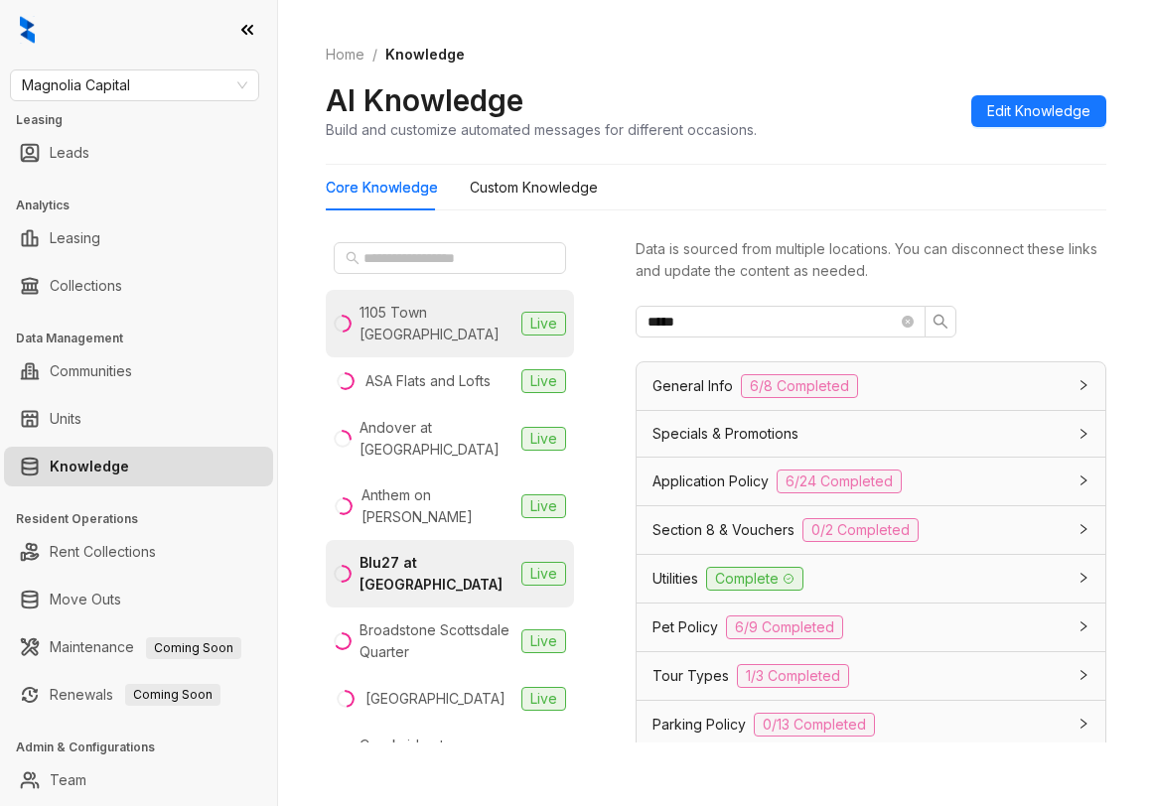
drag, startPoint x: 738, startPoint y: 310, endPoint x: 546, endPoint y: 299, distance: 192.0
click at [549, 299] on div "1105 Town Brookhaven Live ASA Flats and Lofts Live Andover at Crabtree Live Ant…" at bounding box center [716, 492] width 781 height 533
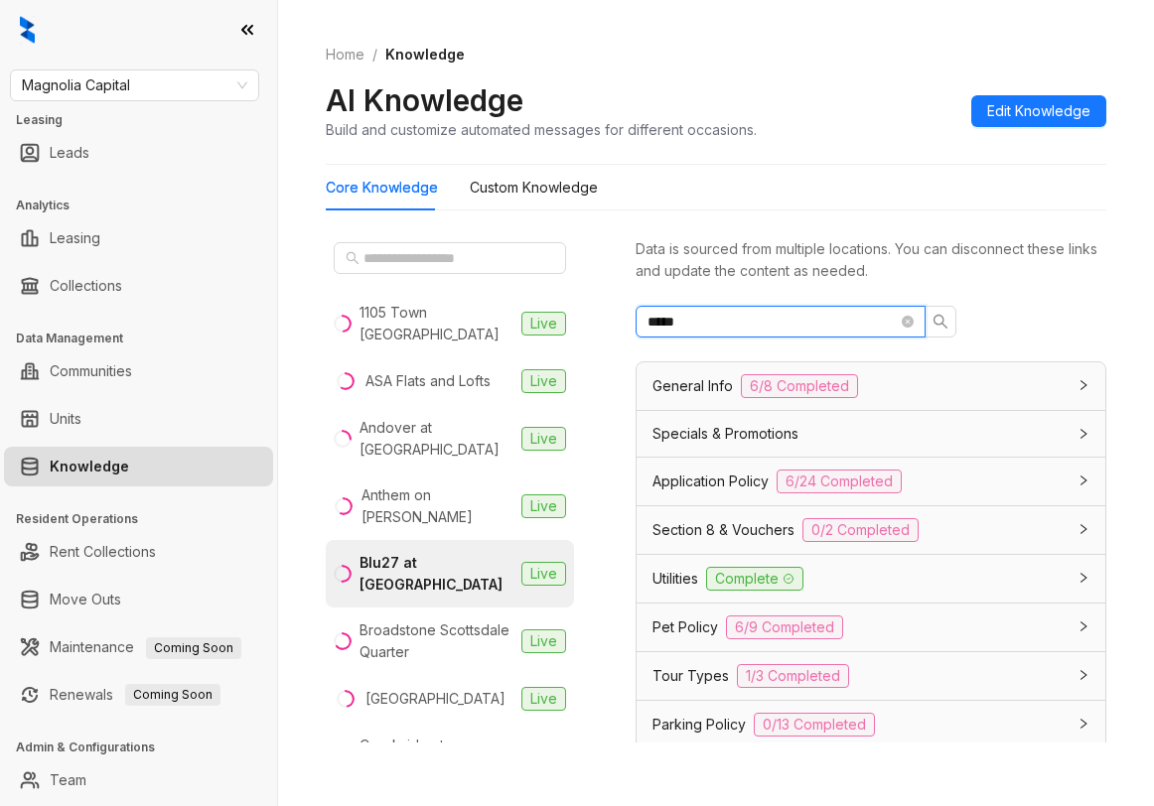
click at [733, 330] on input "*****" at bounding box center [773, 322] width 250 height 22
click at [731, 321] on input "*****" at bounding box center [773, 322] width 250 height 22
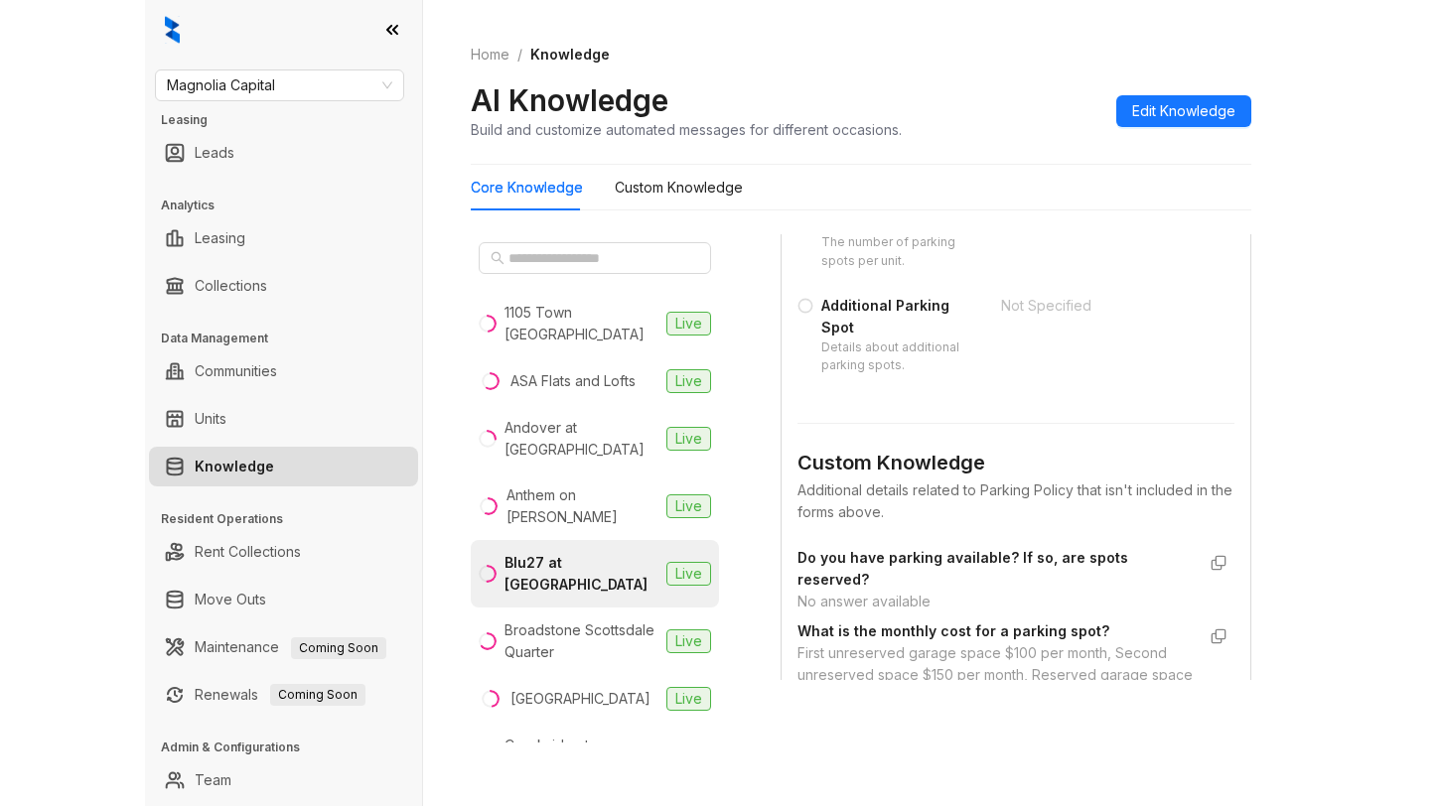
scroll to position [868, 0]
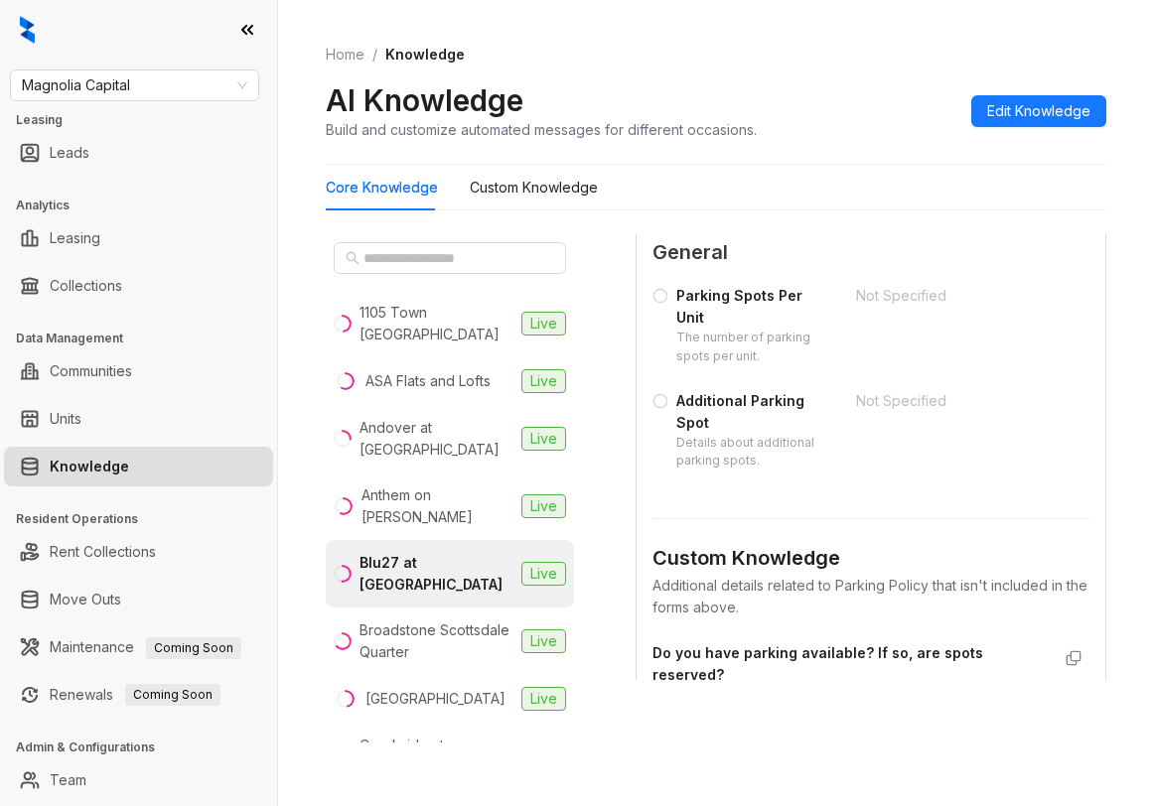
type input "*******"
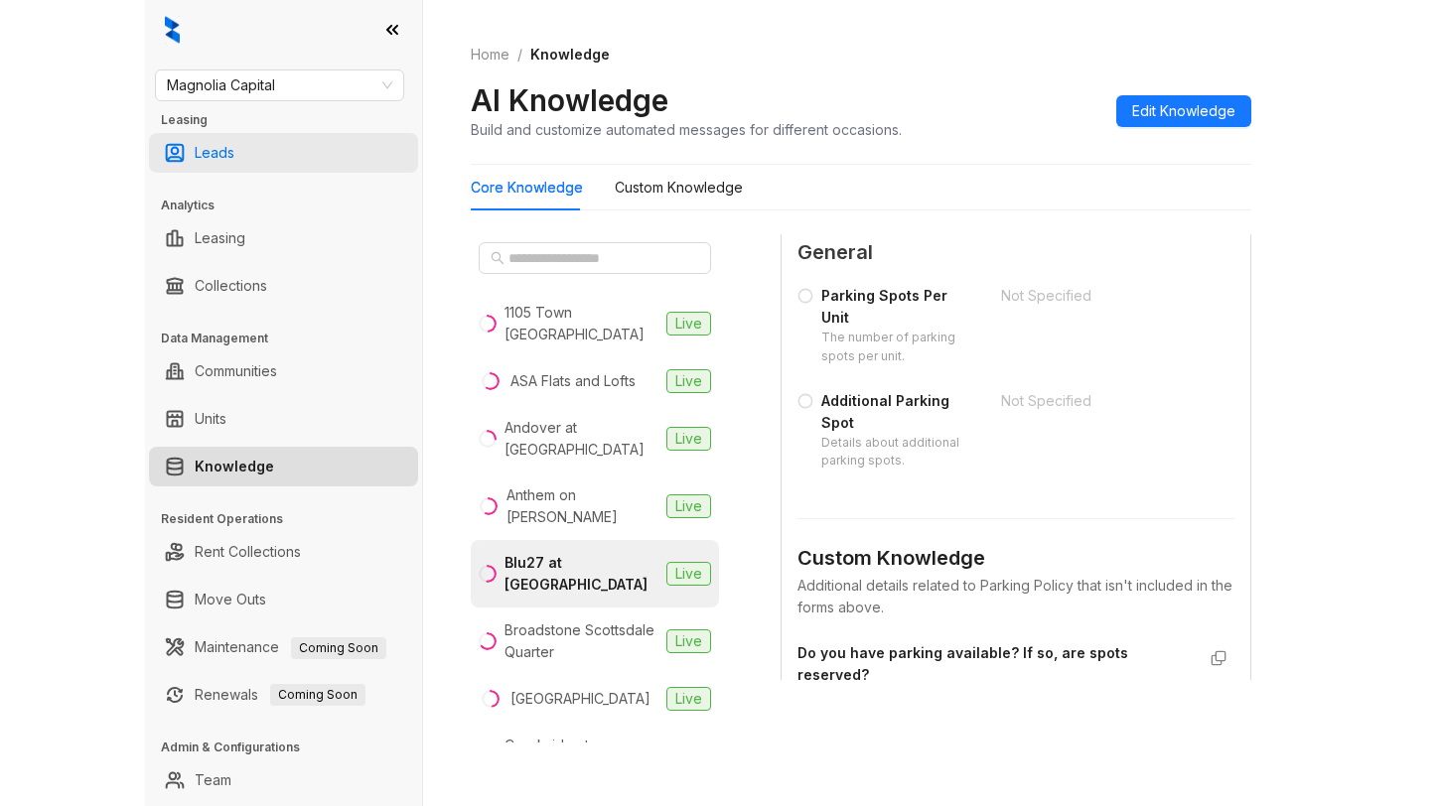
scroll to position [737, 0]
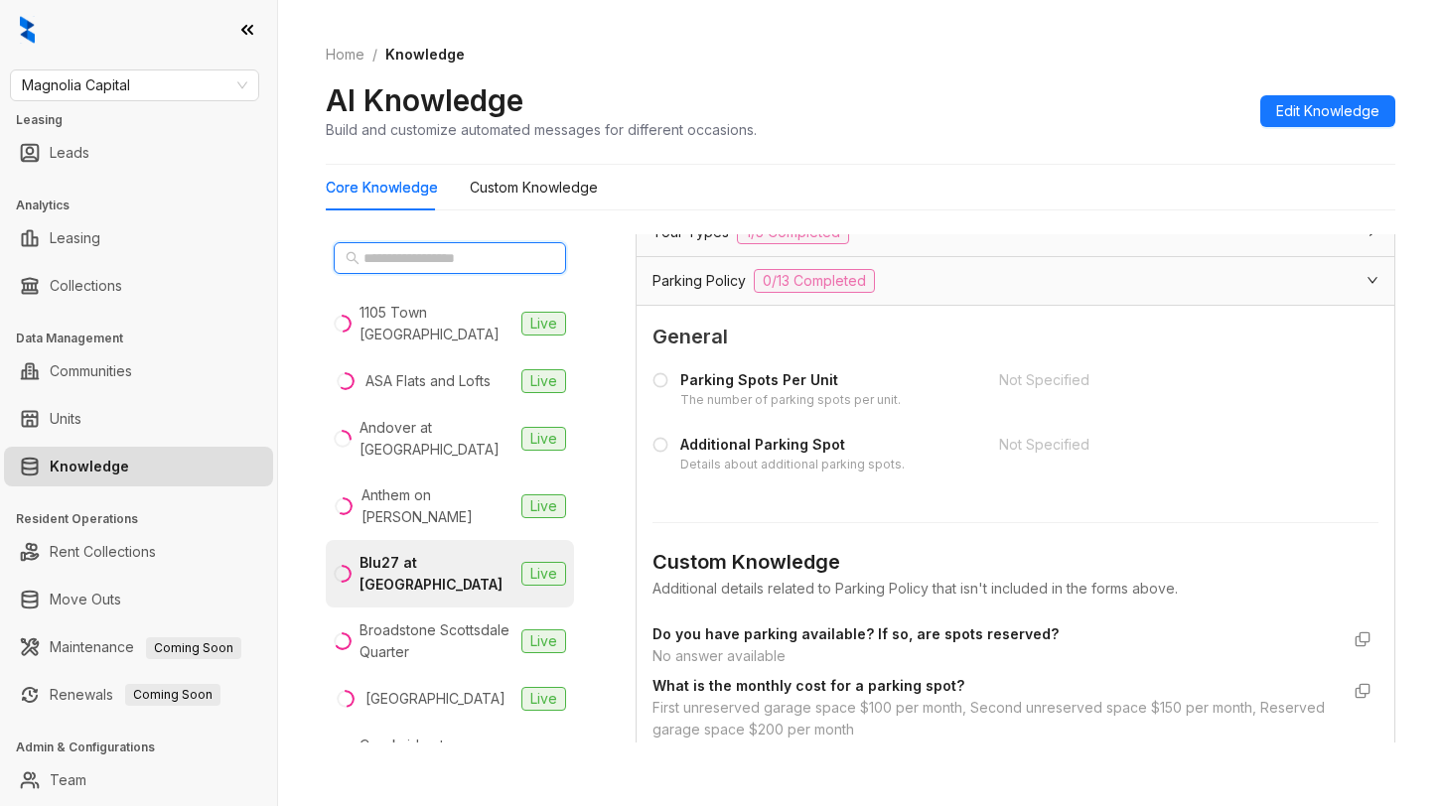
click at [437, 251] on input "text" at bounding box center [450, 258] width 175 height 22
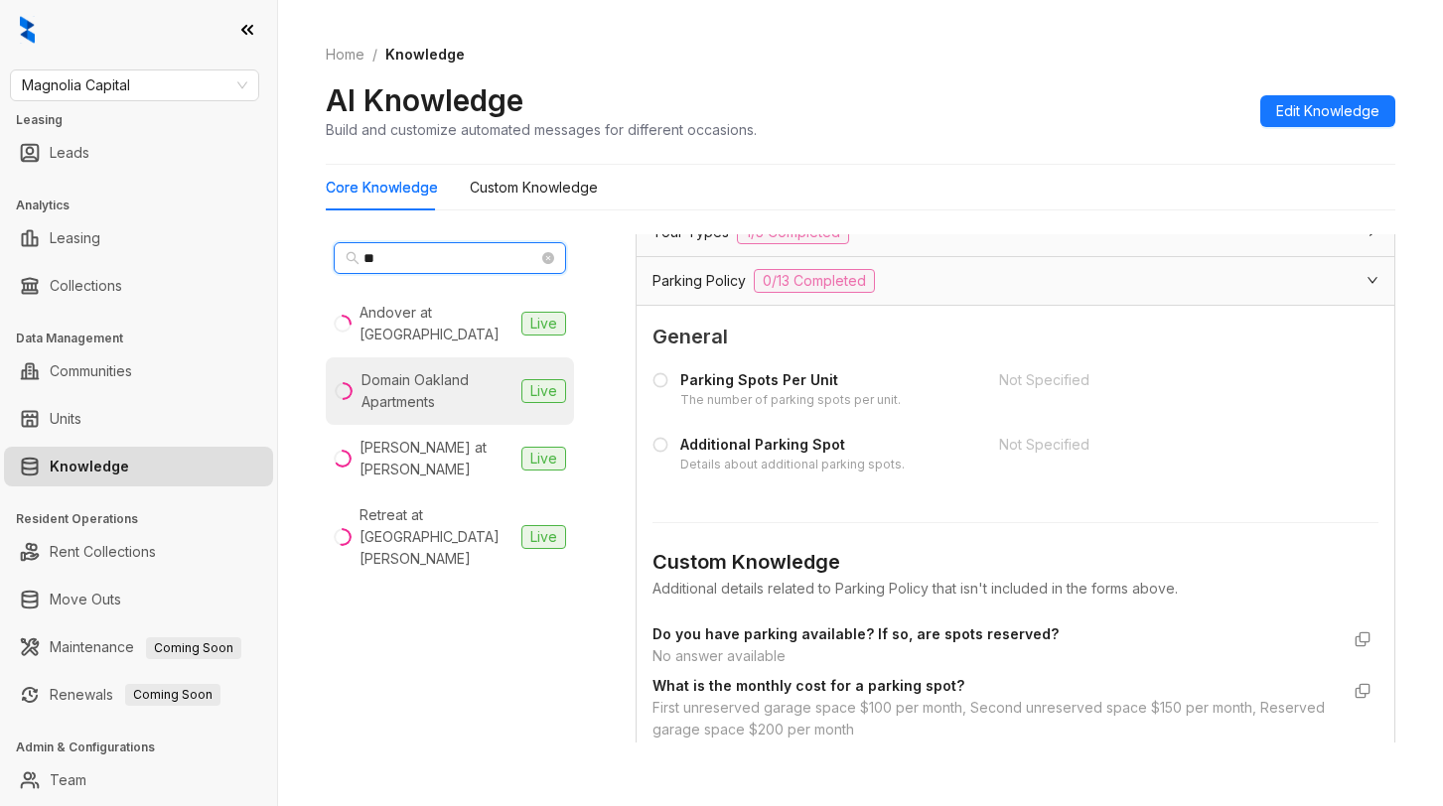
type input "**"
click at [446, 374] on div "Domain Oakland Apartments" at bounding box center [437, 391] width 152 height 44
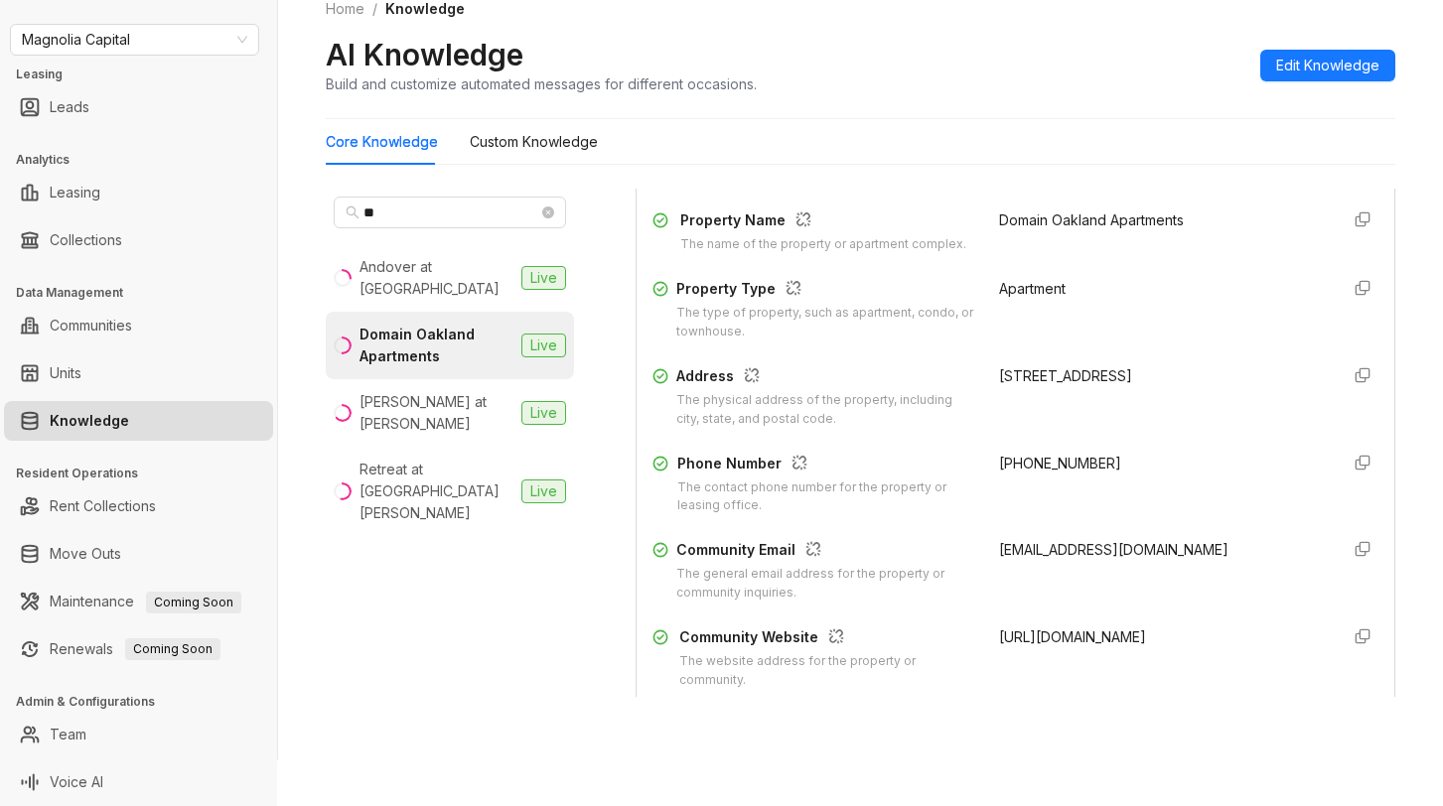
scroll to position [199, 0]
drag, startPoint x: 978, startPoint y: 479, endPoint x: 1077, endPoint y: 468, distance: 98.9
click at [1077, 468] on div "Property Name The name of the property or apartment complex. Domain Oakland Apa…" at bounding box center [1015, 448] width 726 height 496
copy span "+15106166954"
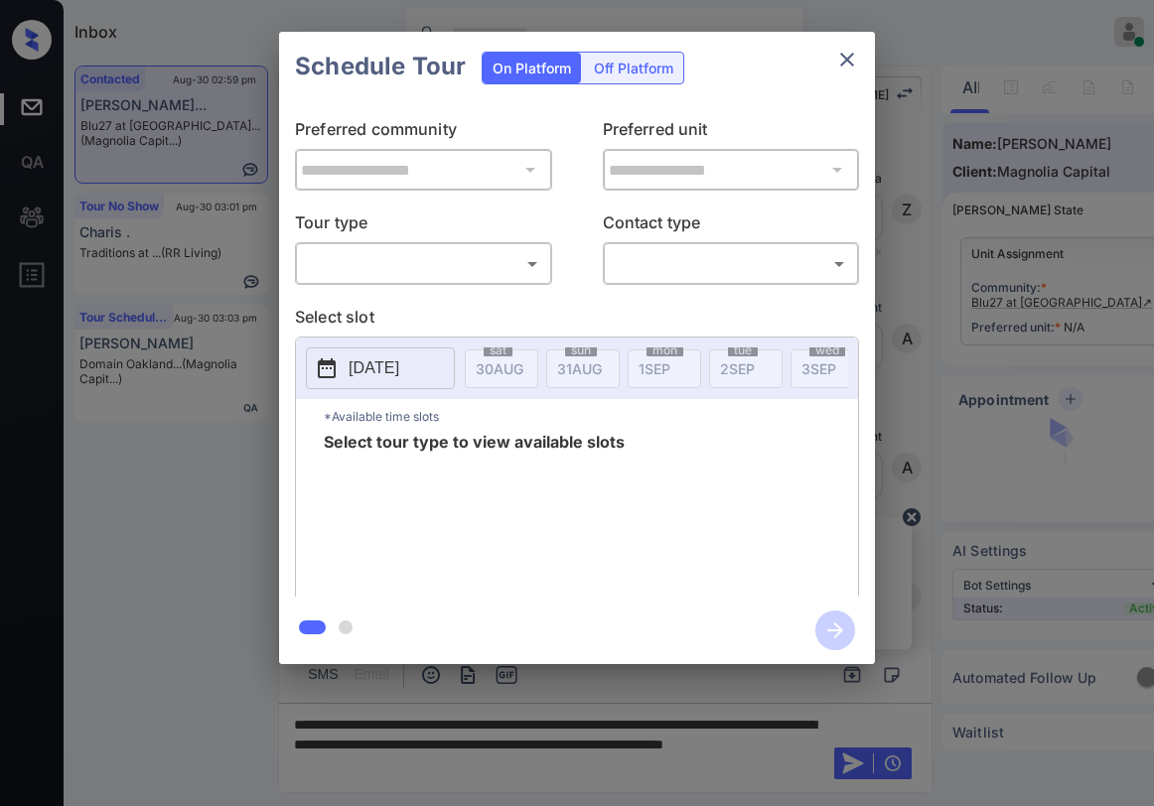
scroll to position [730, 0]
click at [475, 258] on body "Inbox [PERSON_NAME] Online Set yourself offline Set yourself on break Profile S…" at bounding box center [577, 403] width 1154 height 806
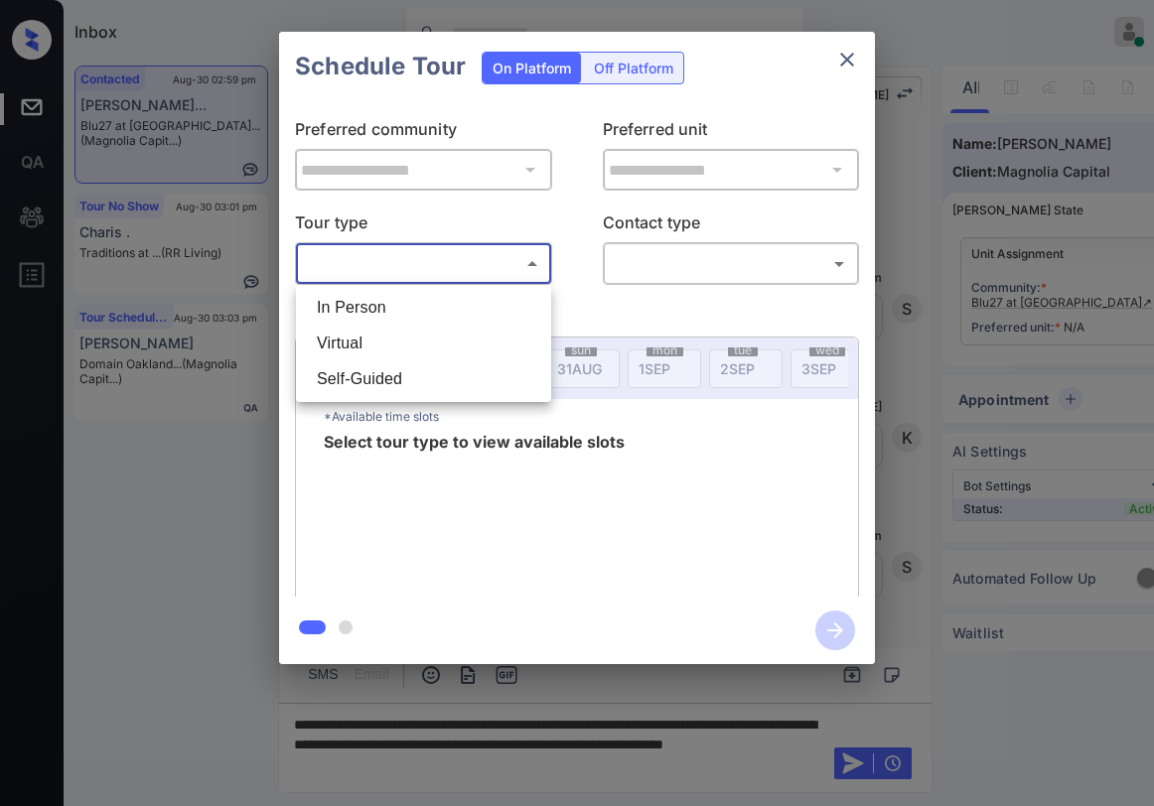
click at [848, 61] on div at bounding box center [577, 403] width 1154 height 806
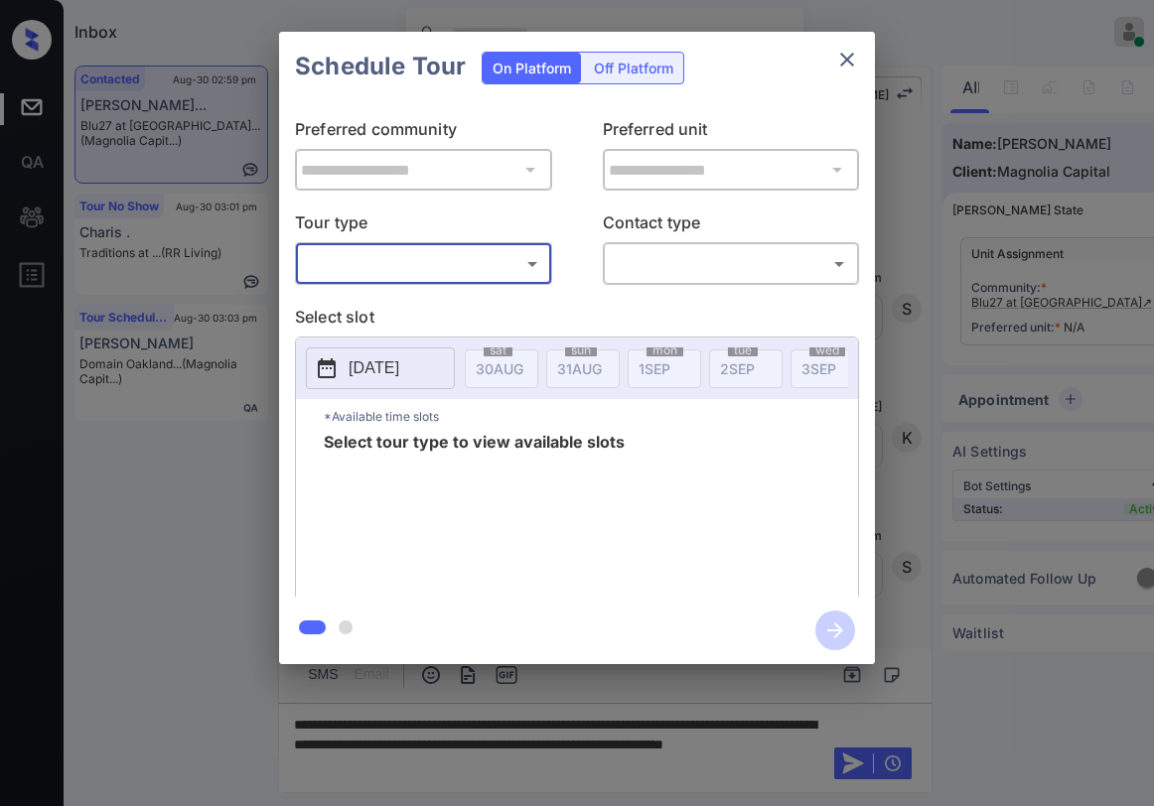
click at [838, 59] on icon "close" at bounding box center [847, 60] width 24 height 24
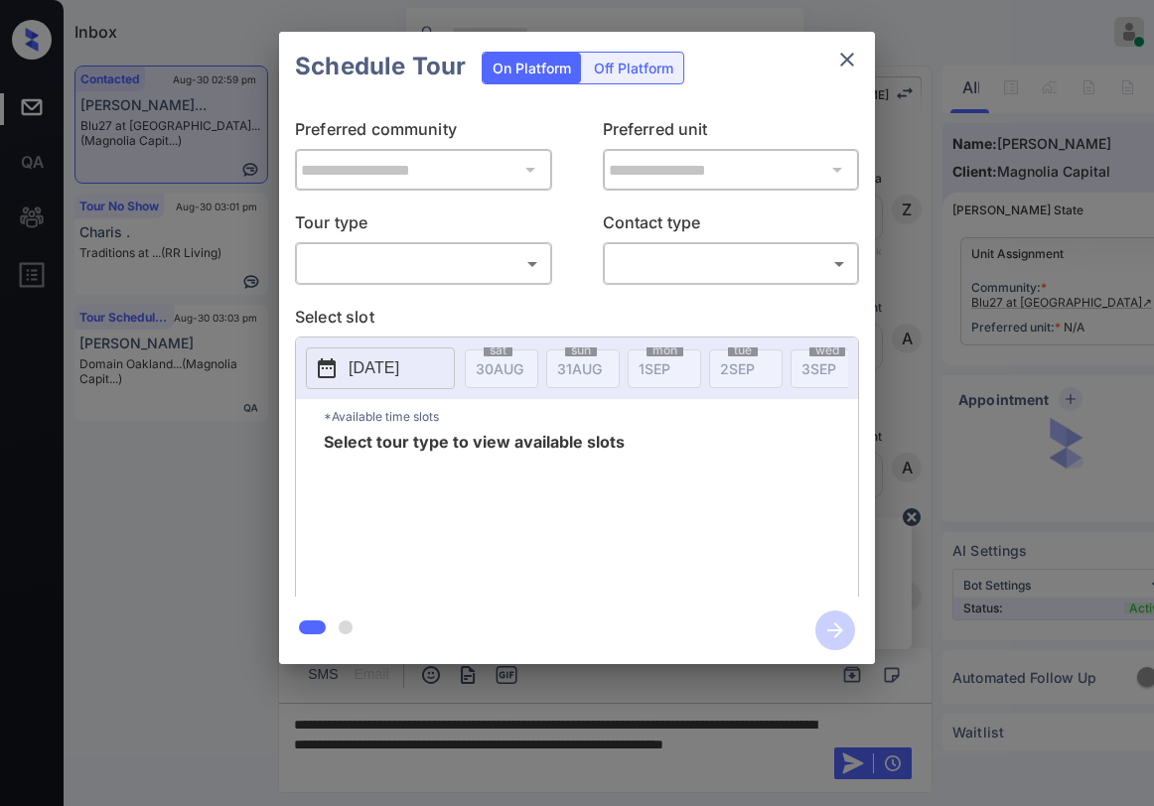
scroll to position [730, 0]
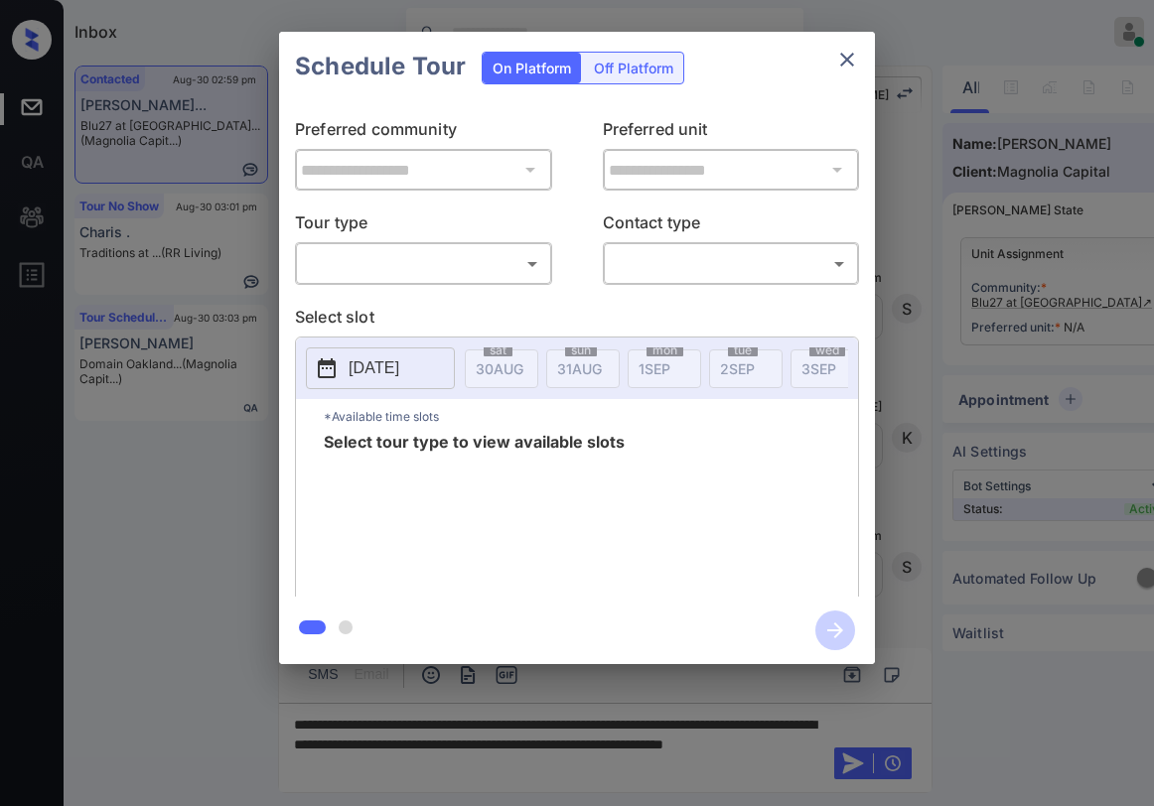
click at [385, 266] on body "Inbox Paolo Gabriel Online Set yourself offline Set yourself on break Profile S…" at bounding box center [577, 403] width 1154 height 806
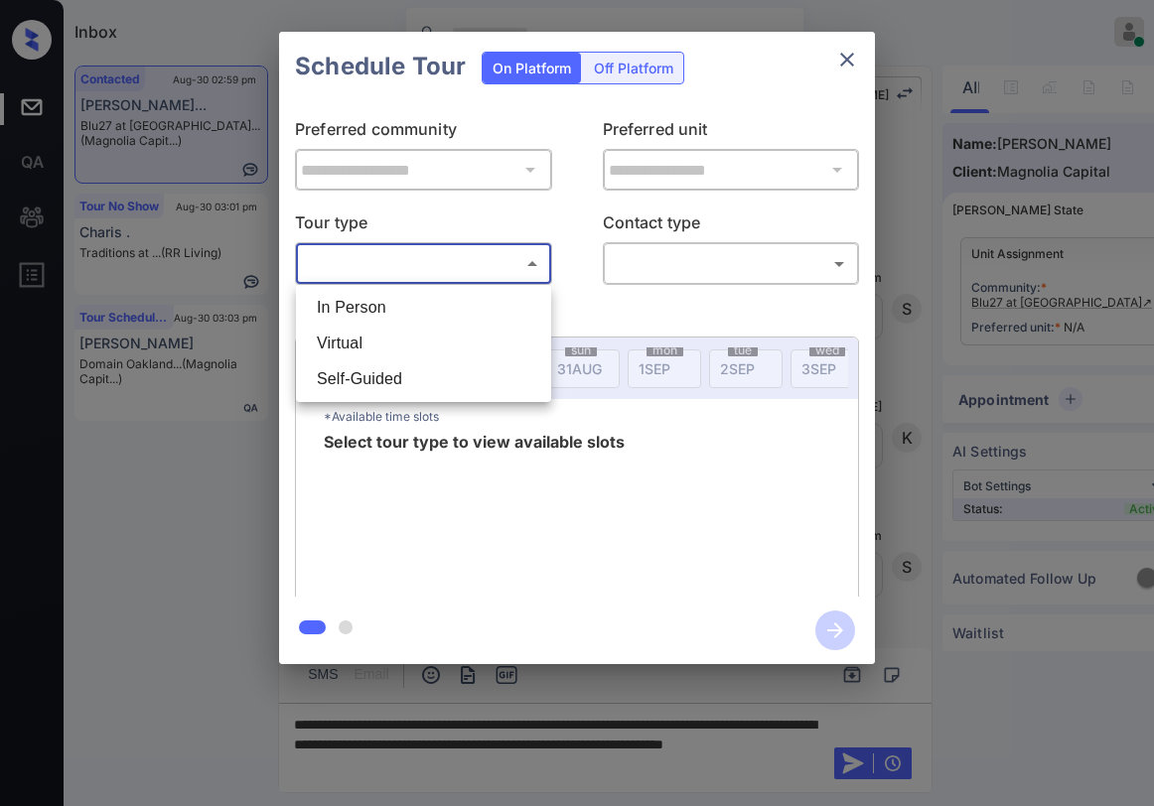
click at [399, 309] on li "In Person" at bounding box center [423, 308] width 245 height 36
type input "********"
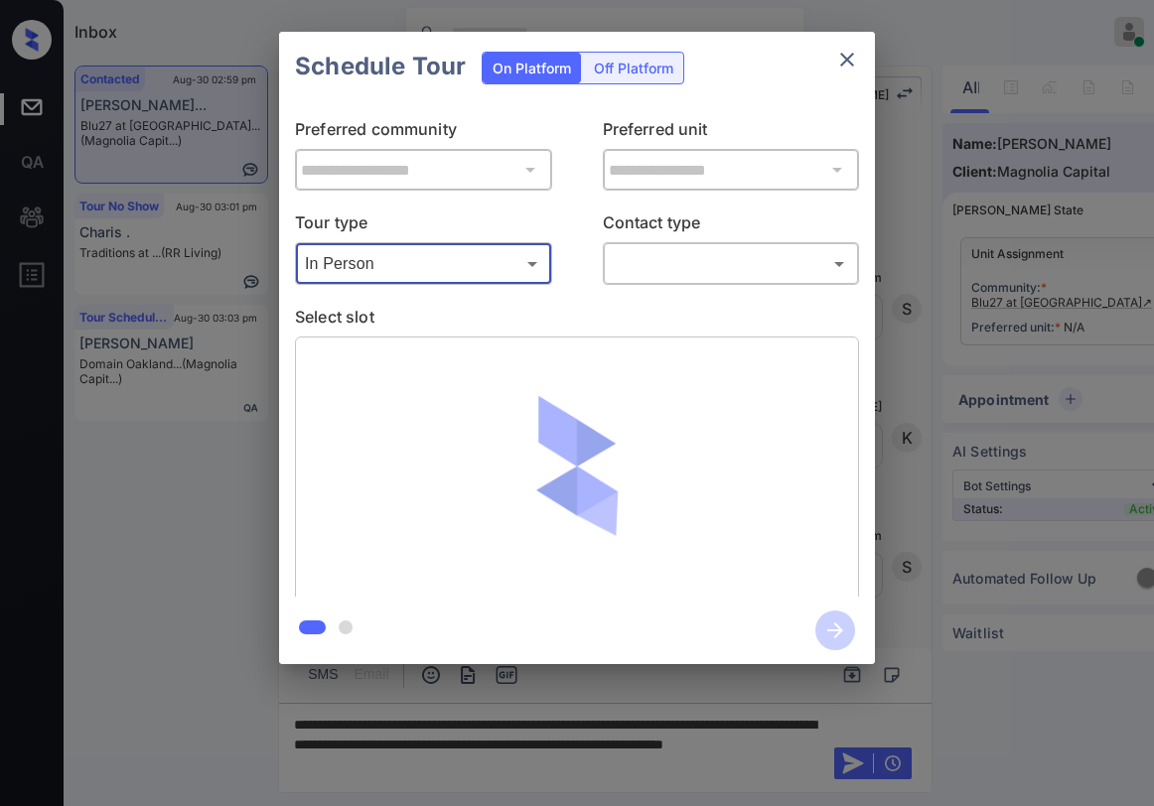
click at [691, 264] on body "Inbox Paolo Gabriel Online Set yourself offline Set yourself on break Profile S…" at bounding box center [577, 403] width 1154 height 806
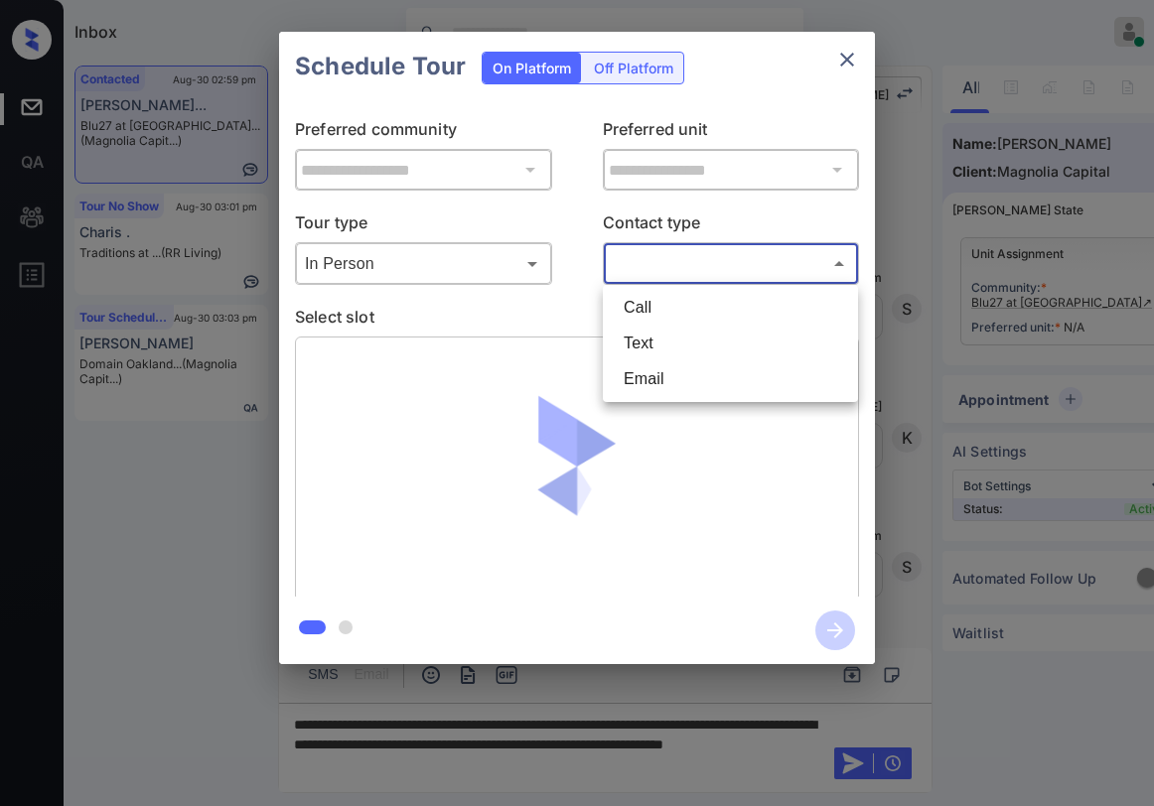
click at [640, 355] on li "Text" at bounding box center [730, 344] width 245 height 36
type input "****"
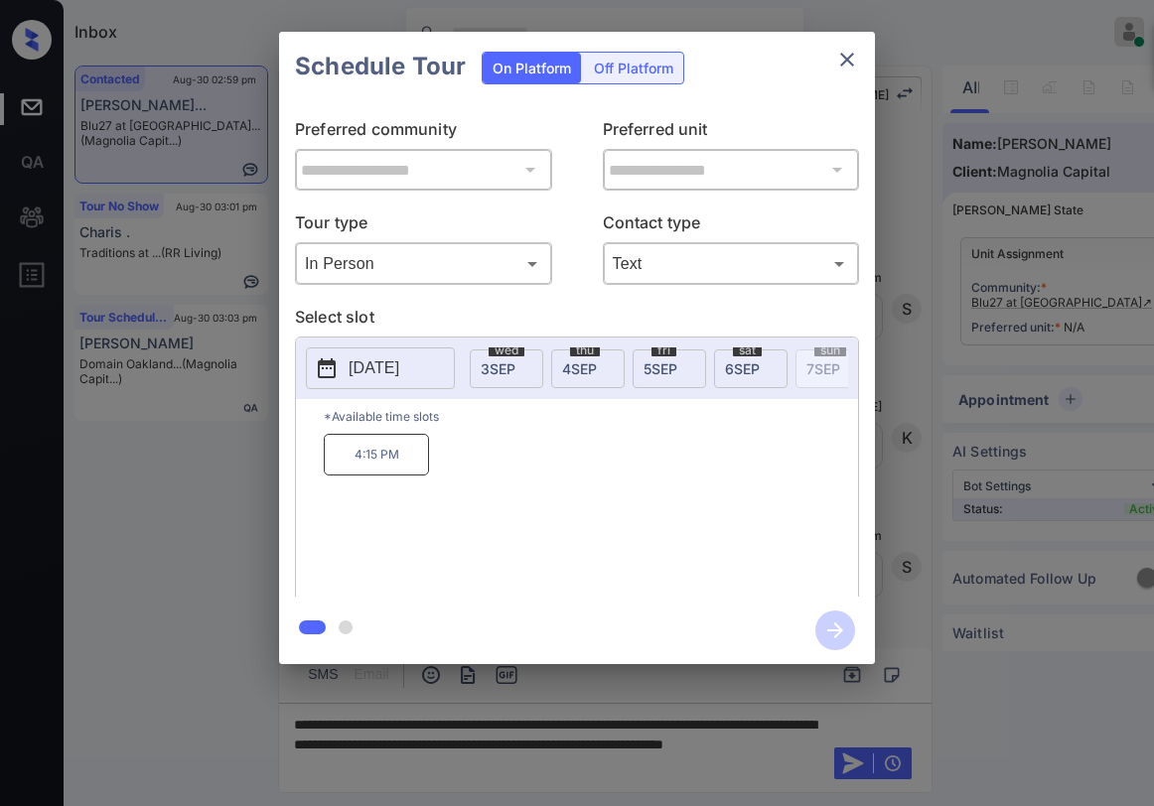
scroll to position [0, 262]
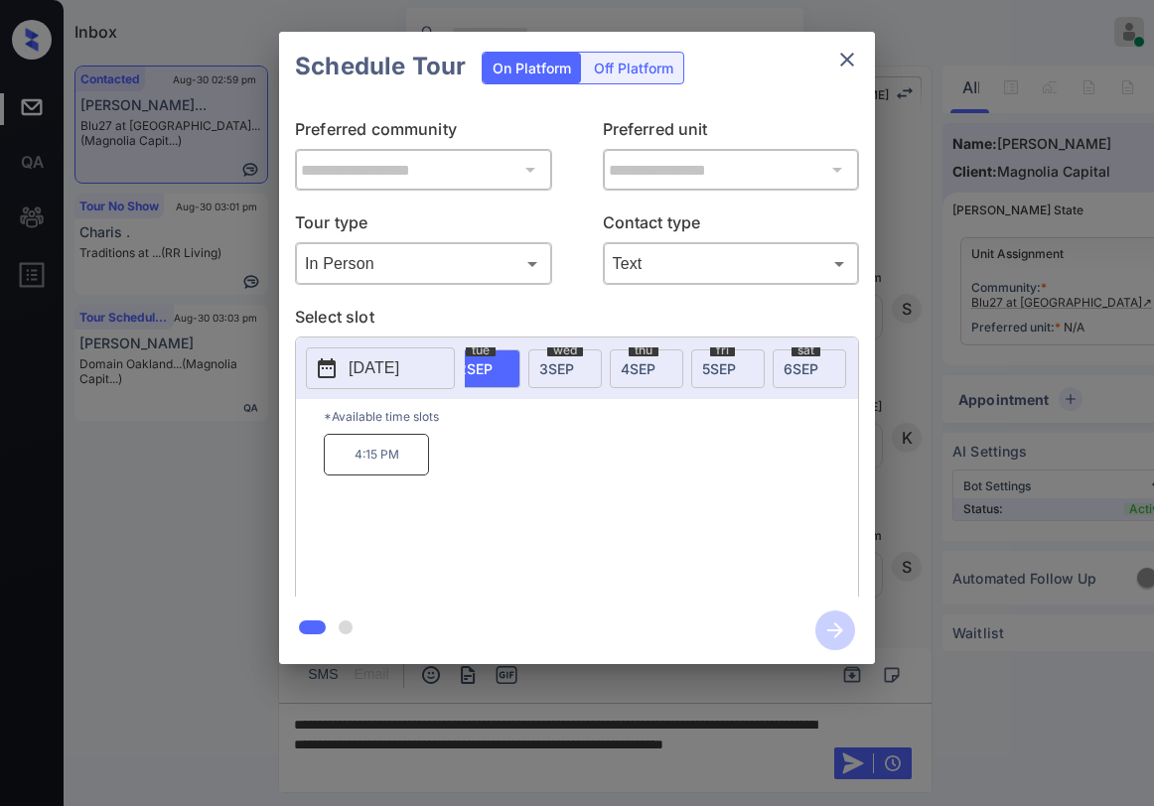
click at [845, 62] on icon "close" at bounding box center [847, 60] width 14 height 14
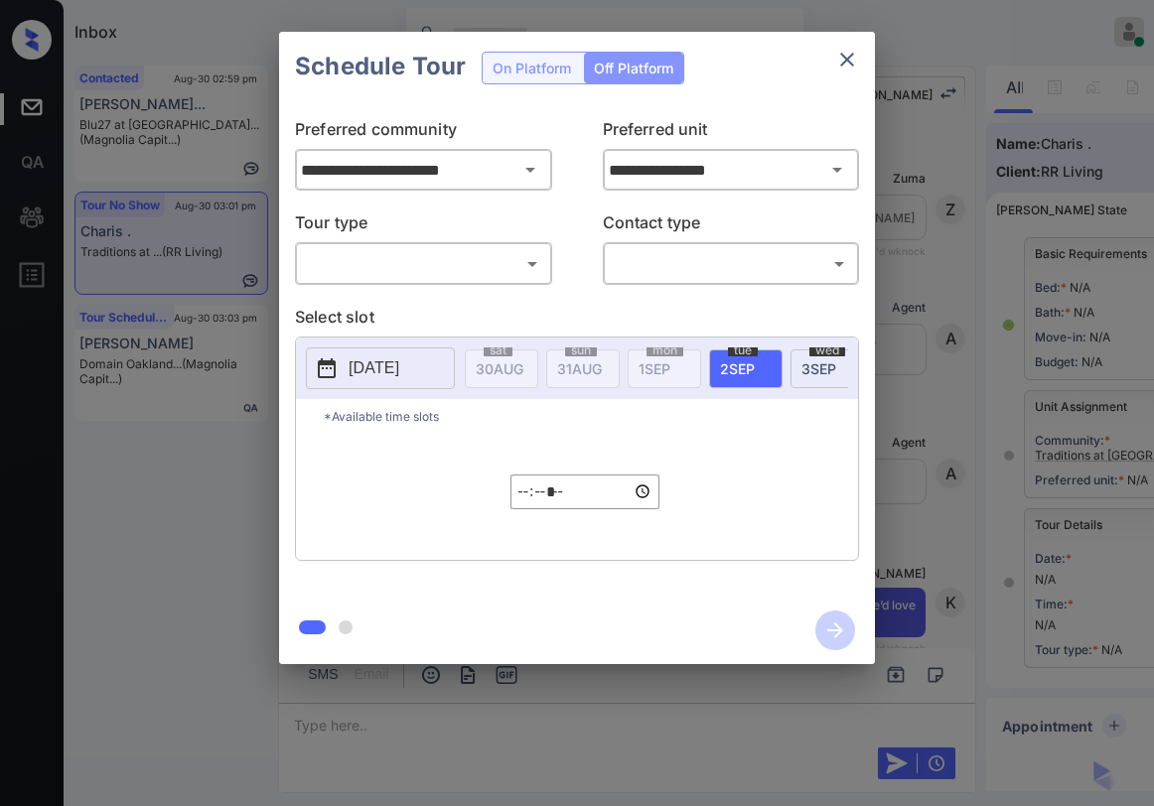
scroll to position [6654, 0]
click at [435, 281] on div "​ ​" at bounding box center [423, 263] width 257 height 43
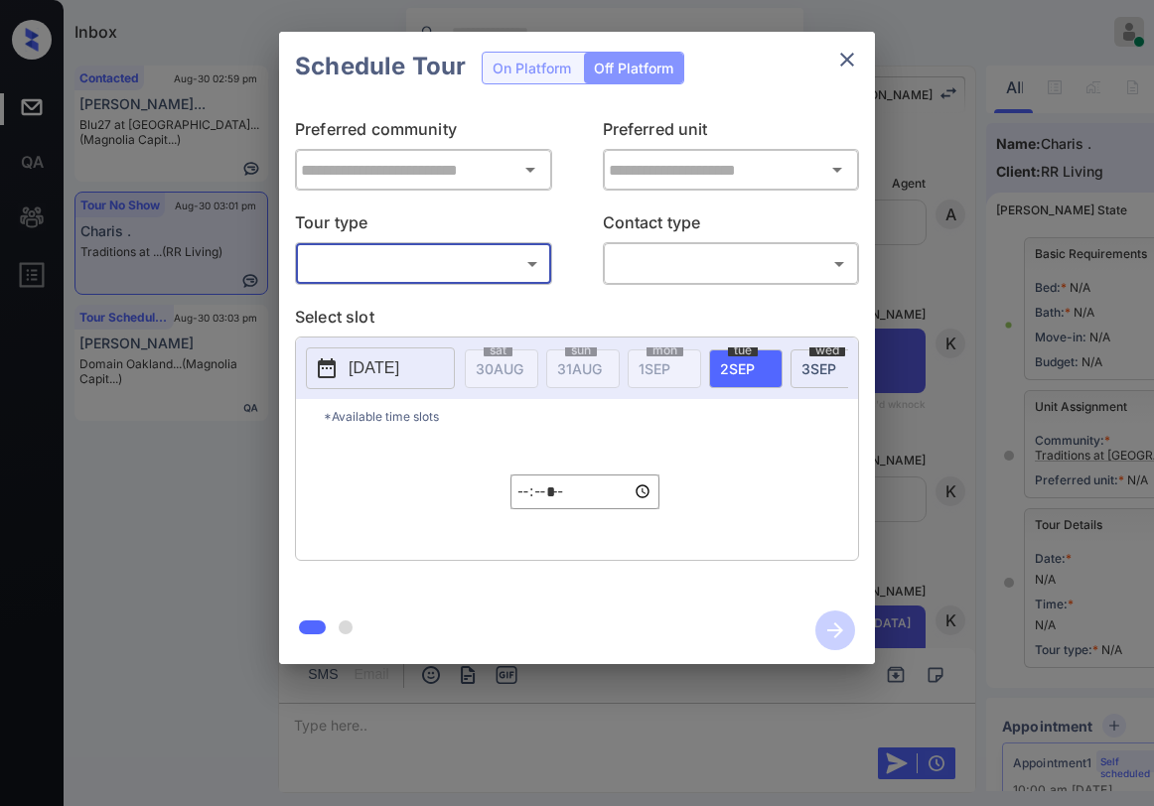
type input "**********"
click at [430, 279] on body "Inbox [PERSON_NAME] Online Set yourself offline Set yourself on break Profile S…" at bounding box center [577, 403] width 1154 height 806
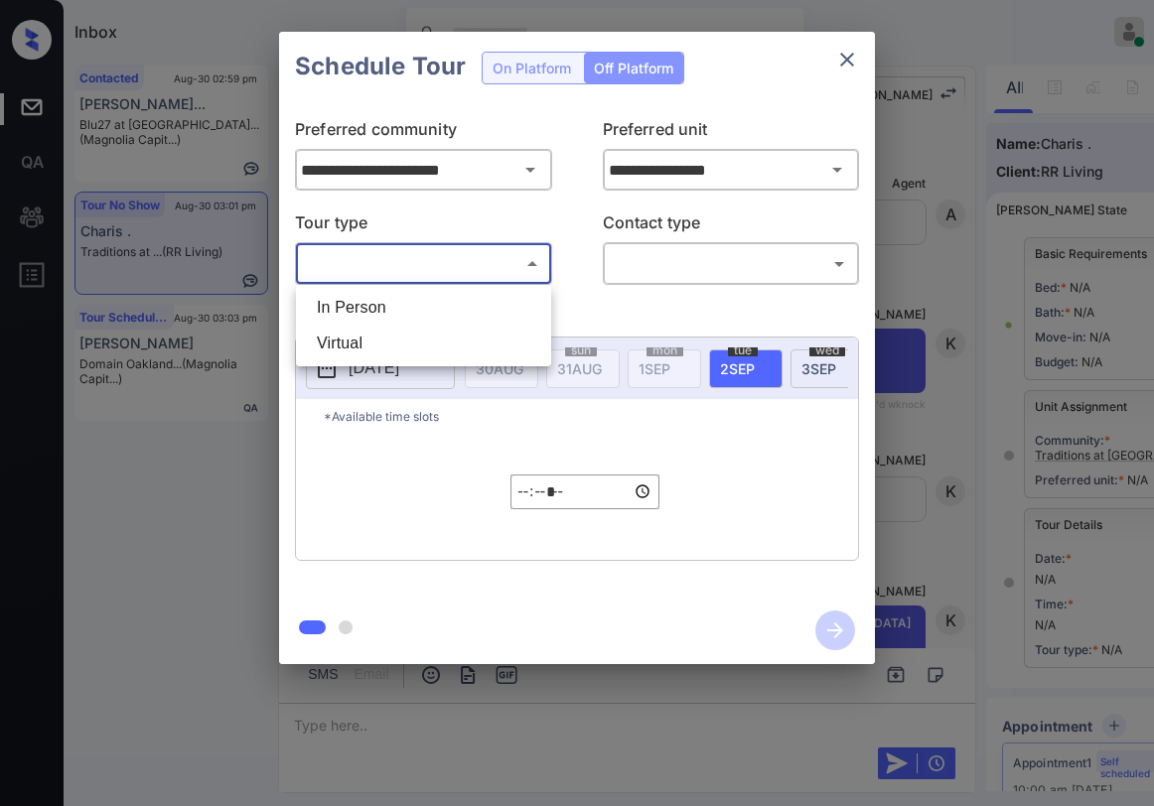
click at [850, 51] on div at bounding box center [577, 403] width 1154 height 806
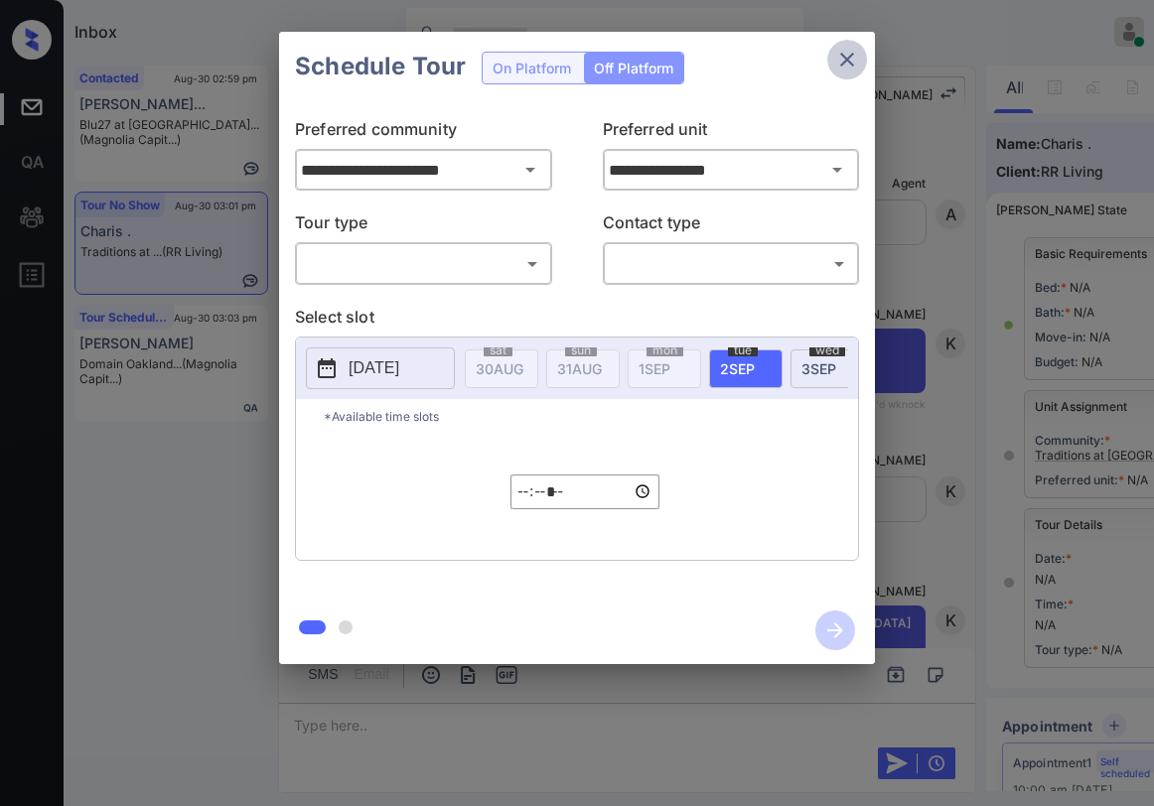
click at [846, 72] on button "close" at bounding box center [847, 60] width 40 height 40
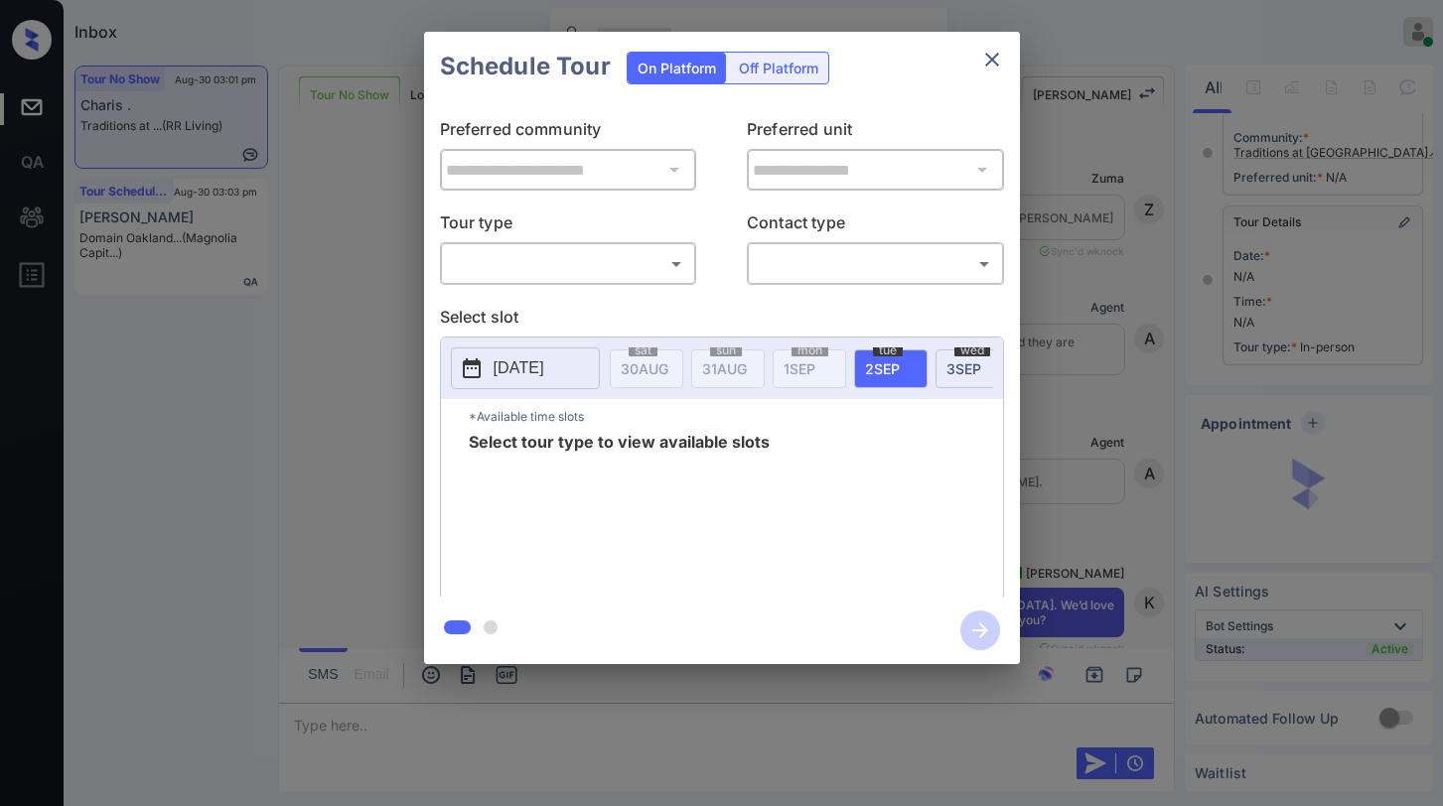
scroll to position [7818, 0]
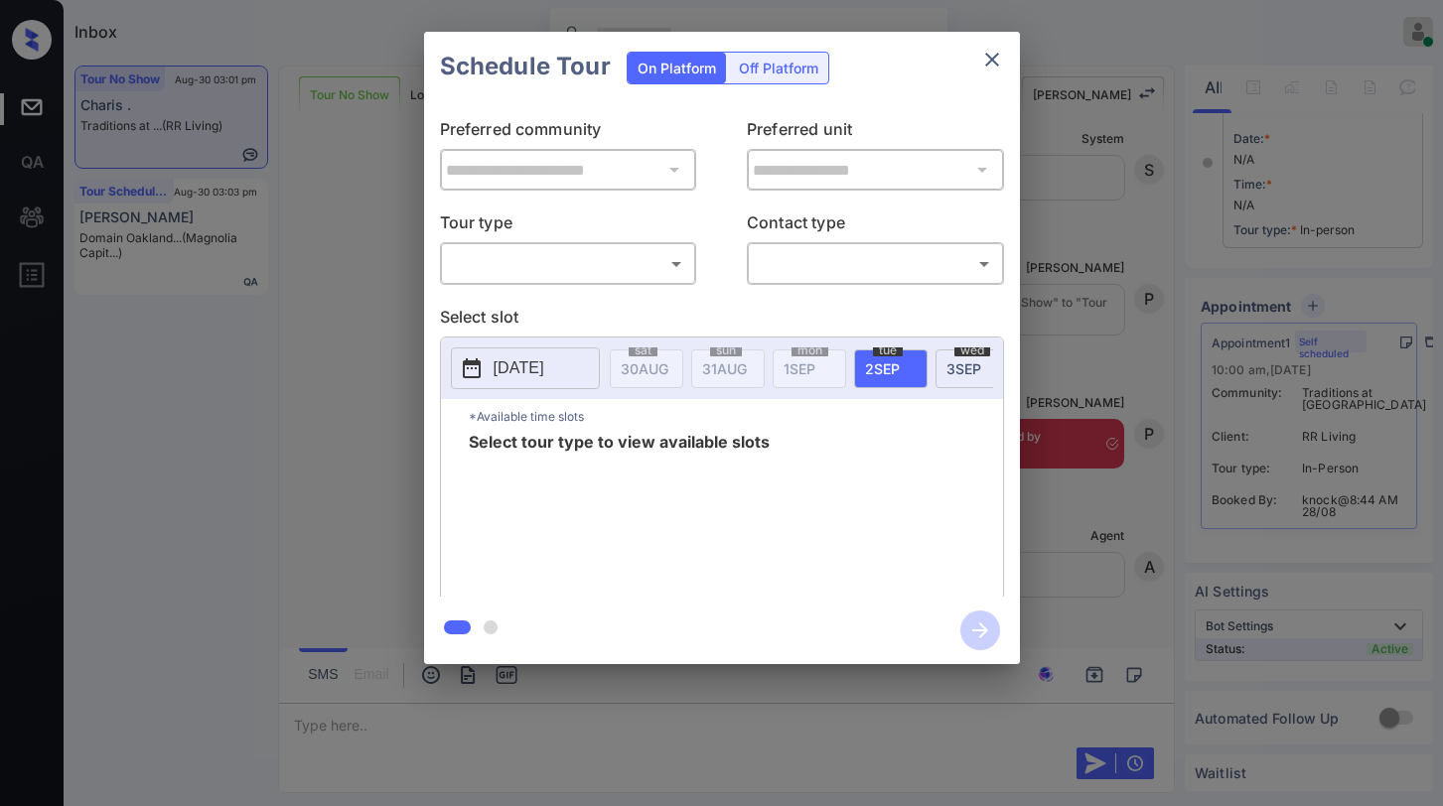
click at [590, 276] on body "Inbox [PERSON_NAME] Online Set yourself offline Set yourself on break Profile S…" at bounding box center [721, 403] width 1443 height 806
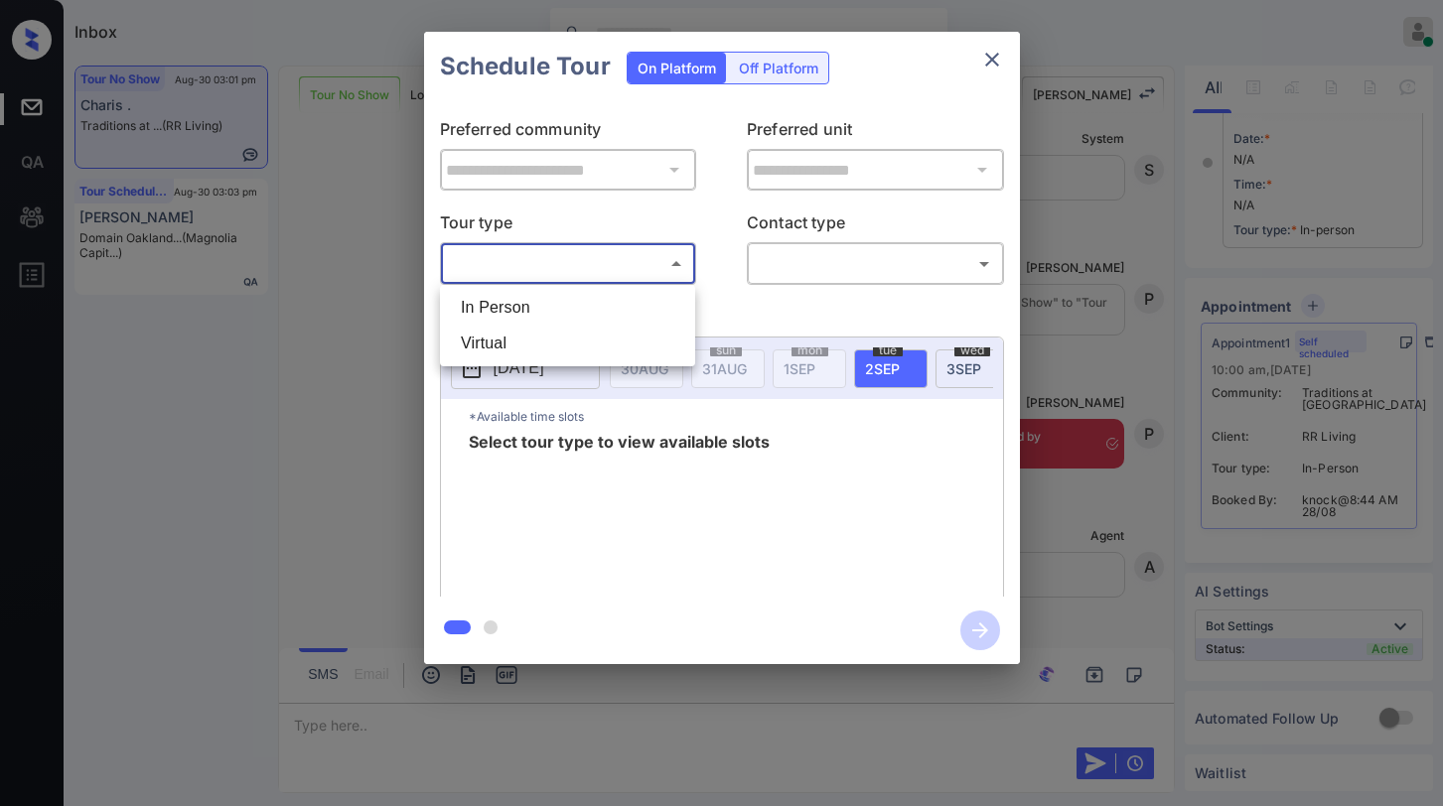
click at [567, 313] on li "In Person" at bounding box center [567, 308] width 245 height 36
type input "********"
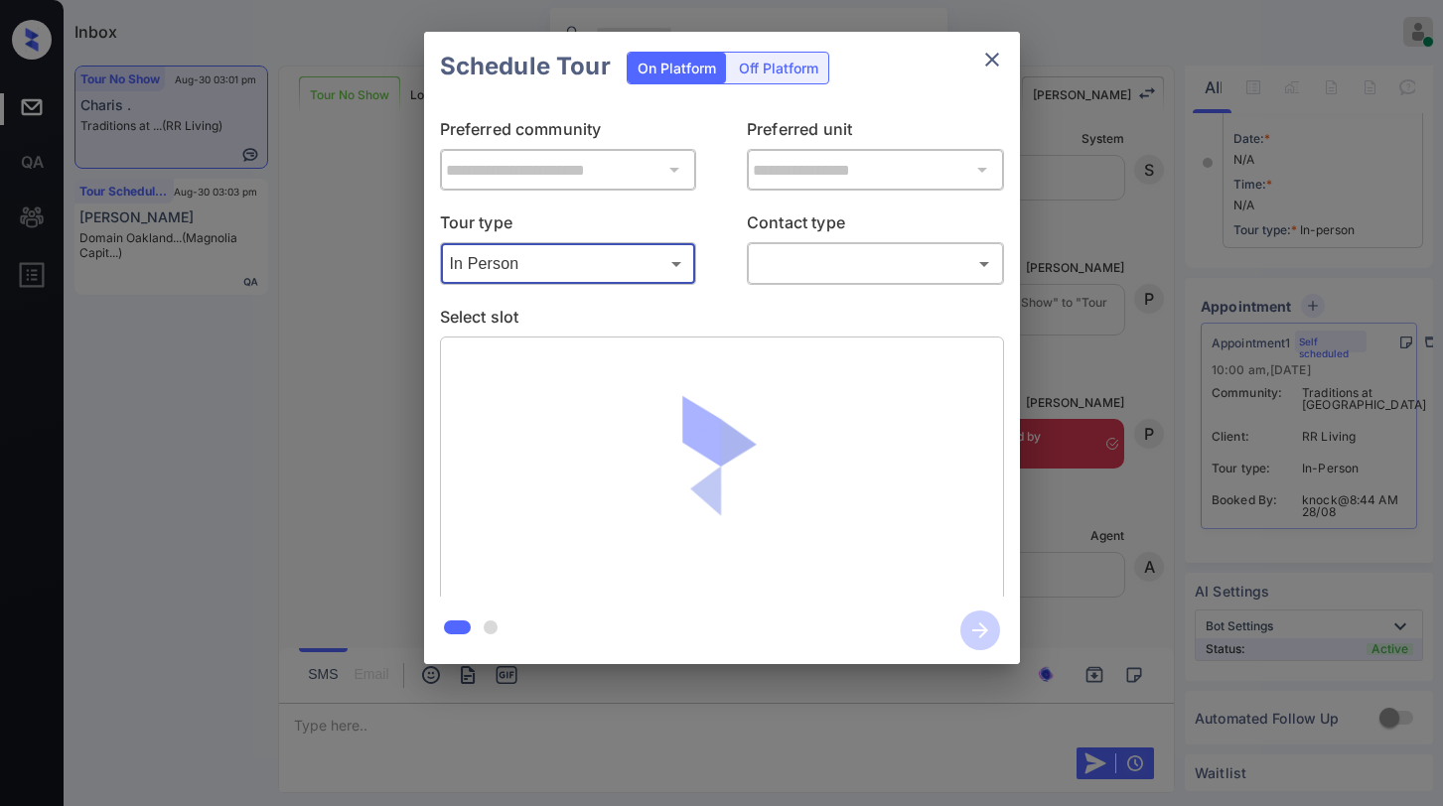
click at [796, 279] on body "Inbox [PERSON_NAME] Online Set yourself offline Set yourself on break Profile S…" at bounding box center [721, 403] width 1443 height 806
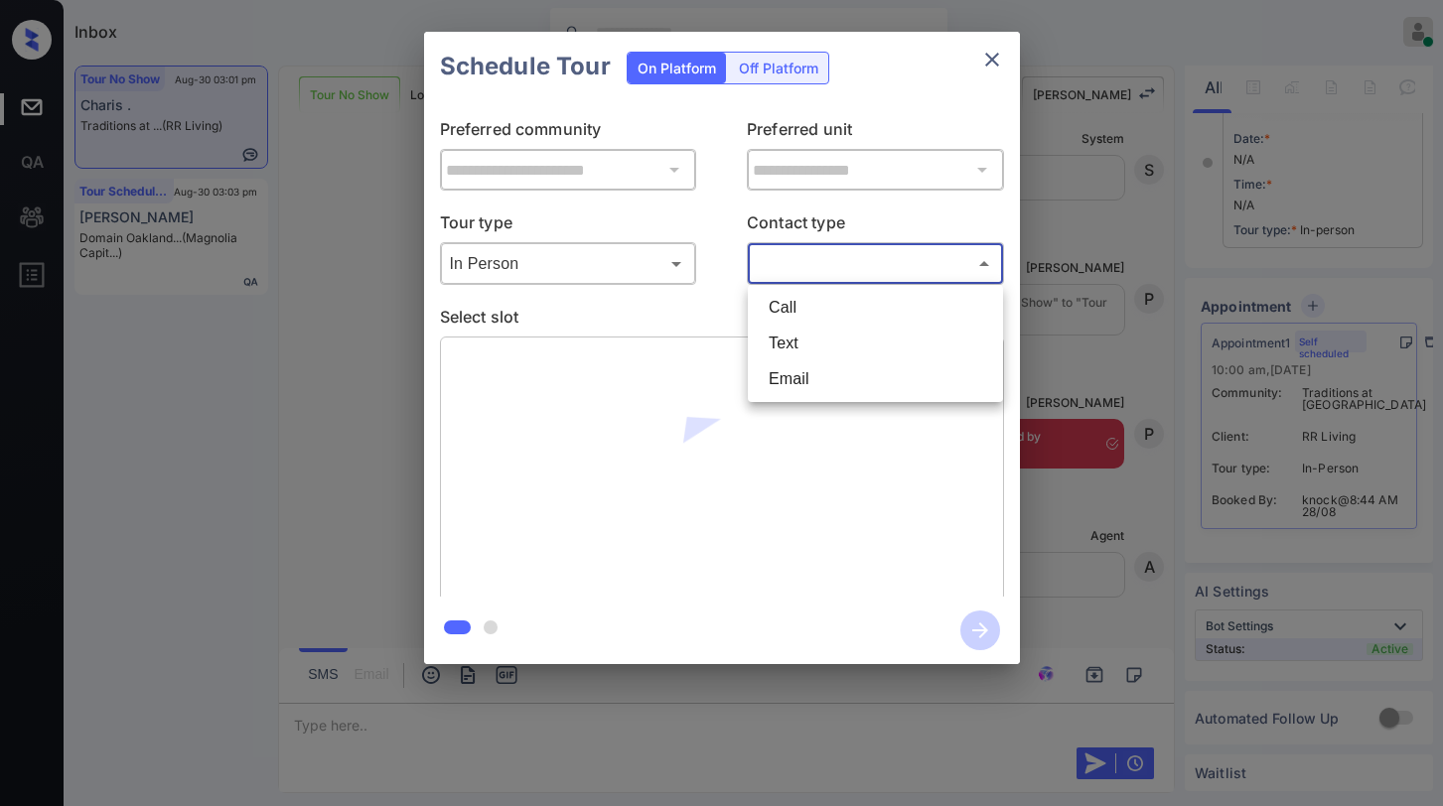
click at [776, 355] on li "Text" at bounding box center [875, 344] width 245 height 36
type input "****"
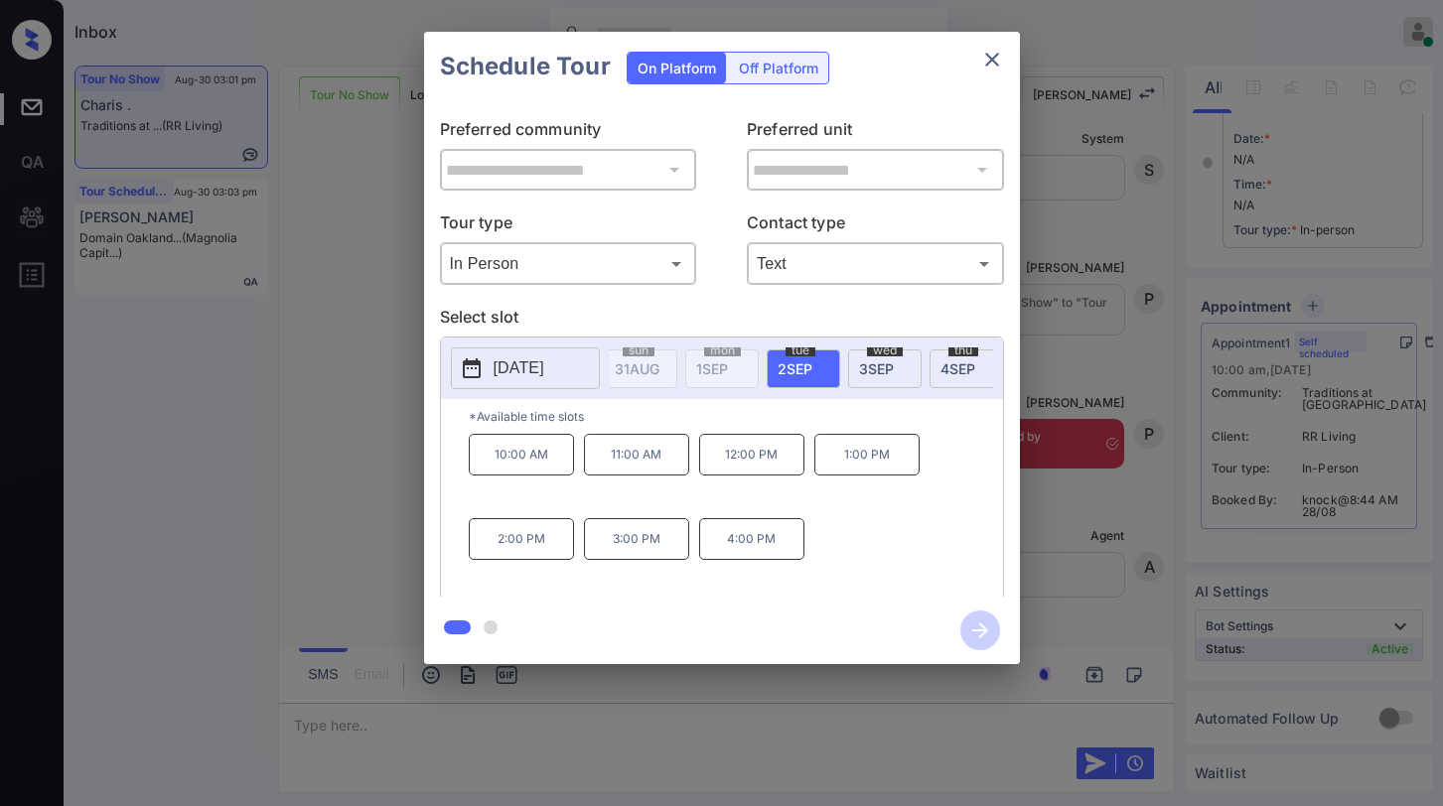
scroll to position [0, 102]
drag, startPoint x: 490, startPoint y: 465, endPoint x: 782, endPoint y: 460, distance: 292.0
click at [782, 460] on div "10:00 AM 11:00 AM 12:00 PM 1:00 PM 2:00 PM 3:00 PM 4:00 PM" at bounding box center [736, 513] width 534 height 159
copy div "10:00 AM 11:00 AM 12:00 PM"
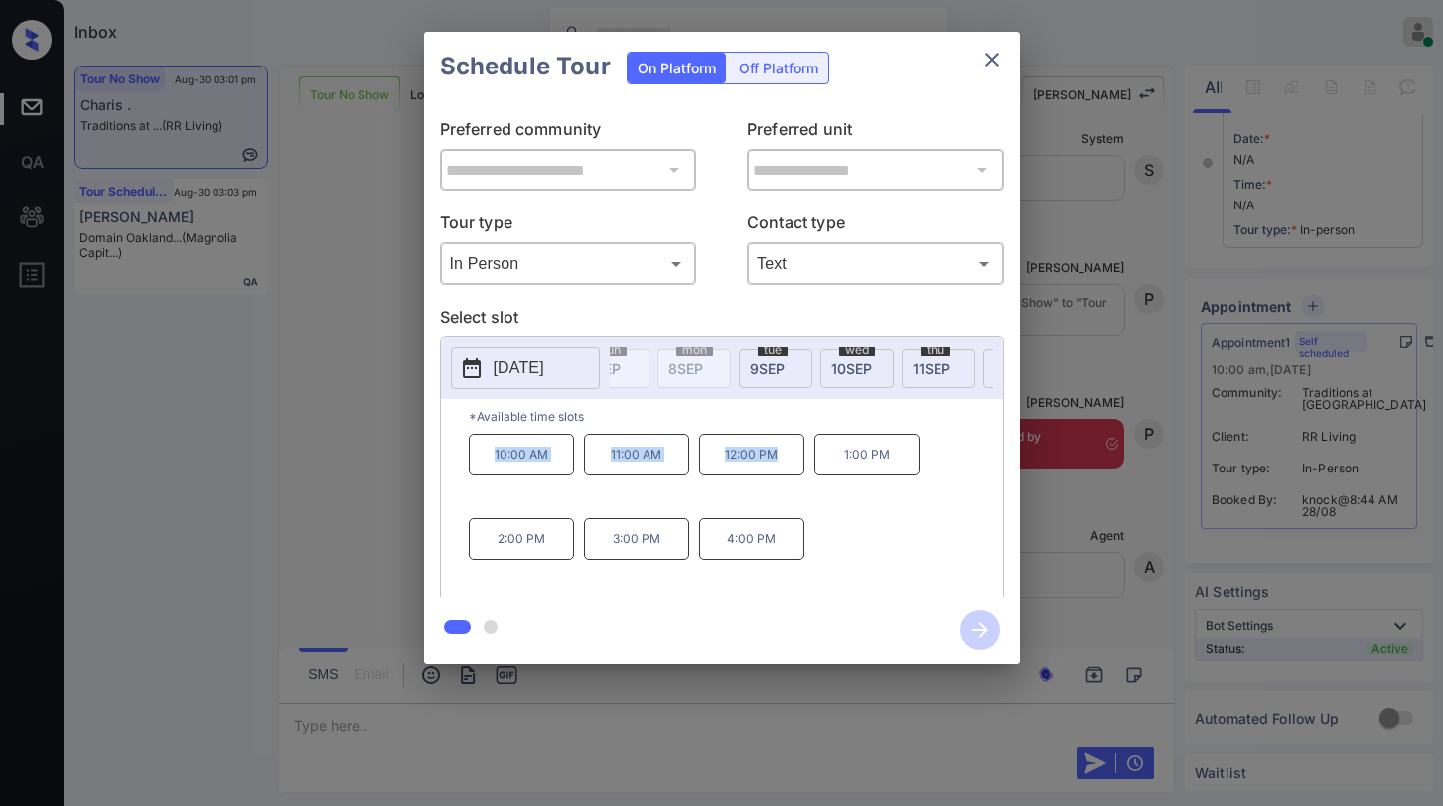
scroll to position [0, 670]
click at [987, 68] on icon "close" at bounding box center [992, 60] width 24 height 24
